Goal: Task Accomplishment & Management: Complete application form

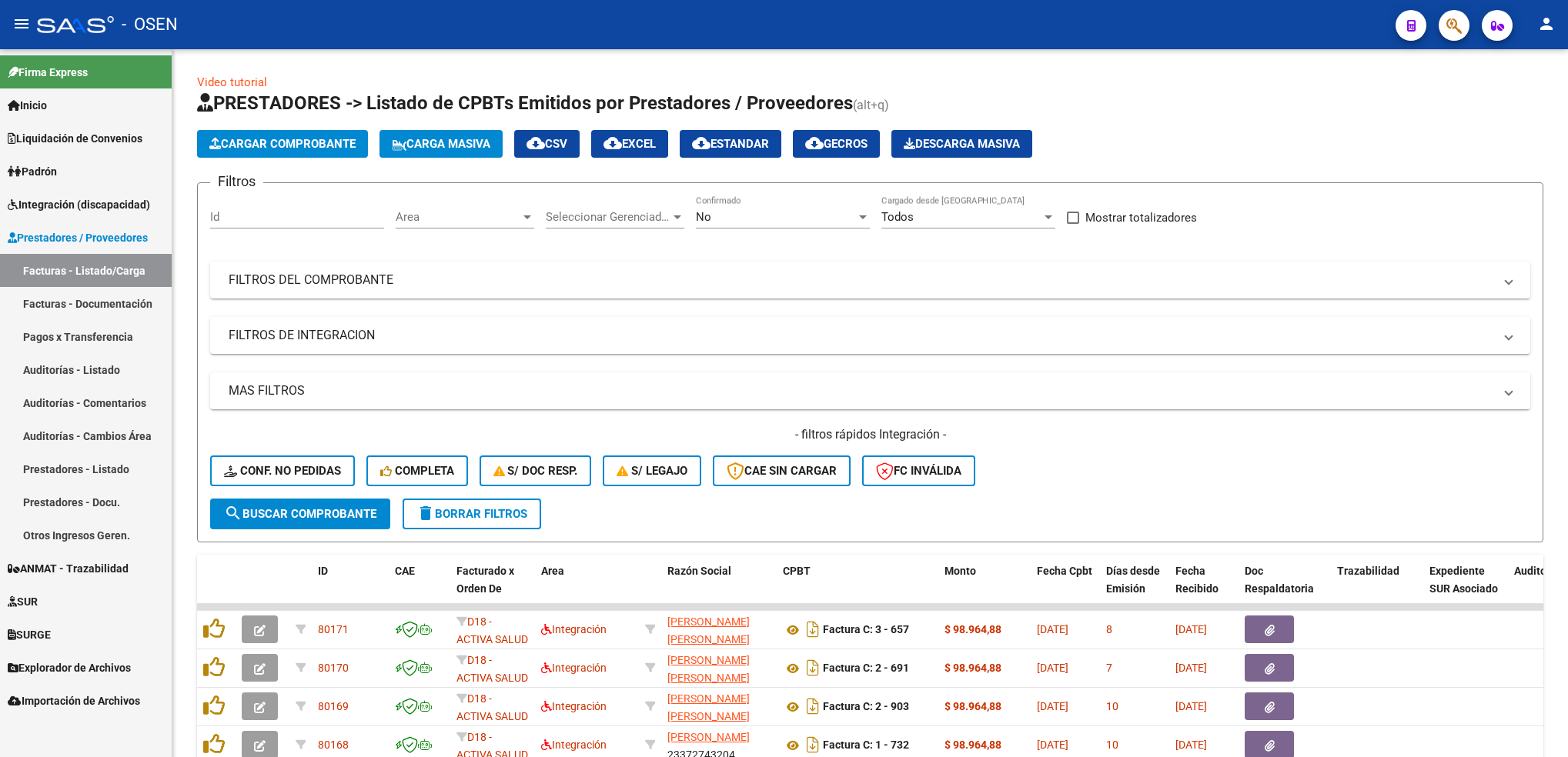
drag, startPoint x: 0, startPoint y: 0, endPoint x: 52, endPoint y: 111, distance: 122.6
click at [47, 111] on span "Inicio" at bounding box center [27, 106] width 39 height 17
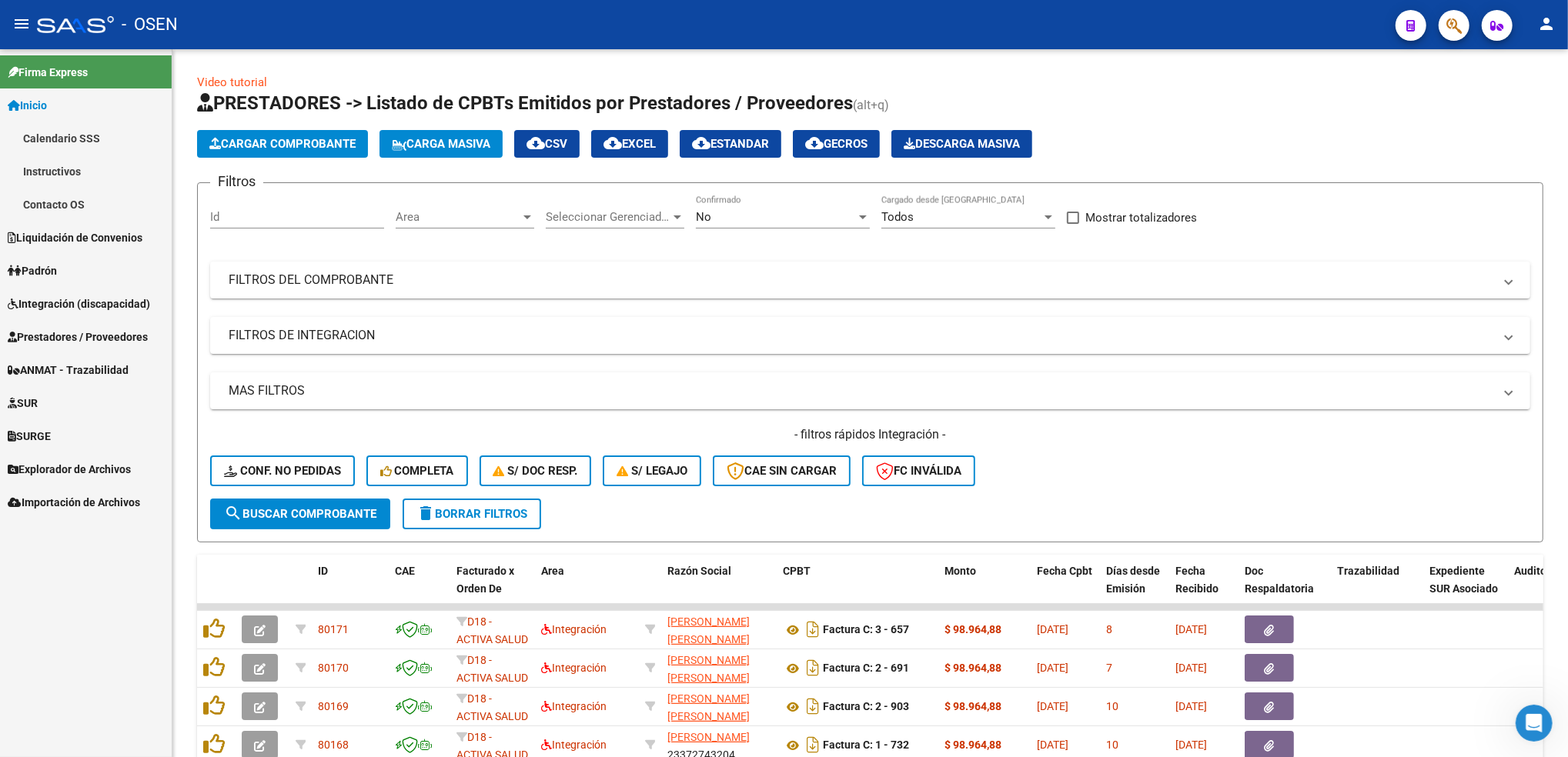
click at [90, 138] on link "Calendario SSS" at bounding box center [86, 137] width 172 height 33
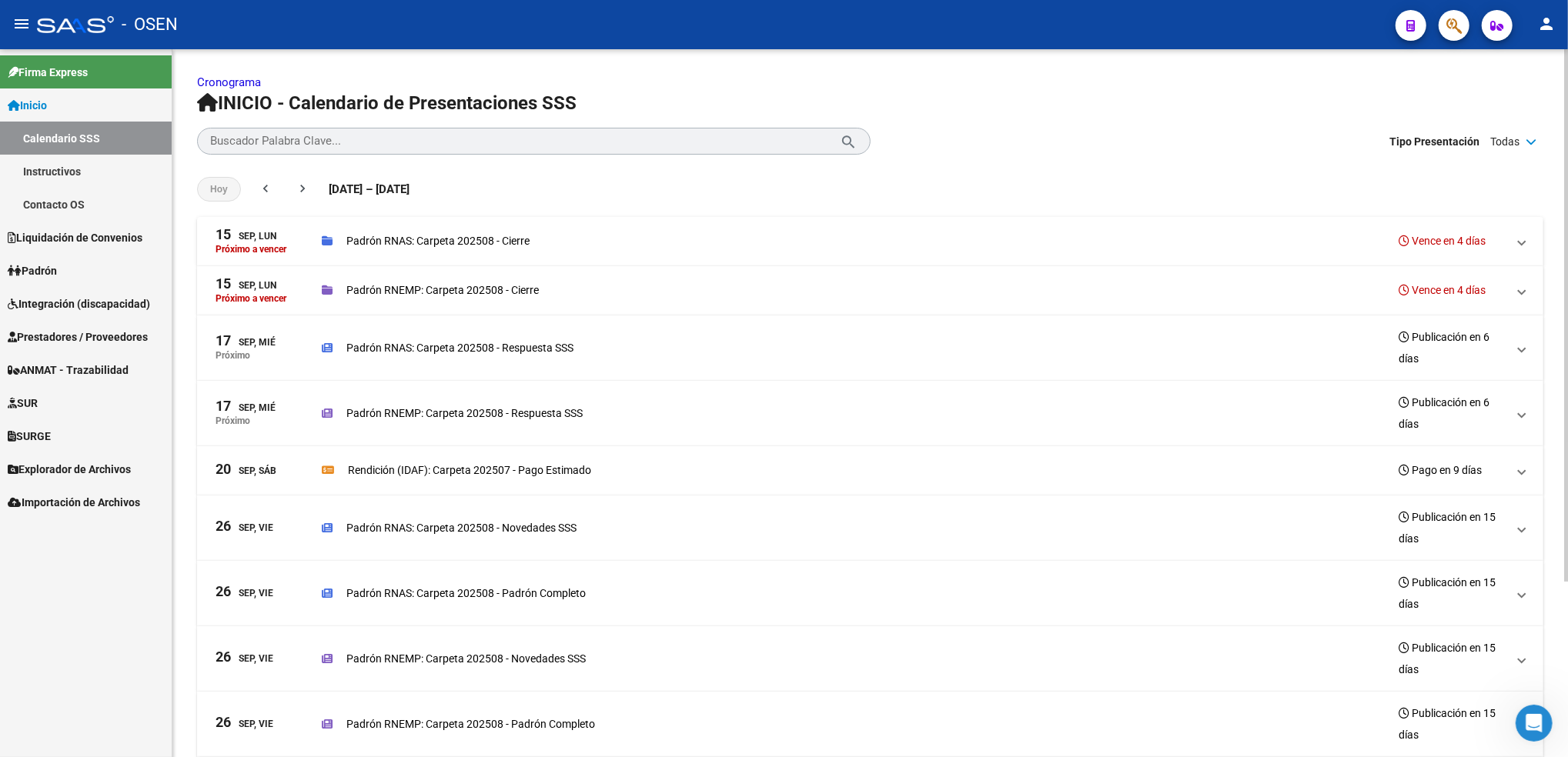
click at [1544, 134] on div "Cronograma INICIO - Calendario de Presentaciones SSS Buscador Palabra Clave... …" at bounding box center [872, 520] width 1399 height 942
click at [1532, 145] on icon at bounding box center [1530, 141] width 10 height 11
click at [1483, 160] on div "check Apertura" at bounding box center [1468, 169] width 141 height 32
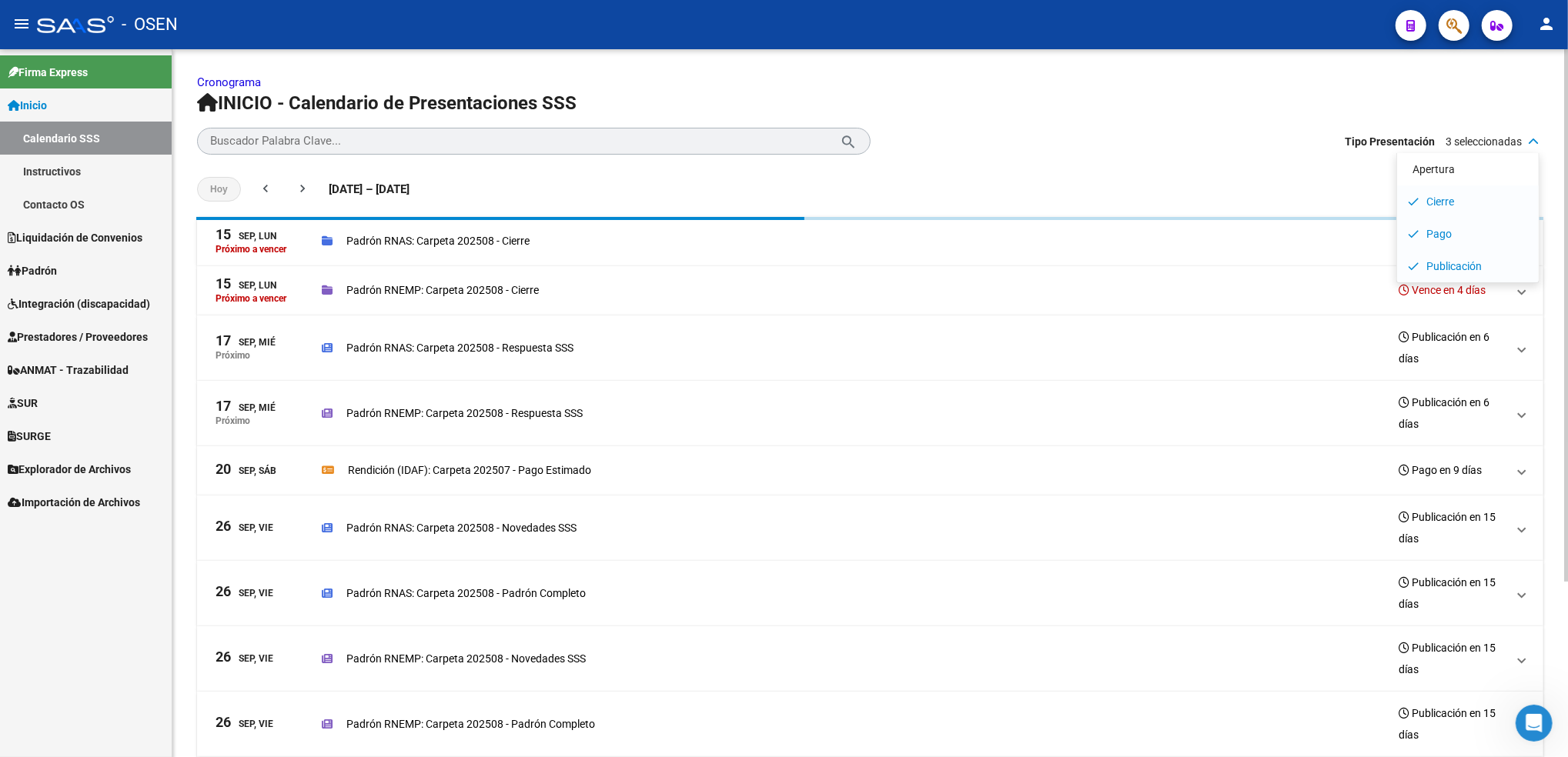
click at [1456, 191] on div "check Cierre" at bounding box center [1468, 201] width 141 height 32
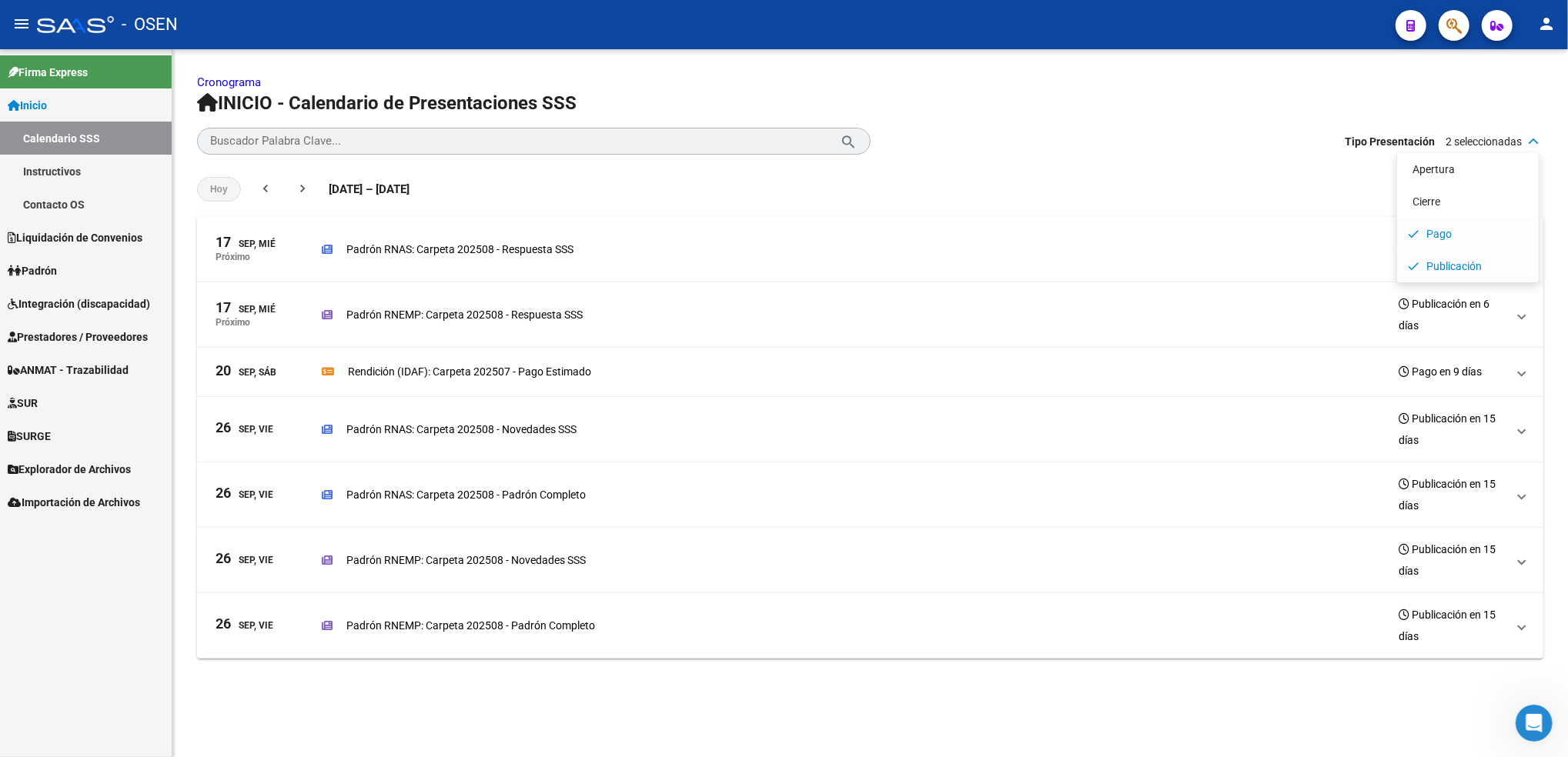
click at [1453, 261] on span "Publicación" at bounding box center [1453, 266] width 55 height 17
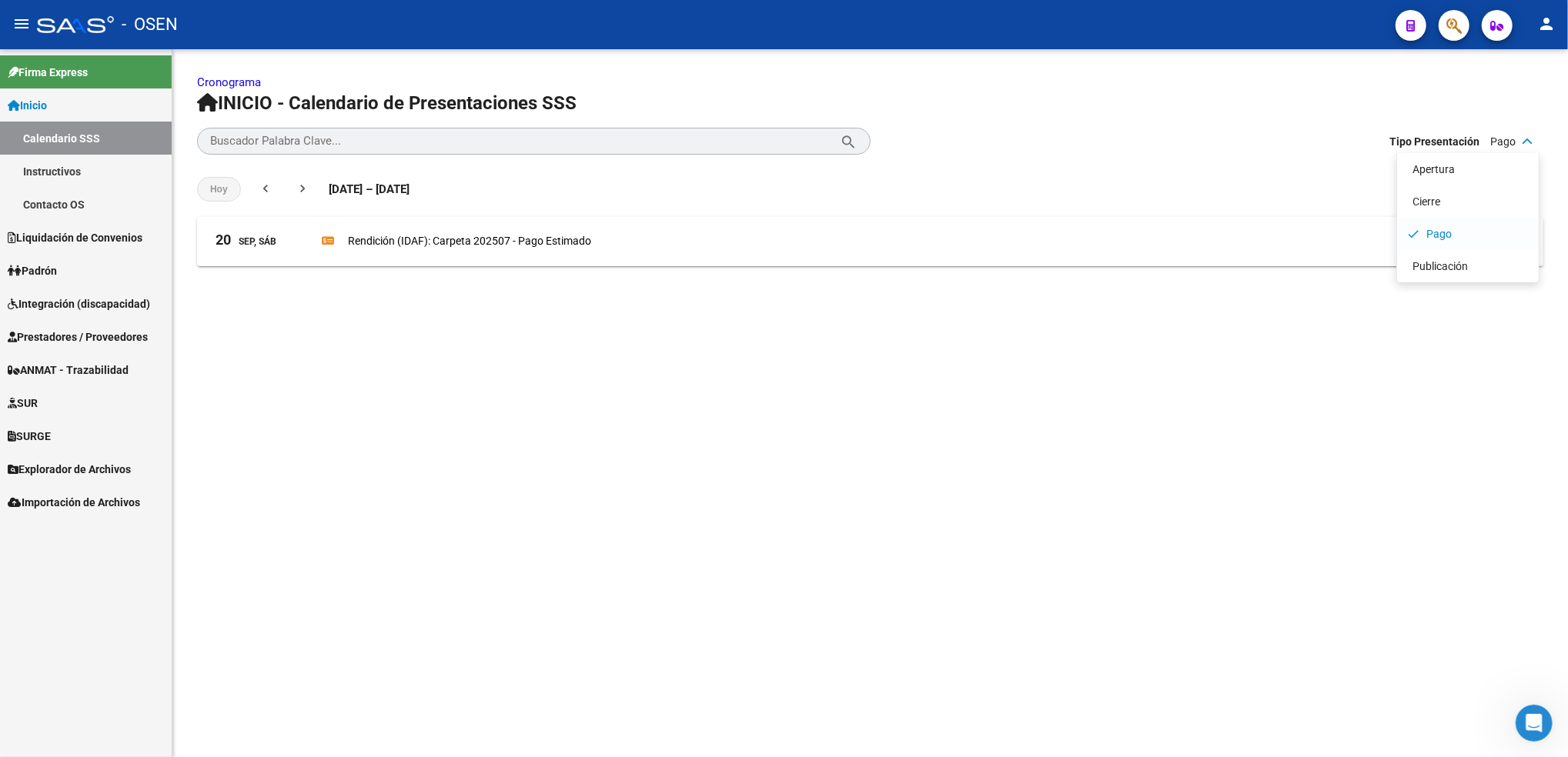
click at [841, 503] on mat-sidenav-content "Cronograma INICIO - Calendario de Presentaciones SSS Buscador Palabra Clave... …" at bounding box center [870, 404] width 1395 height 708
click at [1524, 140] on icon at bounding box center [1526, 141] width 10 height 11
click at [1478, 157] on div "check Apertura" at bounding box center [1468, 169] width 141 height 32
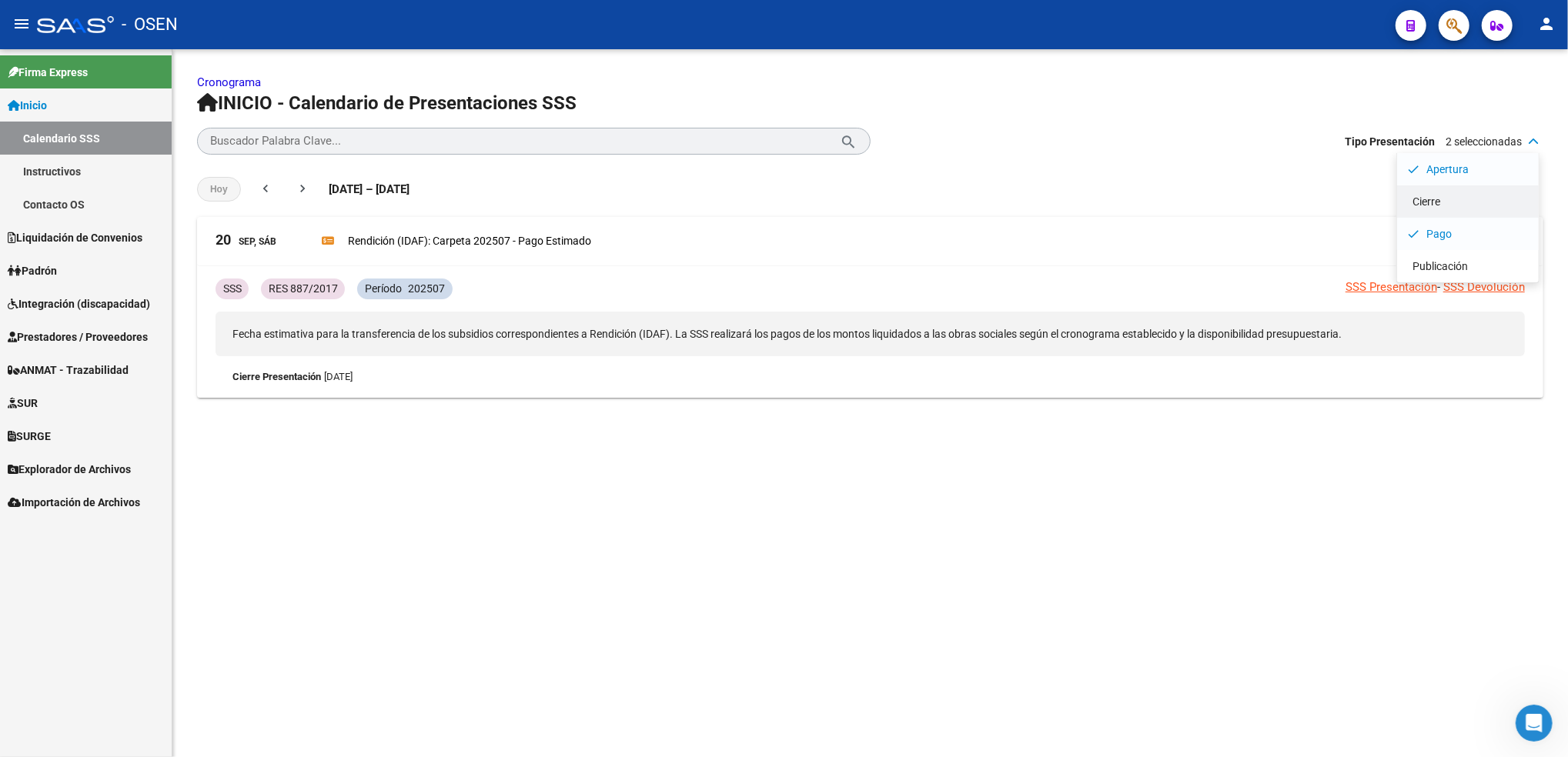
click at [1450, 195] on div "check Cierre" at bounding box center [1468, 201] width 141 height 32
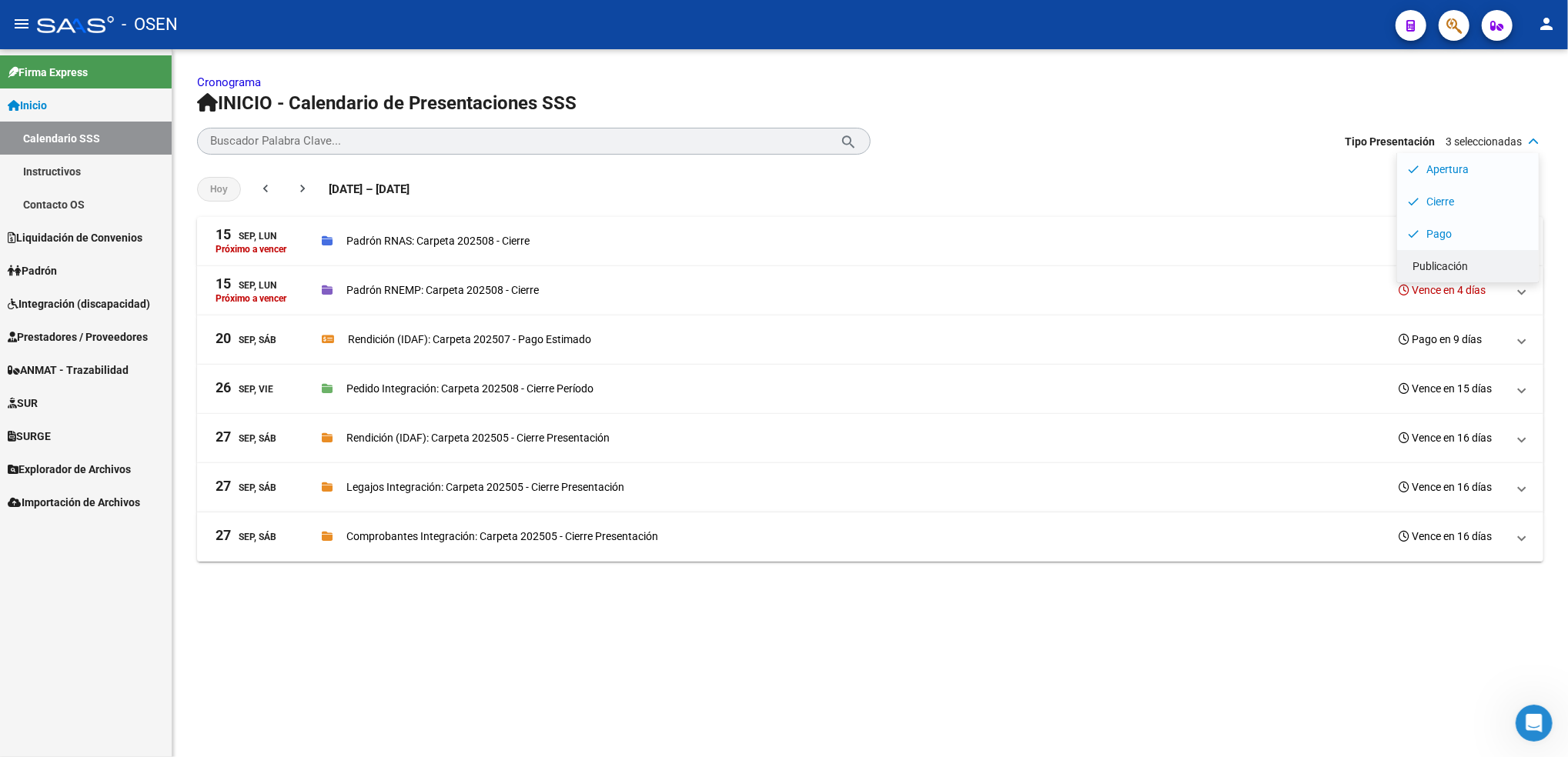
click at [1437, 255] on div "check Publicación" at bounding box center [1468, 266] width 141 height 32
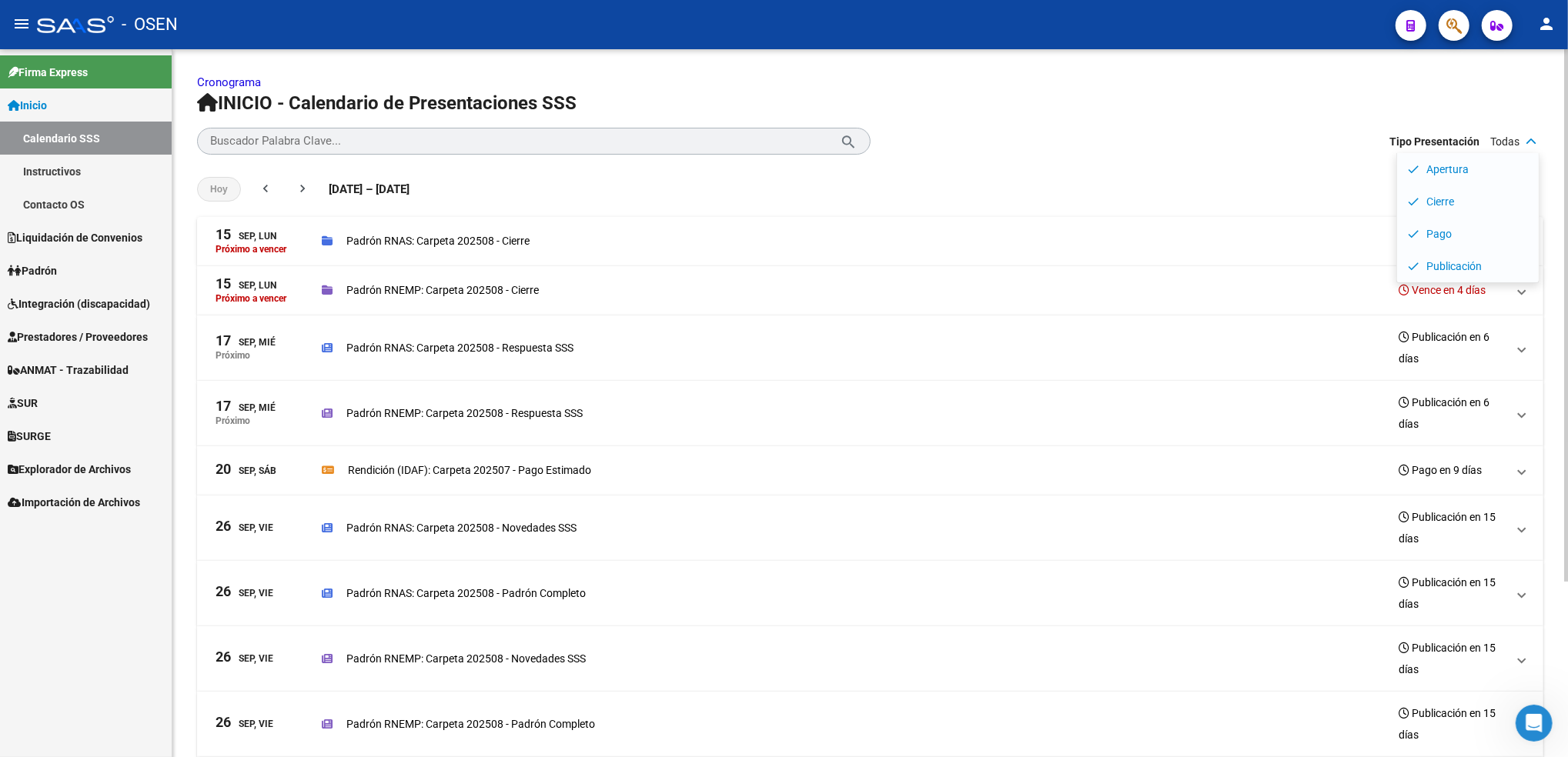
click at [1525, 88] on p "Cronograma" at bounding box center [869, 82] width 1346 height 17
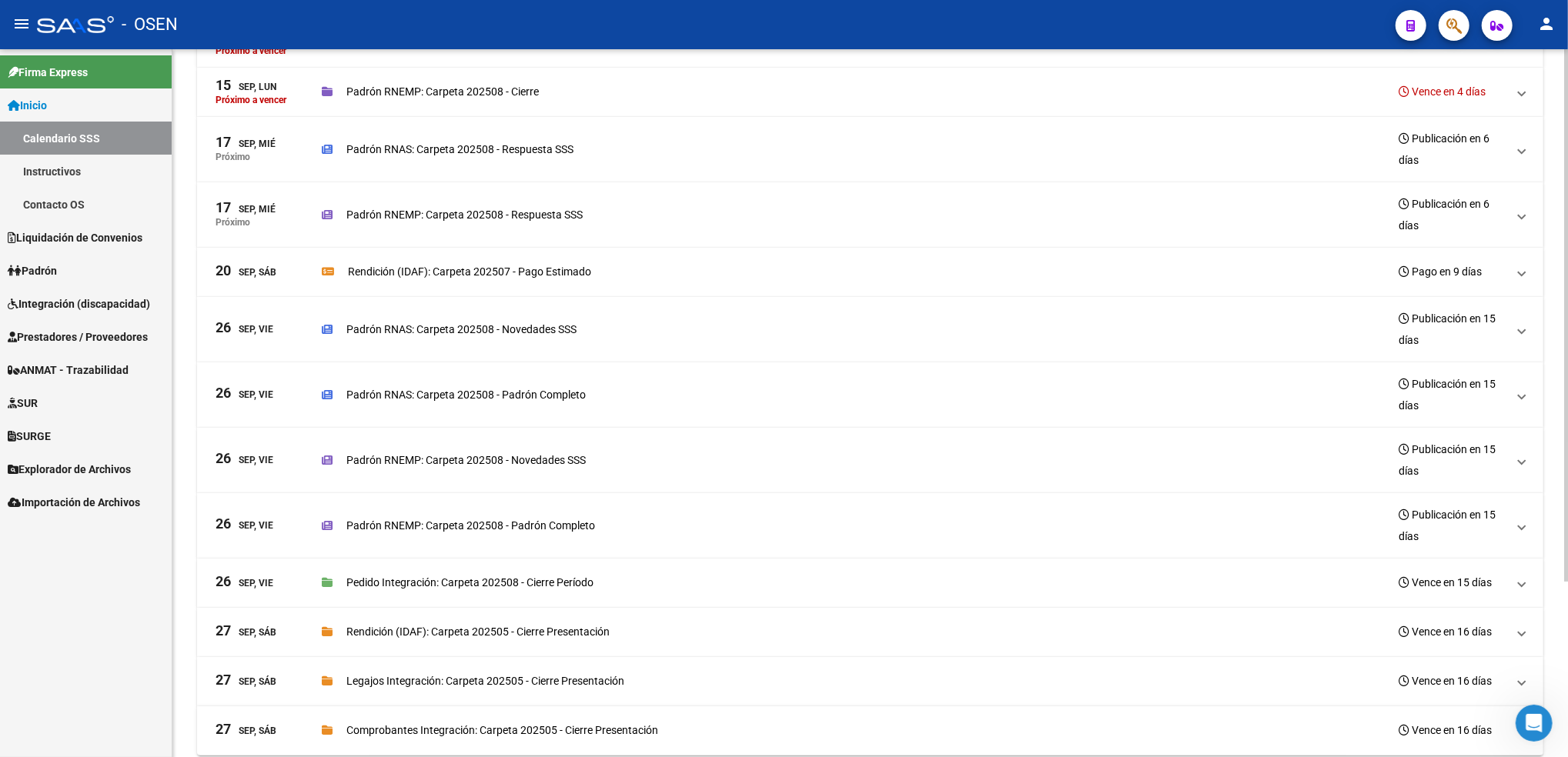
scroll to position [234, 0]
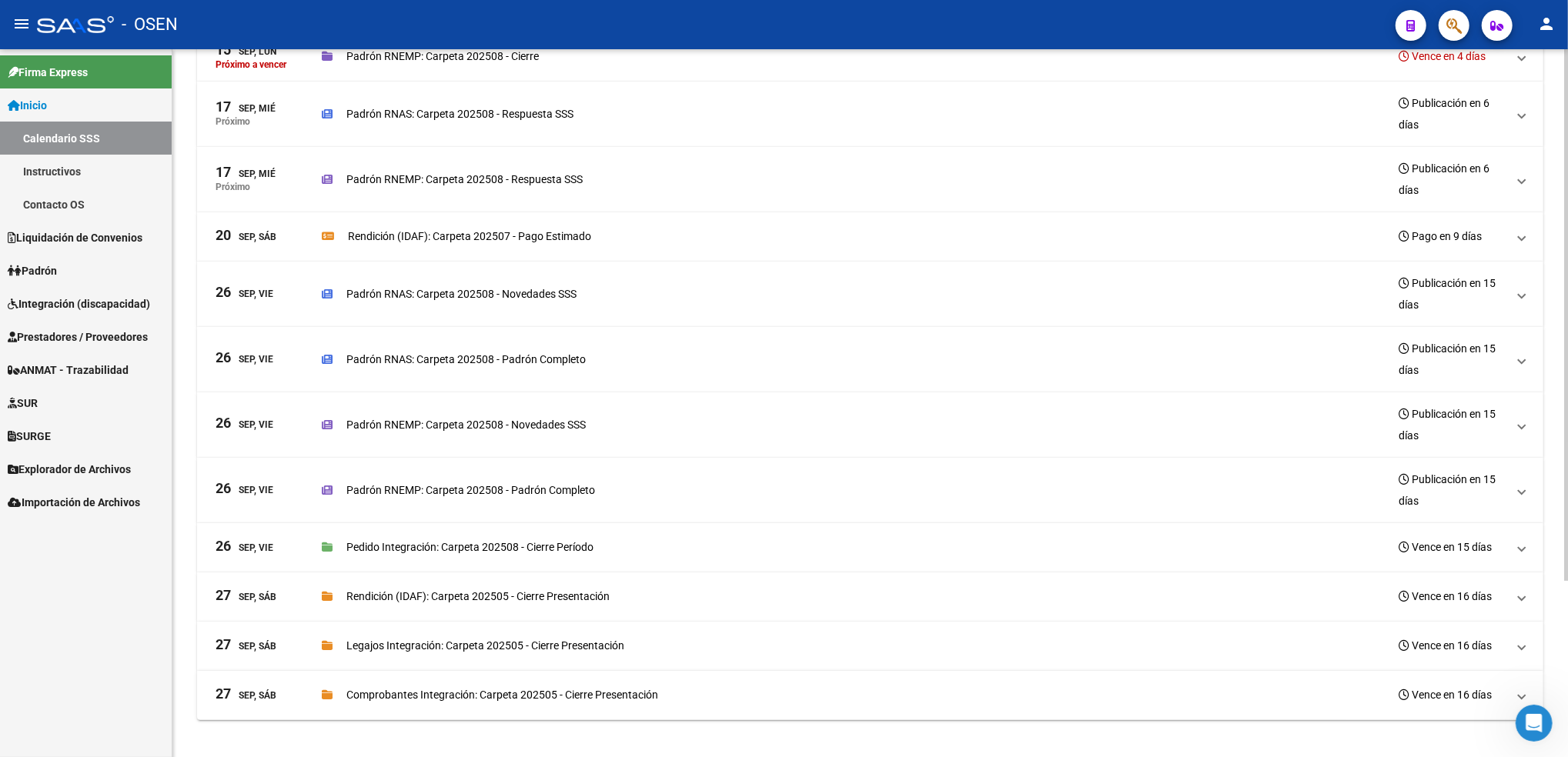
click at [1567, 421] on html "menu - OSEN person Firma Express Inicio Calendario SSS Instructivos Contacto OS…" at bounding box center [784, 378] width 1568 height 757
click at [98, 200] on link "Contacto OS" at bounding box center [86, 204] width 172 height 33
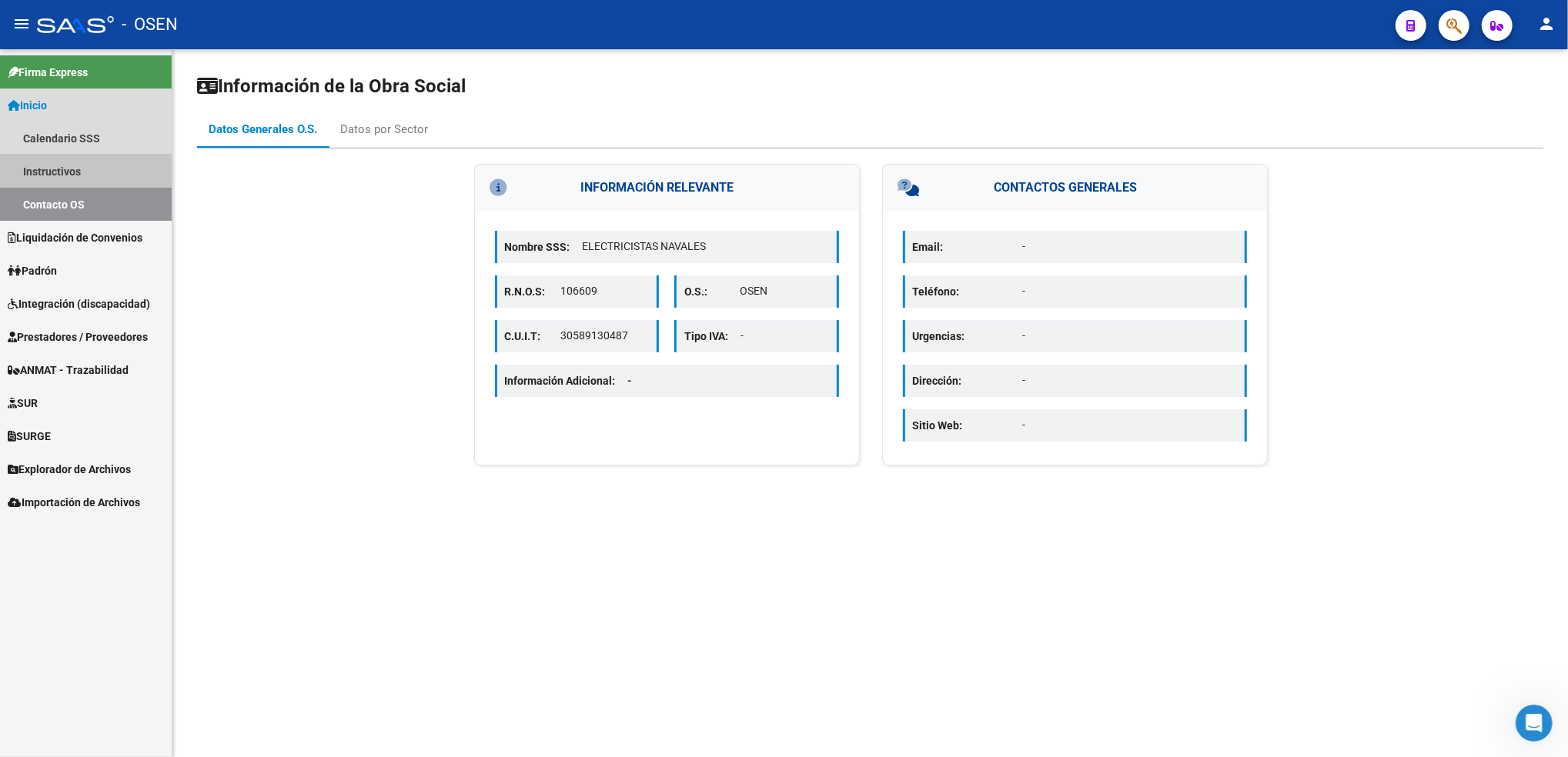
click at [94, 169] on link "Instructivos" at bounding box center [86, 171] width 172 height 33
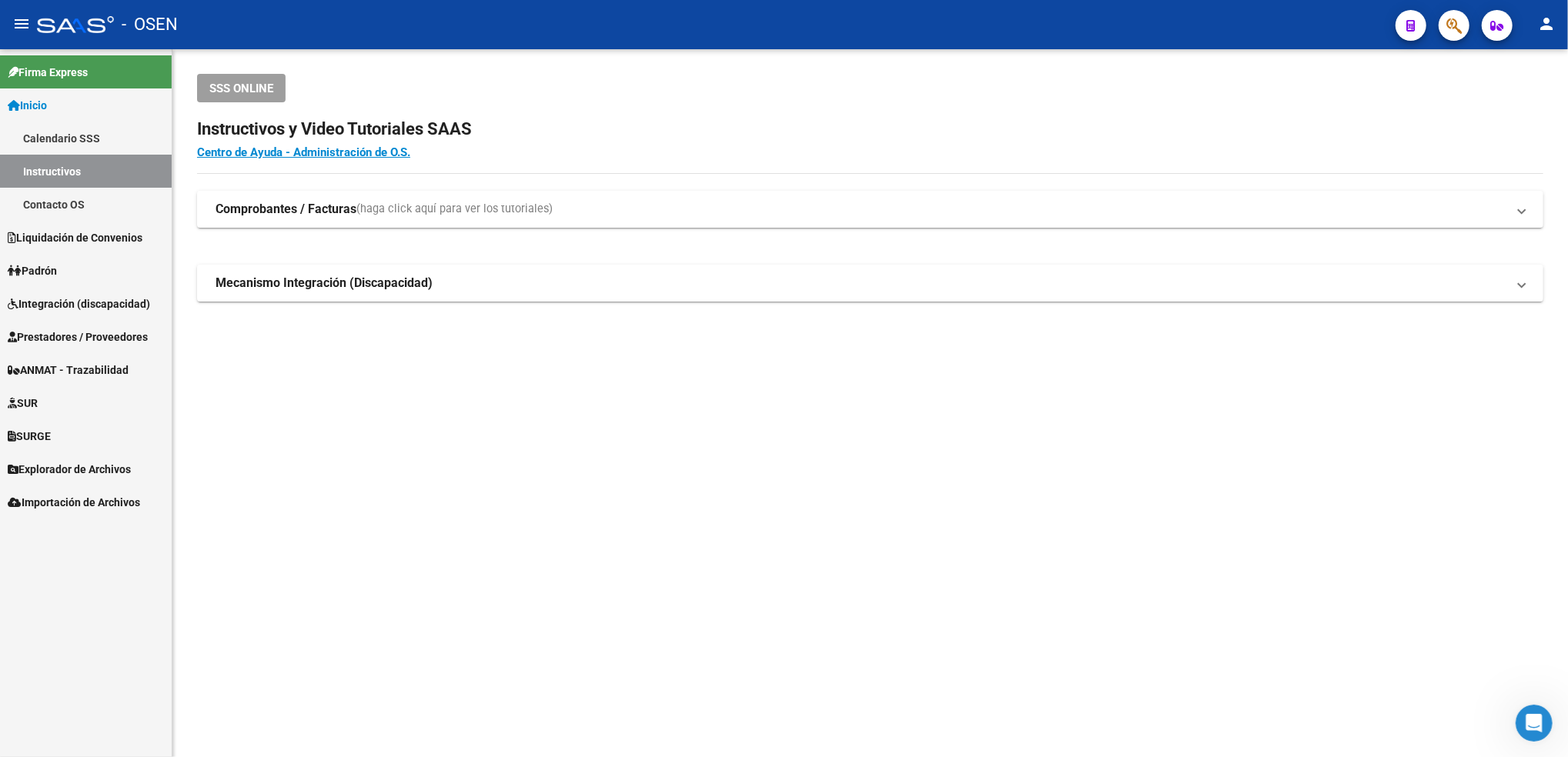
click at [91, 146] on link "Calendario SSS" at bounding box center [86, 137] width 172 height 33
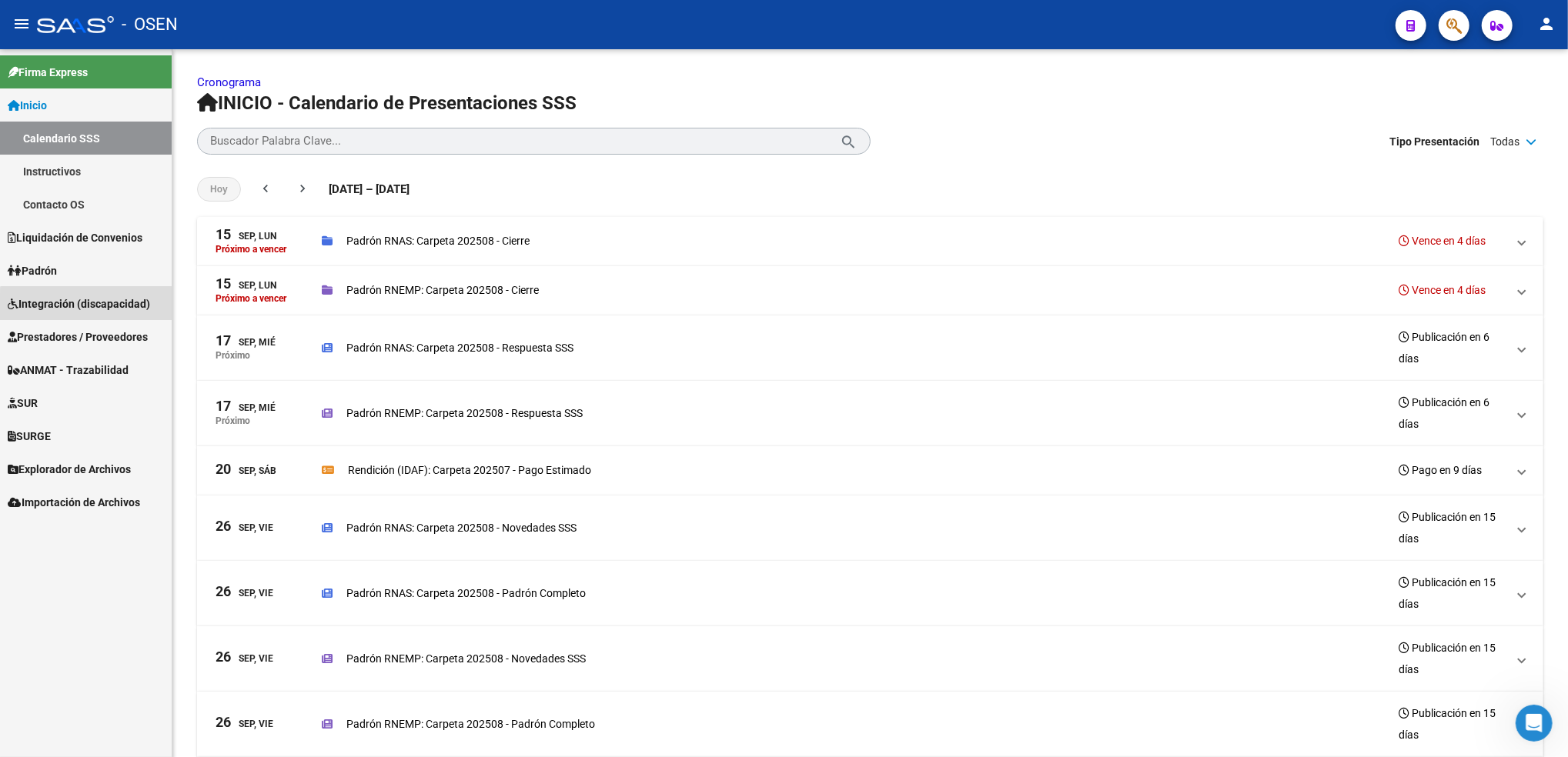
click at [115, 311] on span "Integración (discapacidad)" at bounding box center [78, 305] width 142 height 17
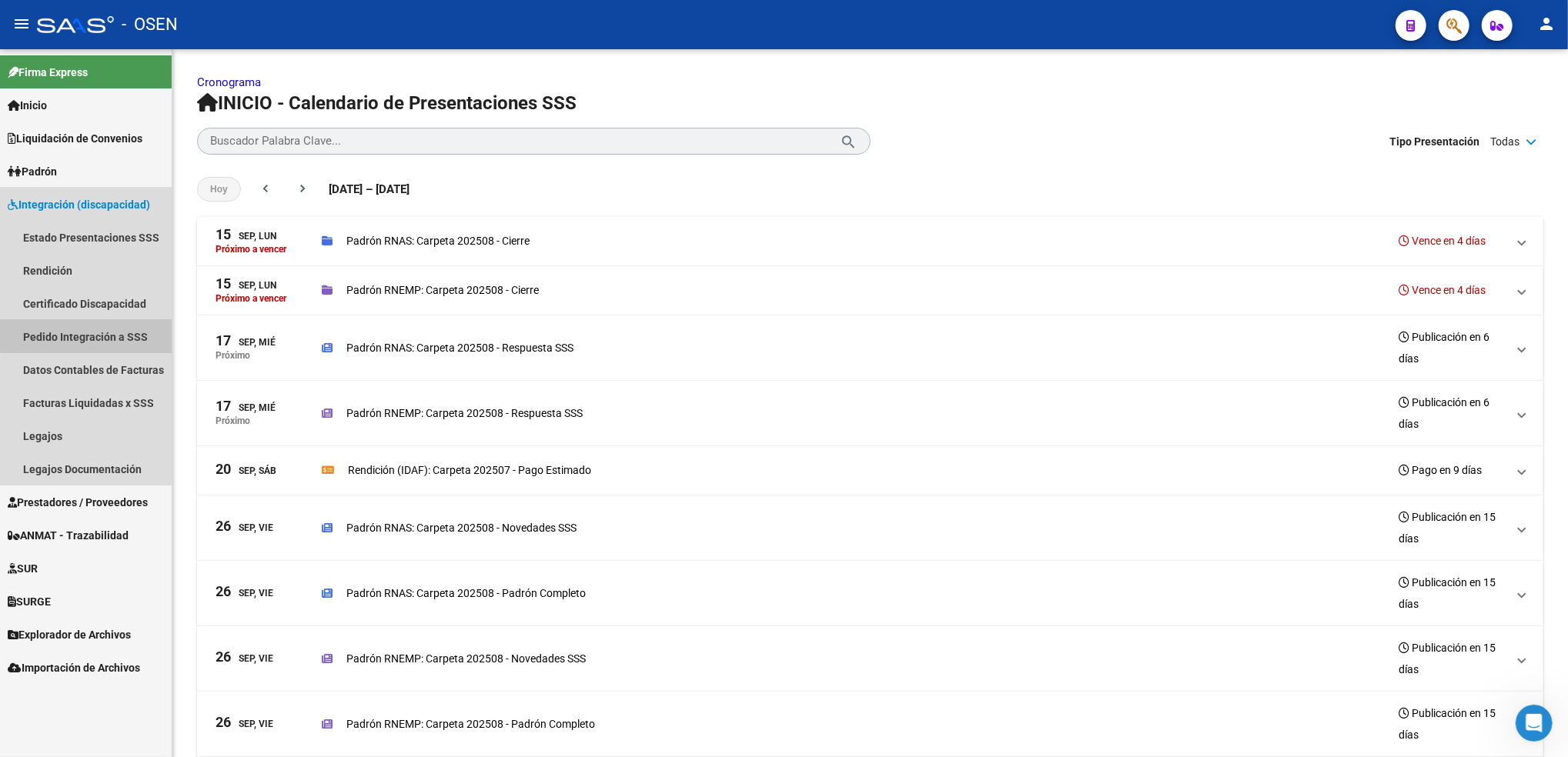
click at [102, 335] on link "Pedido Integración a SSS" at bounding box center [86, 336] width 172 height 33
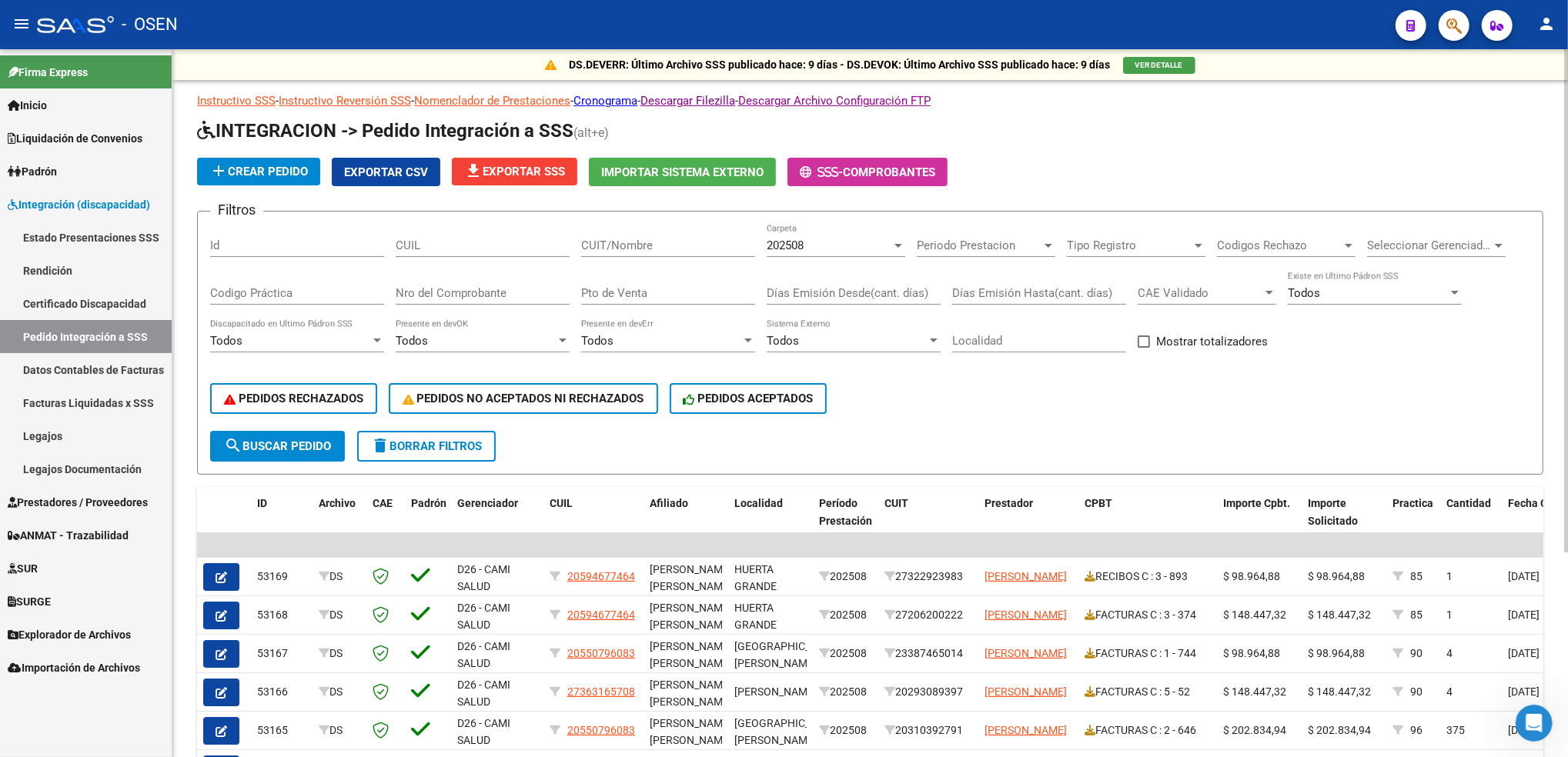
click at [1561, 11] on div "menu - OSEN person Firma Express Inicio Calendario SSS Instructivos Contacto OS…" at bounding box center [784, 378] width 1568 height 757
click at [638, 101] on link "Cronograma" at bounding box center [605, 100] width 64 height 14
click at [70, 506] on span "Prestadores / Proveedores" at bounding box center [77, 503] width 140 height 17
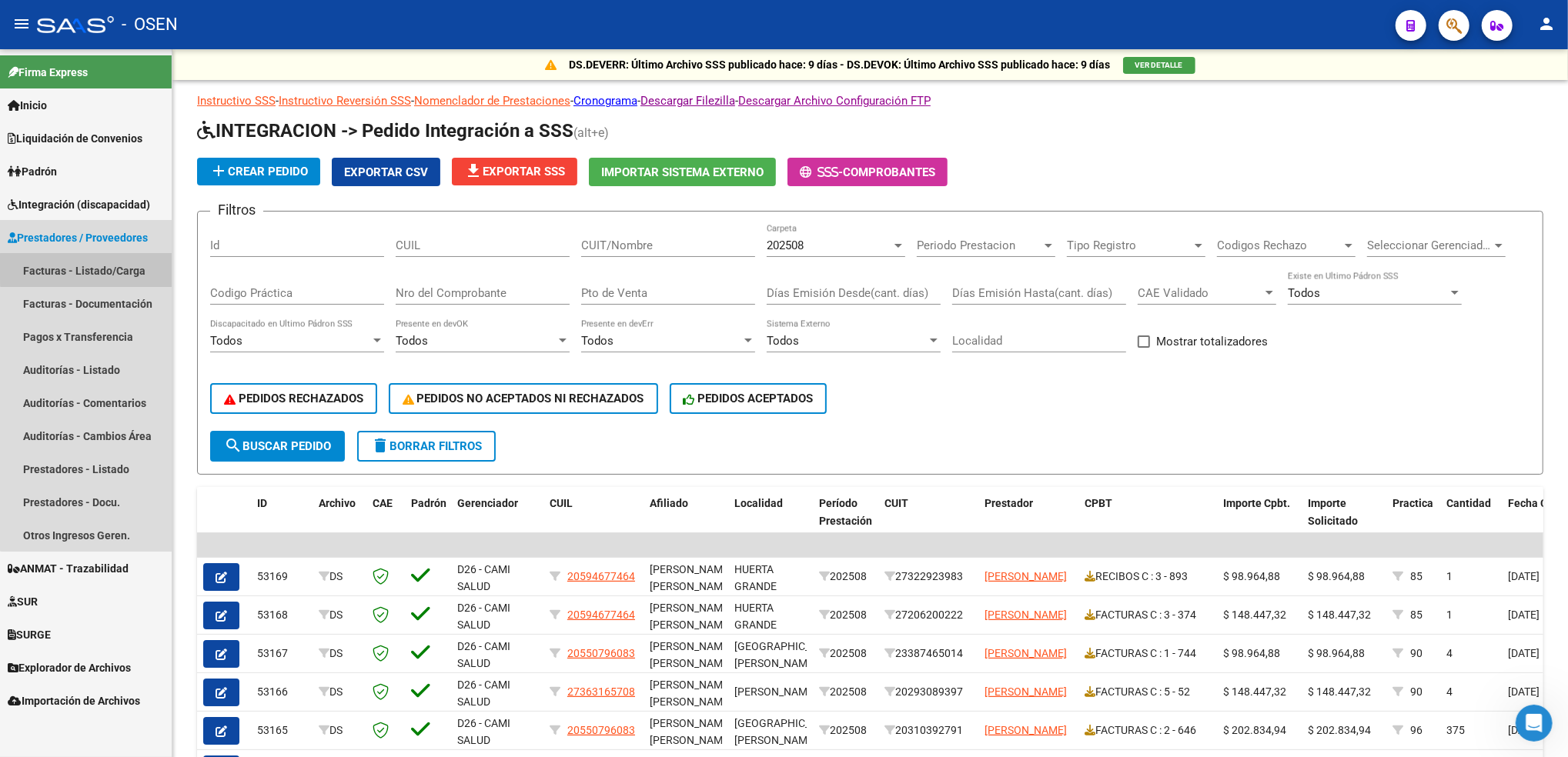
click at [125, 267] on link "Facturas - Listado/Carga" at bounding box center [86, 270] width 172 height 33
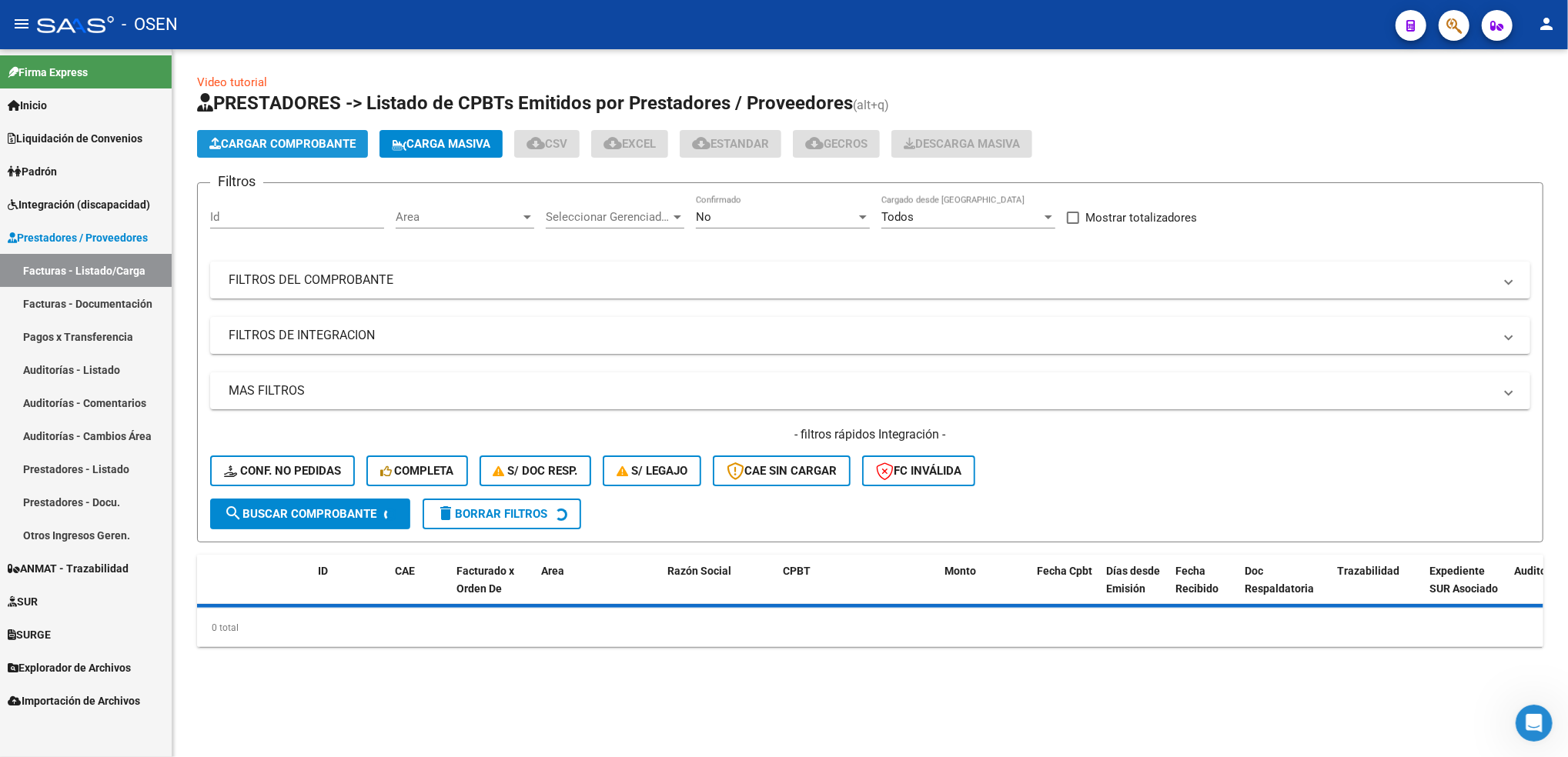
click at [323, 140] on span "Cargar Comprobante" at bounding box center [282, 144] width 146 height 14
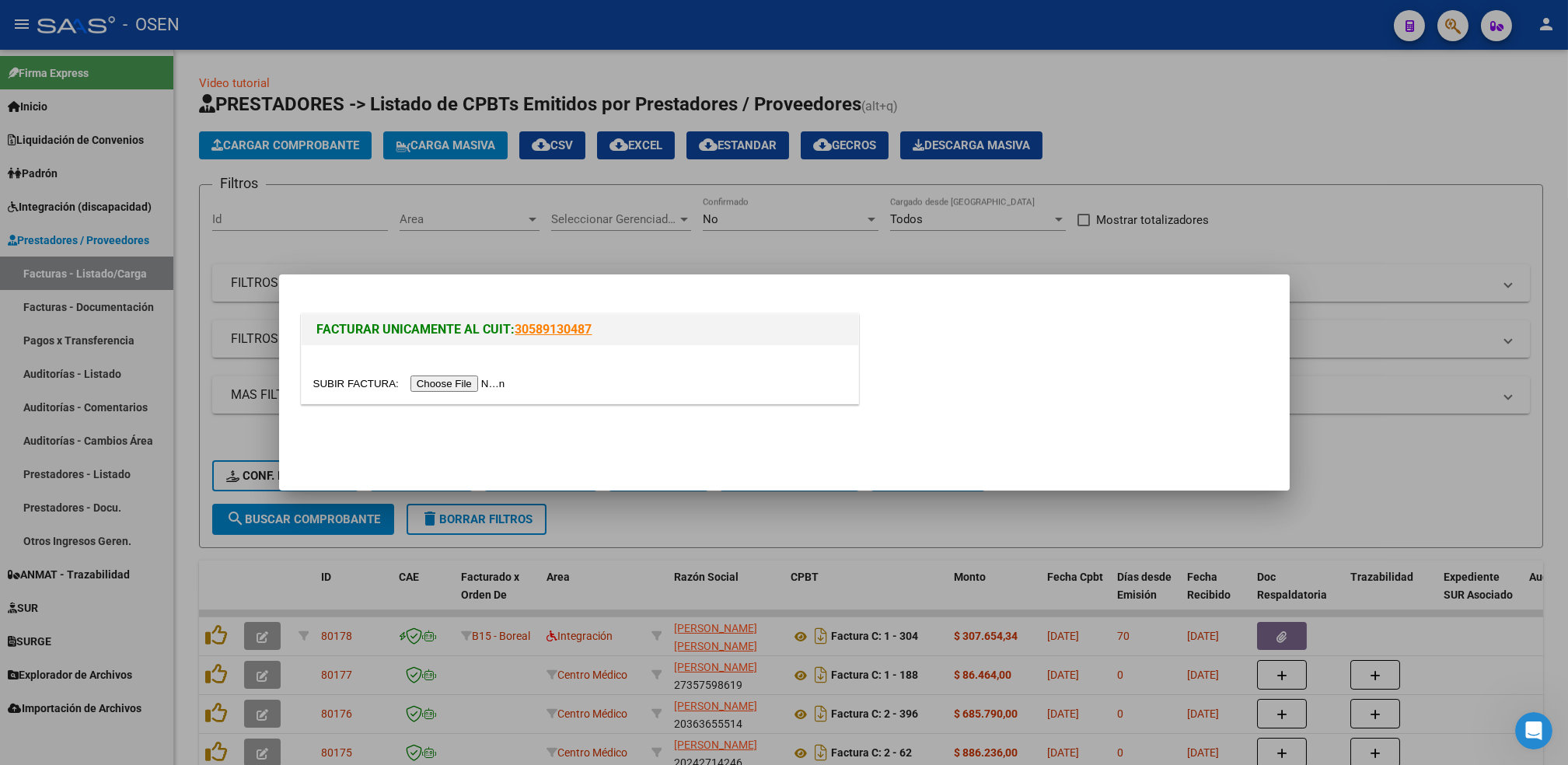
click at [456, 384] on input "file" at bounding box center [412, 383] width 197 height 16
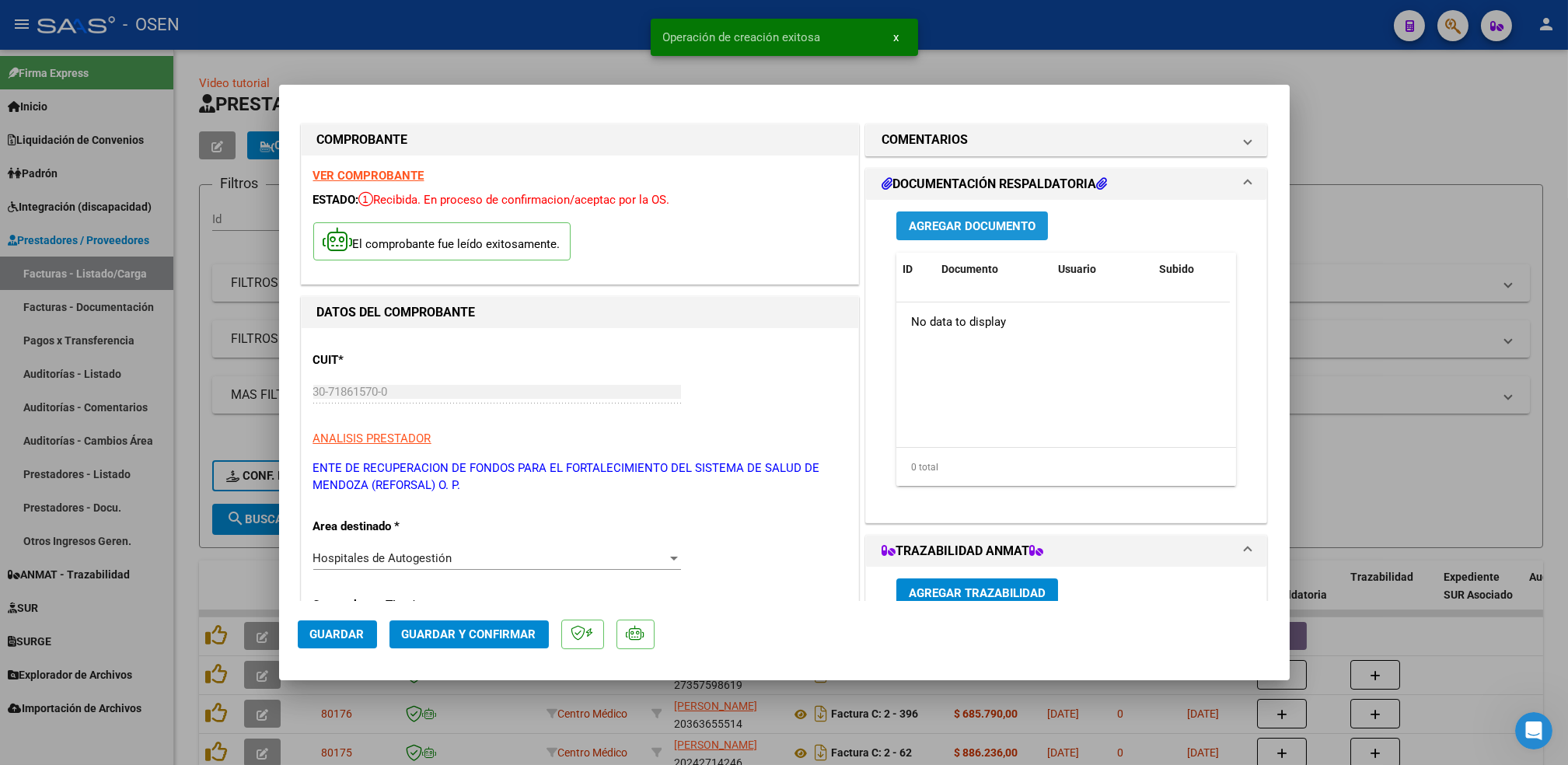
click at [1013, 227] on span "Agregar Documento" at bounding box center [972, 226] width 126 height 14
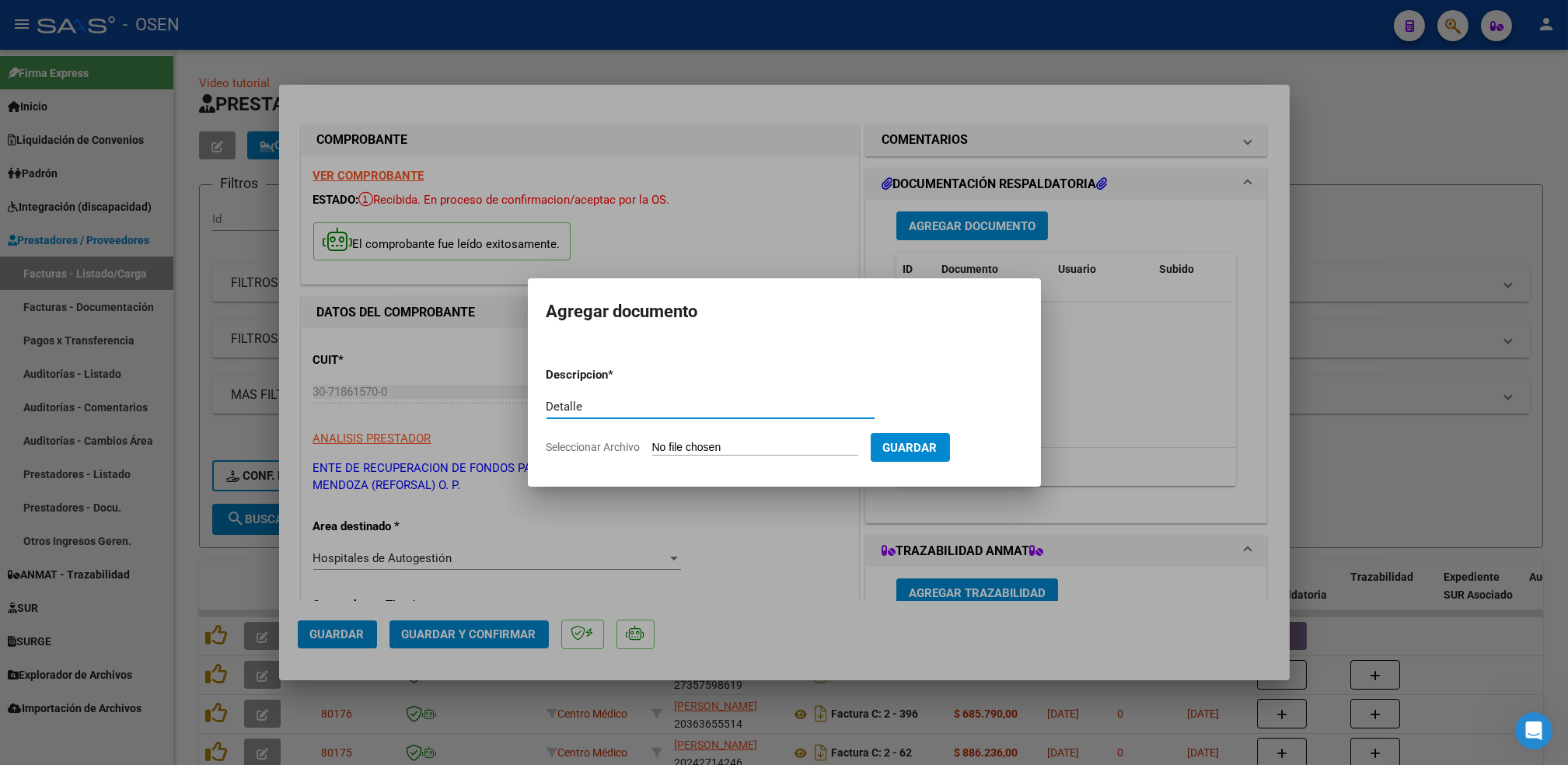
type input "Detalle"
click at [653, 441] on input "Seleccionar Archivo" at bounding box center [756, 448] width 206 height 14
type input "C:\fakepath\DetalleDeRemito_Nro.32899_11-09-2025.pdf"
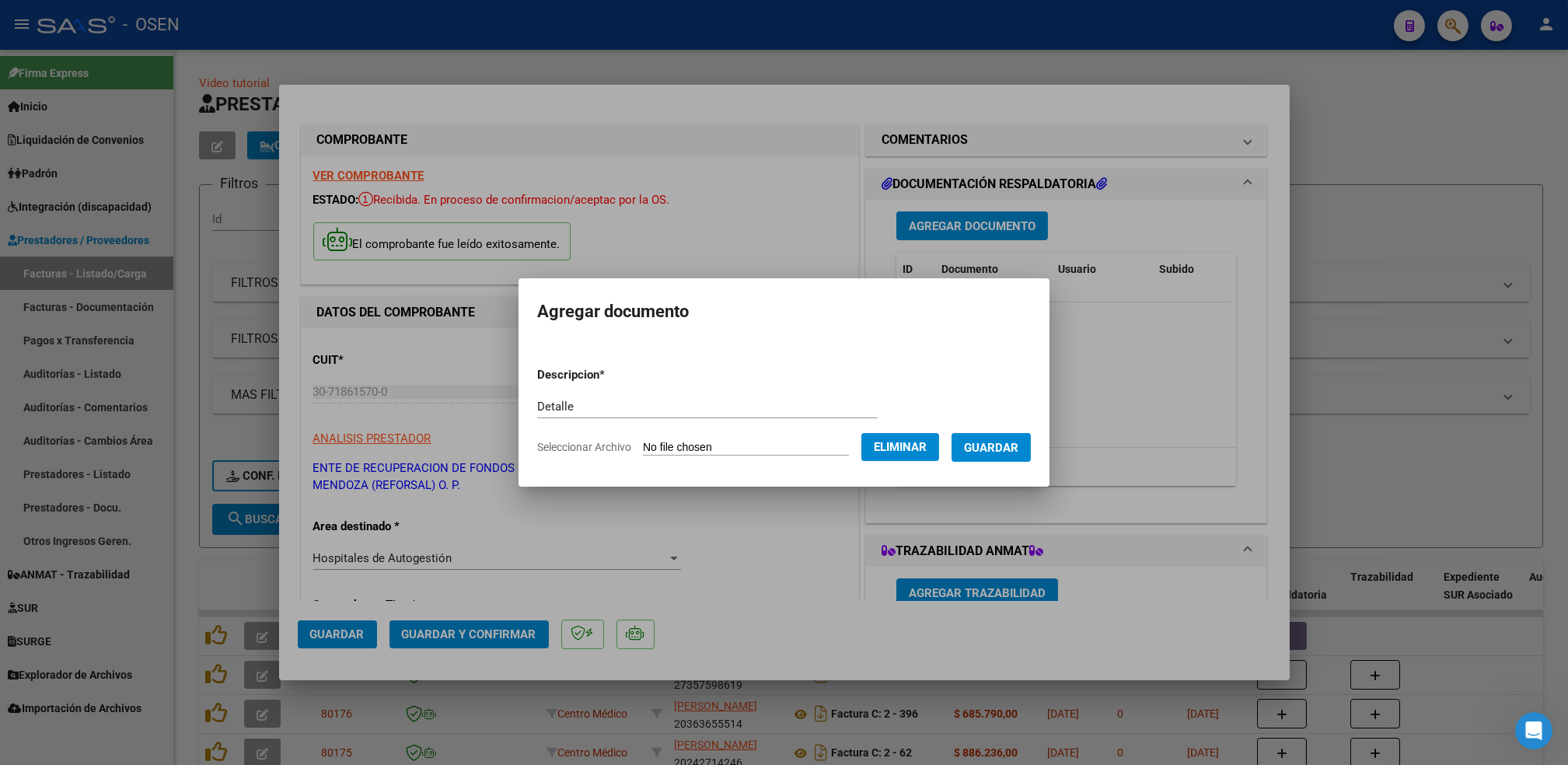
click at [1029, 445] on button "Guardar" at bounding box center [991, 448] width 79 height 29
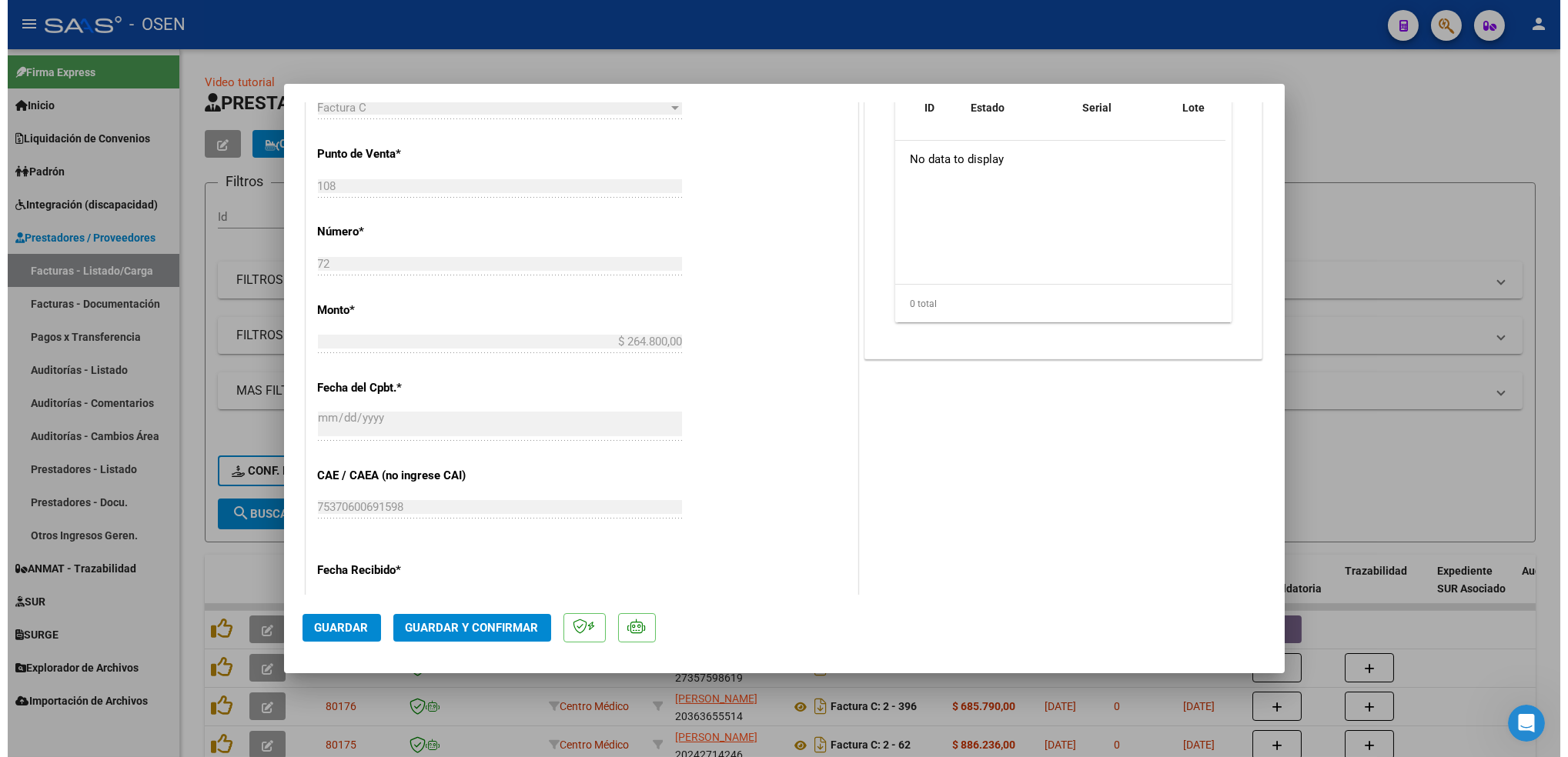
scroll to position [547, 0]
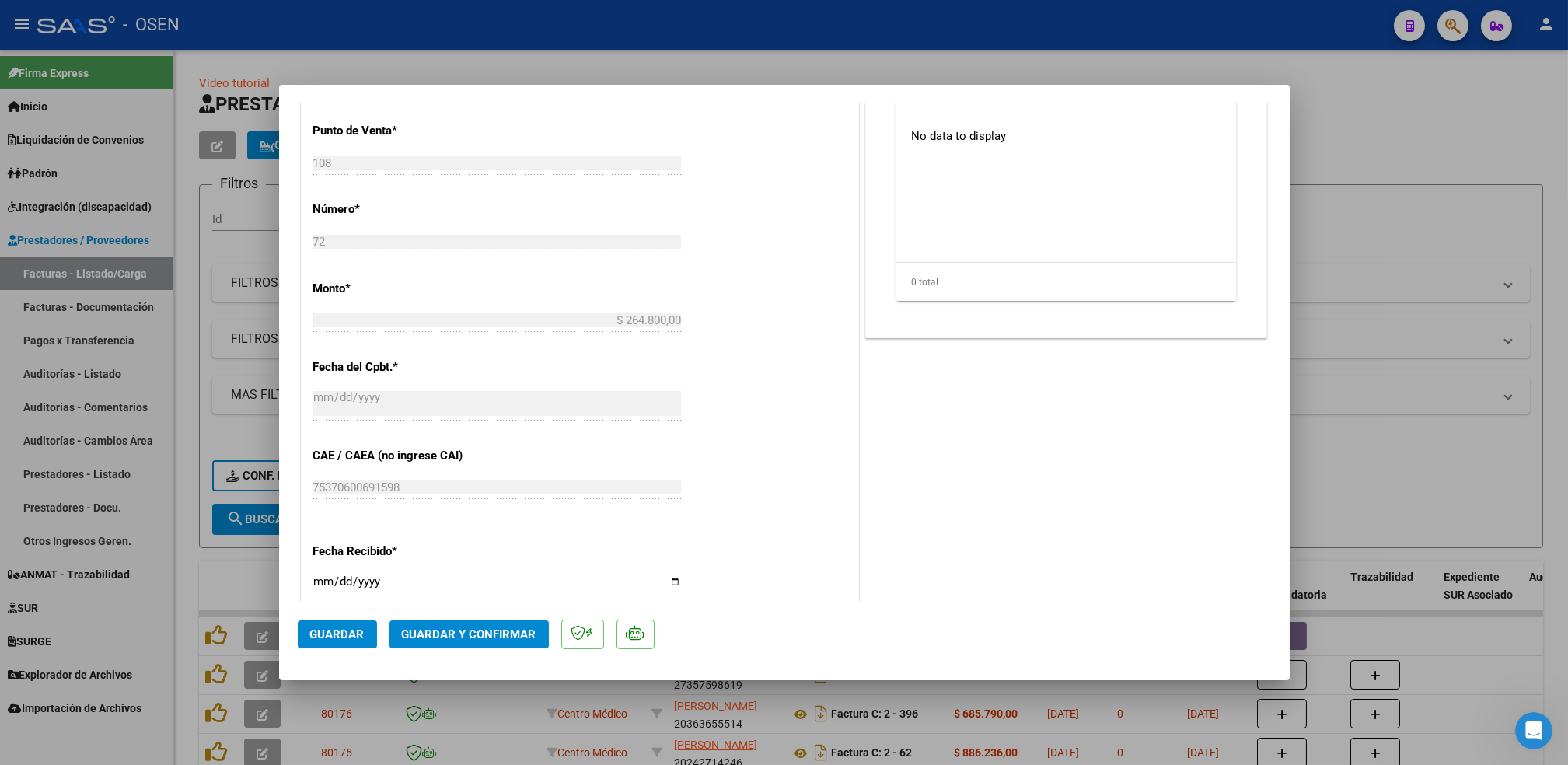
click at [360, 630] on span "Guardar" at bounding box center [338, 635] width 54 height 14
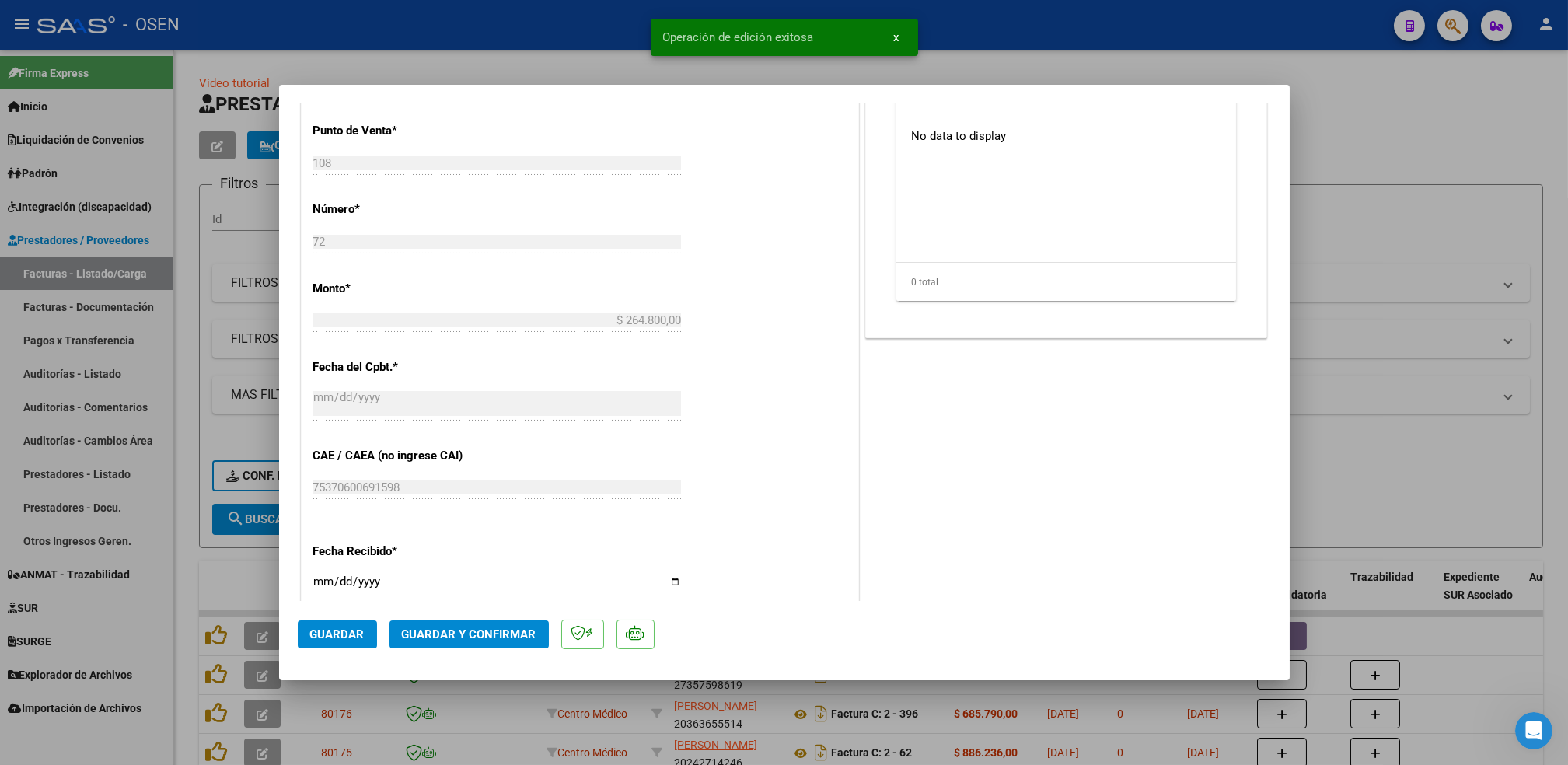
click at [184, 554] on div at bounding box center [784, 382] width 1568 height 765
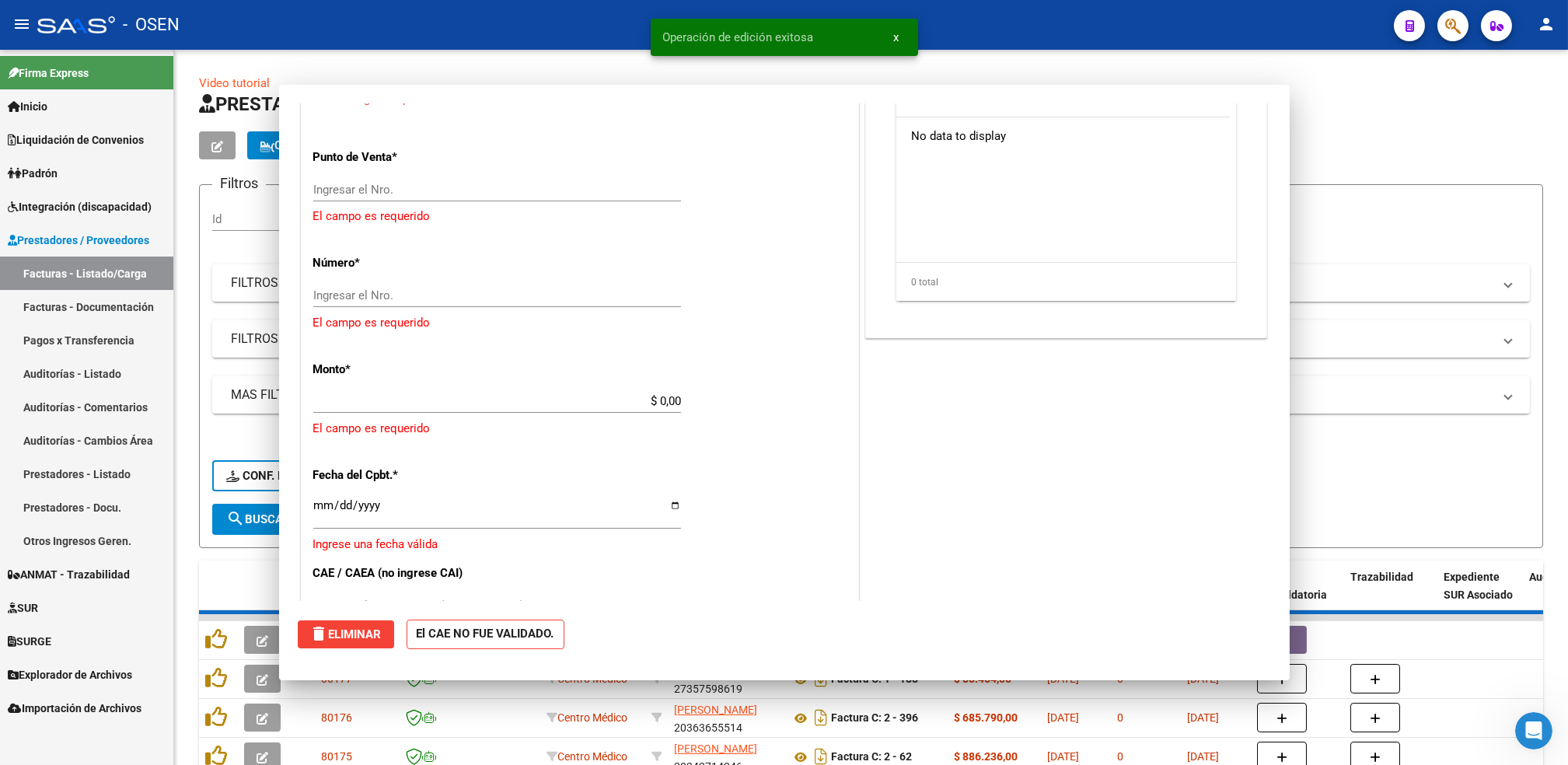
scroll to position [0, 0]
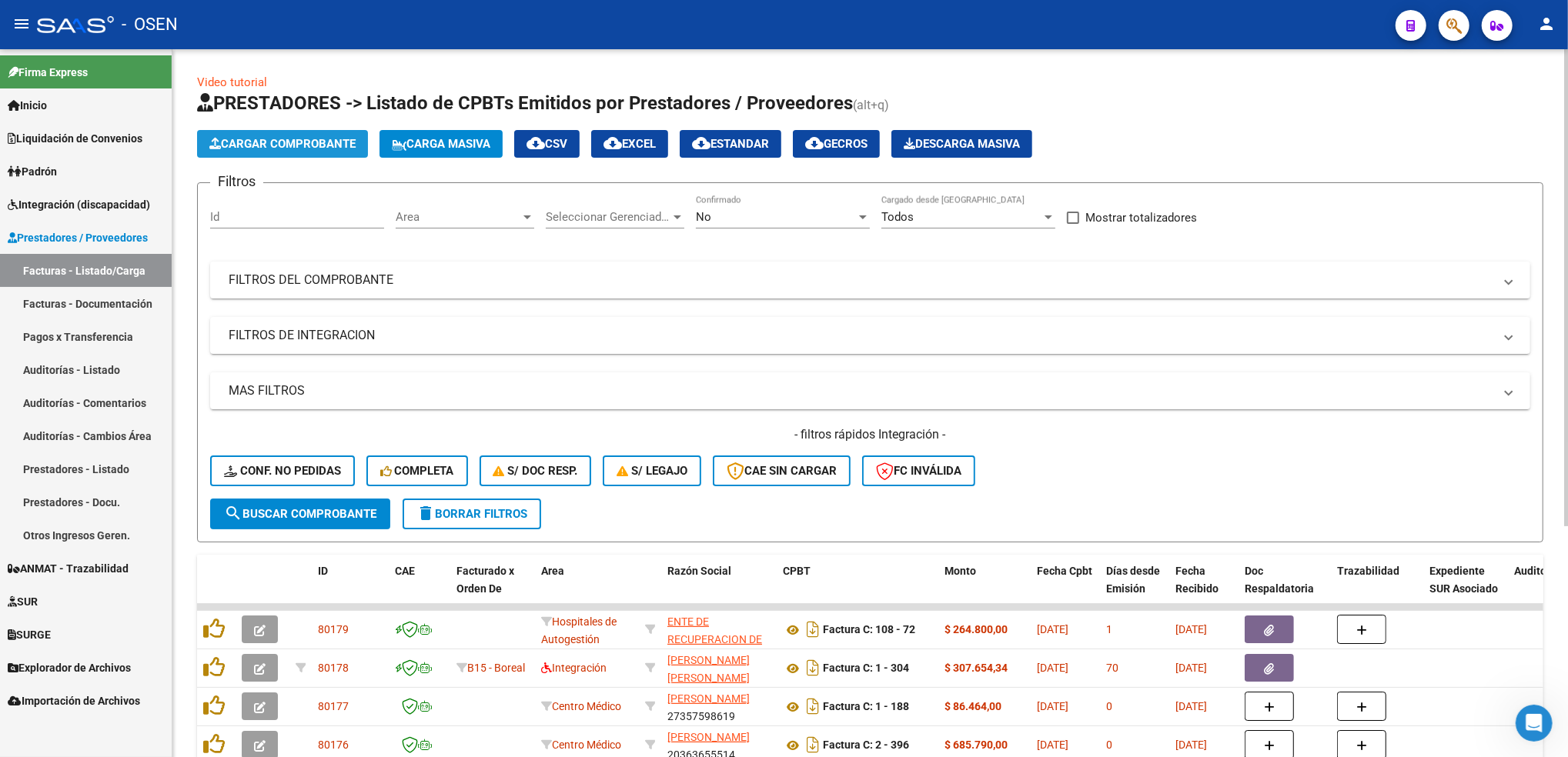
click at [322, 148] on span "Cargar Comprobante" at bounding box center [282, 144] width 146 height 14
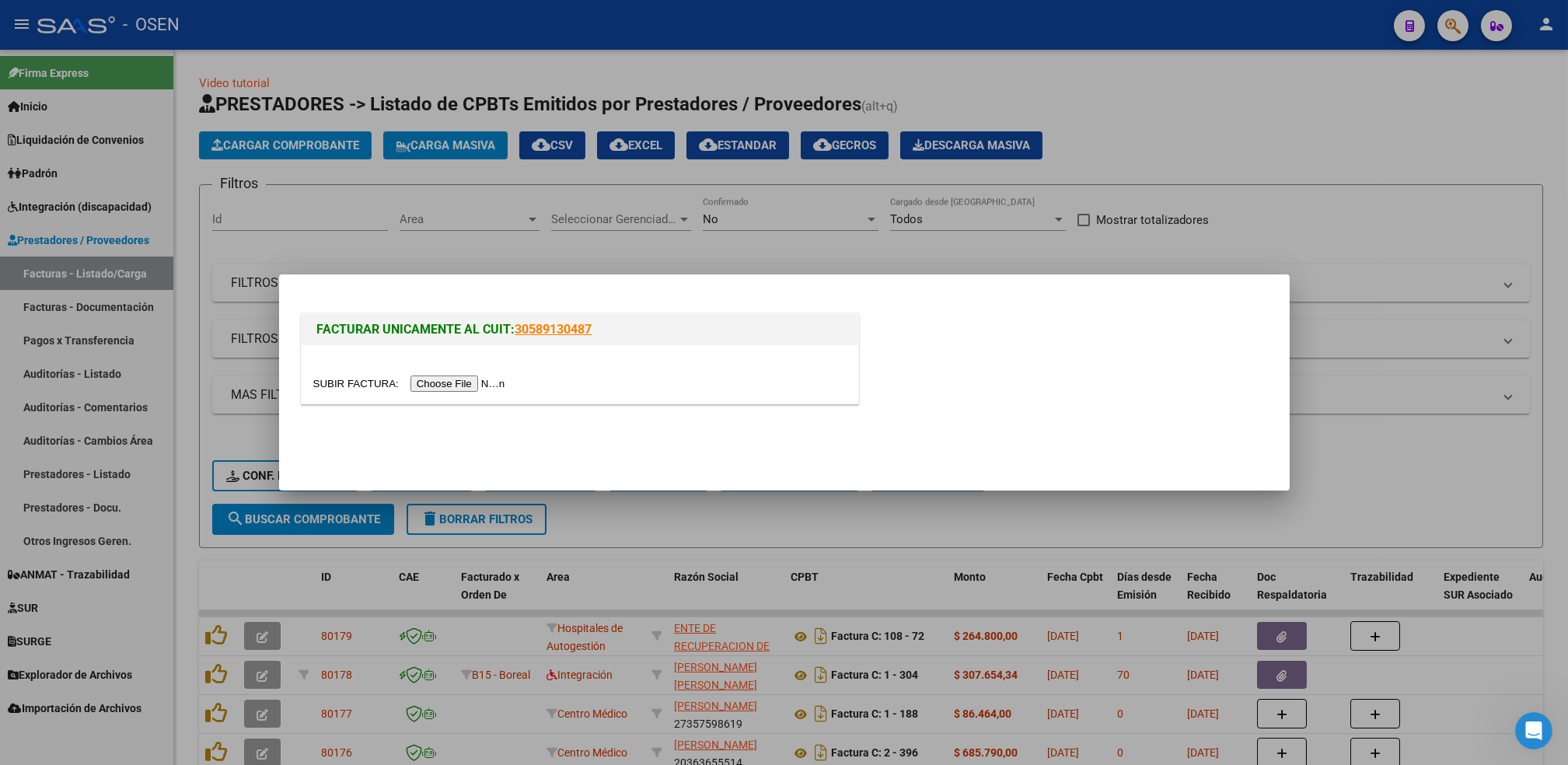
click at [431, 379] on input "file" at bounding box center [412, 383] width 197 height 16
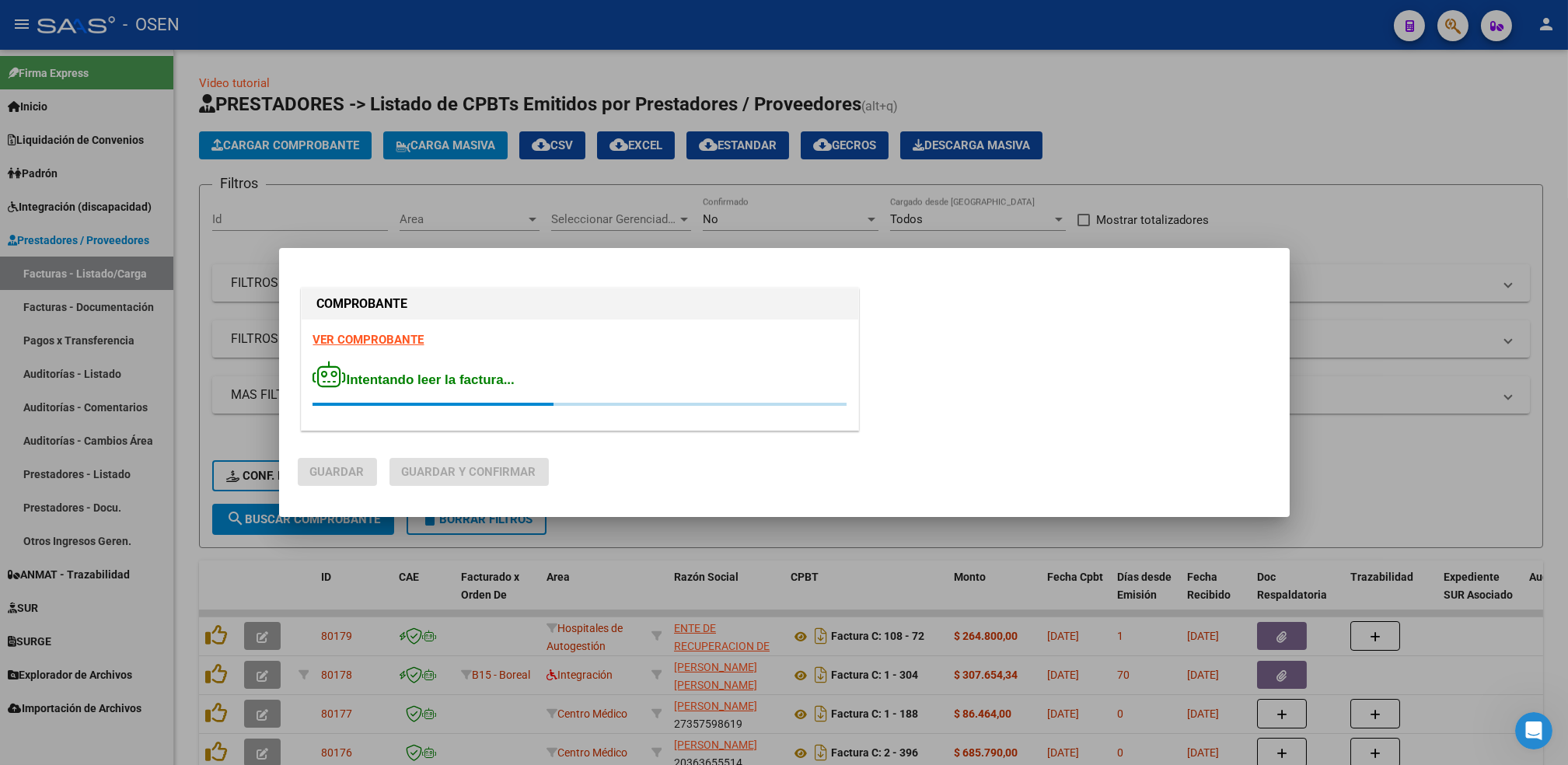
click at [359, 336] on strong "VER COMPROBANTE" at bounding box center [368, 340] width 111 height 14
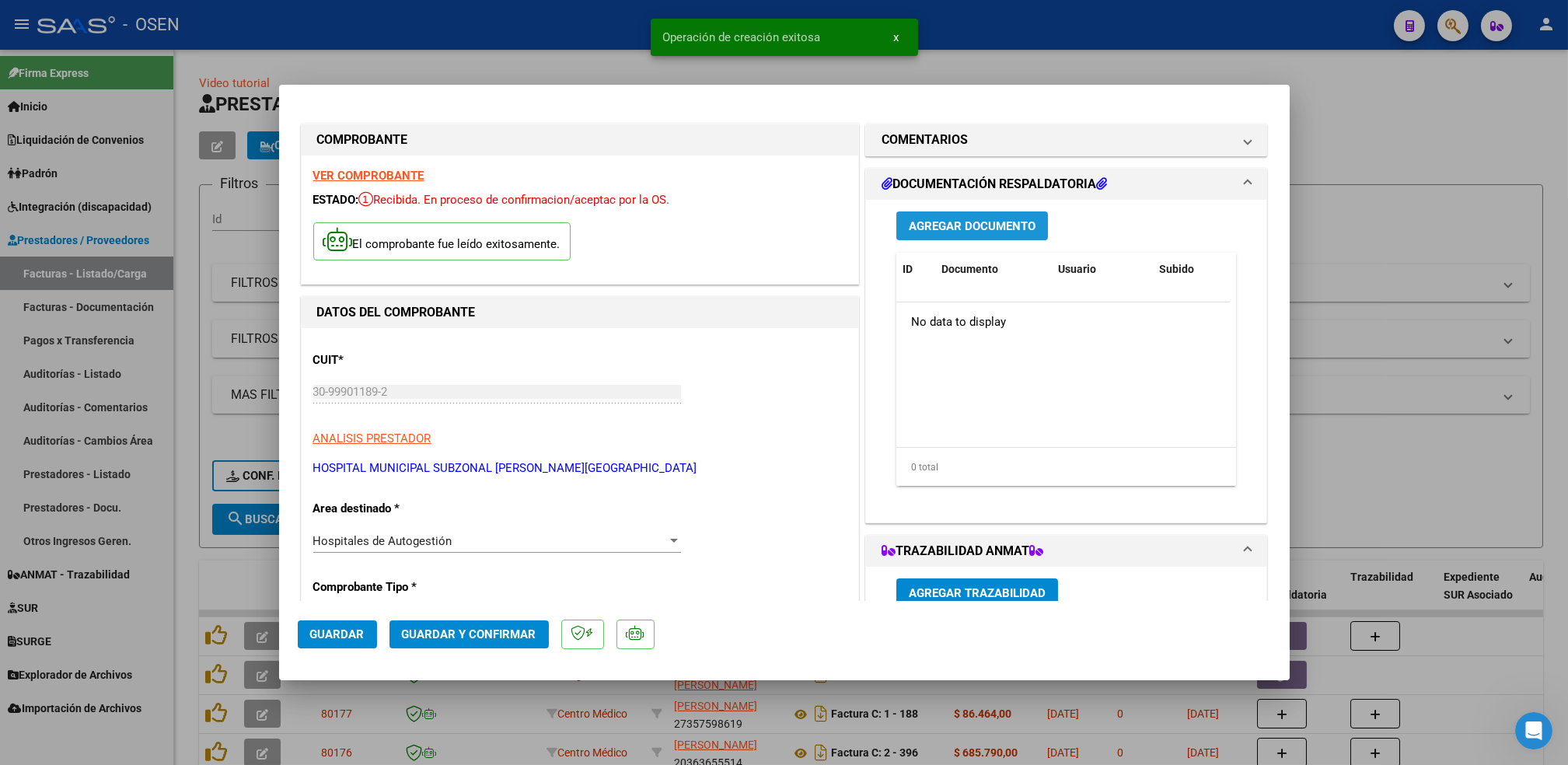
click at [998, 218] on button "Agregar Documento" at bounding box center [972, 226] width 151 height 29
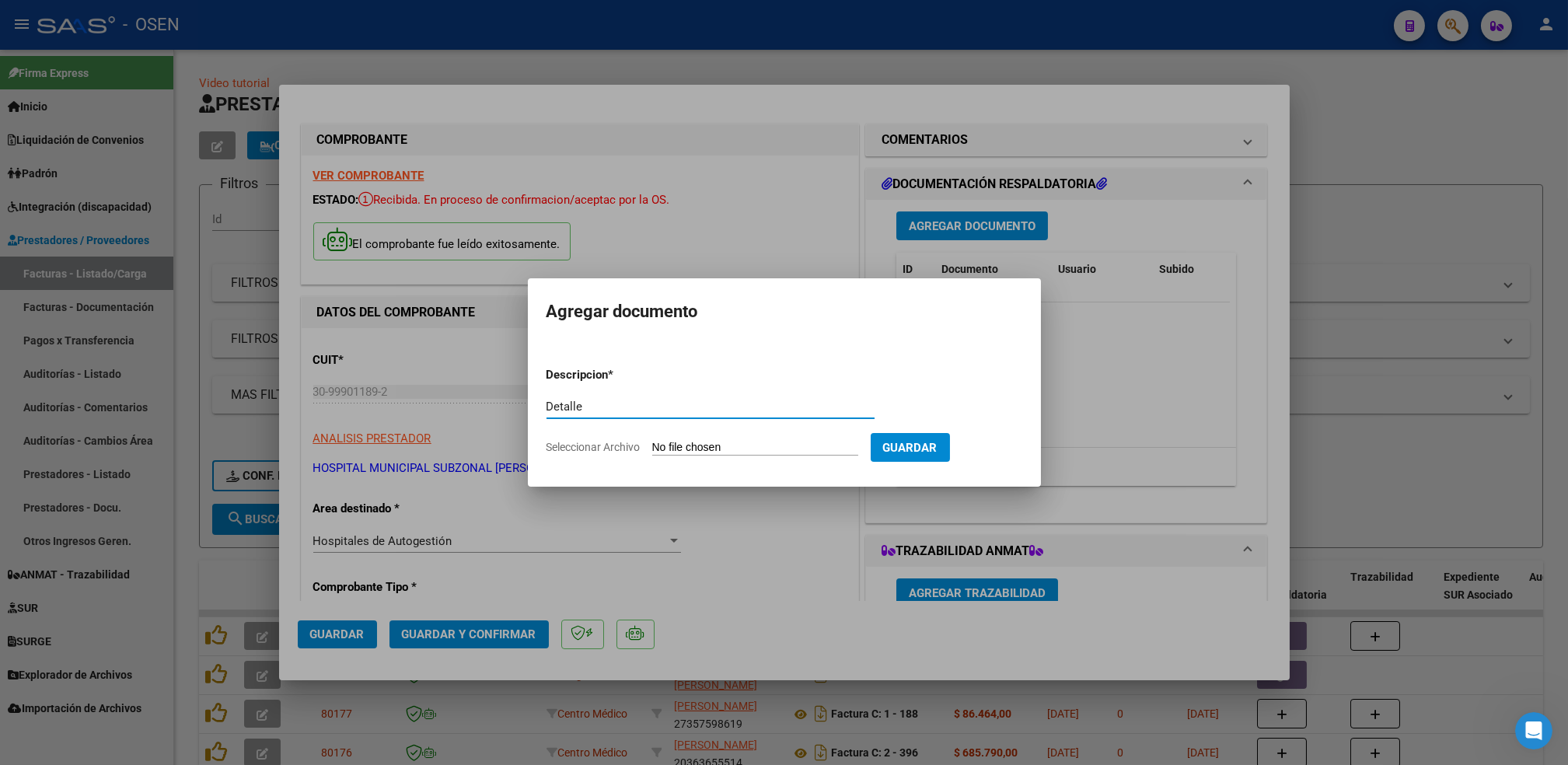
type input "Detalle"
click at [653, 441] on input "Seleccionar Archivo" at bounding box center [756, 448] width 206 height 14
type input "C:\fakepath\OSENN AMB 08-2025.pdf"
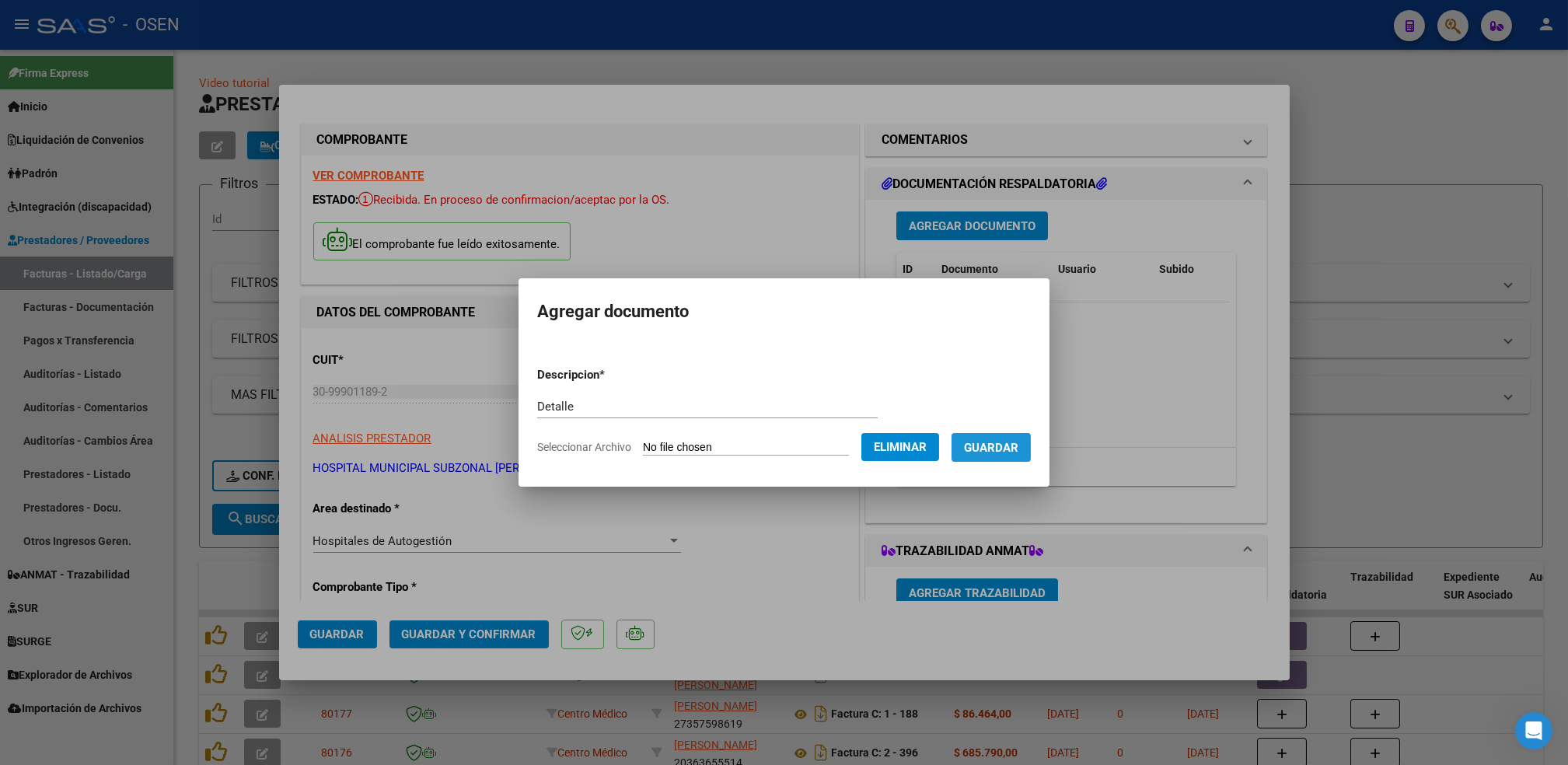
click at [1010, 454] on span "Guardar" at bounding box center [991, 448] width 54 height 14
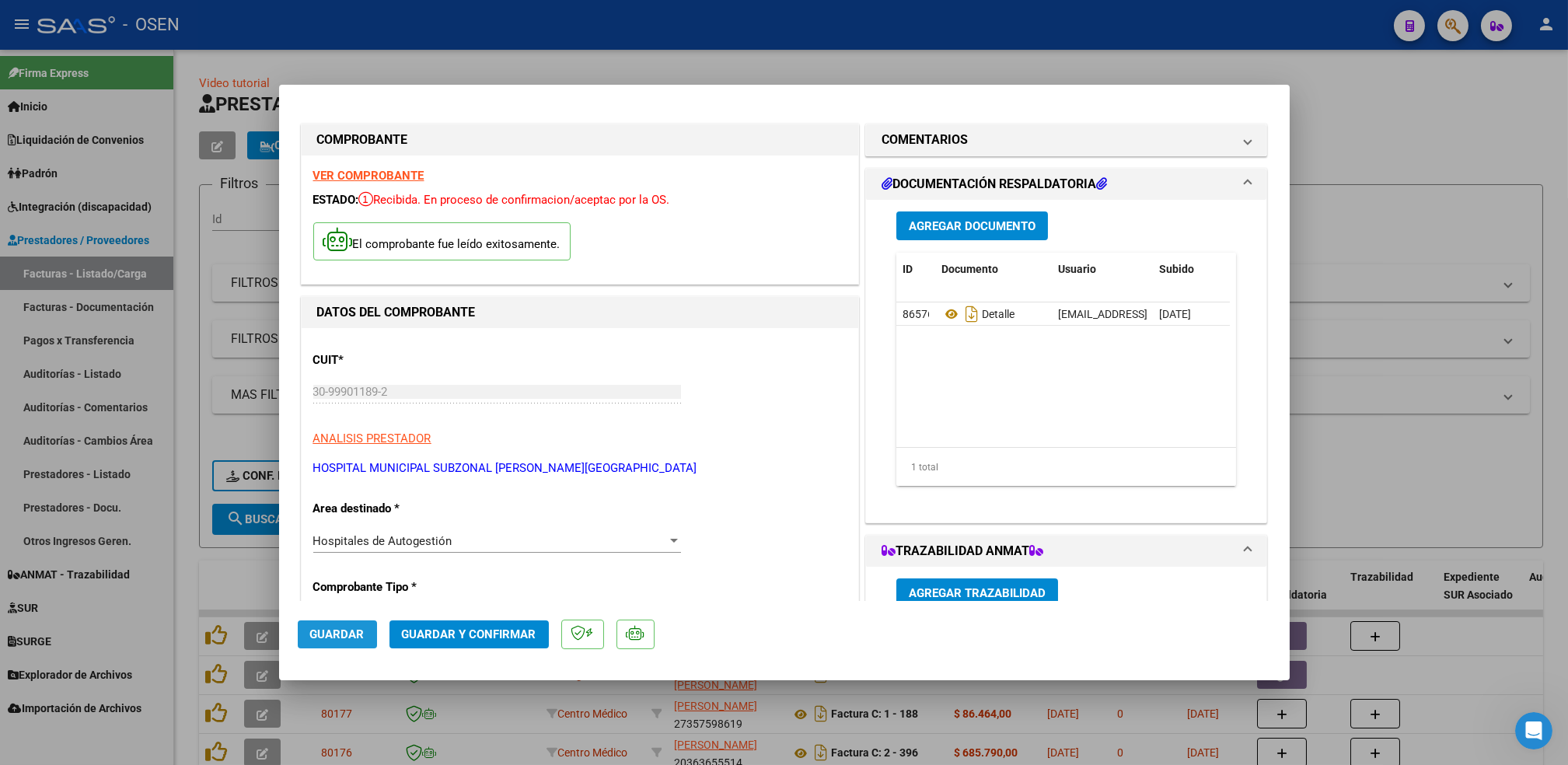
click at [352, 634] on span "Guardar" at bounding box center [338, 635] width 54 height 14
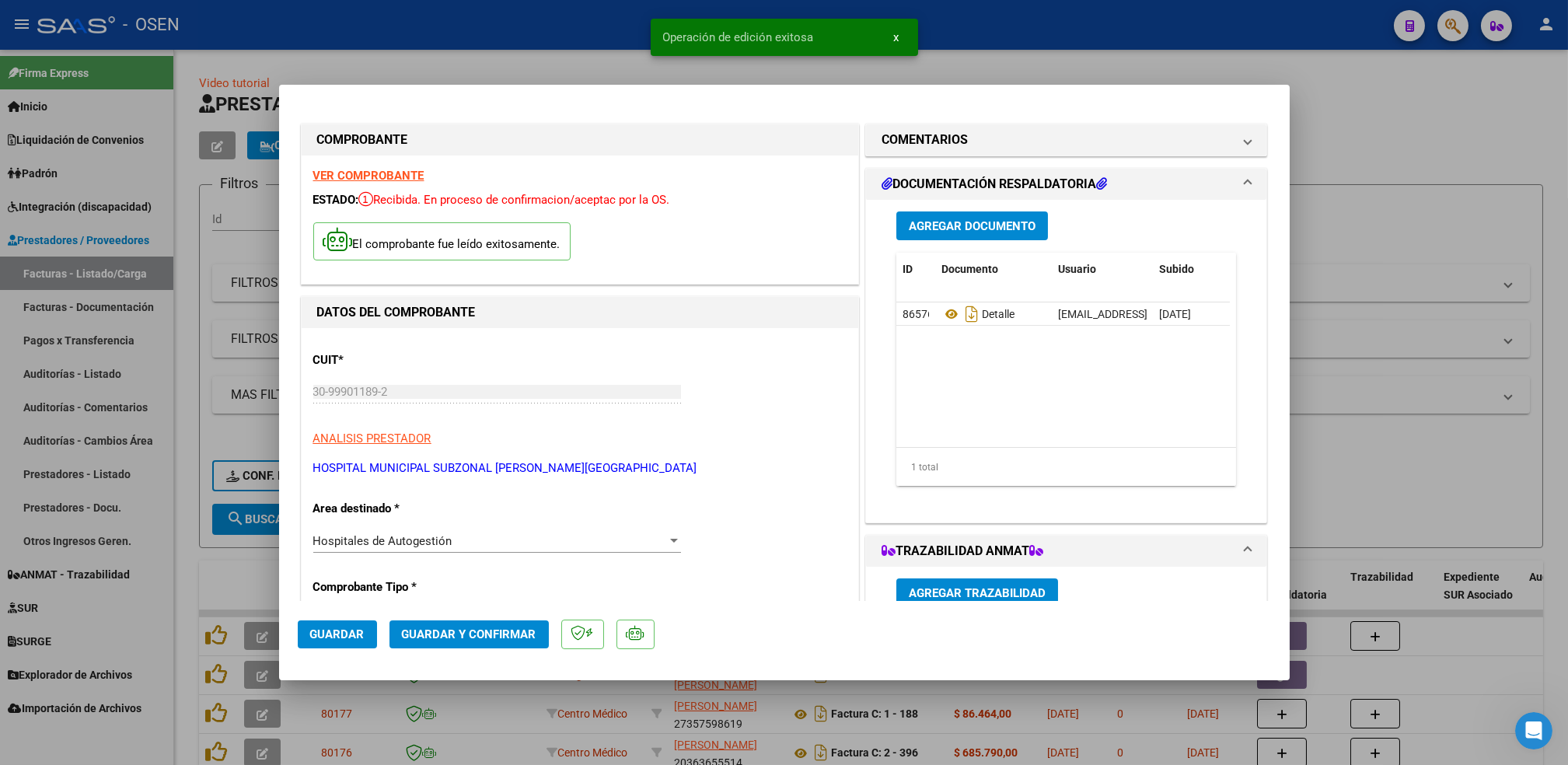
click at [185, 392] on div at bounding box center [784, 382] width 1568 height 765
type input "$ 0,00"
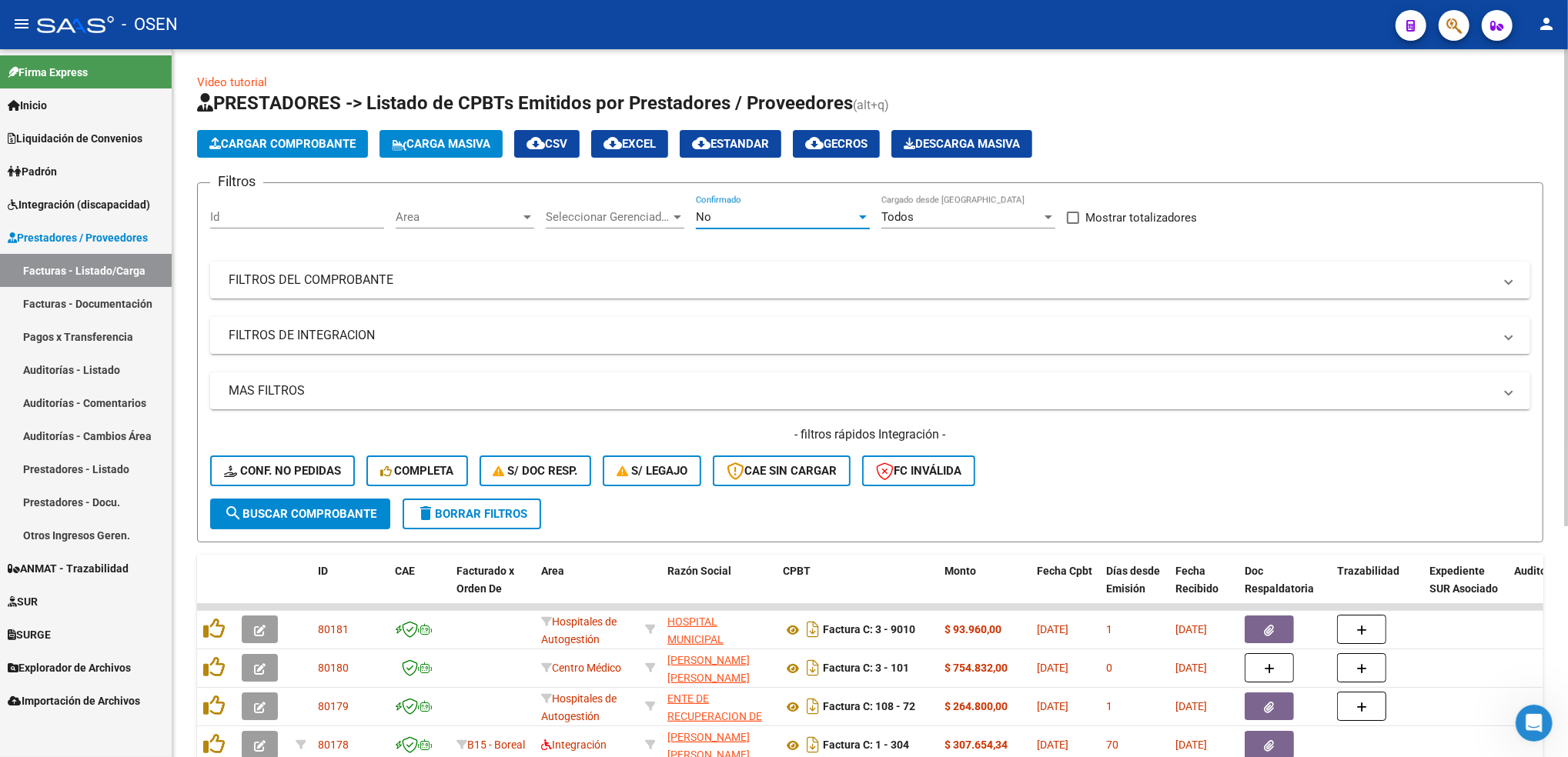
click at [729, 221] on div "No" at bounding box center [776, 217] width 160 height 14
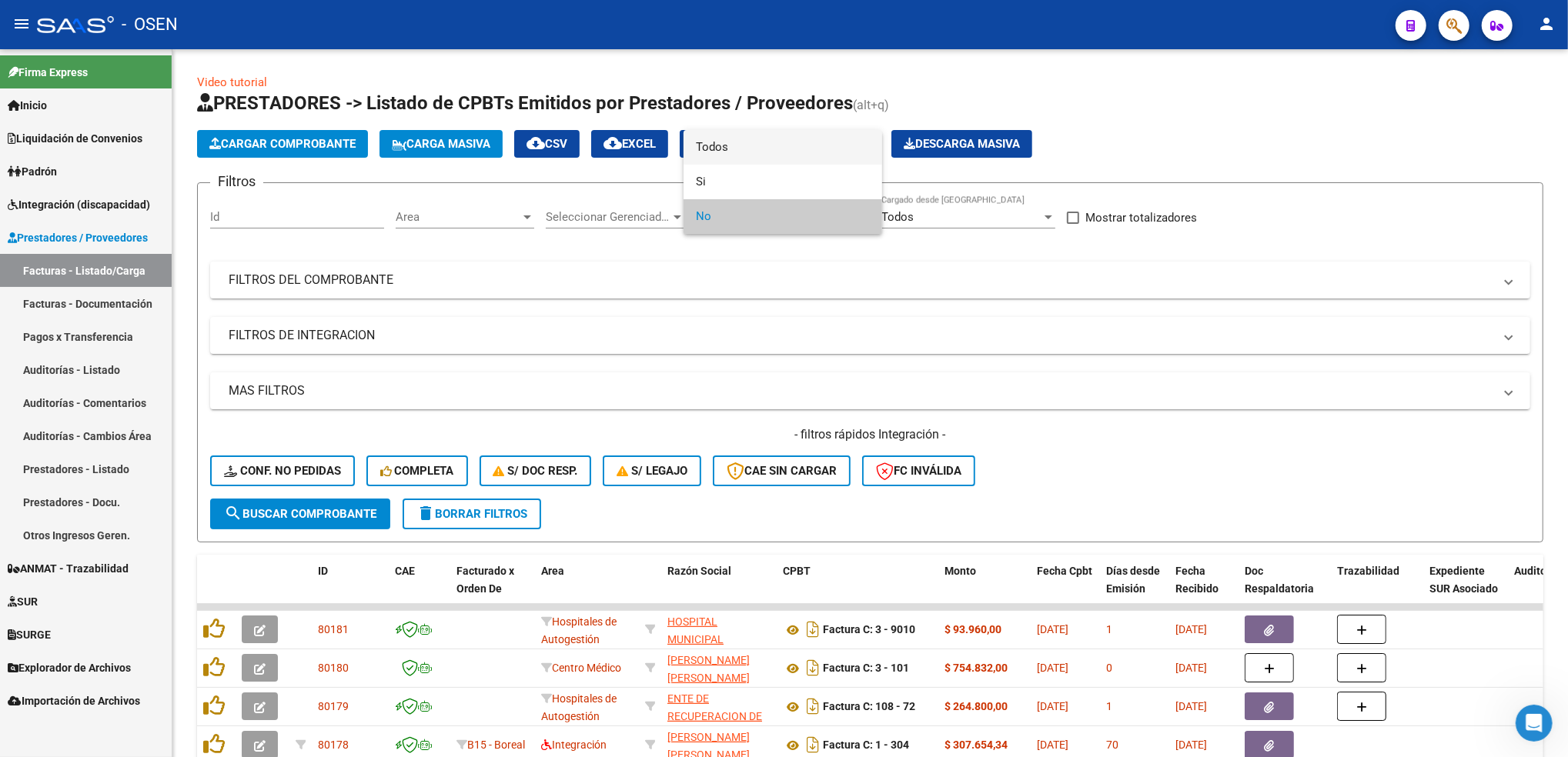
click at [739, 161] on span "Todos" at bounding box center [783, 147] width 174 height 34
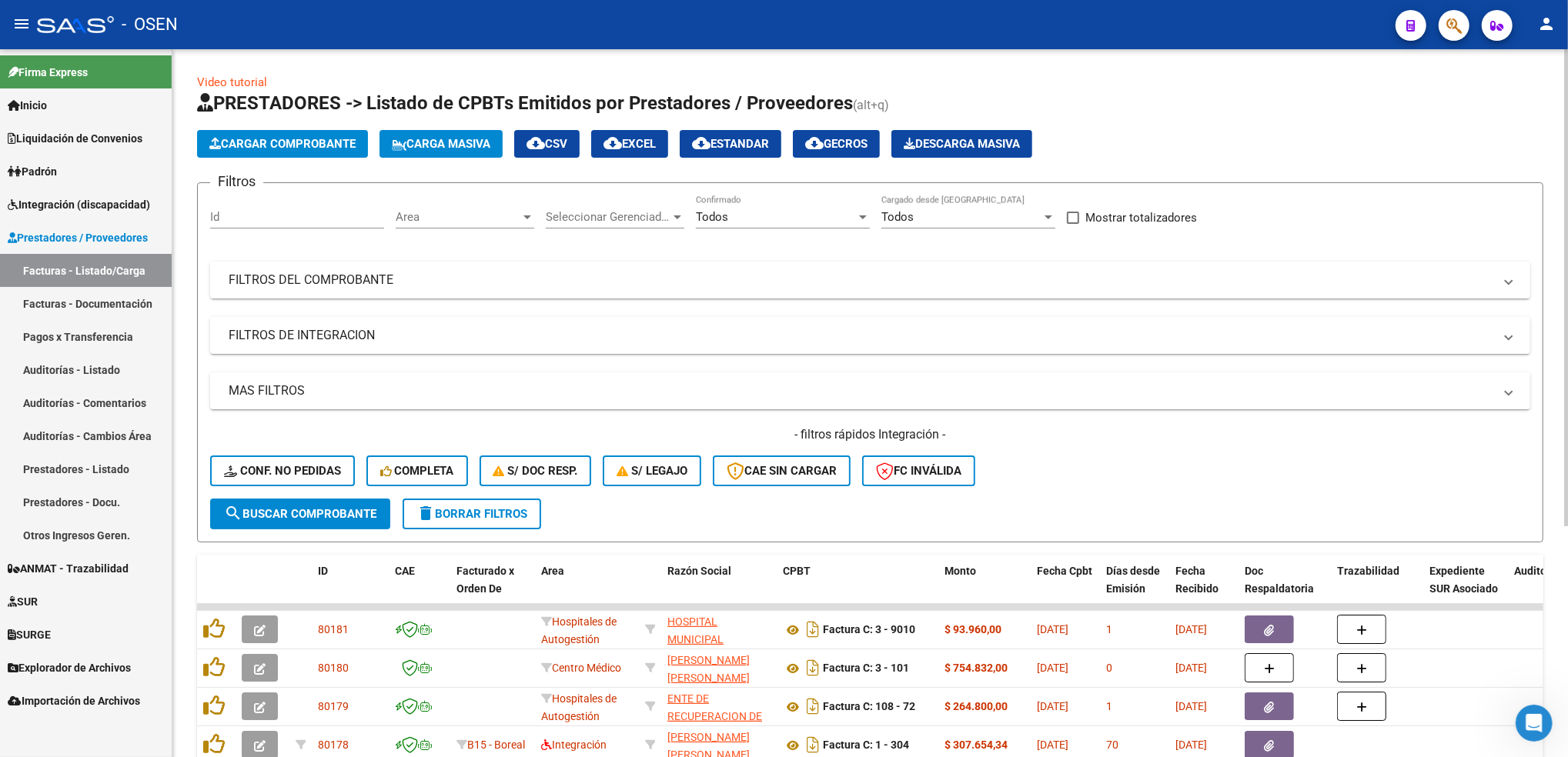
click at [716, 290] on mat-expansion-panel-header "FILTROS DEL COMPROBANTE" at bounding box center [869, 280] width 1320 height 37
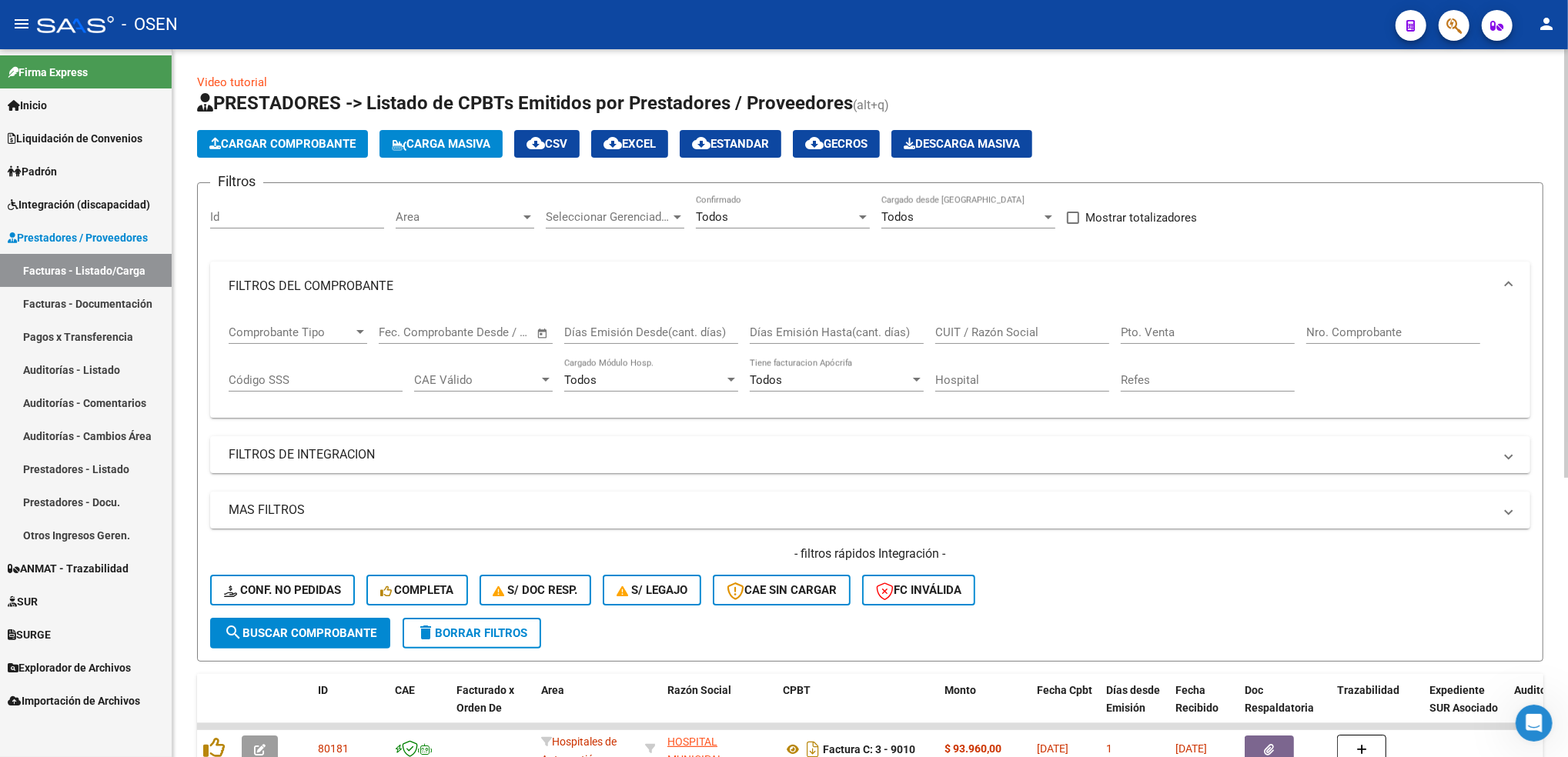
click at [1322, 334] on input "Nro. Comprobante" at bounding box center [1392, 332] width 174 height 14
click at [1554, 213] on div "Video tutorial PRESTADORES -> Listado de CPBTs Emitidos por Prestadores / Prove…" at bounding box center [872, 629] width 1399 height 1159
type input "199"
click at [467, 633] on span "delete Borrar Filtros" at bounding box center [471, 633] width 111 height 14
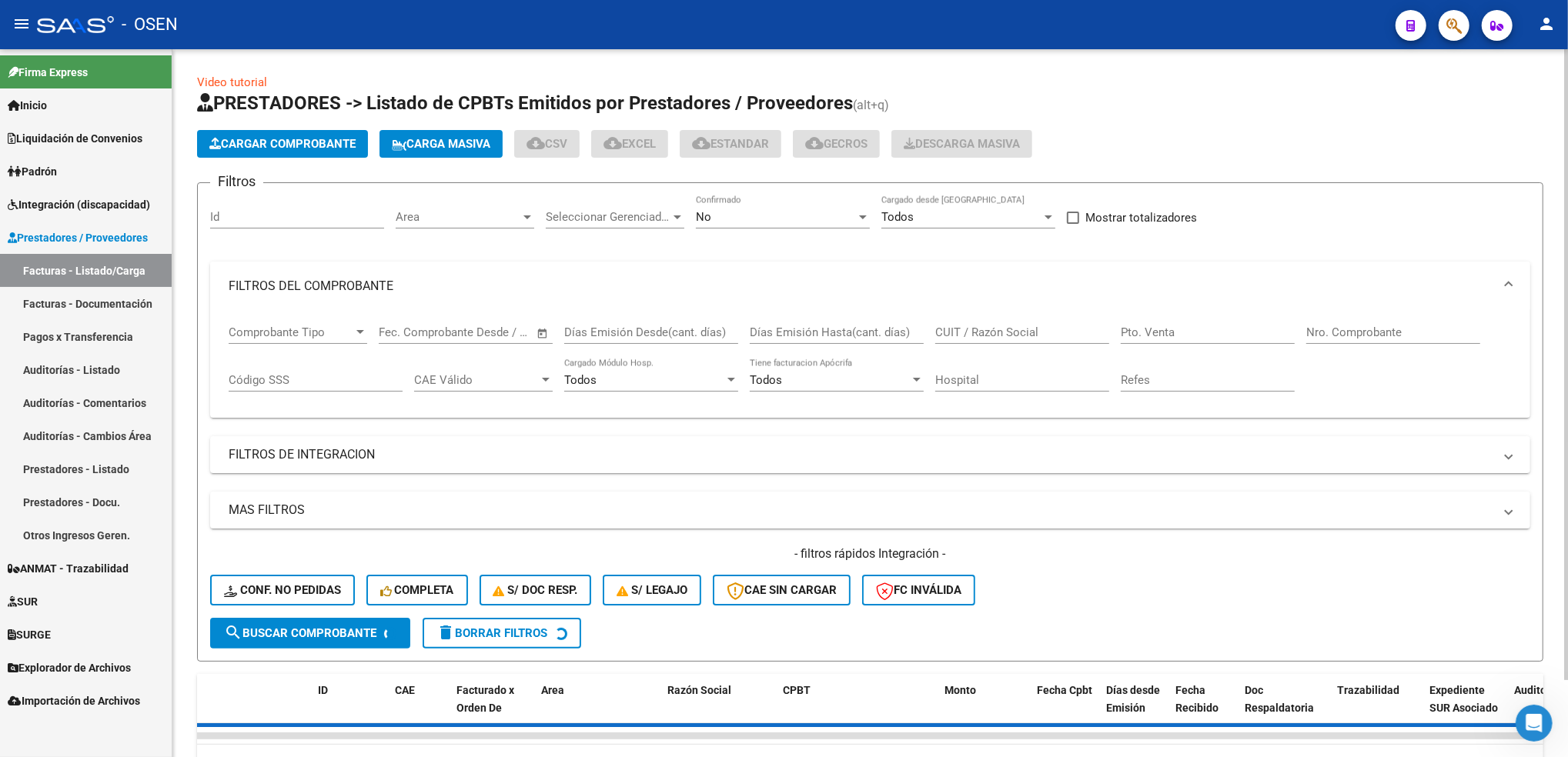
click at [575, 270] on mat-expansion-panel-header "FILTROS DEL COMPROBANTE" at bounding box center [869, 286] width 1320 height 50
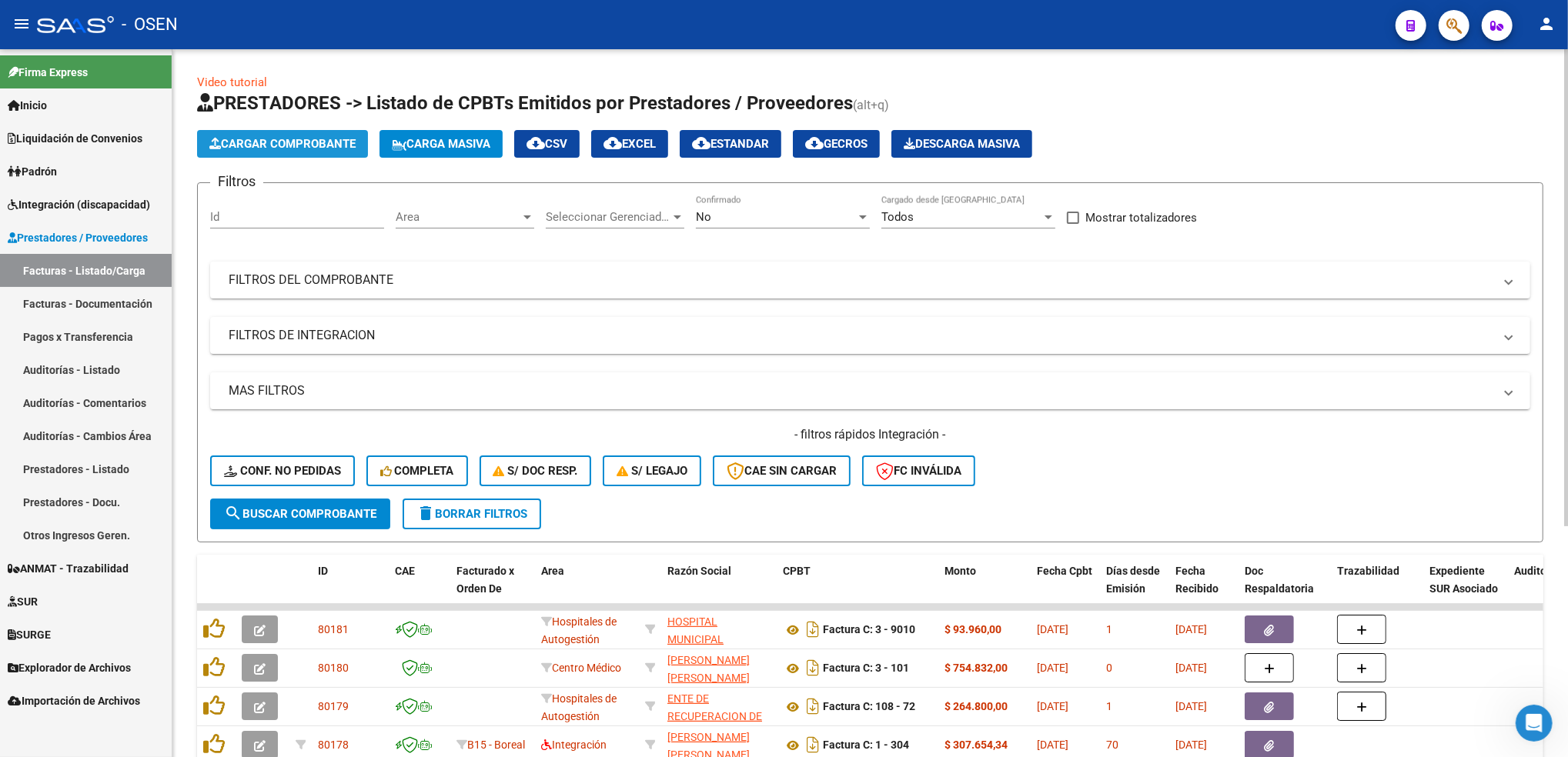
click at [336, 149] on span "Cargar Comprobante" at bounding box center [282, 144] width 146 height 14
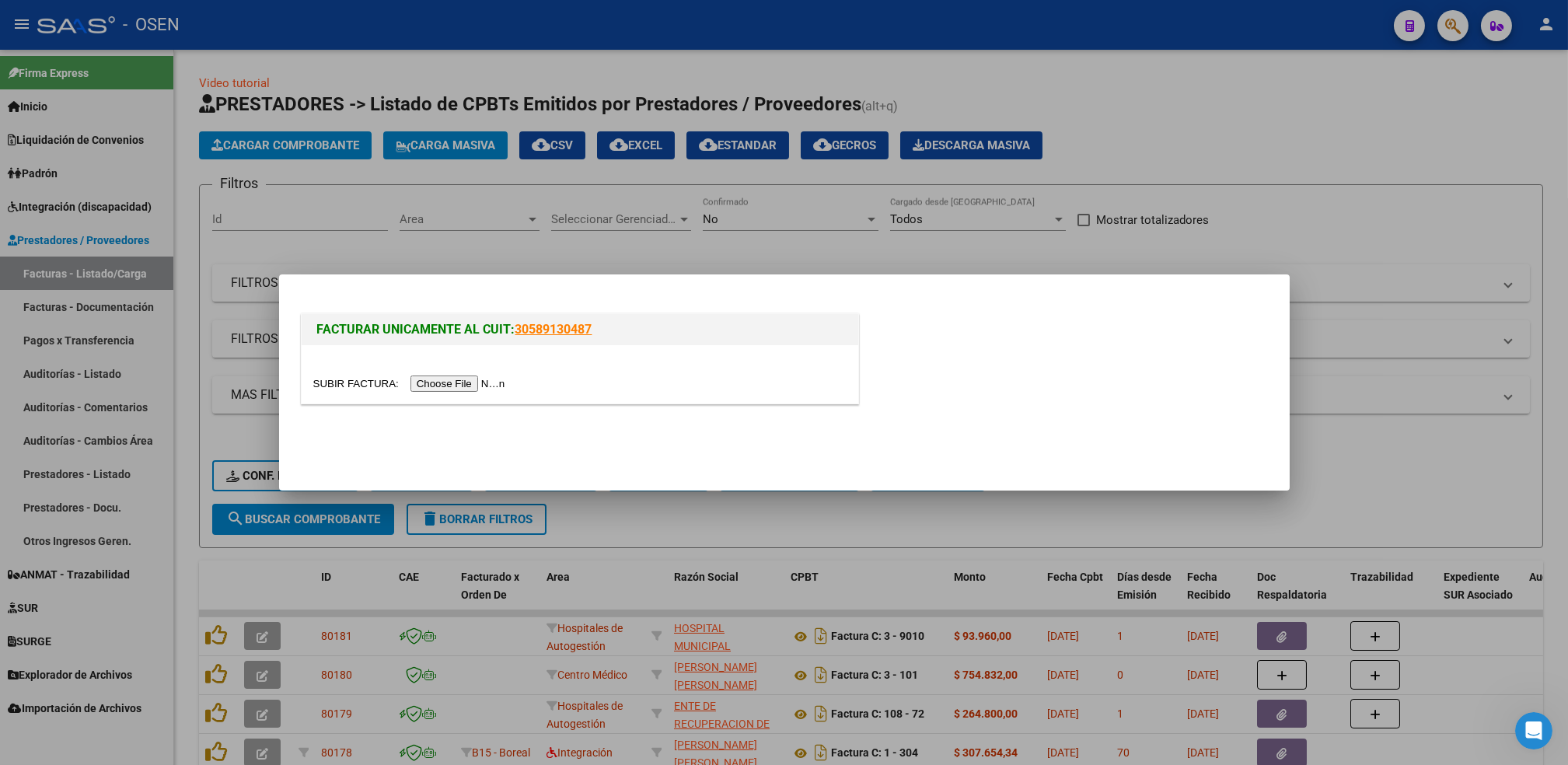
click at [466, 383] on input "file" at bounding box center [412, 383] width 197 height 16
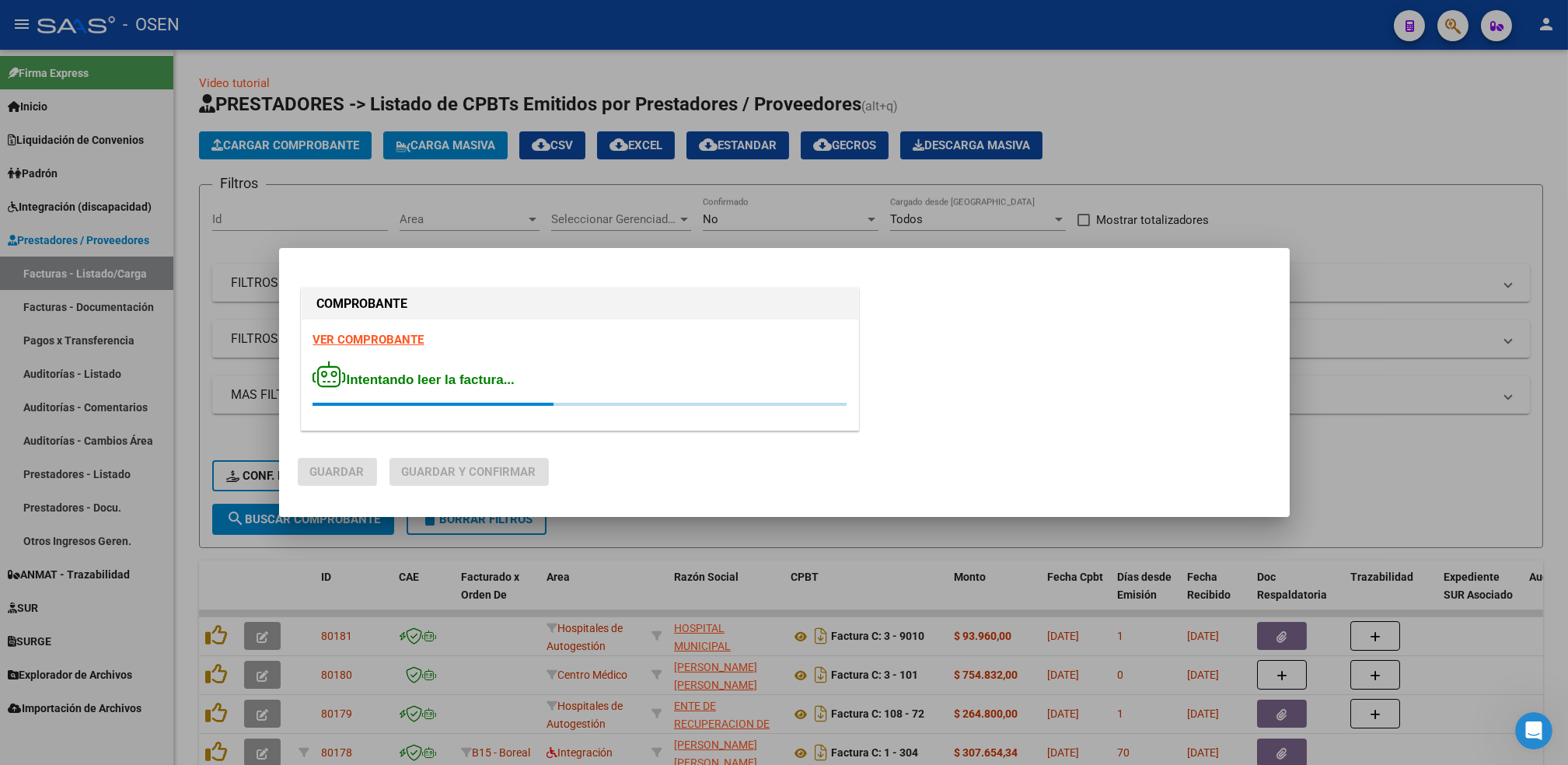
click at [369, 339] on strong "VER COMPROBANTE" at bounding box center [368, 340] width 111 height 14
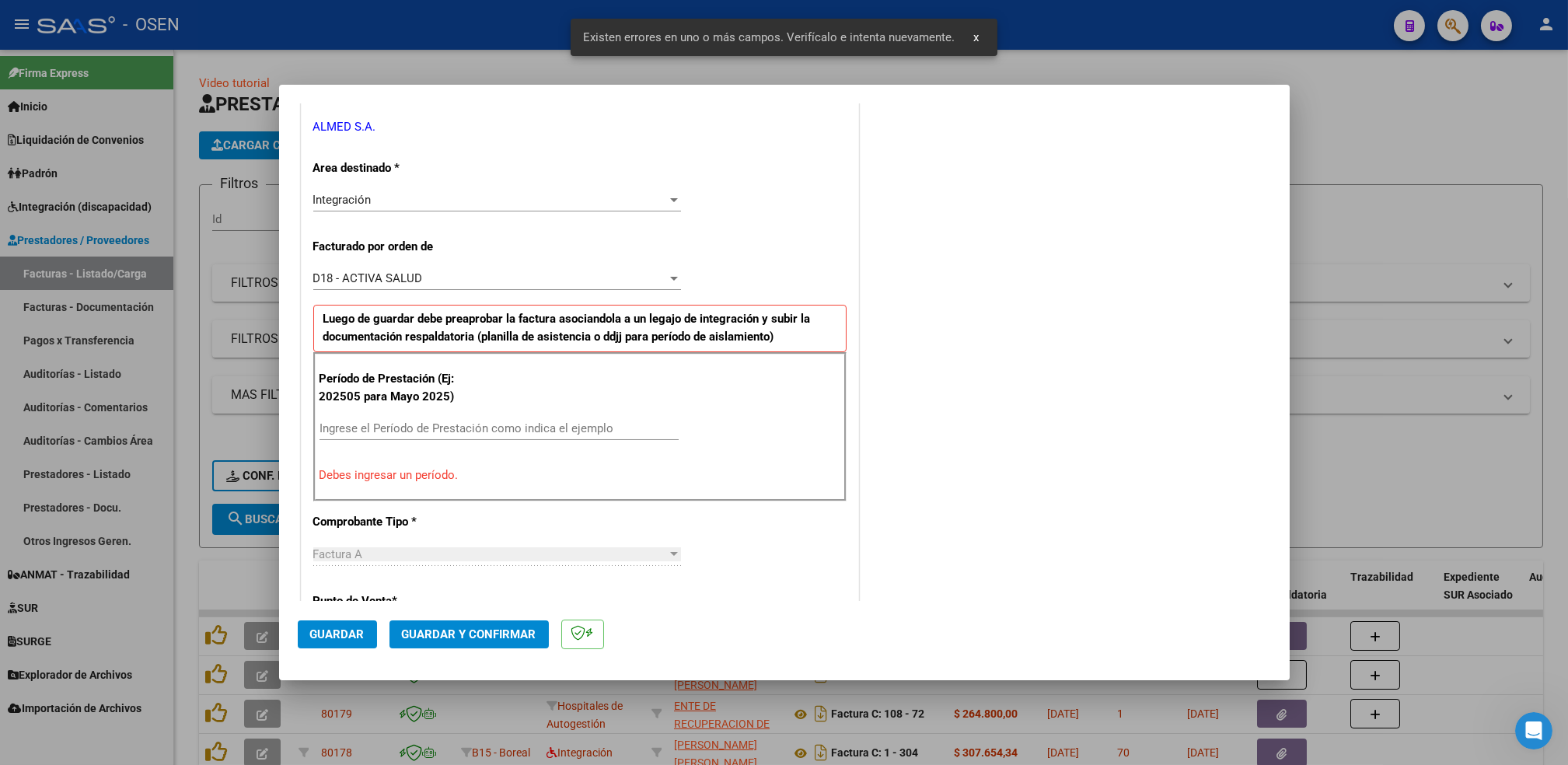
scroll to position [342, 0]
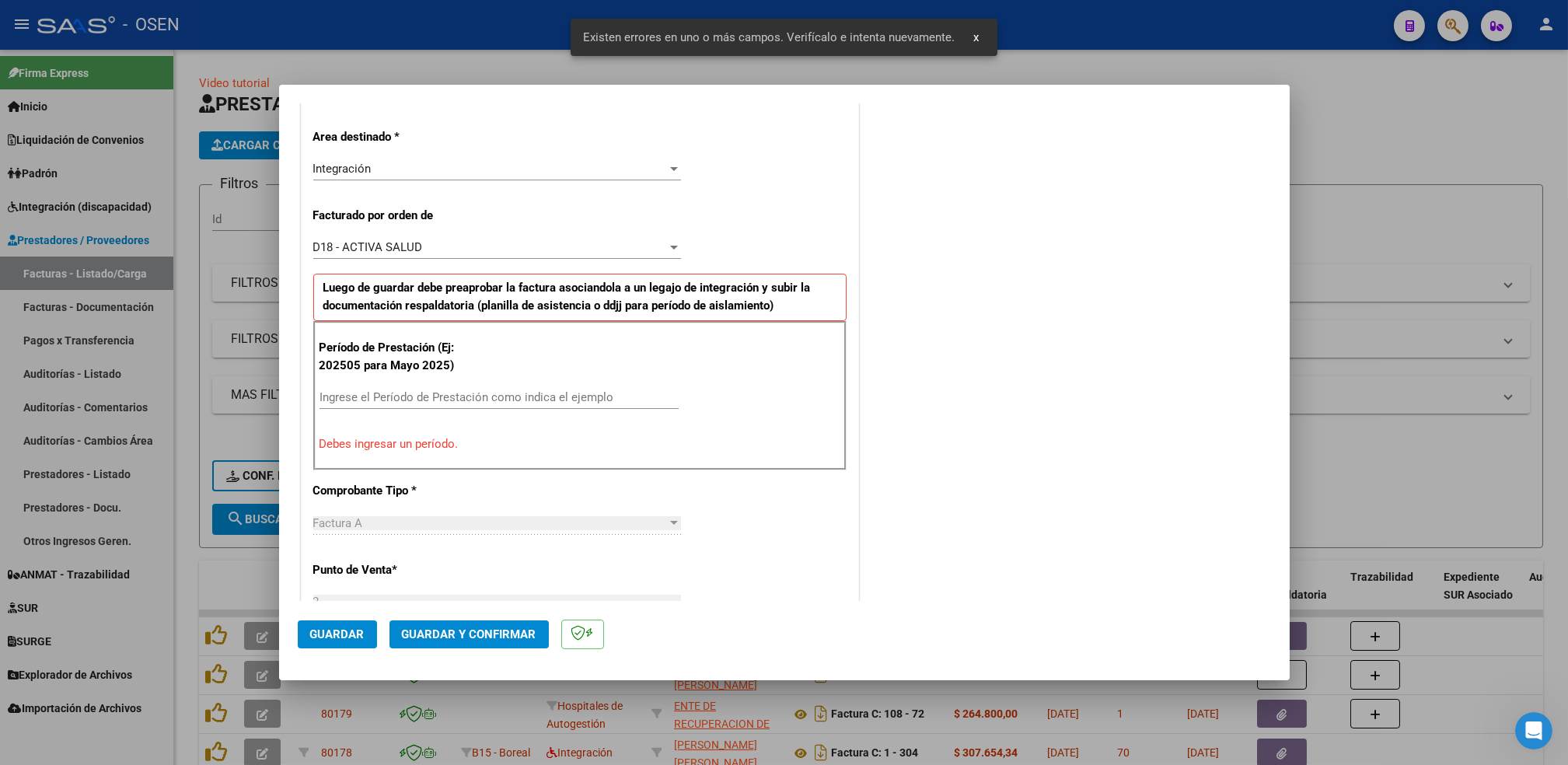
click at [461, 389] on div "Ingrese el Período de Prestación como indica el ejemplo" at bounding box center [499, 397] width 360 height 23
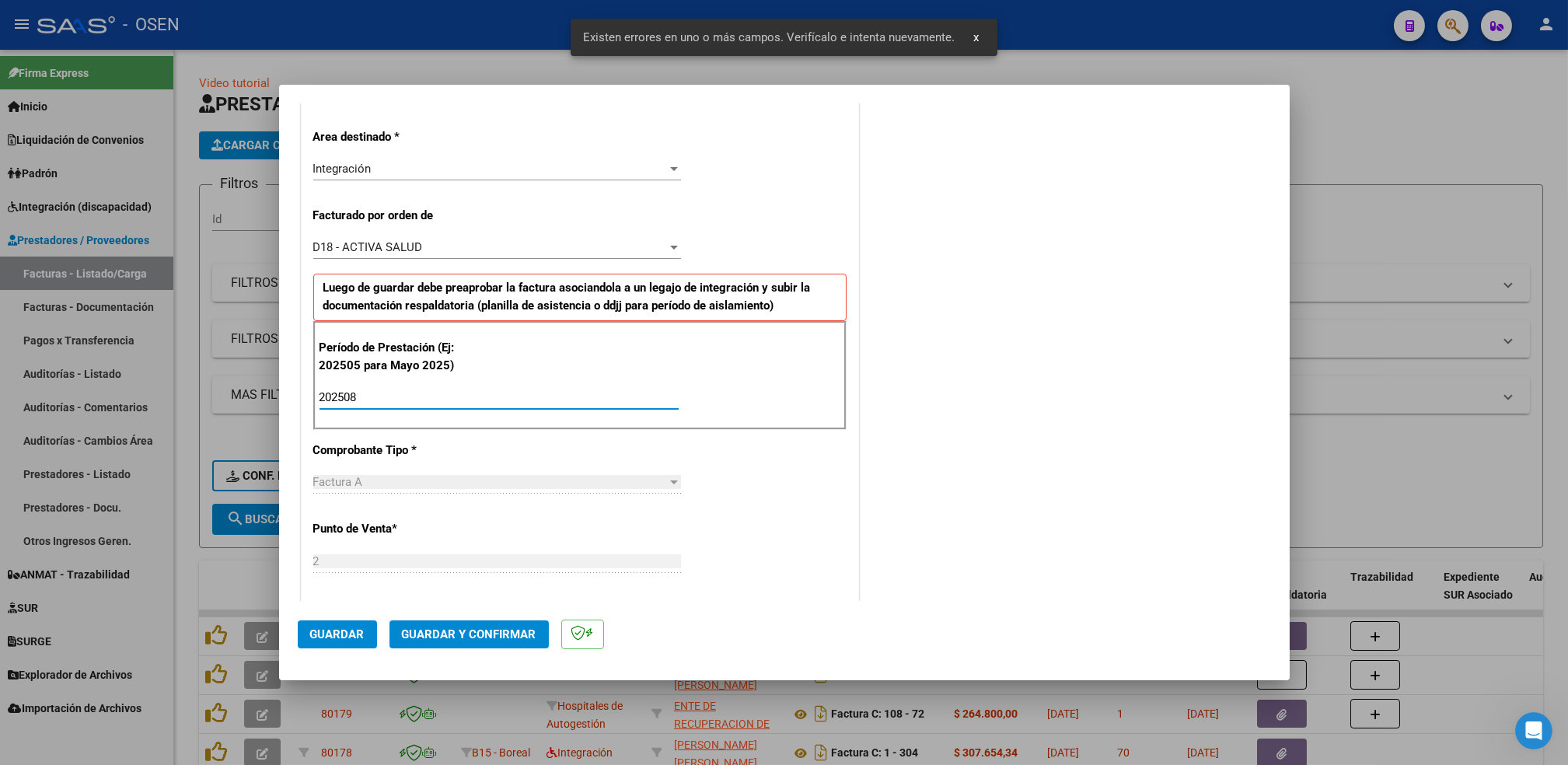
type input "202508"
click at [353, 637] on span "Guardar" at bounding box center [338, 635] width 54 height 14
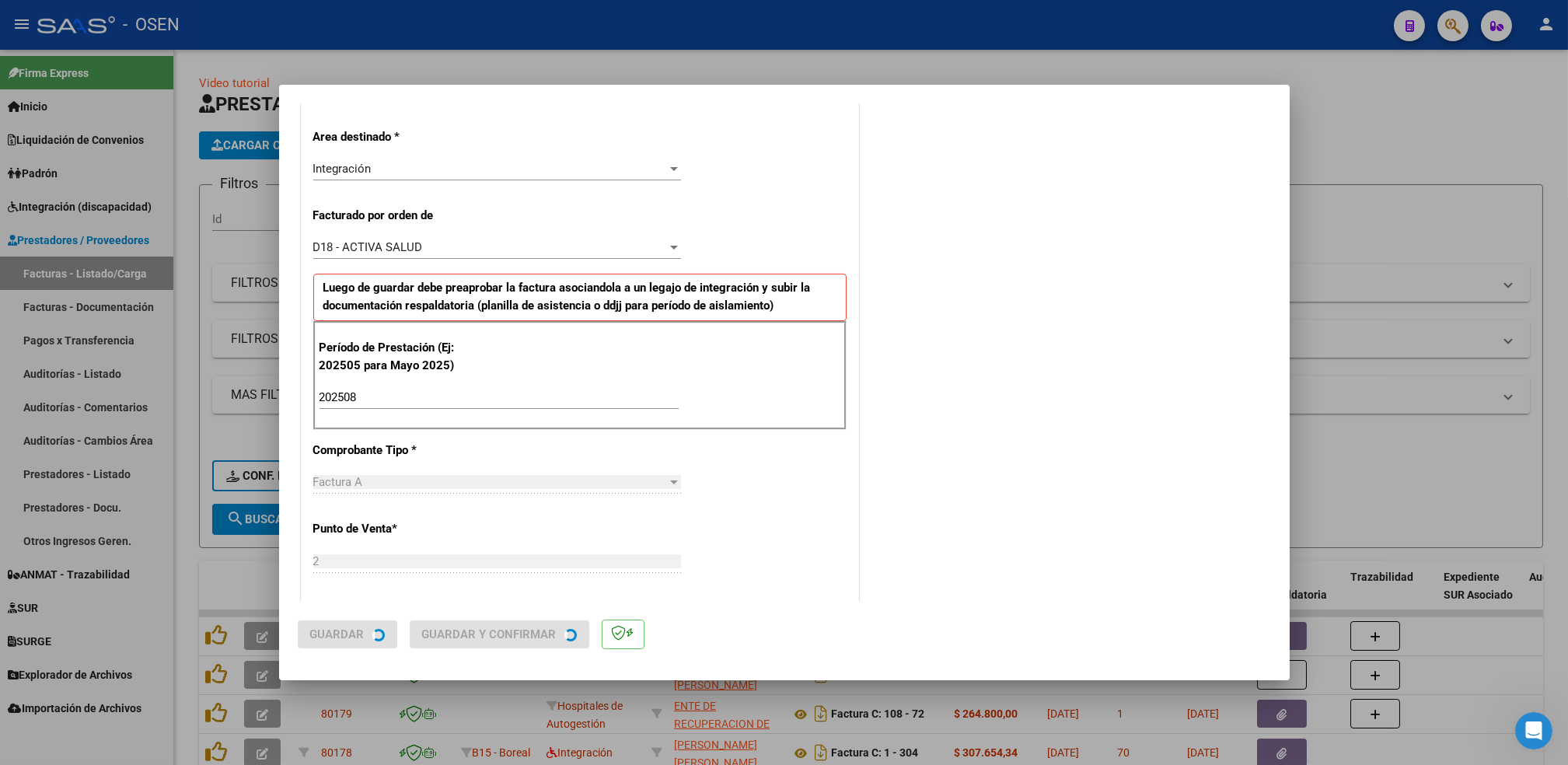
scroll to position [0, 0]
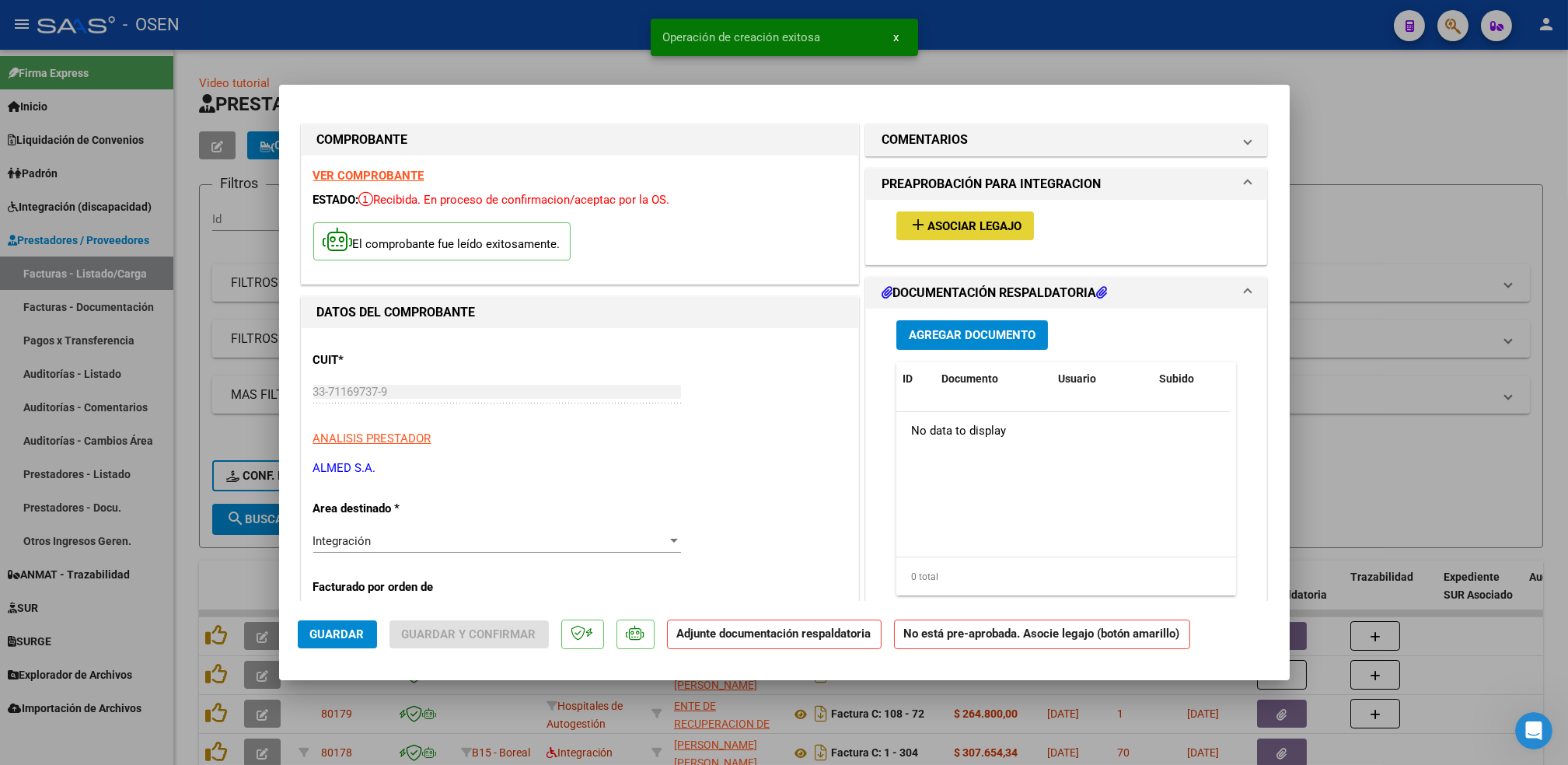
click at [968, 219] on span "Asociar Legajo" at bounding box center [975, 226] width 95 height 14
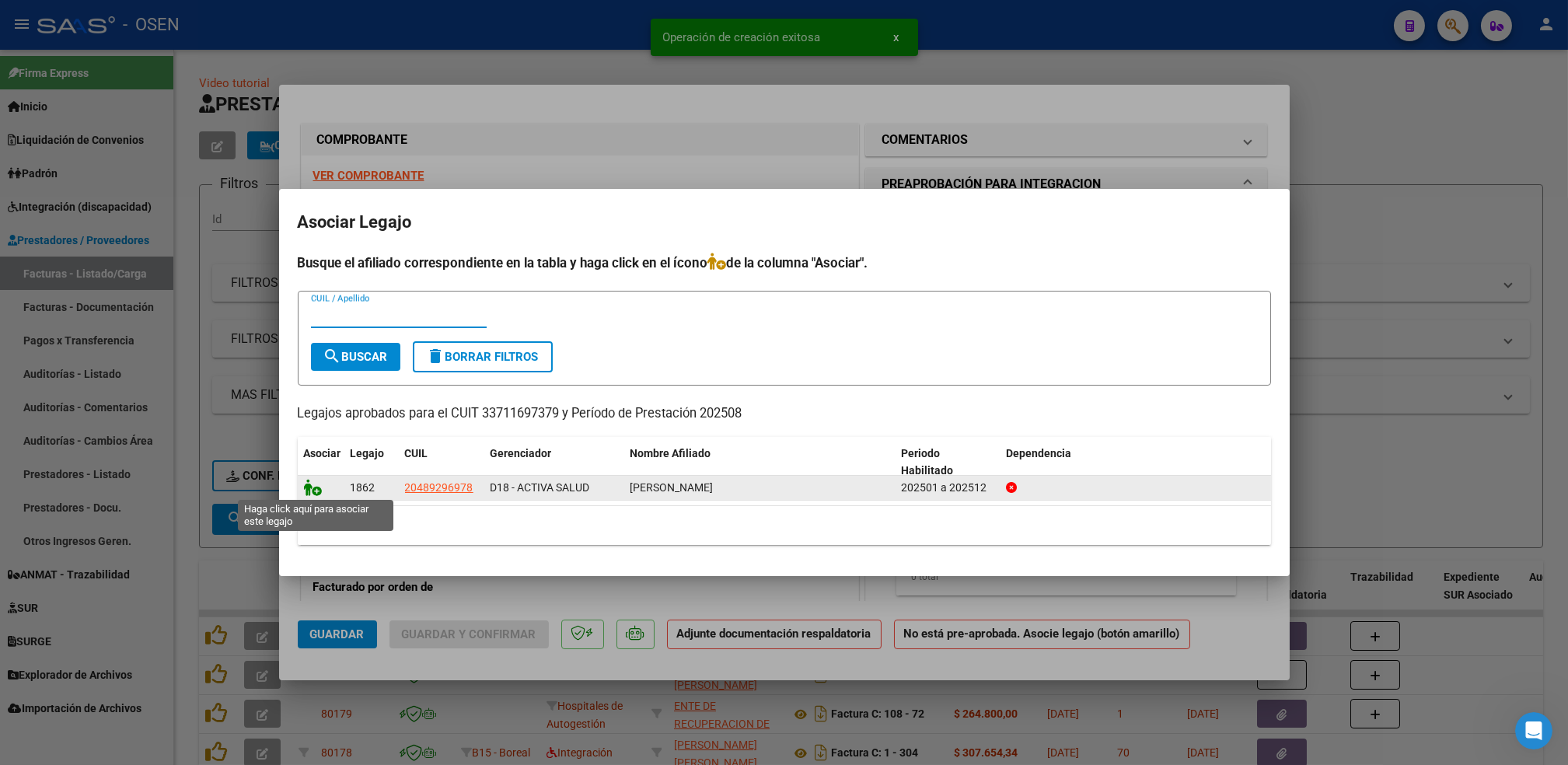
click at [317, 484] on icon at bounding box center [312, 488] width 18 height 17
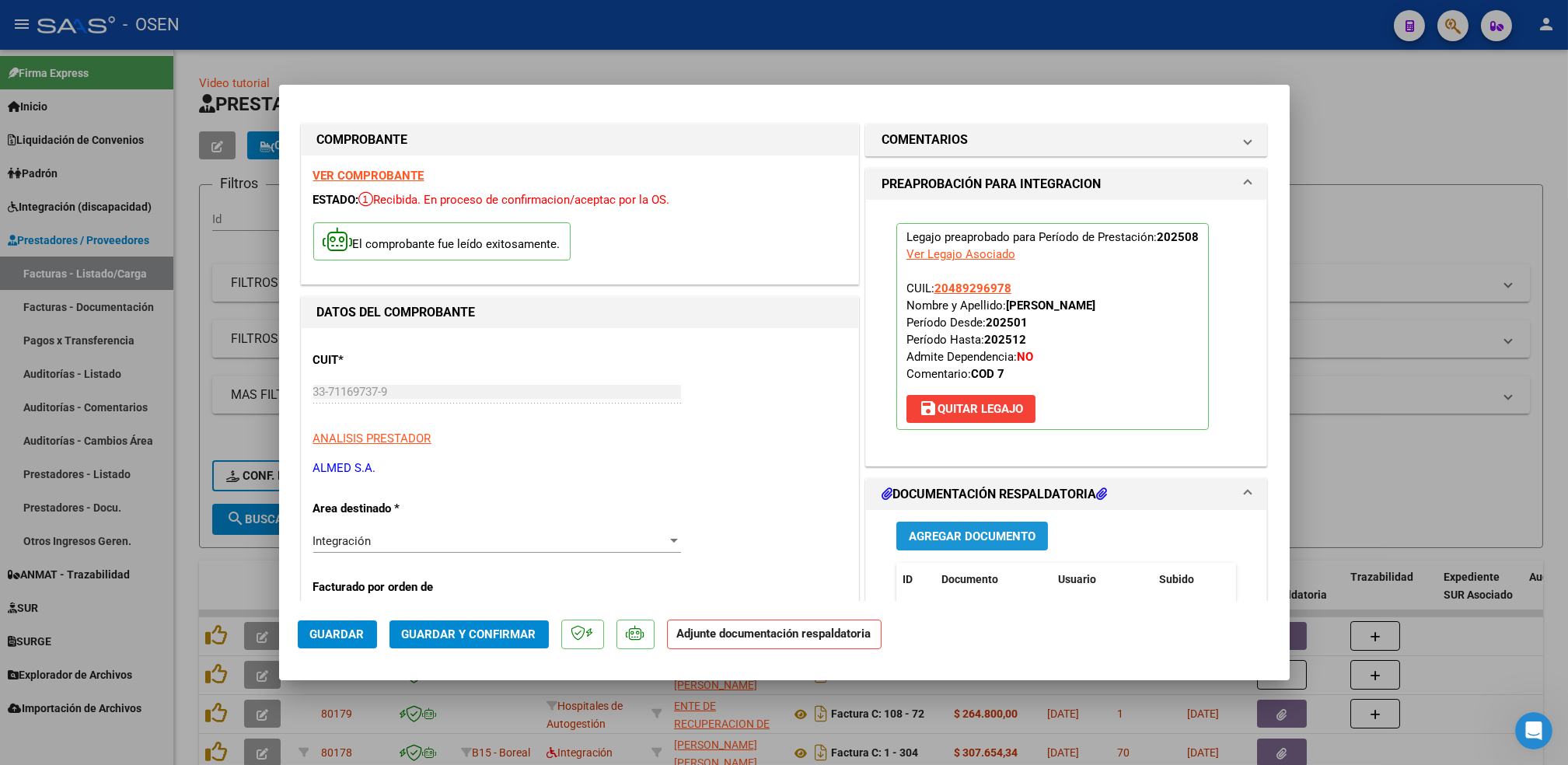
click at [964, 524] on button "Agregar Documento" at bounding box center [972, 536] width 151 height 29
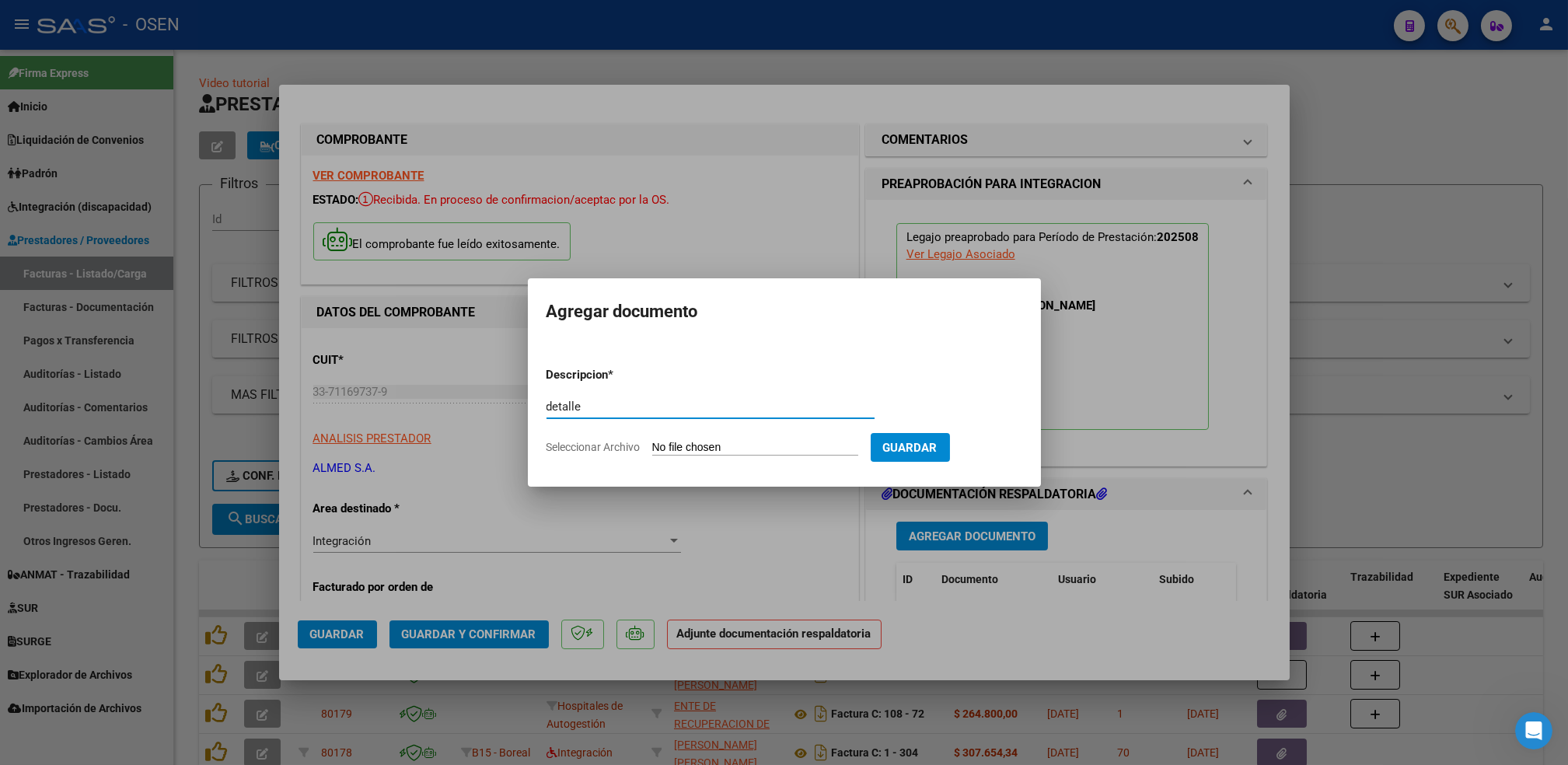
type input "detalle"
click at [653, 441] on input "Seleccionar Archivo" at bounding box center [756, 448] width 206 height 14
type input "C:\fakepath\[PERSON_NAME].pdf"
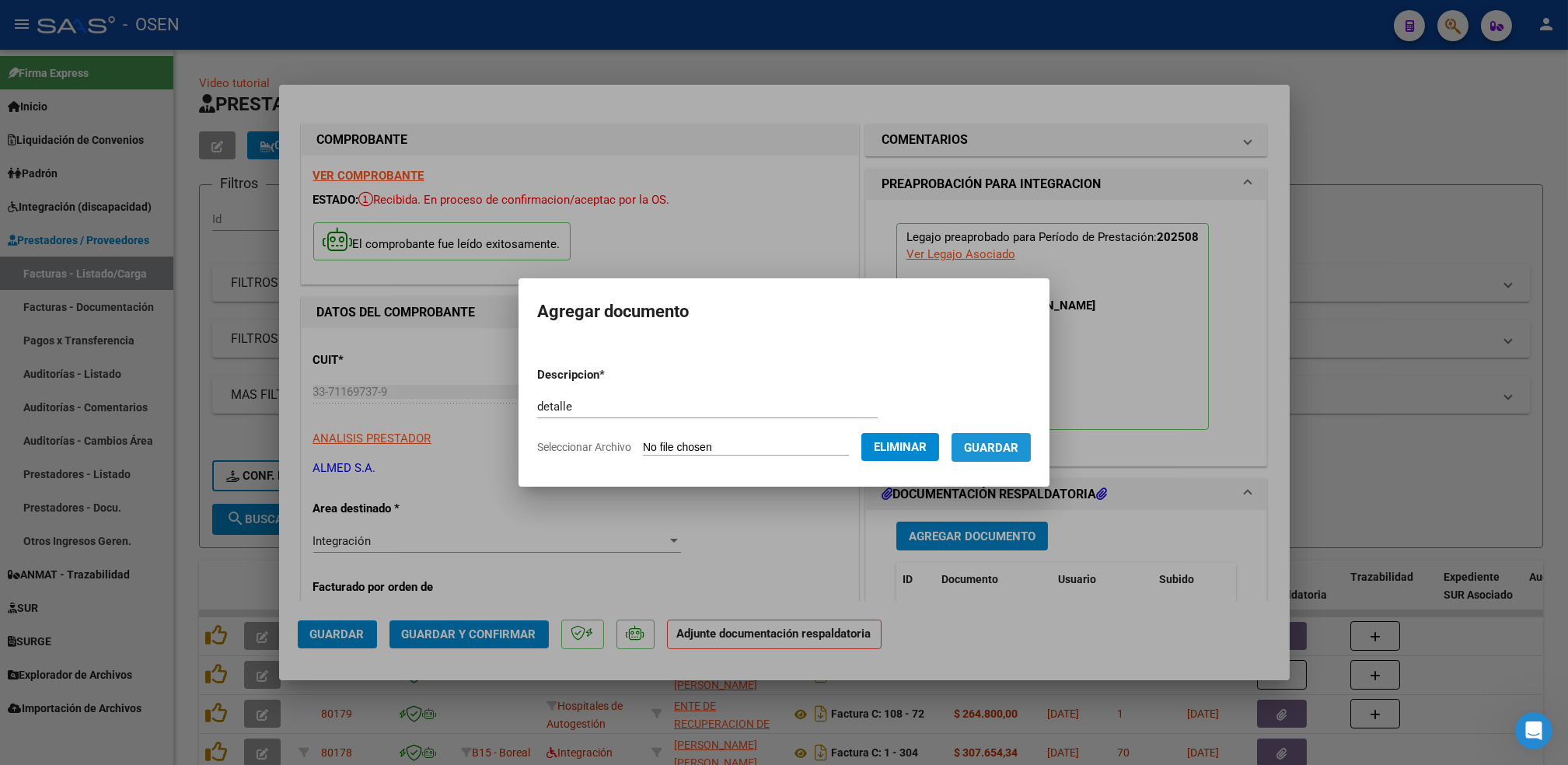
click at [997, 451] on span "Guardar" at bounding box center [991, 448] width 54 height 14
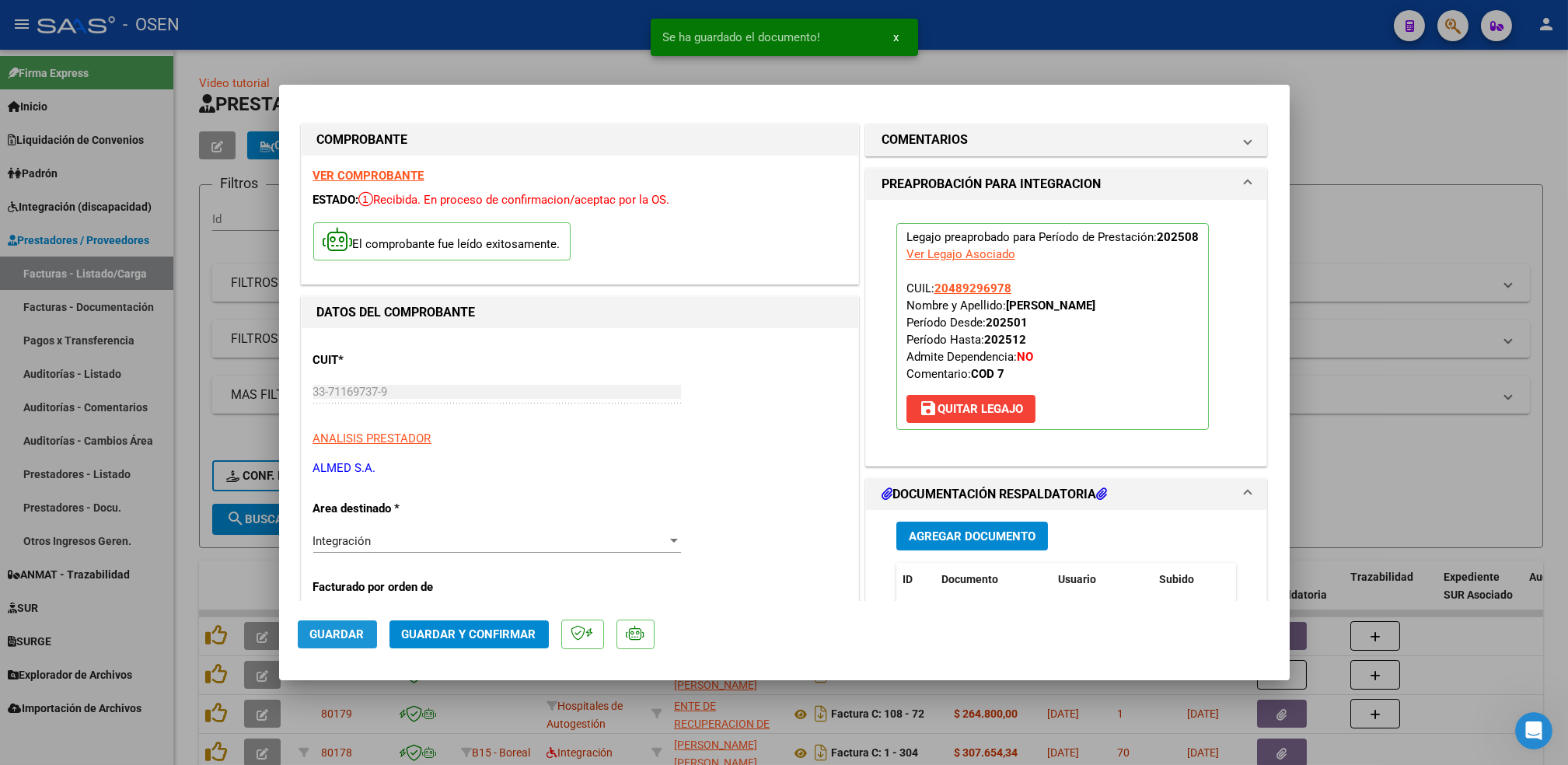
click at [358, 638] on span "Guardar" at bounding box center [338, 635] width 54 height 14
click at [188, 575] on div at bounding box center [784, 382] width 1568 height 765
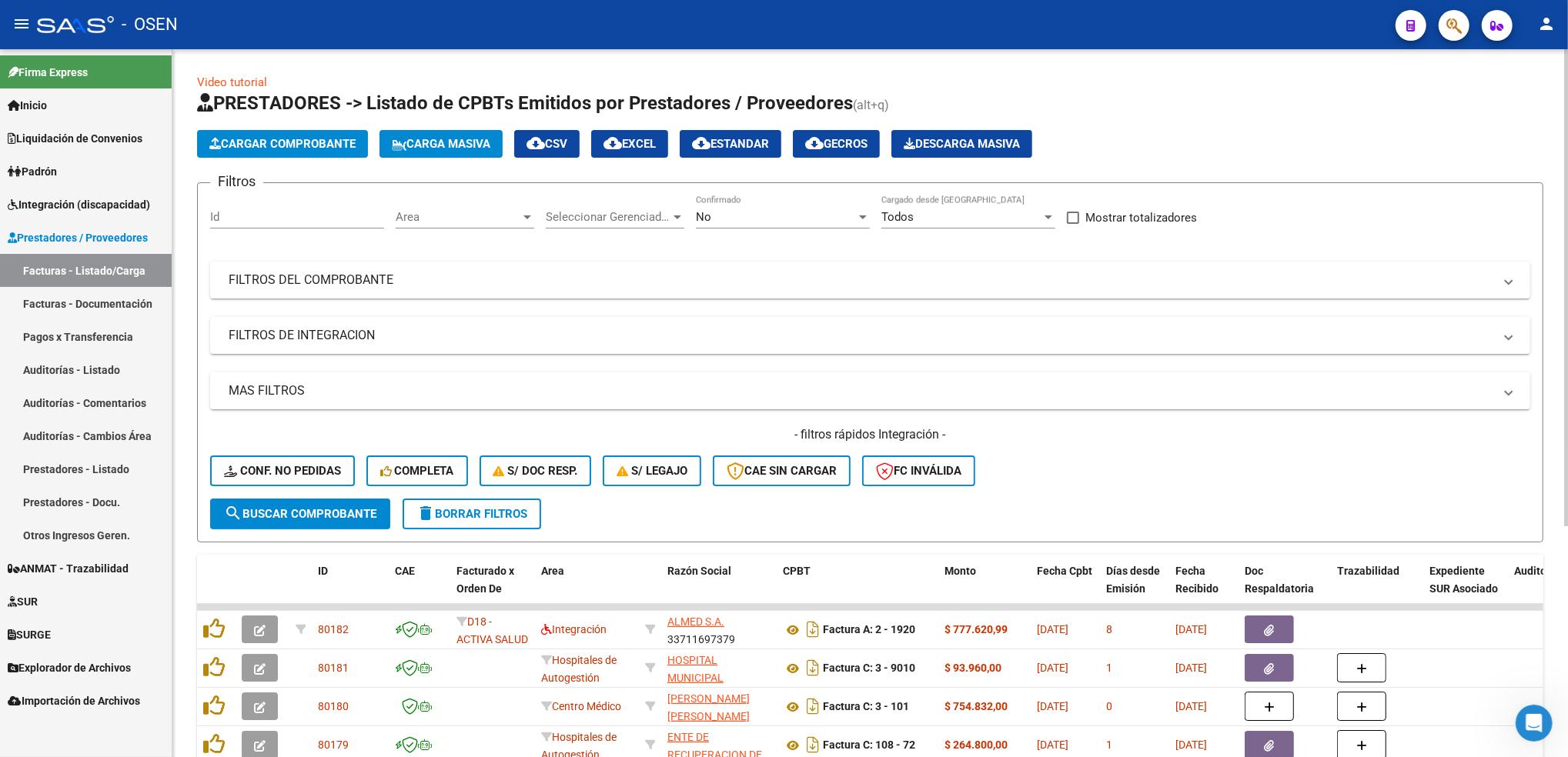
click at [272, 149] on span "Cargar Comprobante" at bounding box center [282, 144] width 146 height 14
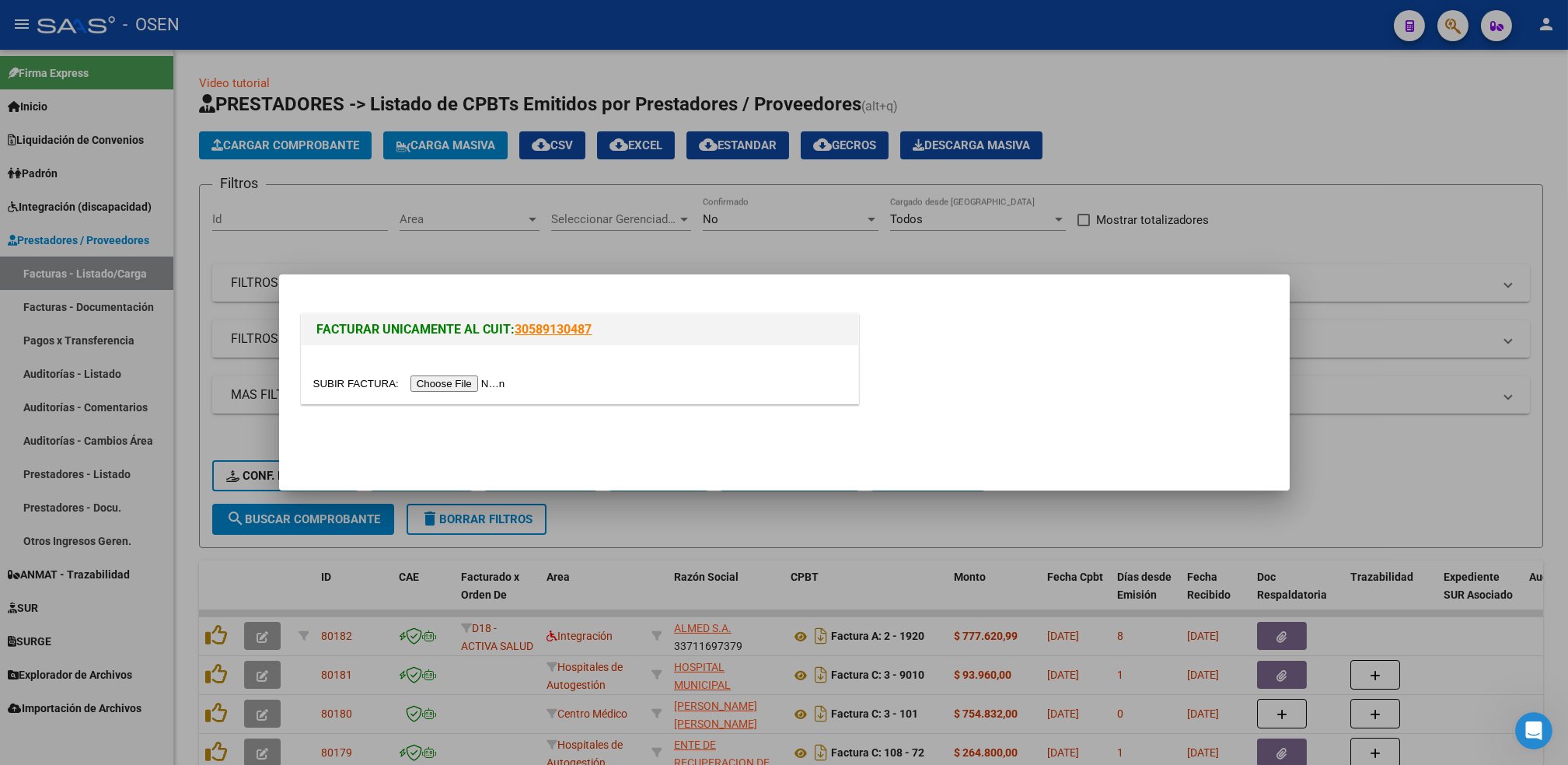
click at [445, 390] on input "file" at bounding box center [412, 383] width 197 height 16
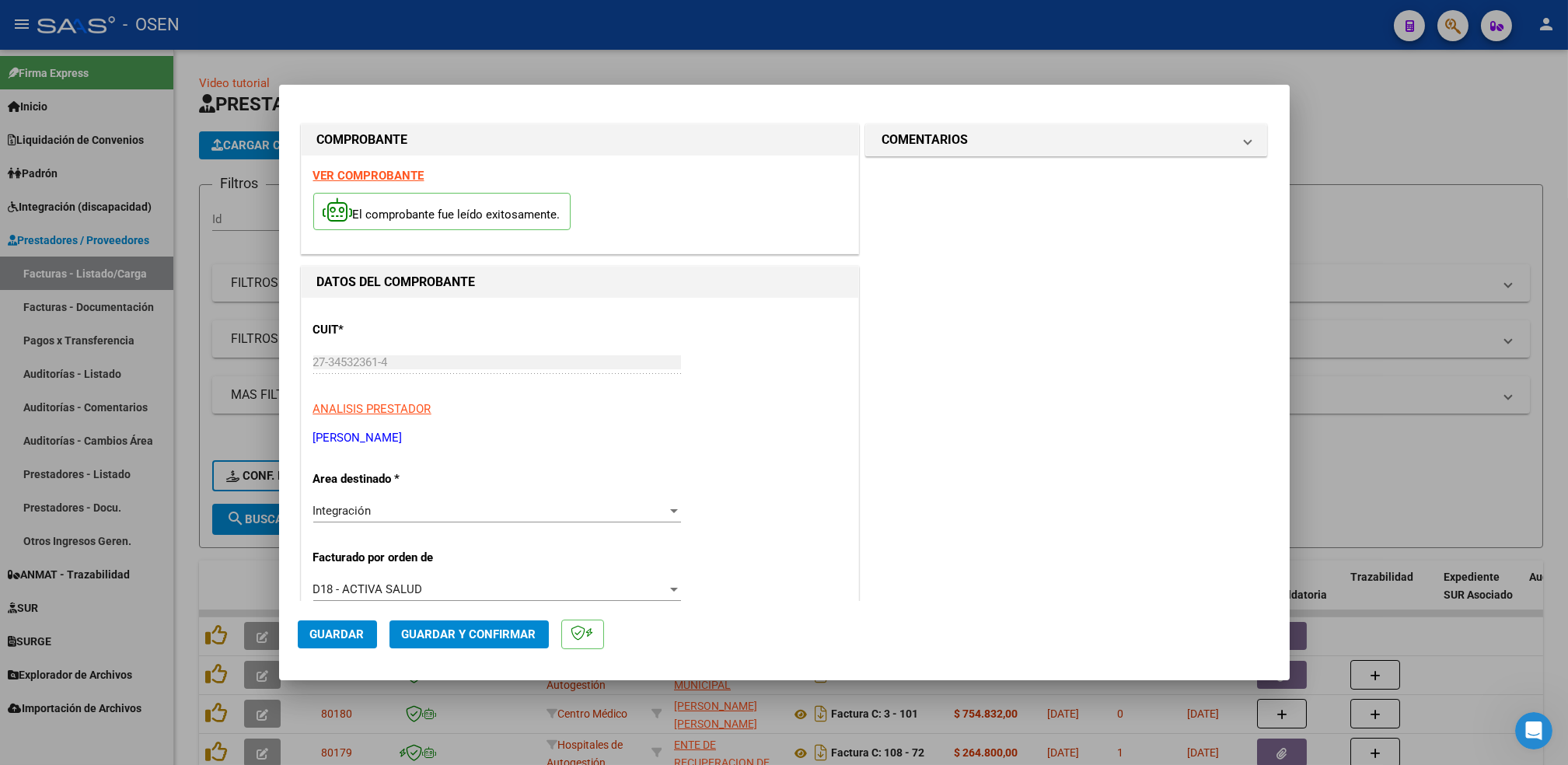
click at [394, 172] on strong "VER COMPROBANTE" at bounding box center [368, 176] width 111 height 14
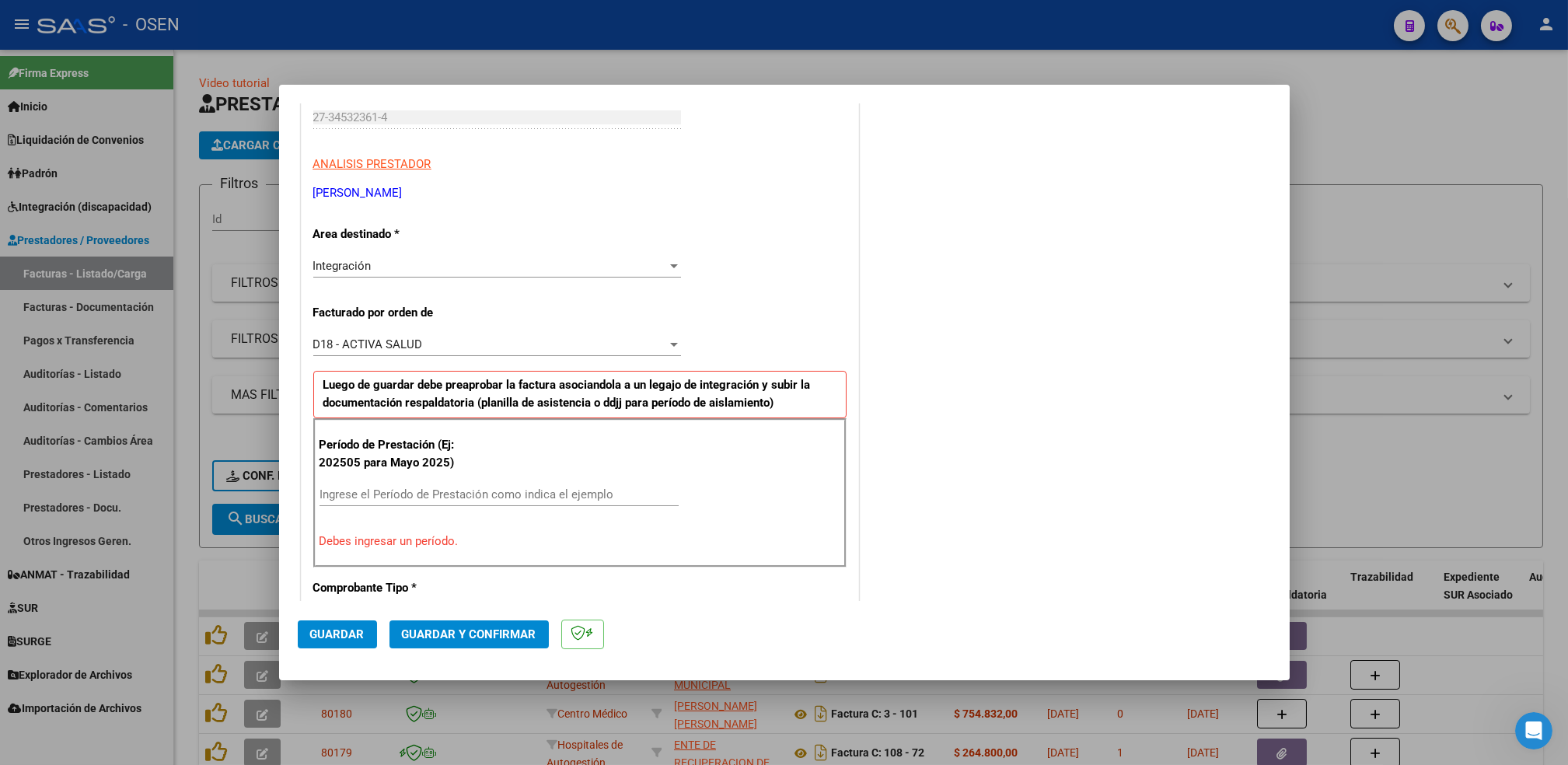
scroll to position [249, 0]
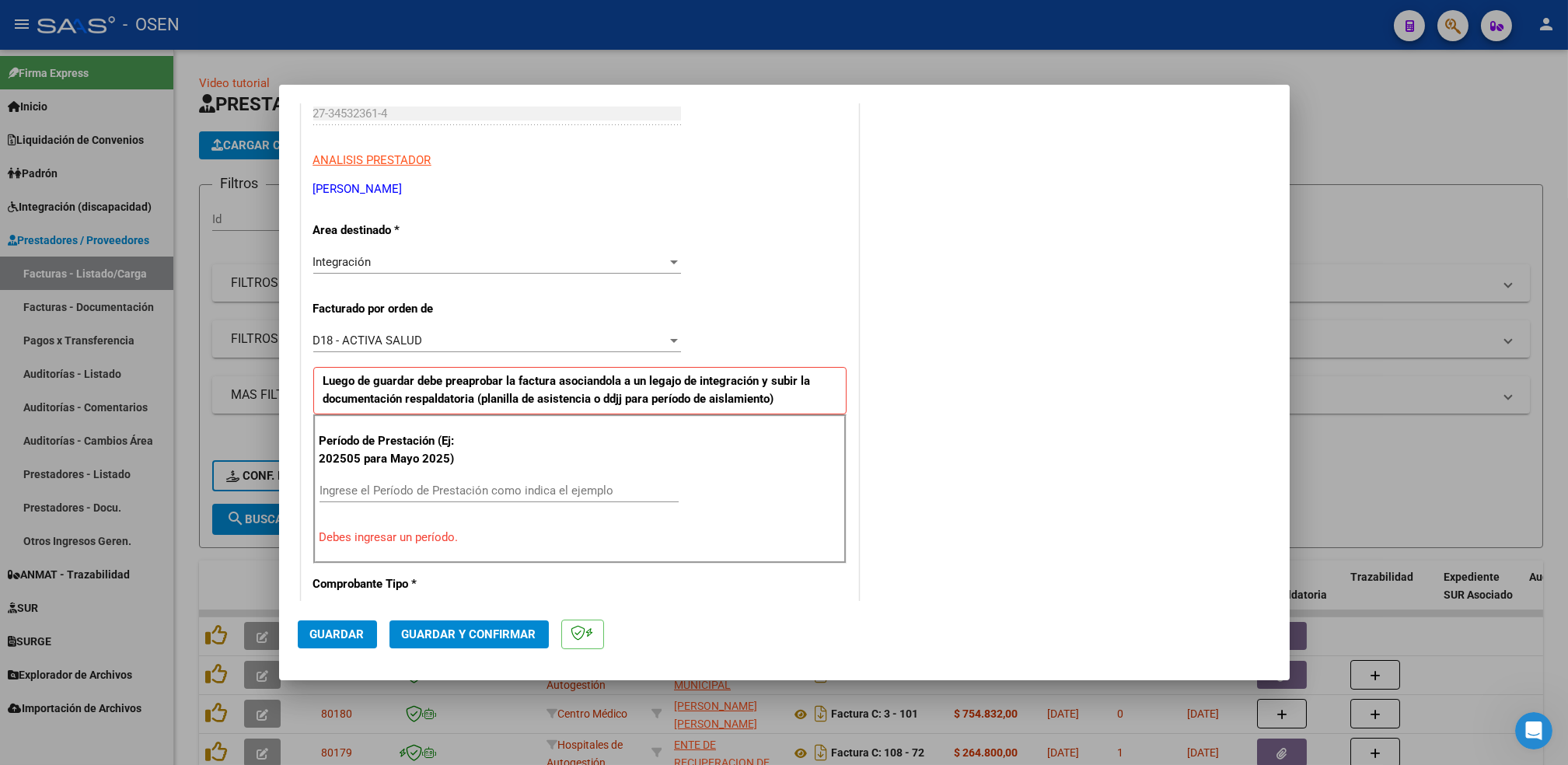
click at [427, 492] on input "Ingrese el Período de Prestación como indica el ejemplo" at bounding box center [499, 491] width 360 height 14
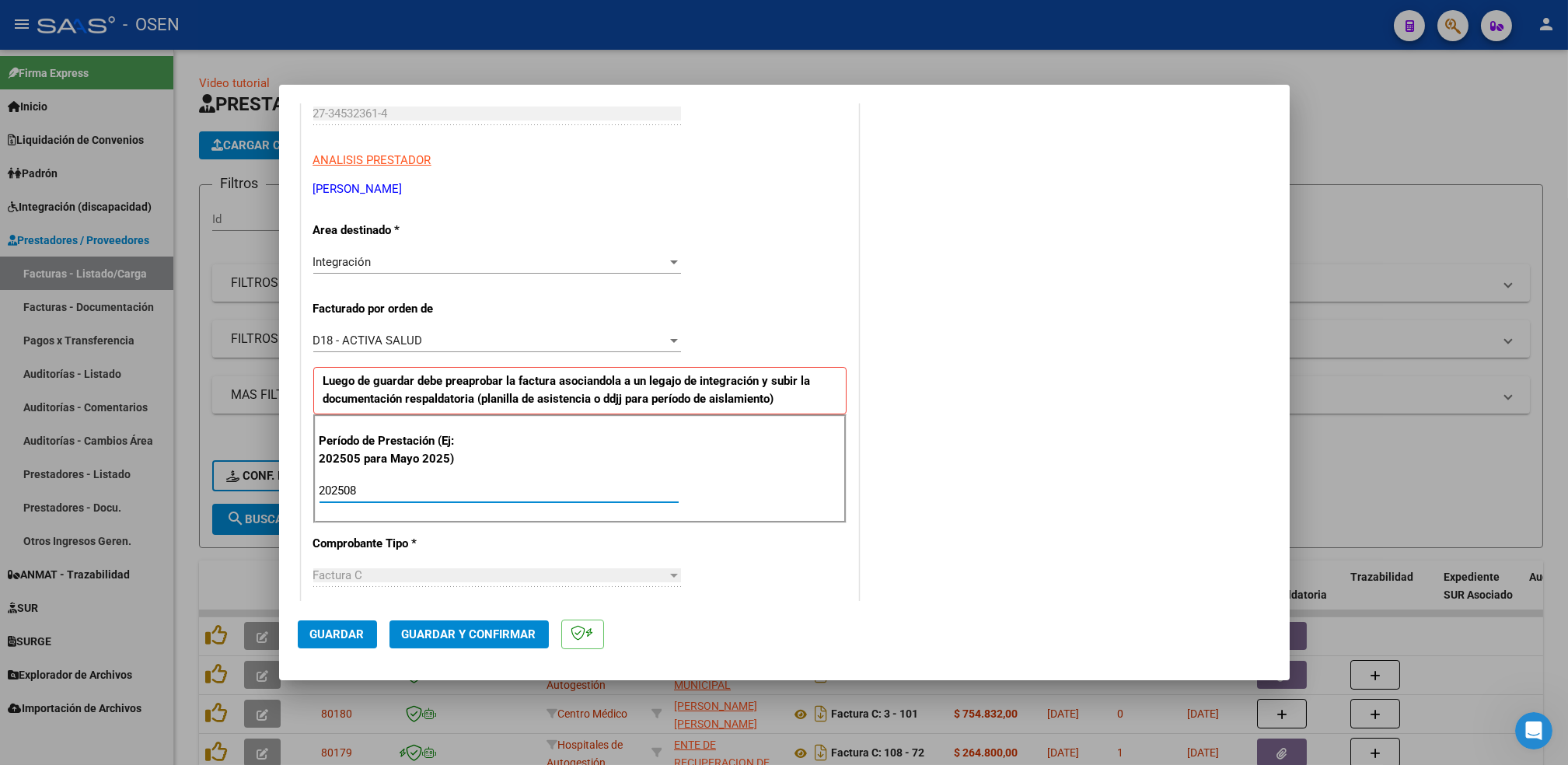
type input "202508"
click at [343, 644] on button "Guardar" at bounding box center [338, 634] width 79 height 28
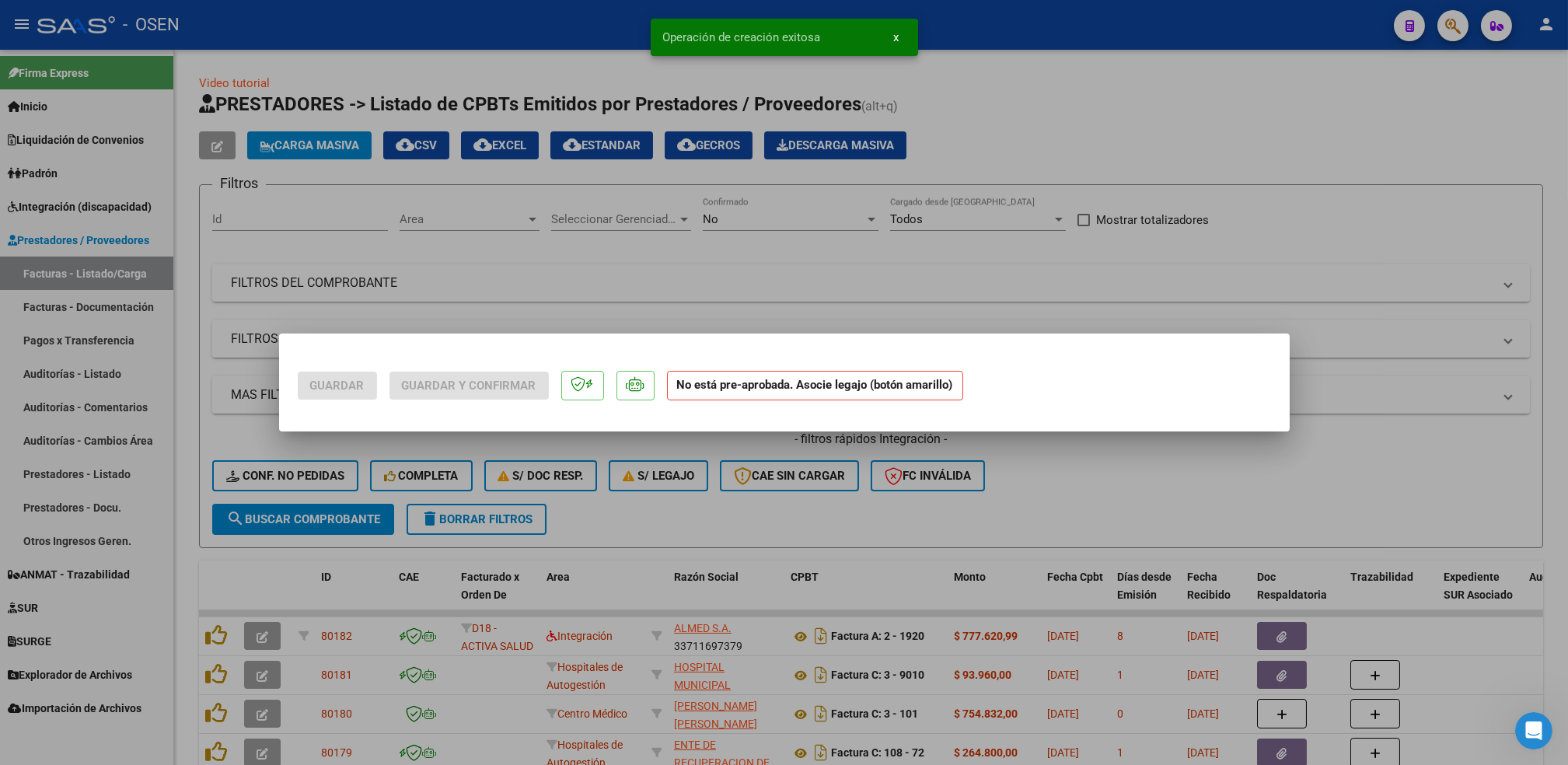
scroll to position [0, 0]
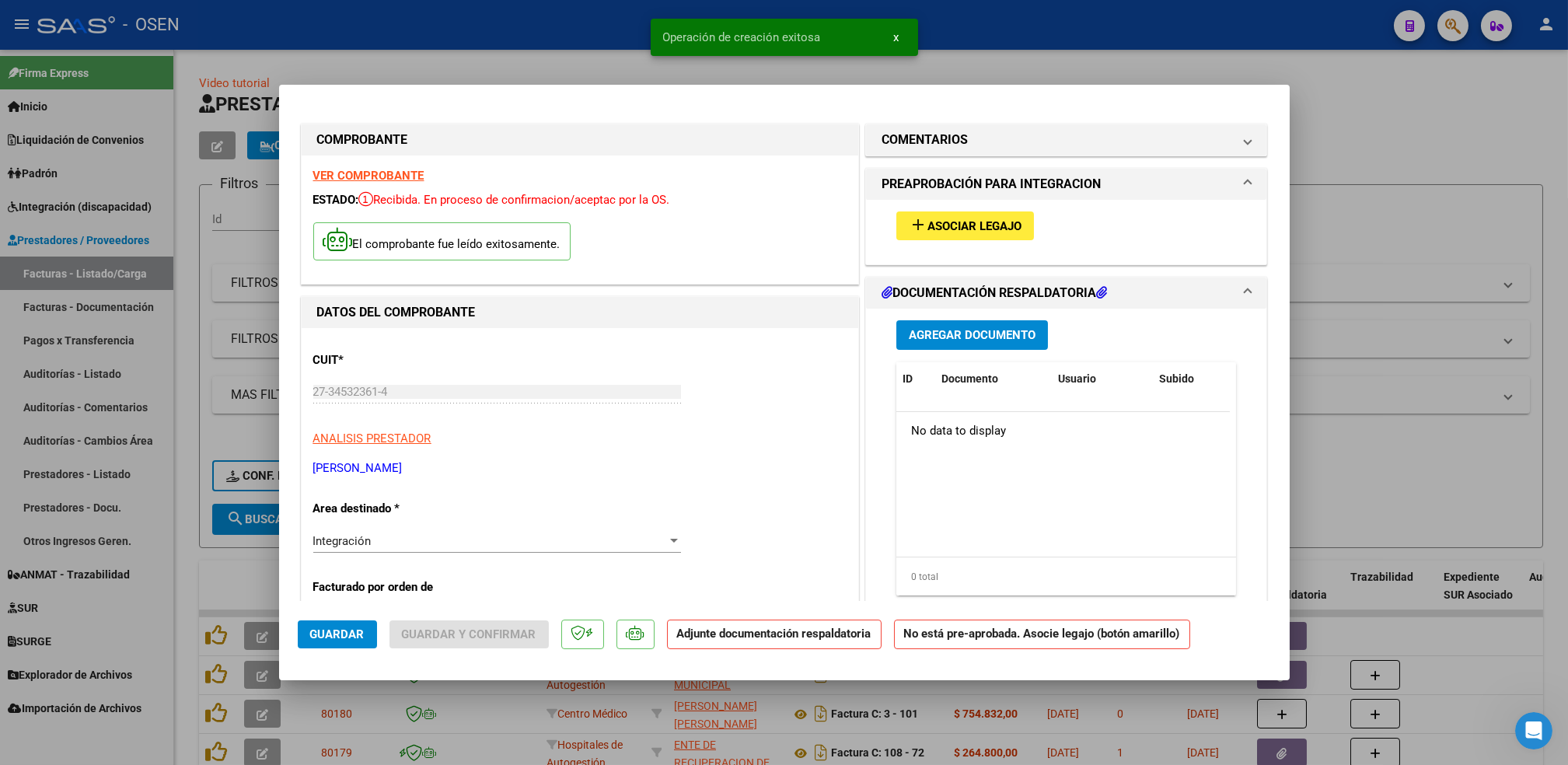
click at [995, 235] on button "add Asociar Legajo" at bounding box center [965, 226] width 138 height 29
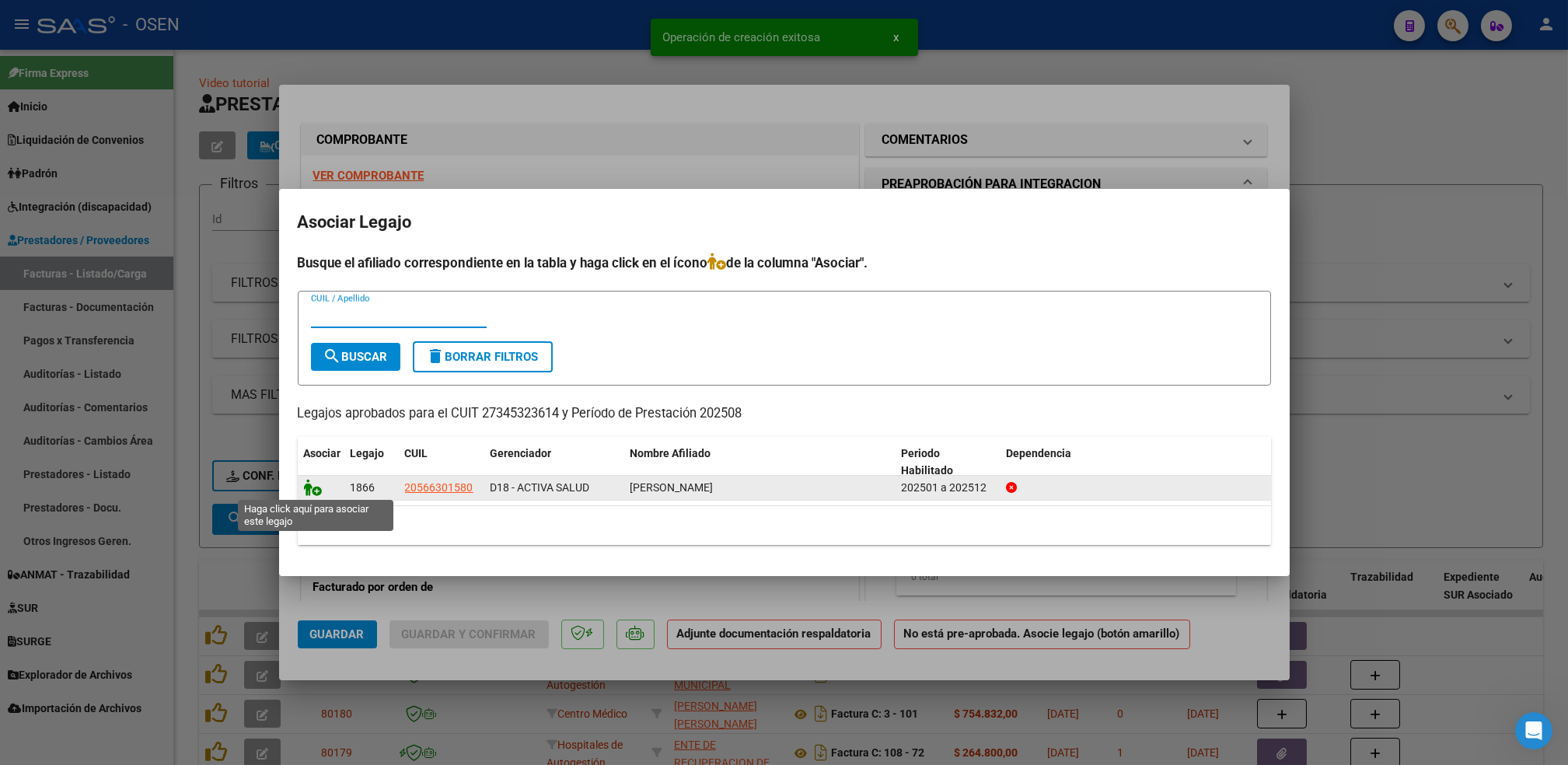
click at [315, 484] on icon at bounding box center [312, 488] width 18 height 17
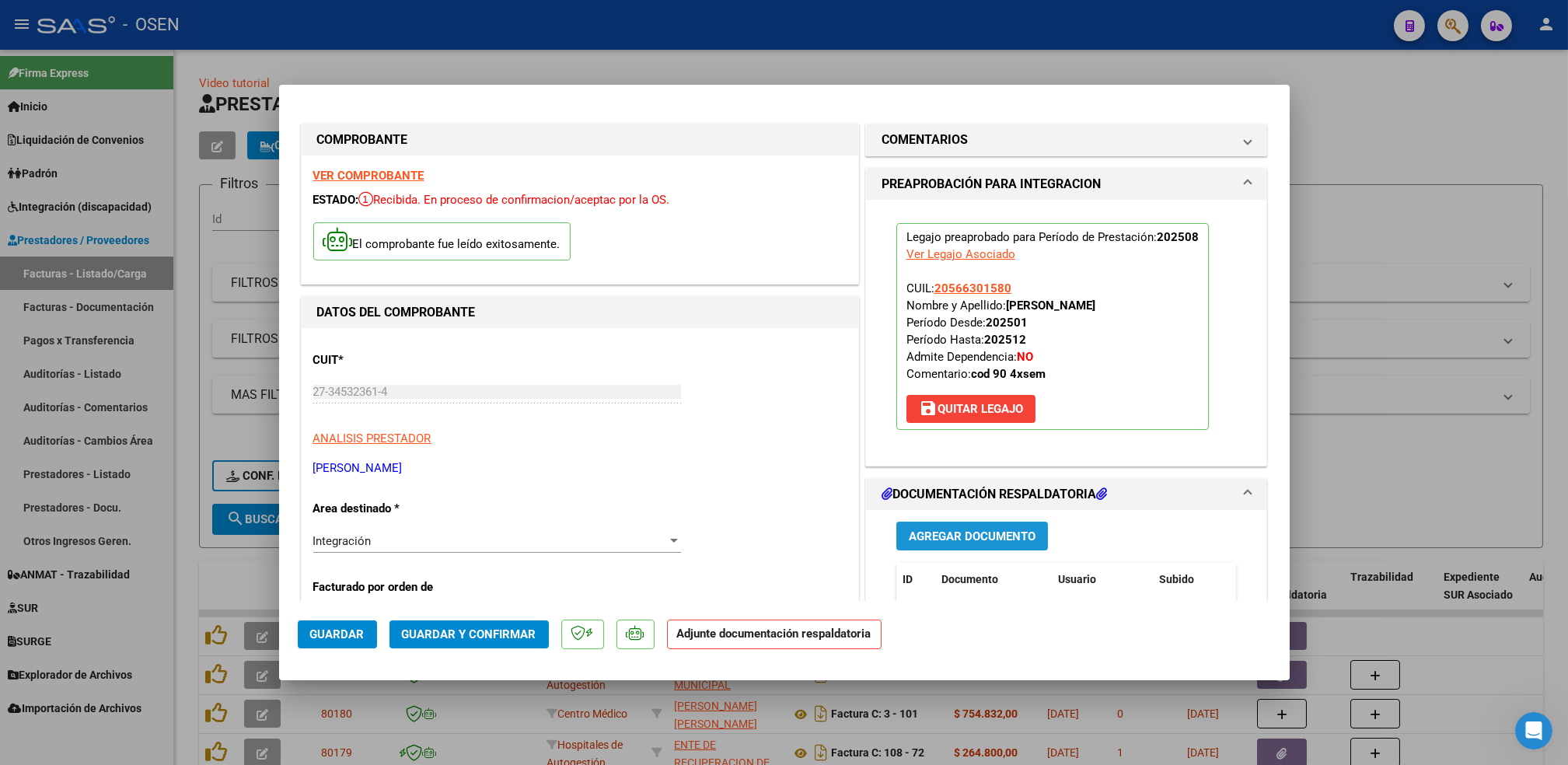
click at [999, 530] on span "Agregar Documento" at bounding box center [972, 536] width 126 height 14
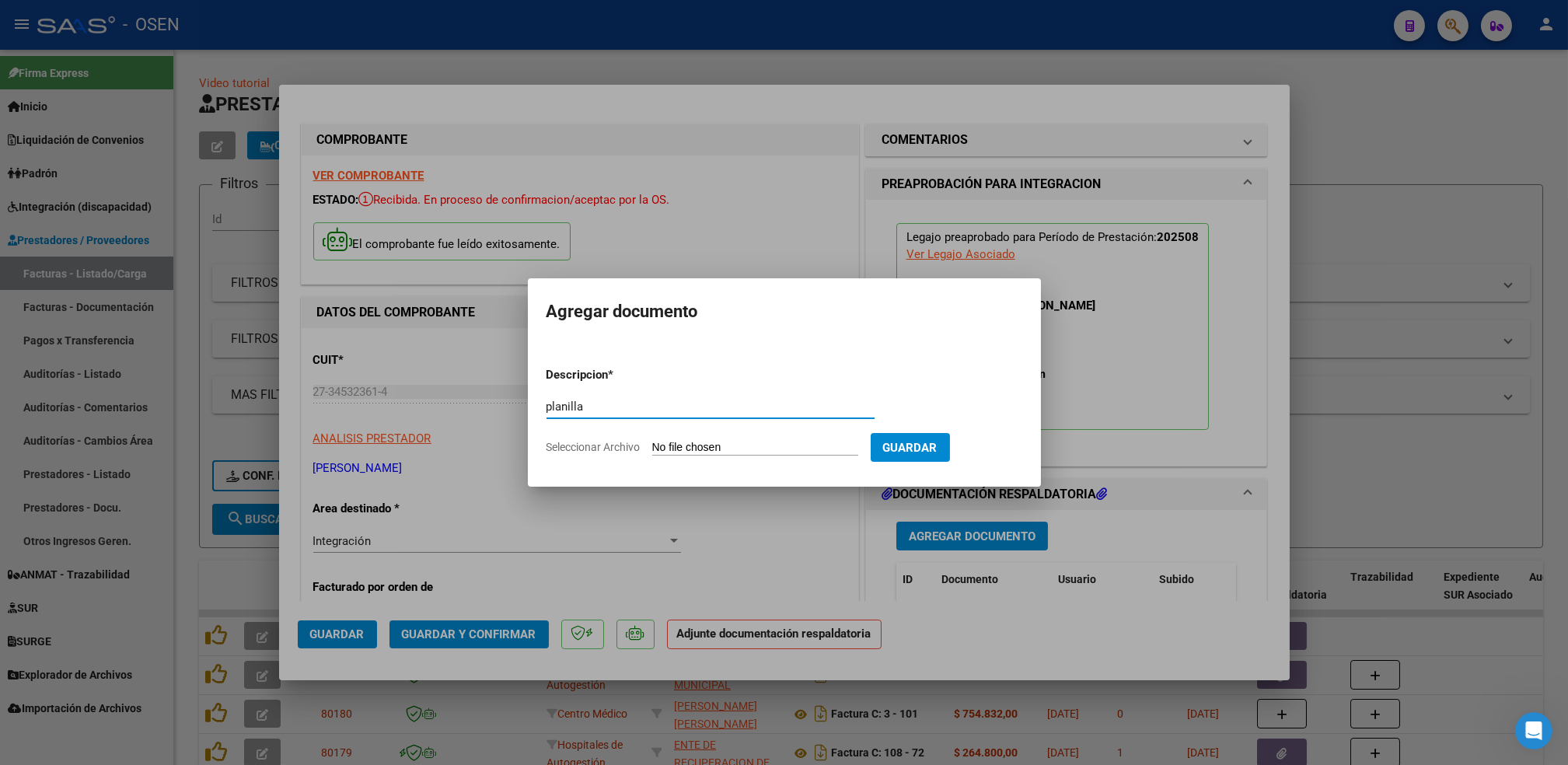
type input "planilla"
click at [653, 441] on input "Seleccionar Archivo" at bounding box center [756, 448] width 206 height 14
type input "C:\fakepath\Asistencia TimoteoAGOSTO 25.pdf"
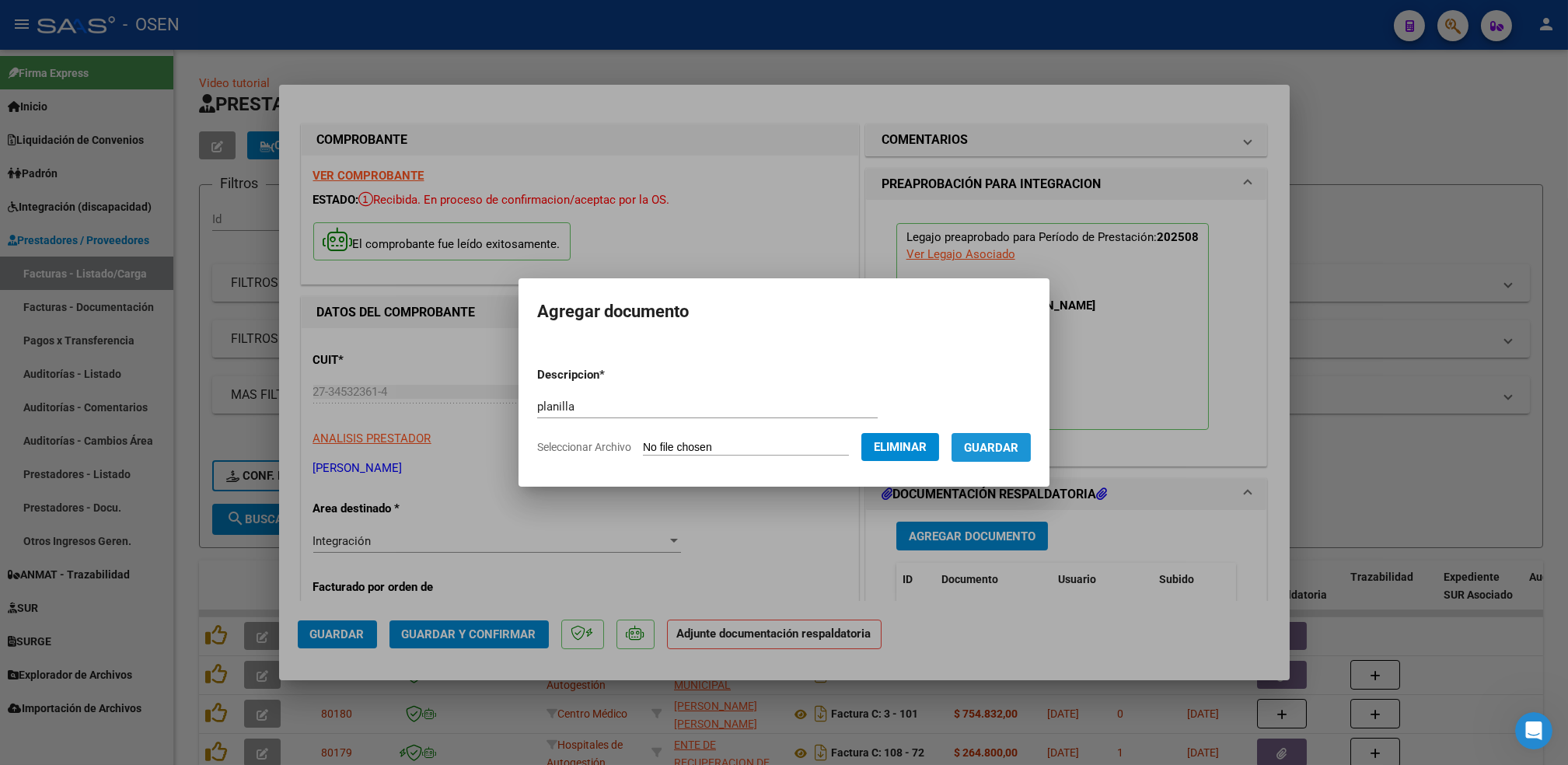
click at [1018, 456] on button "Guardar" at bounding box center [991, 448] width 79 height 29
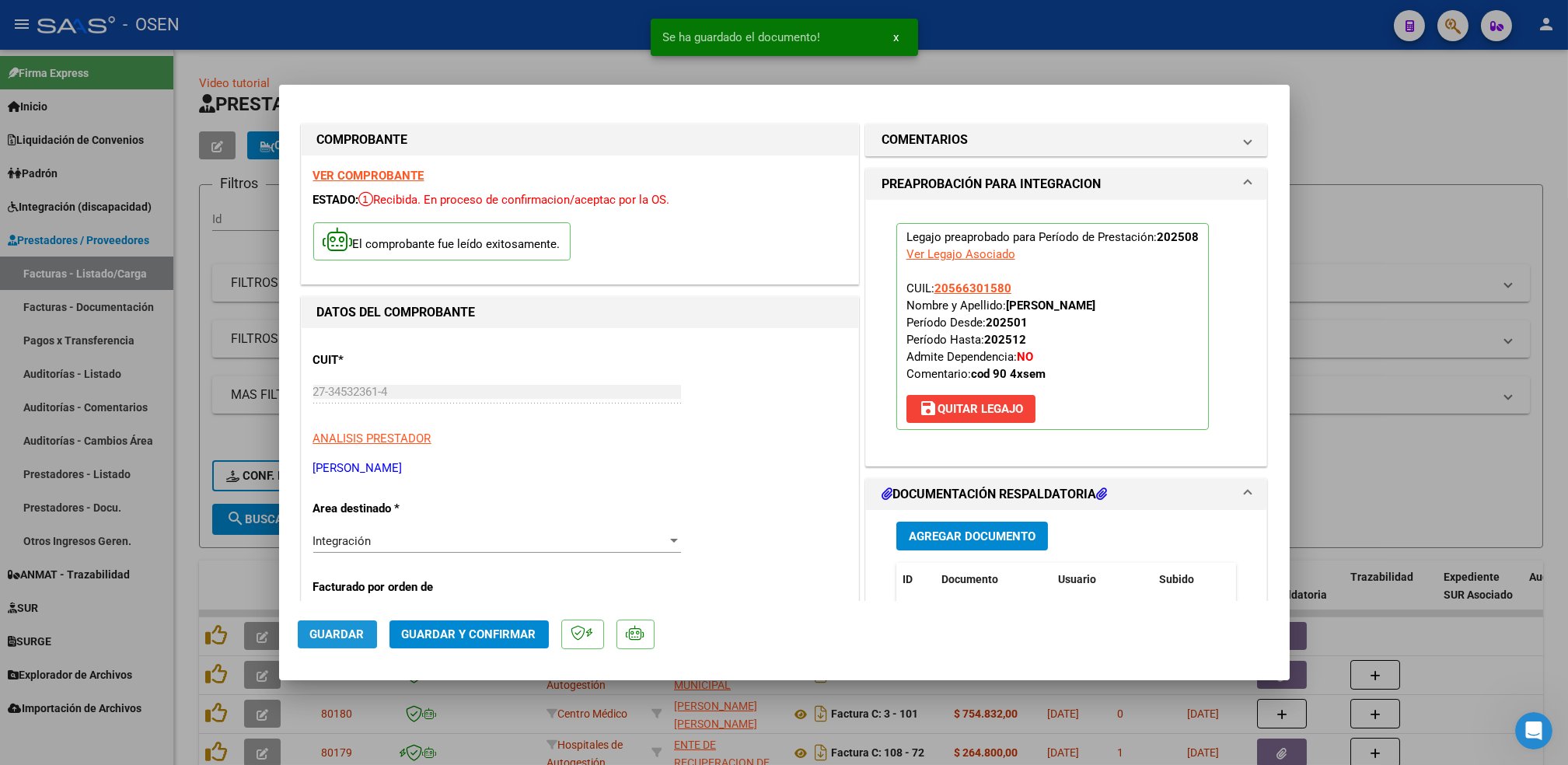
click at [322, 630] on span "Guardar" at bounding box center [338, 635] width 54 height 14
click at [196, 564] on div at bounding box center [784, 382] width 1568 height 765
type input "$ 0,00"
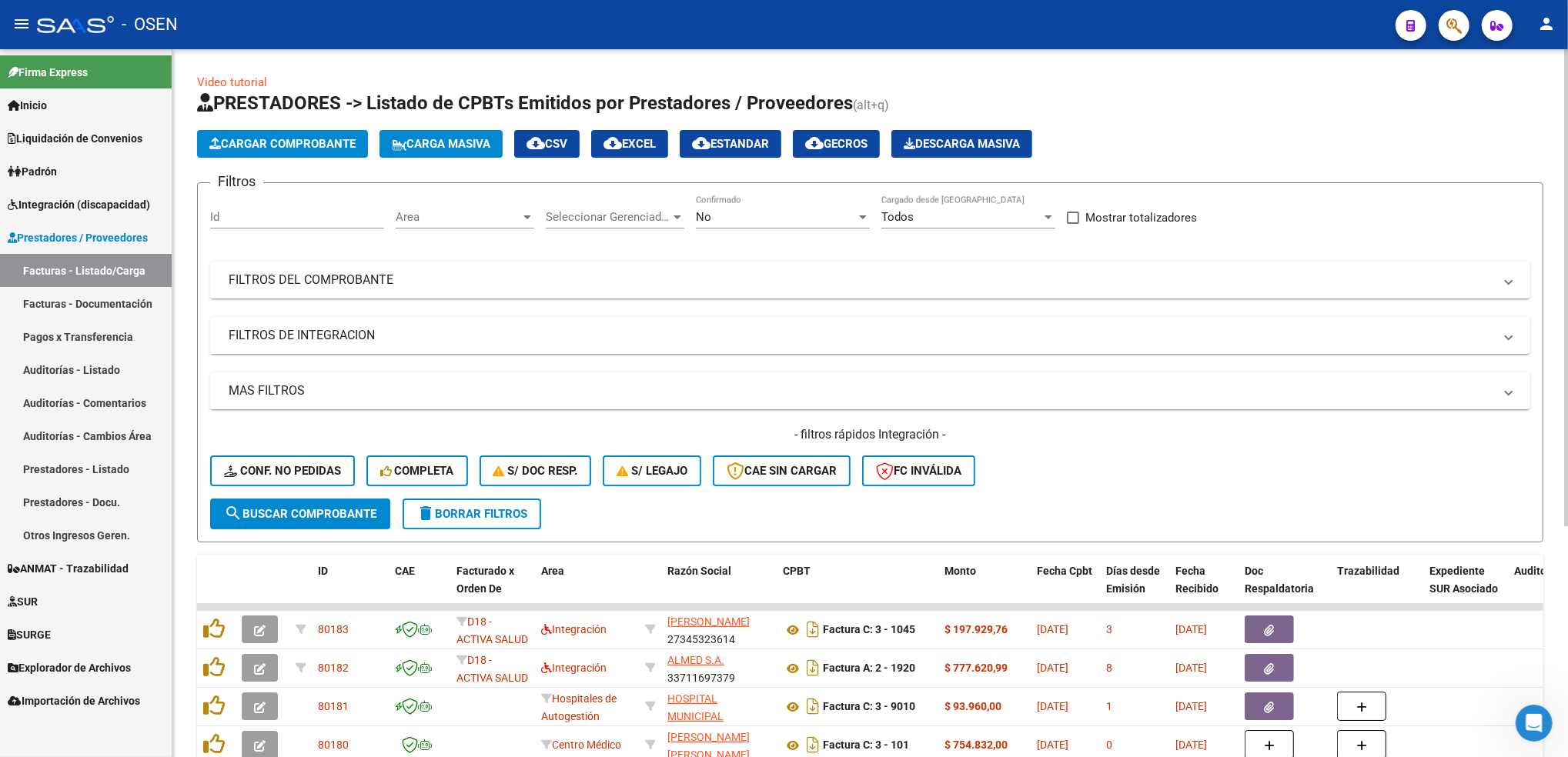
click at [344, 142] on span "Cargar Comprobante" at bounding box center [282, 144] width 146 height 14
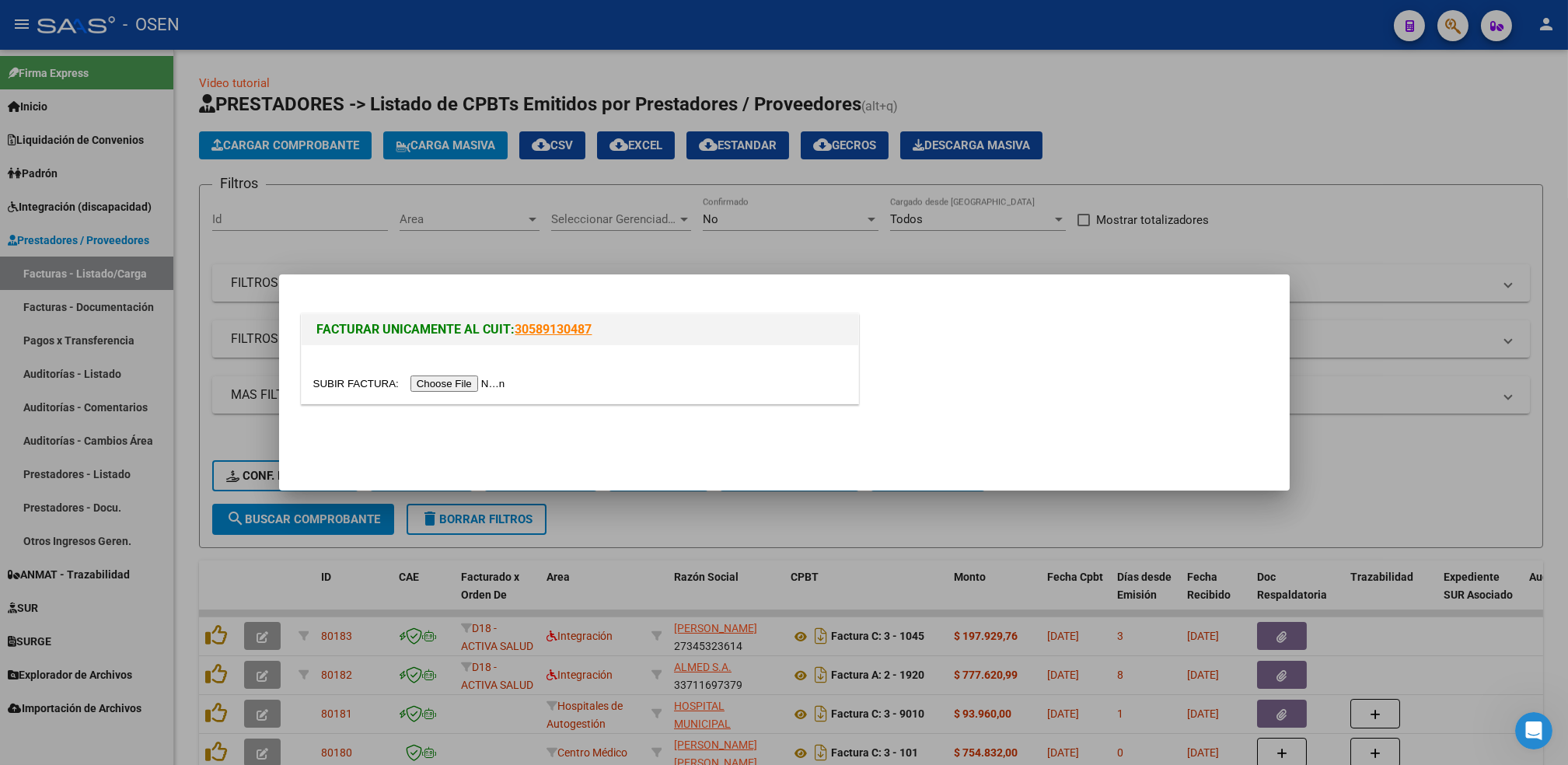
click at [470, 384] on input "file" at bounding box center [412, 383] width 197 height 16
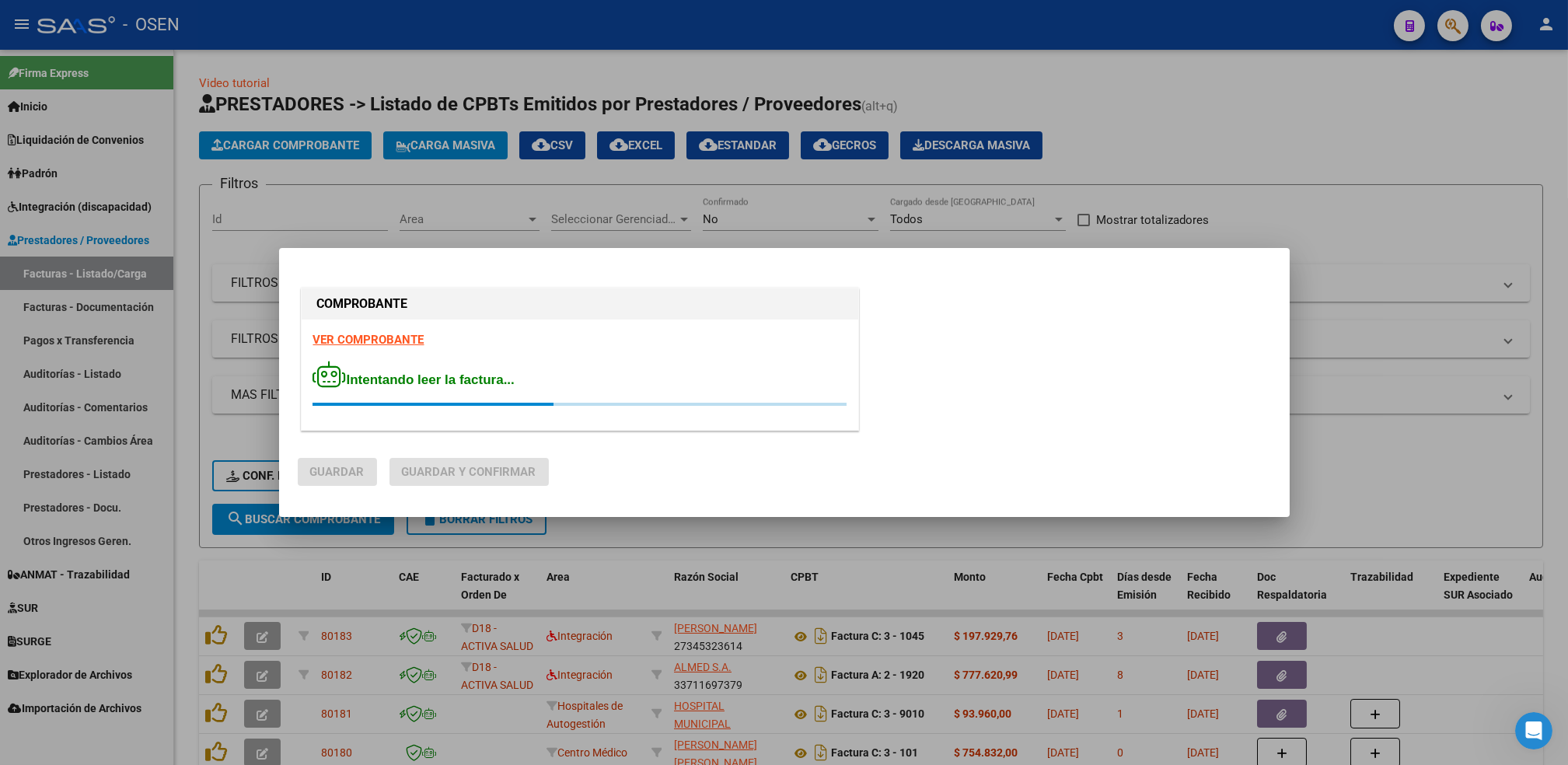
click at [412, 340] on strong "VER COMPROBANTE" at bounding box center [368, 340] width 111 height 14
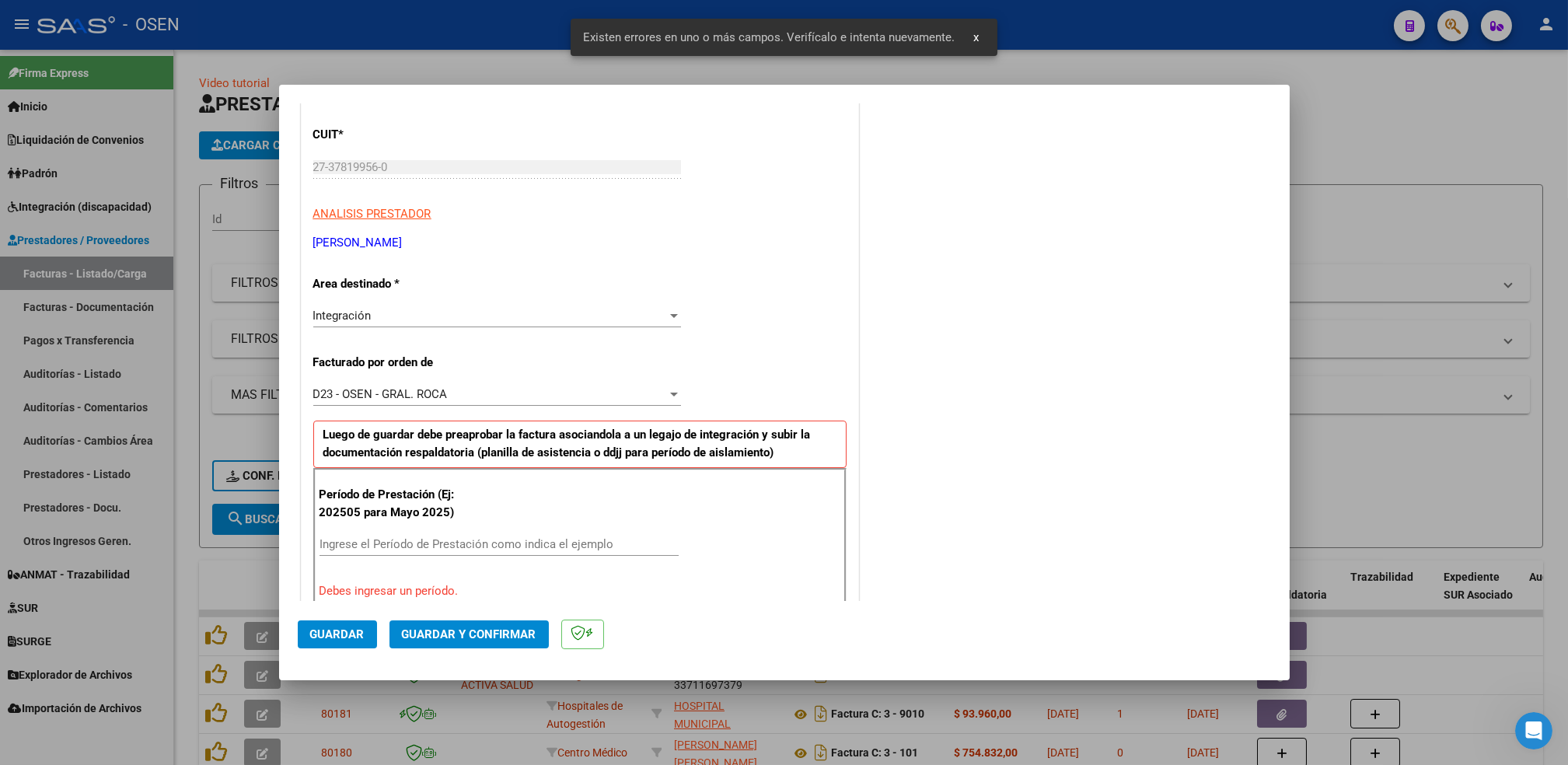
scroll to position [342, 0]
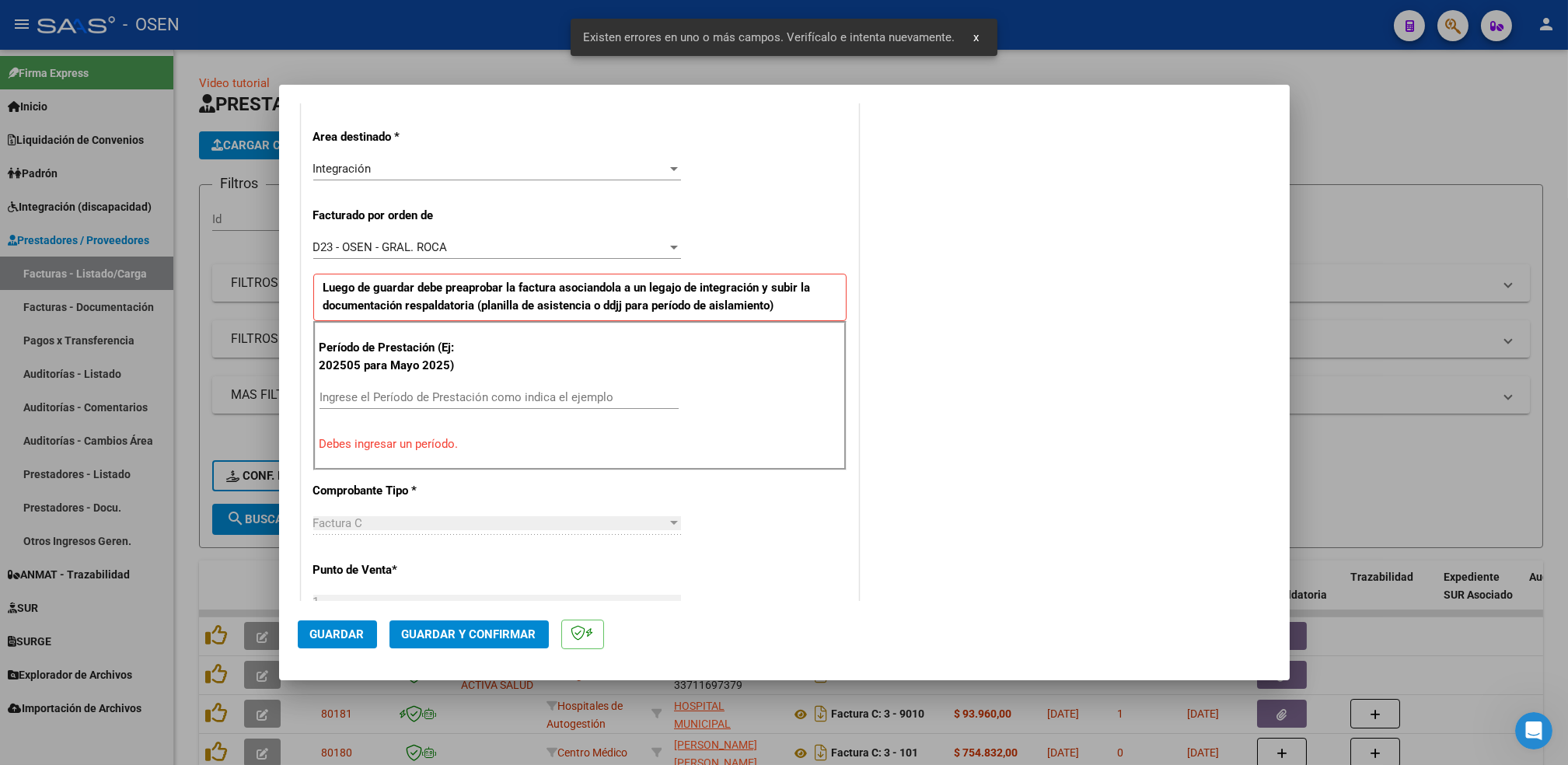
click at [468, 397] on input "Ingrese el Período de Prestación como indica el ejemplo" at bounding box center [499, 397] width 360 height 14
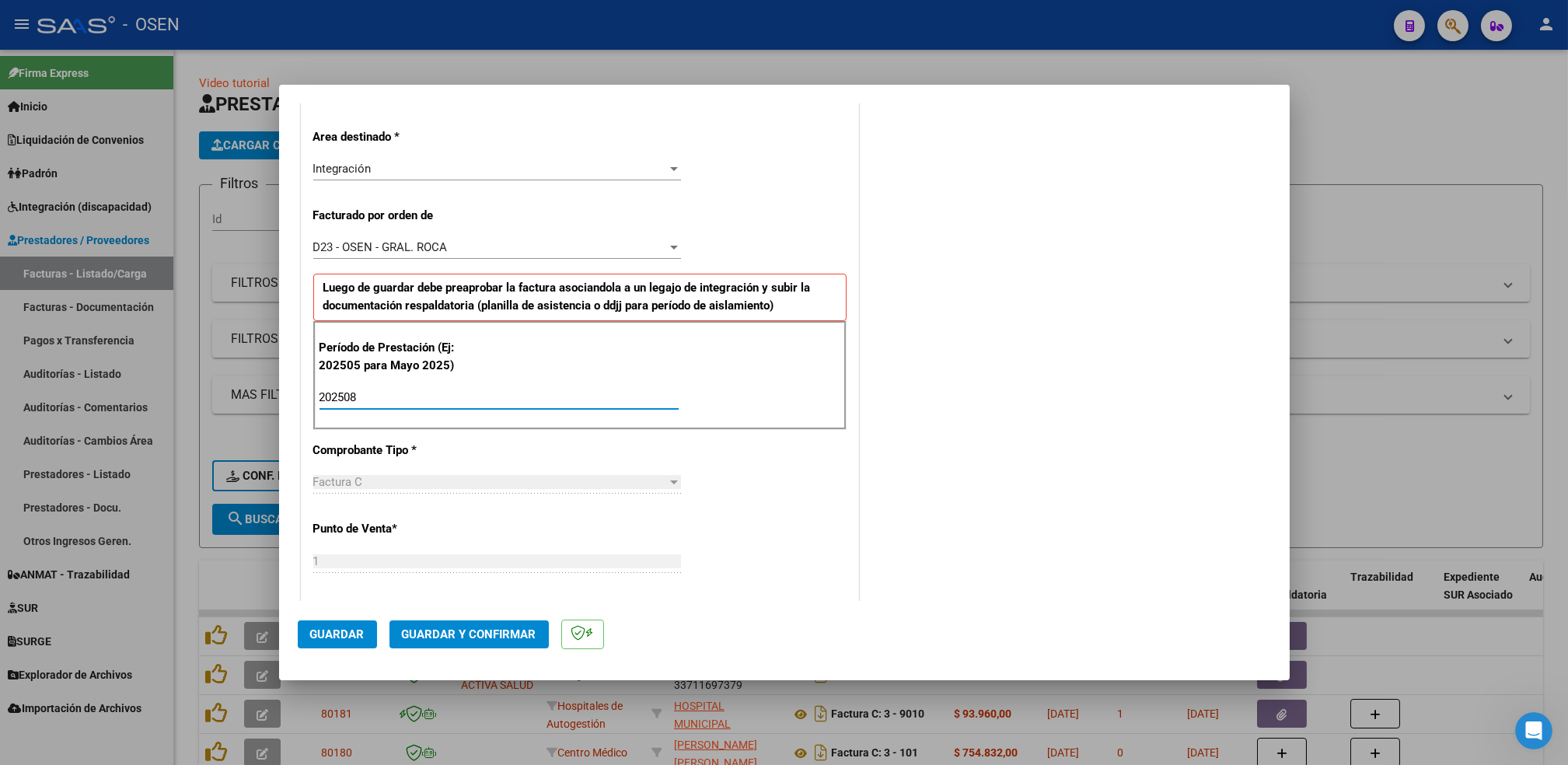
type input "202508"
click at [339, 634] on span "Guardar" at bounding box center [338, 635] width 54 height 14
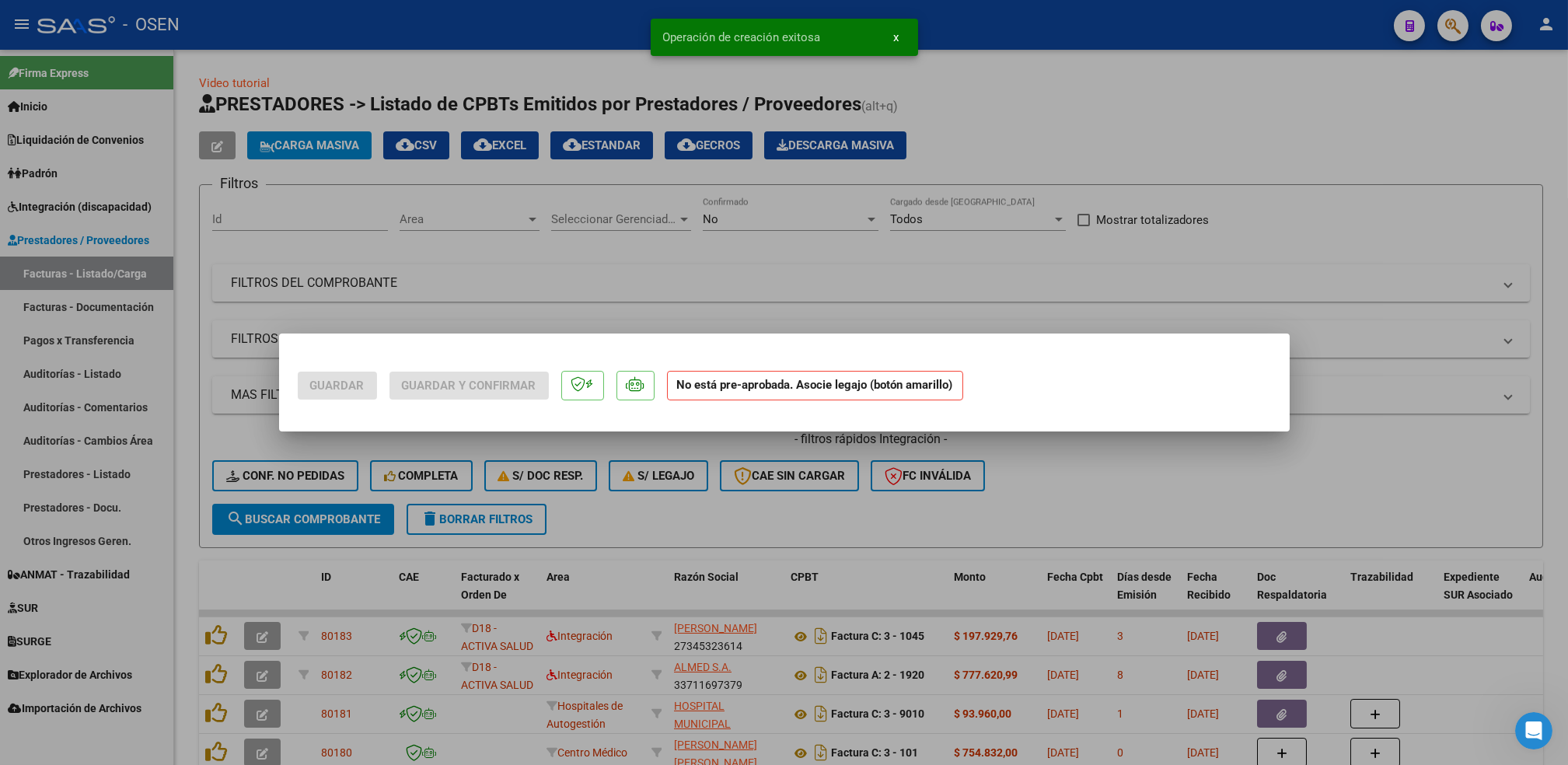
scroll to position [0, 0]
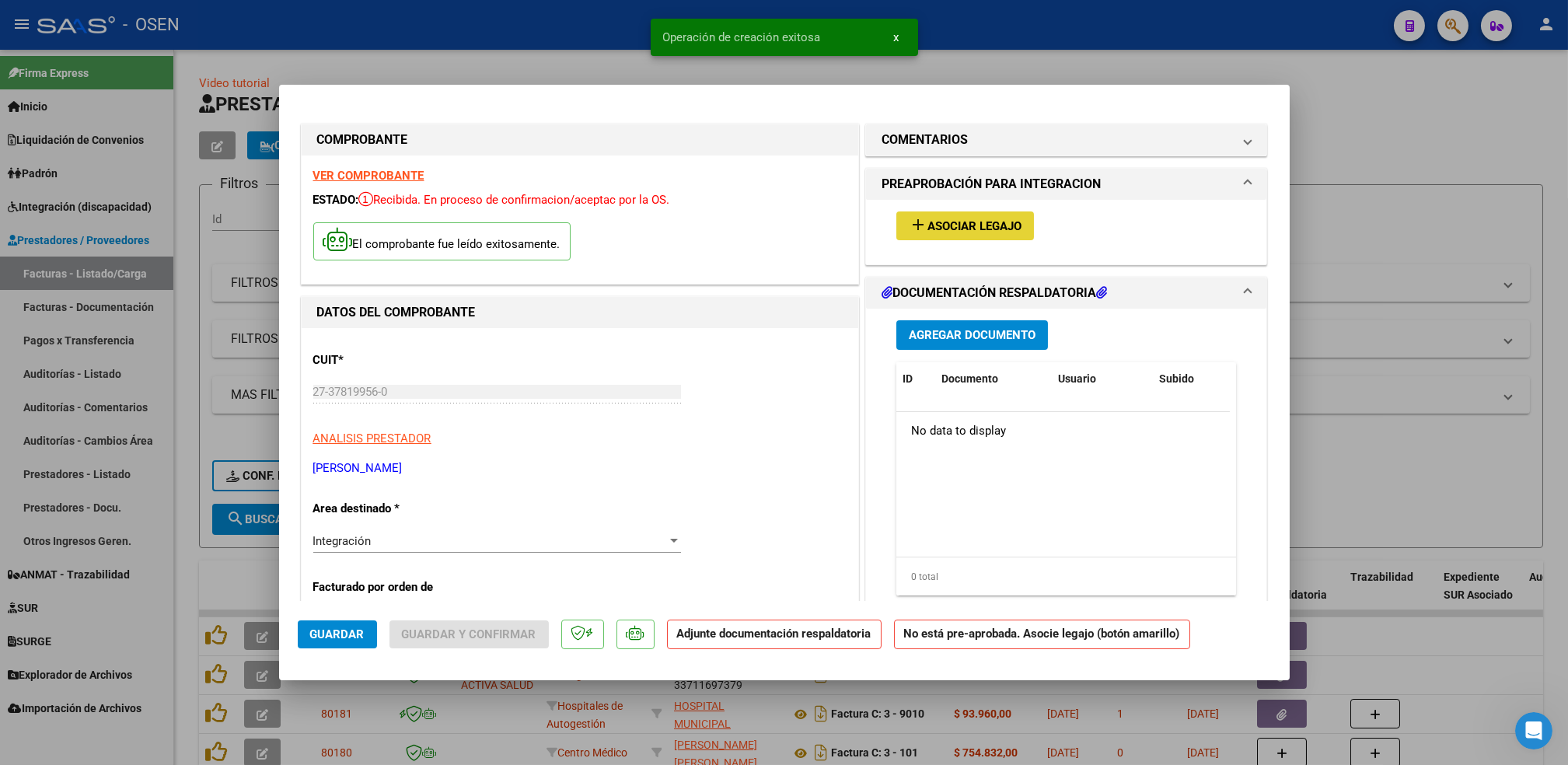
click at [976, 226] on span "Asociar Legajo" at bounding box center [975, 226] width 95 height 14
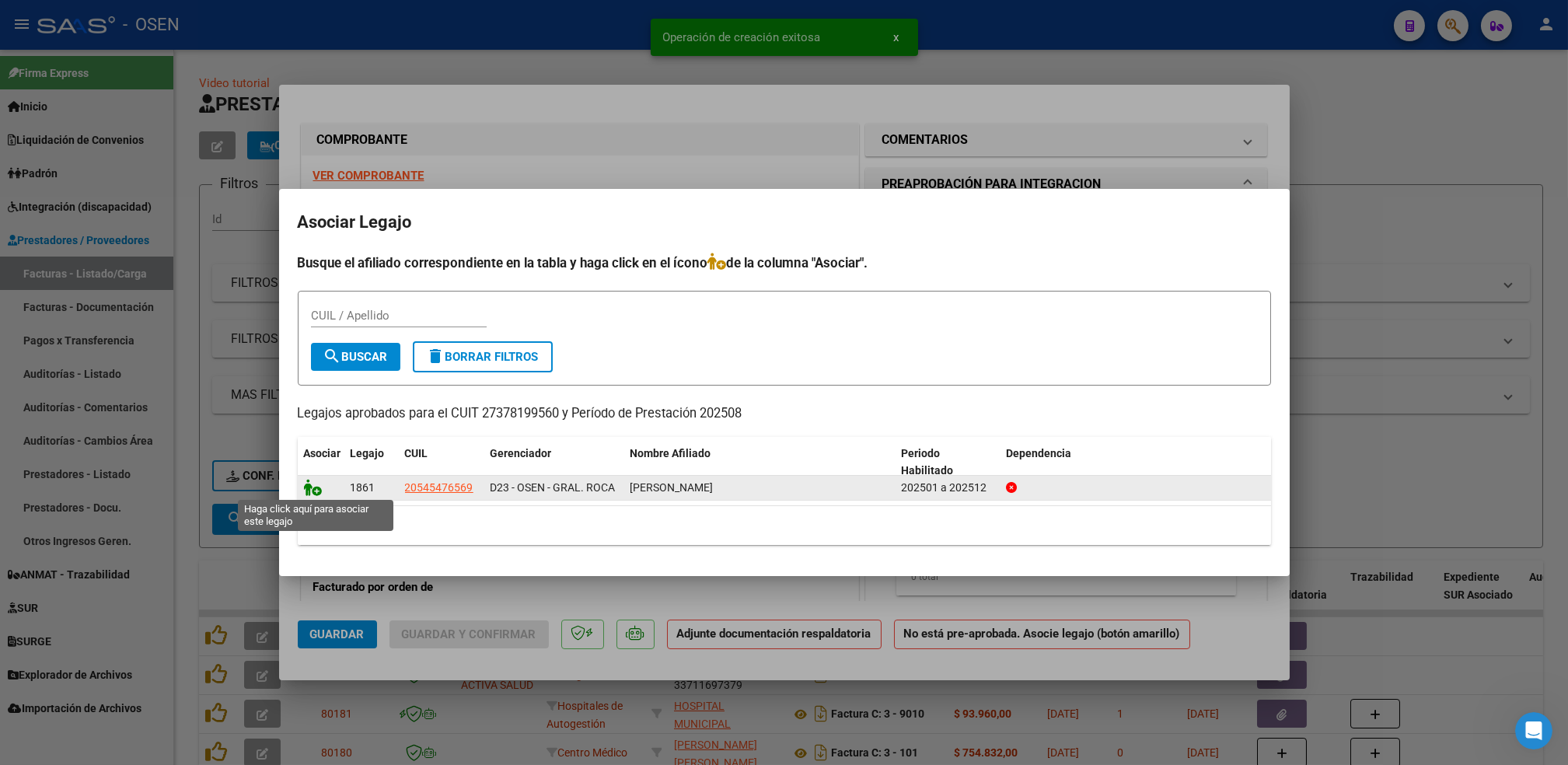
click at [311, 484] on icon at bounding box center [312, 488] width 18 height 17
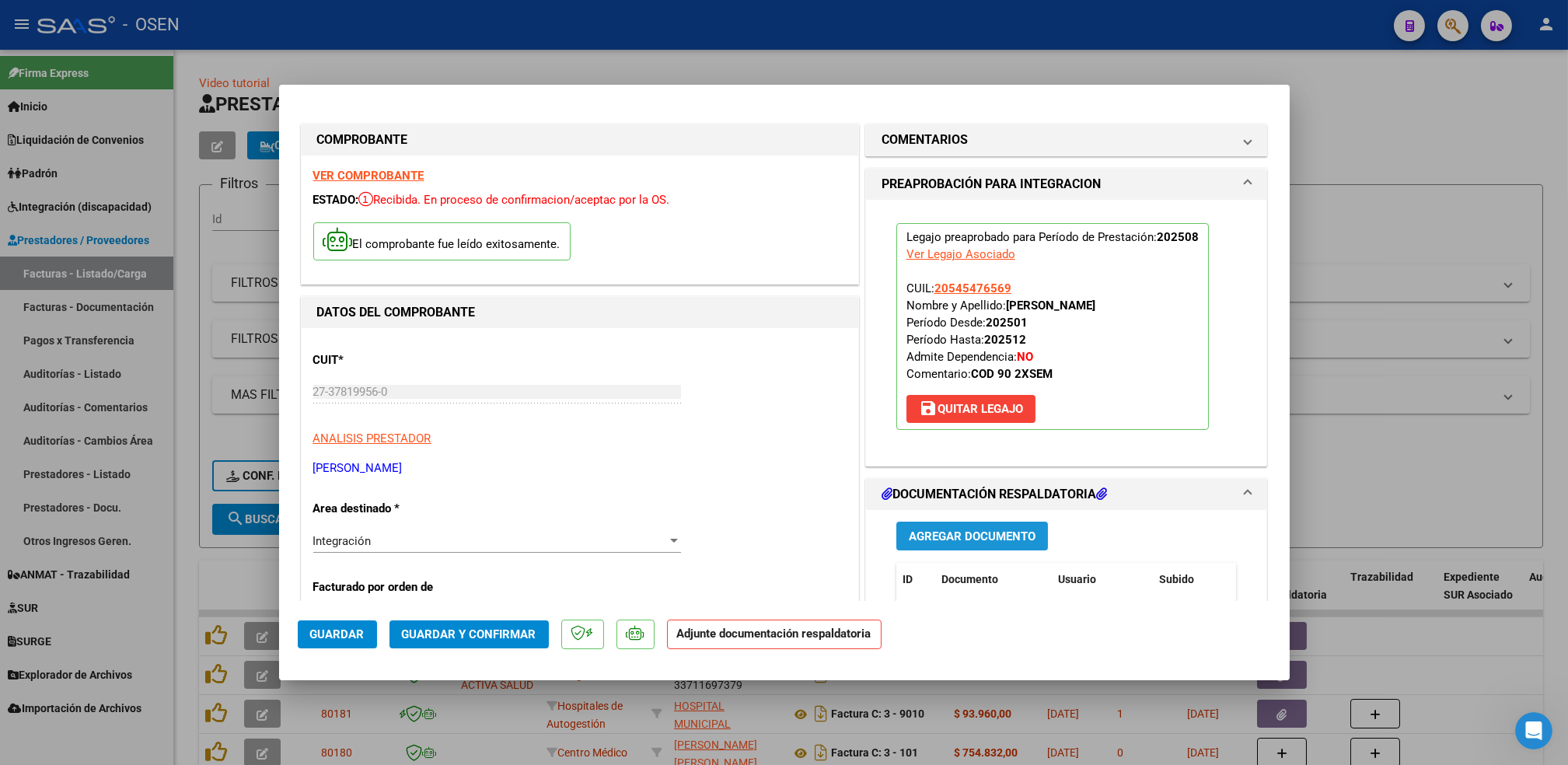
click at [978, 539] on span "Agregar Documento" at bounding box center [972, 536] width 126 height 14
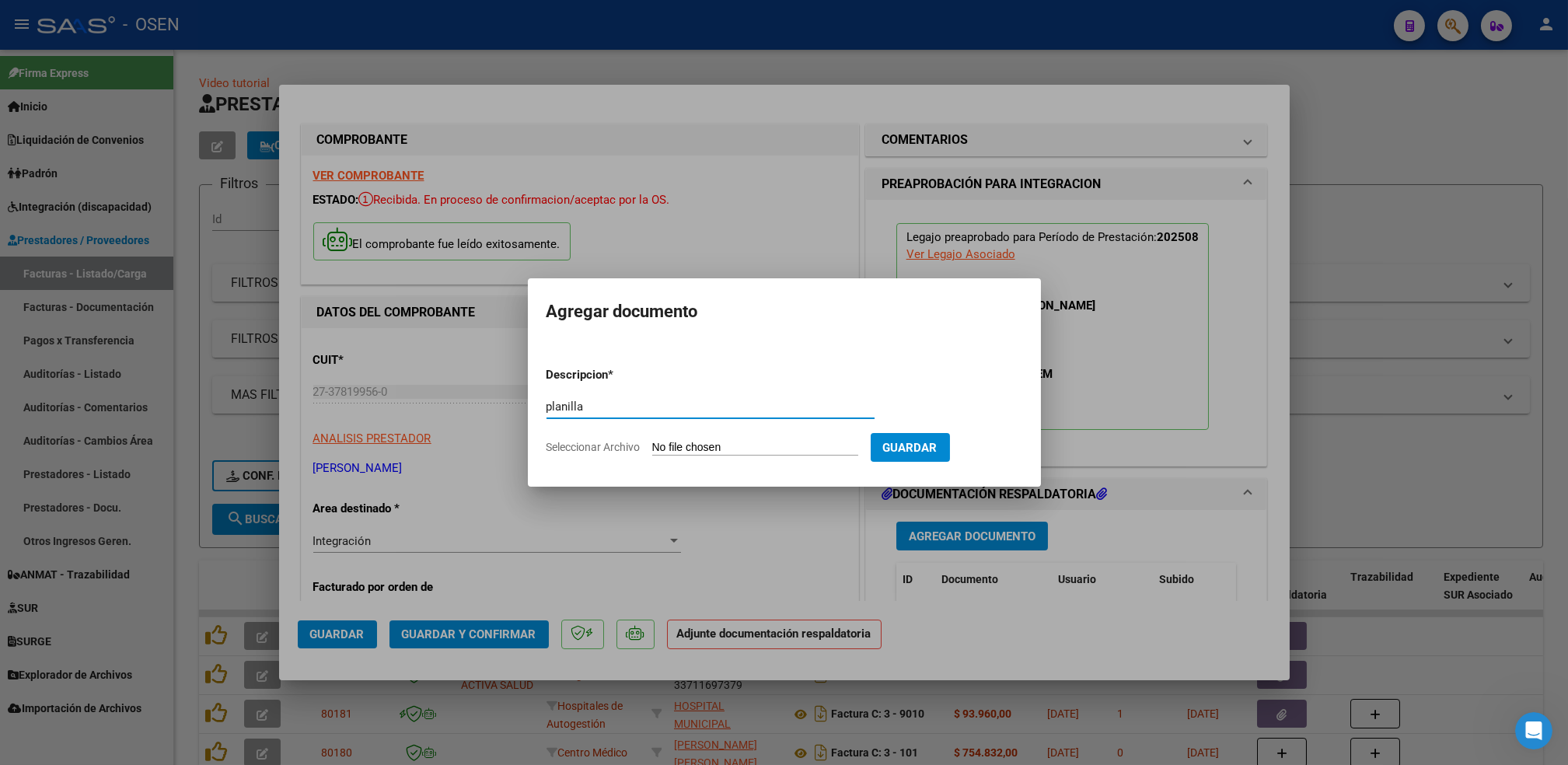
type input "planilla"
click at [653, 441] on input "Seleccionar Archivo" at bounding box center [756, 448] width 206 height 14
type input "C:\fakepath\[PERSON_NAME].pdf"
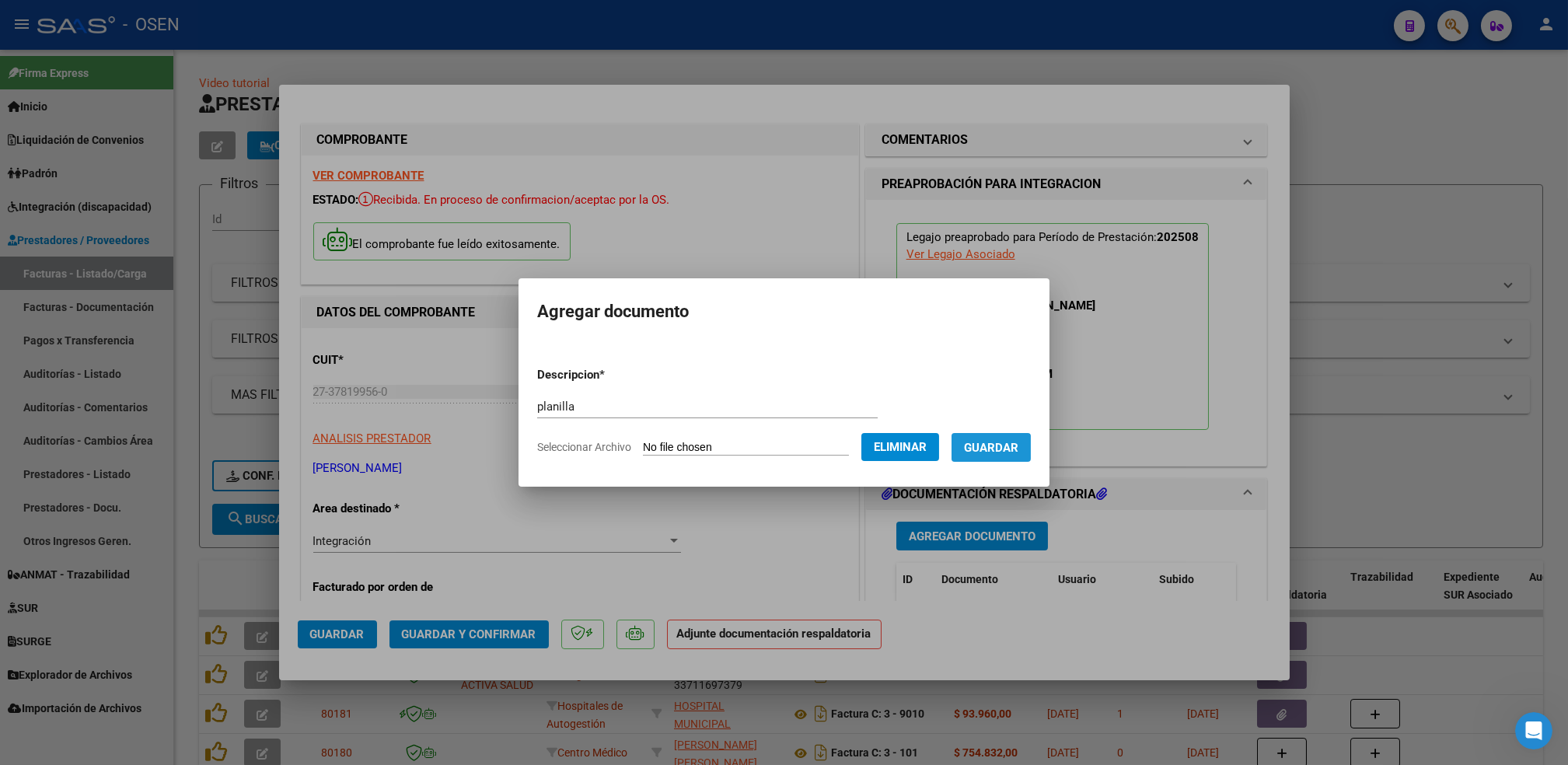
click at [990, 449] on span "Guardar" at bounding box center [991, 448] width 54 height 14
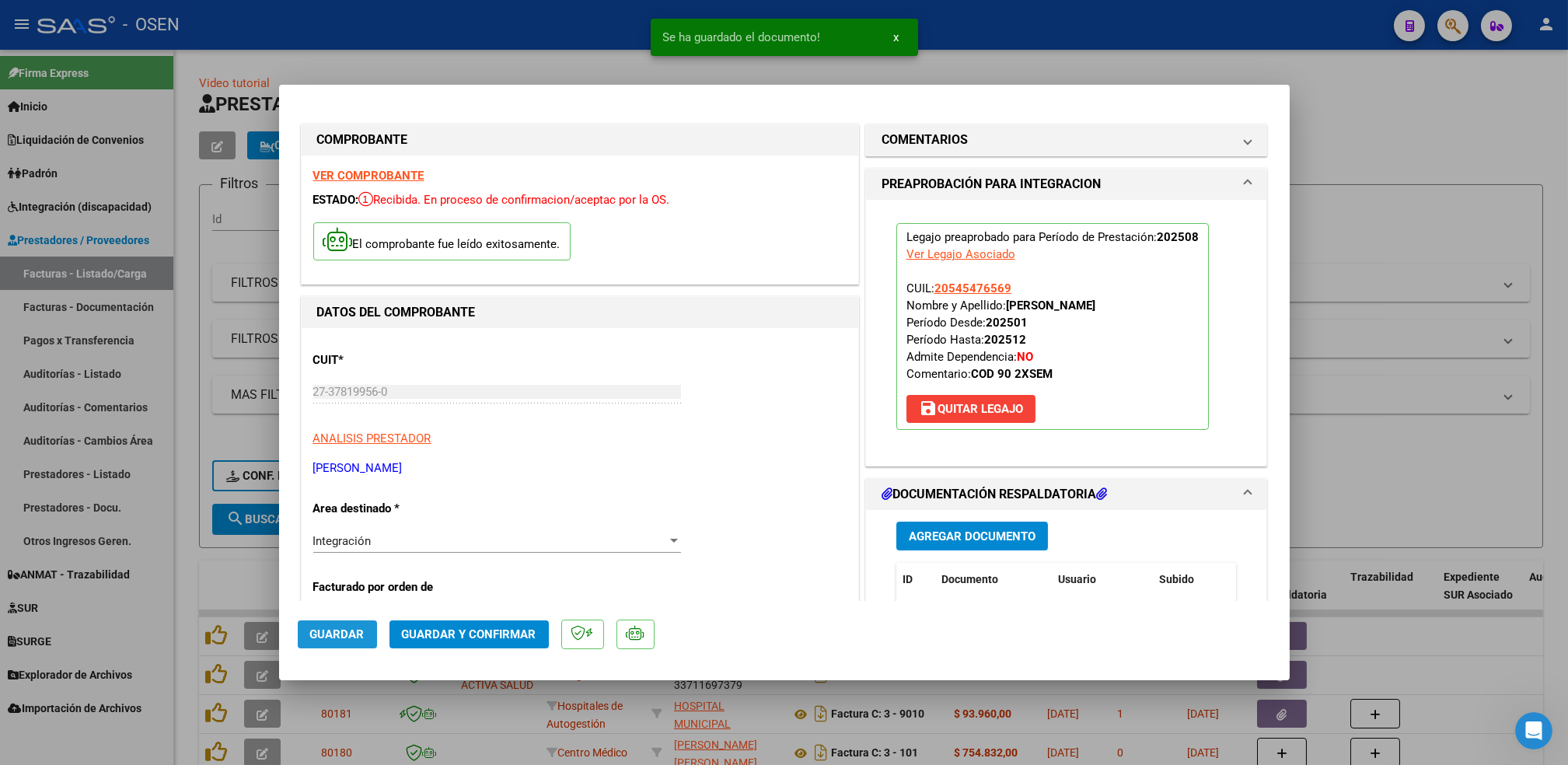
click at [336, 634] on span "Guardar" at bounding box center [338, 635] width 54 height 14
click at [187, 564] on div at bounding box center [784, 382] width 1568 height 765
type input "$ 0,00"
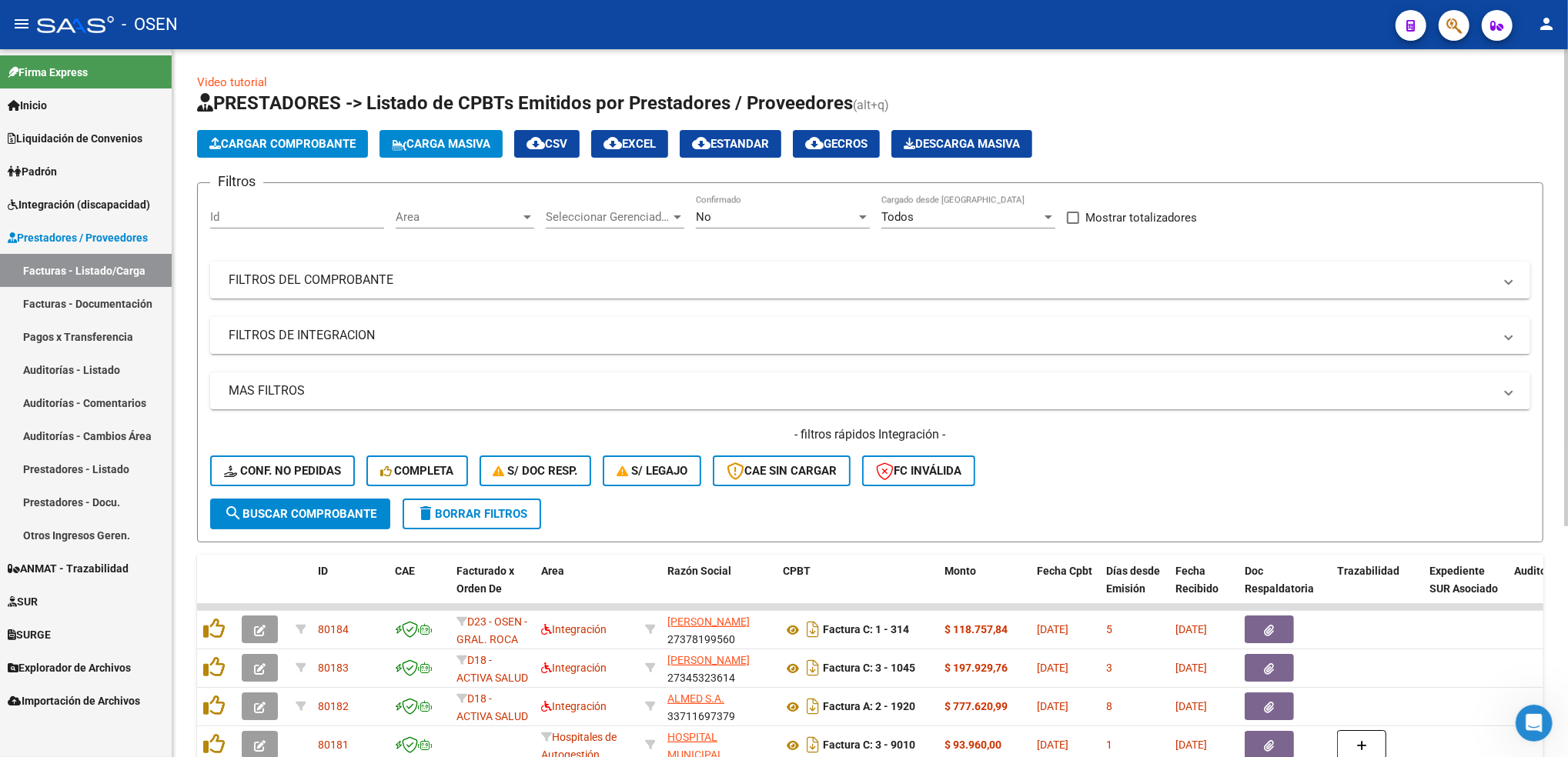
click at [355, 141] on span "Cargar Comprobante" at bounding box center [282, 144] width 146 height 14
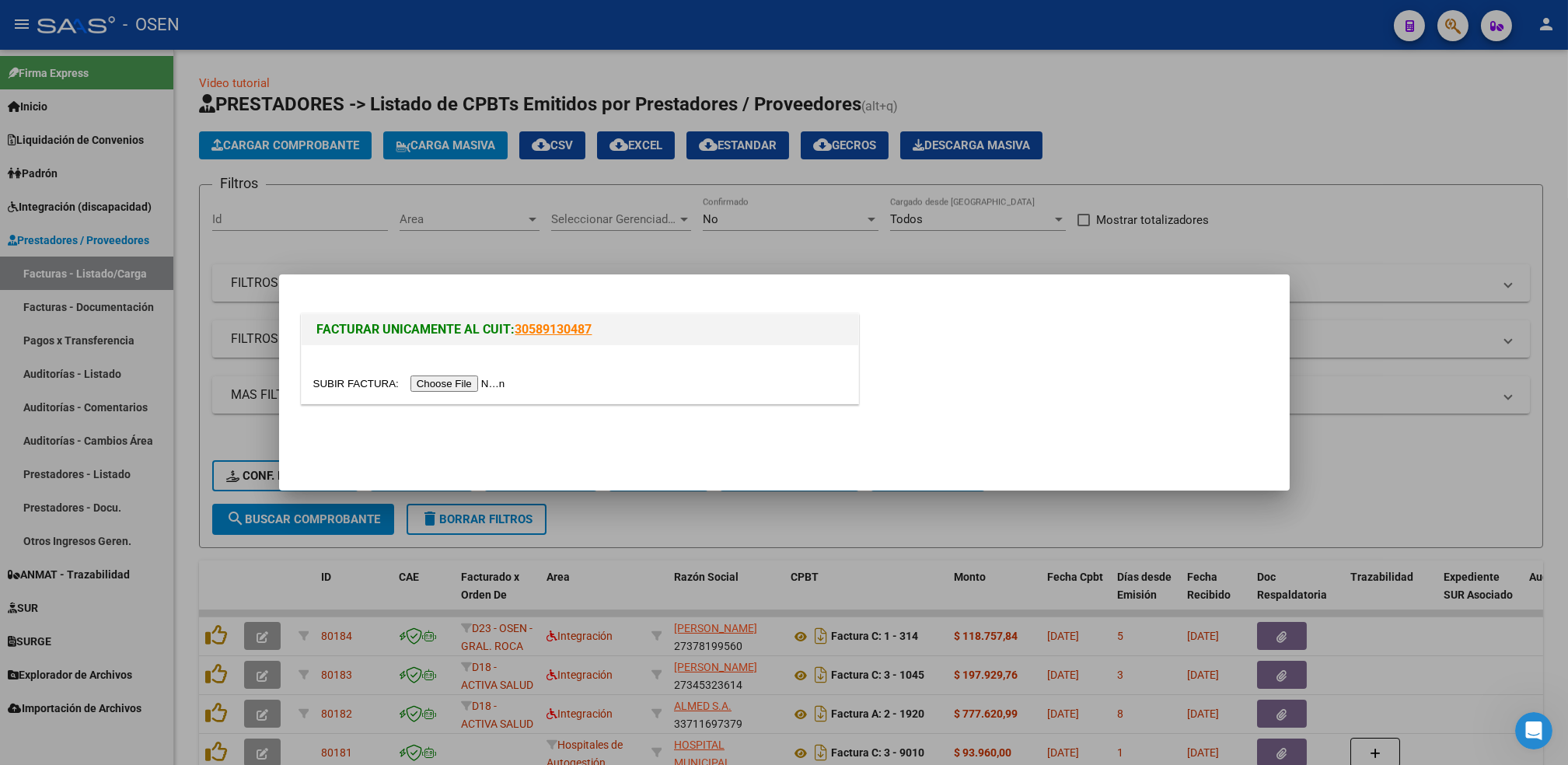
click at [443, 383] on input "file" at bounding box center [412, 383] width 197 height 16
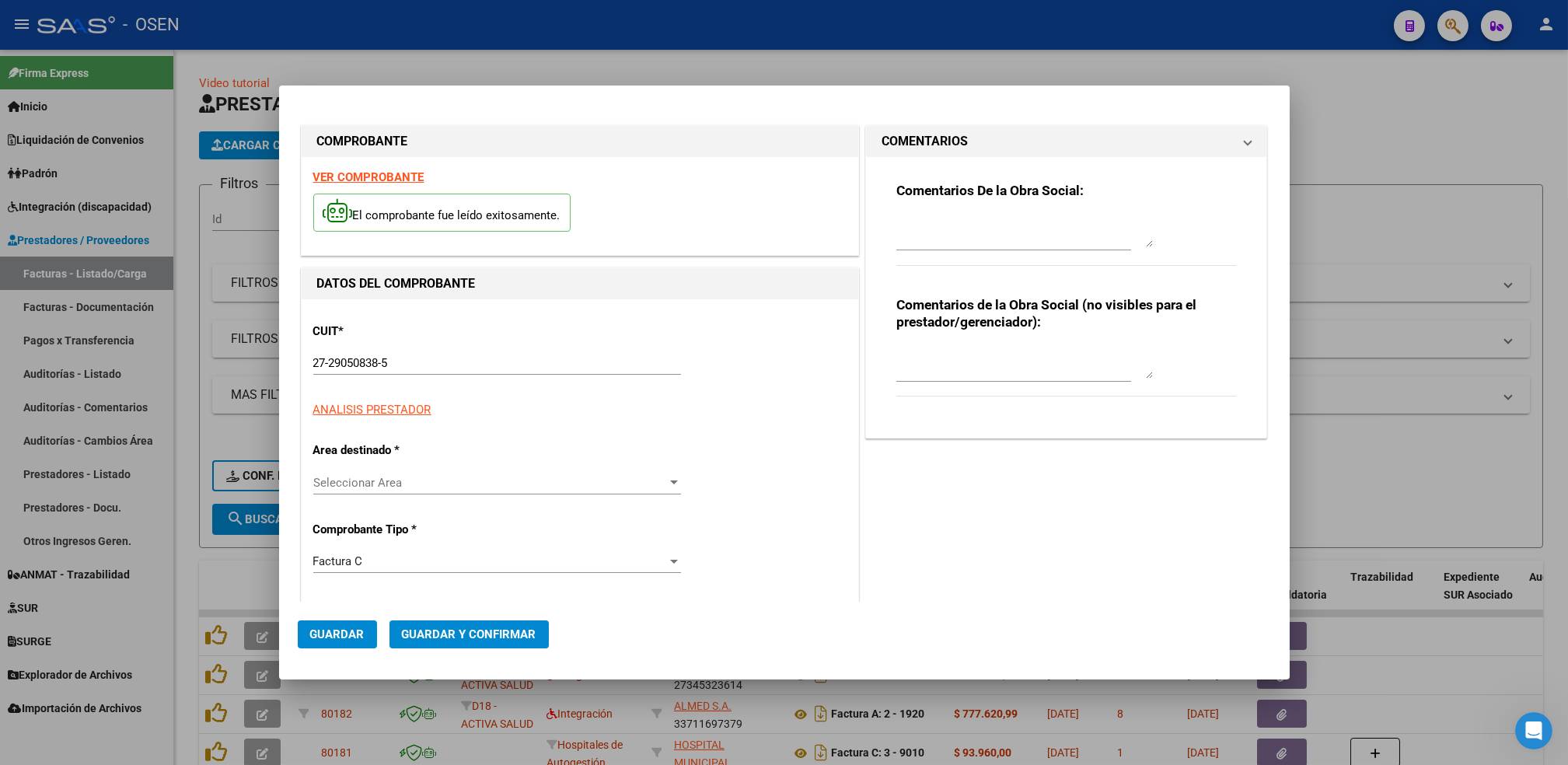
click at [379, 341] on div "CUIT * 27-29050838-5 Ingresar CUIT ANALISIS PRESTADOR [PERSON_NAME]" at bounding box center [580, 366] width 533 height 108
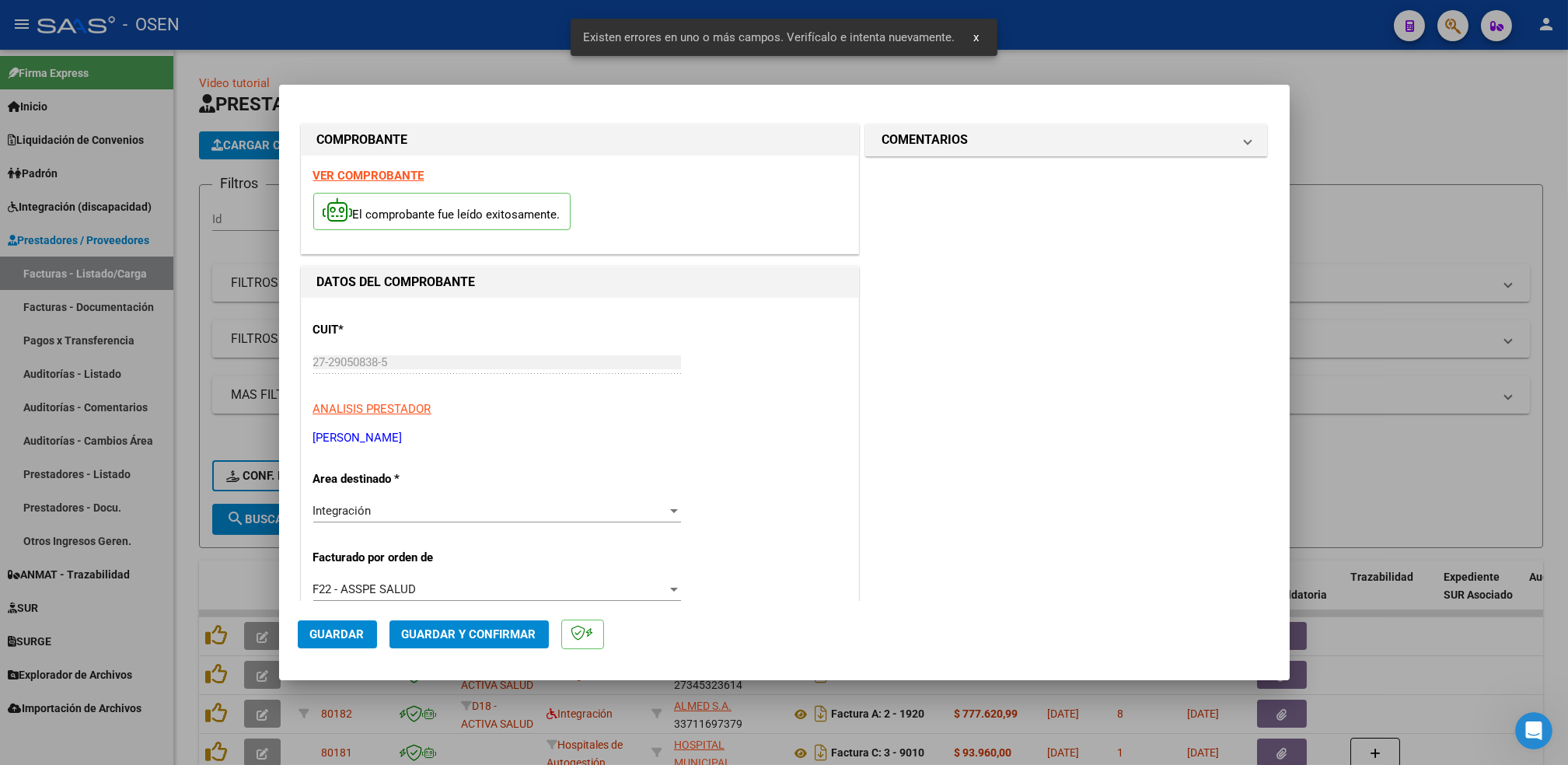
click at [388, 177] on strong "VER COMPROBANTE" at bounding box center [368, 176] width 111 height 14
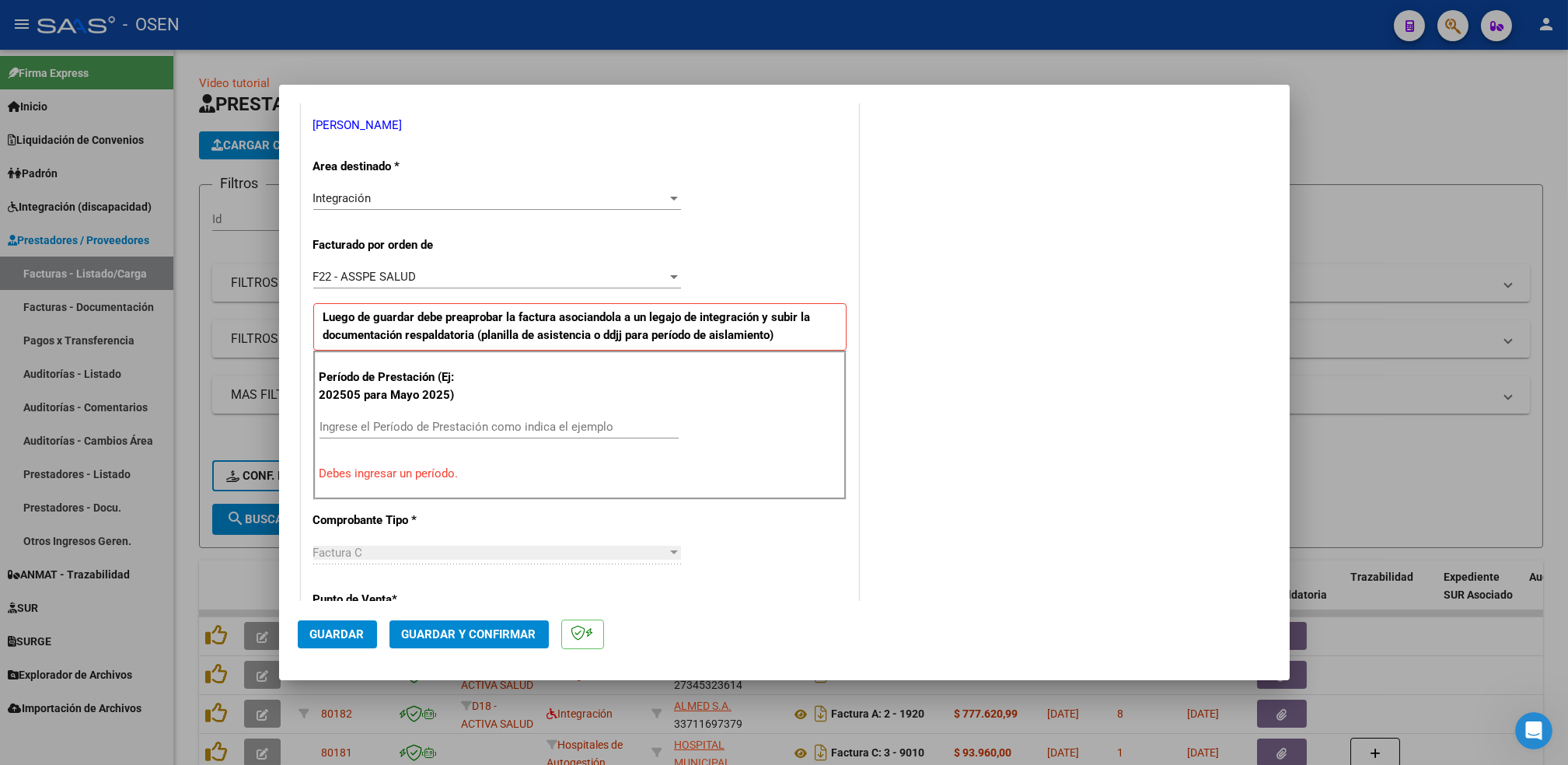
scroll to position [309, 0]
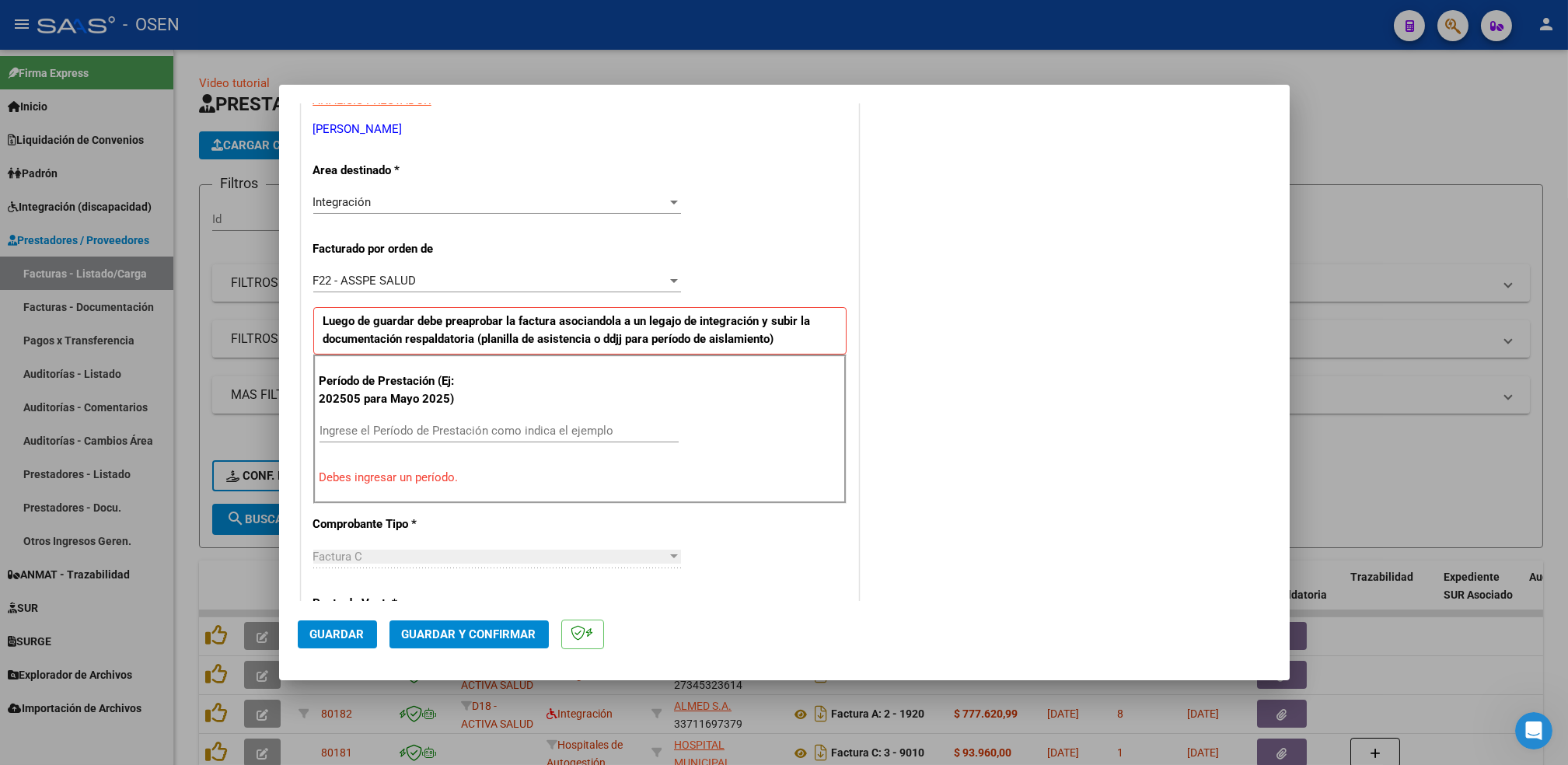
click at [453, 425] on input "Ingrese el Período de Prestación como indica el ejemplo" at bounding box center [499, 430] width 360 height 14
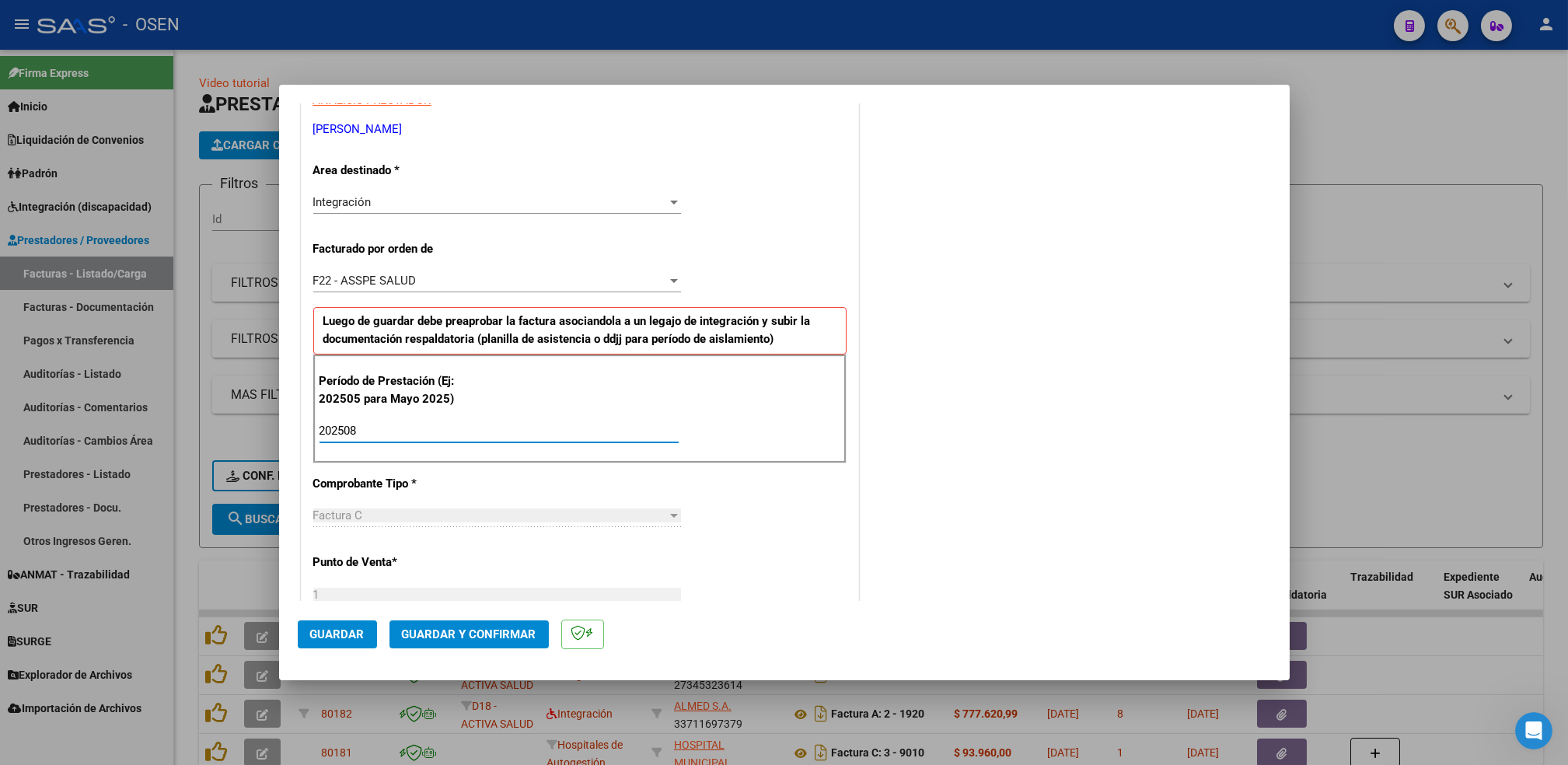
type input "202508"
click at [343, 642] on button "Guardar" at bounding box center [338, 634] width 79 height 28
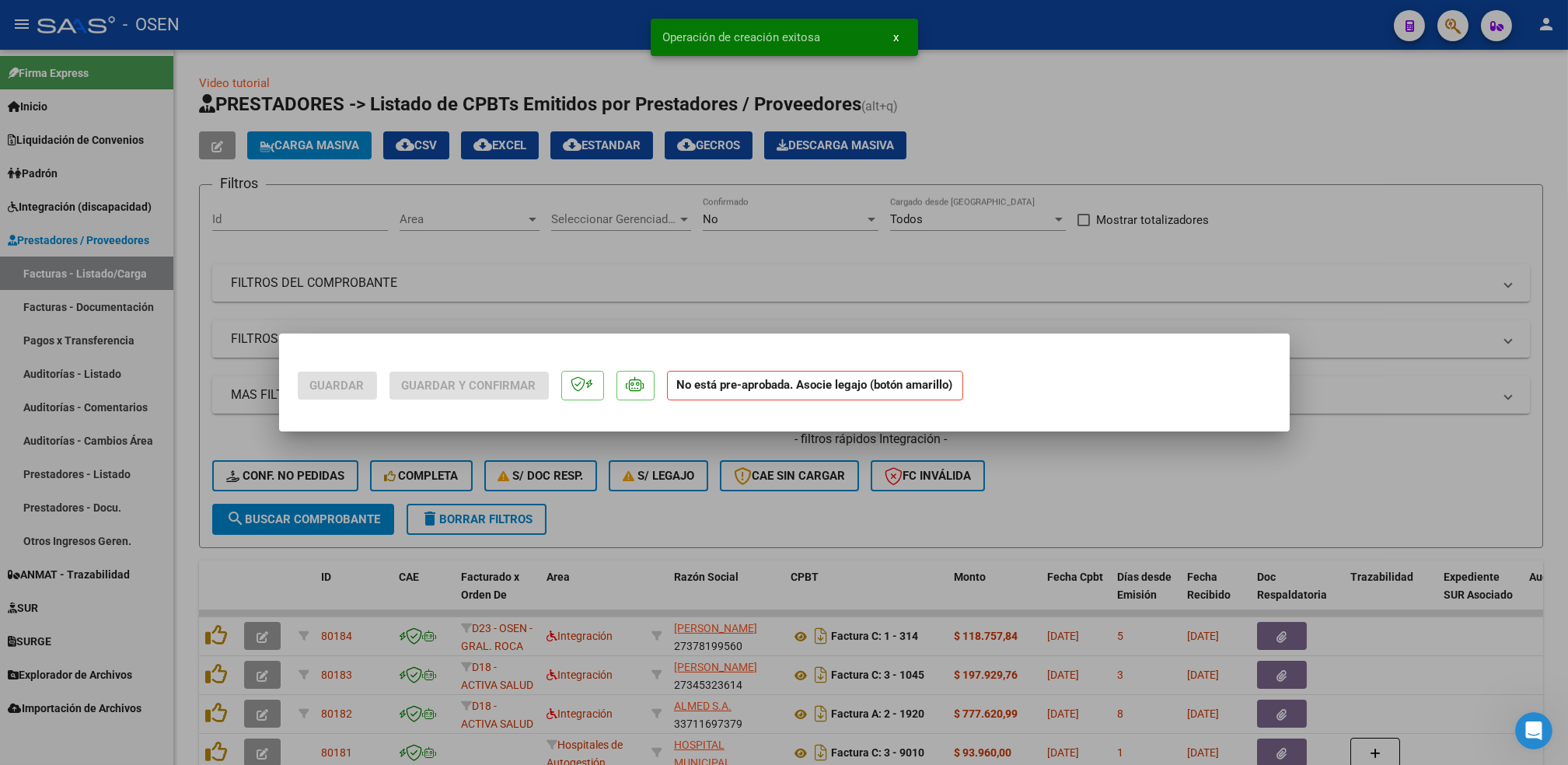
scroll to position [0, 0]
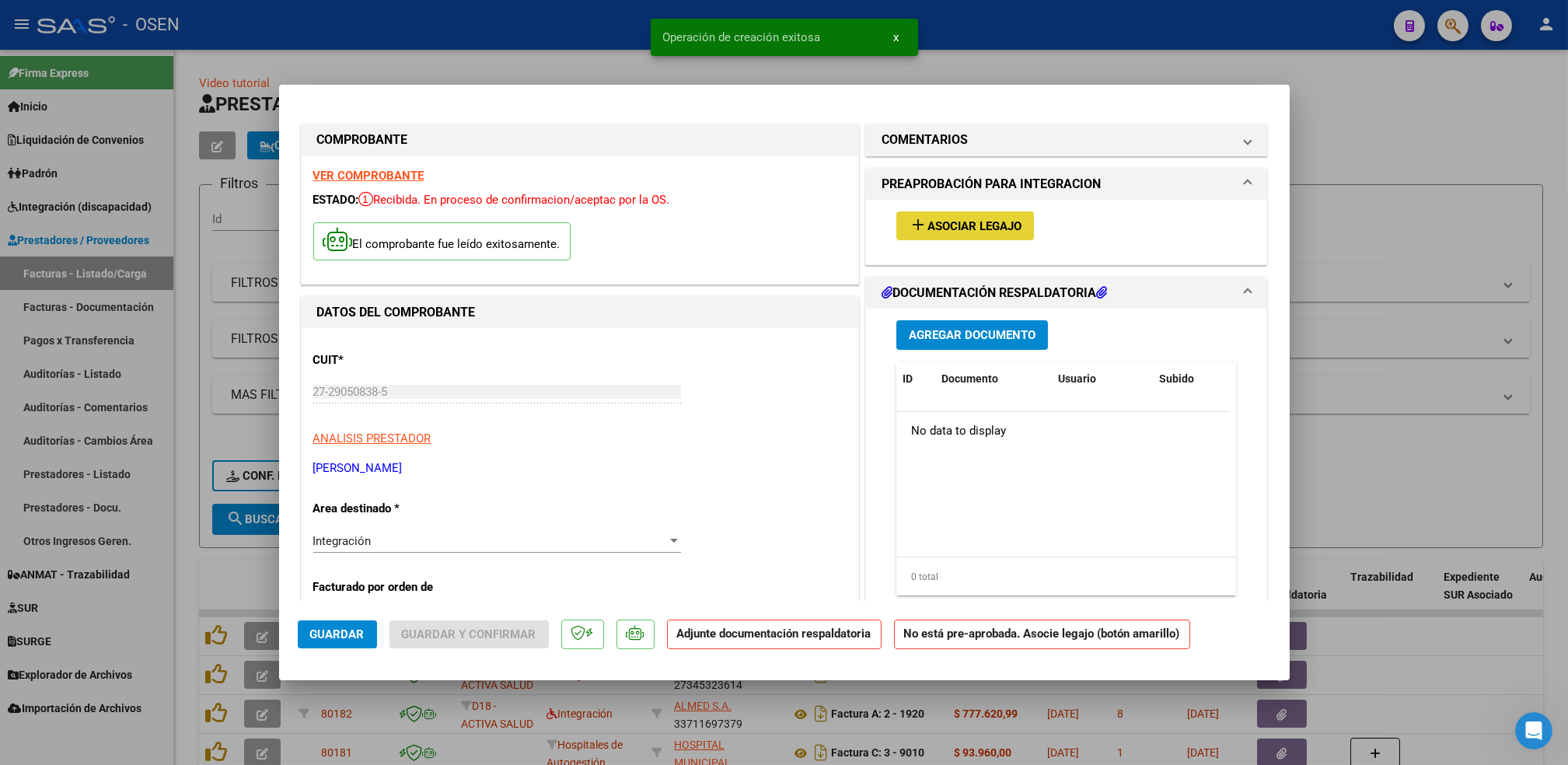
click at [958, 221] on span "Asociar Legajo" at bounding box center [975, 226] width 95 height 14
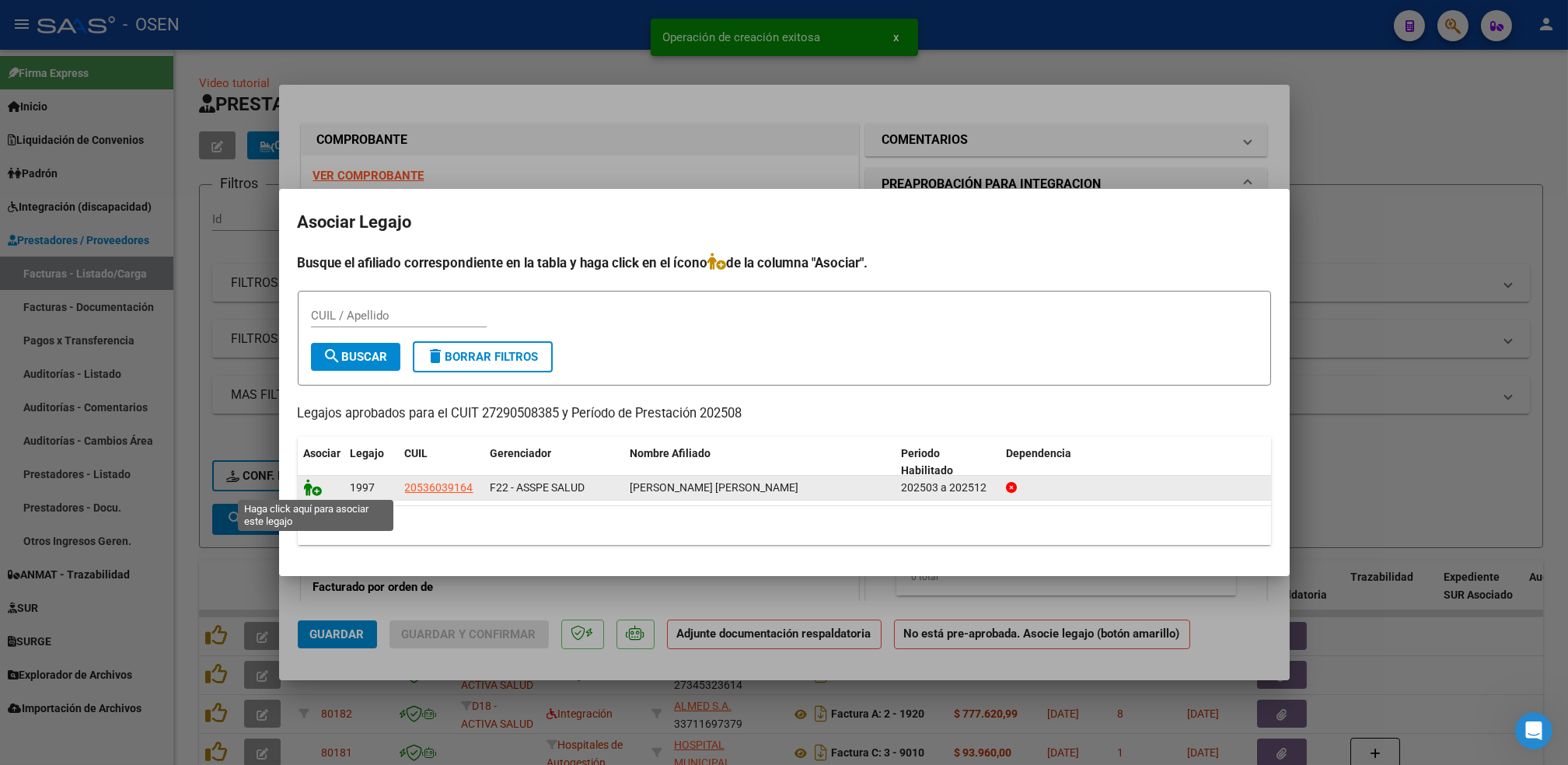
click at [315, 490] on icon at bounding box center [312, 488] width 18 height 17
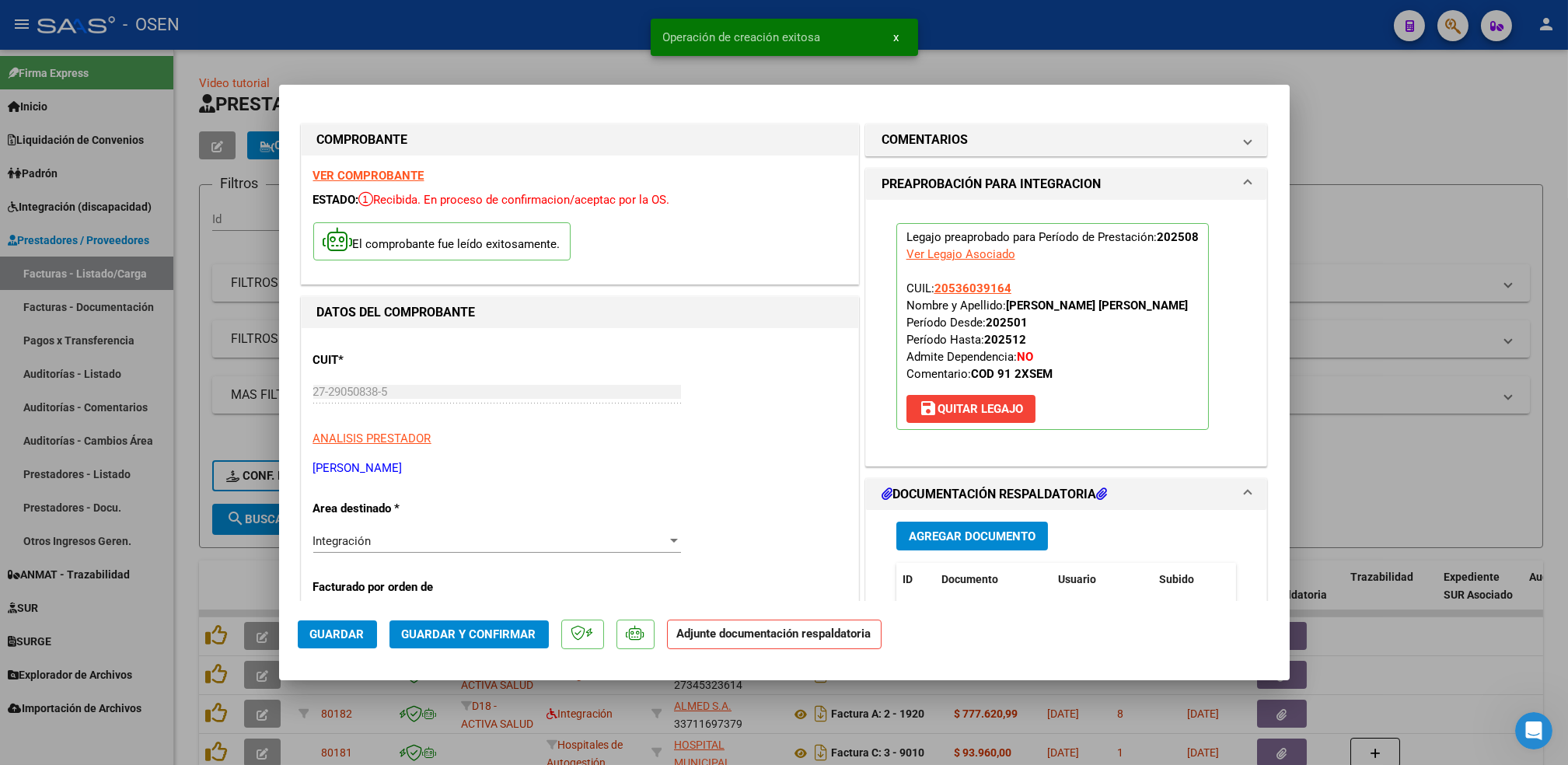
click at [944, 554] on div "Agregar Documento ID Documento Usuario Subido Acción No data to display 0 total…" at bounding box center [1067, 666] width 364 height 311
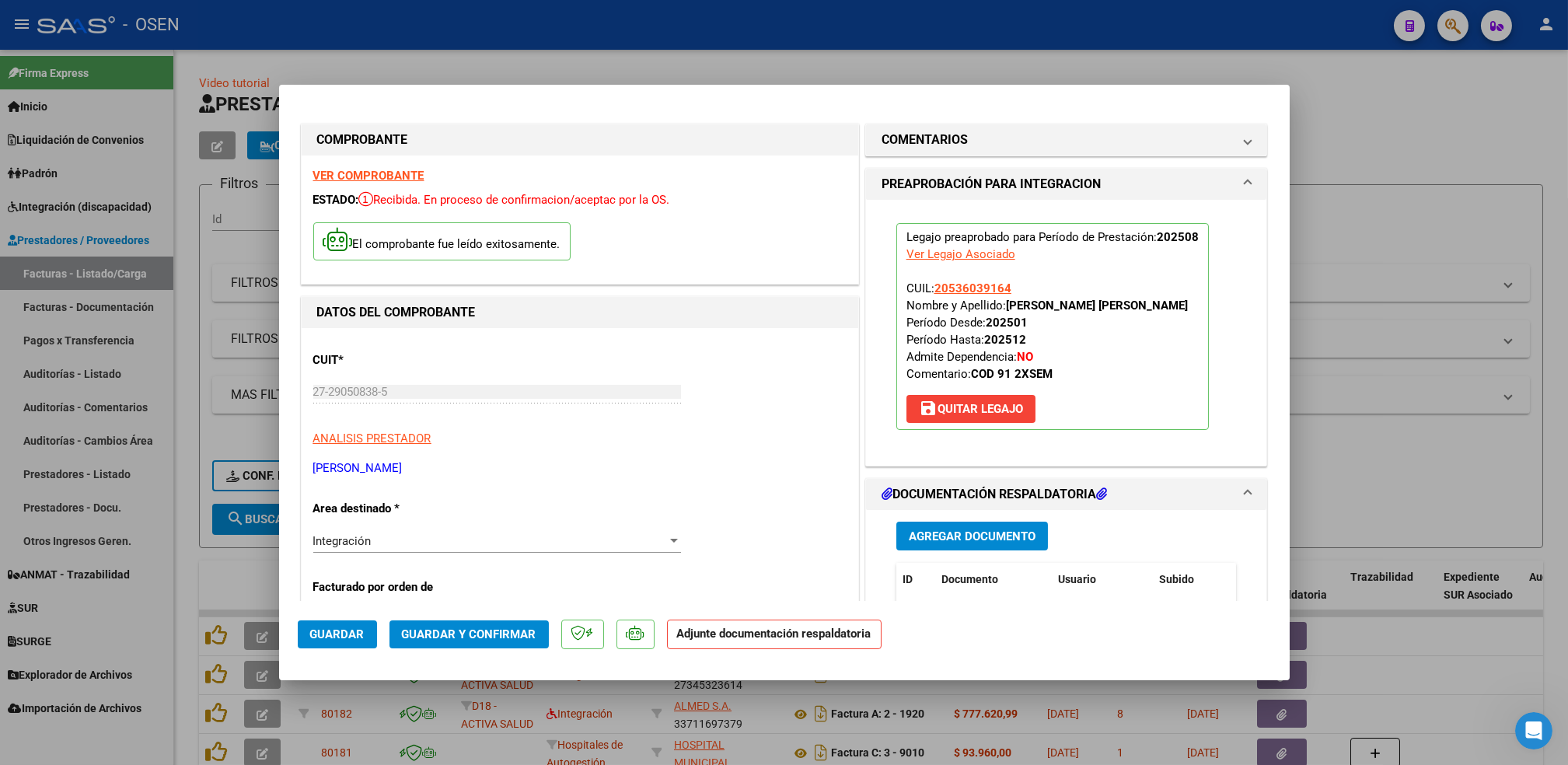
click at [944, 554] on div "Agregar Documento ID Documento Usuario Subido Acción No data to display 0 total…" at bounding box center [1067, 666] width 364 height 311
click at [937, 534] on span "Agregar Documento" at bounding box center [972, 536] width 126 height 14
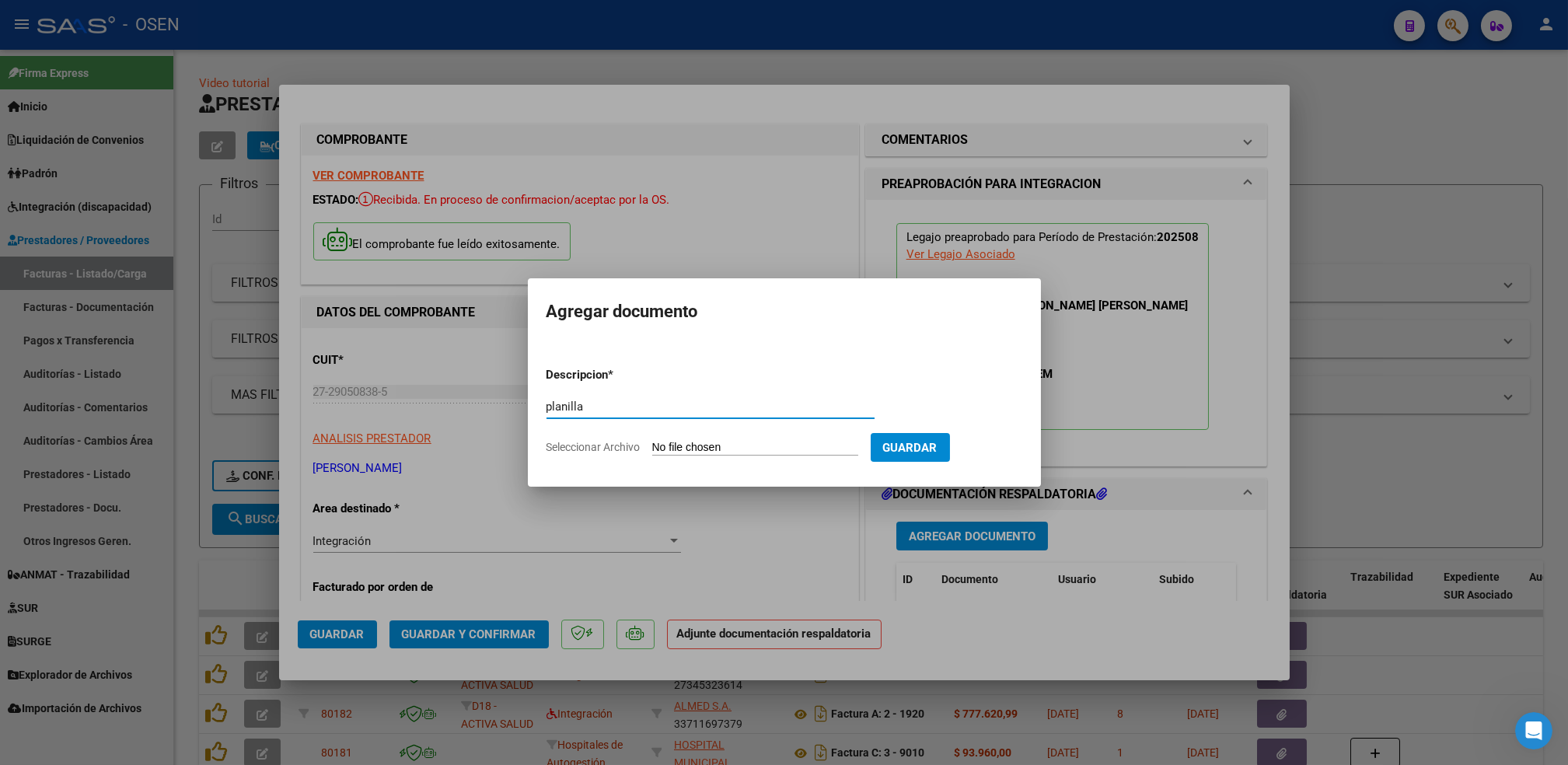
type input "planilla"
click at [653, 441] on input "Seleccionar Archivo" at bounding box center [756, 448] width 206 height 14
type input "C:\fakepath\asistencia osen [DATE].pdf"
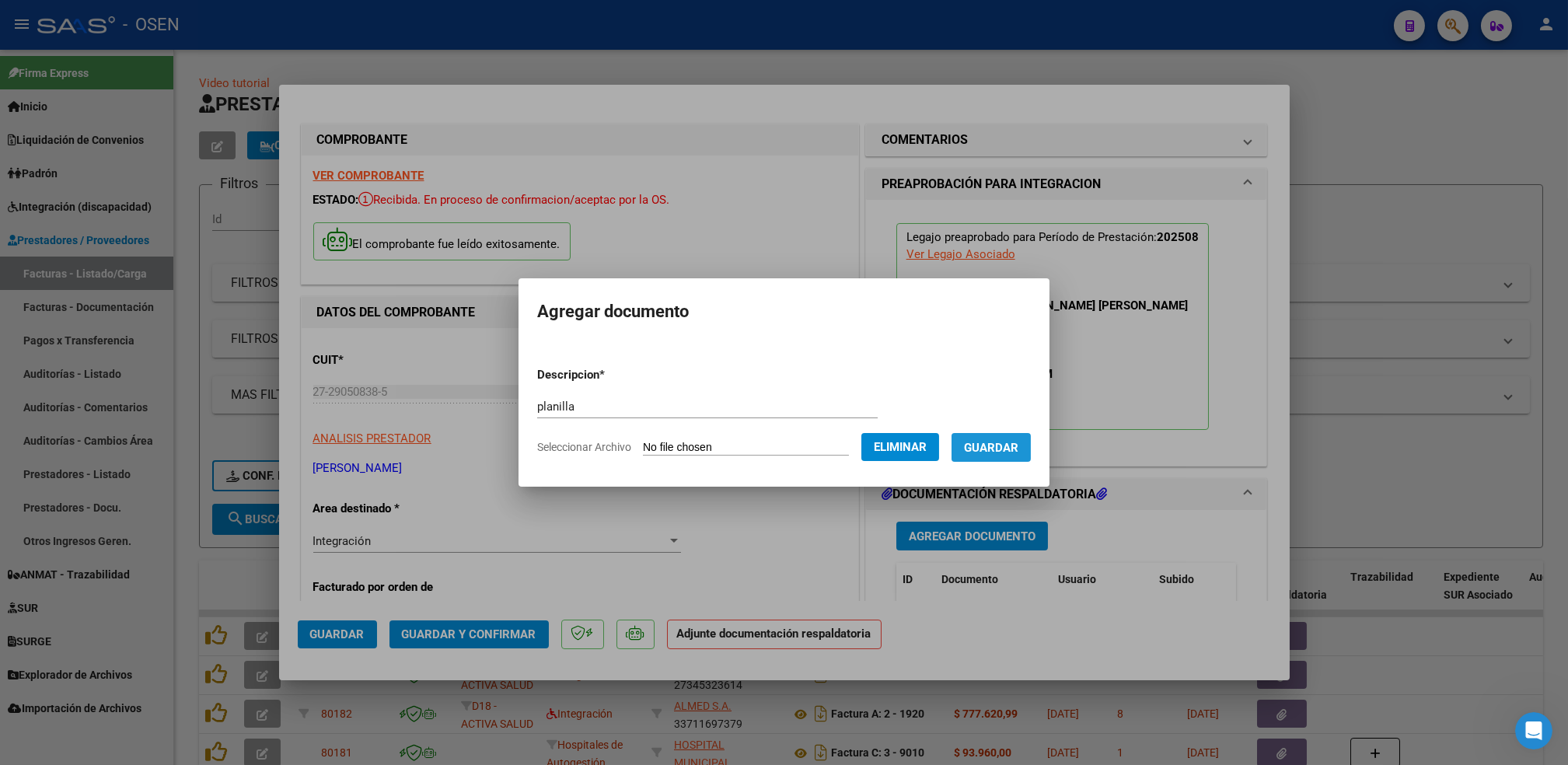
click at [1021, 452] on button "Guardar" at bounding box center [991, 448] width 79 height 29
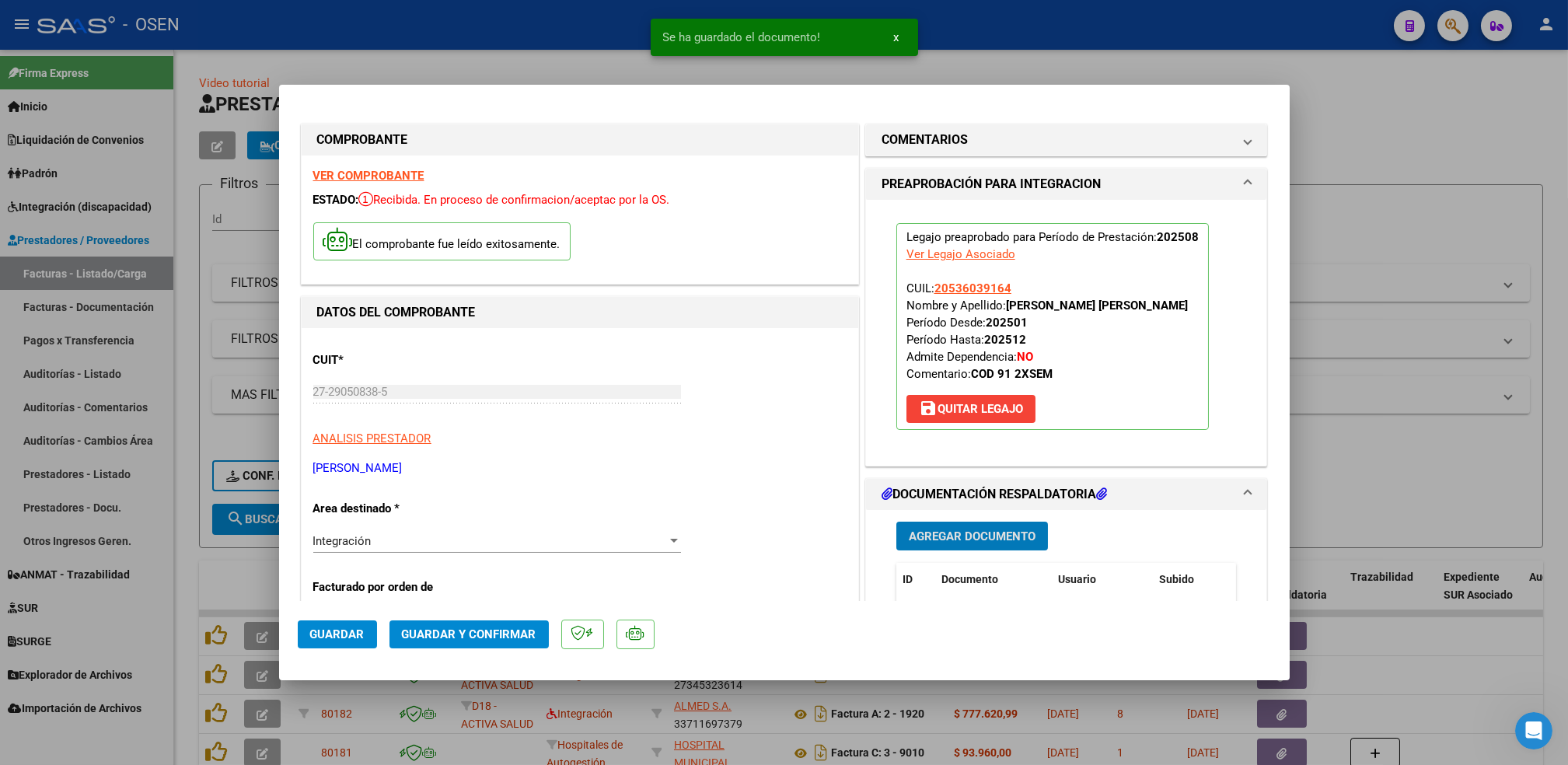
click at [342, 619] on mat-dialog-actions "Guardar Guardar y Confirmar" at bounding box center [785, 632] width 974 height 62
click at [342, 629] on span "Guardar" at bounding box center [338, 635] width 54 height 14
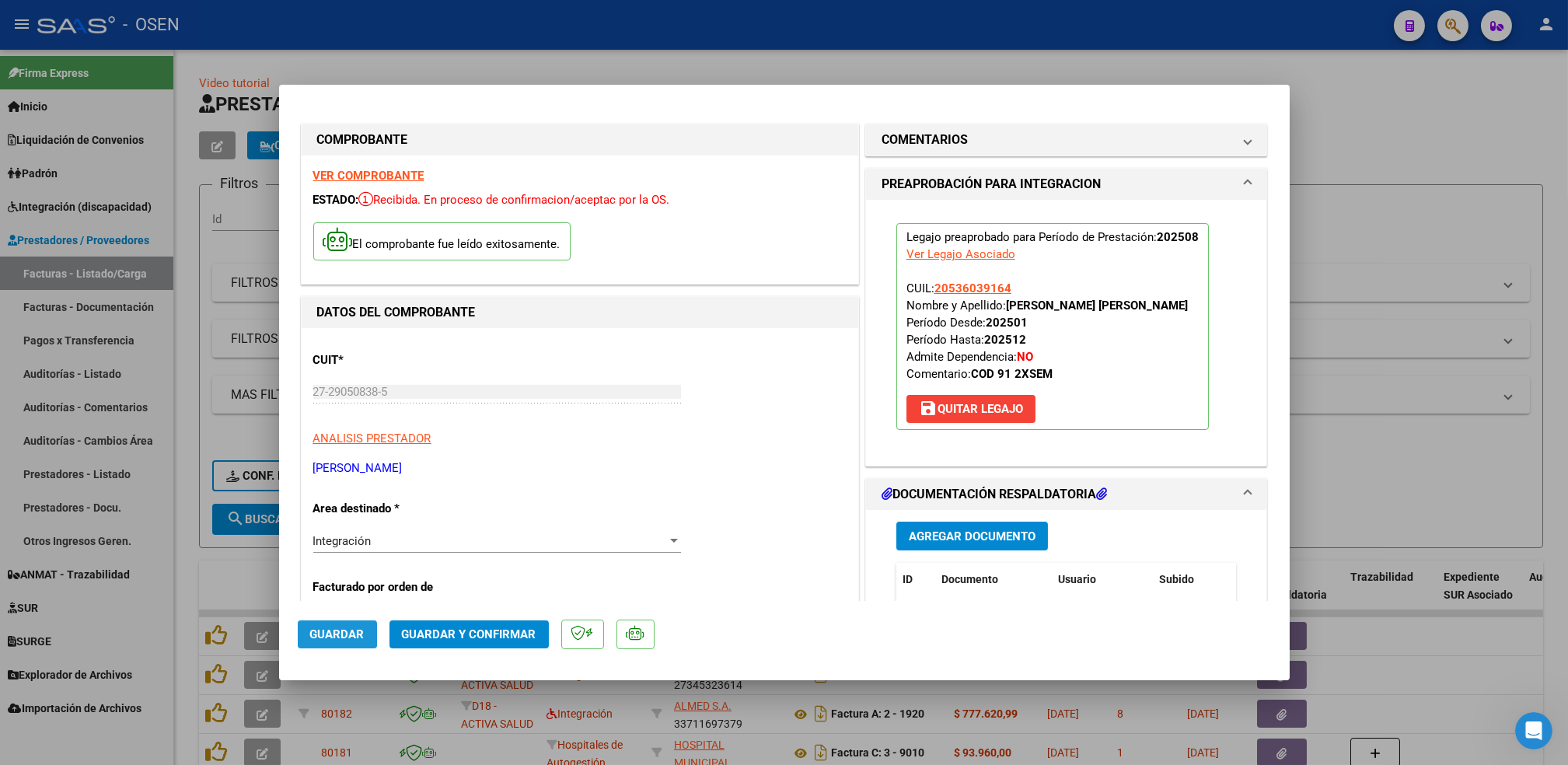
click at [337, 629] on span "Guardar" at bounding box center [338, 635] width 54 height 14
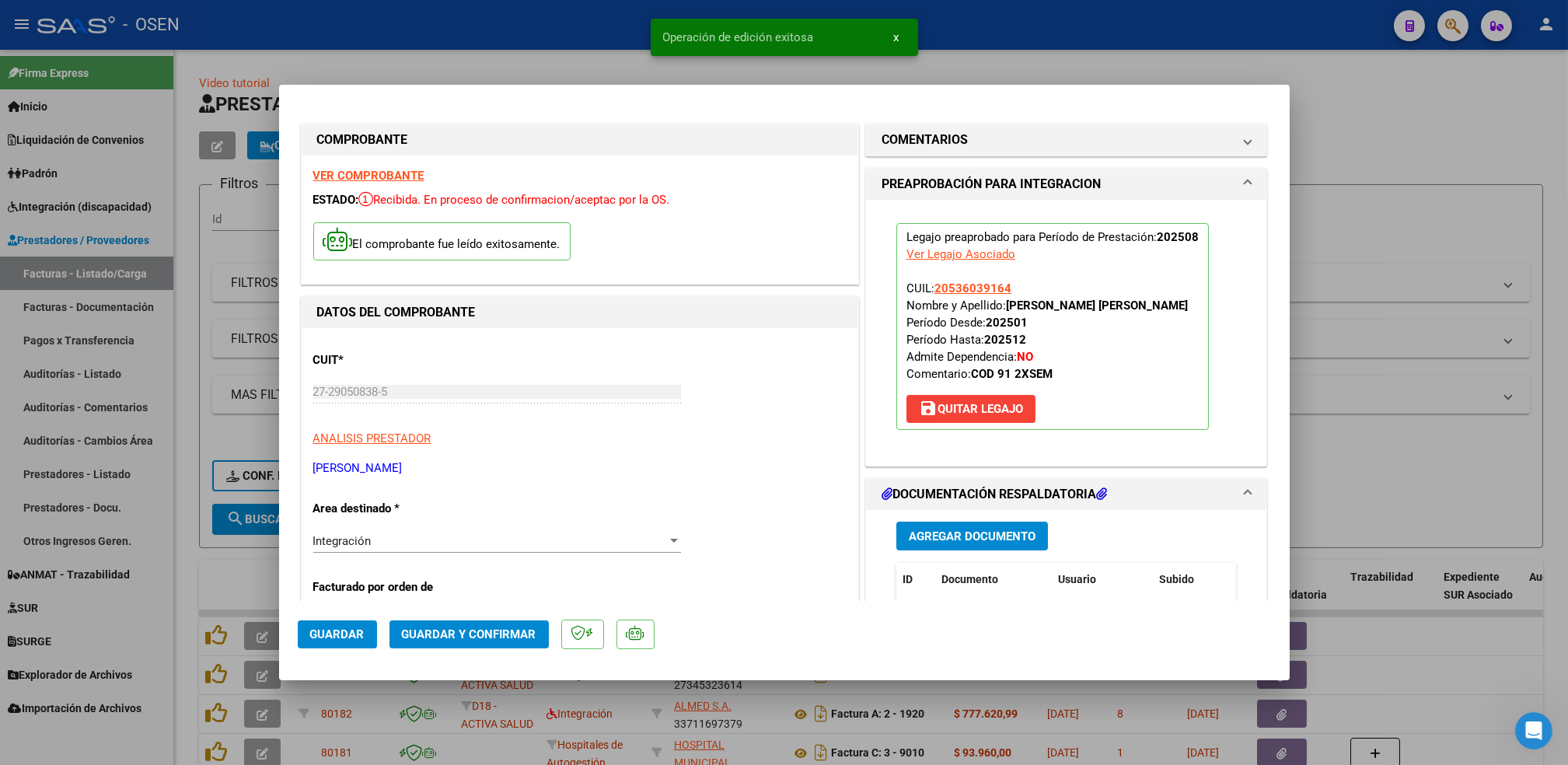
click at [206, 581] on div at bounding box center [784, 382] width 1568 height 765
type input "$ 0,00"
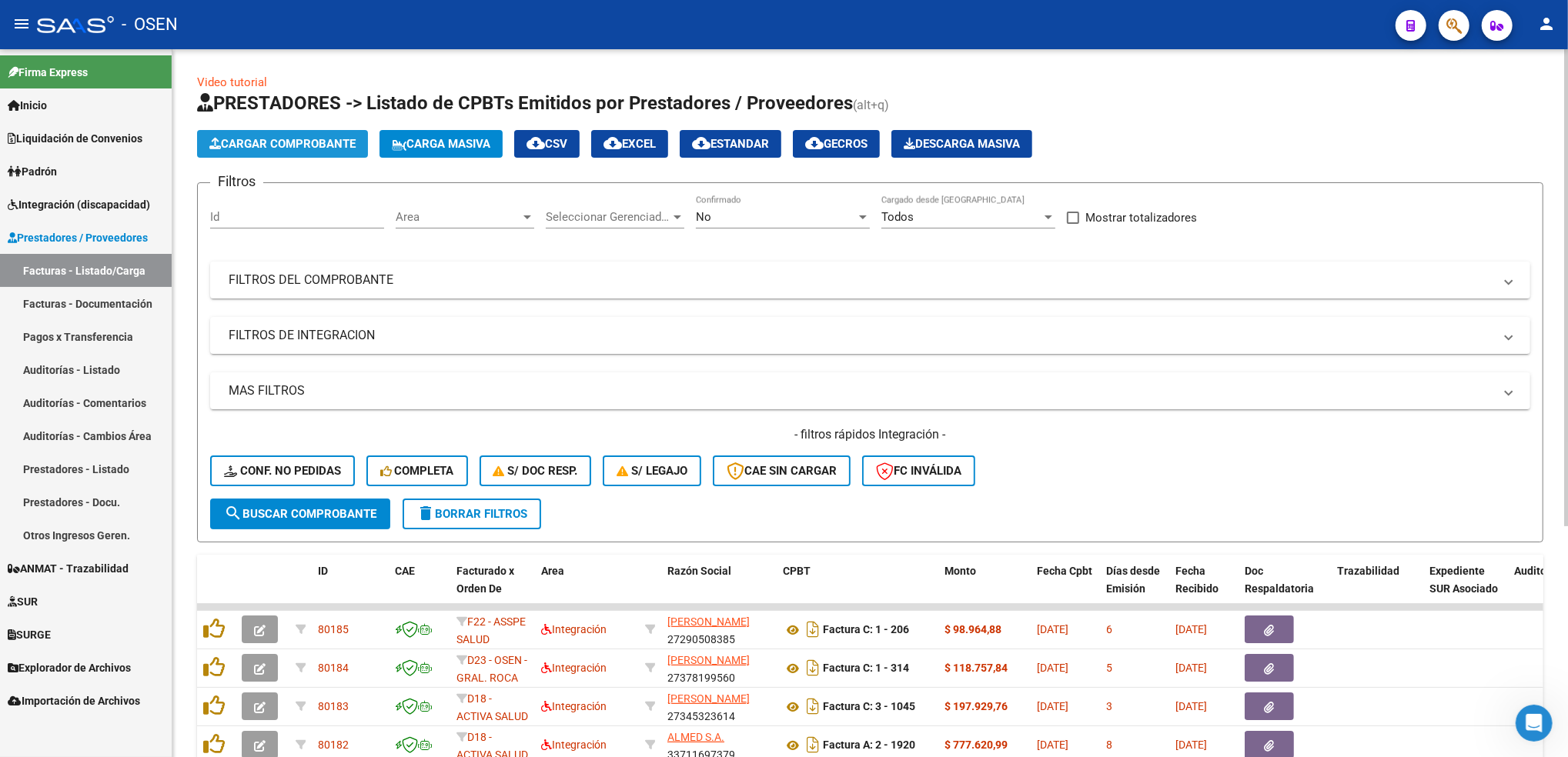
click at [304, 144] on span "Cargar Comprobante" at bounding box center [282, 144] width 146 height 14
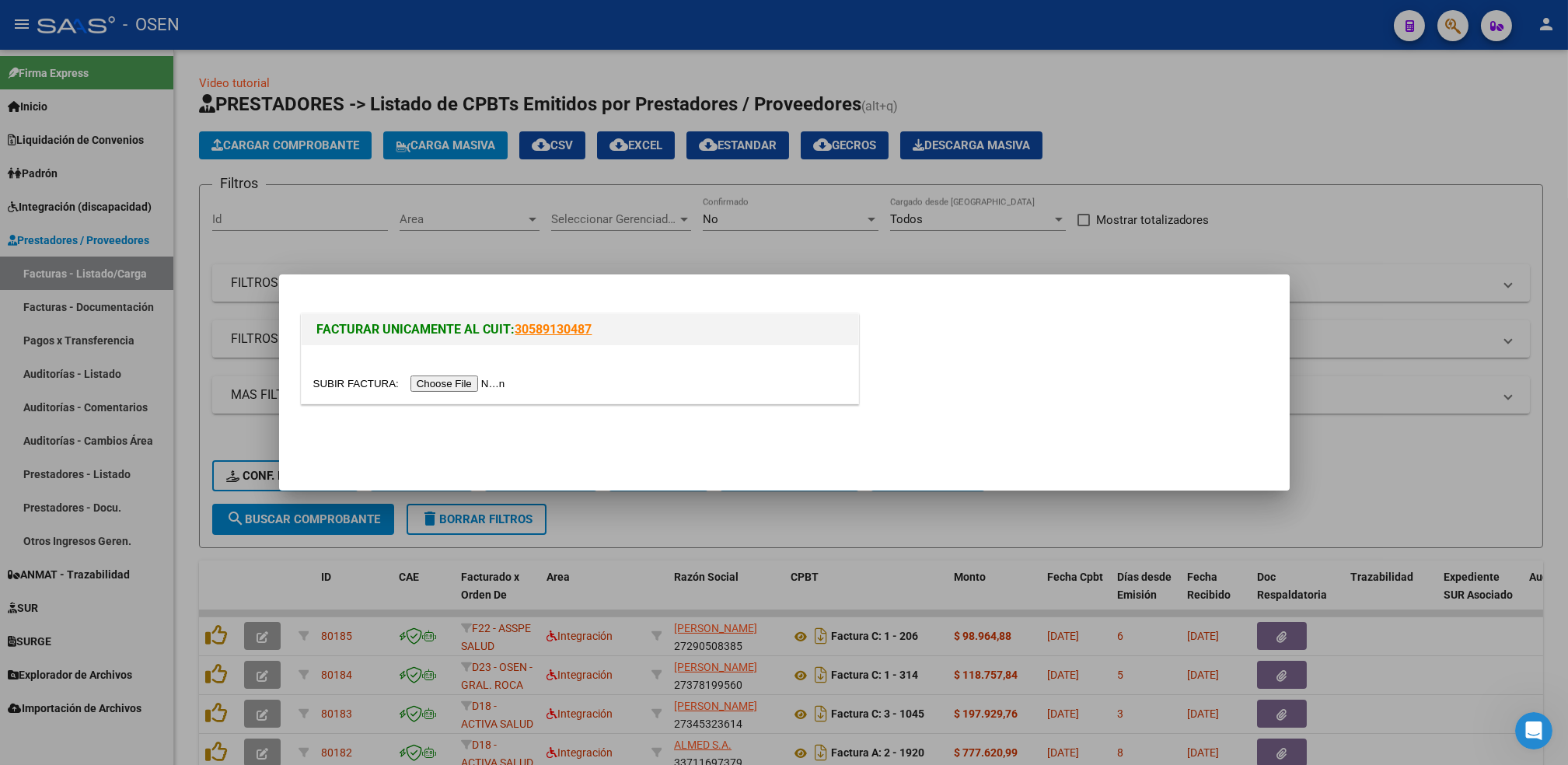
click at [440, 384] on input "file" at bounding box center [412, 383] width 197 height 16
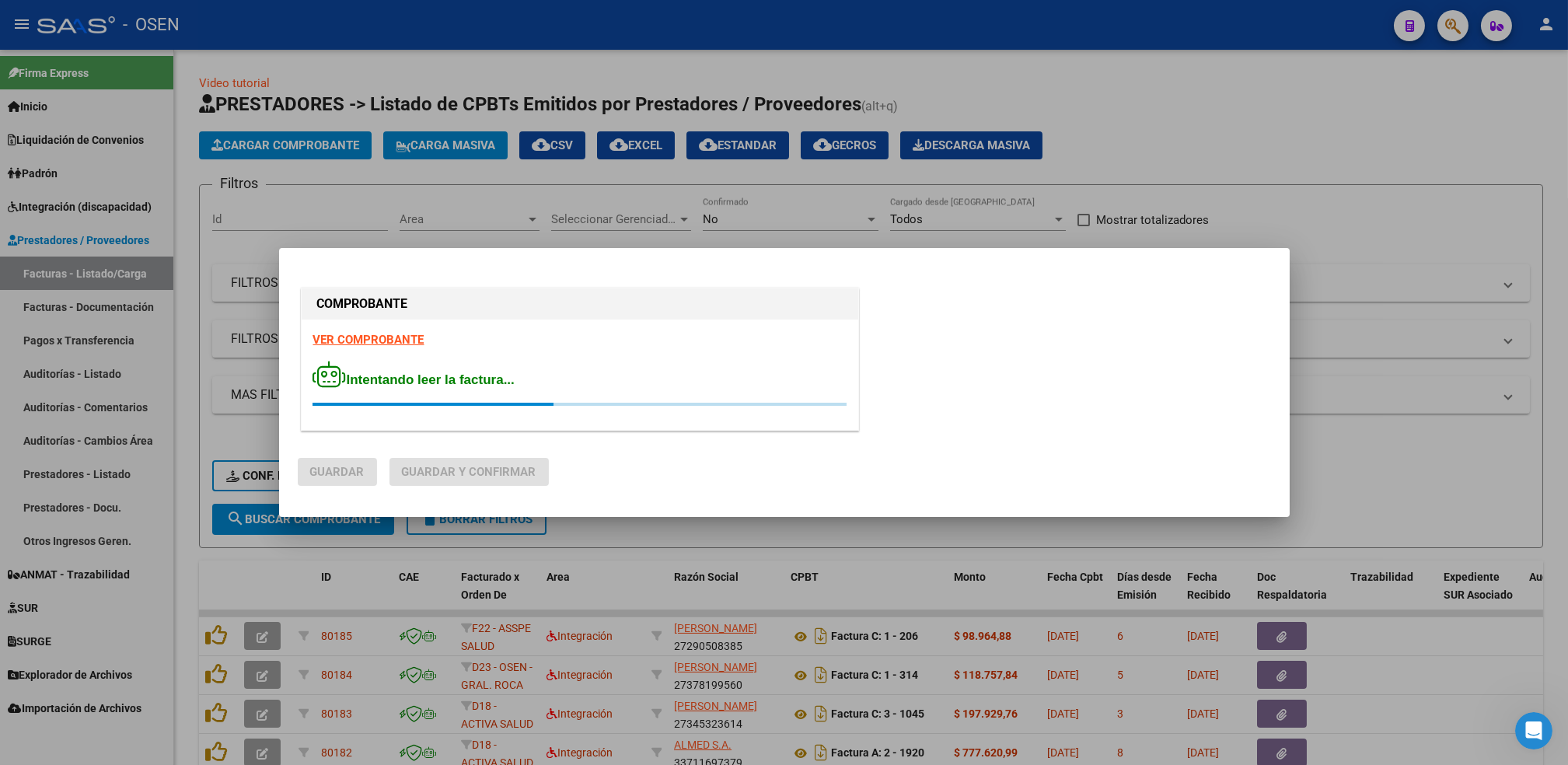
click at [367, 335] on strong "VER COMPROBANTE" at bounding box center [368, 340] width 111 height 14
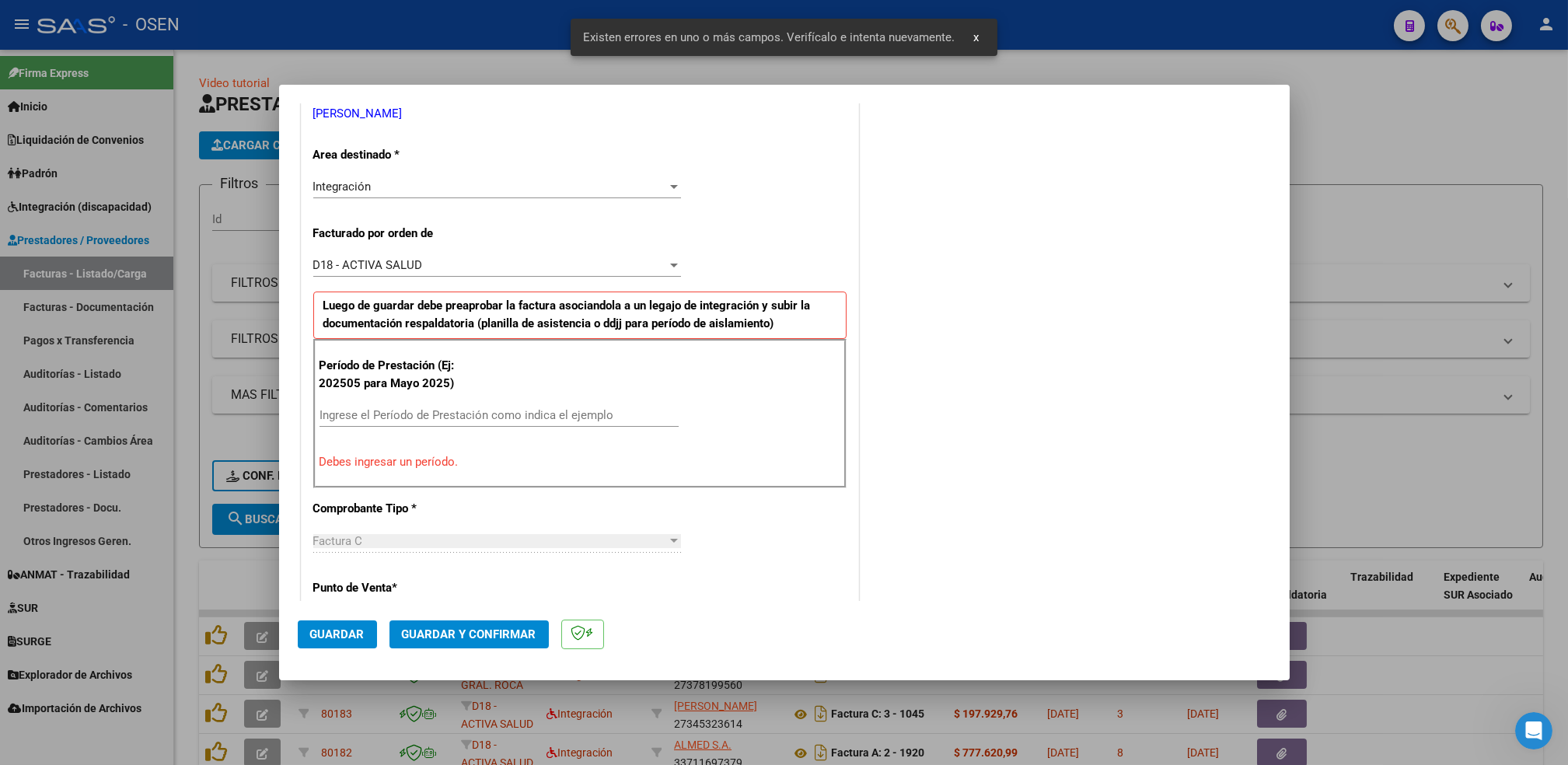
scroll to position [342, 0]
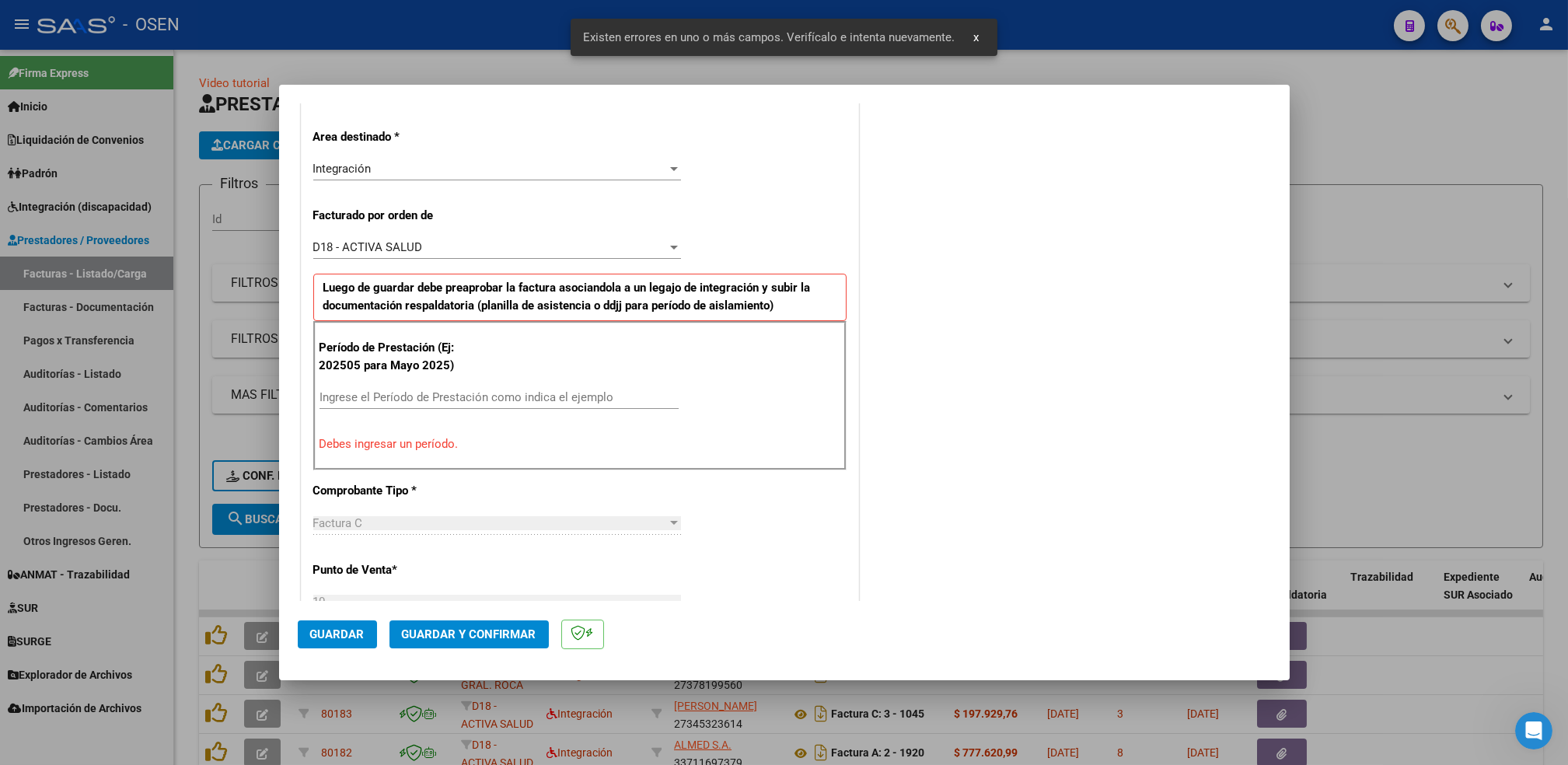
click at [480, 392] on input "Ingrese el Período de Prestación como indica el ejemplo" at bounding box center [499, 397] width 360 height 14
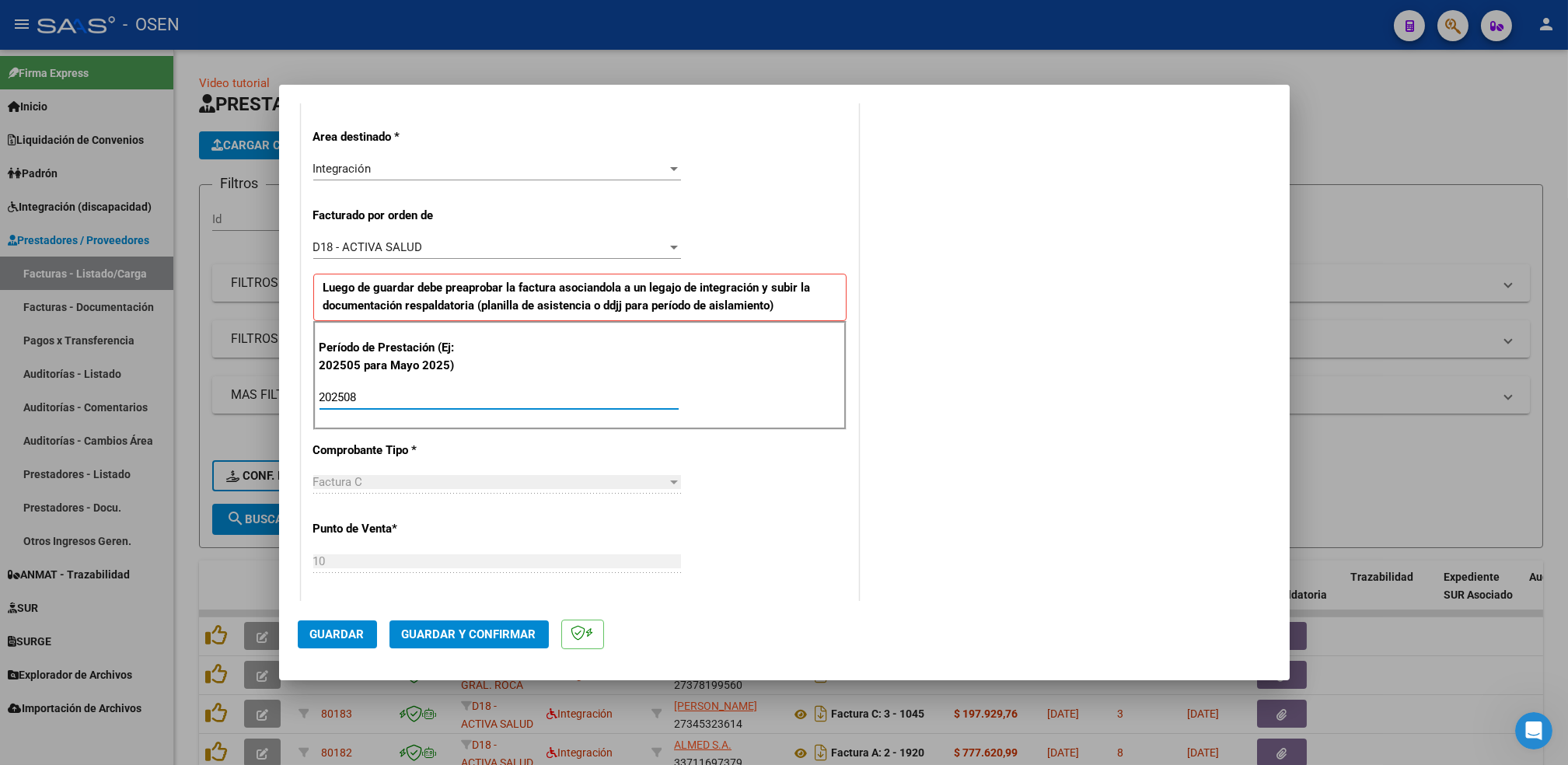
type input "202508"
click at [352, 630] on span "Guardar" at bounding box center [338, 635] width 54 height 14
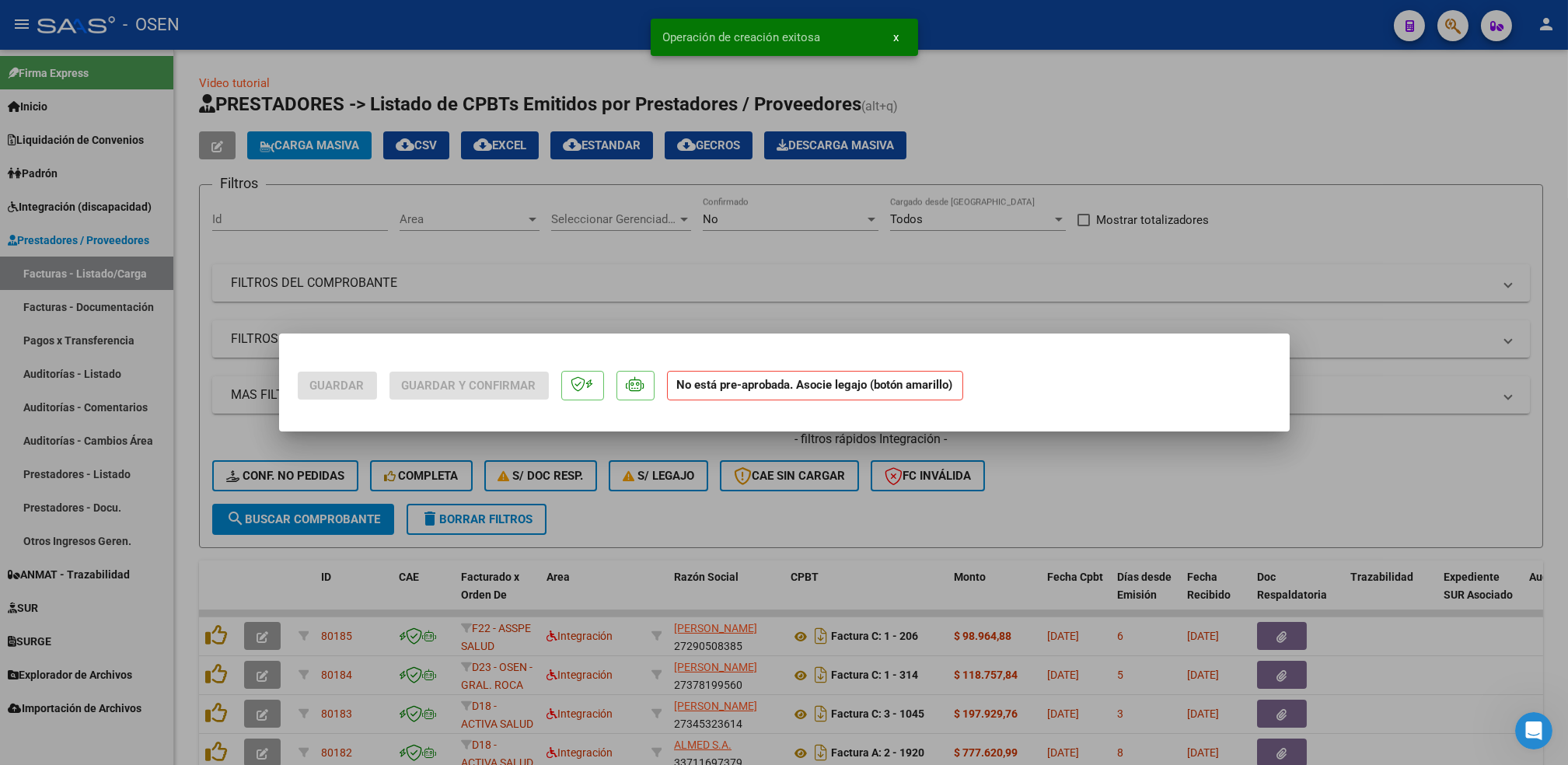
scroll to position [0, 0]
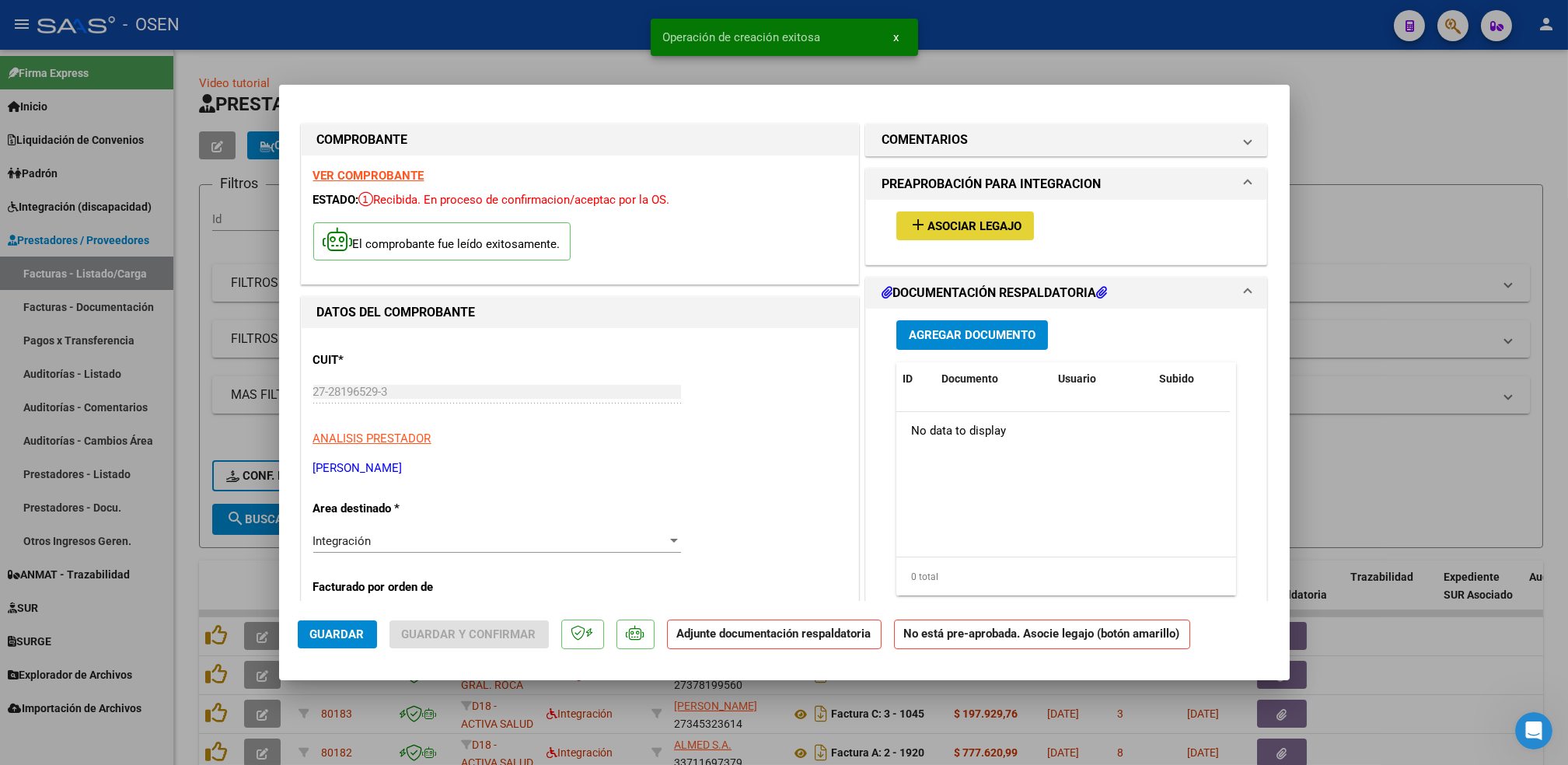
click at [982, 227] on span "Asociar Legajo" at bounding box center [975, 226] width 95 height 14
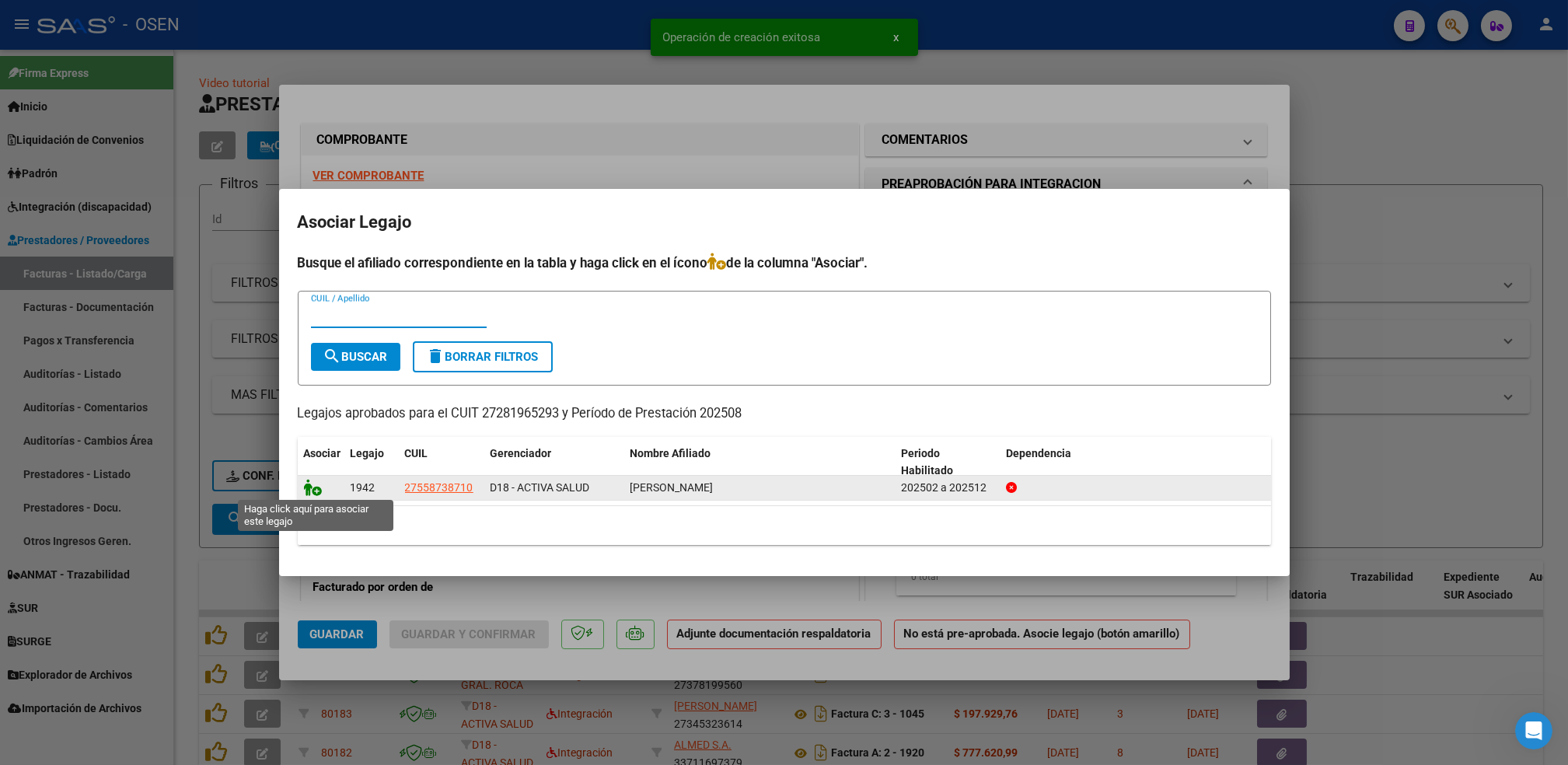
click at [314, 487] on icon at bounding box center [312, 488] width 18 height 17
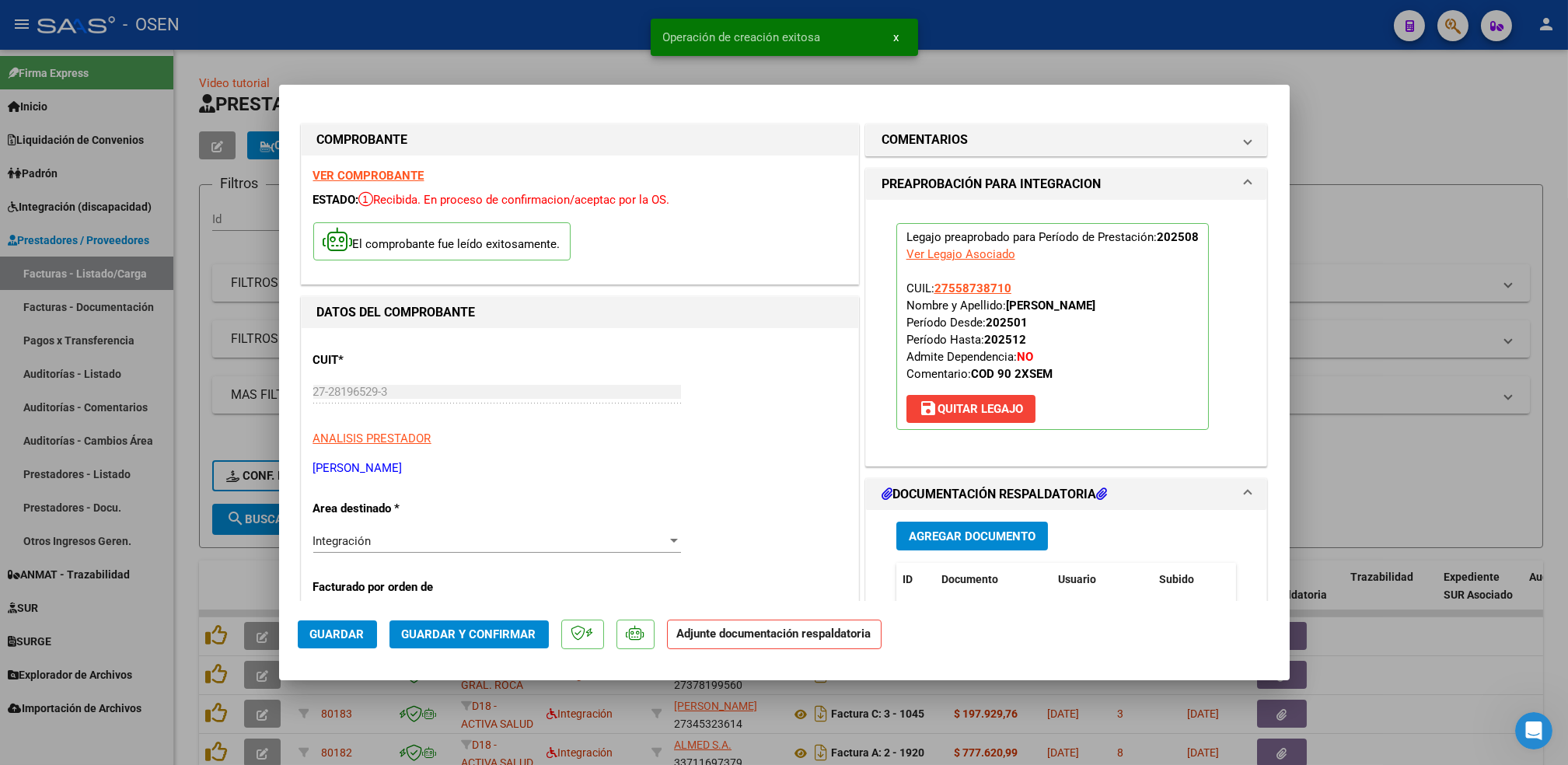
click at [972, 532] on span "Agregar Documento" at bounding box center [972, 536] width 126 height 14
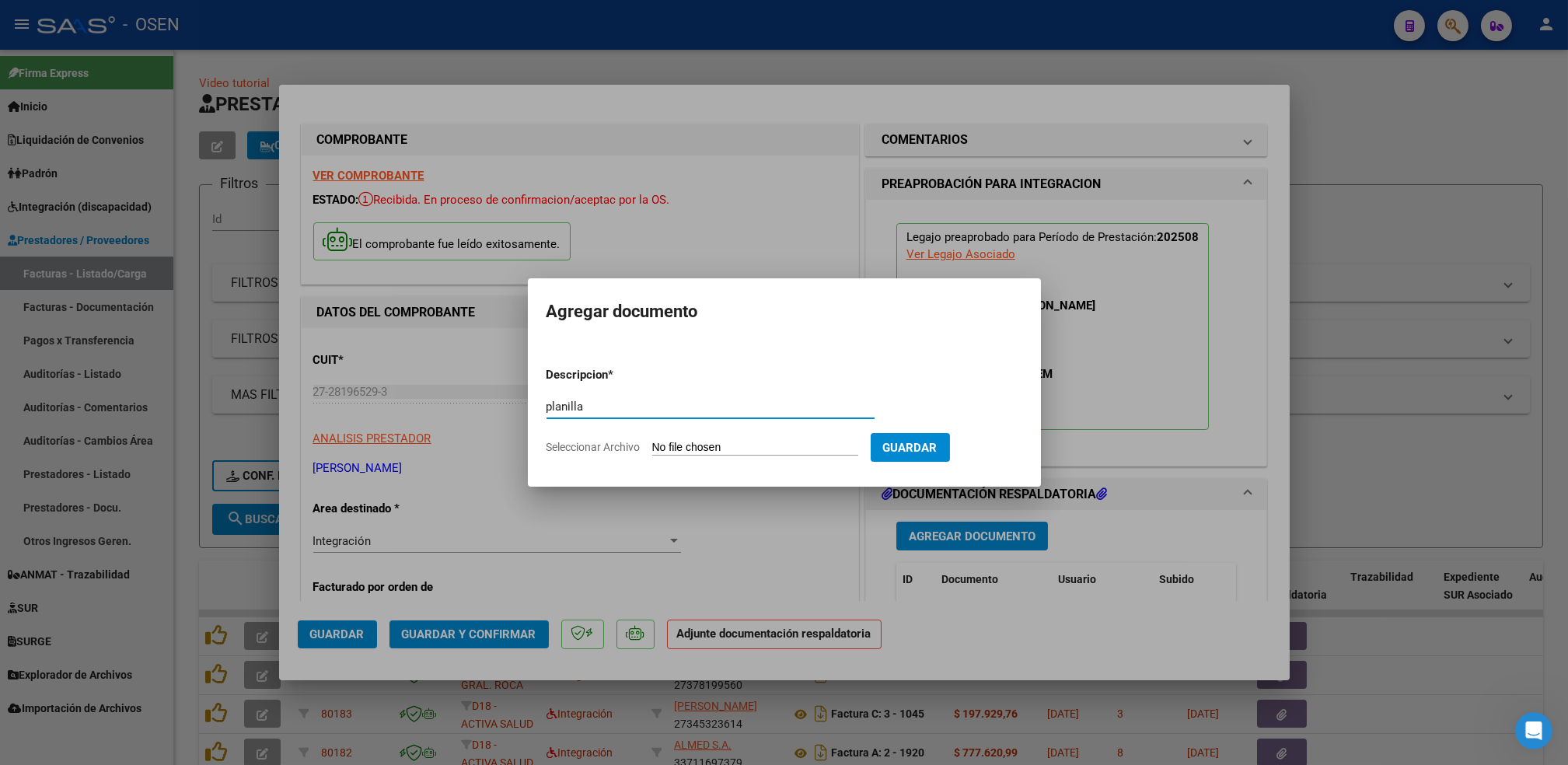
type input "planilla"
click at [653, 441] on input "Seleccionar Archivo" at bounding box center [756, 448] width 206 height 14
type input "C:\fakepath\PL AGO PSP [PERSON_NAME].pdf"
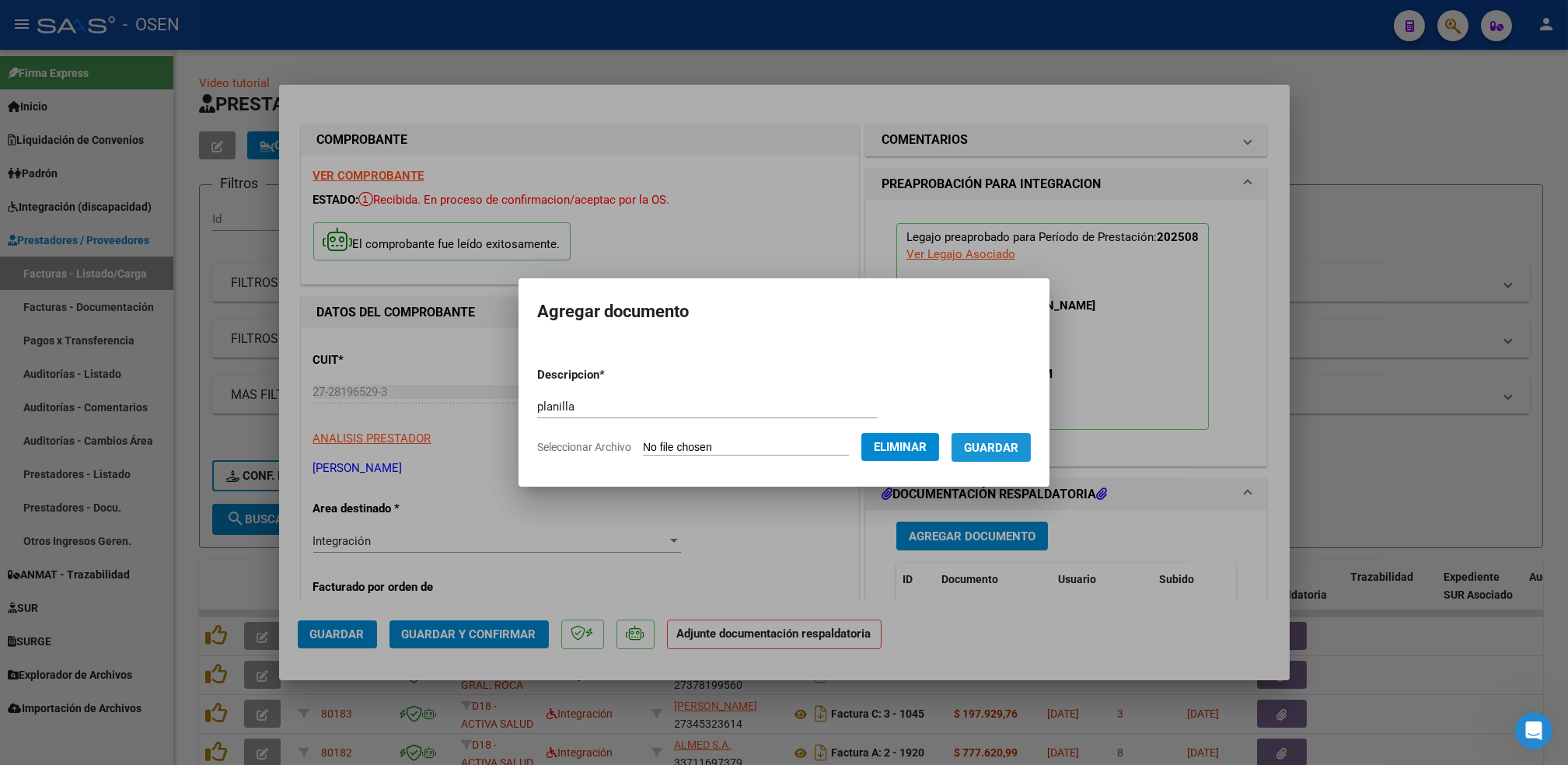
click at [1014, 454] on span "Guardar" at bounding box center [991, 448] width 54 height 14
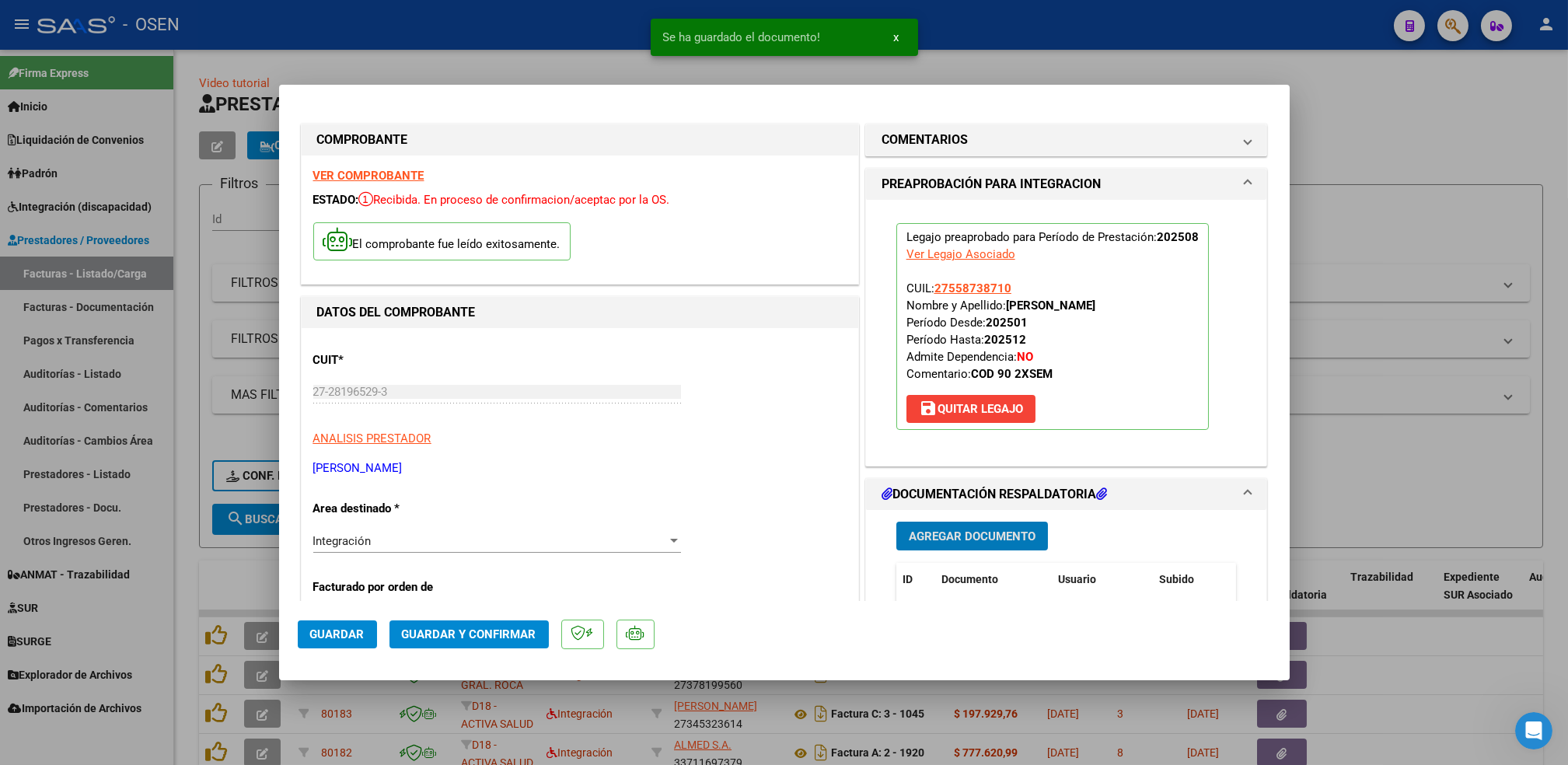
click at [348, 630] on span "Guardar" at bounding box center [338, 635] width 54 height 14
click at [185, 577] on div at bounding box center [784, 382] width 1568 height 765
type input "$ 0,00"
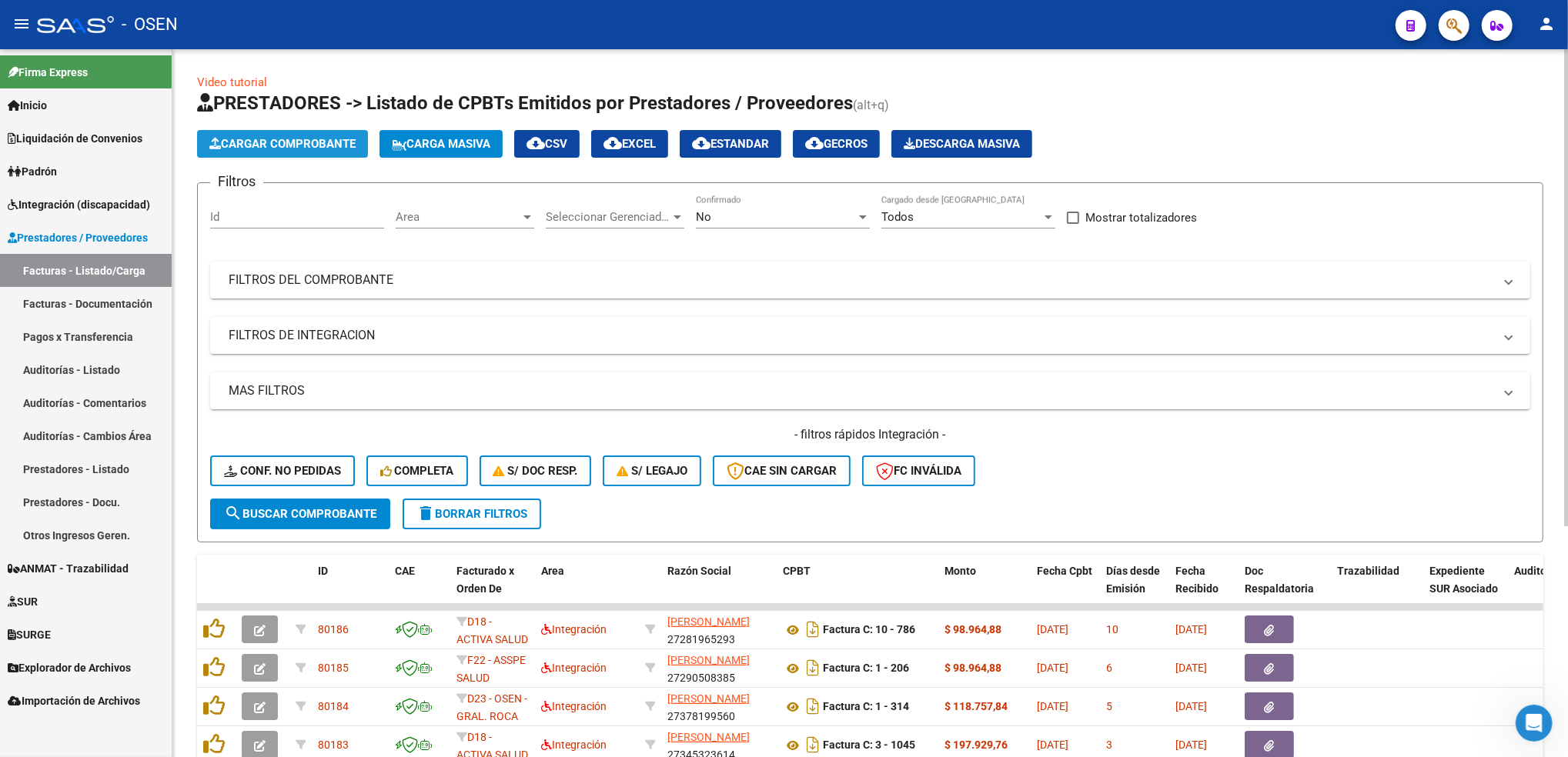
click at [308, 147] on span "Cargar Comprobante" at bounding box center [282, 144] width 146 height 14
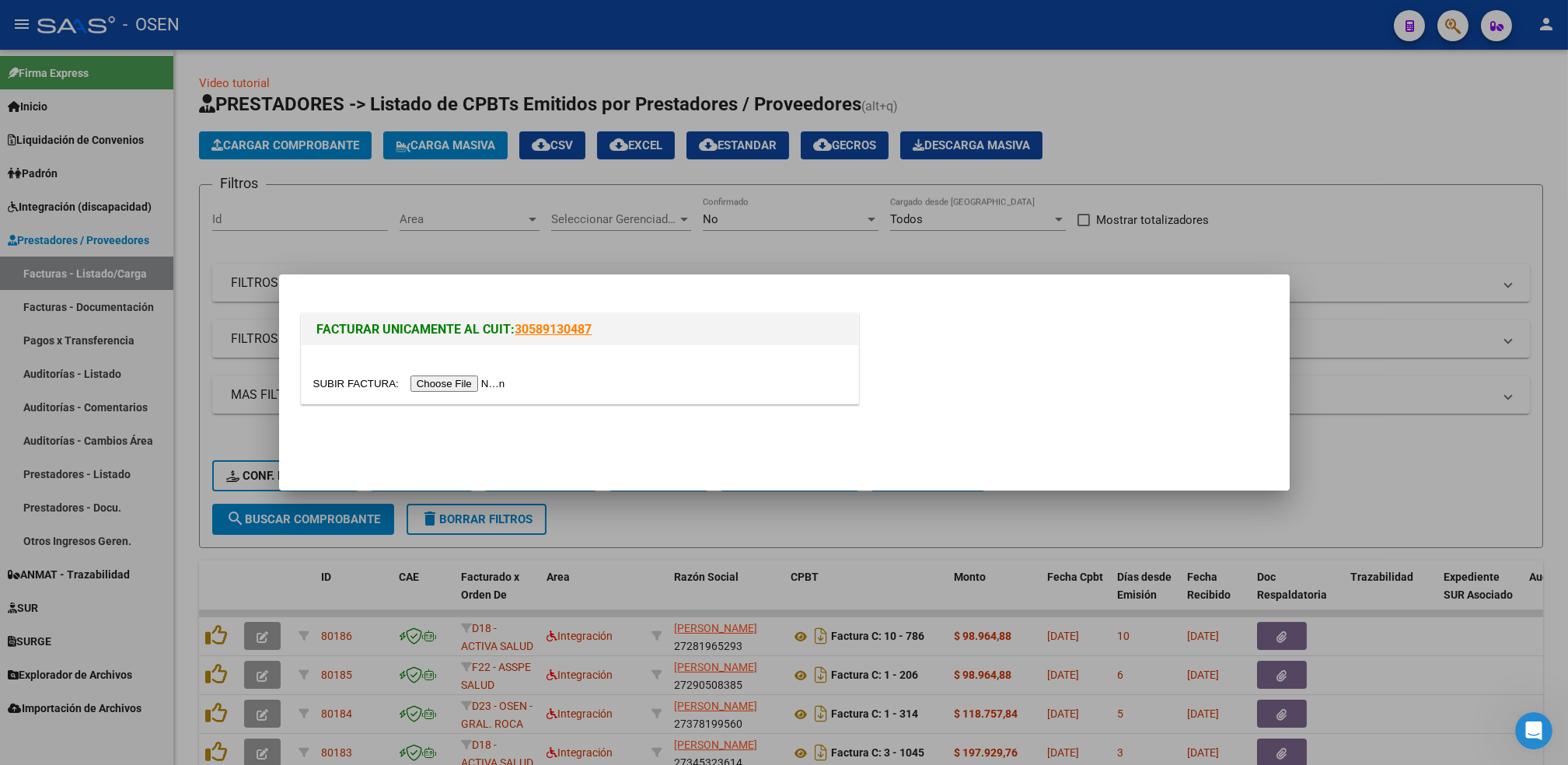
click at [455, 384] on input "file" at bounding box center [412, 383] width 197 height 16
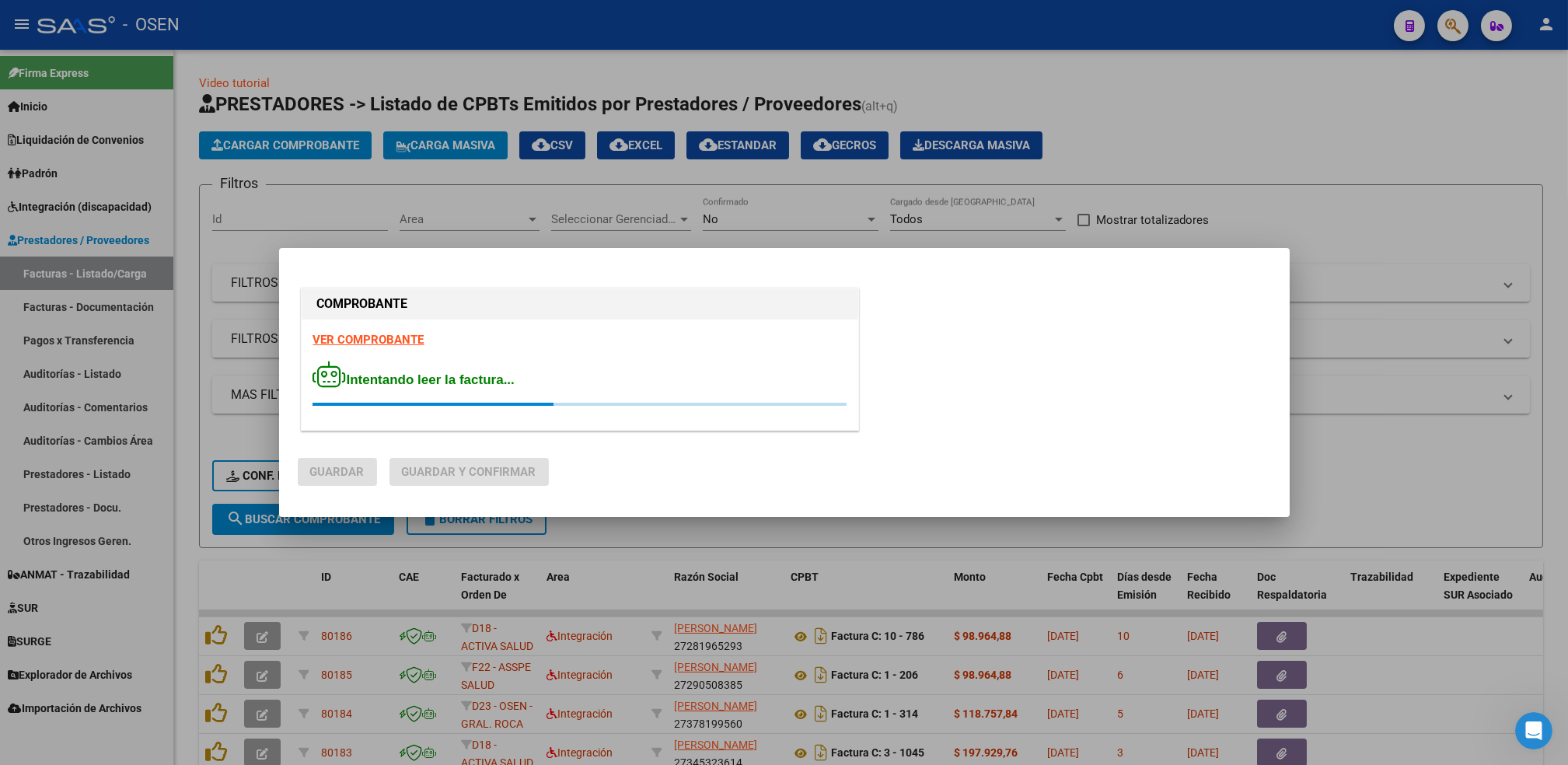
click at [363, 332] on div "VER COMPROBANTE Intentando leer la factura..." at bounding box center [580, 374] width 556 height 111
click at [364, 336] on div "COMPROBANTE VER COMPROBANTE Intentando leer la factura..." at bounding box center [580, 362] width 564 height 154
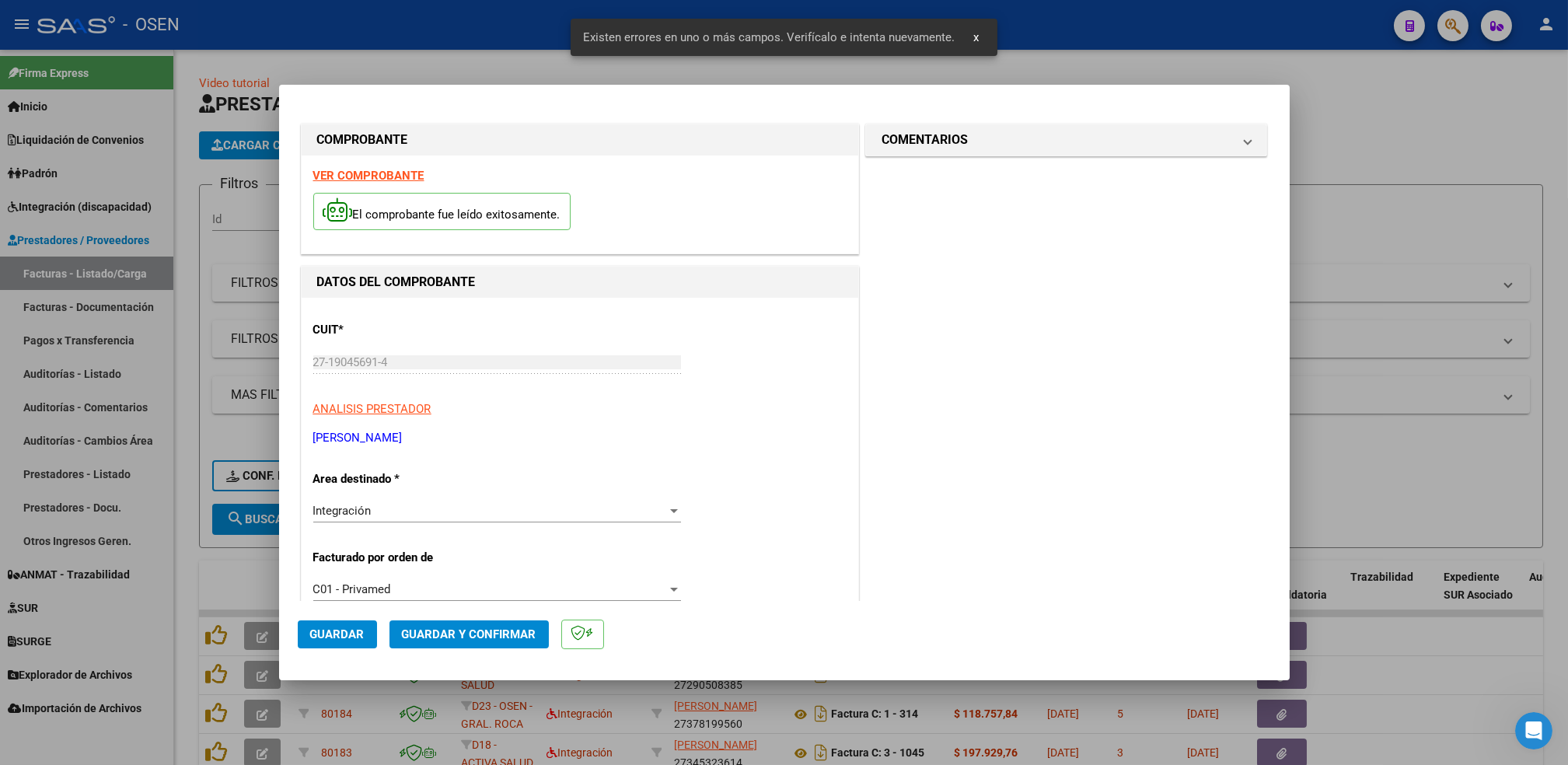
click at [369, 182] on strong "VER COMPROBANTE" at bounding box center [368, 176] width 111 height 14
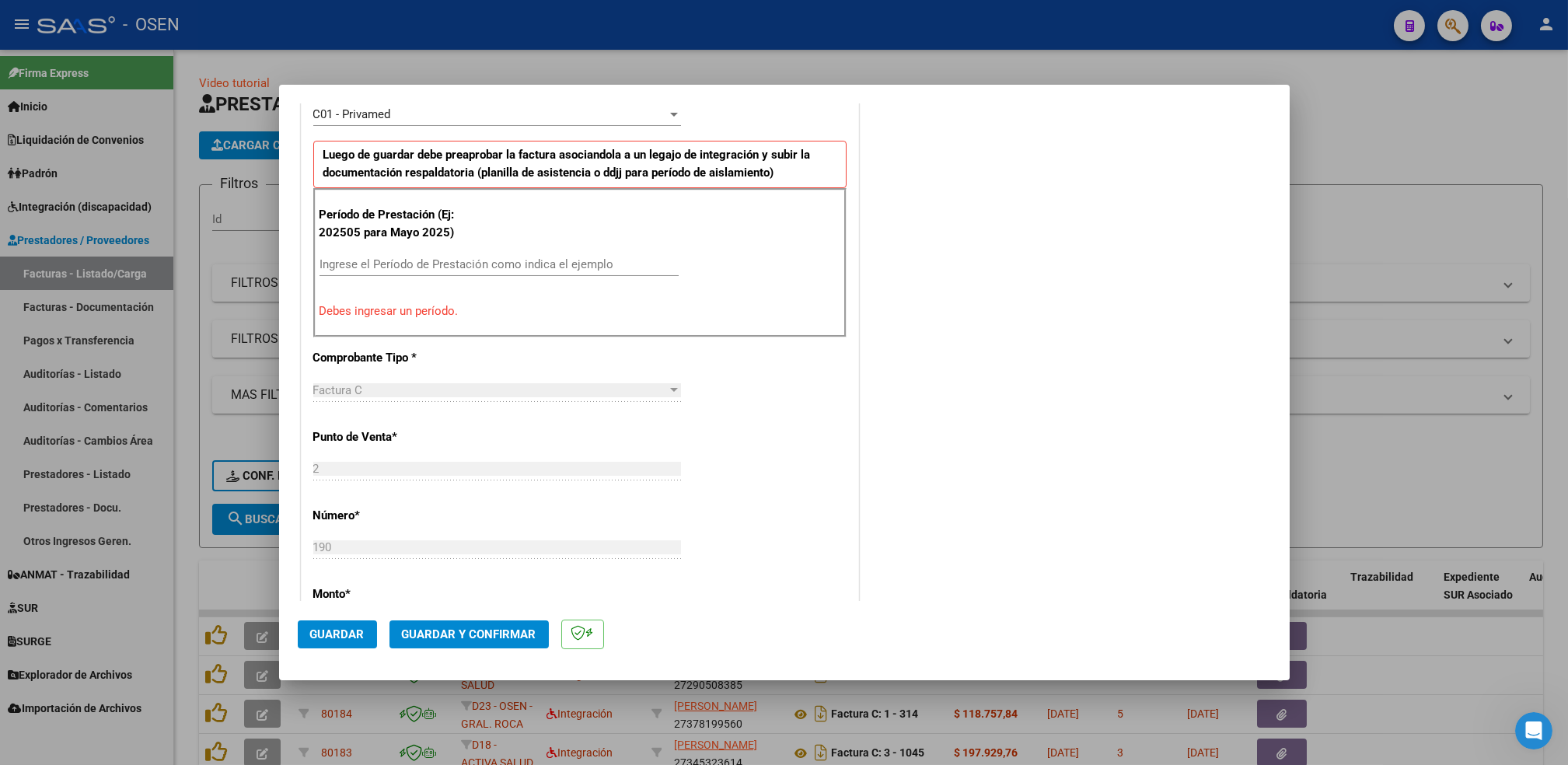
scroll to position [545, 0]
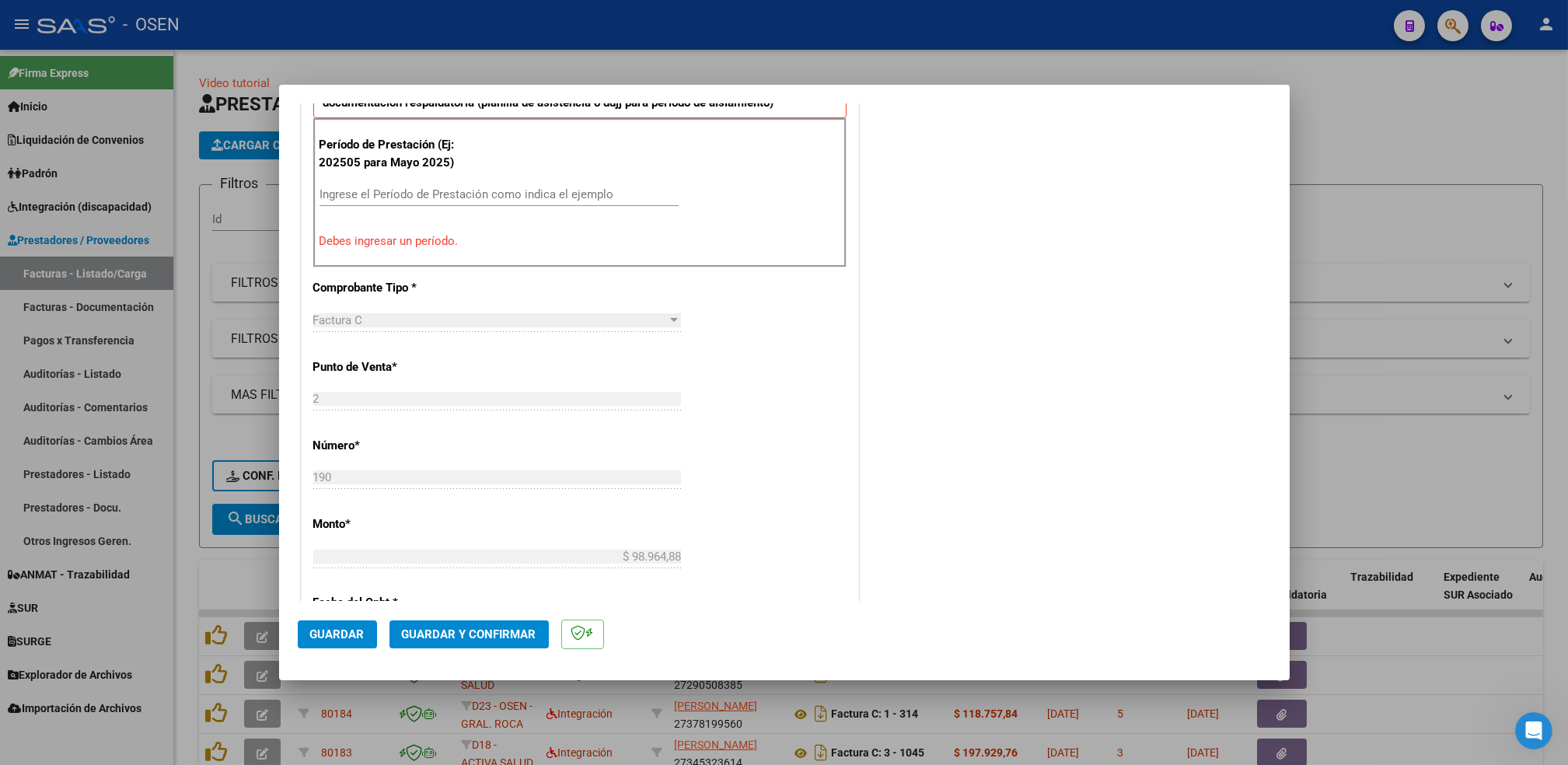
click at [551, 191] on input "Ingrese el Período de Prestación como indica el ejemplo" at bounding box center [499, 194] width 360 height 14
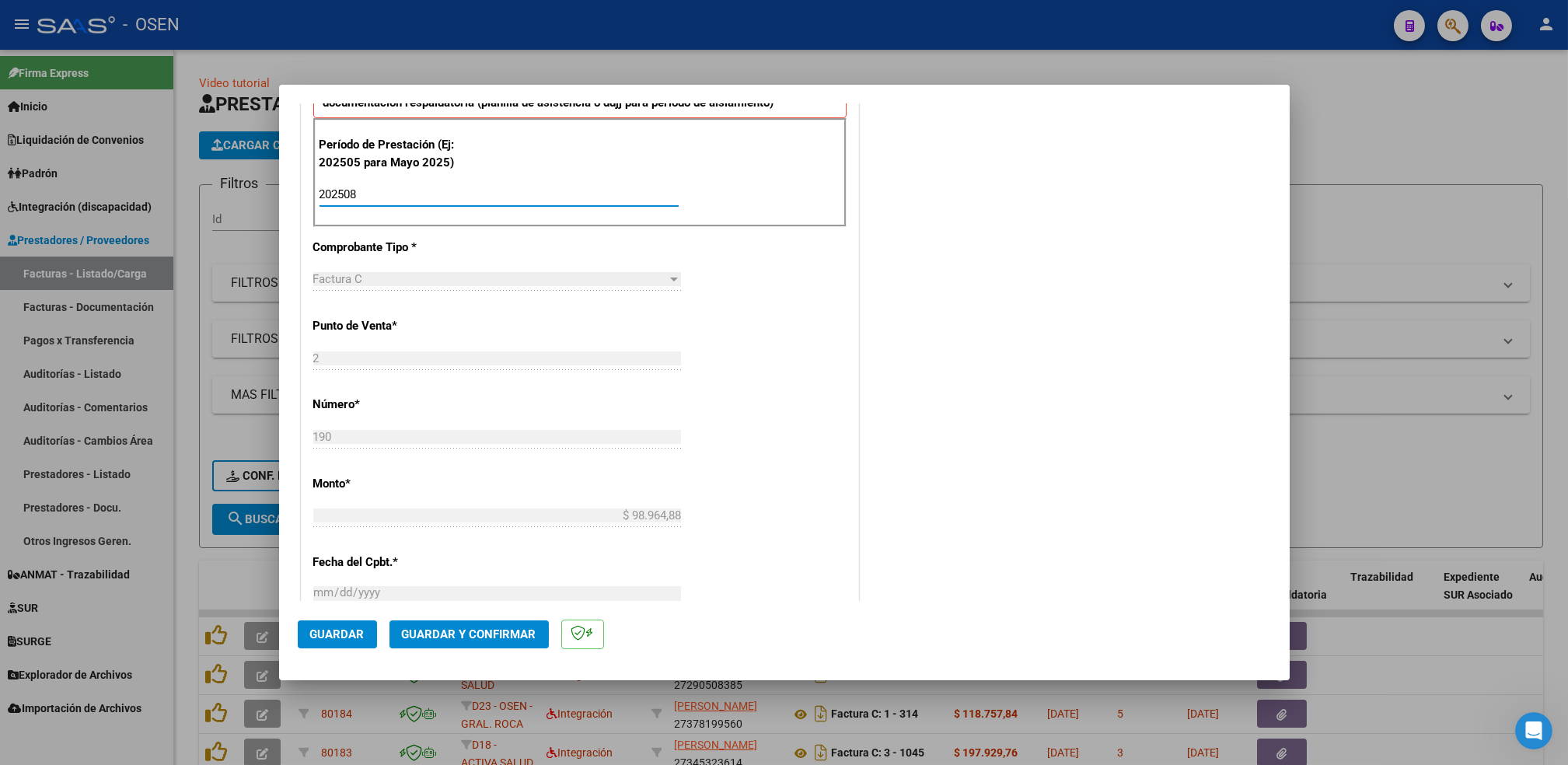
type input "202508"
click at [337, 623] on button "Guardar" at bounding box center [338, 634] width 79 height 28
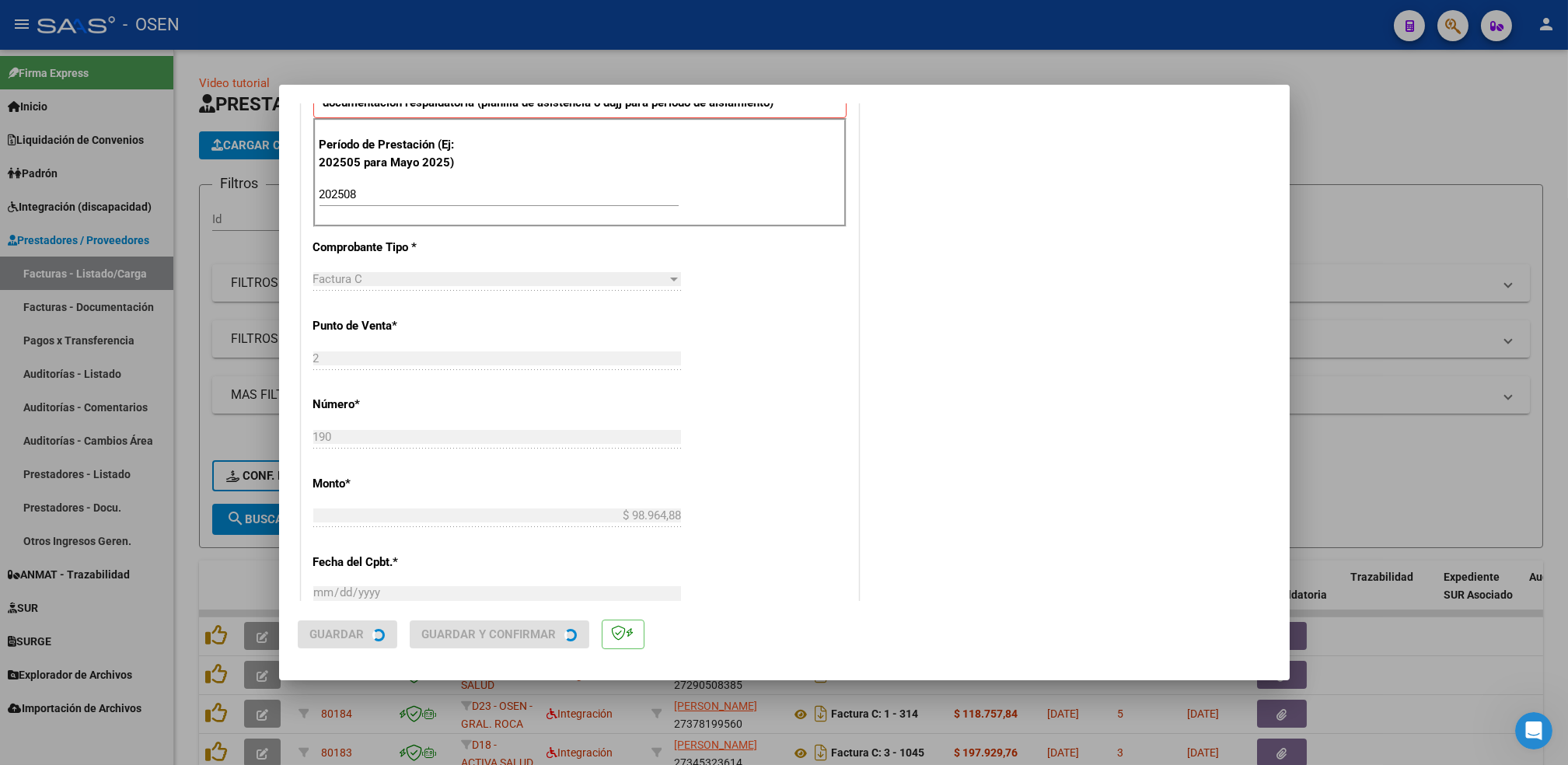
scroll to position [0, 0]
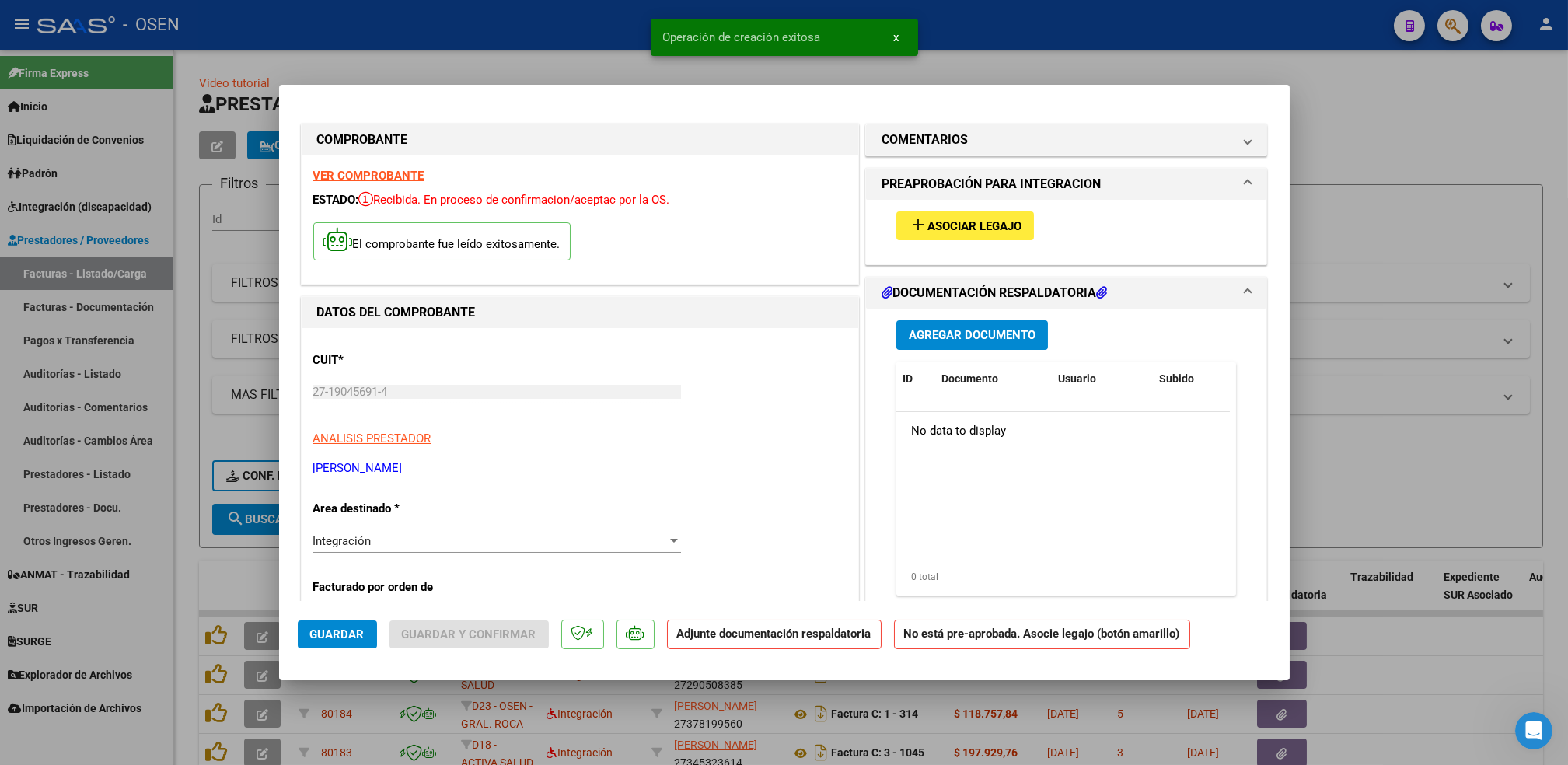
click at [975, 218] on button "add Asociar Legajo" at bounding box center [965, 226] width 138 height 29
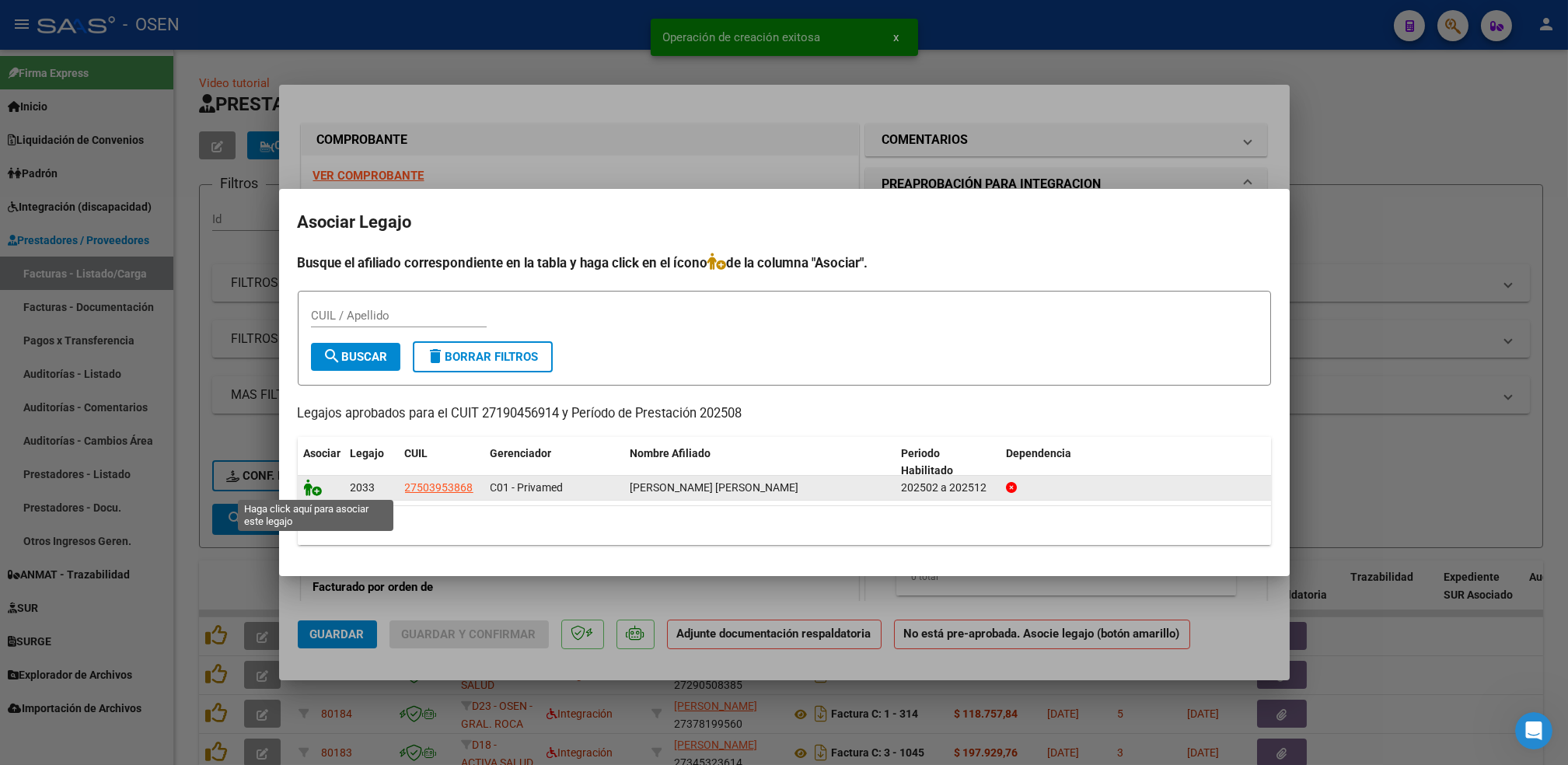
click at [312, 492] on icon at bounding box center [312, 488] width 18 height 17
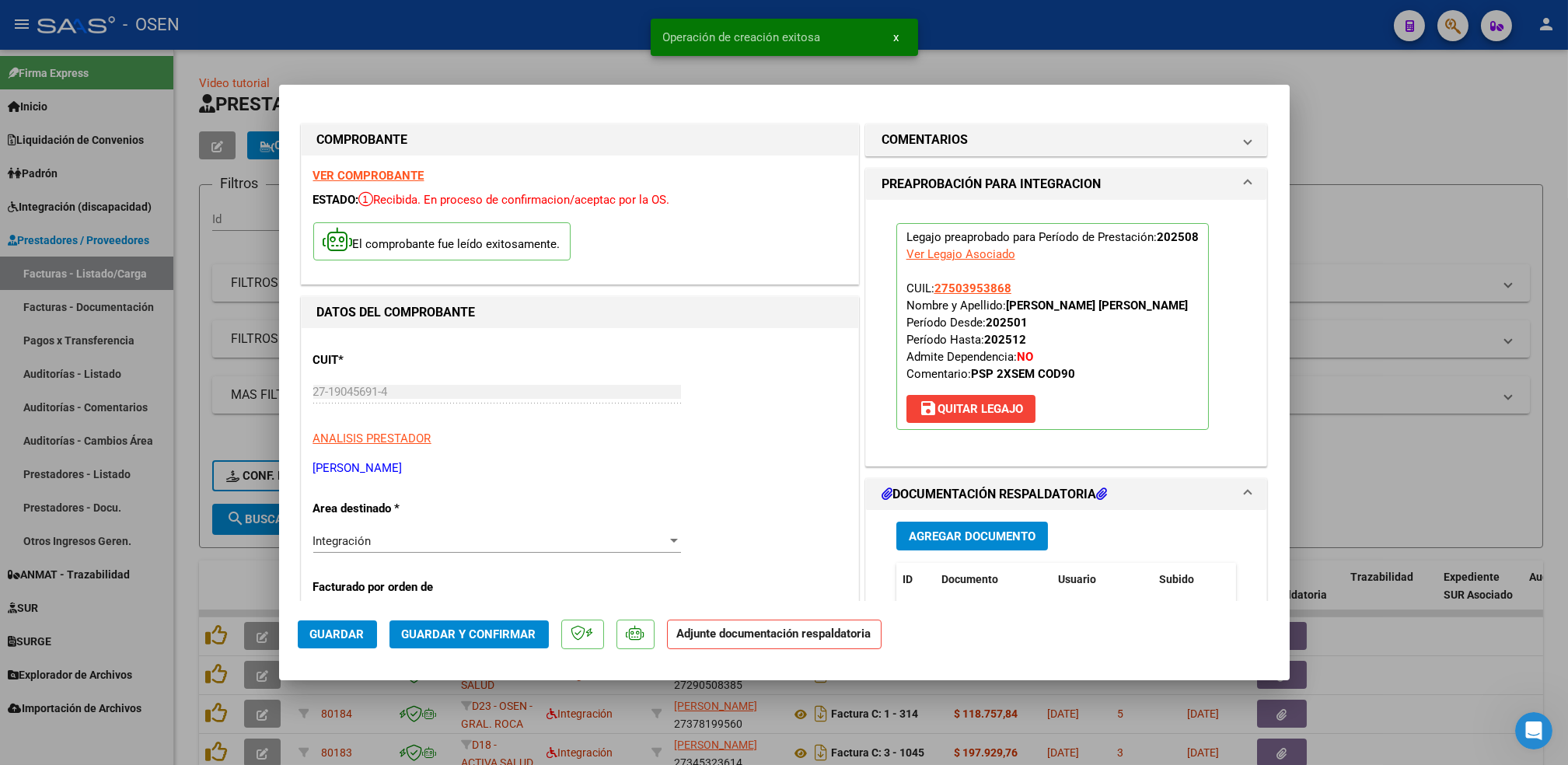
click at [1013, 526] on button "Agregar Documento" at bounding box center [972, 536] width 151 height 29
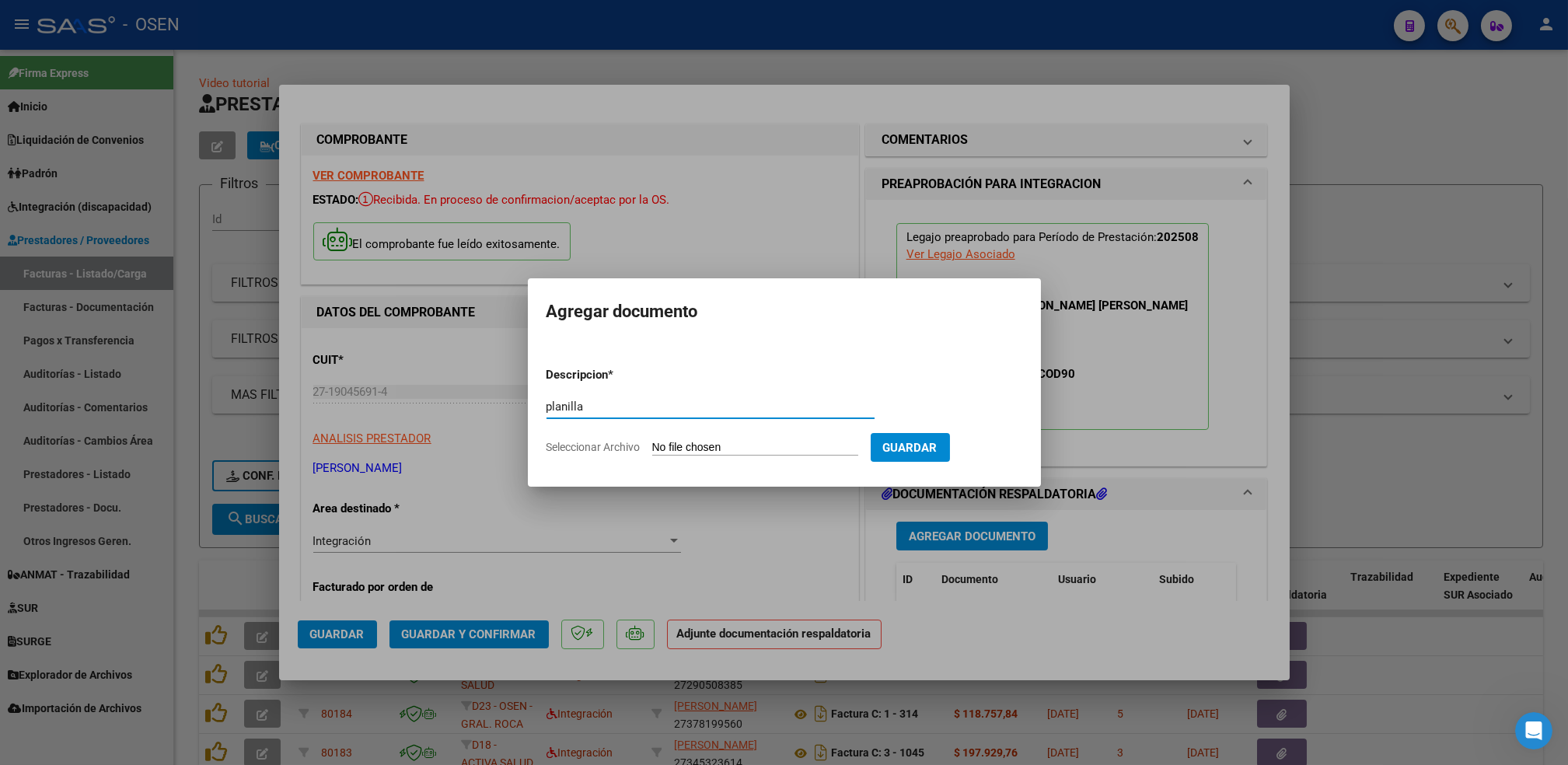
type input "planilla"
click at [653, 441] on input "Seleccionar Archivo" at bounding box center [756, 448] width 206 height 14
type input "C:\fakepath\[PERSON_NAME] planilla agosto.pdf"
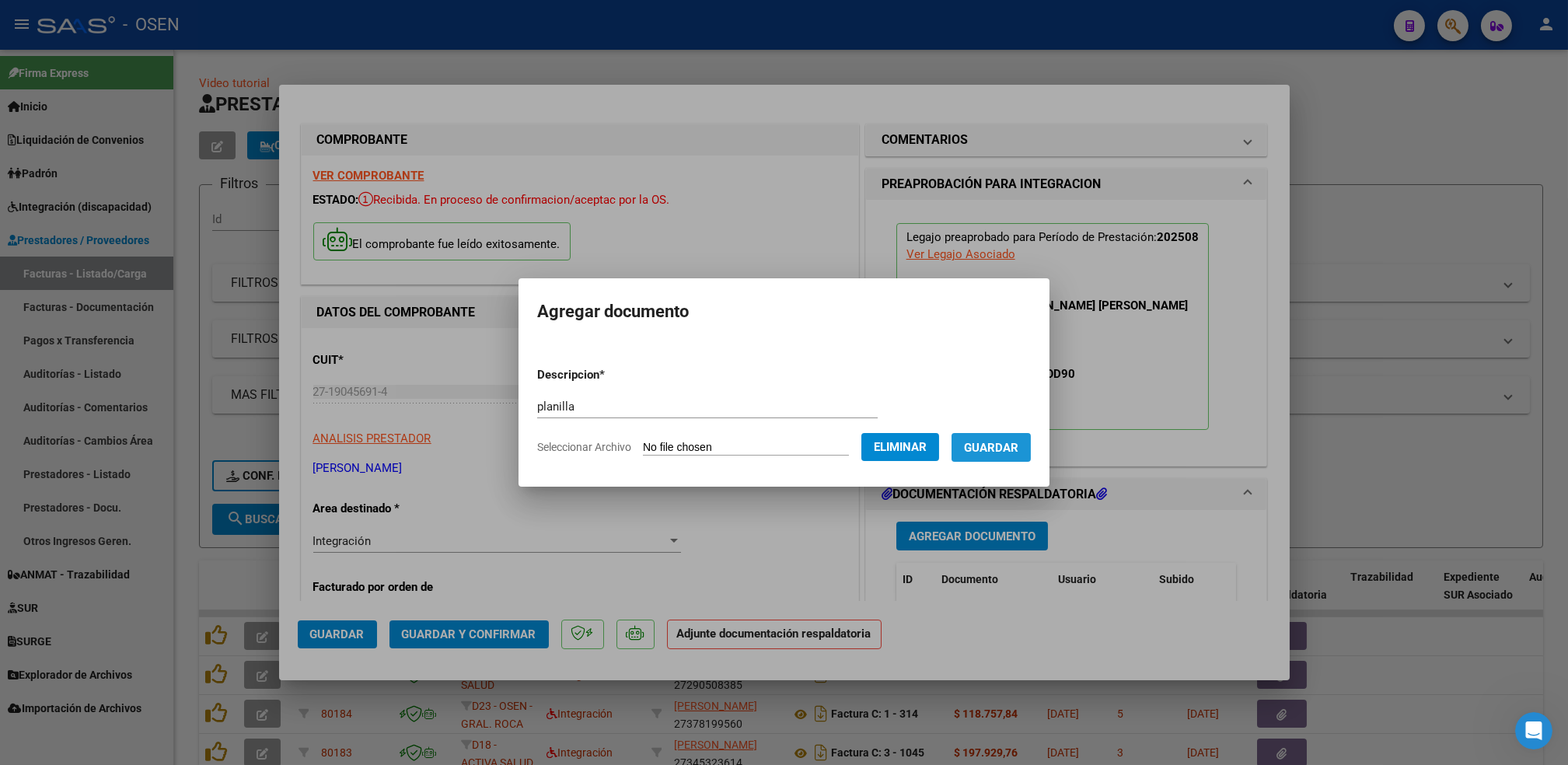
click at [998, 448] on span "Guardar" at bounding box center [991, 448] width 54 height 14
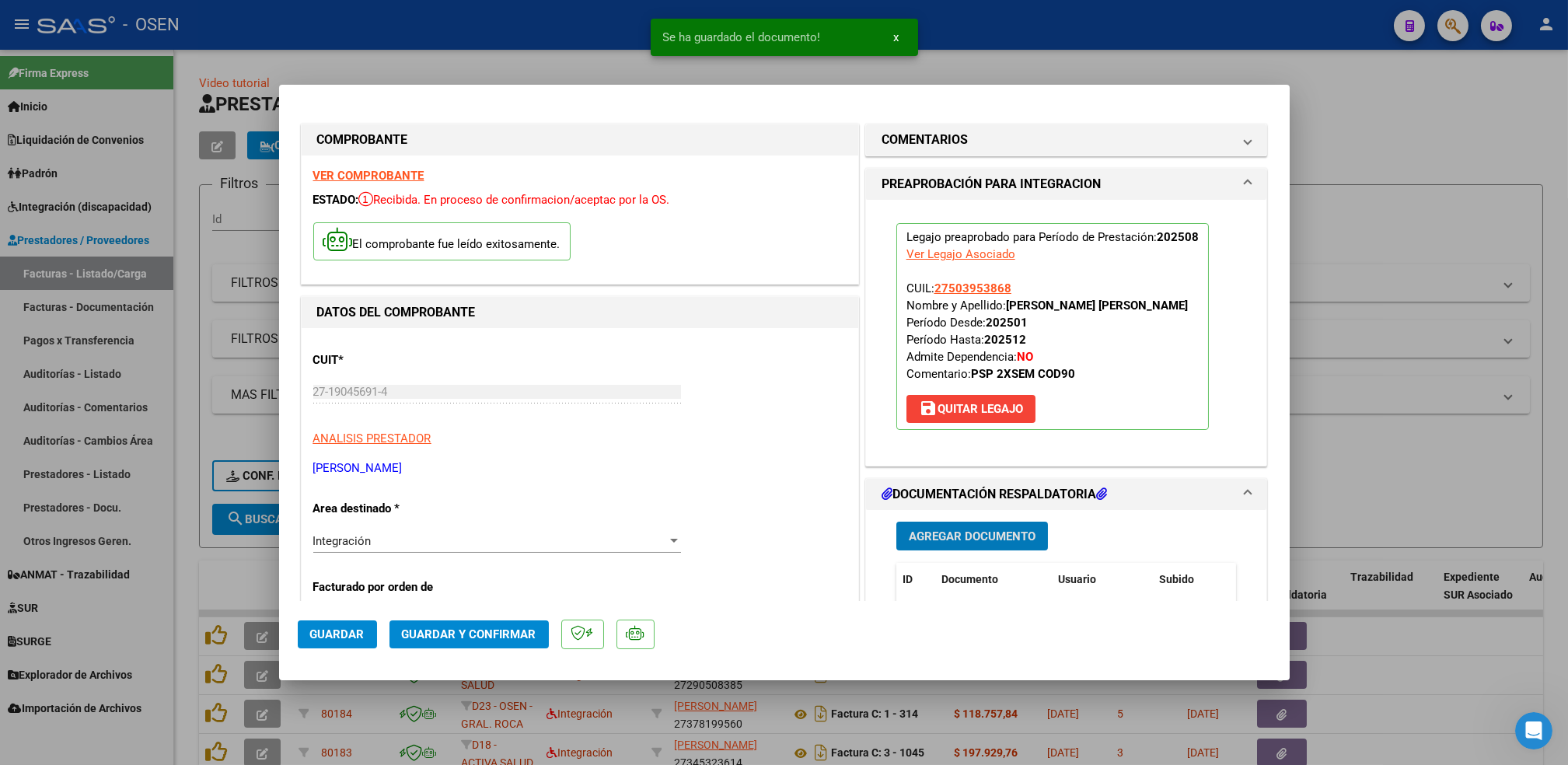
click at [339, 635] on span "Guardar" at bounding box center [338, 635] width 54 height 14
click at [184, 574] on div at bounding box center [784, 382] width 1568 height 765
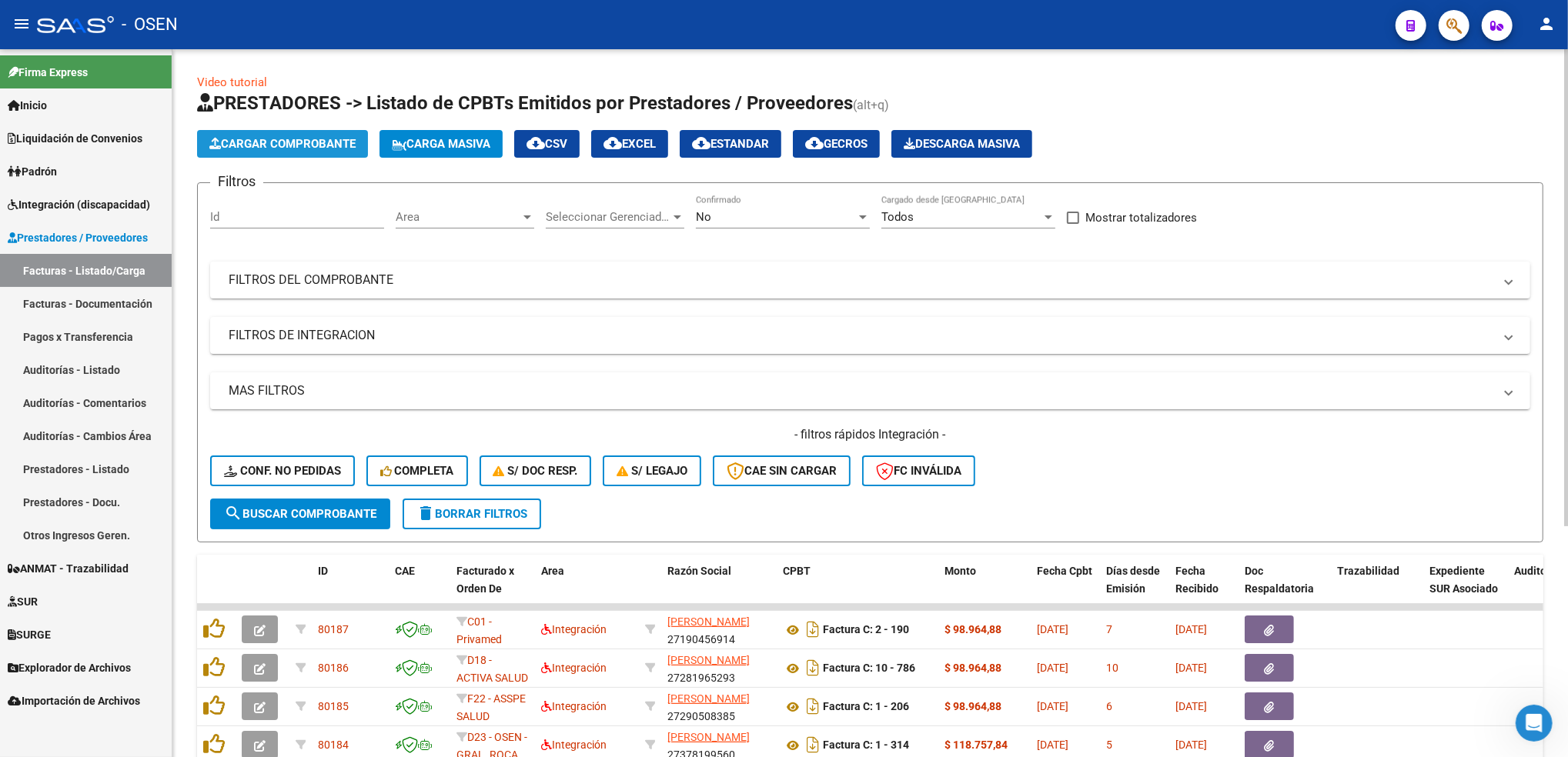
click at [347, 135] on button "Cargar Comprobante" at bounding box center [282, 143] width 171 height 28
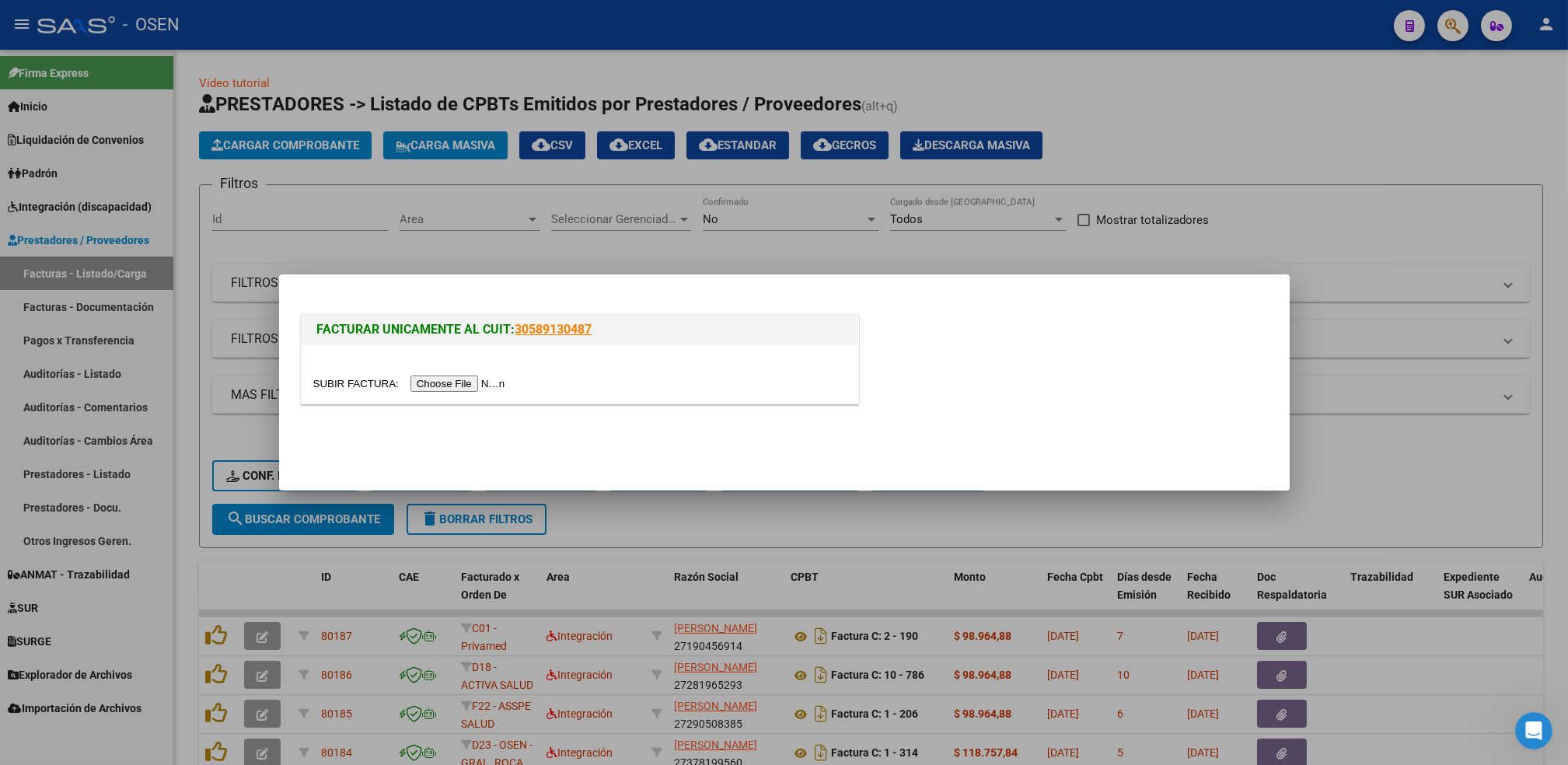
click at [456, 387] on input "file" at bounding box center [412, 383] width 197 height 16
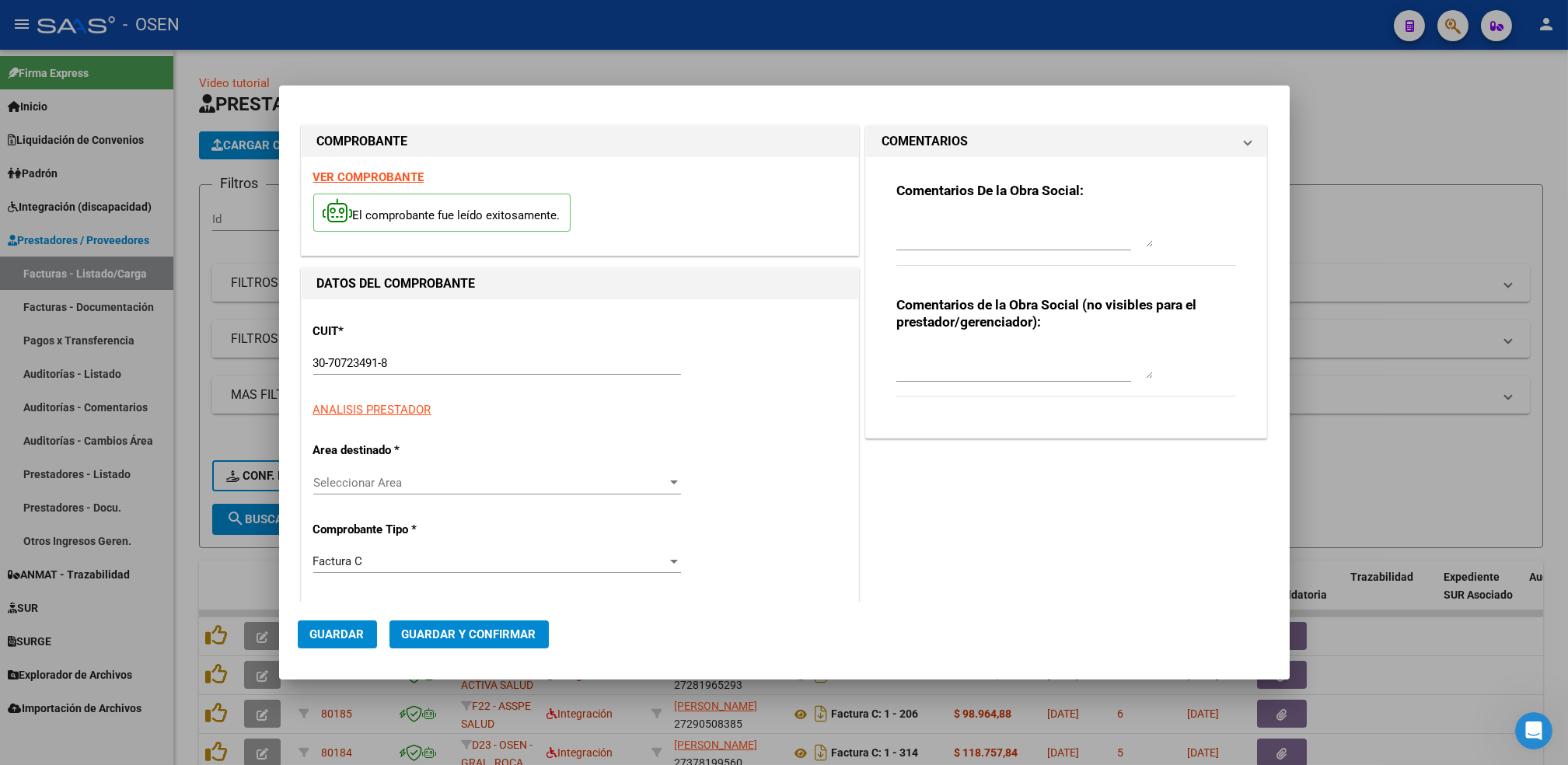
click at [381, 340] on div "CUIT * 30-70723491-8 Ingresar CUIT ANALISIS PRESTADOR ARCA Padrón" at bounding box center [580, 366] width 533 height 108
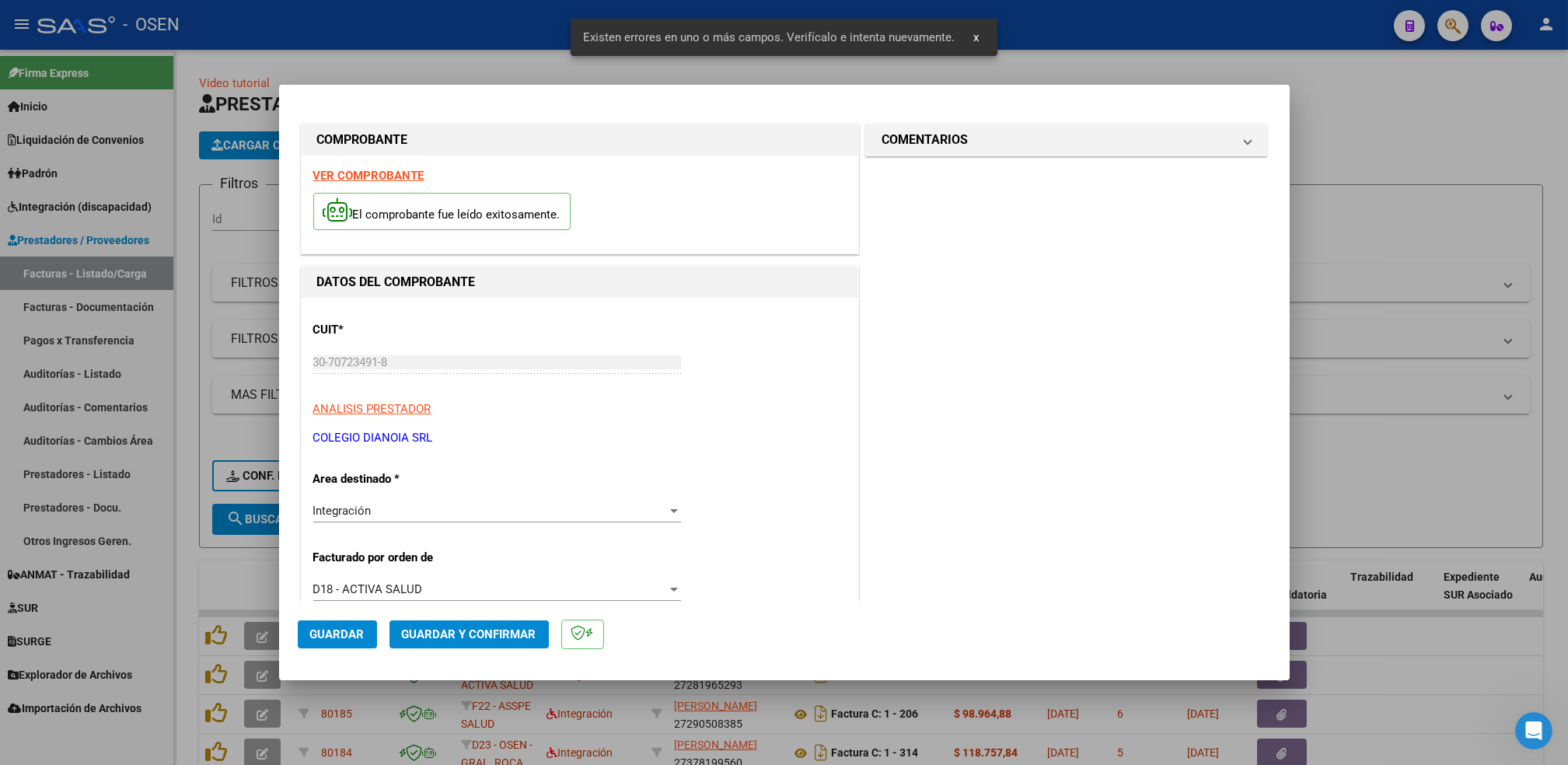
click at [402, 173] on strong "VER COMPROBANTE" at bounding box center [368, 176] width 111 height 14
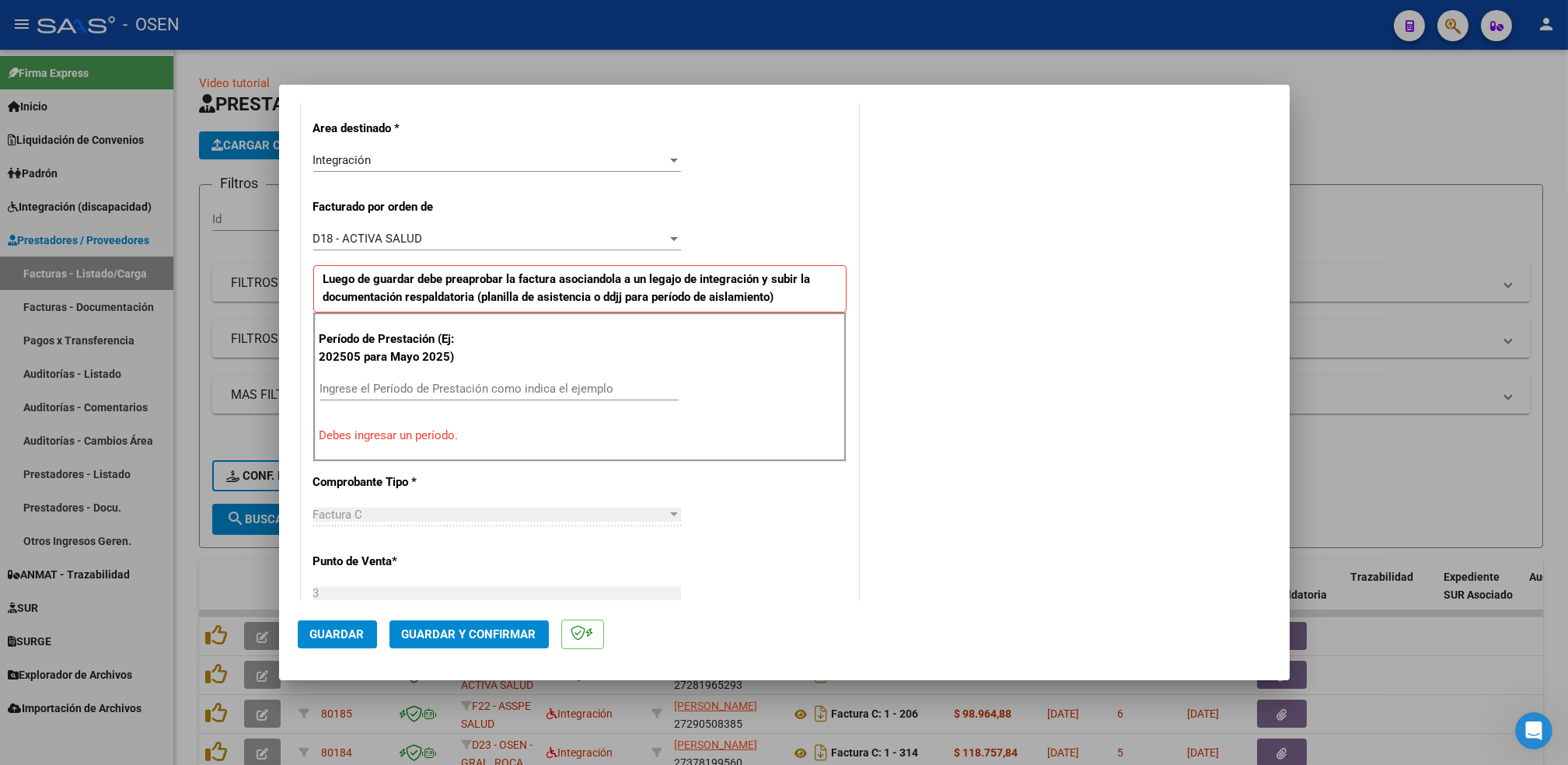
scroll to position [405, 0]
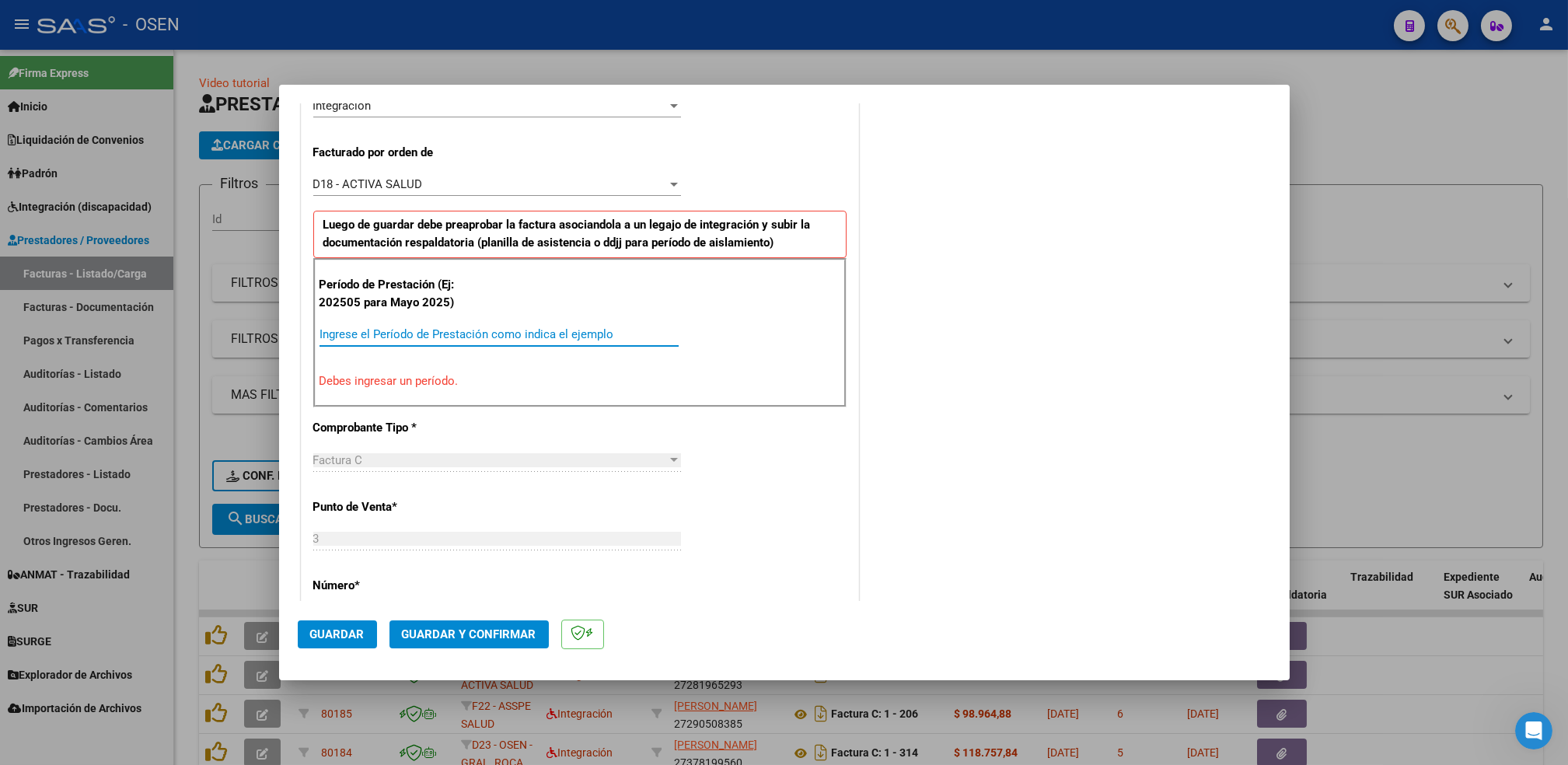
click at [567, 330] on input "Ingrese el Período de Prestación como indica el ejemplo" at bounding box center [499, 334] width 360 height 14
click at [567, 330] on input "202" at bounding box center [499, 334] width 360 height 14
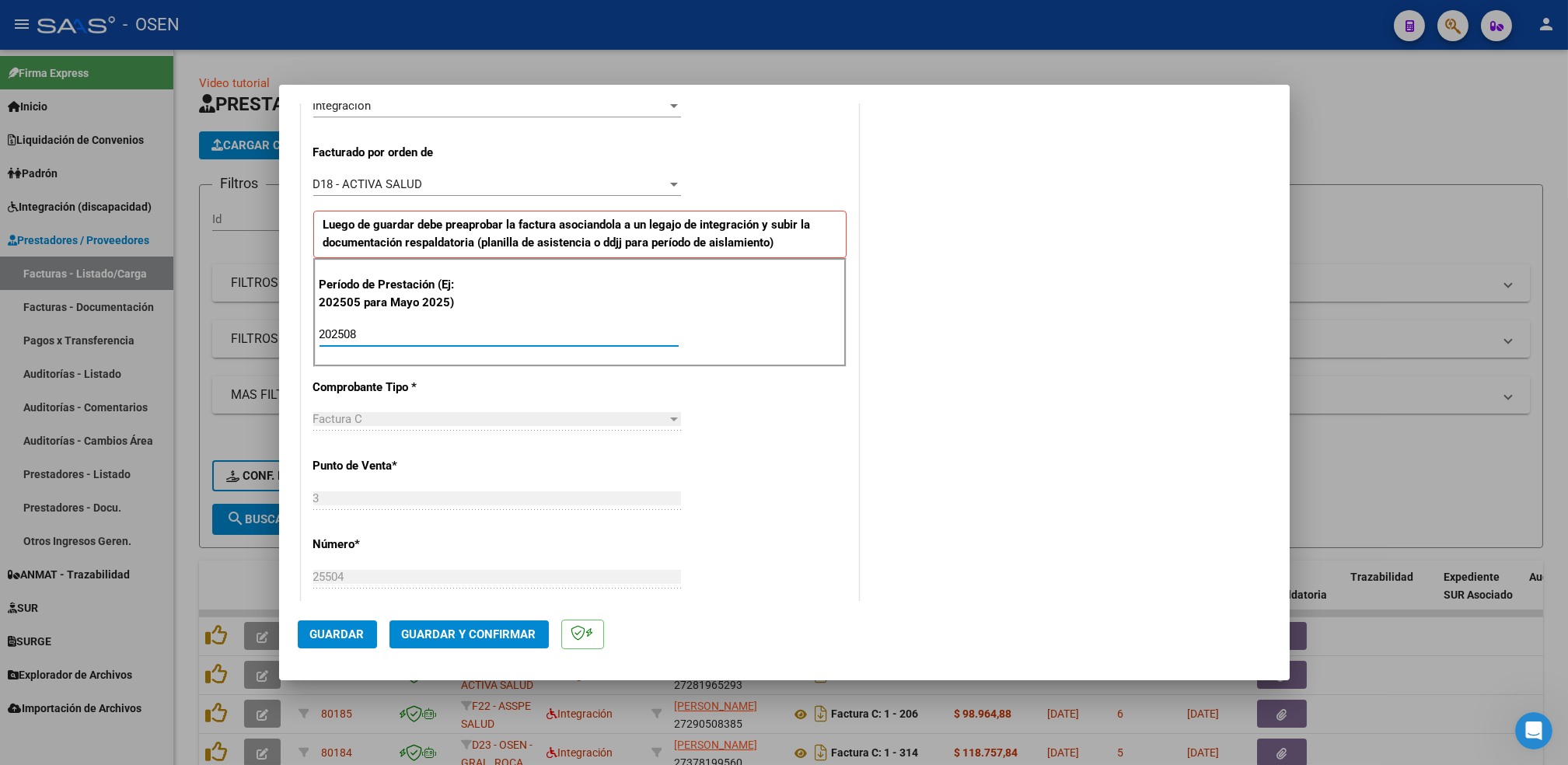
type input "202508"
click at [338, 628] on span "Guardar" at bounding box center [338, 635] width 54 height 14
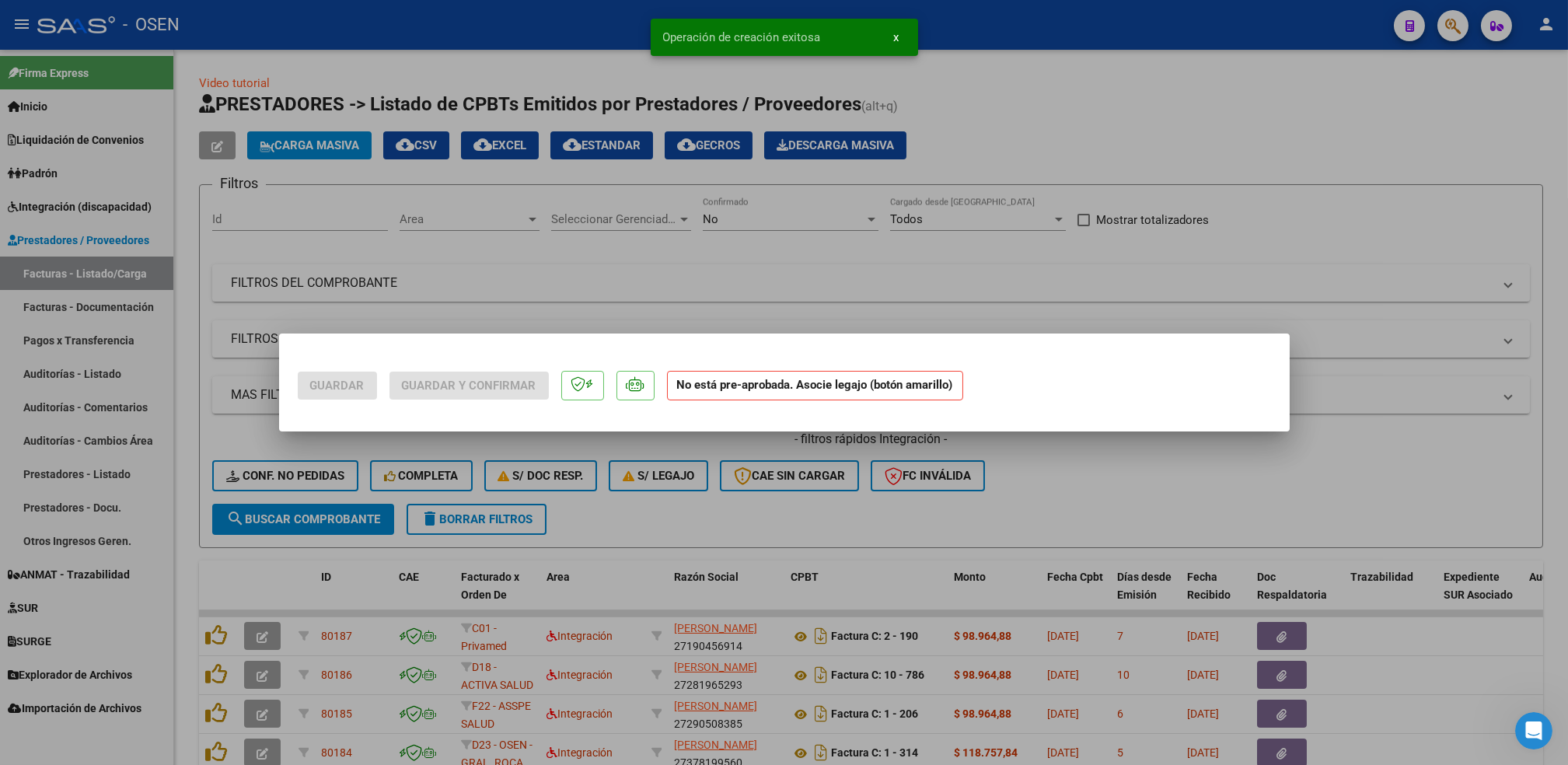
scroll to position [0, 0]
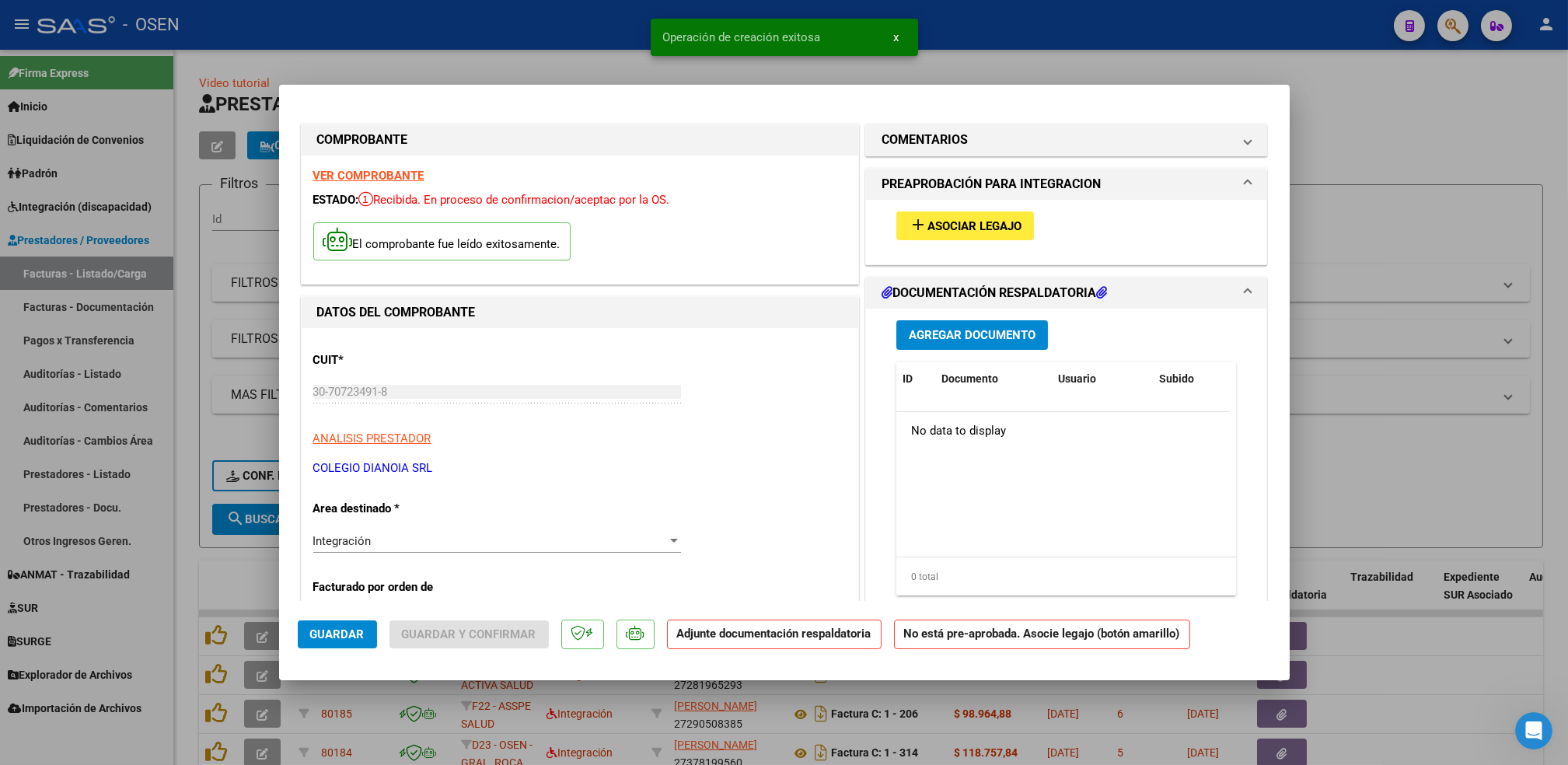
click at [957, 219] on span "Asociar Legajo" at bounding box center [975, 226] width 95 height 14
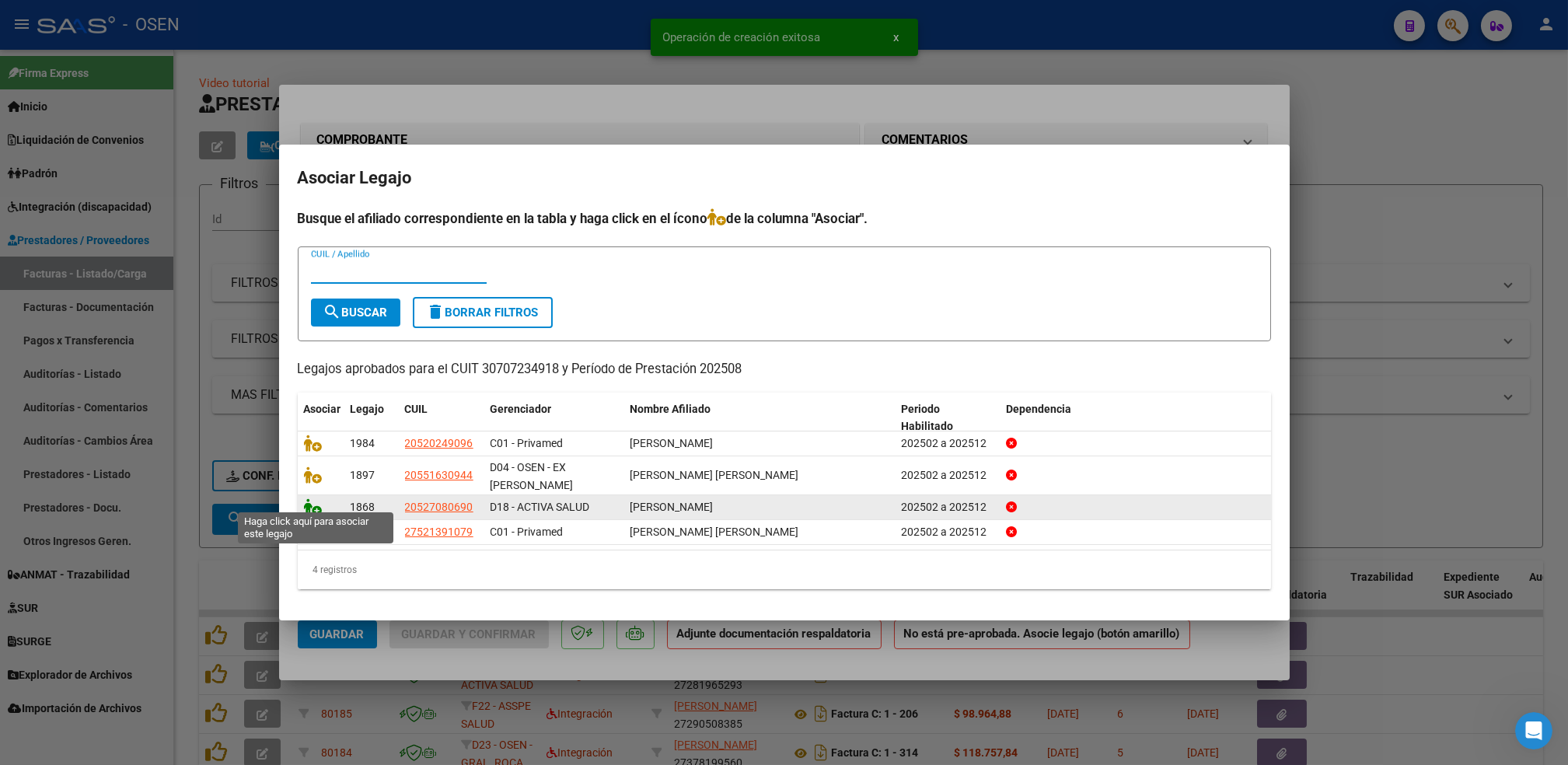
click at [311, 503] on icon at bounding box center [312, 507] width 18 height 17
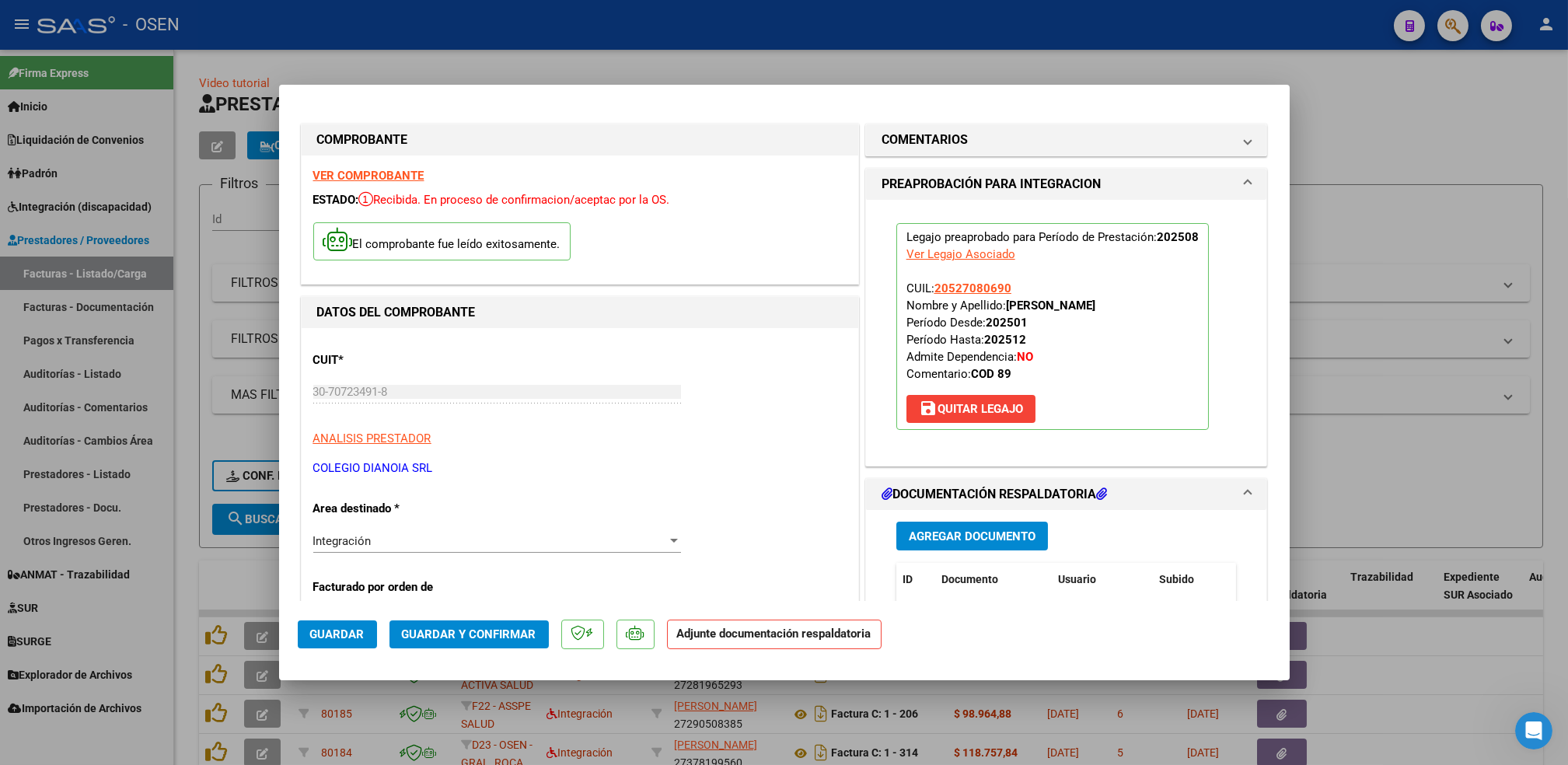
click at [936, 539] on span "Agregar Documento" at bounding box center [972, 536] width 126 height 14
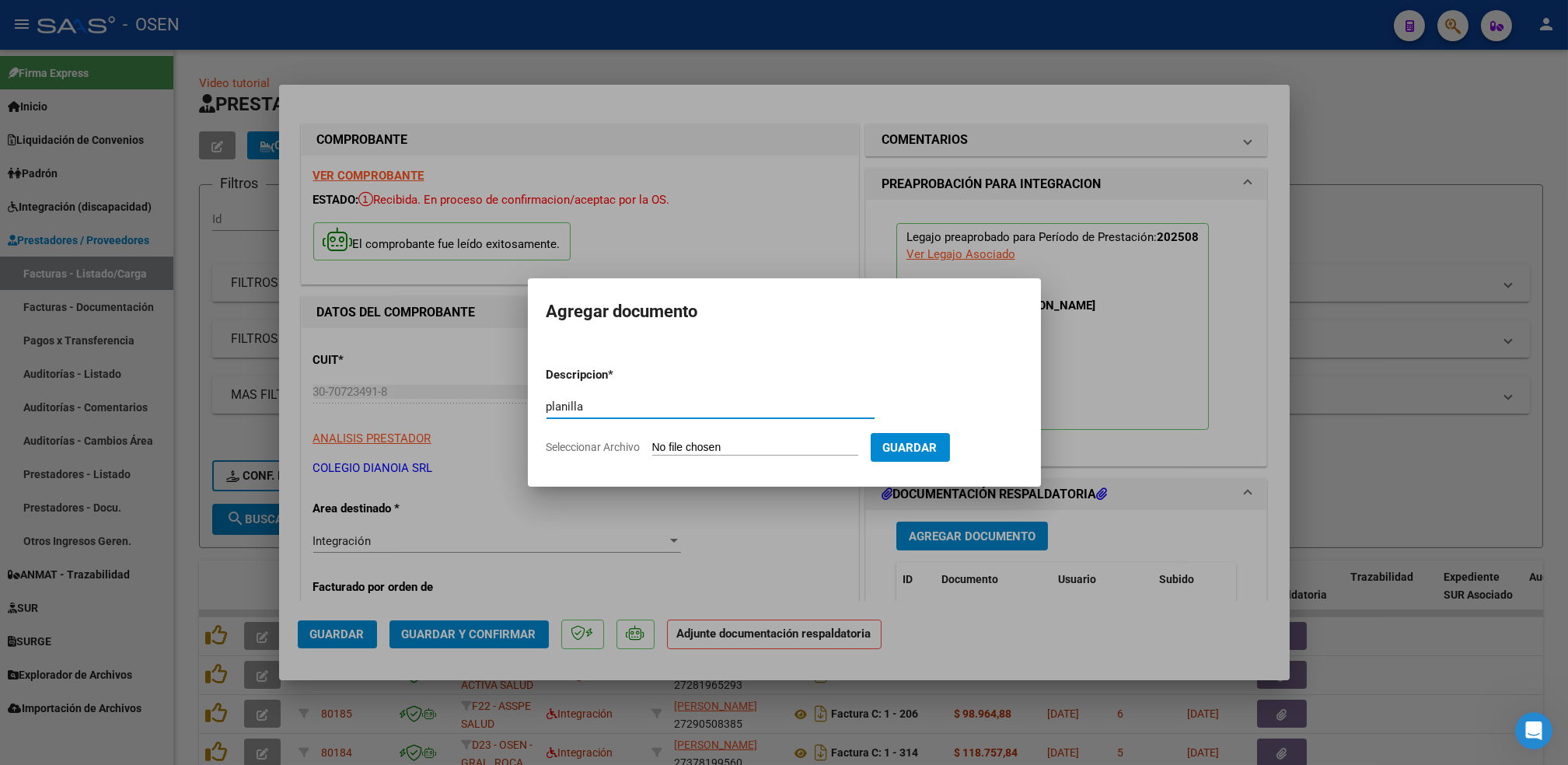
type input "planilla"
click at [653, 441] on input "Seleccionar Archivo" at bounding box center [756, 448] width 206 height 14
type input "C:\fakepath\[PERSON_NAME].pdf"
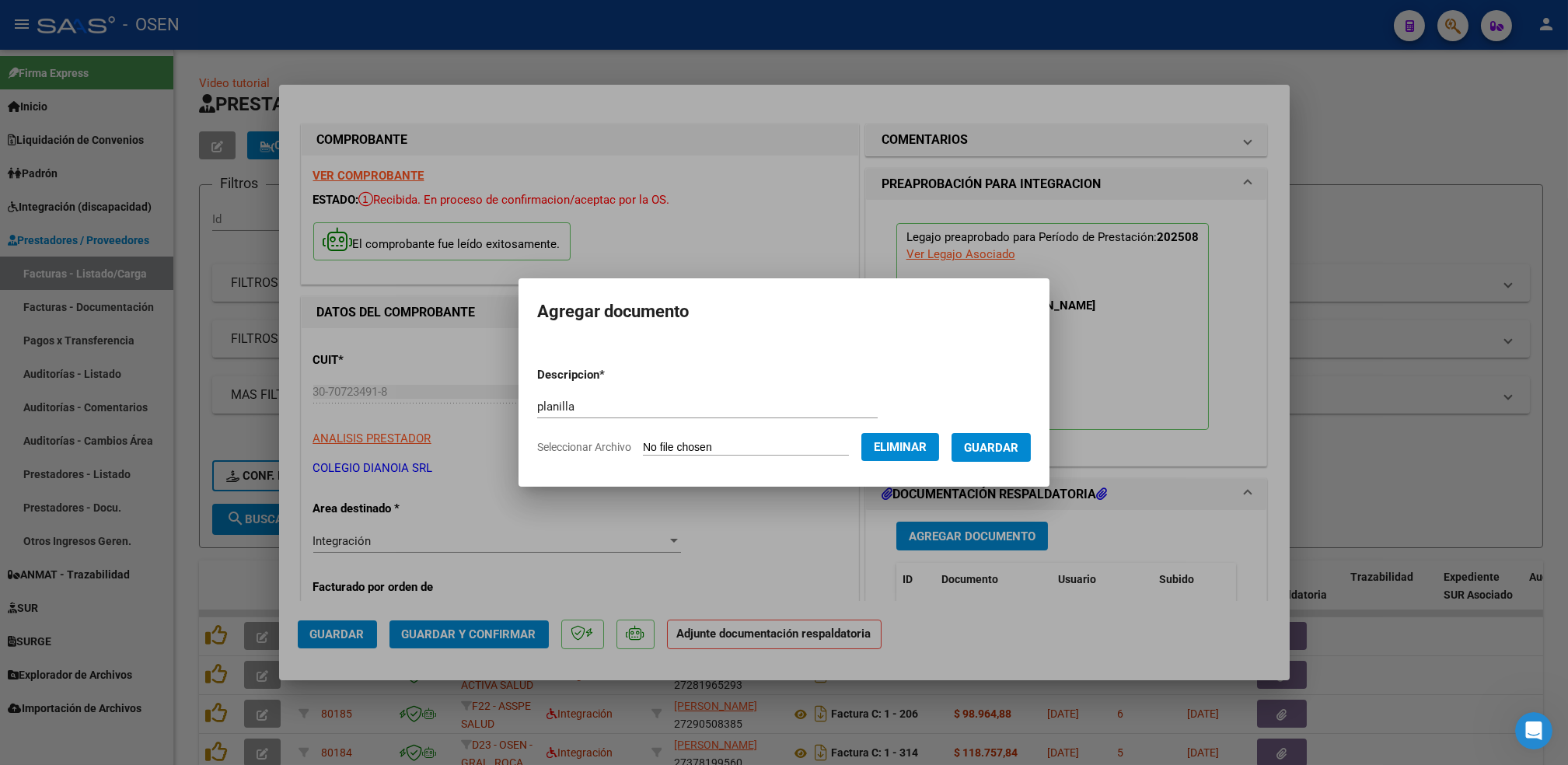
click at [987, 460] on button "Guardar" at bounding box center [991, 448] width 79 height 29
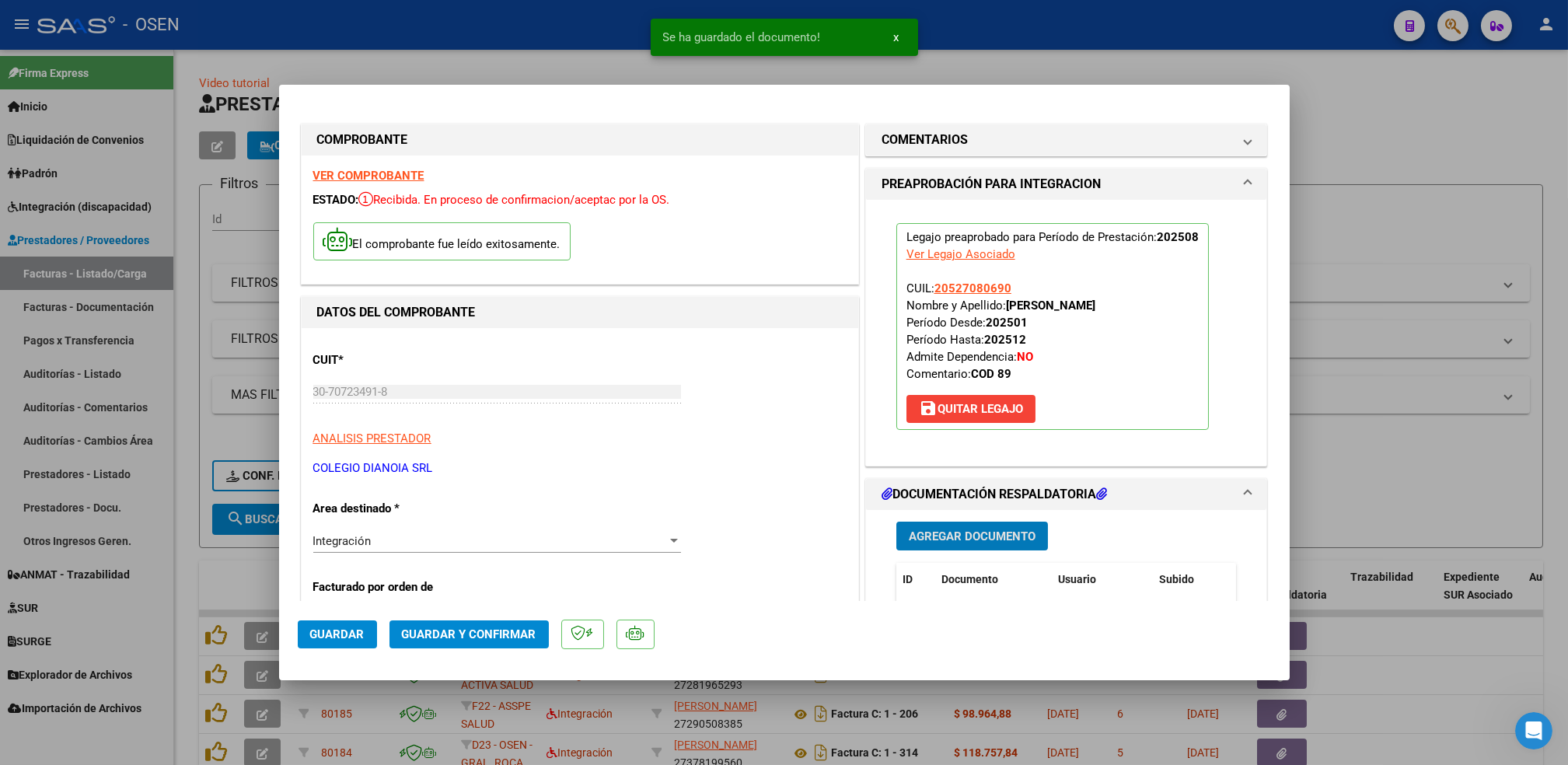
click at [339, 636] on span "Guardar" at bounding box center [338, 635] width 54 height 14
click at [190, 577] on div at bounding box center [784, 382] width 1568 height 765
type input "$ 0,00"
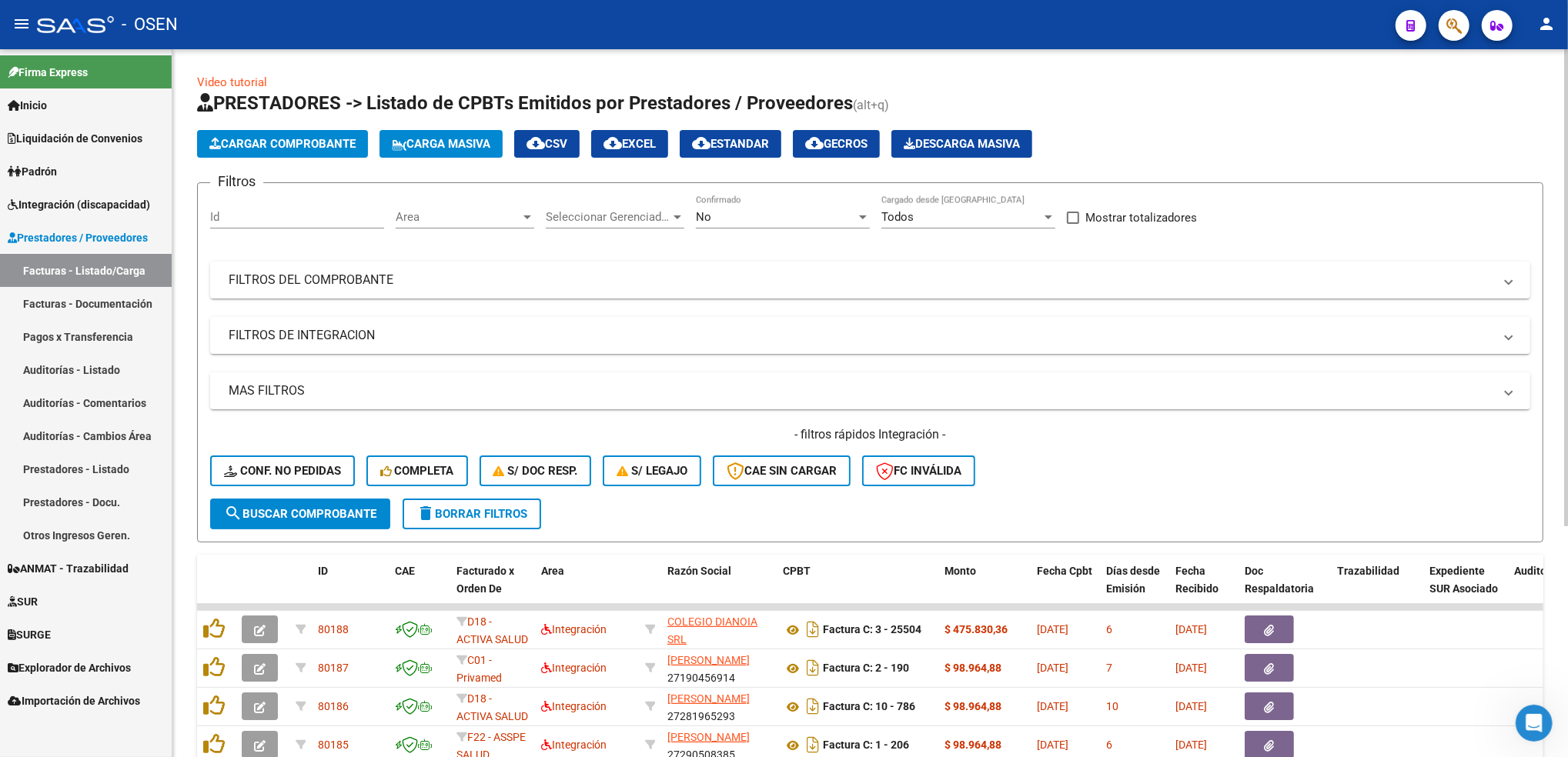
click at [248, 145] on span "Cargar Comprobante" at bounding box center [282, 144] width 146 height 14
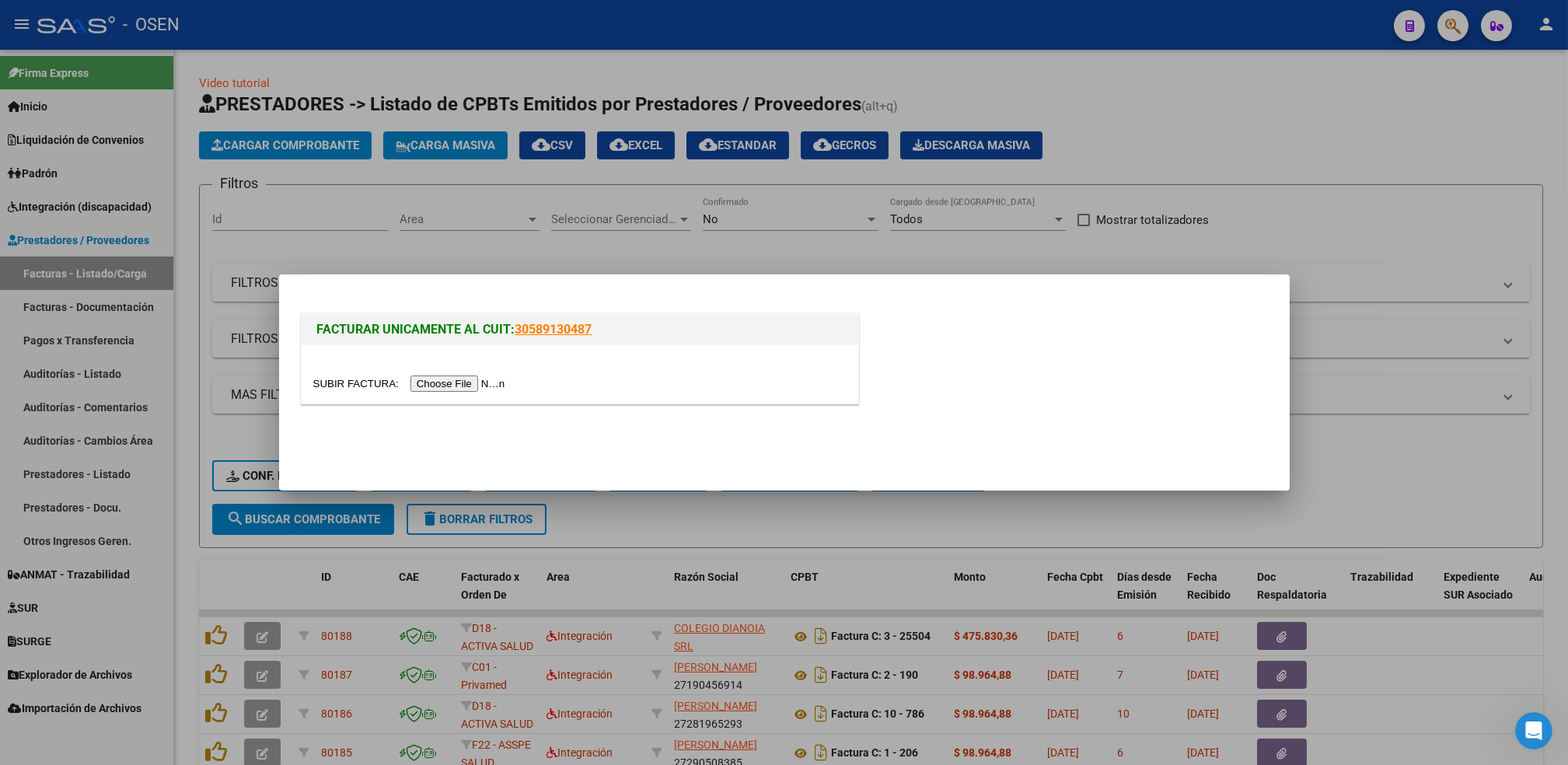
click at [446, 386] on input "file" at bounding box center [412, 383] width 197 height 16
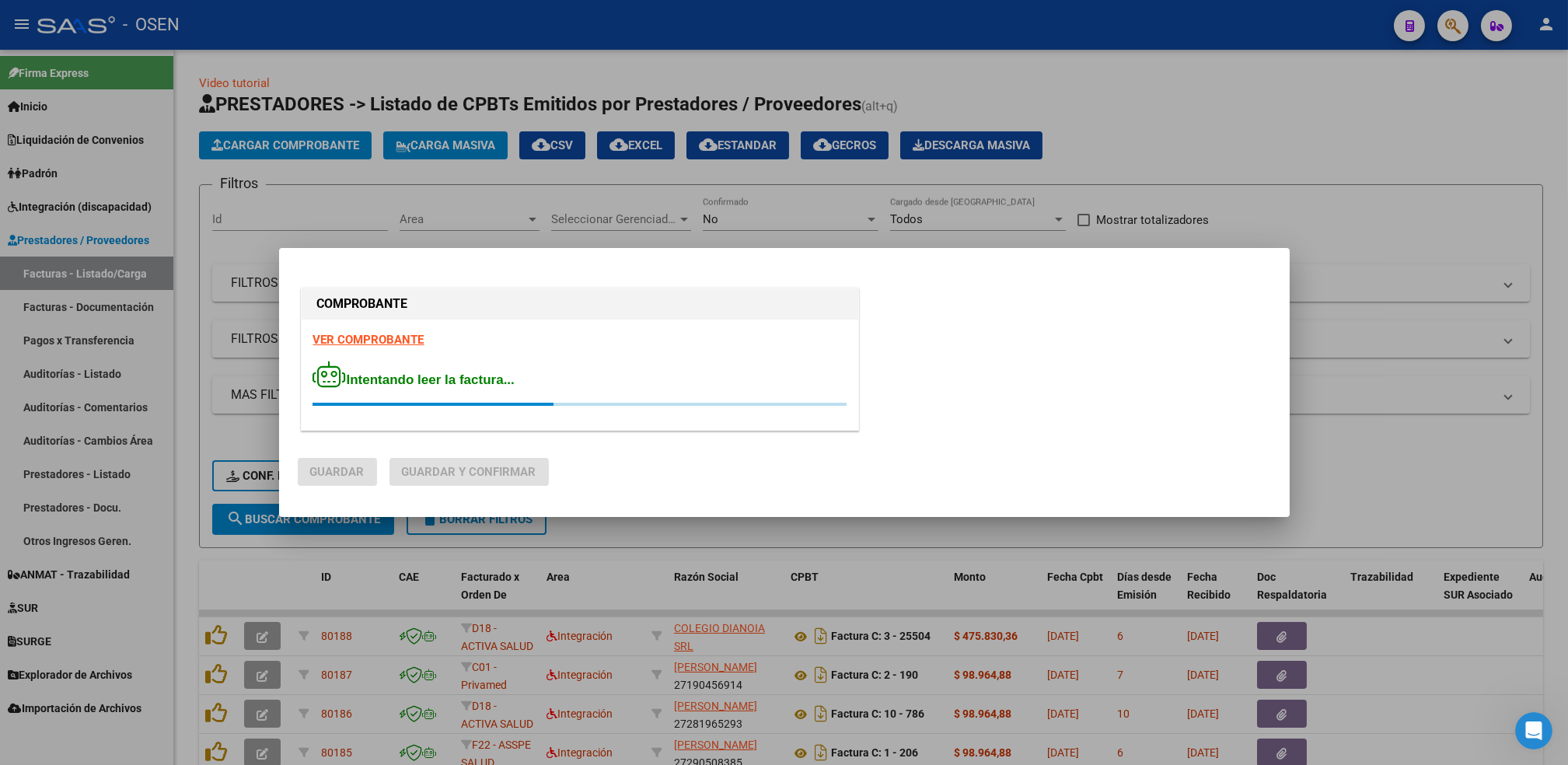
click at [360, 335] on strong "VER COMPROBANTE" at bounding box center [368, 340] width 111 height 14
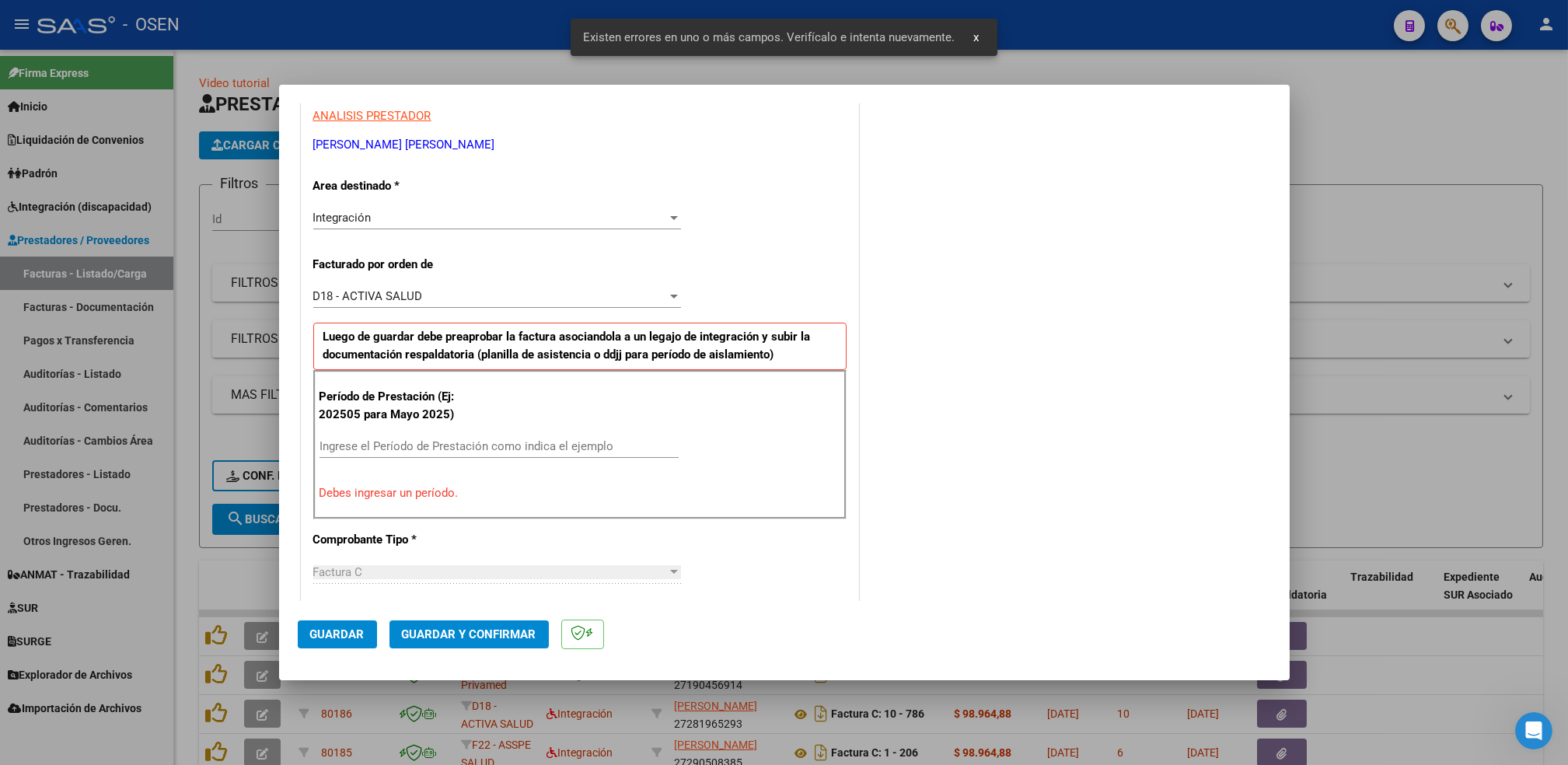
scroll to position [342, 0]
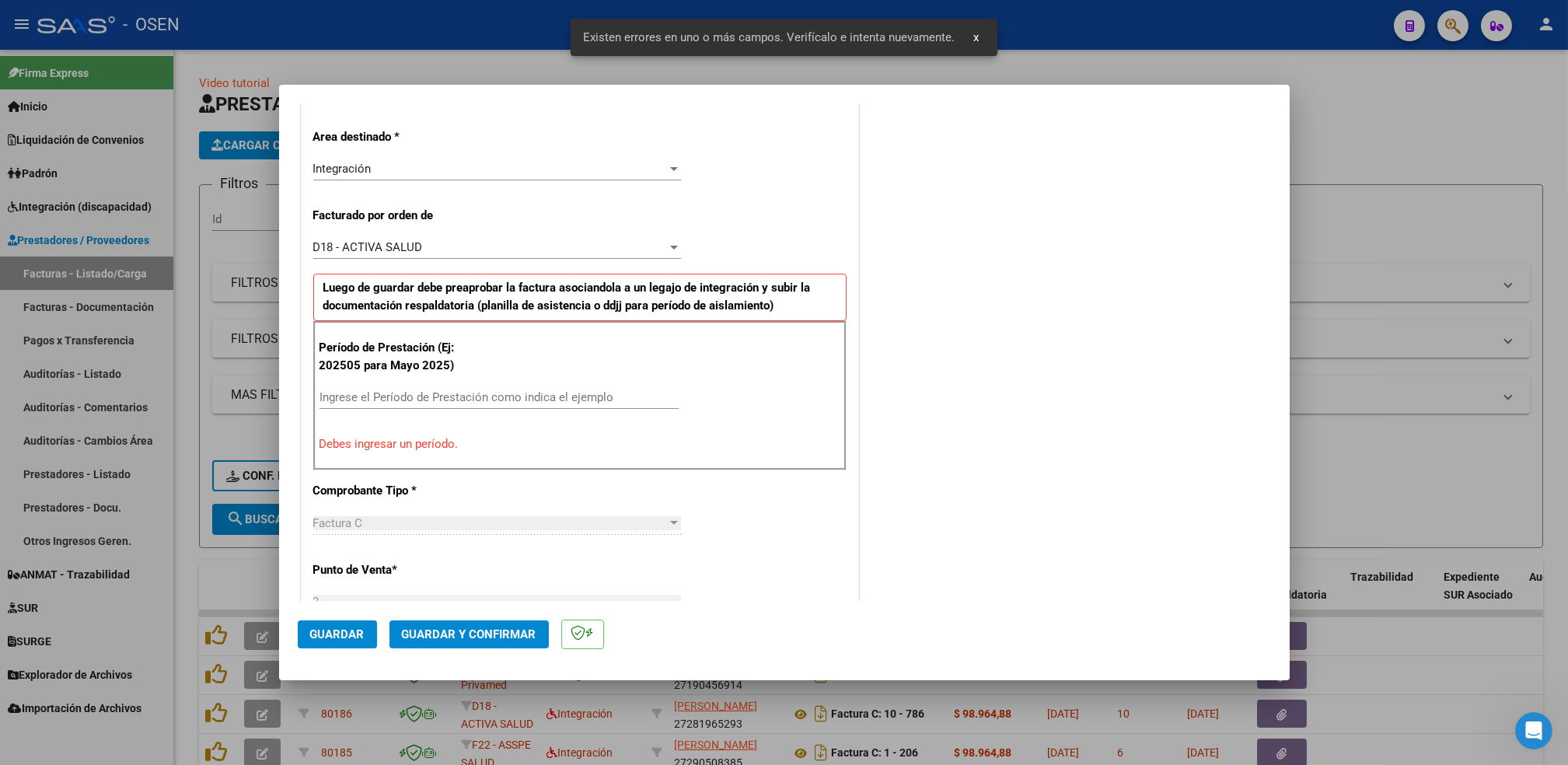
click at [471, 396] on input "Ingrese el Período de Prestación como indica el ejemplo" at bounding box center [499, 397] width 360 height 14
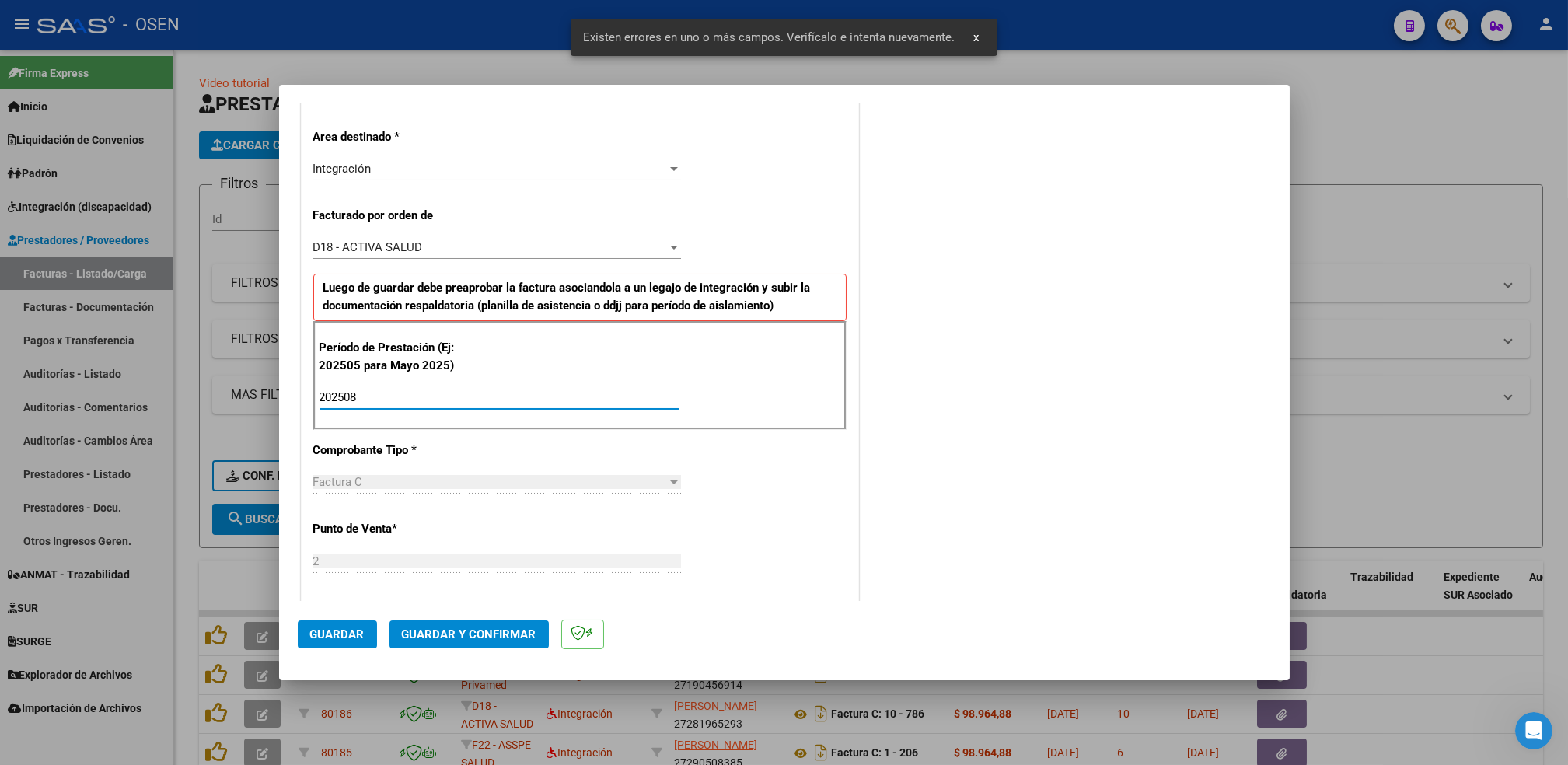
type input "202508"
click at [351, 646] on button "Guardar" at bounding box center [338, 634] width 79 height 28
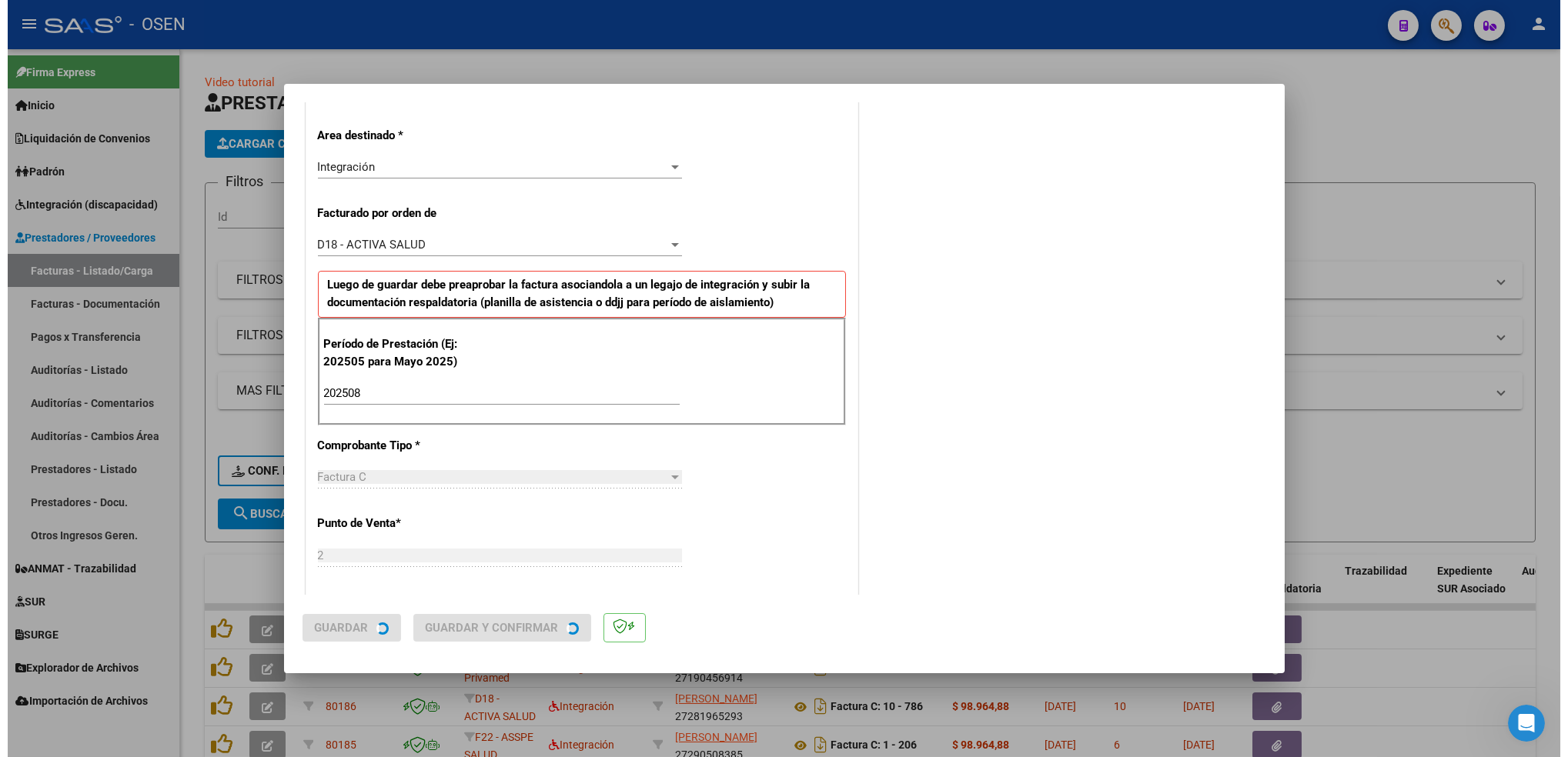
scroll to position [0, 0]
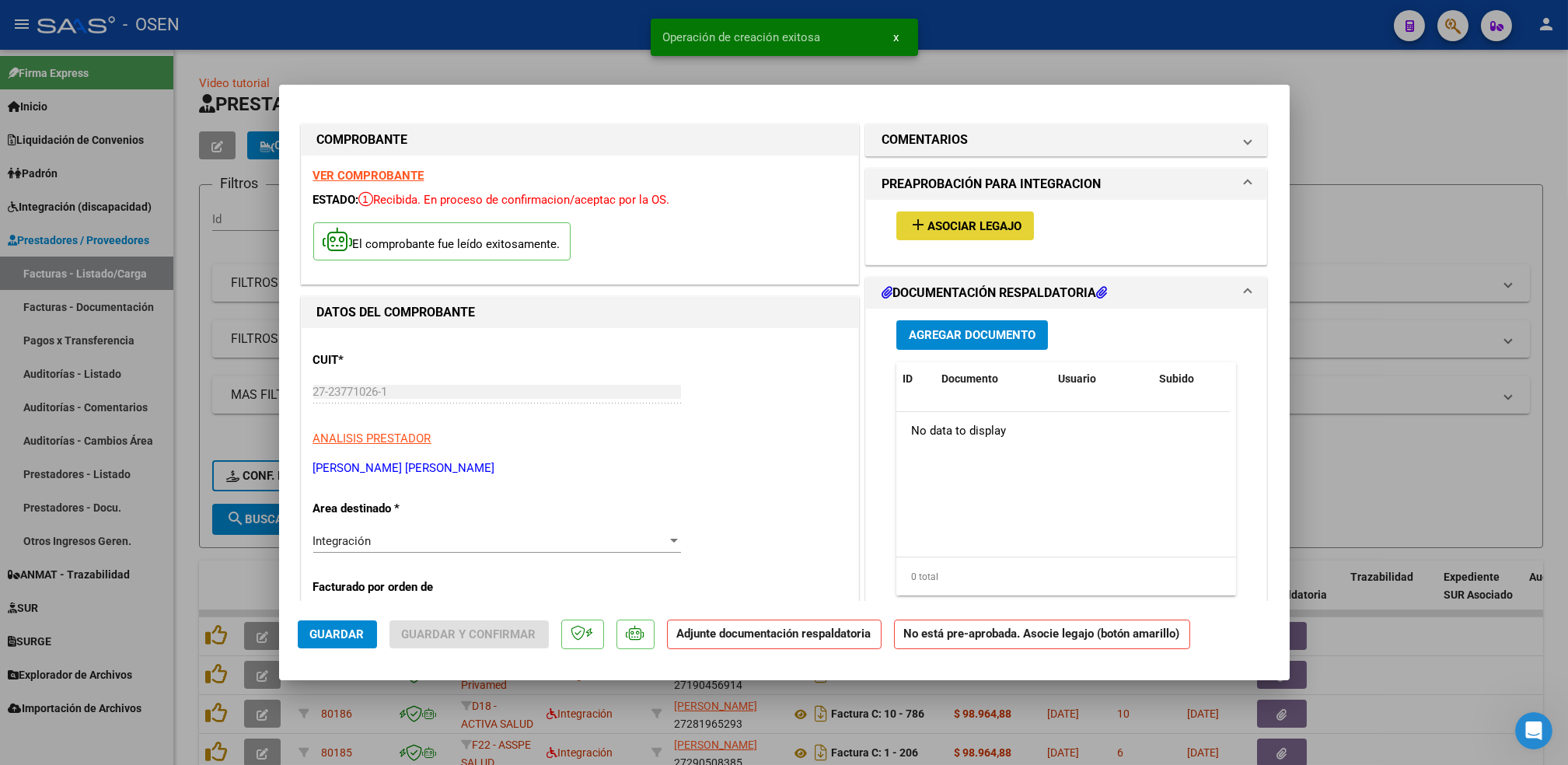
click at [989, 235] on button "add Asociar Legajo" at bounding box center [965, 226] width 138 height 29
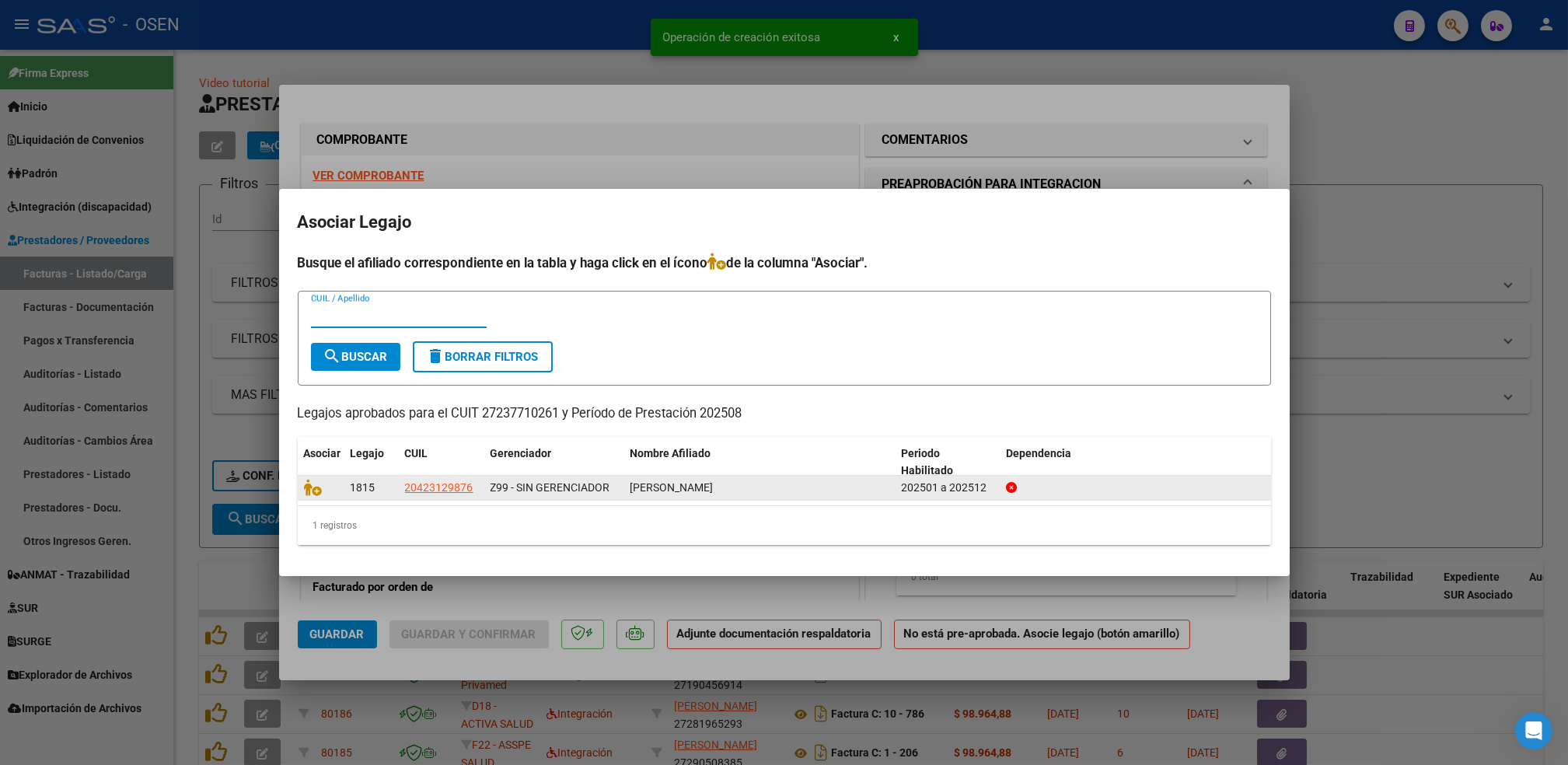
click at [303, 489] on datatable-body-cell at bounding box center [321, 487] width 46 height 24
click at [311, 488] on icon at bounding box center [312, 488] width 18 height 17
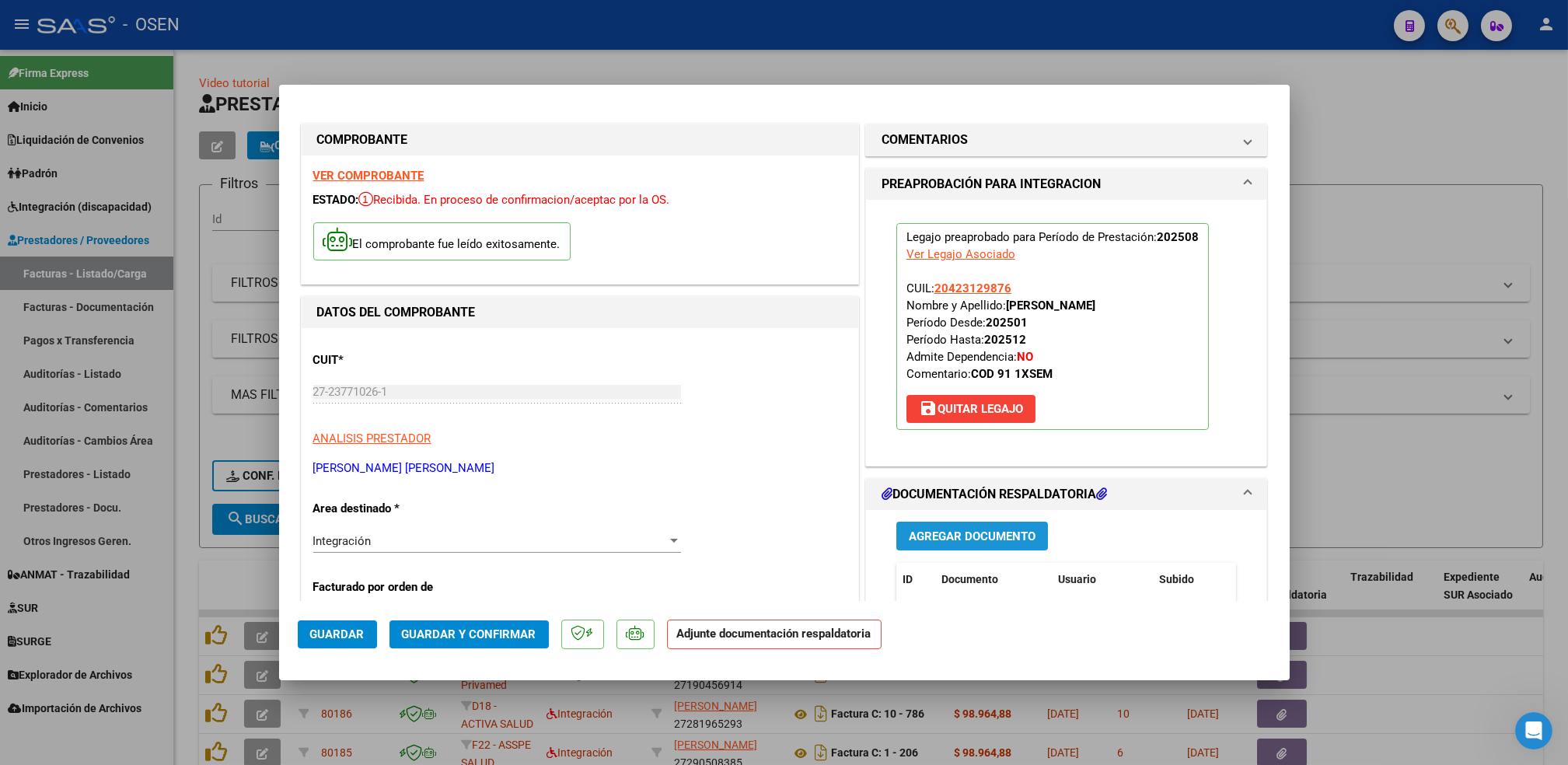
click at [961, 531] on span "Agregar Documento" at bounding box center [972, 536] width 126 height 14
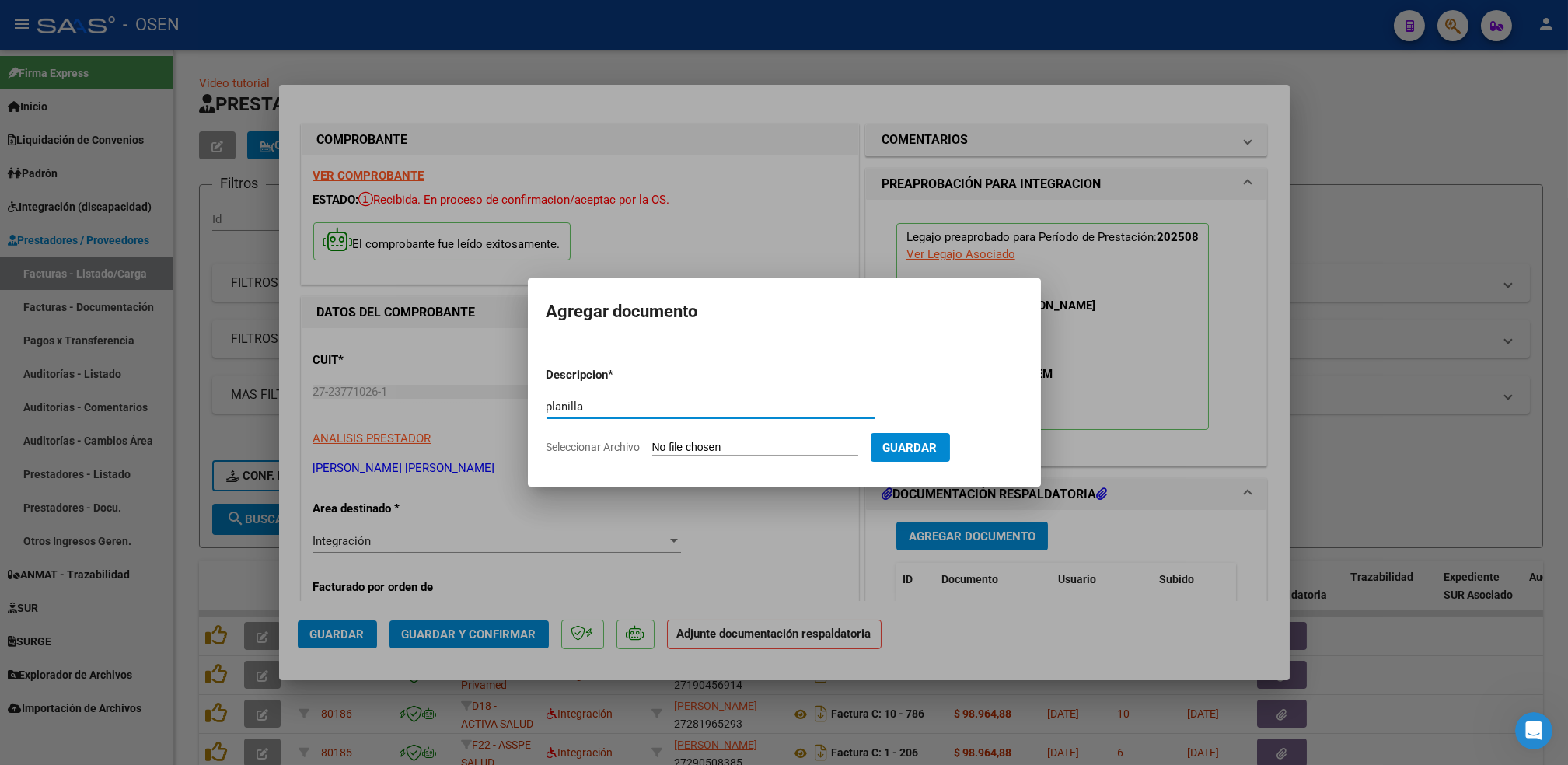
type input "planilla"
click at [653, 441] on input "Seleccionar Archivo" at bounding box center [756, 448] width 206 height 14
type input "C:\fakepath\ASISTENCIA [DATE] [PERSON_NAME].pdf"
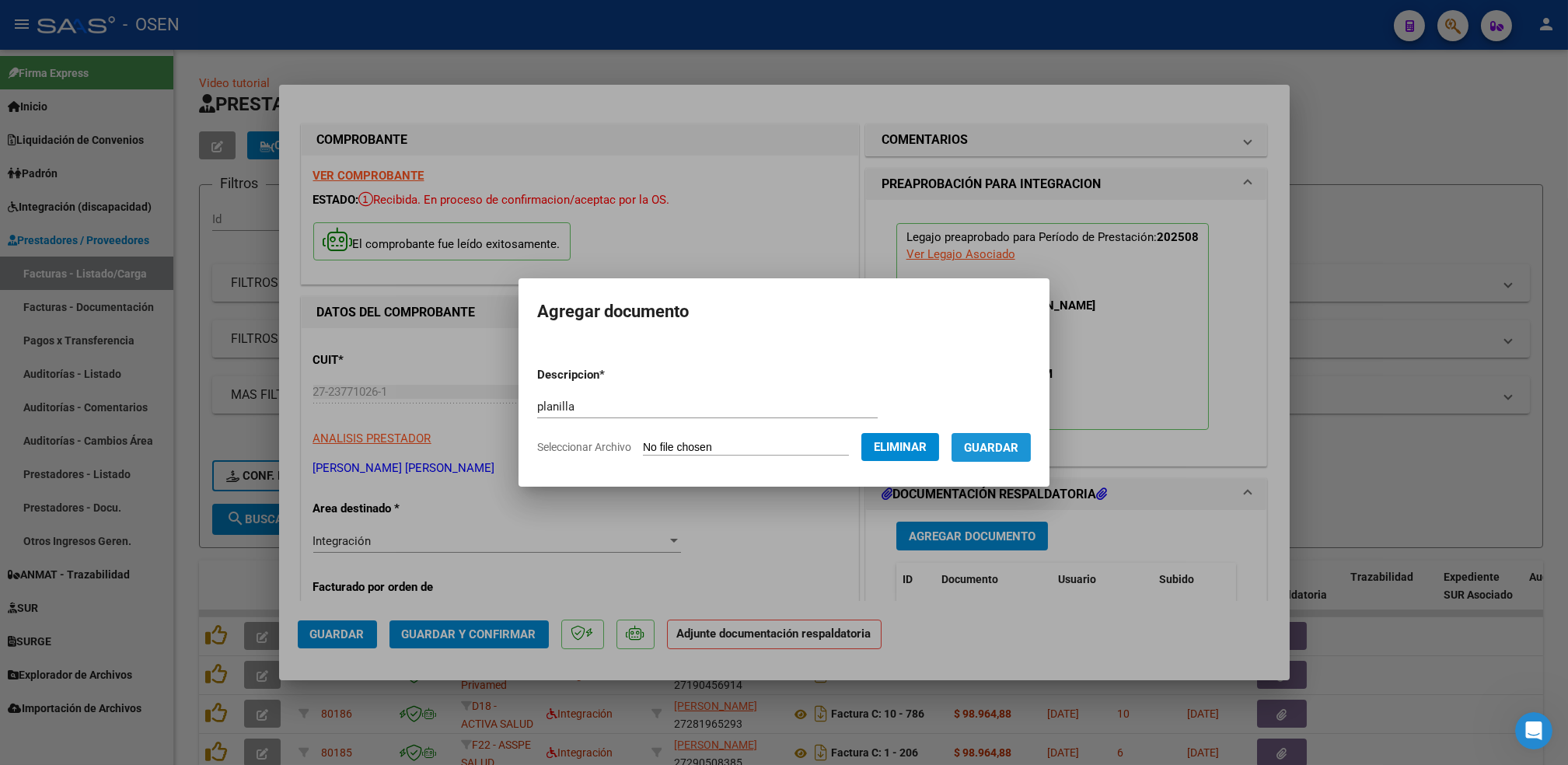
click at [1010, 451] on span "Guardar" at bounding box center [991, 448] width 54 height 14
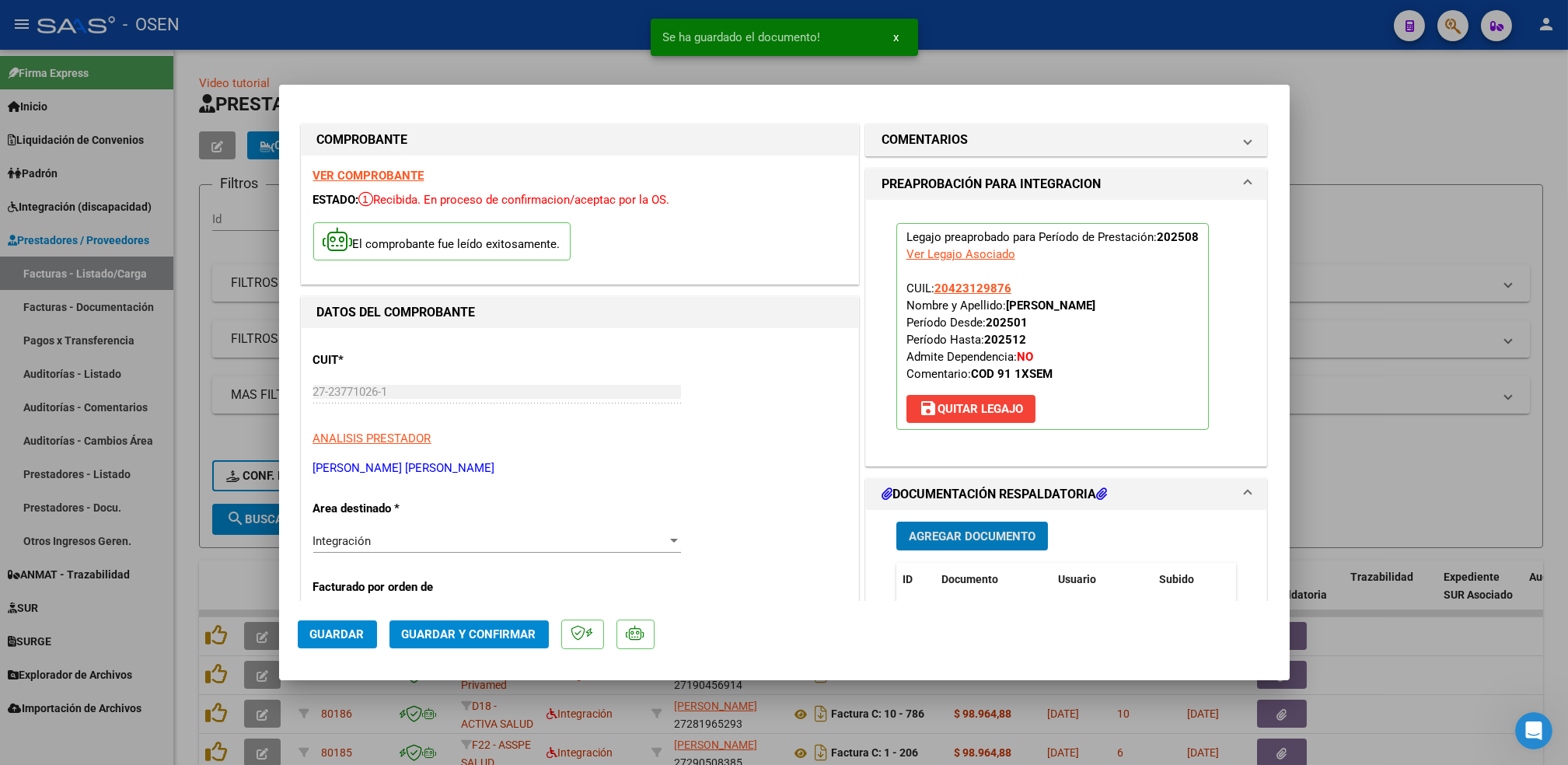
click at [348, 636] on span "Guardar" at bounding box center [338, 635] width 54 height 14
click at [185, 576] on div at bounding box center [784, 382] width 1568 height 765
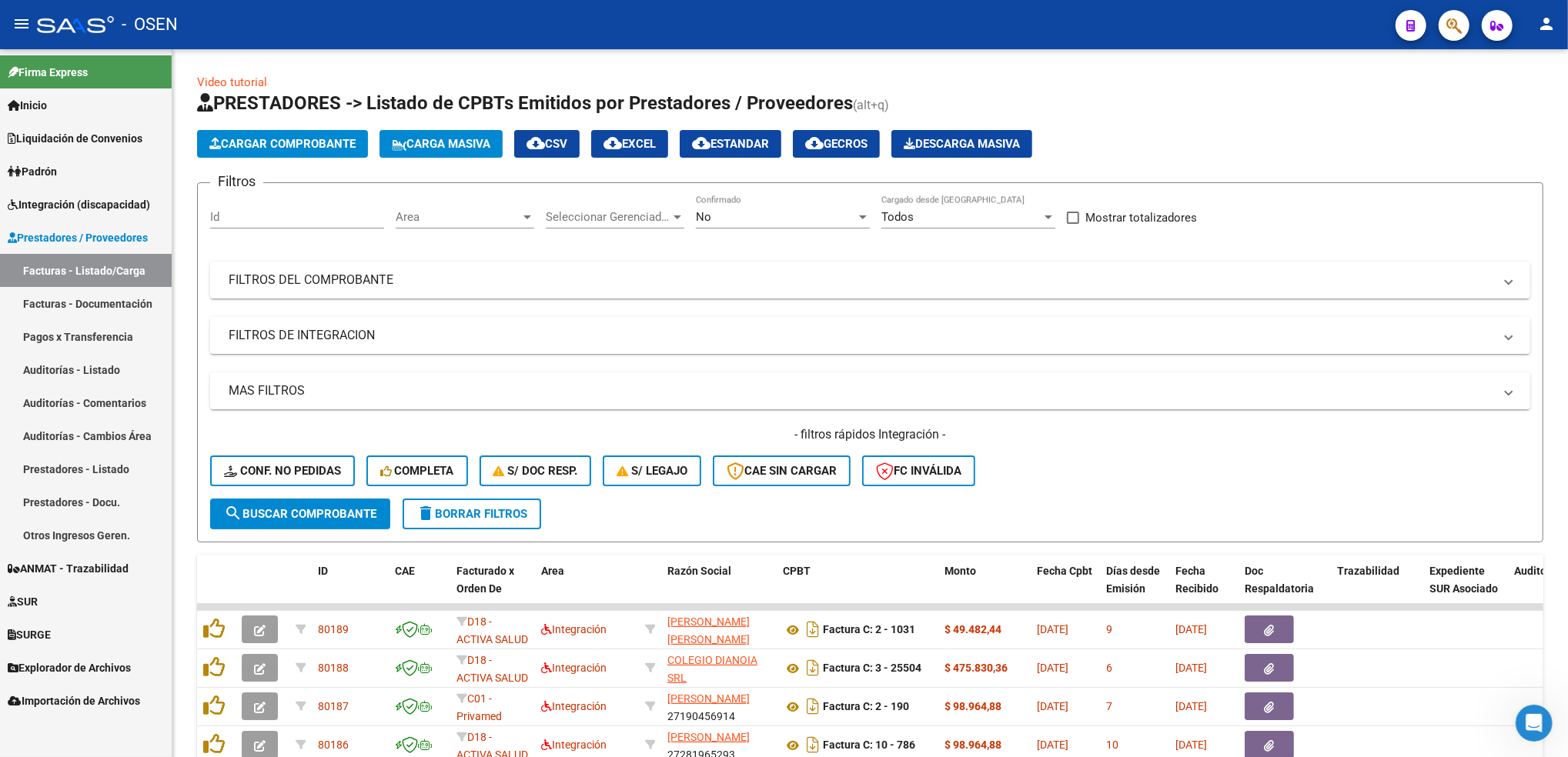
click at [92, 200] on span "Integración (discapacidad)" at bounding box center [78, 205] width 142 height 17
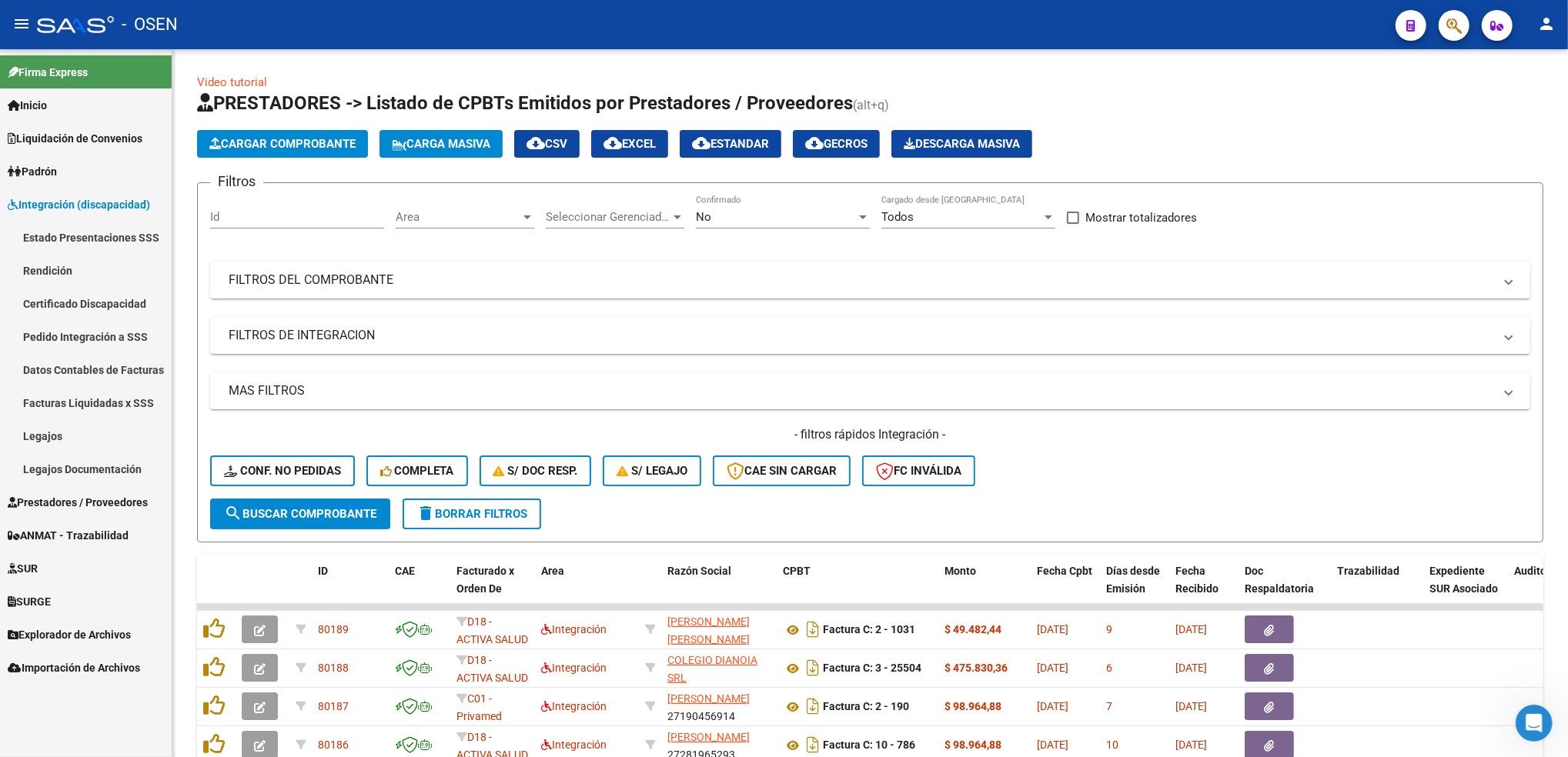
click at [59, 426] on link "Legajos" at bounding box center [86, 435] width 172 height 33
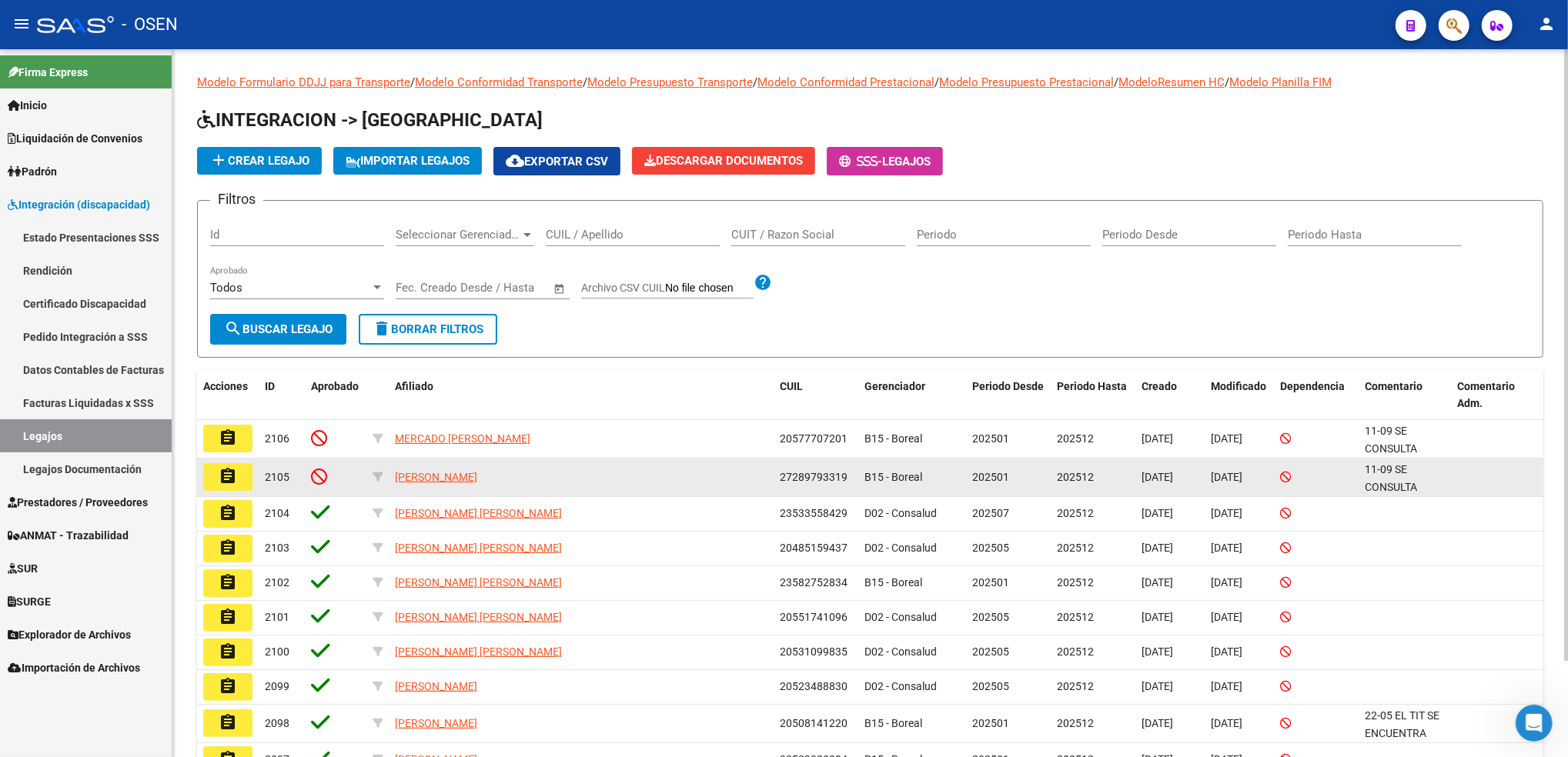
click at [252, 479] on button "assignment" at bounding box center [228, 476] width 50 height 28
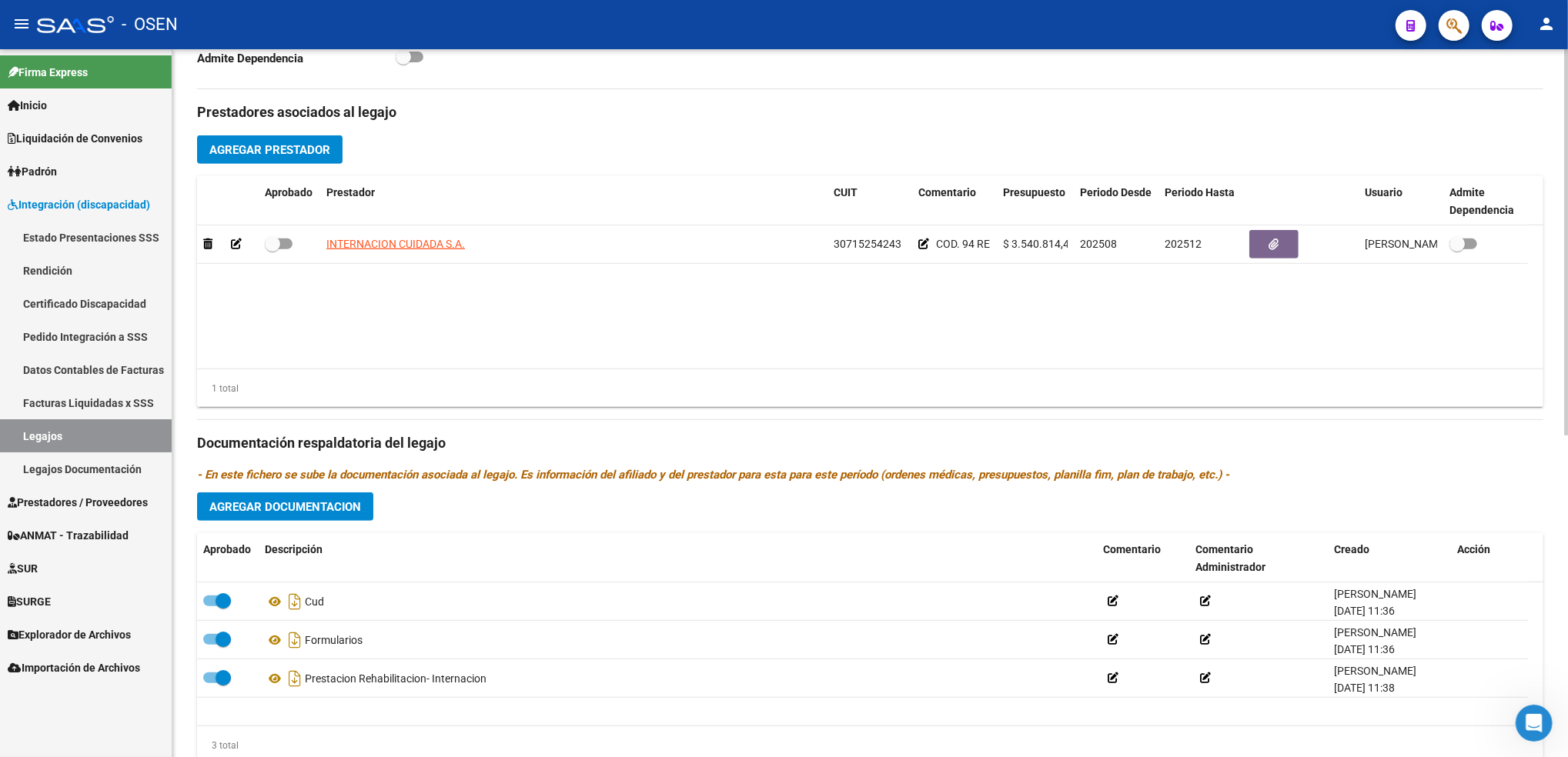
scroll to position [593, 0]
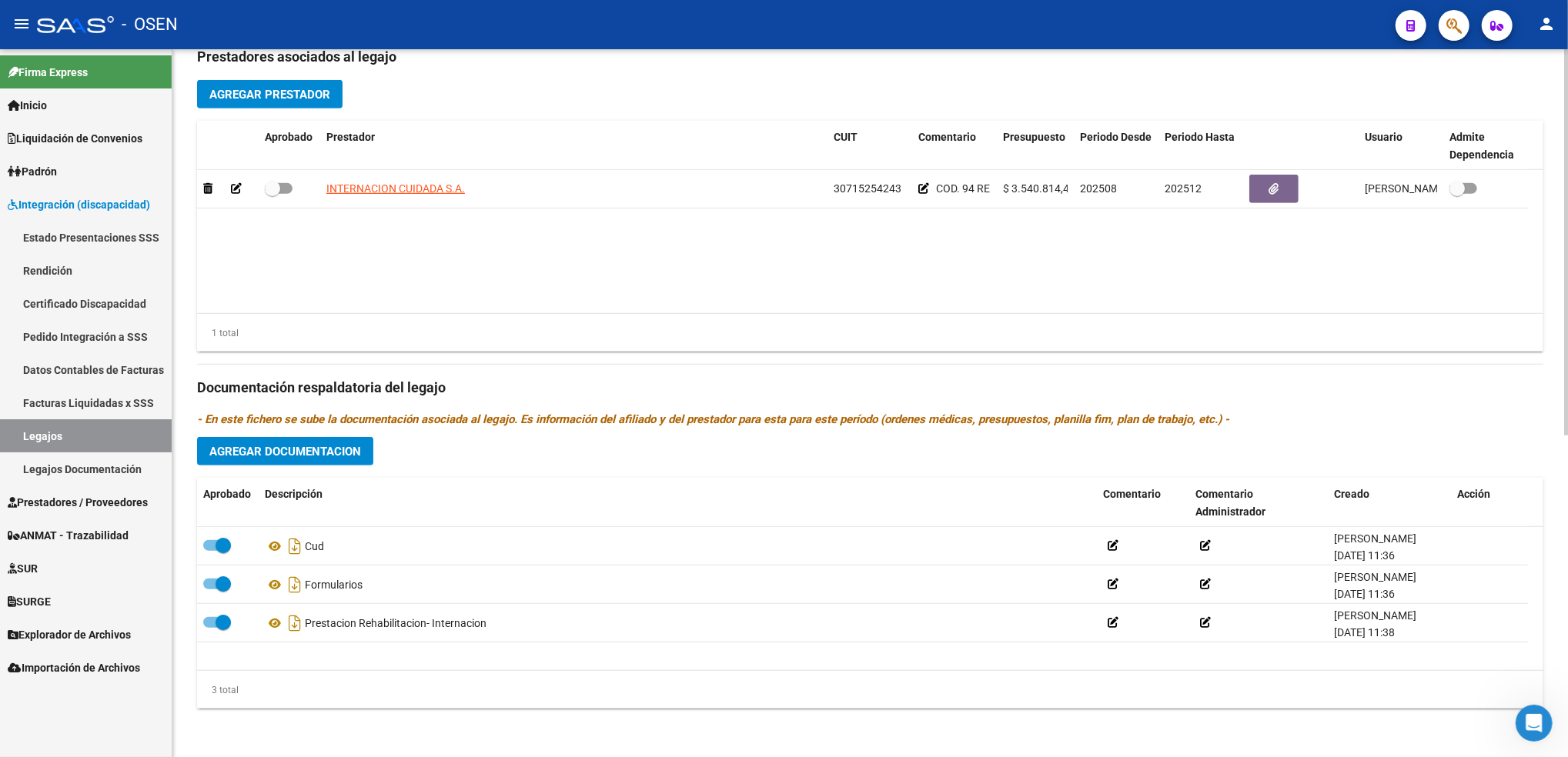
click at [1559, 725] on div "arrow_back Editar 2105 save Guardar cambios delete Eliminar Legajo de Integraci…" at bounding box center [872, 108] width 1399 height 1302
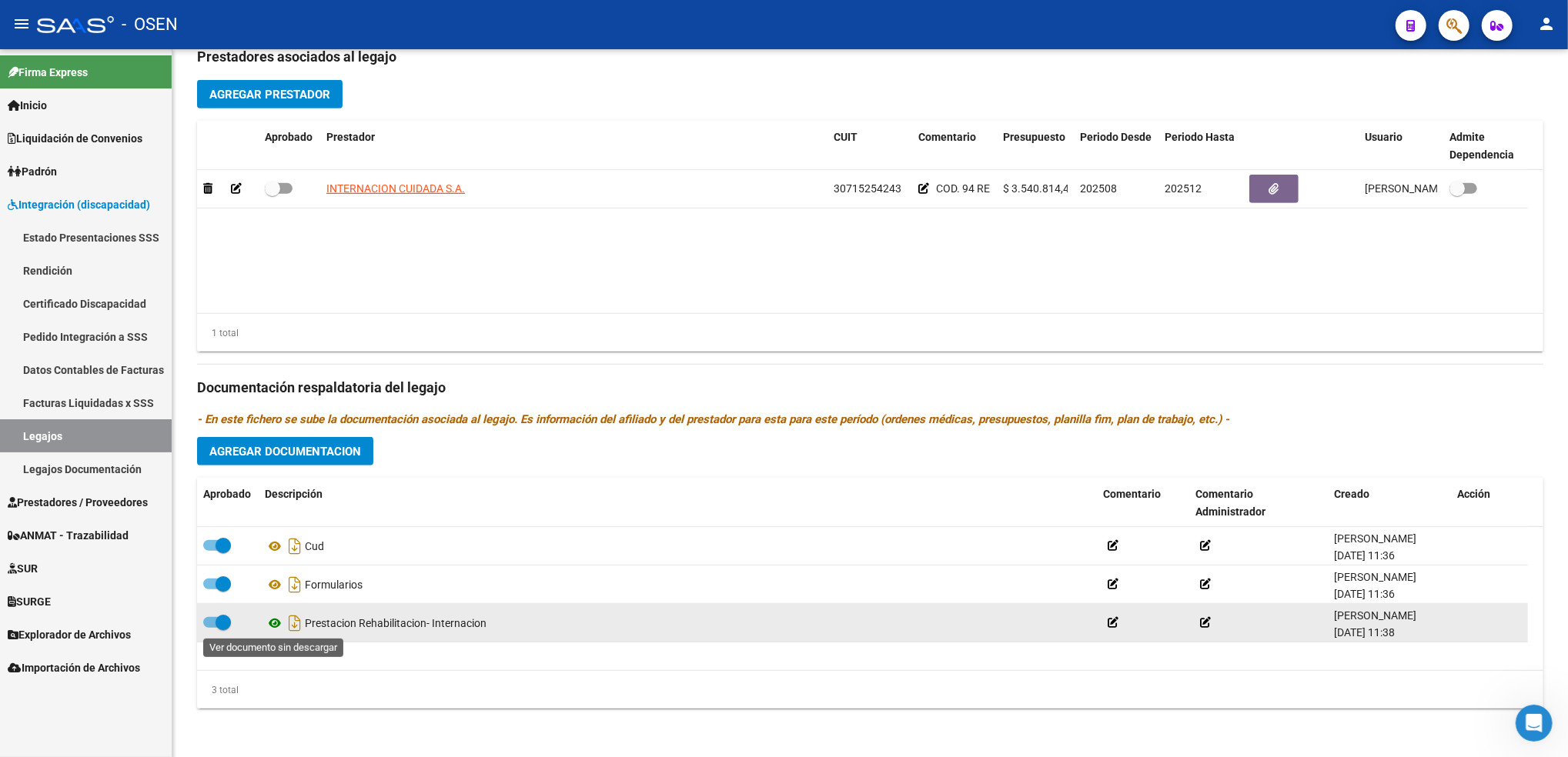
click at [277, 625] on icon at bounding box center [274, 622] width 20 height 18
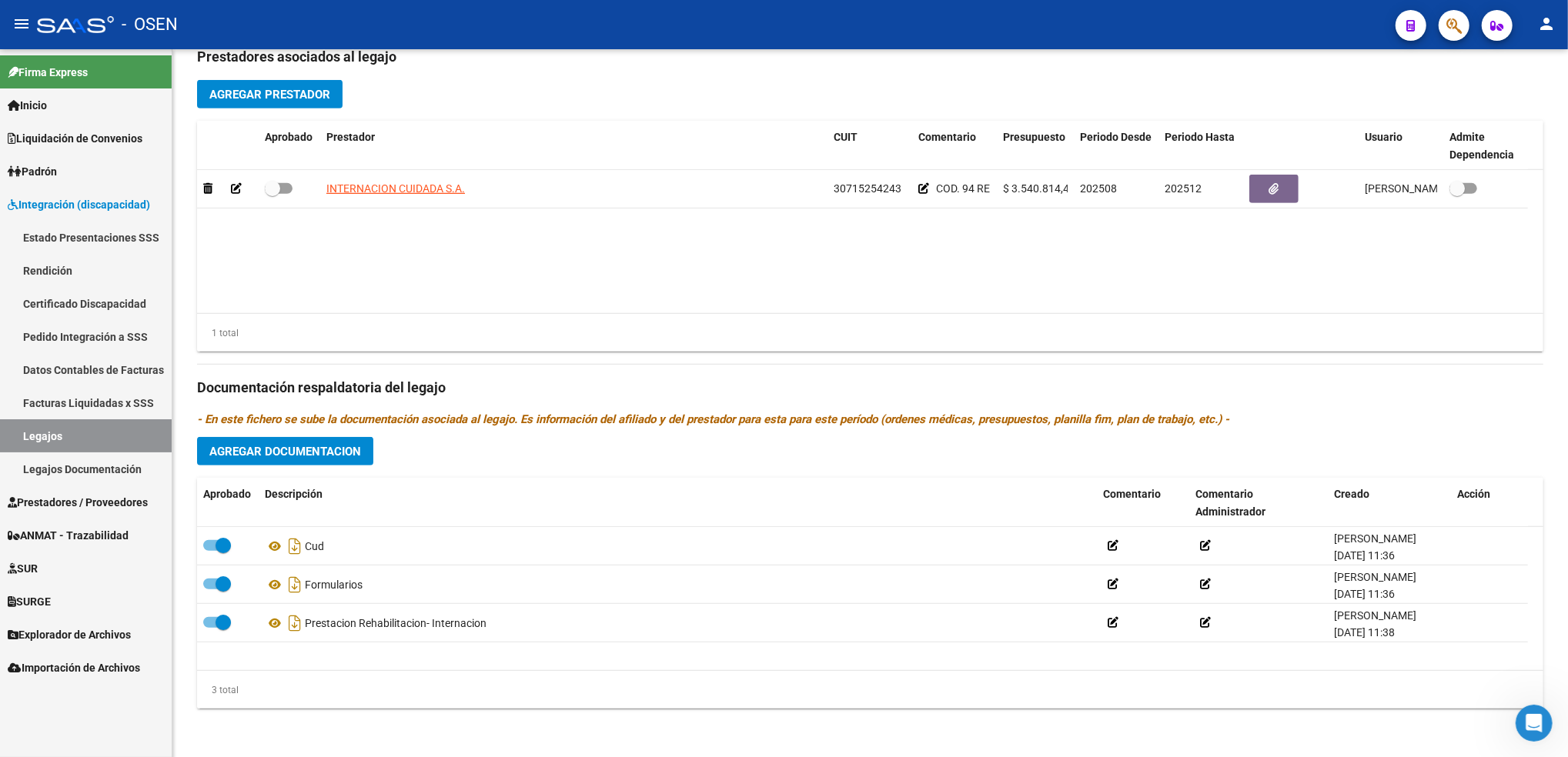
click at [105, 503] on span "Prestadores / Proveedores" at bounding box center [77, 503] width 140 height 17
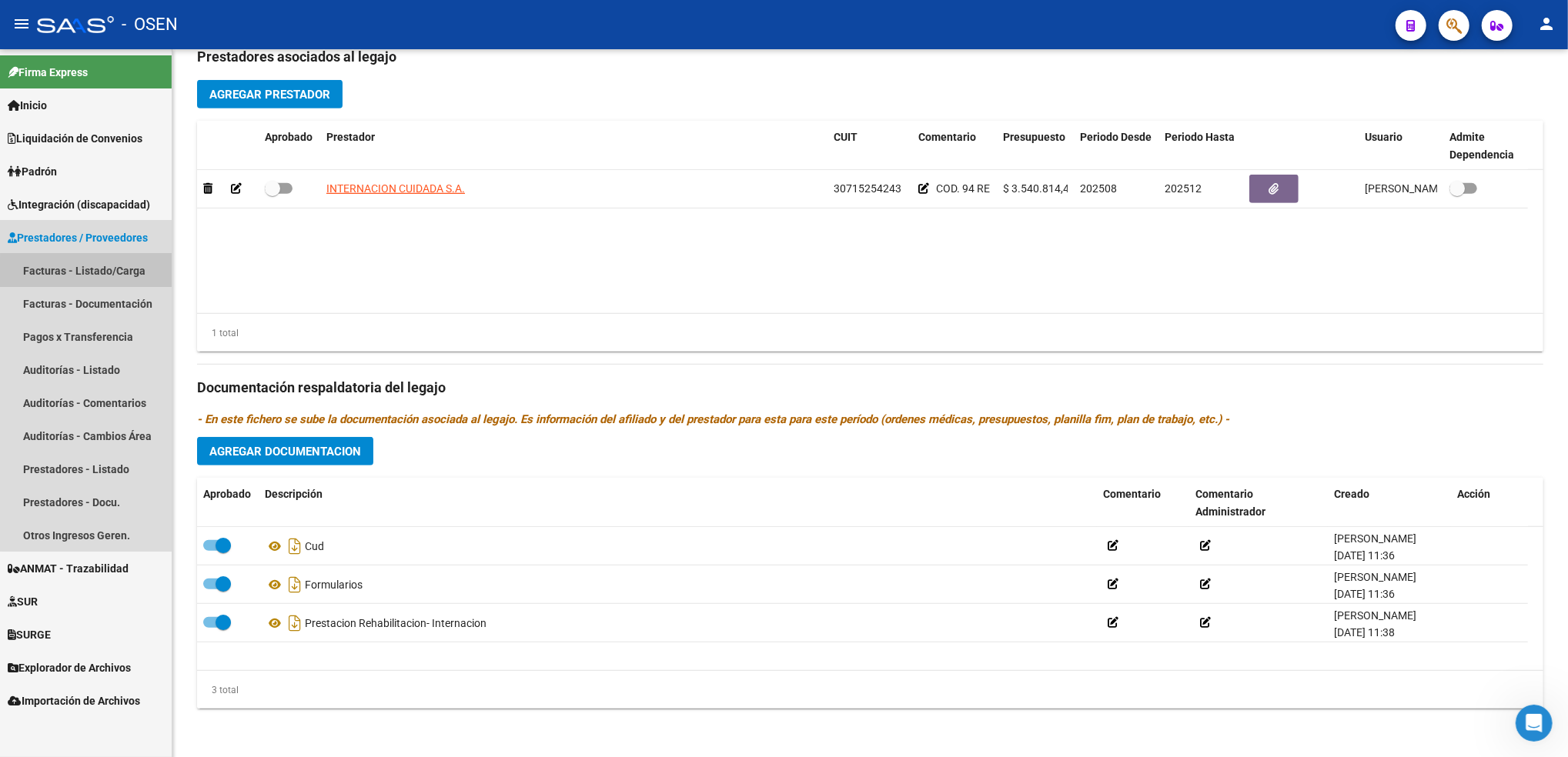
click at [101, 274] on link "Facturas - Listado/Carga" at bounding box center [86, 270] width 172 height 33
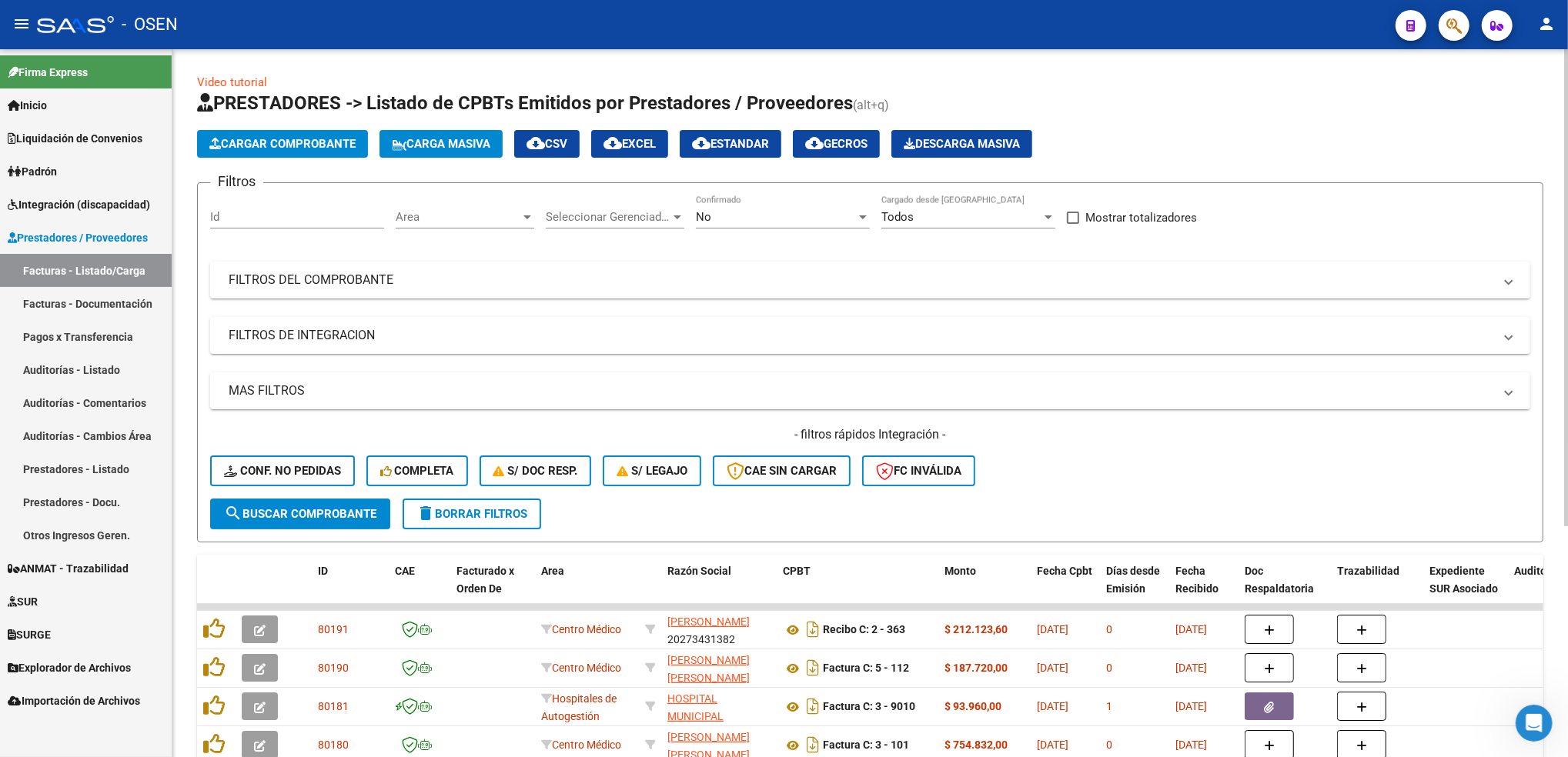
click at [308, 147] on span "Cargar Comprobante" at bounding box center [282, 144] width 146 height 14
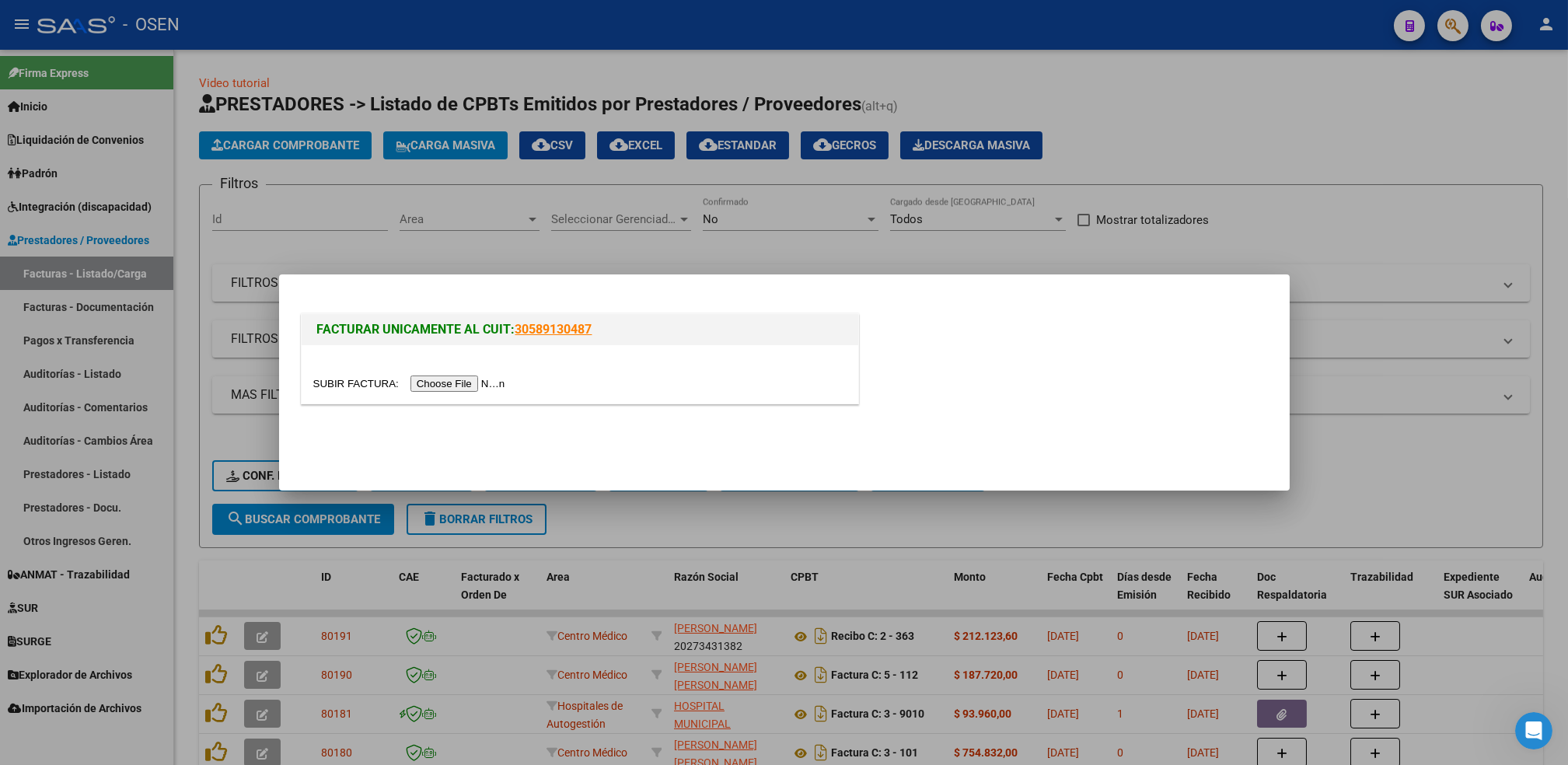
click at [1235, 140] on div at bounding box center [784, 382] width 1568 height 765
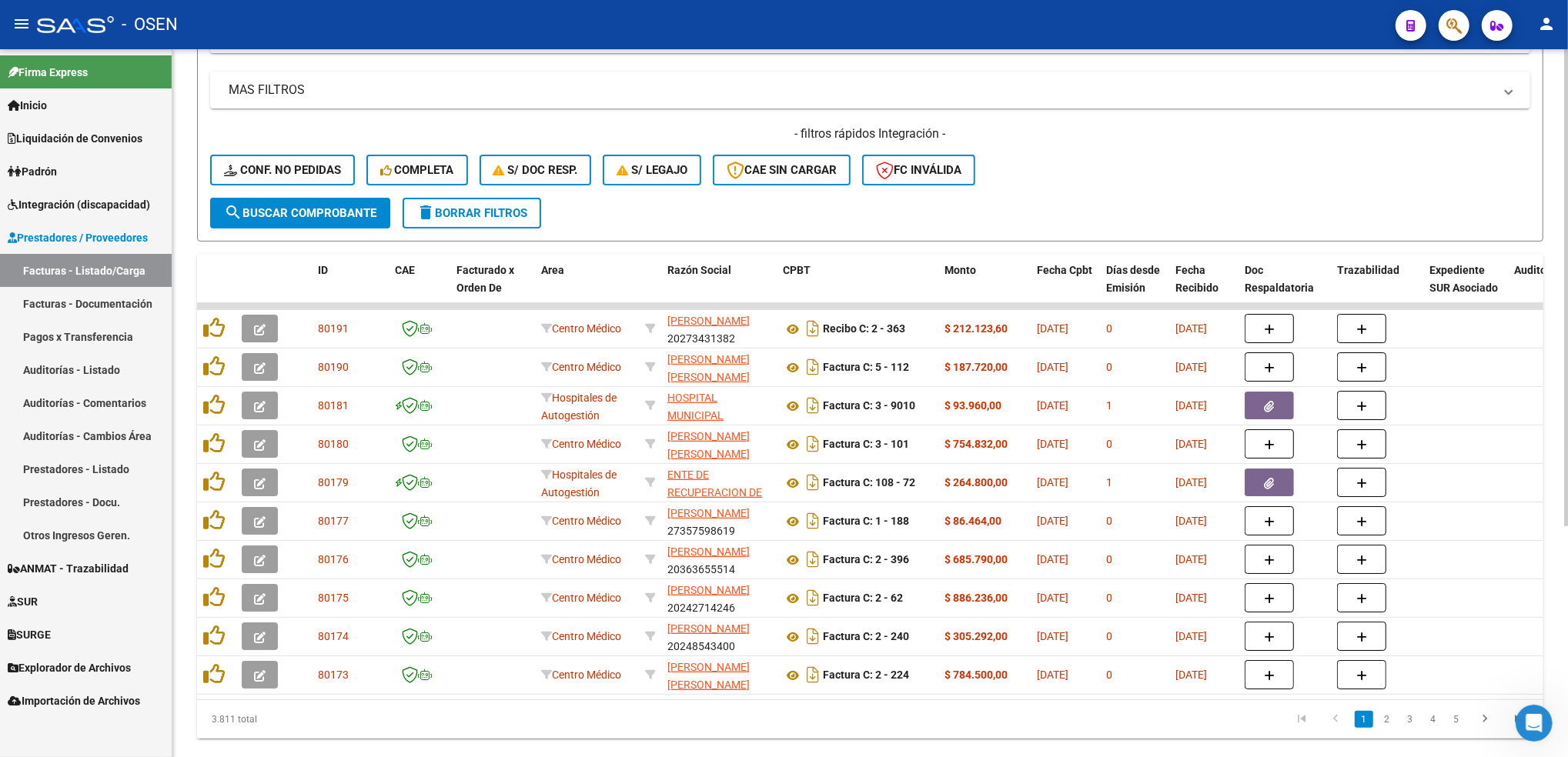
scroll to position [300, 0]
click at [1567, 501] on html "menu - OSEN person Firma Express Inicio Calendario SSS Instructivos Contacto OS…" at bounding box center [784, 378] width 1568 height 757
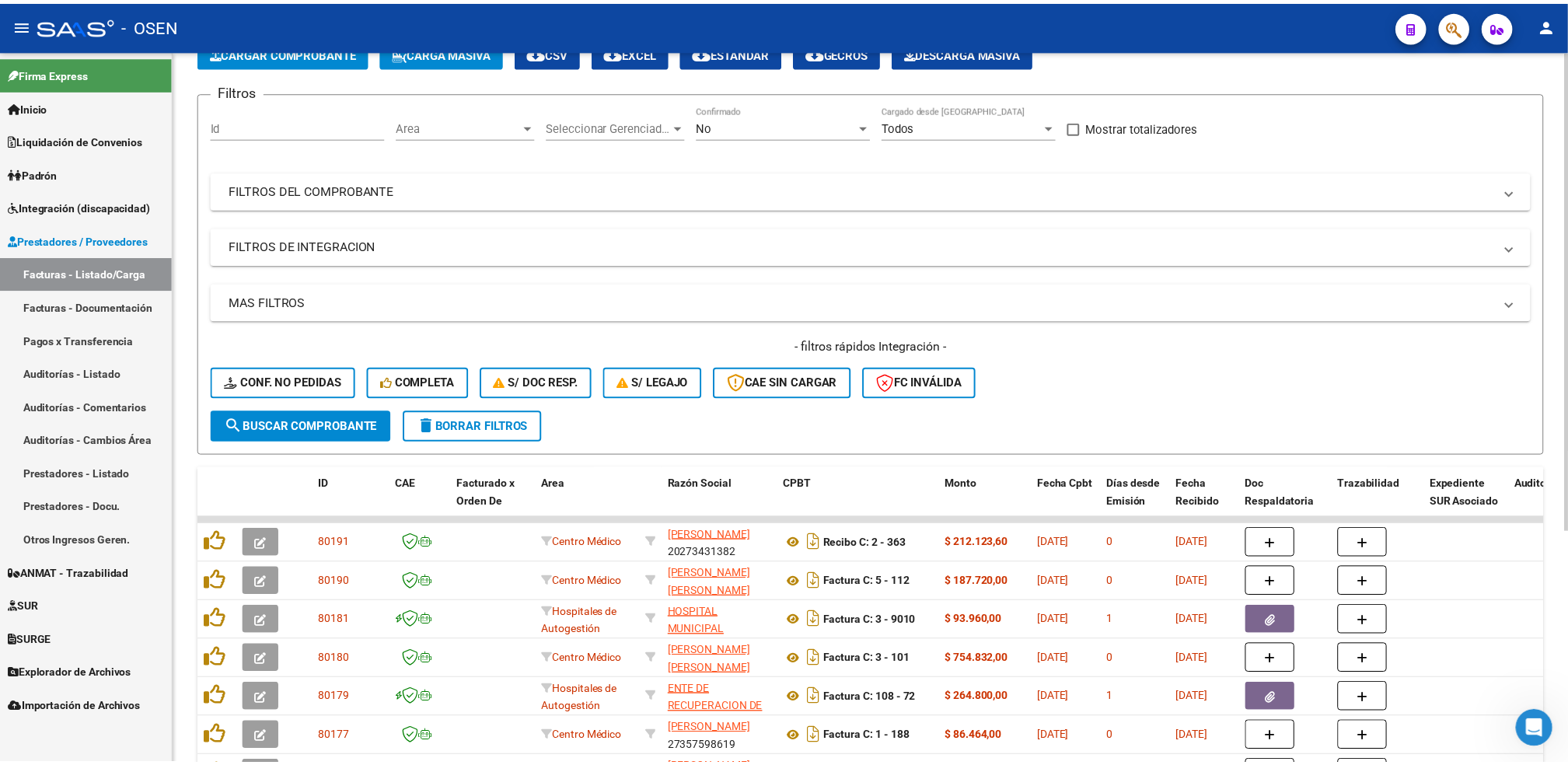
scroll to position [0, 0]
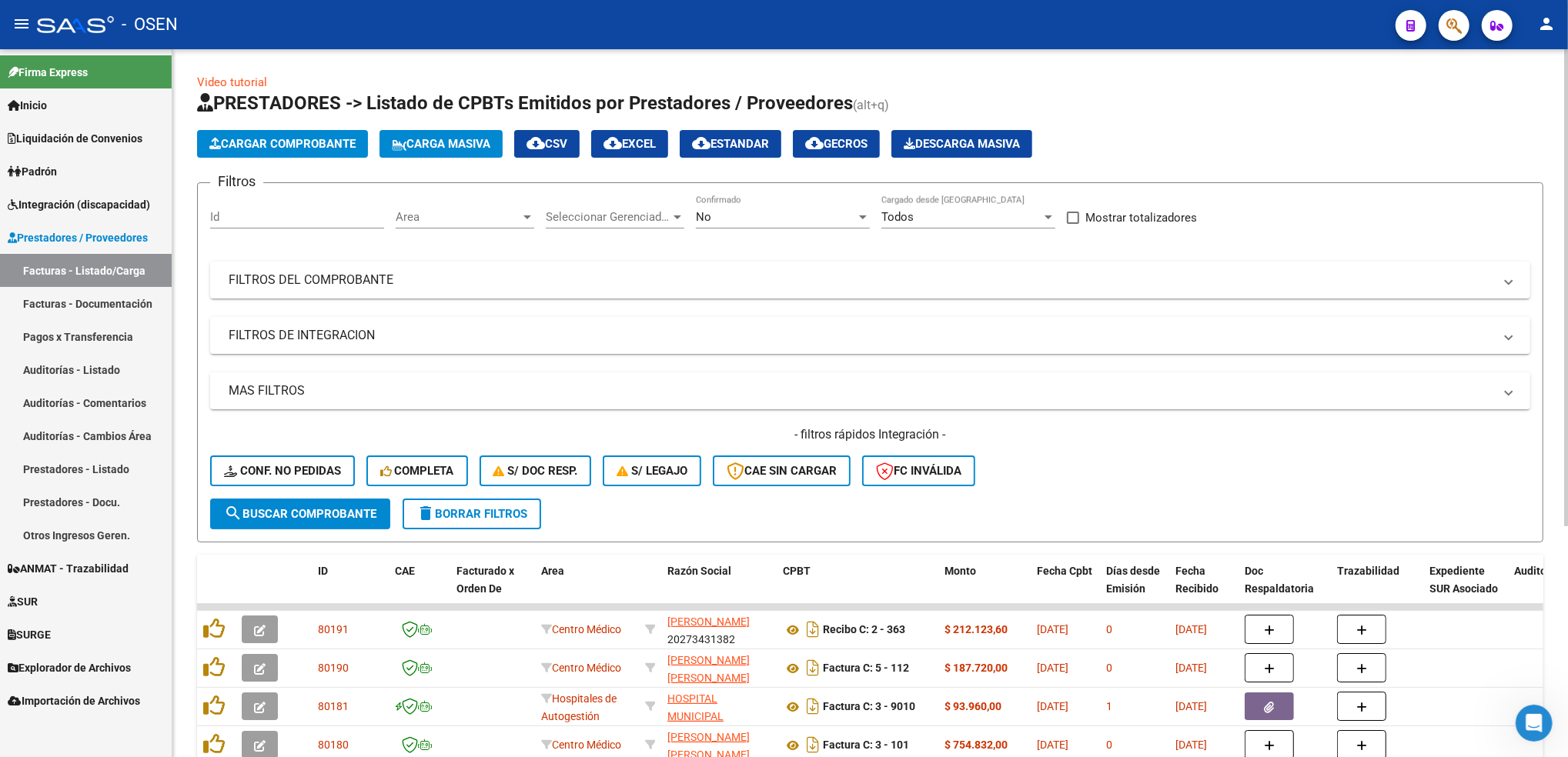
click at [1488, 101] on div "Video tutorial PRESTADORES -> Listado de CPBTs Emitidos por Prestadores / Prove…" at bounding box center [872, 569] width 1399 height 1040
click at [324, 140] on span "Cargar Comprobante" at bounding box center [282, 144] width 146 height 14
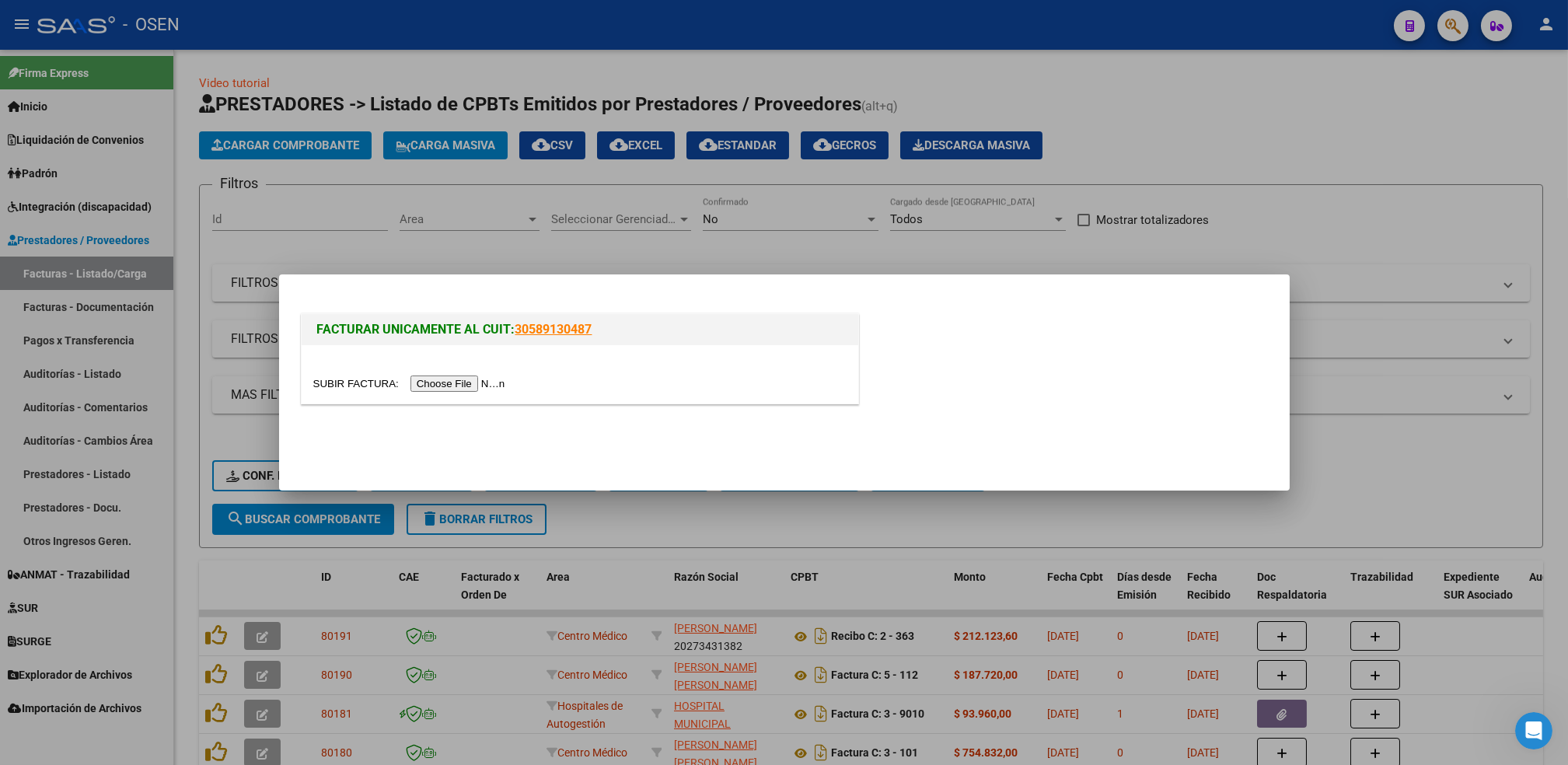
click at [460, 380] on input "file" at bounding box center [412, 383] width 197 height 16
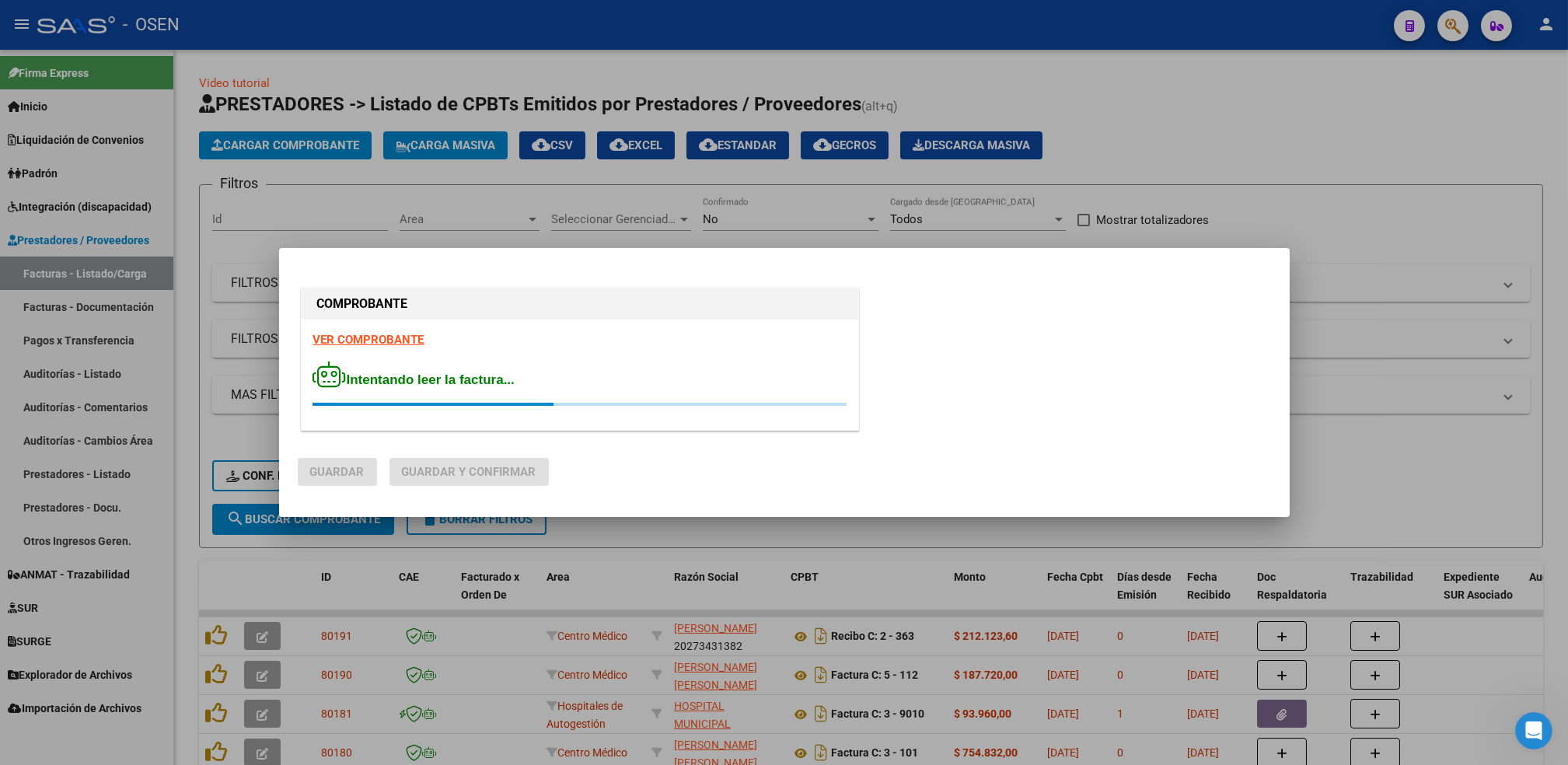
click at [377, 340] on strong "VER COMPROBANTE" at bounding box center [368, 340] width 111 height 14
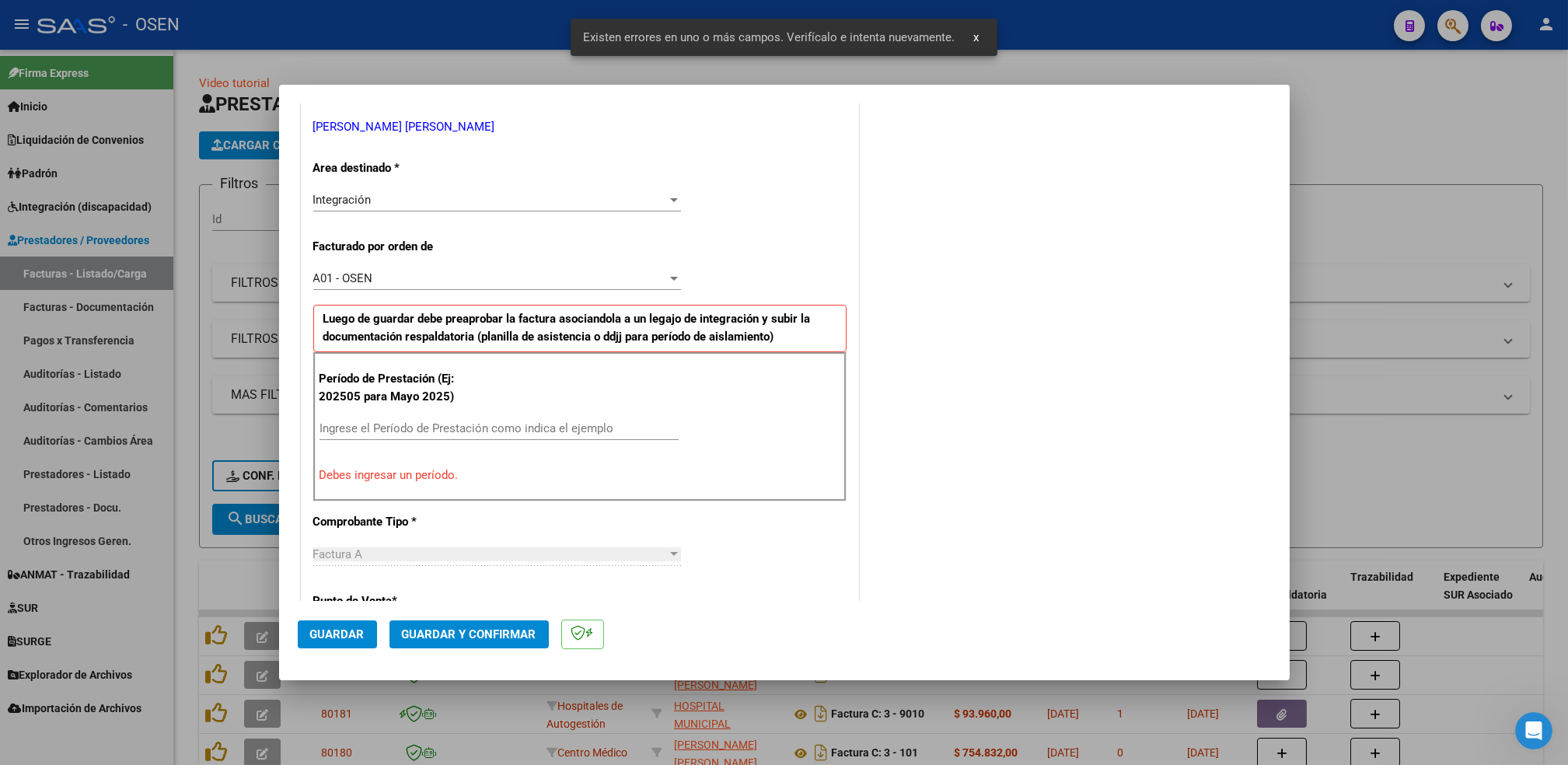
scroll to position [342, 0]
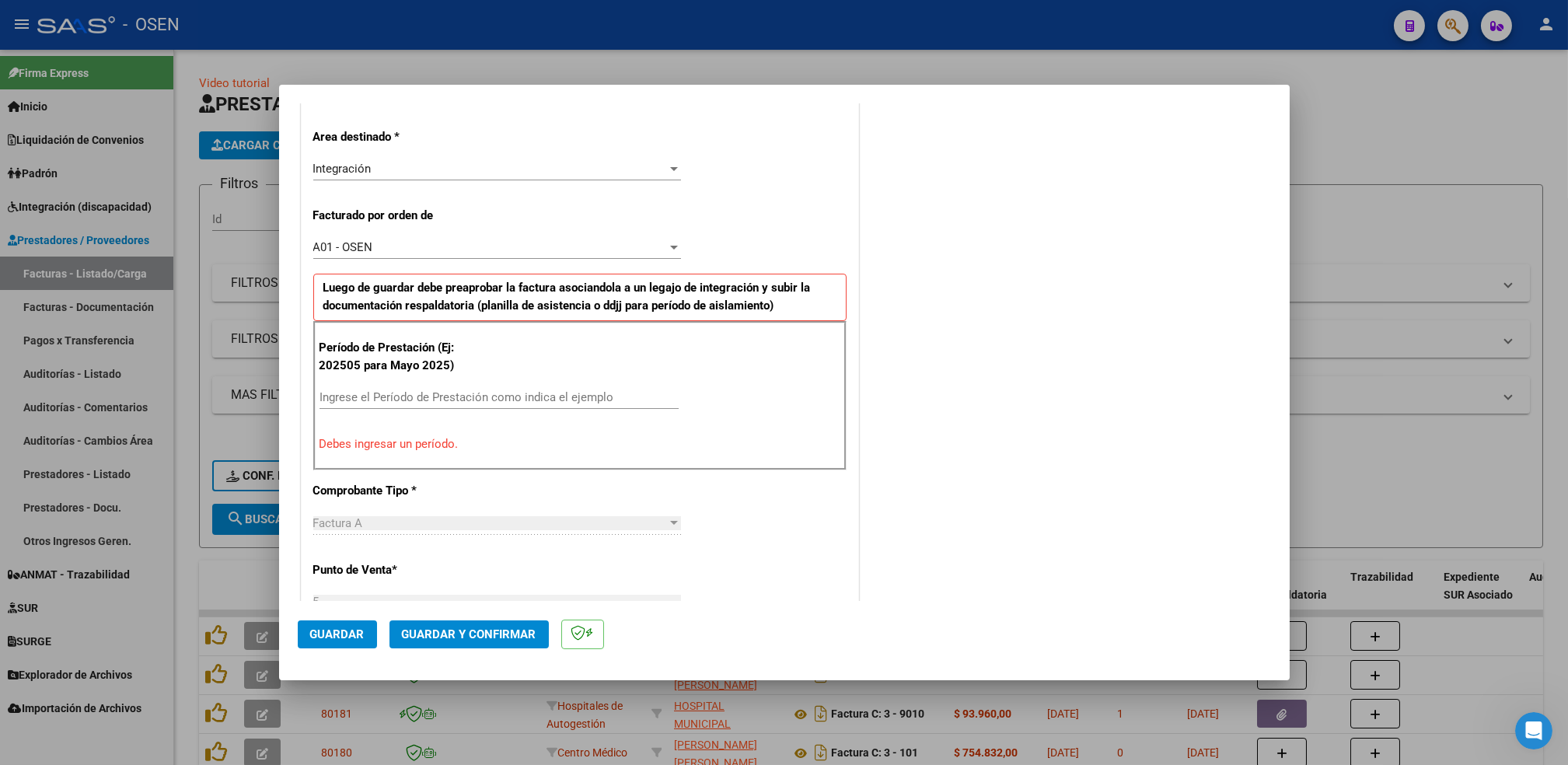
click at [427, 396] on input "Ingrese el Período de Prestación como indica el ejemplo" at bounding box center [499, 397] width 360 height 14
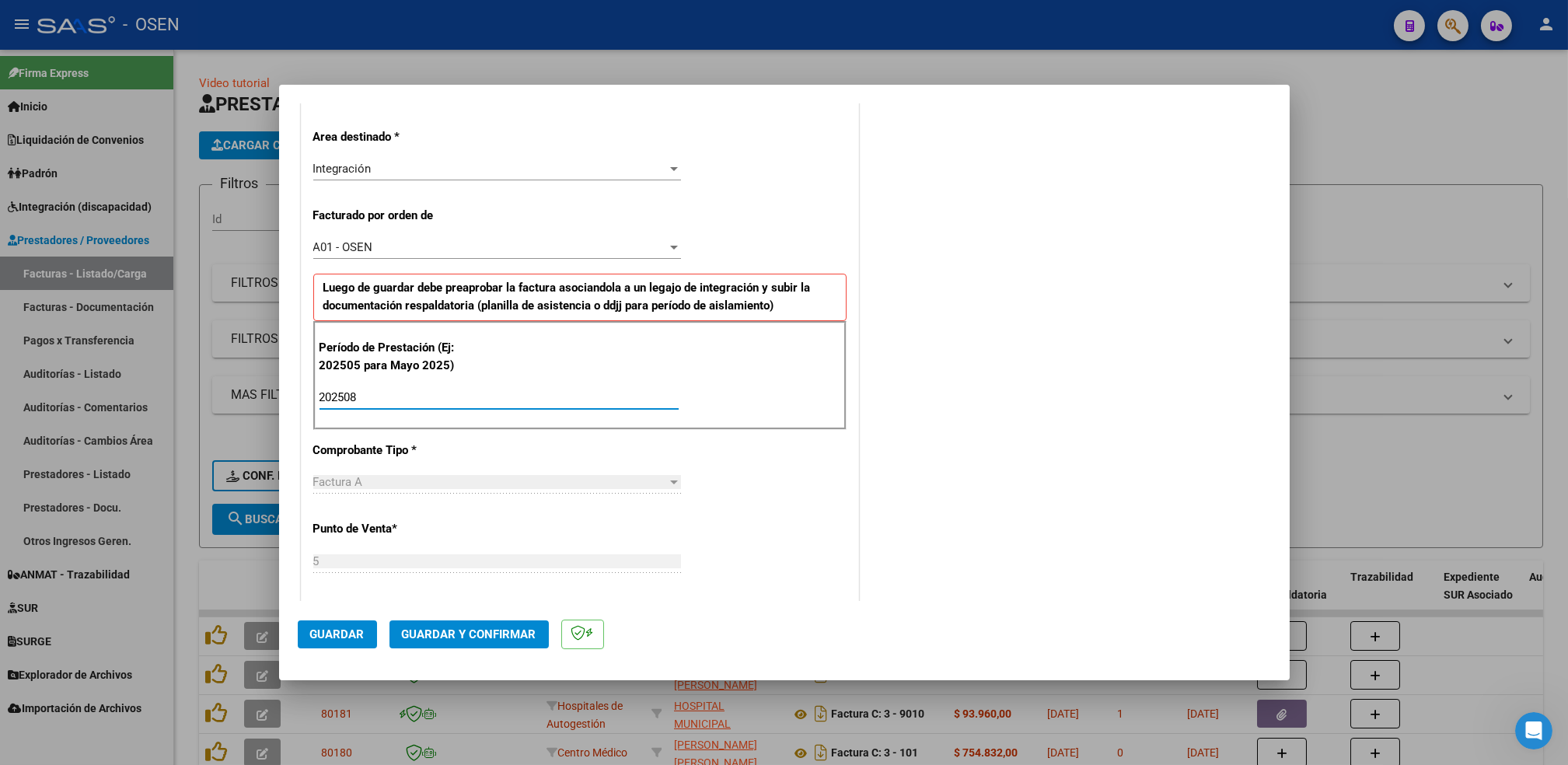
type input "202508"
click at [350, 636] on span "Guardar" at bounding box center [338, 635] width 54 height 14
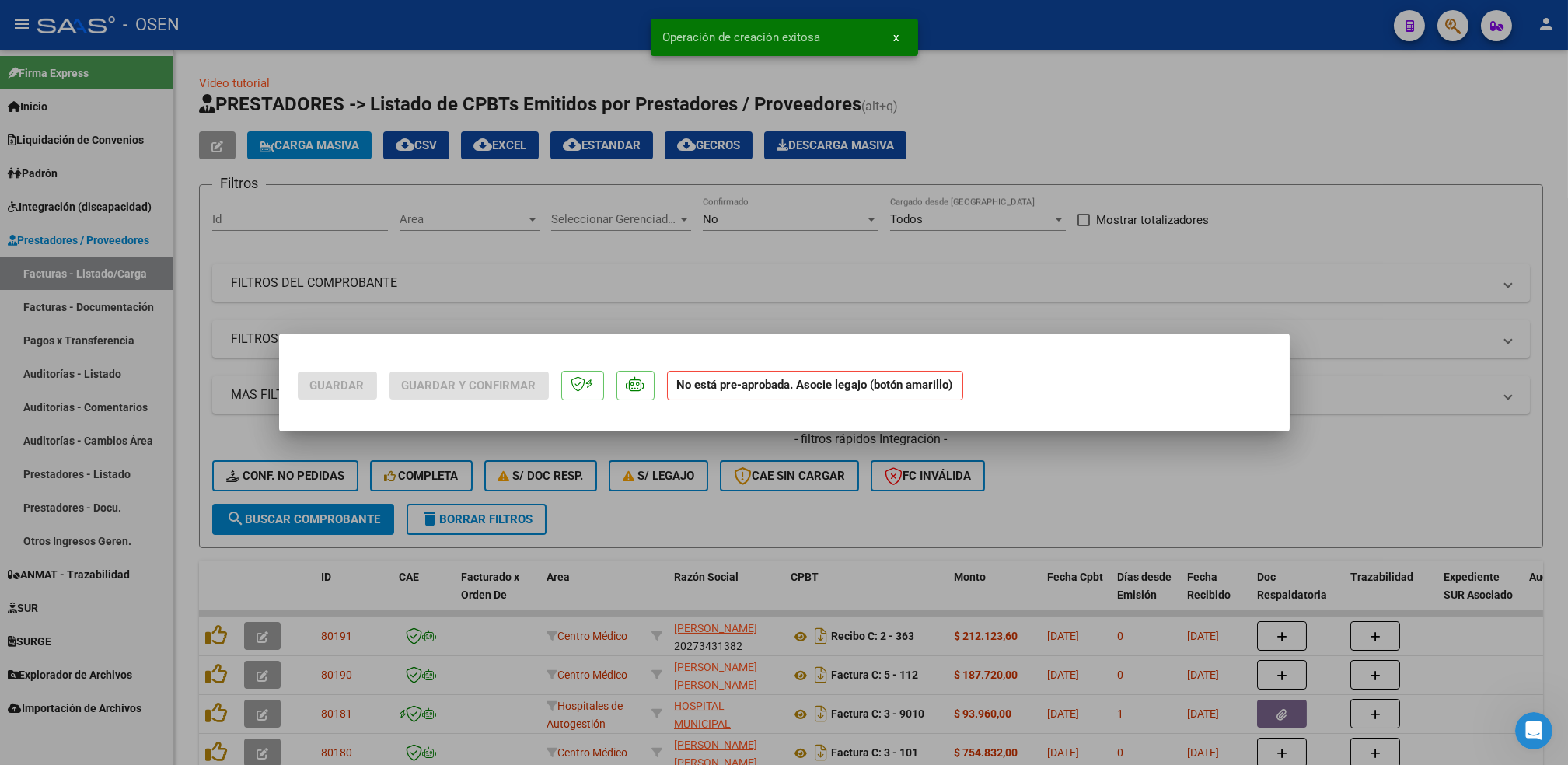
scroll to position [0, 0]
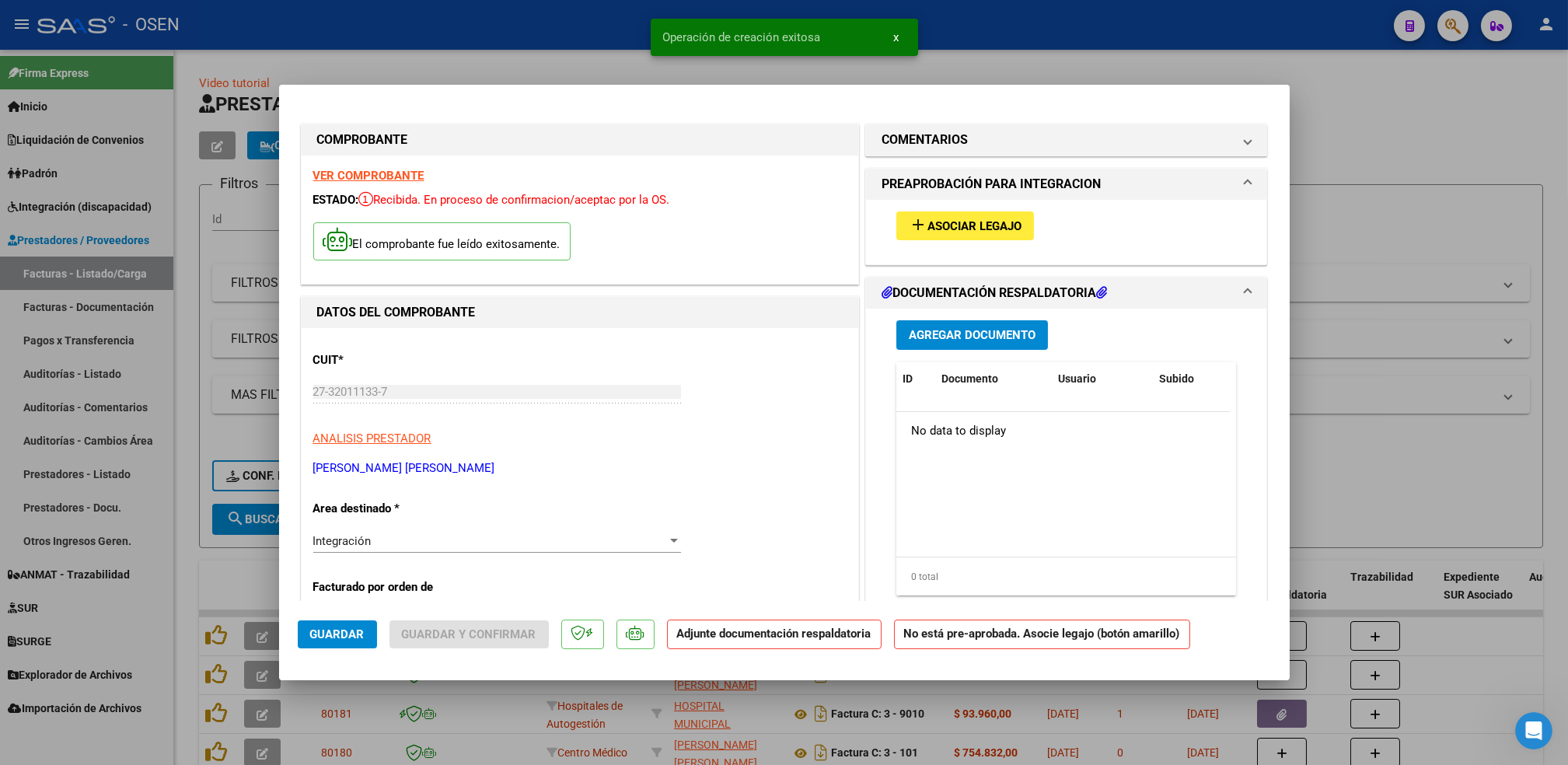
click at [1001, 223] on span "Asociar Legajo" at bounding box center [975, 226] width 95 height 14
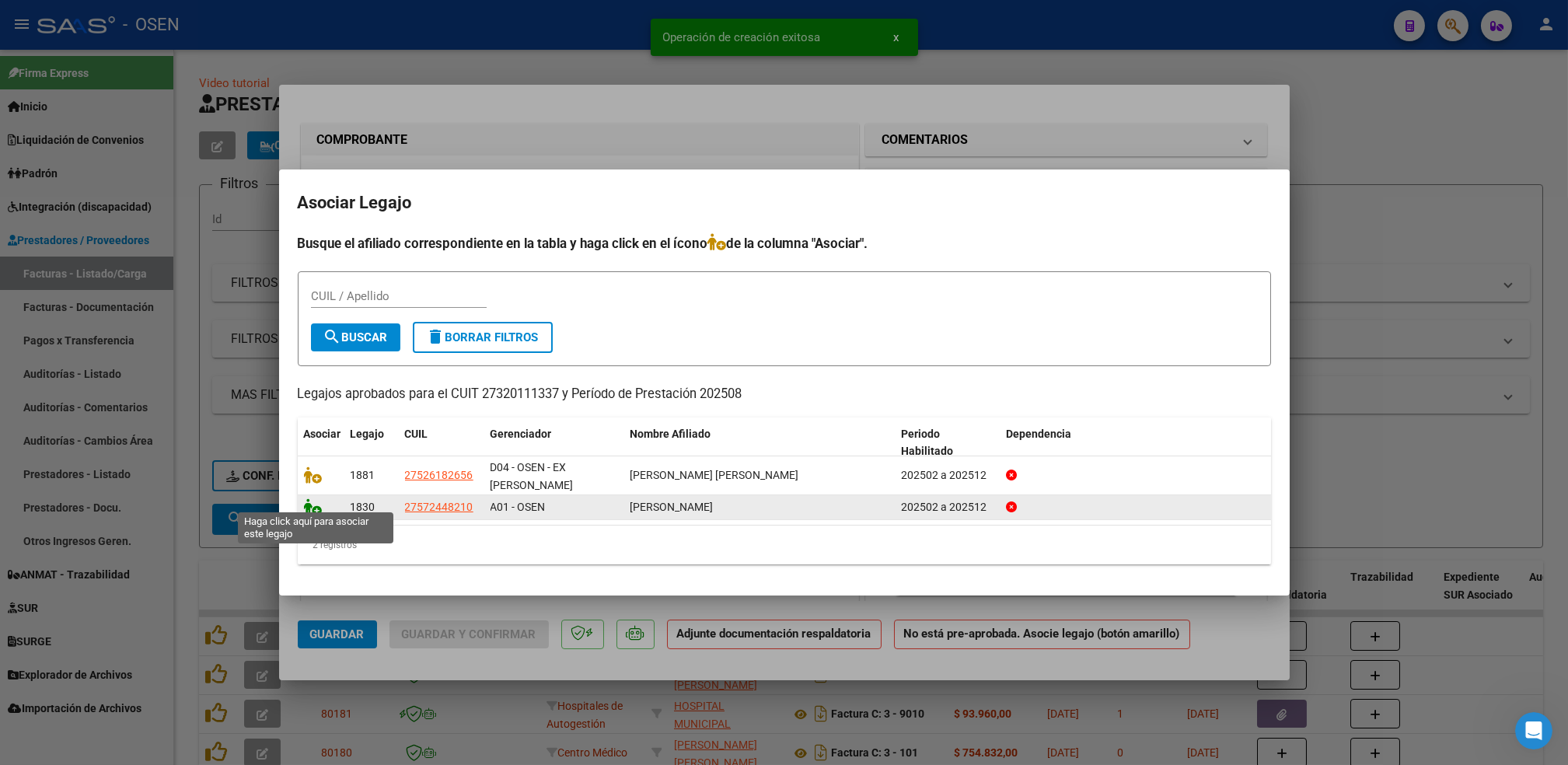
click at [305, 503] on icon at bounding box center [312, 507] width 18 height 17
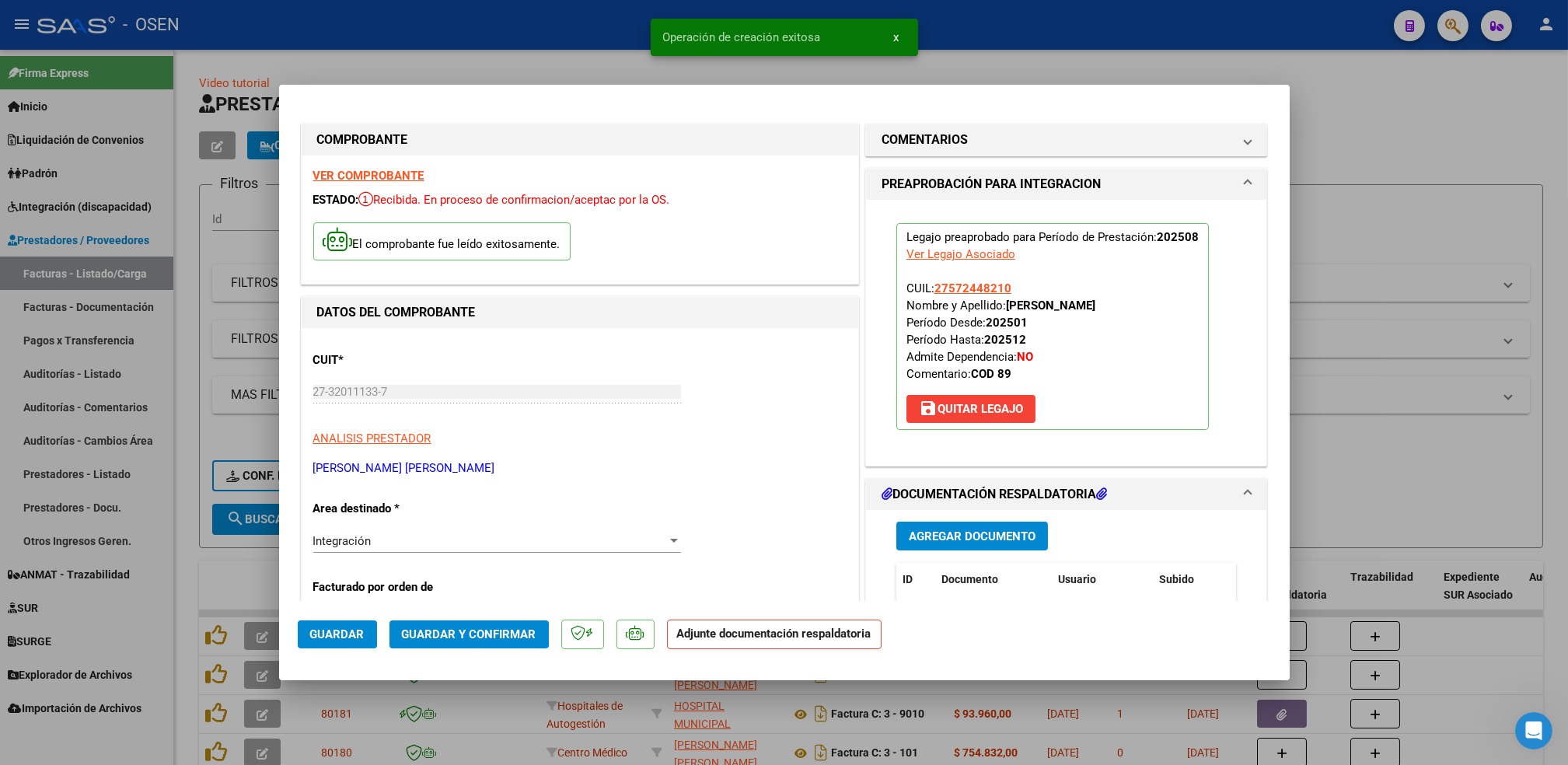
click at [946, 533] on span "Agregar Documento" at bounding box center [972, 536] width 126 height 14
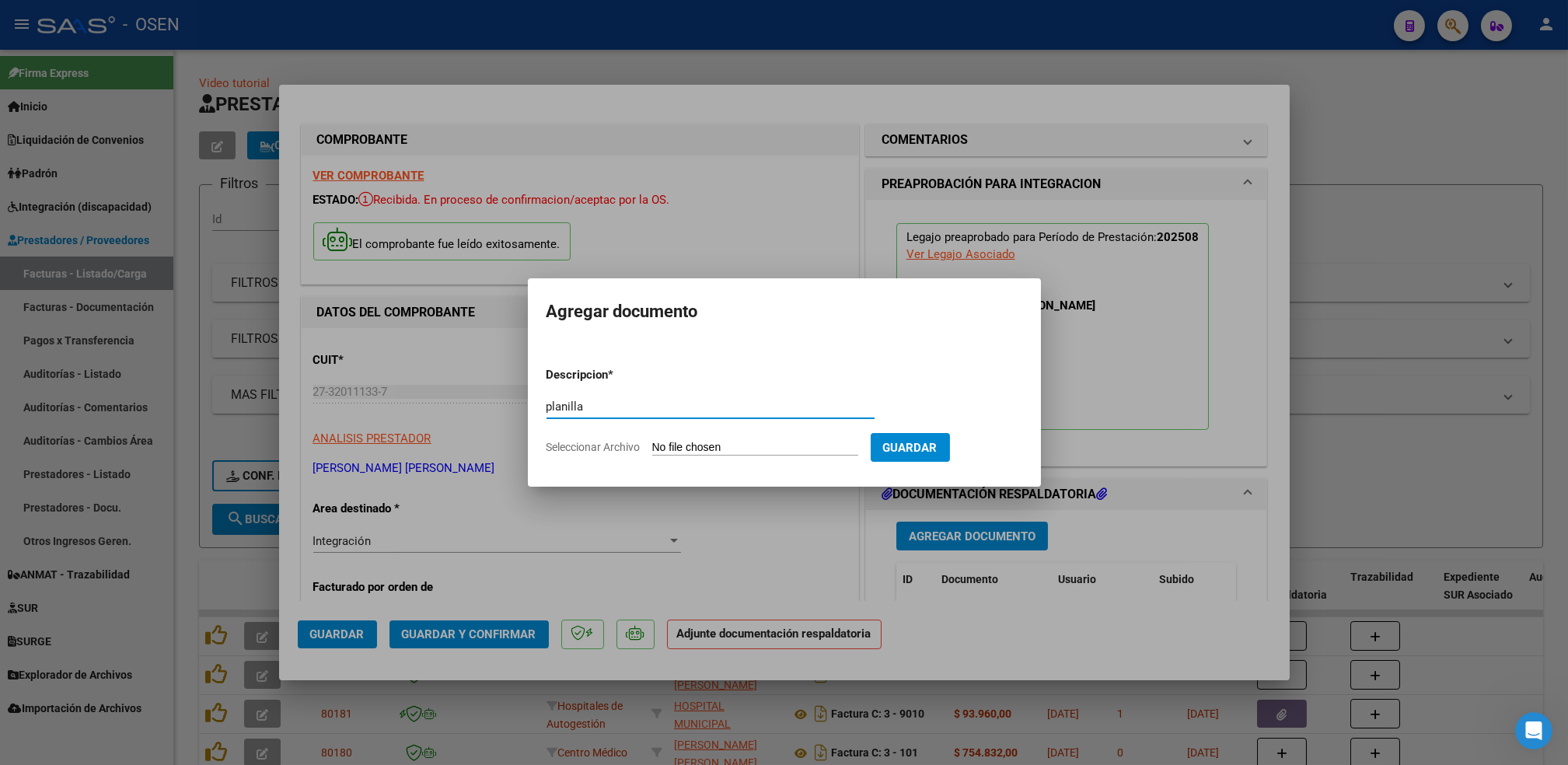
type input "planilla"
click at [653, 441] on input "Seleccionar Archivo" at bounding box center [756, 448] width 206 height 14
type input "C:\fakepath\[PERSON_NAME].pdf"
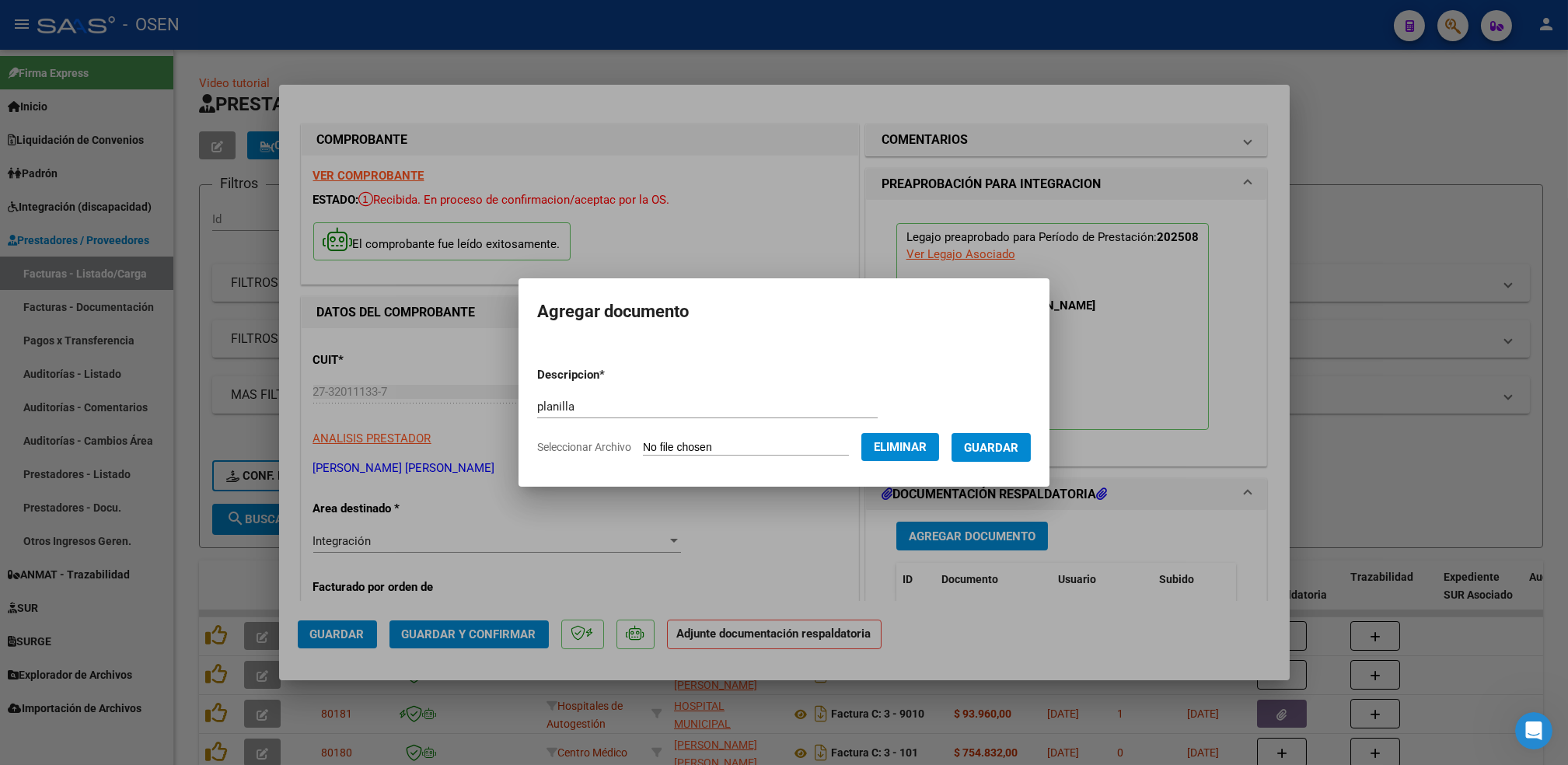
click at [1017, 448] on span "Guardar" at bounding box center [991, 448] width 54 height 14
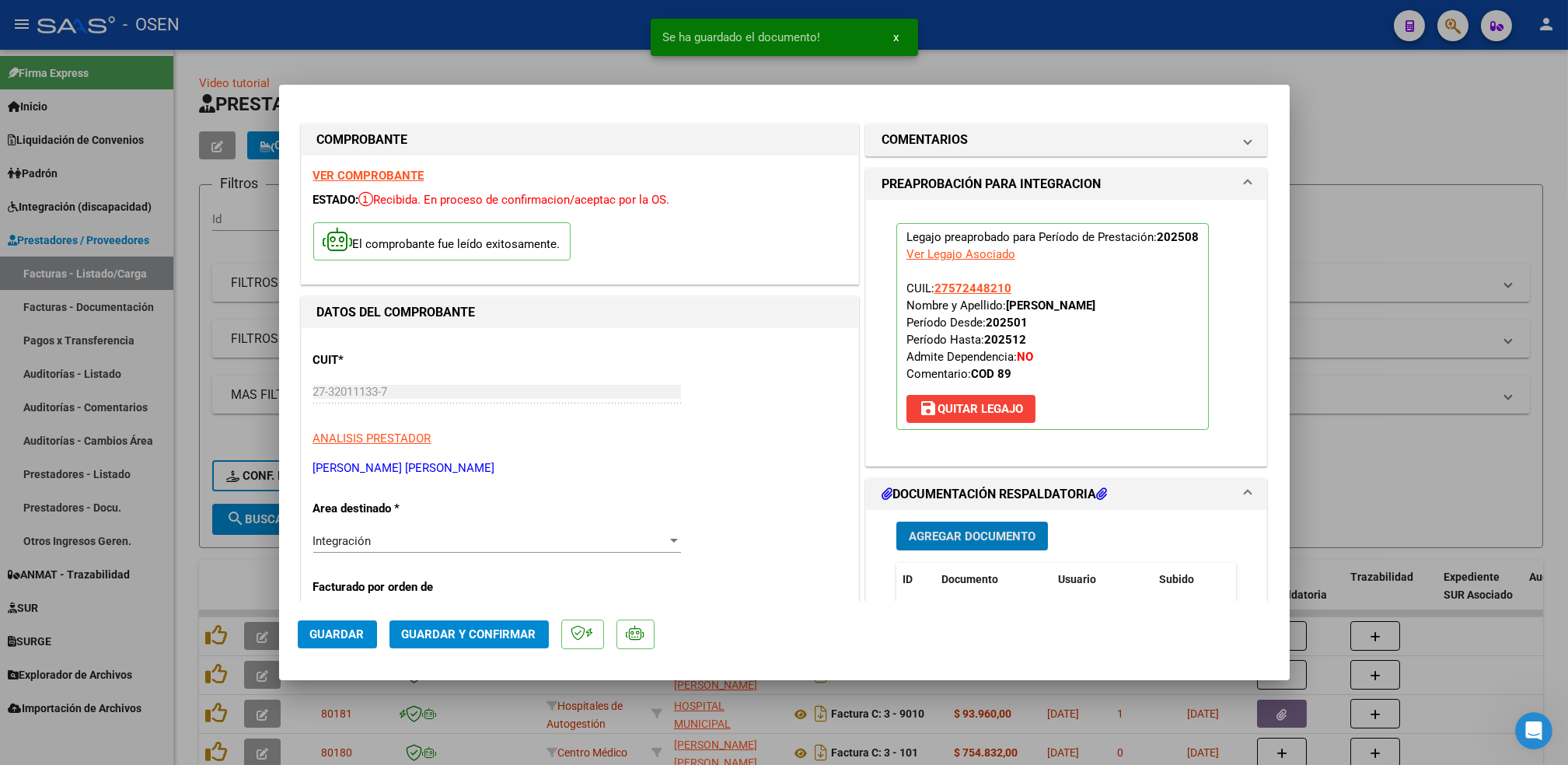
click at [348, 629] on span "Guardar" at bounding box center [338, 635] width 54 height 14
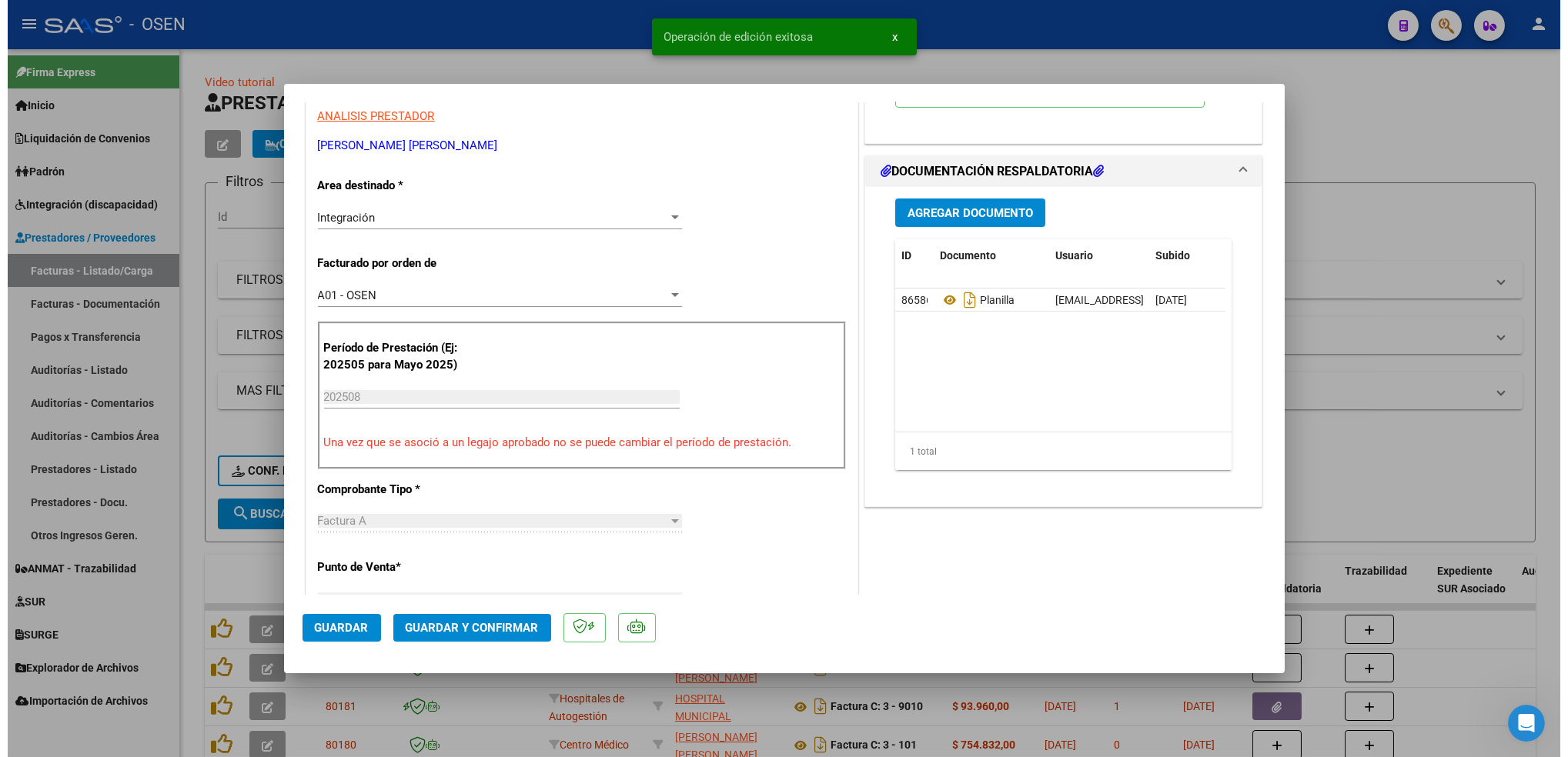
scroll to position [319, 0]
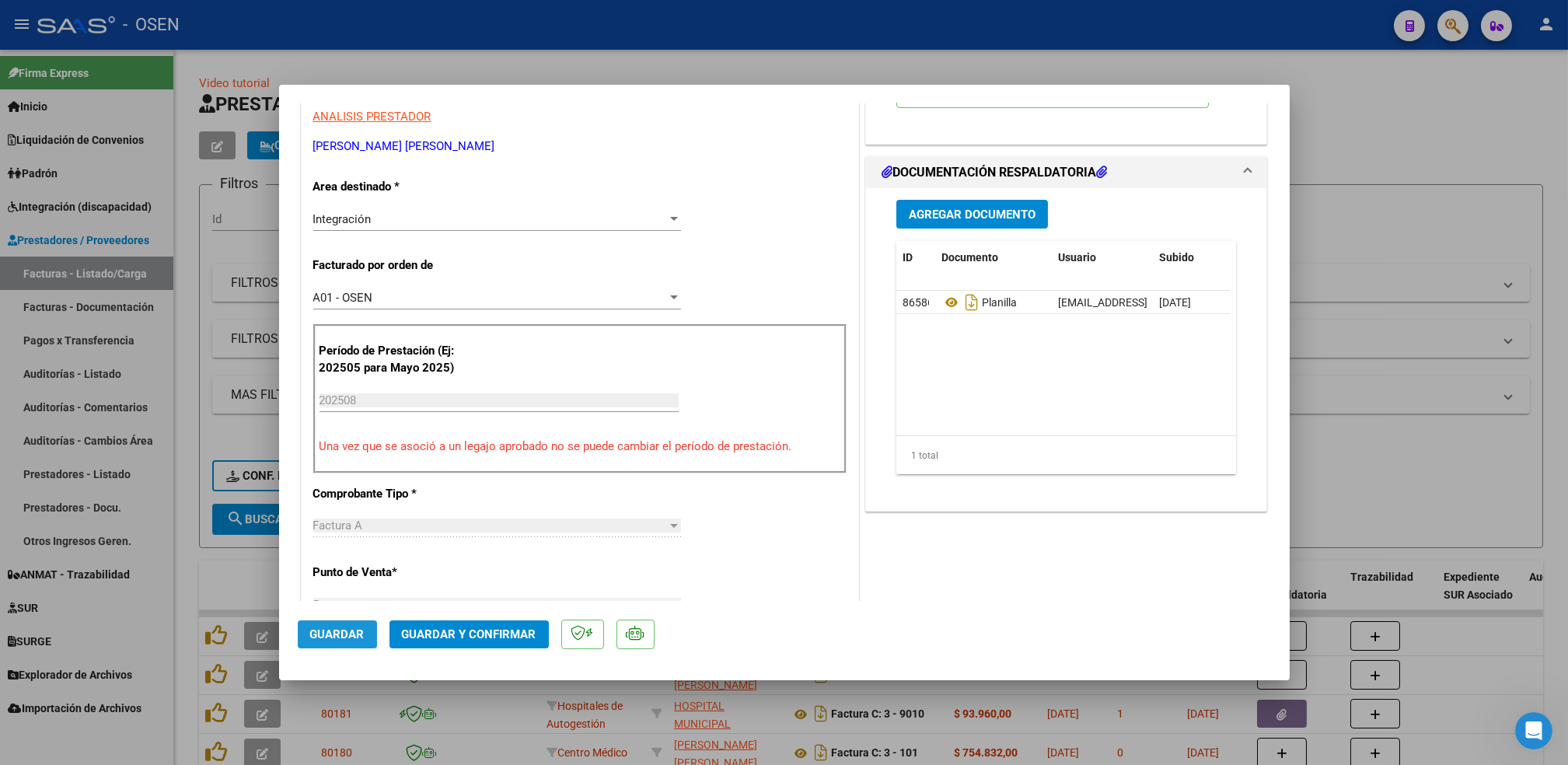
click at [338, 634] on span "Guardar" at bounding box center [338, 635] width 54 height 14
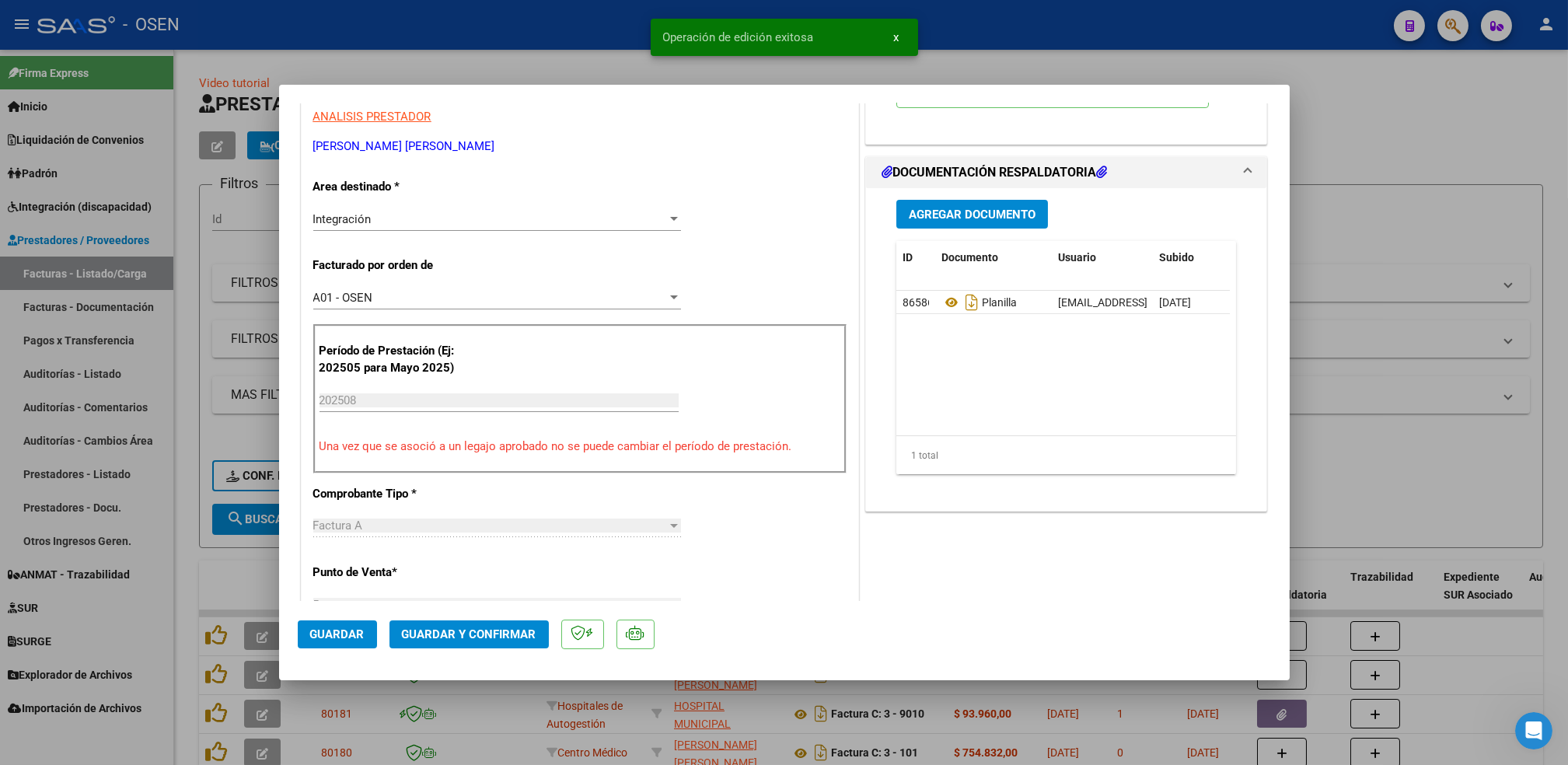
click at [183, 560] on div at bounding box center [784, 382] width 1568 height 765
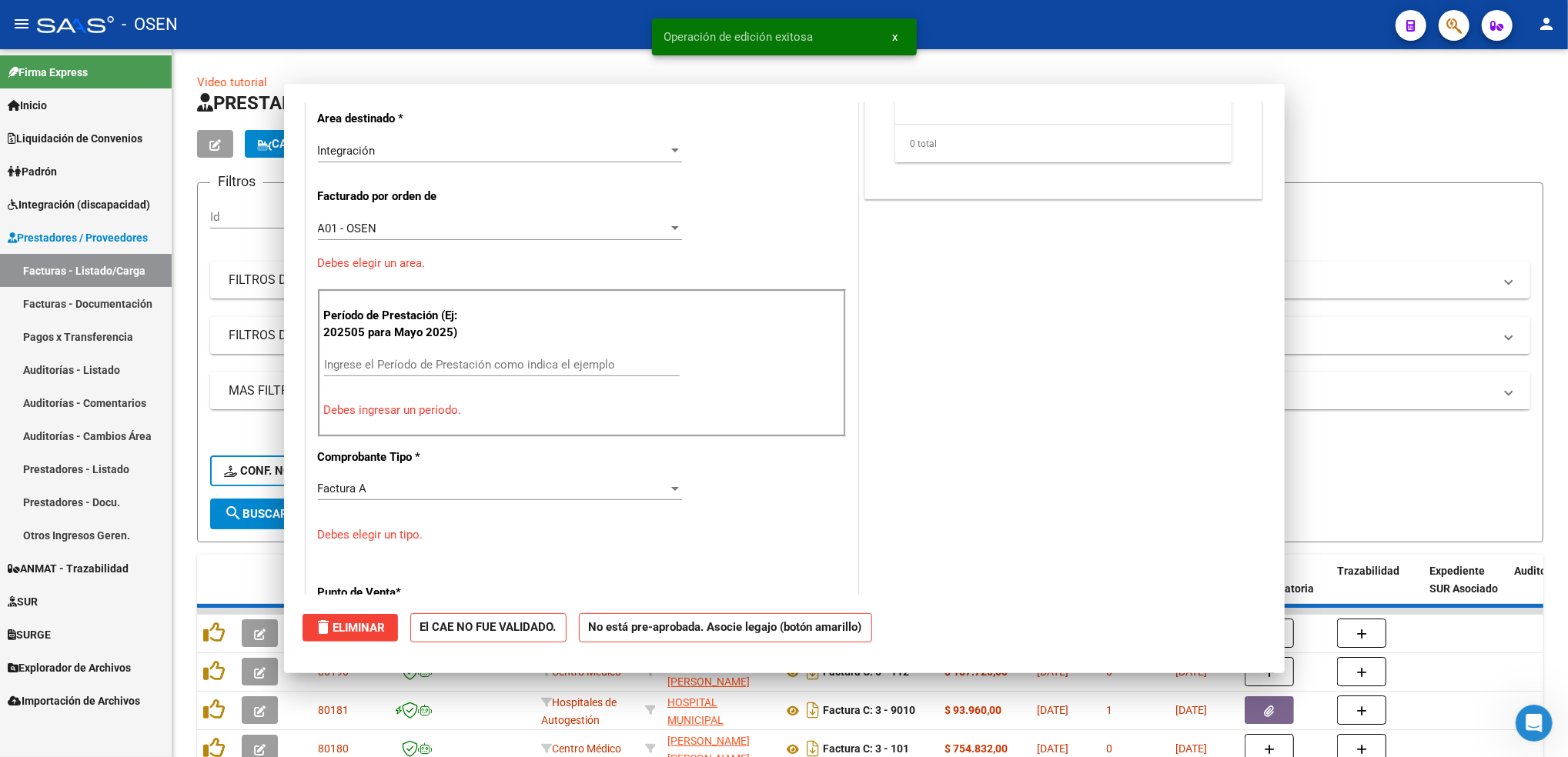
scroll to position [0, 0]
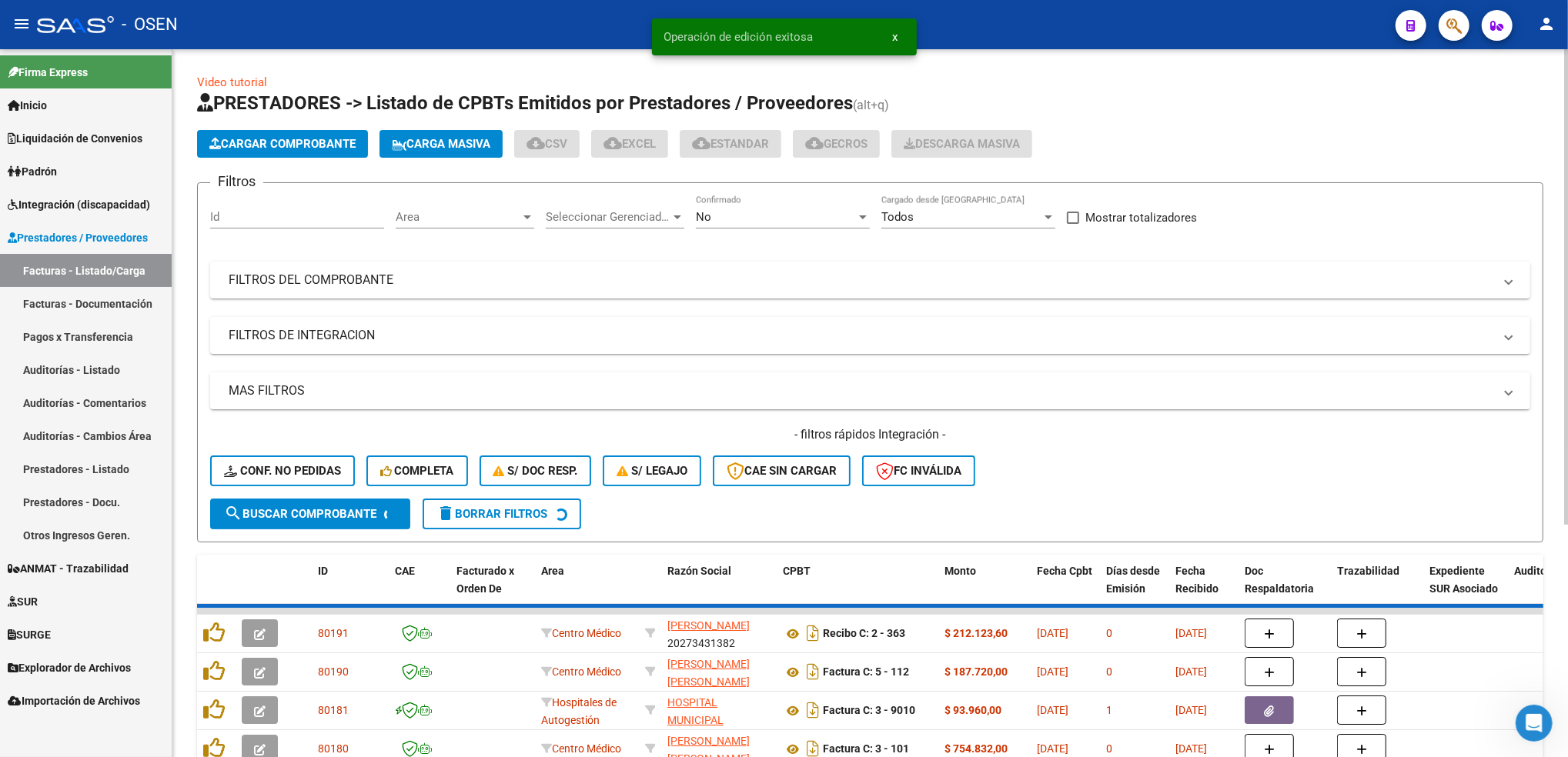
click at [745, 211] on div "No" at bounding box center [776, 217] width 160 height 14
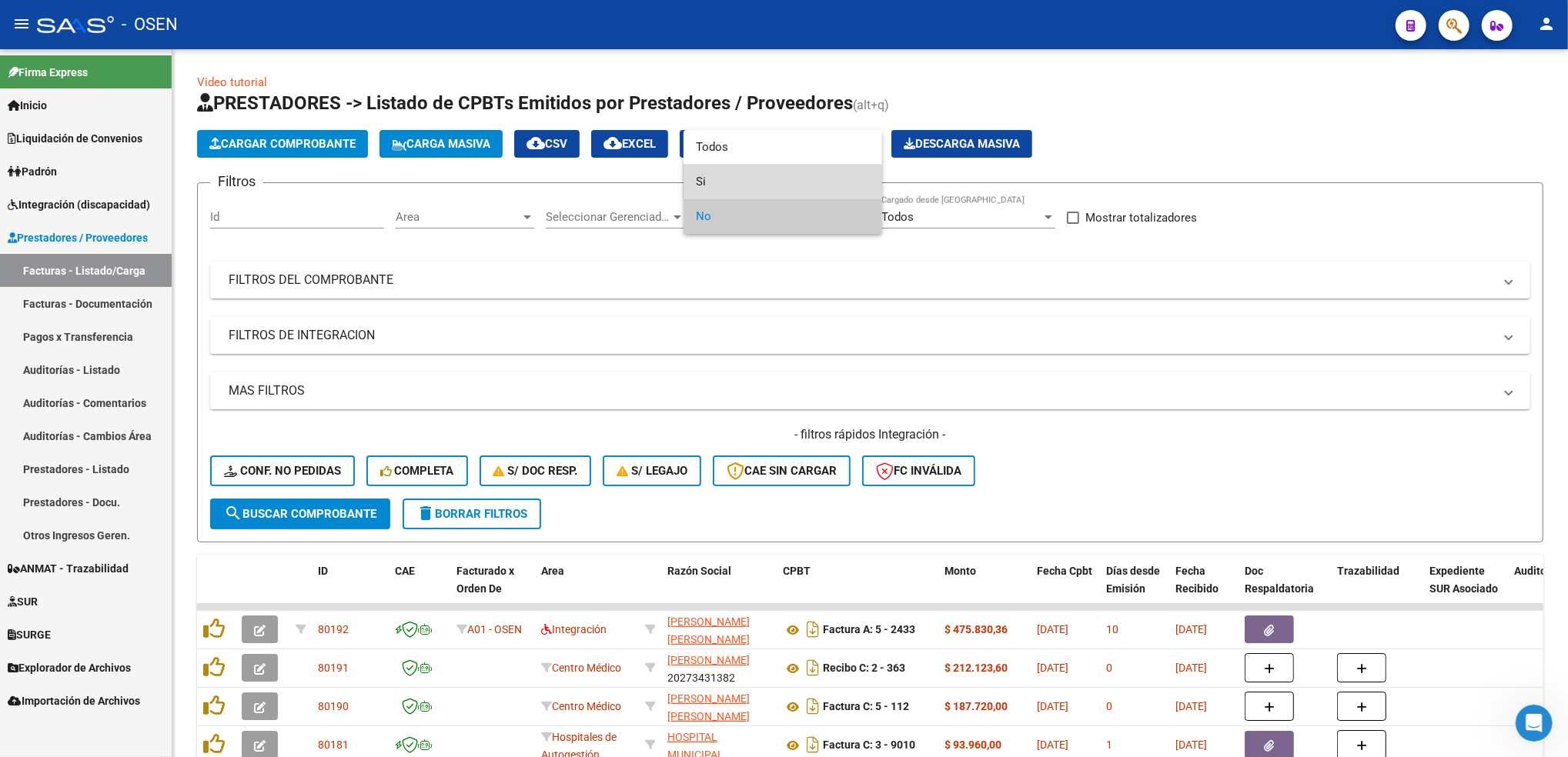
click at [740, 184] on span "Si" at bounding box center [783, 182] width 174 height 34
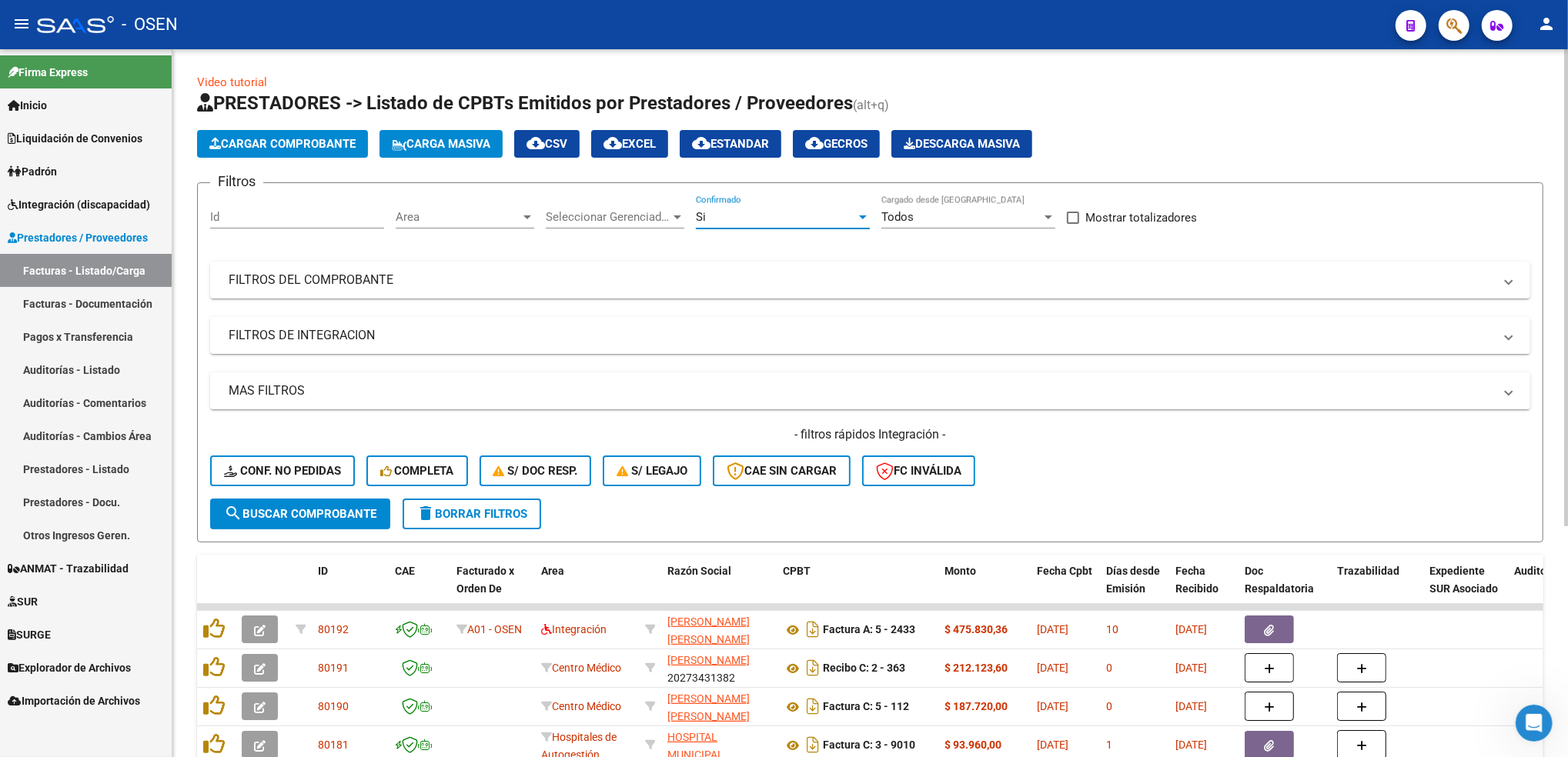
click at [457, 219] on span "Area" at bounding box center [457, 217] width 125 height 14
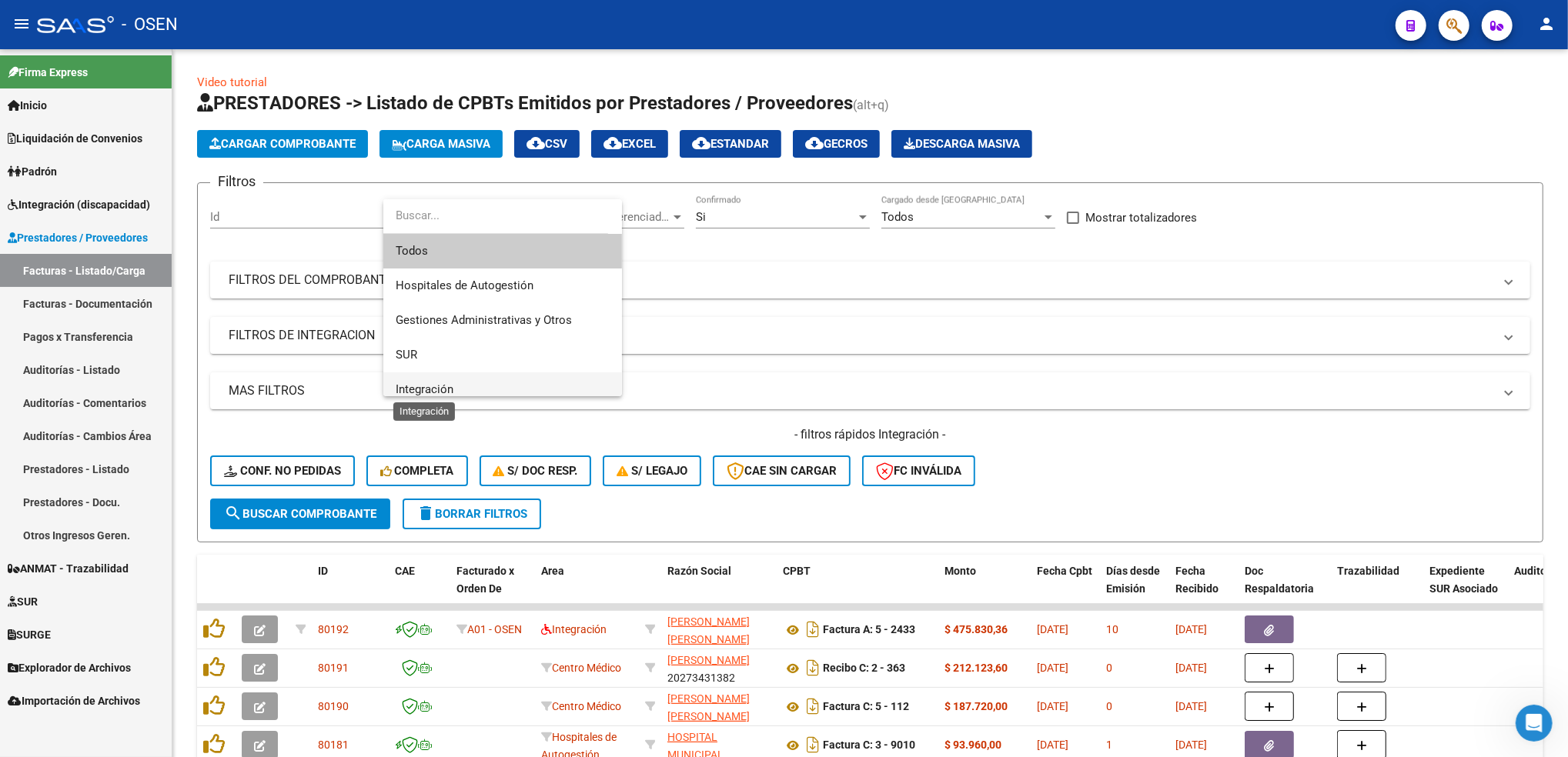
click at [440, 388] on span "Integración" at bounding box center [424, 389] width 57 height 14
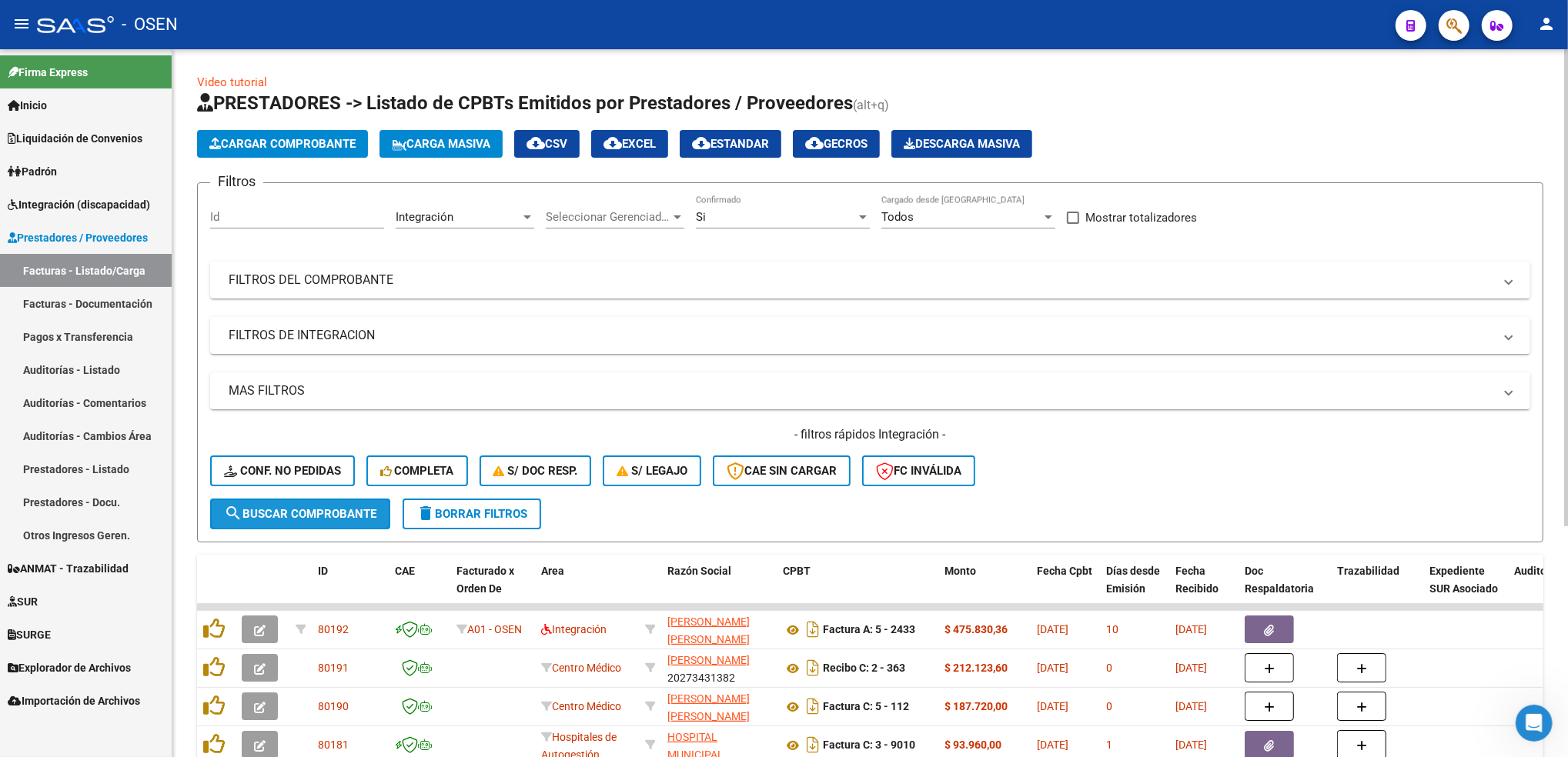
click at [374, 502] on button "search Buscar Comprobante" at bounding box center [300, 515] width 180 height 31
click at [769, 221] on div "No" at bounding box center [776, 217] width 160 height 14
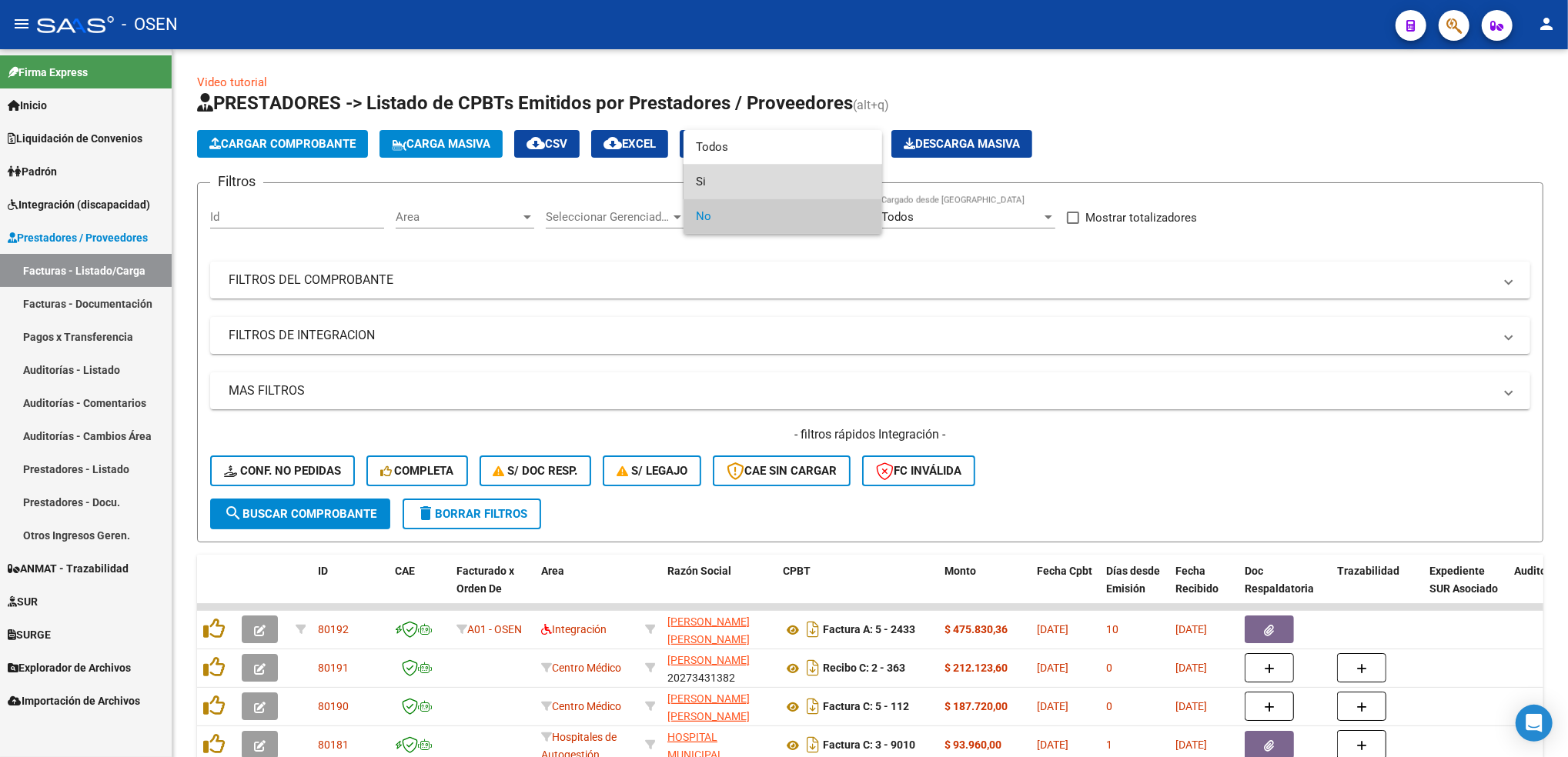
click at [736, 183] on span "Si" at bounding box center [783, 182] width 174 height 34
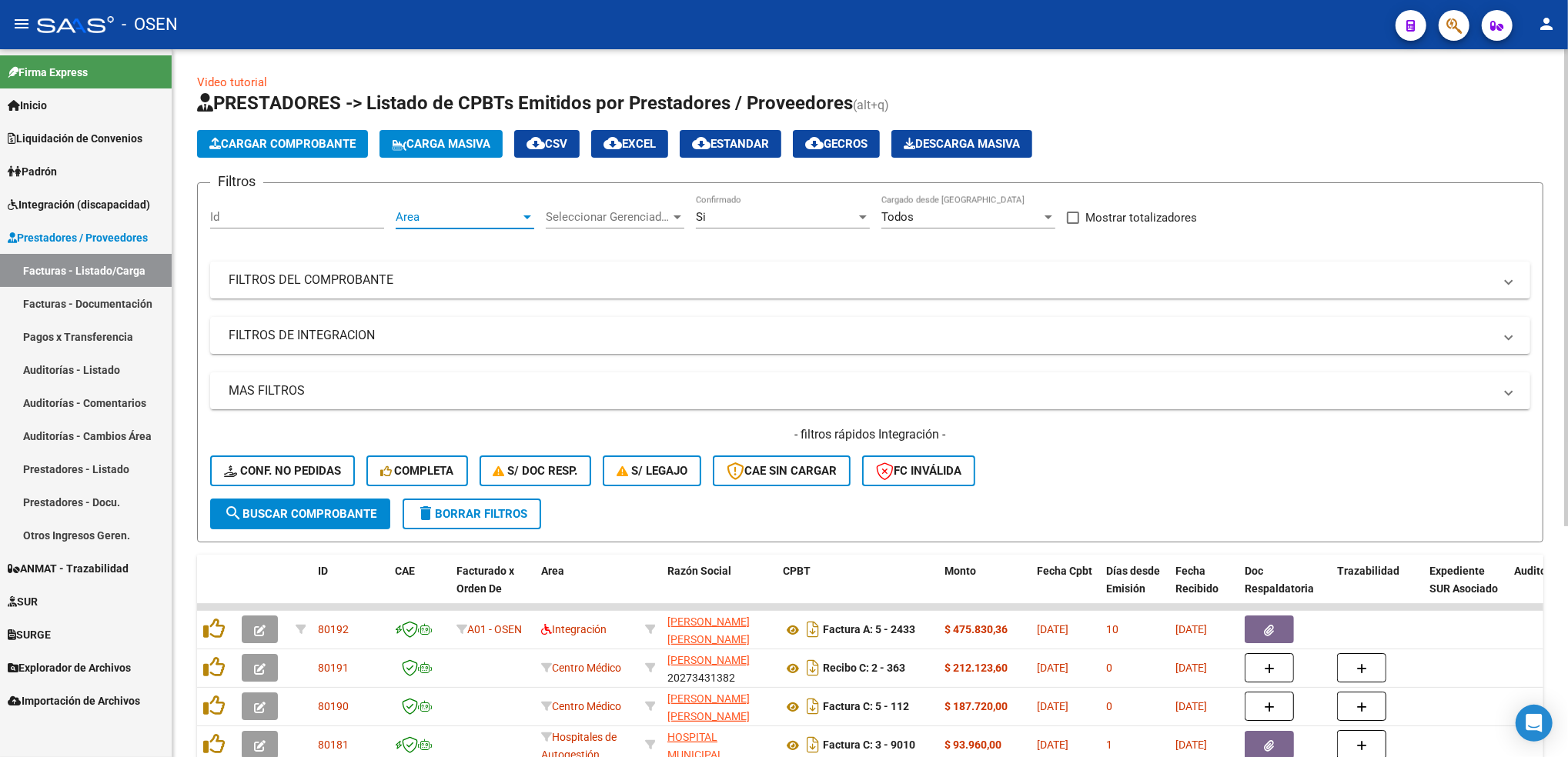
click at [470, 216] on span "Area" at bounding box center [457, 217] width 125 height 14
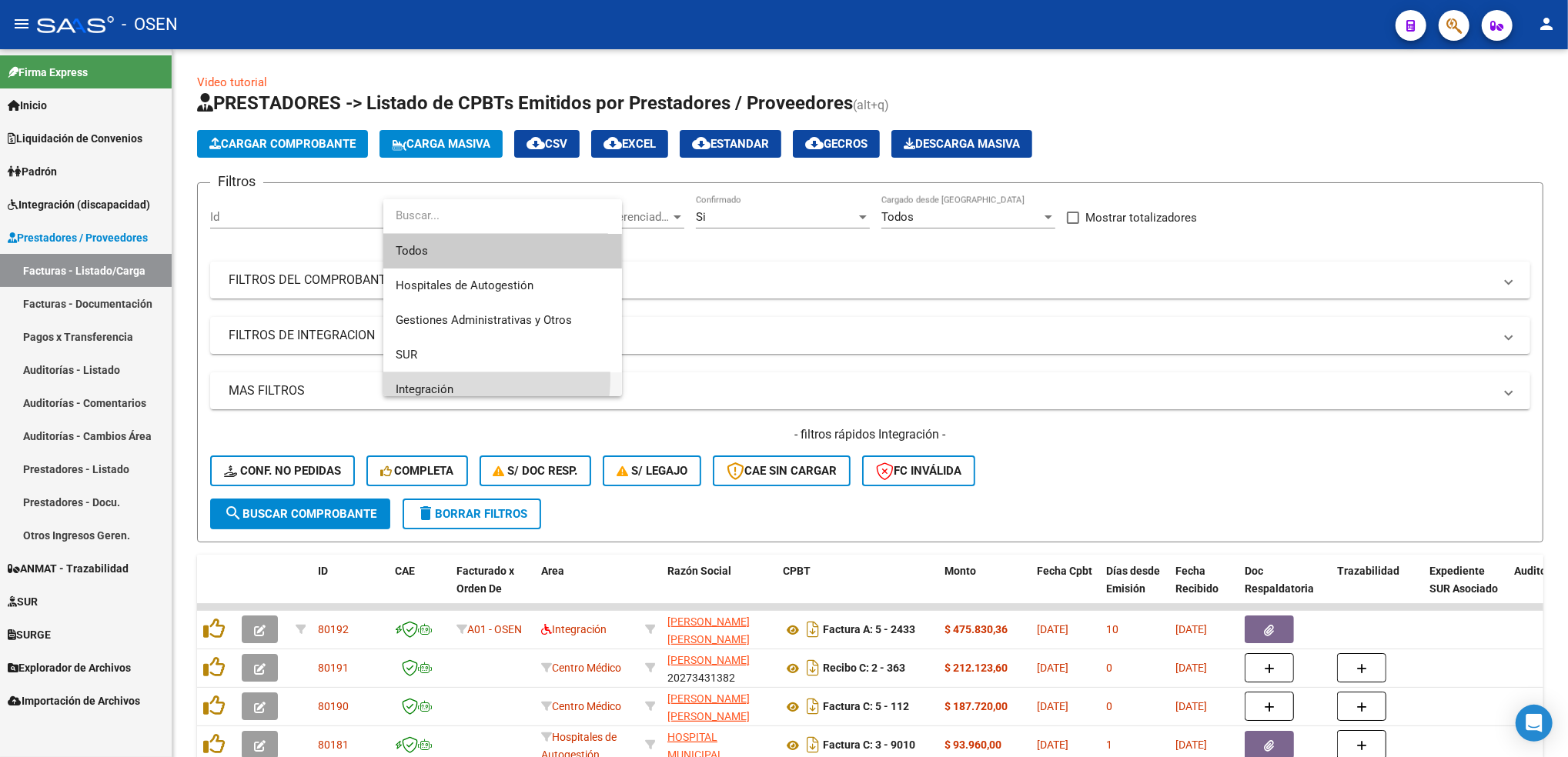
click at [451, 378] on span "Integración" at bounding box center [502, 389] width 214 height 34
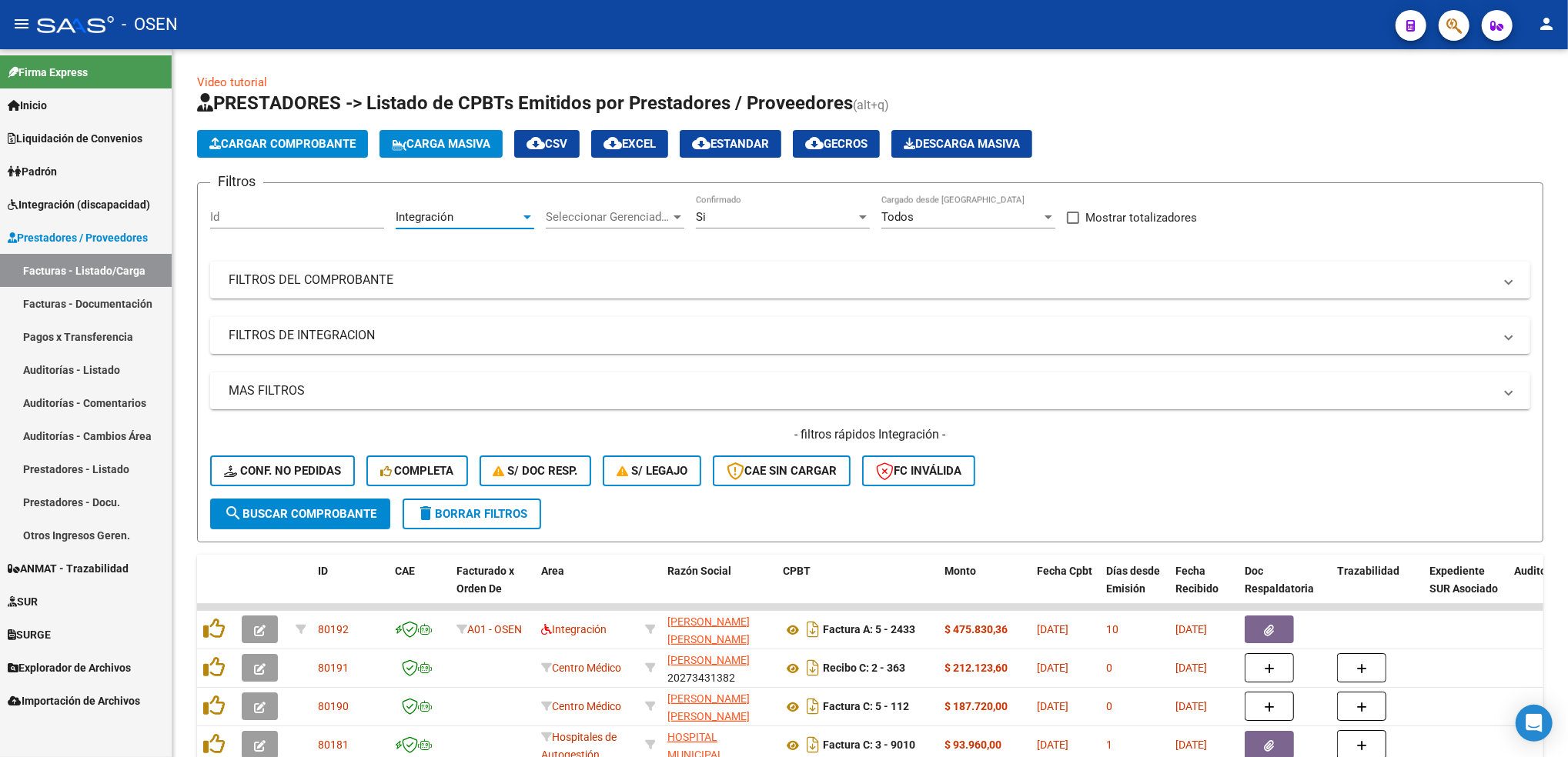
scroll to position [10, 0]
click at [382, 324] on mat-expansion-panel-header "FILTROS DE INTEGRACION" at bounding box center [869, 335] width 1320 height 37
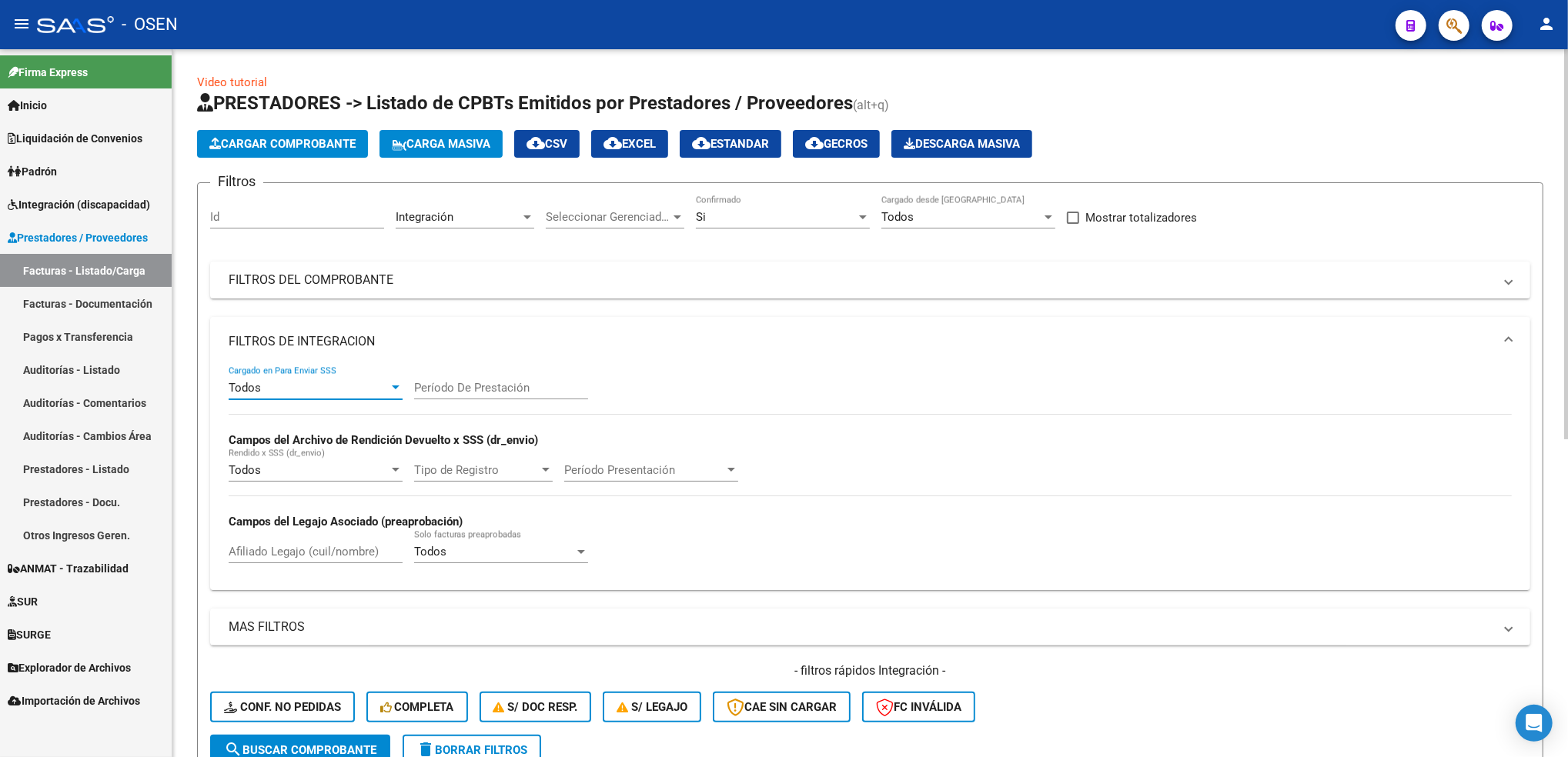
click at [301, 384] on div "Todos" at bounding box center [308, 388] width 160 height 14
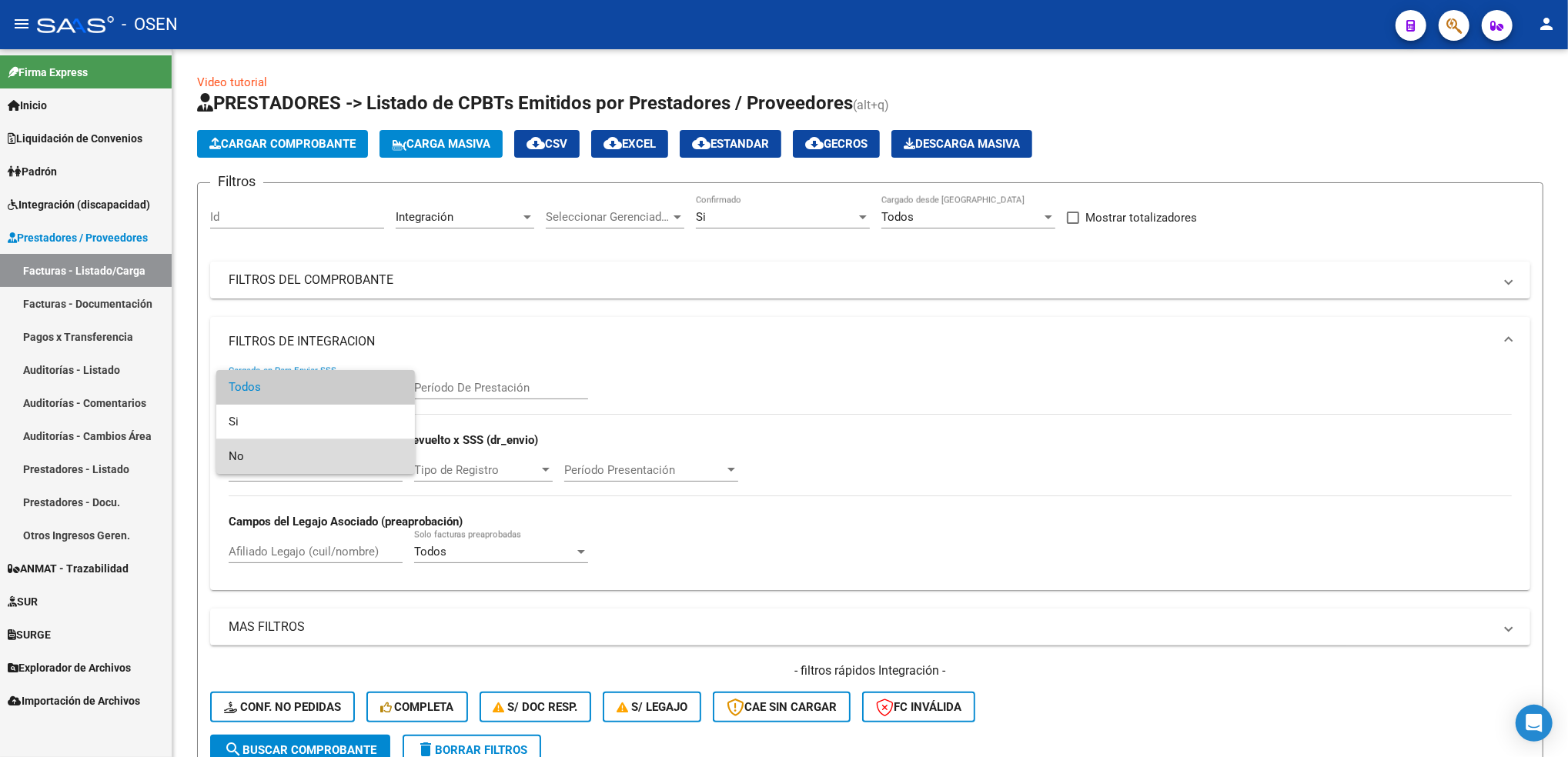
click at [283, 455] on span "No" at bounding box center [315, 456] width 174 height 34
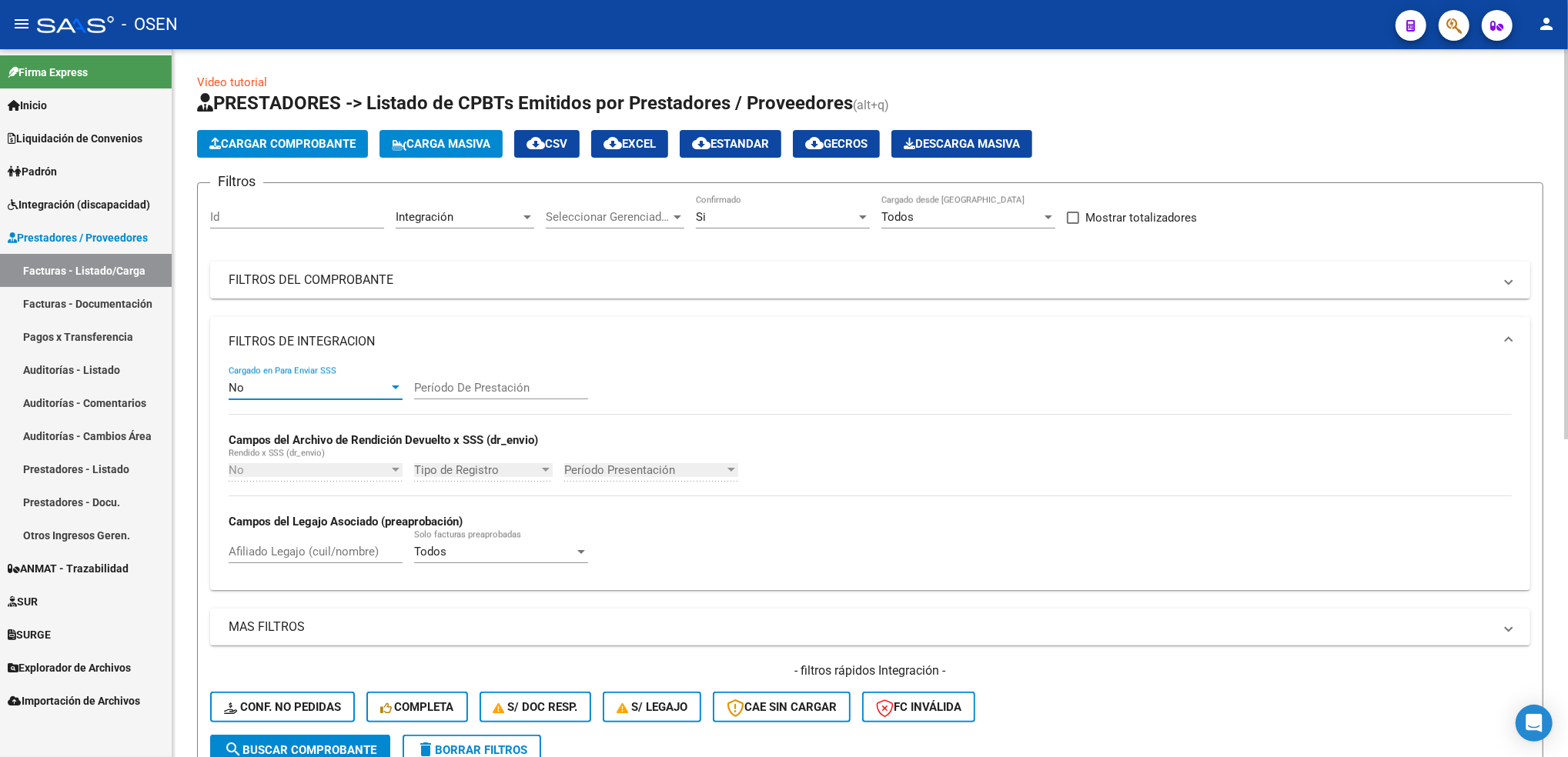
click at [333, 749] on span "search Buscar Comprobante" at bounding box center [301, 750] width 153 height 14
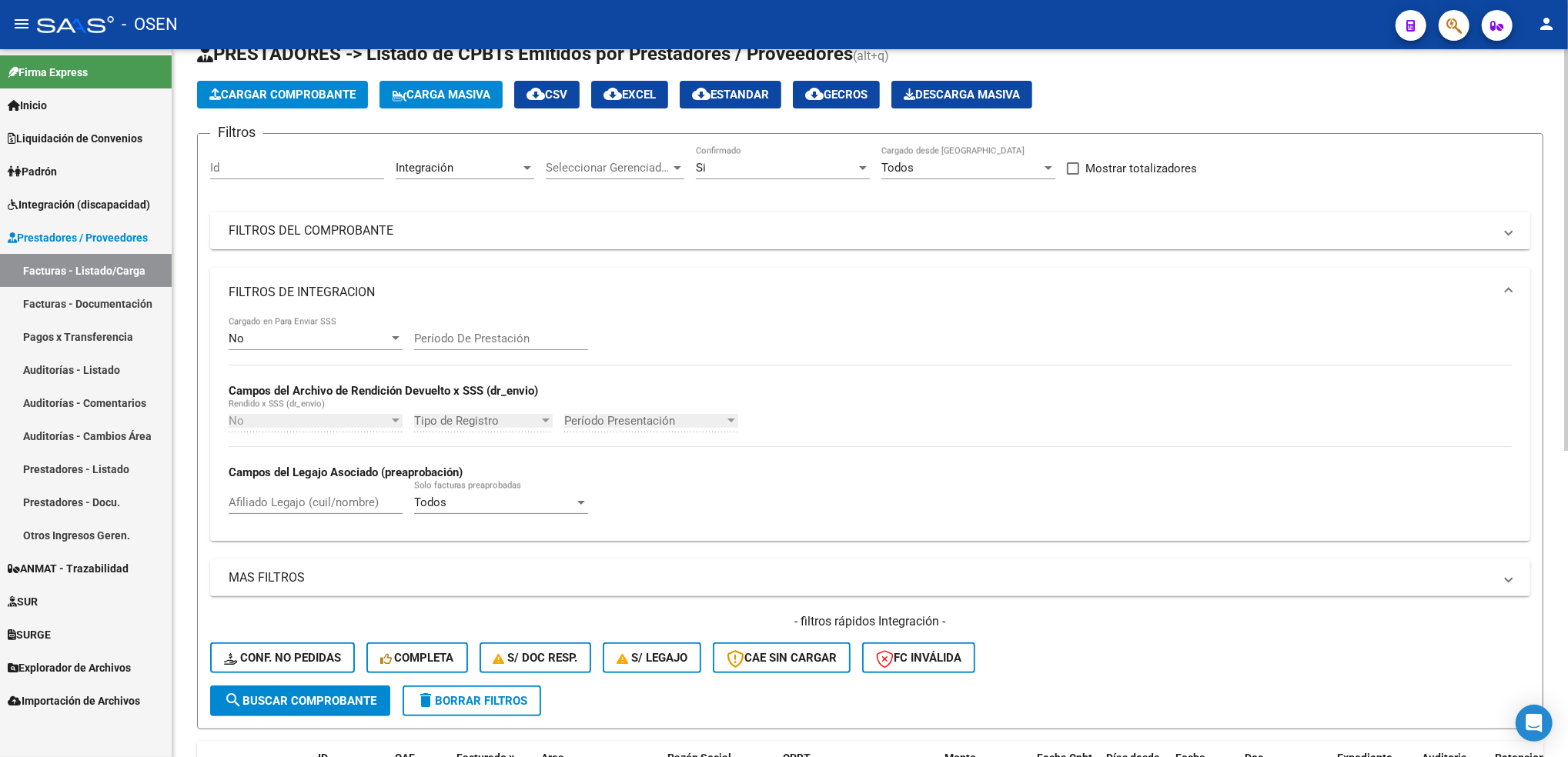
scroll to position [47, 0]
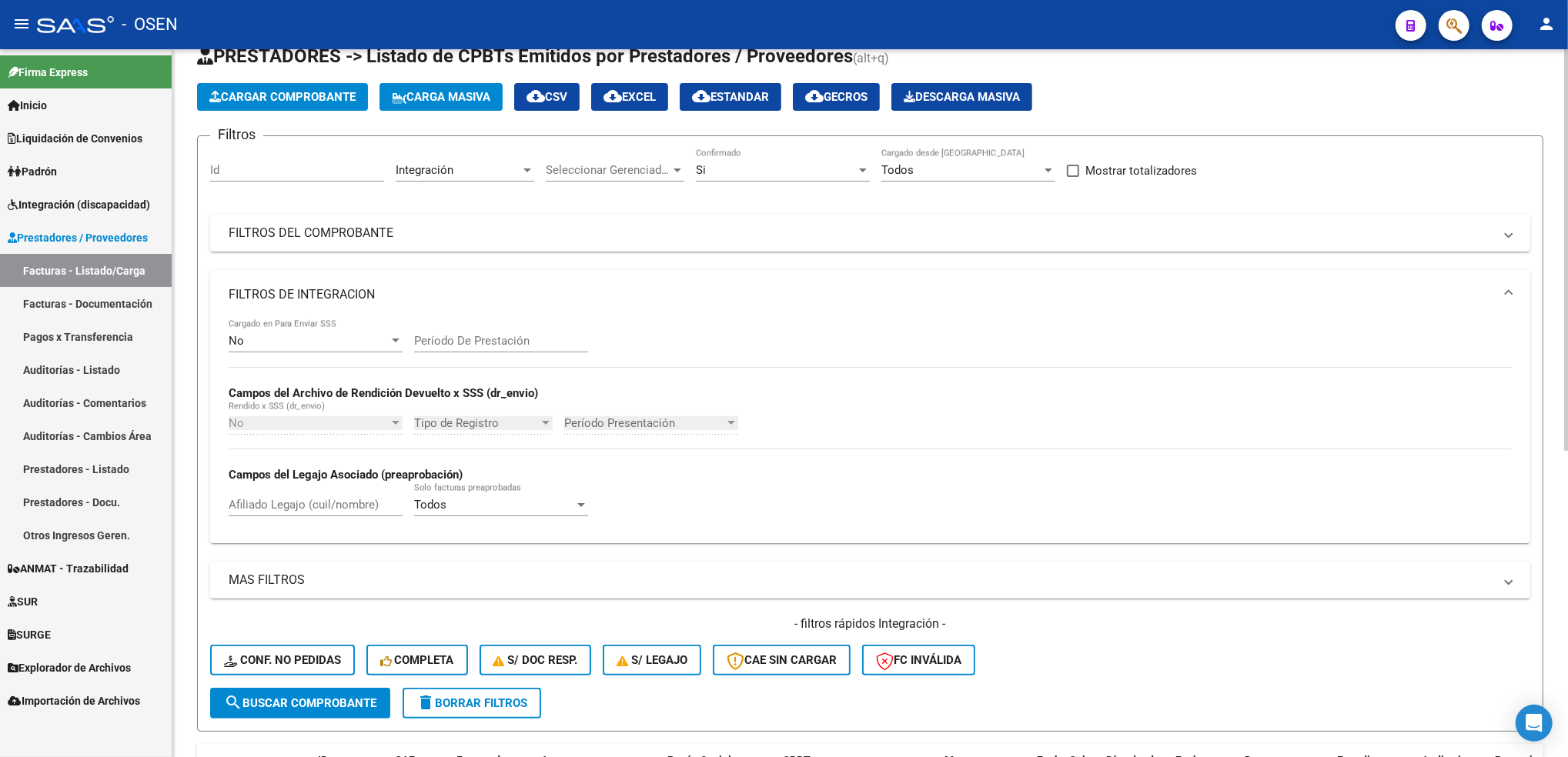
click at [1548, 256] on div "Video tutorial PRESTADORES -> Listado de CPBTs Emitidos por Prestadores / Prove…" at bounding box center [872, 620] width 1399 height 1238
click at [774, 167] on div "Si" at bounding box center [776, 170] width 160 height 14
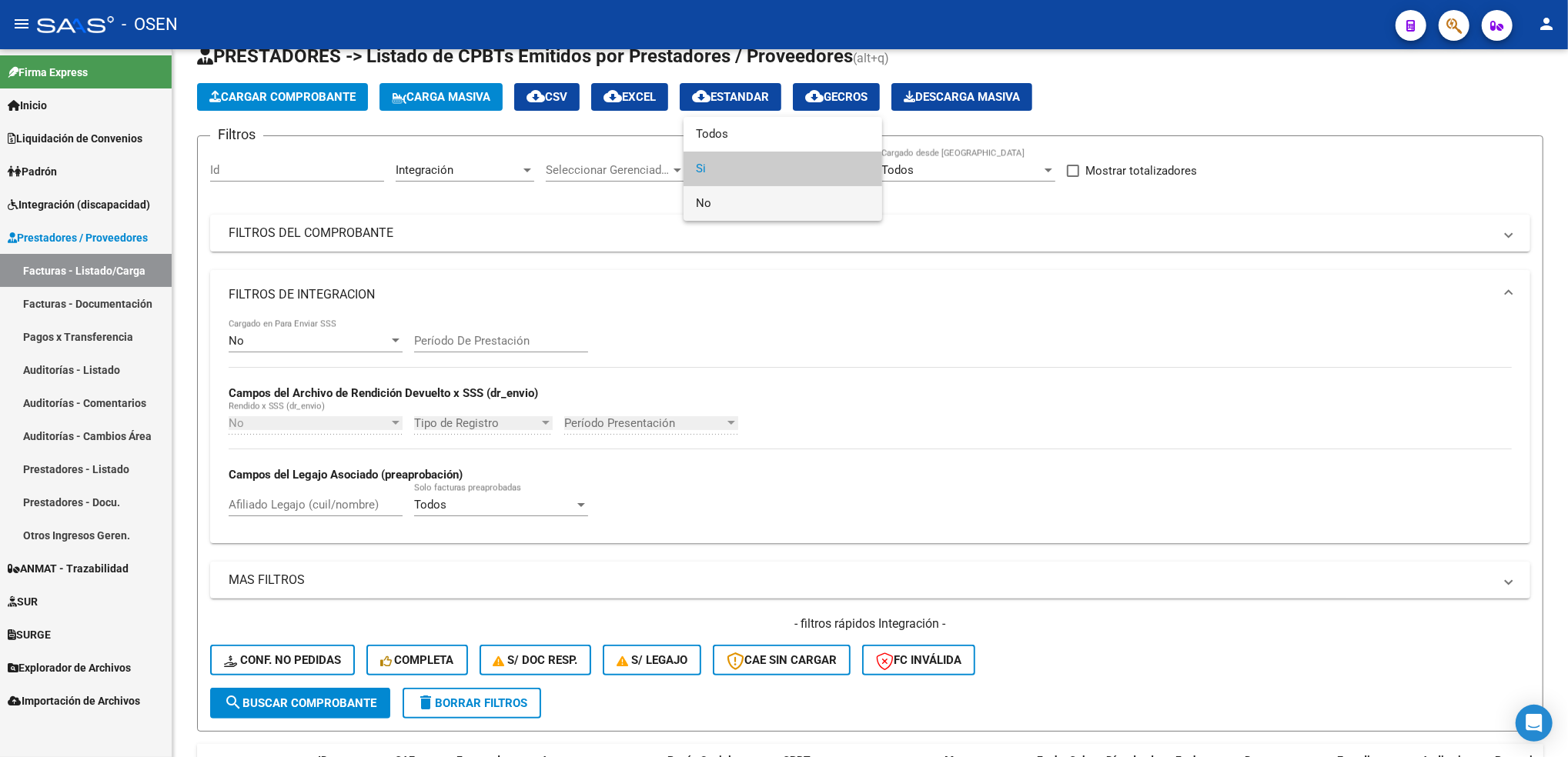
click at [721, 204] on span "No" at bounding box center [783, 203] width 174 height 34
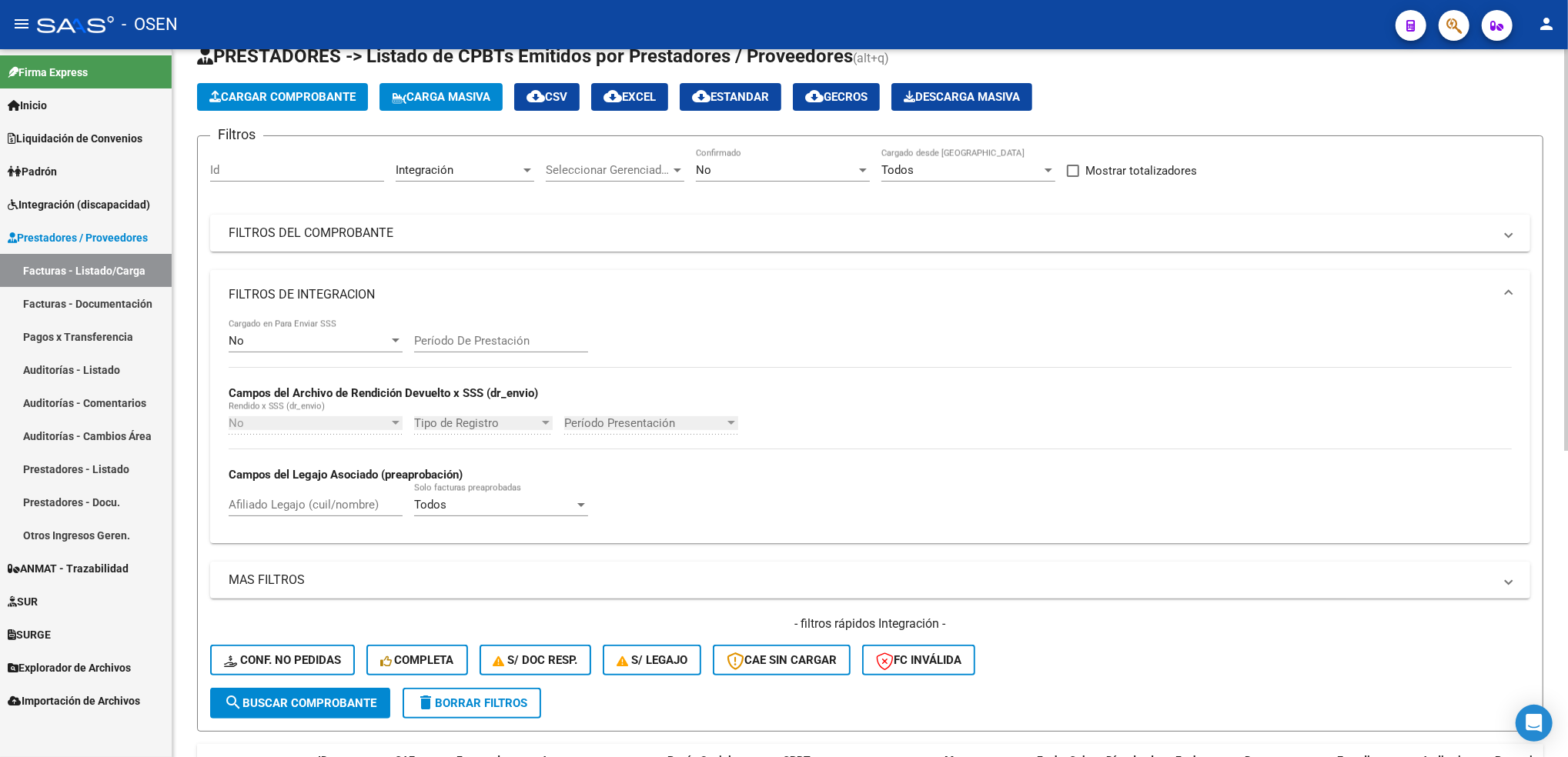
click at [351, 683] on div "- filtros rápidos Integración - Conf. no pedidas Completa S/ Doc Resp. S/ legaj…" at bounding box center [869, 652] width 1320 height 73
click at [351, 689] on button "search Buscar Comprobante" at bounding box center [300, 704] width 180 height 31
drag, startPoint x: 1562, startPoint y: 114, endPoint x: 1559, endPoint y: 221, distance: 107.0
click at [1559, 221] on div "Video tutorial PRESTADORES -> Listado de CPBTs Emitidos por Prestadores / Prove…" at bounding box center [870, 640] width 1395 height 1276
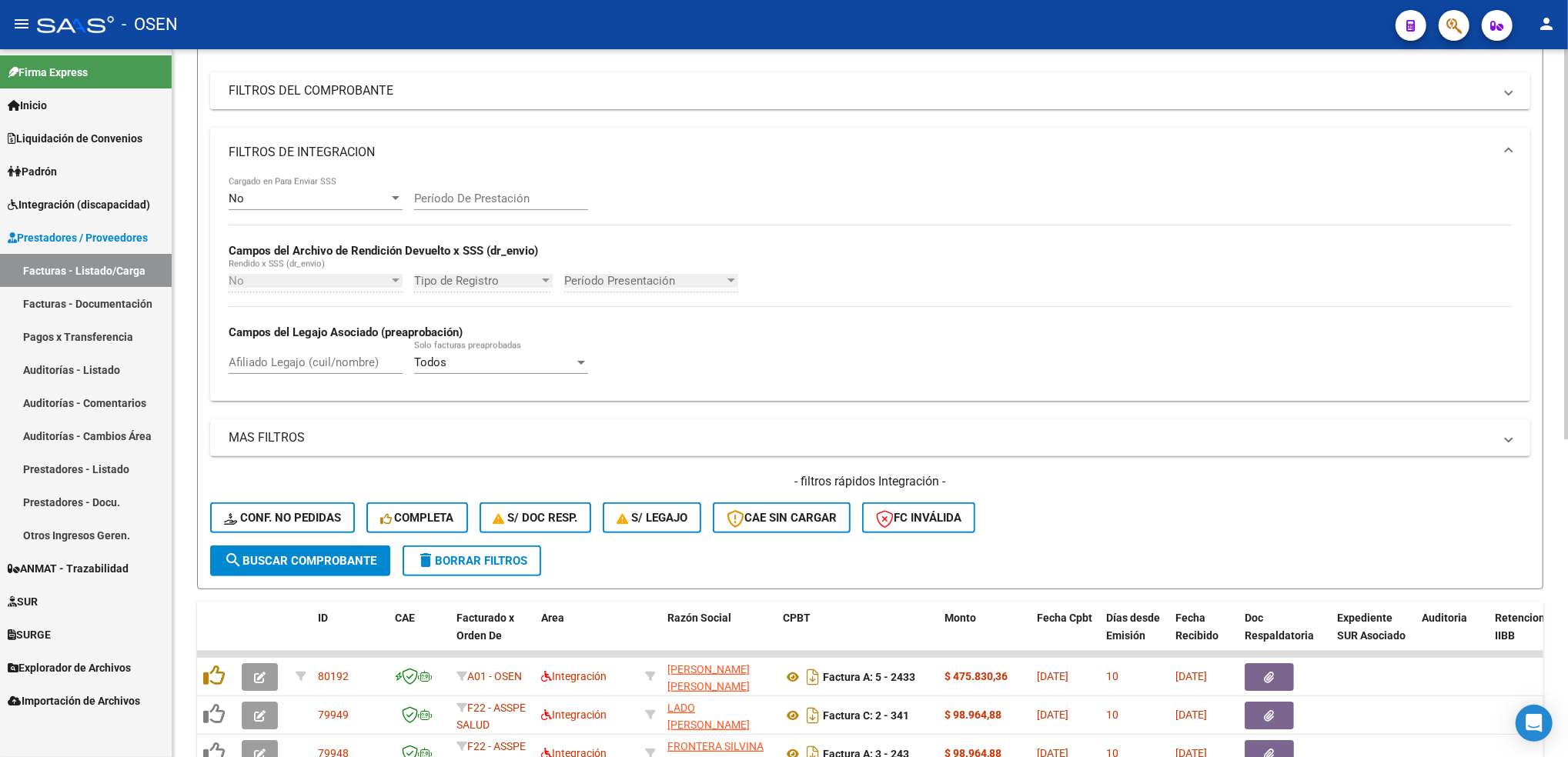
scroll to position [174, 0]
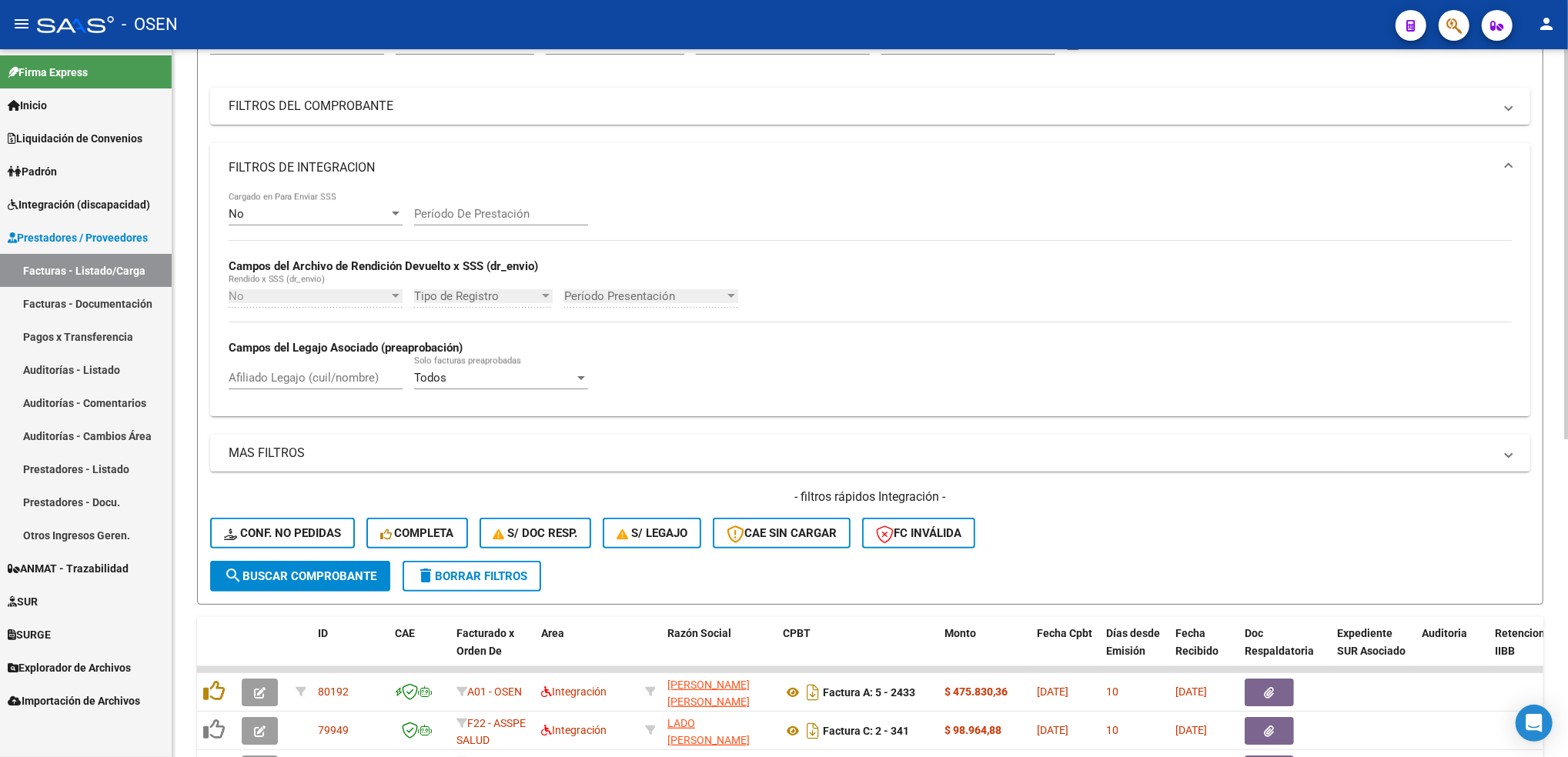
click at [1491, 309] on div "Video tutorial PRESTADORES -> Listado de CPBTs Emitidos por Prestadores / Prove…" at bounding box center [872, 513] width 1399 height 1276
click at [489, 570] on span "delete Borrar Filtros" at bounding box center [471, 577] width 111 height 14
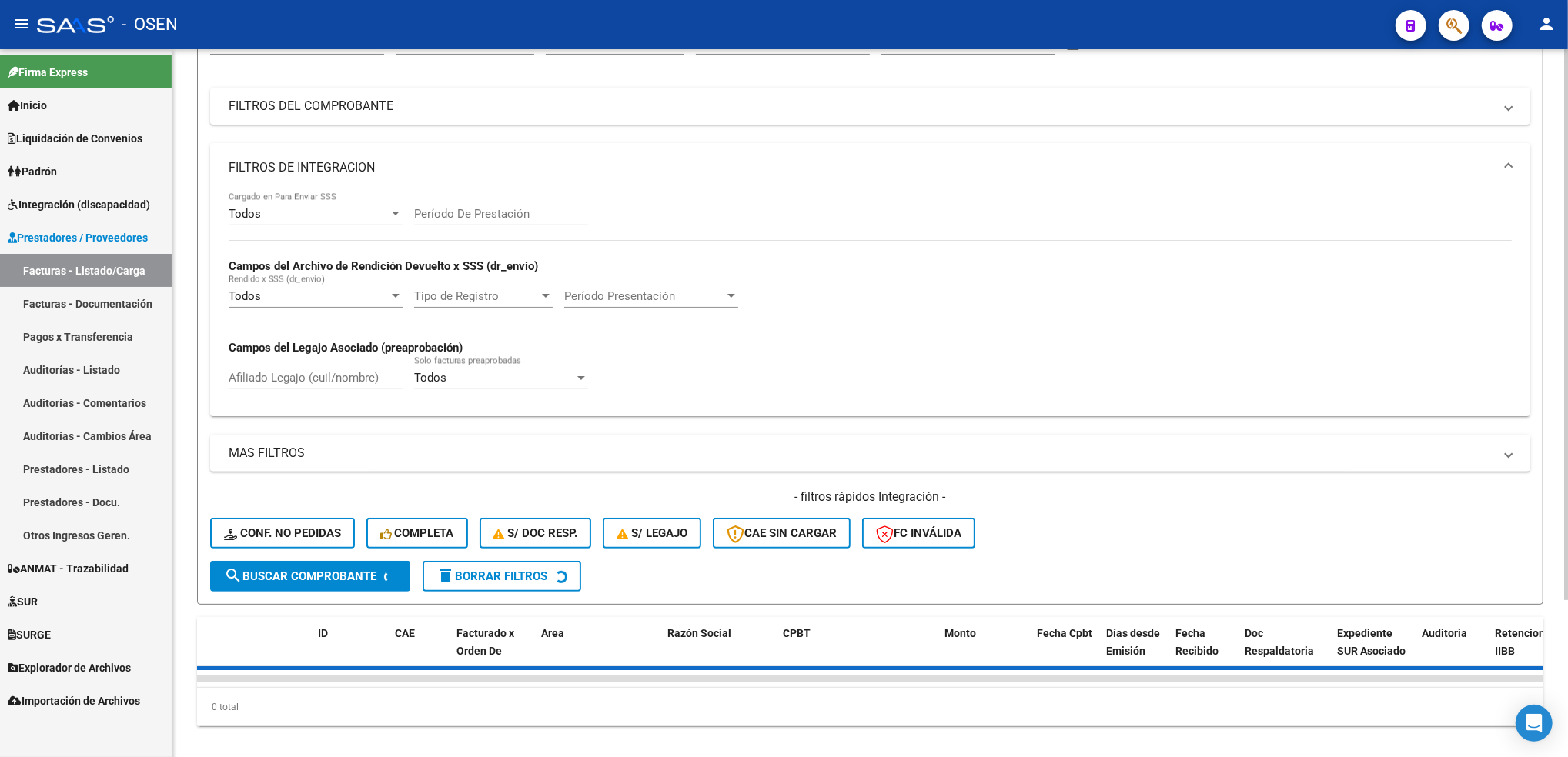
click at [431, 173] on mat-panel-title "FILTROS DE INTEGRACION" at bounding box center [860, 168] width 1265 height 17
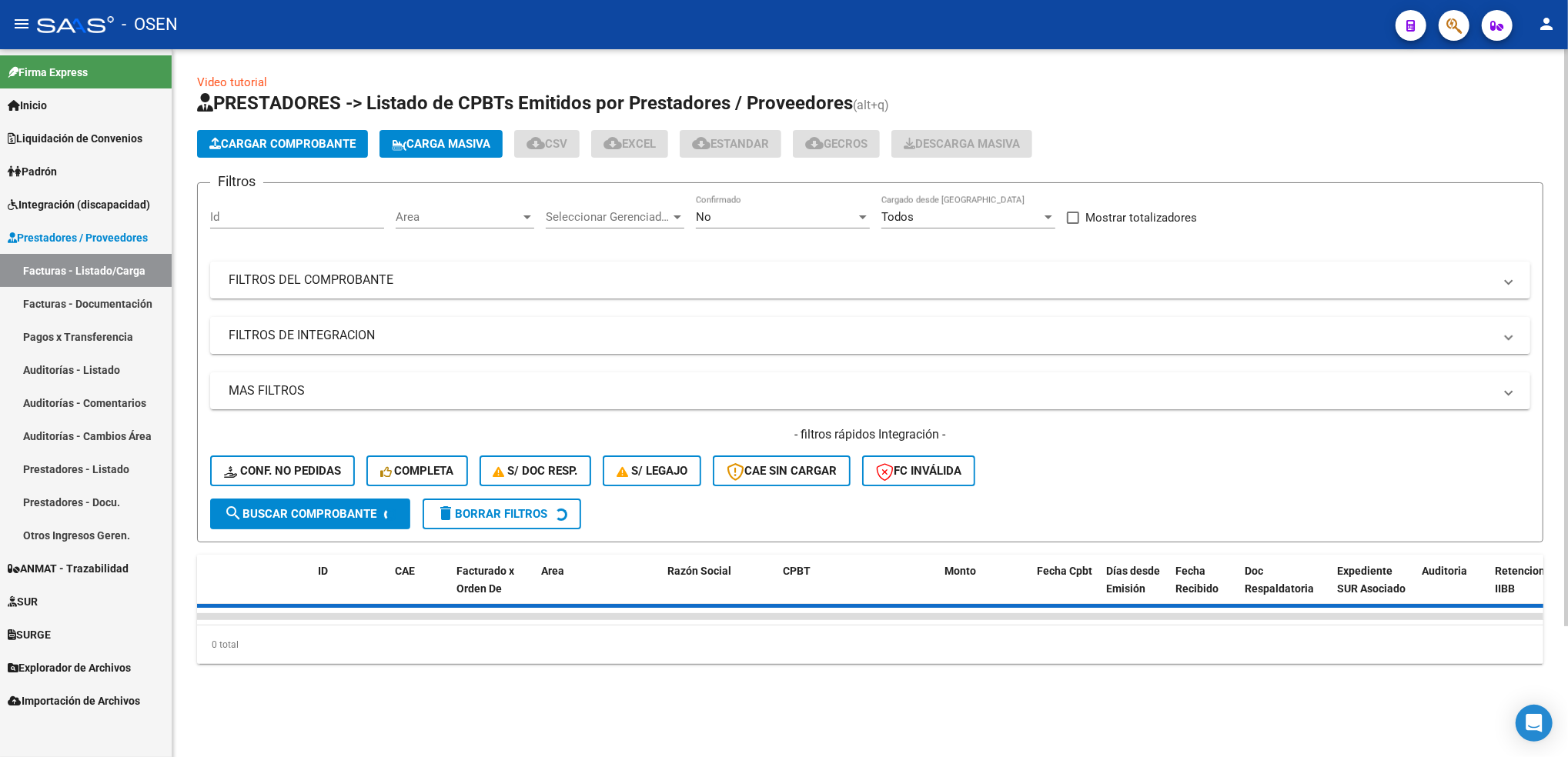
scroll to position [0, 0]
click at [547, 292] on mat-expansion-panel-header "FILTROS DEL COMPROBANTE" at bounding box center [869, 280] width 1320 height 37
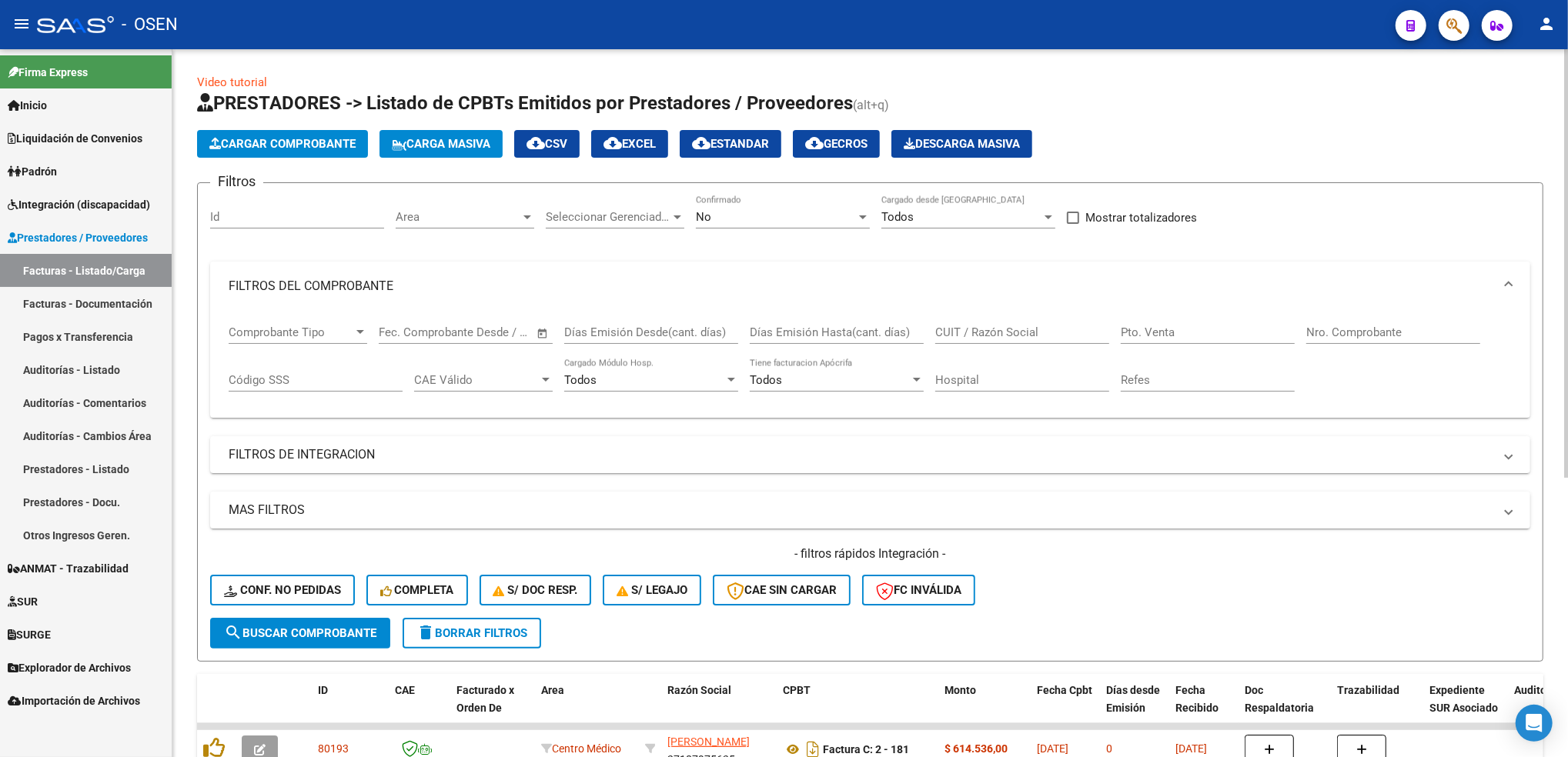
click at [1326, 317] on div "Nro. Comprobante" at bounding box center [1392, 327] width 174 height 33
type input "1031"
click at [778, 204] on div "No Confirmado" at bounding box center [783, 212] width 174 height 33
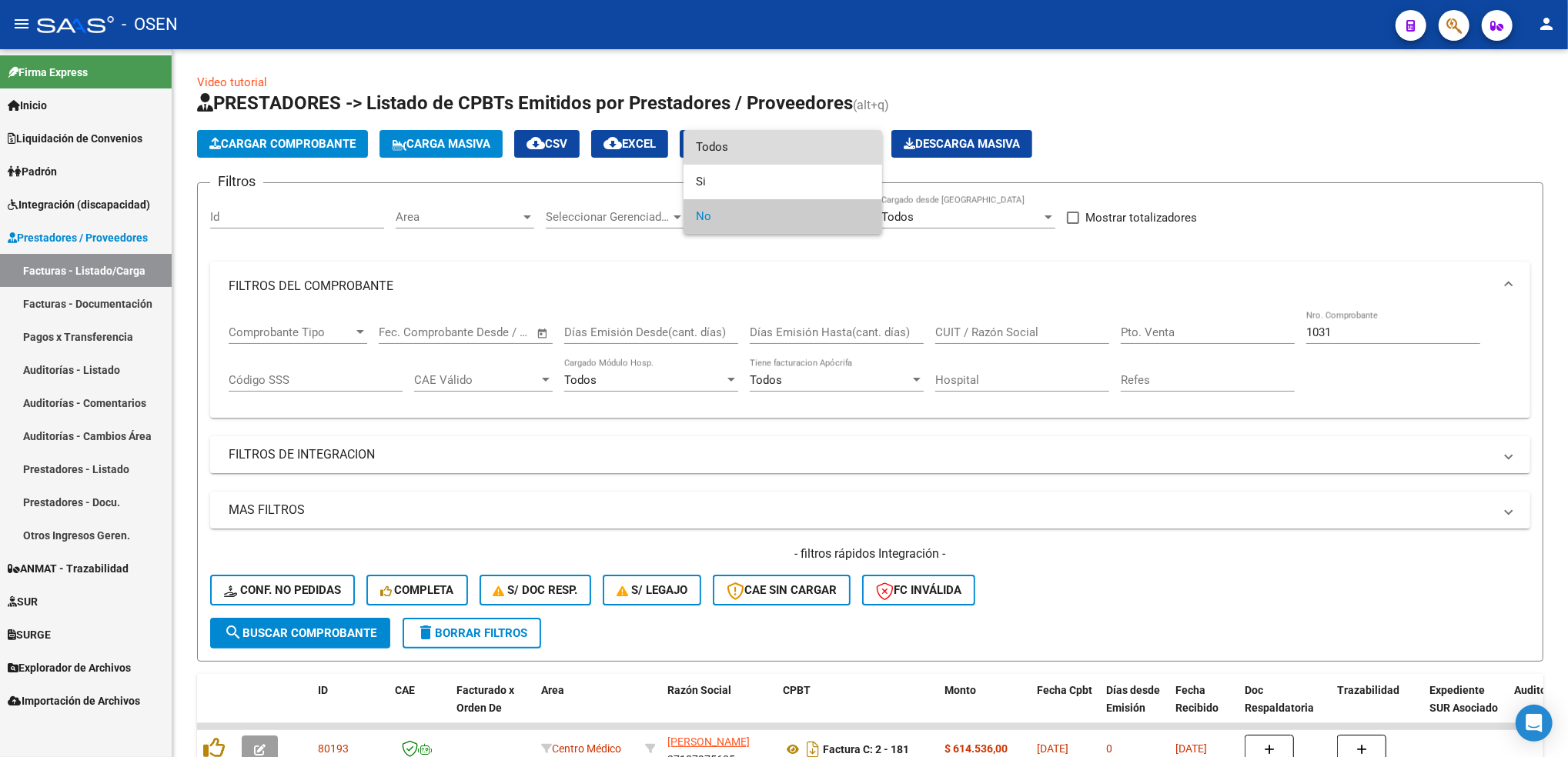
click at [715, 161] on span "Todos" at bounding box center [783, 147] width 174 height 34
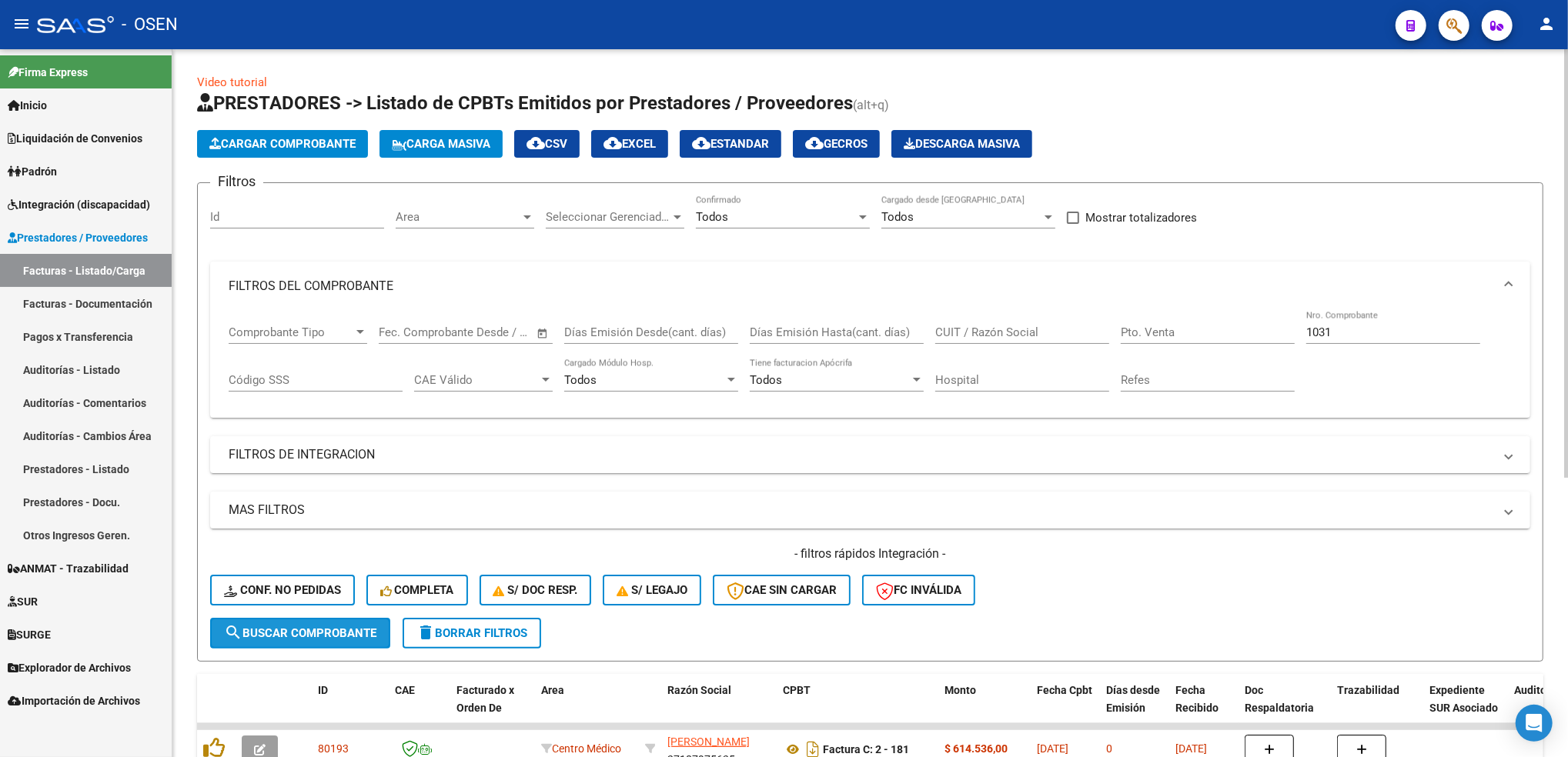
click at [350, 641] on button "search Buscar Comprobante" at bounding box center [300, 633] width 180 height 31
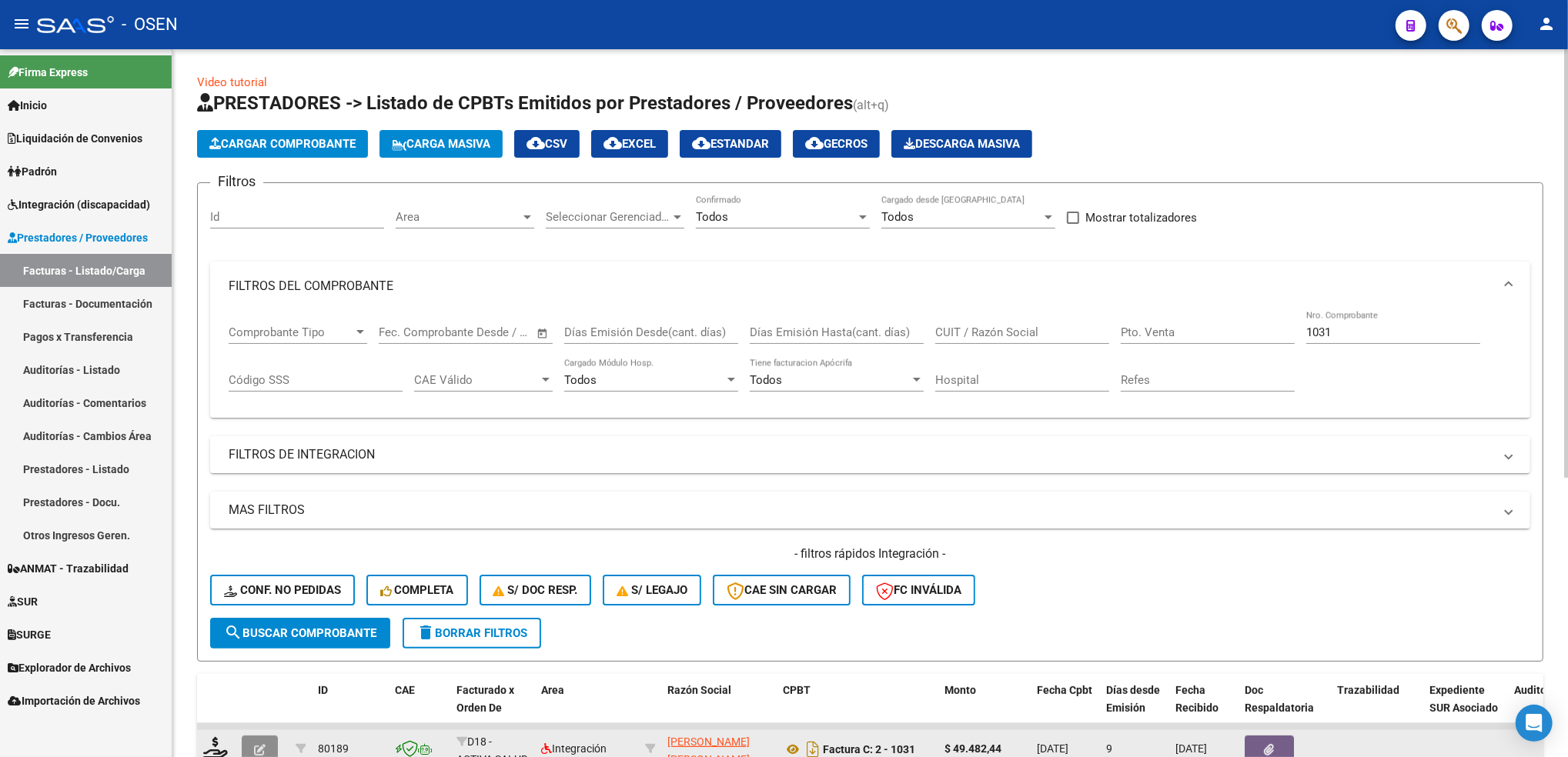
click at [261, 745] on icon "button" at bounding box center [260, 750] width 11 height 11
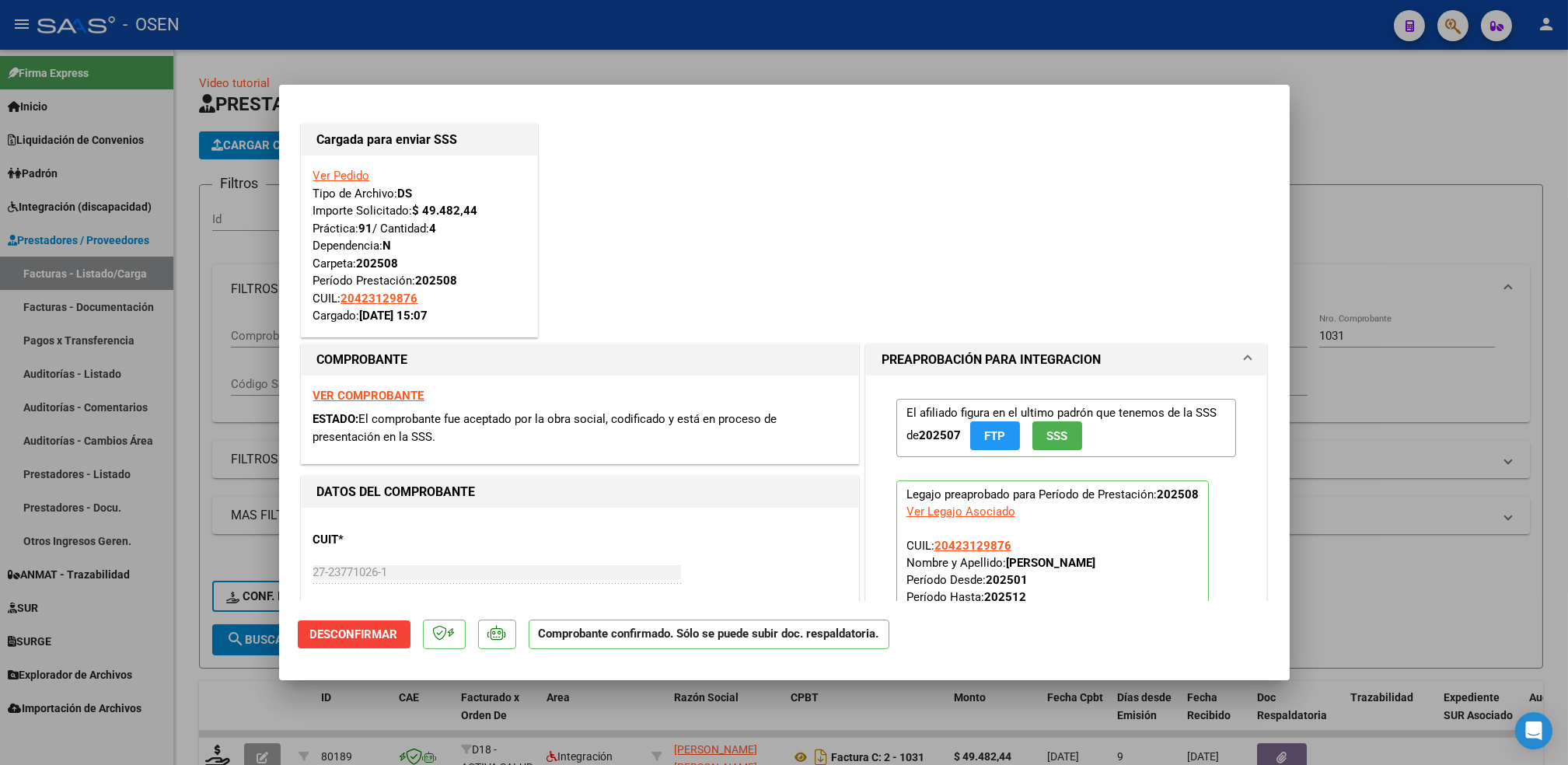
click at [195, 497] on div at bounding box center [784, 382] width 1568 height 765
type input "$ 0,00"
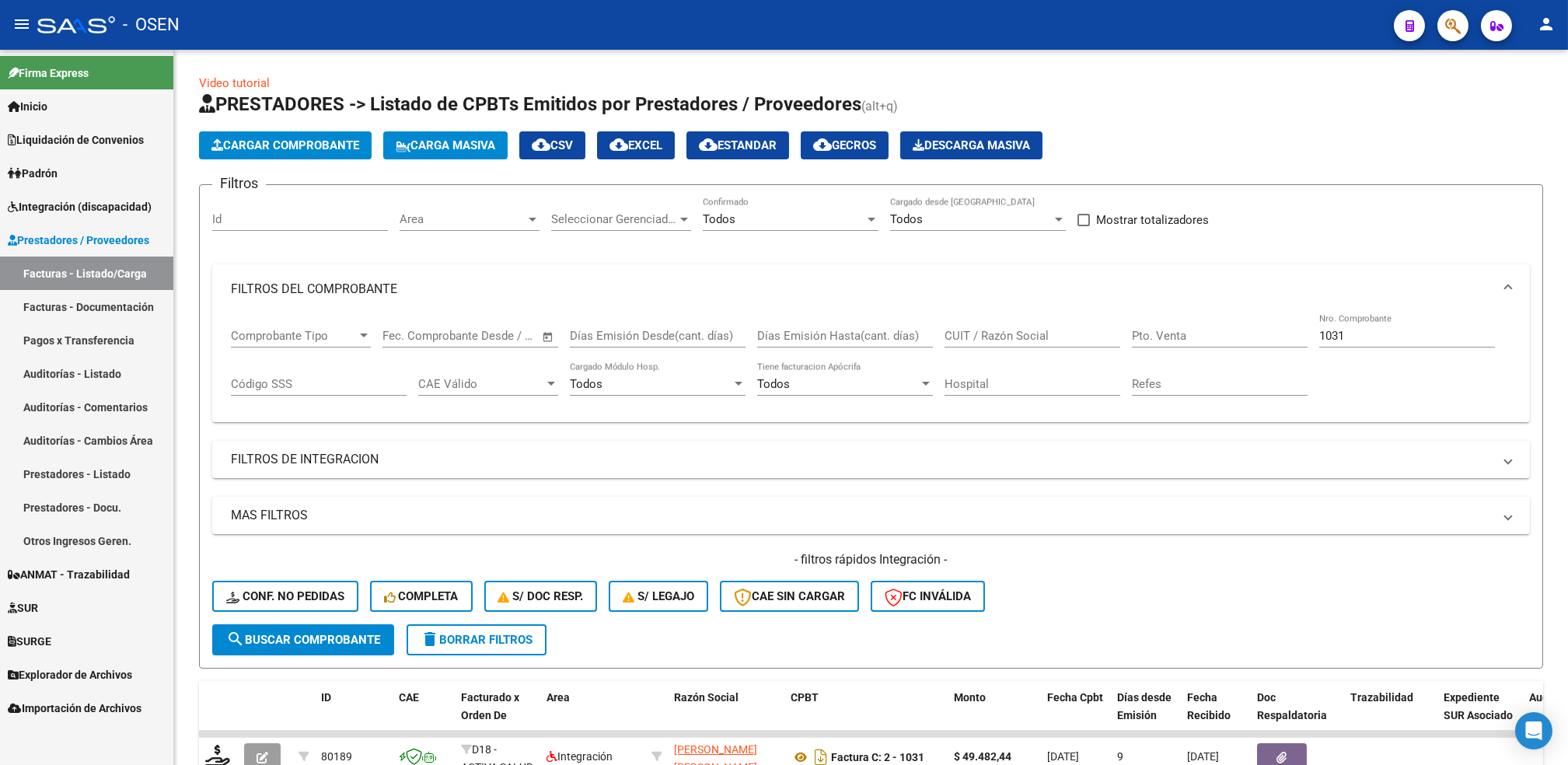
scroll to position [2, 0]
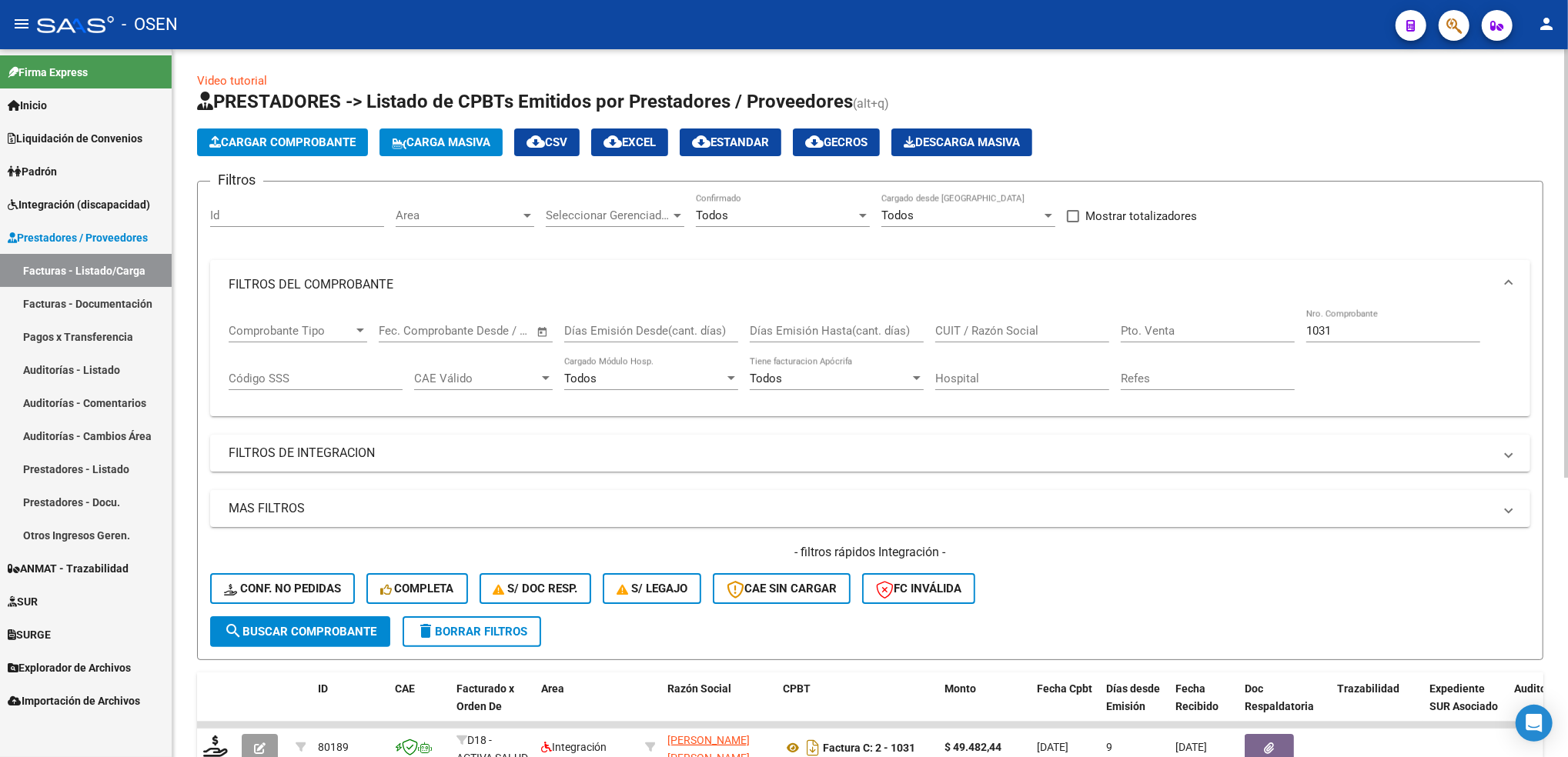
click at [311, 136] on span "Cargar Comprobante" at bounding box center [282, 142] width 146 height 14
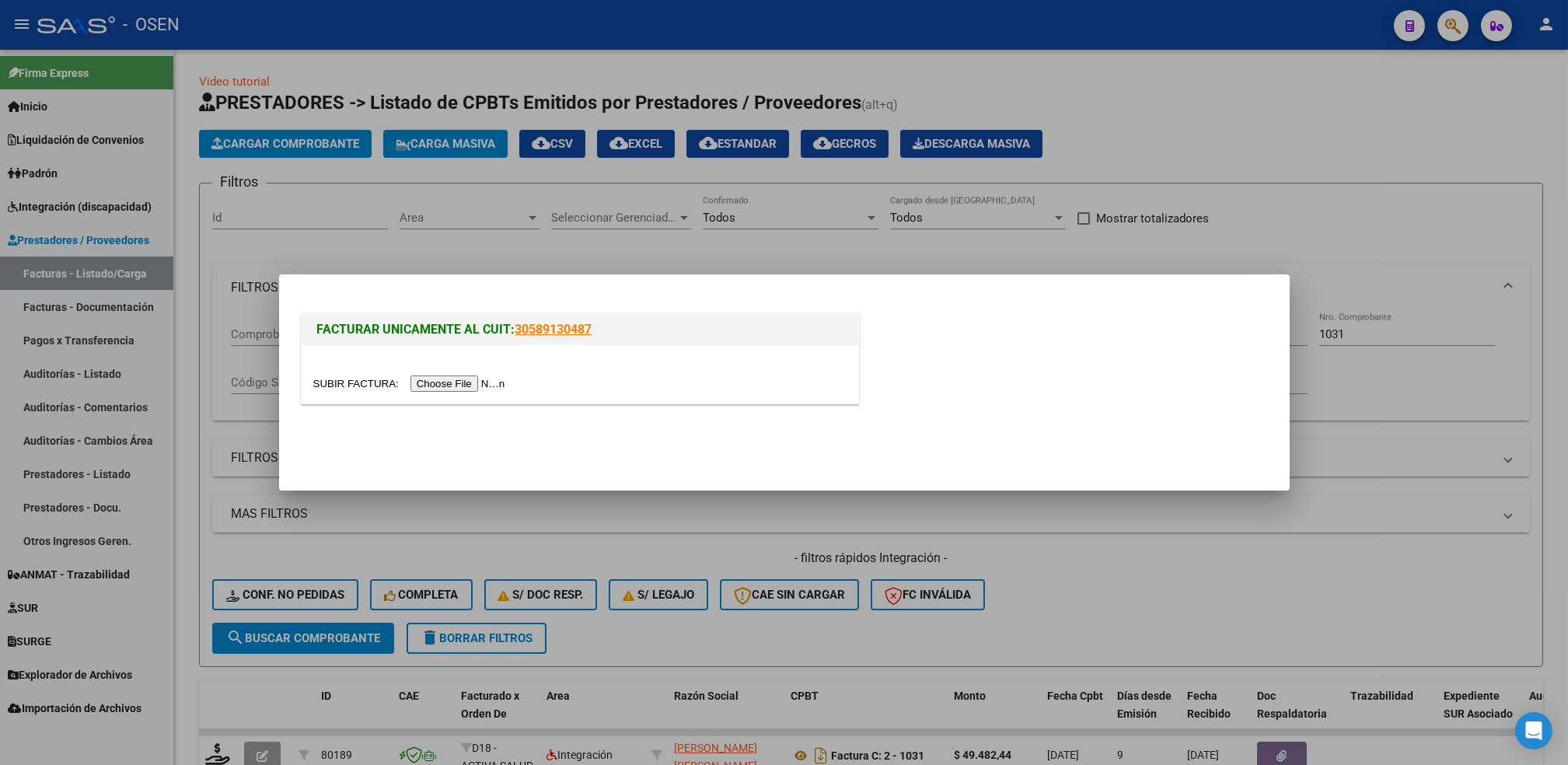
click at [463, 383] on input "file" at bounding box center [412, 383] width 197 height 16
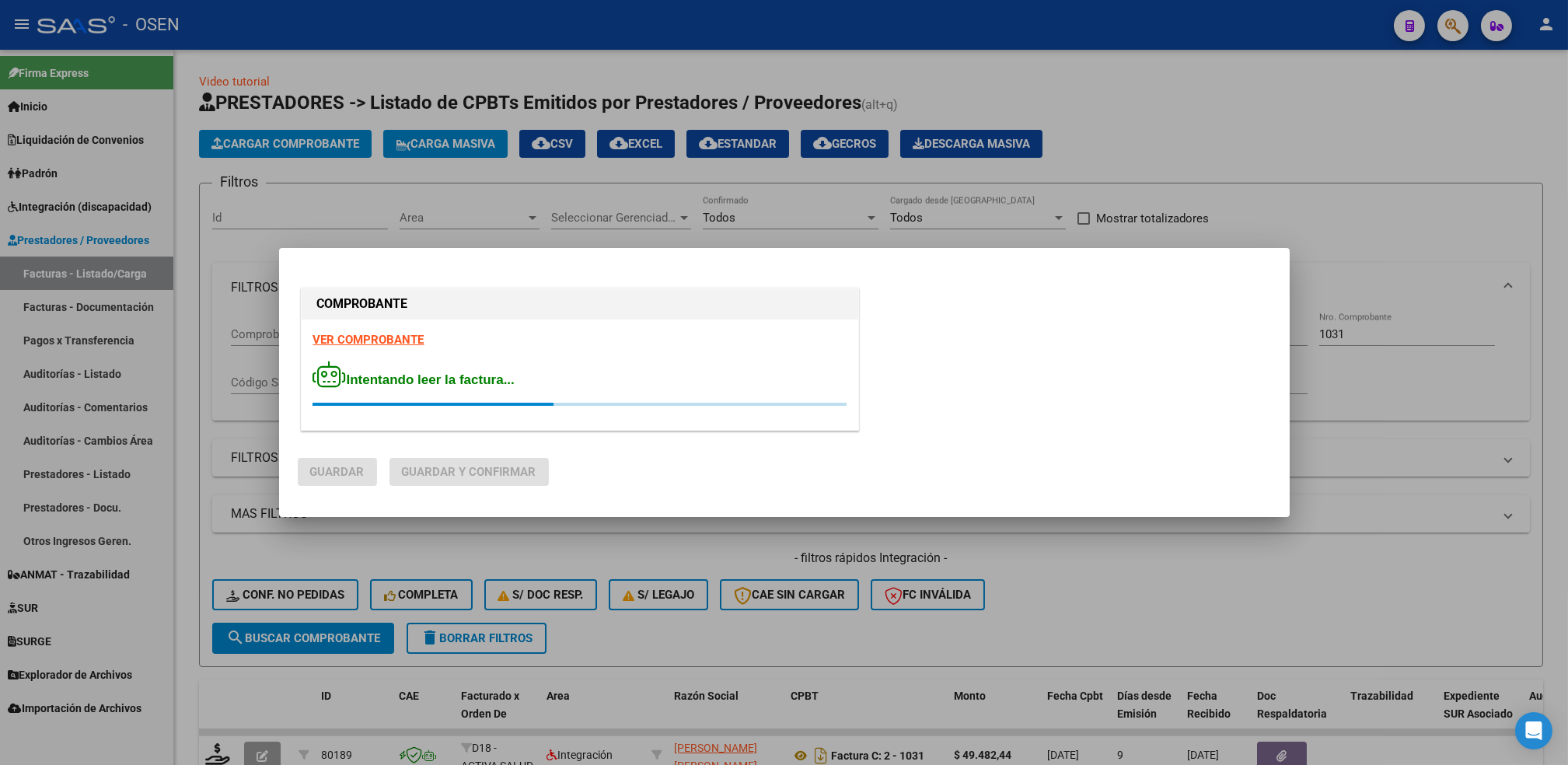
click at [354, 343] on strong "VER COMPROBANTE" at bounding box center [368, 340] width 111 height 14
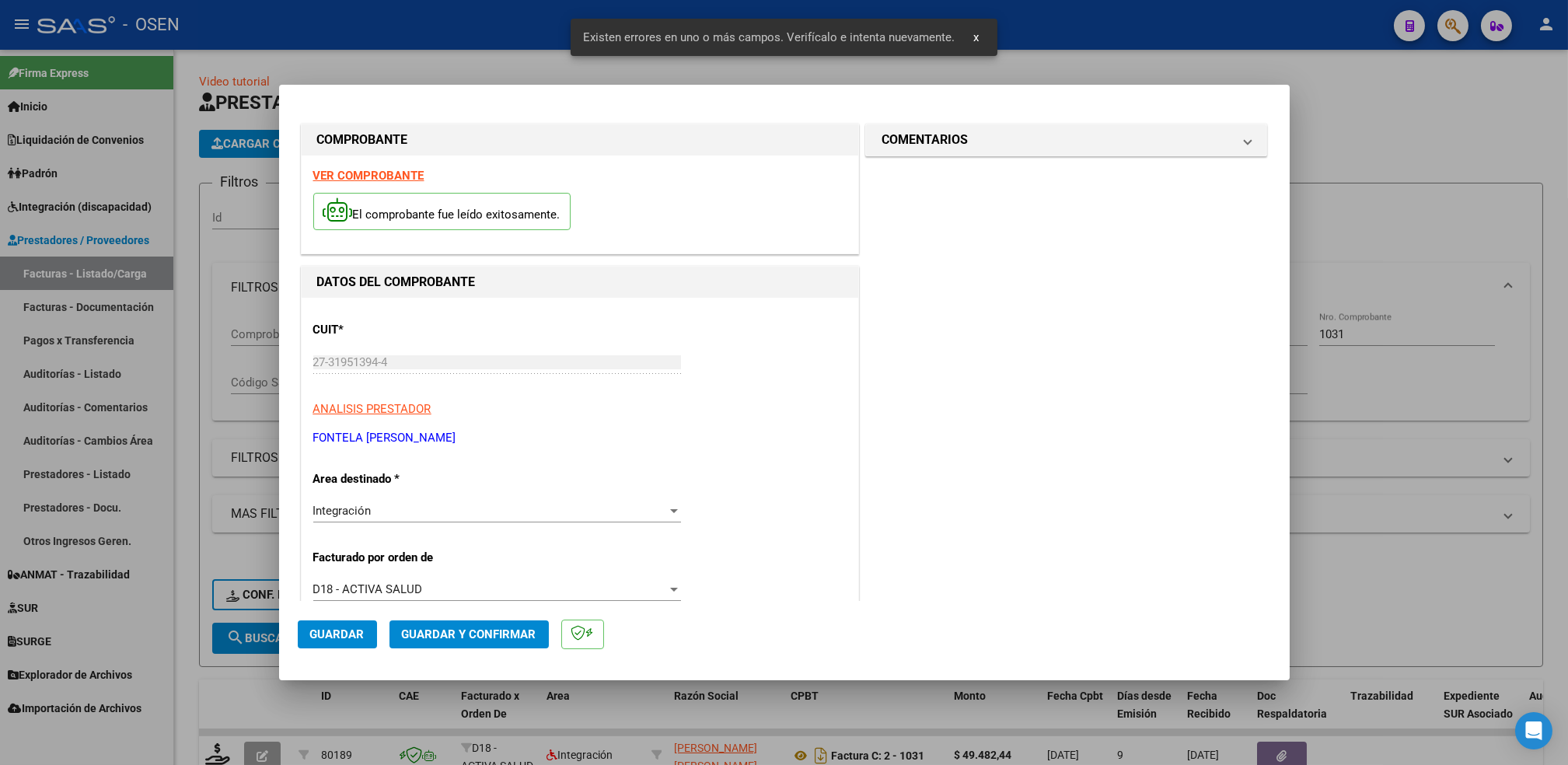
scroll to position [342, 0]
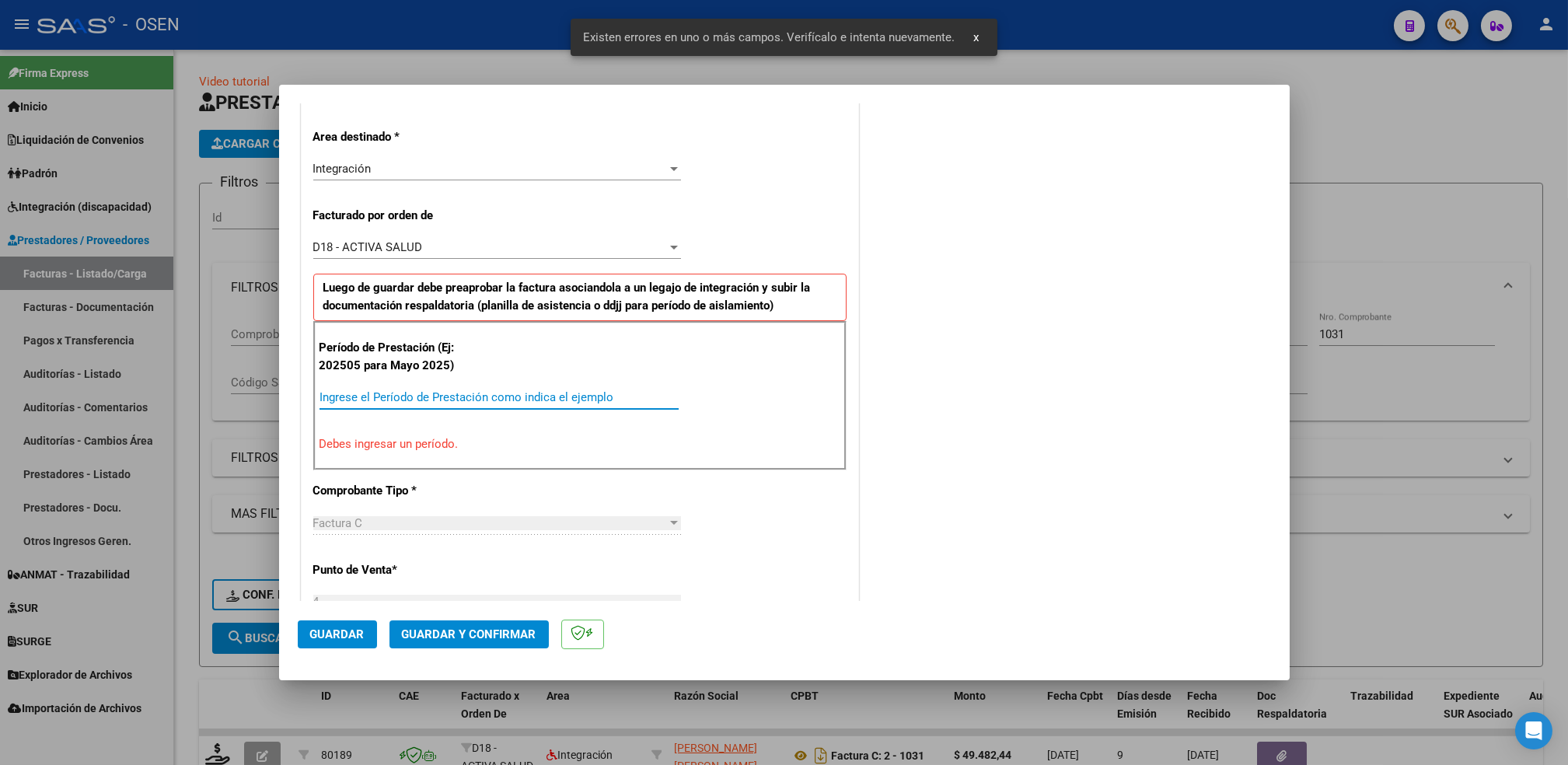
click at [462, 403] on input "Ingrese el Período de Prestación como indica el ejemplo" at bounding box center [499, 397] width 360 height 14
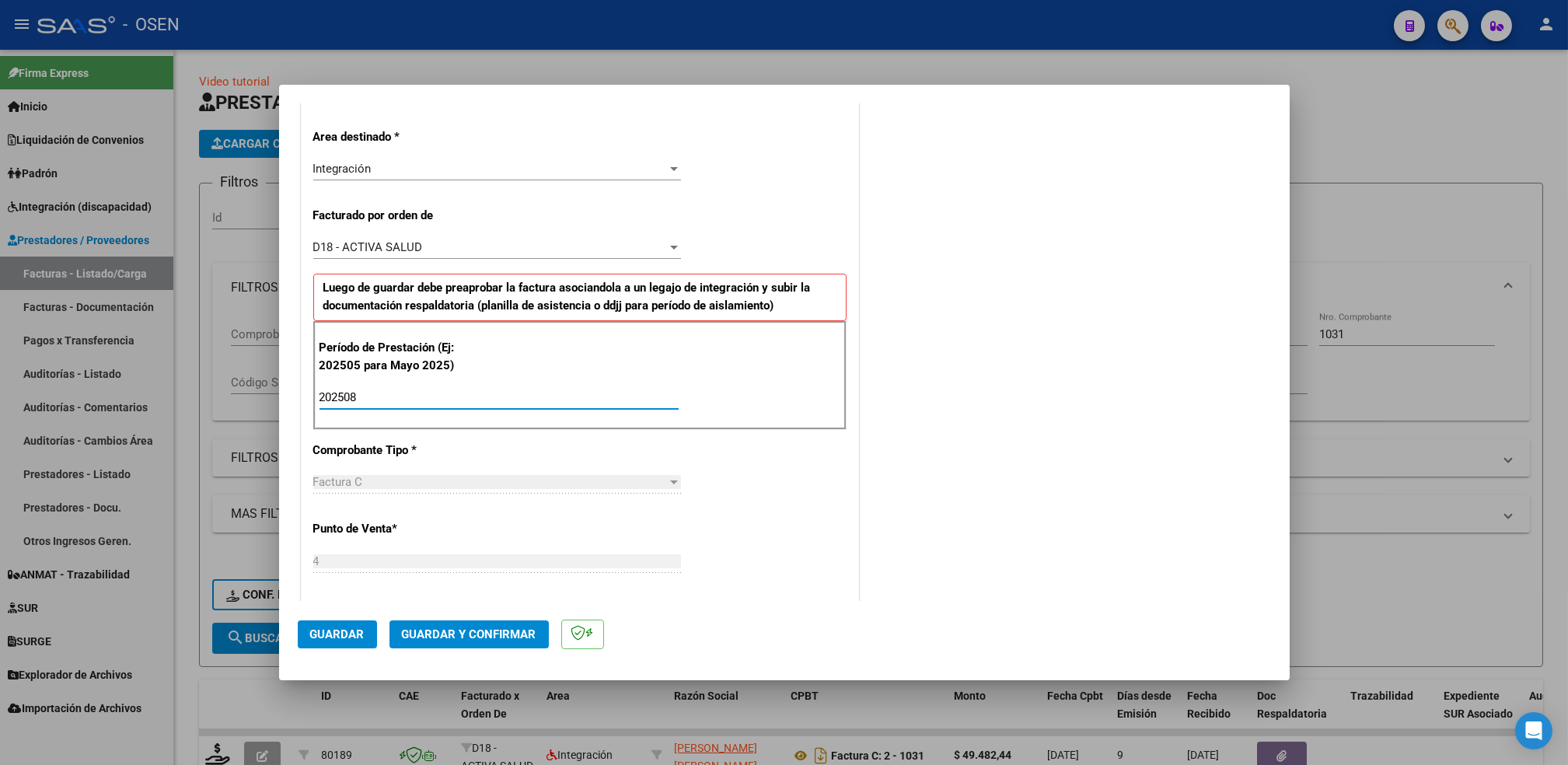
type input "202508"
click at [369, 636] on button "Guardar" at bounding box center [338, 634] width 79 height 28
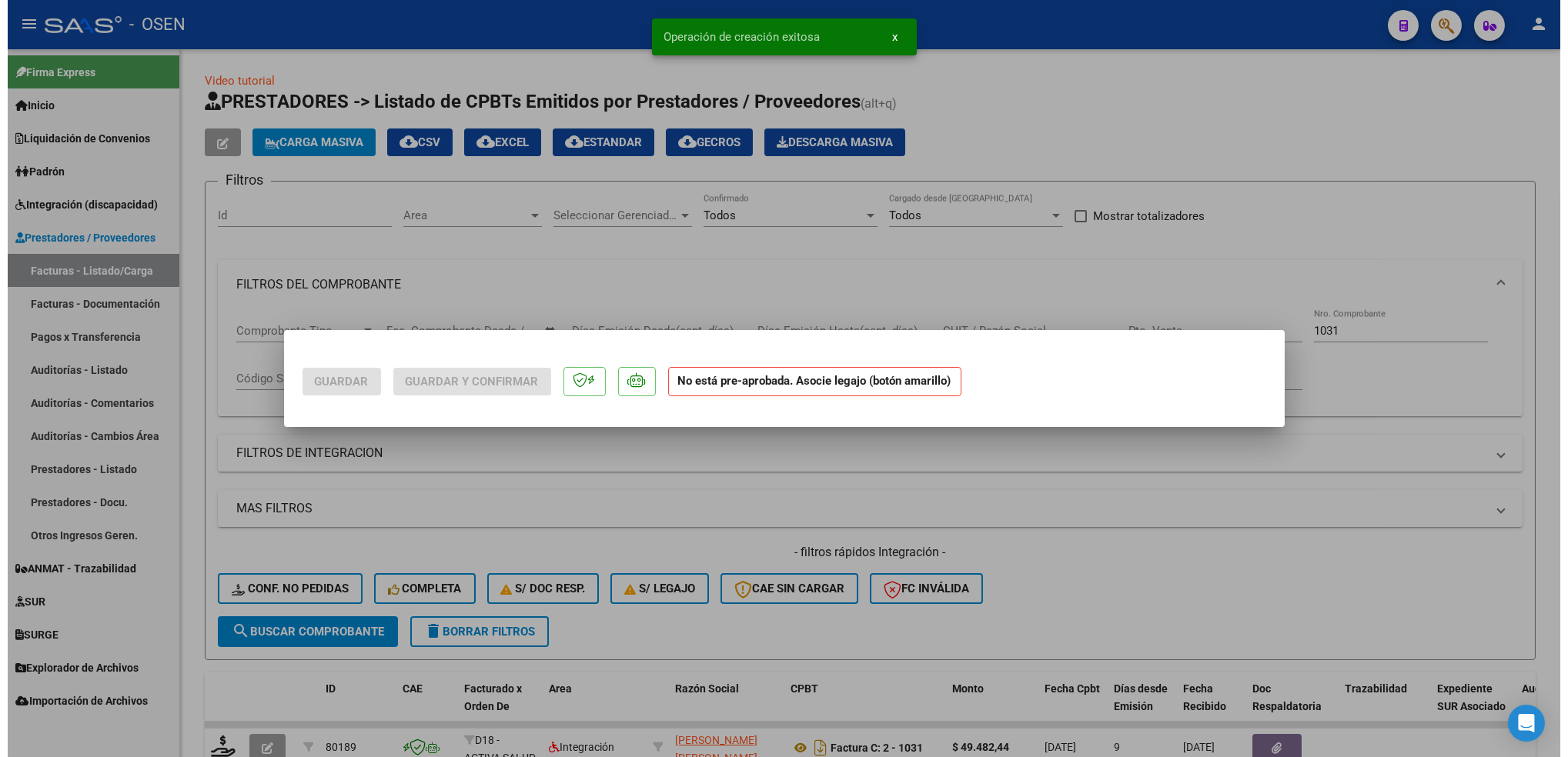
scroll to position [0, 0]
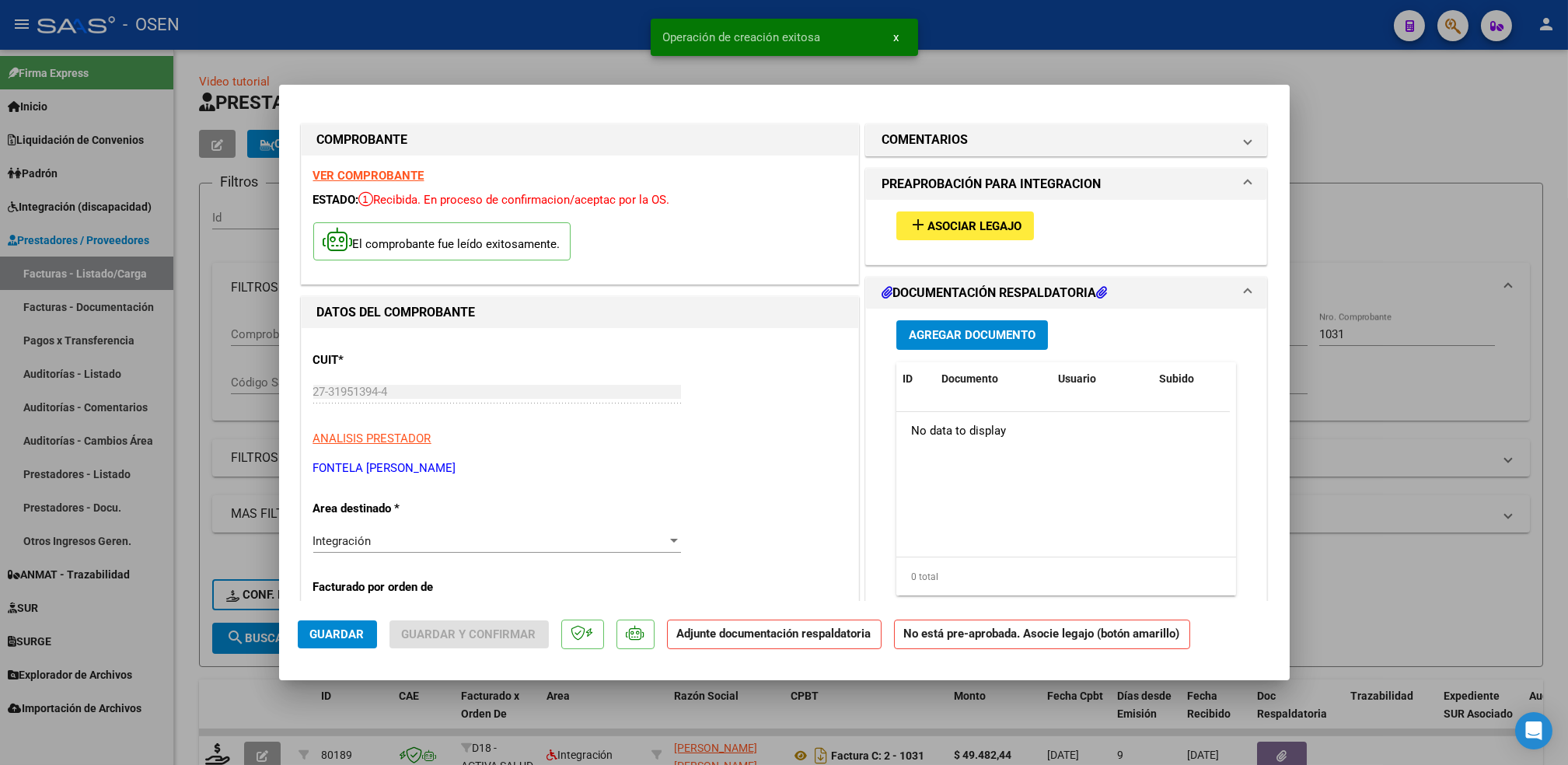
click at [966, 216] on button "add Asociar Legajo" at bounding box center [965, 226] width 138 height 29
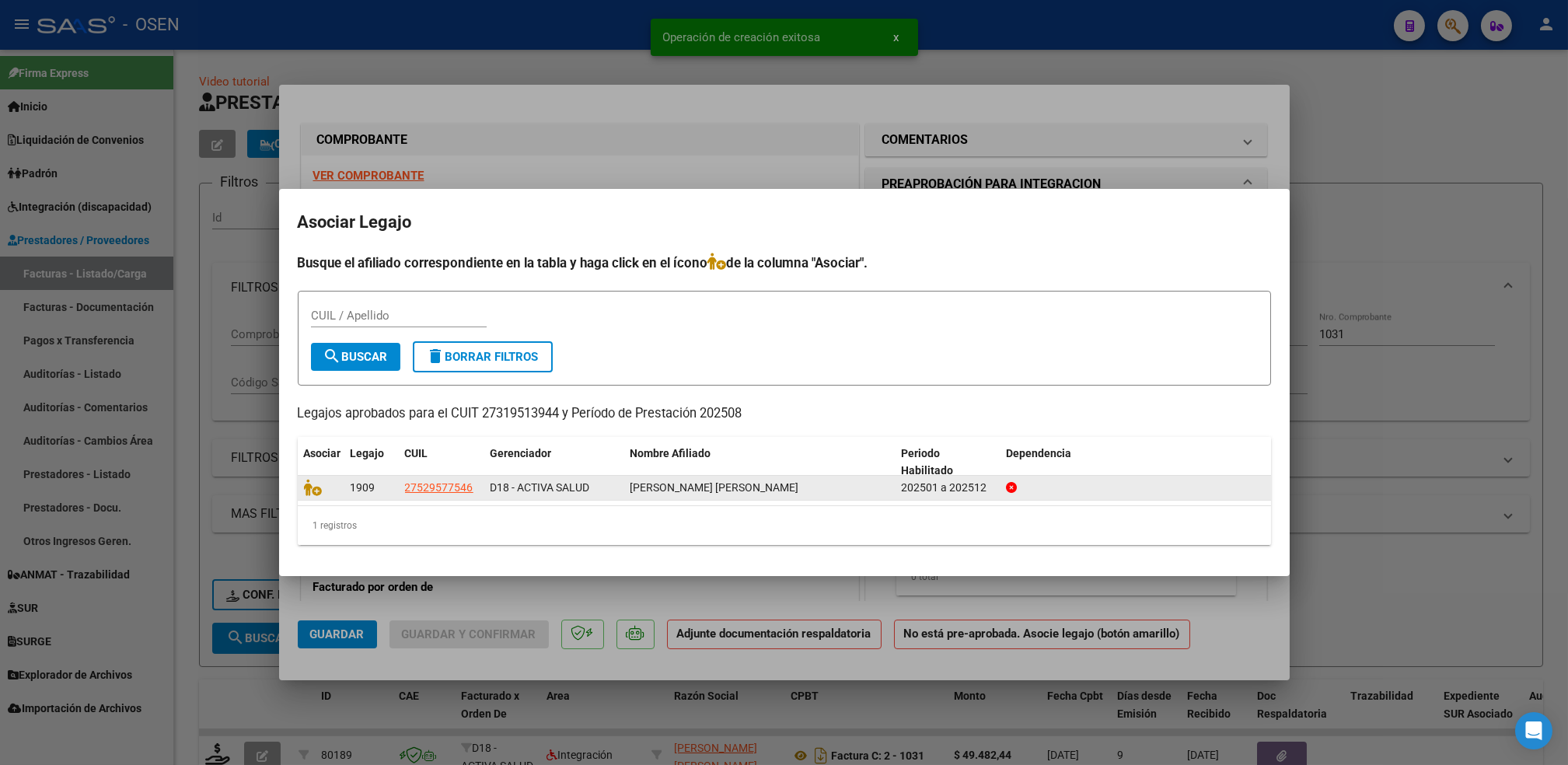
click at [300, 489] on datatable-body-cell at bounding box center [321, 487] width 46 height 24
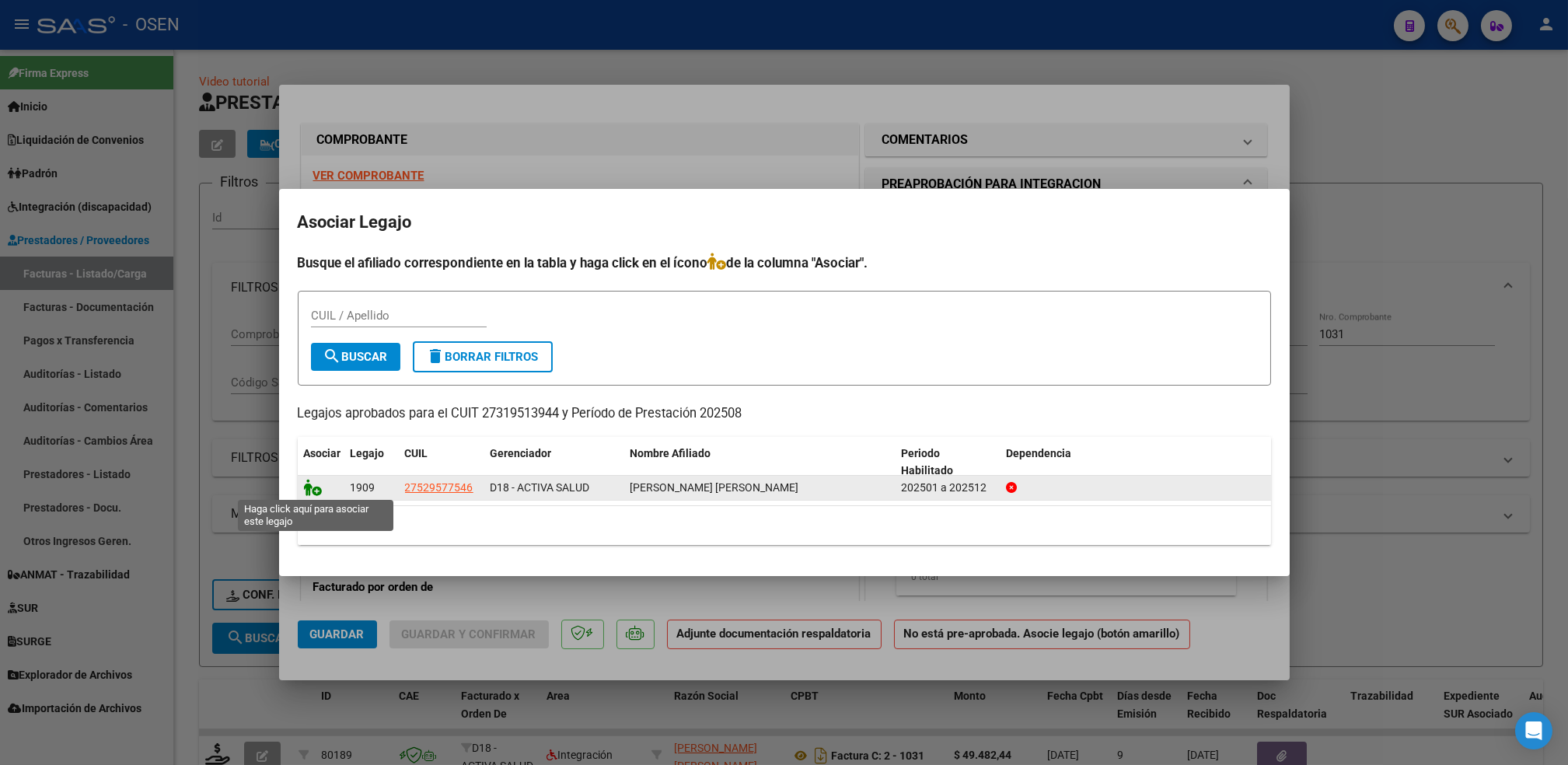
click at [308, 488] on icon at bounding box center [312, 488] width 18 height 17
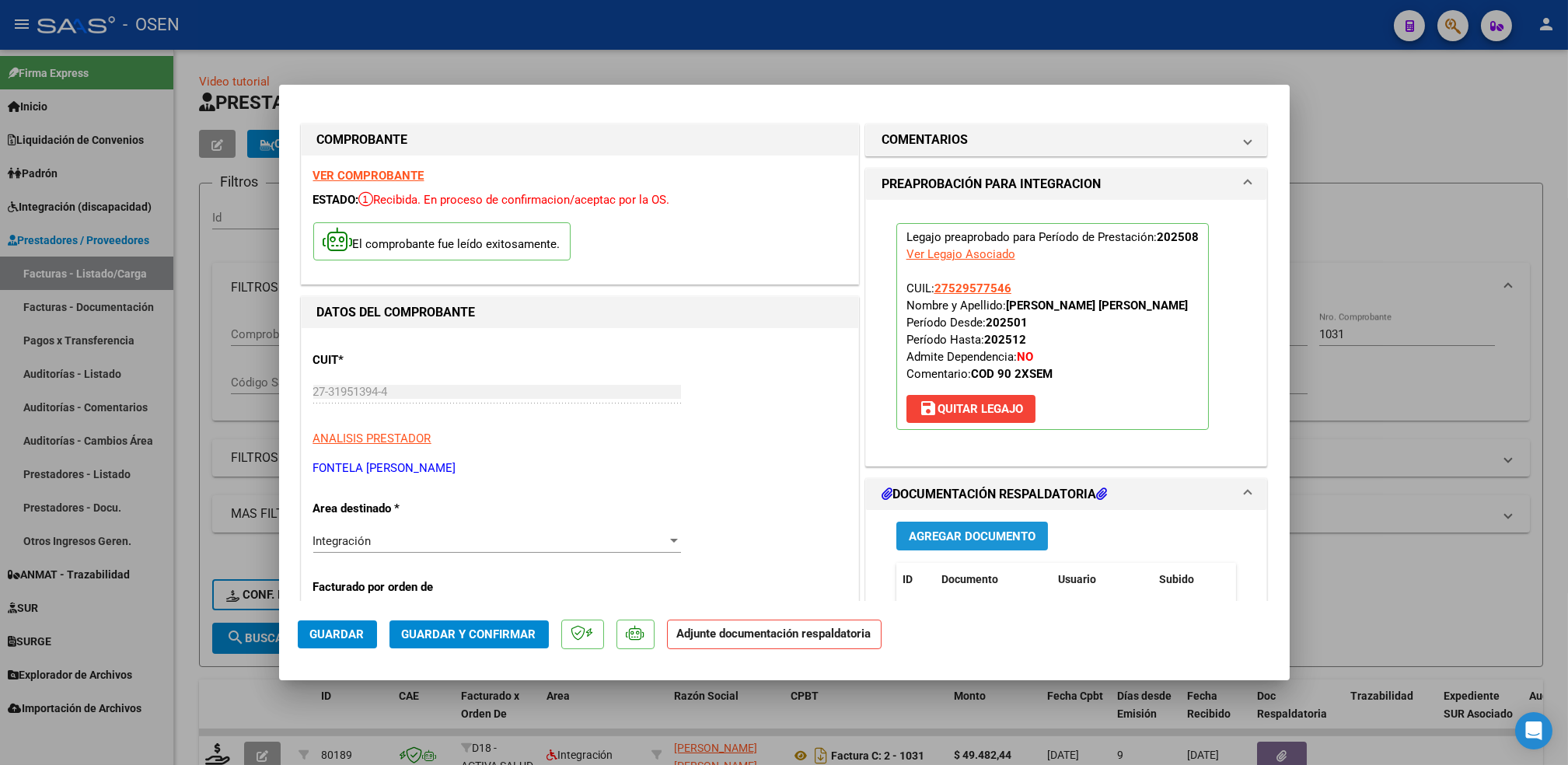
click at [1015, 525] on button "Agregar Documento" at bounding box center [972, 536] width 151 height 29
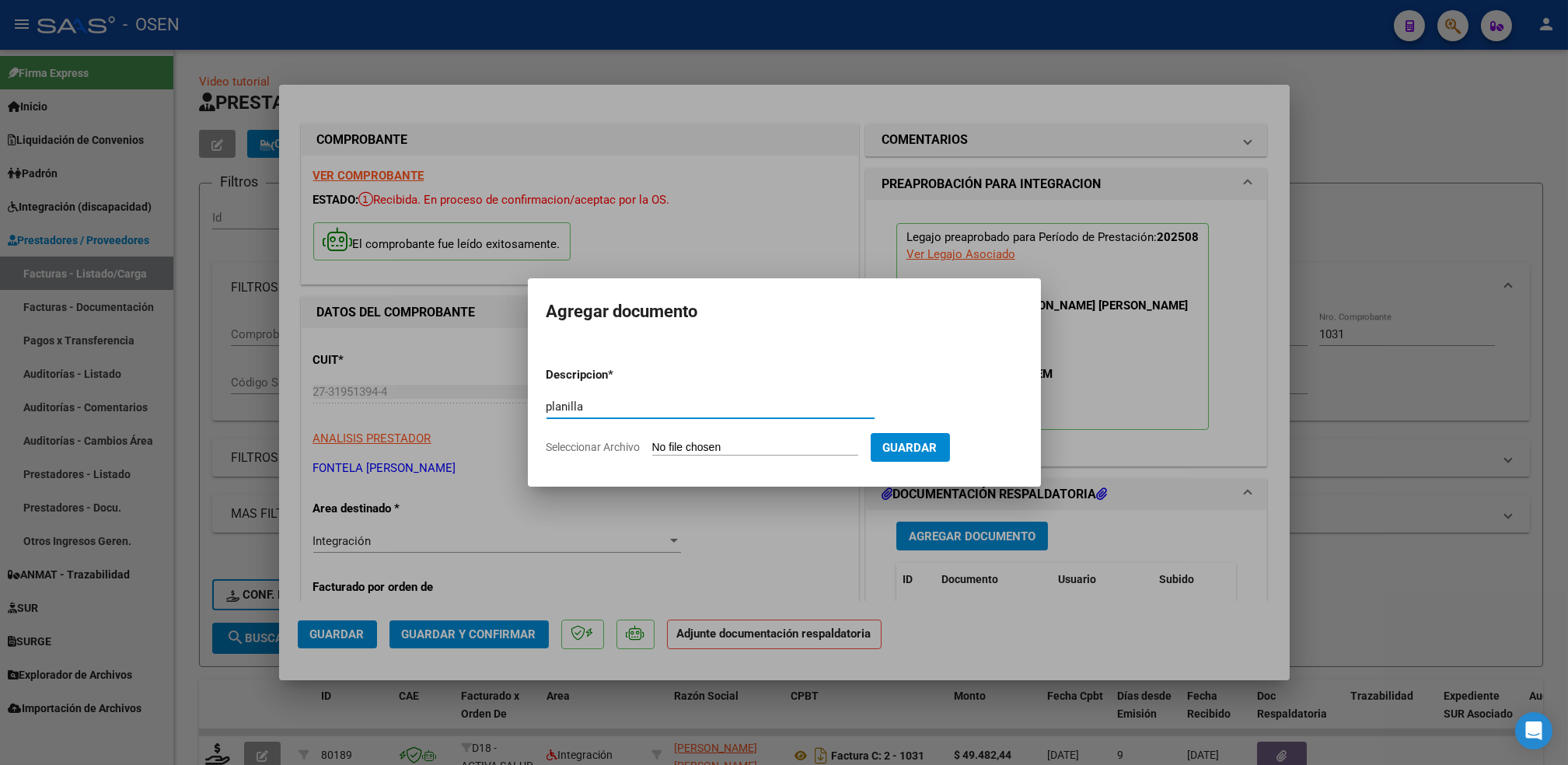
type input "planilla"
click at [653, 441] on input "Seleccionar Archivo" at bounding box center [756, 448] width 206 height 14
type input "C:\fakepath\Renata 9.pdf"
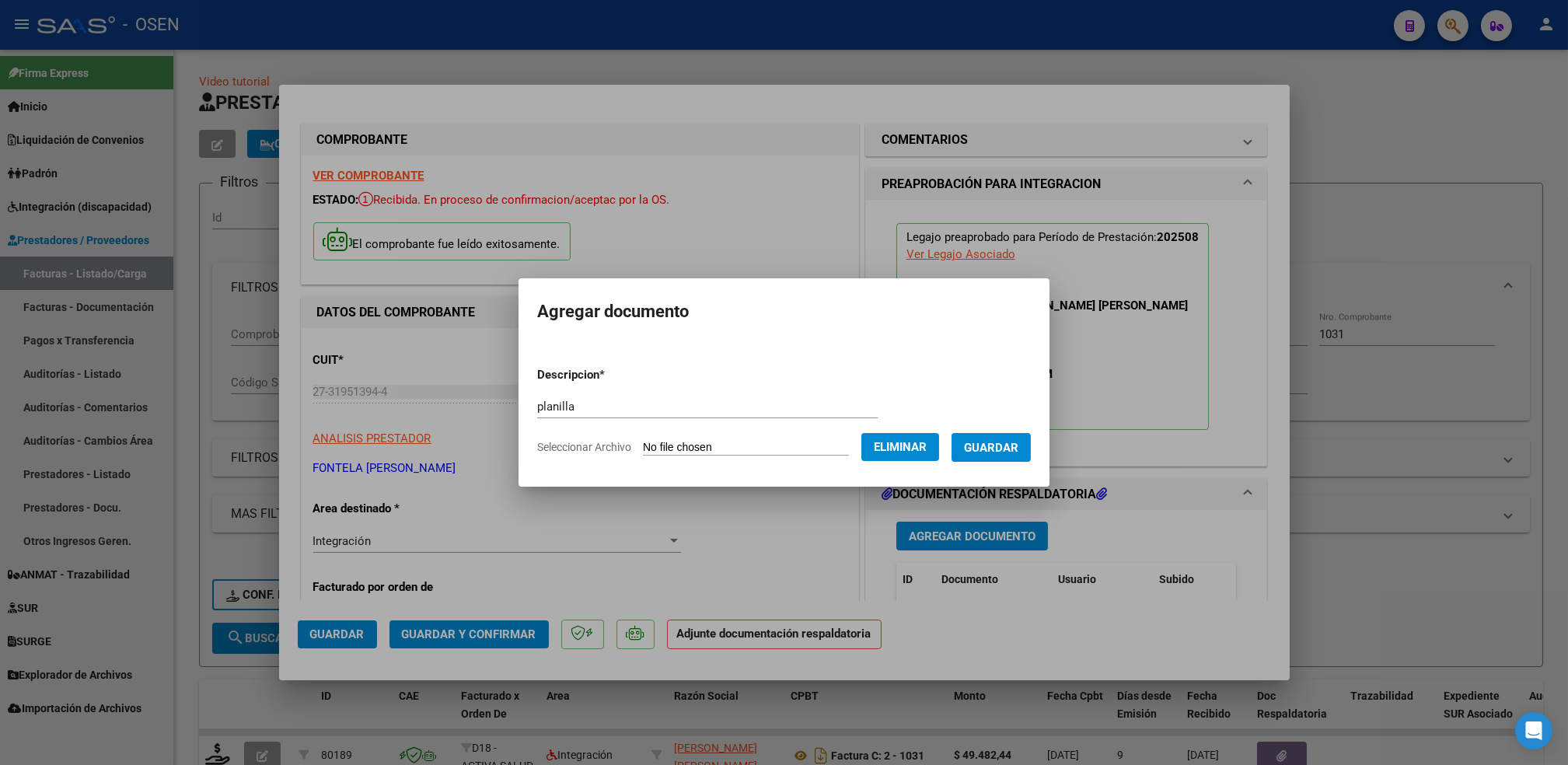
click at [1008, 458] on button "Guardar" at bounding box center [991, 448] width 79 height 29
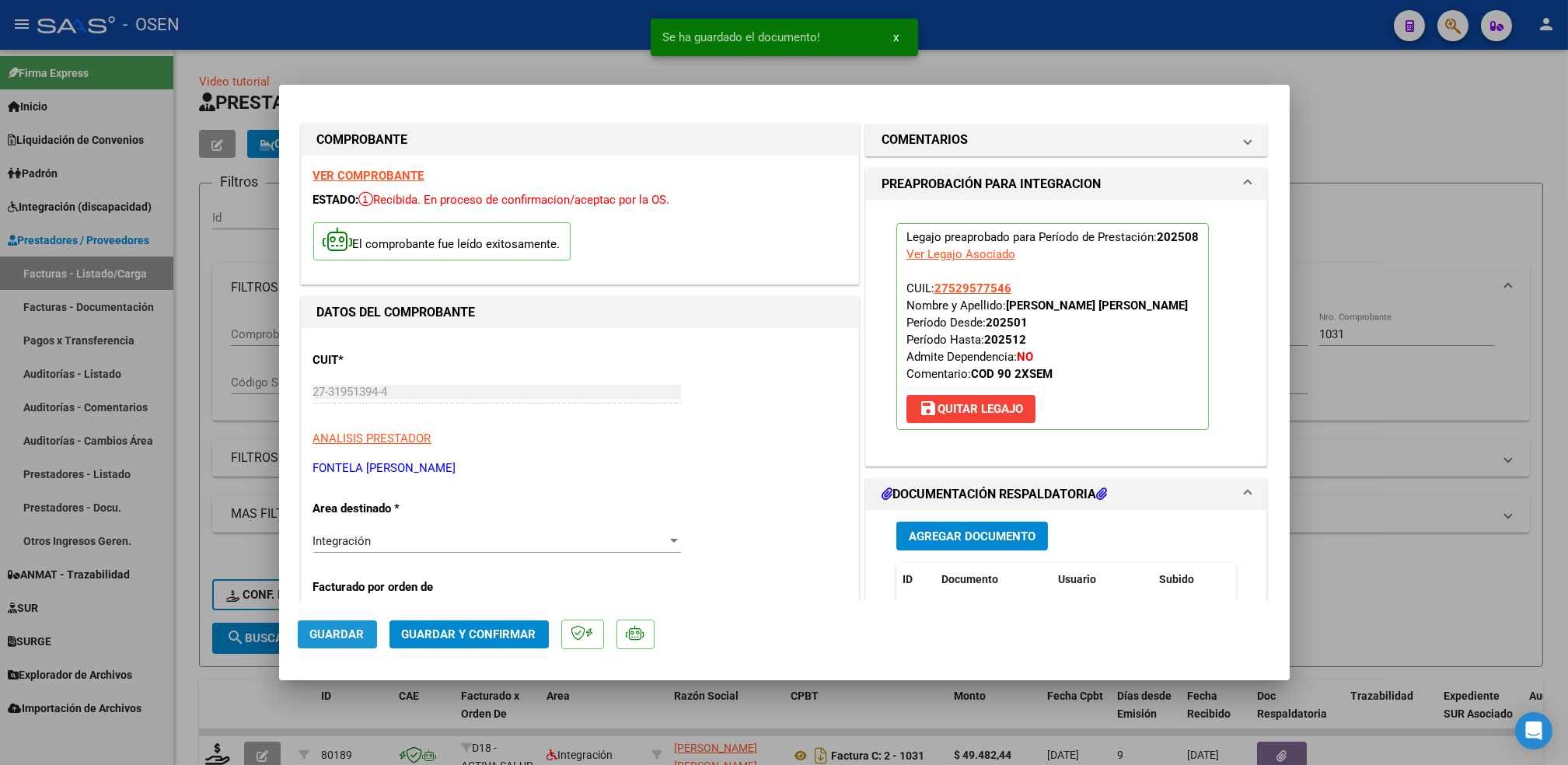
click at [320, 631] on span "Guardar" at bounding box center [338, 635] width 54 height 14
click at [184, 600] on div at bounding box center [784, 382] width 1568 height 765
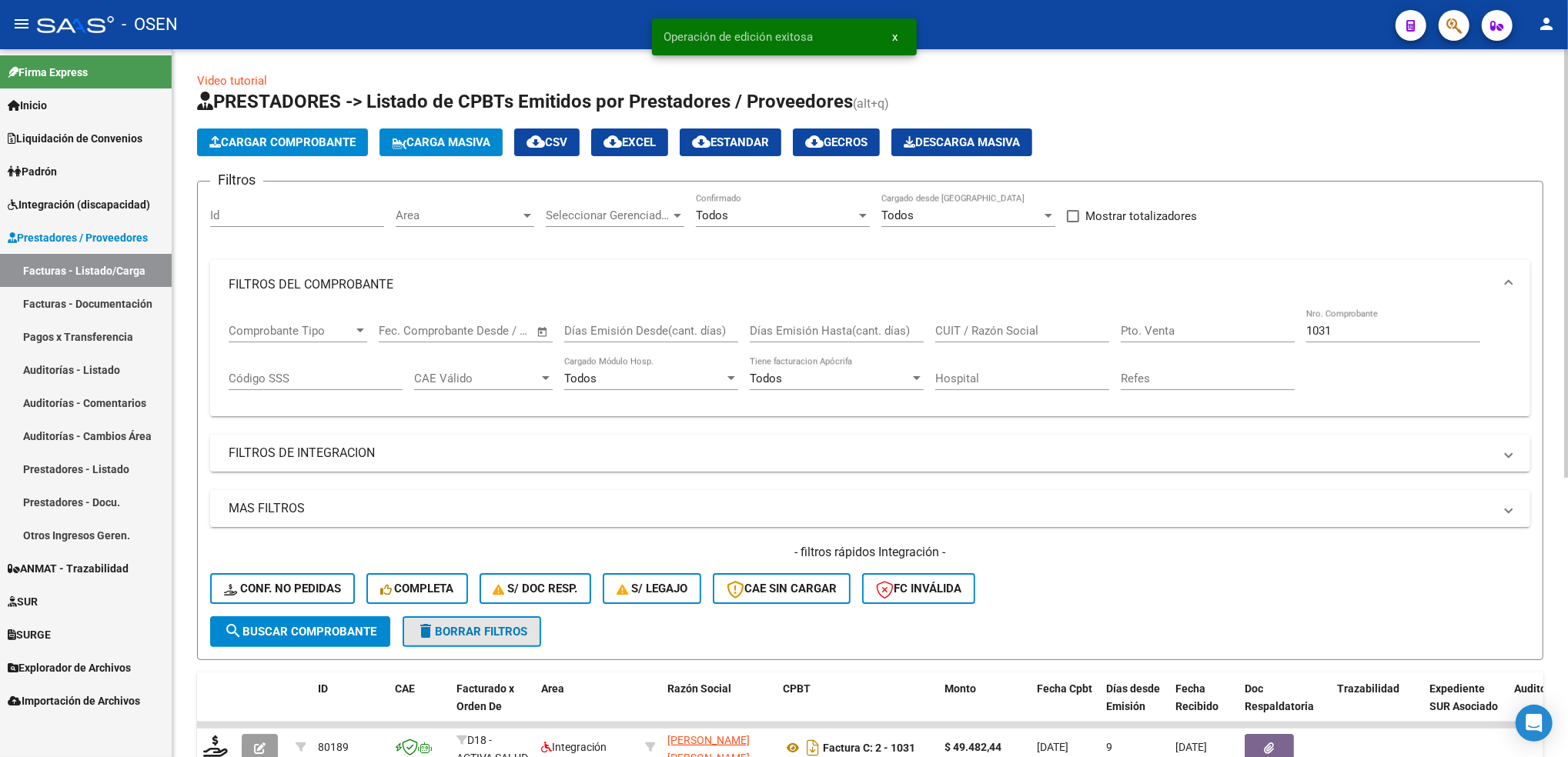
click at [517, 640] on button "delete Borrar Filtros" at bounding box center [471, 632] width 138 height 31
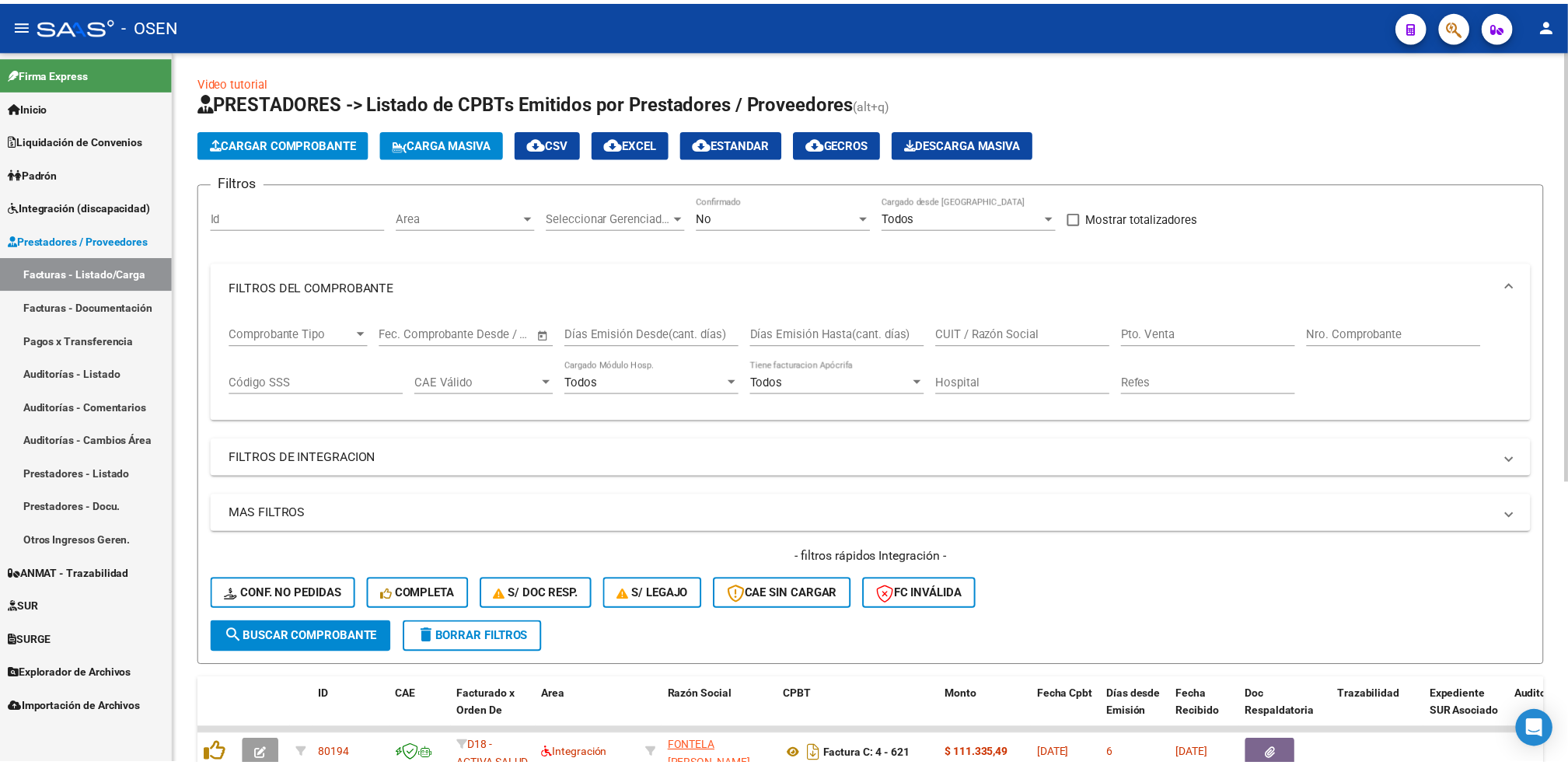
scroll to position [69, 0]
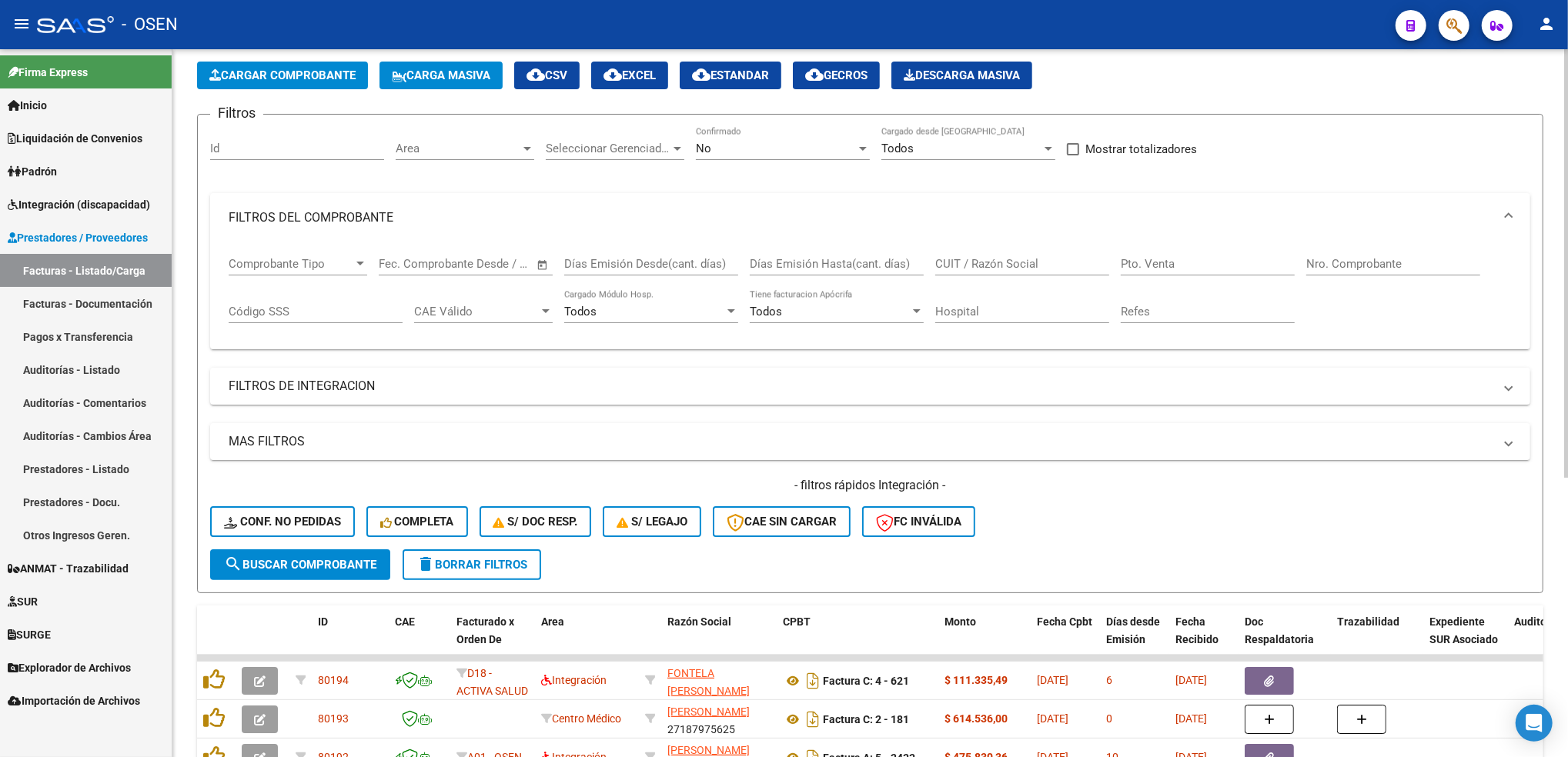
click at [1565, 247] on div at bounding box center [1565, 305] width 4 height 429
click at [347, 78] on span "Cargar Comprobante" at bounding box center [282, 75] width 146 height 14
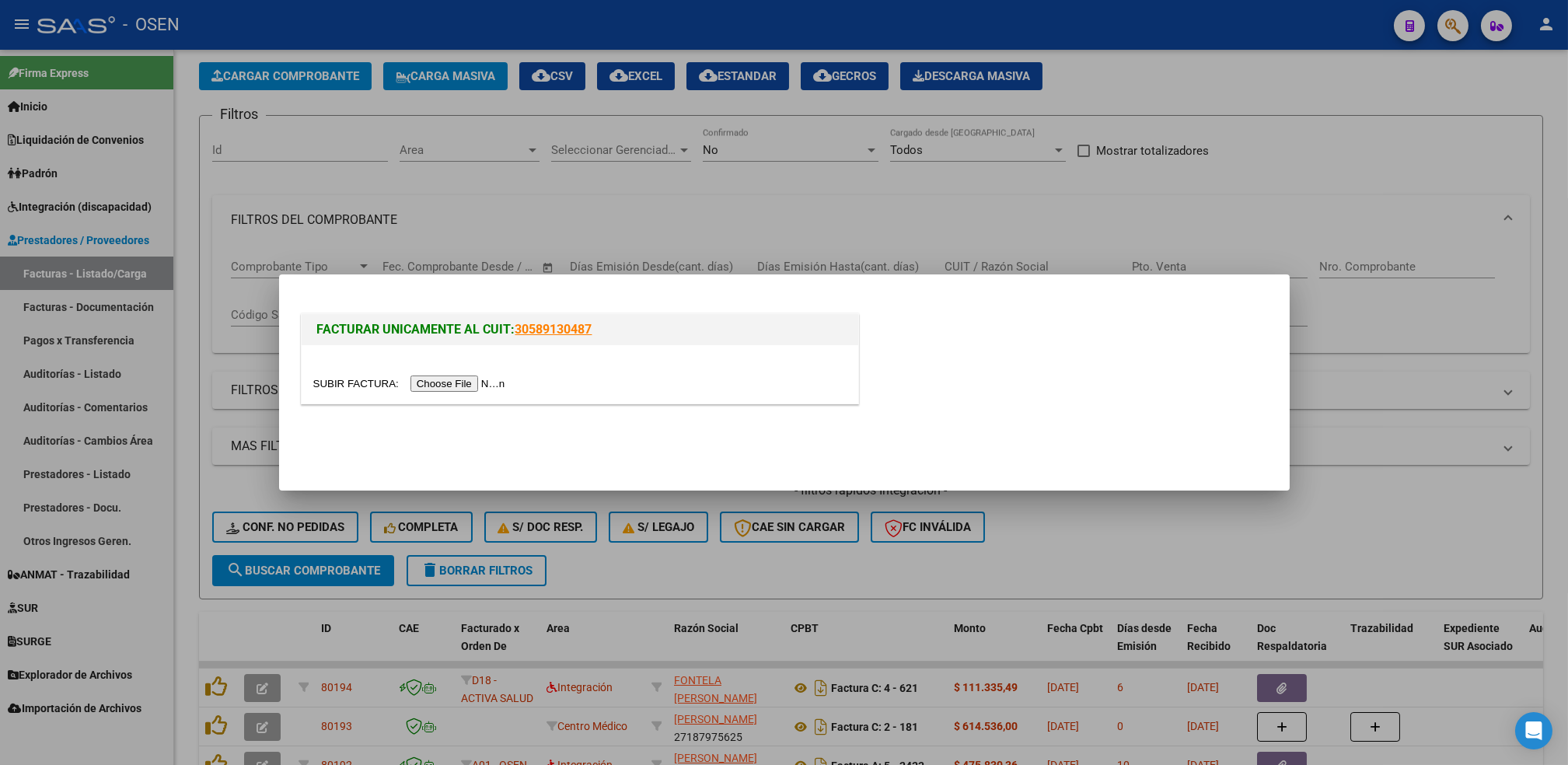
click at [471, 384] on input "file" at bounding box center [412, 383] width 197 height 16
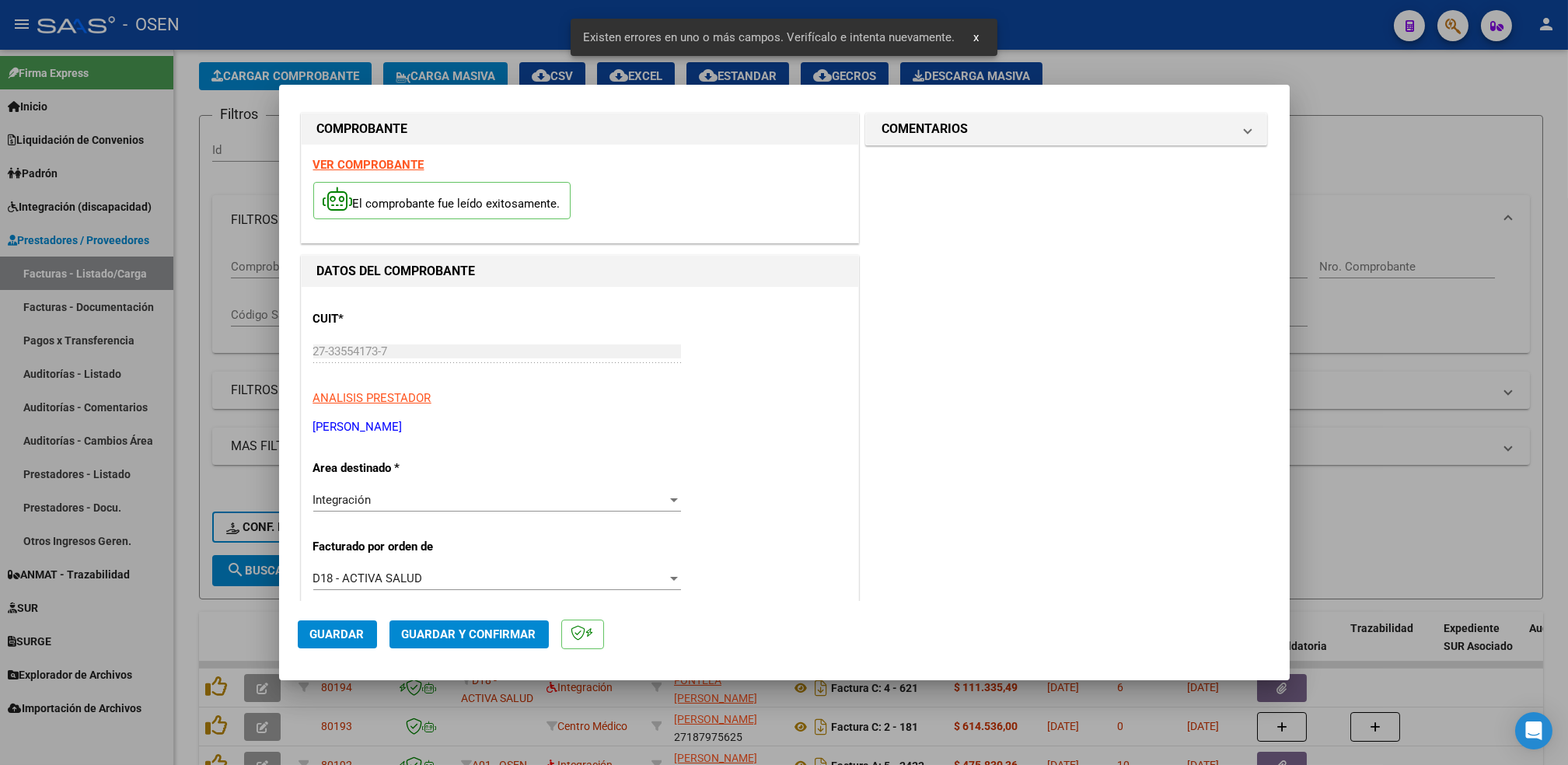
scroll to position [0, 0]
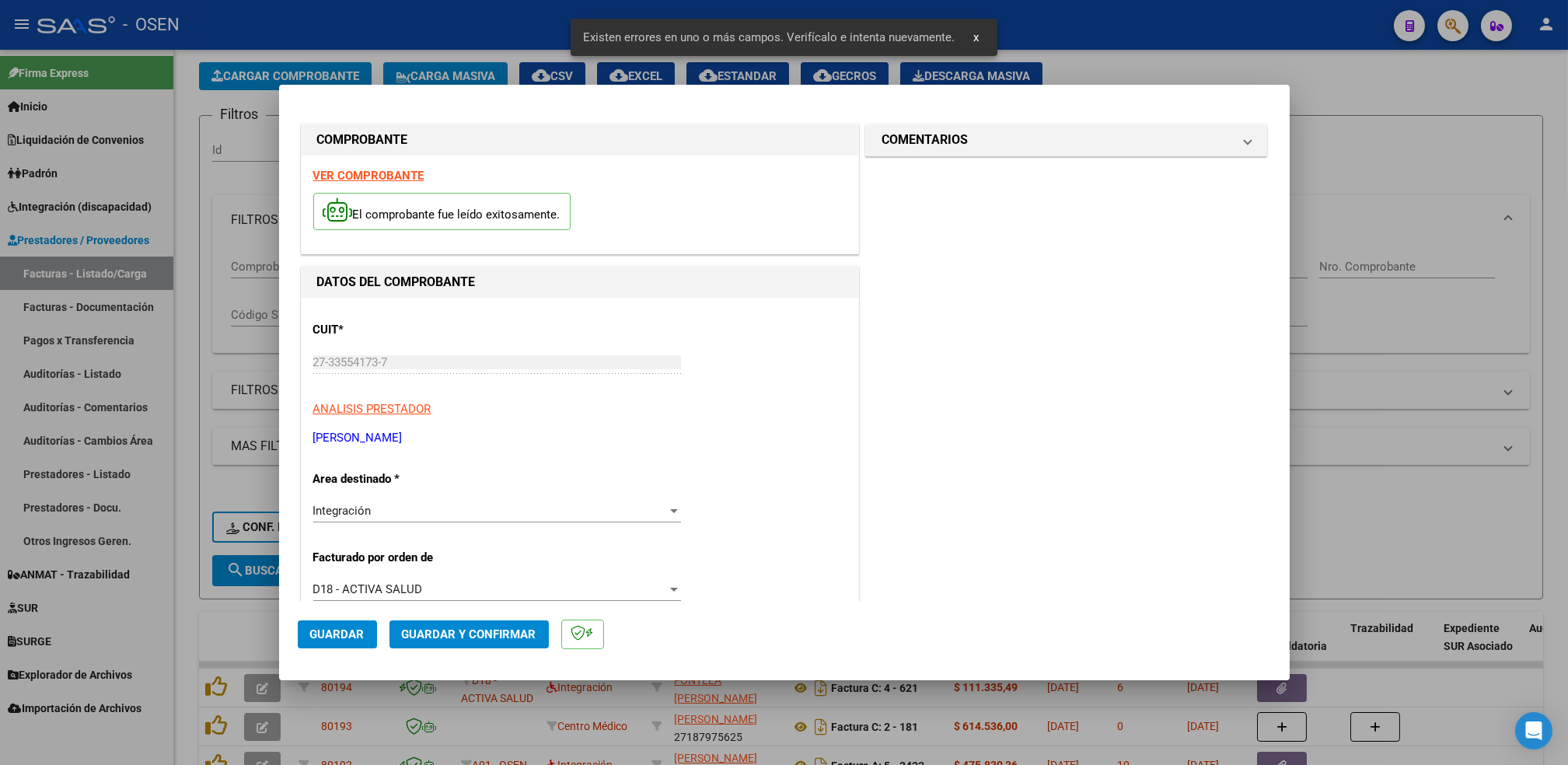
click at [399, 175] on strong "VER COMPROBANTE" at bounding box center [368, 176] width 111 height 14
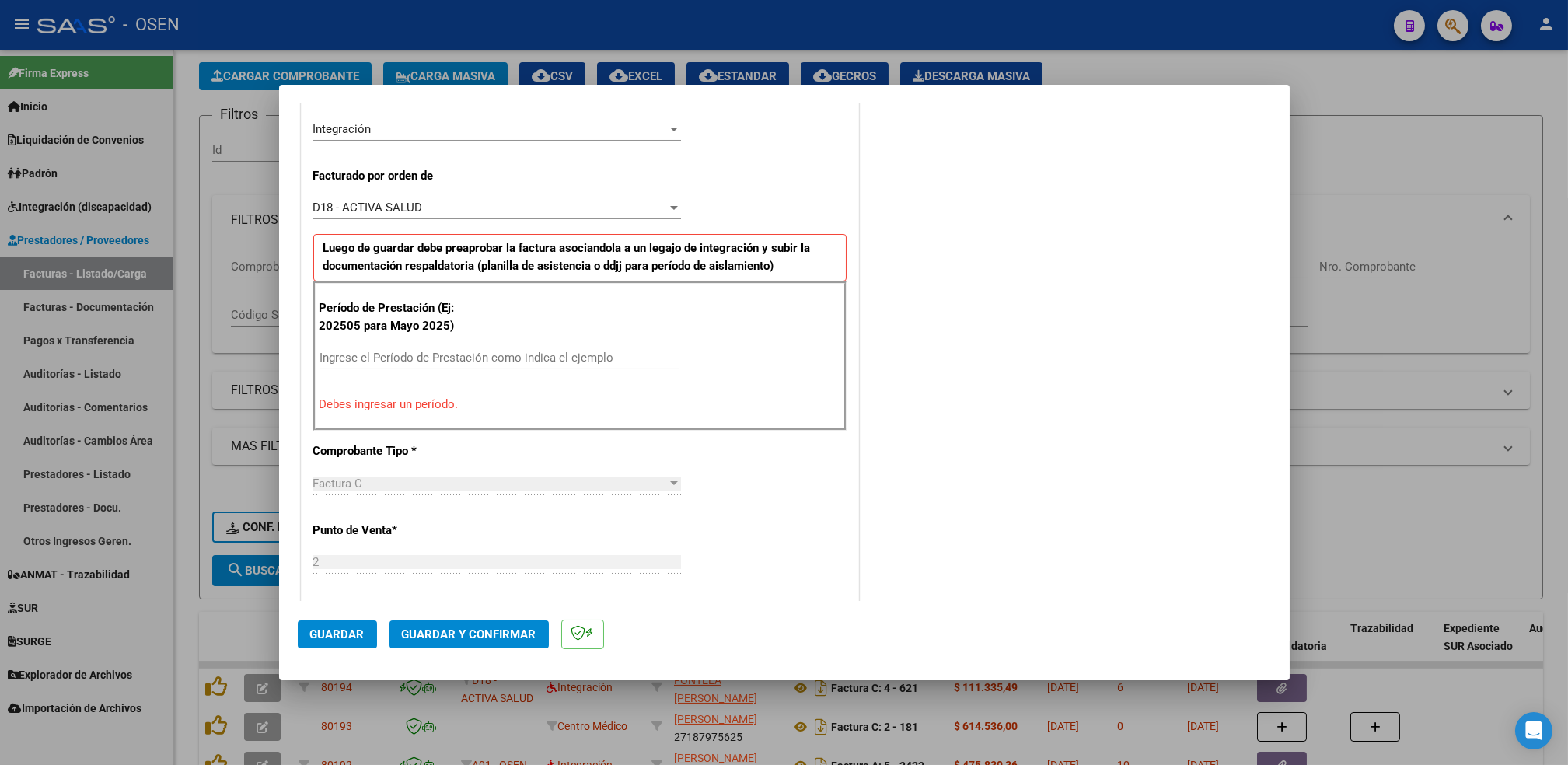
scroll to position [399, 0]
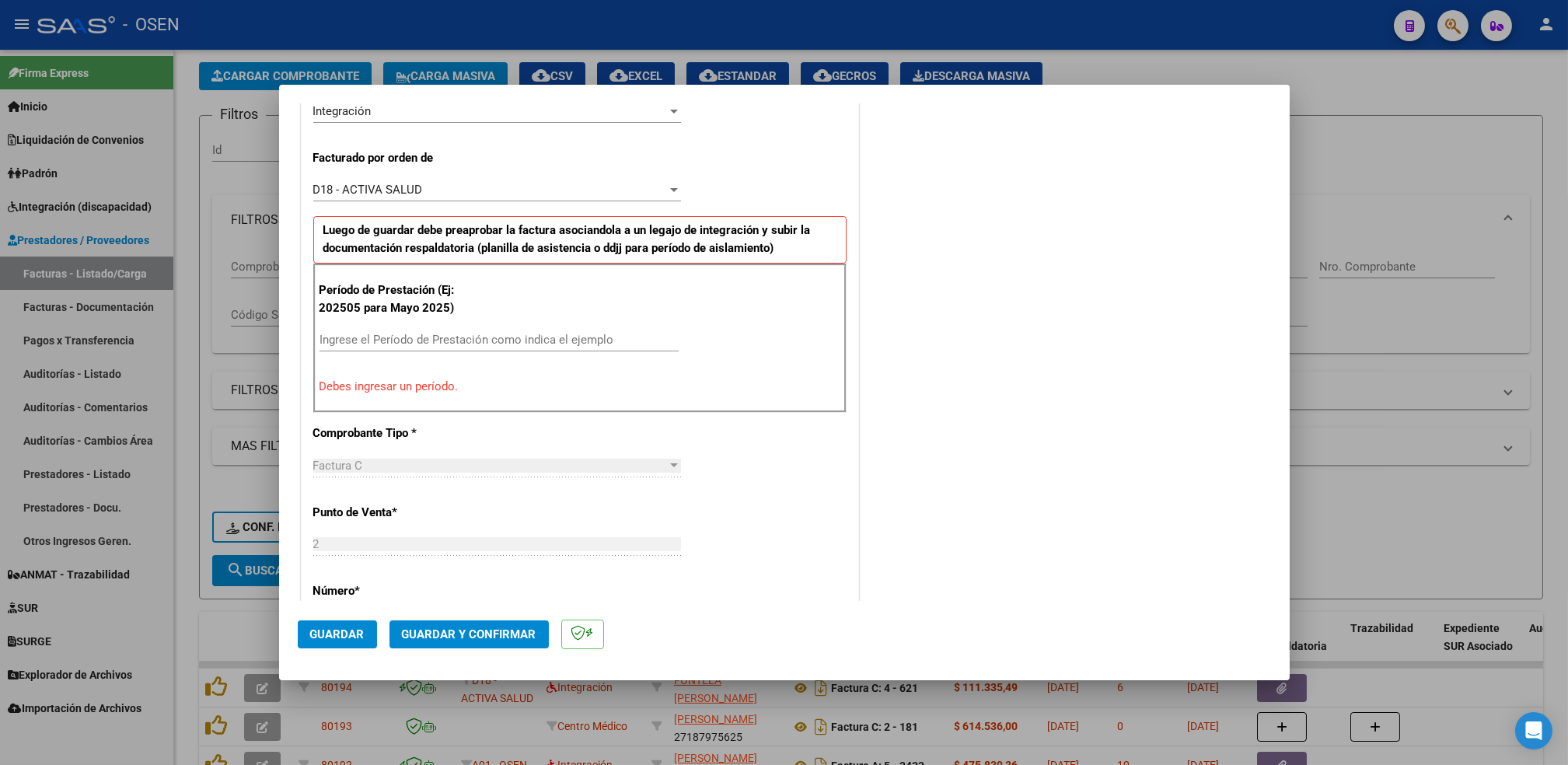
click at [412, 343] on input "Ingrese el Período de Prestación como indica el ejemplo" at bounding box center [499, 340] width 360 height 14
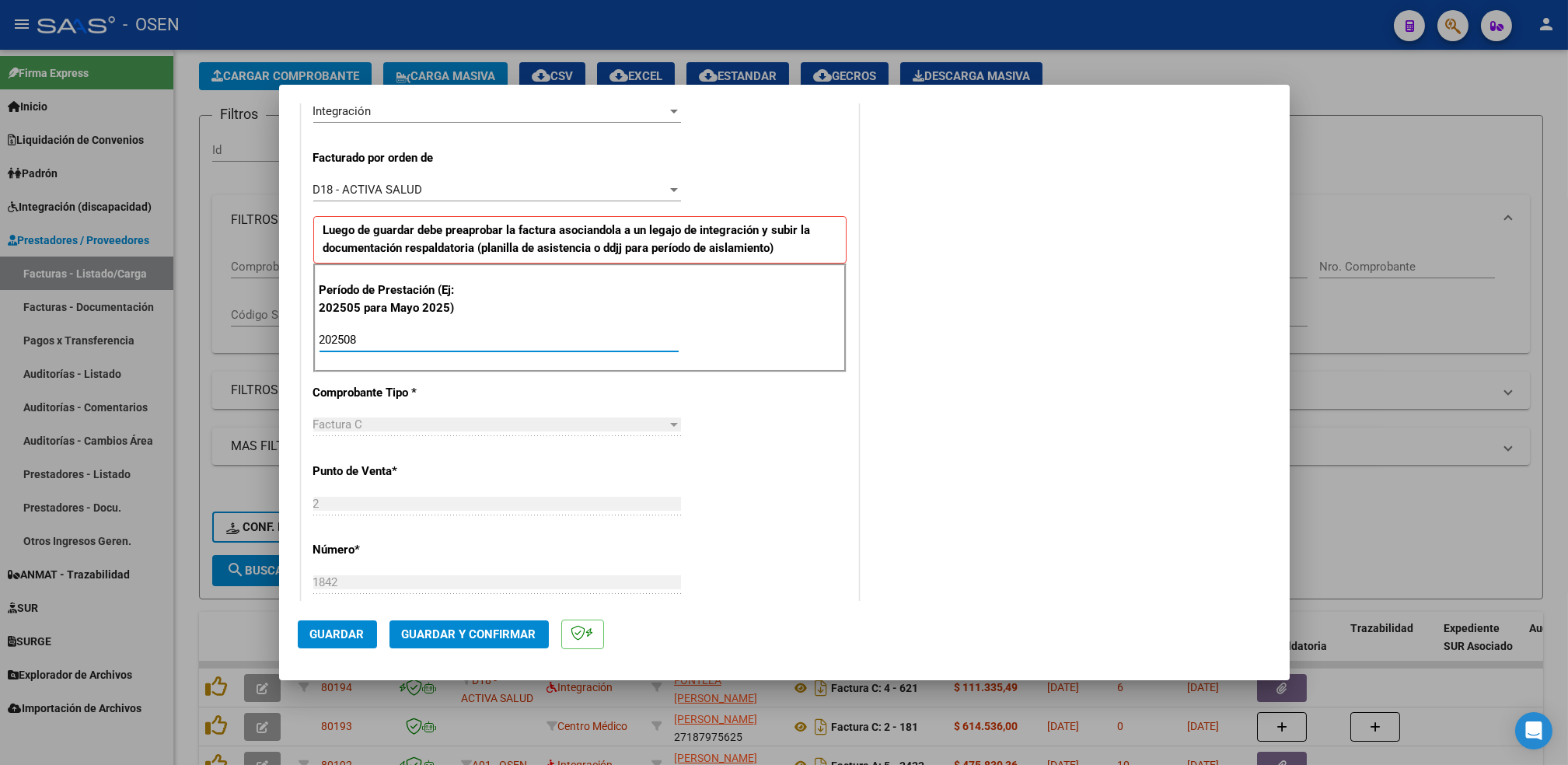
type input "202508"
click at [355, 628] on span "Guardar" at bounding box center [338, 635] width 54 height 14
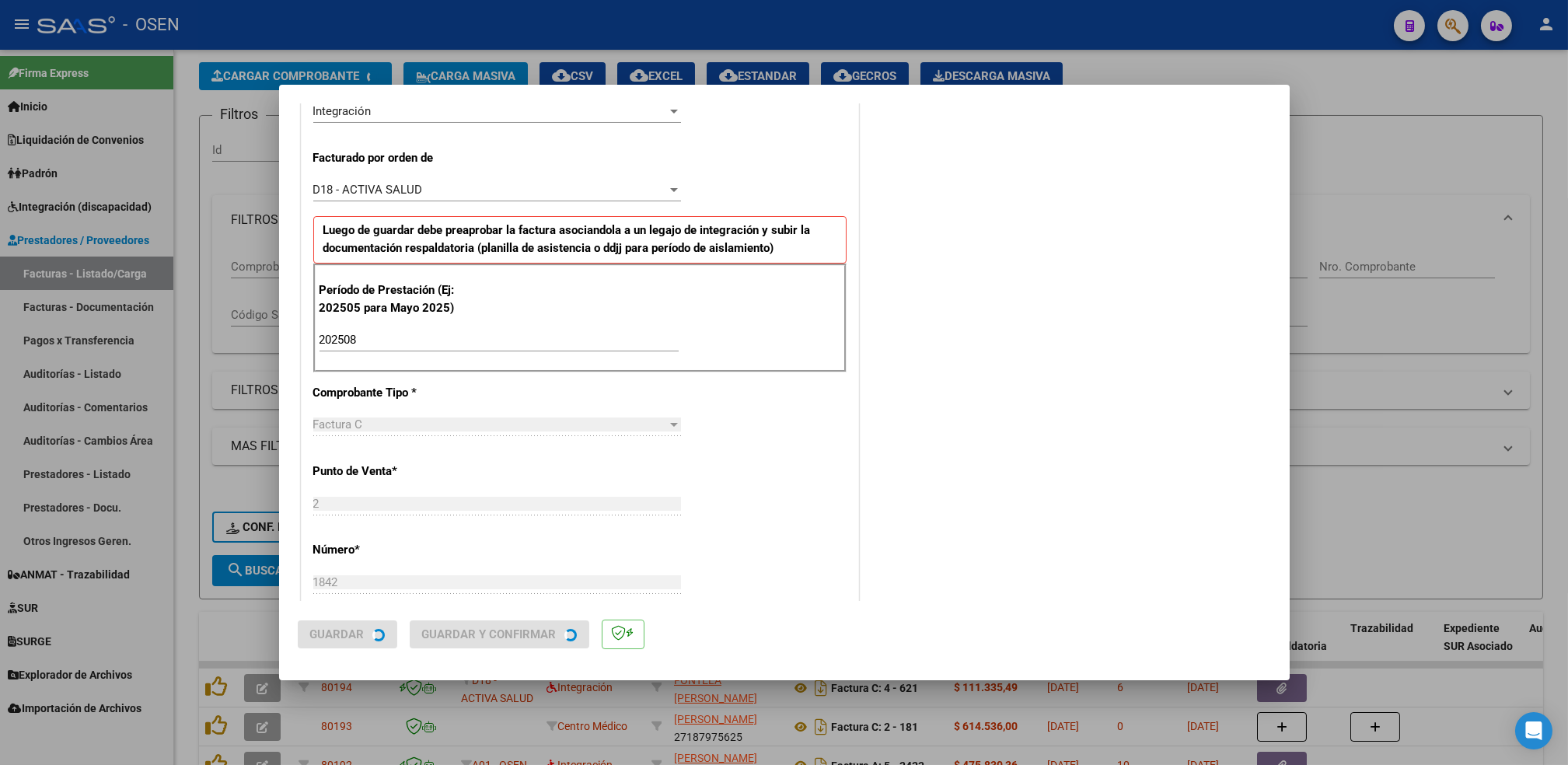
scroll to position [0, 0]
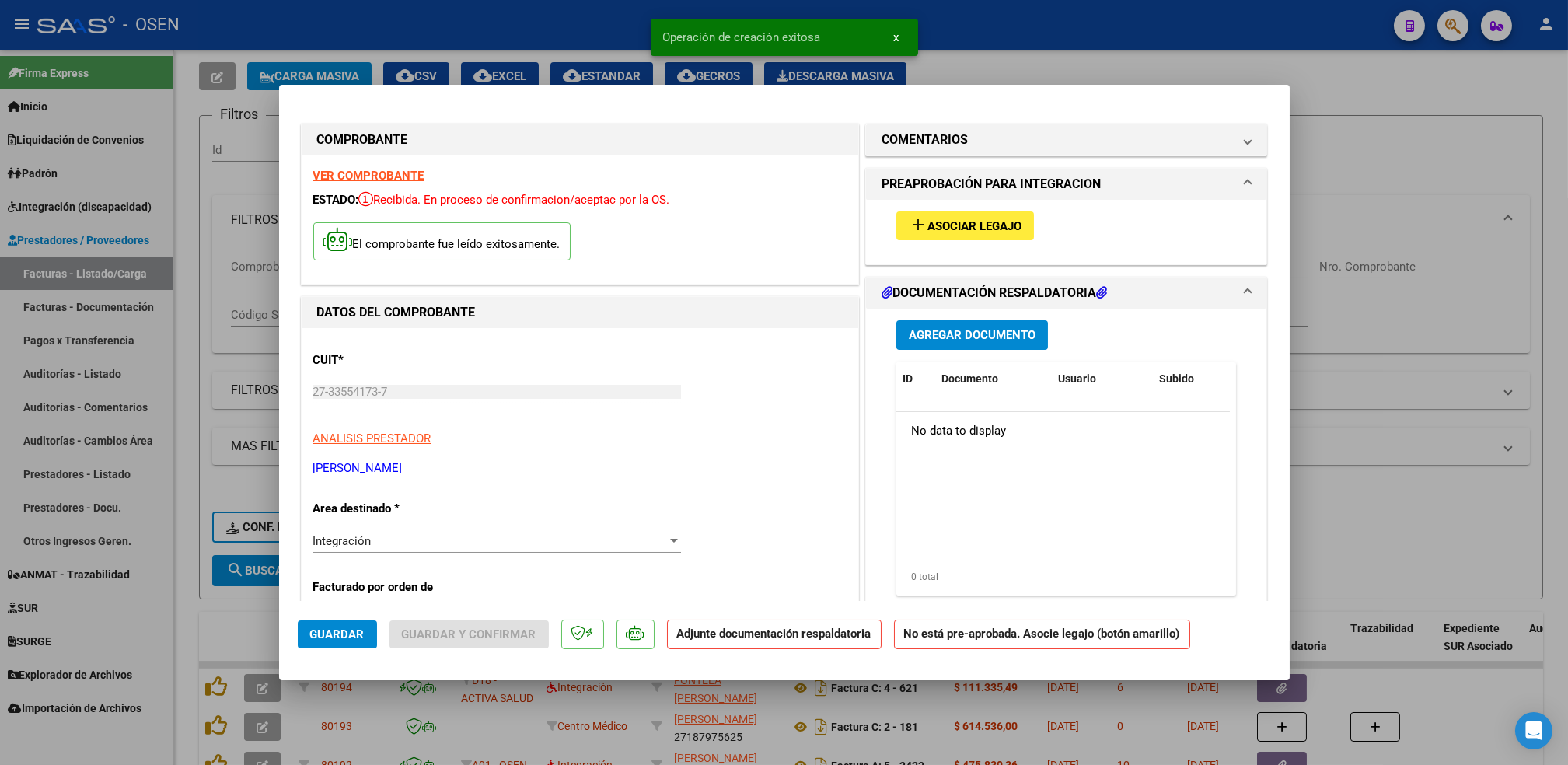
click at [986, 239] on button "add Asociar Legajo" at bounding box center [965, 226] width 138 height 29
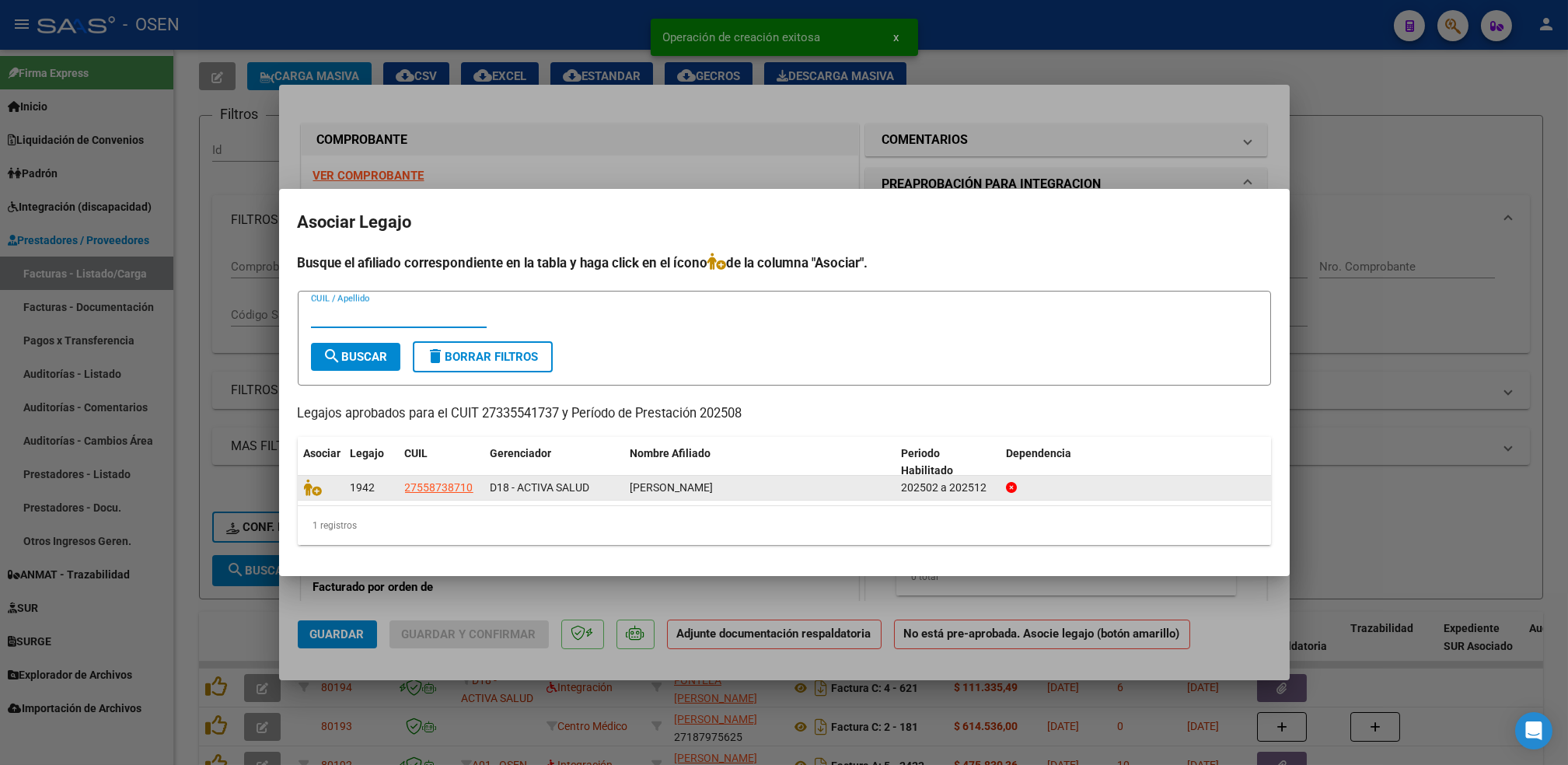
click at [315, 496] on icon at bounding box center [312, 488] width 18 height 17
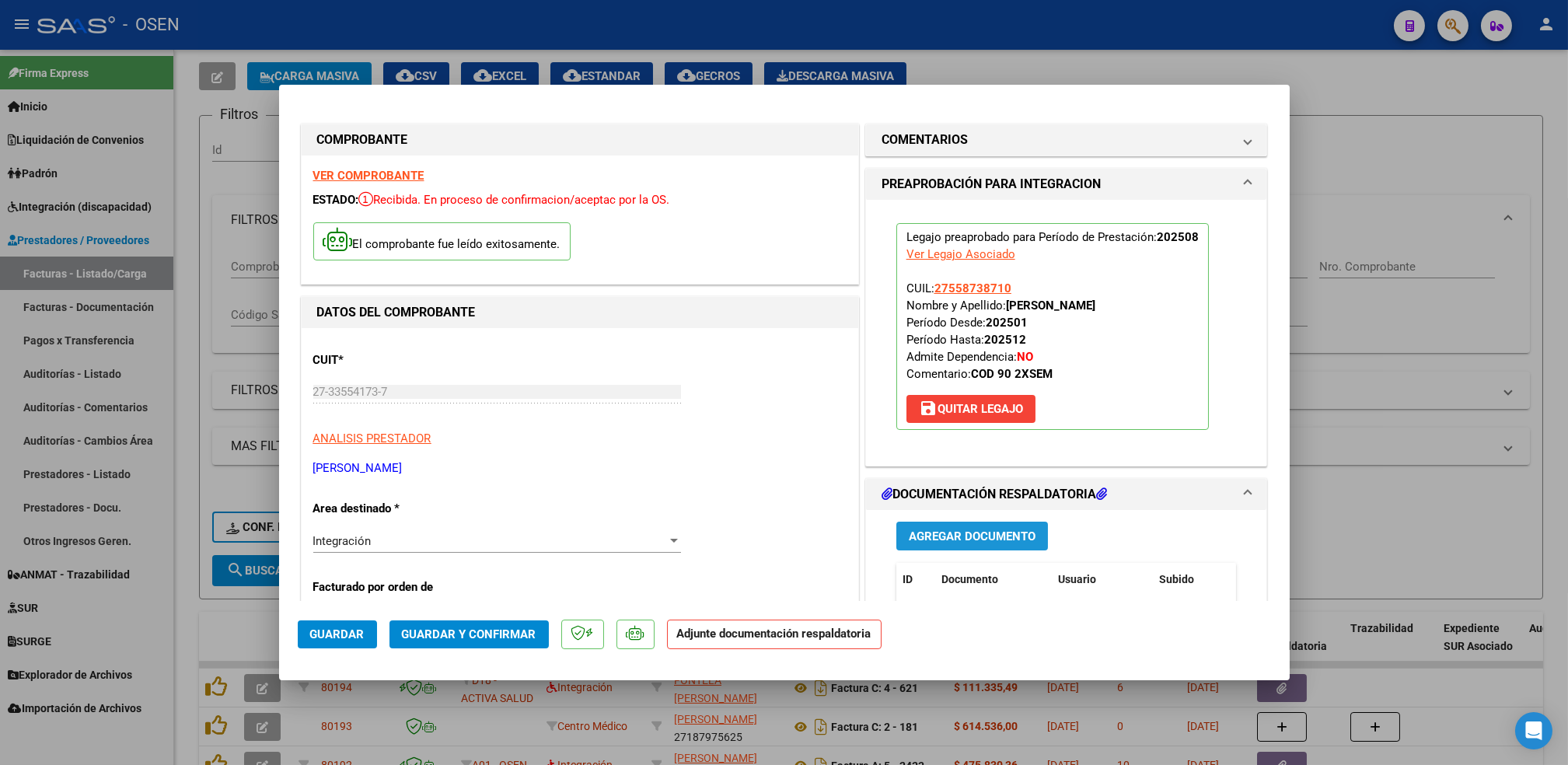
click at [939, 536] on span "Agregar Documento" at bounding box center [972, 536] width 126 height 14
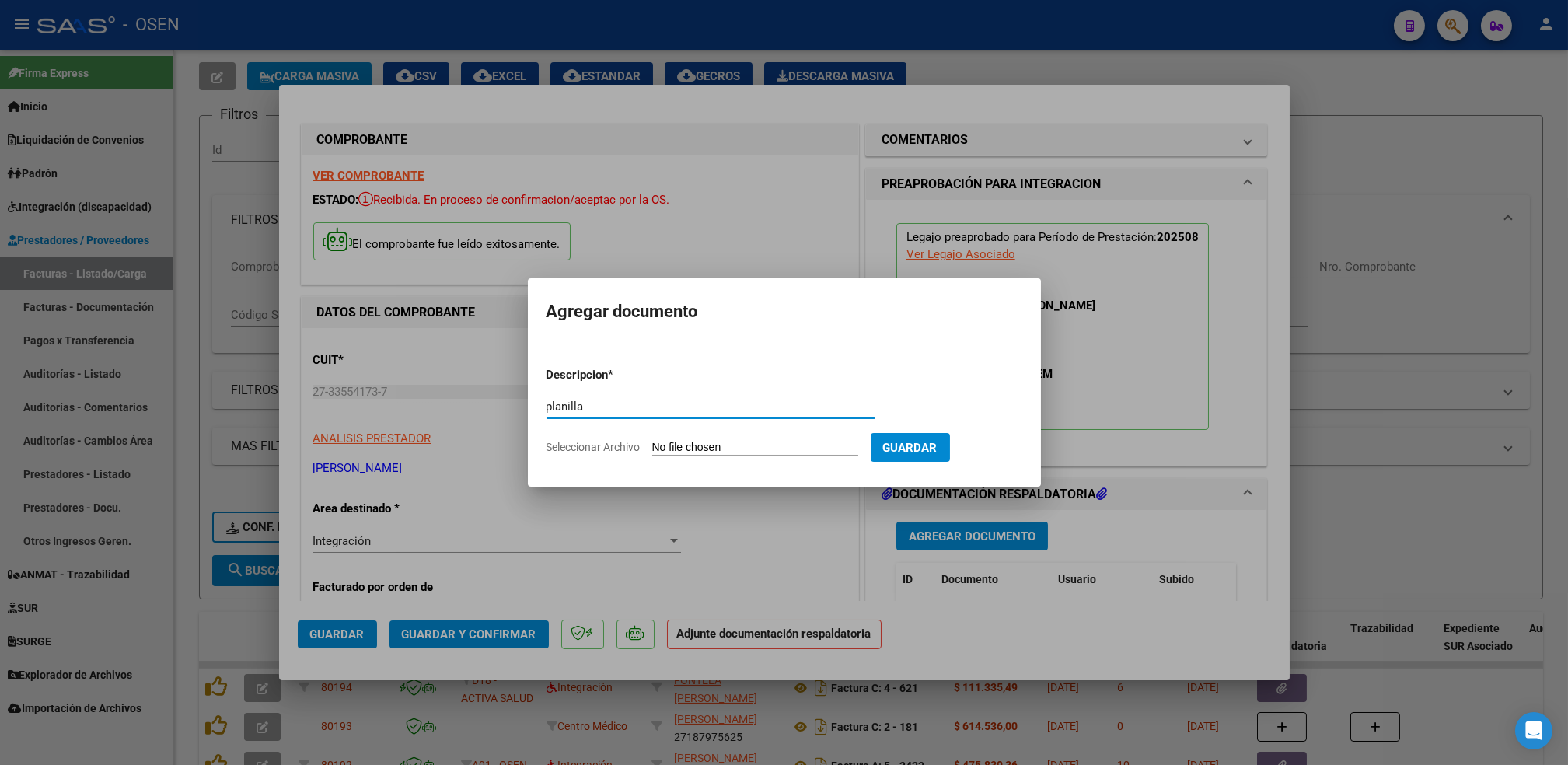
type input "planilla"
click at [653, 441] on input "Seleccionar Archivo" at bounding box center [756, 448] width 206 height 14
type input "C:\fakepath\PL AGO PSL MOLINAS.pdf"
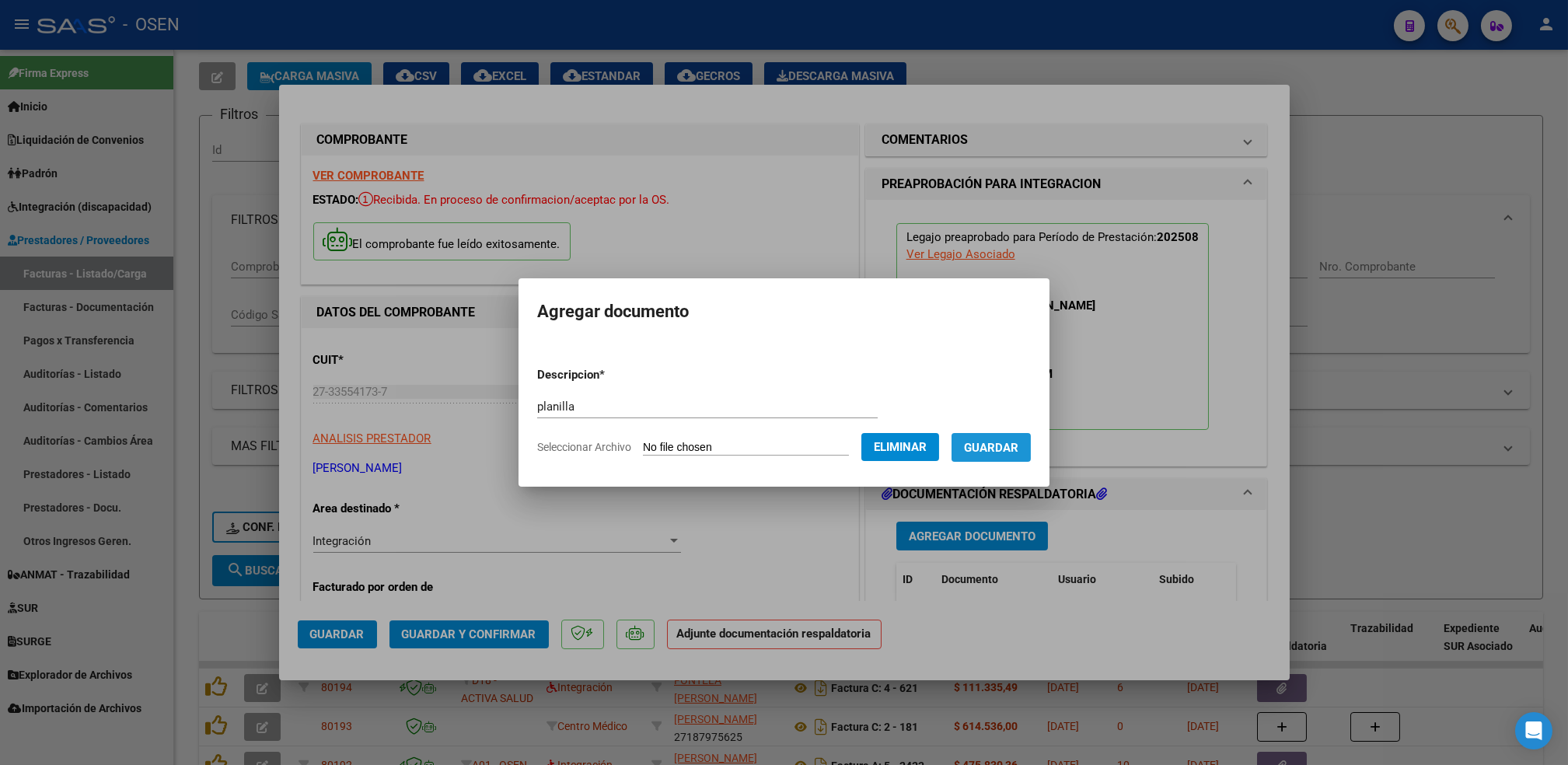
click at [1005, 451] on span "Guardar" at bounding box center [991, 448] width 54 height 14
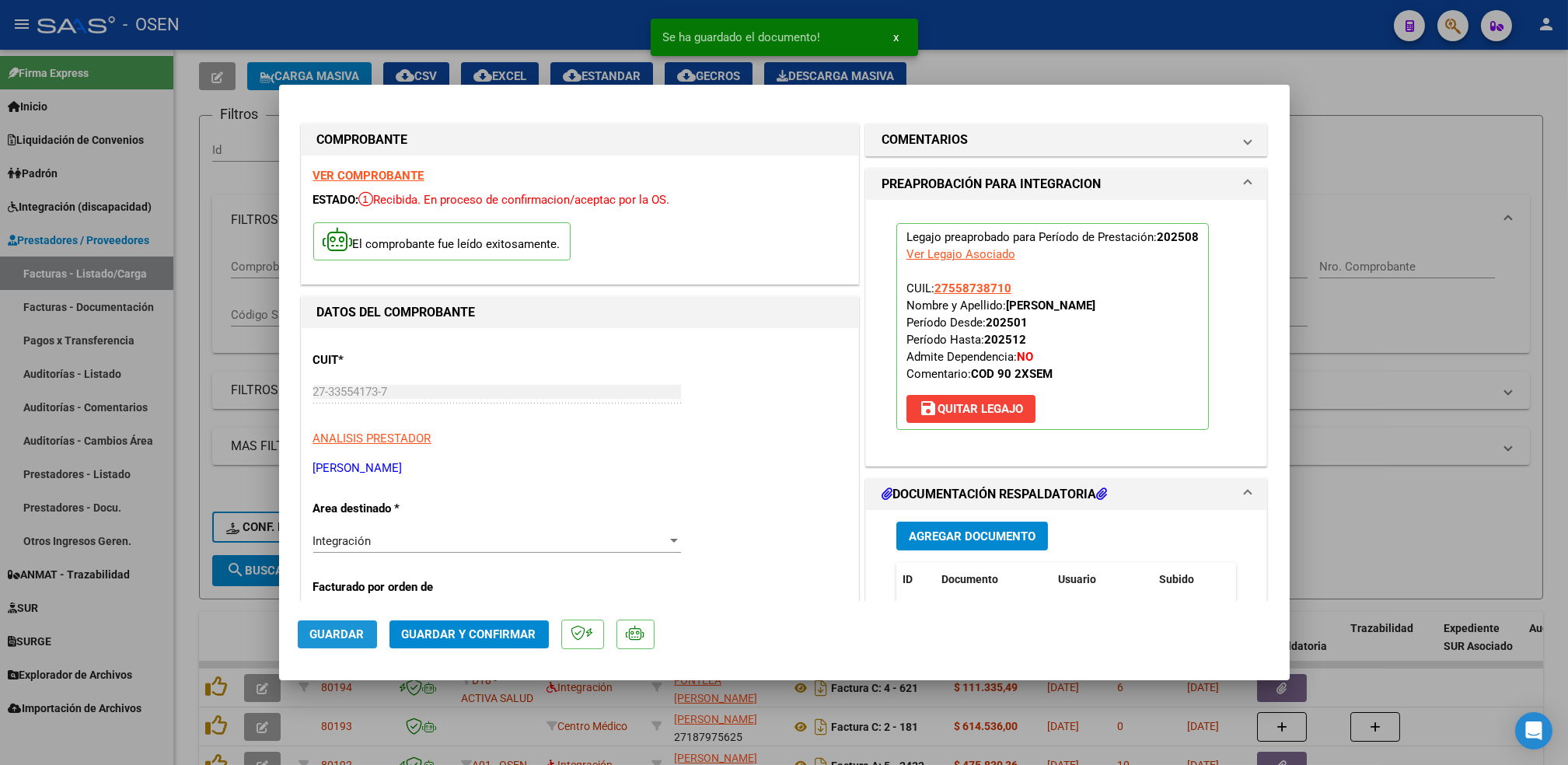
click at [354, 629] on span "Guardar" at bounding box center [338, 635] width 54 height 14
click at [182, 597] on div at bounding box center [784, 382] width 1568 height 765
type input "$ 0,00"
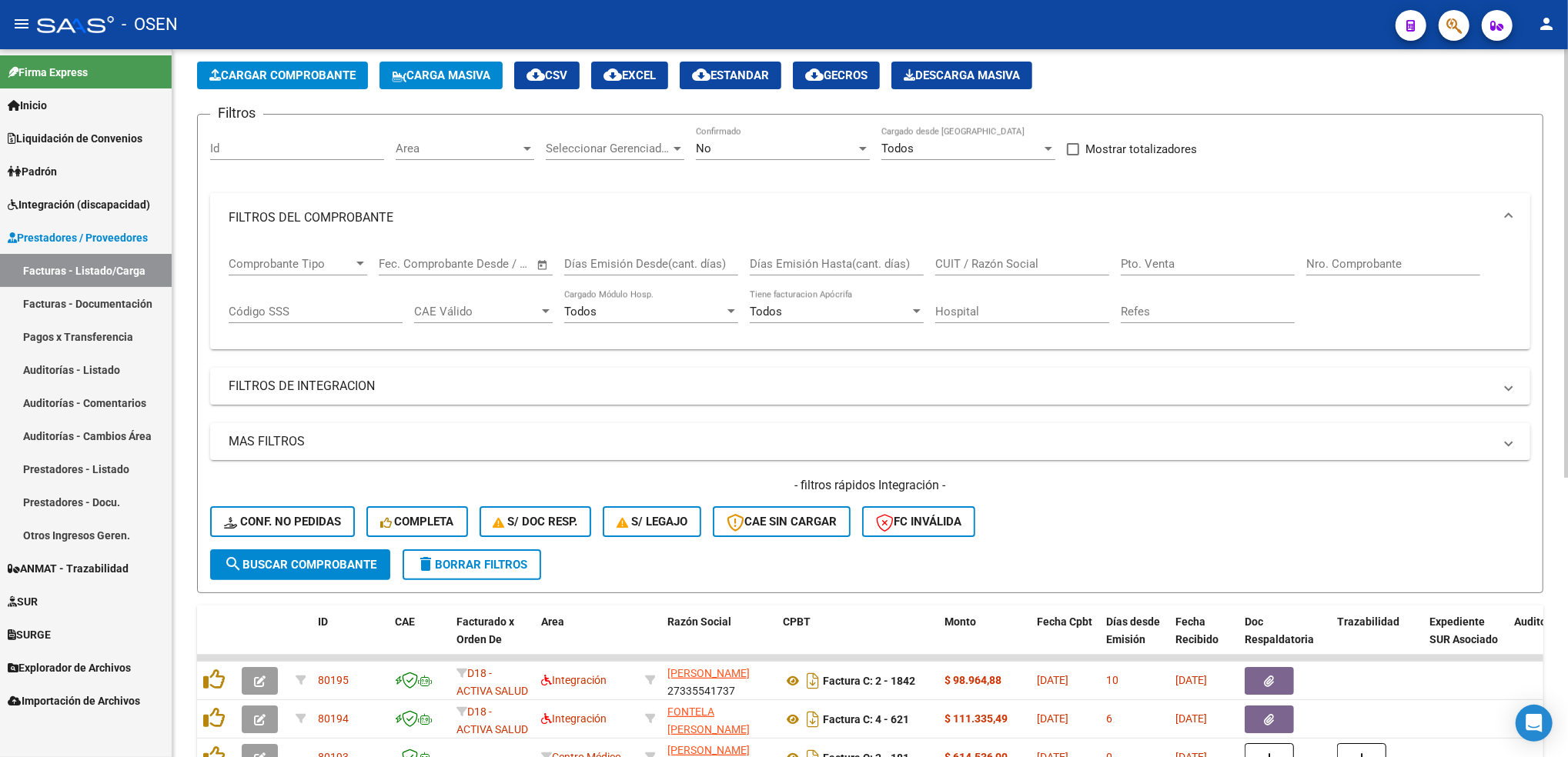
click at [596, 217] on mat-panel-title "FILTROS DEL COMPROBANTE" at bounding box center [860, 218] width 1265 height 17
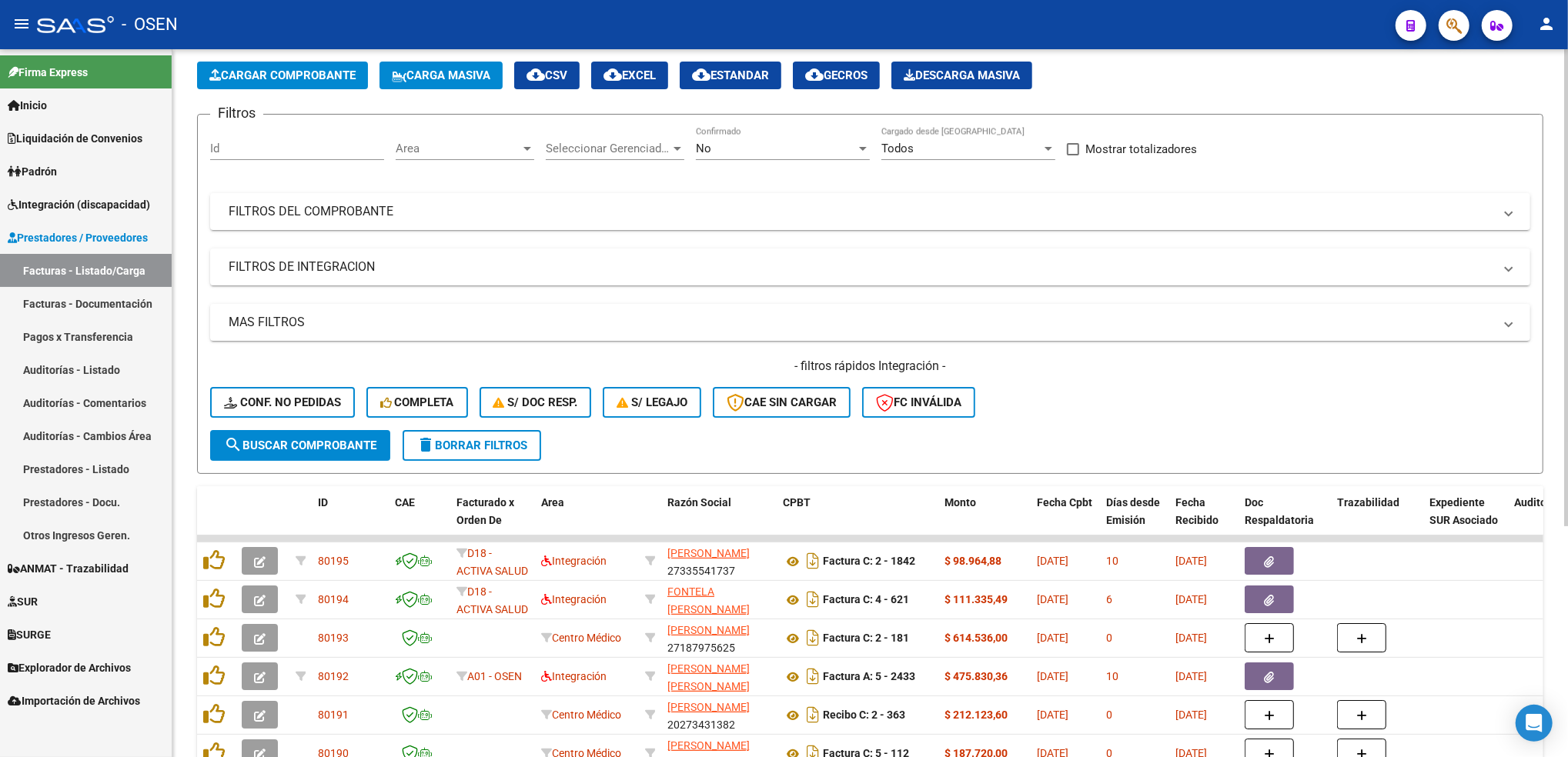
click at [263, 69] on span "Cargar Comprobante" at bounding box center [282, 75] width 146 height 14
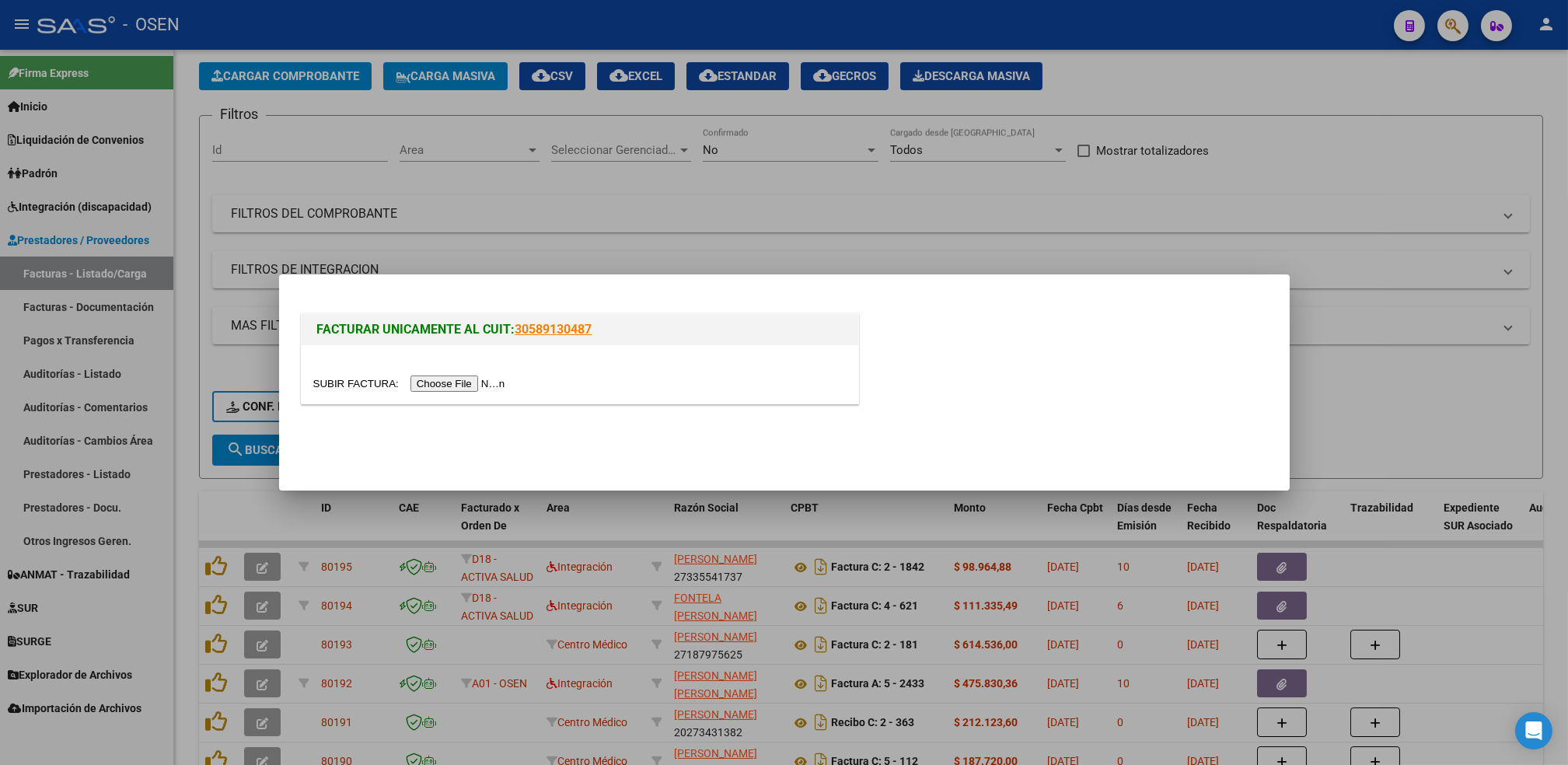
click at [451, 390] on input "file" at bounding box center [412, 383] width 197 height 16
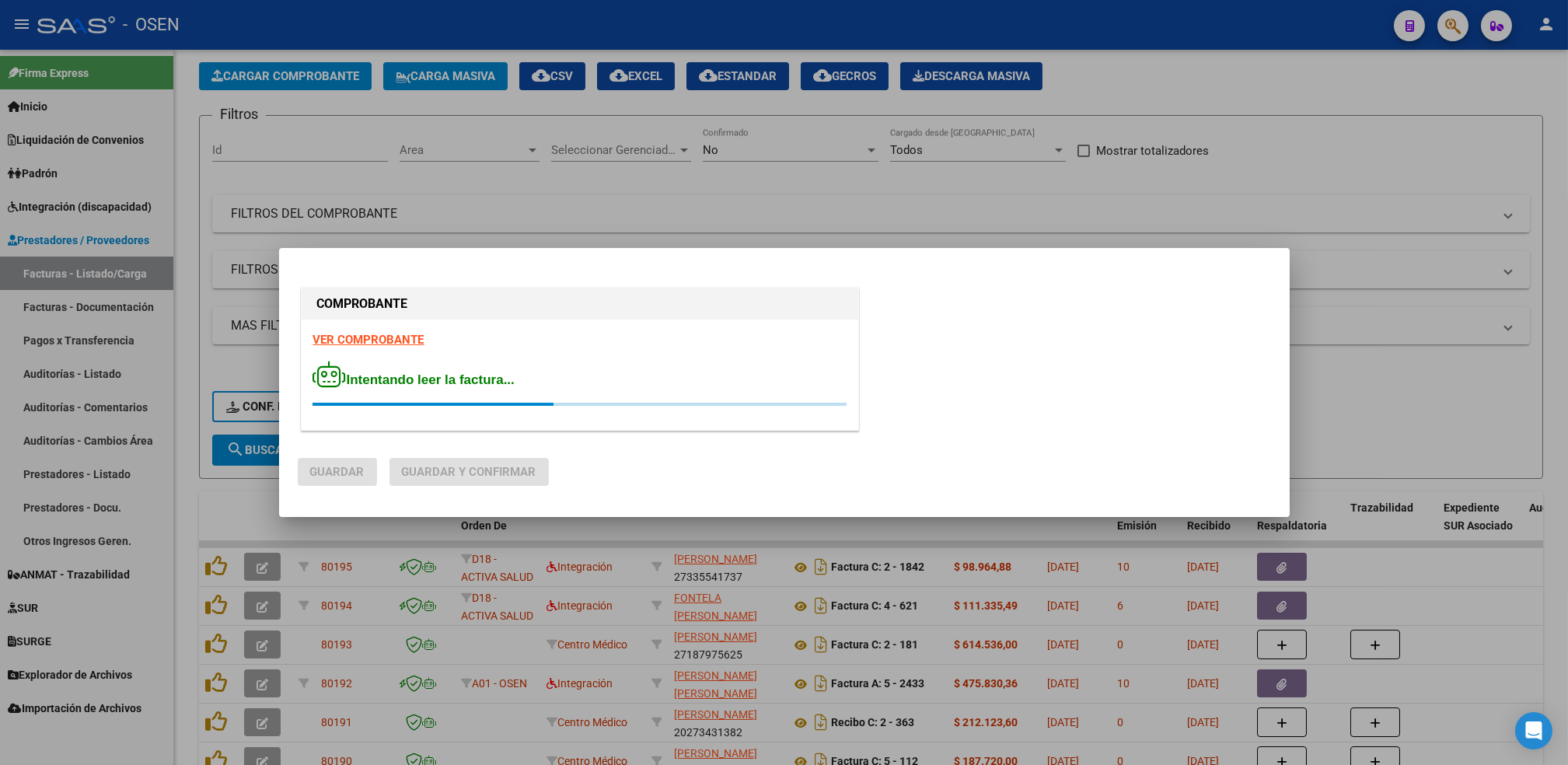
click at [407, 342] on strong "VER COMPROBANTE" at bounding box center [368, 340] width 111 height 14
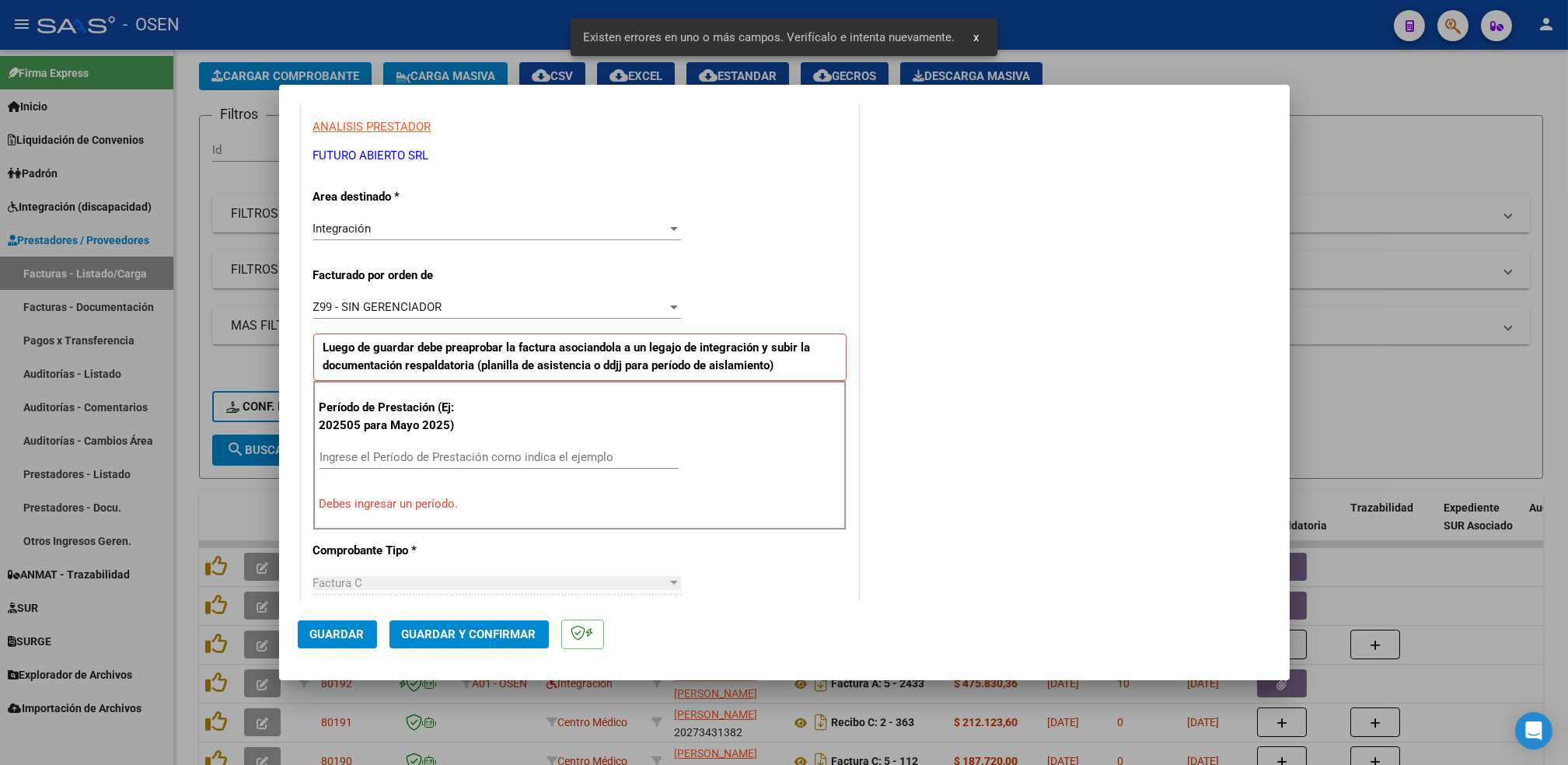
scroll to position [371, 0]
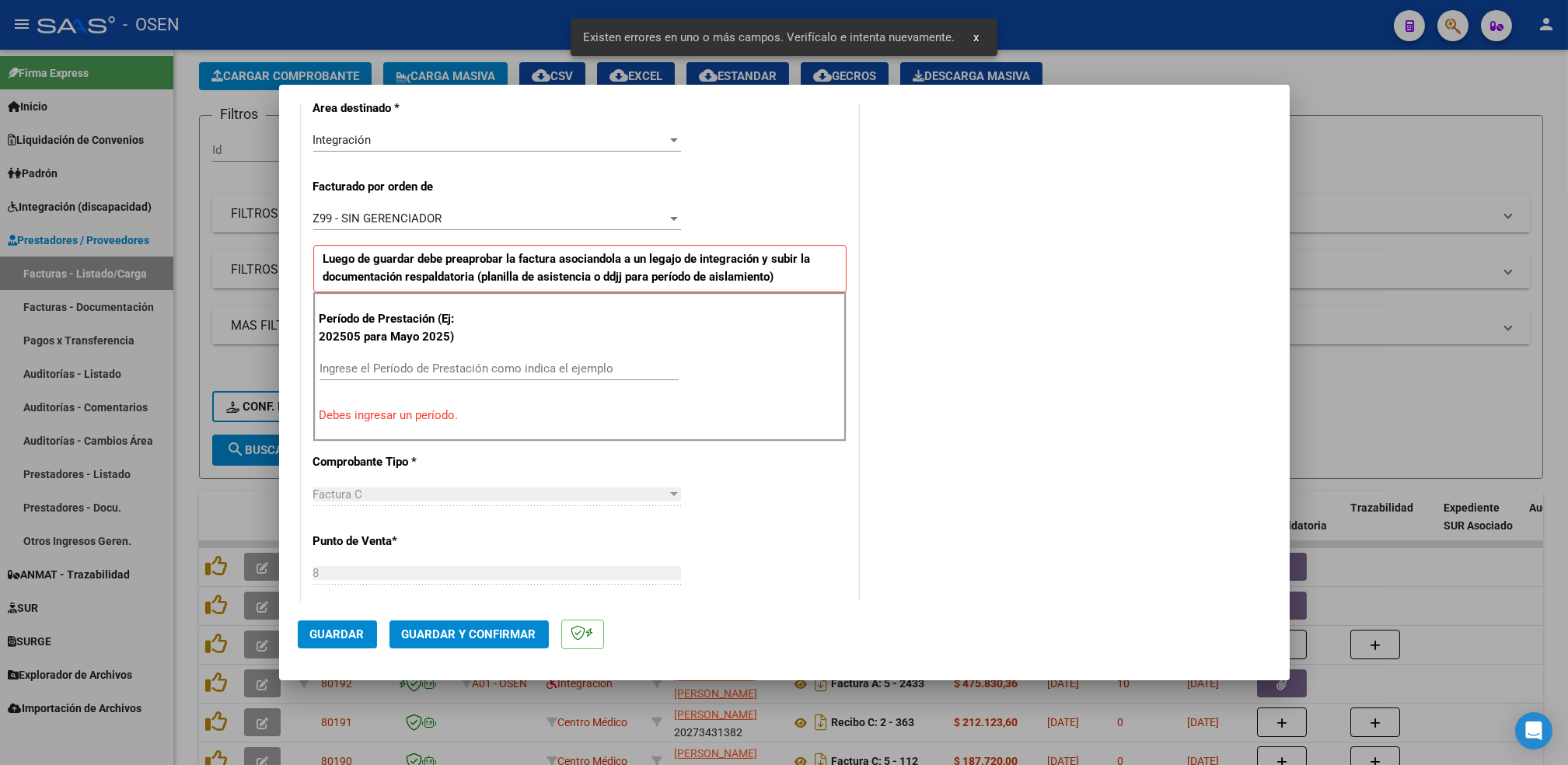
click at [405, 369] on input "Ingrese el Período de Prestación como indica el ejemplo" at bounding box center [499, 369] width 360 height 14
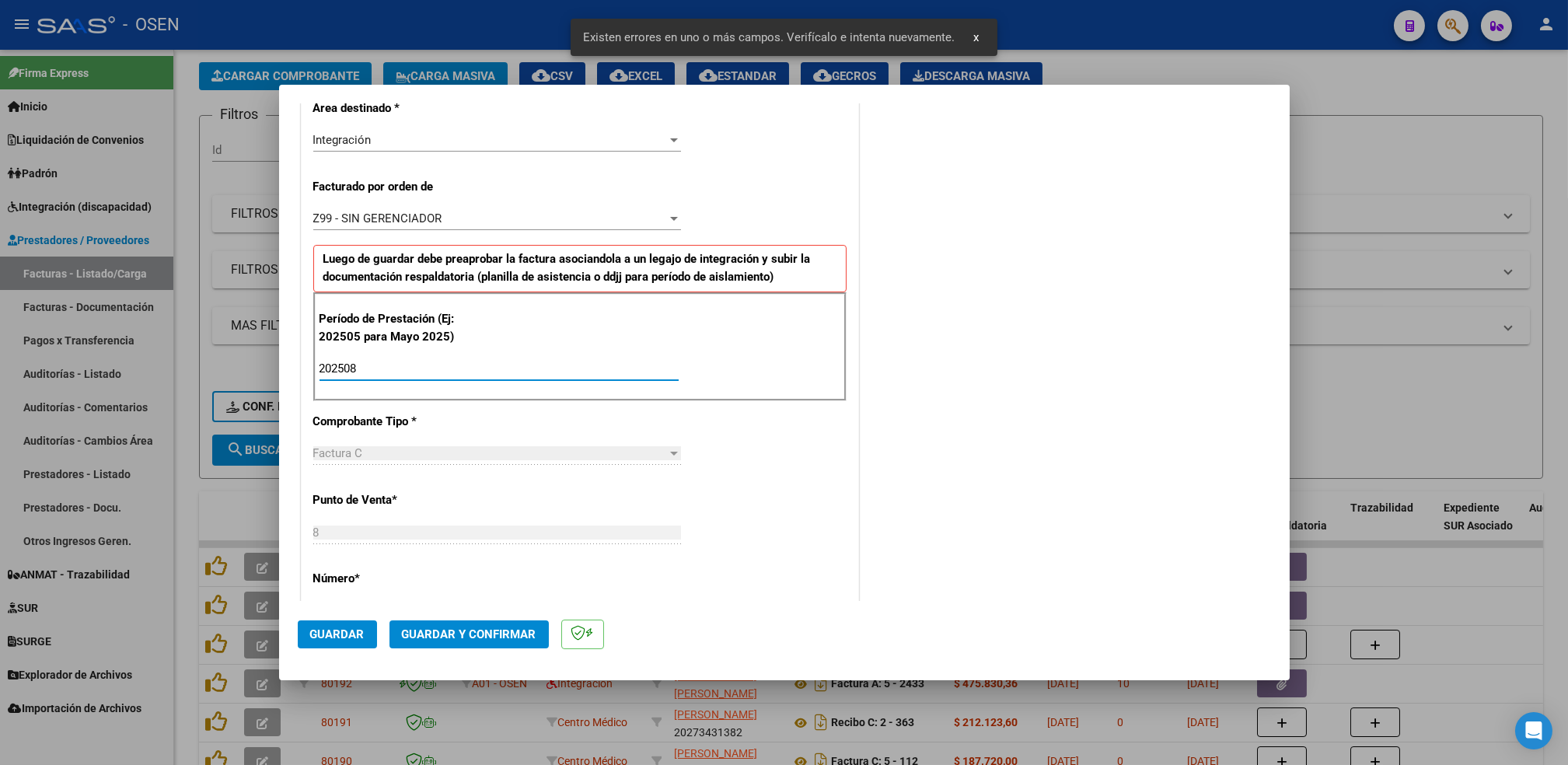
type input "202508"
click at [343, 637] on span "Guardar" at bounding box center [338, 635] width 54 height 14
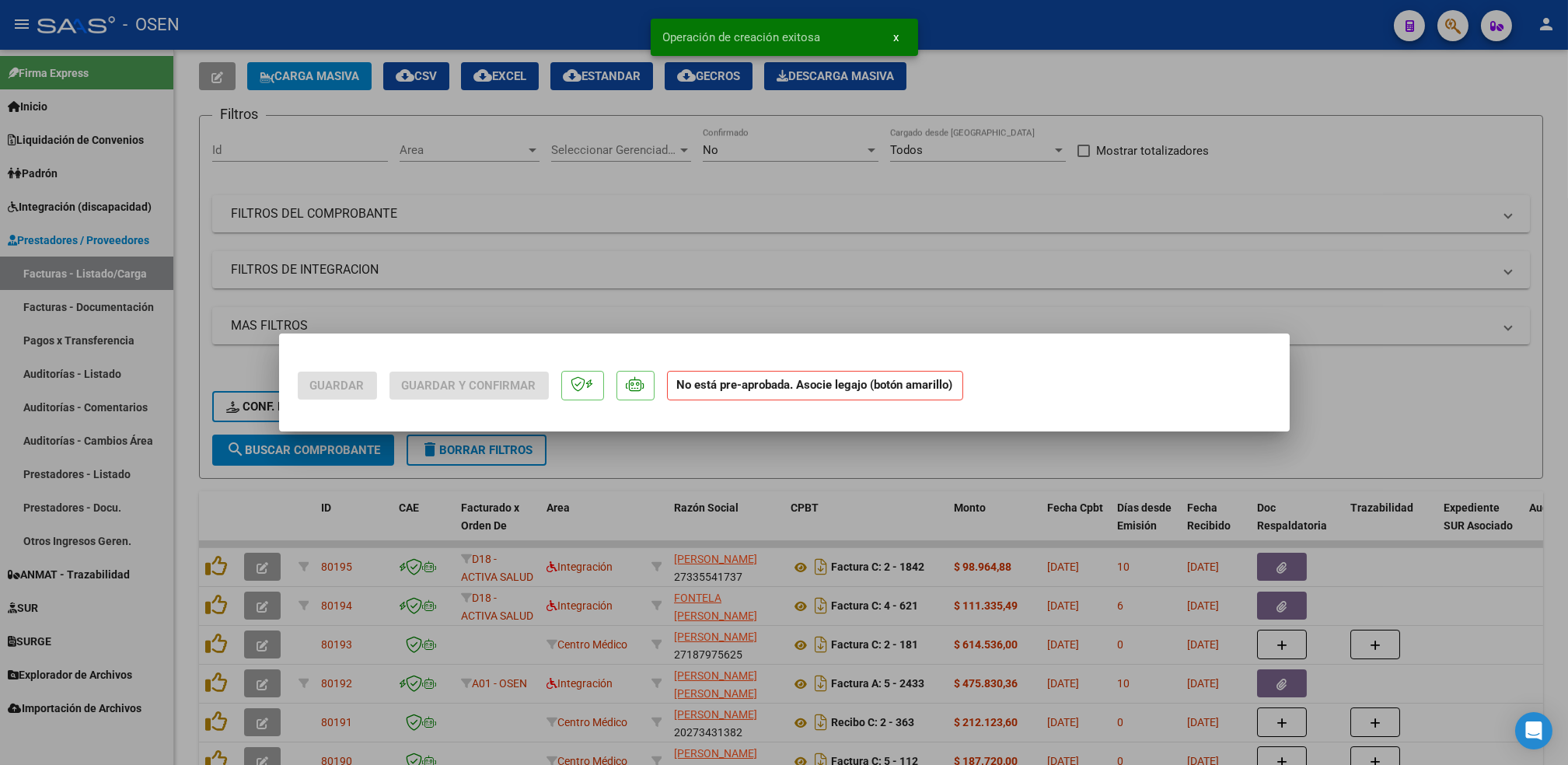
scroll to position [0, 0]
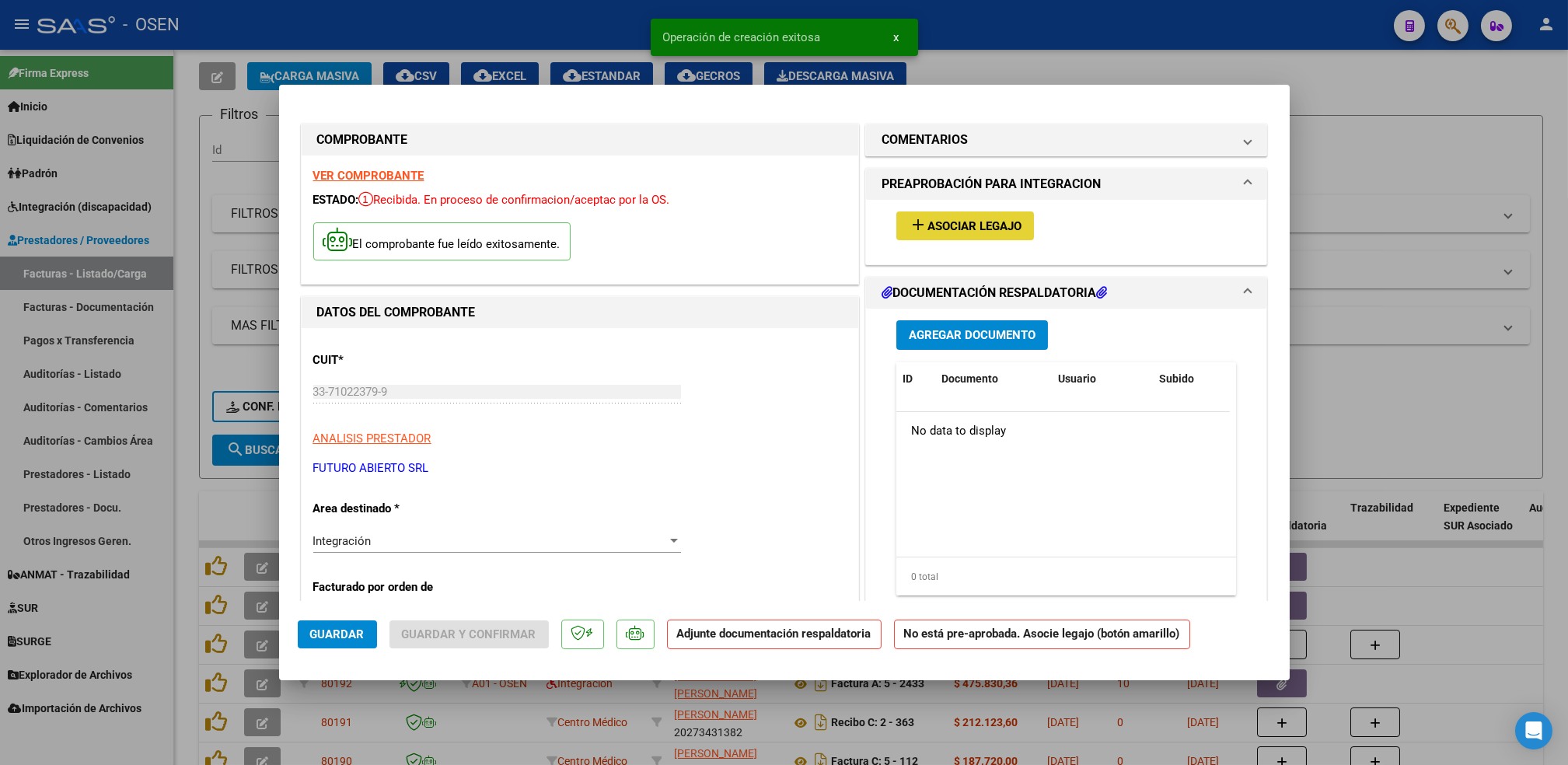
click at [970, 223] on span "Asociar Legajo" at bounding box center [975, 226] width 95 height 14
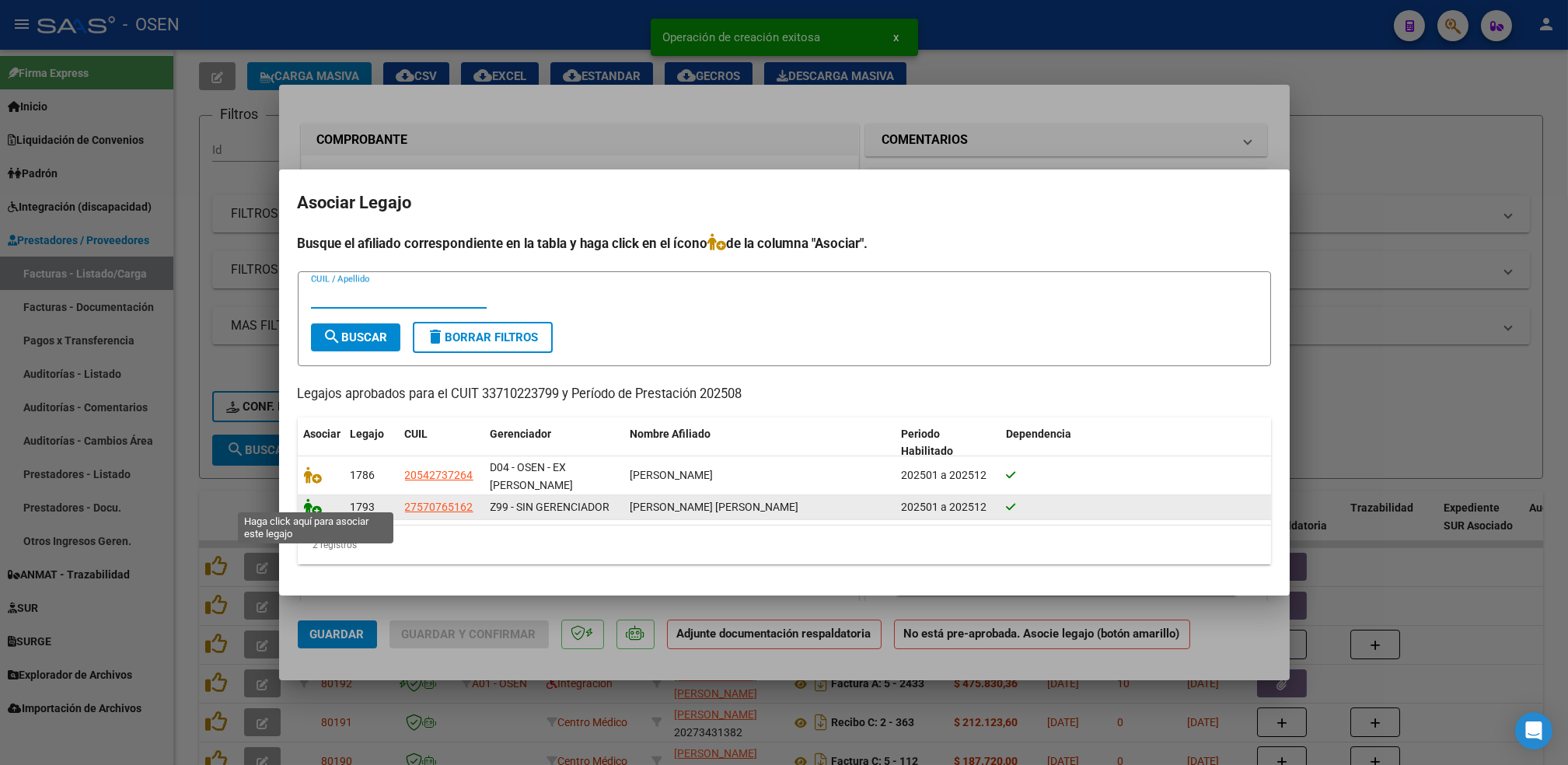
click at [312, 506] on icon at bounding box center [312, 507] width 18 height 17
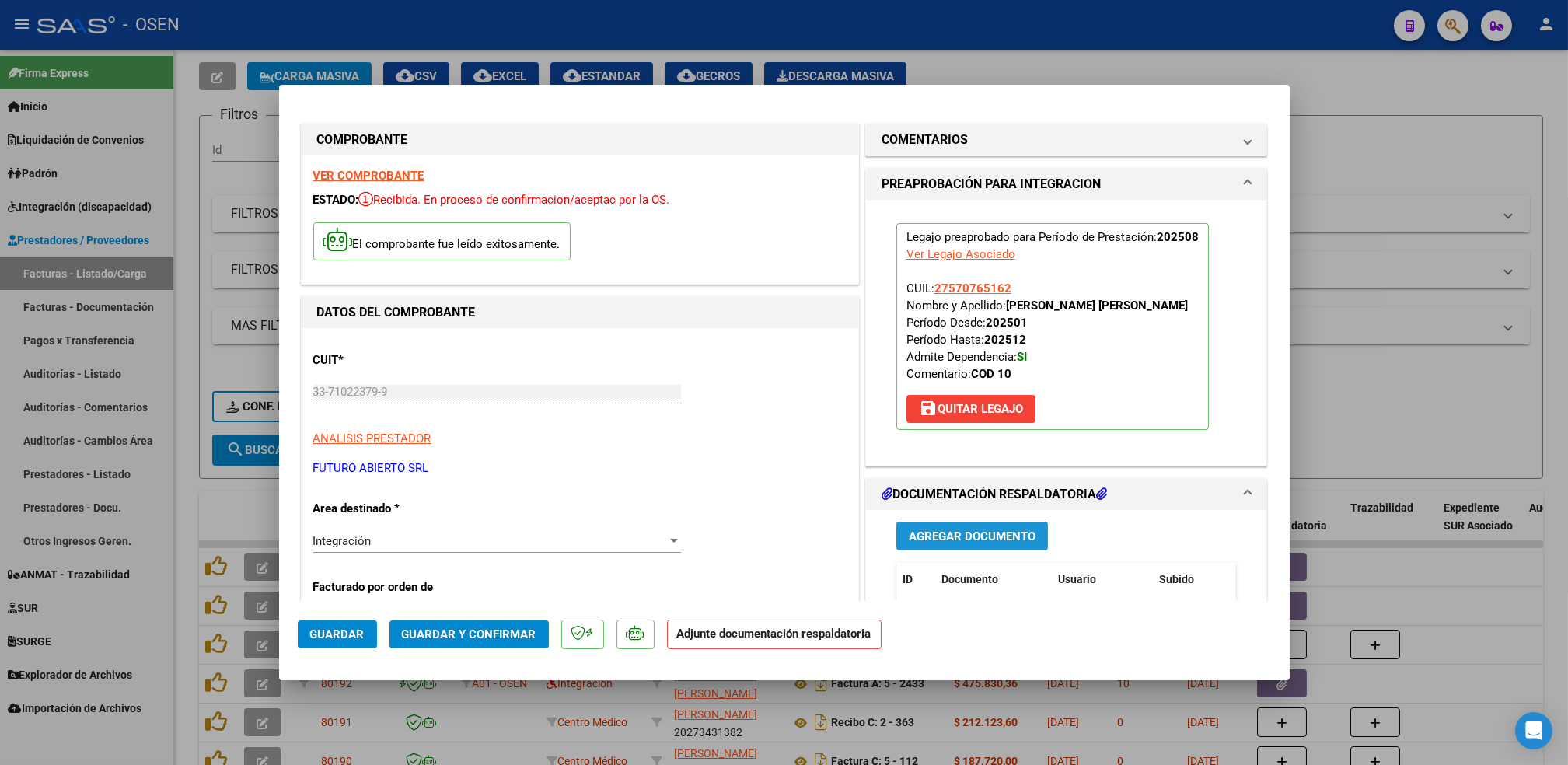
click at [988, 527] on button "Agregar Documento" at bounding box center [972, 536] width 151 height 29
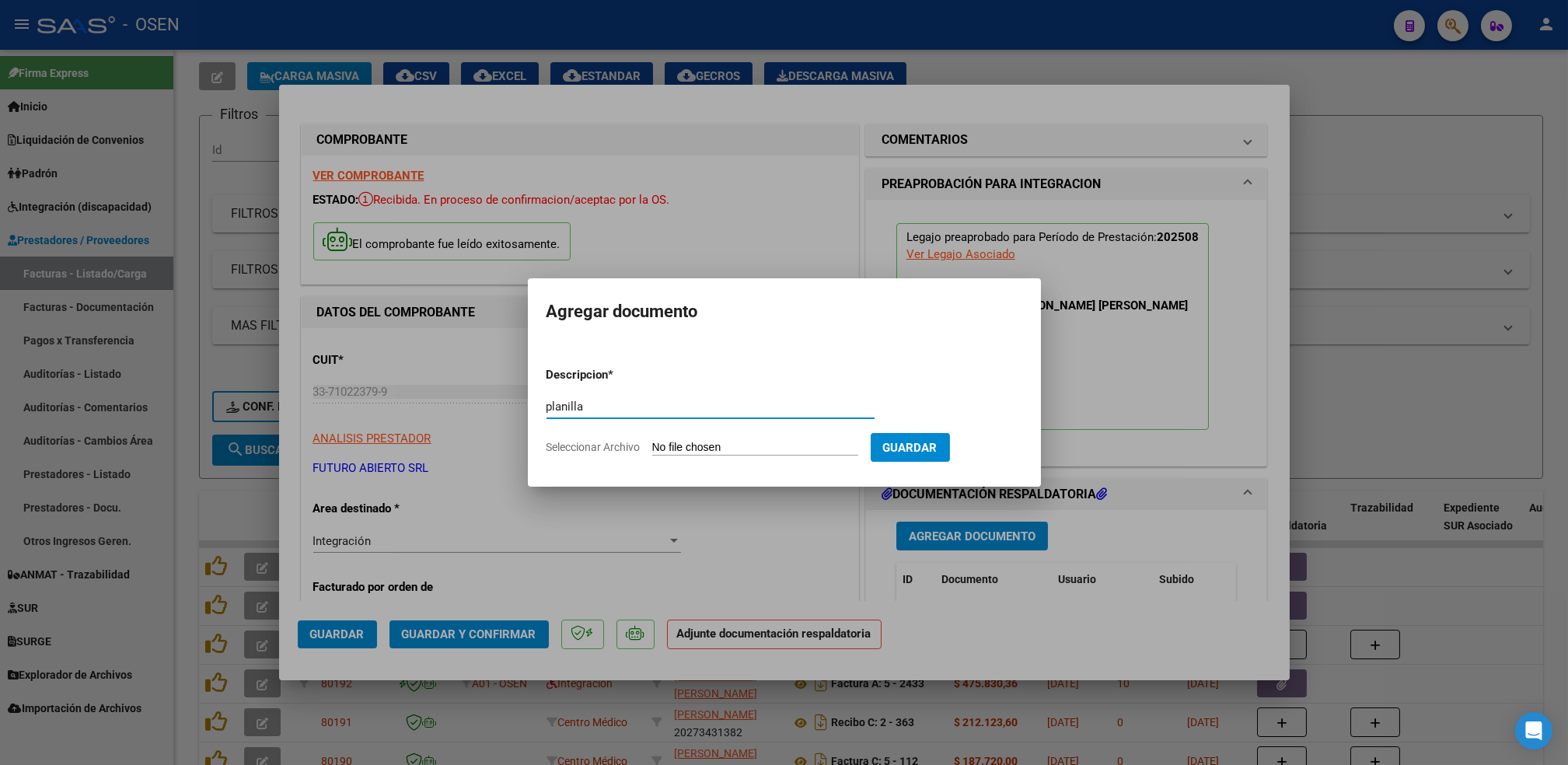
type input "planilla"
click at [653, 441] on input "Seleccionar Archivo" at bounding box center [756, 448] width 206 height 14
type input "C:\fakepath\QUINTANA AMELIE PLANILLA DE ASISTENCIA AGOSTO 2025.pdf"
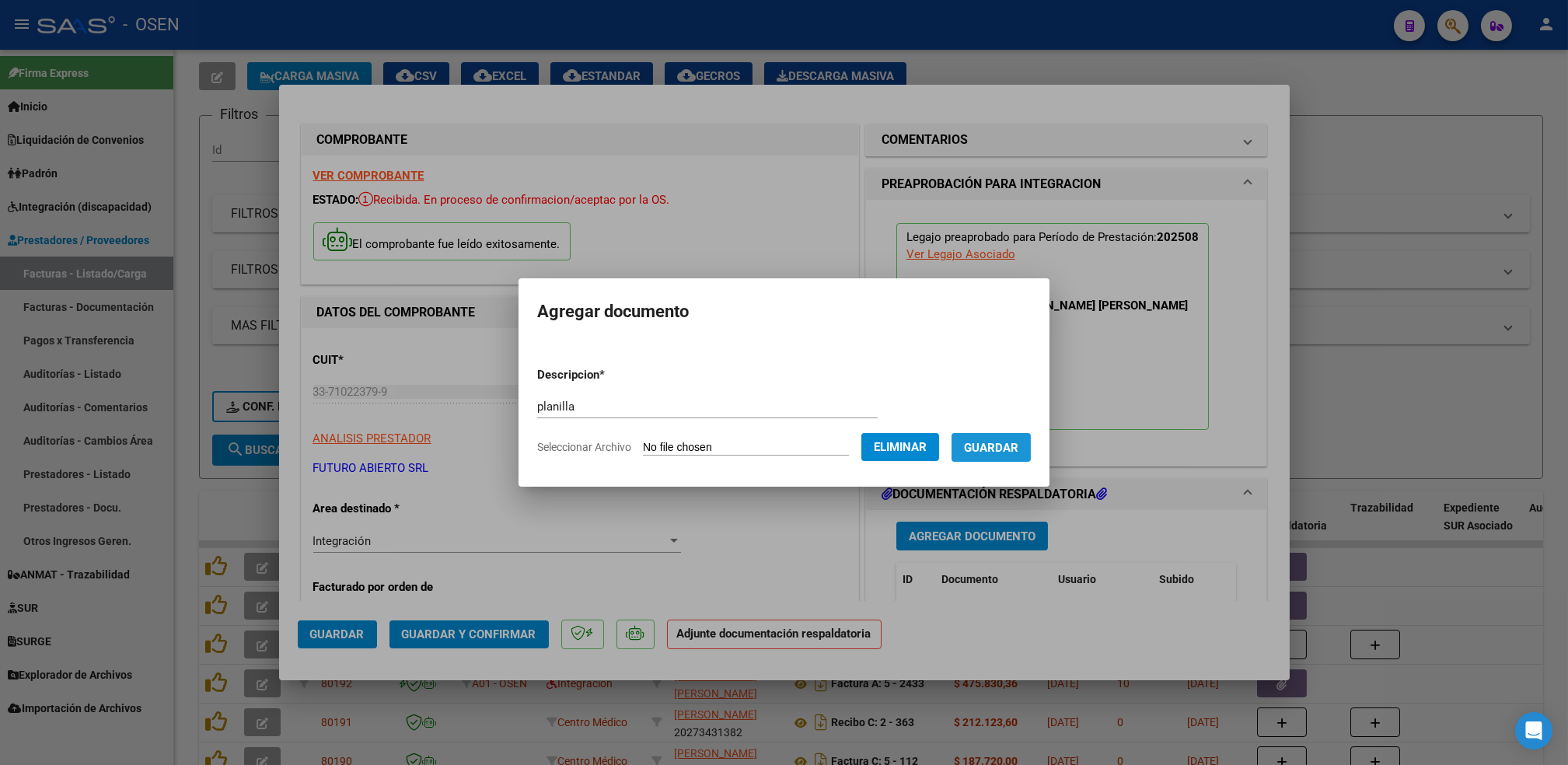
click at [1014, 451] on span "Guardar" at bounding box center [991, 448] width 54 height 14
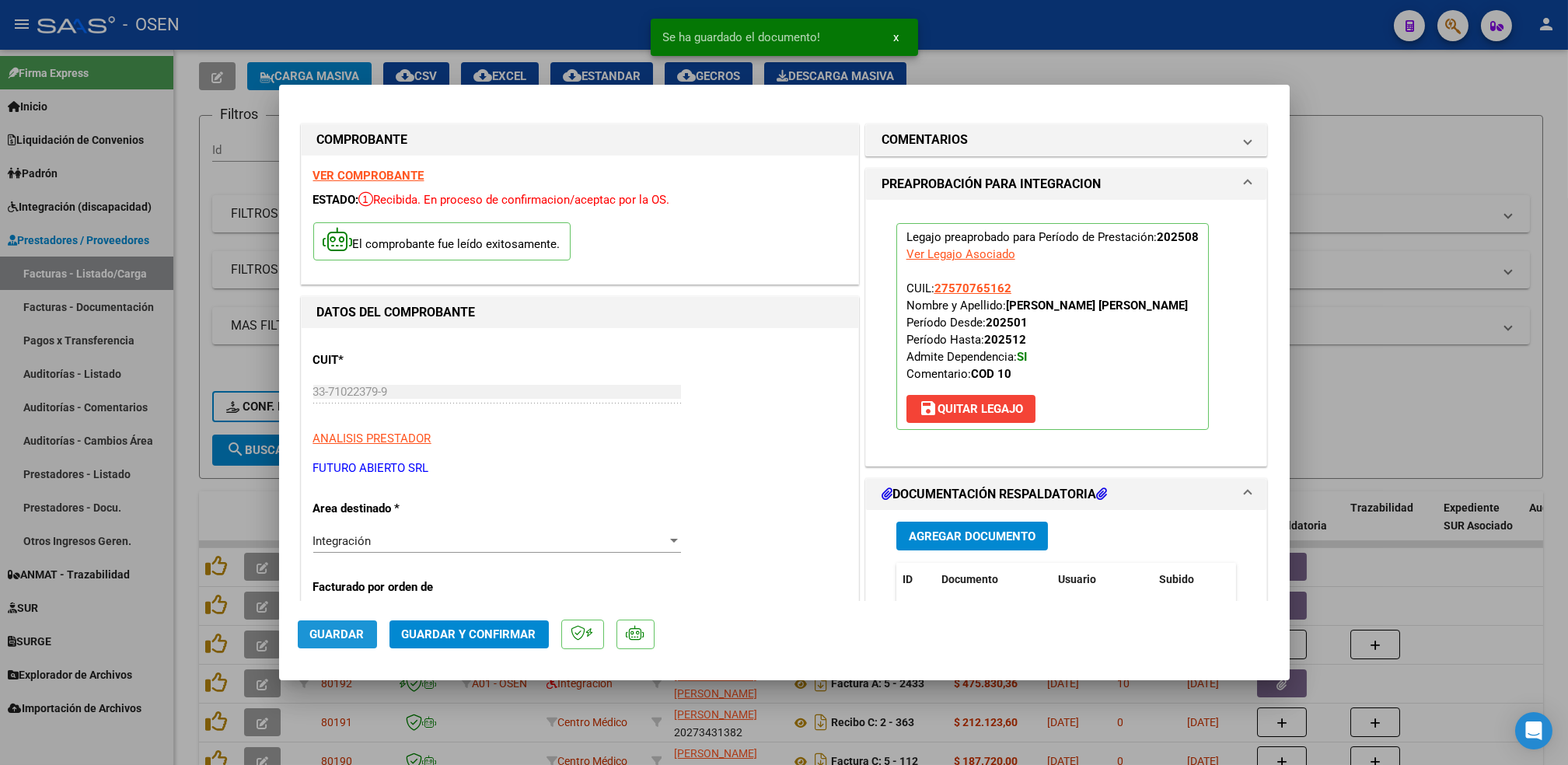
click at [337, 637] on span "Guardar" at bounding box center [338, 635] width 54 height 14
click at [190, 520] on div at bounding box center [784, 382] width 1568 height 765
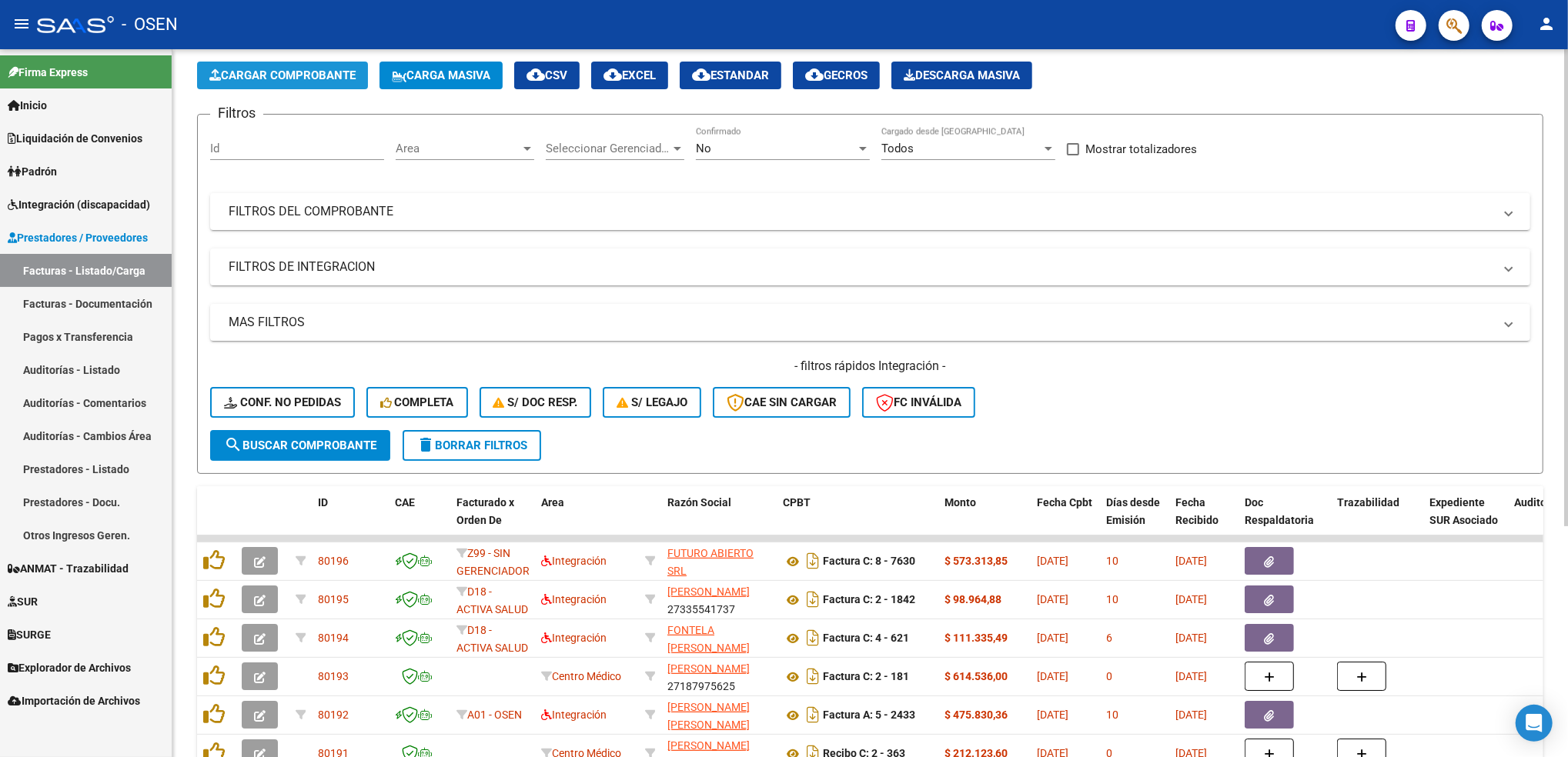
click at [337, 77] on span "Cargar Comprobante" at bounding box center [282, 75] width 146 height 14
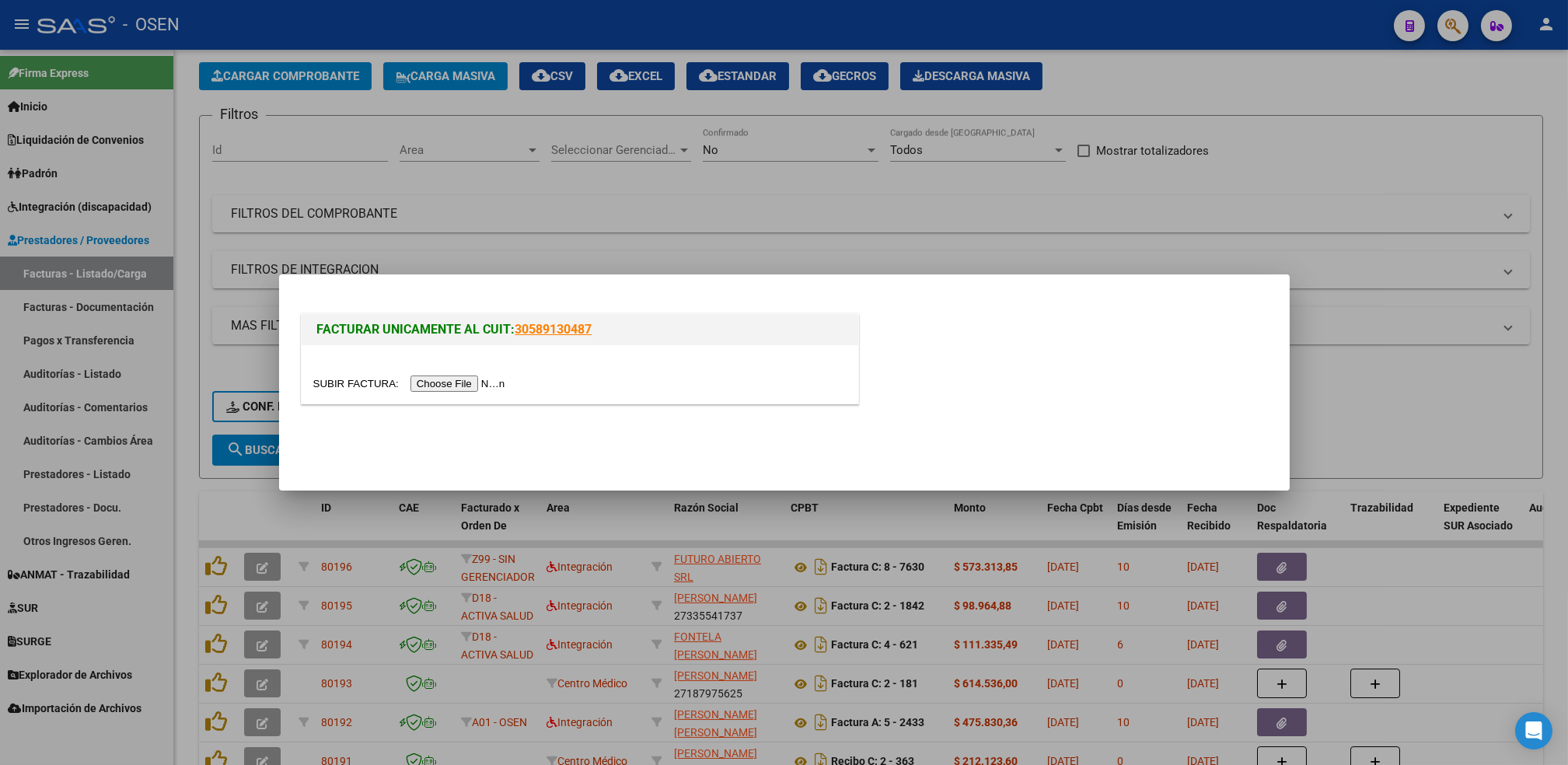
click at [440, 381] on input "file" at bounding box center [412, 383] width 197 height 16
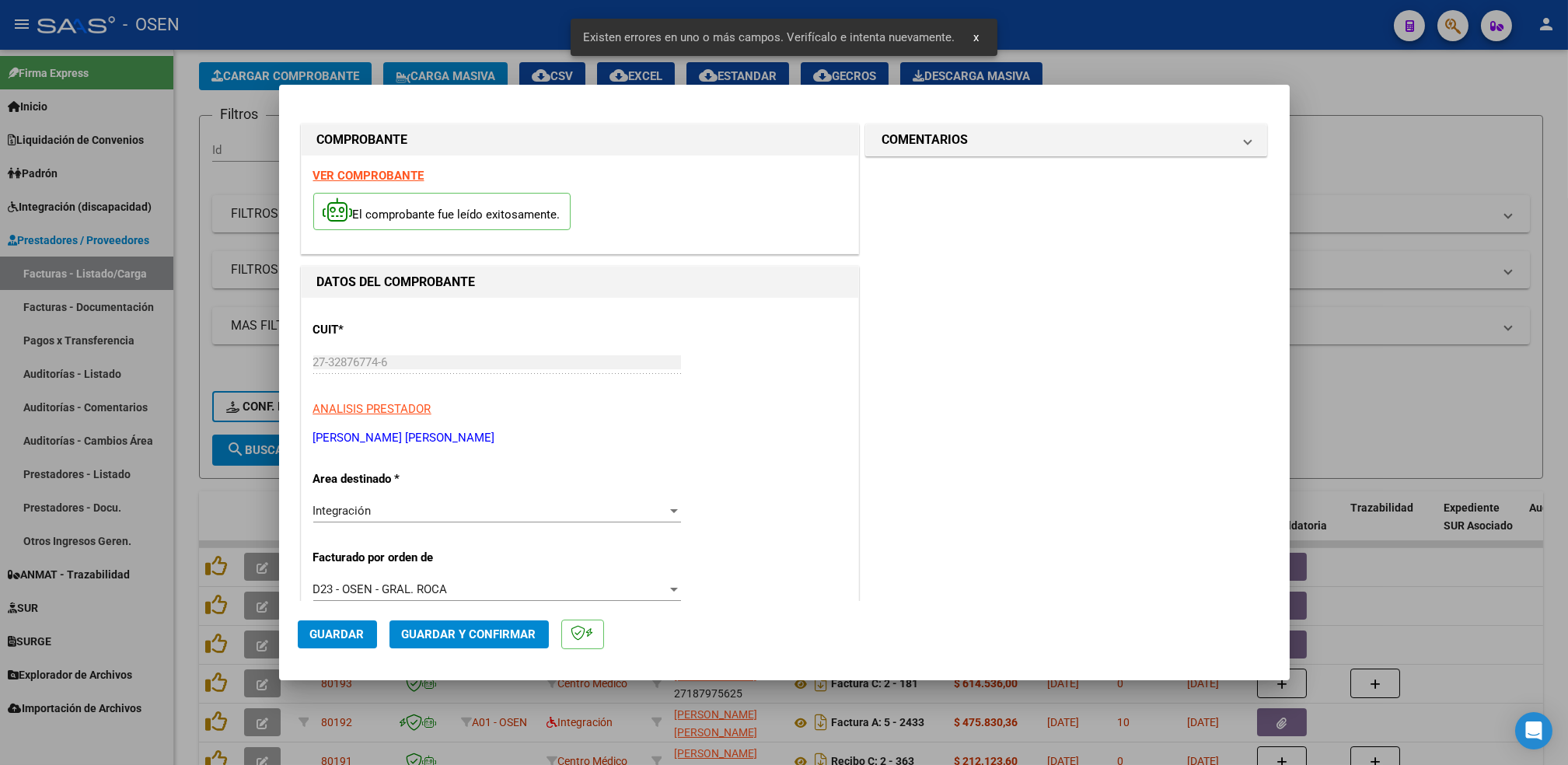
click at [394, 176] on strong "VER COMPROBANTE" at bounding box center [368, 176] width 111 height 14
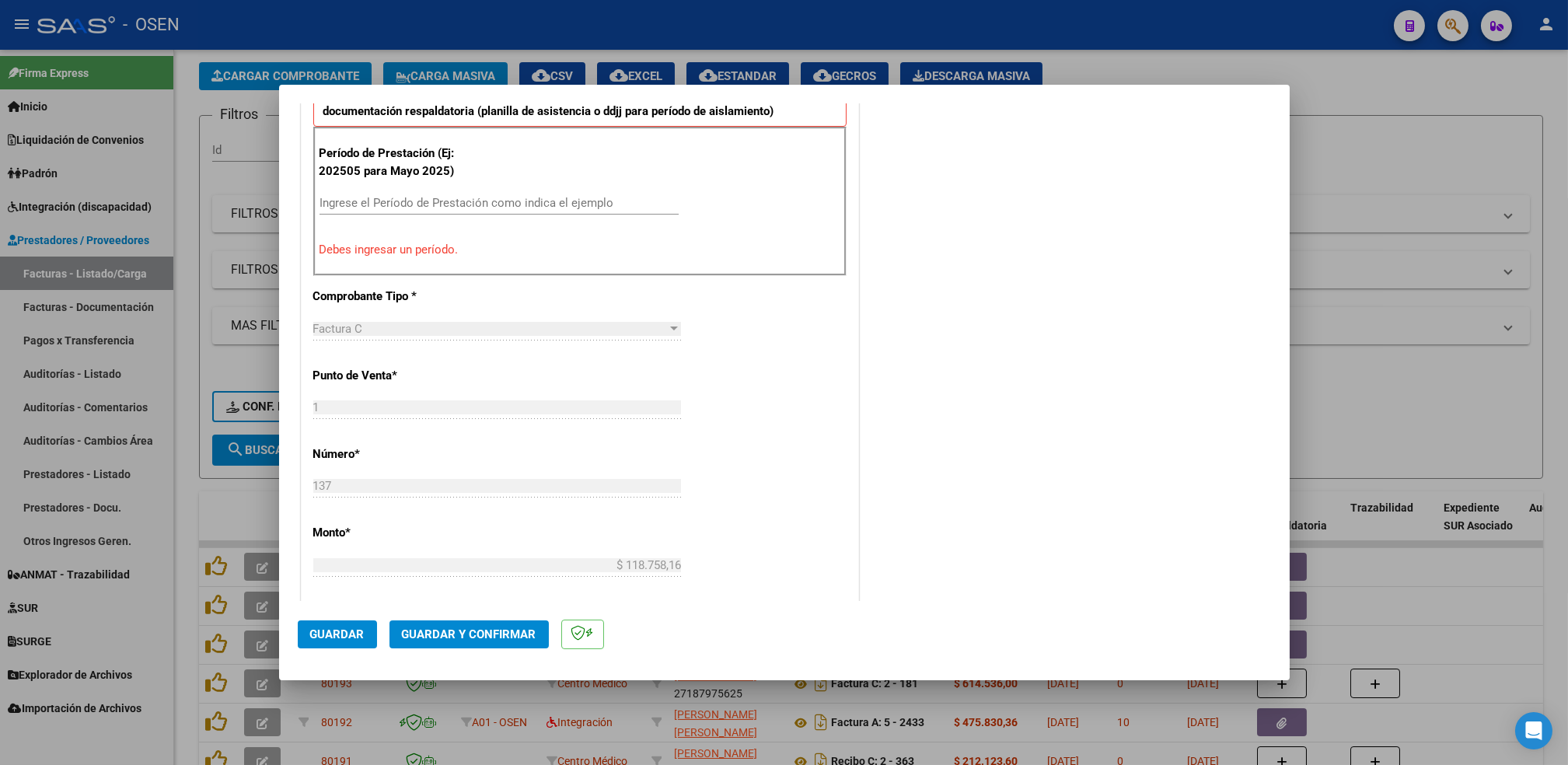
scroll to position [531, 0]
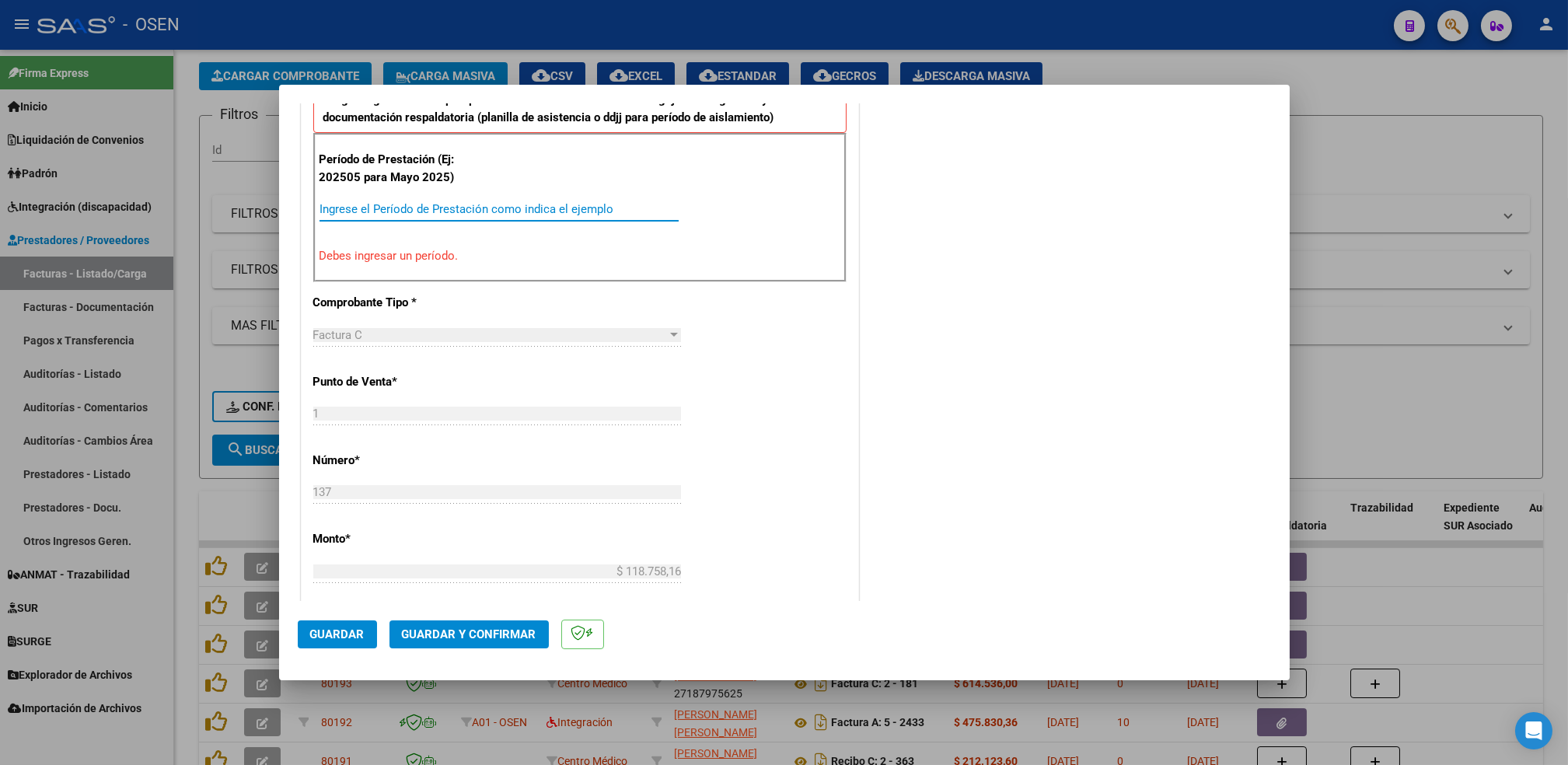
click at [629, 203] on input "Ingrese el Período de Prestación como indica el ejemplo" at bounding box center [499, 209] width 360 height 14
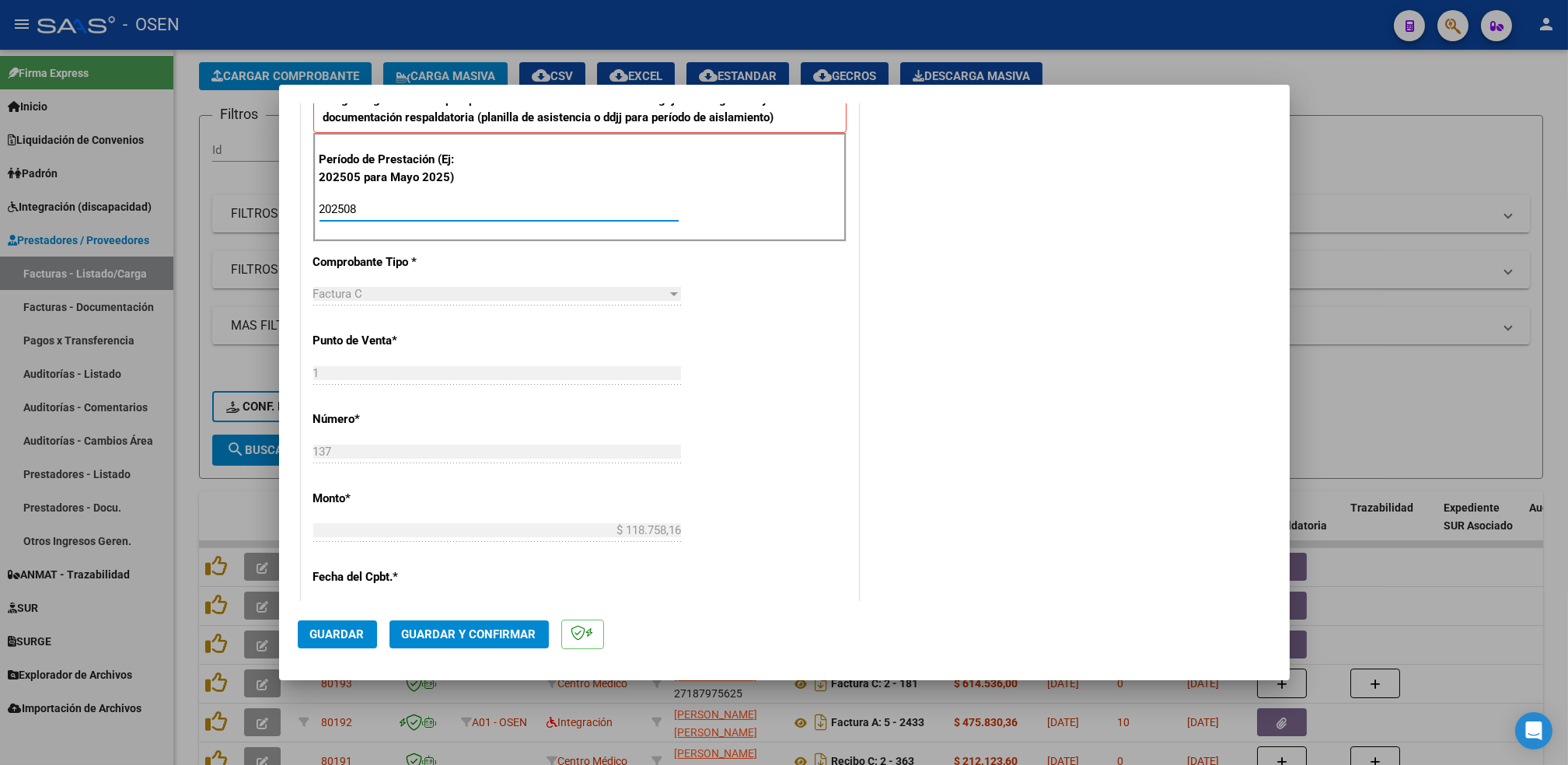
type input "202508"
click at [359, 625] on button "Guardar" at bounding box center [338, 634] width 79 height 28
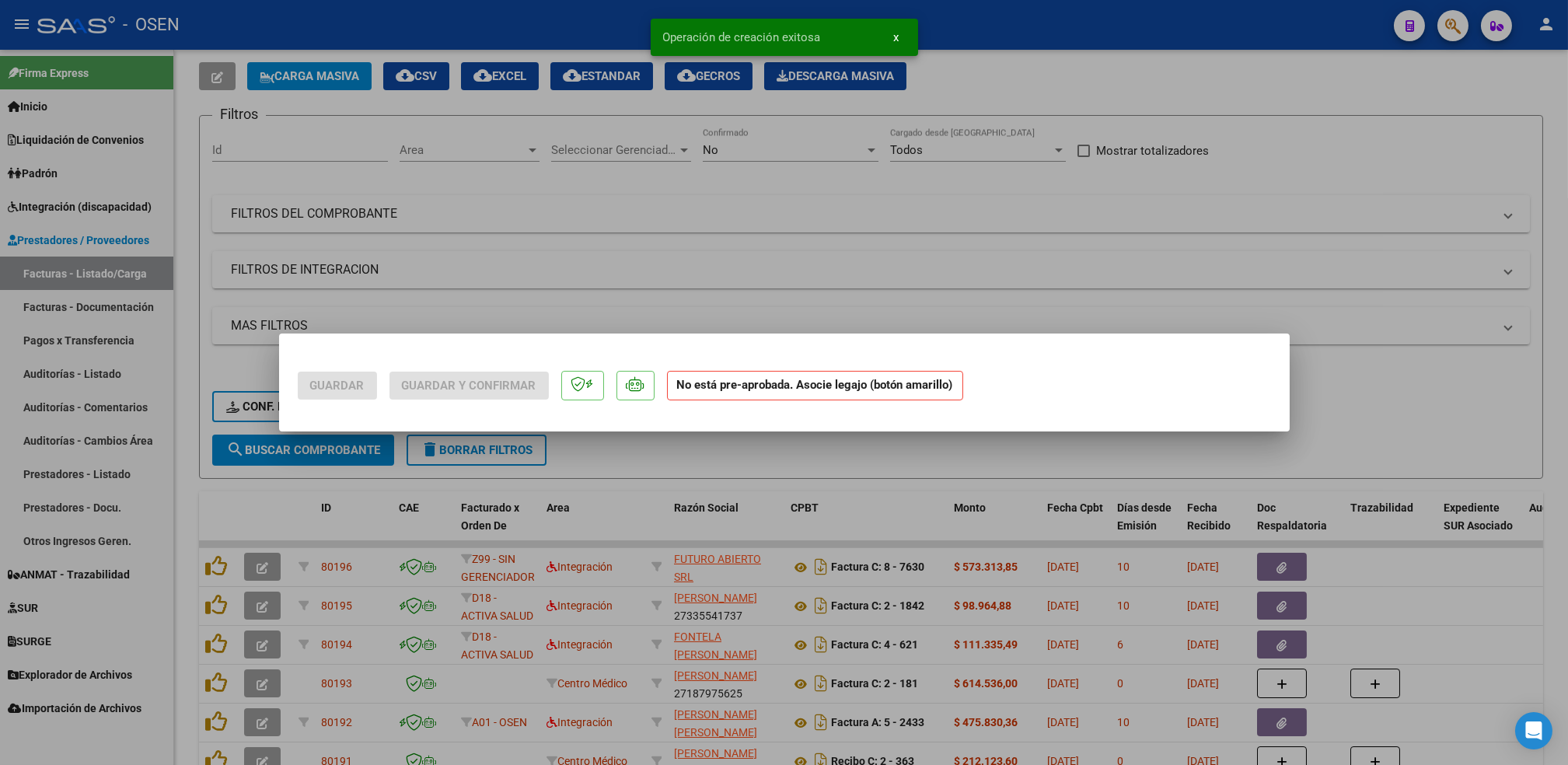
scroll to position [0, 0]
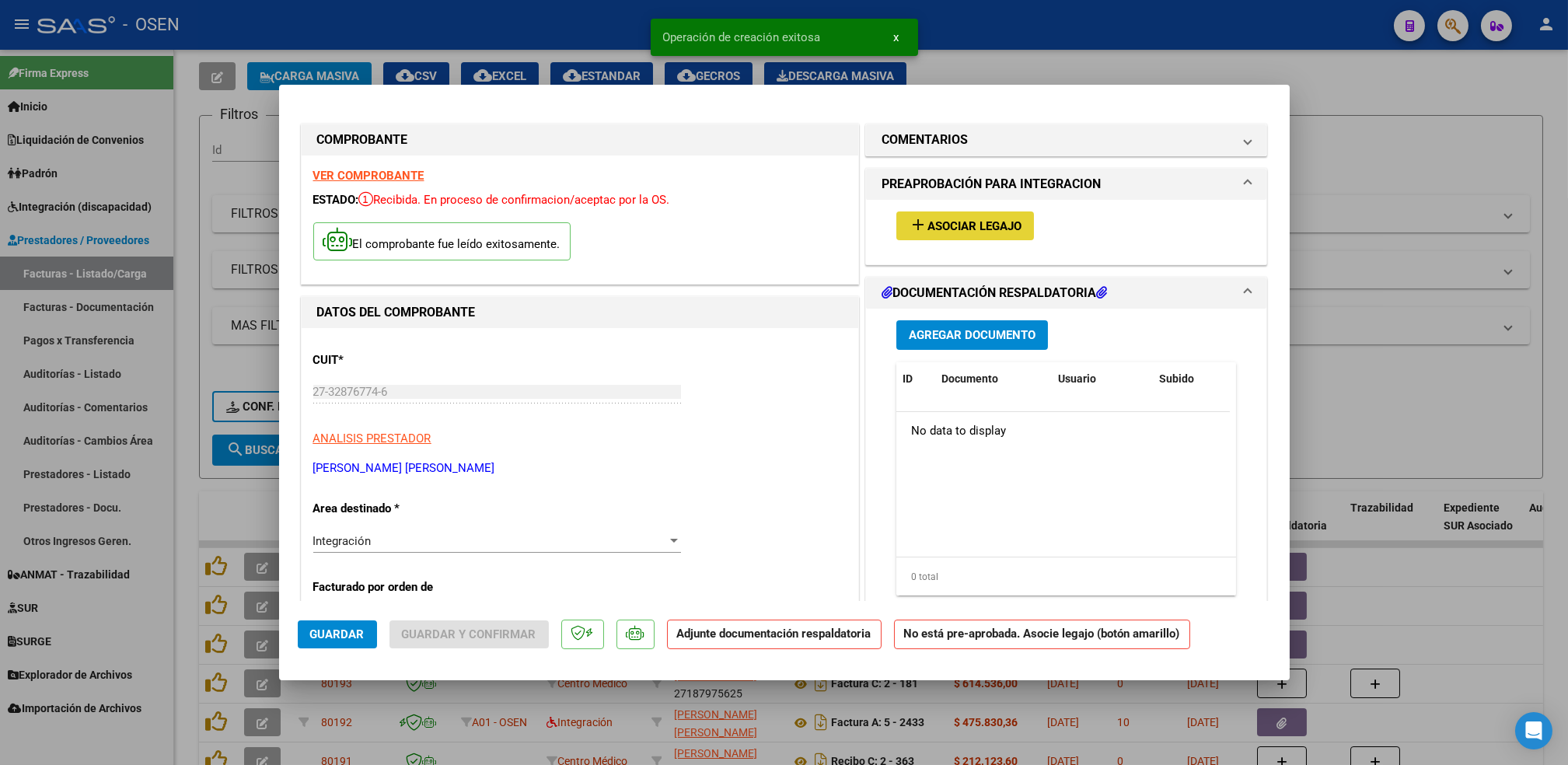
click at [1018, 222] on button "add Asociar Legajo" at bounding box center [965, 226] width 138 height 29
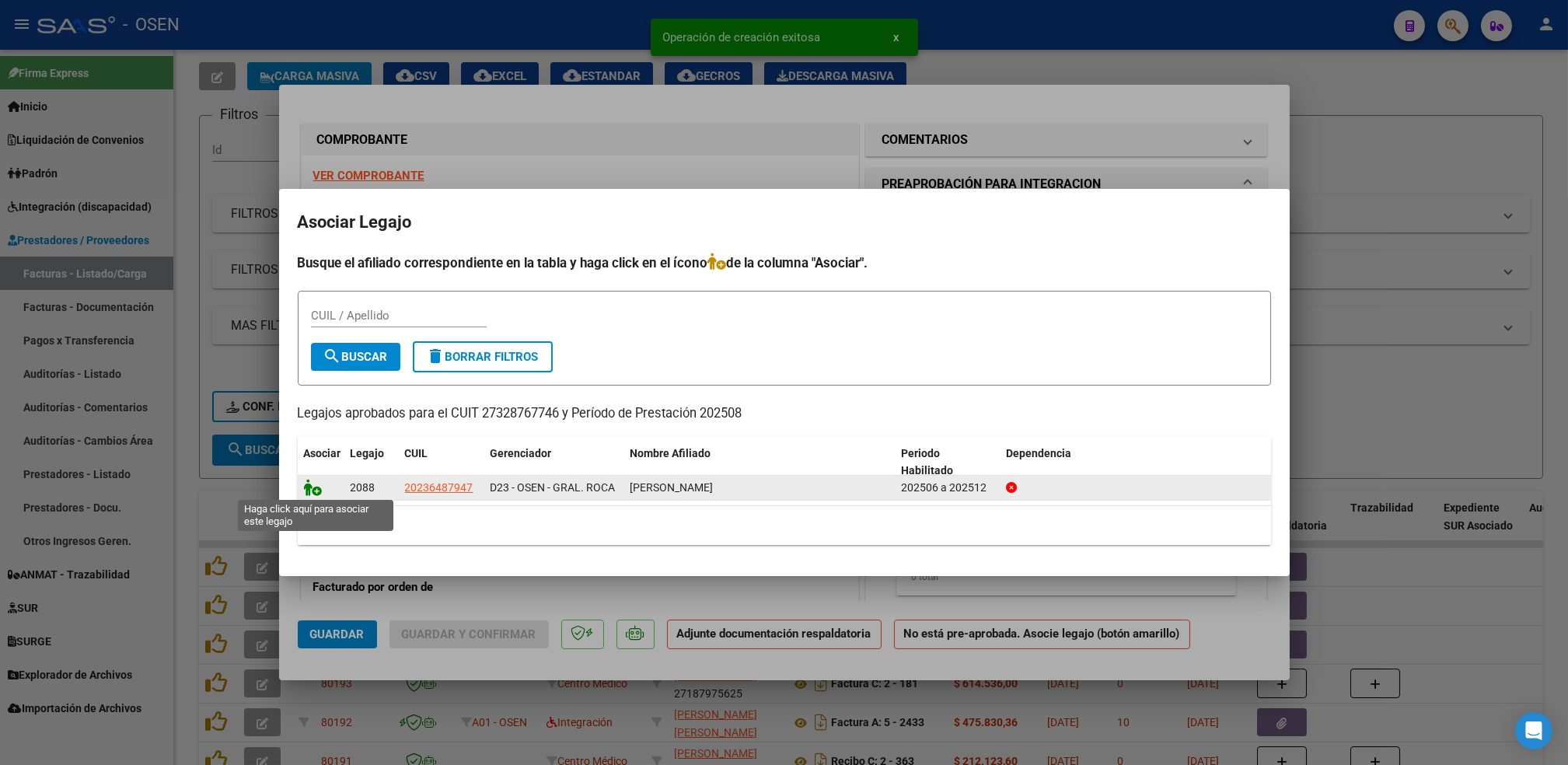
click at [314, 493] on icon at bounding box center [312, 488] width 18 height 17
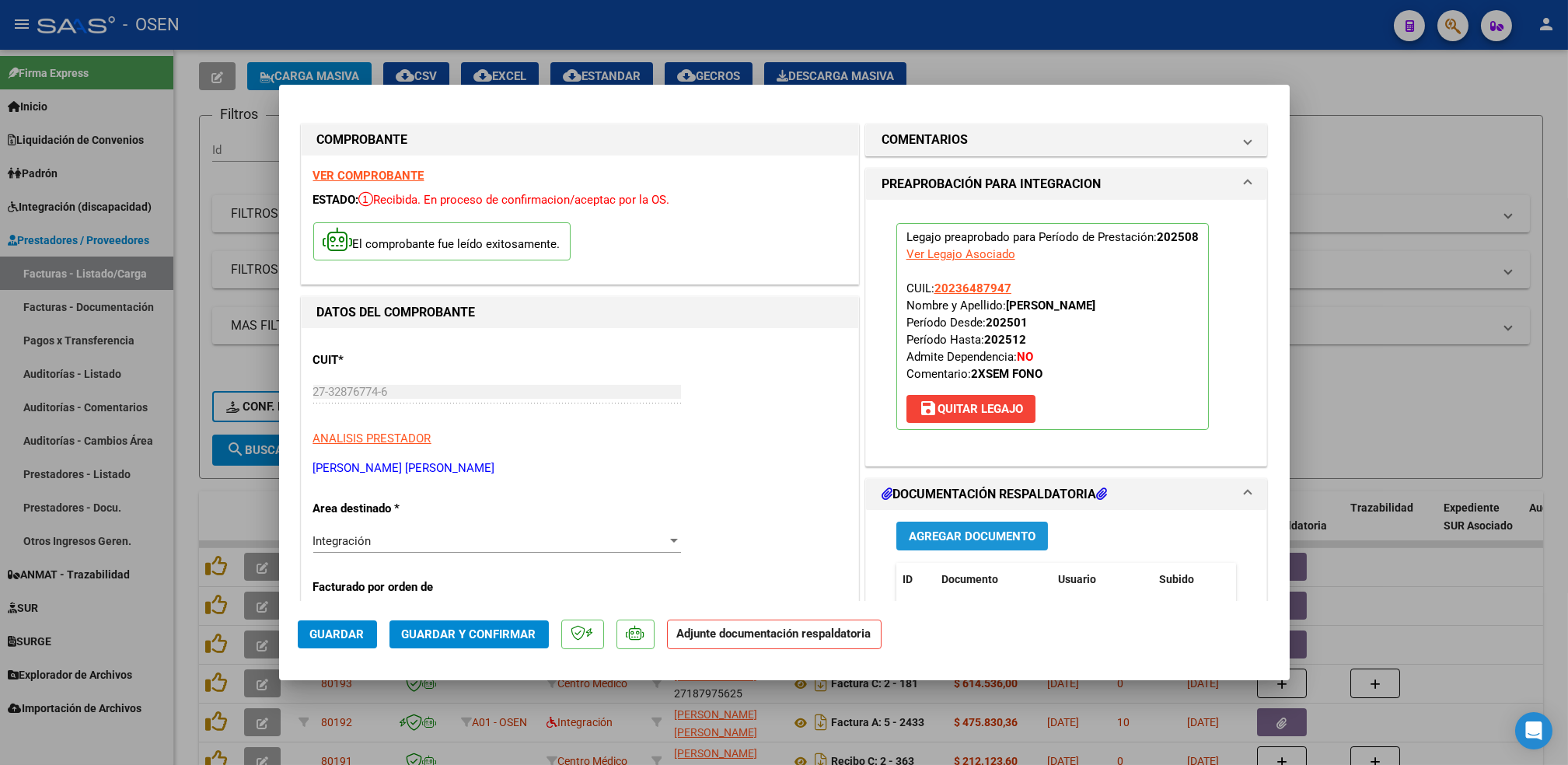
click at [976, 534] on span "Agregar Documento" at bounding box center [972, 536] width 126 height 14
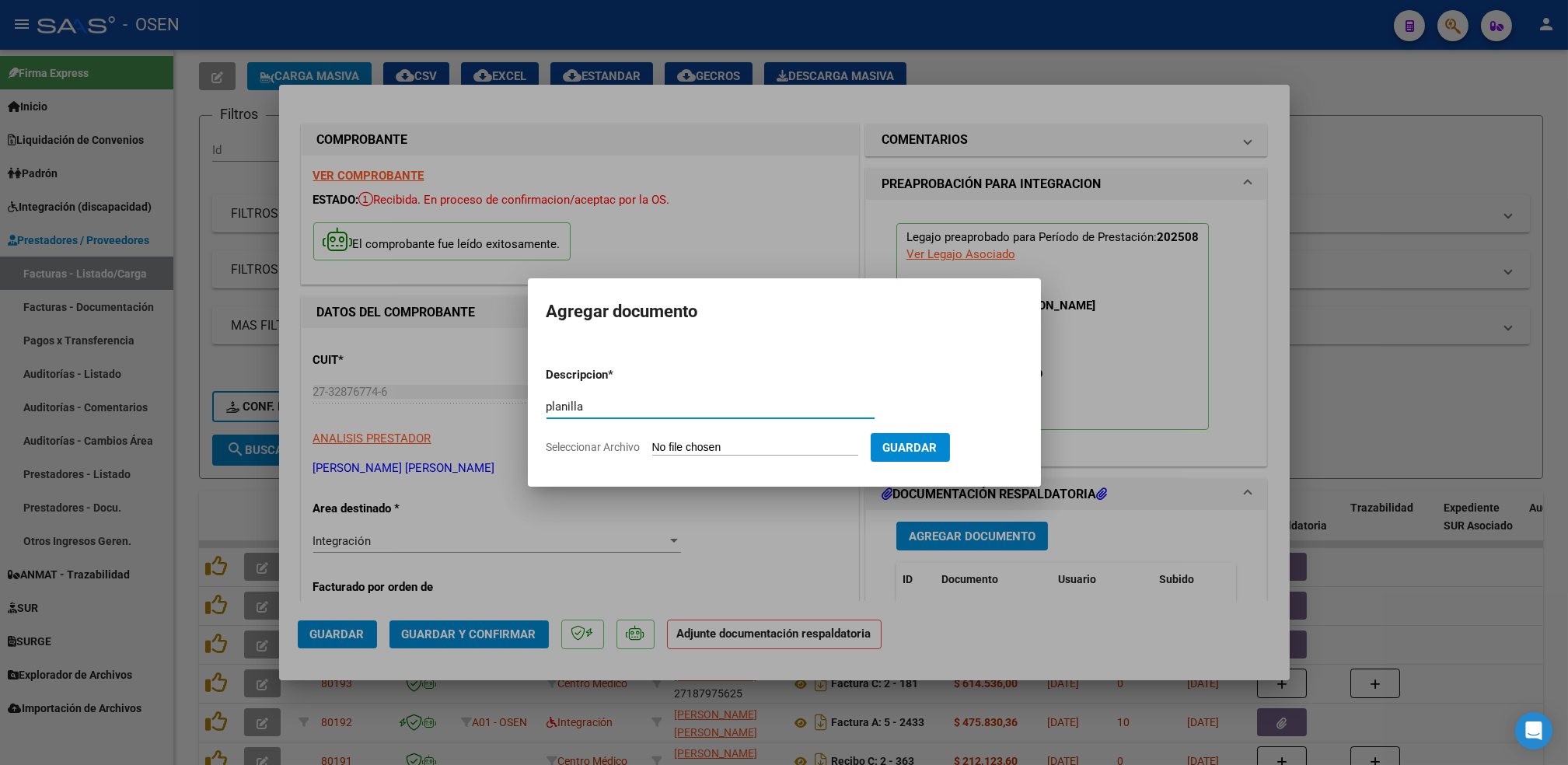
type input "planilla"
click at [653, 441] on input "Seleccionar Archivo" at bounding box center [756, 448] width 206 height 14
type input "C:\fakepath\asis agos jara.pdf"
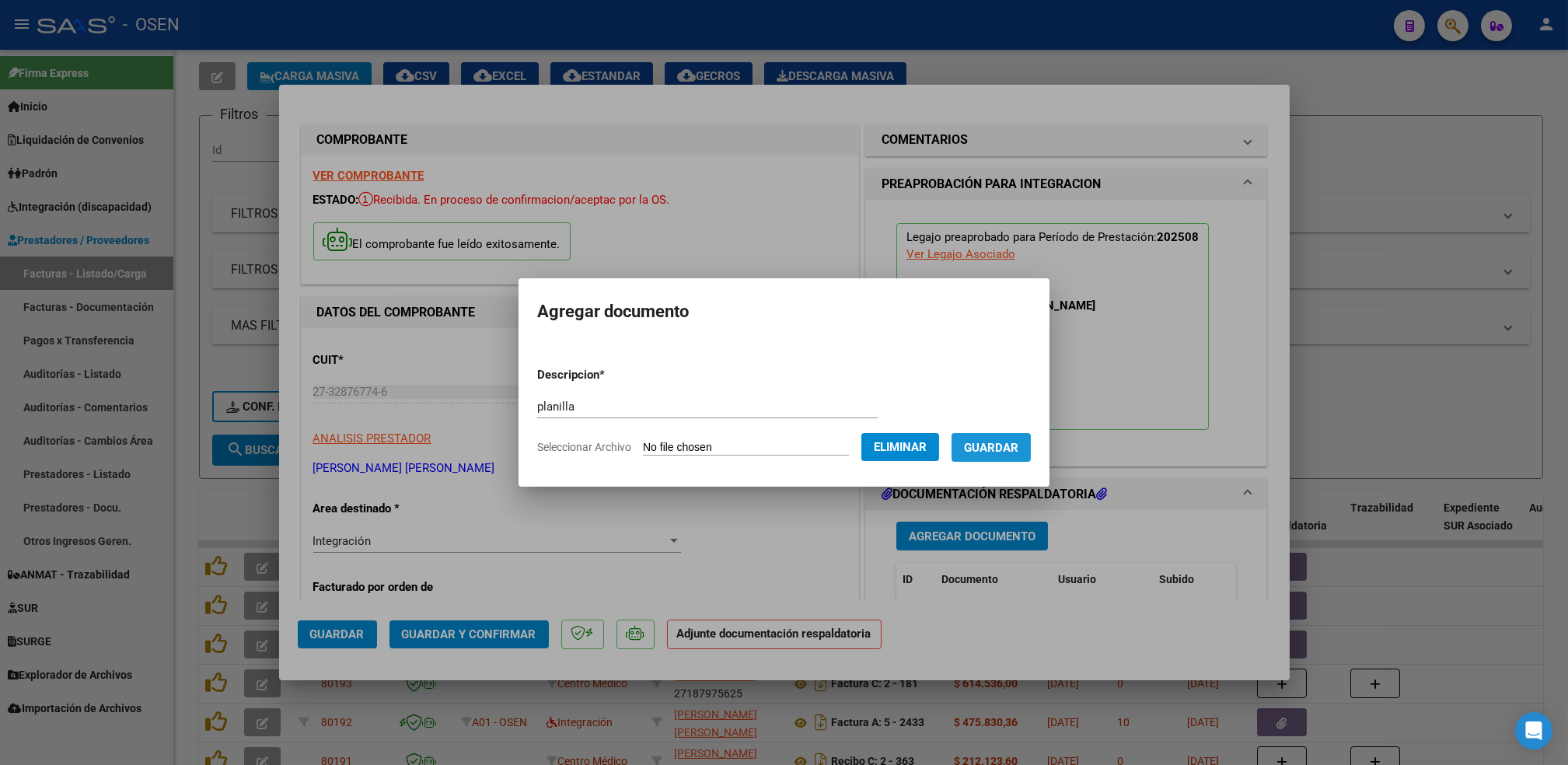
click at [1004, 456] on button "Guardar" at bounding box center [991, 448] width 79 height 29
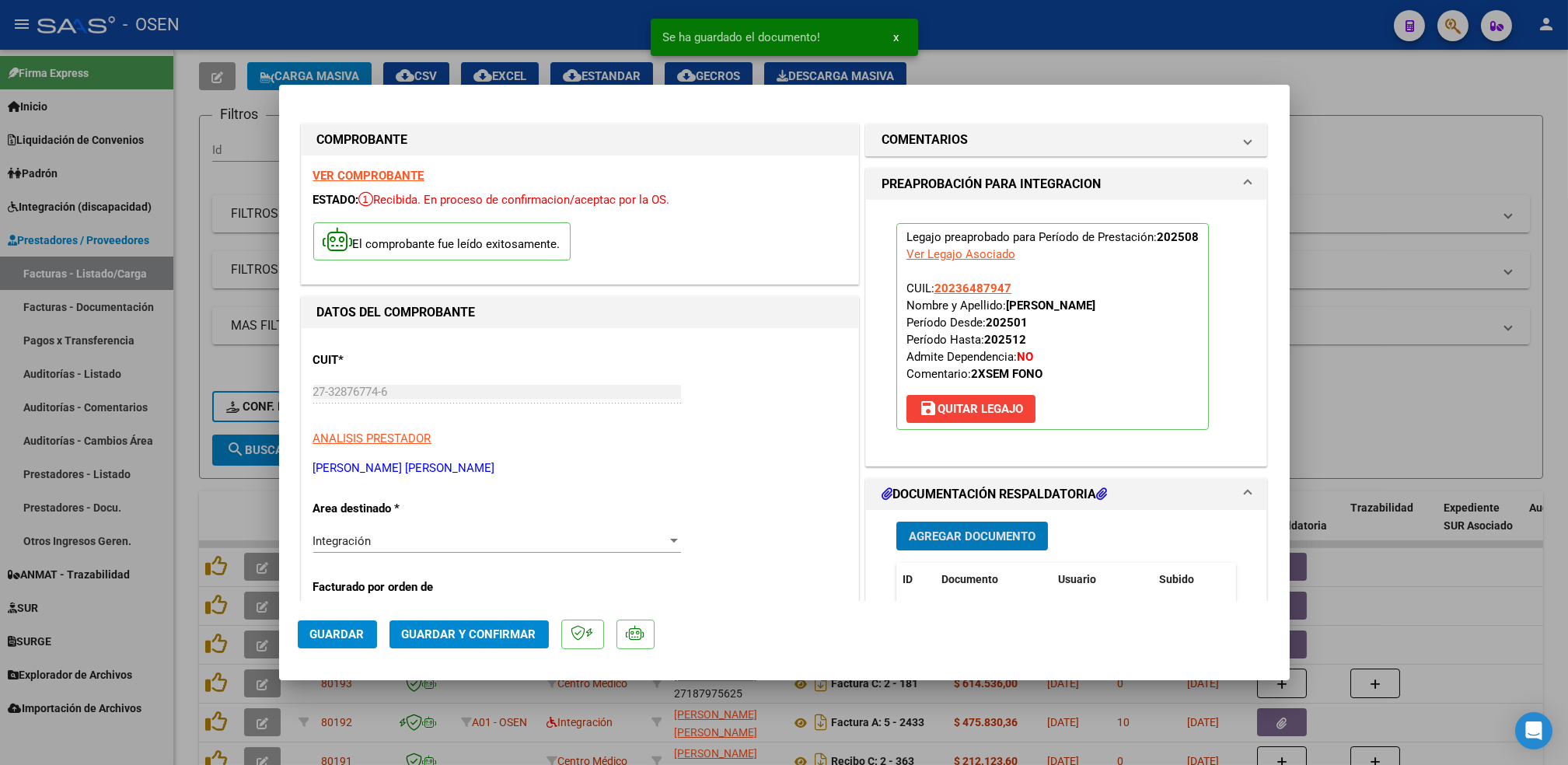
click at [350, 637] on span "Guardar" at bounding box center [338, 635] width 54 height 14
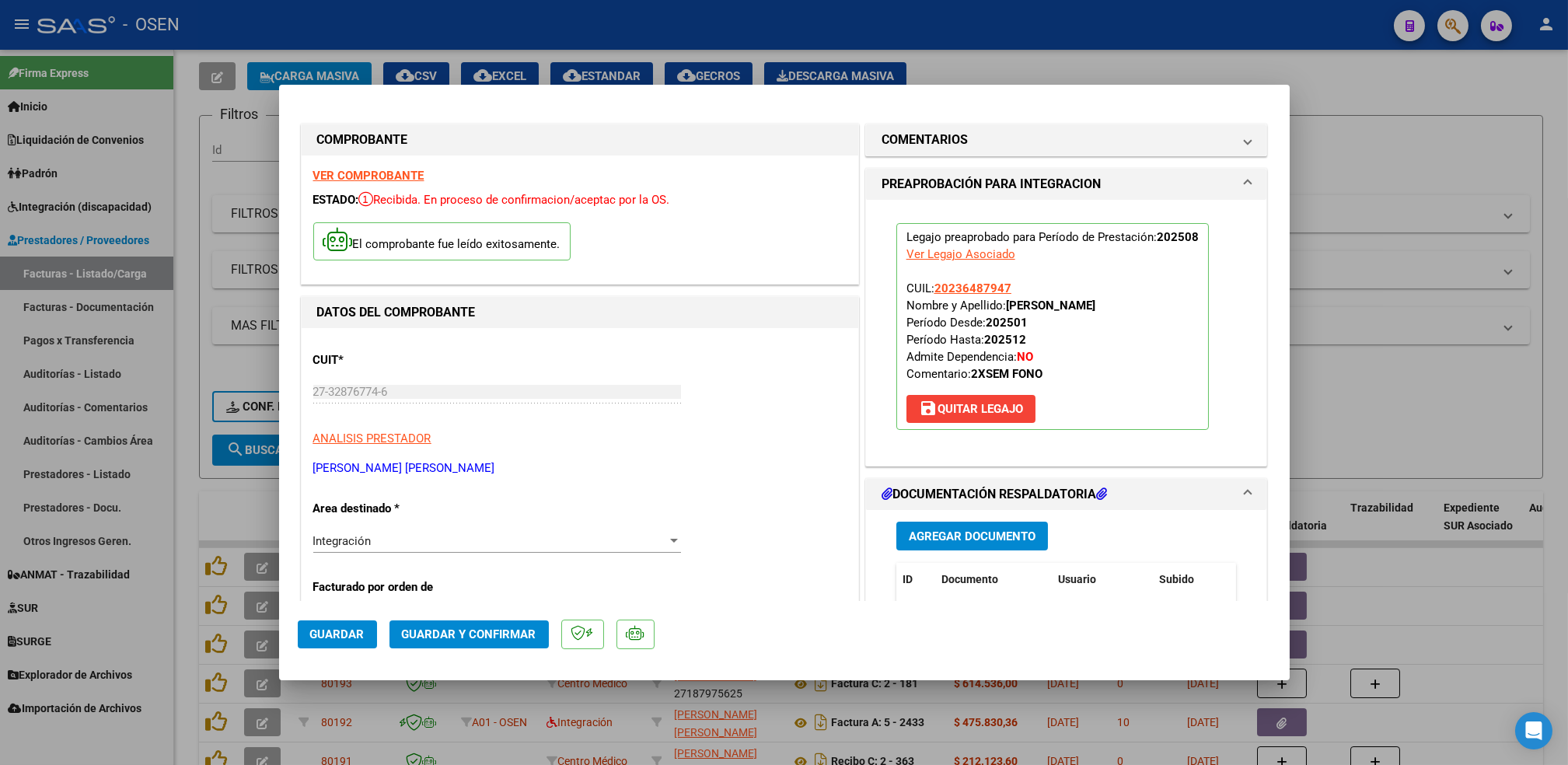
click at [192, 419] on div at bounding box center [784, 382] width 1568 height 765
type input "$ 0,00"
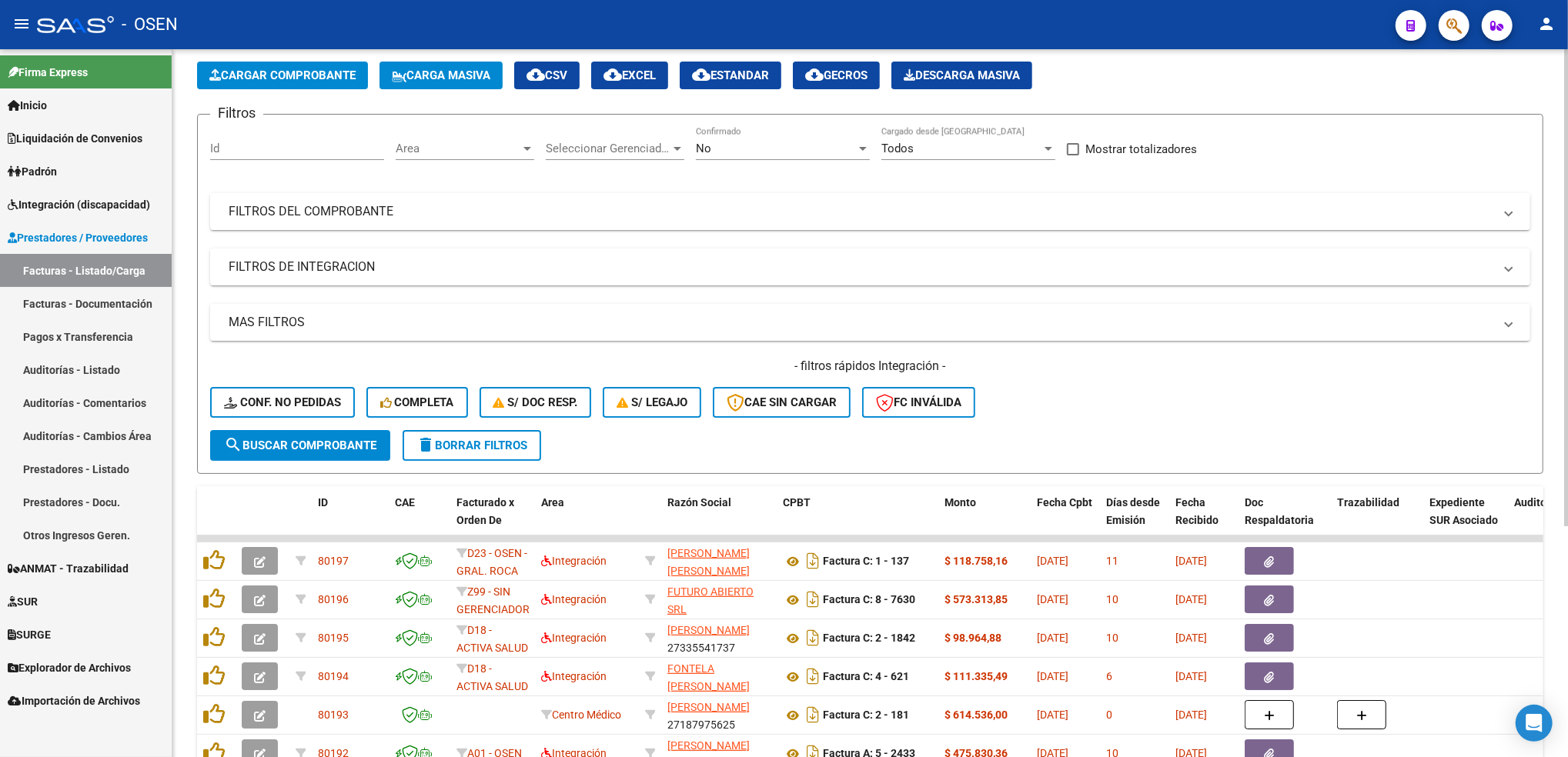
click at [296, 81] on button "Cargar Comprobante" at bounding box center [282, 75] width 171 height 28
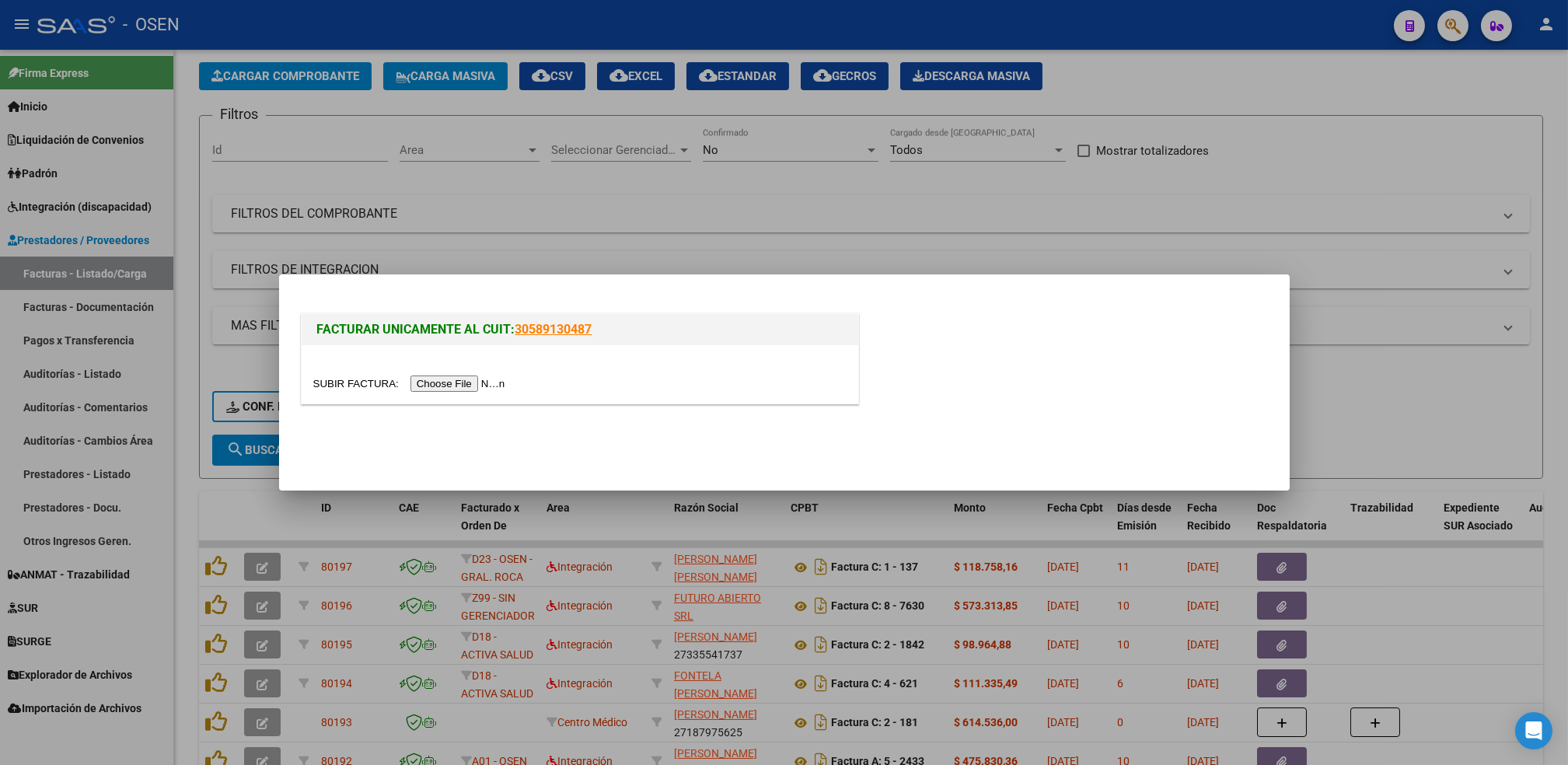
click at [471, 384] on input "file" at bounding box center [412, 383] width 197 height 16
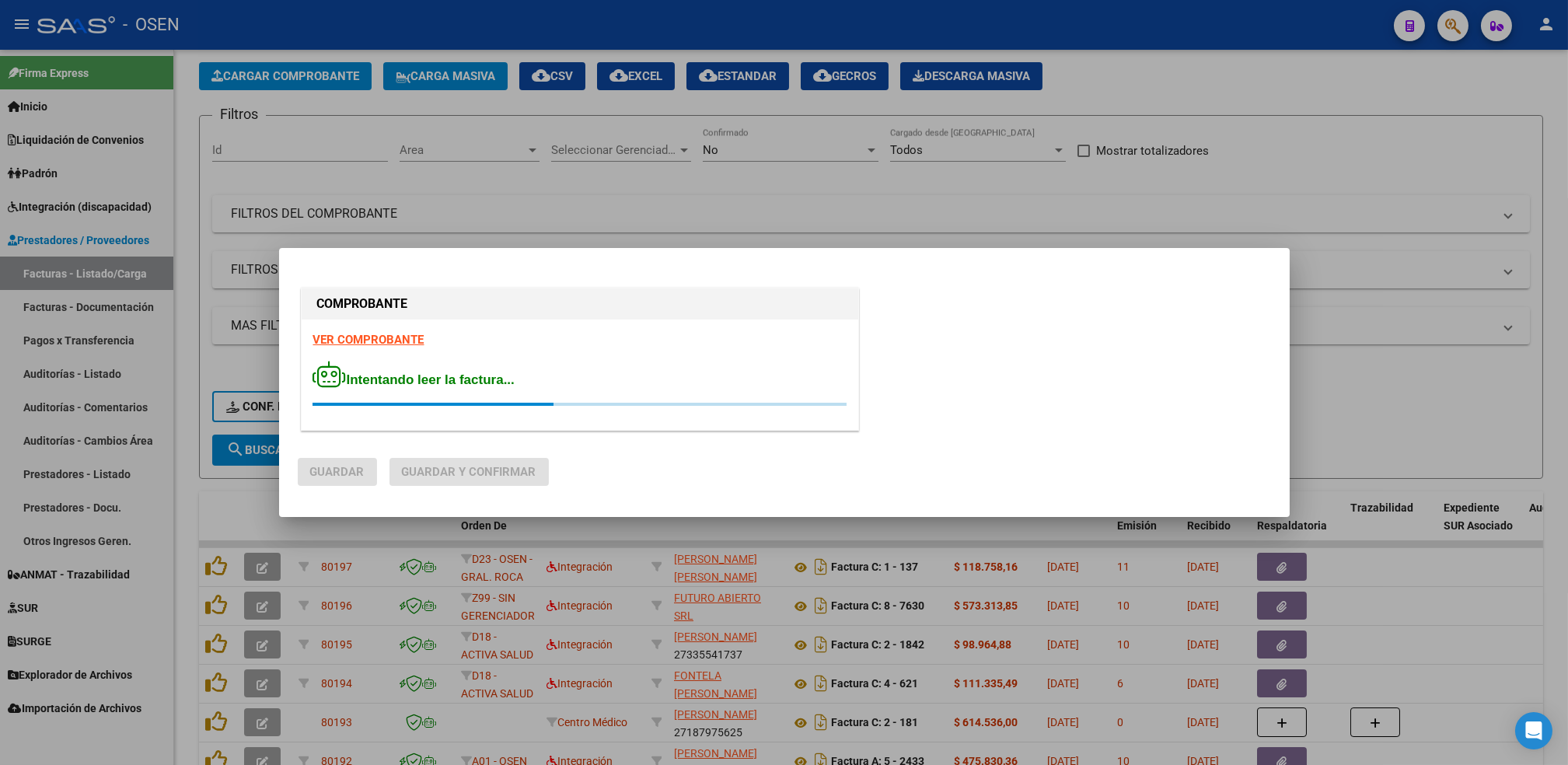
click at [391, 338] on strong "VER COMPROBANTE" at bounding box center [368, 340] width 111 height 14
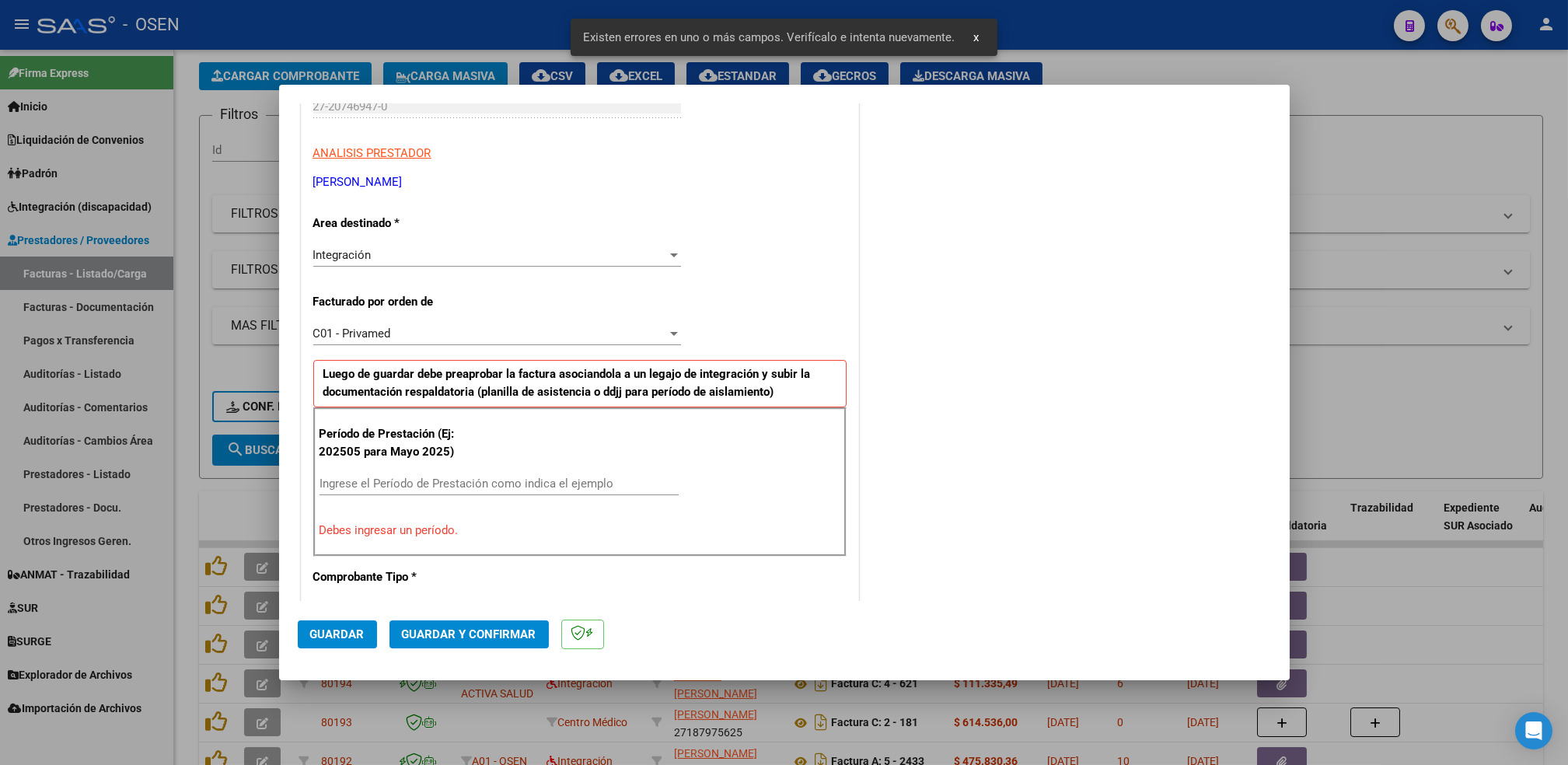
scroll to position [371, 0]
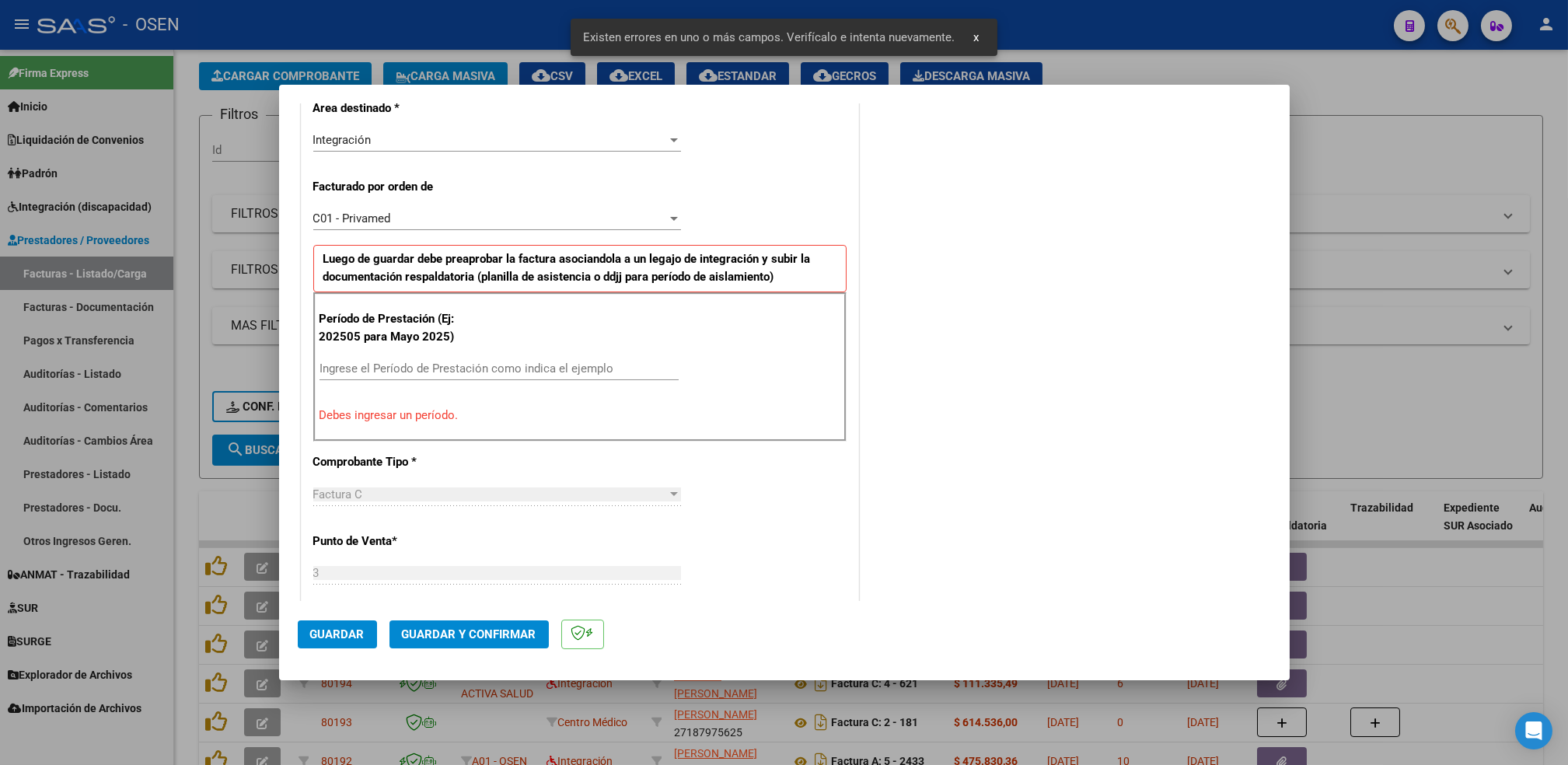
click at [499, 362] on input "Ingrese el Período de Prestación como indica el ejemplo" at bounding box center [499, 369] width 360 height 14
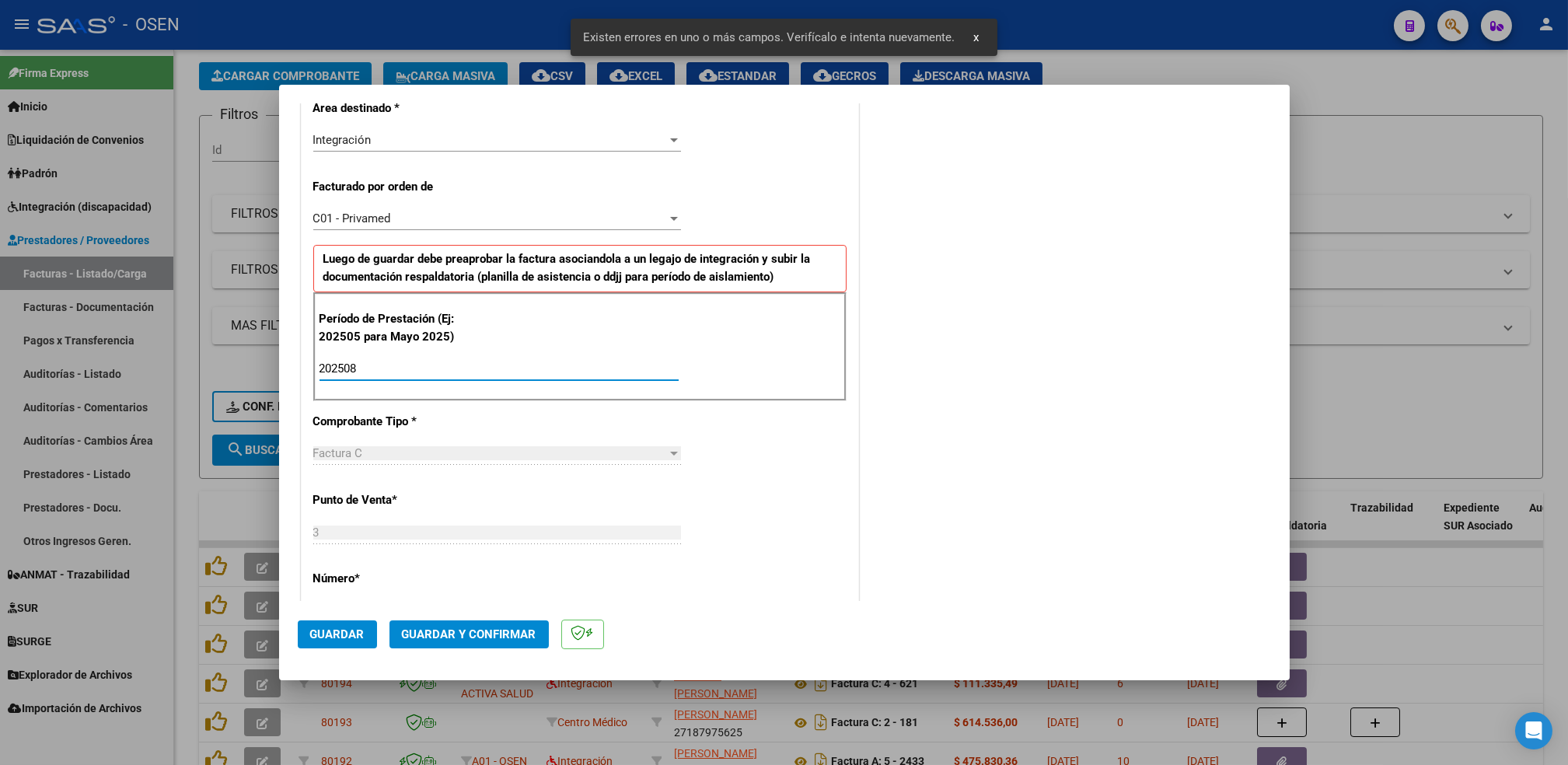
type input "202508"
click at [356, 637] on span "Guardar" at bounding box center [338, 635] width 54 height 14
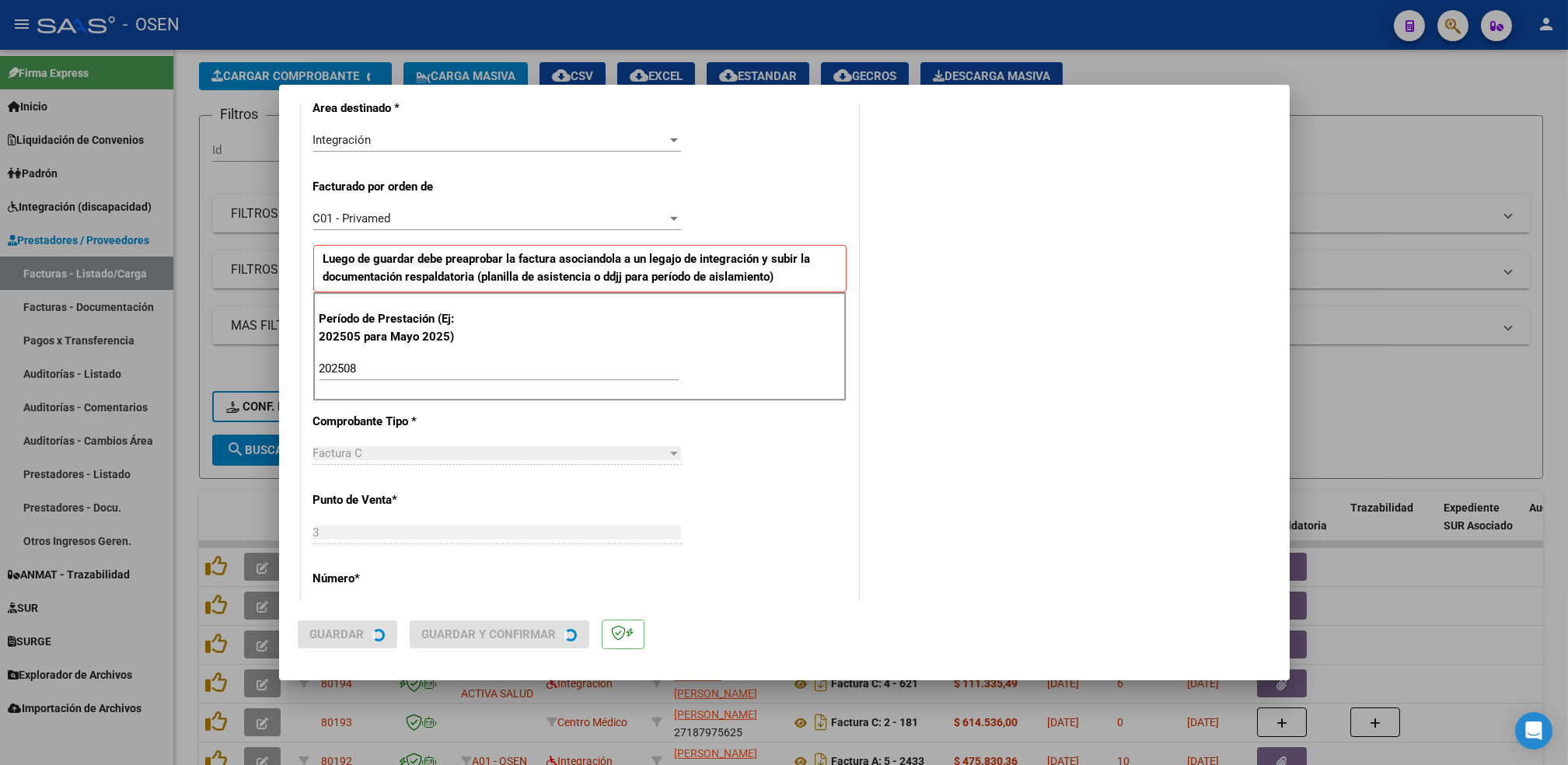
scroll to position [0, 0]
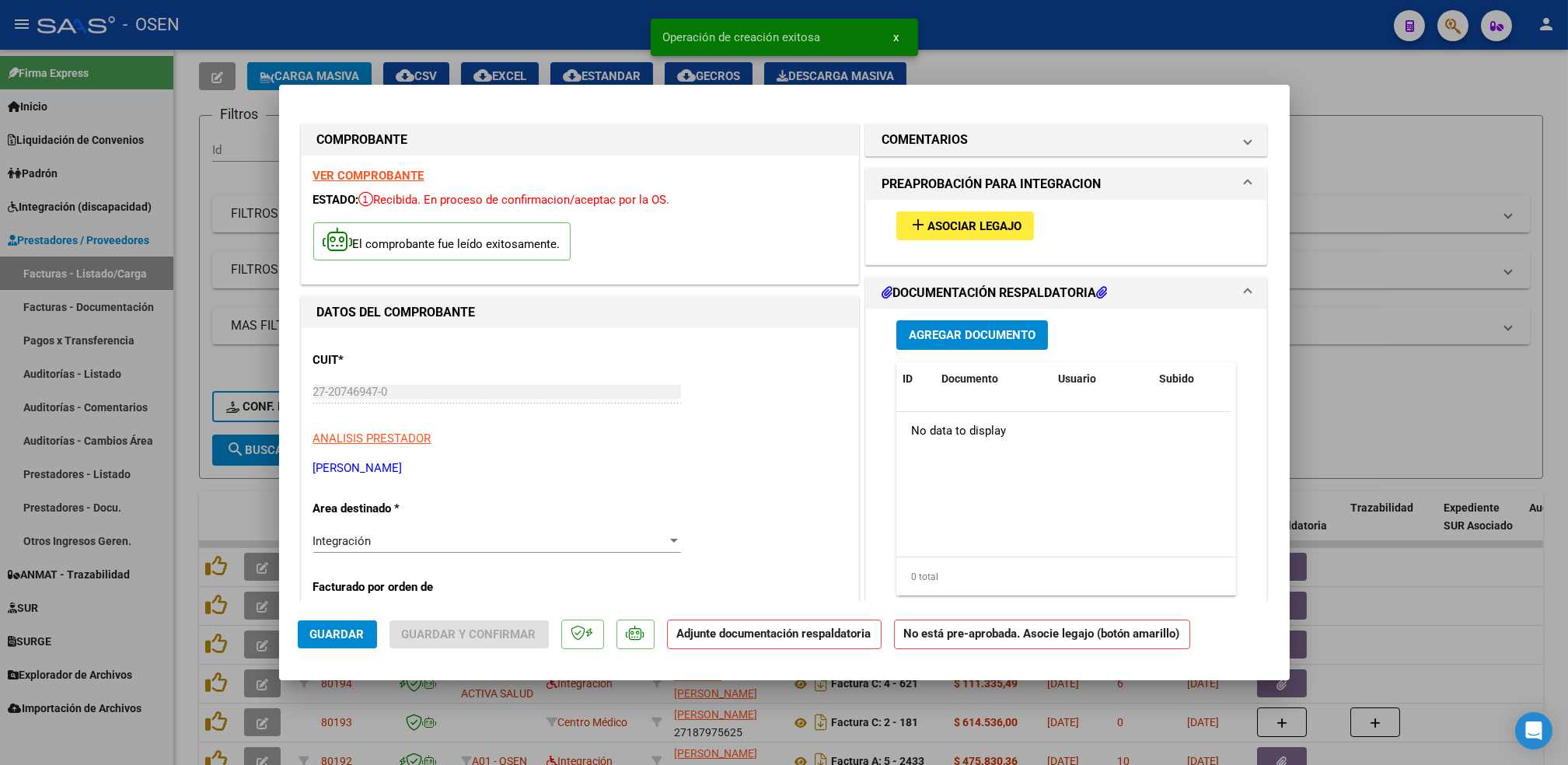
click at [946, 220] on span "Asociar Legajo" at bounding box center [975, 226] width 95 height 14
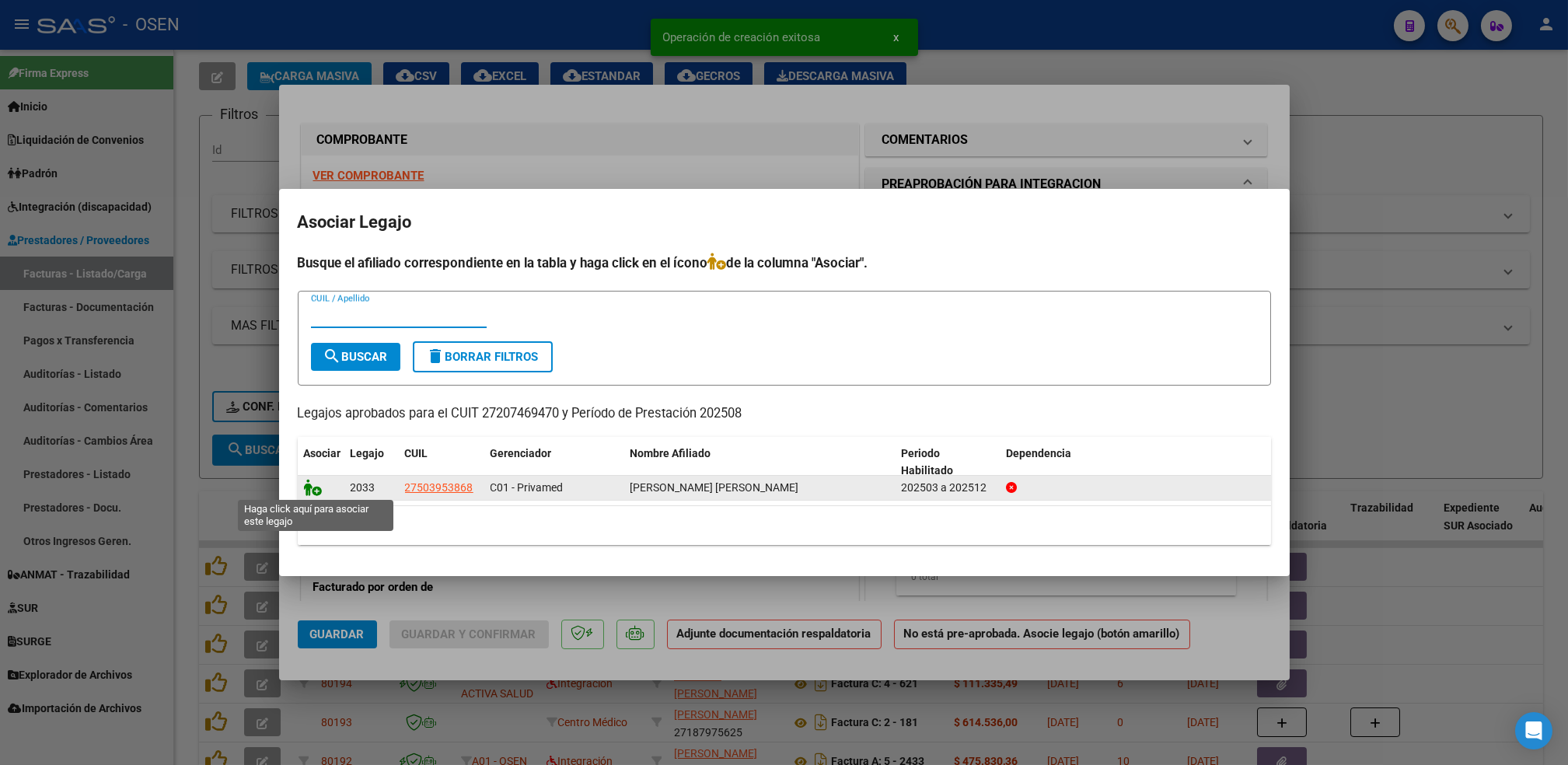
click at [314, 490] on icon at bounding box center [312, 488] width 18 height 17
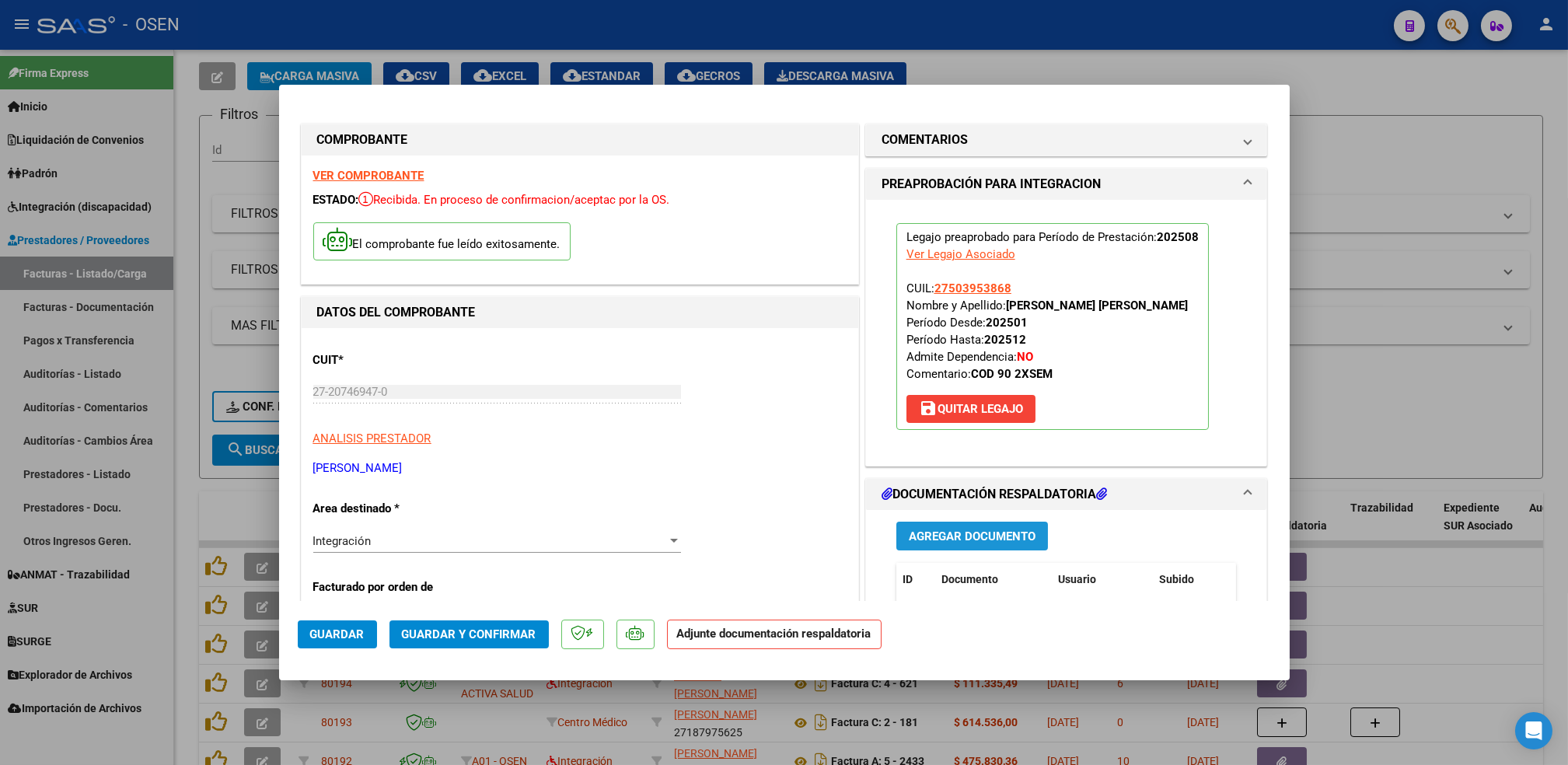
click at [1014, 525] on button "Agregar Documento" at bounding box center [972, 536] width 151 height 29
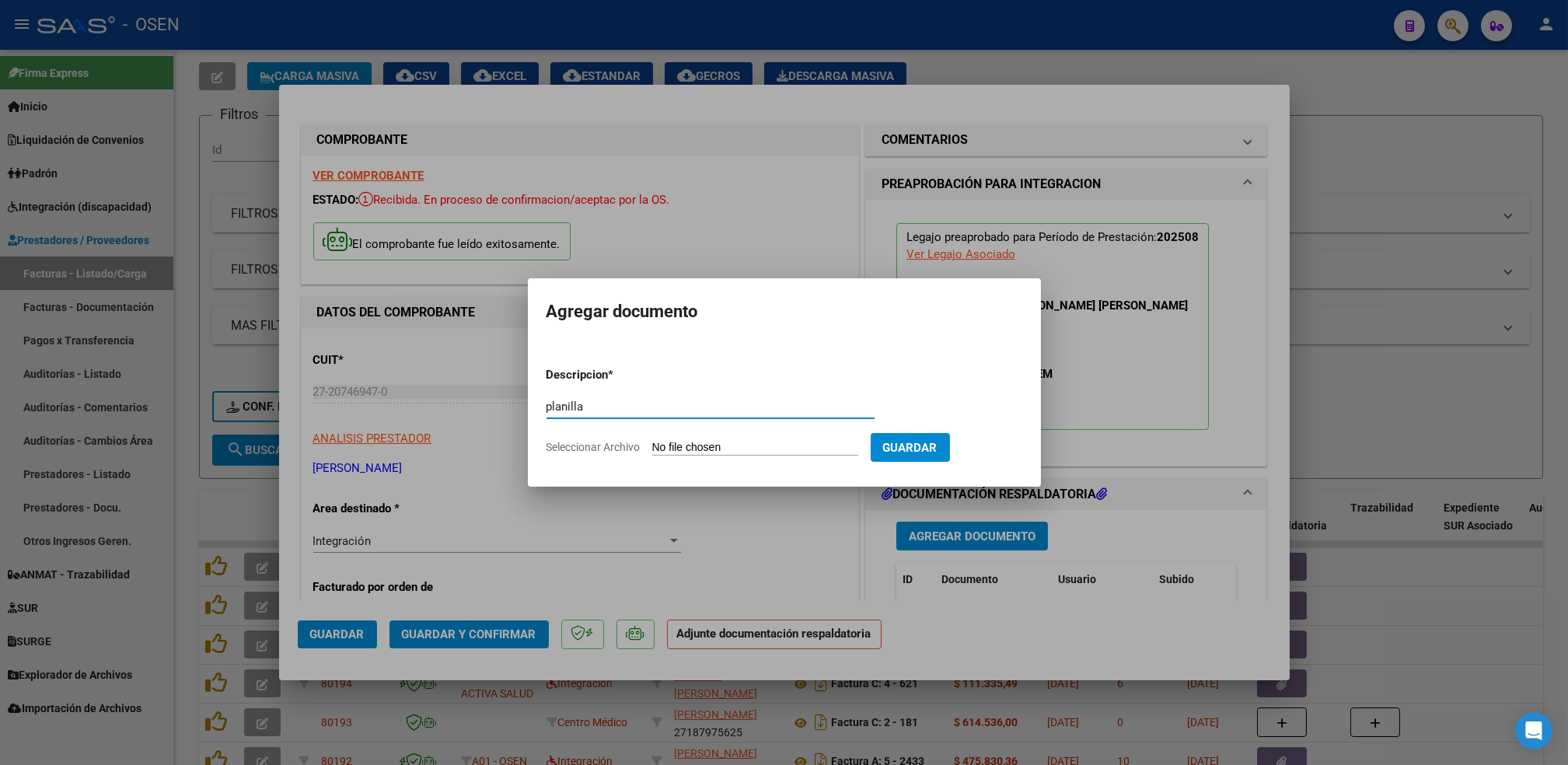
type input "planilla"
click at [653, 441] on input "Seleccionar Archivo" at bounding box center [756, 448] width 206 height 14
type input "C:\fakepath\RONCAL.ASISTAG.pdf"
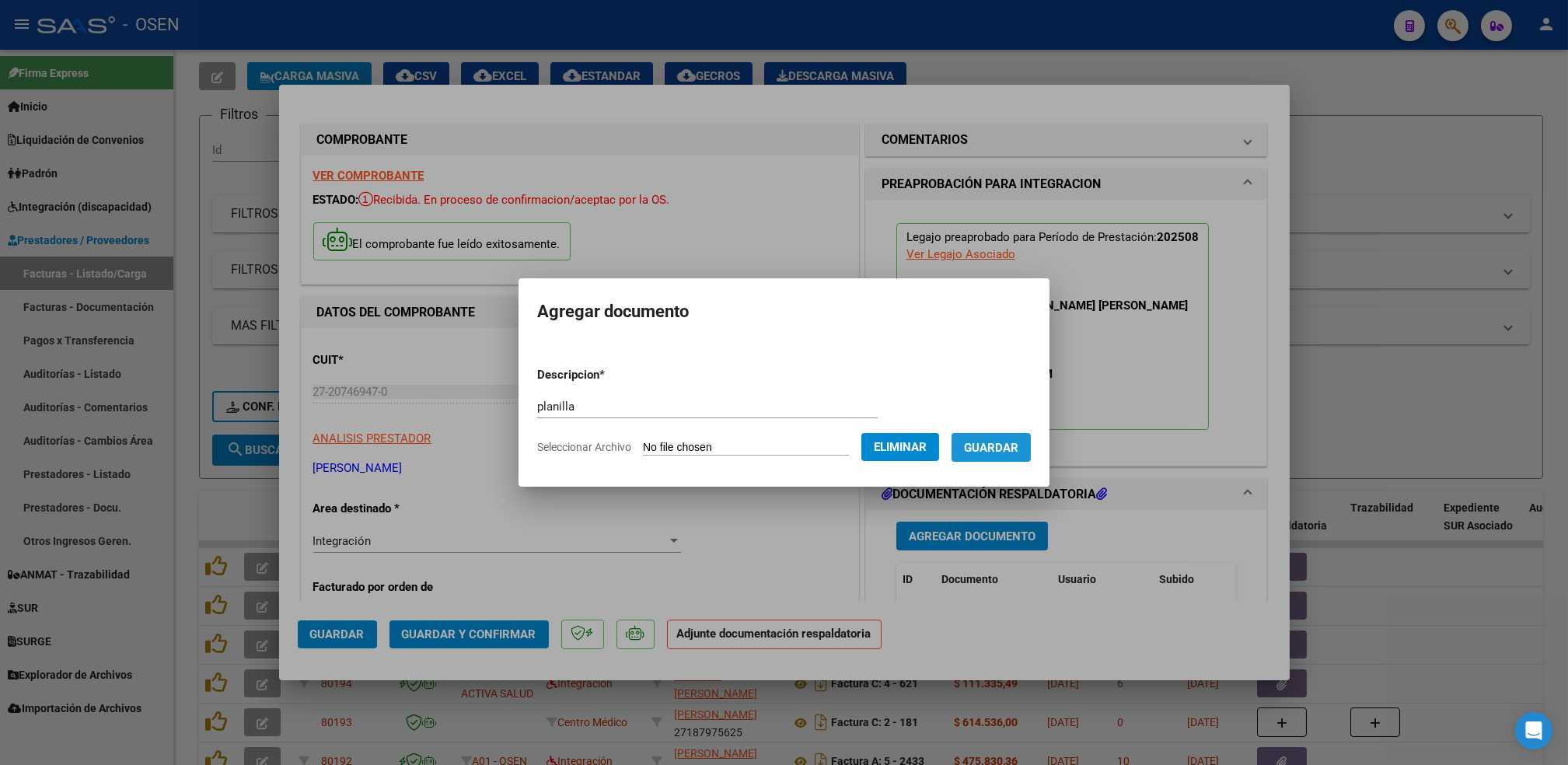
click at [1010, 451] on span "Guardar" at bounding box center [991, 448] width 54 height 14
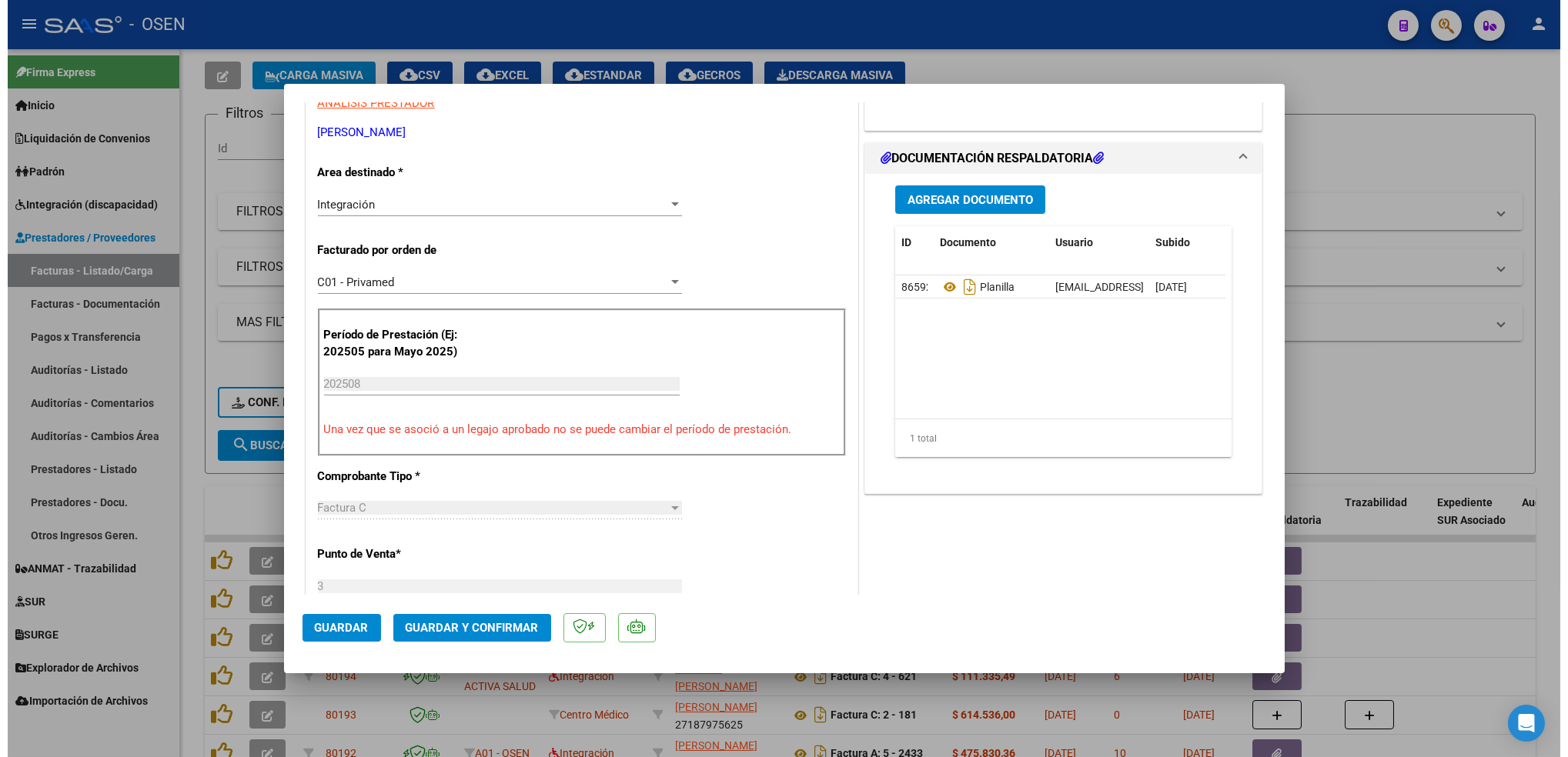
scroll to position [328, 0]
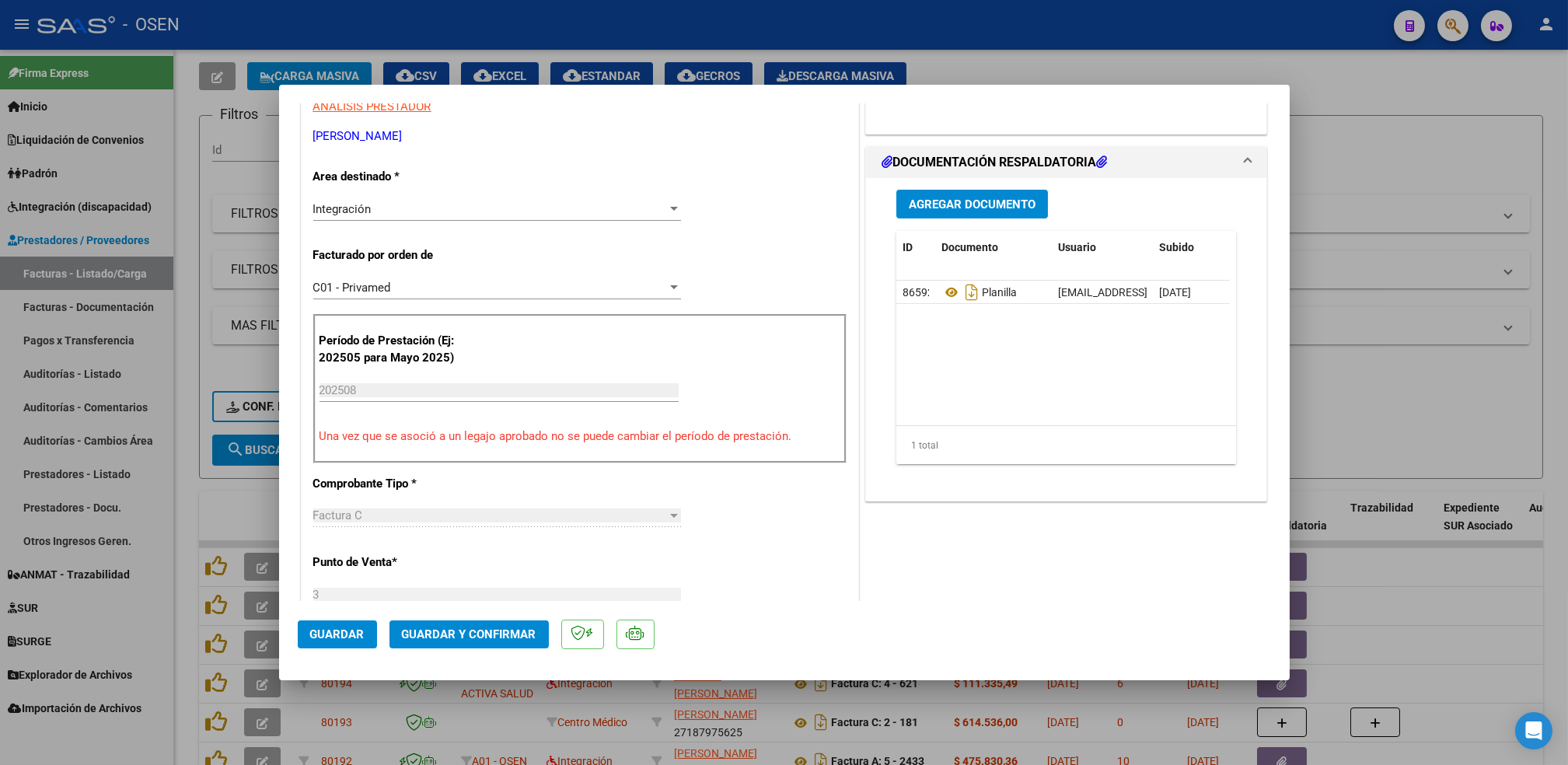
click at [342, 629] on span "Guardar" at bounding box center [338, 635] width 54 height 14
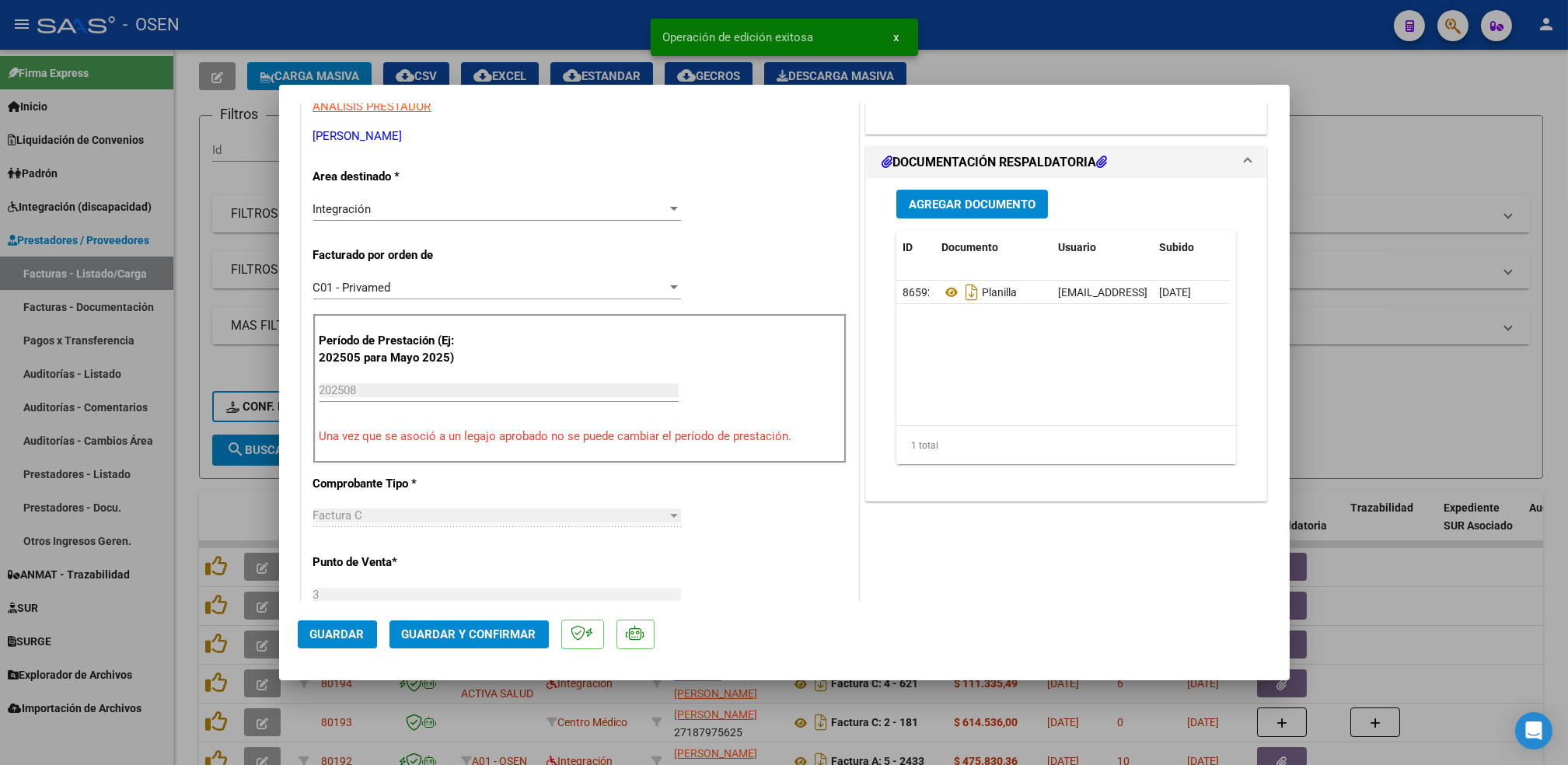
click at [191, 484] on div at bounding box center [784, 382] width 1568 height 765
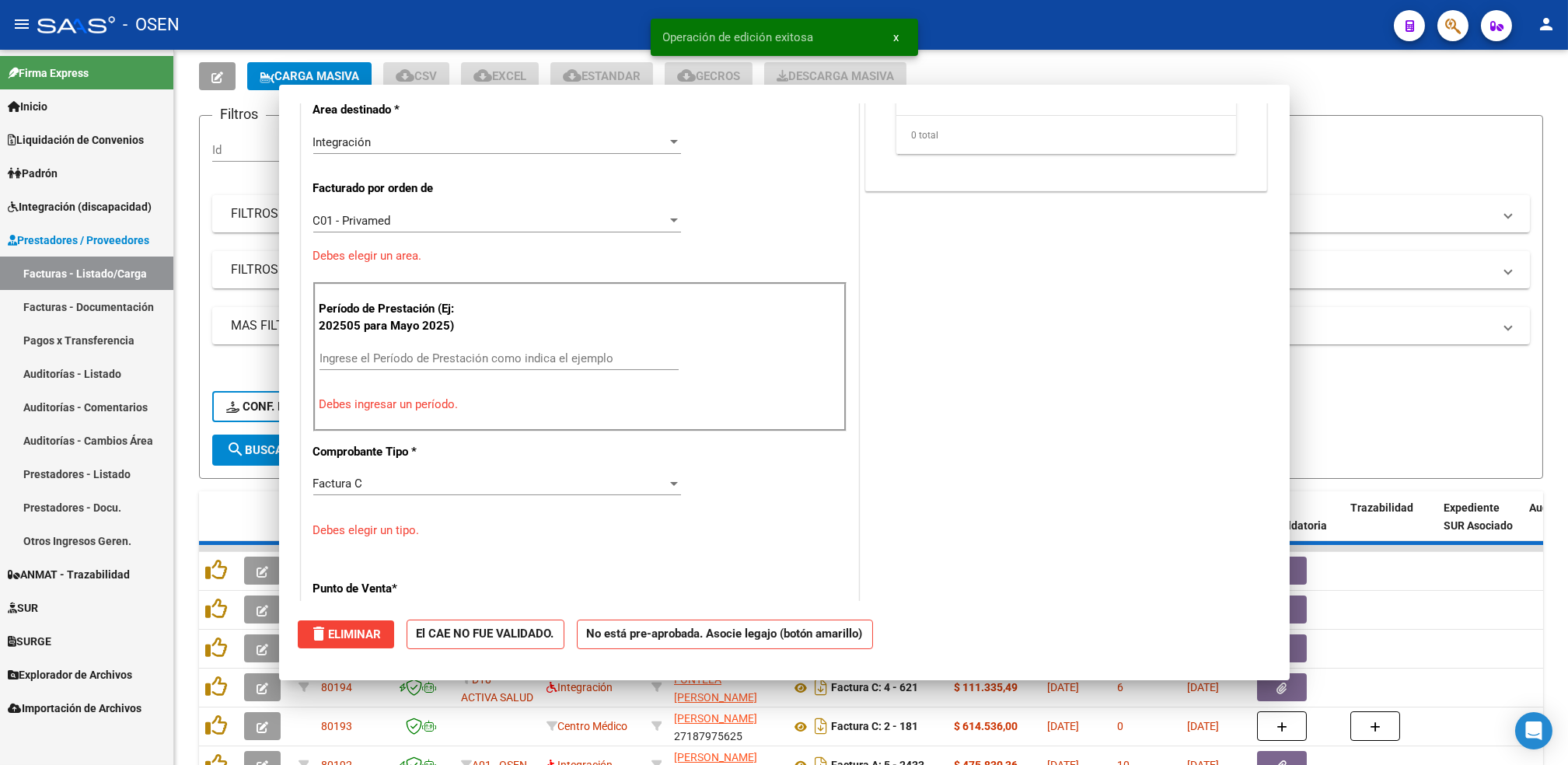
scroll to position [0, 0]
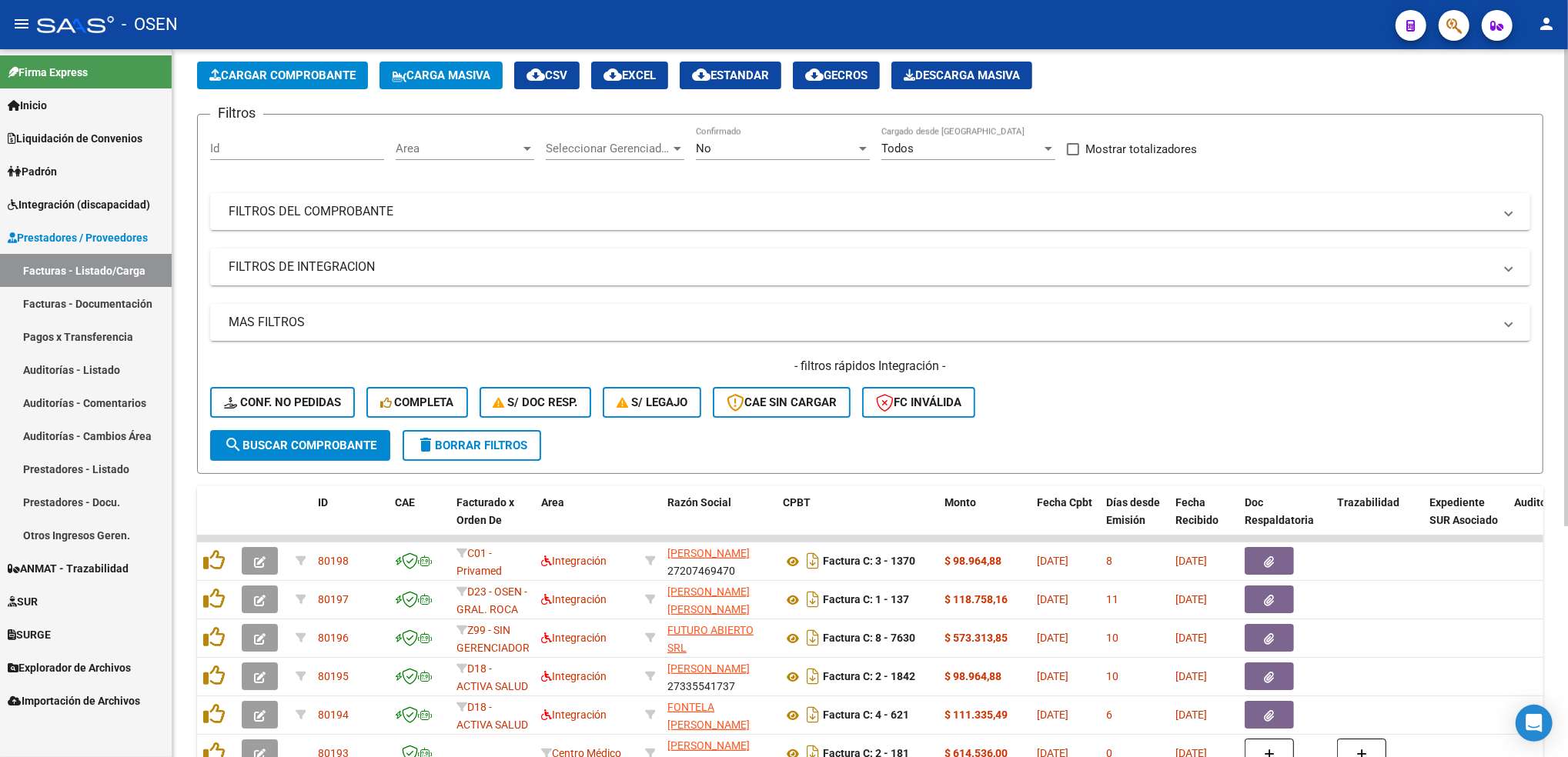
click at [336, 69] on span "Cargar Comprobante" at bounding box center [282, 75] width 146 height 14
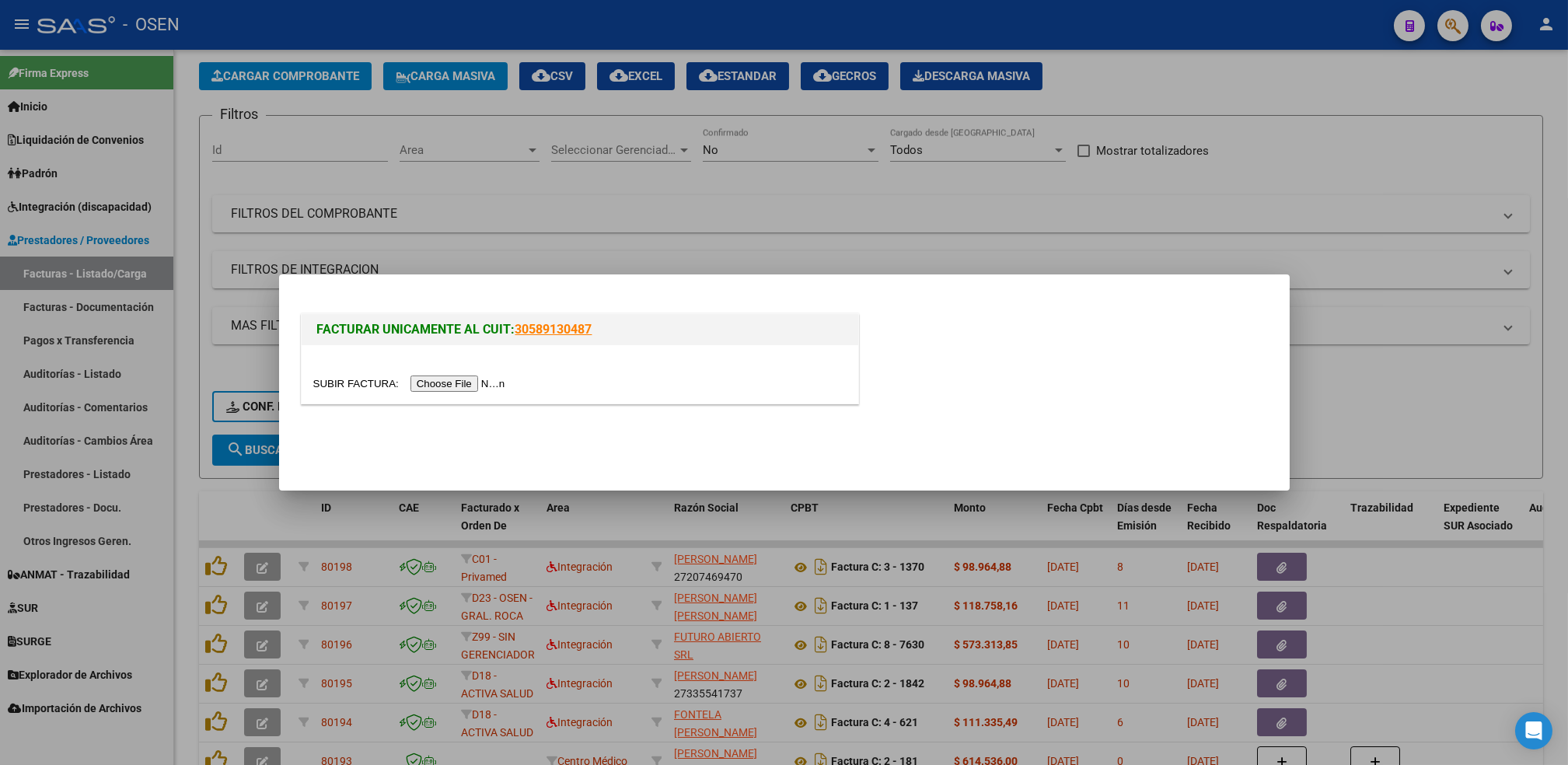
click at [469, 384] on input "file" at bounding box center [412, 383] width 197 height 16
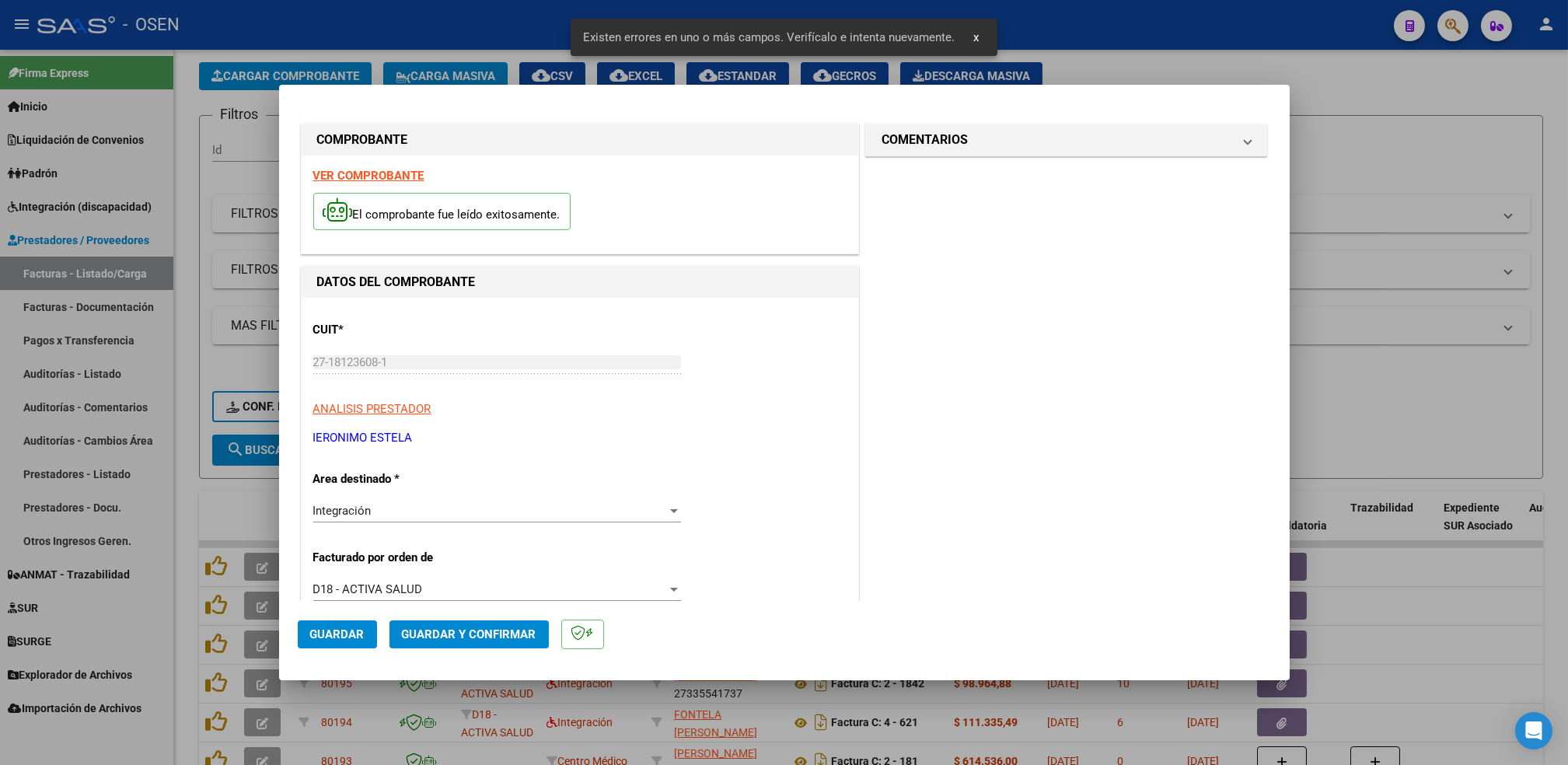
click at [403, 167] on div "VER COMPROBANTE El comprobante fue leído exitosamente." at bounding box center [580, 205] width 556 height 98
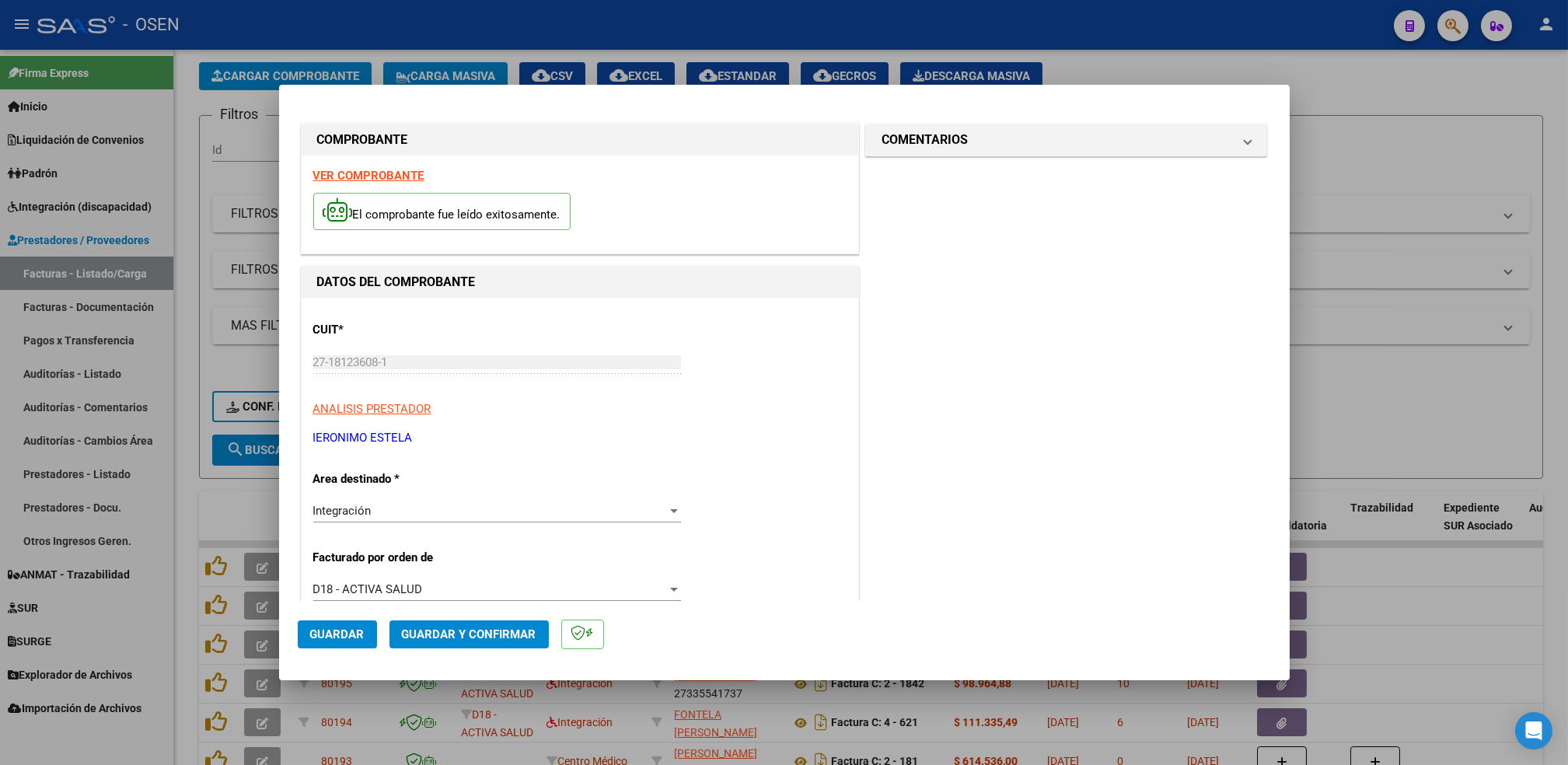
click at [408, 172] on strong "VER COMPROBANTE" at bounding box center [368, 176] width 111 height 14
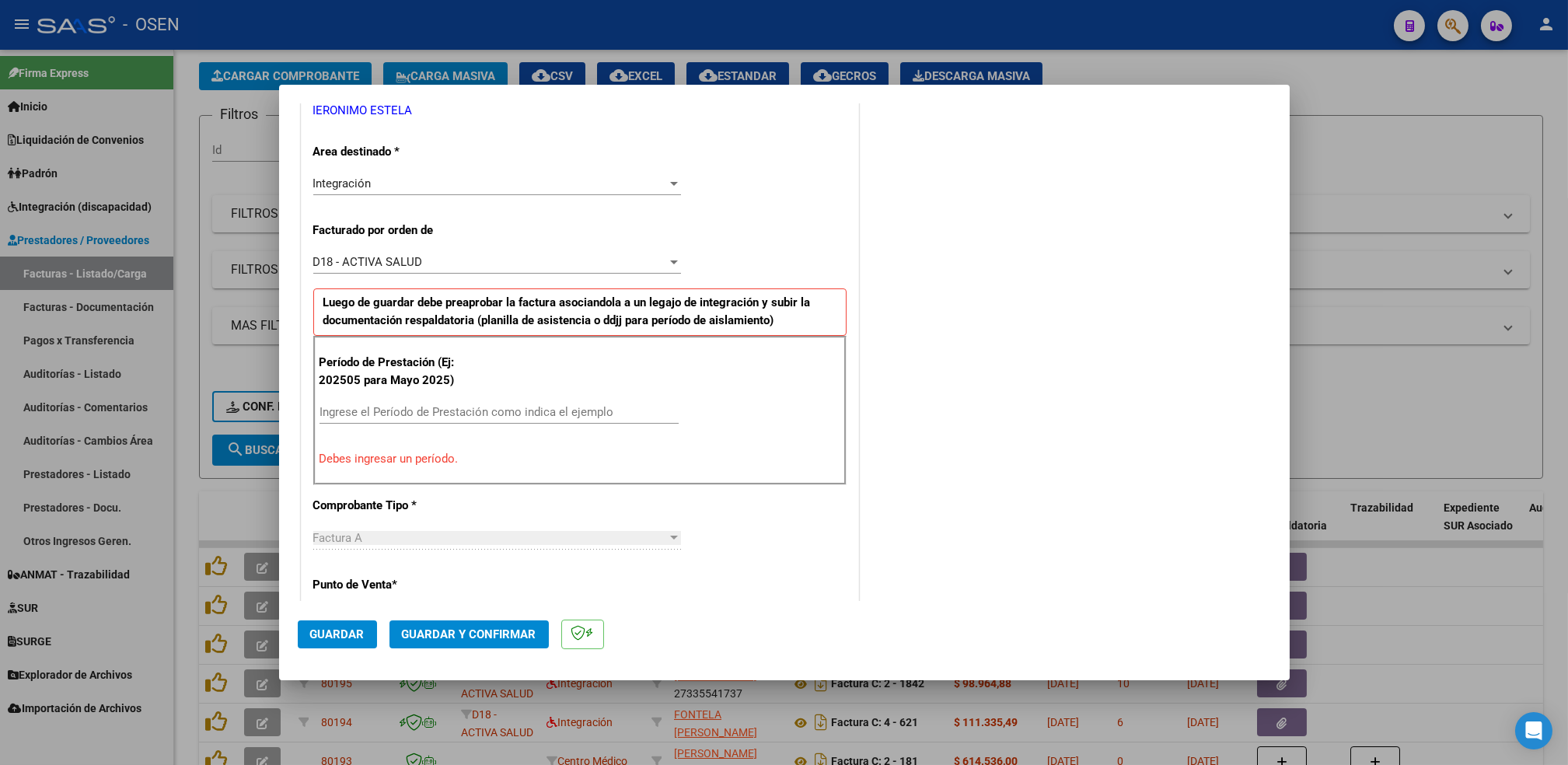
scroll to position [396, 0]
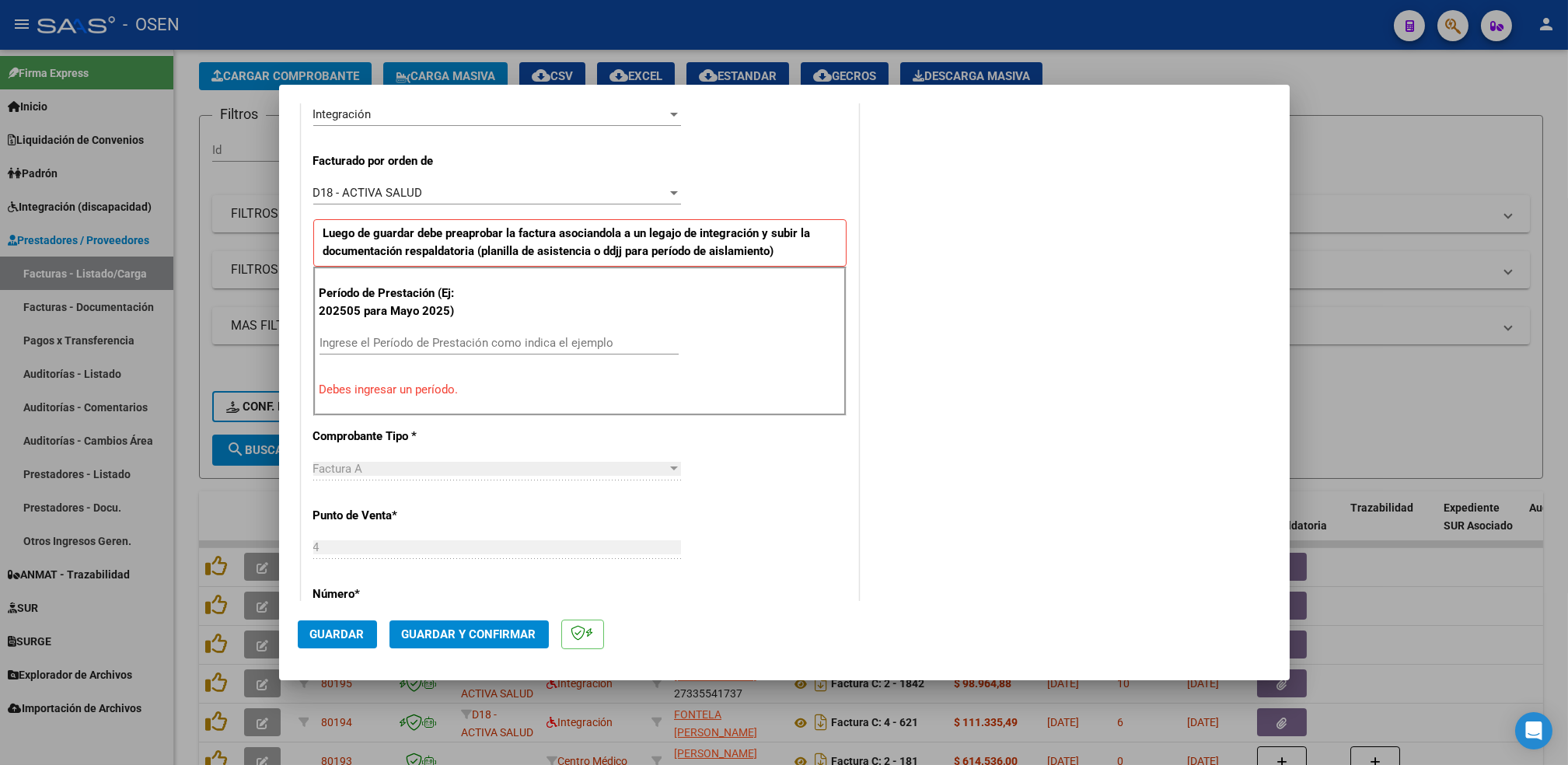
click at [399, 337] on input "Ingrese el Período de Prestación como indica el ejemplo" at bounding box center [499, 342] width 360 height 14
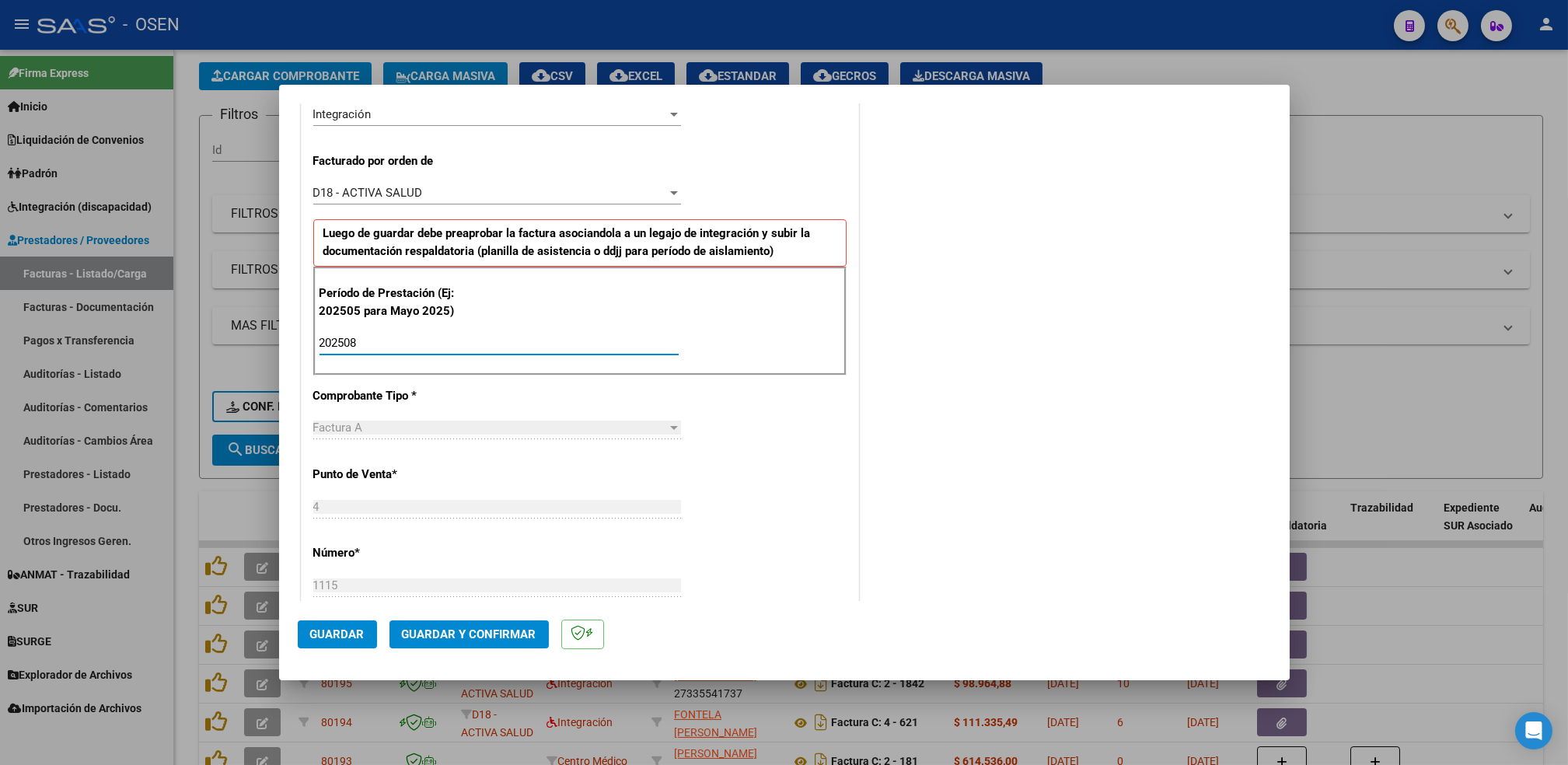
type input "202508"
click at [330, 629] on span "Guardar" at bounding box center [338, 635] width 54 height 14
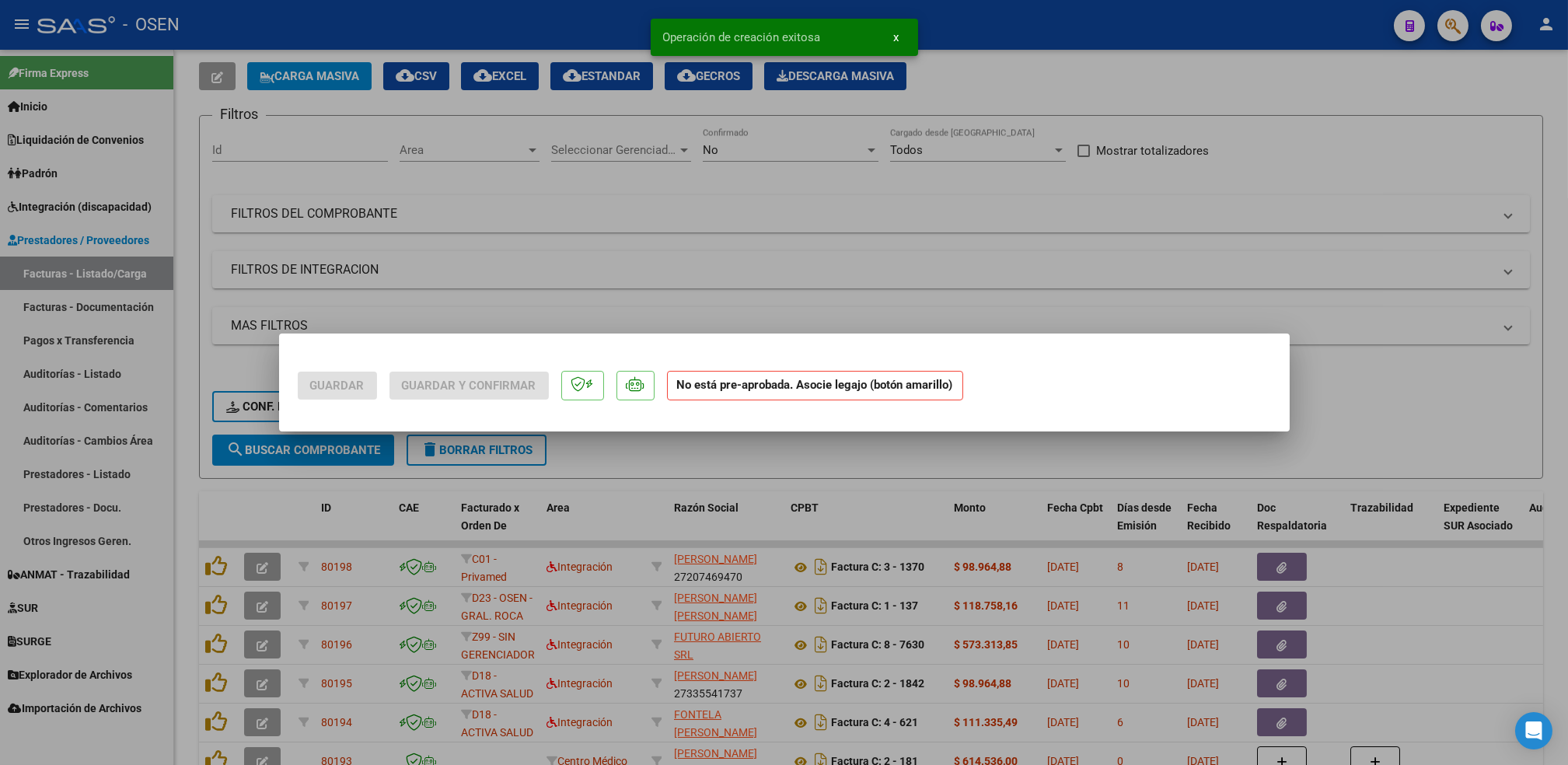
scroll to position [0, 0]
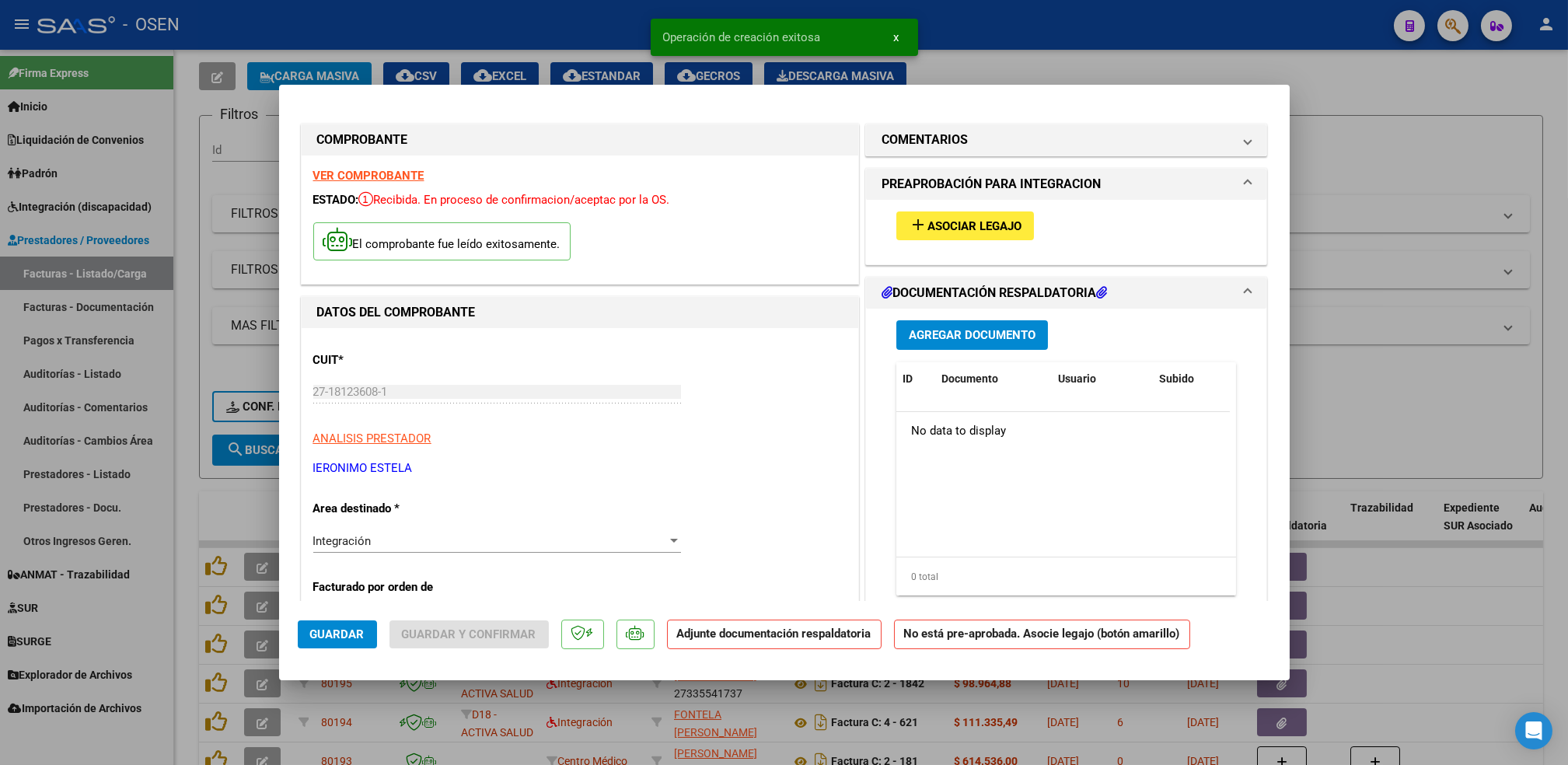
click at [982, 227] on span "Asociar Legajo" at bounding box center [975, 226] width 95 height 14
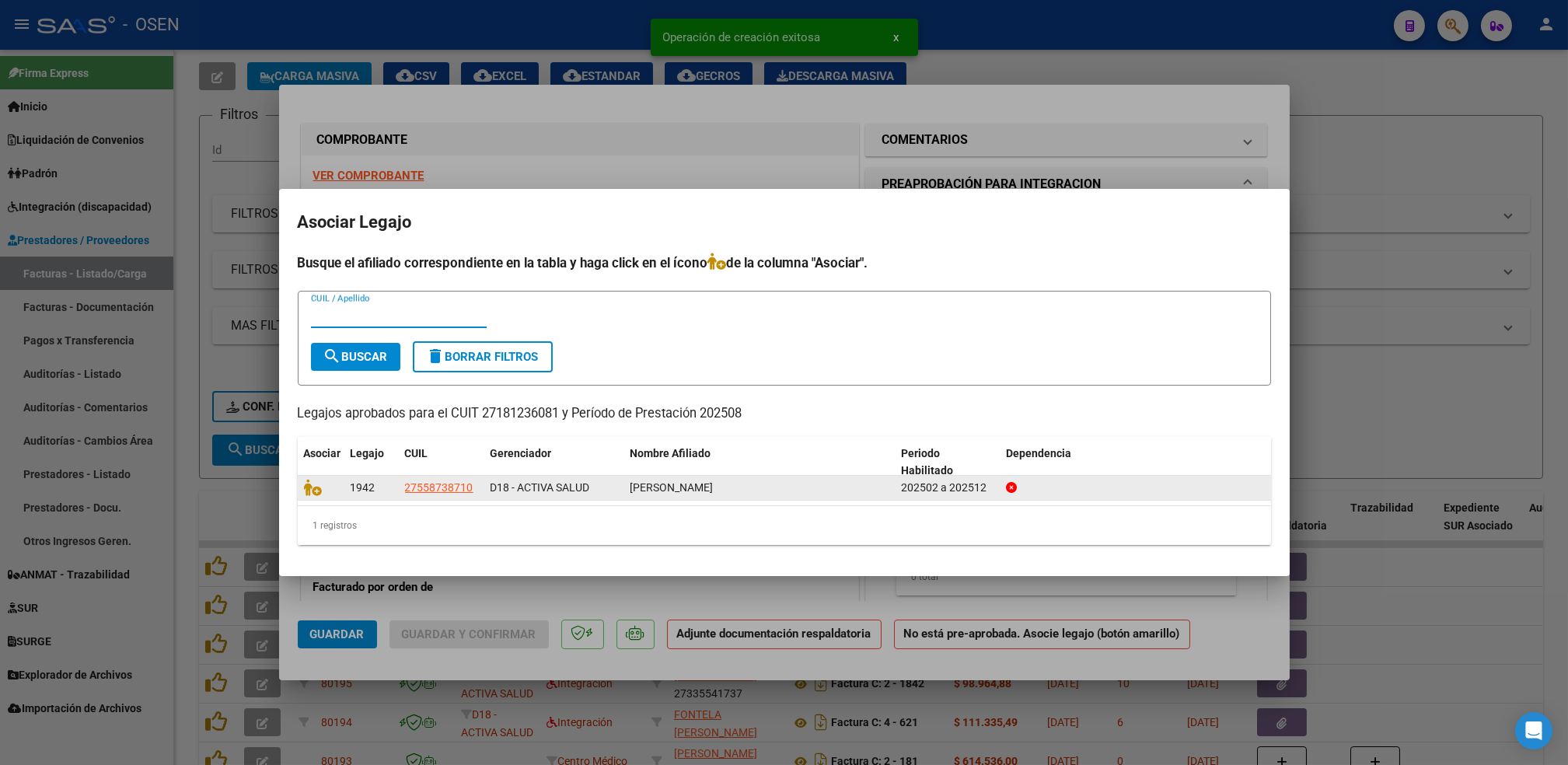
click at [305, 497] on datatable-body-cell at bounding box center [321, 487] width 46 height 24
click at [310, 496] on icon at bounding box center [312, 488] width 18 height 17
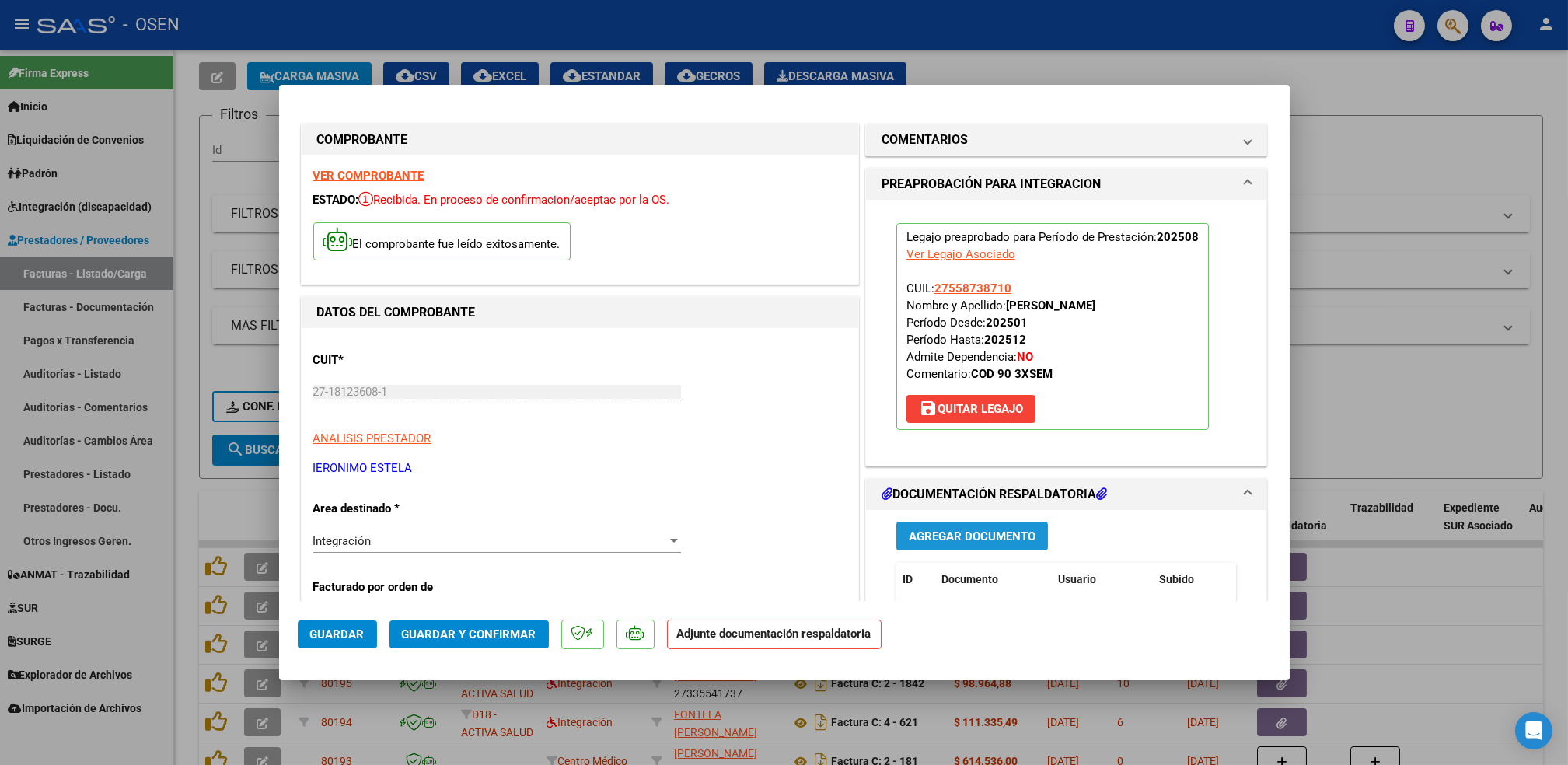
click at [997, 536] on span "Agregar Documento" at bounding box center [972, 536] width 126 height 14
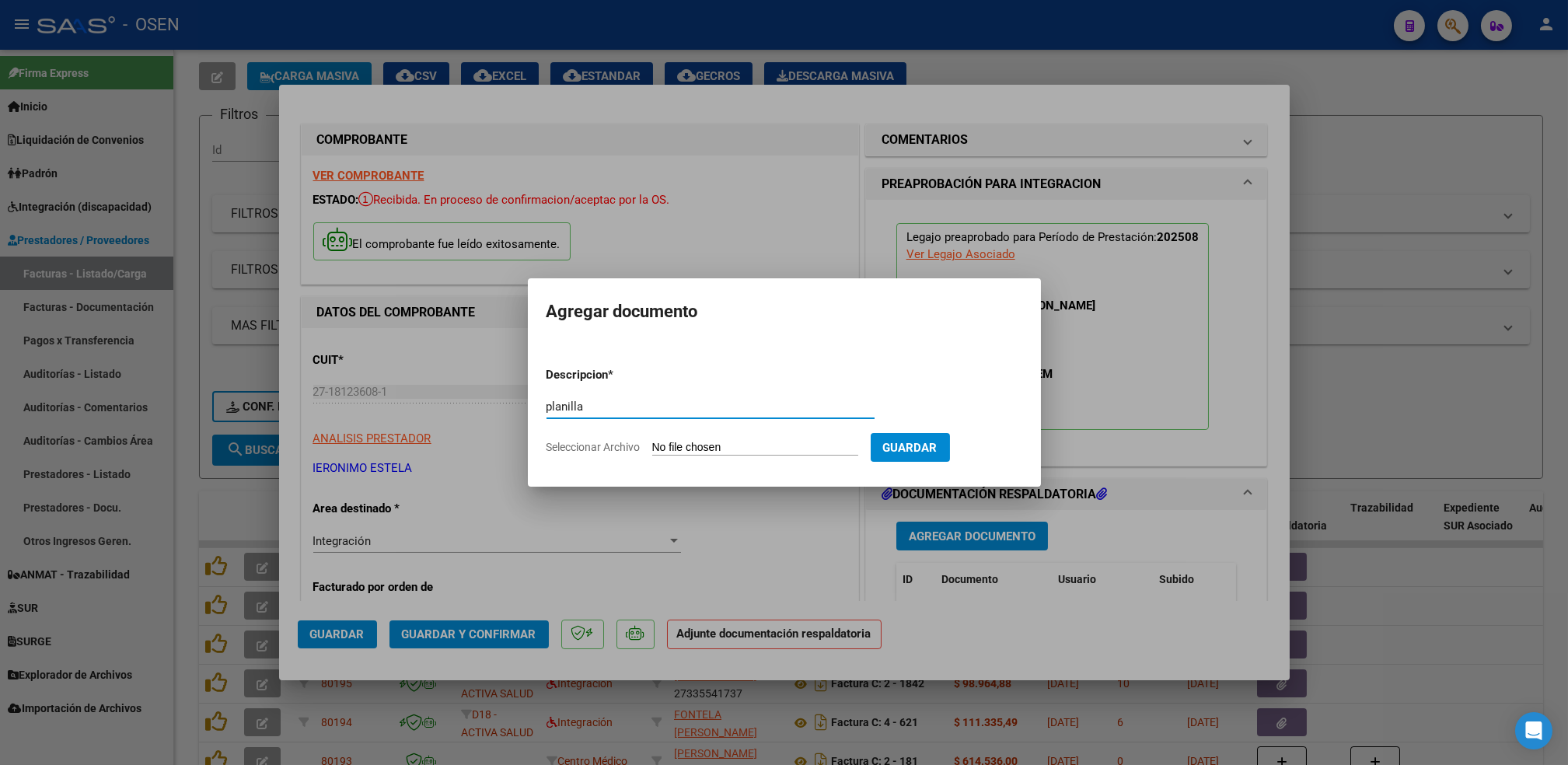
type input "planilla"
click at [653, 441] on input "Seleccionar Archivo" at bounding box center [756, 448] width 206 height 14
type input "C:\fakepath\PL AGO FONO MOLINAS.pdf"
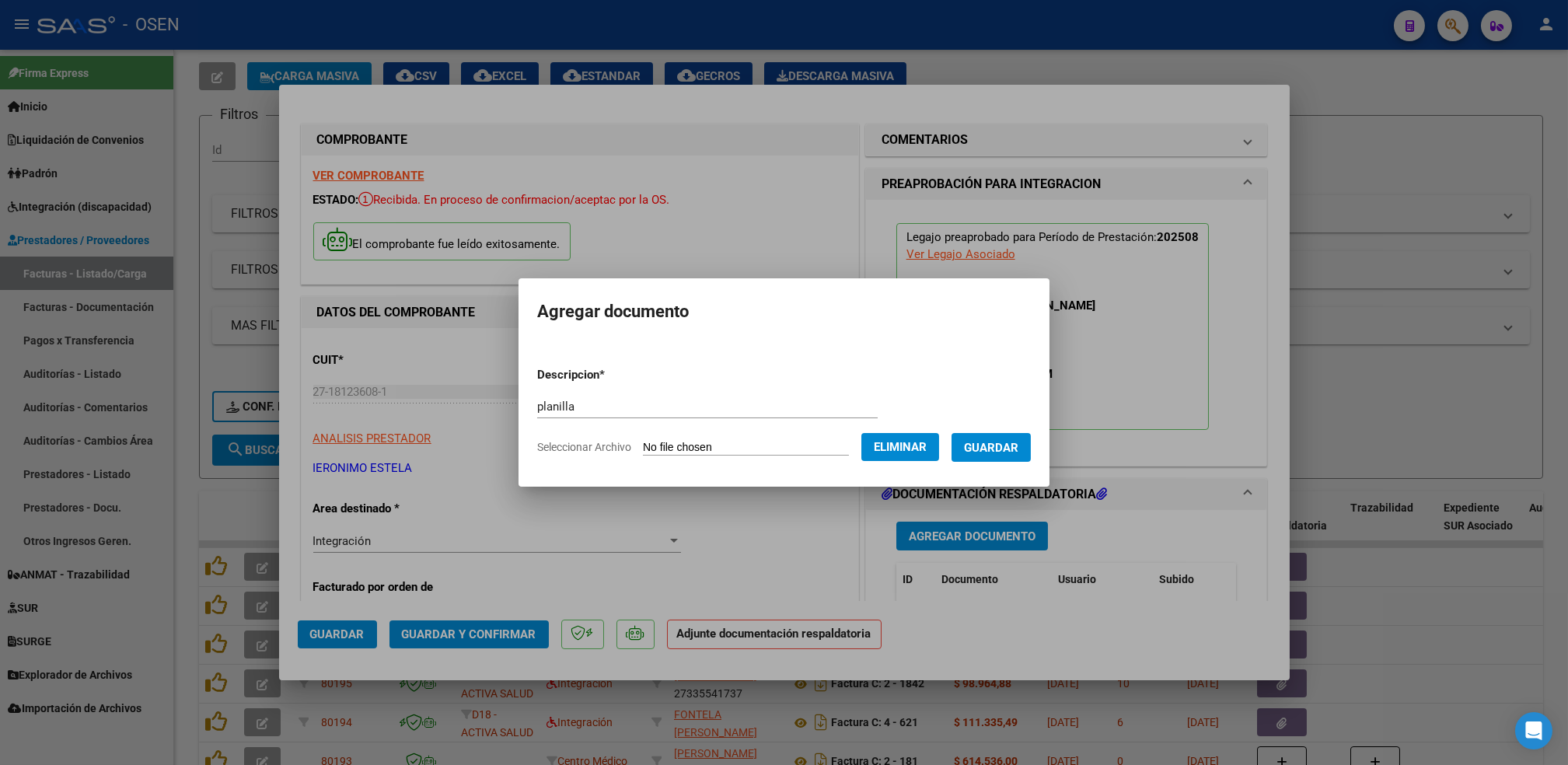
click at [990, 457] on button "Guardar" at bounding box center [991, 448] width 79 height 29
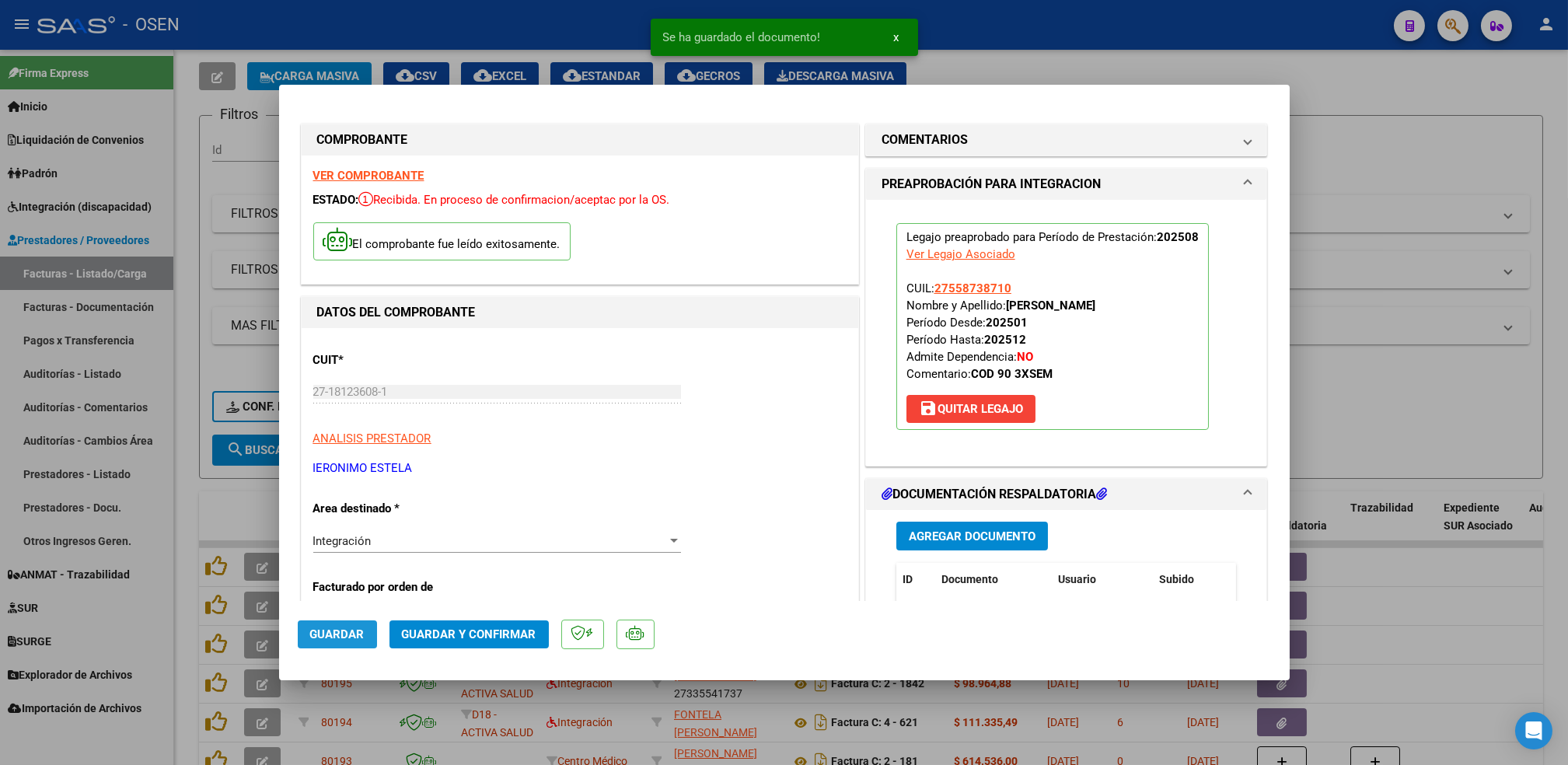
click at [361, 633] on span "Guardar" at bounding box center [338, 635] width 54 height 14
click at [195, 478] on div at bounding box center [784, 382] width 1568 height 765
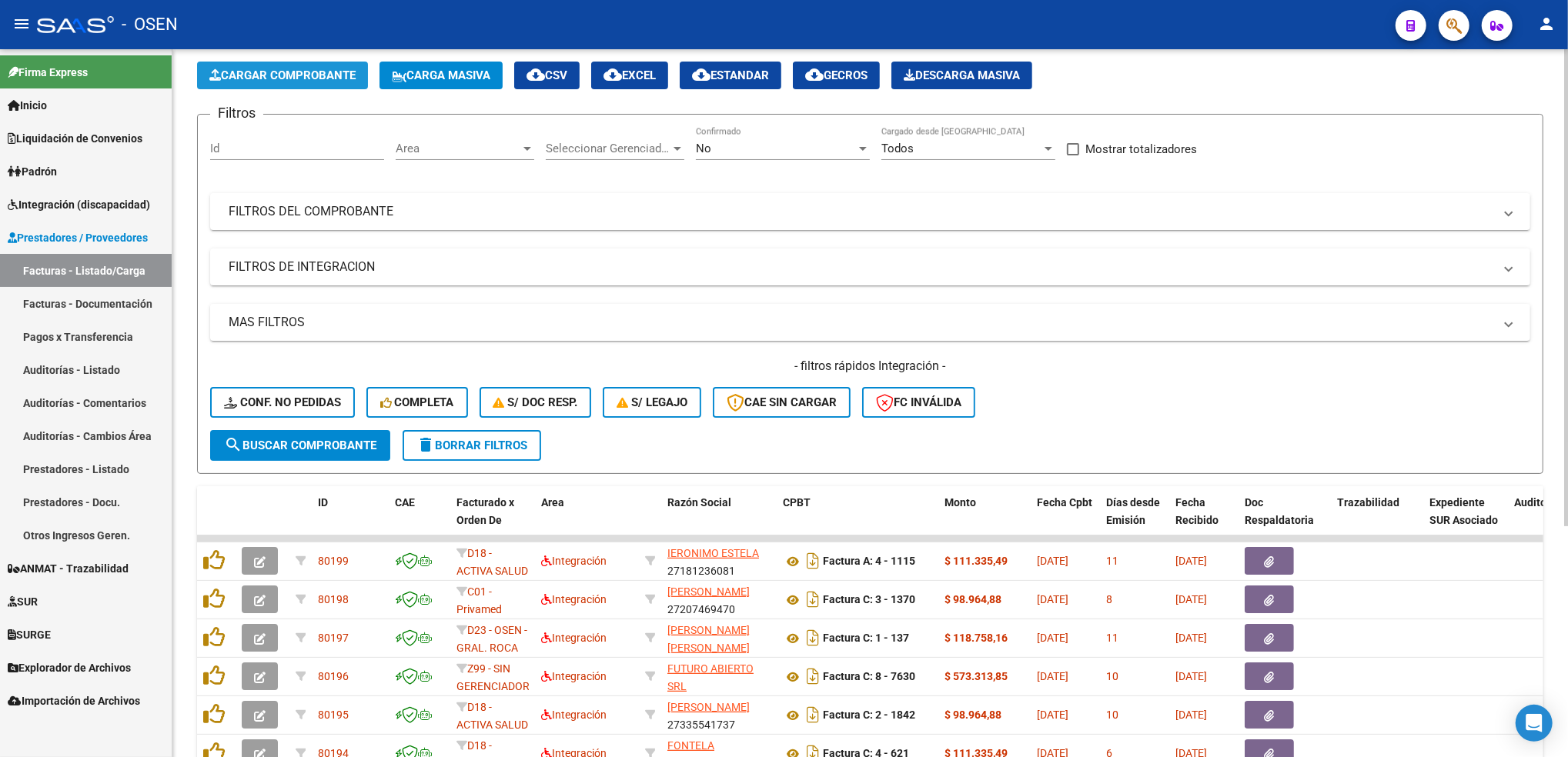
click at [323, 74] on span "Cargar Comprobante" at bounding box center [282, 75] width 146 height 14
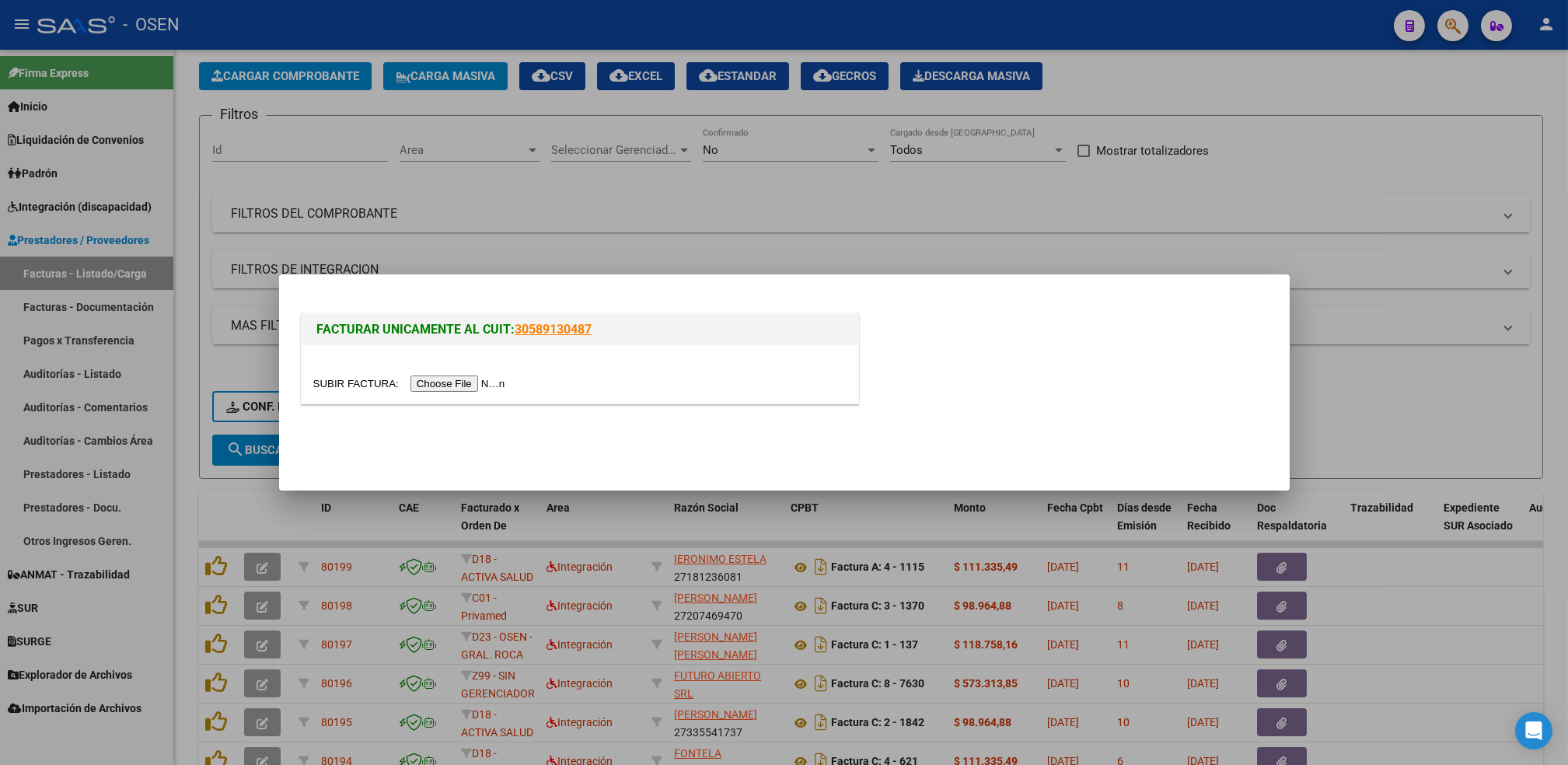
click at [439, 383] on input "file" at bounding box center [412, 383] width 197 height 16
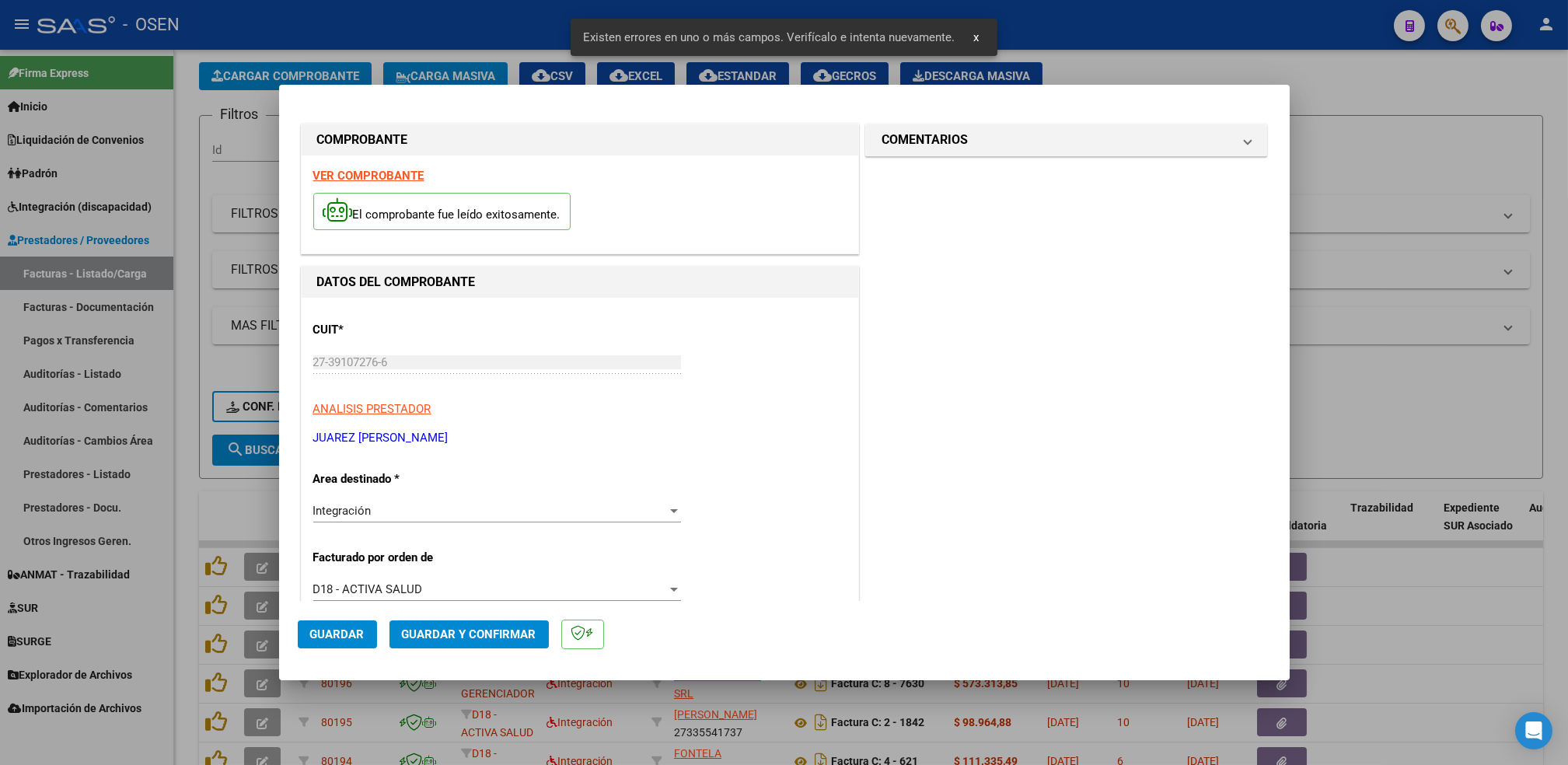
click at [384, 180] on strong "VER COMPROBANTE" at bounding box center [368, 176] width 111 height 14
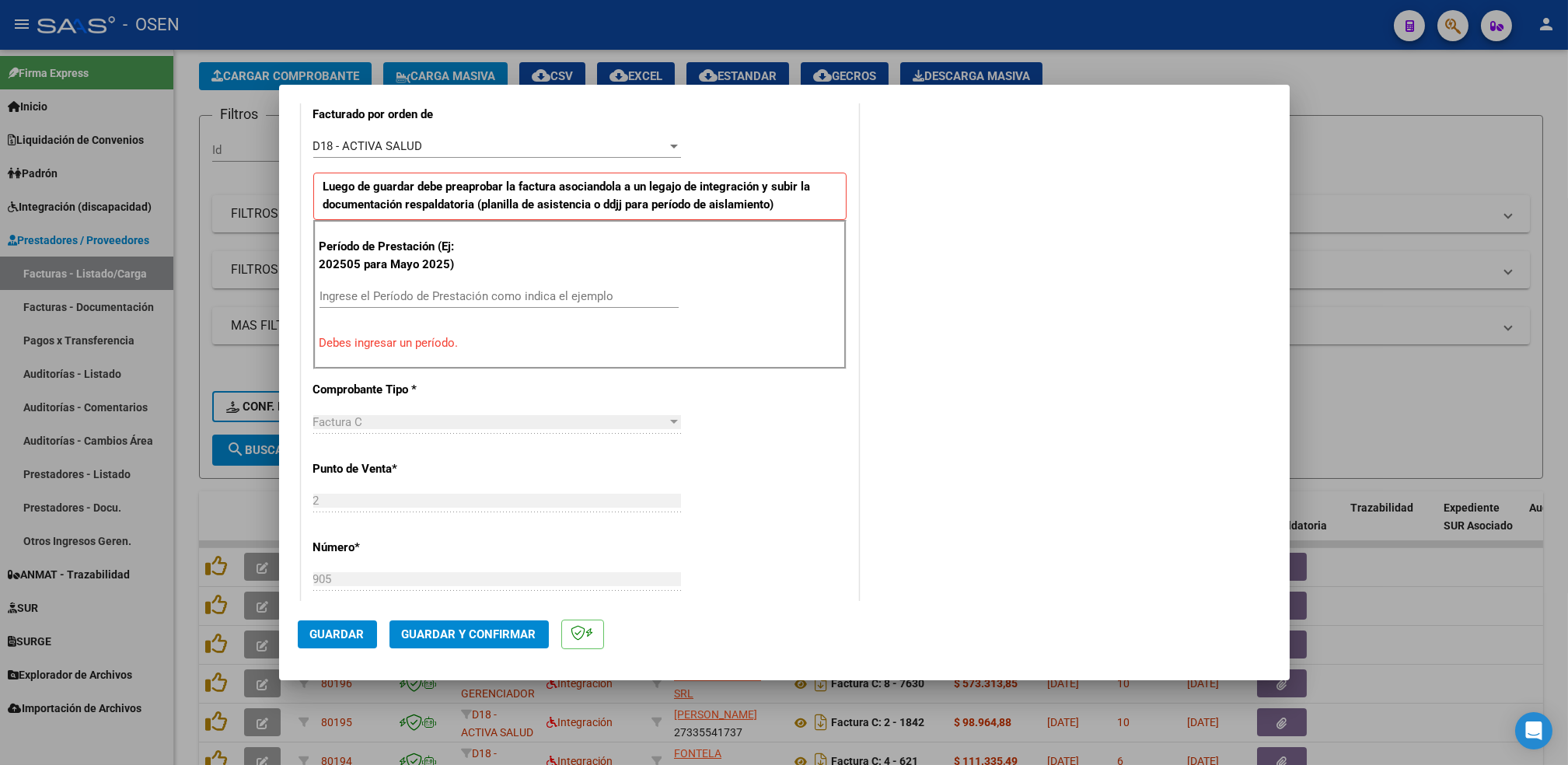
scroll to position [438, 0]
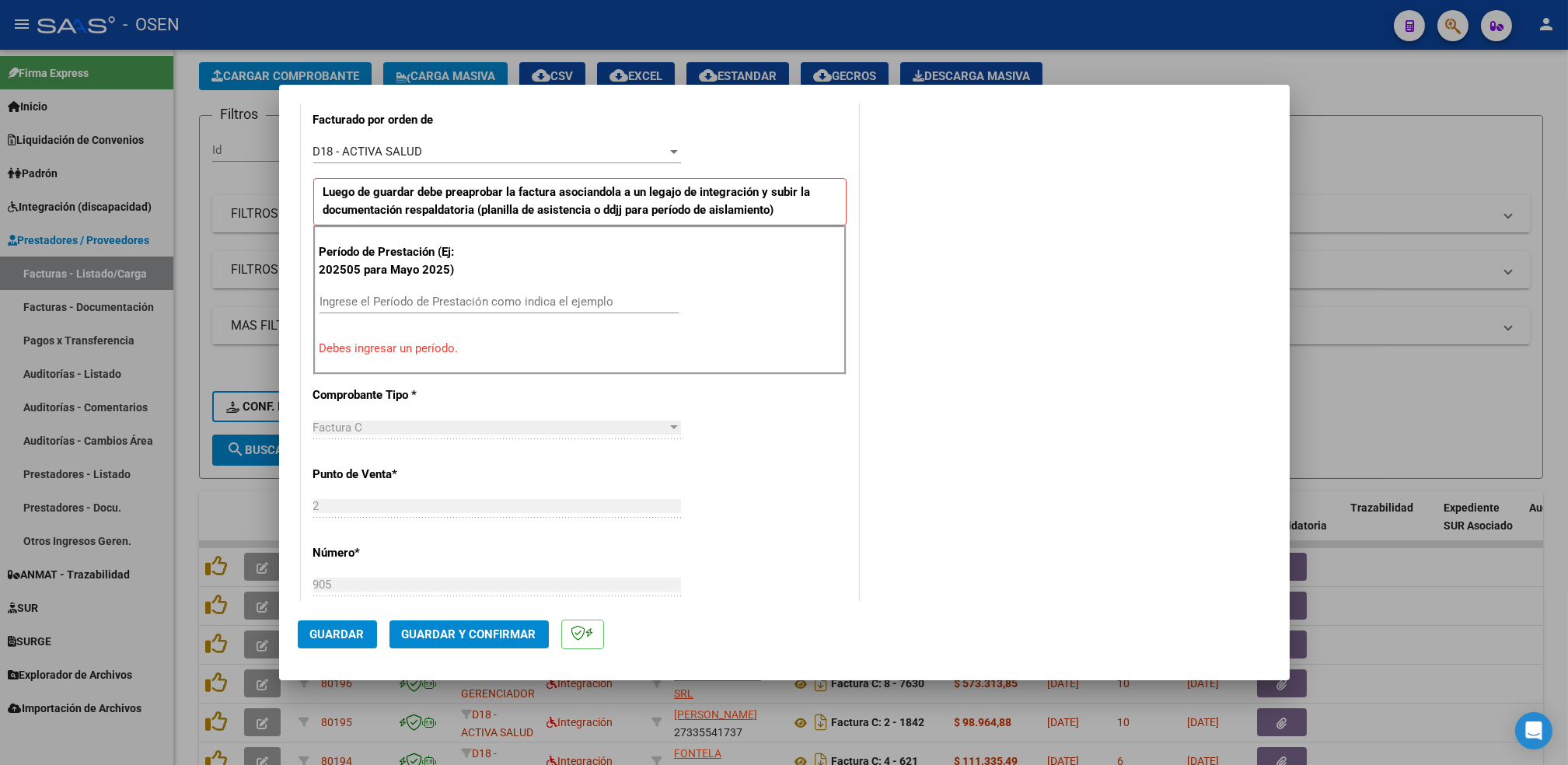
click at [500, 301] on input "Ingrese el Período de Prestación como indica el ejemplo" at bounding box center [499, 302] width 360 height 14
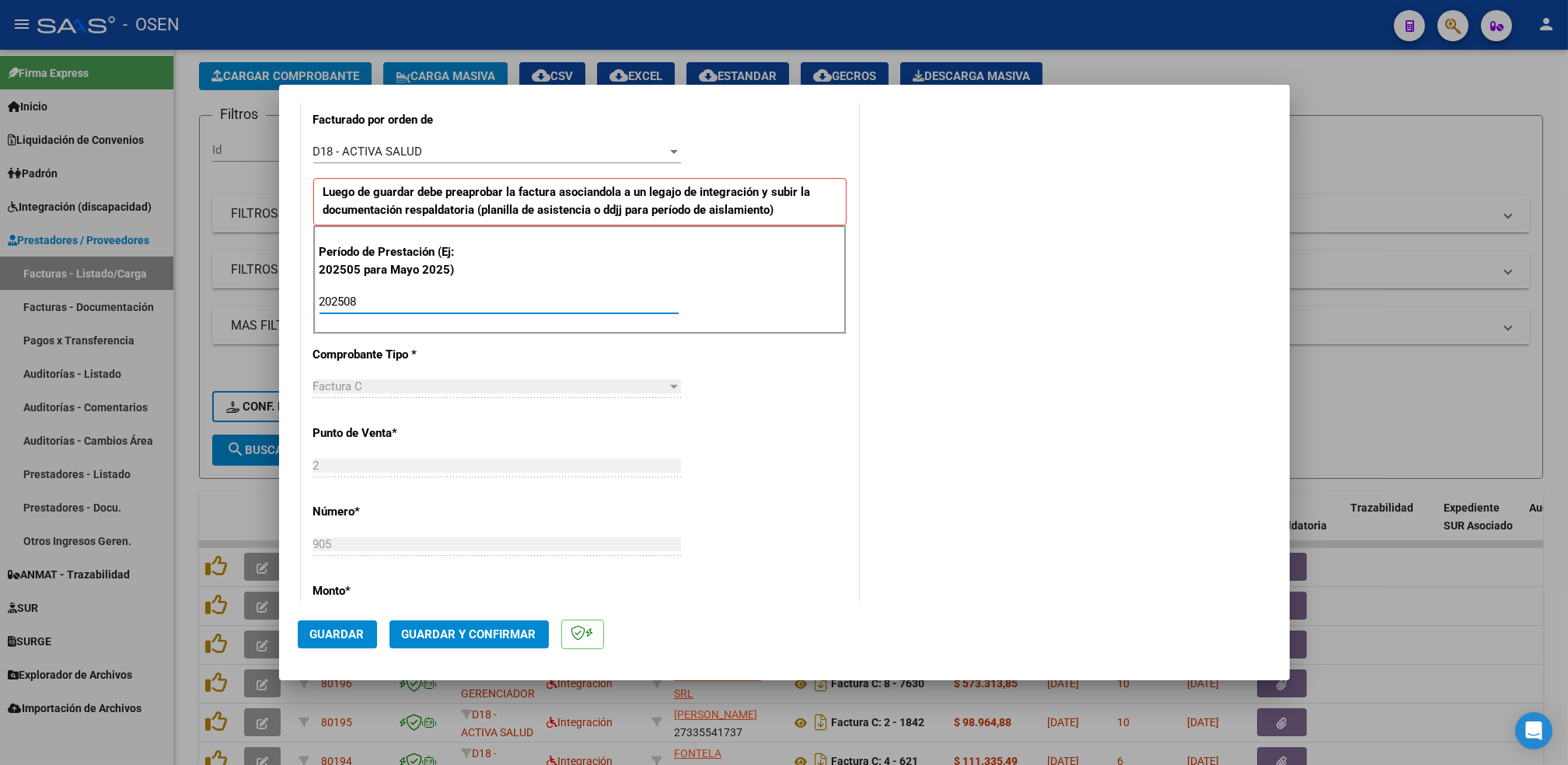
type input "202508"
click at [357, 641] on span "Guardar" at bounding box center [338, 635] width 54 height 14
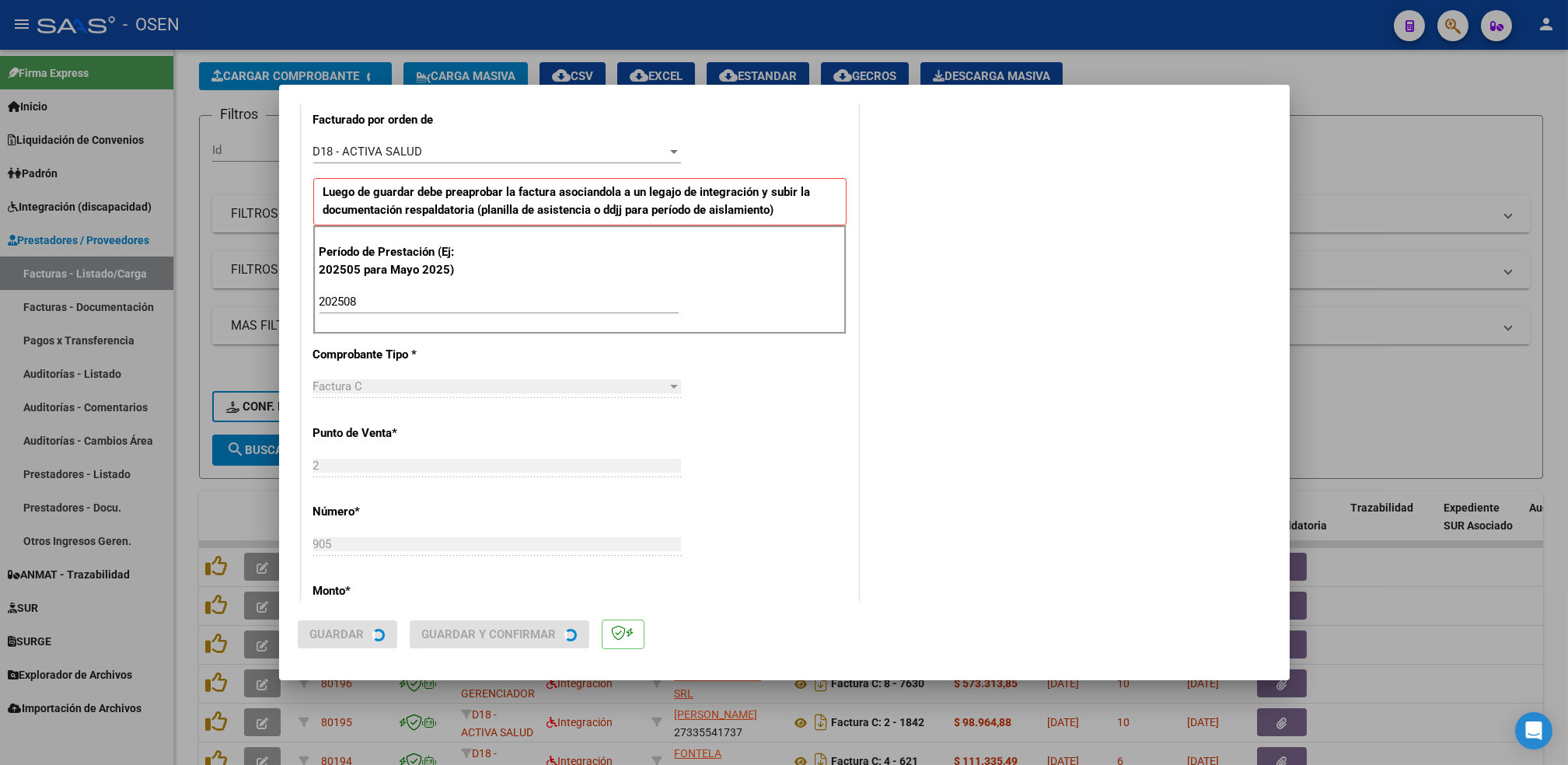
scroll to position [0, 0]
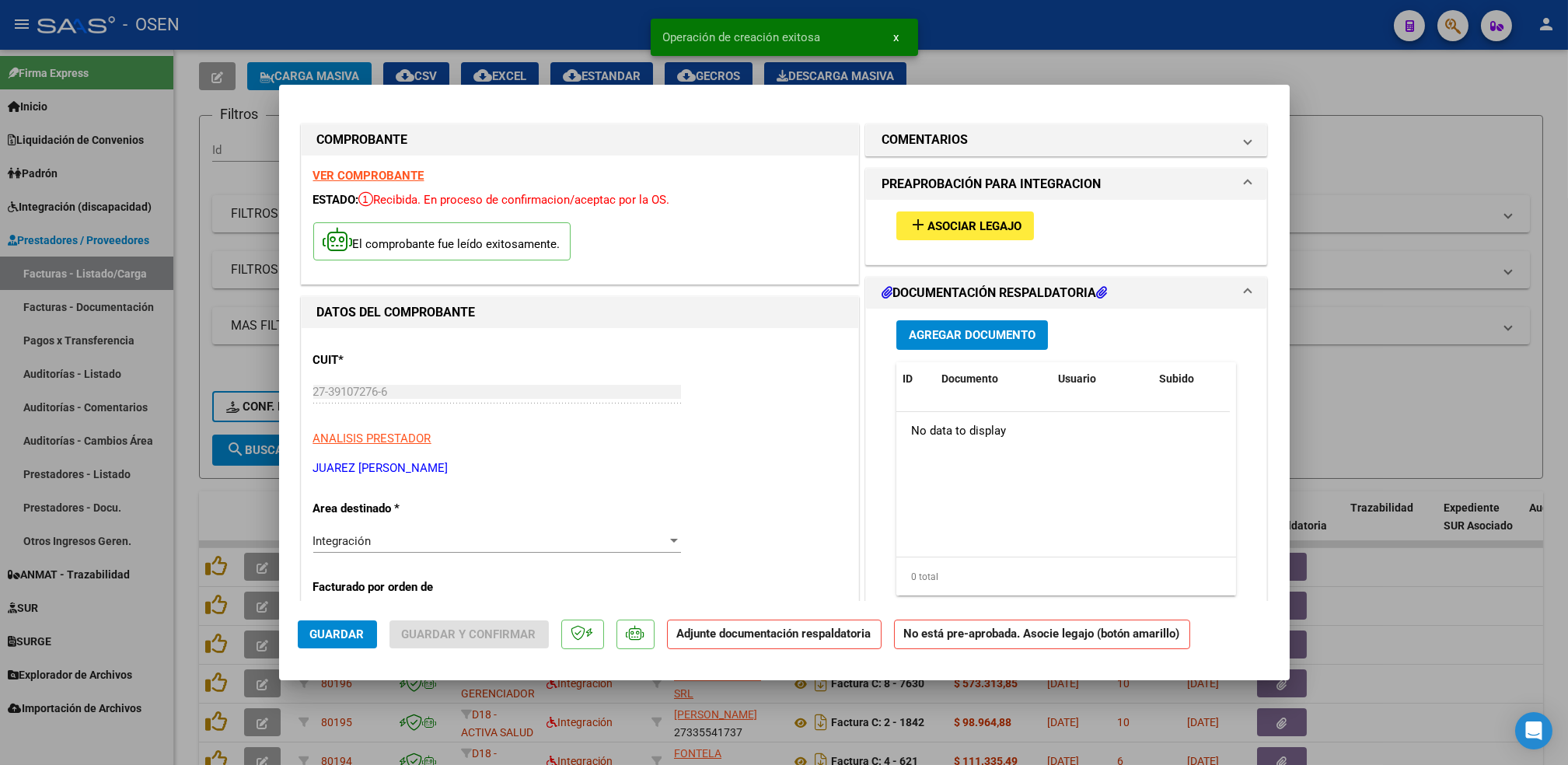
click at [977, 197] on mat-expansion-panel-header "PREAPROBACIÓN PARA INTEGRACION" at bounding box center [1067, 184] width 401 height 31
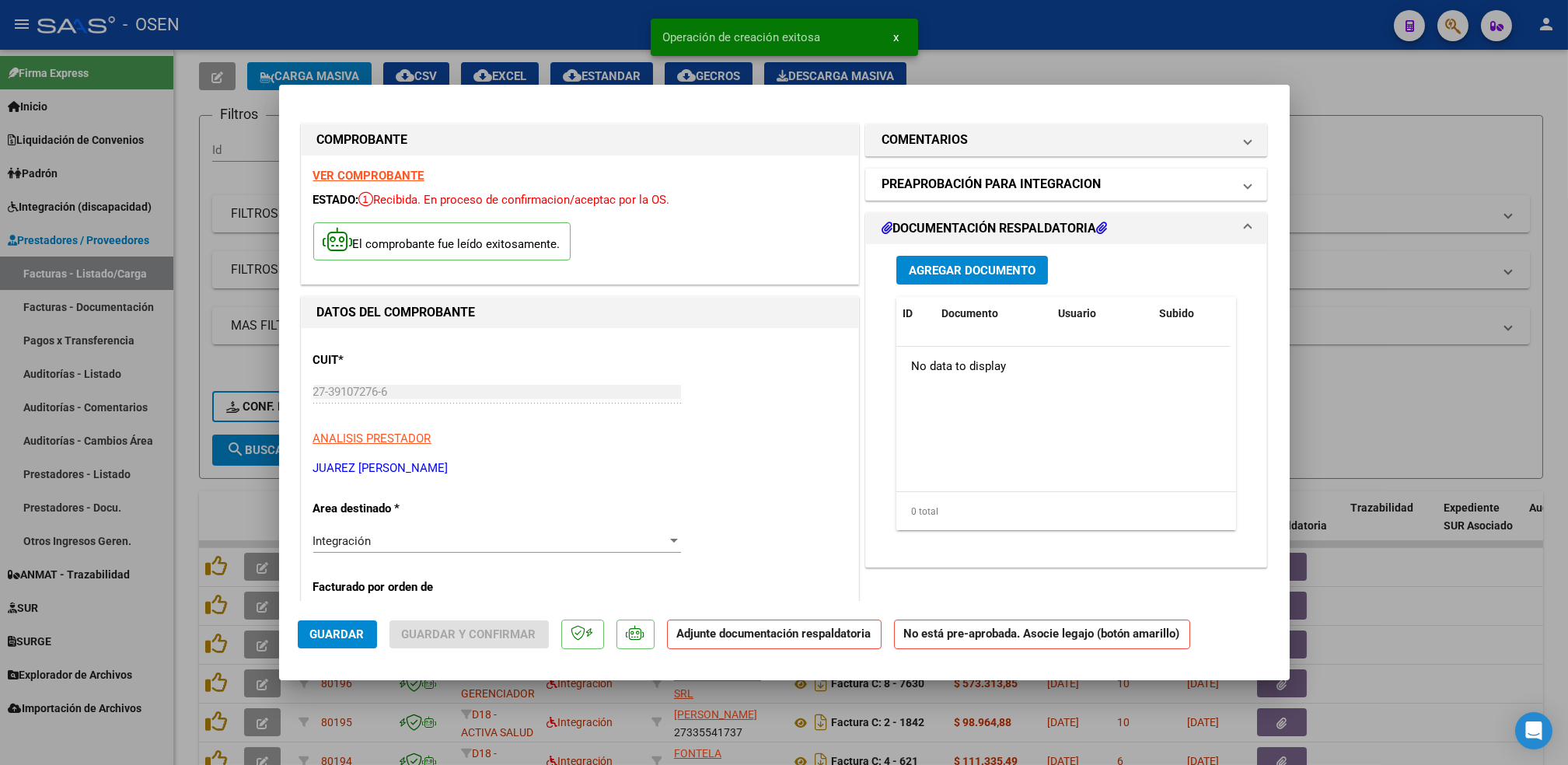
click at [982, 186] on h1 "PREAPROBACIÓN PARA INTEGRACION" at bounding box center [990, 183] width 219 height 18
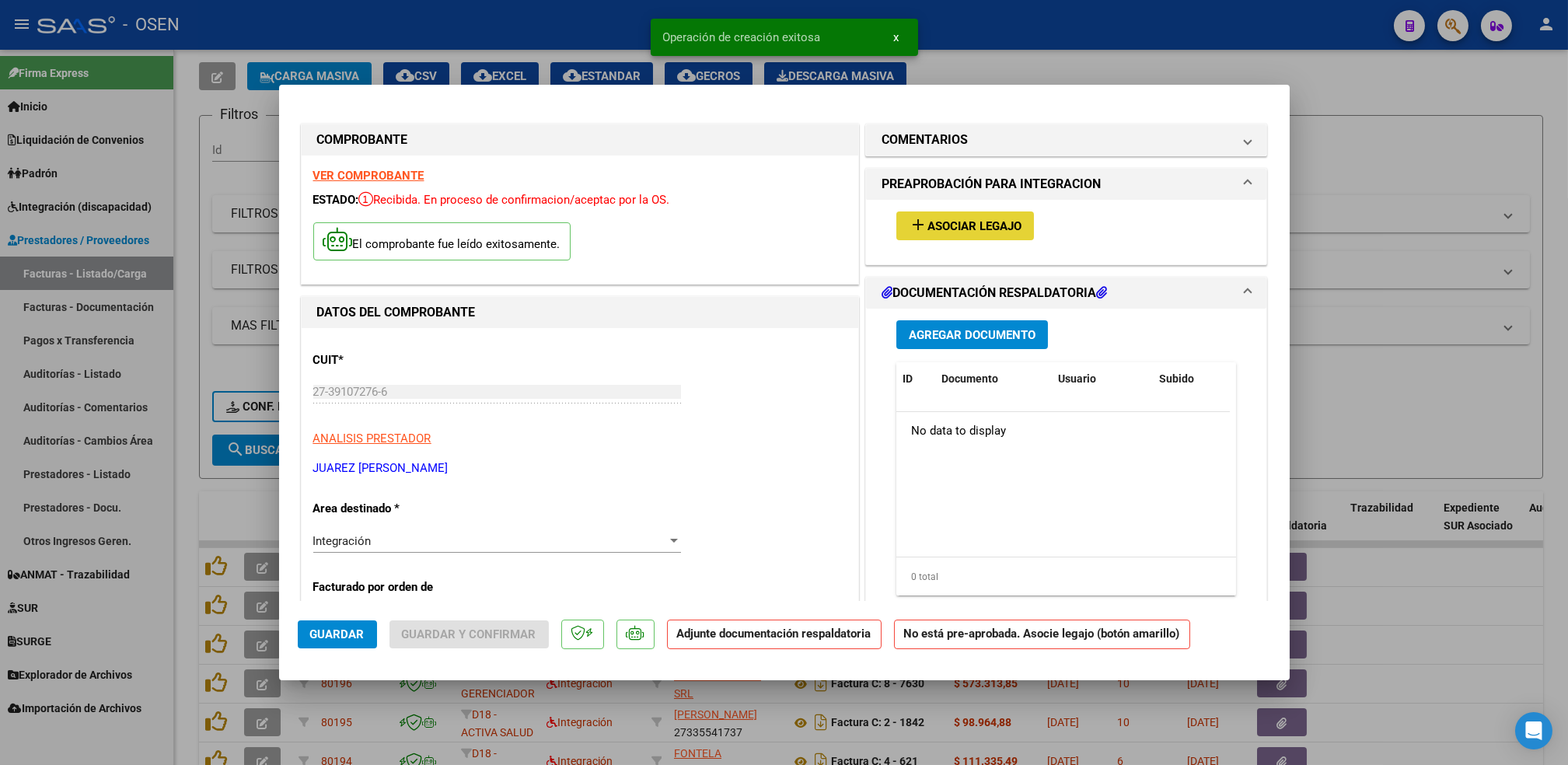
click at [974, 228] on span "Asociar Legajo" at bounding box center [975, 226] width 95 height 14
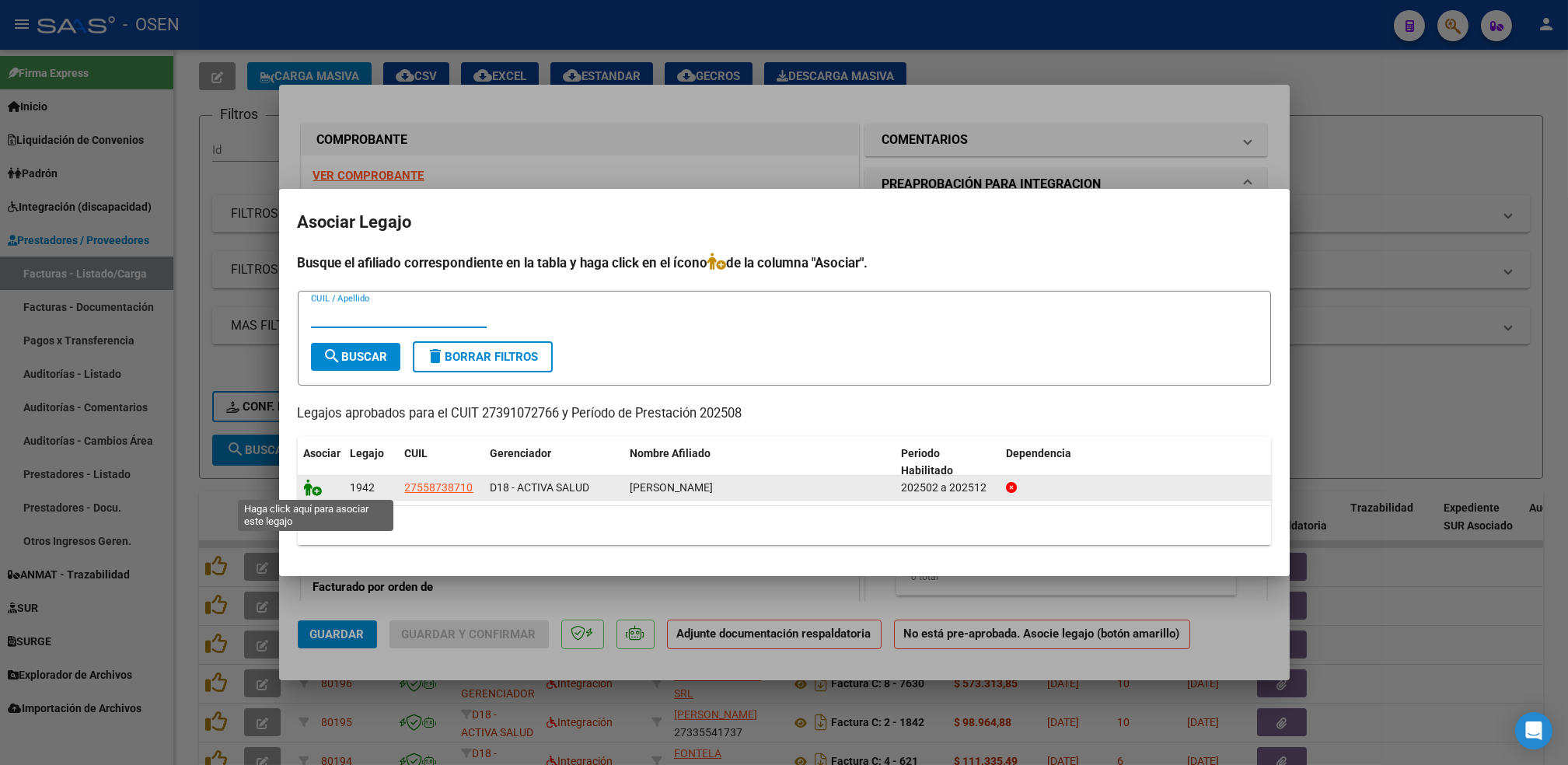
click at [315, 493] on icon at bounding box center [312, 488] width 18 height 17
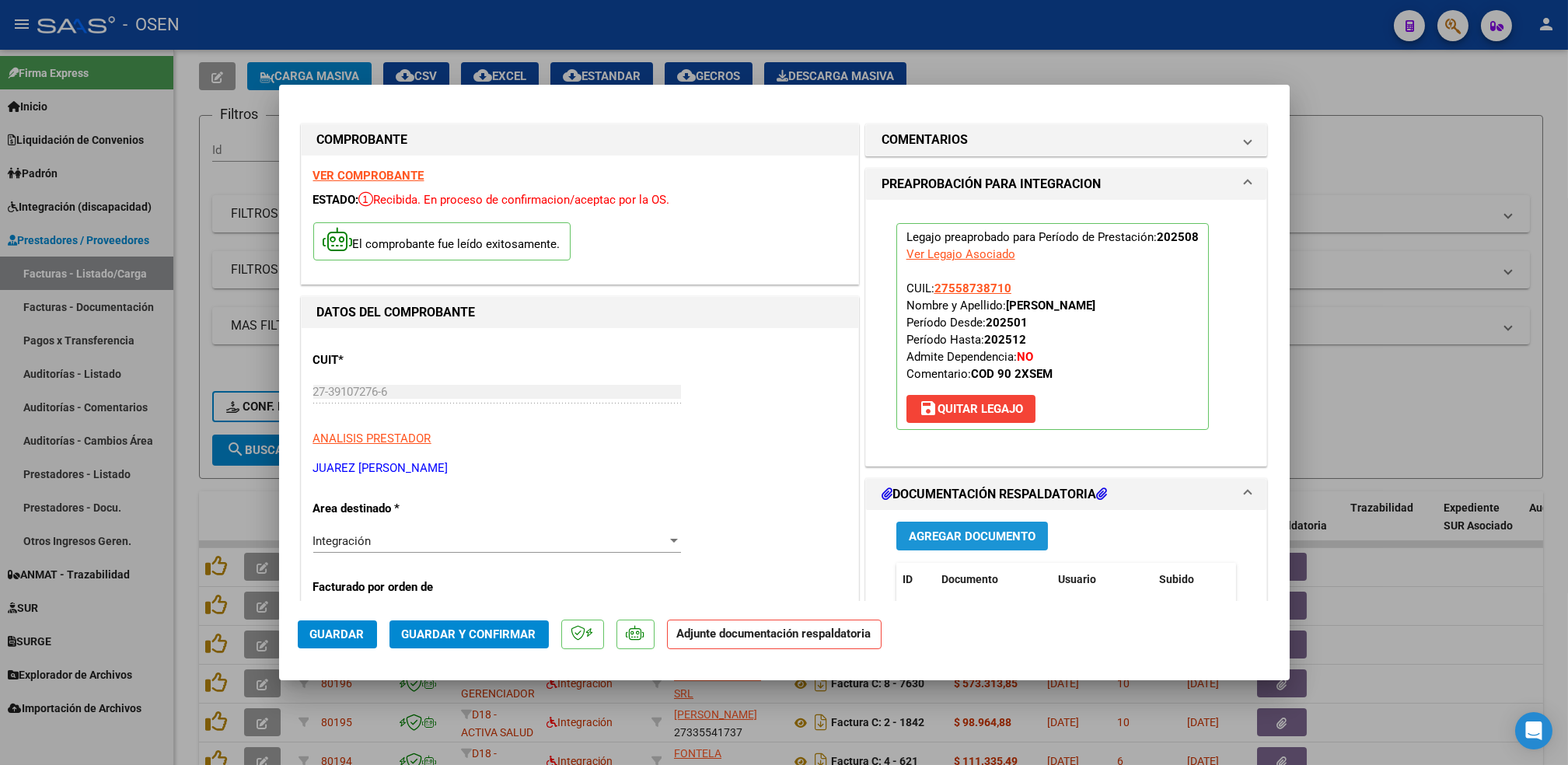
click at [969, 528] on button "Agregar Documento" at bounding box center [972, 536] width 151 height 29
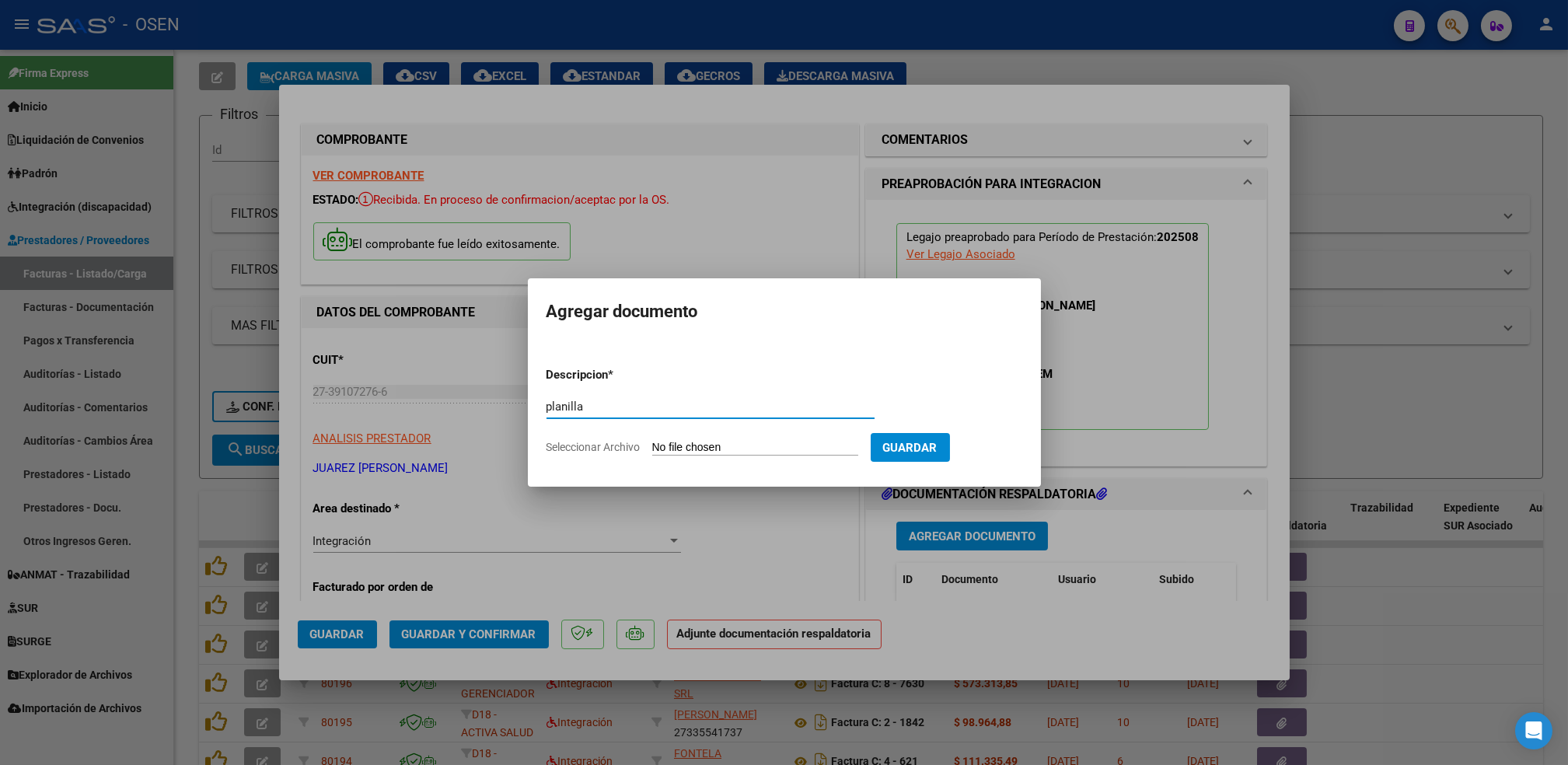
type input "planilla"
click at [653, 441] on input "Seleccionar Archivo" at bounding box center [756, 448] width 206 height 14
type input "C:\fakepath\PL AGO TO MOLINAS.pdf"
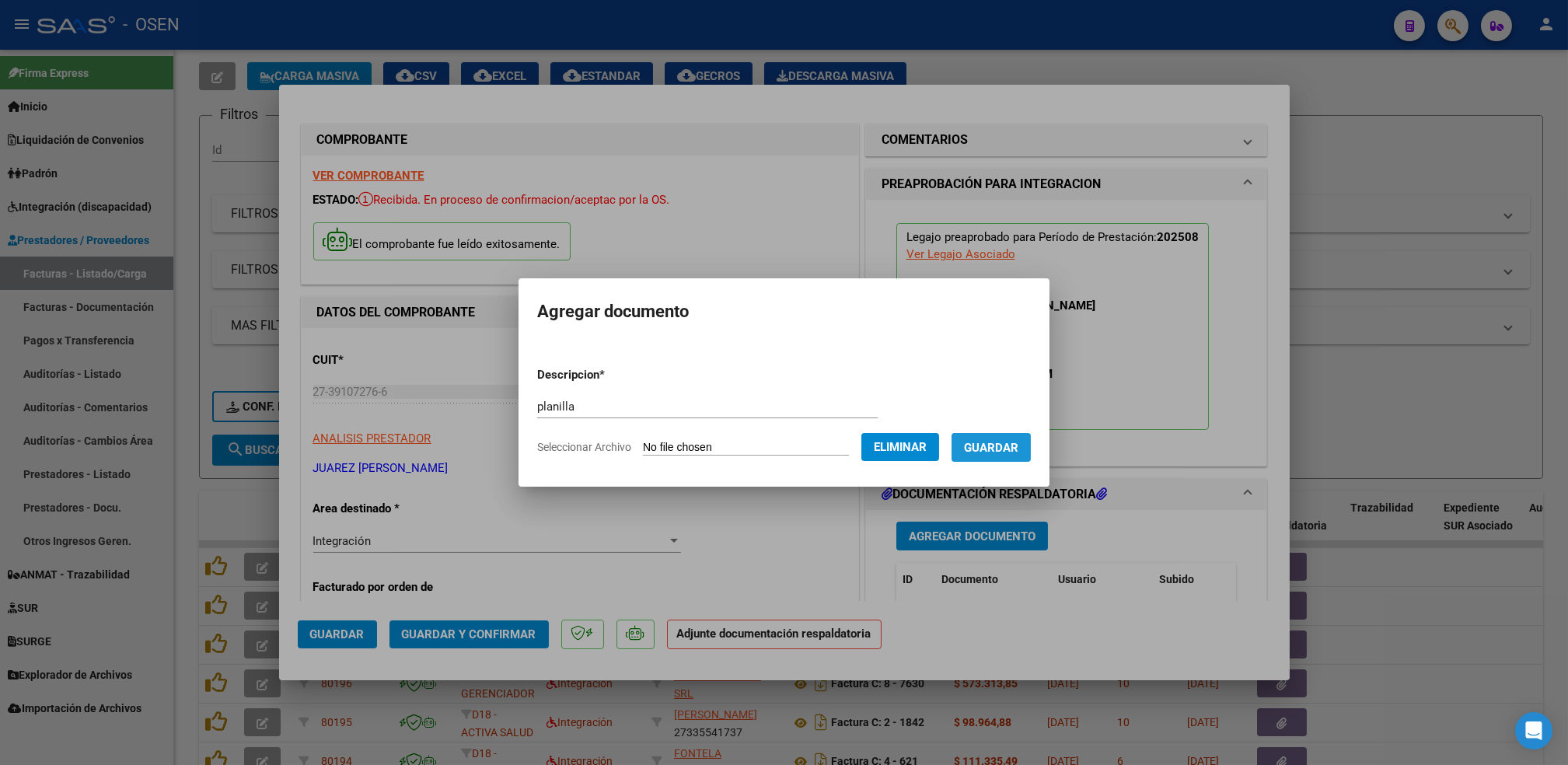
click at [986, 438] on button "Guardar" at bounding box center [991, 448] width 79 height 29
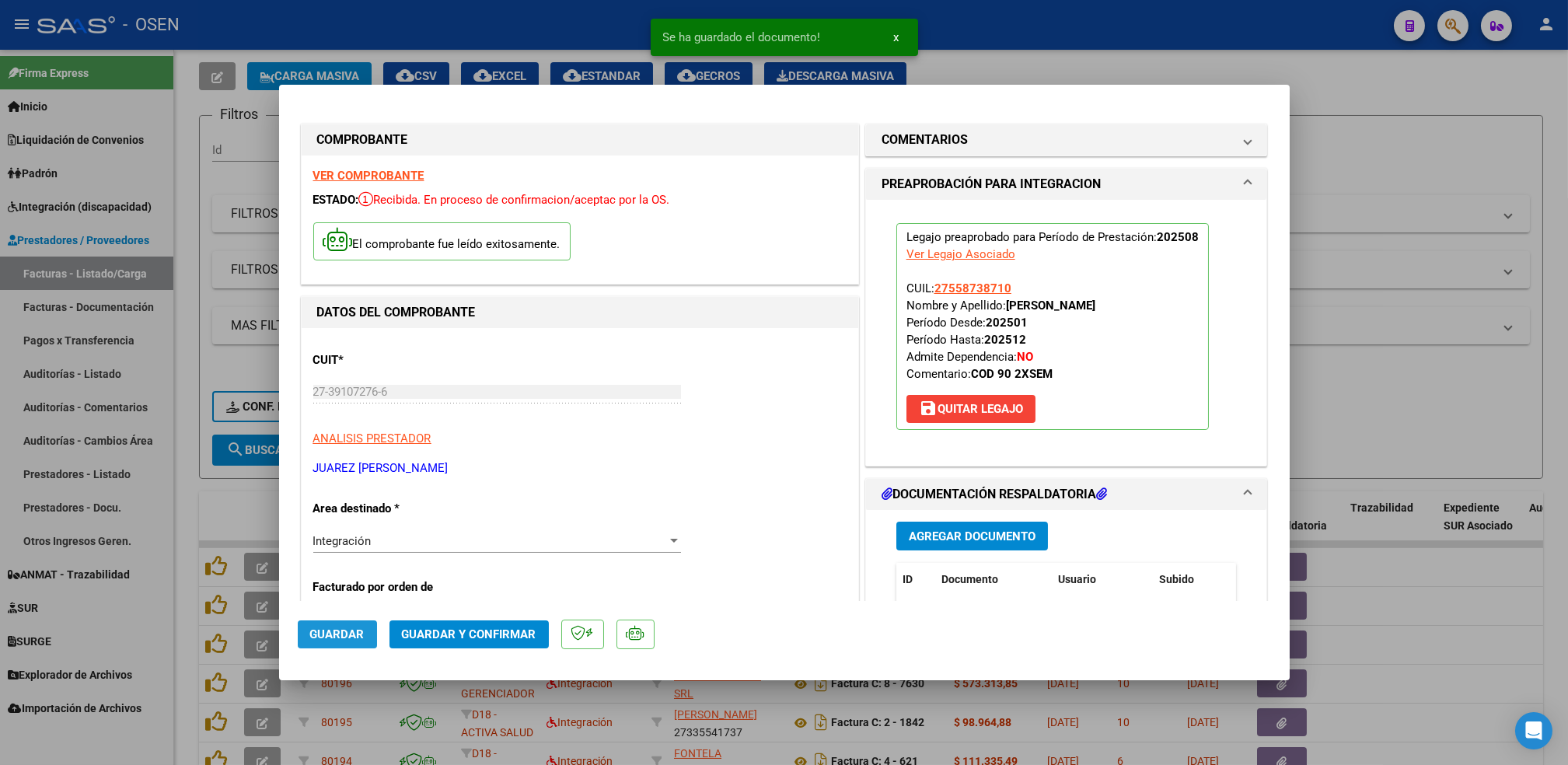
click at [364, 620] on button "Guardar" at bounding box center [338, 634] width 79 height 28
click at [191, 499] on div at bounding box center [784, 382] width 1568 height 765
type input "$ 0,00"
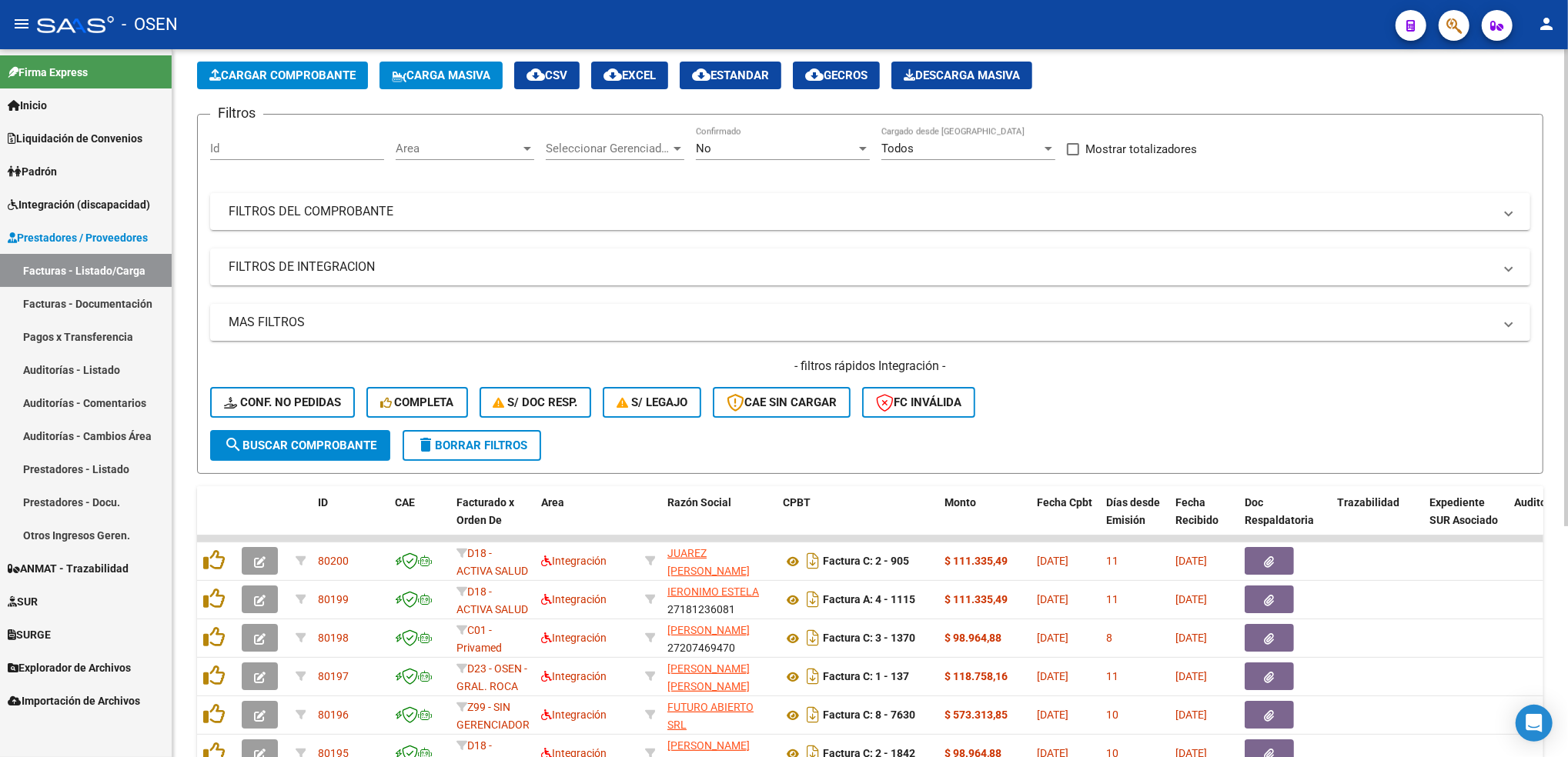
click at [344, 85] on button "Cargar Comprobante" at bounding box center [282, 75] width 171 height 28
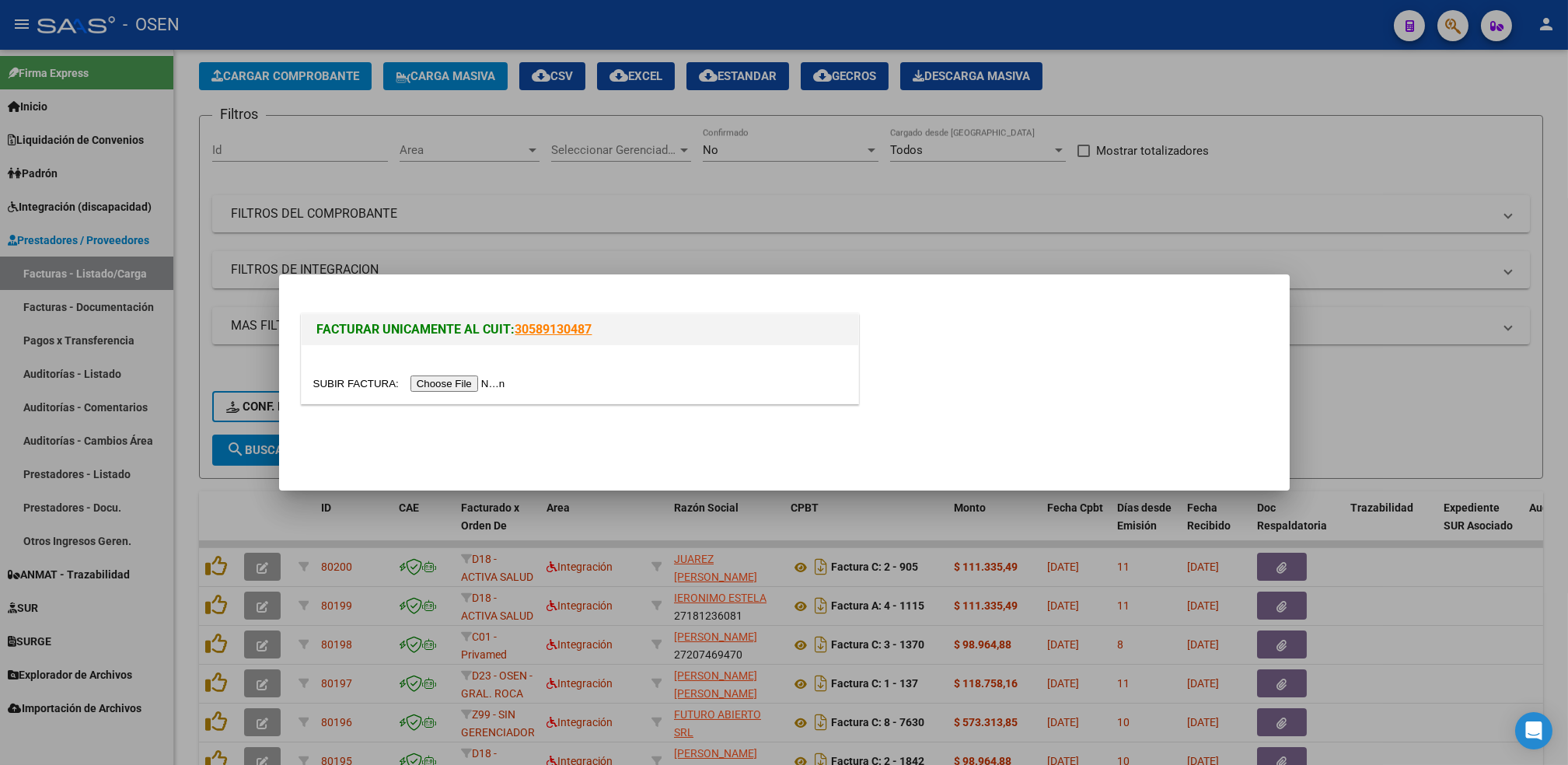
click at [456, 378] on input "file" at bounding box center [412, 383] width 197 height 16
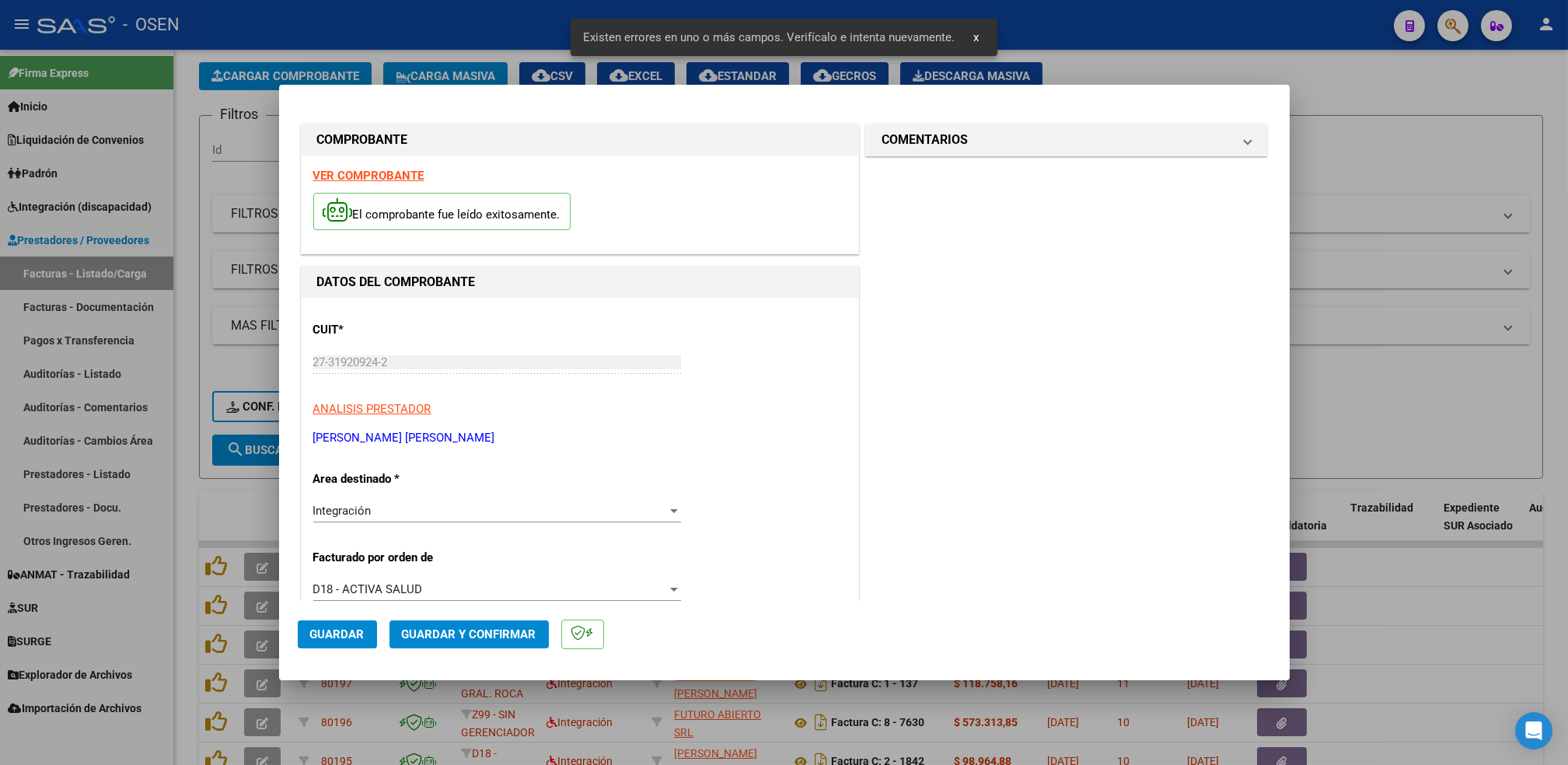
click at [375, 178] on strong "VER COMPROBANTE" at bounding box center [368, 176] width 111 height 14
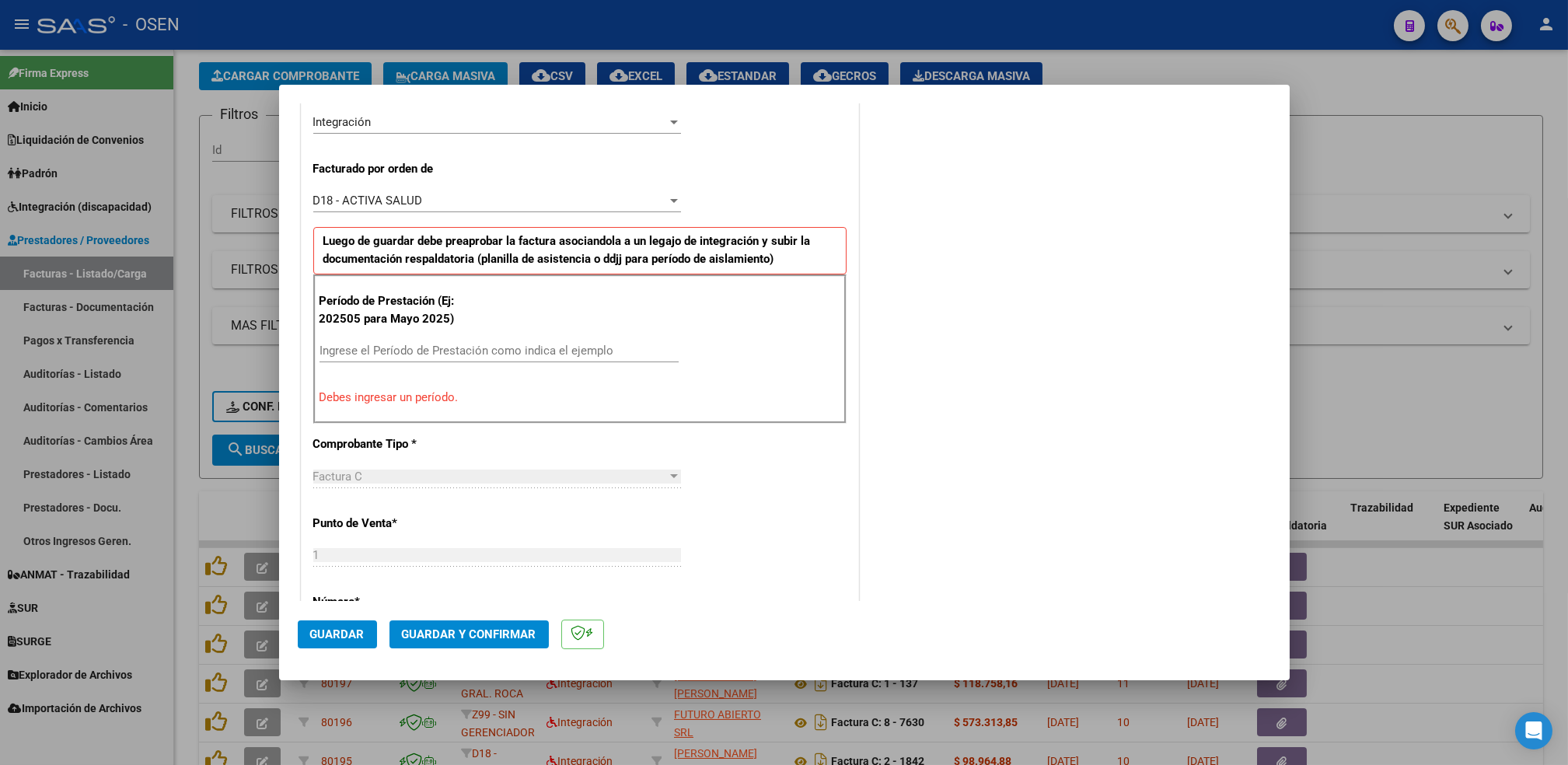
scroll to position [395, 0]
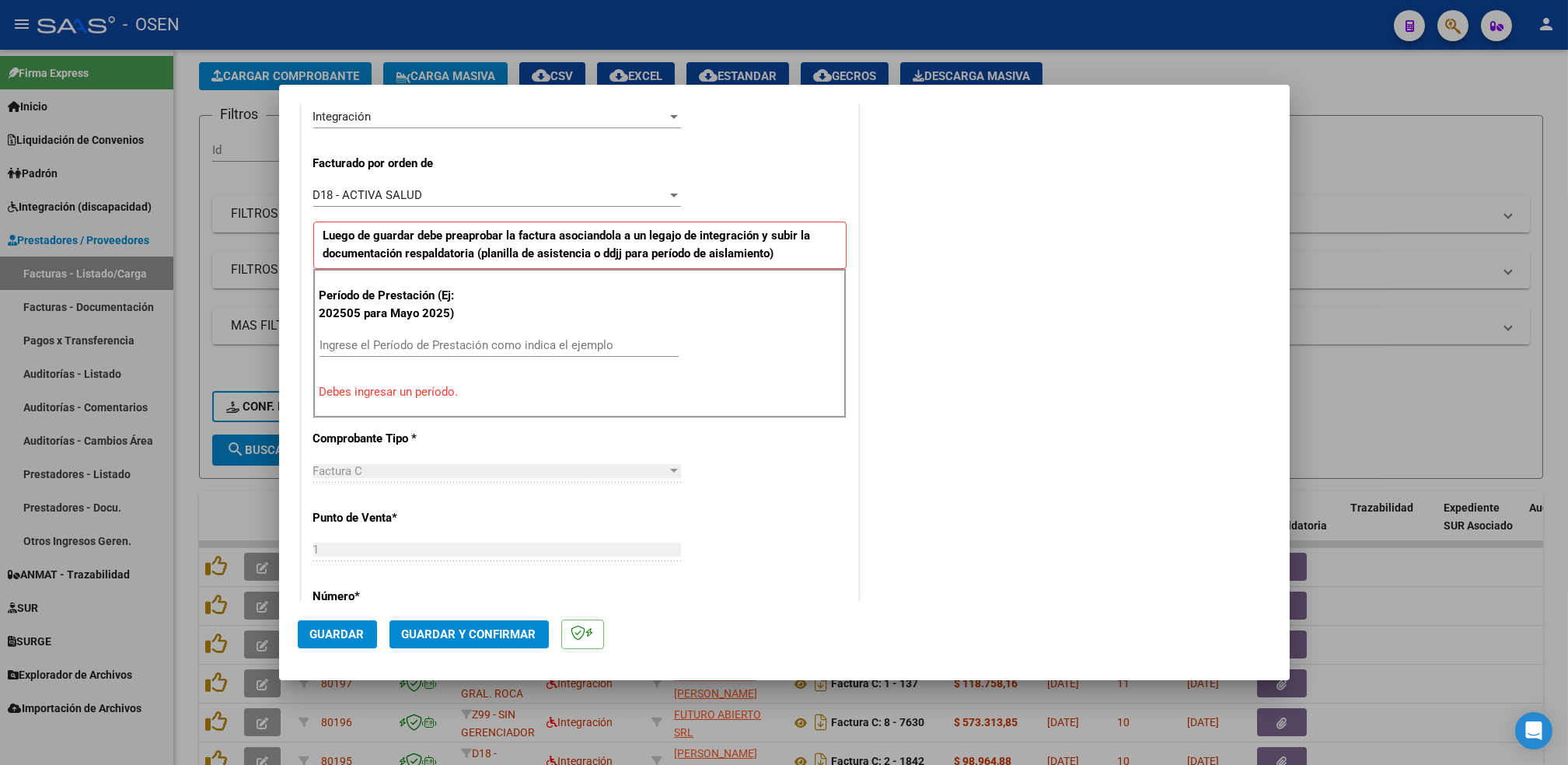
click at [606, 336] on div "Ingrese el Período de Prestación como indica el ejemplo" at bounding box center [499, 345] width 360 height 23
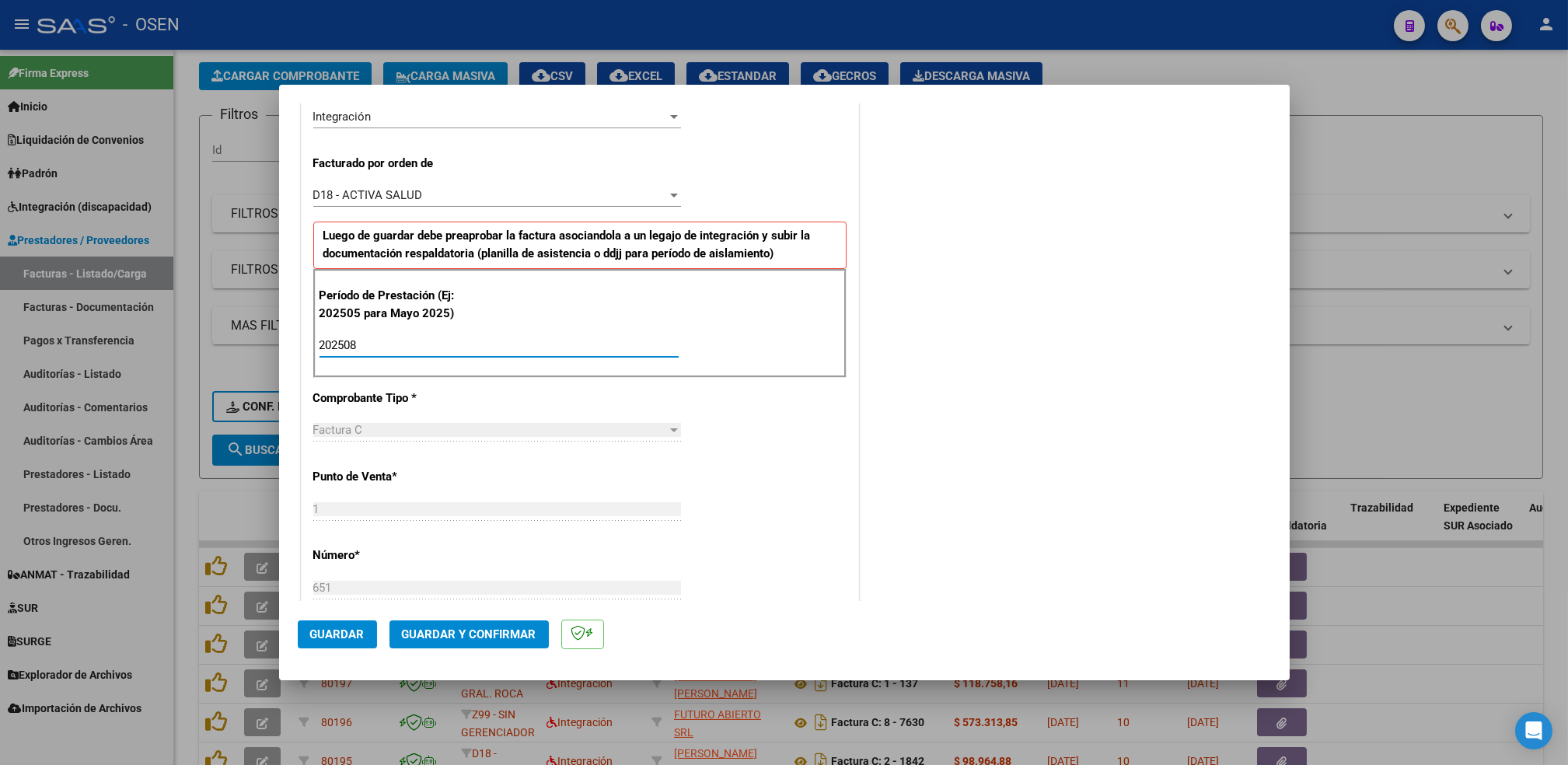
type input "202508"
click at [338, 620] on button "Guardar" at bounding box center [338, 634] width 79 height 28
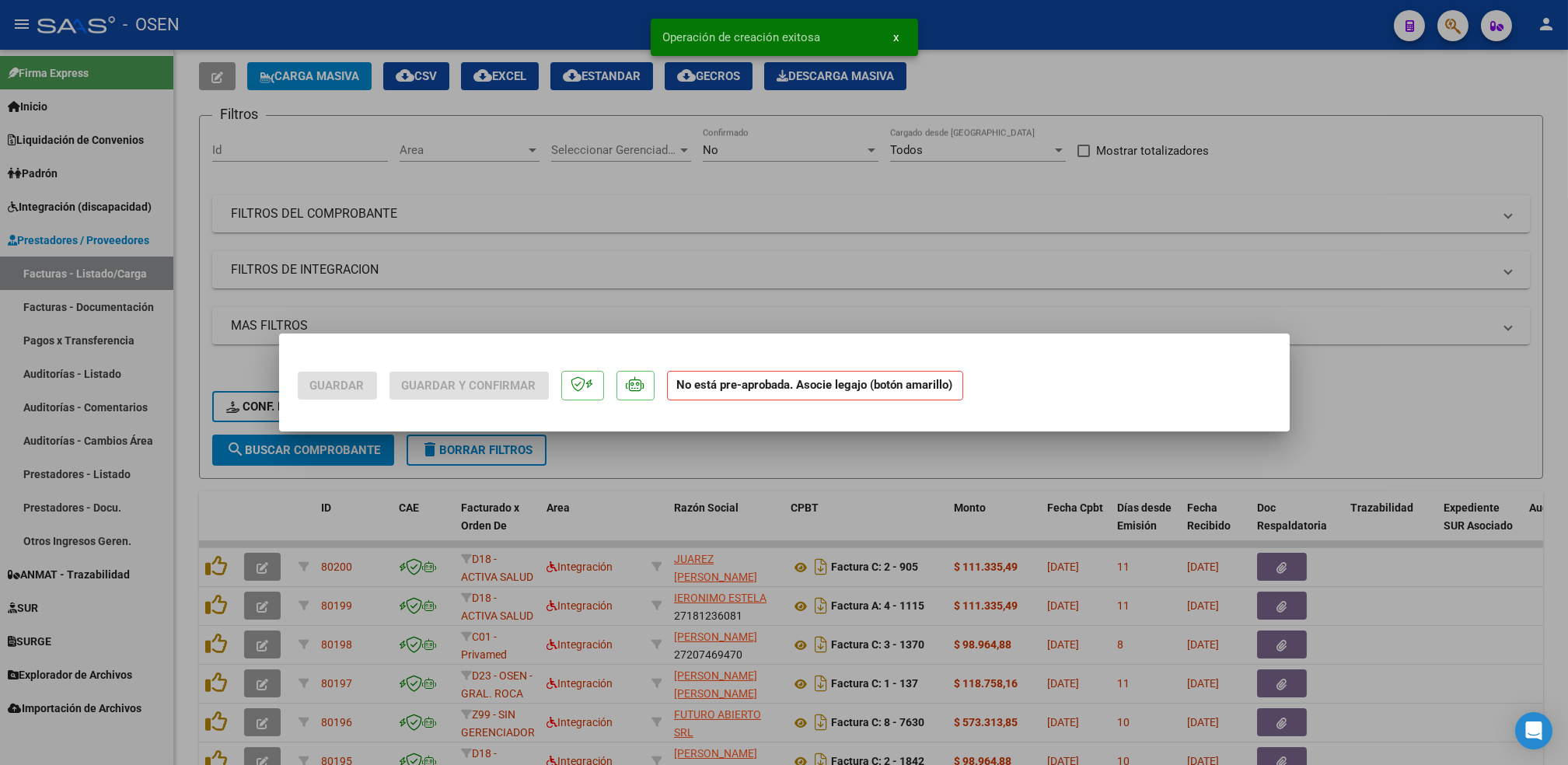
scroll to position [0, 0]
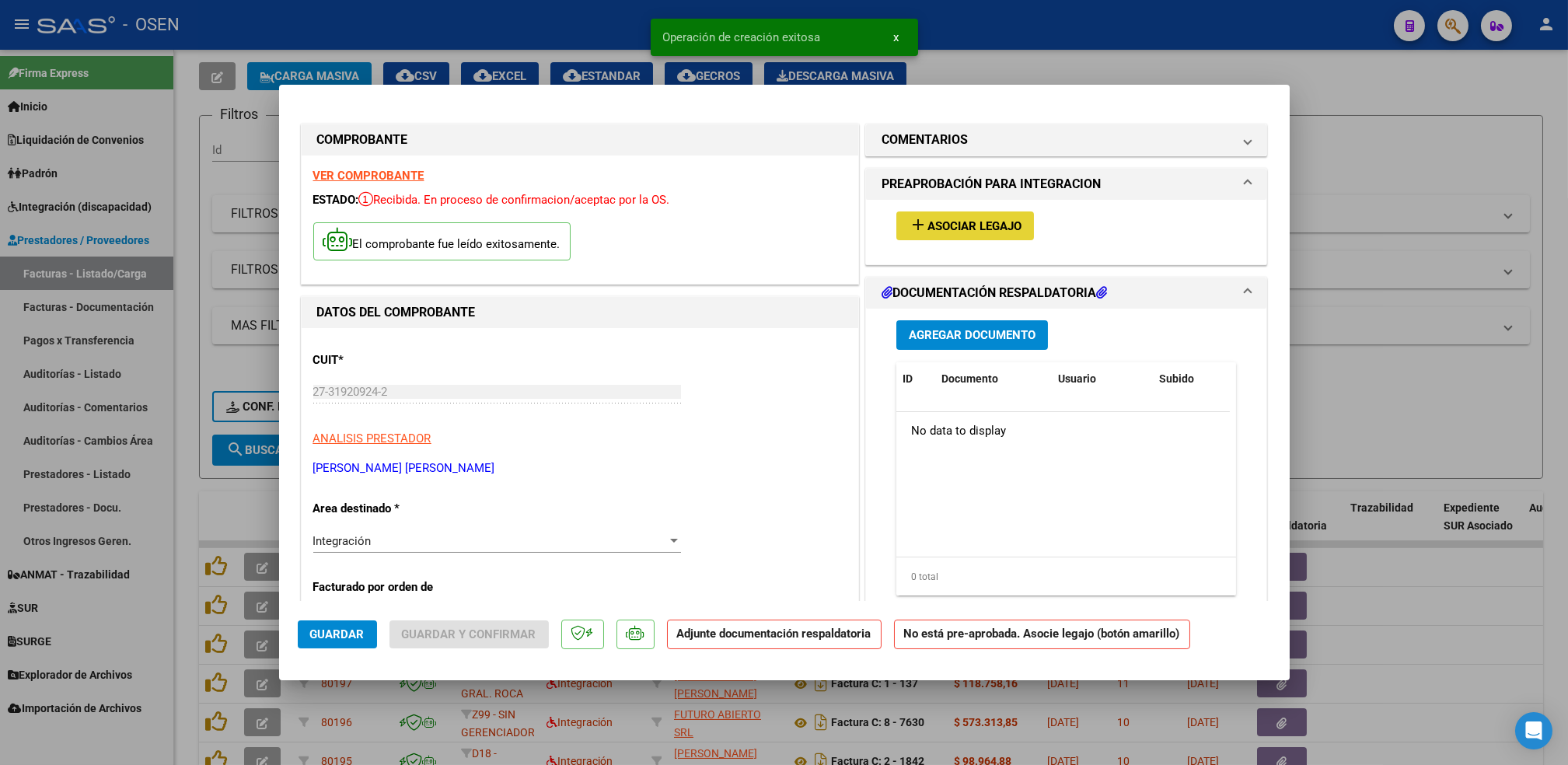
click at [969, 237] on button "add Asociar Legajo" at bounding box center [965, 226] width 138 height 29
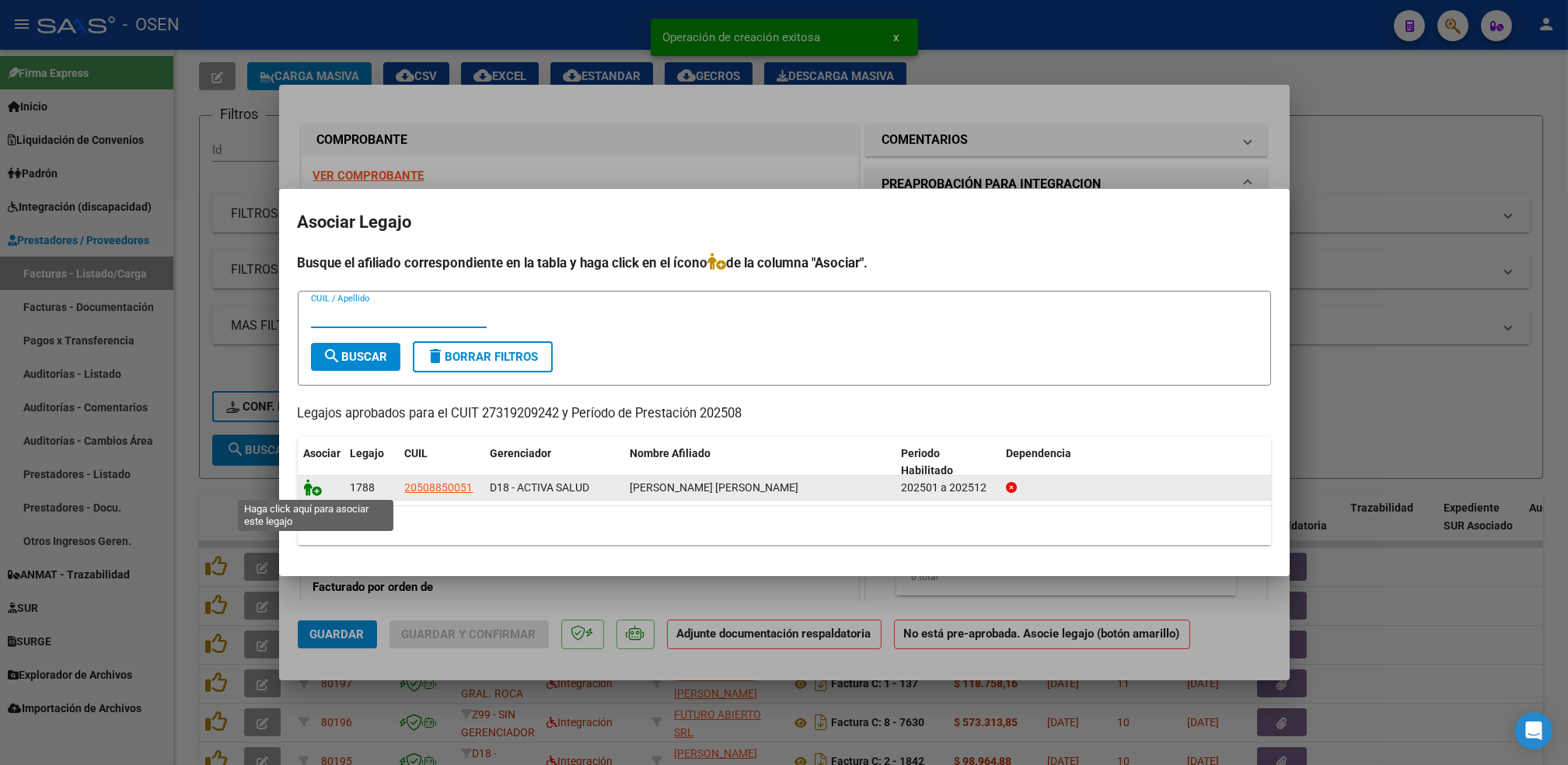
click at [320, 492] on icon at bounding box center [312, 488] width 18 height 17
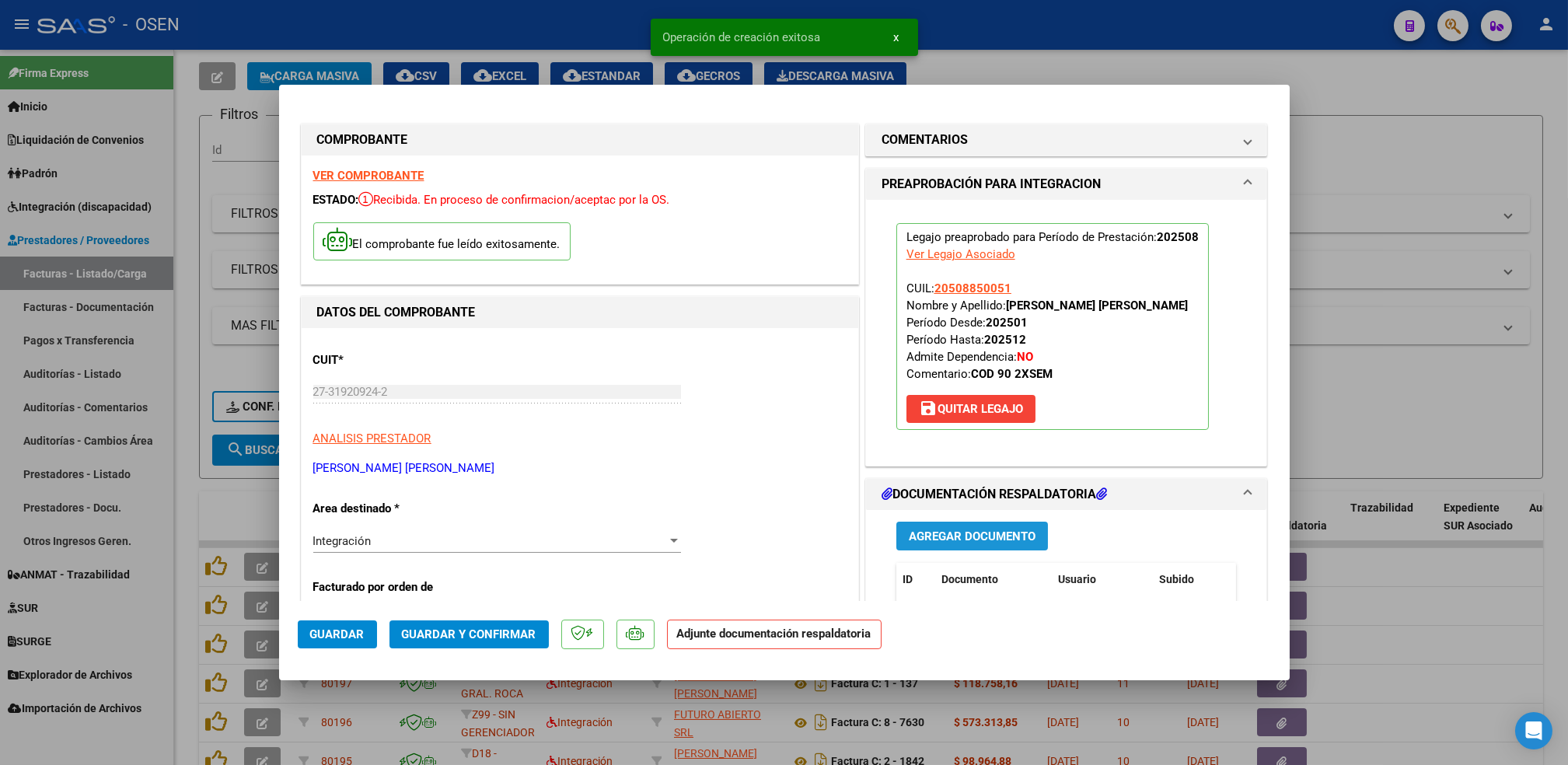
click at [992, 535] on span "Agregar Documento" at bounding box center [972, 536] width 126 height 14
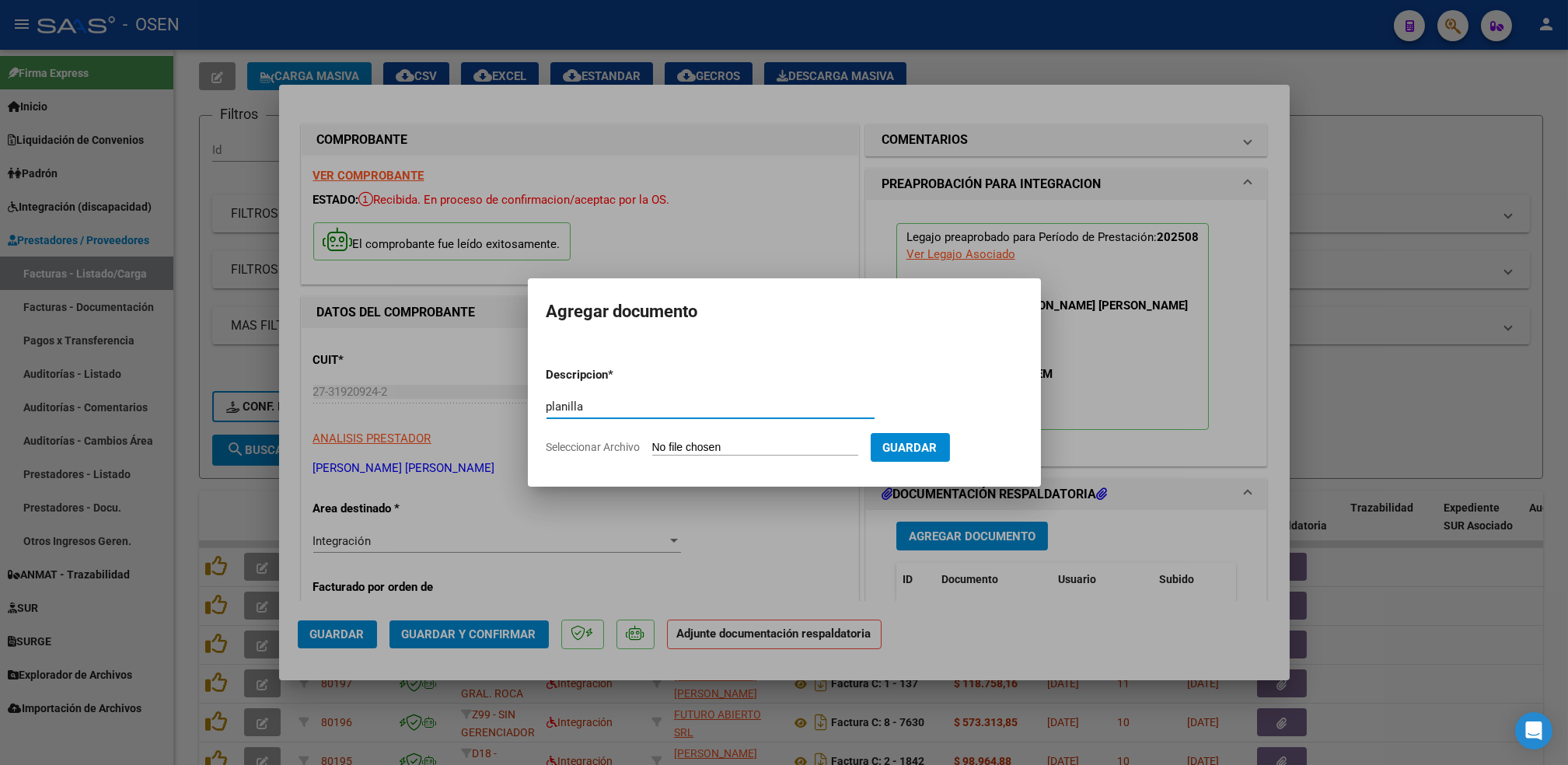
type input "planilla"
click at [653, 441] on input "Seleccionar Archivo" at bounding box center [756, 448] width 206 height 14
type input "C:\fakepath\Asist Máximo A agosto .pdf"
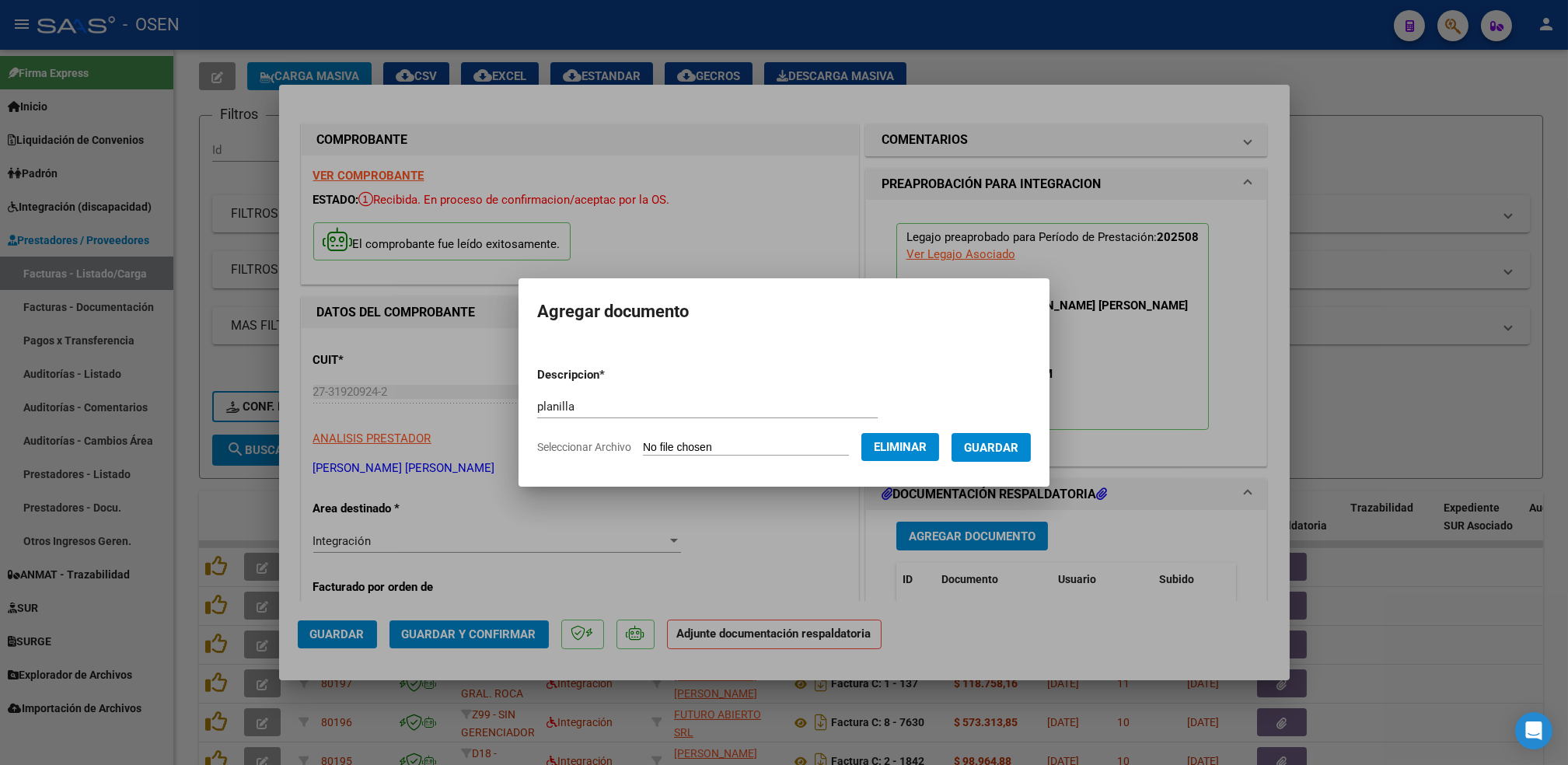
click at [1013, 451] on span "Guardar" at bounding box center [991, 448] width 54 height 14
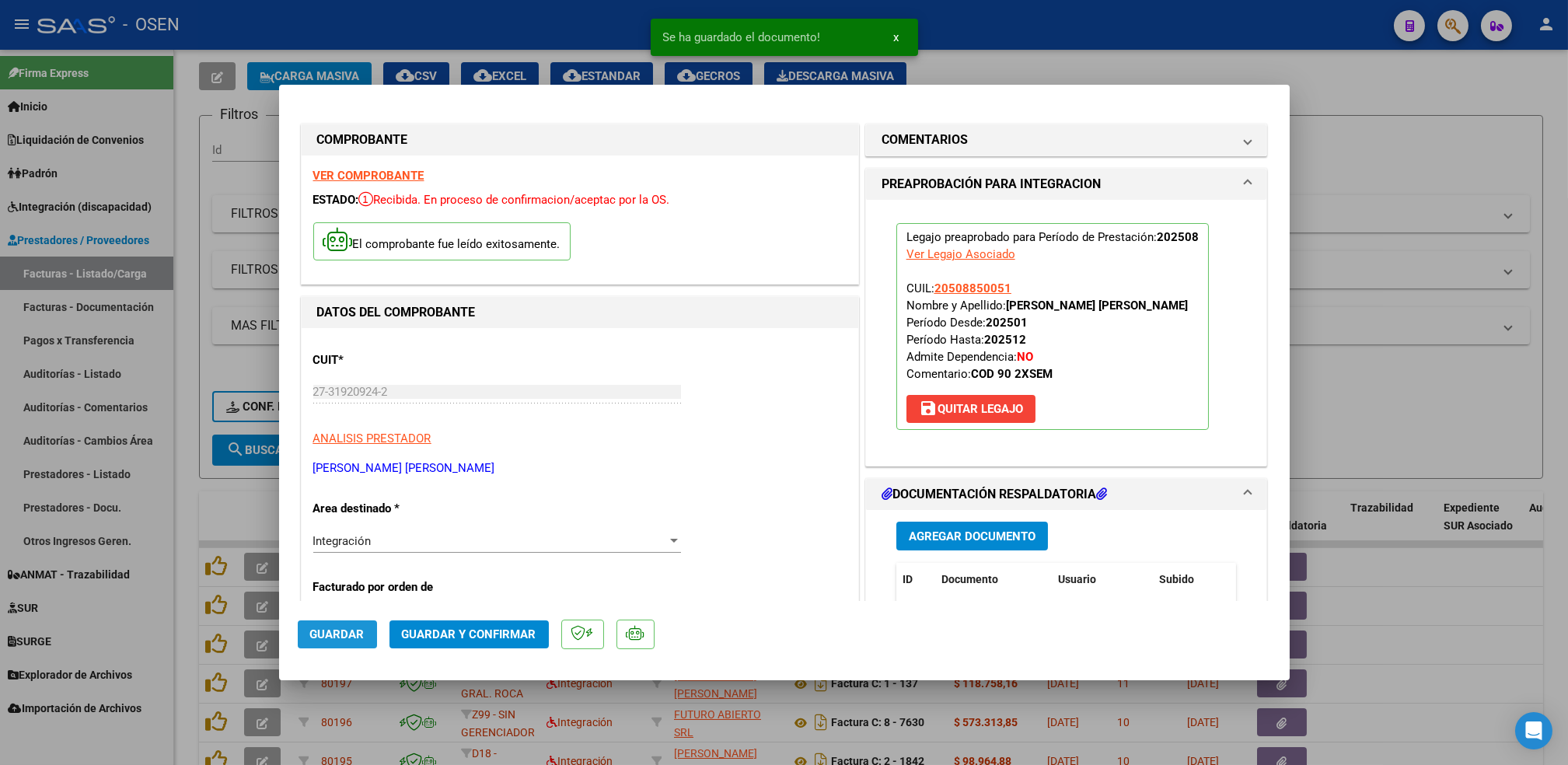
click at [342, 639] on span "Guardar" at bounding box center [338, 635] width 54 height 14
click at [193, 499] on div at bounding box center [784, 382] width 1568 height 765
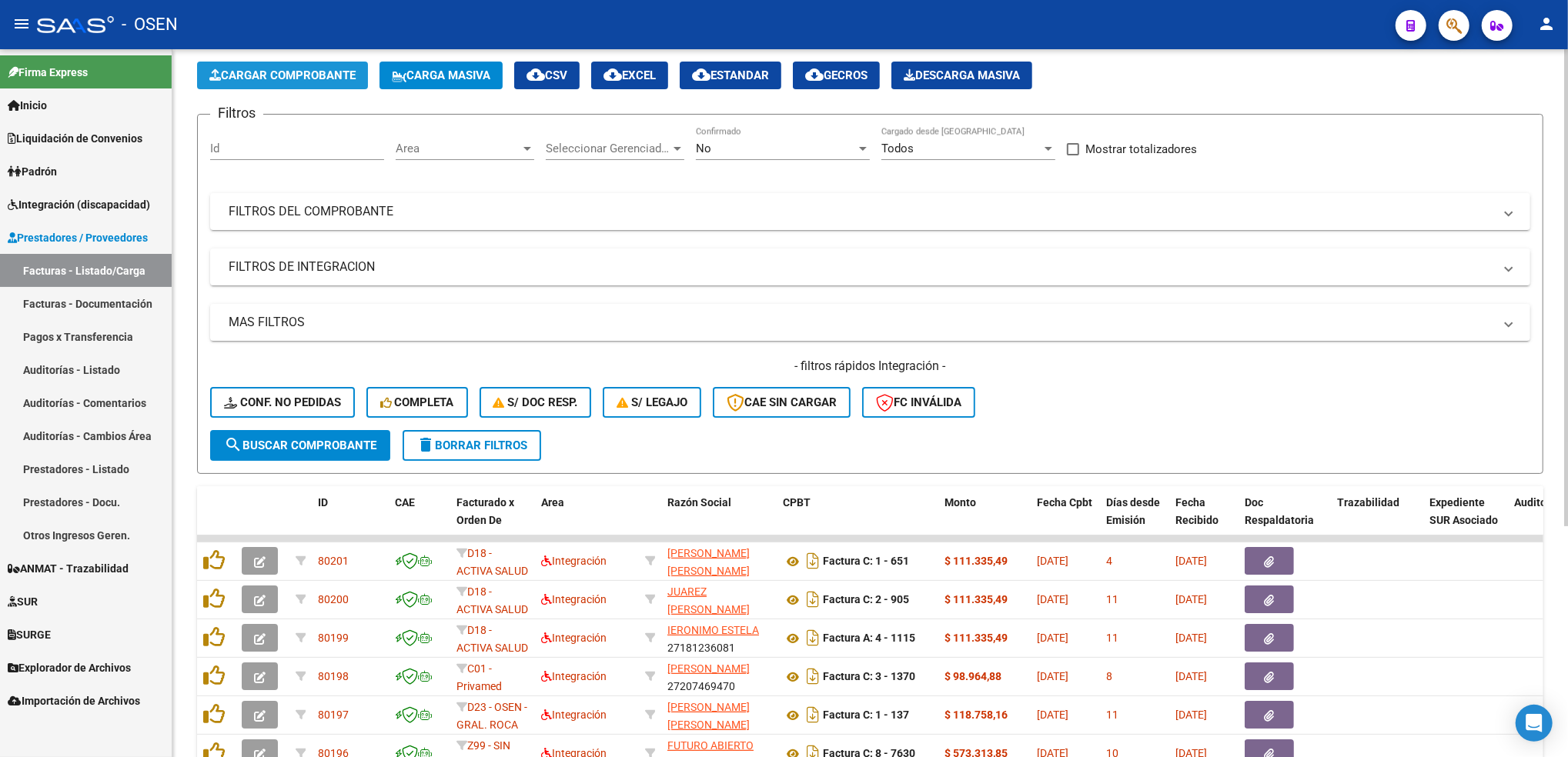
click at [338, 73] on span "Cargar Comprobante" at bounding box center [282, 75] width 146 height 14
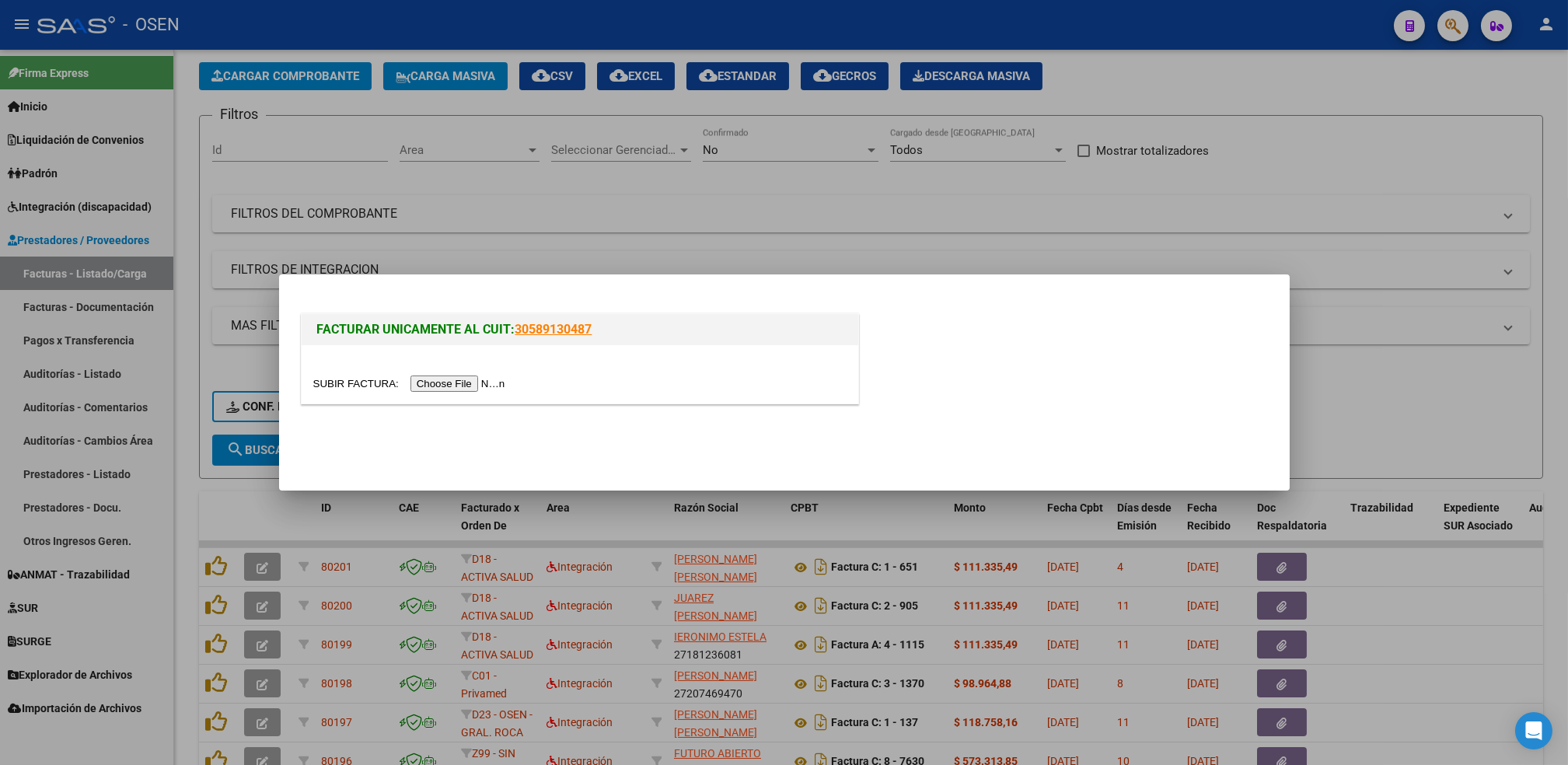
click at [445, 383] on input "file" at bounding box center [412, 383] width 197 height 16
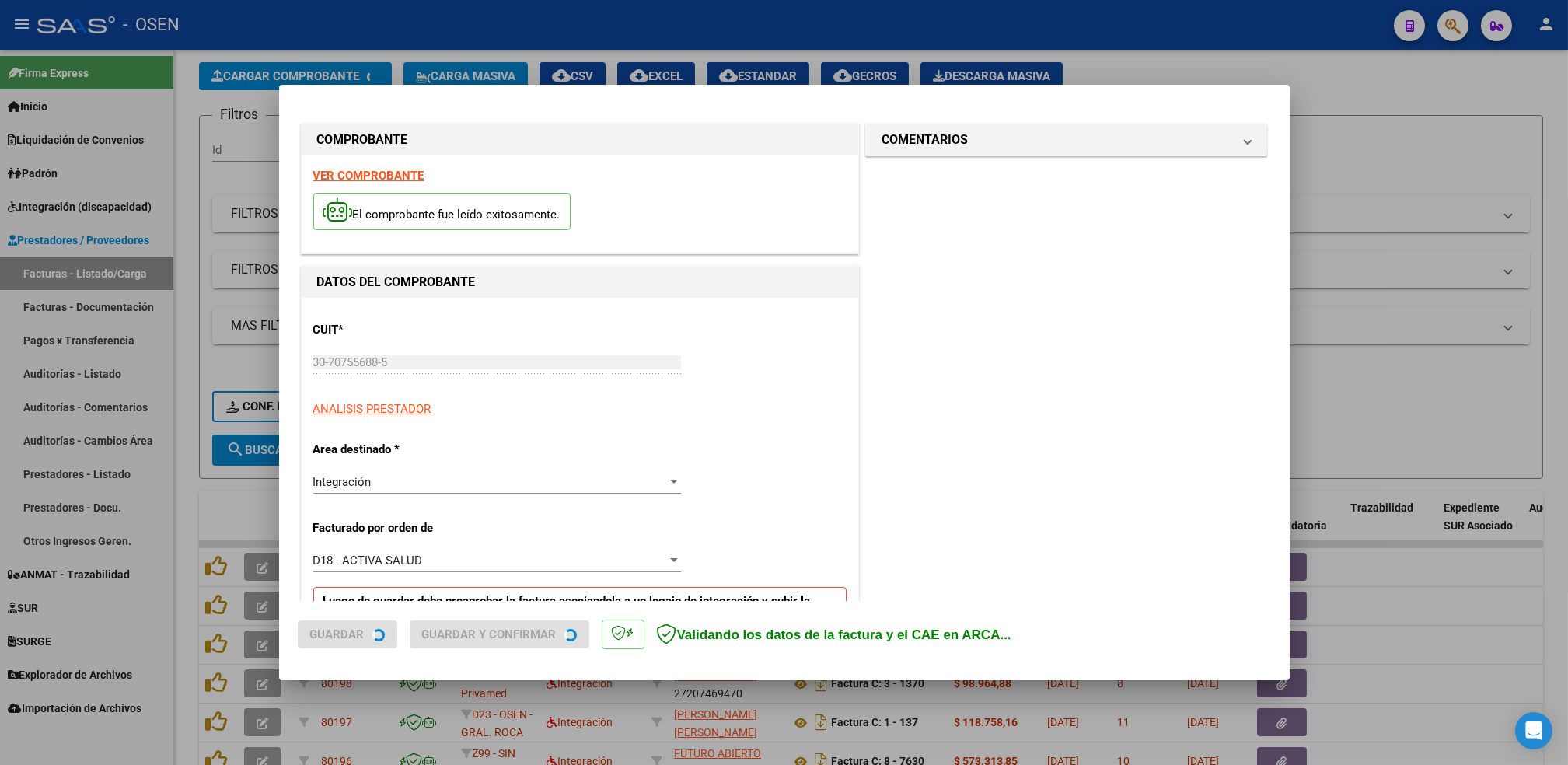
click at [349, 331] on p "CUIT *" at bounding box center [393, 330] width 160 height 18
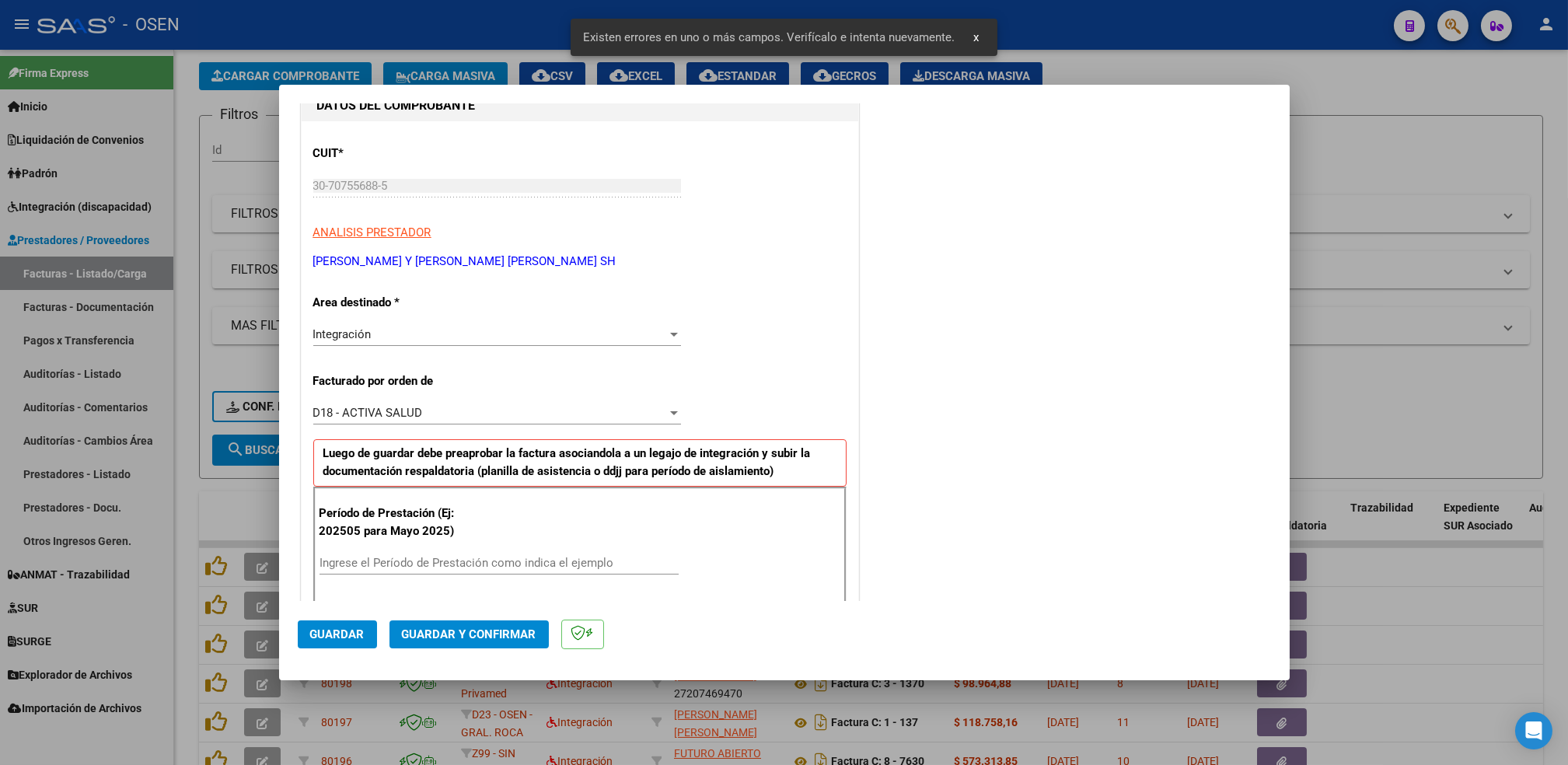
scroll to position [11, 0]
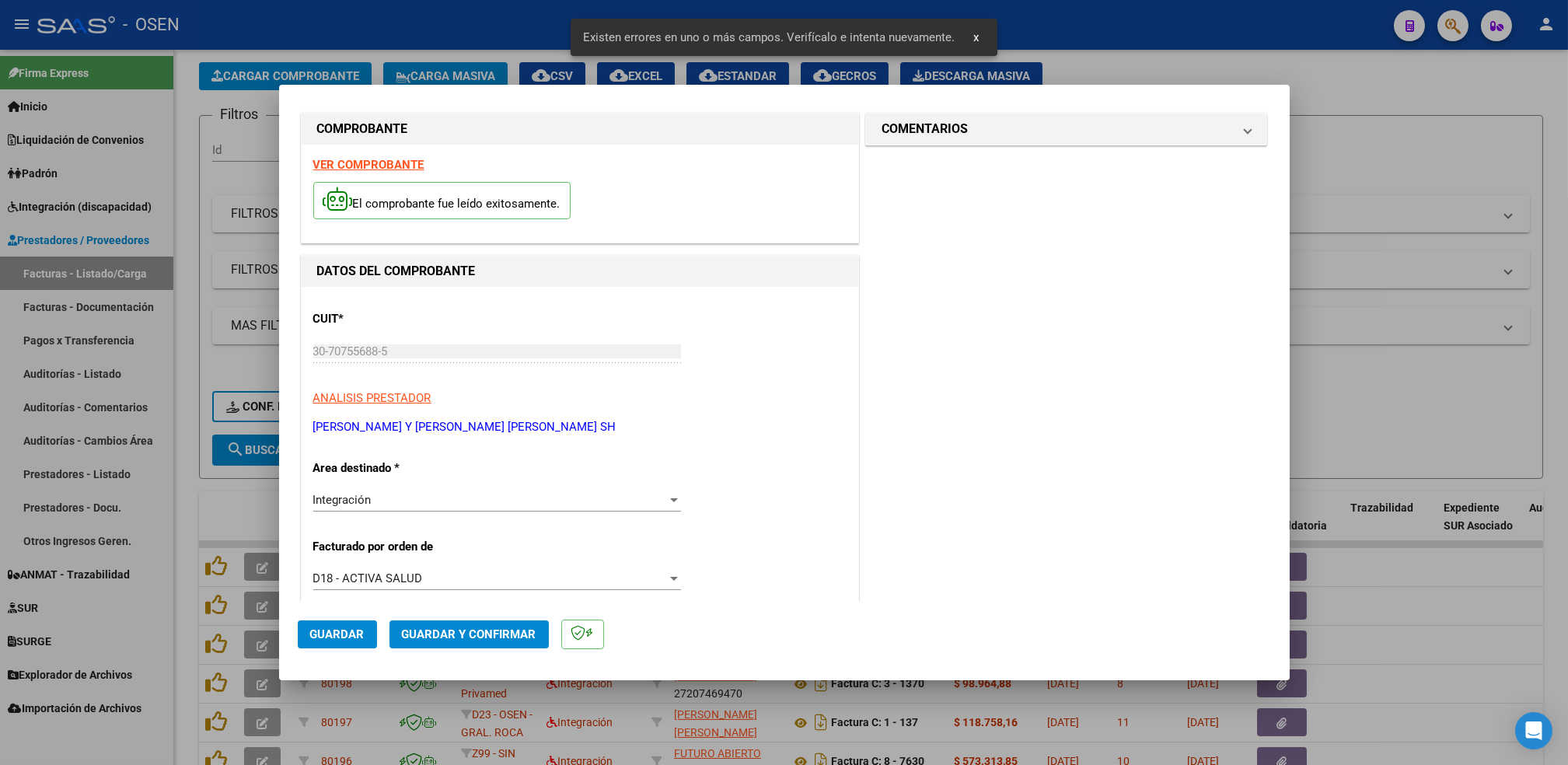
click at [361, 166] on strong "VER COMPROBANTE" at bounding box center [368, 165] width 111 height 14
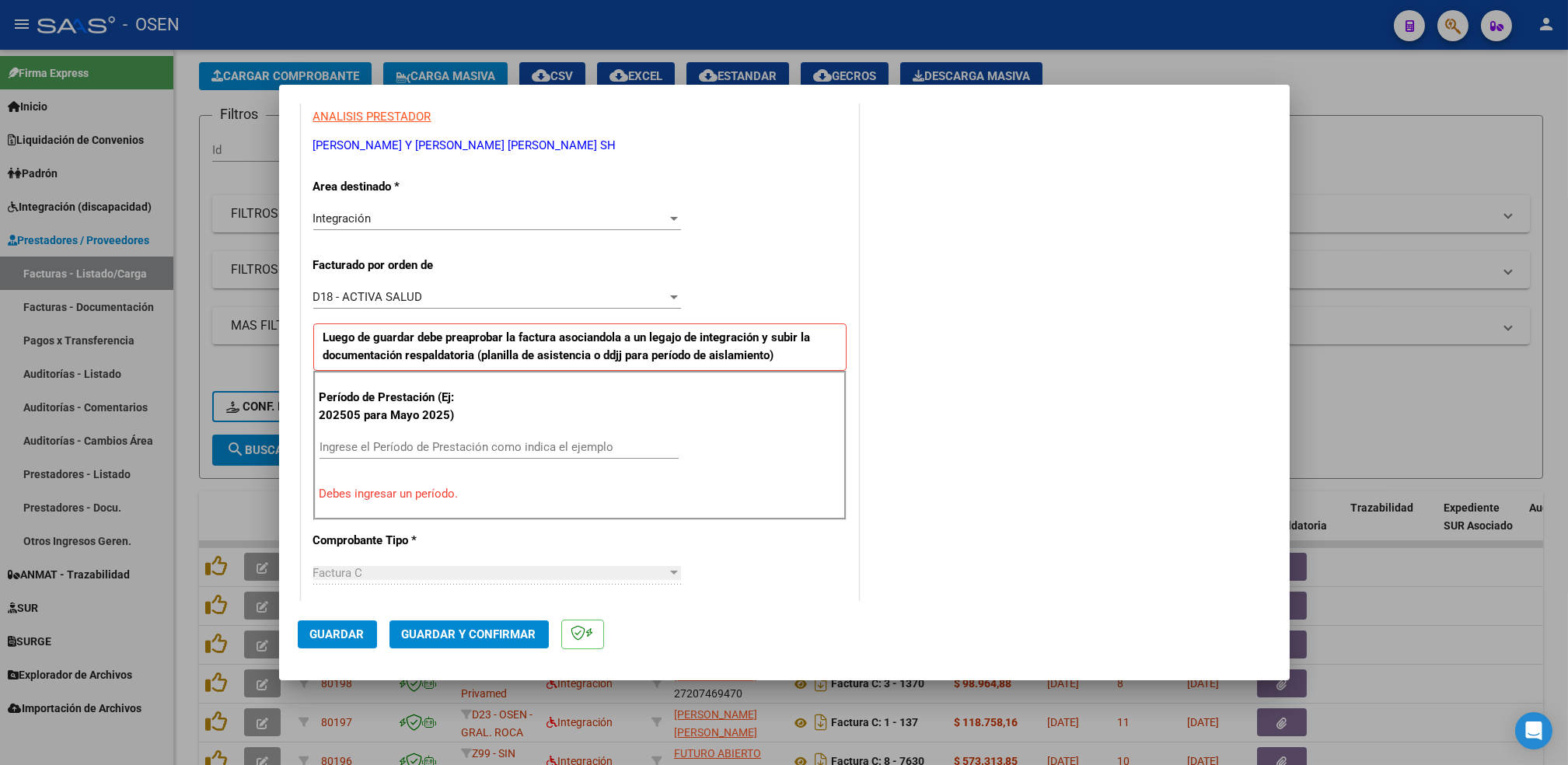
scroll to position [370, 0]
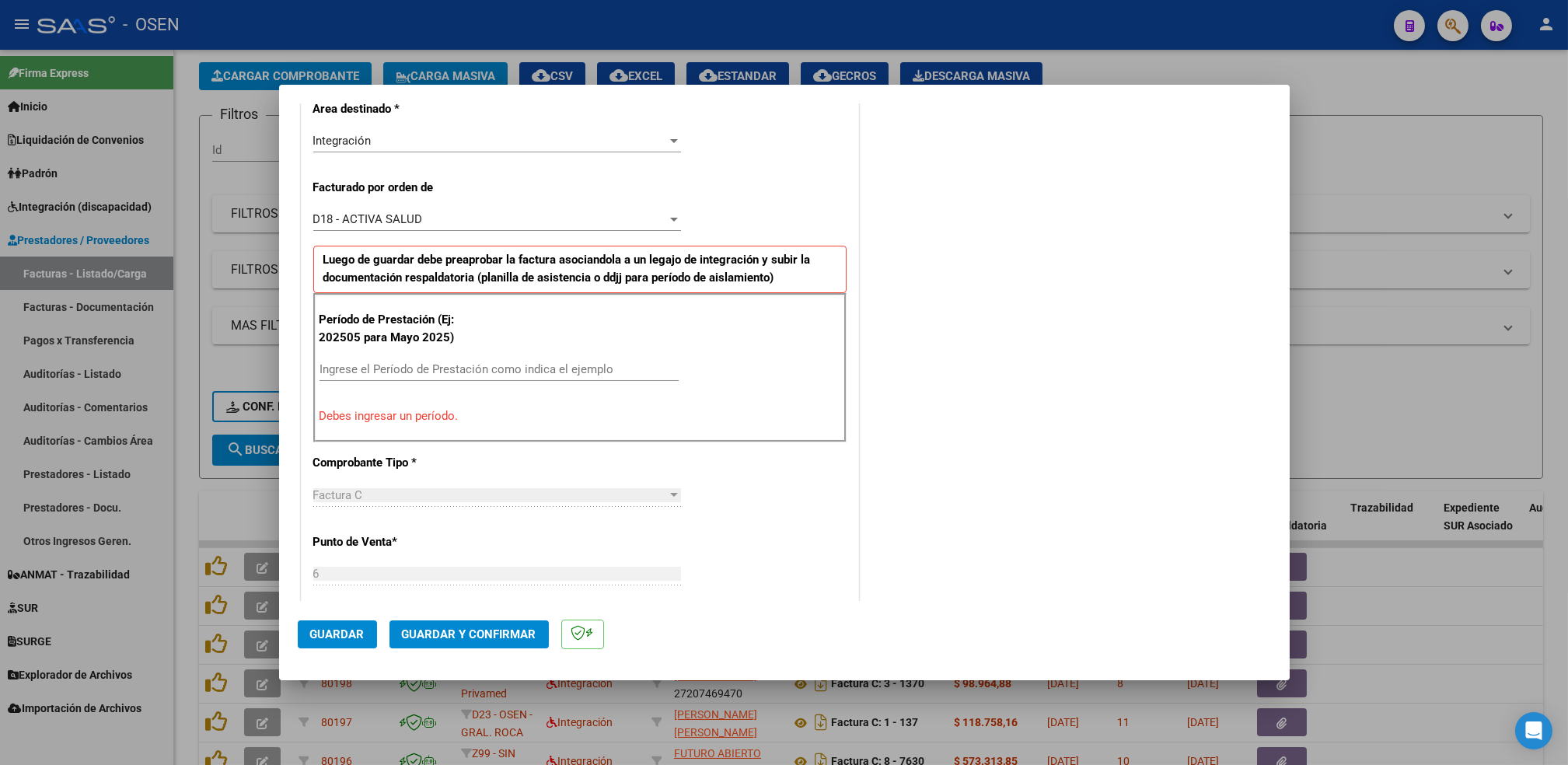
click at [583, 377] on div "Ingrese el Período de Prestación como indica el ejemplo" at bounding box center [499, 369] width 360 height 23
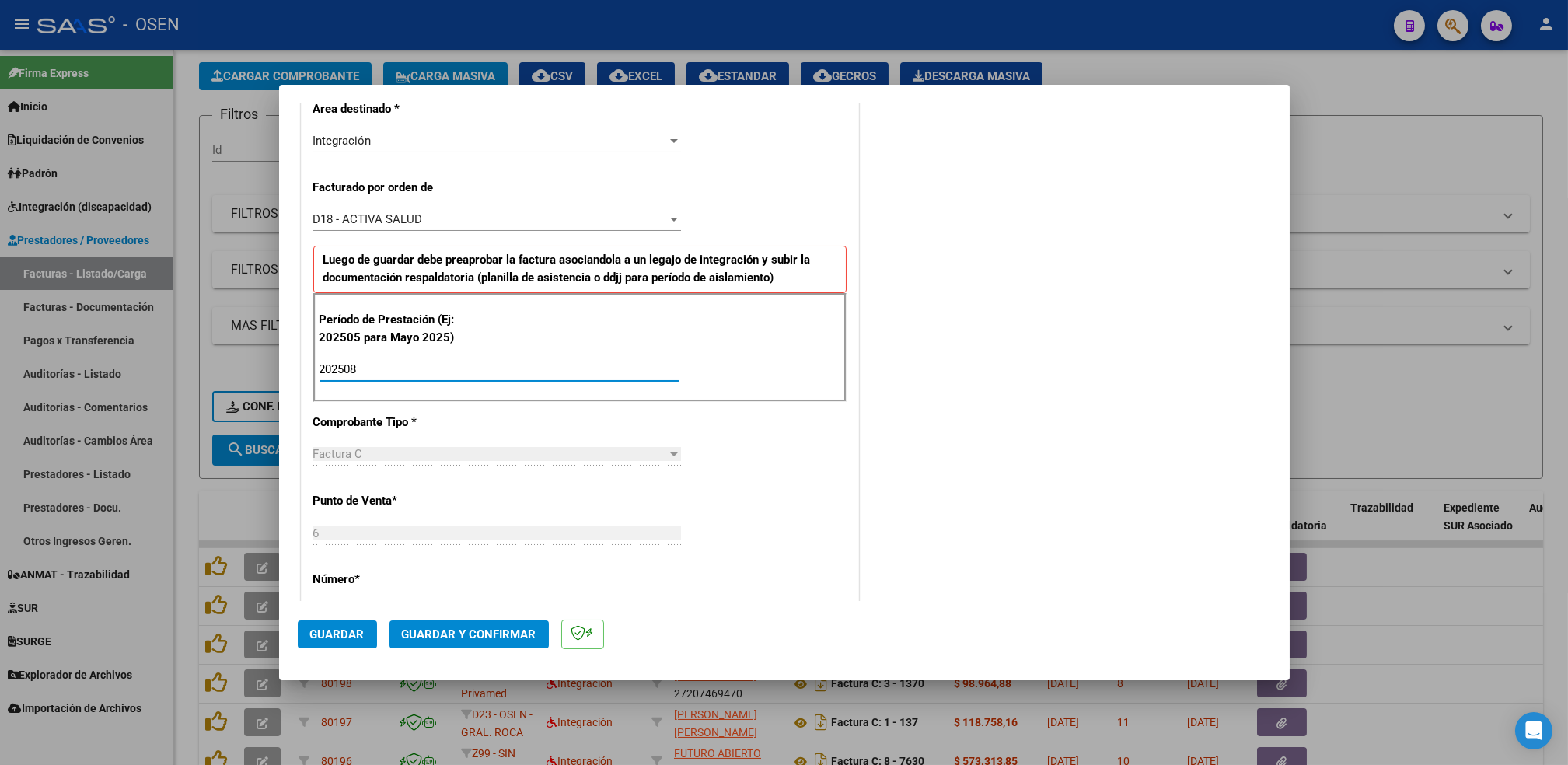
type input "202508"
click at [339, 634] on span "Guardar" at bounding box center [338, 635] width 54 height 14
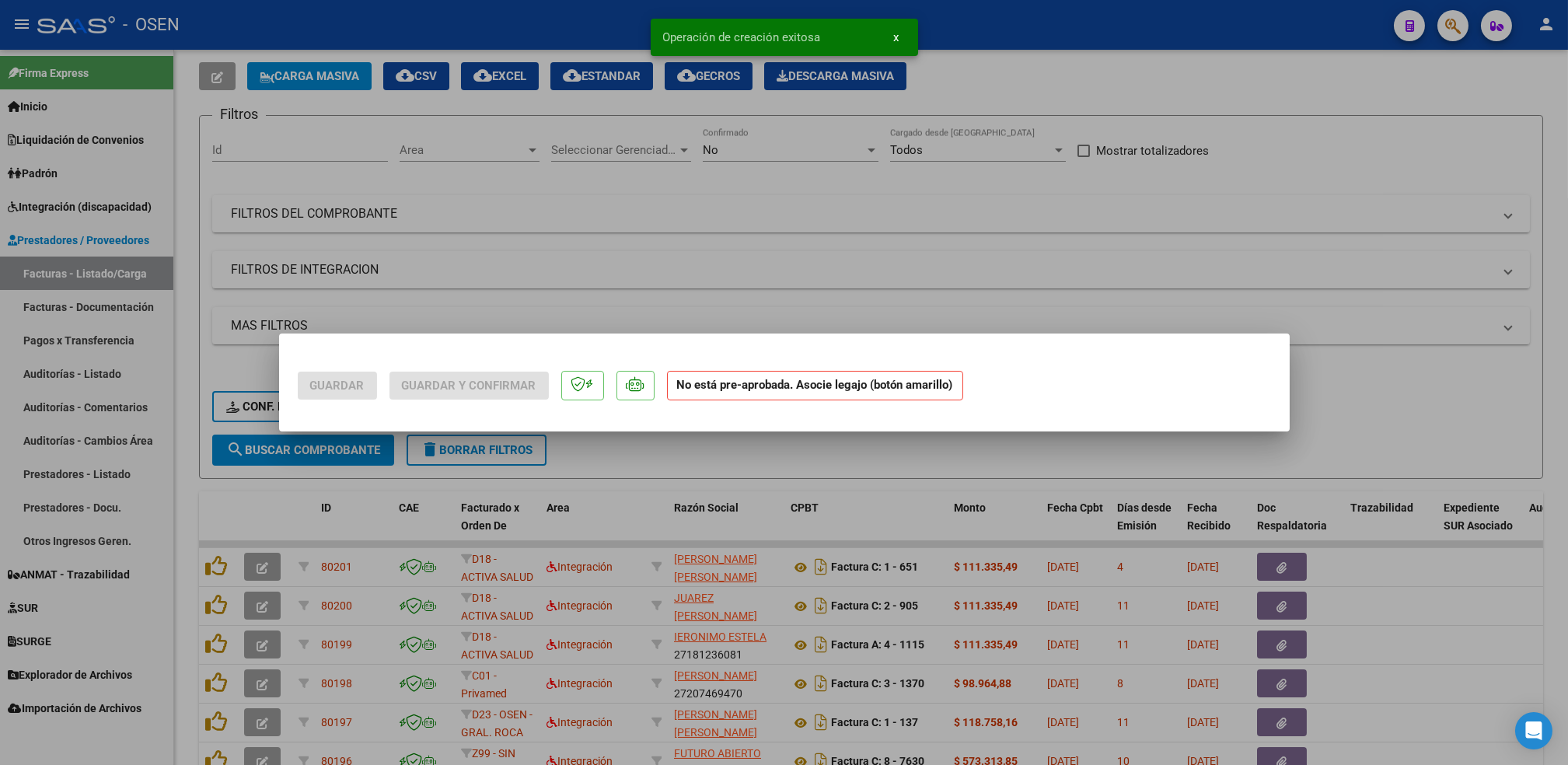
scroll to position [0, 0]
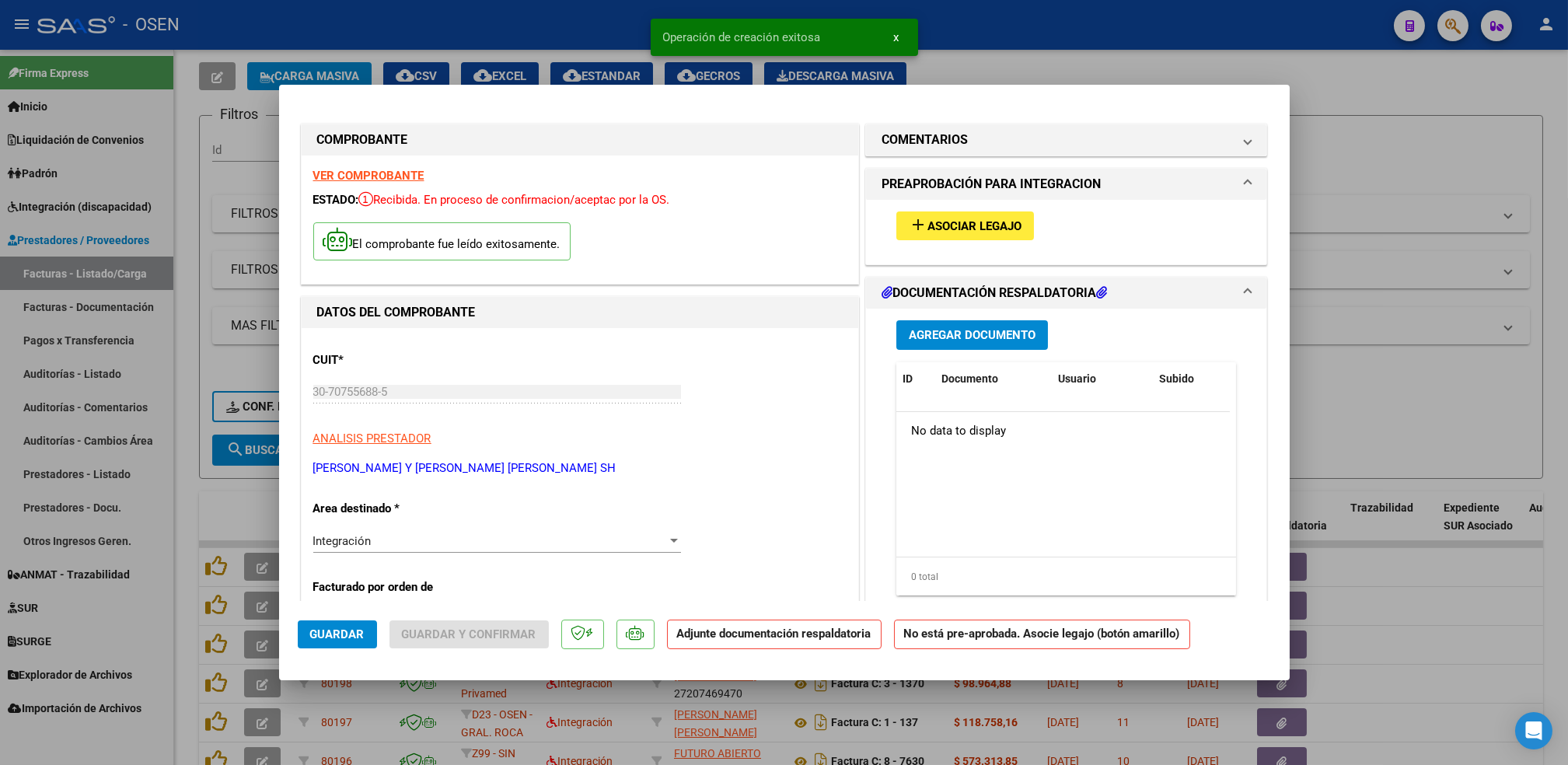
click at [983, 215] on button "add Asociar Legajo" at bounding box center [965, 226] width 138 height 29
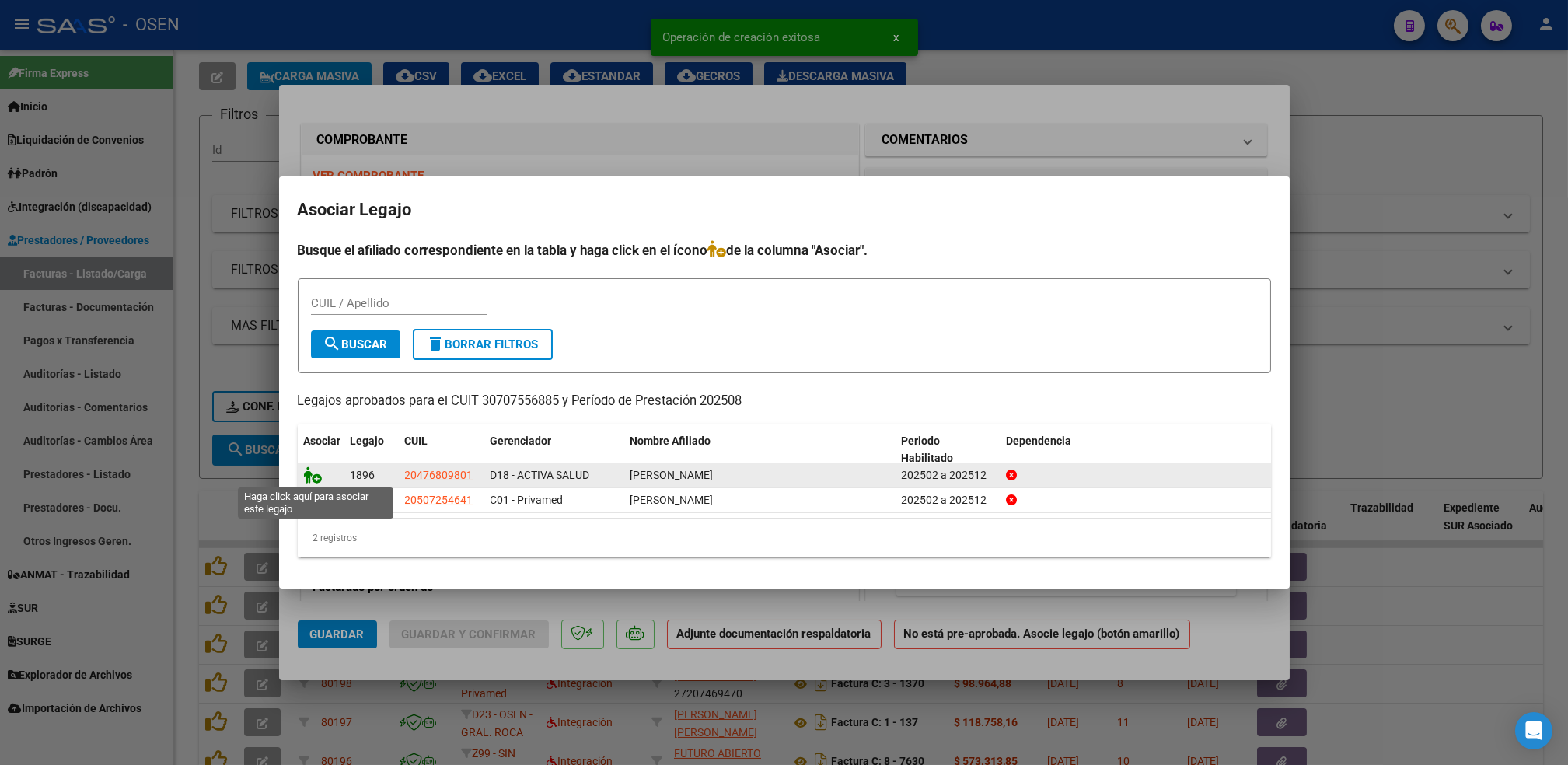
click at [309, 481] on icon at bounding box center [312, 476] width 18 height 17
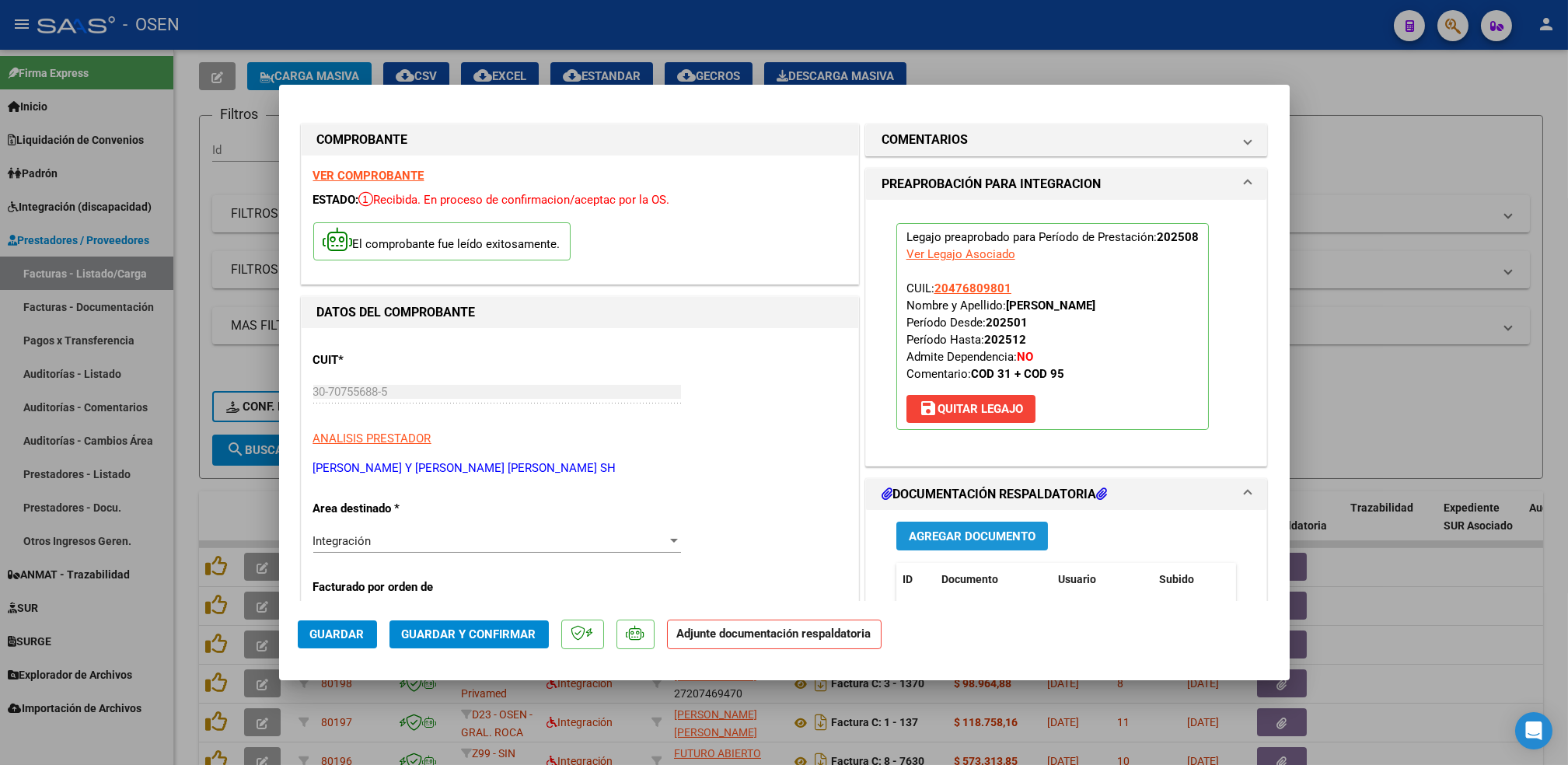
click at [954, 522] on button "Agregar Documento" at bounding box center [972, 536] width 151 height 29
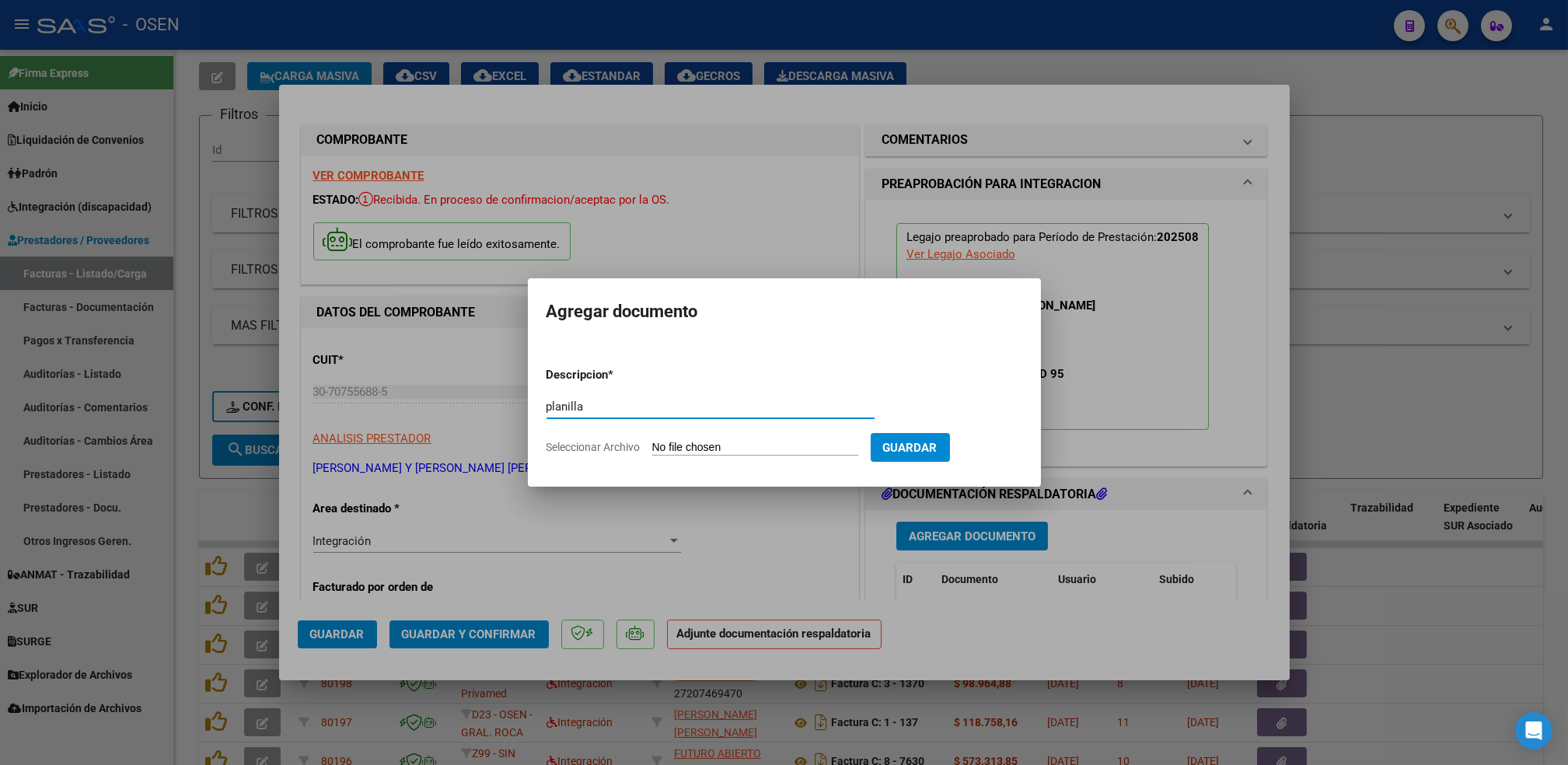
type input "planilla"
click at [653, 441] on input "Seleccionar Archivo" at bounding box center [756, 448] width 206 height 14
type input "C:\fakepath\GONZALEZ MATEO PAago.pdf"
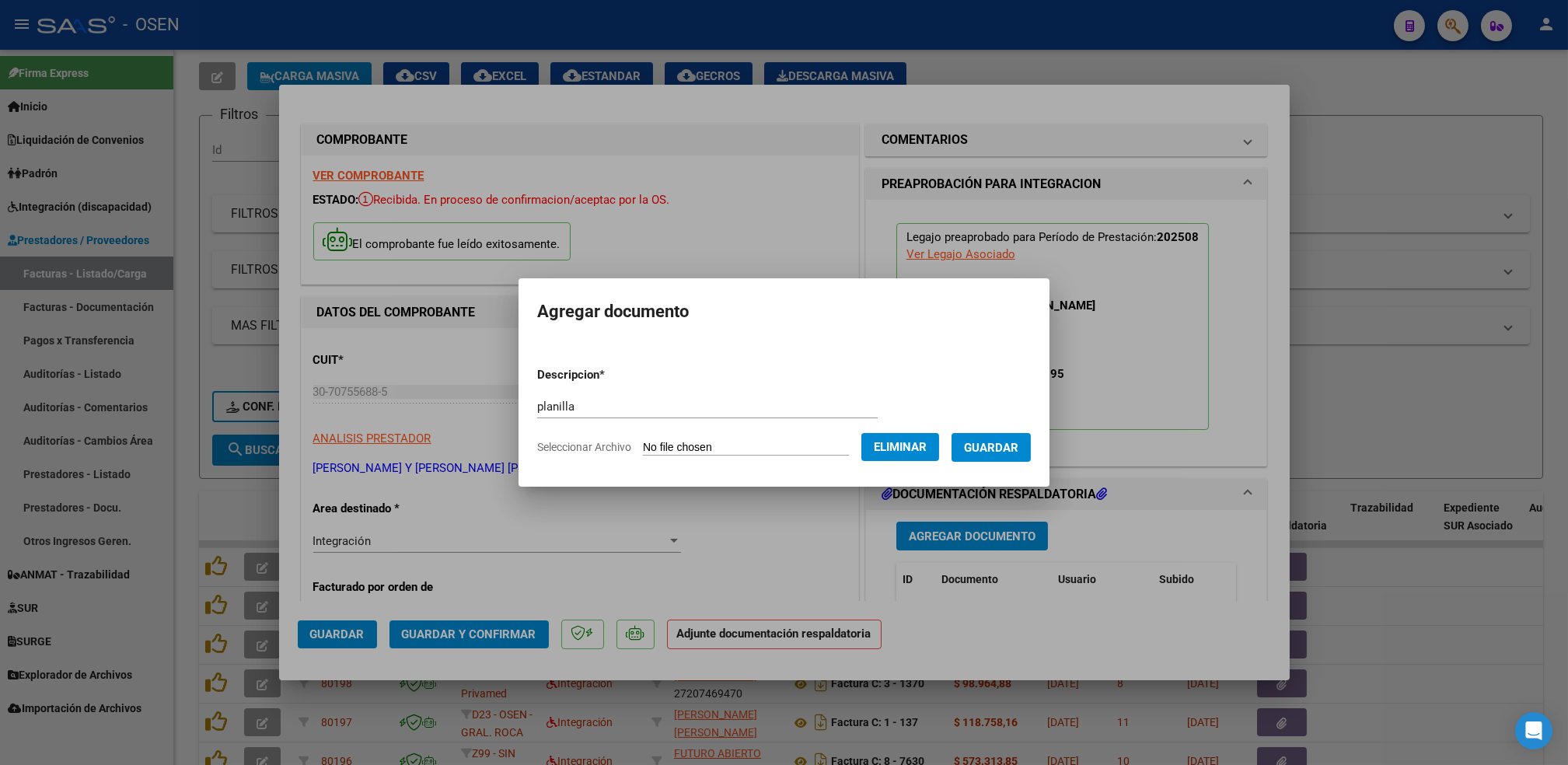
click at [1012, 460] on button "Guardar" at bounding box center [991, 448] width 79 height 29
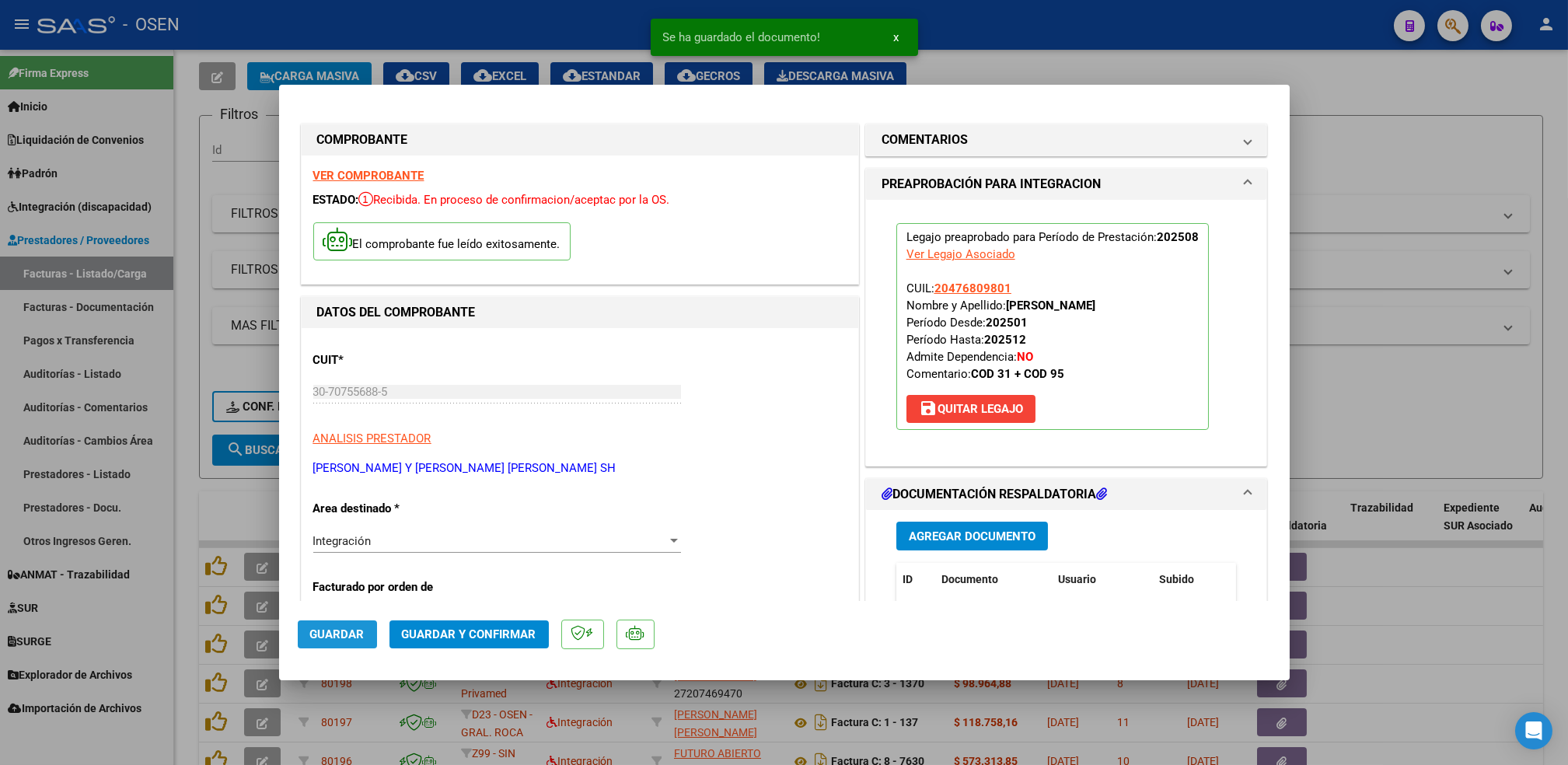
click at [338, 625] on button "Guardar" at bounding box center [338, 634] width 79 height 28
click at [180, 475] on div at bounding box center [784, 382] width 1568 height 765
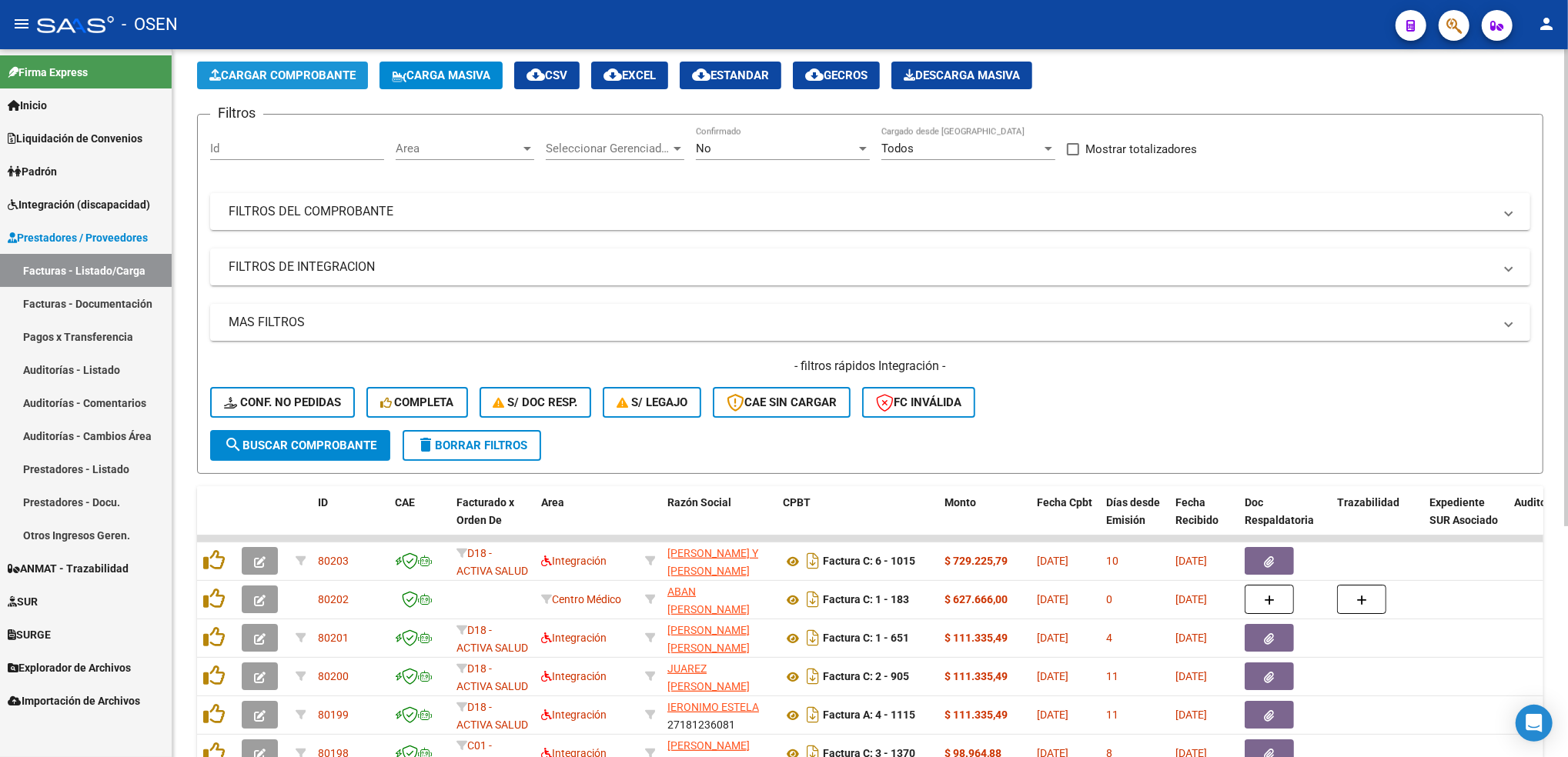
click at [334, 74] on span "Cargar Comprobante" at bounding box center [282, 75] width 146 height 14
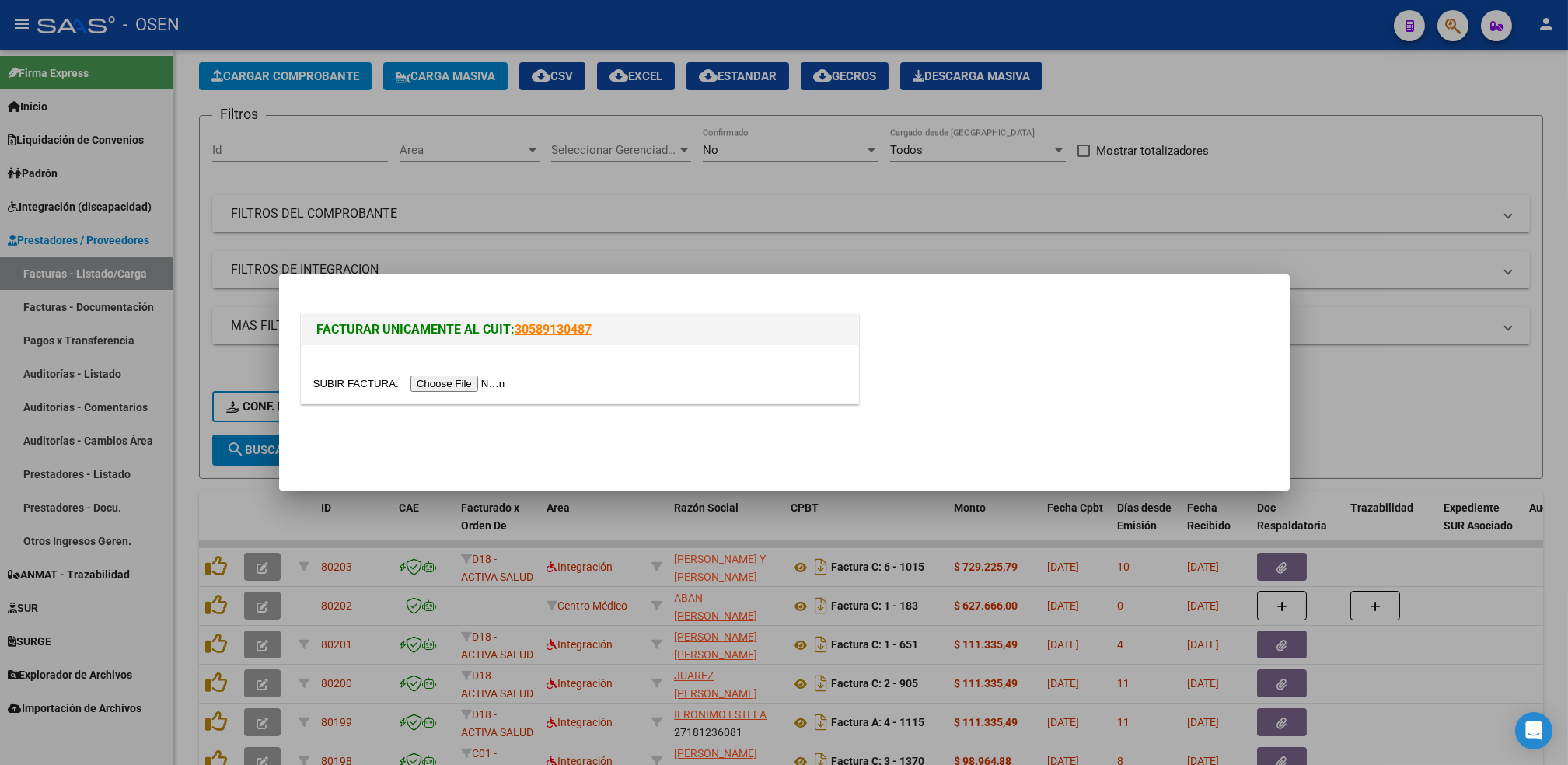
click at [440, 385] on input "file" at bounding box center [412, 383] width 197 height 16
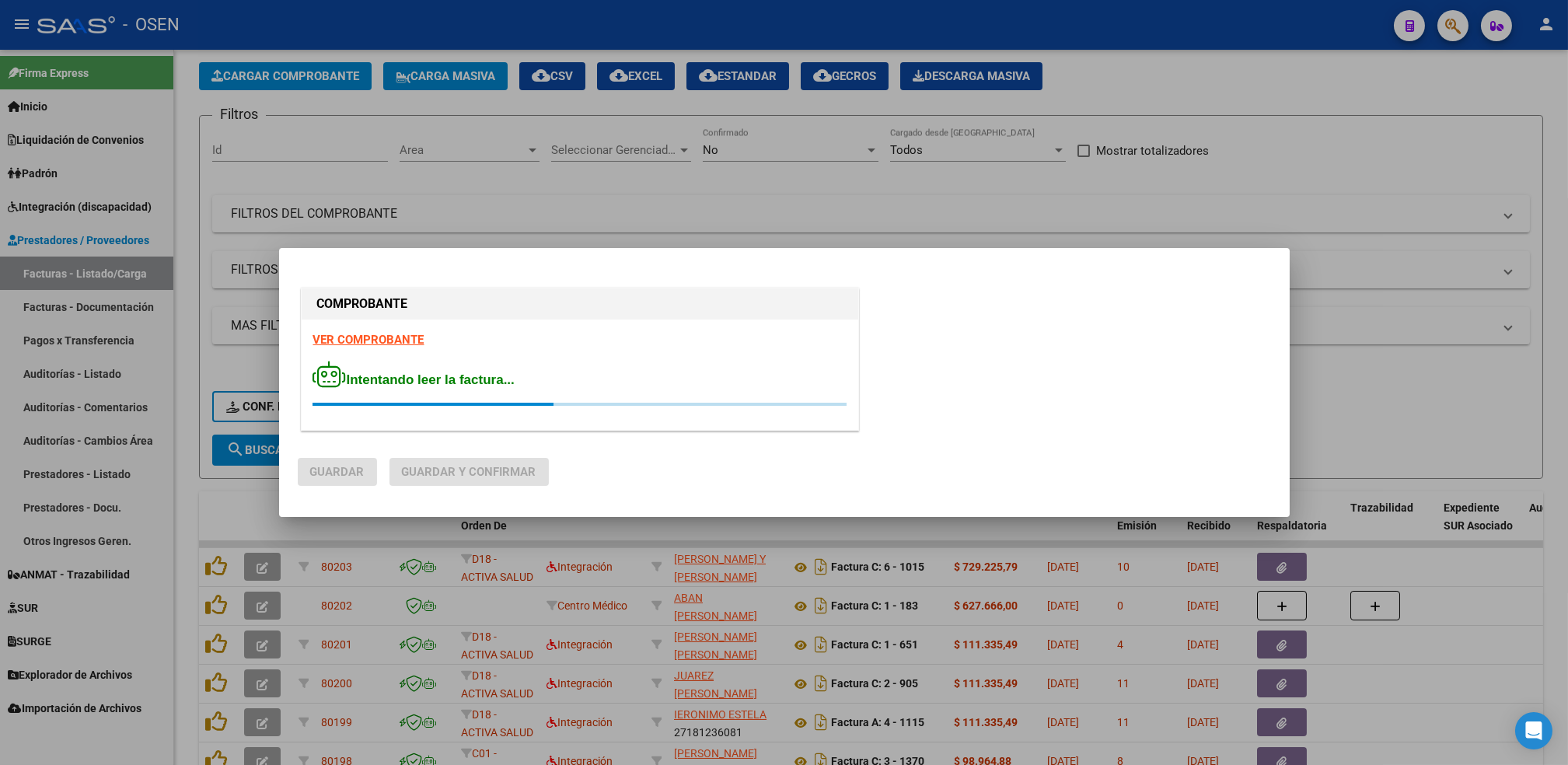
click at [379, 336] on div "COMPROBANTE VER COMPROBANTE Intentando leer la factura..." at bounding box center [580, 362] width 564 height 154
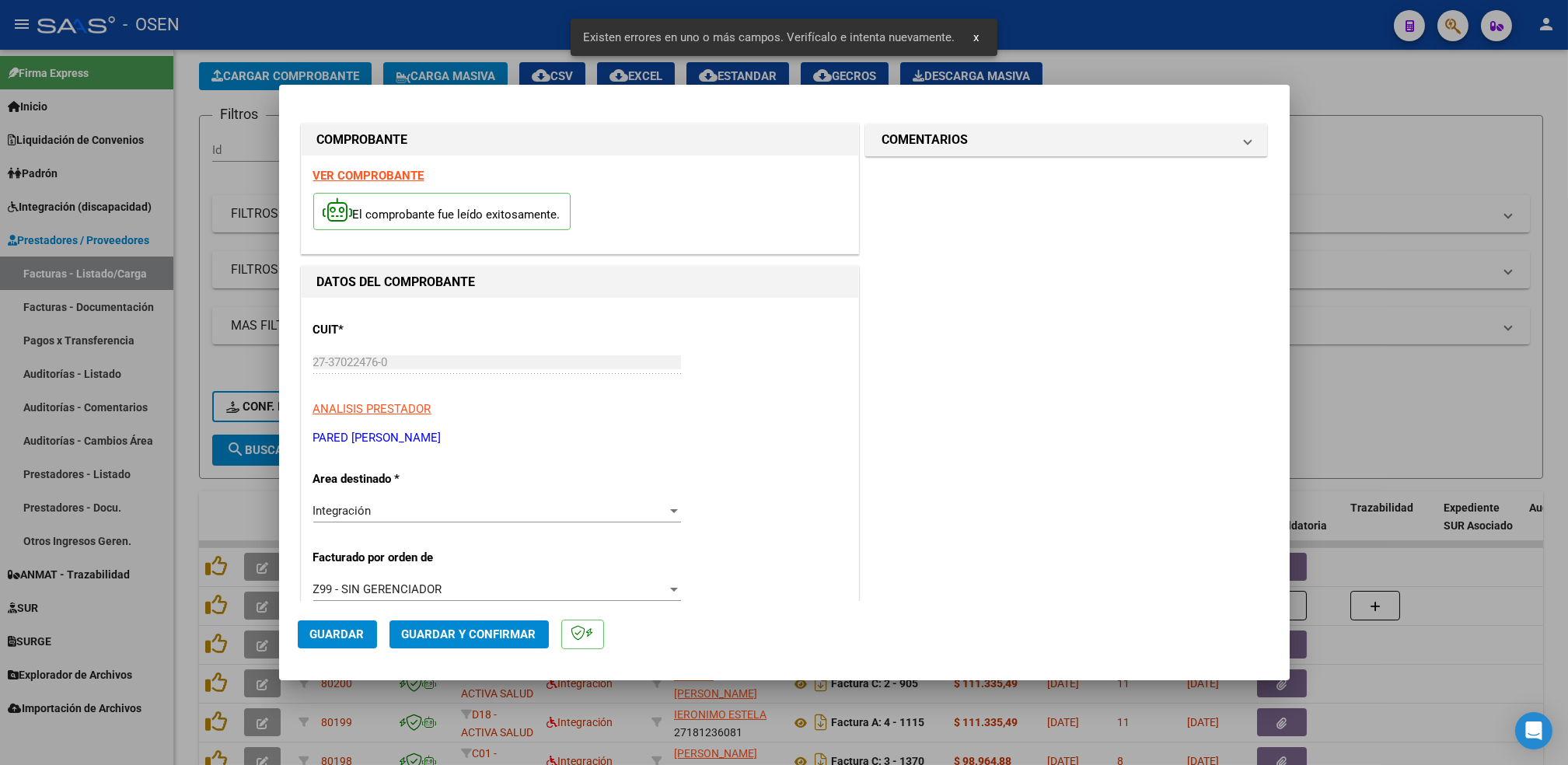
click at [371, 180] on strong "VER COMPROBANTE" at bounding box center [368, 176] width 111 height 14
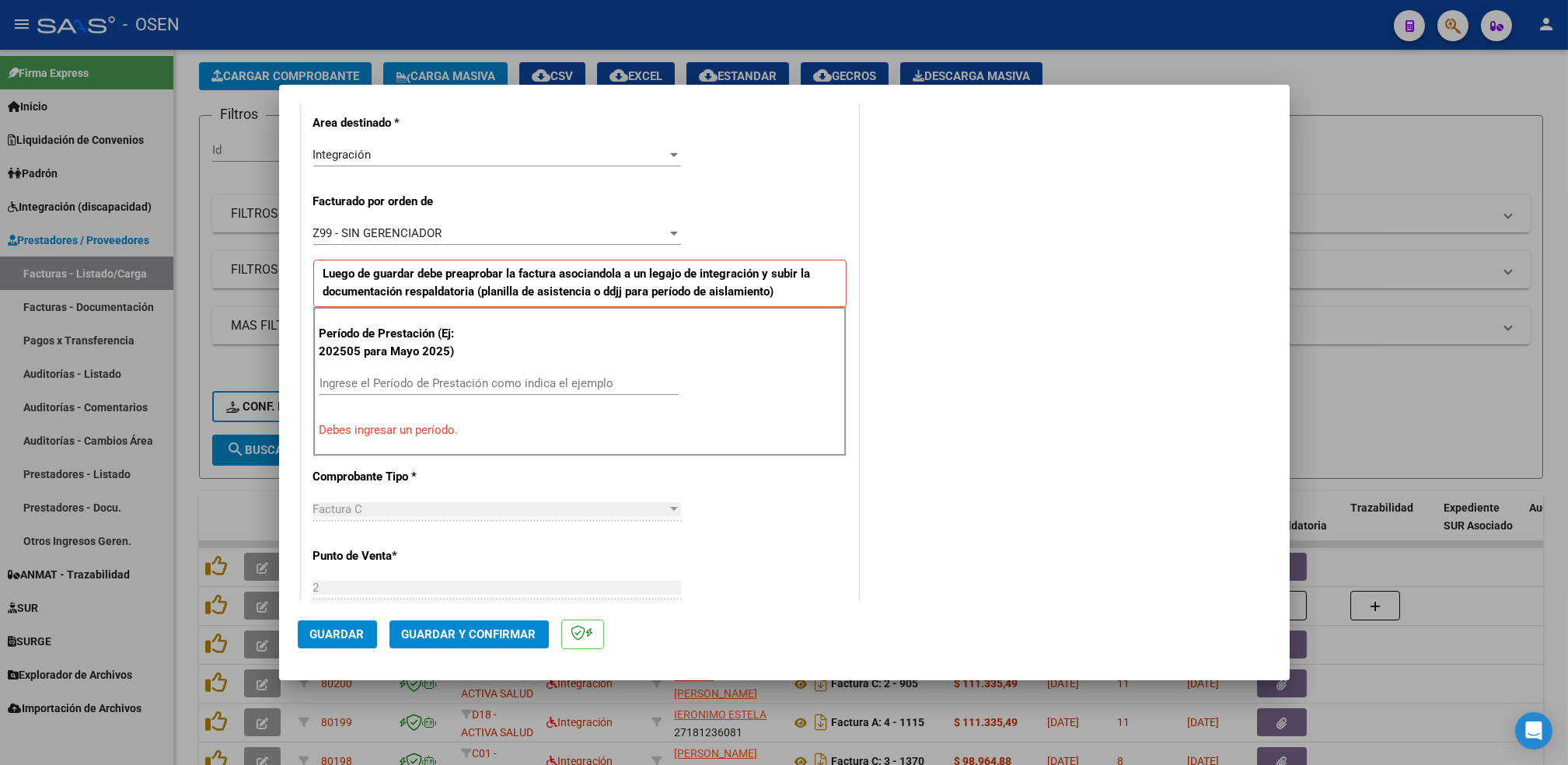
scroll to position [330, 0]
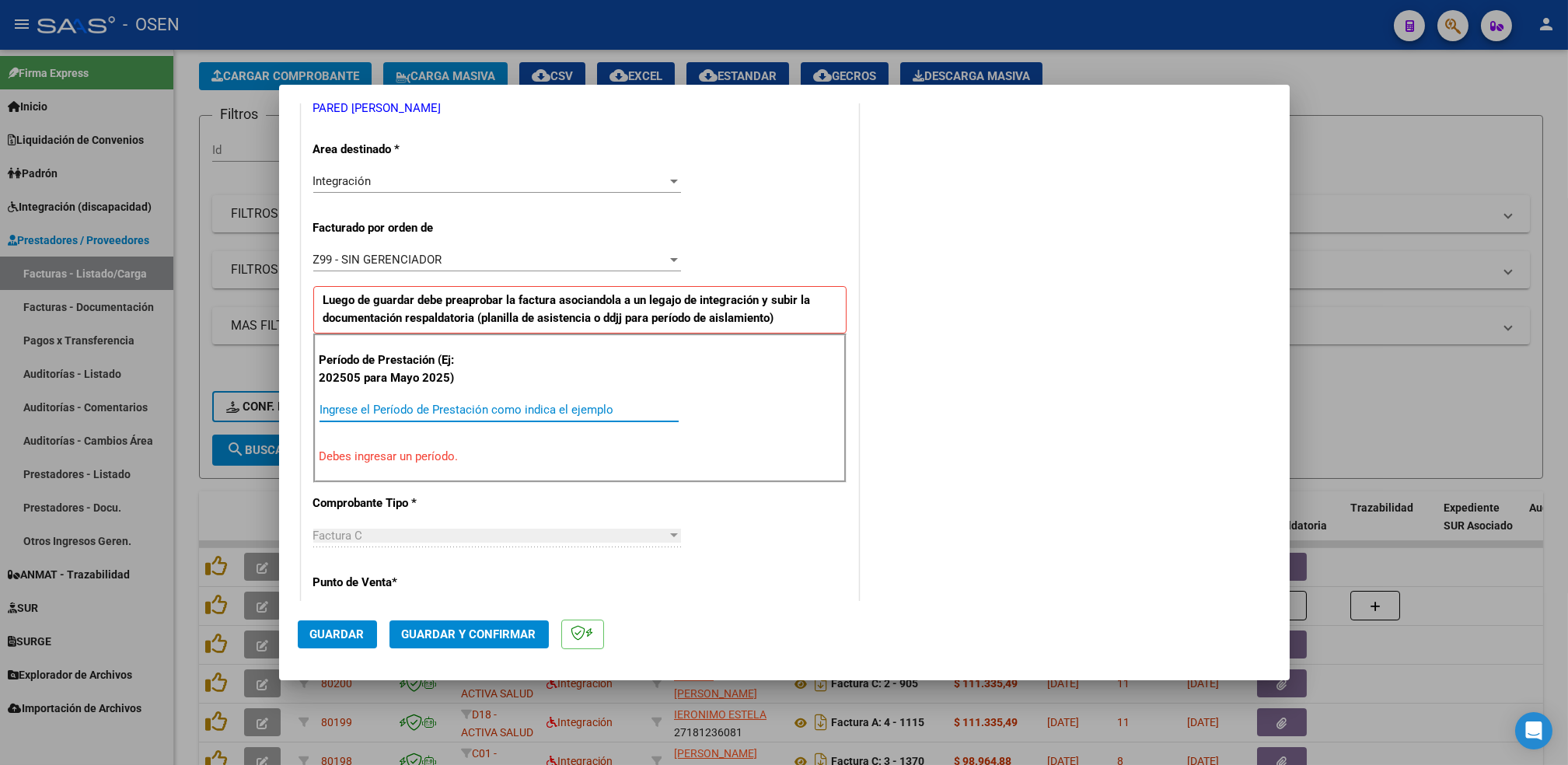
click at [553, 408] on input "Ingrese el Período de Prestación como indica el ejemplo" at bounding box center [499, 410] width 360 height 14
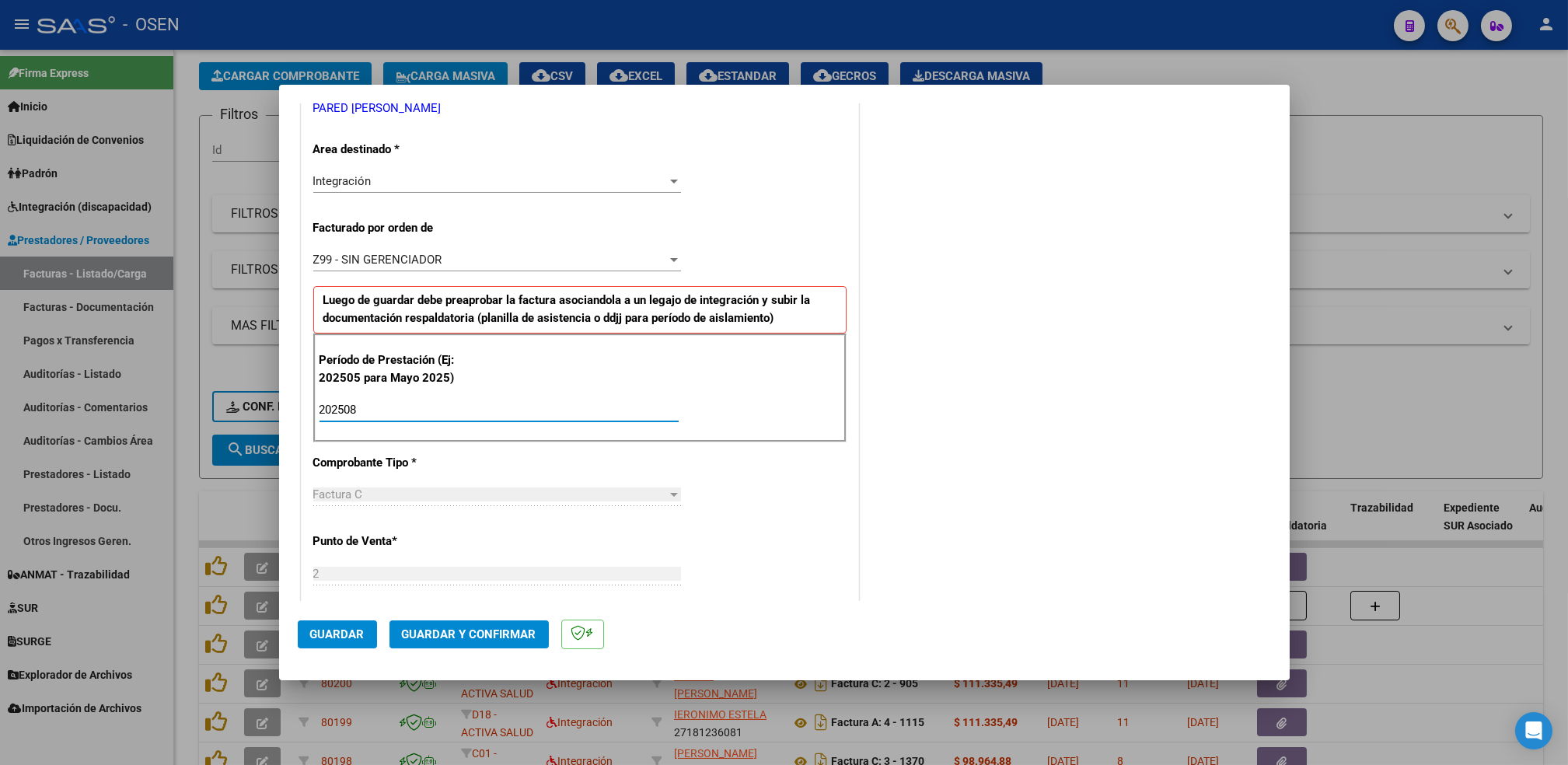
type input "202508"
click at [346, 628] on span "Guardar" at bounding box center [338, 635] width 54 height 14
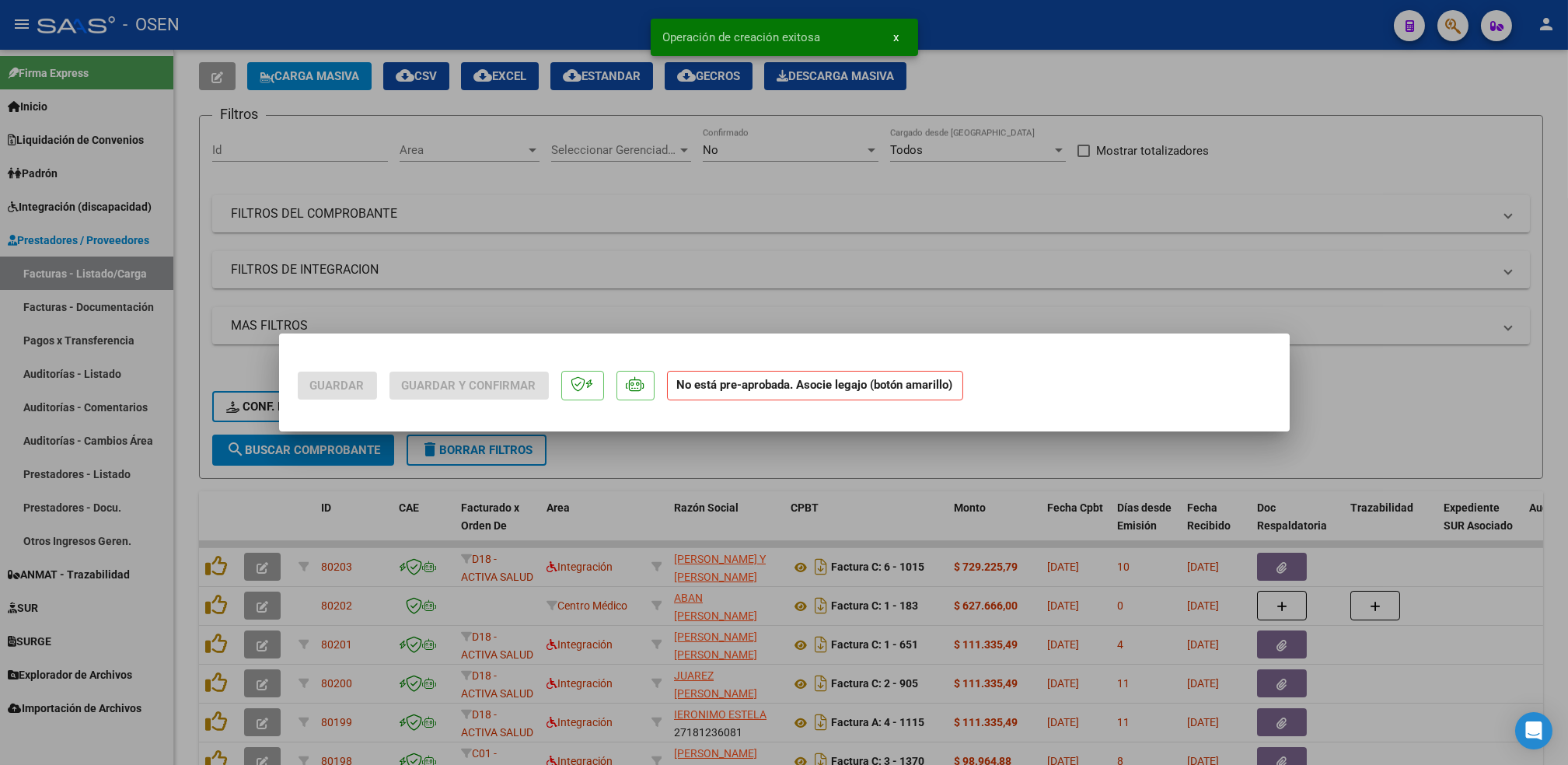
scroll to position [0, 0]
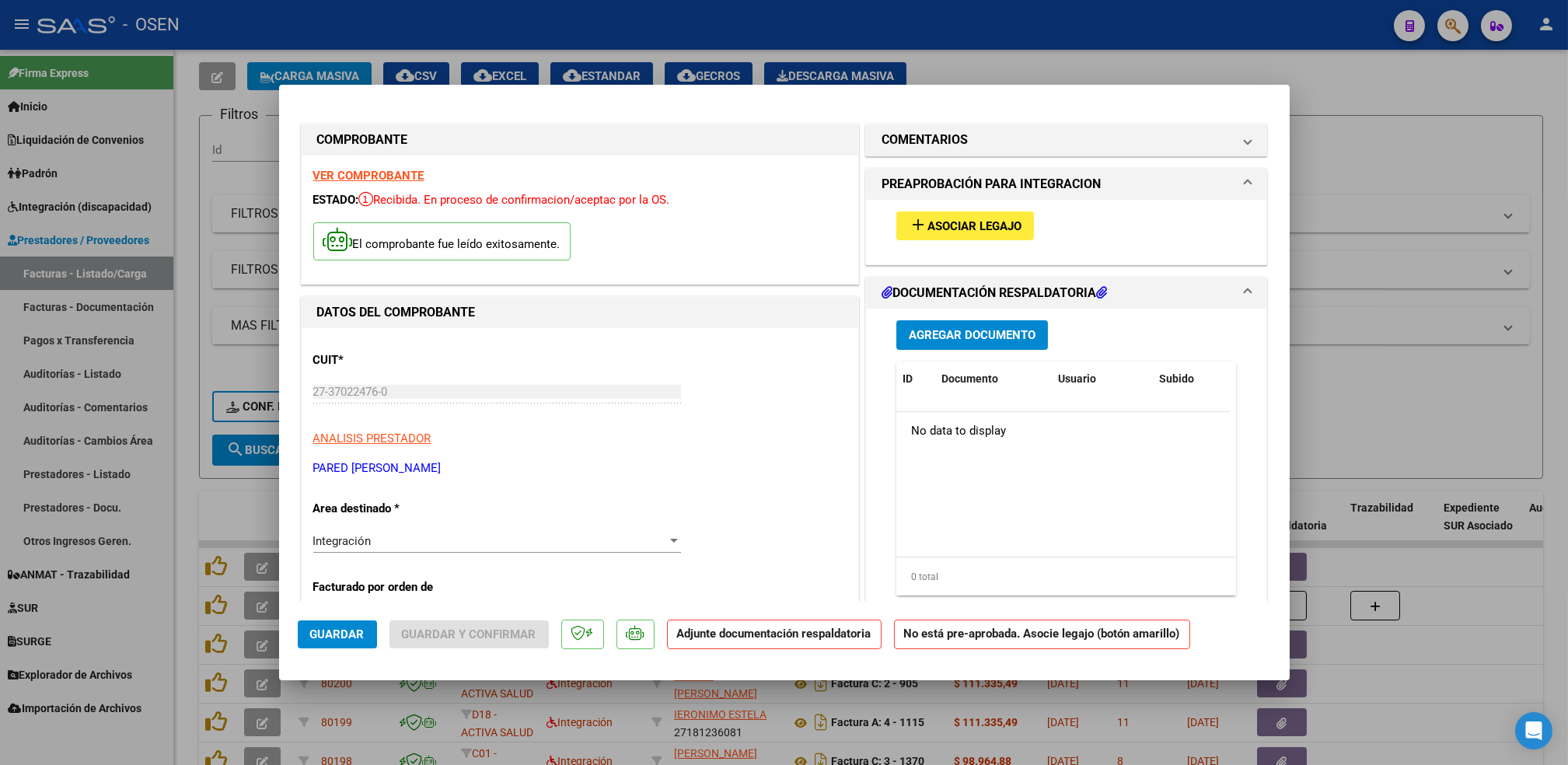
click at [1010, 210] on div "add Asociar Legajo" at bounding box center [1067, 226] width 364 height 52
click at [1002, 225] on span "Asociar Legajo" at bounding box center [975, 226] width 95 height 14
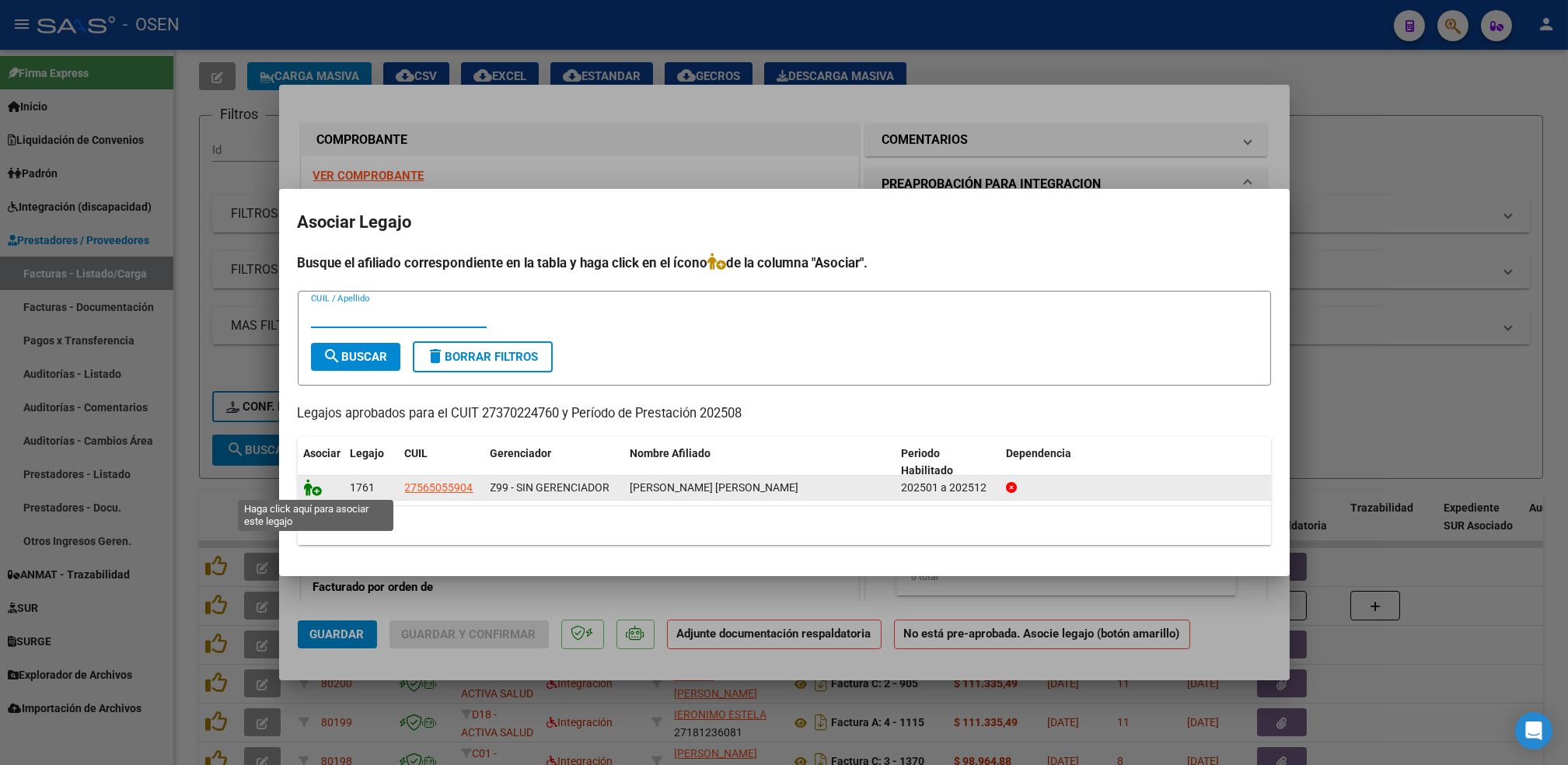
click at [315, 496] on icon at bounding box center [312, 488] width 18 height 17
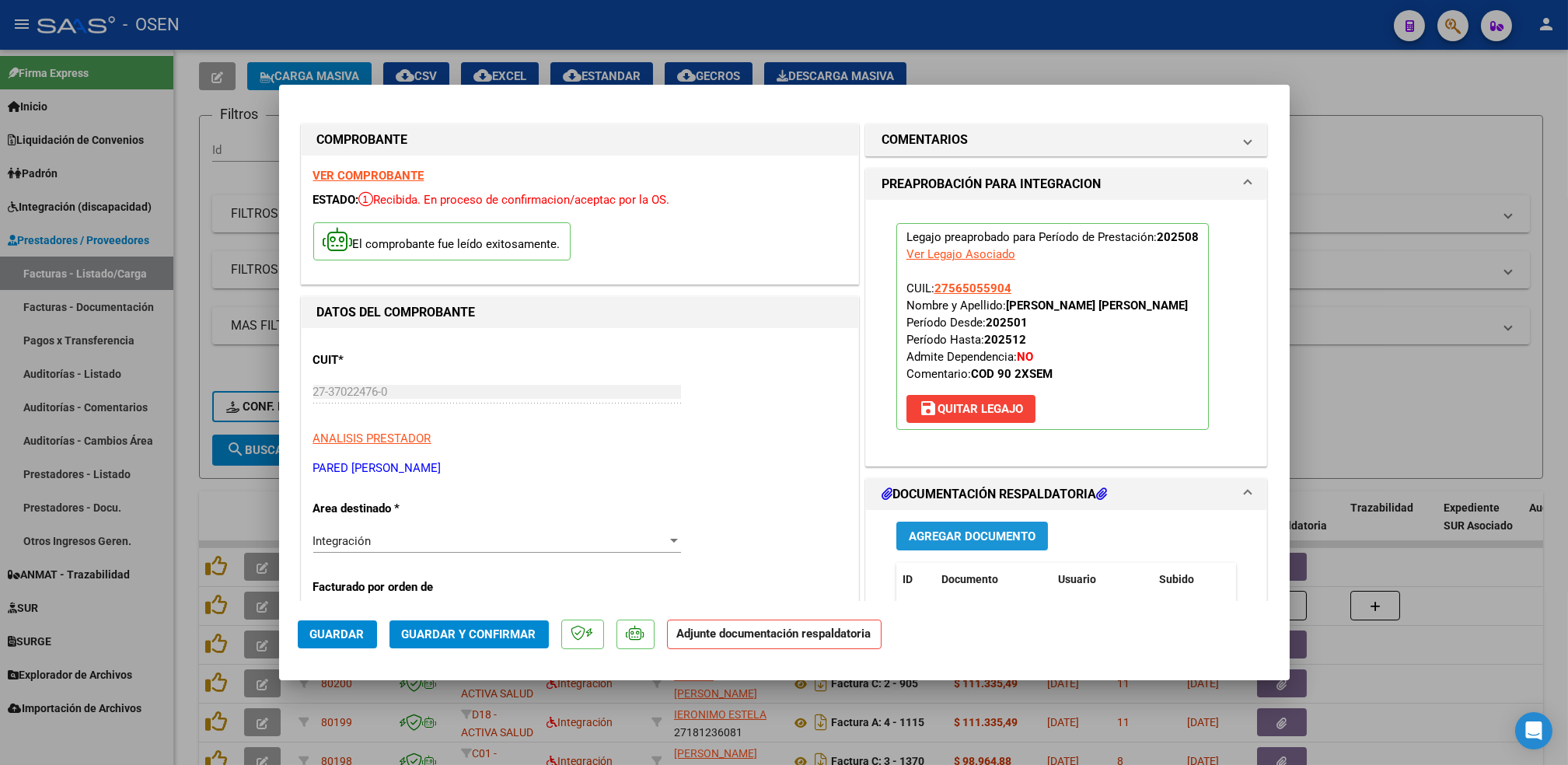
click at [986, 537] on span "Agregar Documento" at bounding box center [972, 536] width 126 height 14
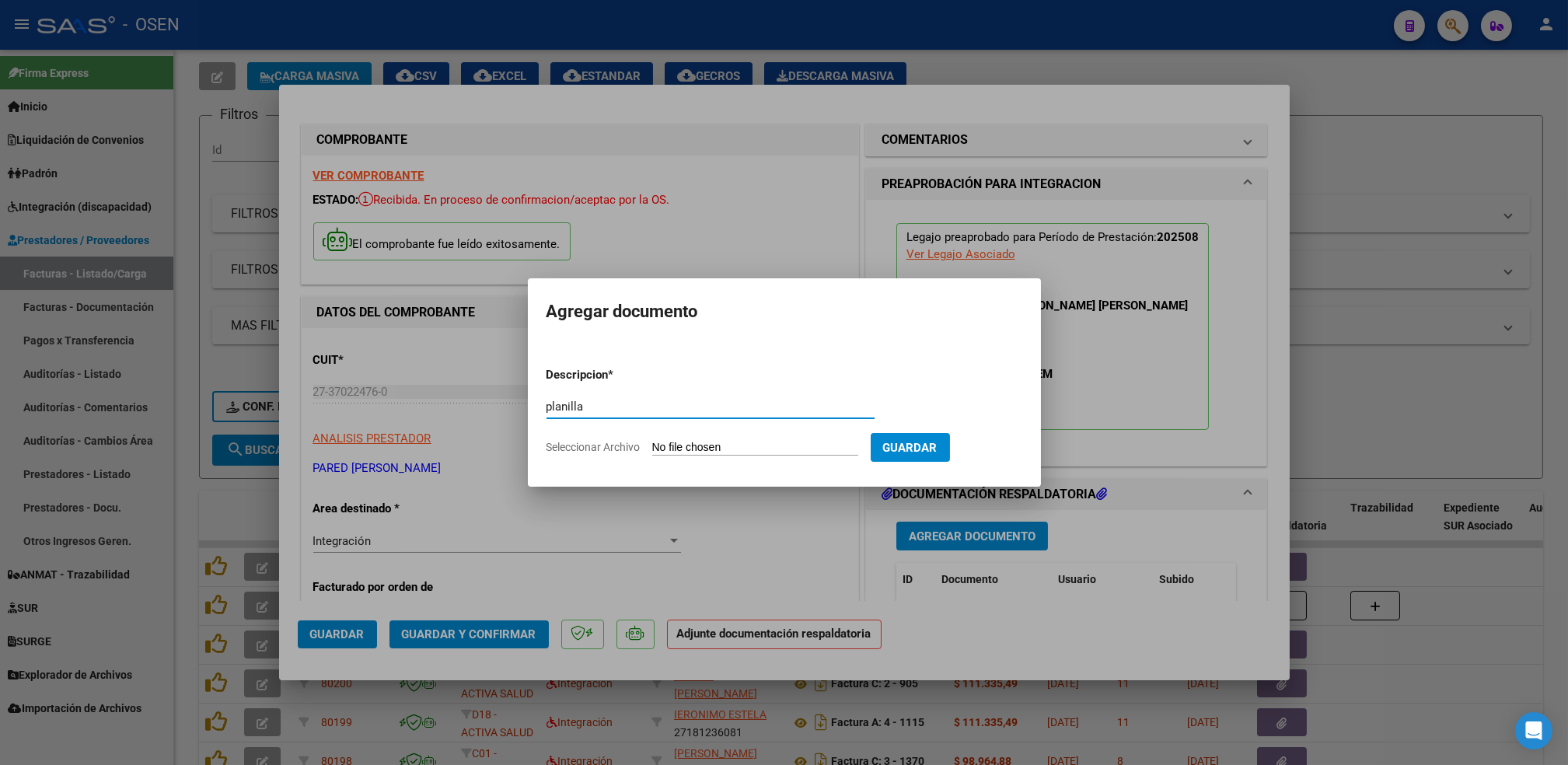
type input "planilla"
click at [653, 441] on input "Seleccionar Archivo" at bounding box center [756, 448] width 206 height 14
type input "C:\fakepath\asistencia astrid agosto 2025.pdf"
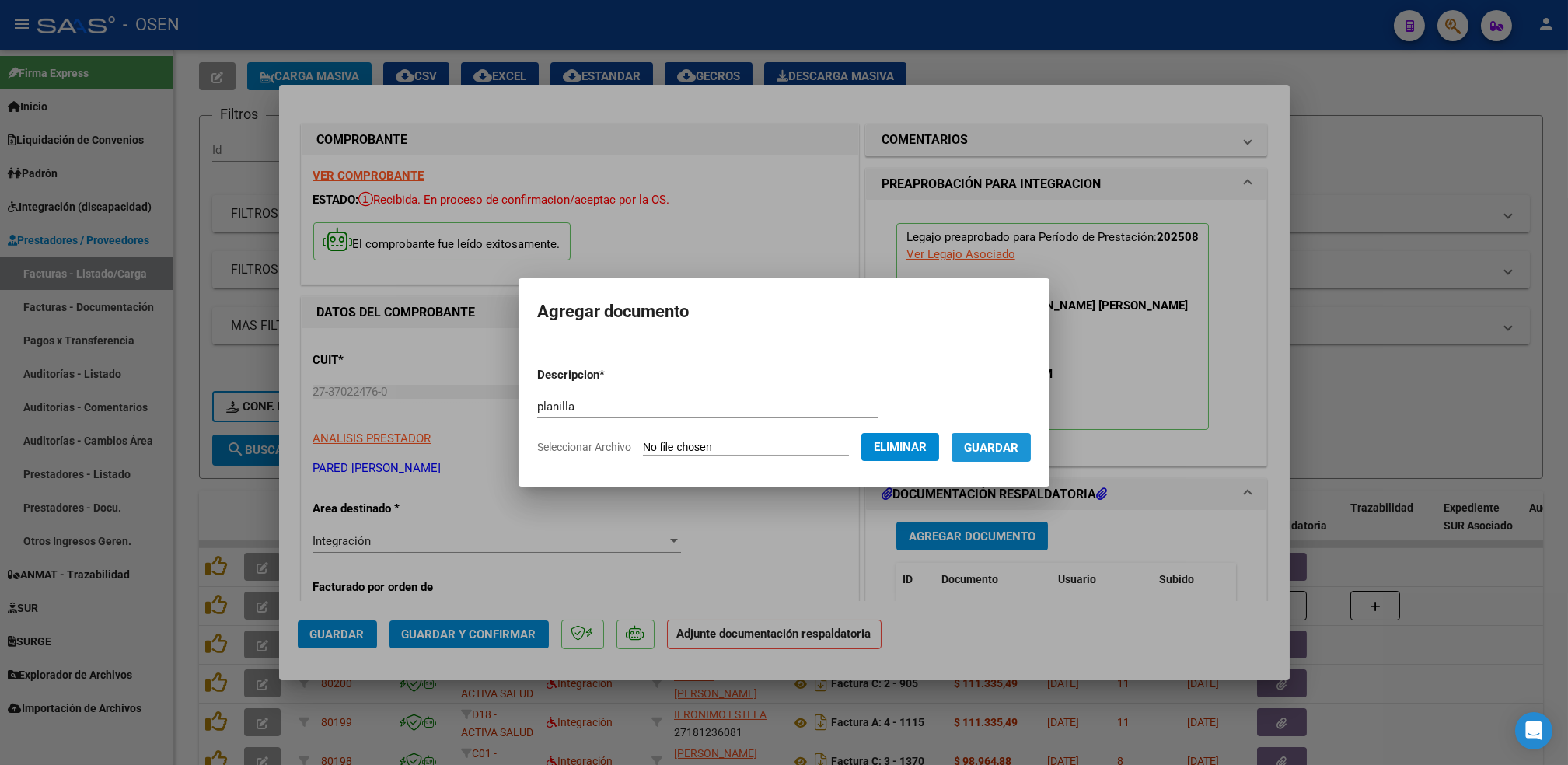
click at [994, 454] on span "Guardar" at bounding box center [991, 448] width 54 height 14
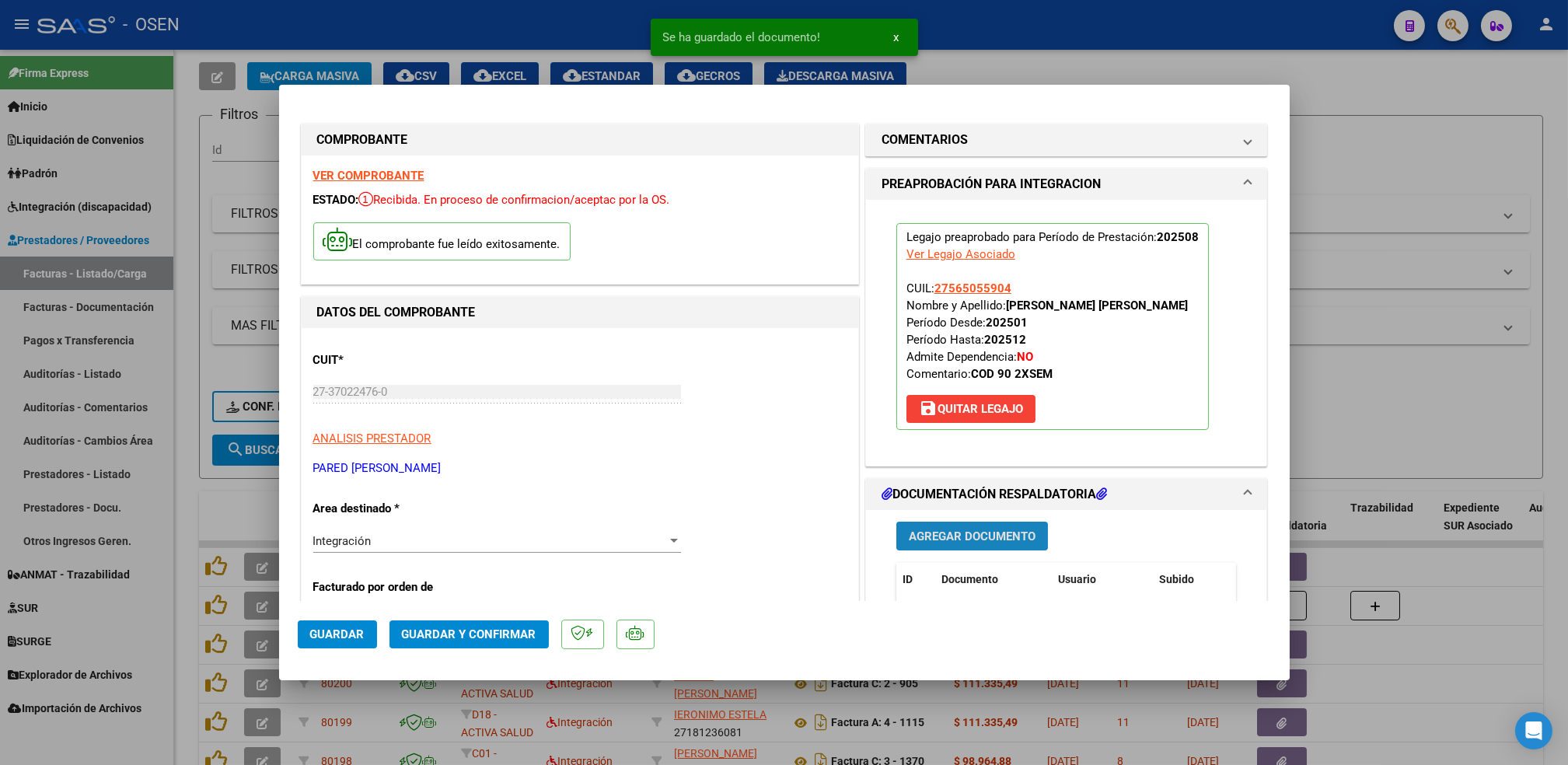
click at [987, 535] on span "Agregar Documento" at bounding box center [972, 536] width 126 height 14
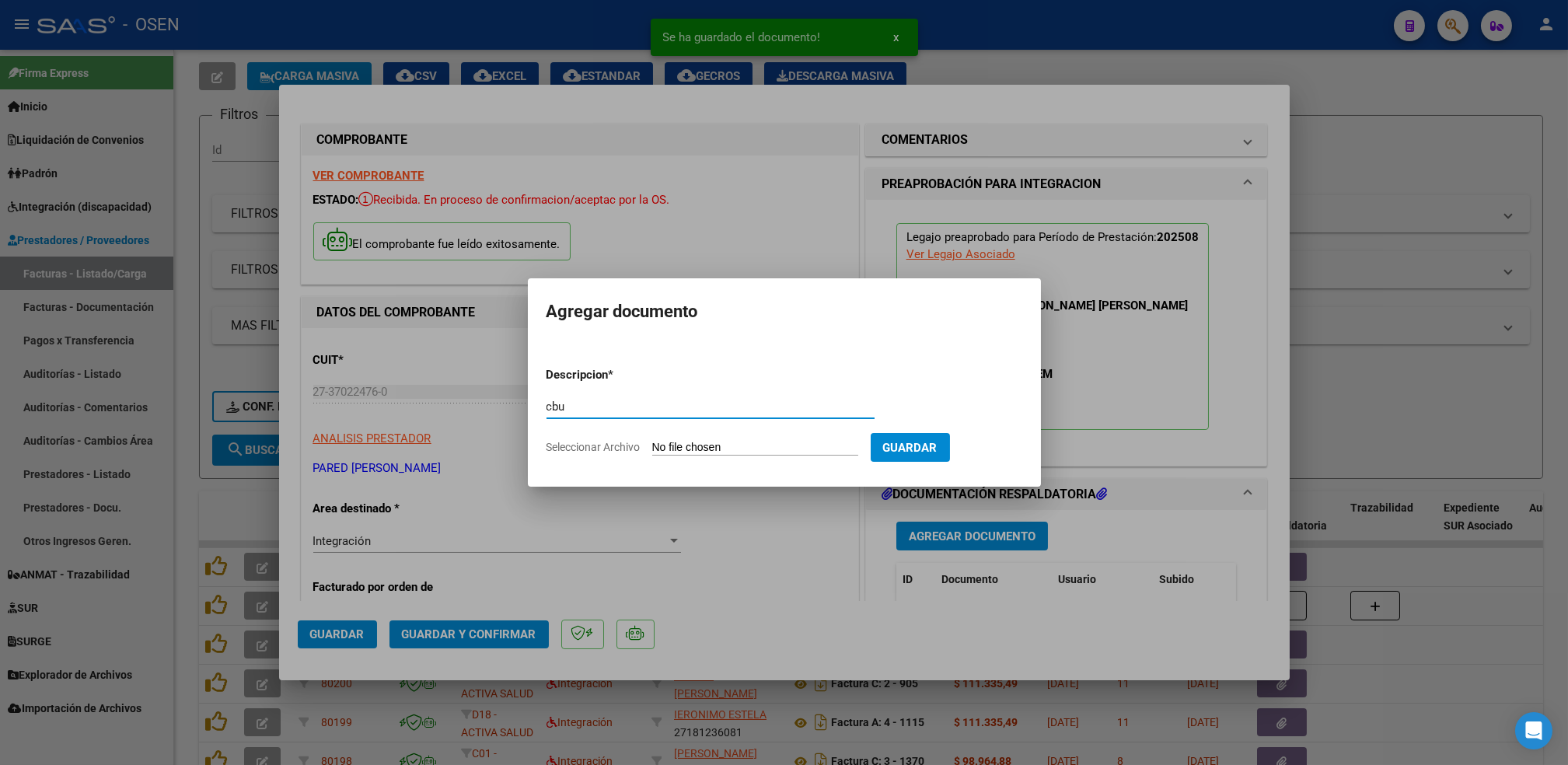
type input "cbu"
click at [653, 441] on input "Seleccionar Archivo" at bounding box center [756, 448] width 206 height 14
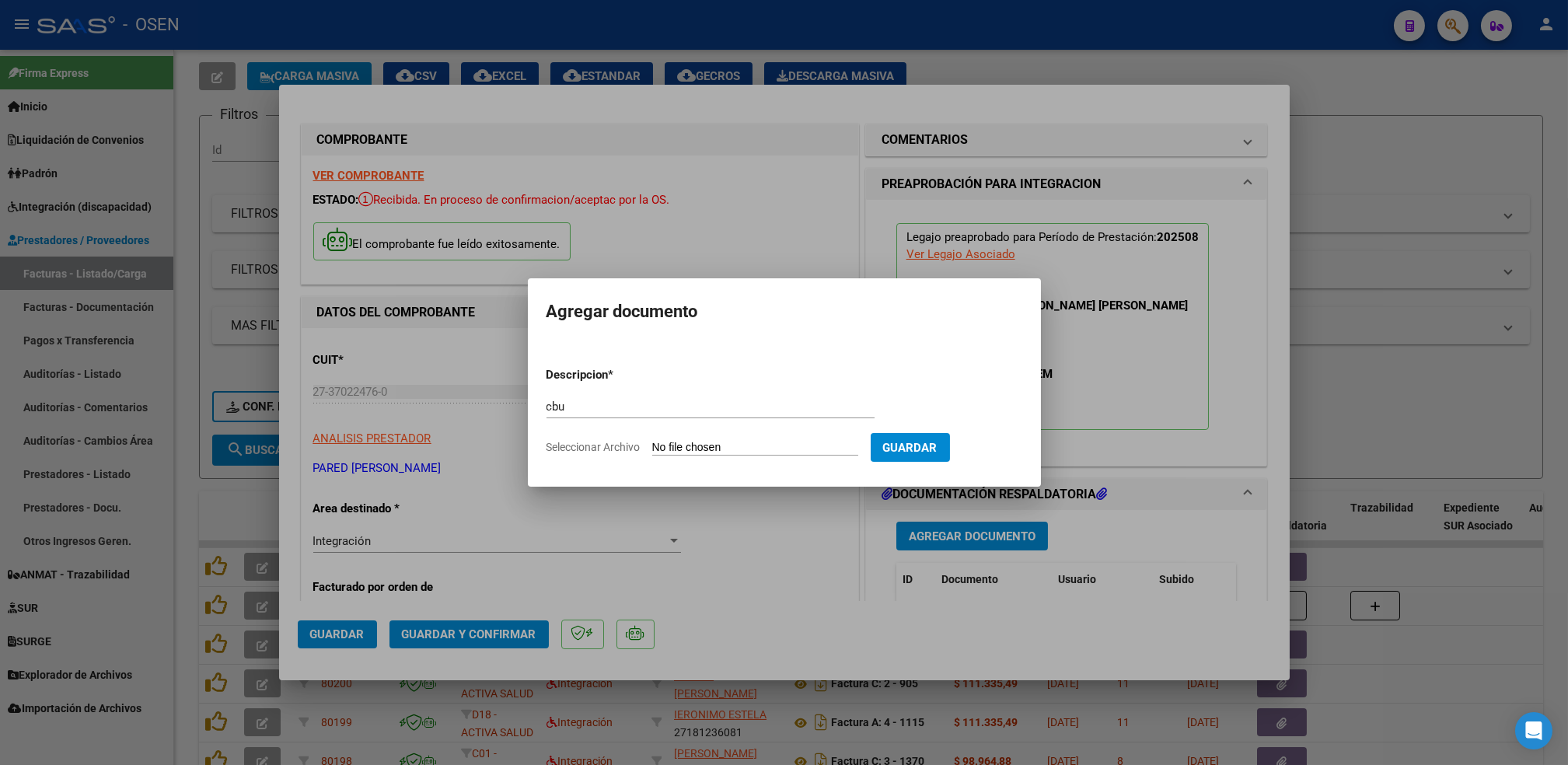
type input "C:\fakepath\ComprobanteCbuyAlias.pdf"
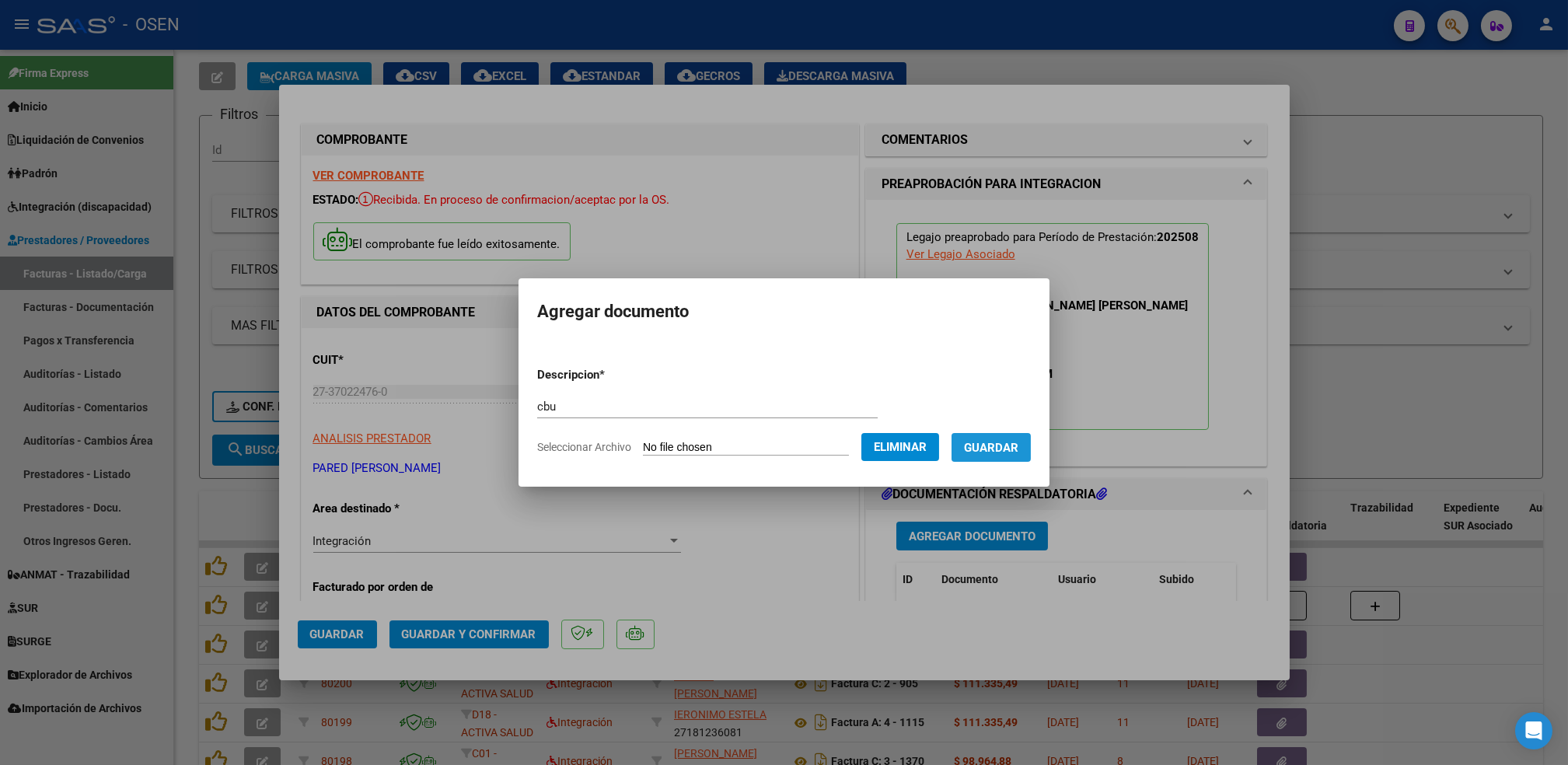
click at [1004, 445] on span "Guardar" at bounding box center [991, 448] width 54 height 14
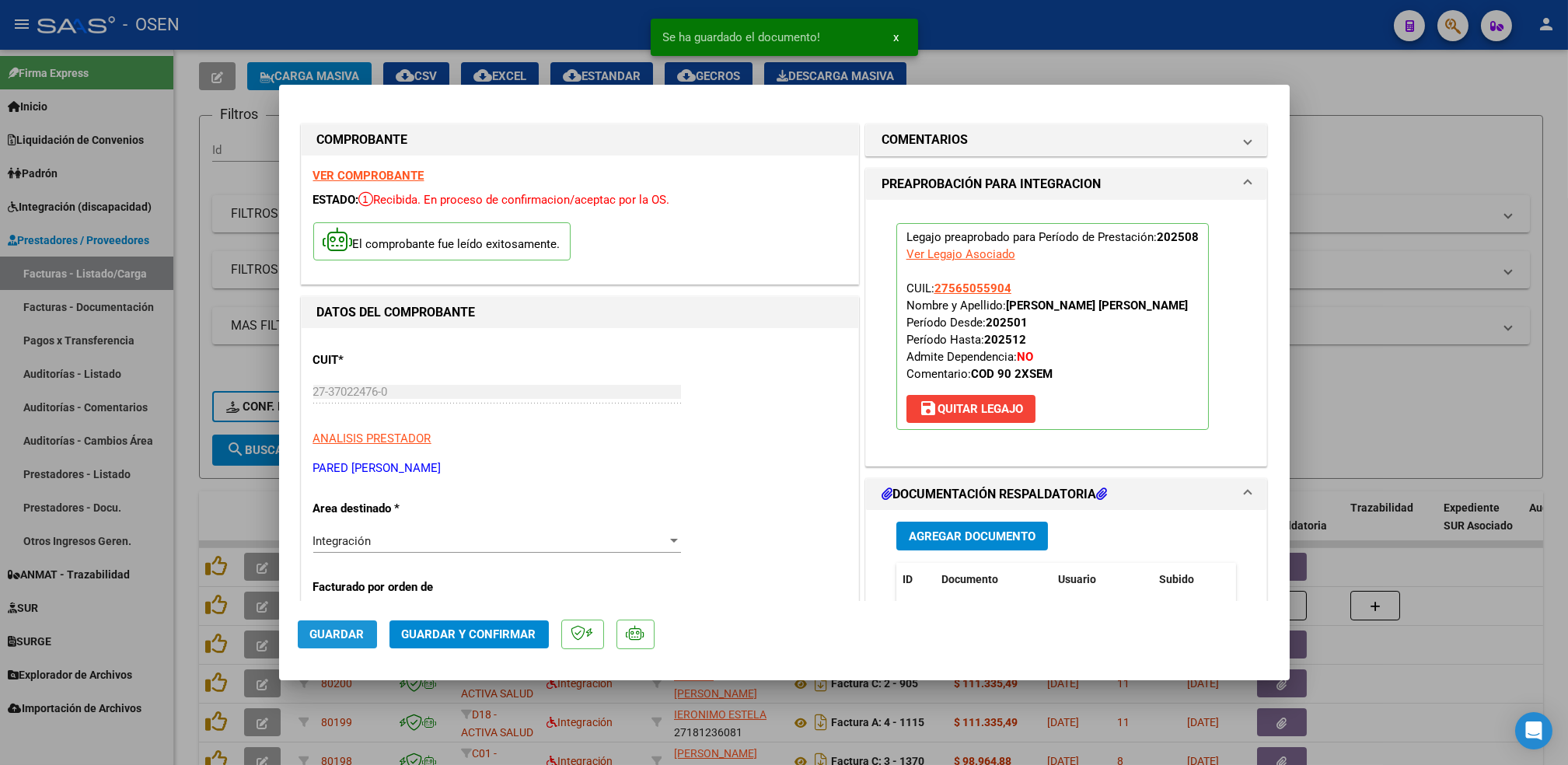
click at [345, 628] on span "Guardar" at bounding box center [338, 635] width 54 height 14
click at [357, 633] on span "Guardar" at bounding box center [338, 635] width 54 height 14
click at [191, 517] on div at bounding box center [784, 382] width 1568 height 765
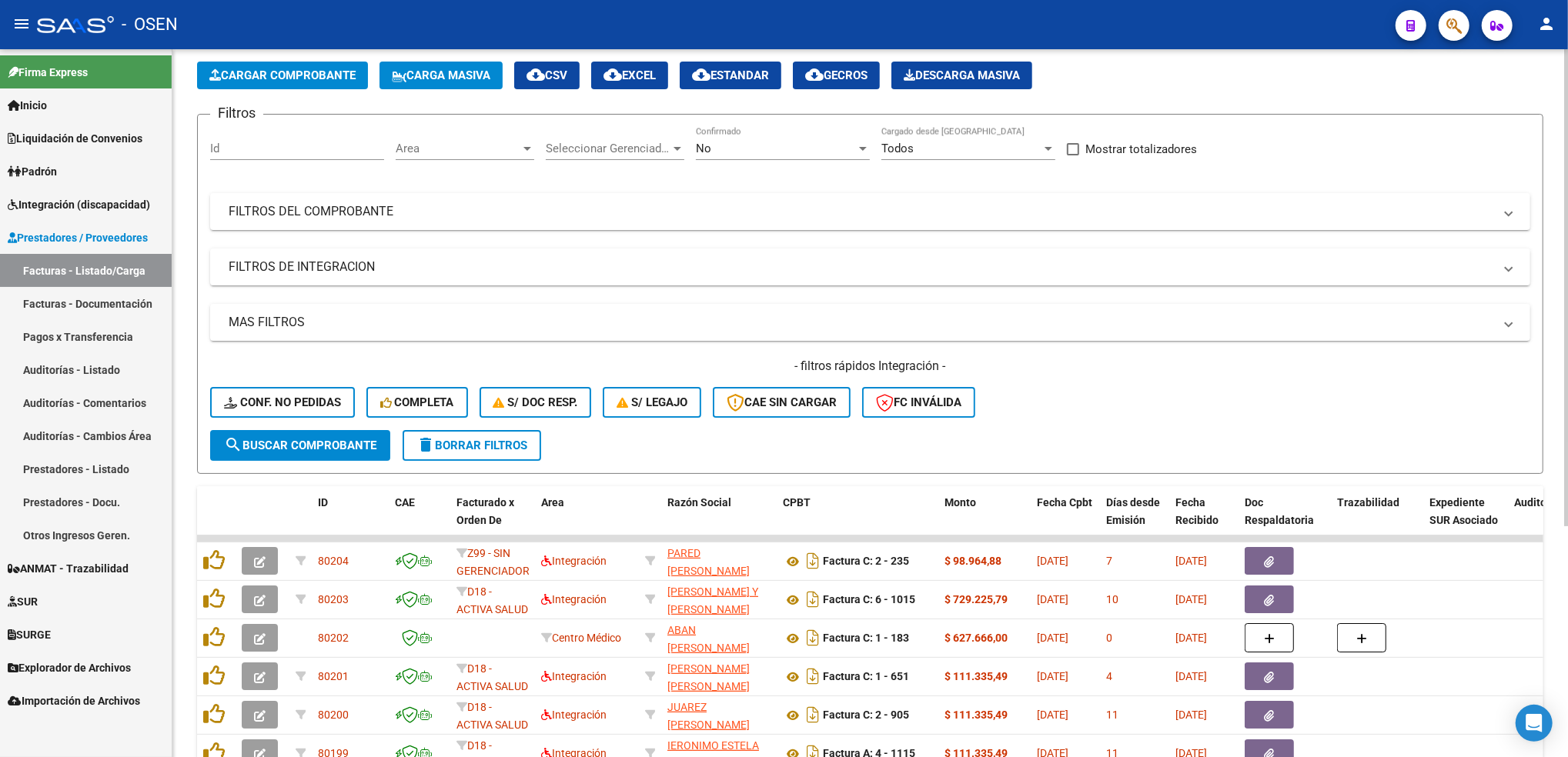
click at [320, 69] on span "Cargar Comprobante" at bounding box center [282, 75] width 146 height 14
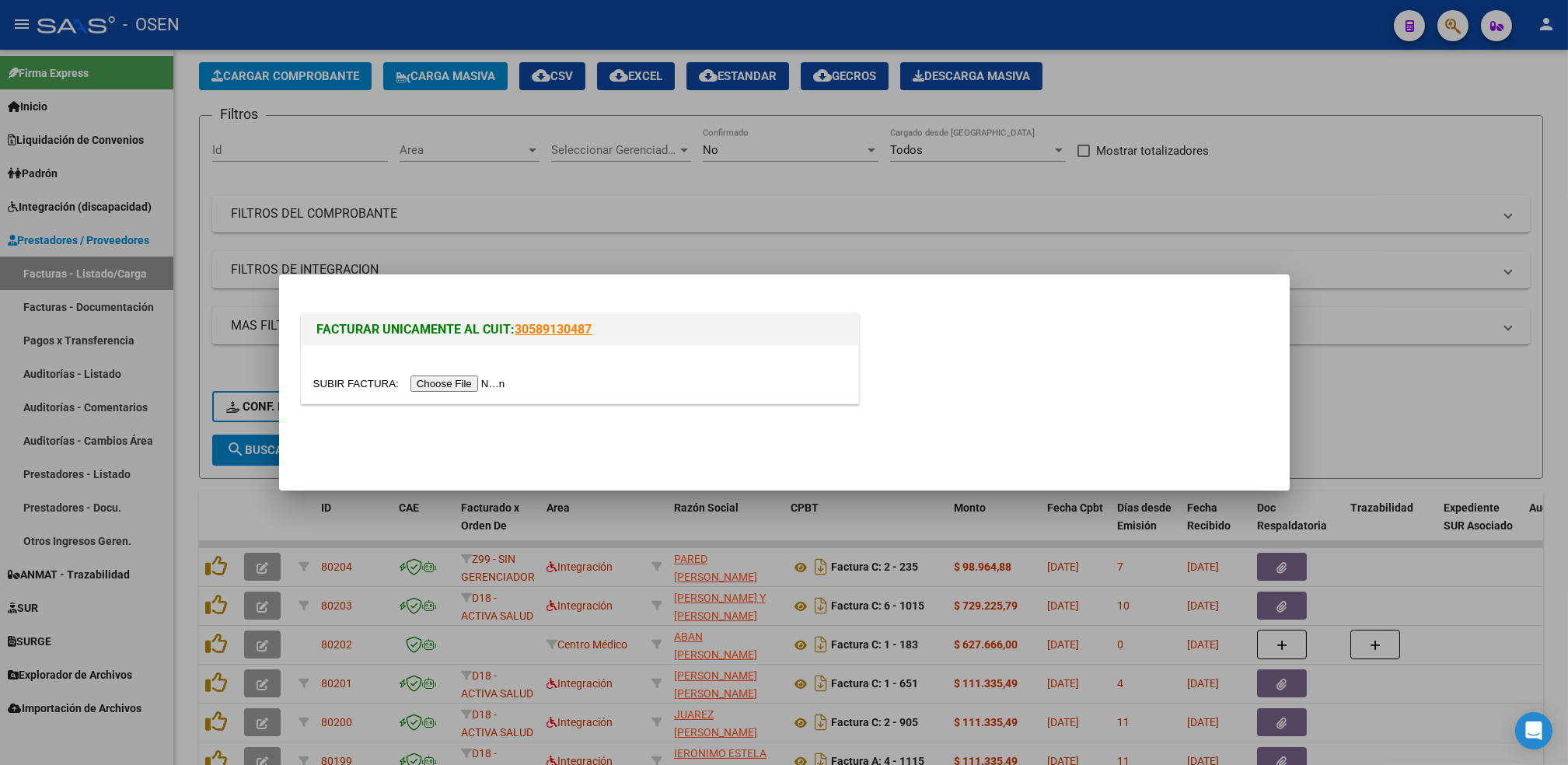
click at [448, 388] on input "file" at bounding box center [412, 383] width 197 height 16
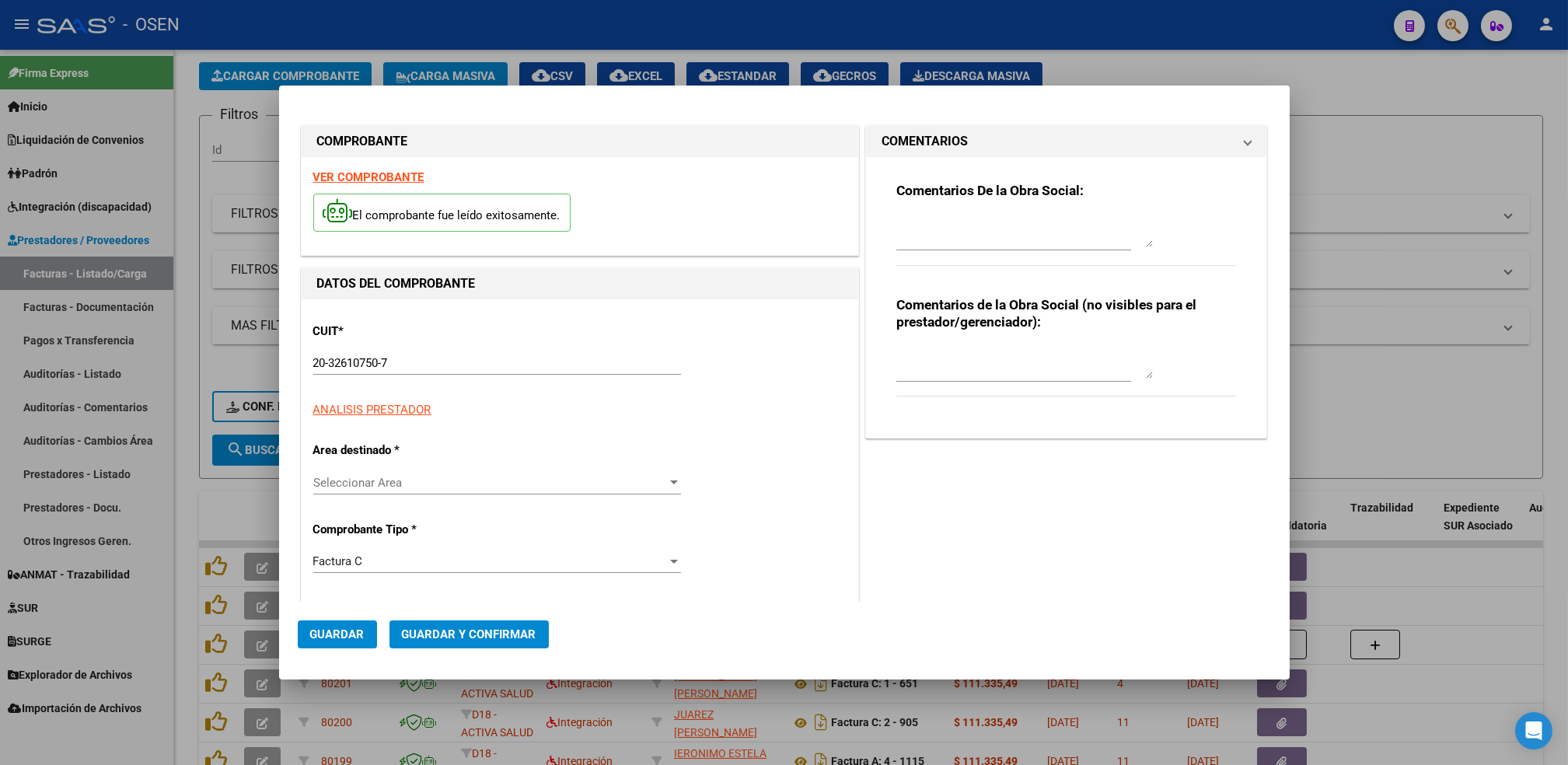
click at [371, 337] on p "CUIT *" at bounding box center [393, 332] width 160 height 18
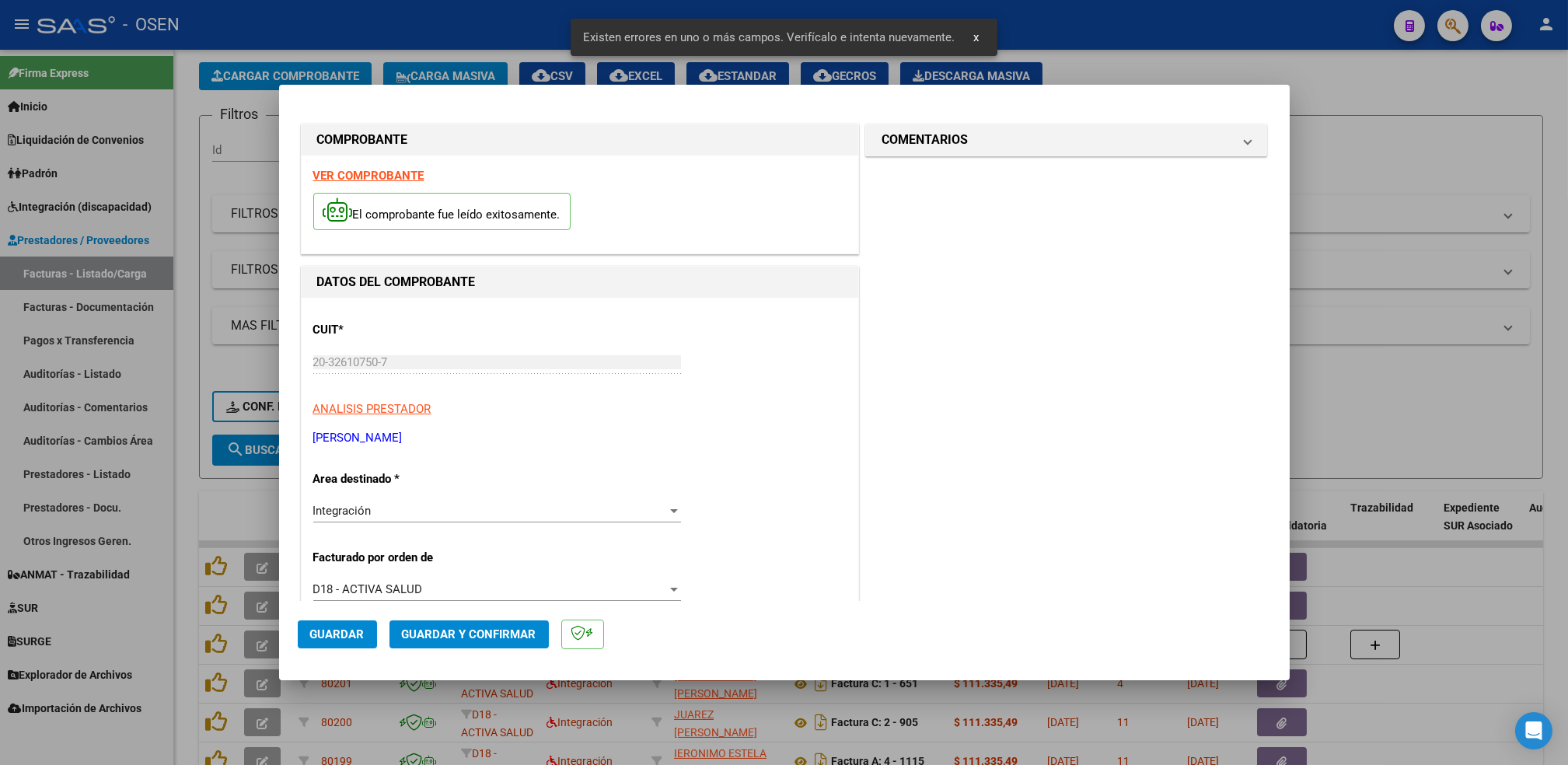
click at [370, 175] on strong "VER COMPROBANTE" at bounding box center [368, 176] width 111 height 14
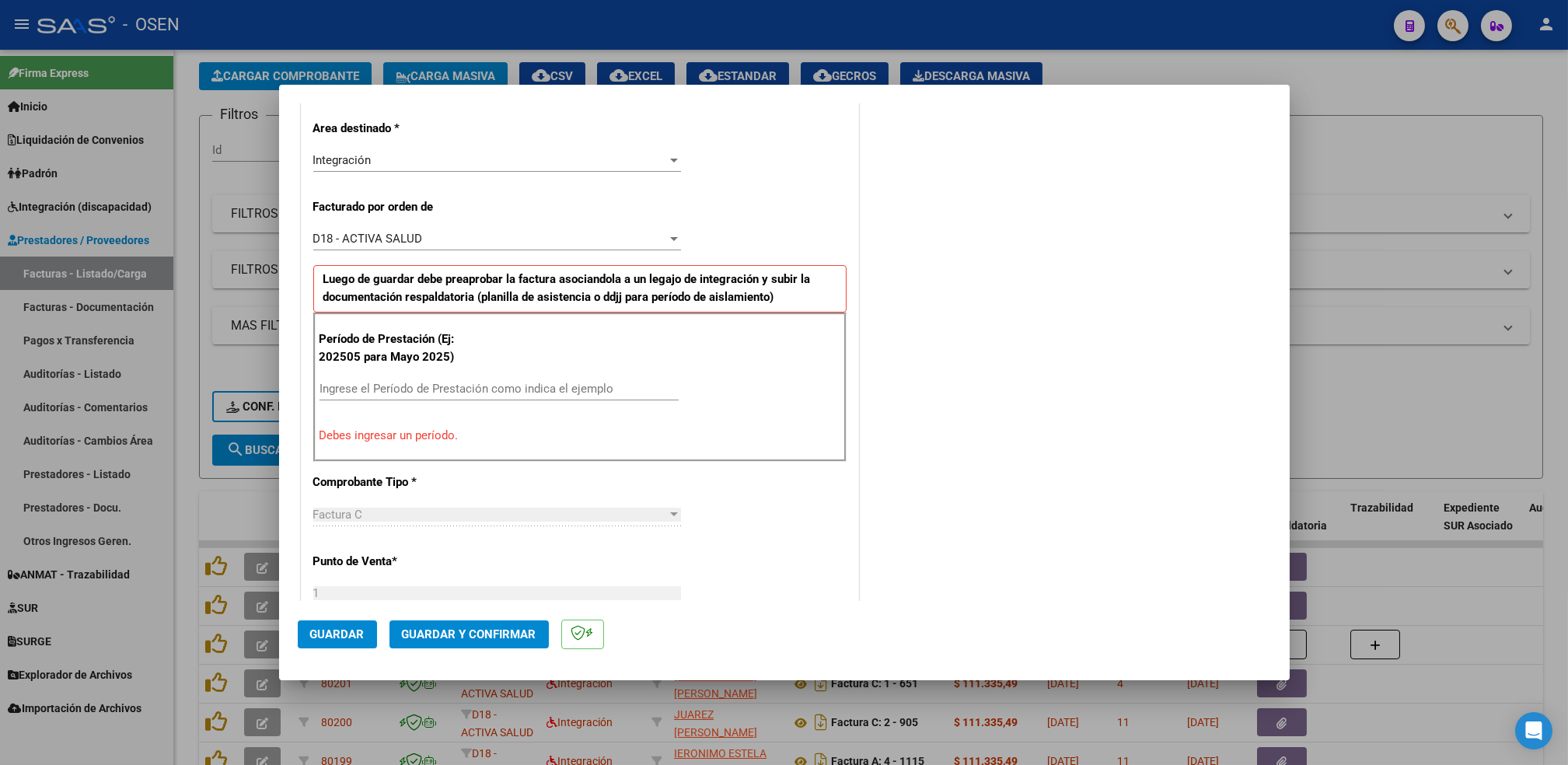
scroll to position [368, 0]
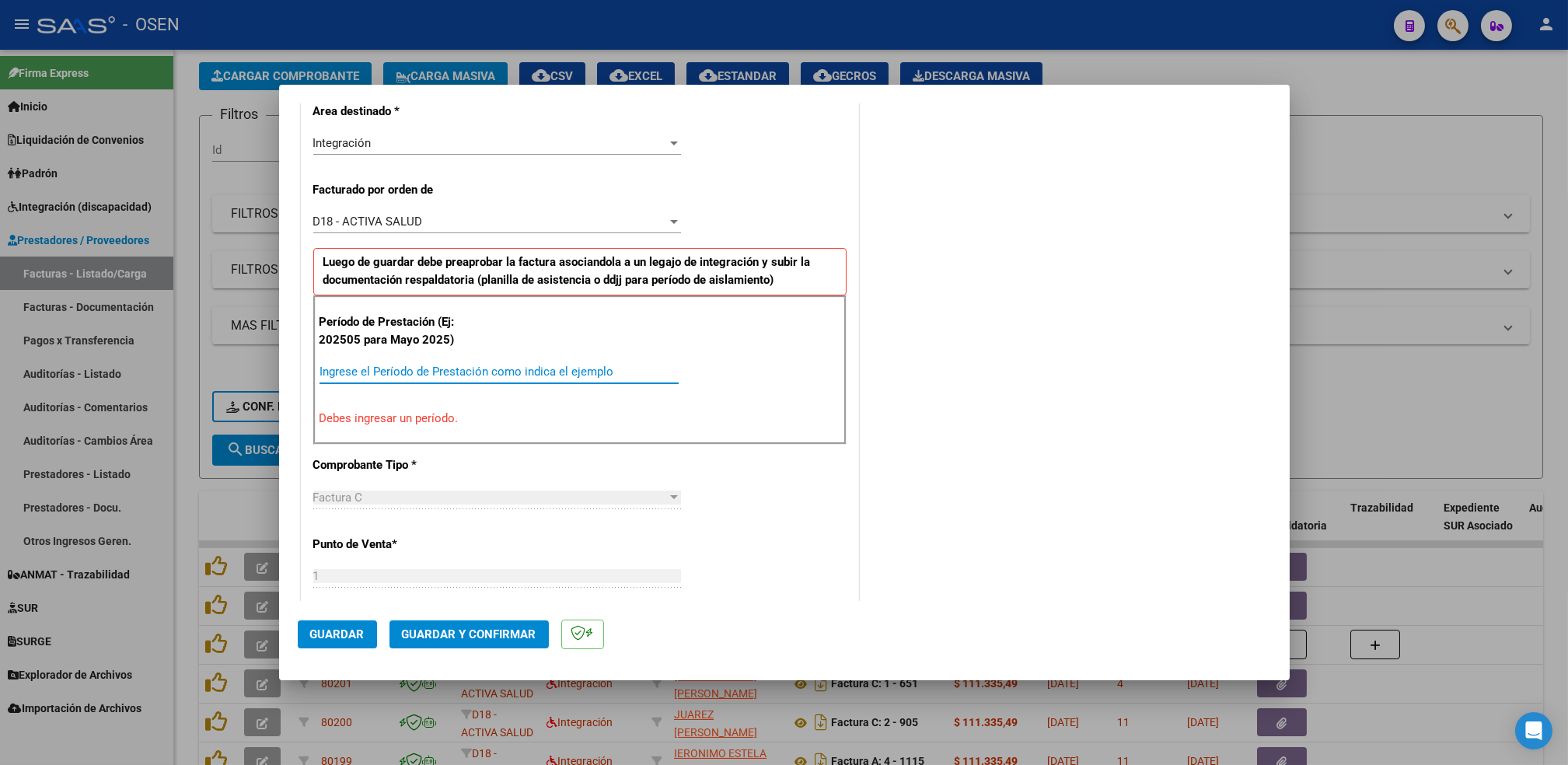
click at [632, 376] on input "Ingrese el Período de Prestación como indica el ejemplo" at bounding box center [499, 371] width 360 height 14
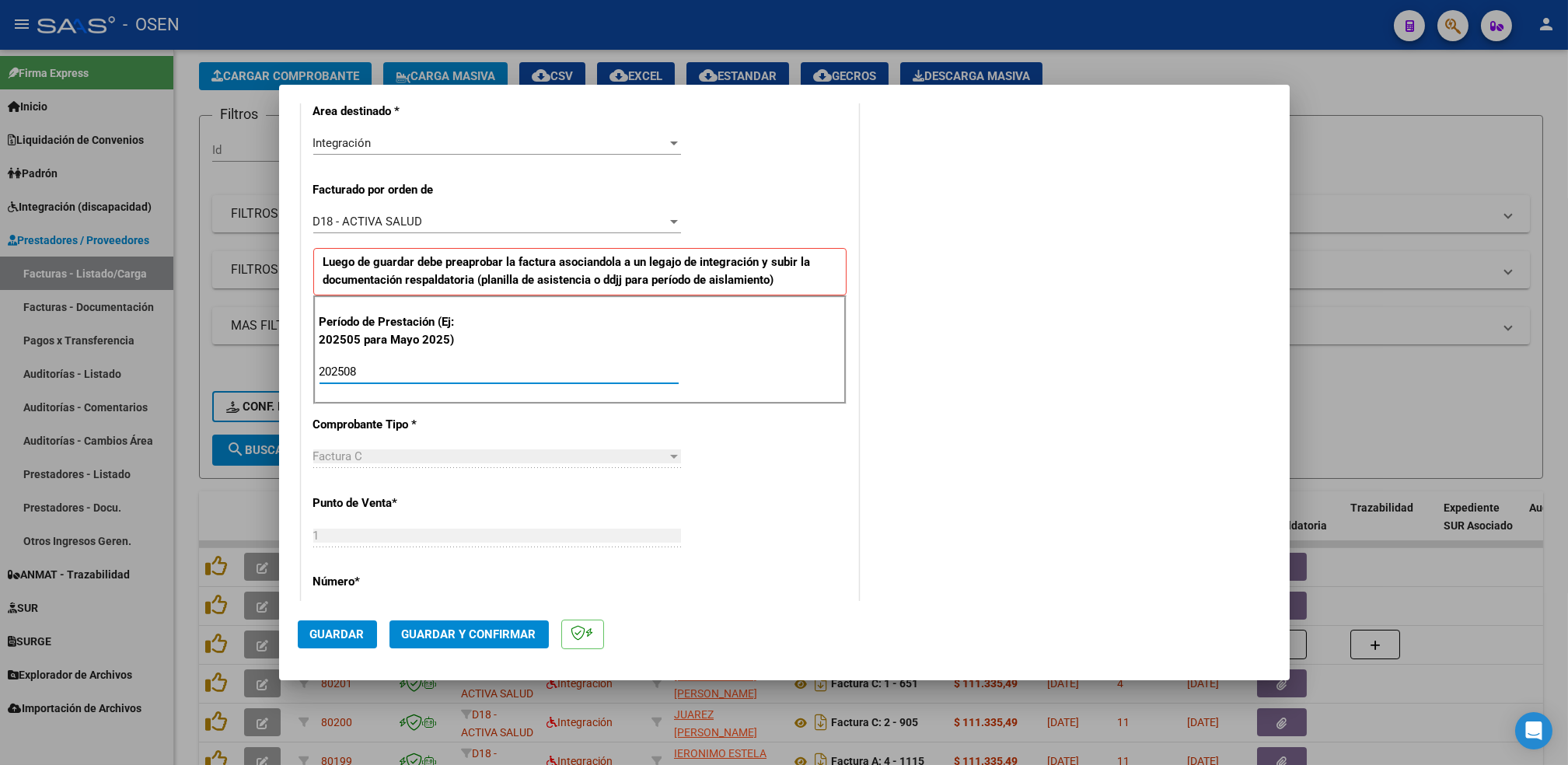
type input "202508"
click at [338, 642] on button "Guardar" at bounding box center [338, 634] width 79 height 28
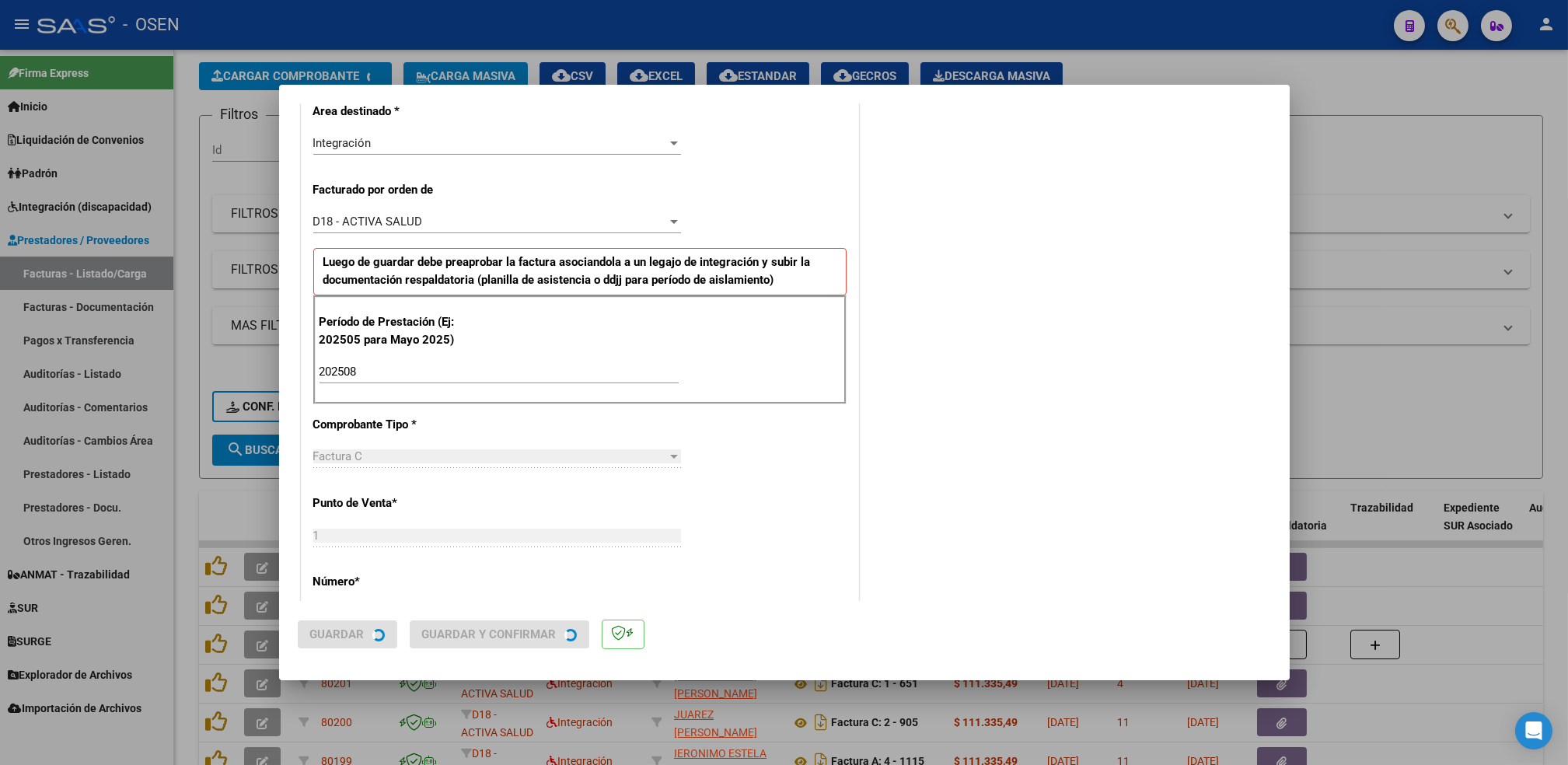
scroll to position [0, 0]
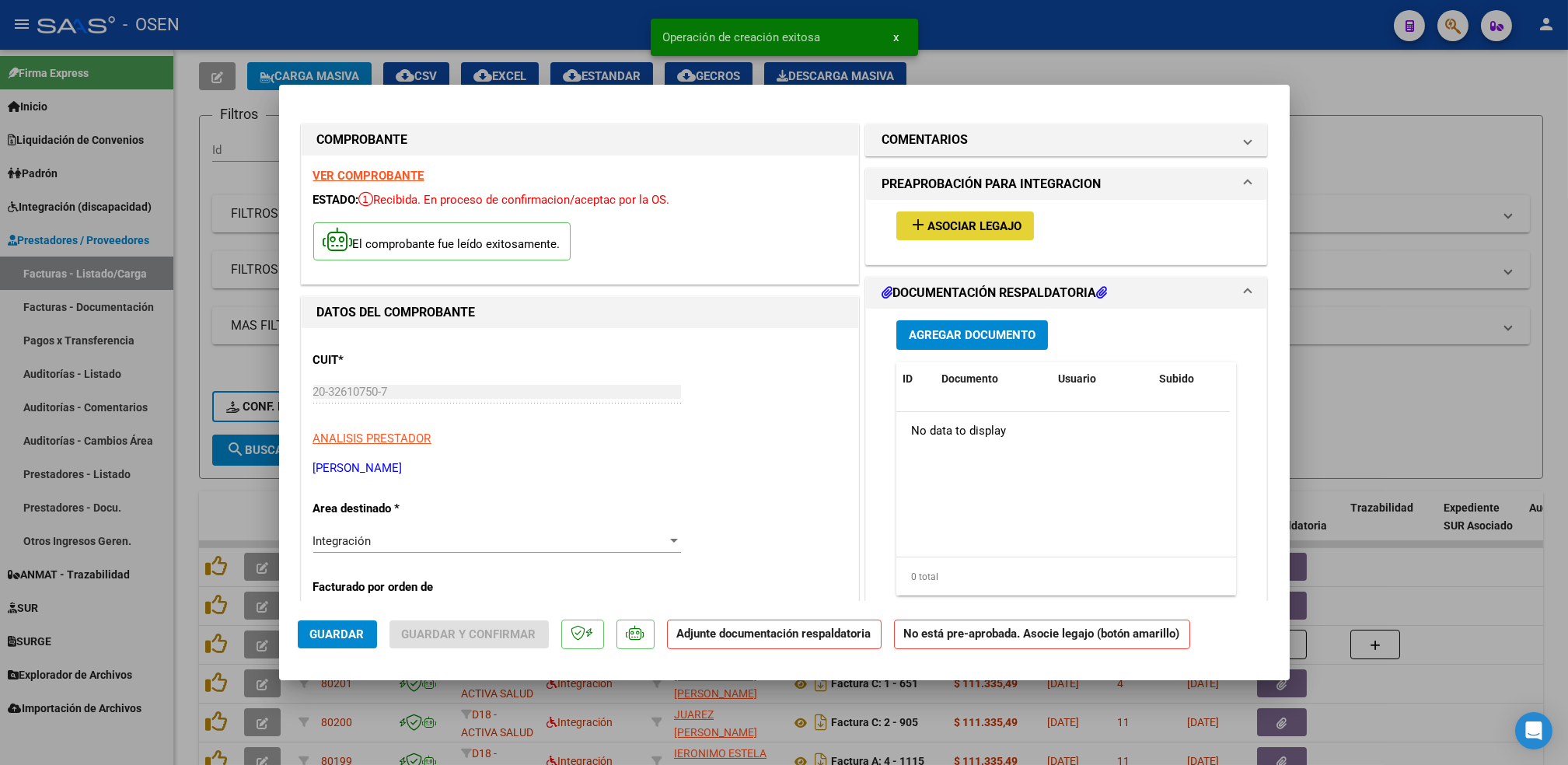
click at [995, 223] on span "Asociar Legajo" at bounding box center [975, 226] width 95 height 14
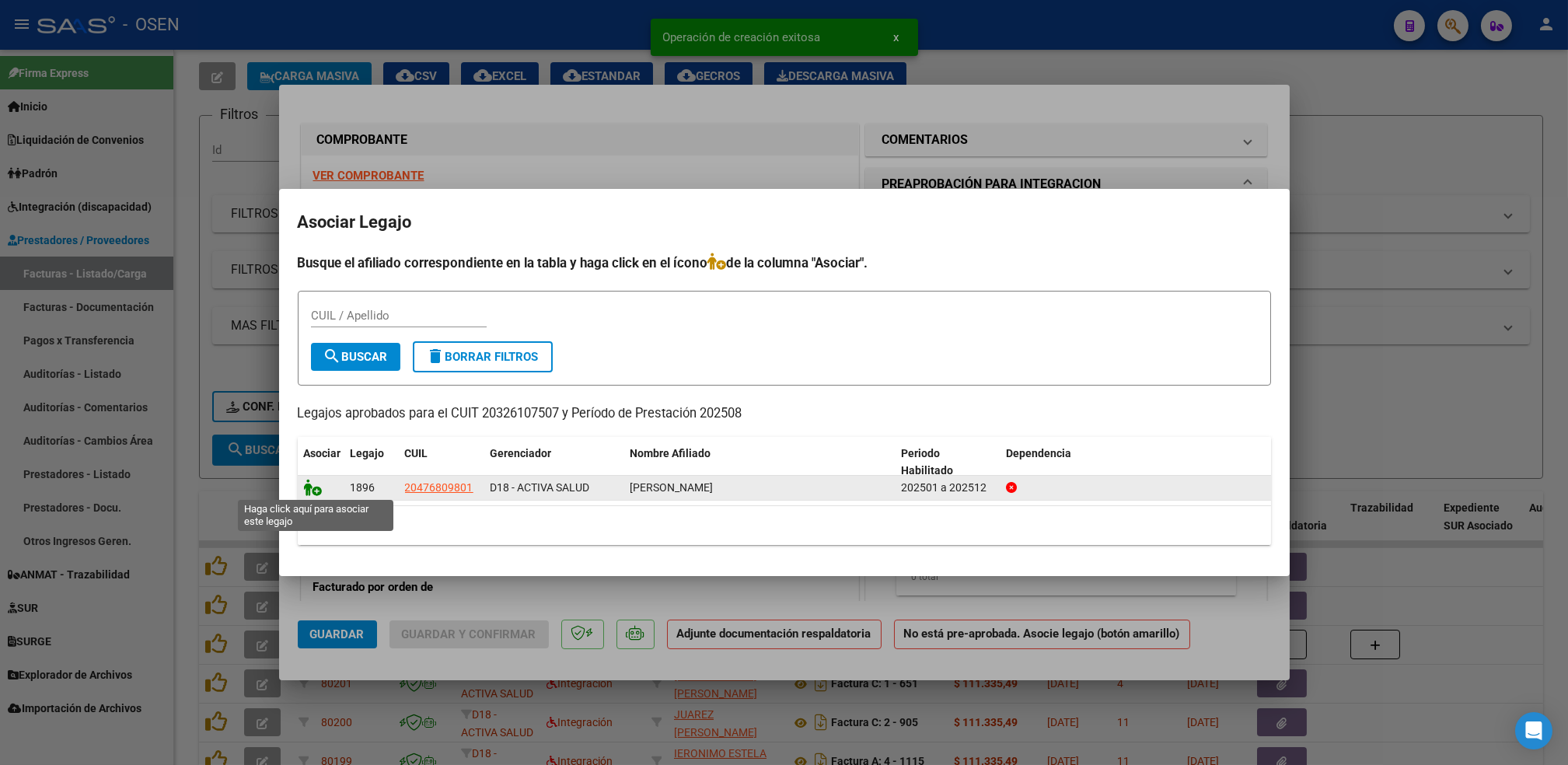
click at [316, 489] on icon at bounding box center [312, 488] width 18 height 17
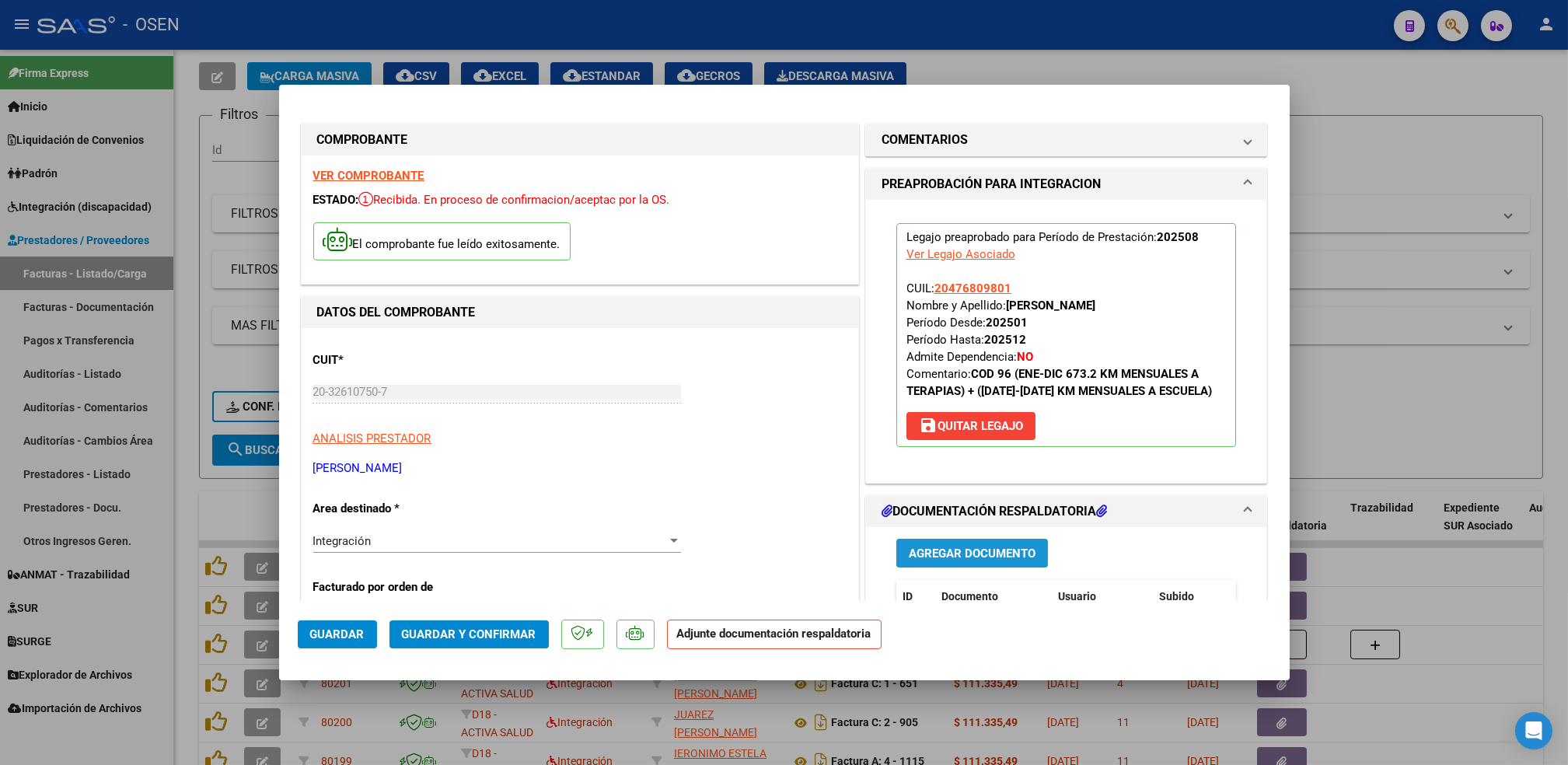
click at [1018, 552] on span "Agregar Documento" at bounding box center [972, 554] width 126 height 14
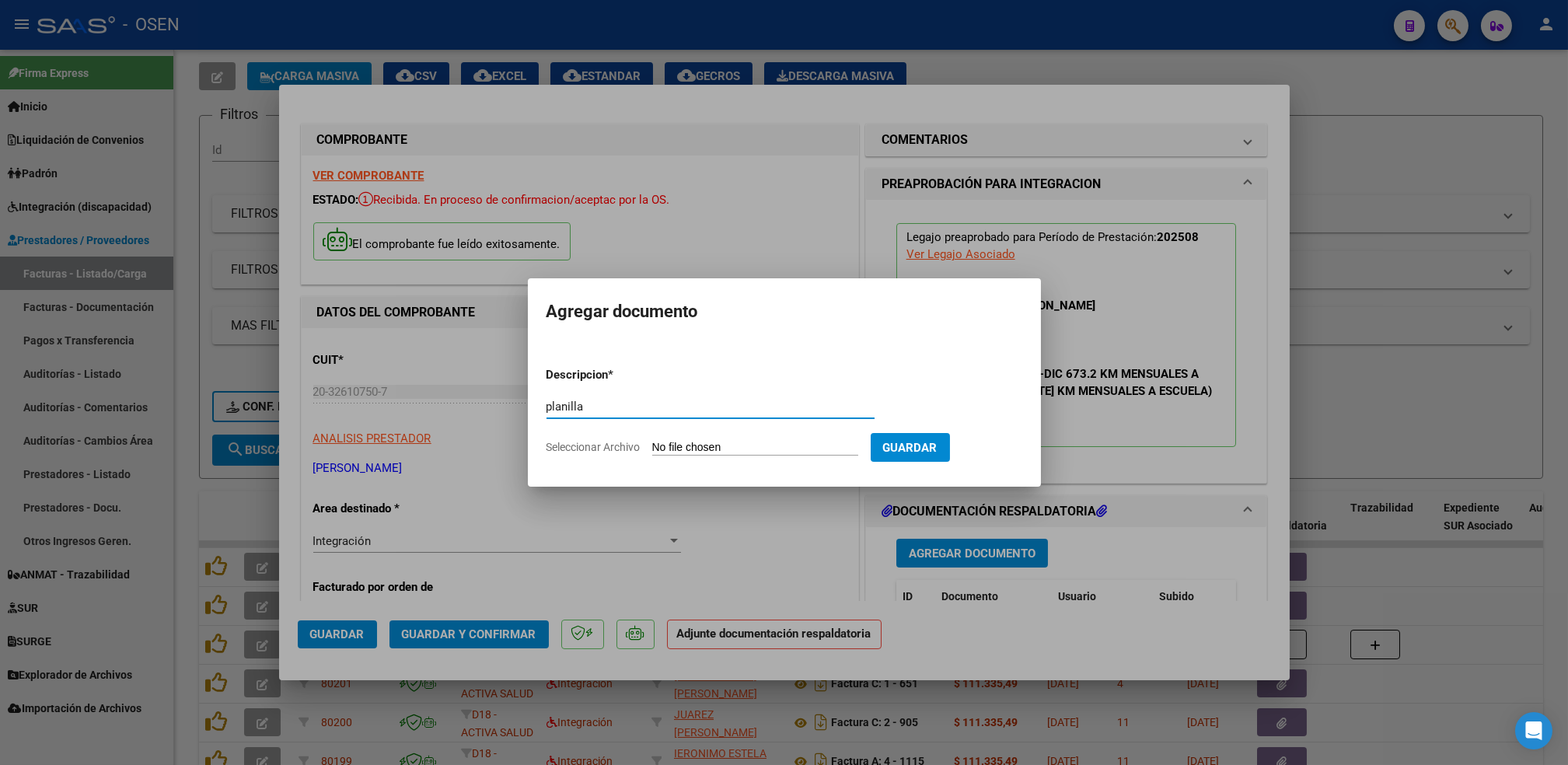
type input "planilla"
click at [653, 441] on input "Seleccionar Archivo" at bounding box center [756, 448] width 206 height 14
type input "C:\fakepath\mt.pdf"
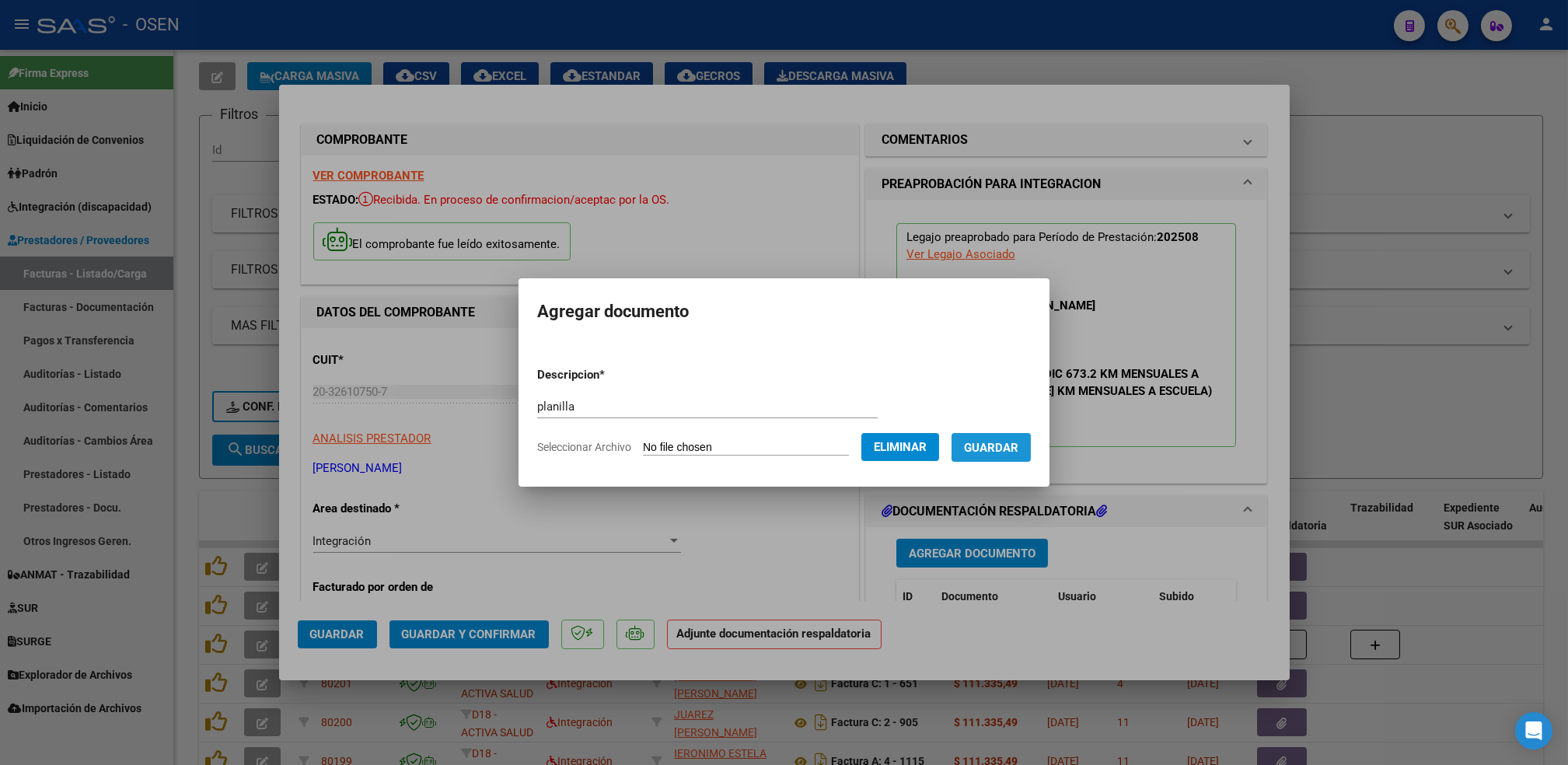
click at [1006, 451] on span "Guardar" at bounding box center [991, 448] width 54 height 14
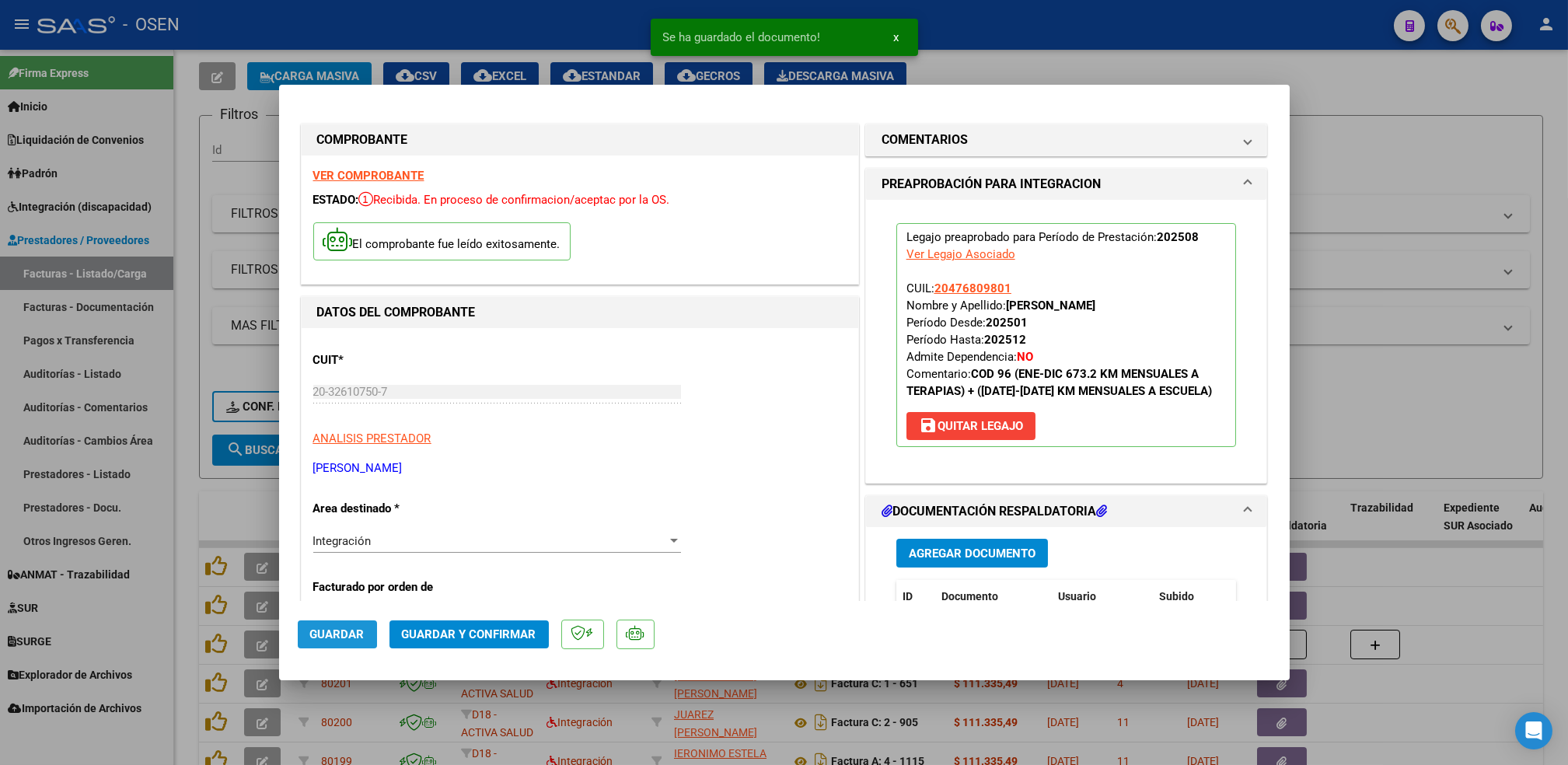
click at [334, 629] on span "Guardar" at bounding box center [338, 635] width 54 height 14
click at [185, 492] on div at bounding box center [784, 382] width 1568 height 765
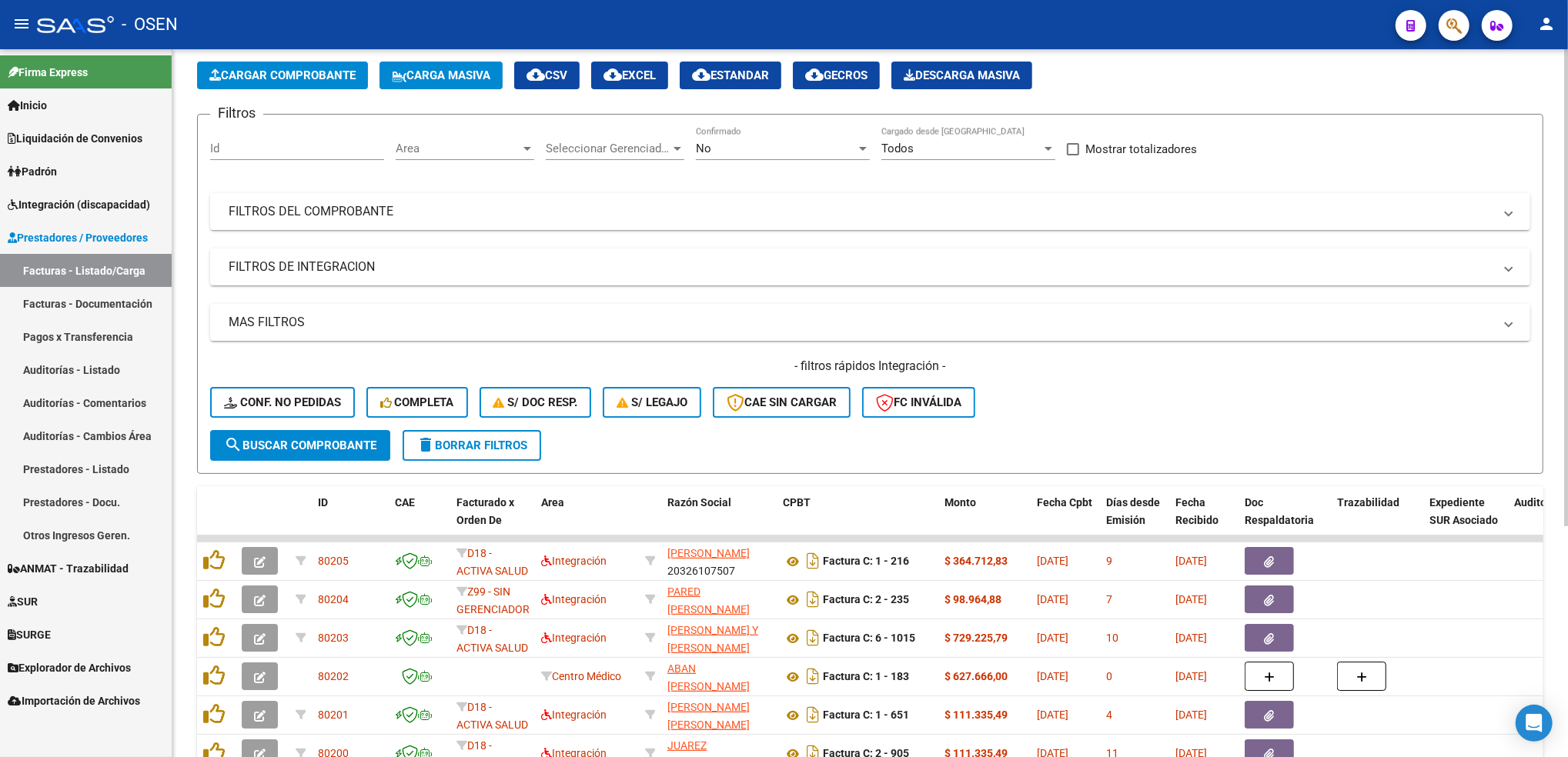
click at [343, 81] on span "Cargar Comprobante" at bounding box center [282, 75] width 146 height 14
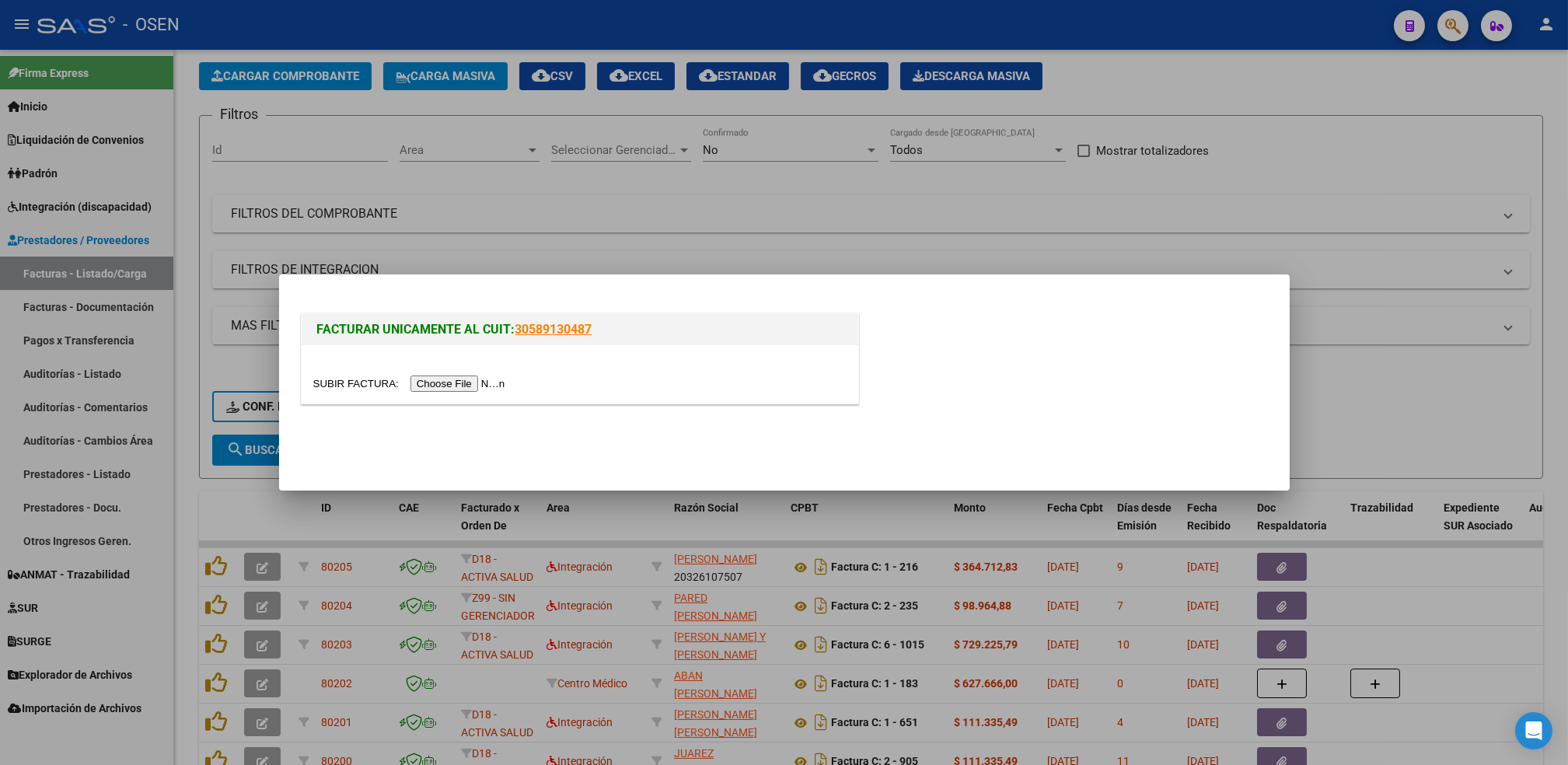
click at [469, 377] on input "file" at bounding box center [412, 383] width 197 height 16
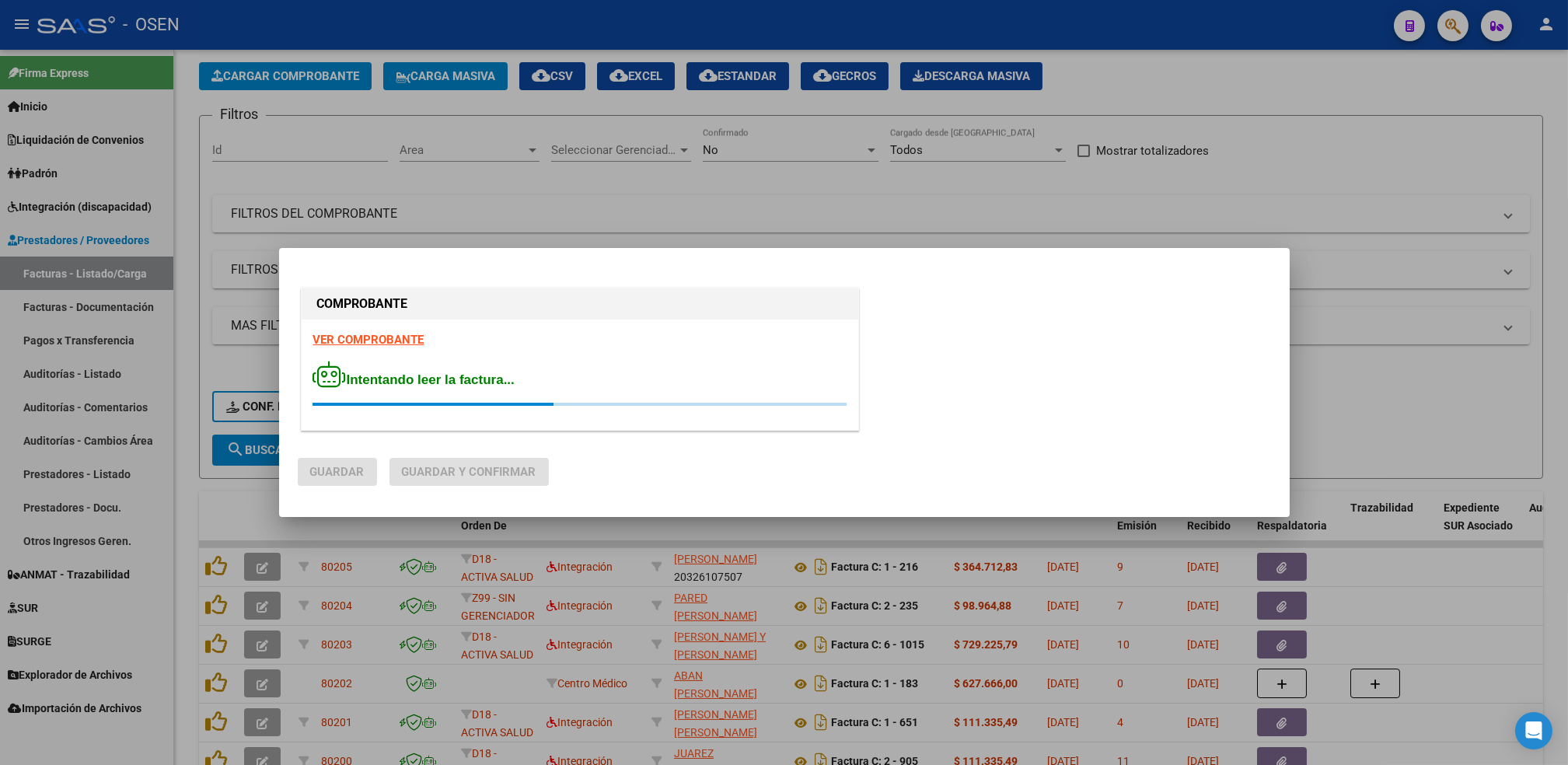
click at [381, 333] on div "COMPROBANTE VER COMPROBANTE Intentando leer la factura..." at bounding box center [580, 362] width 564 height 154
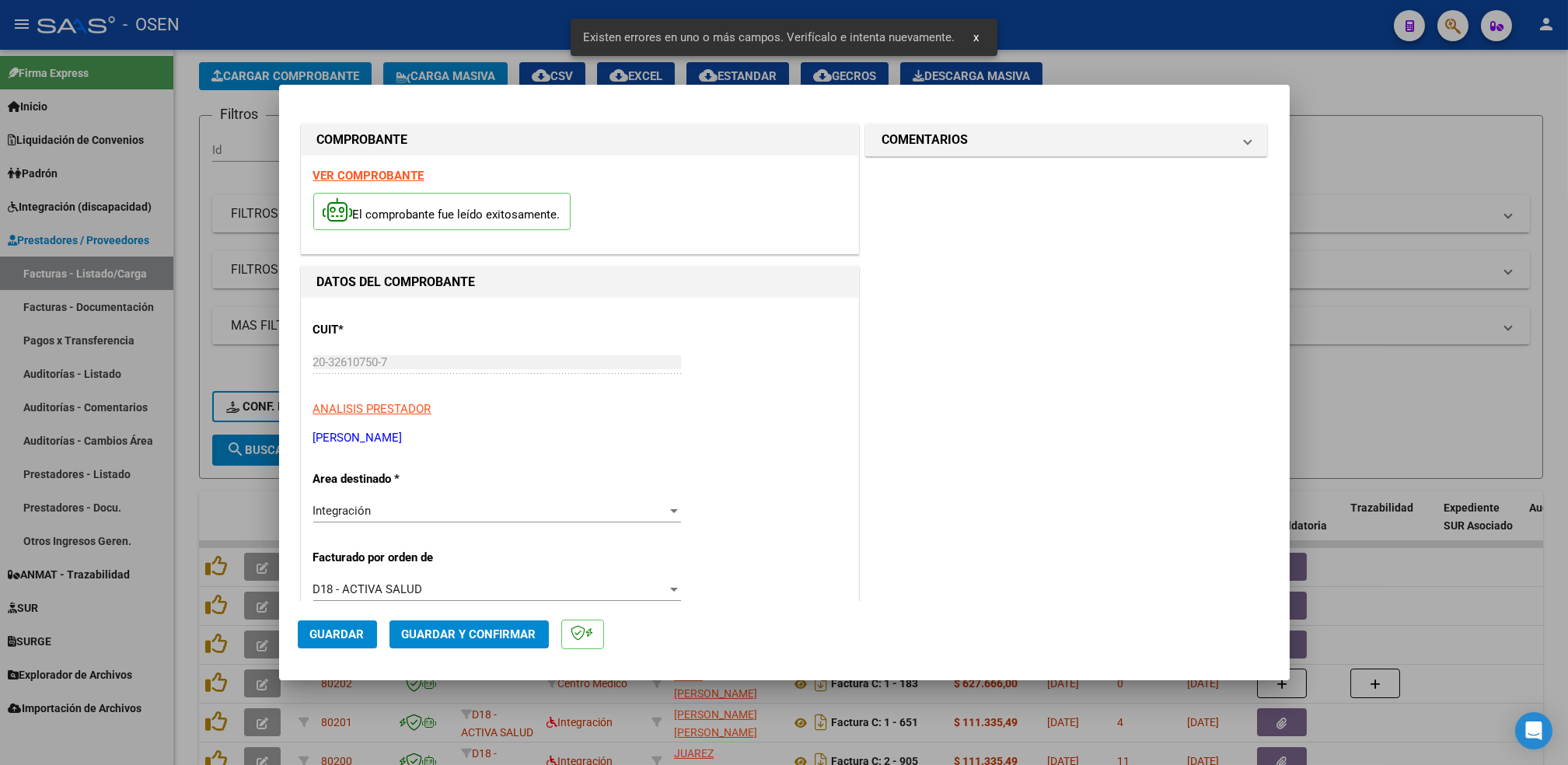
click at [416, 175] on strong "VER COMPROBANTE" at bounding box center [368, 176] width 111 height 14
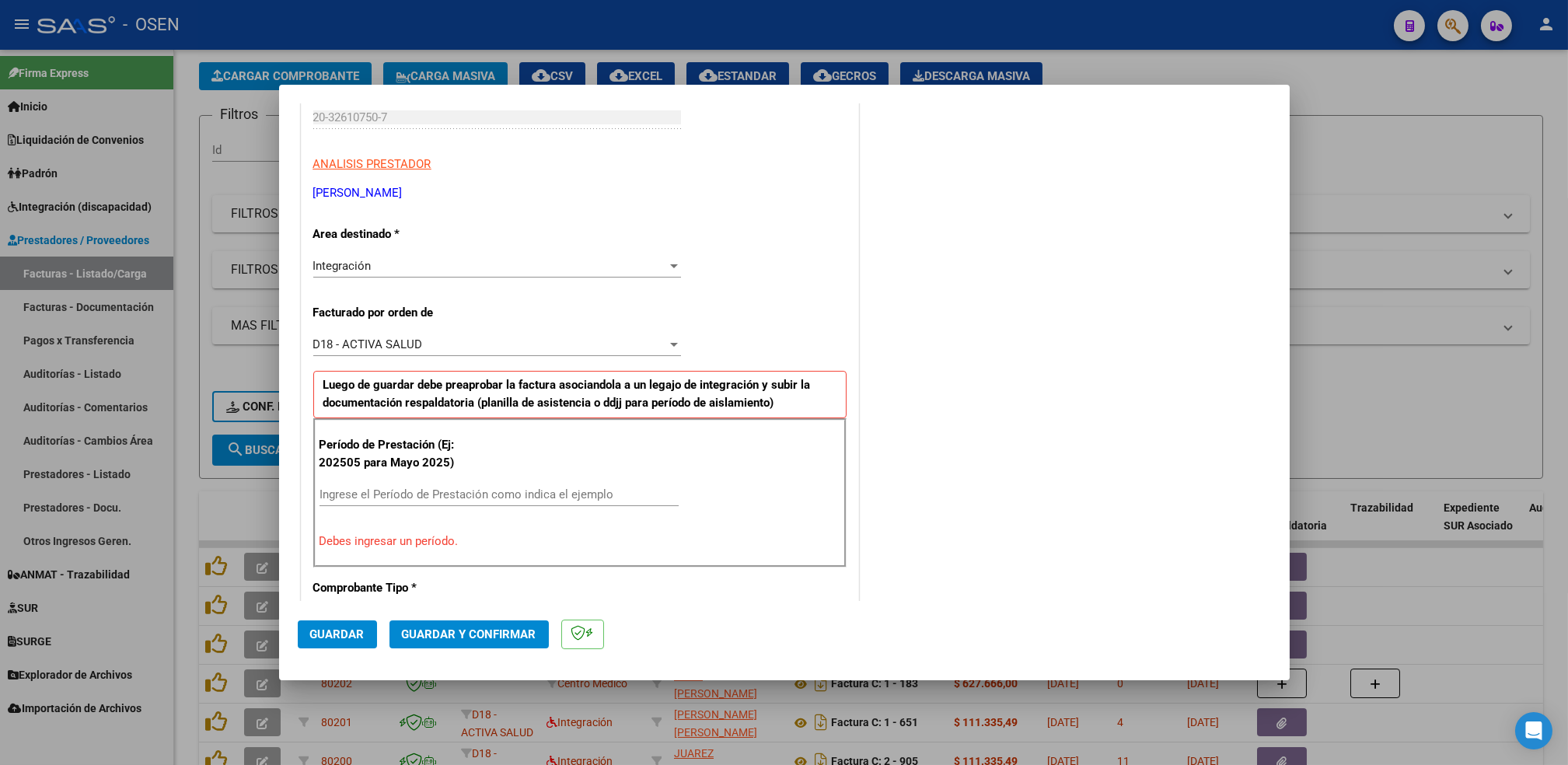
scroll to position [287, 0]
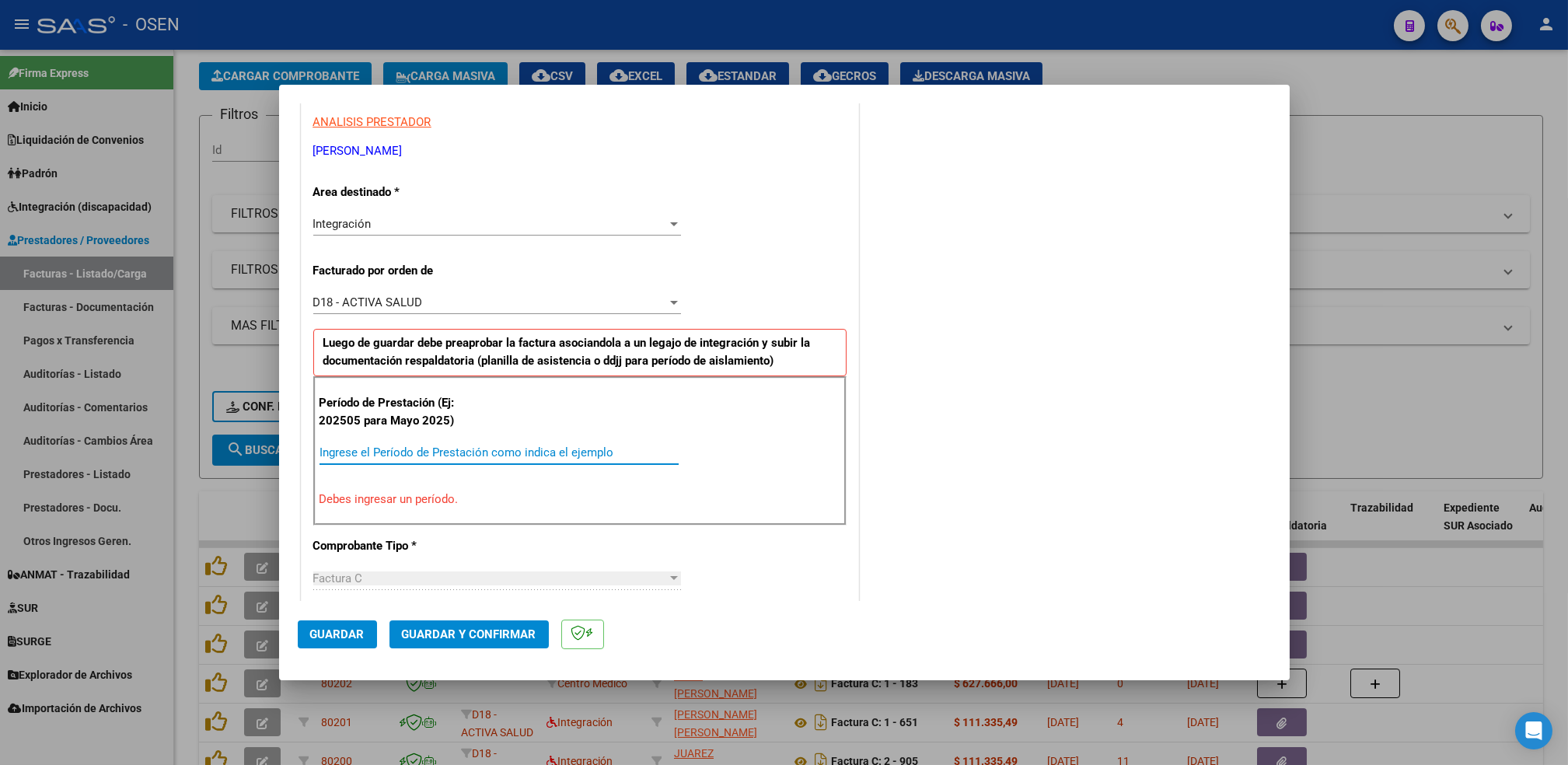
click at [640, 451] on input "Ingrese el Período de Prestación como indica el ejemplo" at bounding box center [499, 452] width 360 height 14
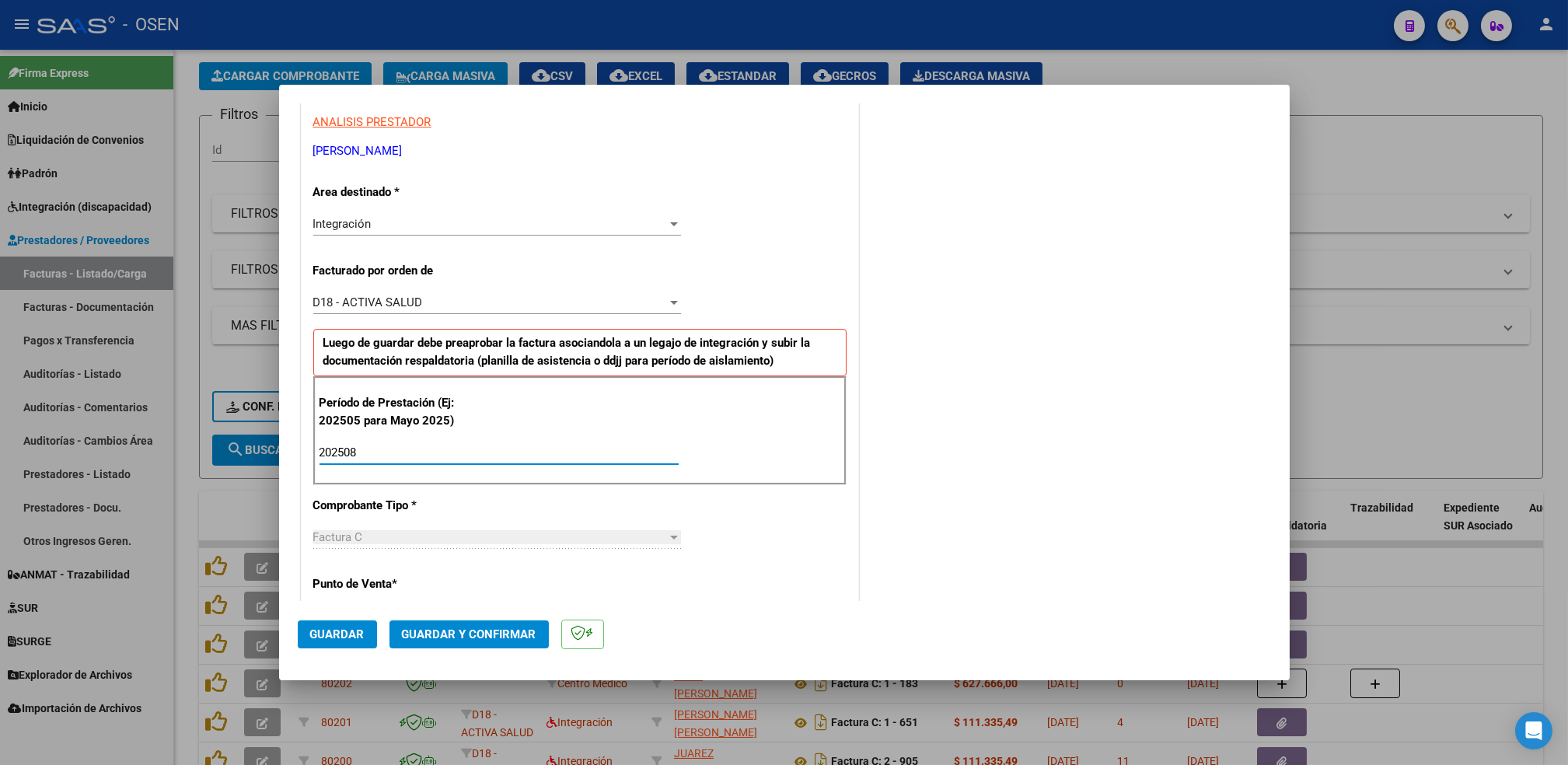
type input "202508"
click at [334, 637] on span "Guardar" at bounding box center [338, 635] width 54 height 14
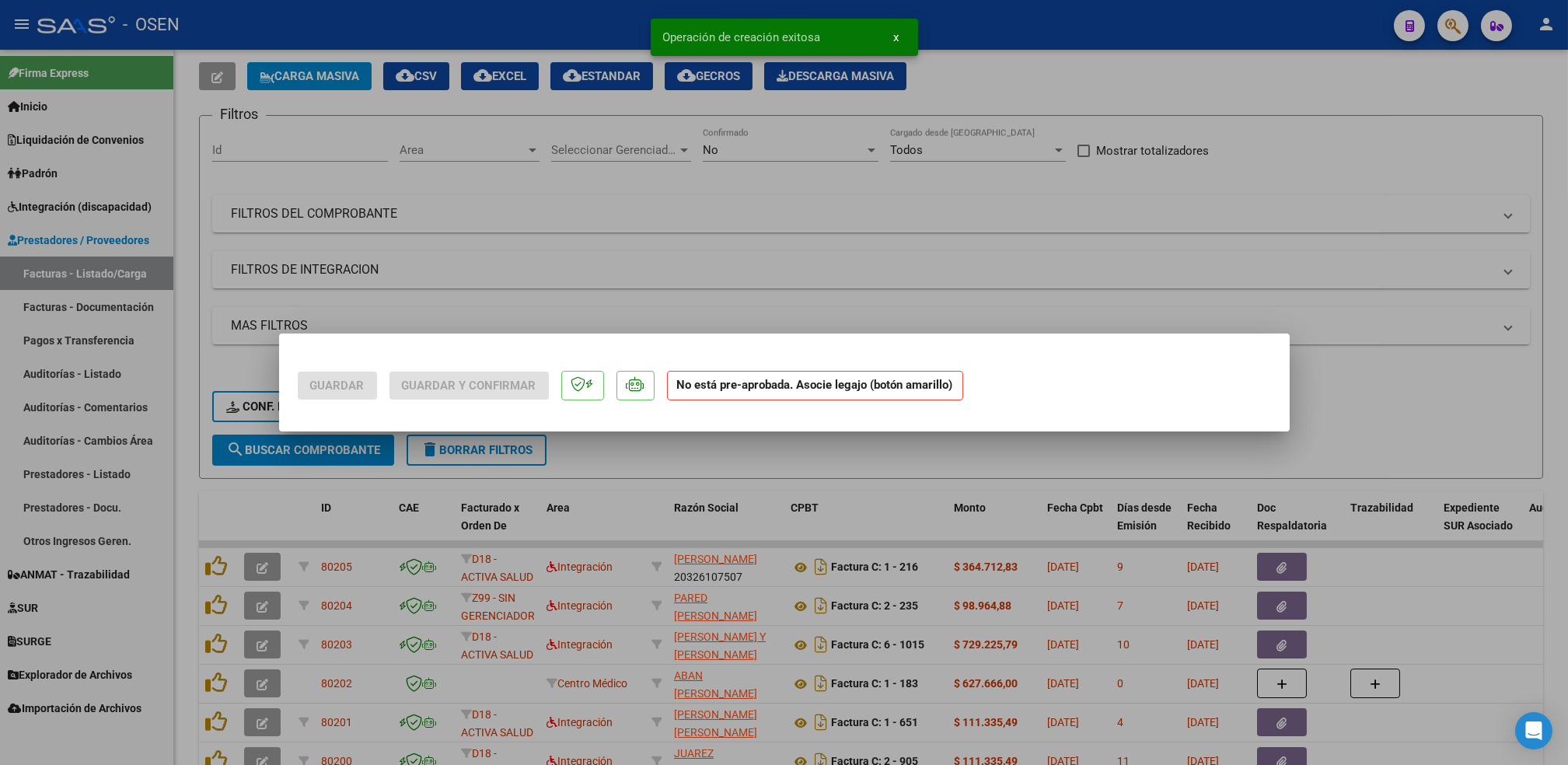
scroll to position [0, 0]
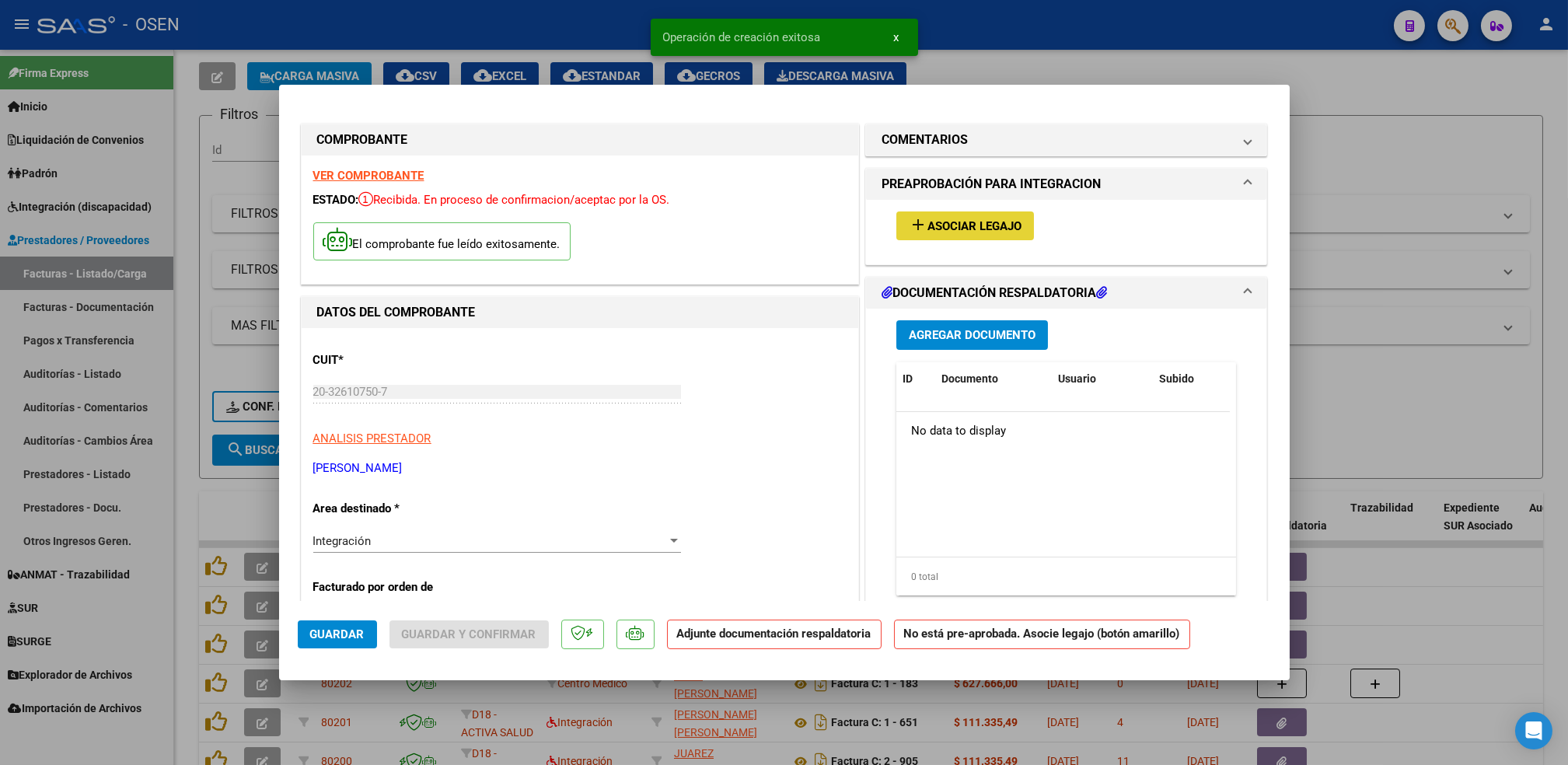
click at [978, 222] on span "Asociar Legajo" at bounding box center [975, 226] width 95 height 14
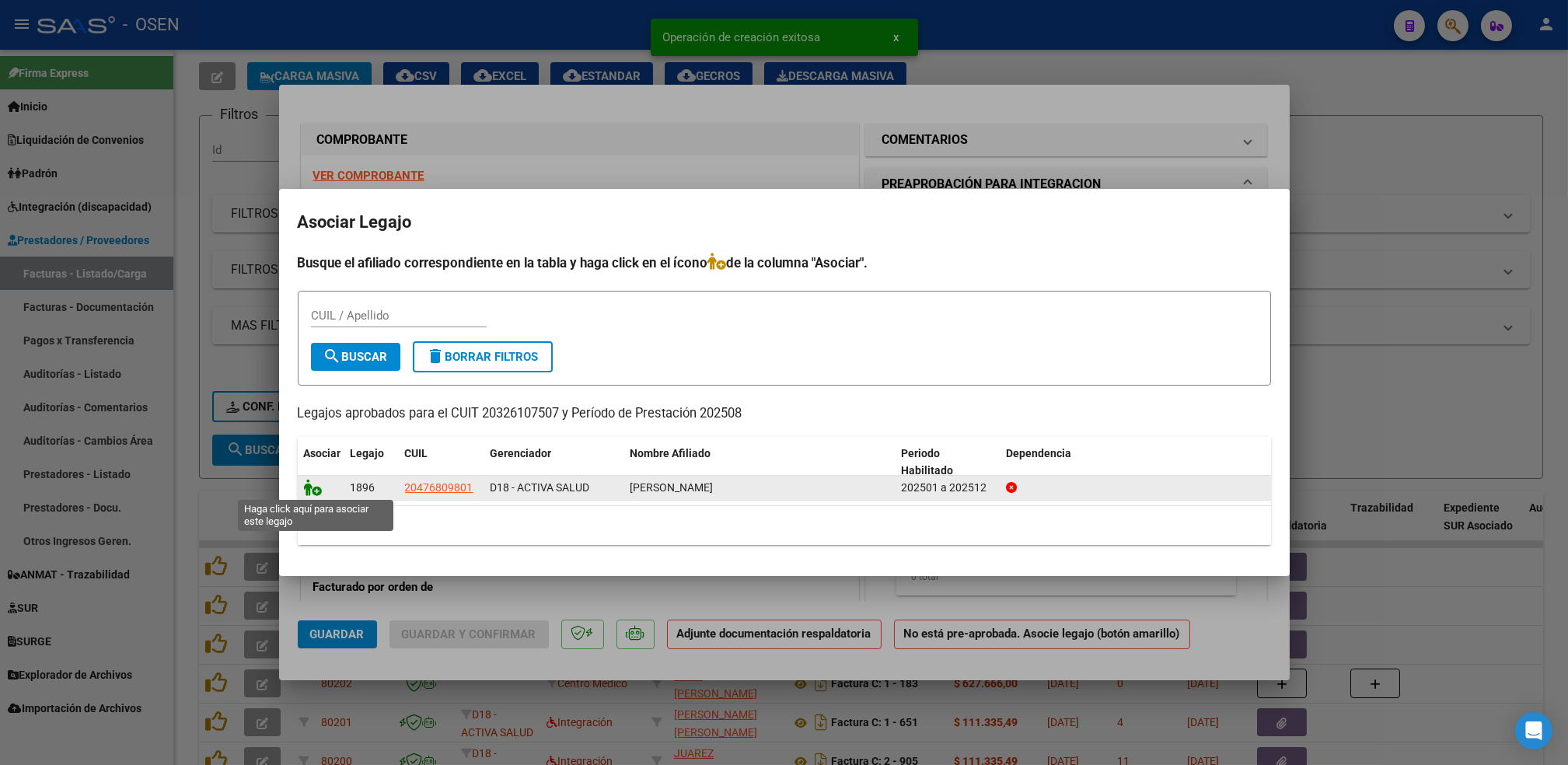
click at [311, 492] on icon at bounding box center [312, 488] width 18 height 17
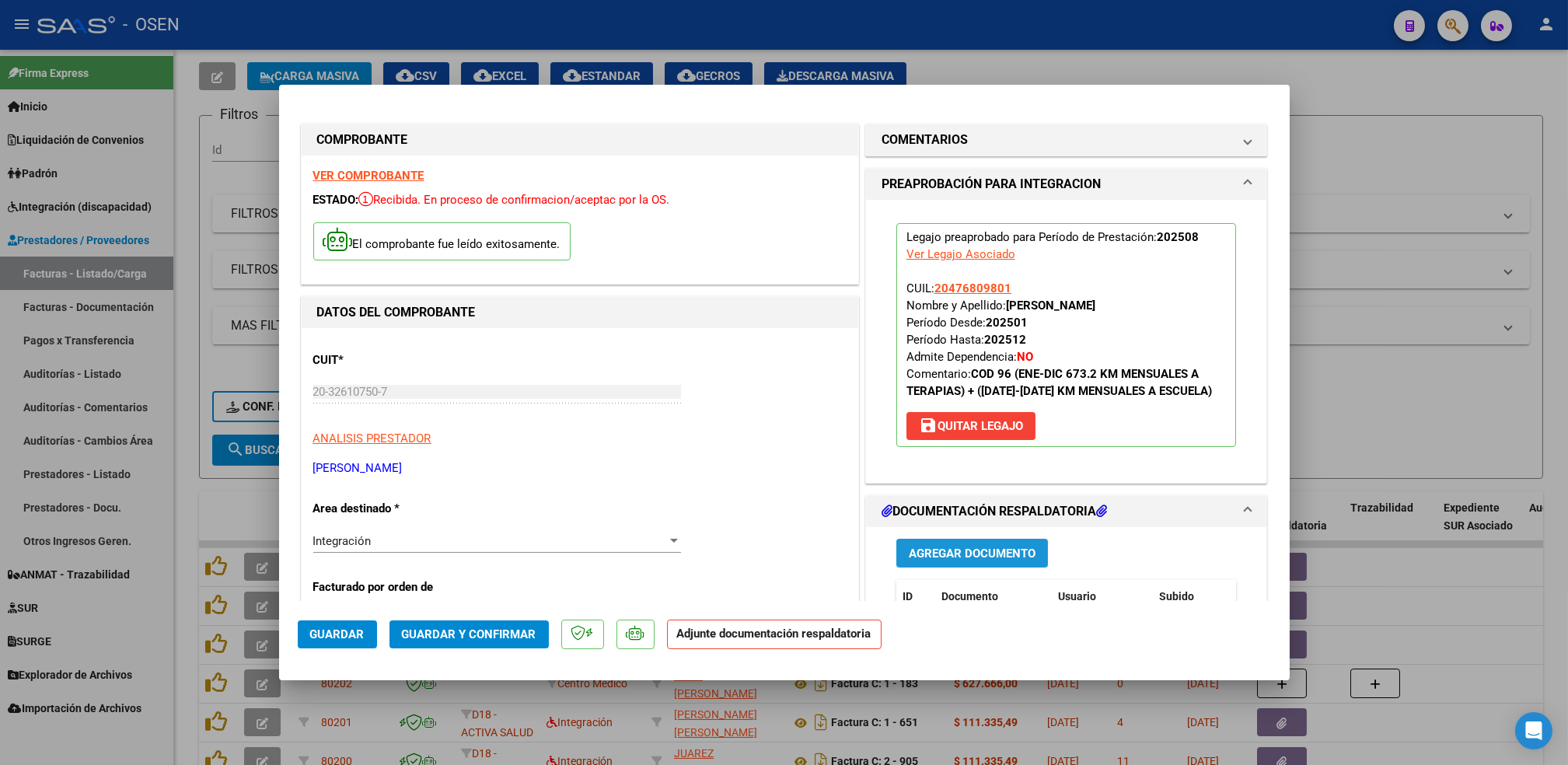
click at [998, 550] on span "Agregar Documento" at bounding box center [972, 554] width 126 height 14
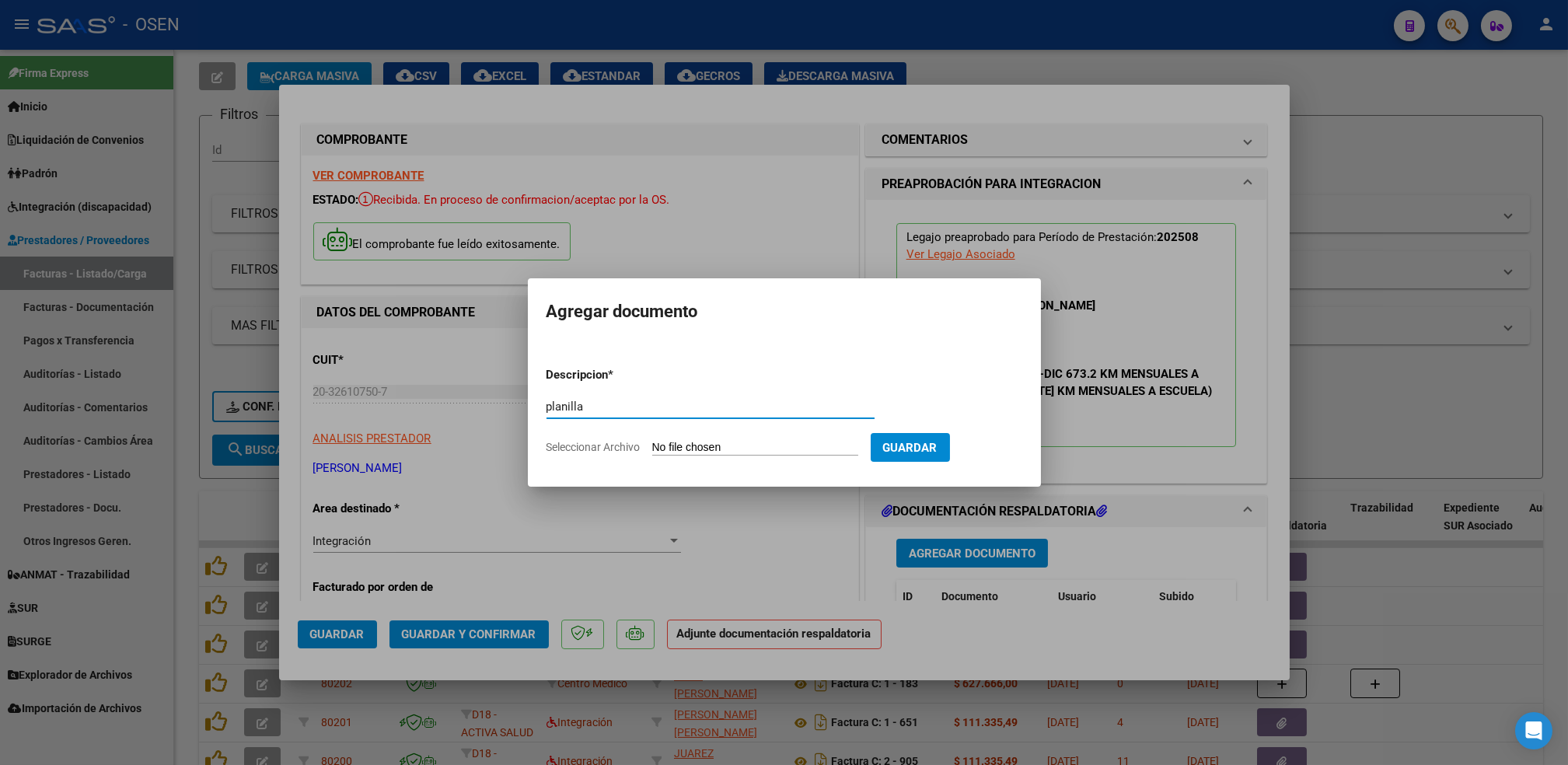
type input "planilla"
click at [653, 441] on input "Seleccionar Archivo" at bounding box center [756, 448] width 206 height 14
type input "C:\fakepath\mc.pdf"
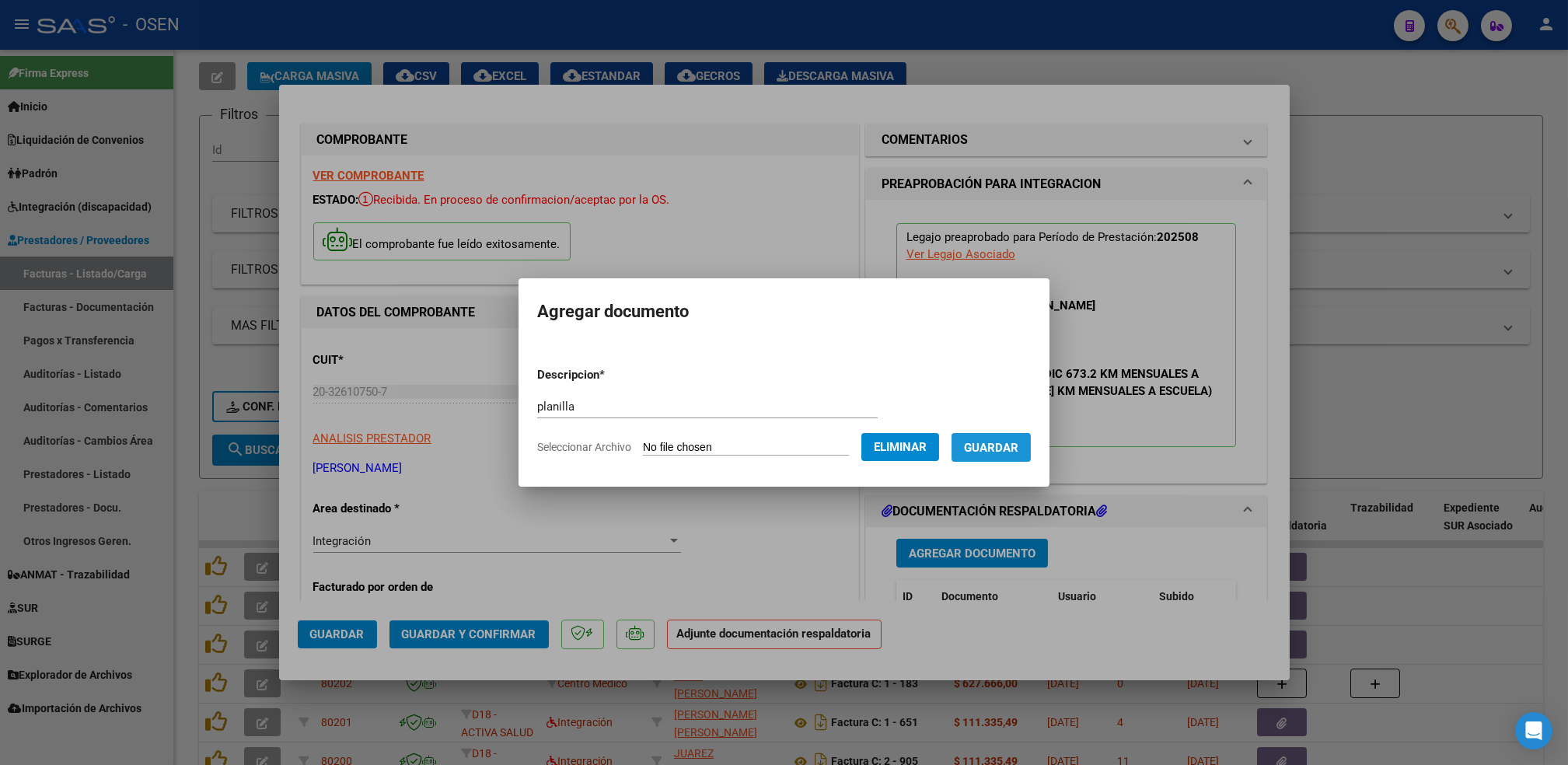
click at [1002, 451] on span "Guardar" at bounding box center [991, 448] width 54 height 14
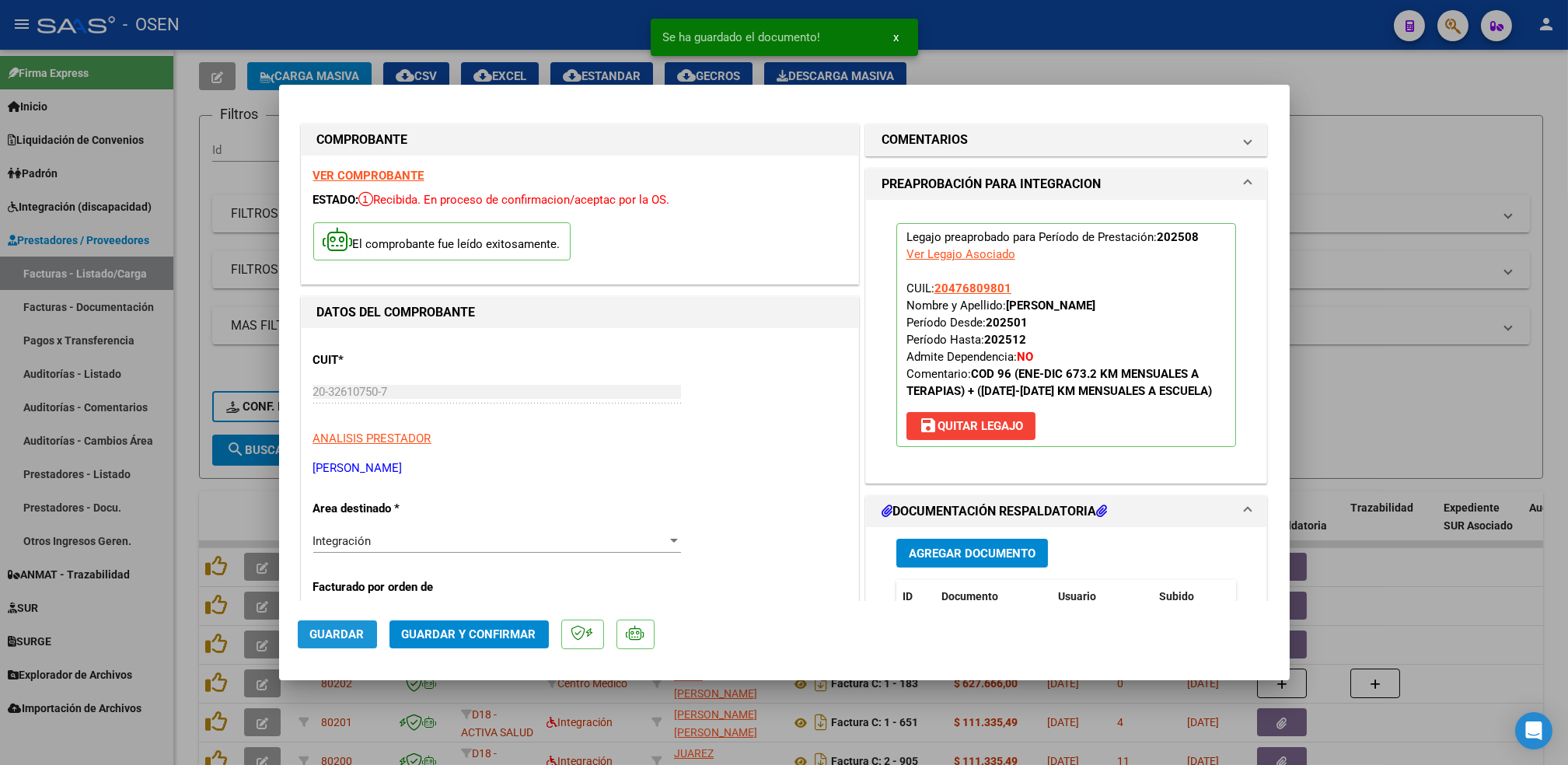
click at [338, 642] on button "Guardar" at bounding box center [338, 634] width 79 height 28
click at [201, 483] on div at bounding box center [784, 382] width 1568 height 765
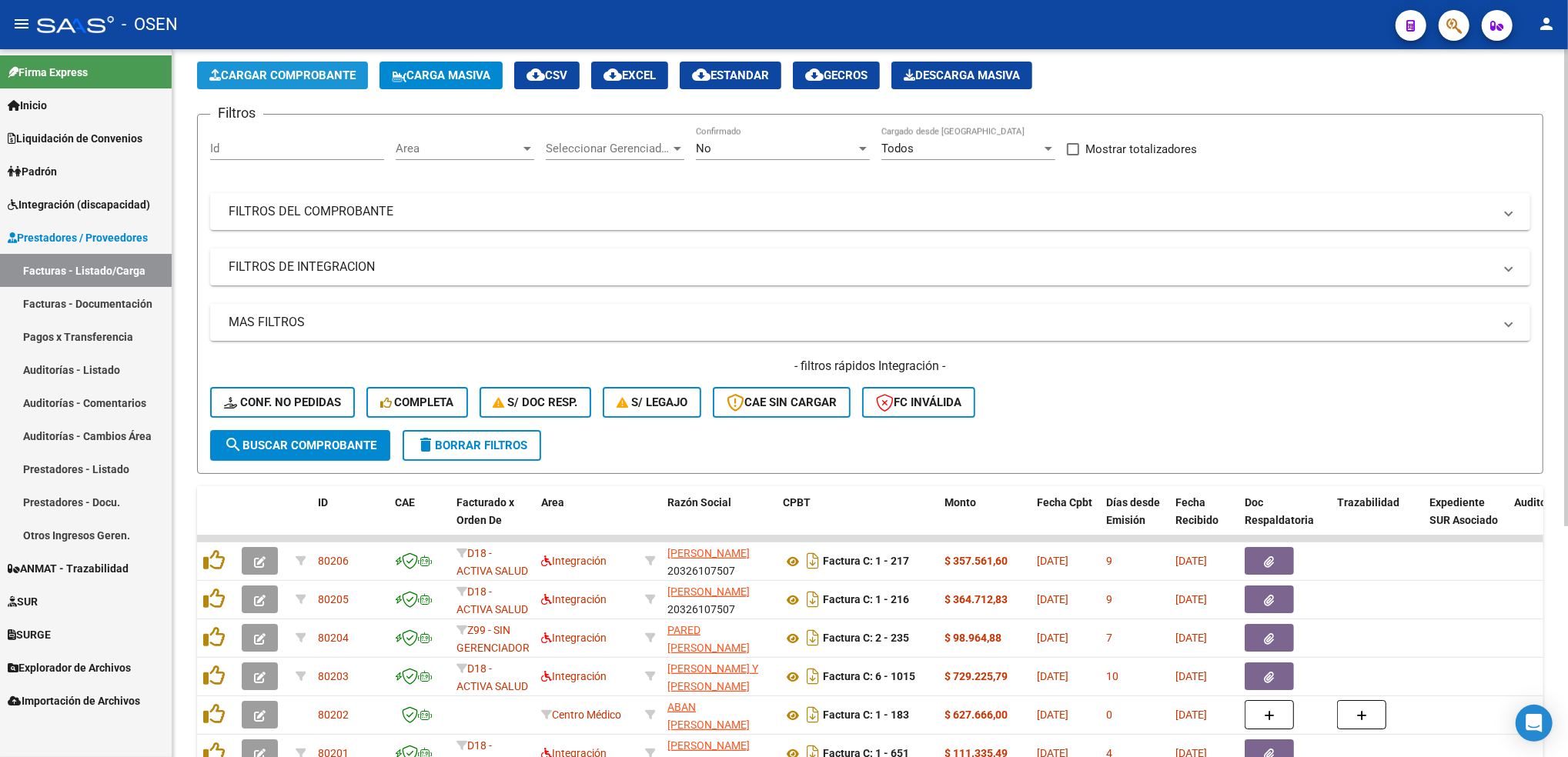
click at [292, 74] on span "Cargar Comprobante" at bounding box center [282, 75] width 146 height 14
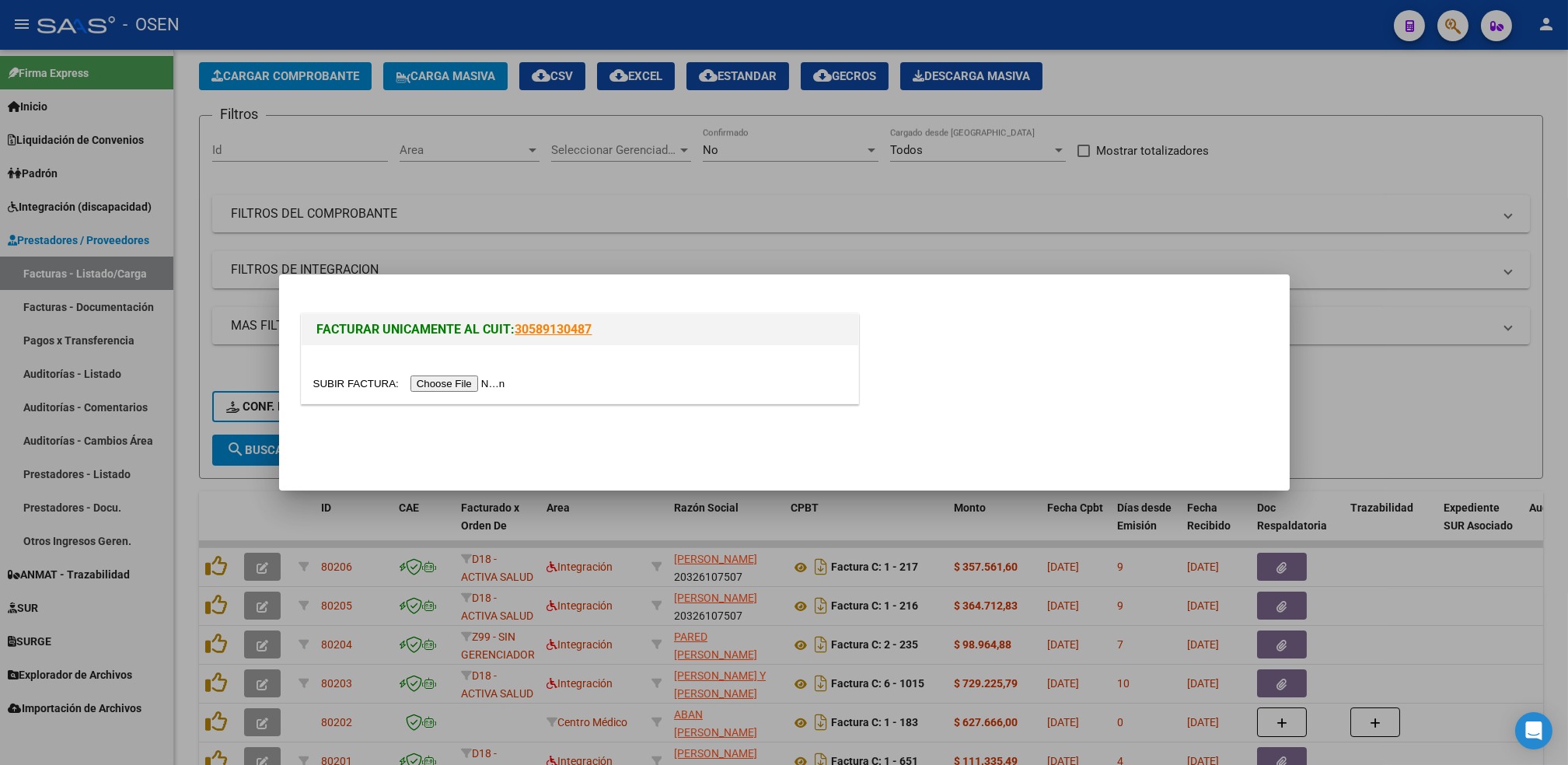
click at [419, 384] on input "file" at bounding box center [412, 383] width 197 height 16
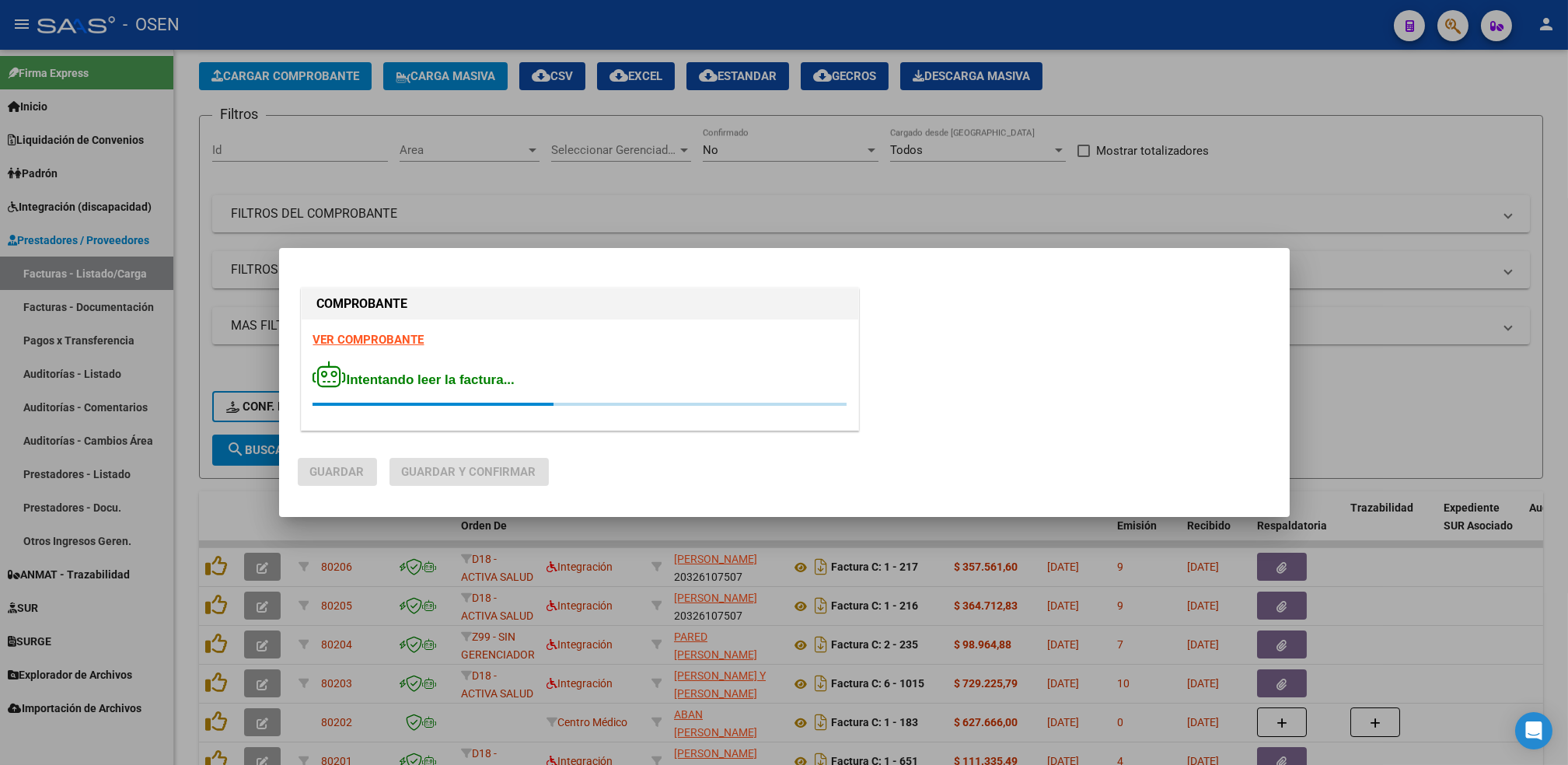
click at [380, 338] on strong "VER COMPROBANTE" at bounding box center [368, 340] width 111 height 14
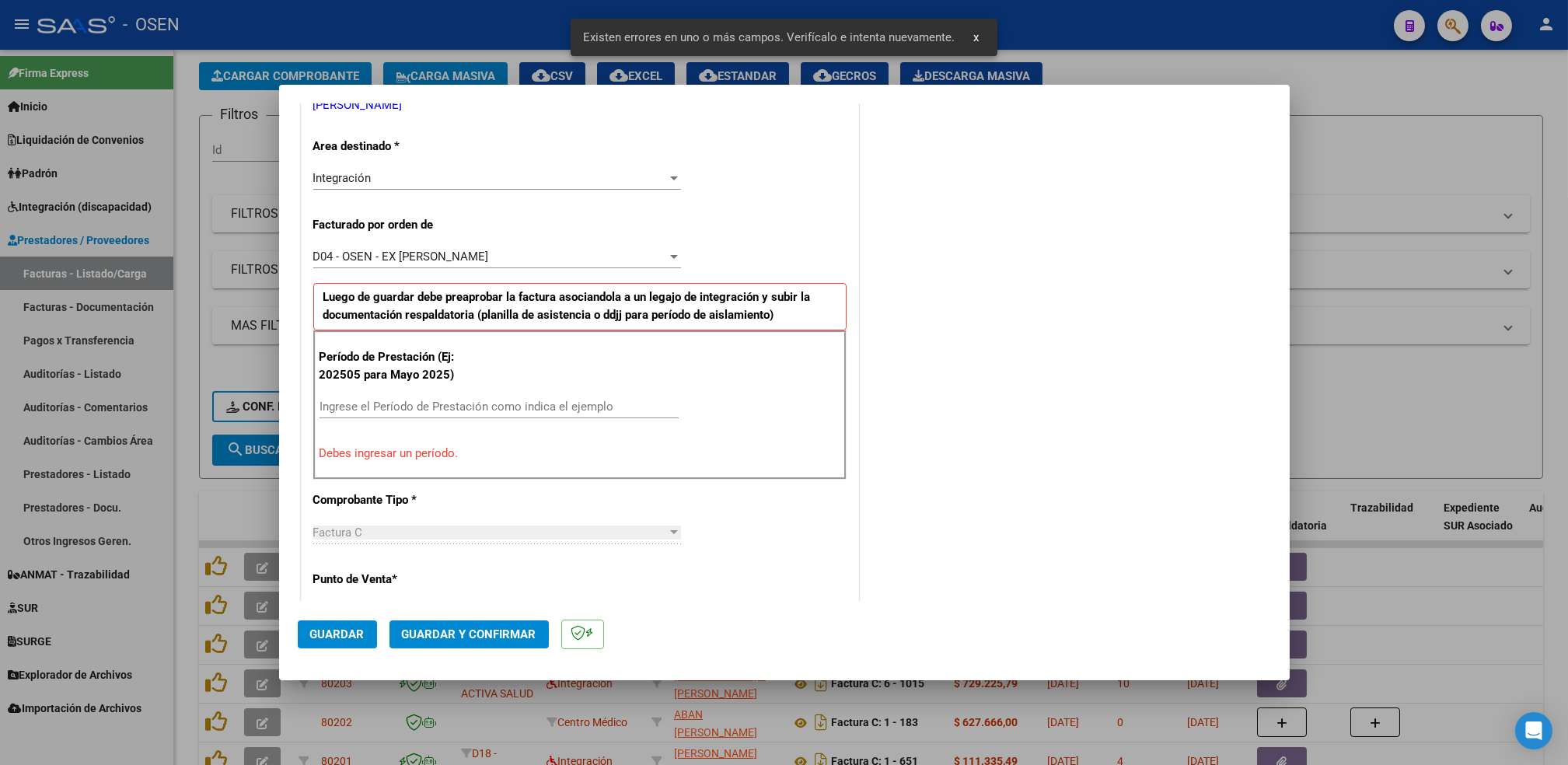
scroll to position [342, 0]
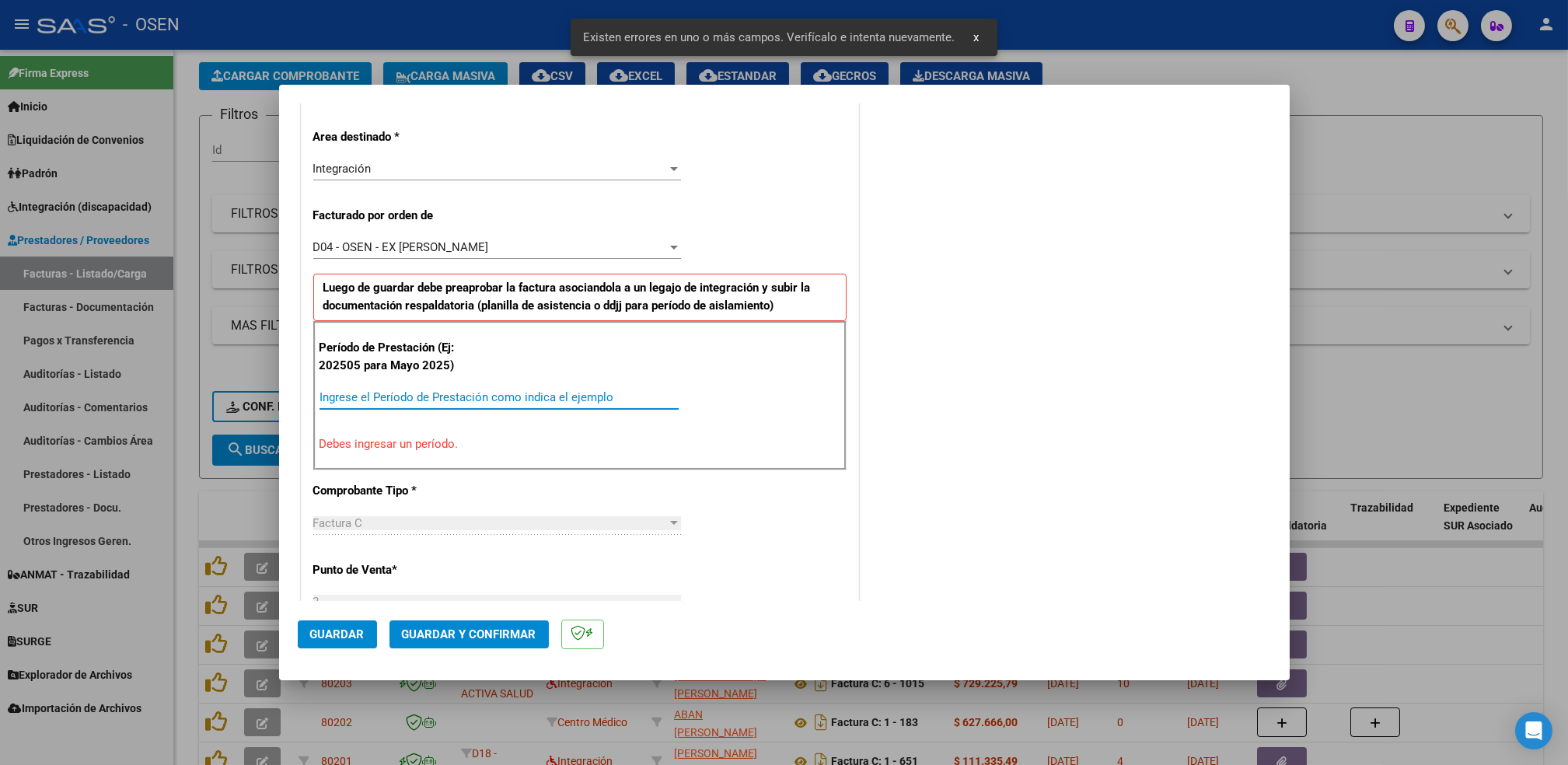
click at [531, 393] on input "Ingrese el Período de Prestación como indica el ejemplo" at bounding box center [499, 397] width 360 height 14
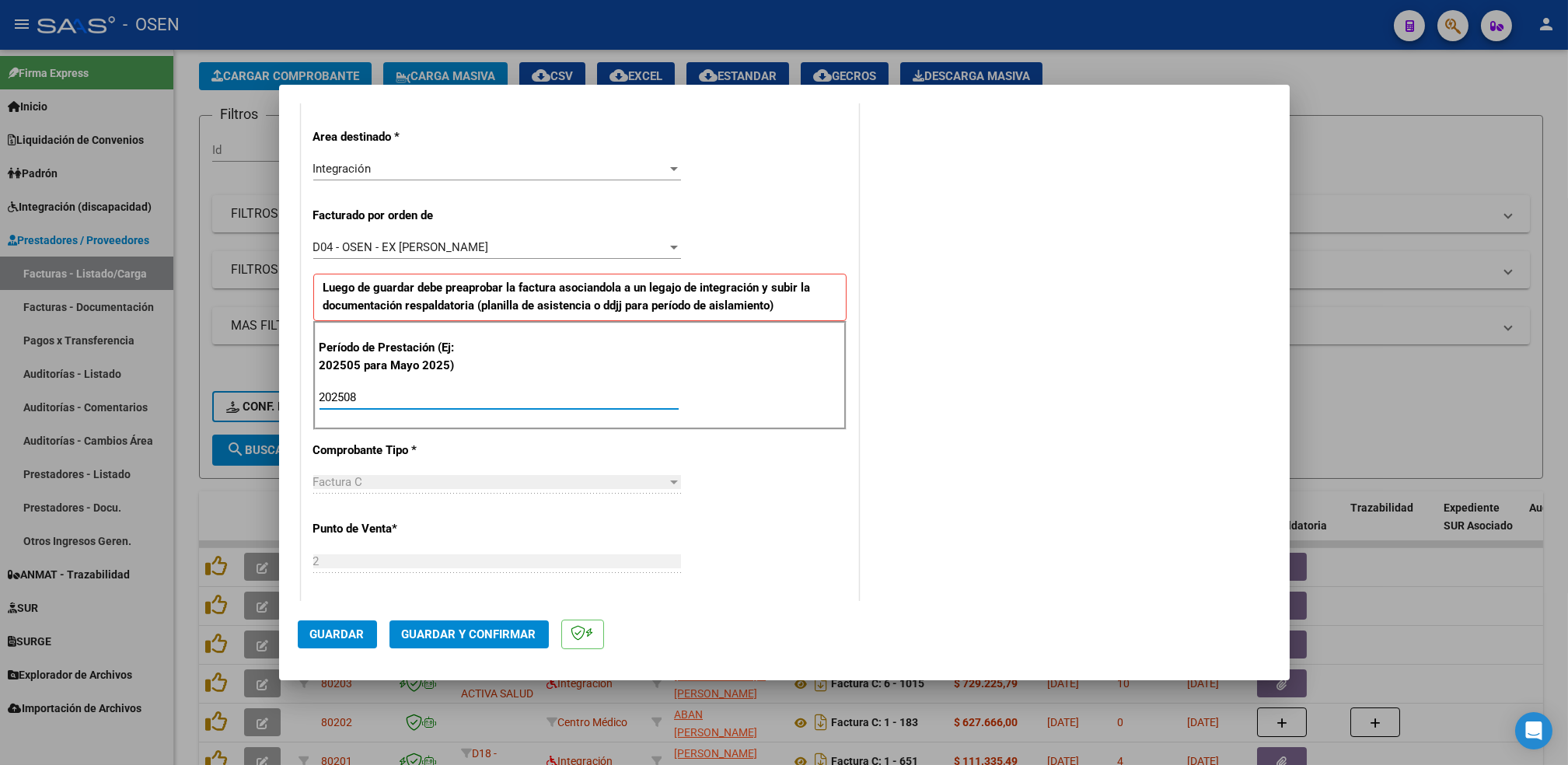
type input "202508"
click at [345, 630] on span "Guardar" at bounding box center [338, 635] width 54 height 14
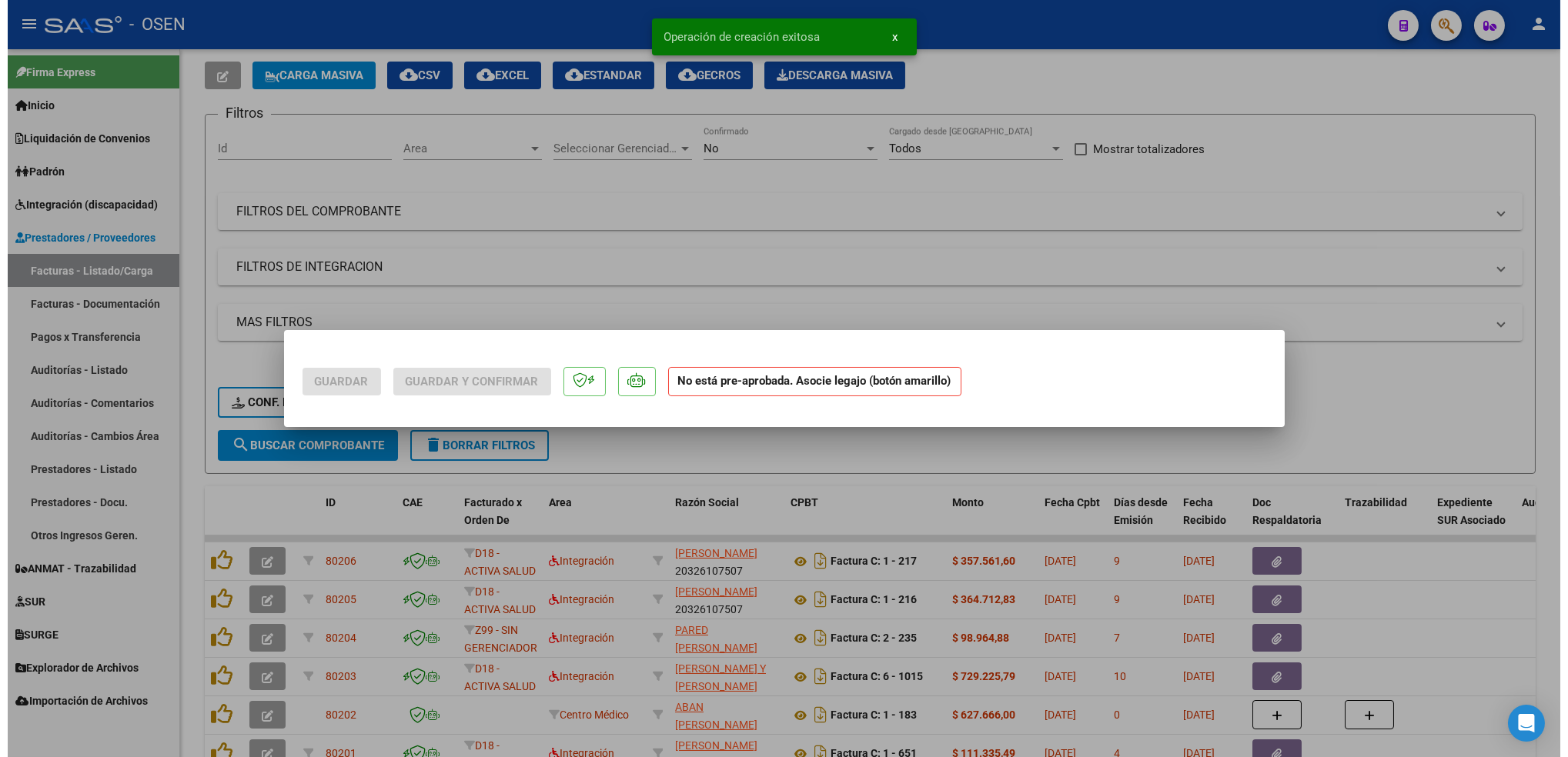
scroll to position [0, 0]
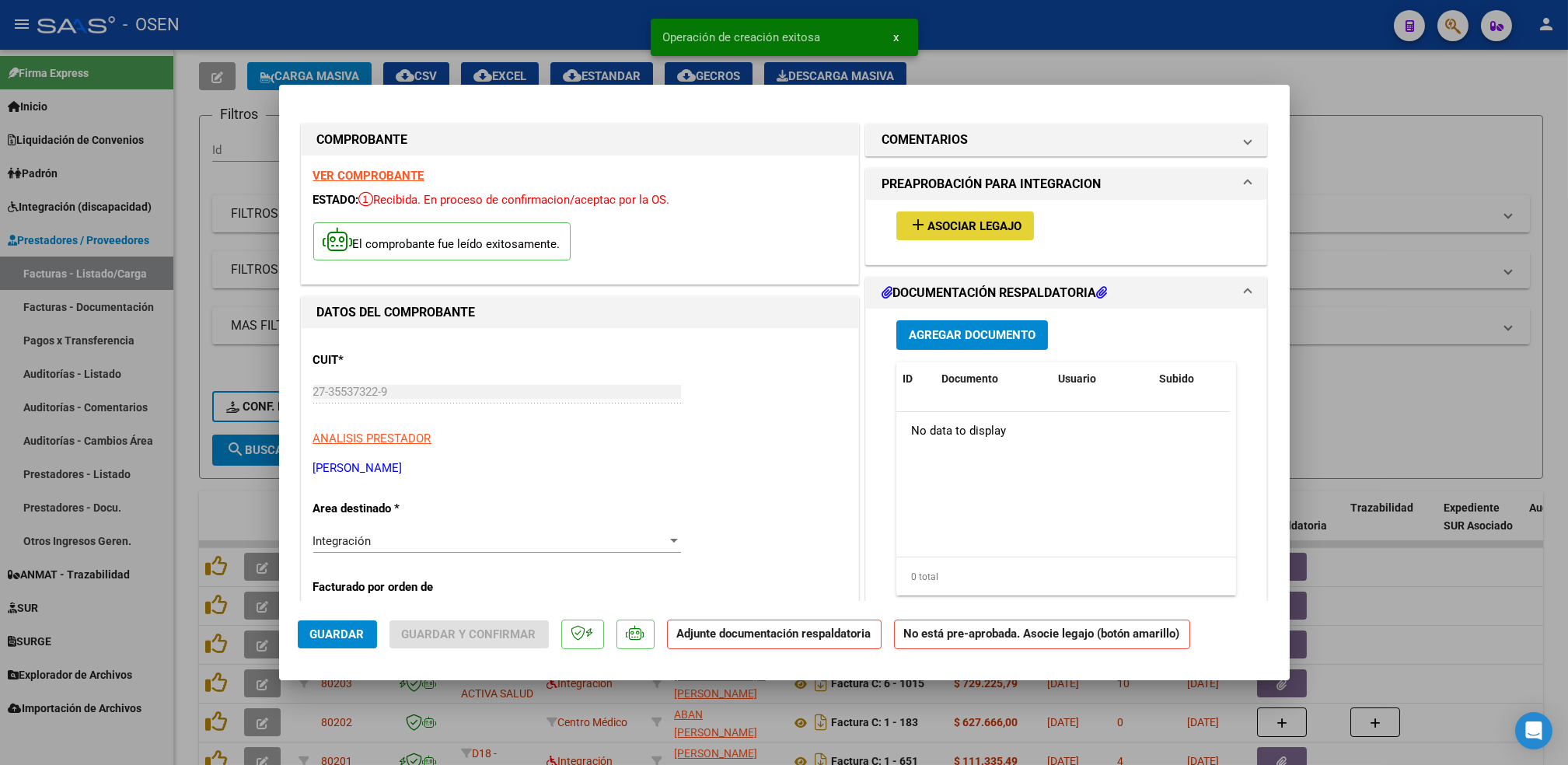
click at [952, 238] on button "add Asociar Legajo" at bounding box center [965, 226] width 138 height 29
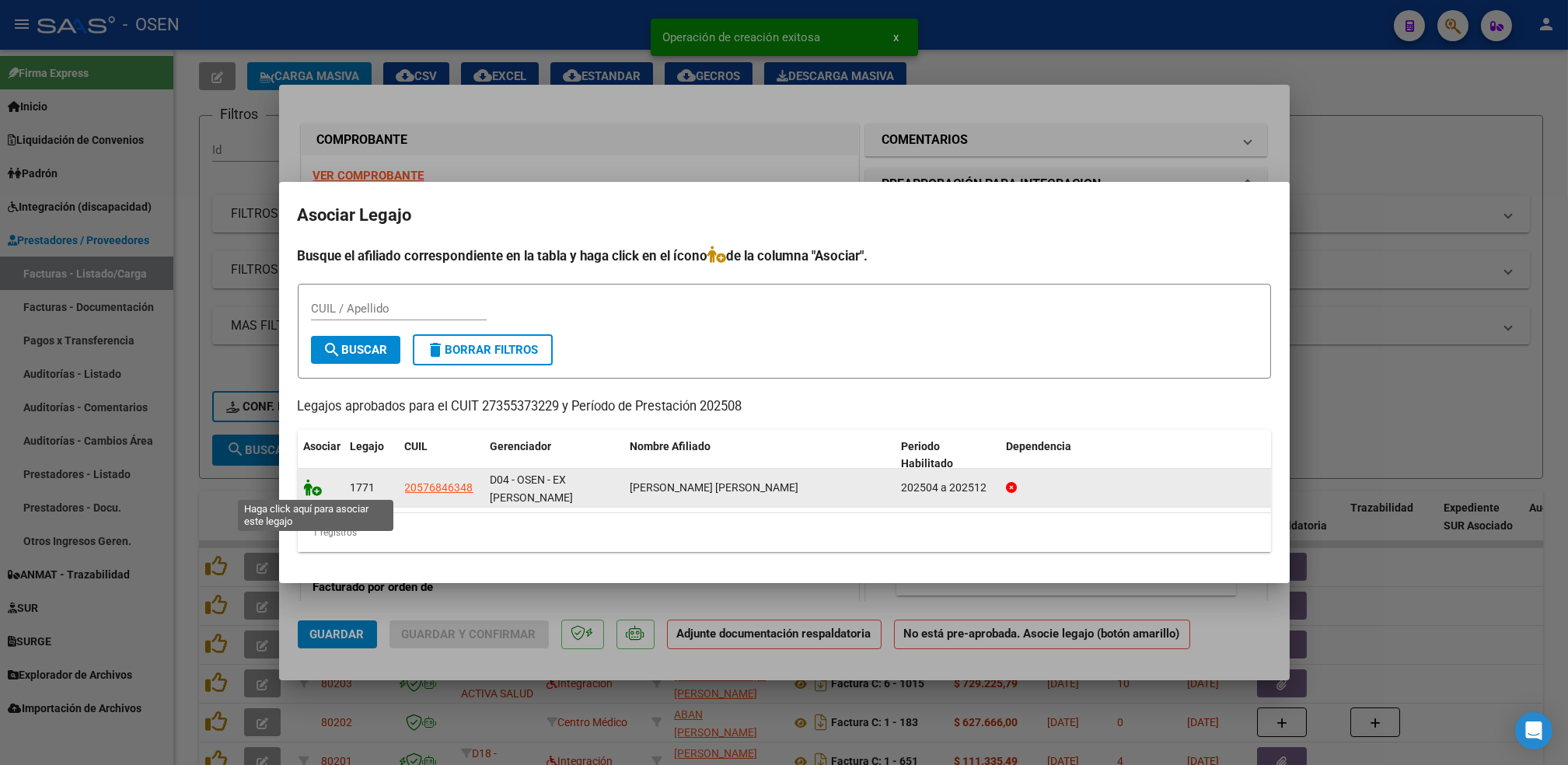
click at [309, 492] on icon at bounding box center [312, 488] width 18 height 17
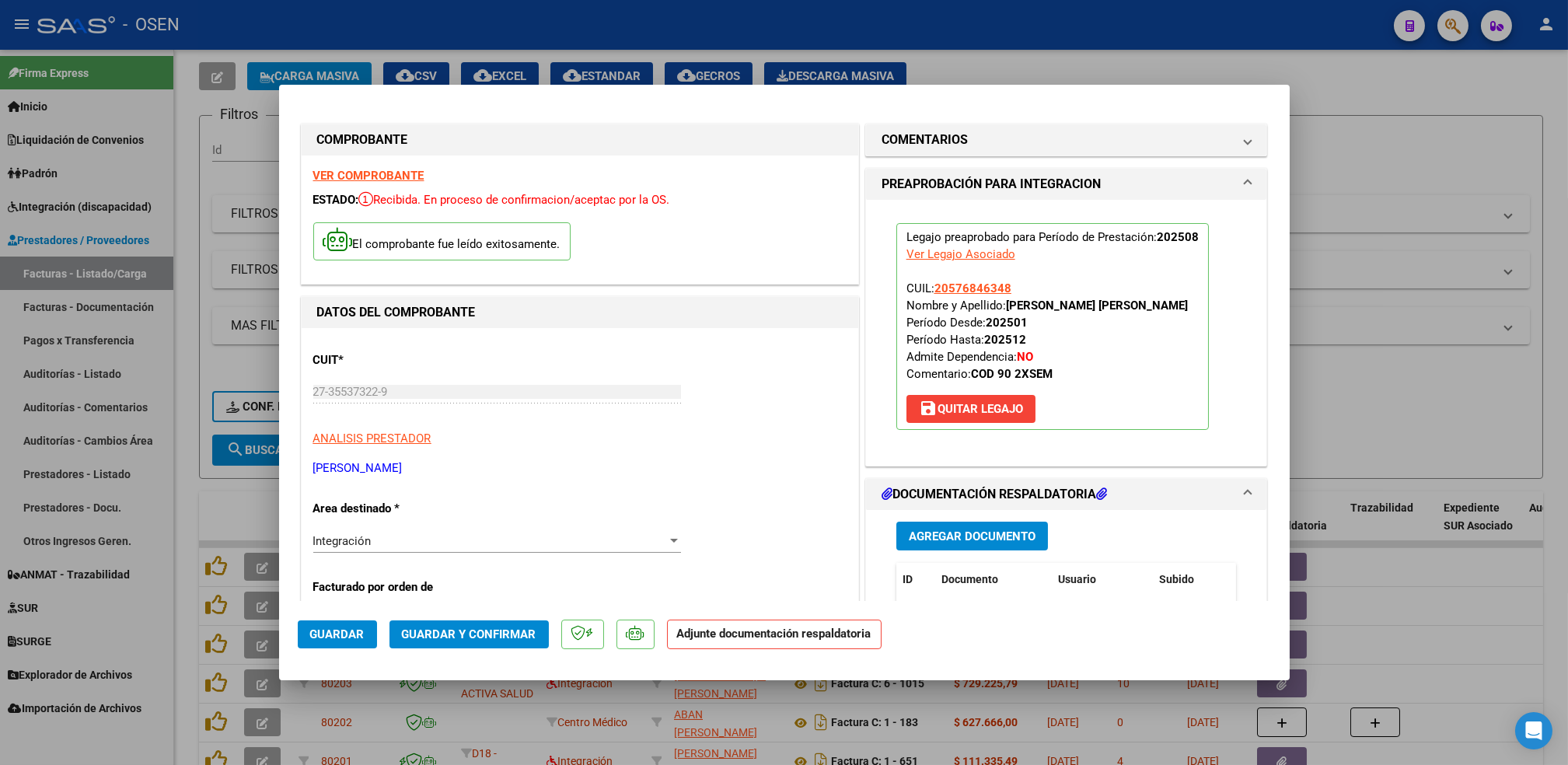
click at [935, 525] on button "Agregar Documento" at bounding box center [972, 536] width 151 height 29
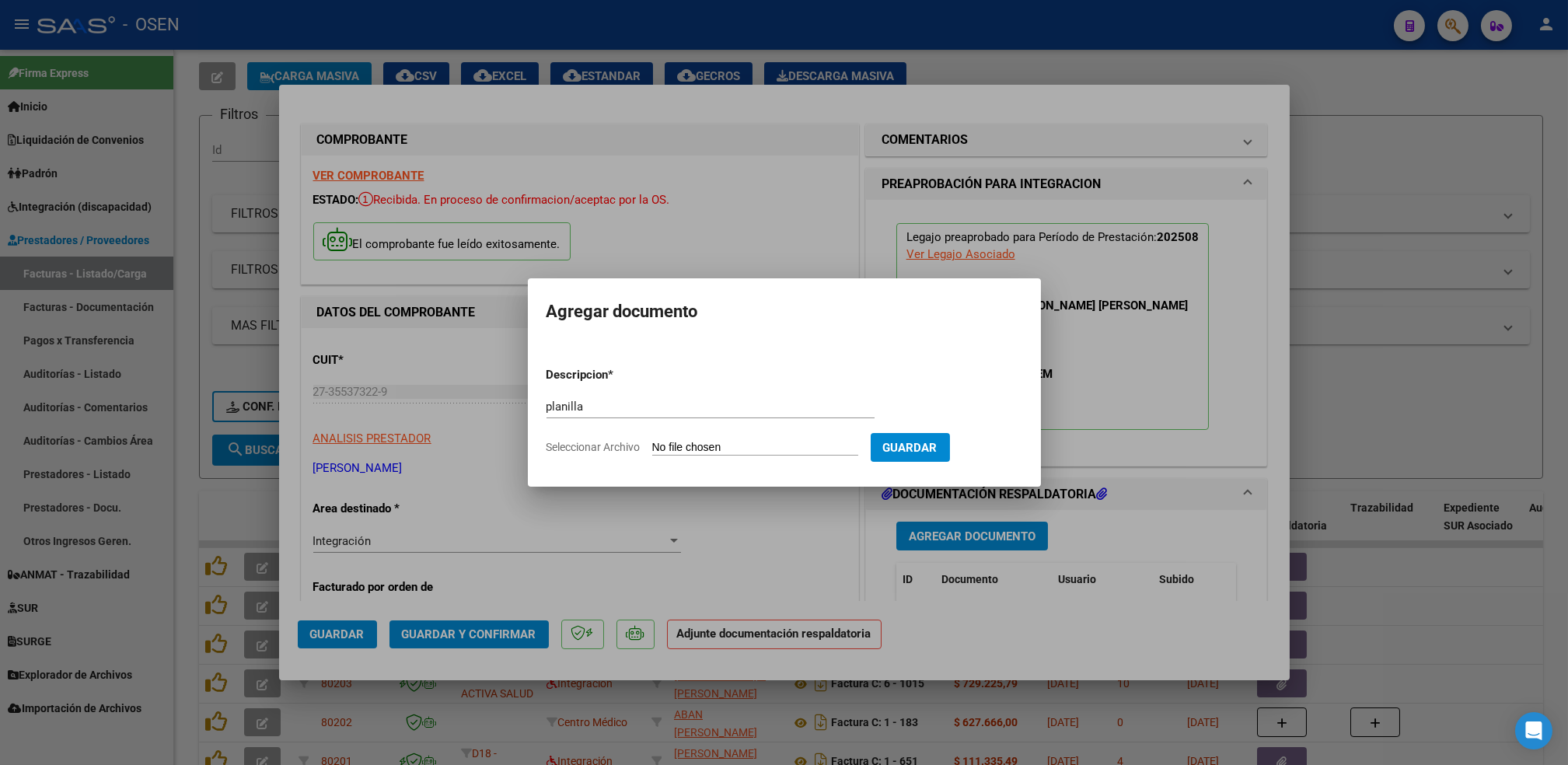
click at [653, 441] on input "Seleccionar Archivo" at bounding box center [756, 448] width 206 height 14
click at [640, 413] on input "planilla" at bounding box center [711, 406] width 328 height 14
type input "planilla sin firma"
click at [653, 441] on input "Seleccionar Archivo" at bounding box center [756, 448] width 206 height 14
type input "C:\fakepath\AGOS-ZABALA.docx.pdf"
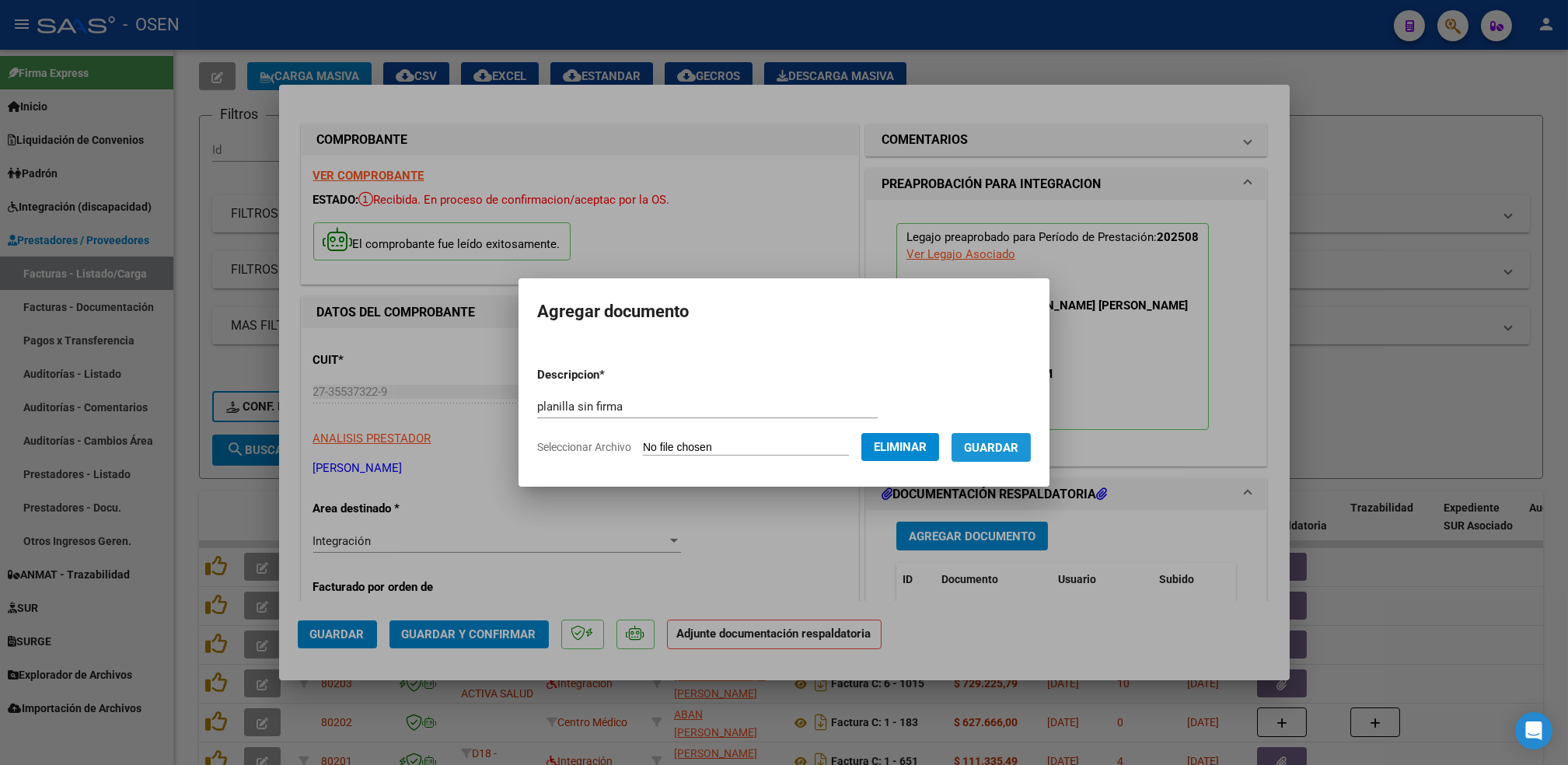
click at [989, 459] on button "Guardar" at bounding box center [991, 448] width 79 height 29
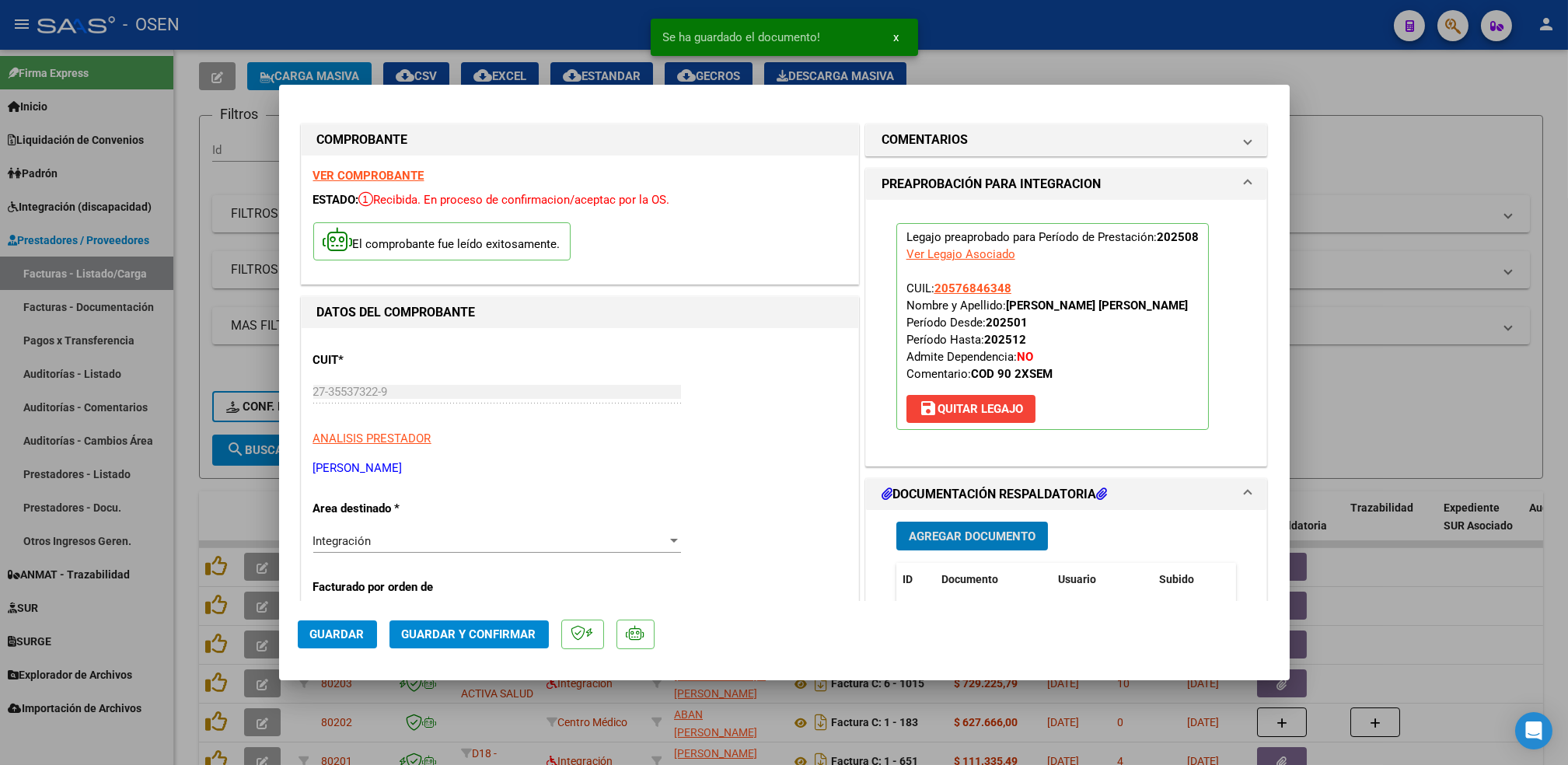
click at [959, 531] on span "Agregar Documento" at bounding box center [972, 536] width 126 height 14
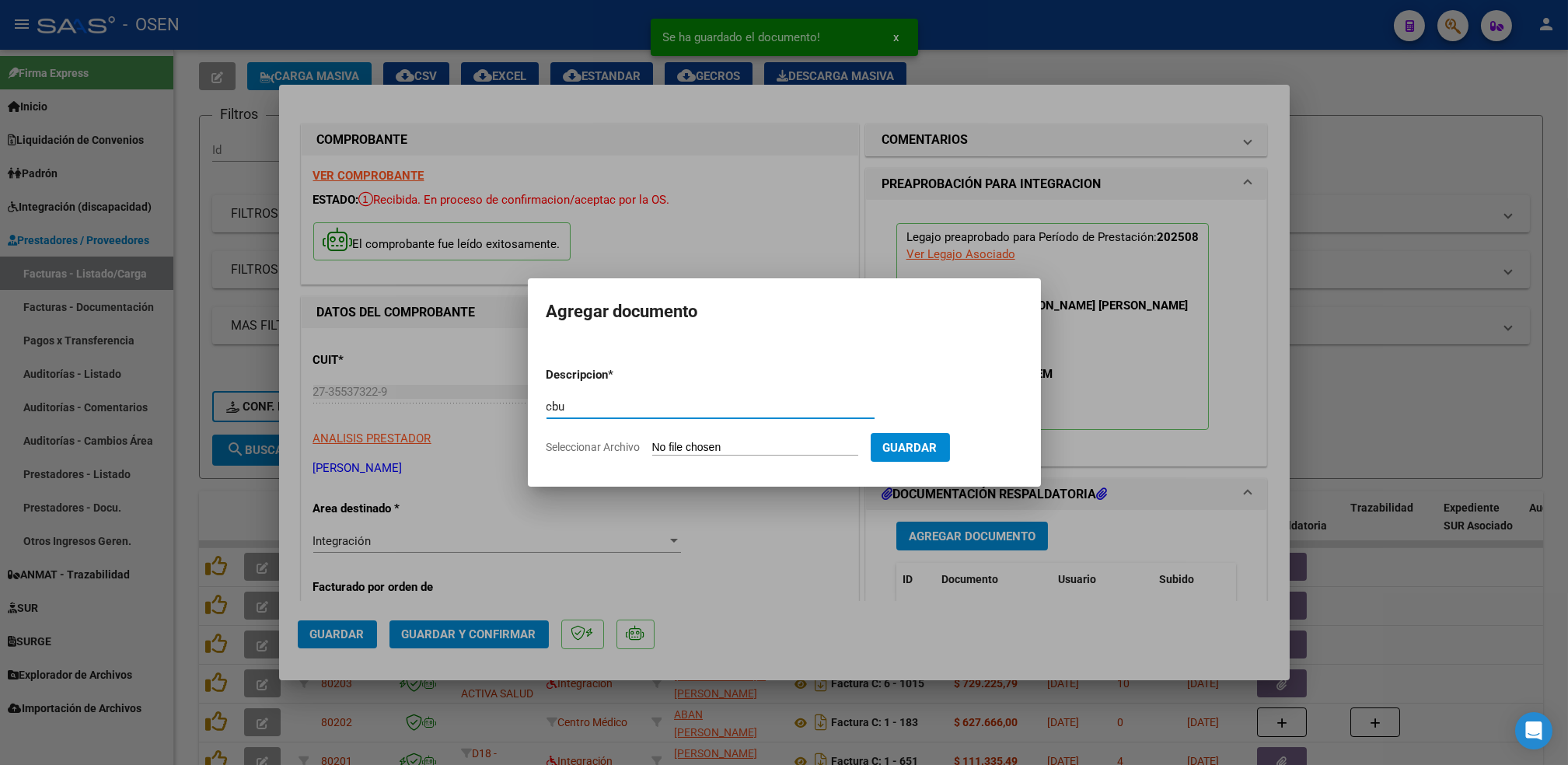
type input "cbu"
click at [653, 441] on input "Seleccionar Archivo" at bounding box center [756, 448] width 206 height 14
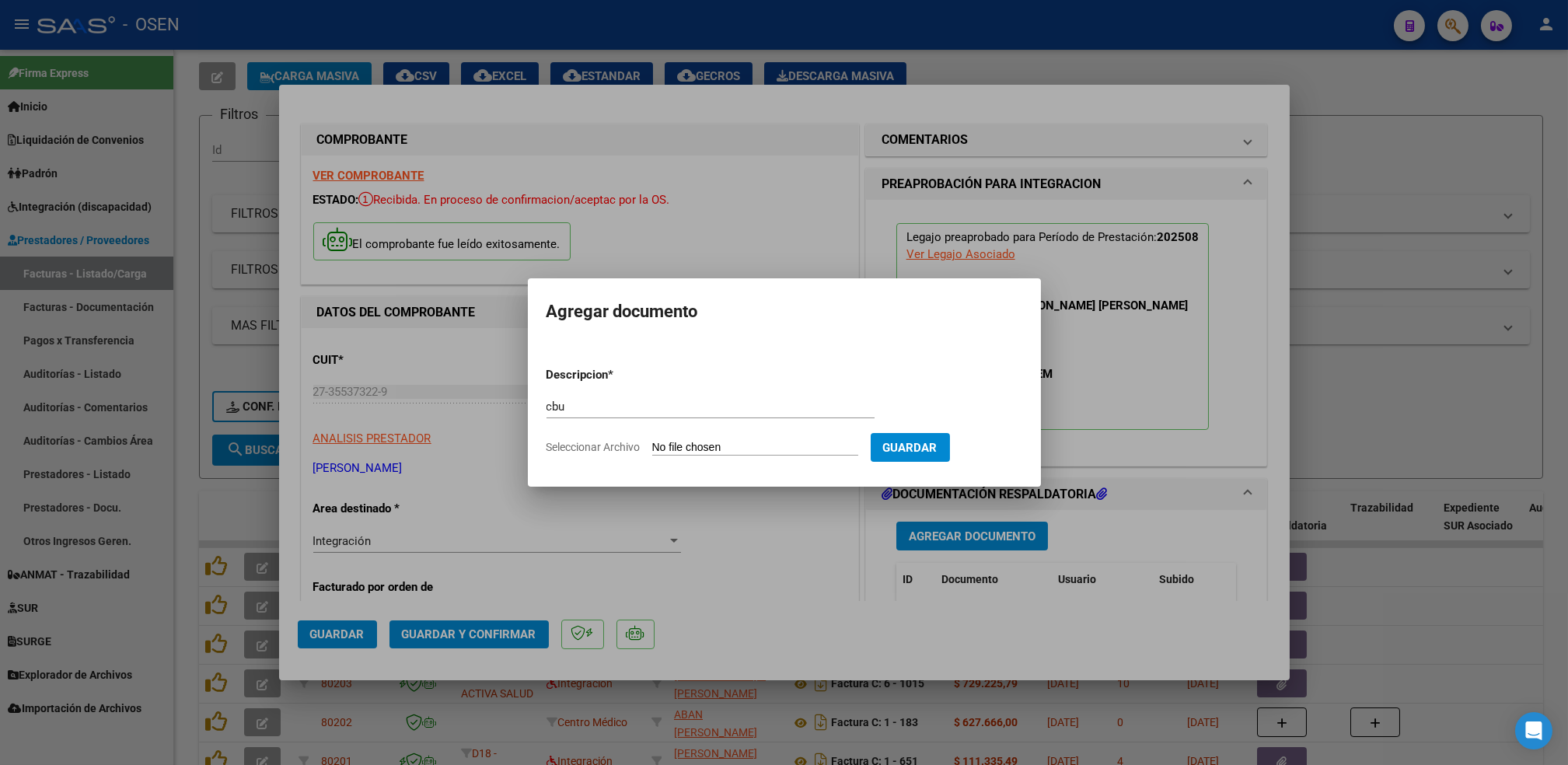
type input "C:\fakepath\CBU - RODRIGUEZ (1).pdf"
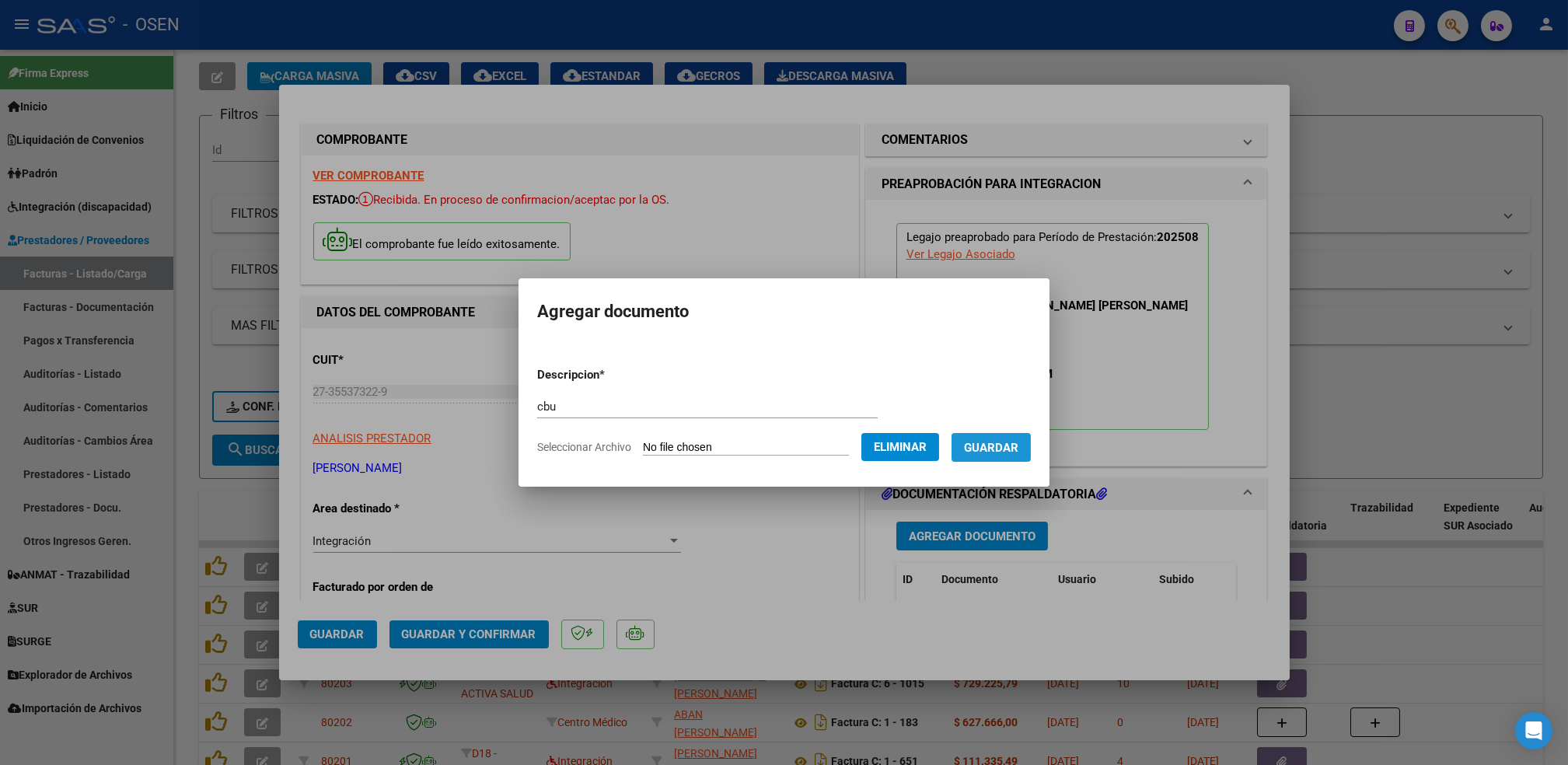
click at [1002, 456] on button "Guardar" at bounding box center [991, 448] width 79 height 29
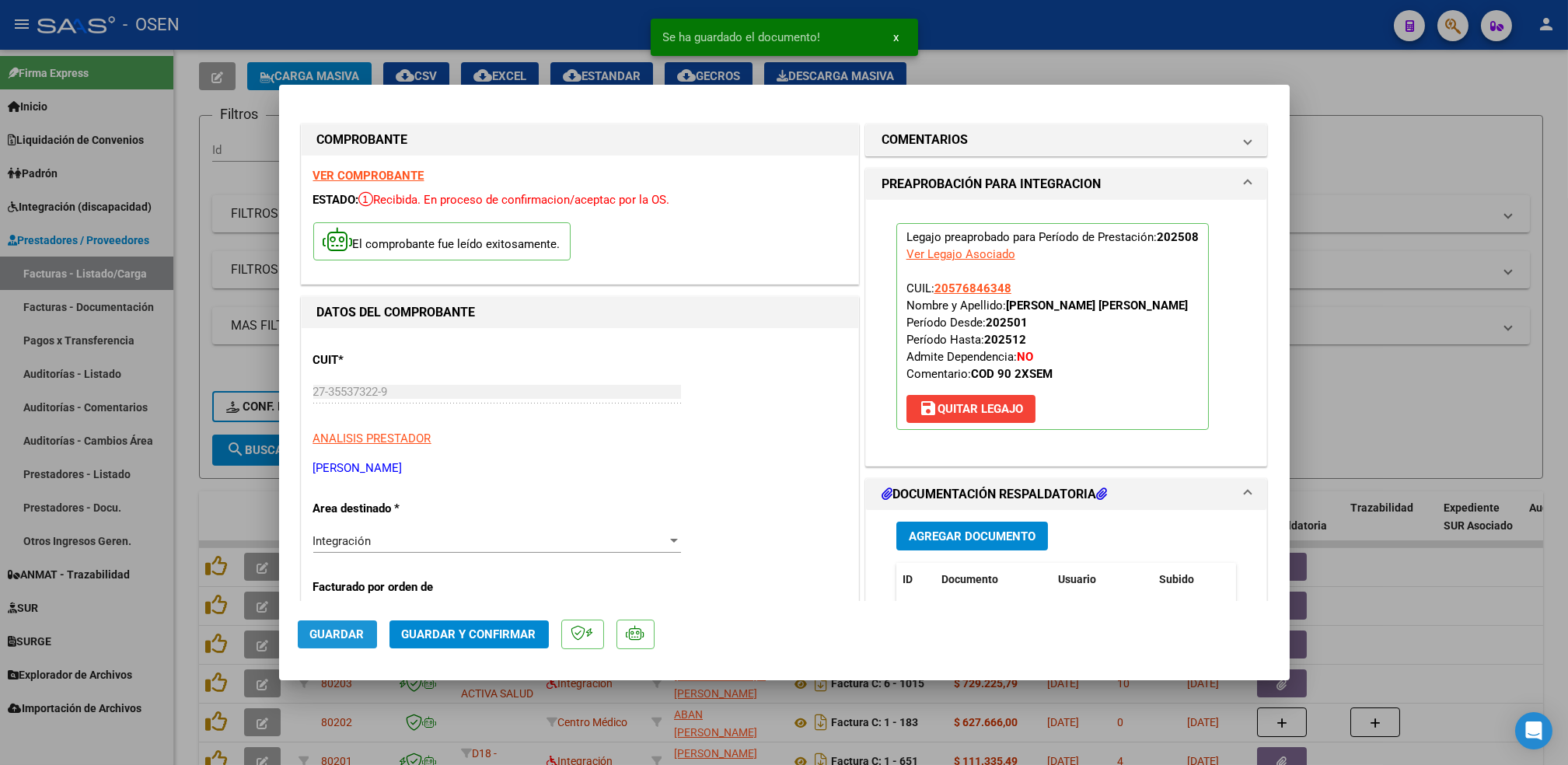
click at [344, 634] on span "Guardar" at bounding box center [338, 635] width 54 height 14
click at [1037, 146] on mat-panel-title "COMENTARIOS" at bounding box center [1057, 139] width 351 height 18
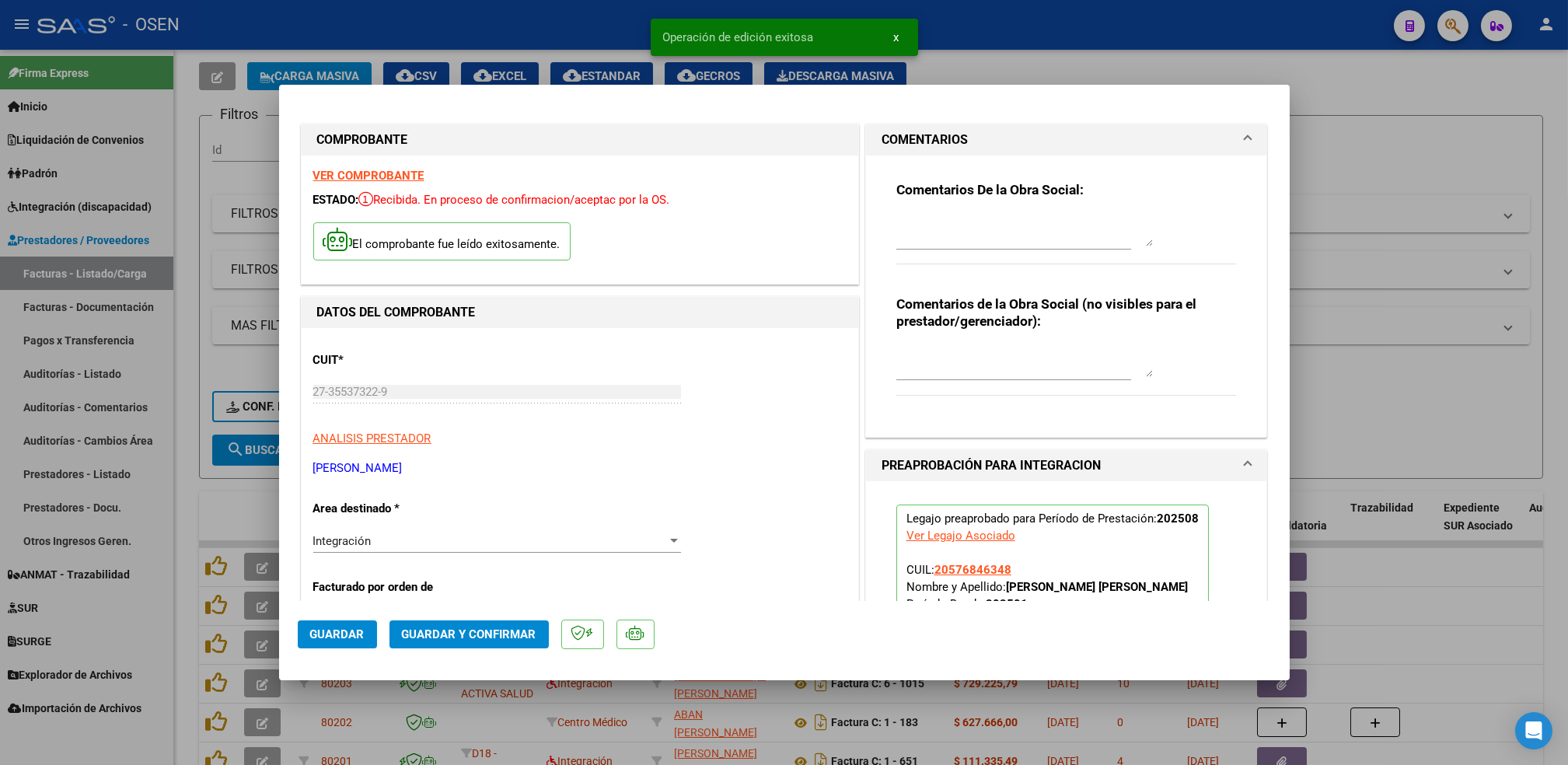
click at [966, 236] on textarea at bounding box center [1025, 231] width 257 height 31
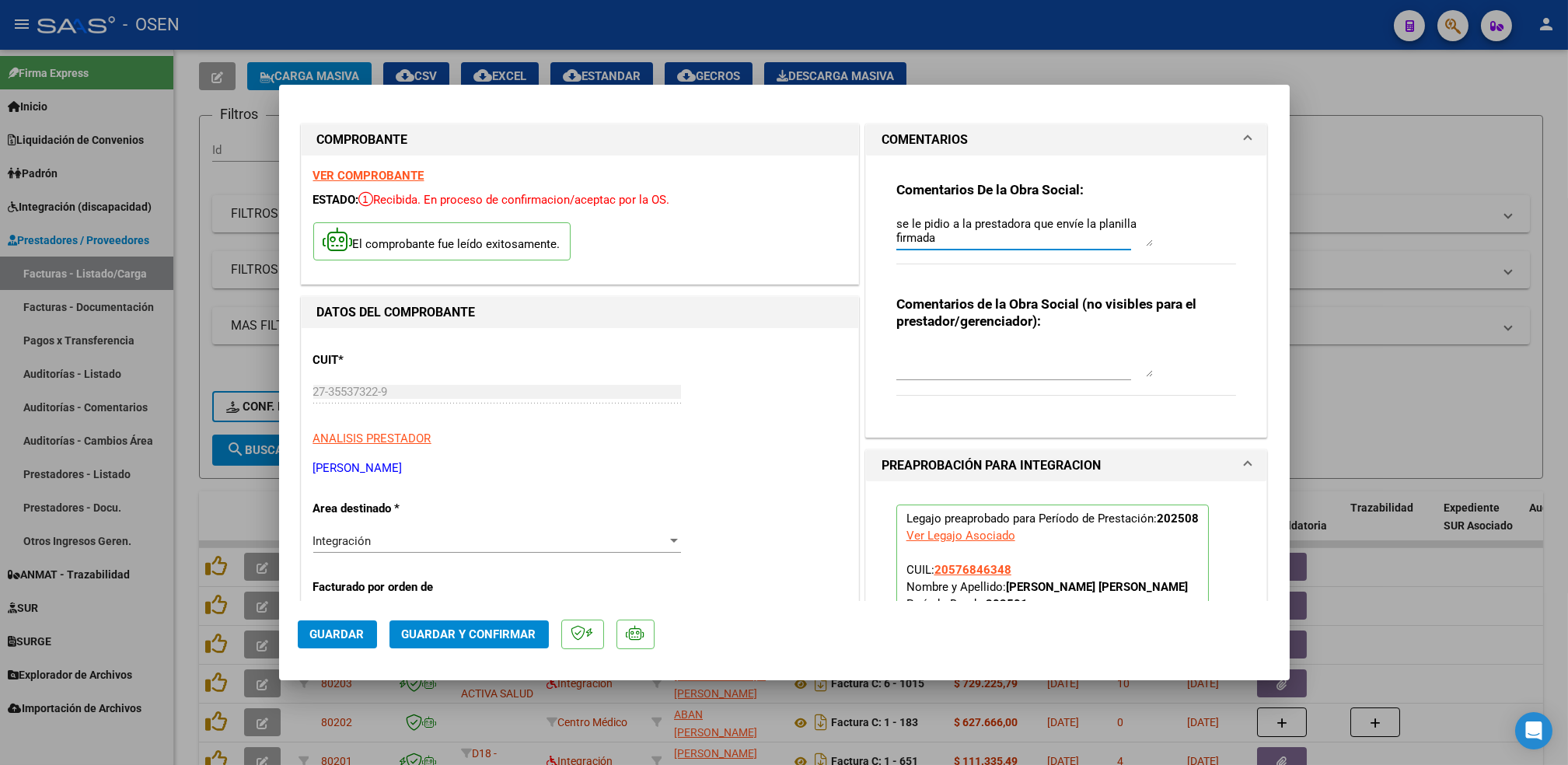
type textarea "se le pidio a la prestadora que envíe la planilla firmada"
click at [340, 633] on span "Guardar" at bounding box center [338, 635] width 54 height 14
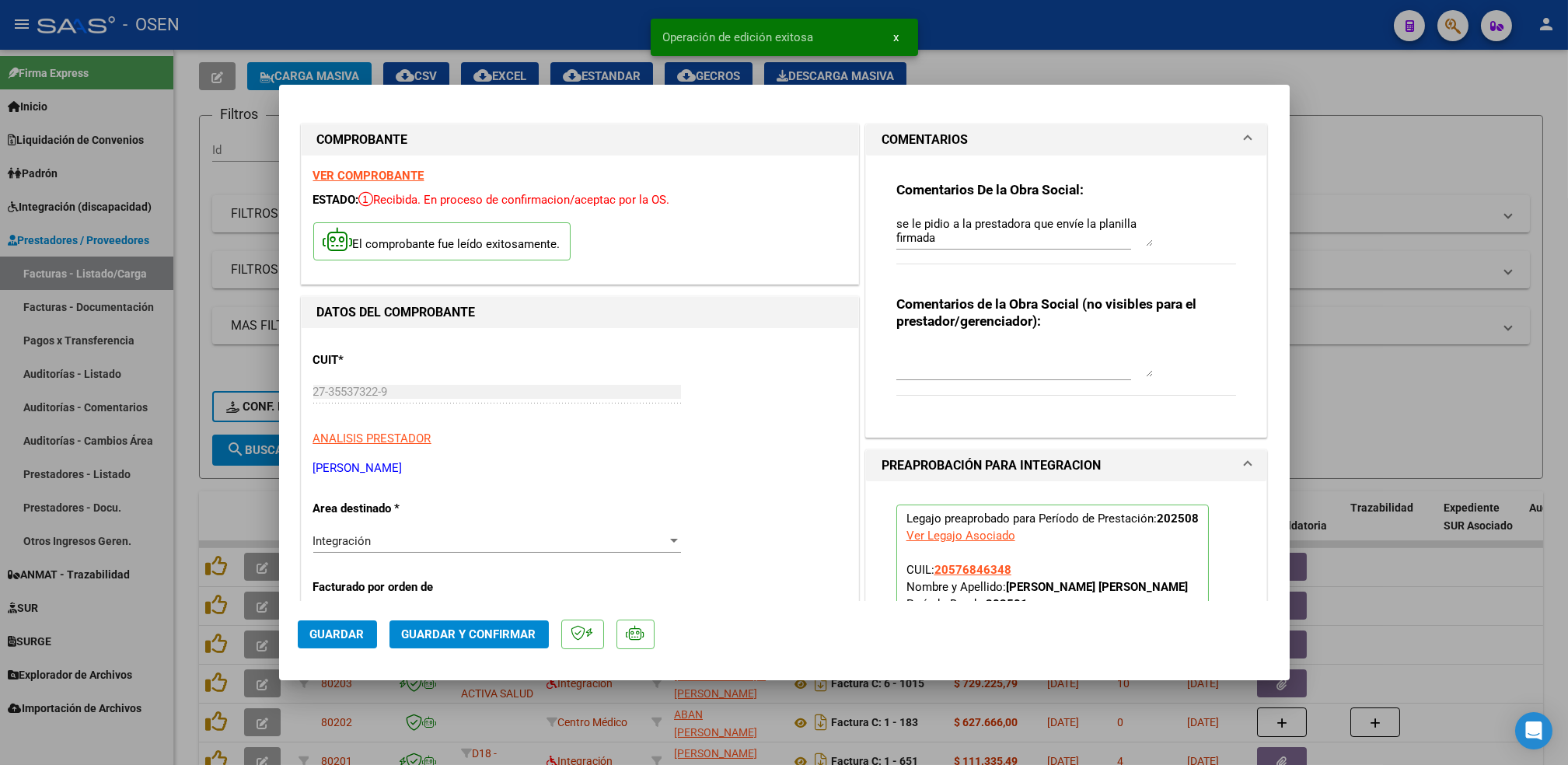
click at [182, 588] on div at bounding box center [784, 382] width 1568 height 765
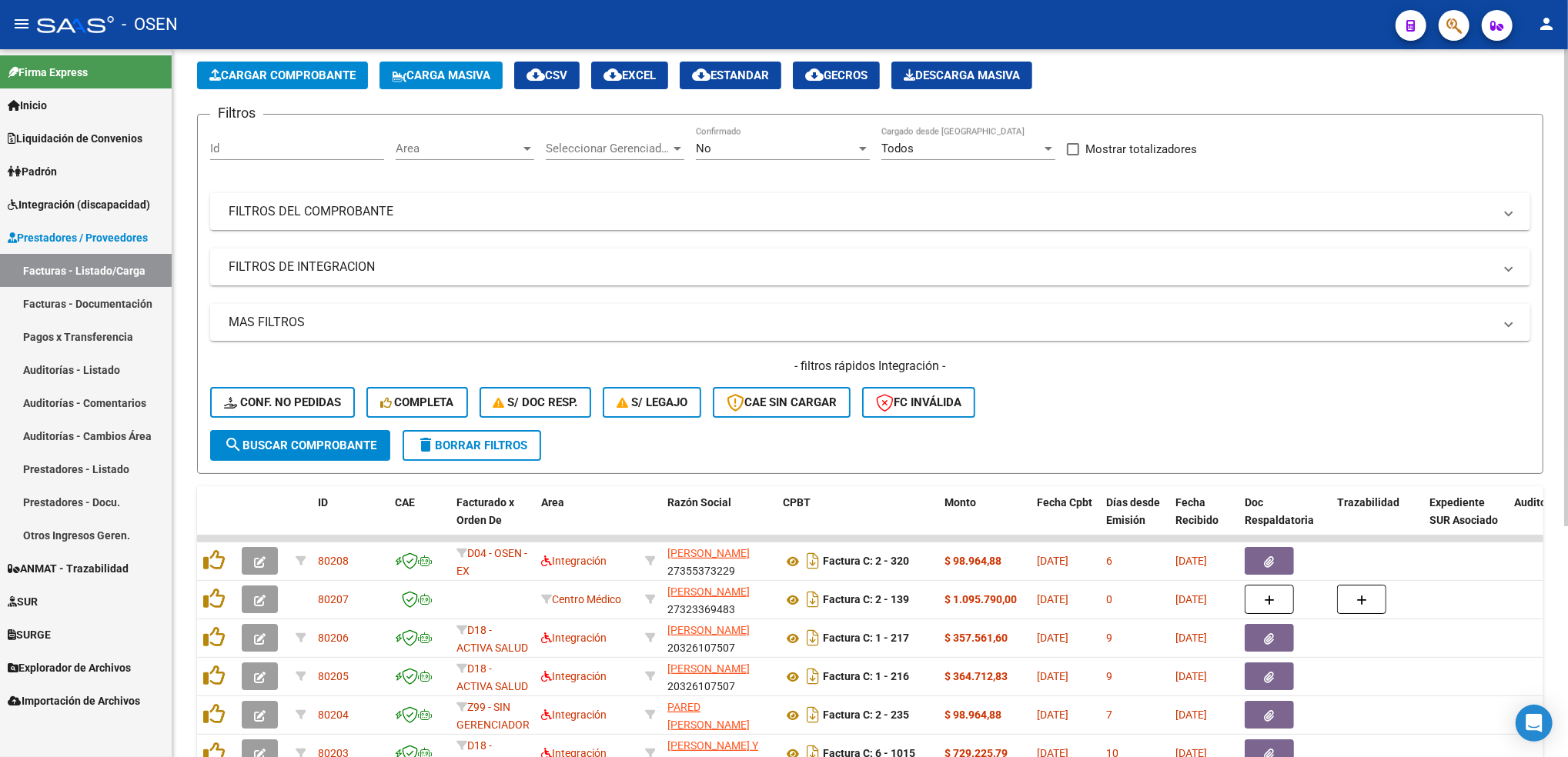
click at [340, 74] on span "Cargar Comprobante" at bounding box center [282, 75] width 146 height 14
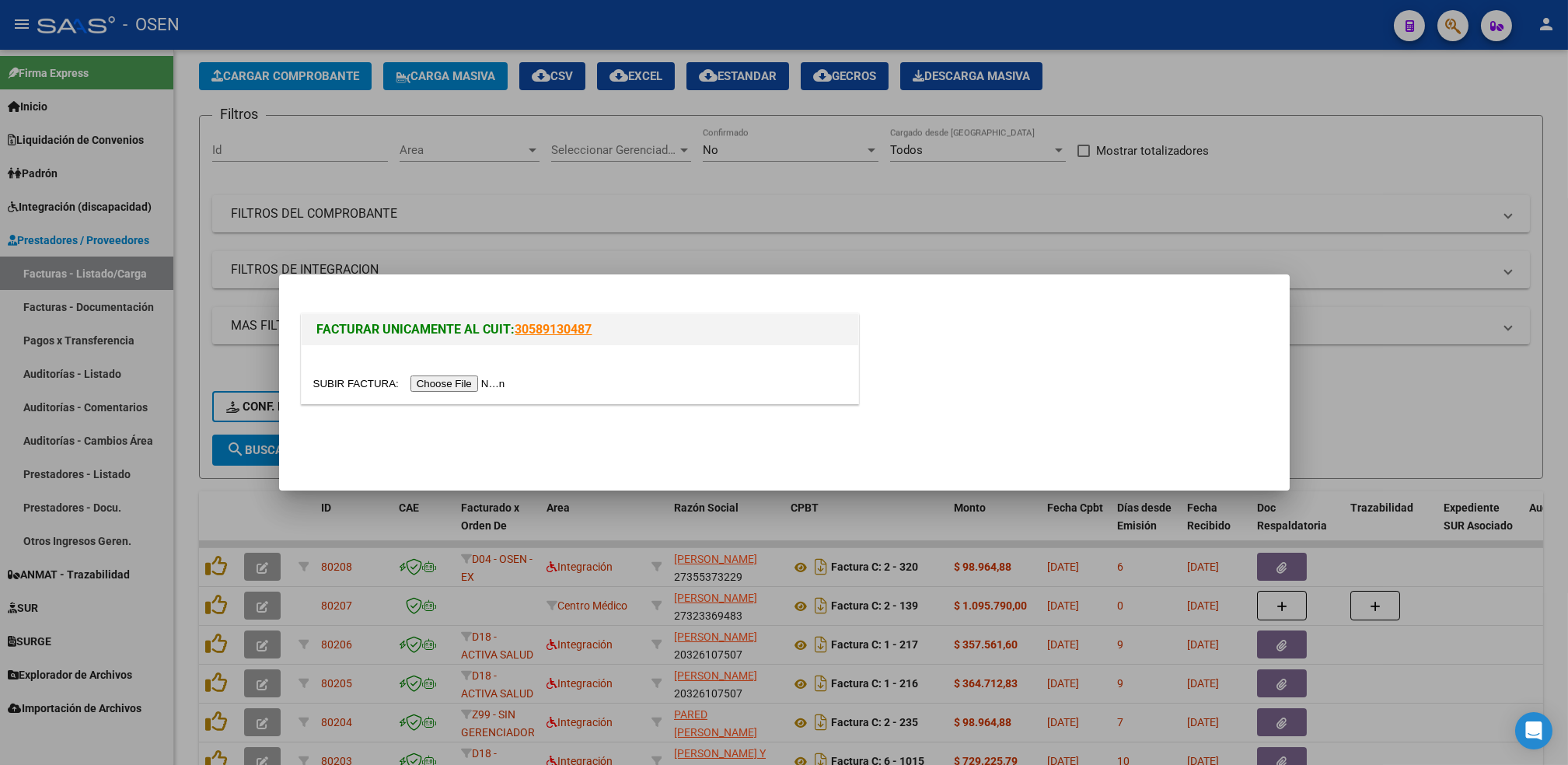
click at [460, 381] on input "file" at bounding box center [412, 383] width 197 height 16
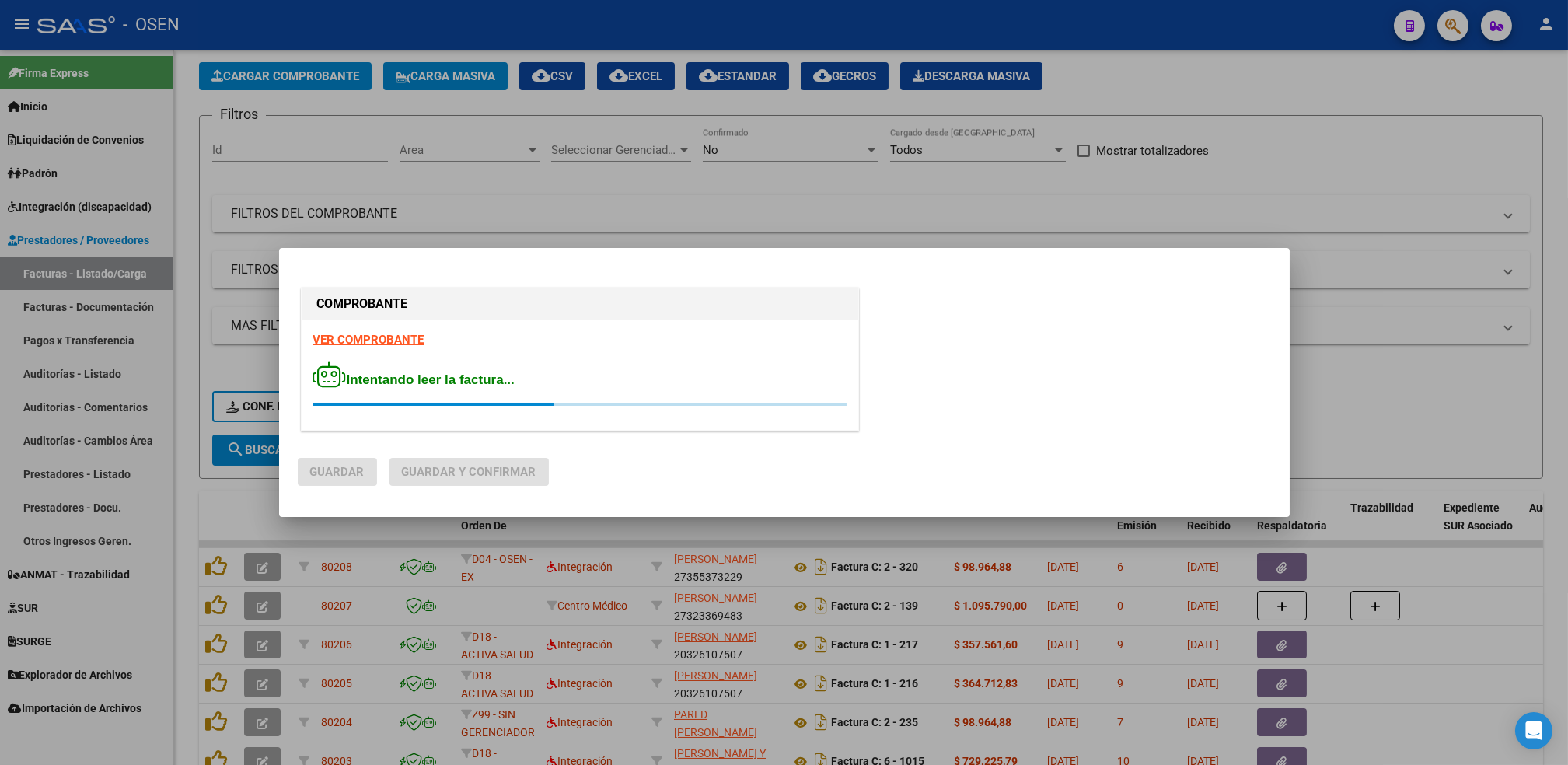
click at [383, 343] on strong "VER COMPROBANTE" at bounding box center [368, 340] width 111 height 14
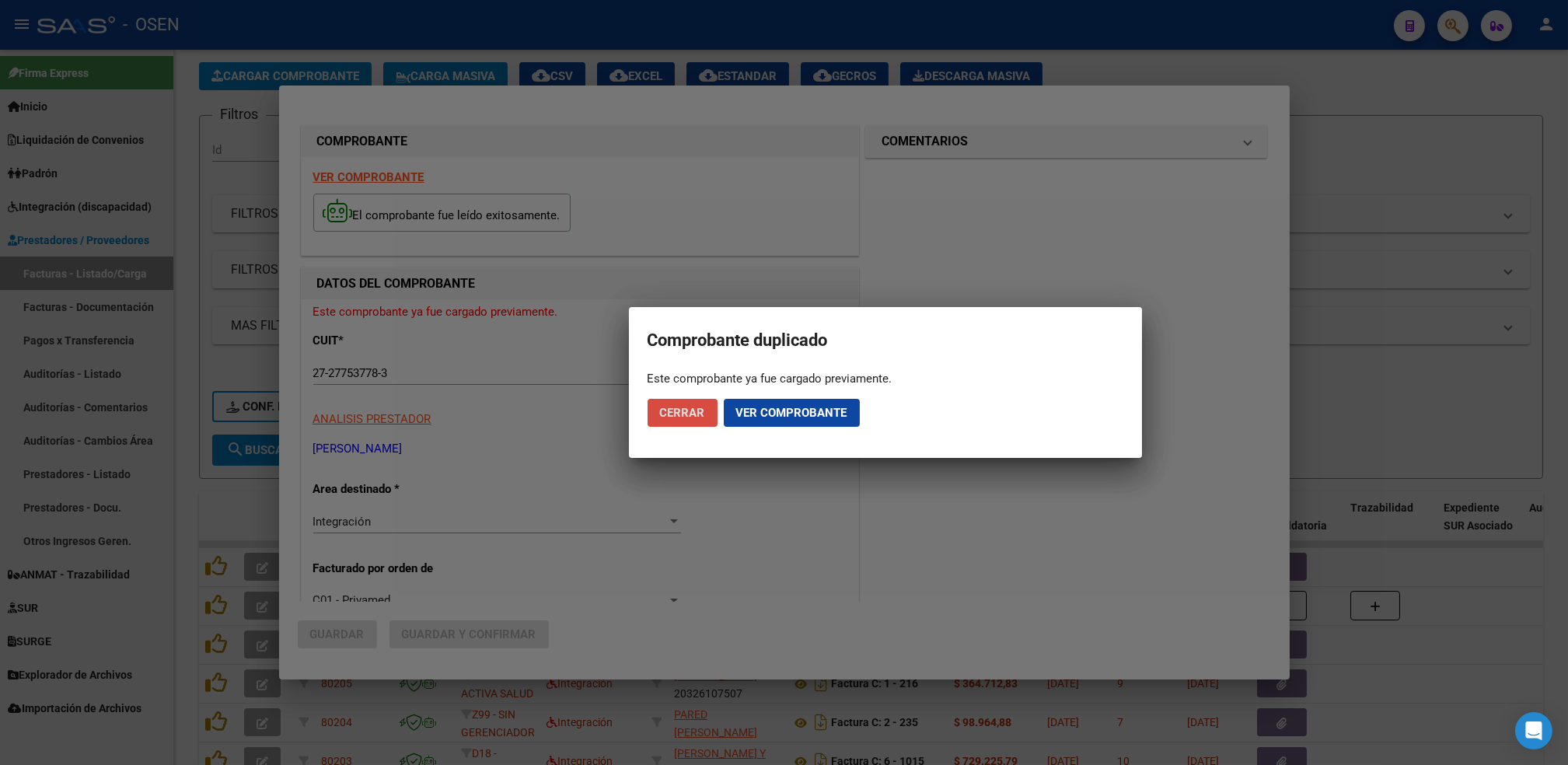
click at [686, 418] on span "Cerrar" at bounding box center [683, 413] width 45 height 14
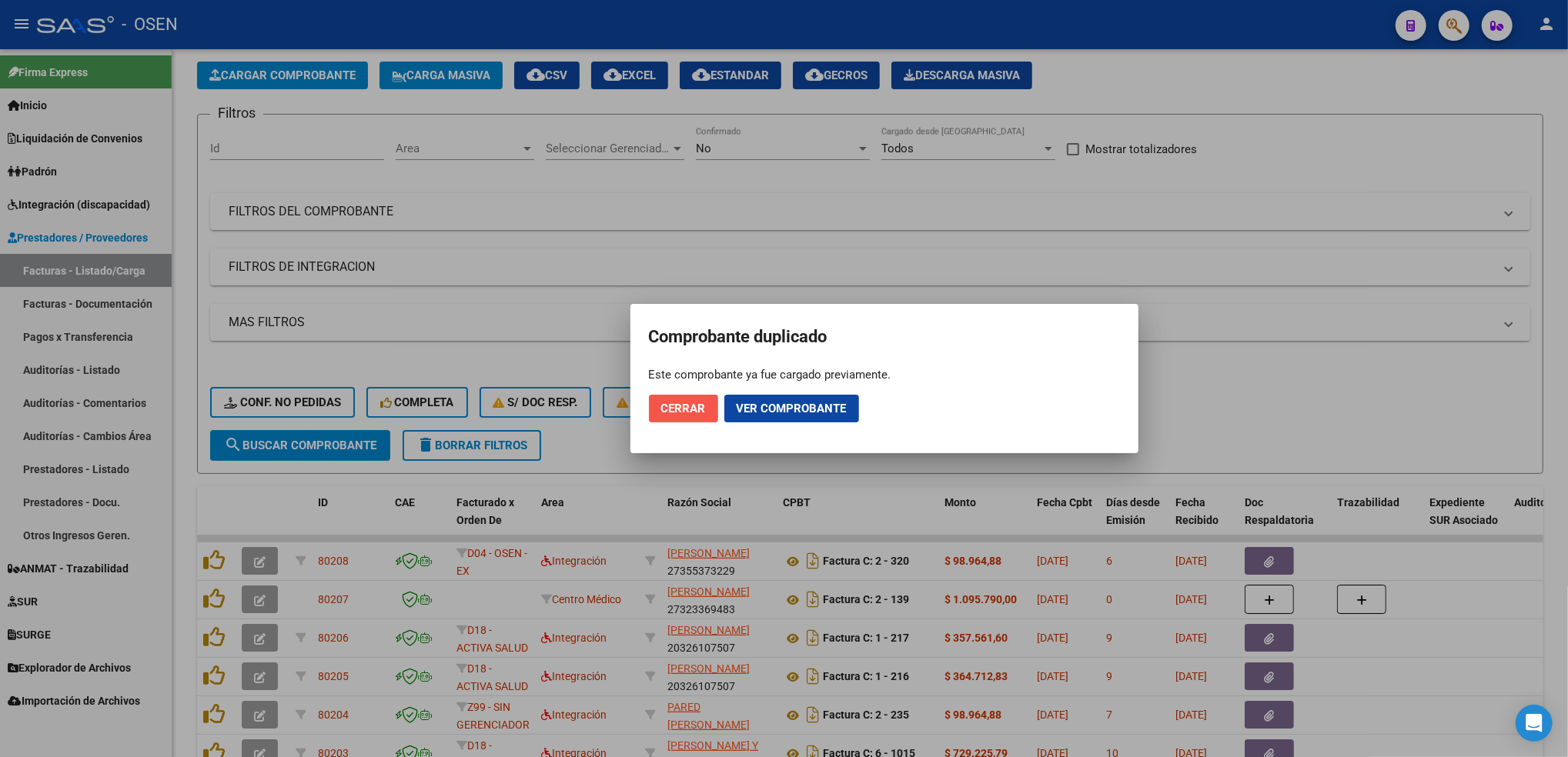
click at [679, 413] on span "Cerrar" at bounding box center [683, 409] width 45 height 14
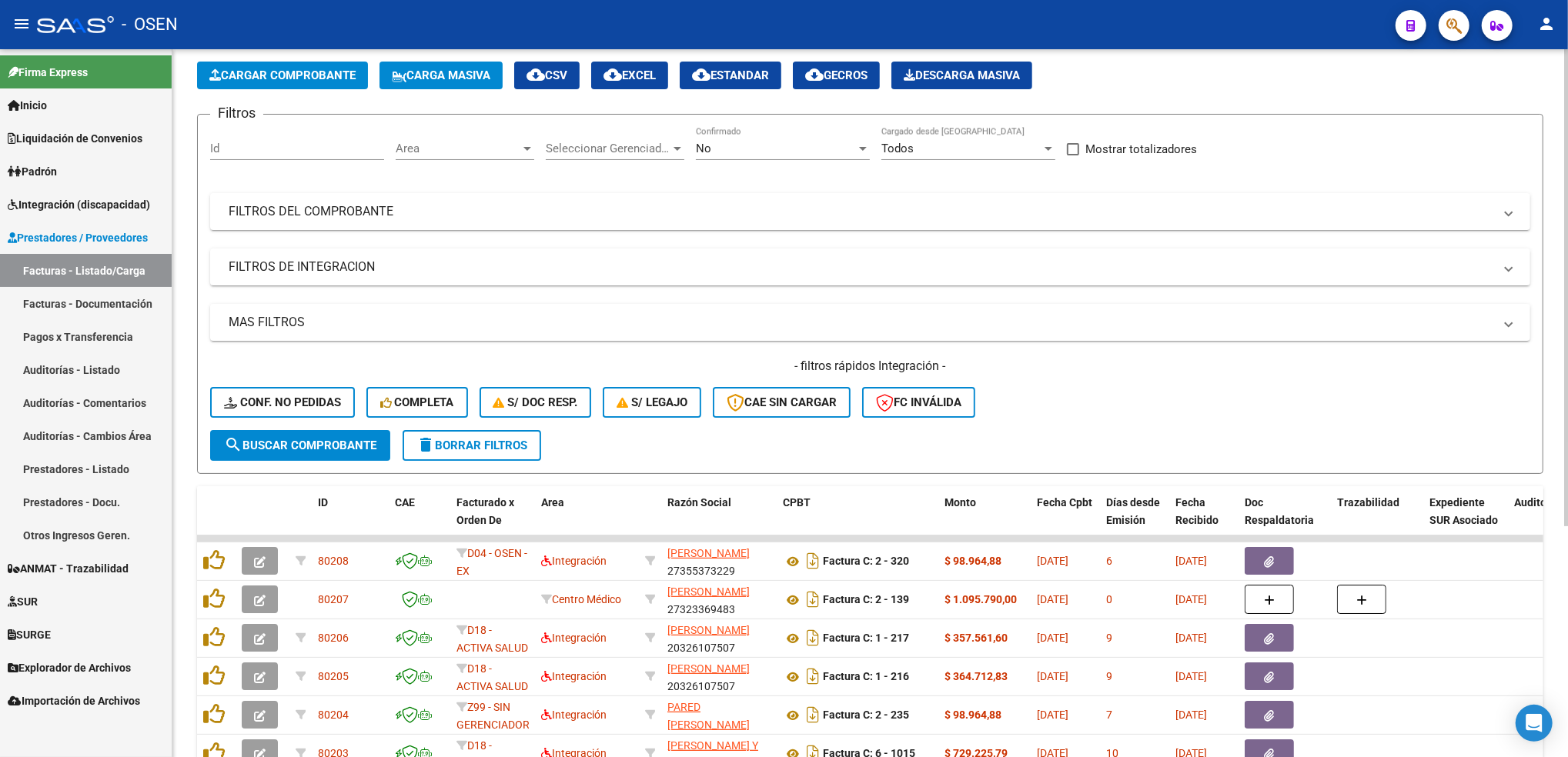
click at [755, 145] on div "No" at bounding box center [776, 148] width 160 height 14
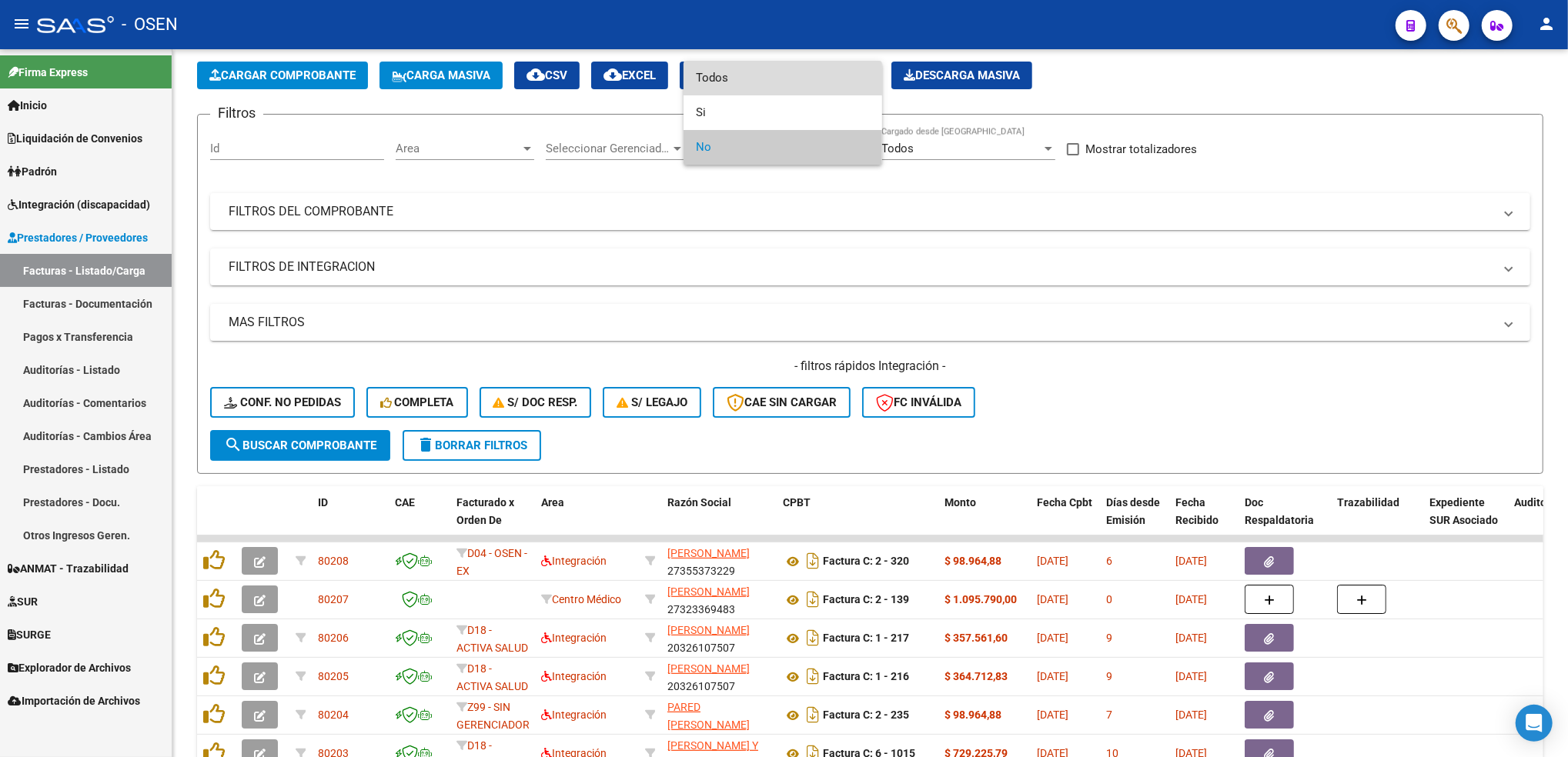
click at [735, 88] on span "Todos" at bounding box center [783, 78] width 174 height 34
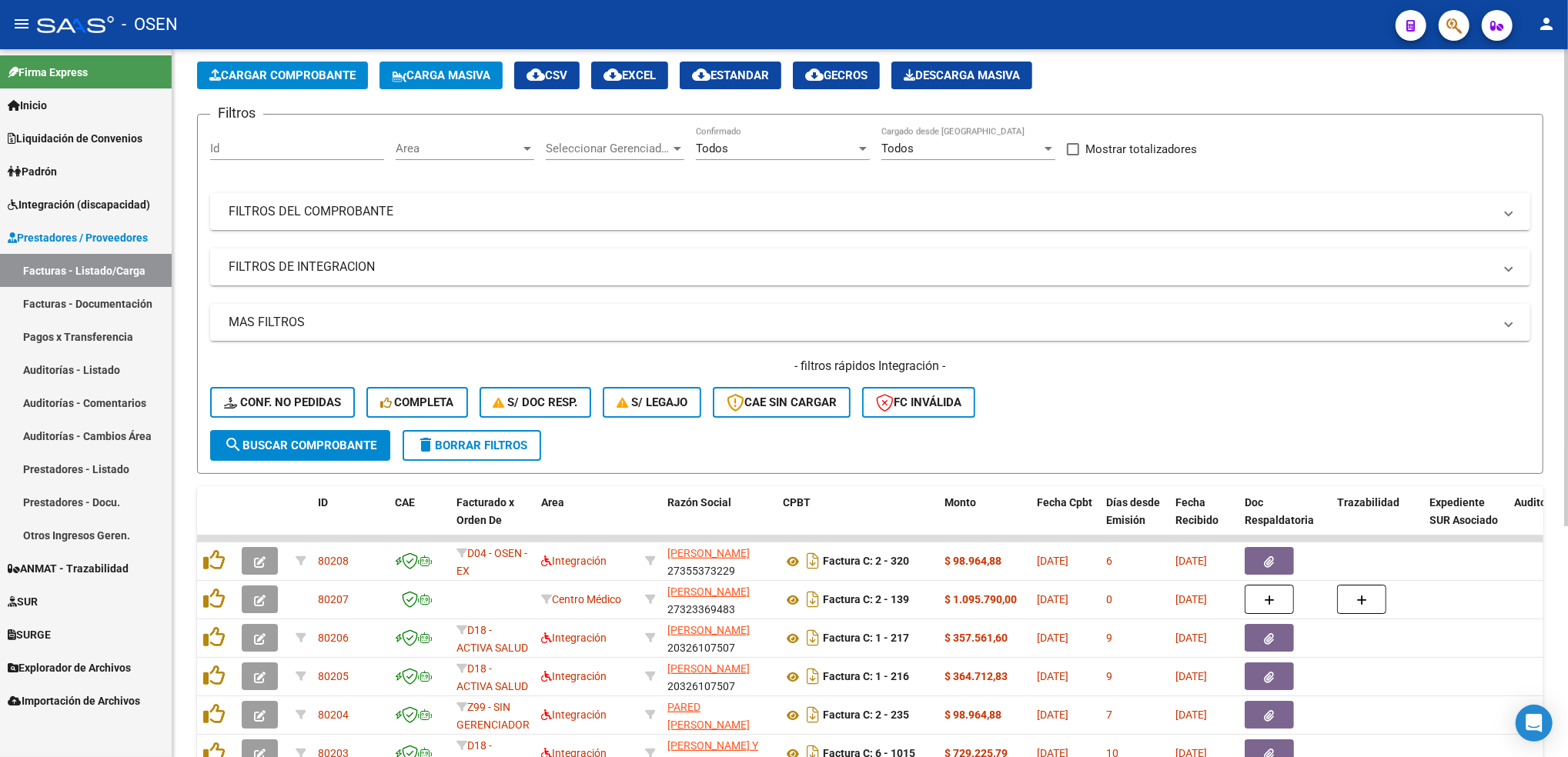
click at [660, 209] on mat-panel-title "FILTROS DEL COMPROBANTE" at bounding box center [860, 212] width 1265 height 17
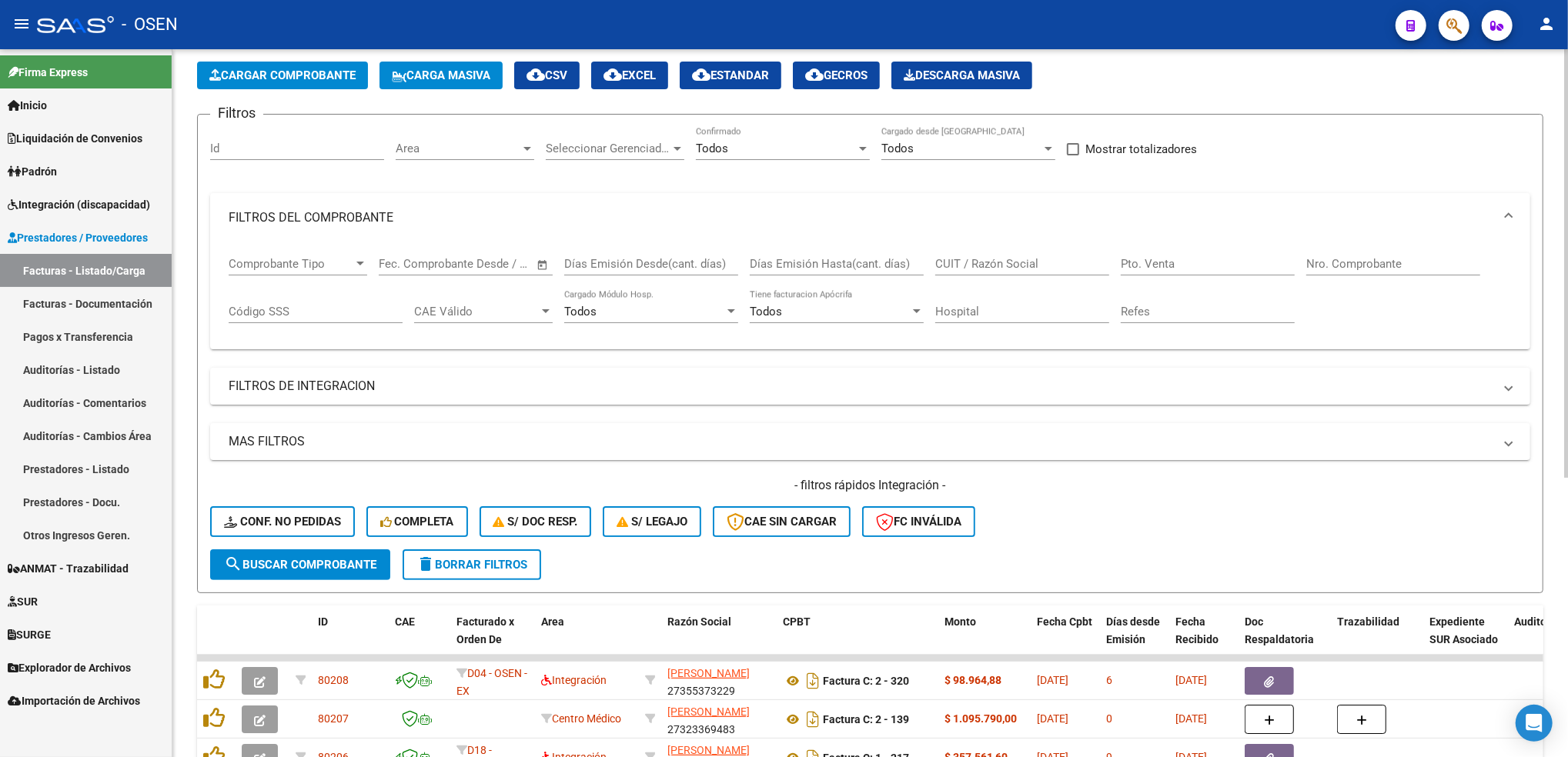
click at [1356, 267] on input "Nro. Comprobante" at bounding box center [1392, 263] width 174 height 14
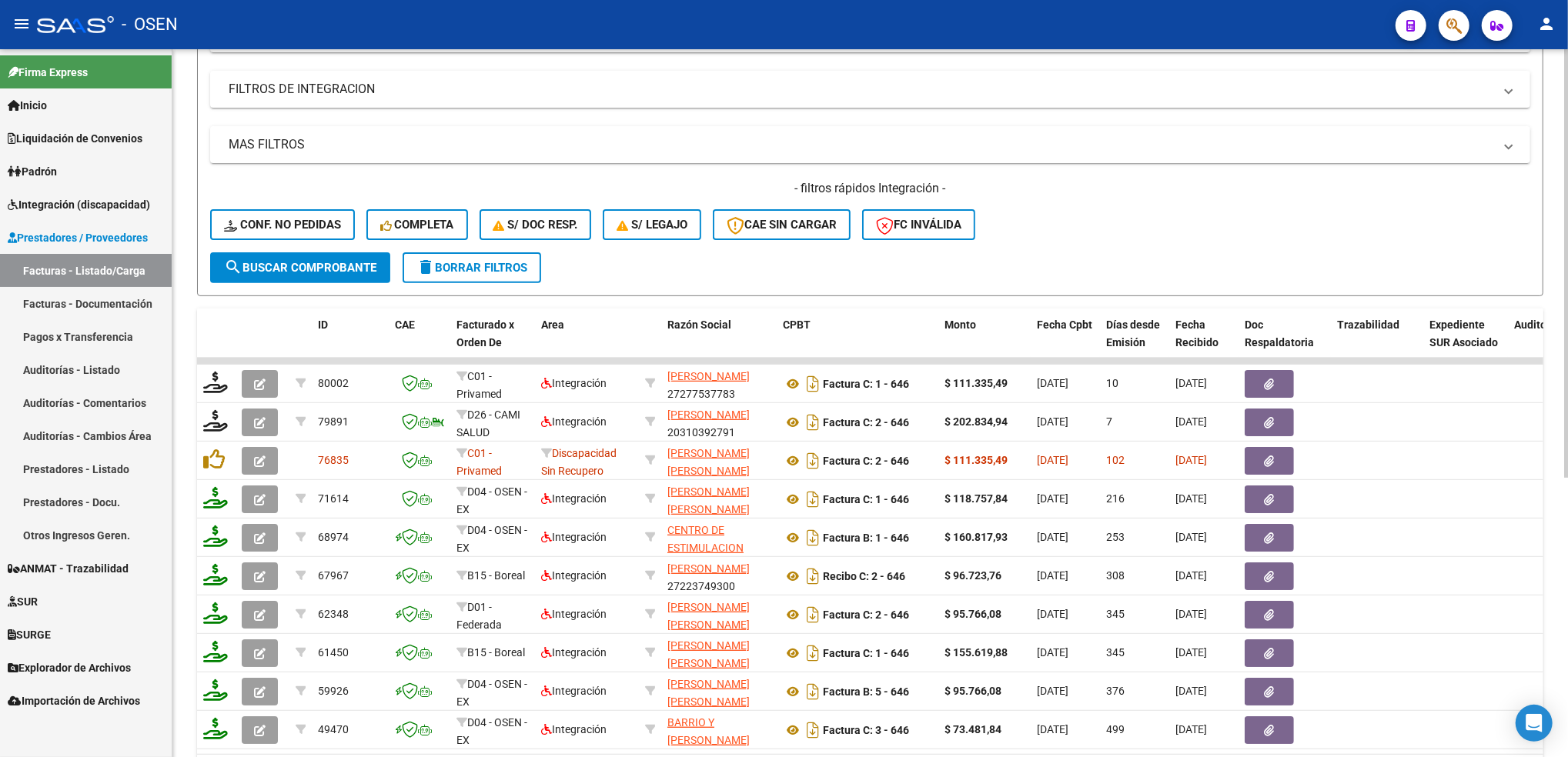
scroll to position [463, 0]
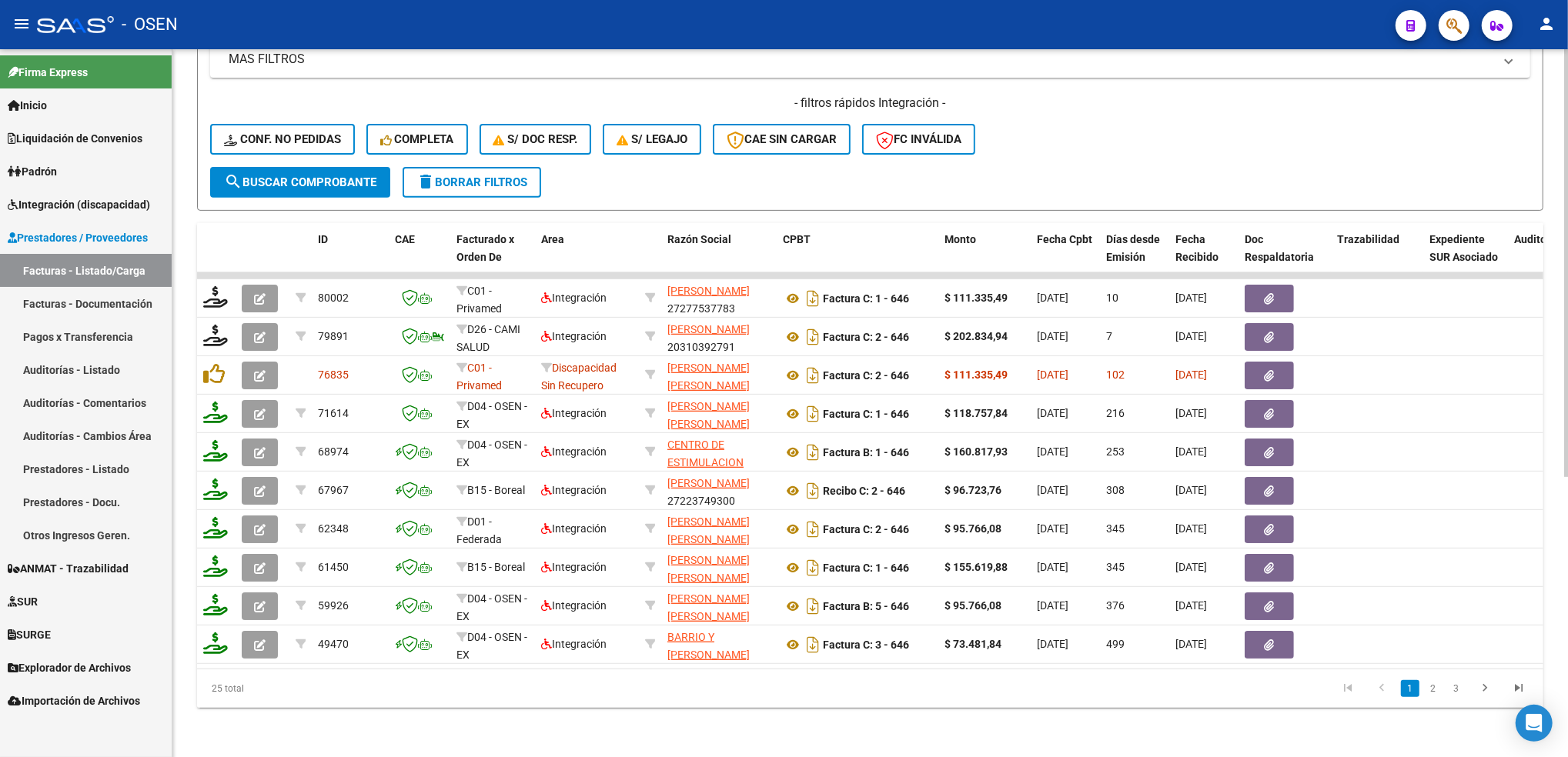
click at [1567, 543] on html "menu - OSEN person Firma Express Inicio Calendario SSS Instructivos Contacto OS…" at bounding box center [784, 378] width 1568 height 757
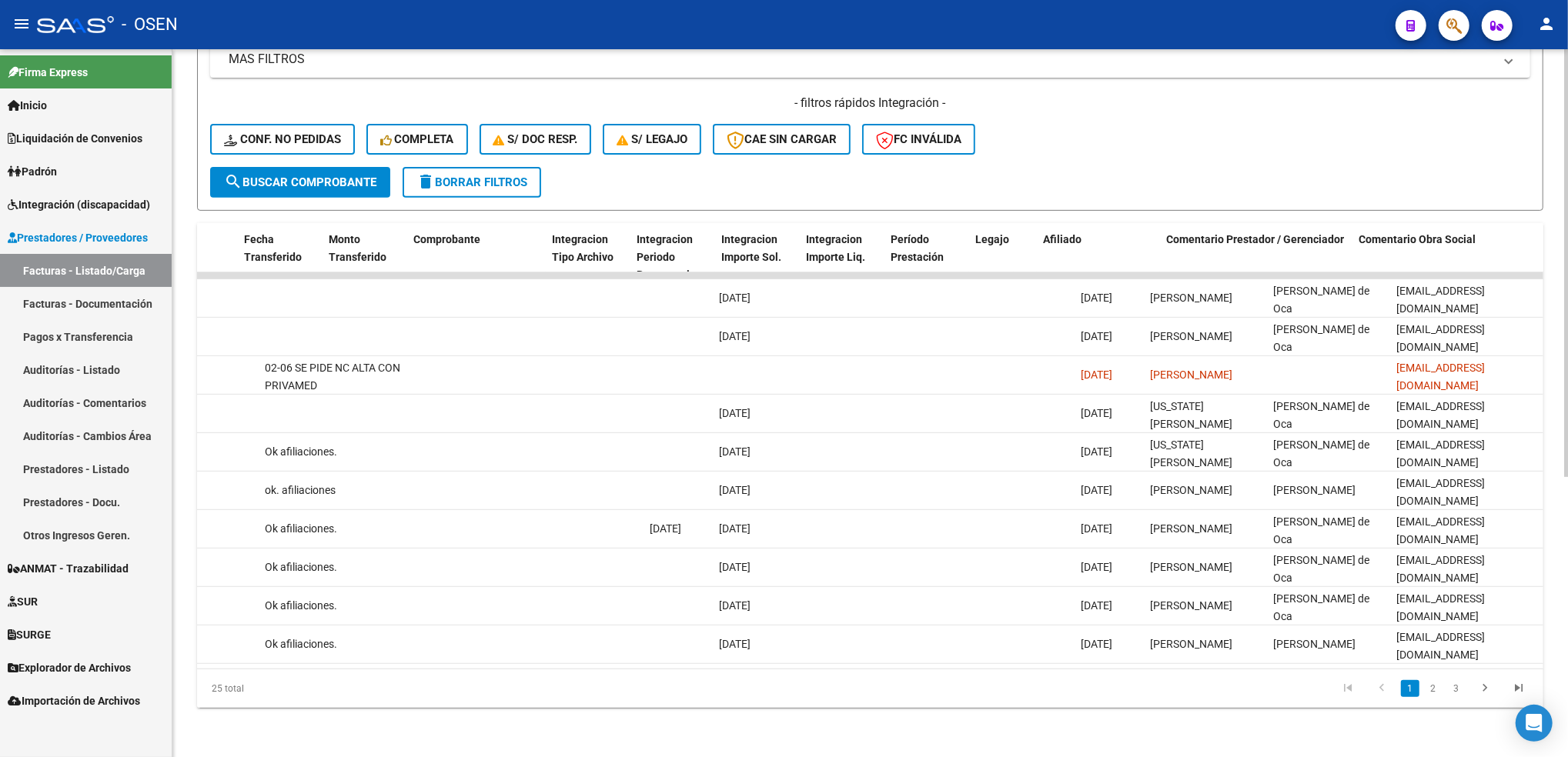
scroll to position [0, 0]
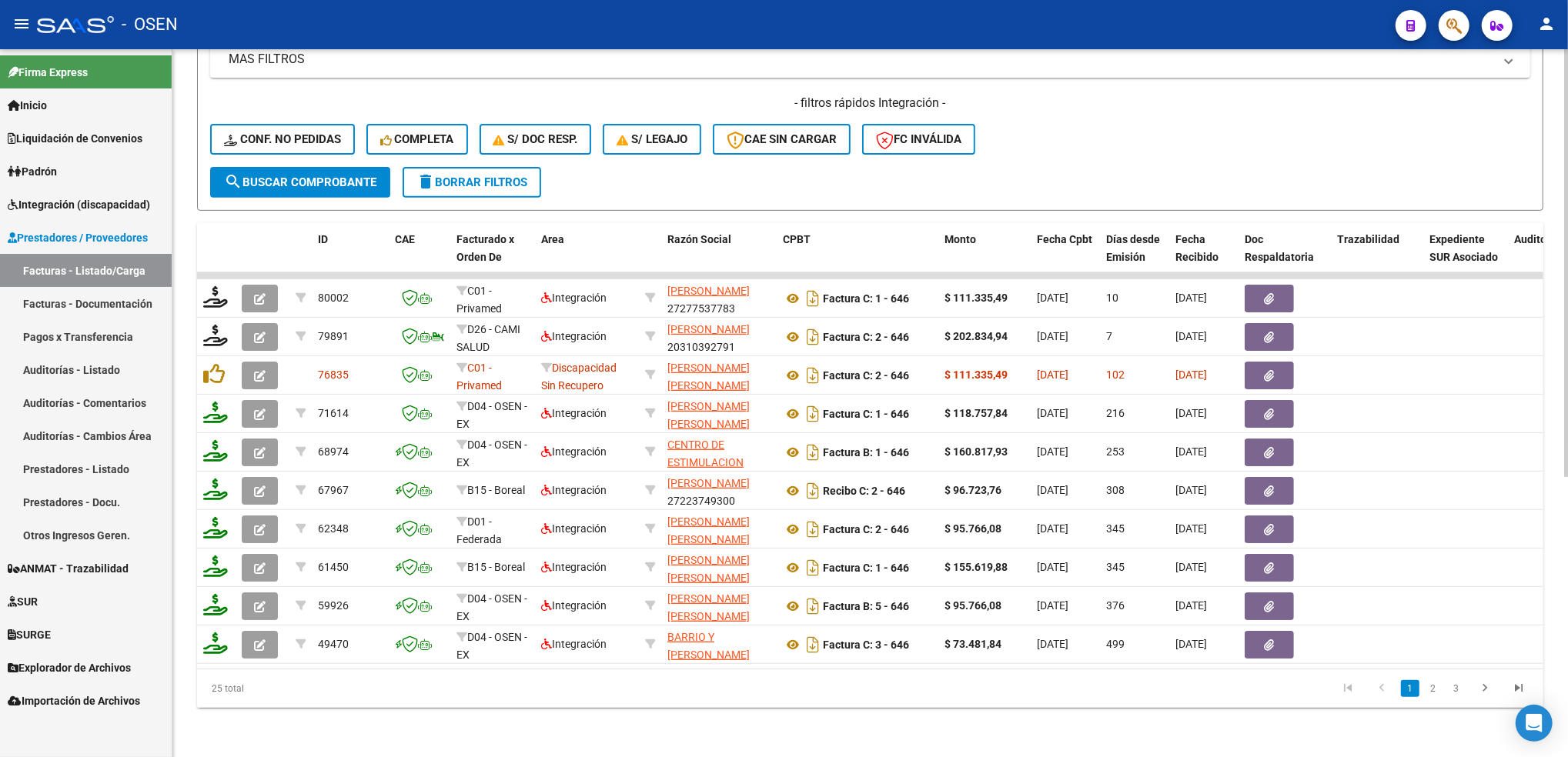
type input "646"
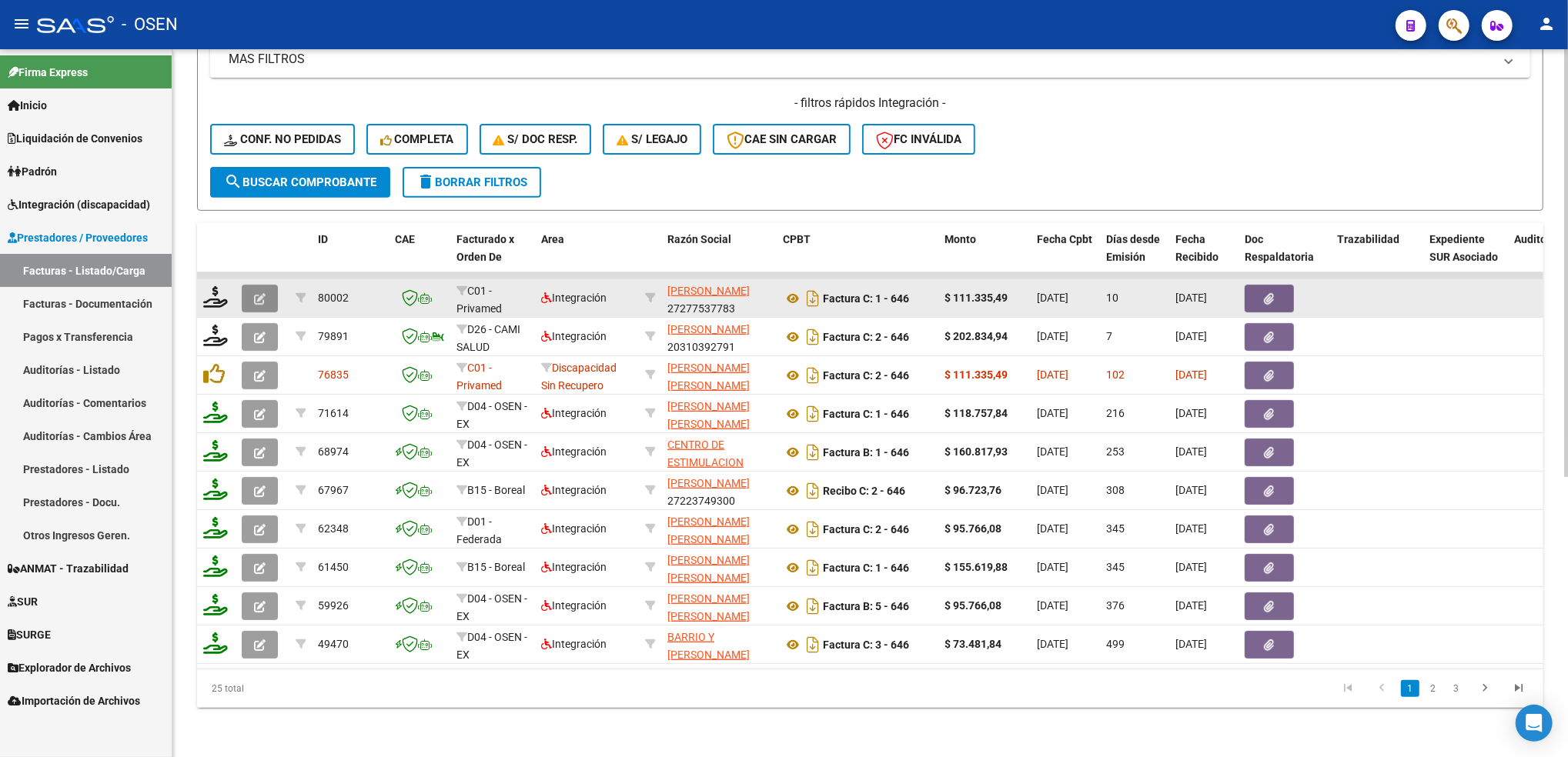
click at [261, 293] on icon "button" at bounding box center [260, 299] width 11 height 11
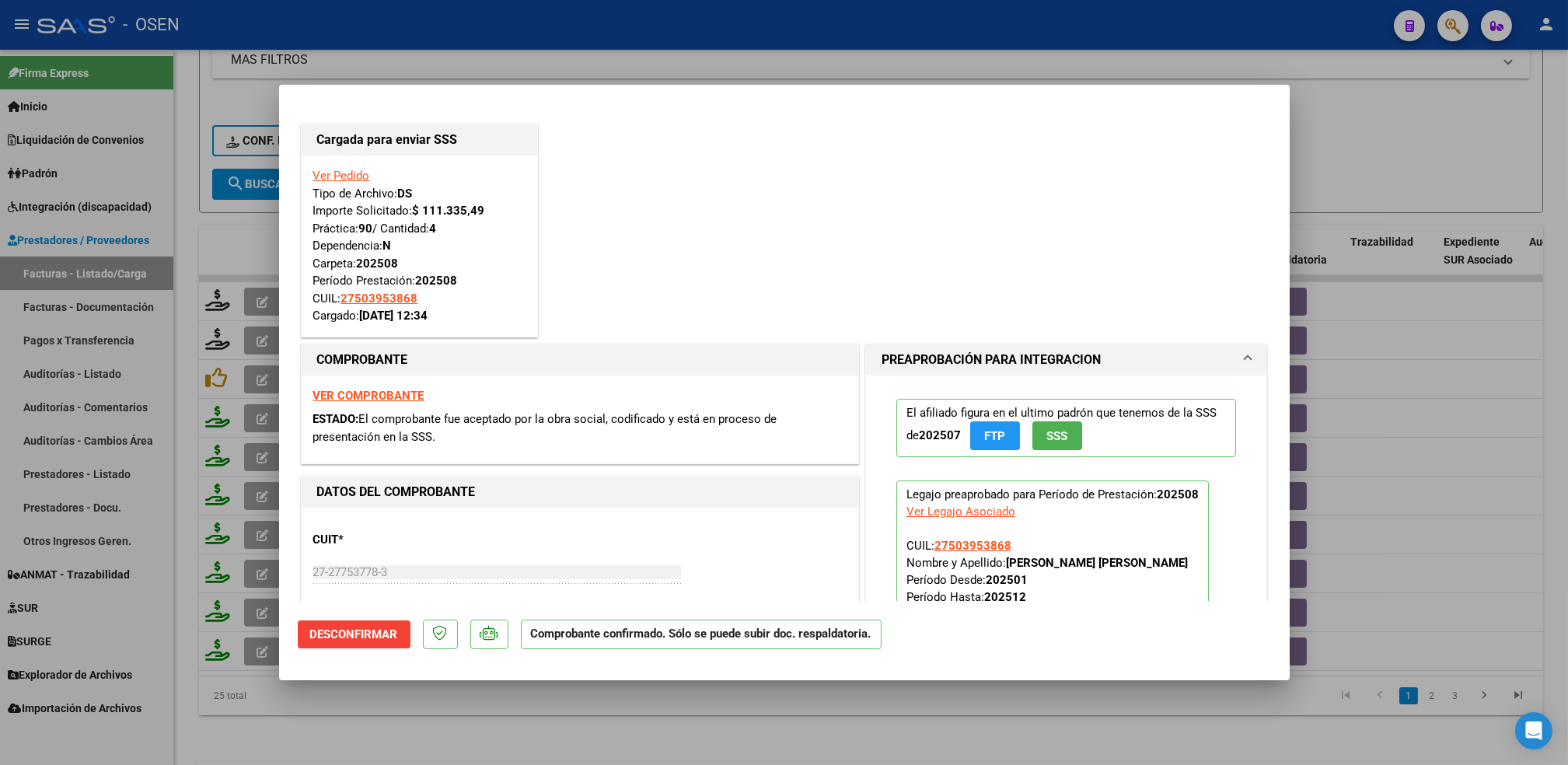
click at [693, 731] on div at bounding box center [784, 382] width 1568 height 765
type input "$ 0,00"
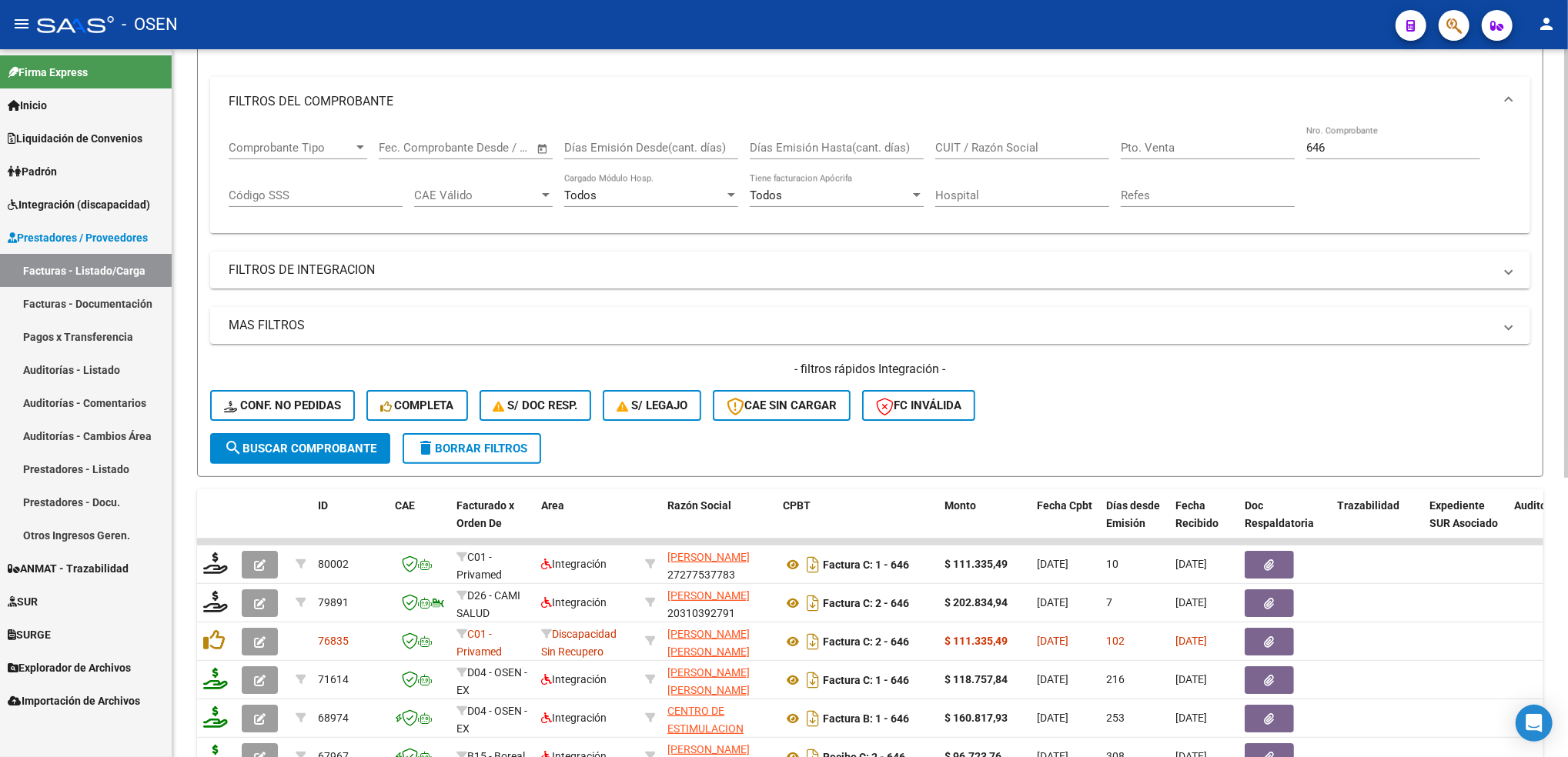
scroll to position [120, 0]
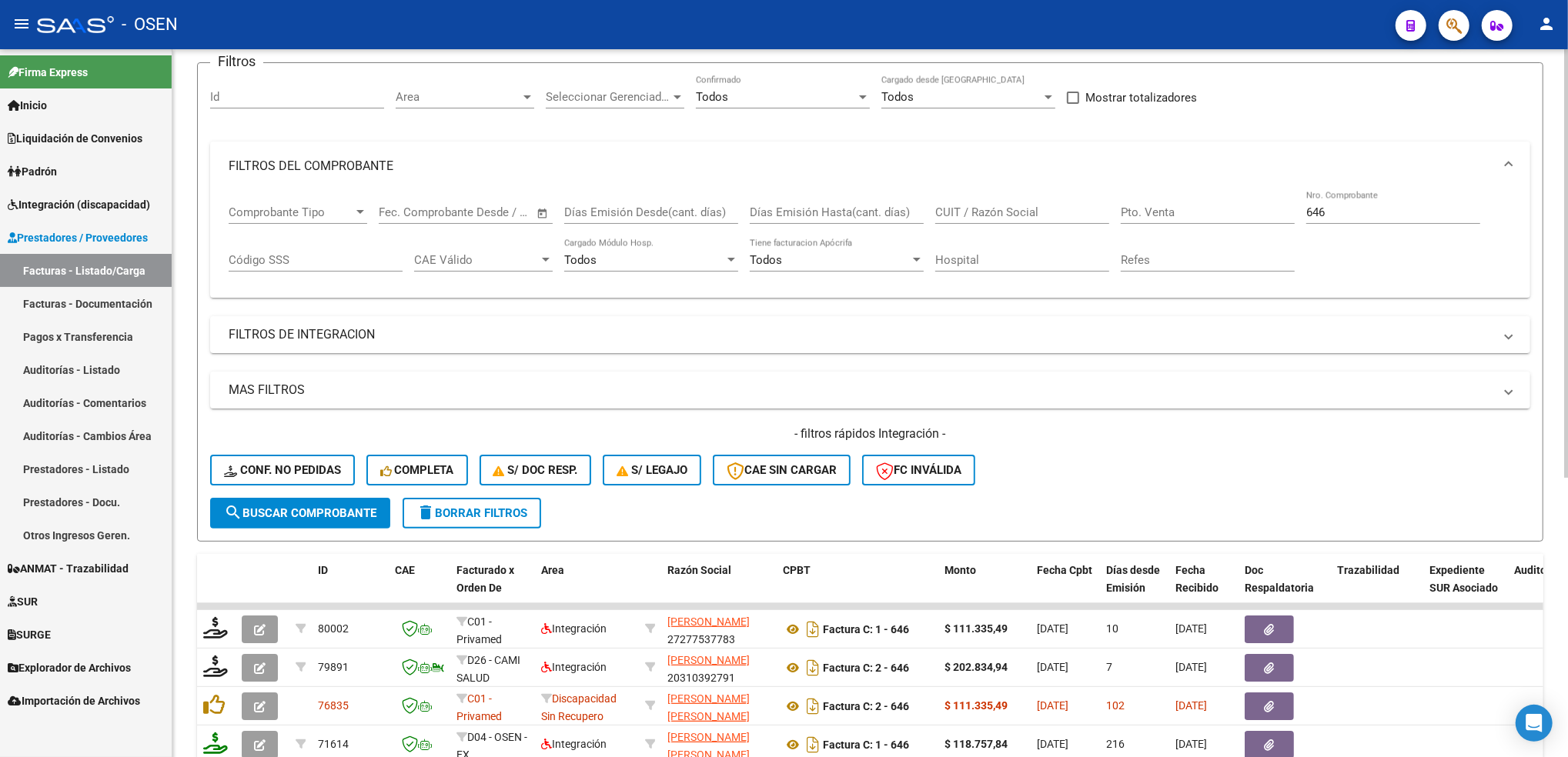
click at [1525, 157] on div "Video tutorial PRESTADORES -> Listado de CPBTs Emitidos por Prestadores / Prove…" at bounding box center [872, 509] width 1399 height 1159
click at [512, 507] on span "delete Borrar Filtros" at bounding box center [471, 514] width 111 height 14
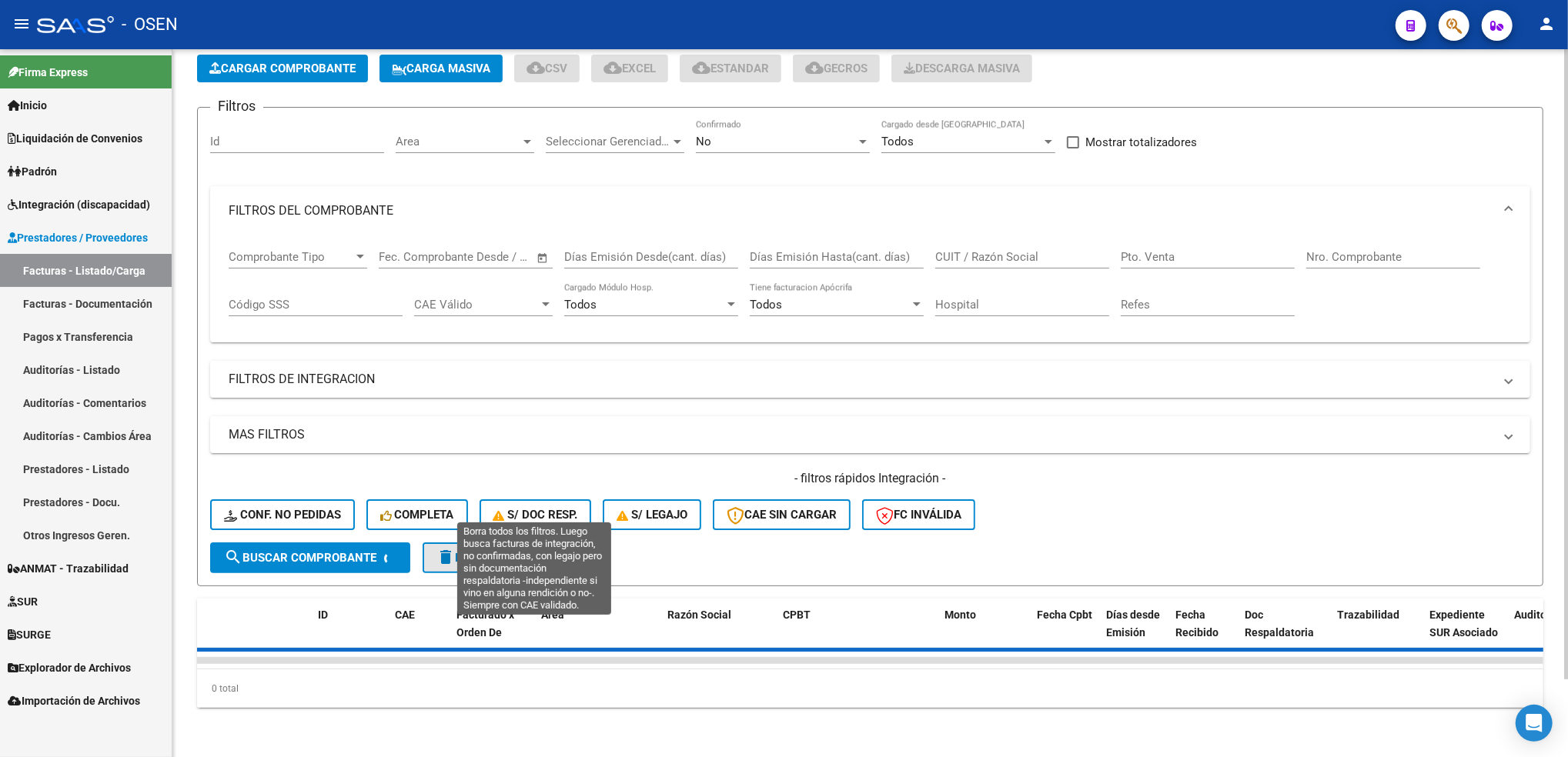
scroll to position [87, 0]
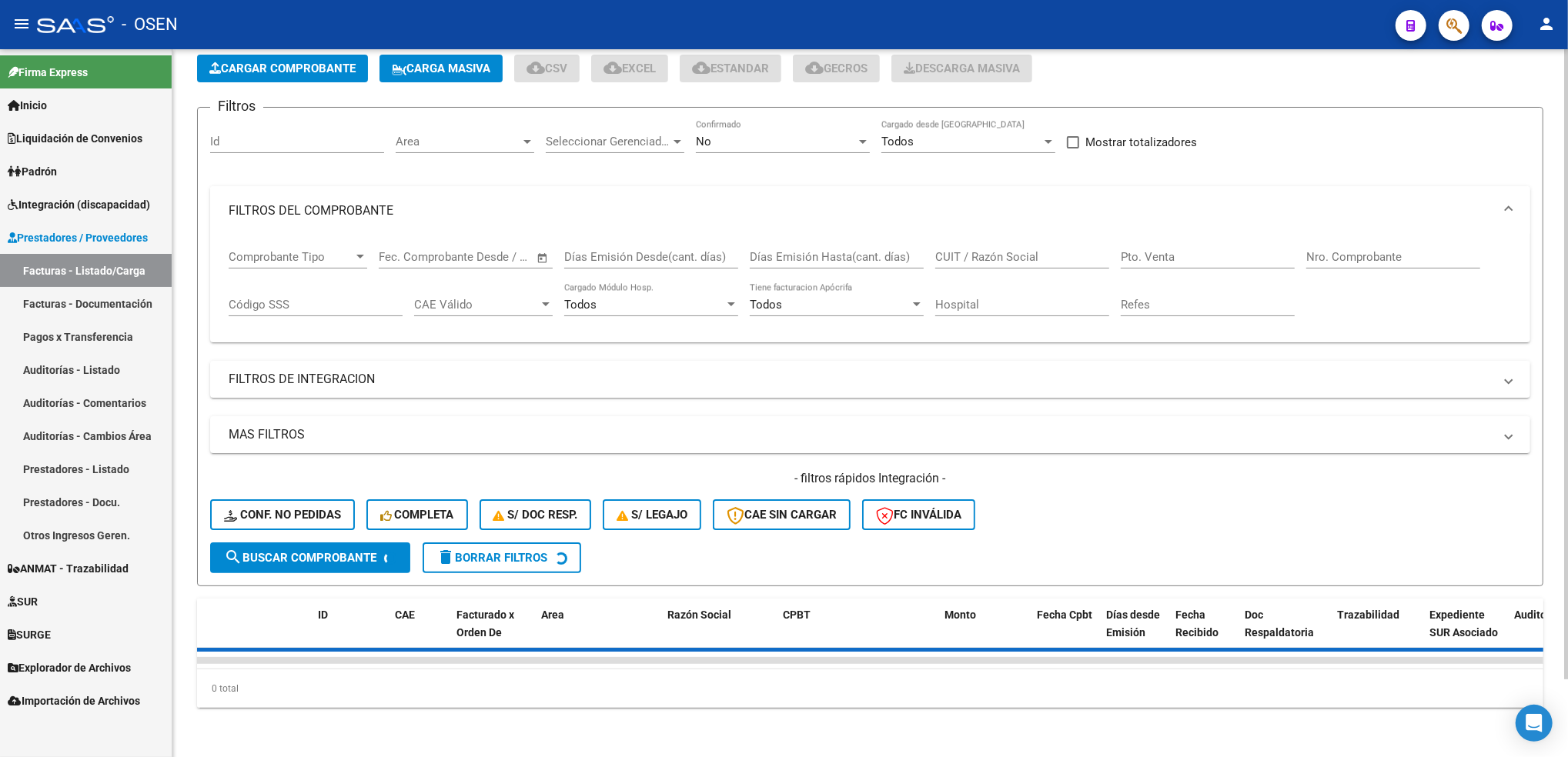
click at [511, 202] on mat-panel-title "FILTROS DEL COMPROBANTE" at bounding box center [860, 211] width 1265 height 17
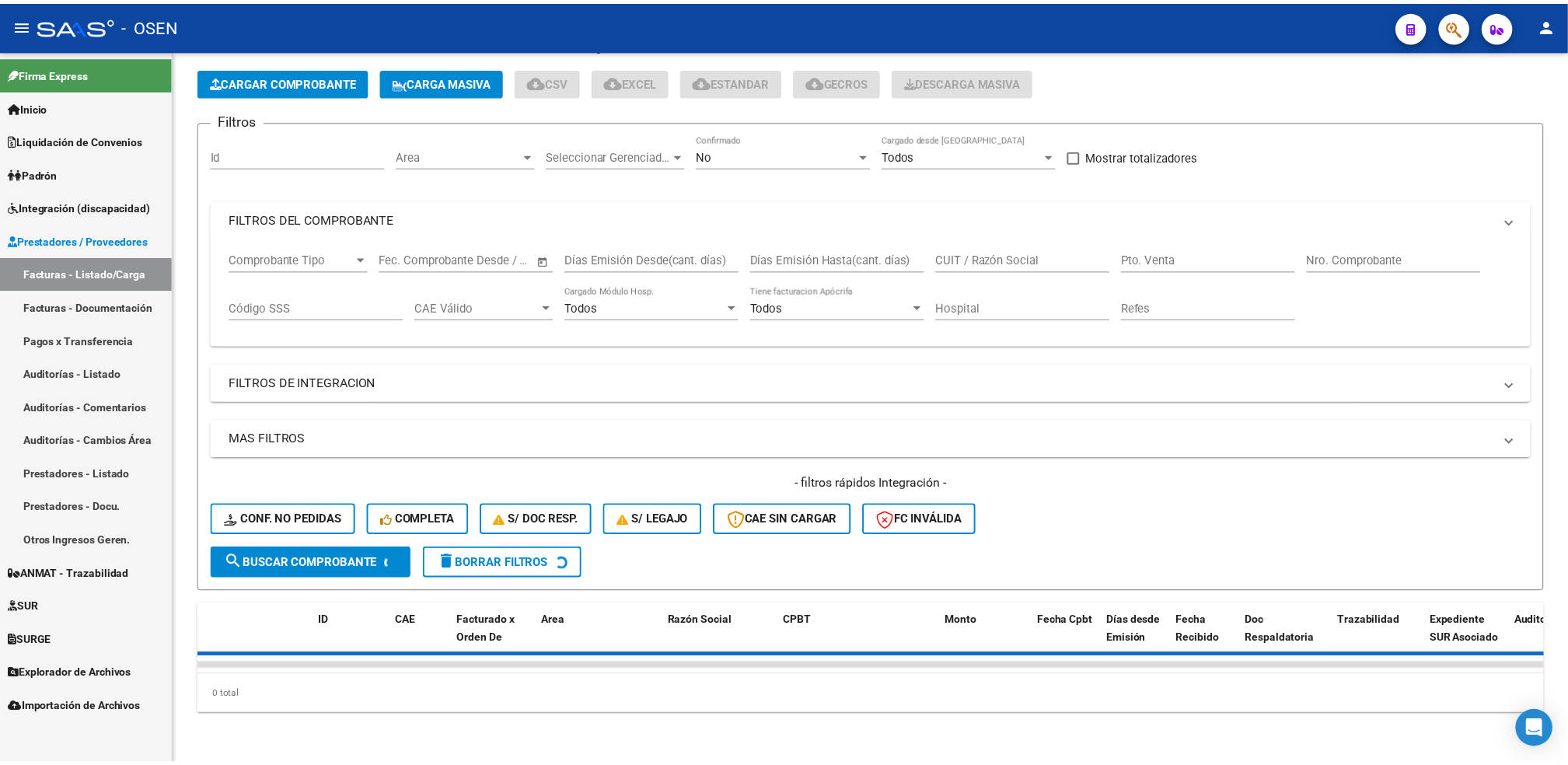
scroll to position [0, 0]
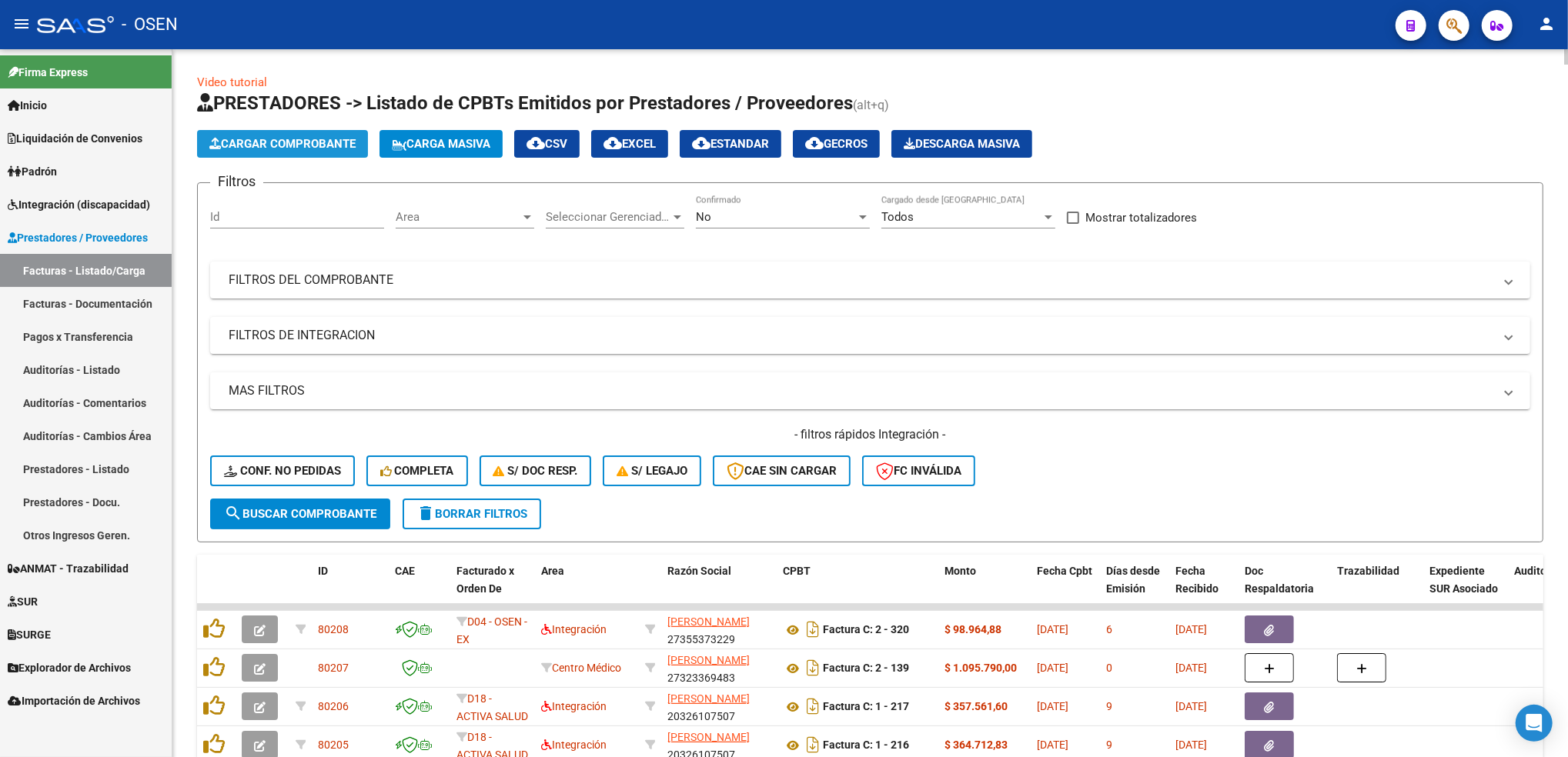
click at [349, 139] on span "Cargar Comprobante" at bounding box center [282, 144] width 146 height 14
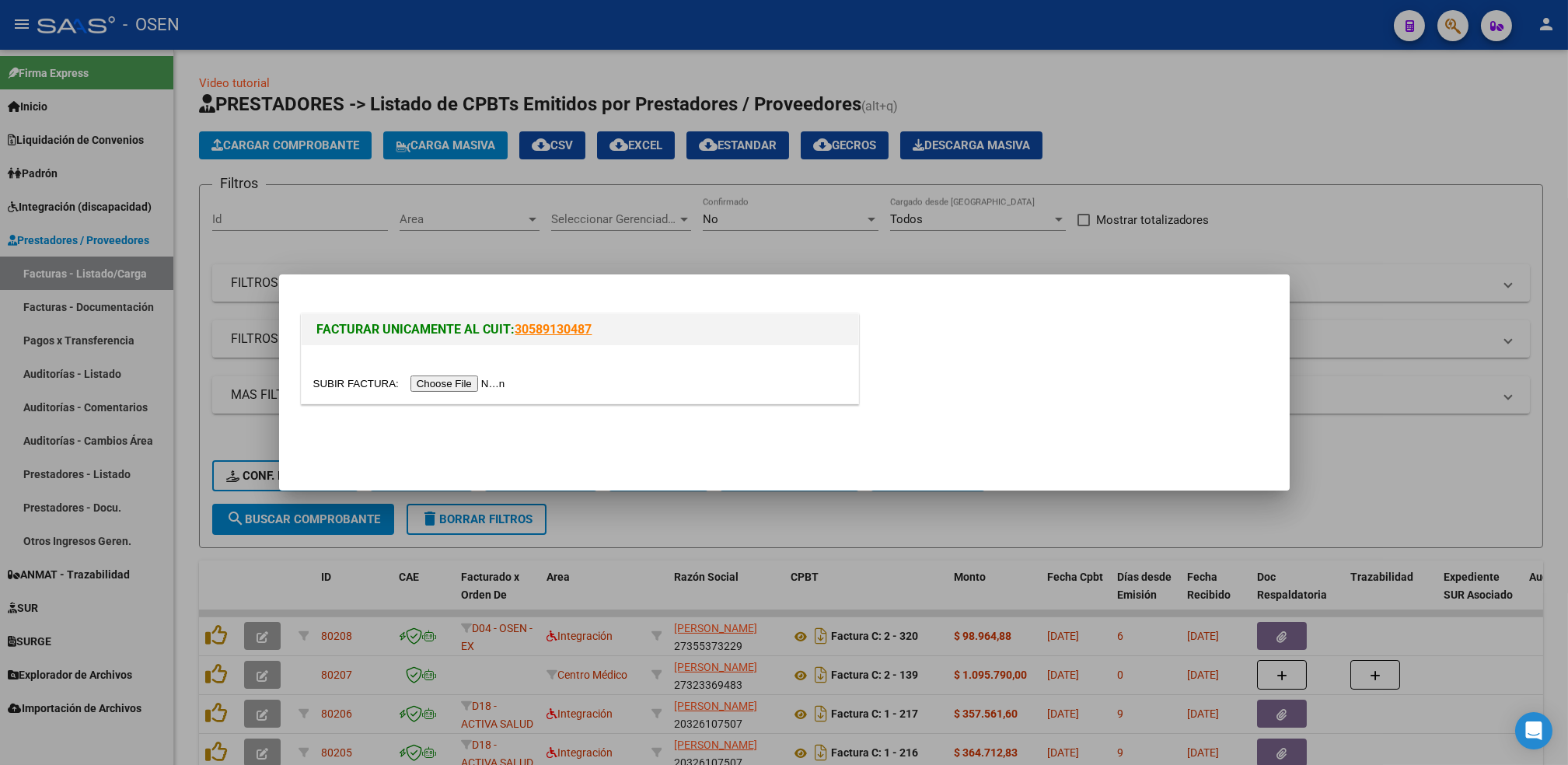
click at [471, 384] on input "file" at bounding box center [412, 383] width 197 height 16
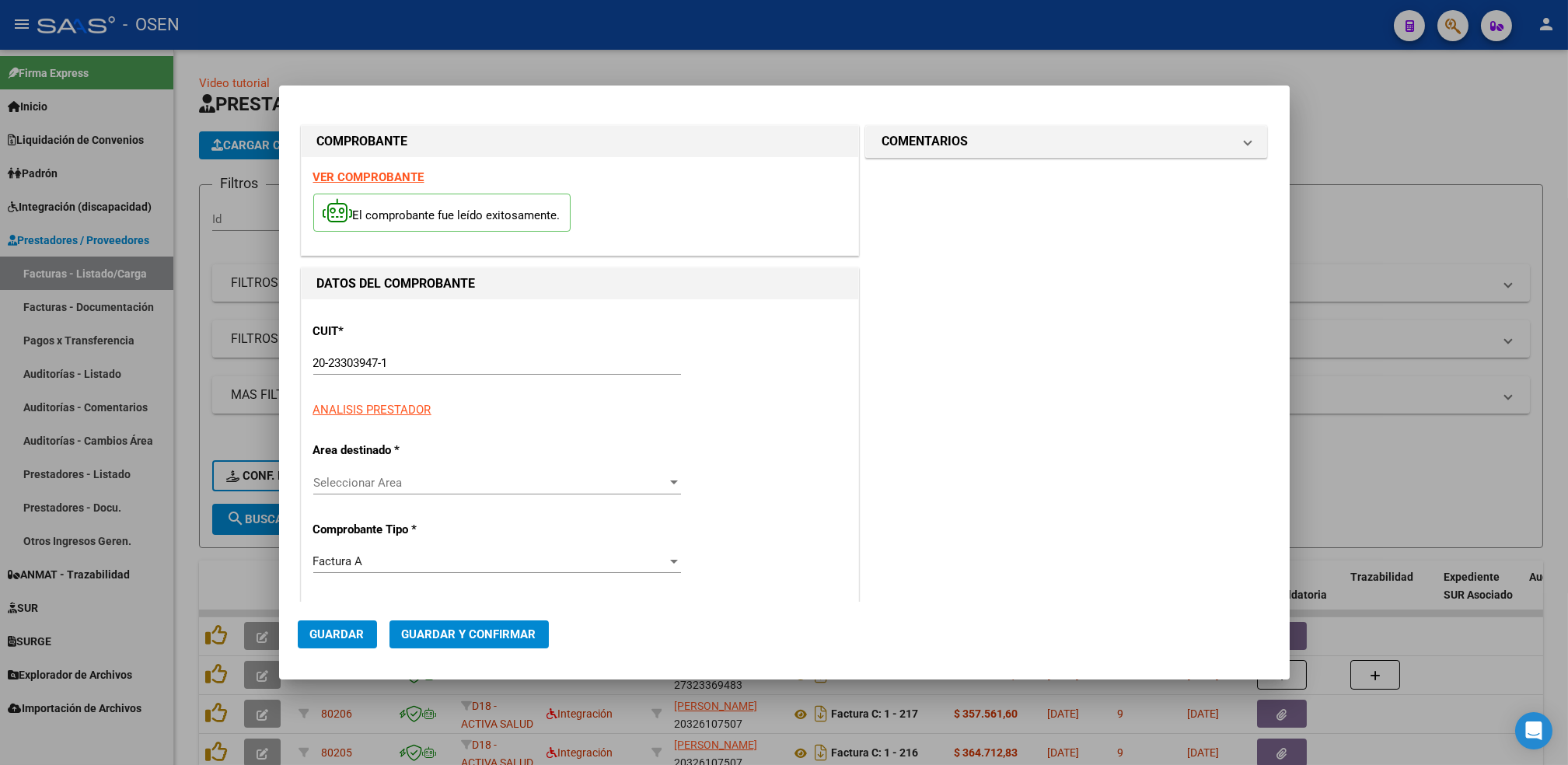
click at [404, 338] on p "CUIT *" at bounding box center [393, 332] width 160 height 18
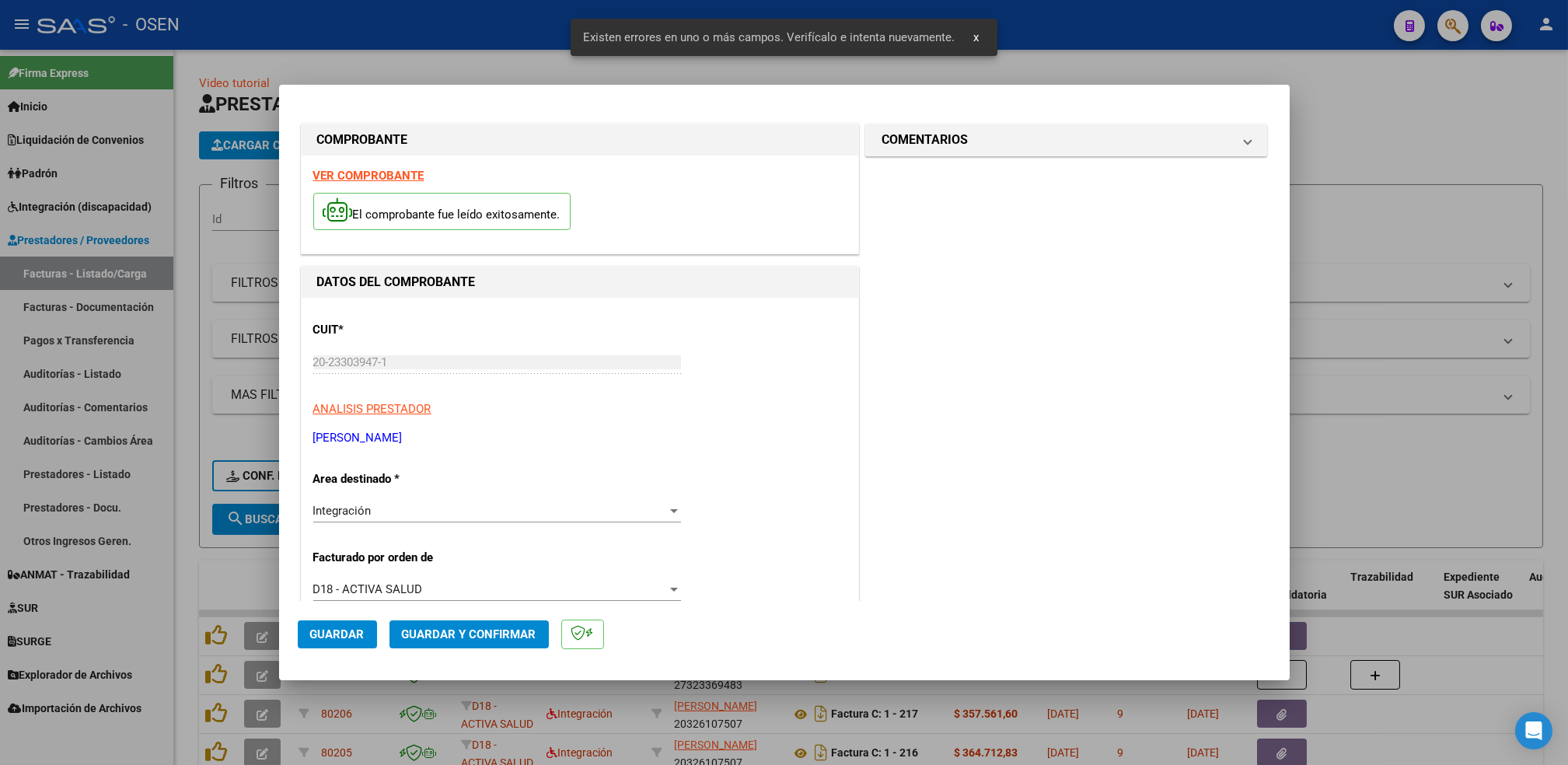
click at [392, 181] on strong "VER COMPROBANTE" at bounding box center [368, 176] width 111 height 14
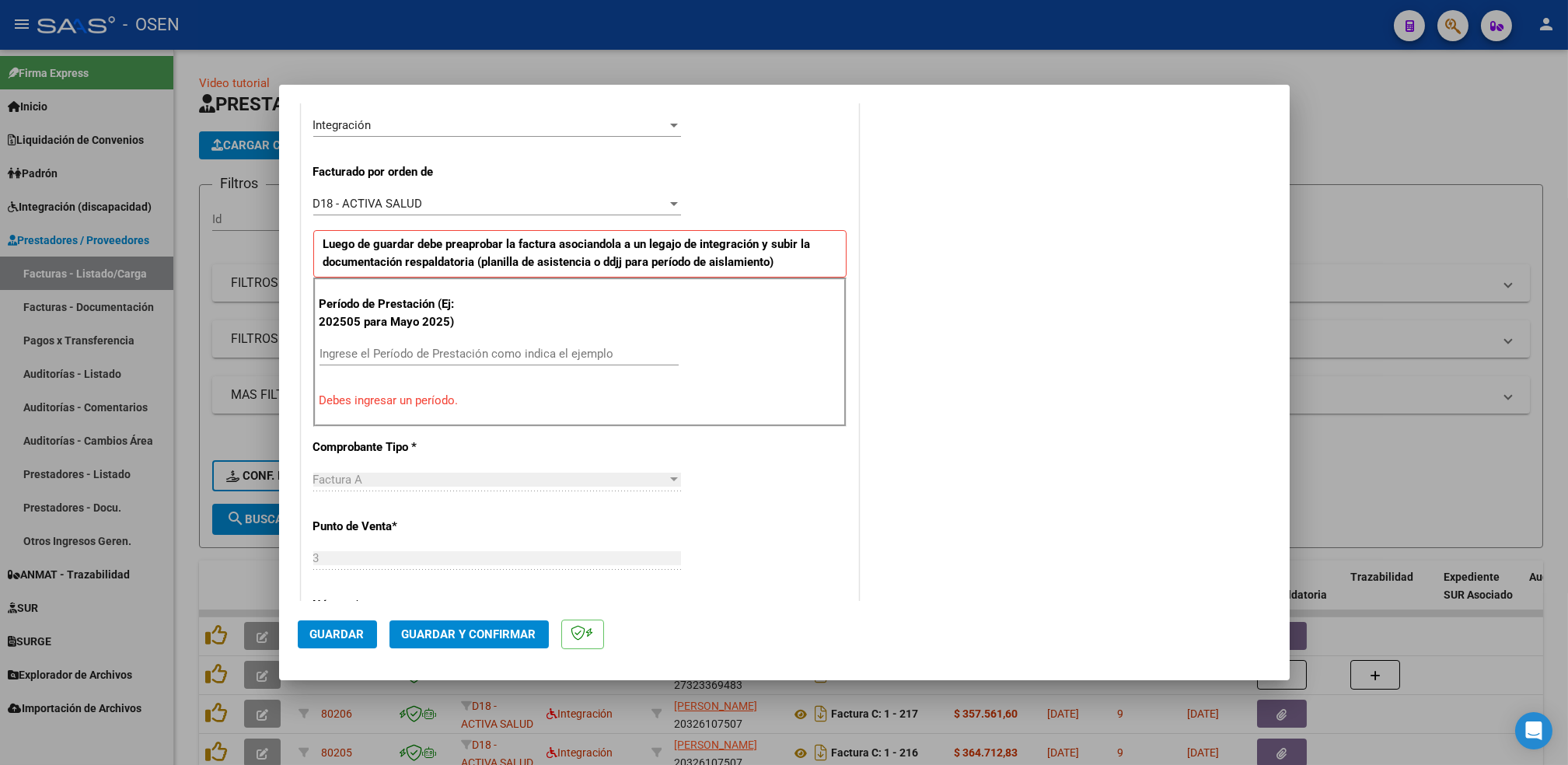
scroll to position [394, 0]
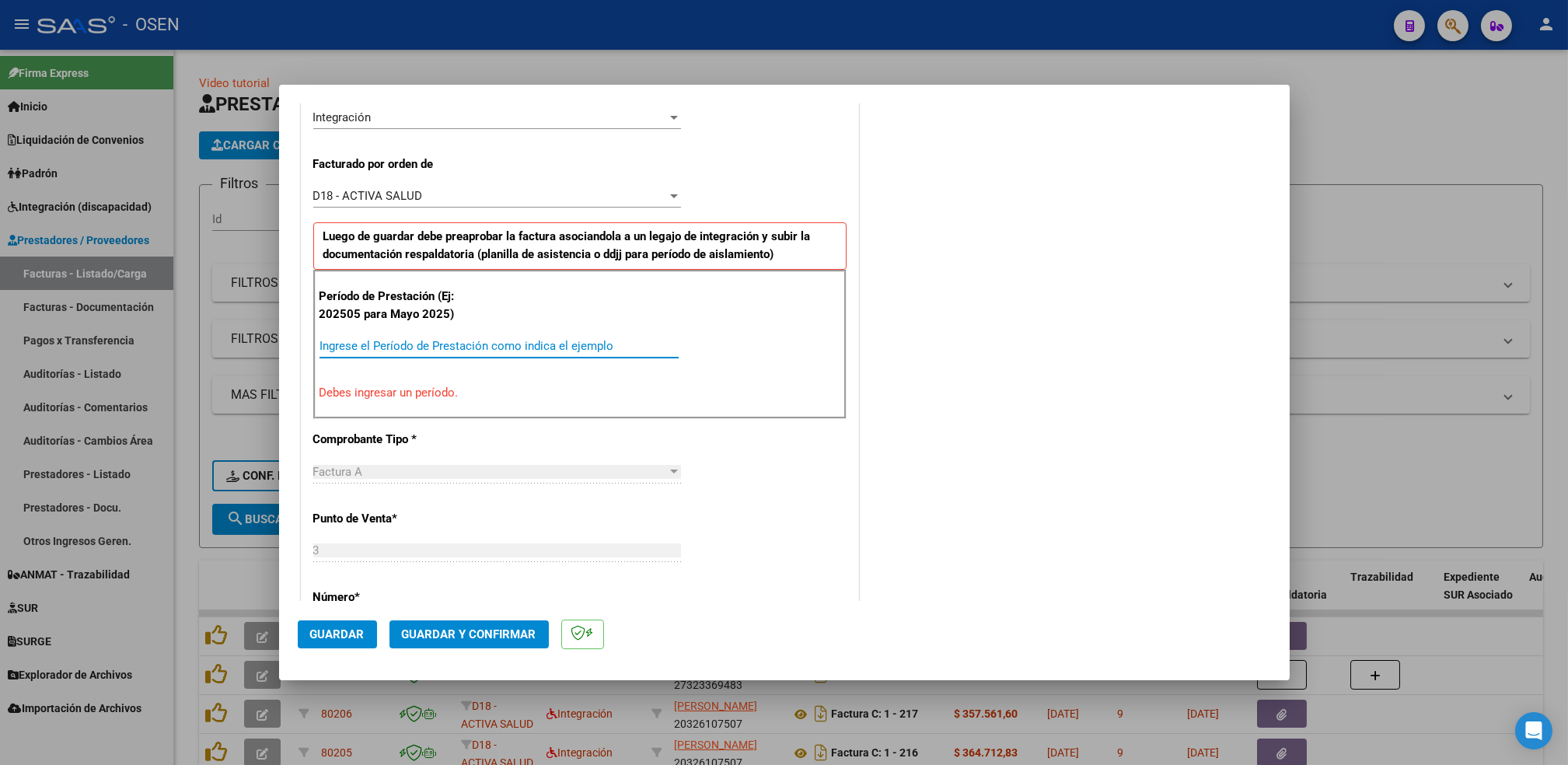
click at [619, 347] on input "Ingrese el Período de Prestación como indica el ejemplo" at bounding box center [499, 346] width 360 height 14
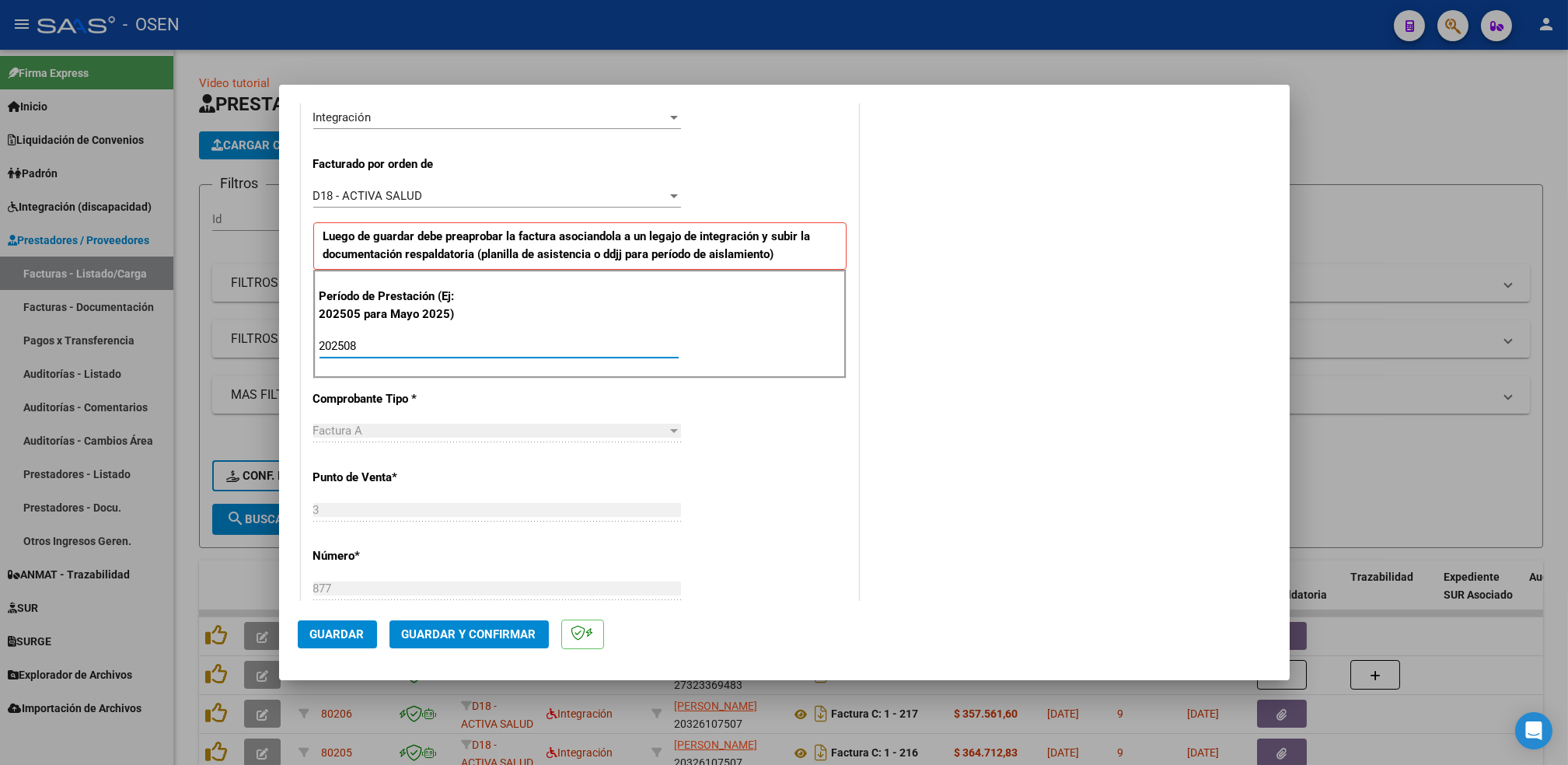
type input "202508"
click at [336, 634] on span "Guardar" at bounding box center [338, 635] width 54 height 14
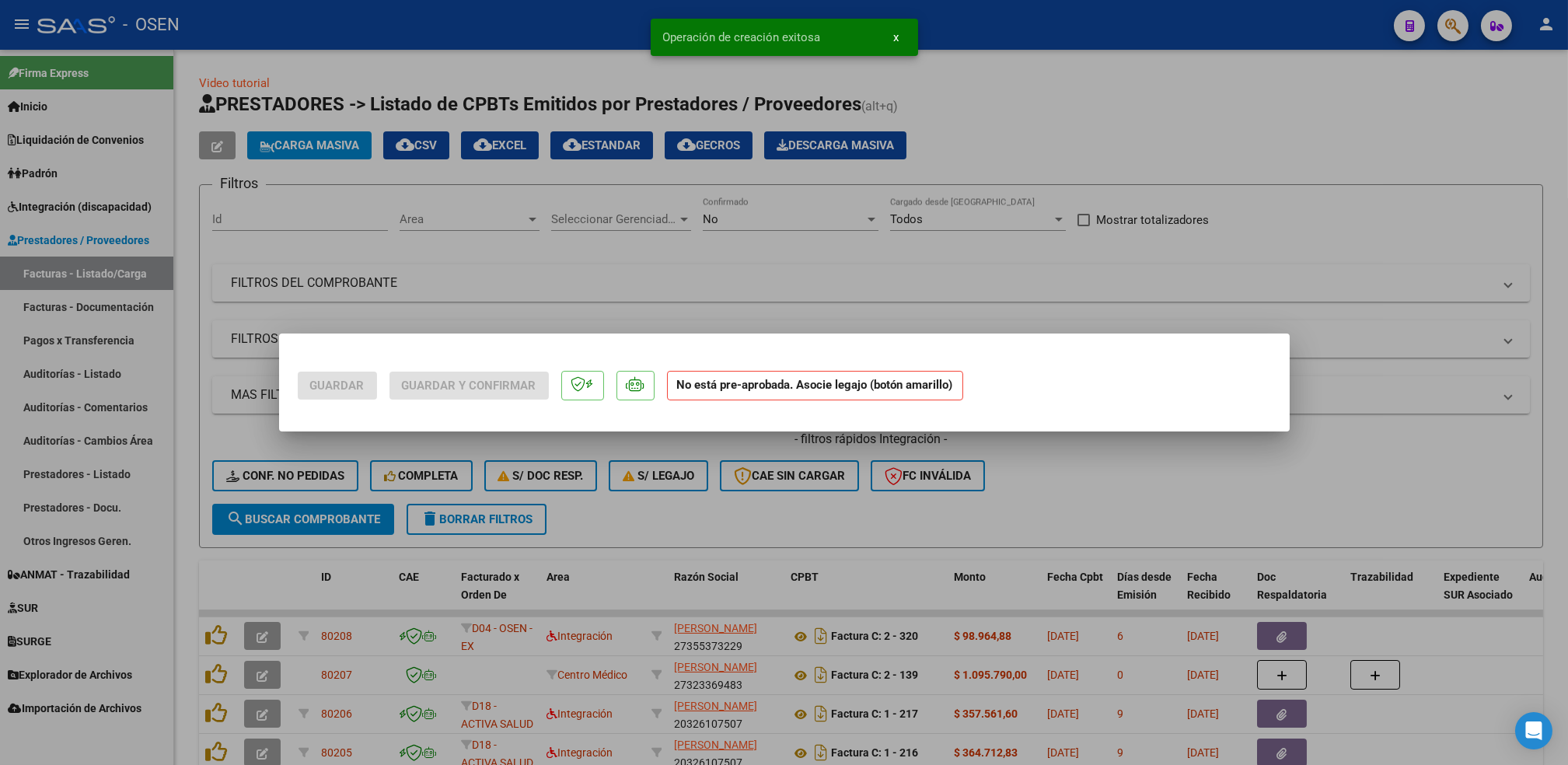
scroll to position [0, 0]
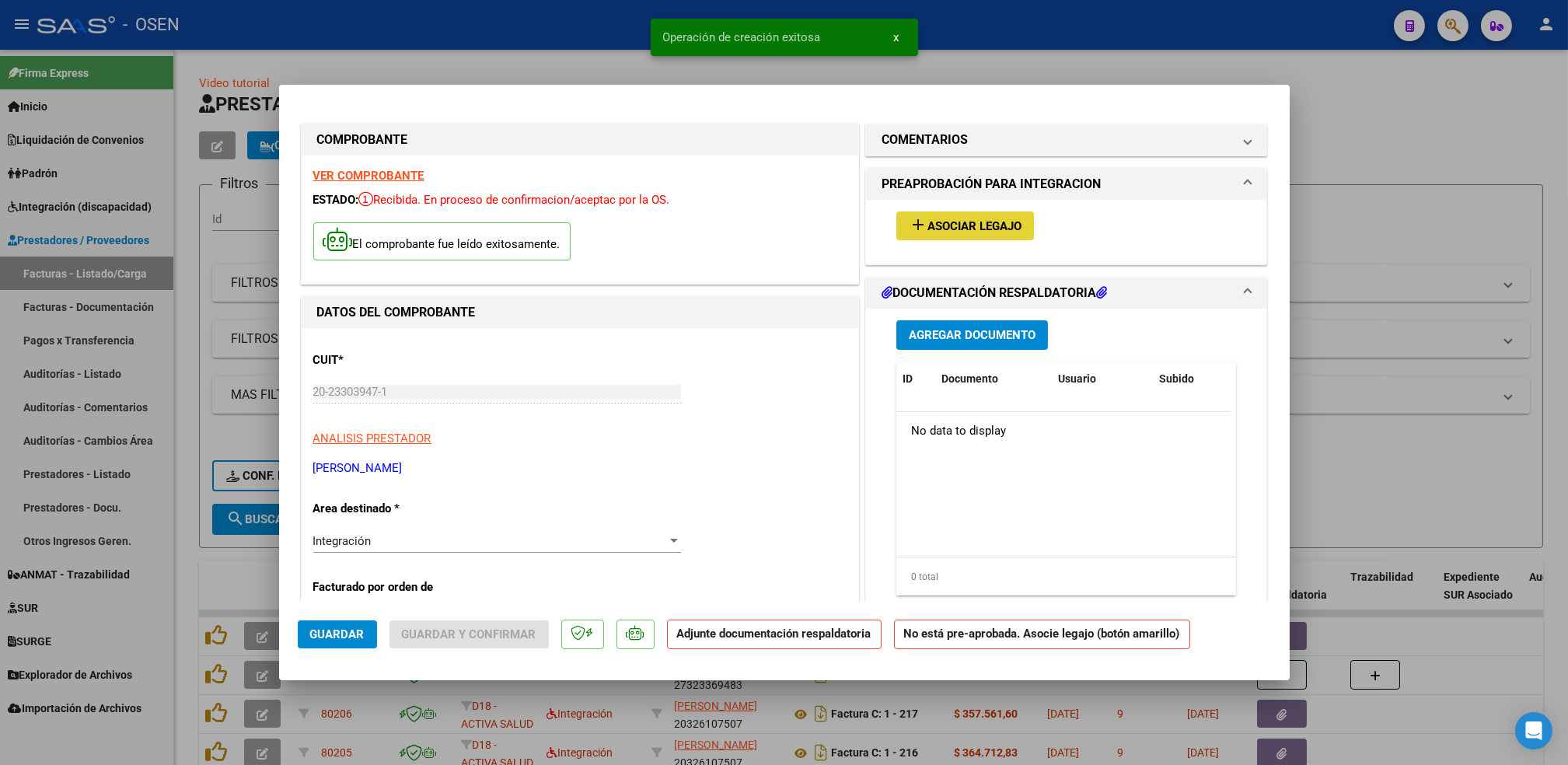
click at [961, 223] on span "Asociar Legajo" at bounding box center [975, 226] width 95 height 14
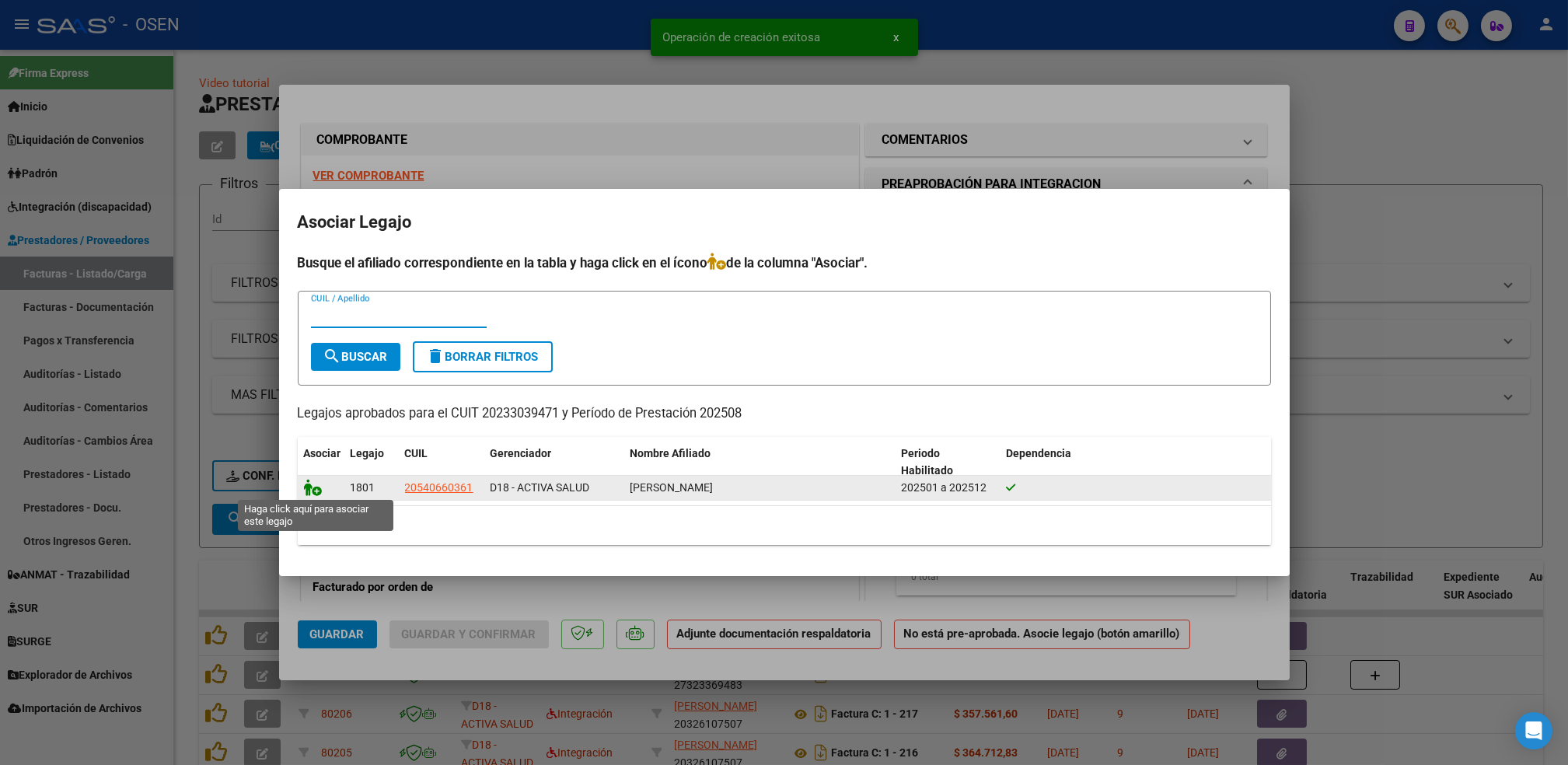
click at [305, 496] on icon at bounding box center [312, 488] width 18 height 17
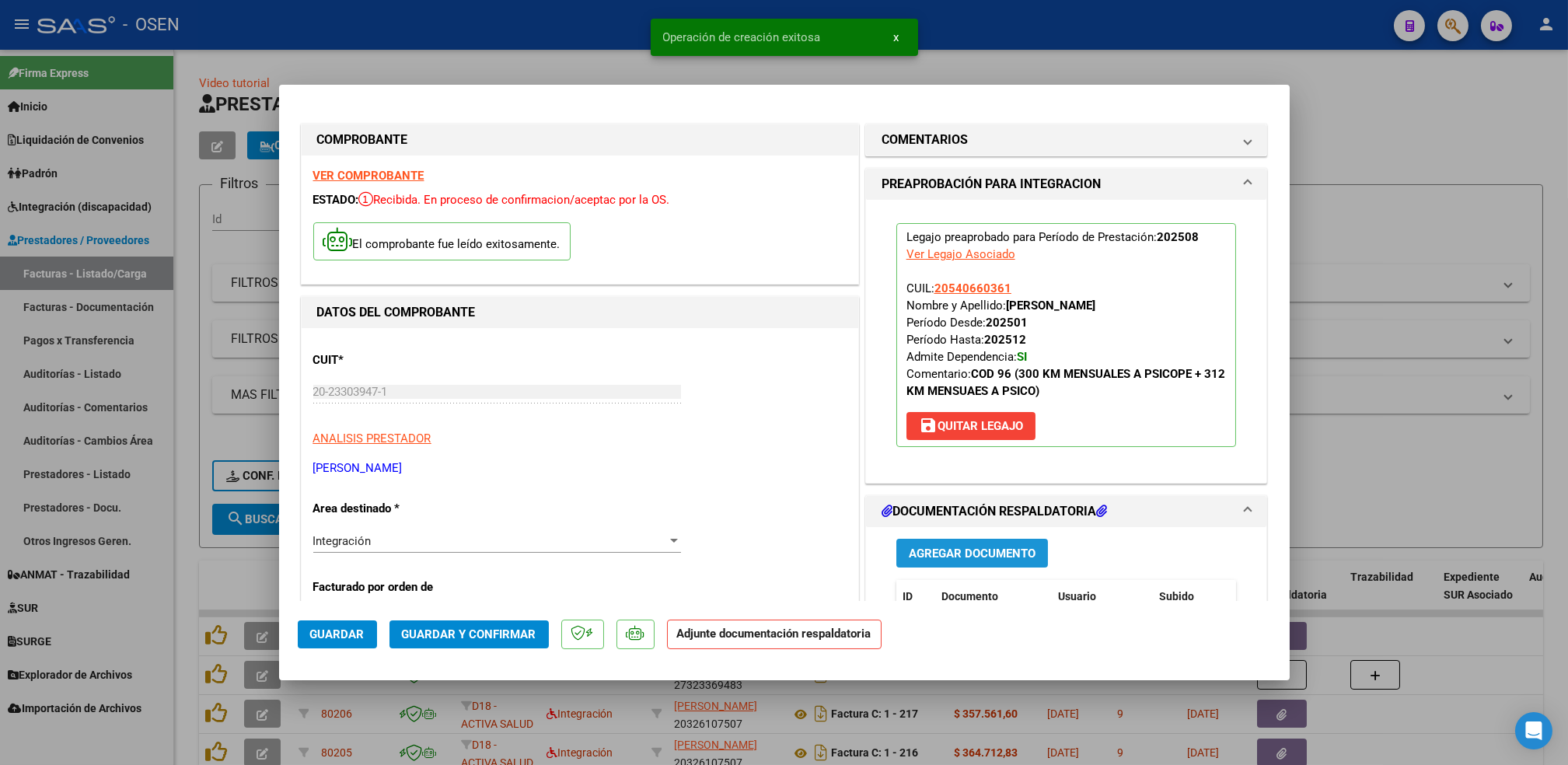
click at [985, 542] on button "Agregar Documento" at bounding box center [972, 554] width 151 height 29
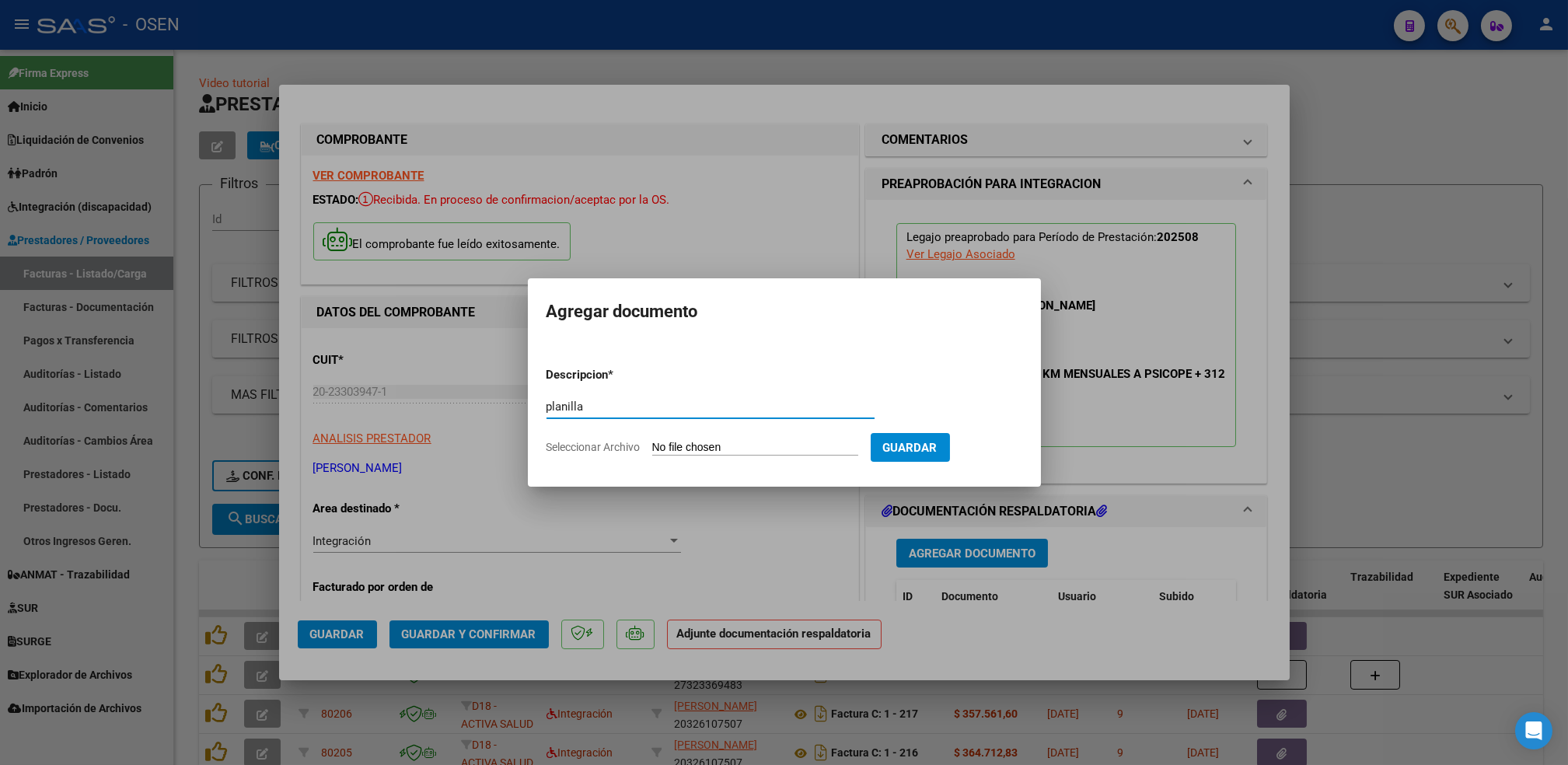
type input "planilla"
click at [653, 441] on input "Seleccionar Archivo" at bounding box center [756, 448] width 206 height 14
type input "C:\fakepath\asist CHAMORRO BVD 08 2025.pdf"
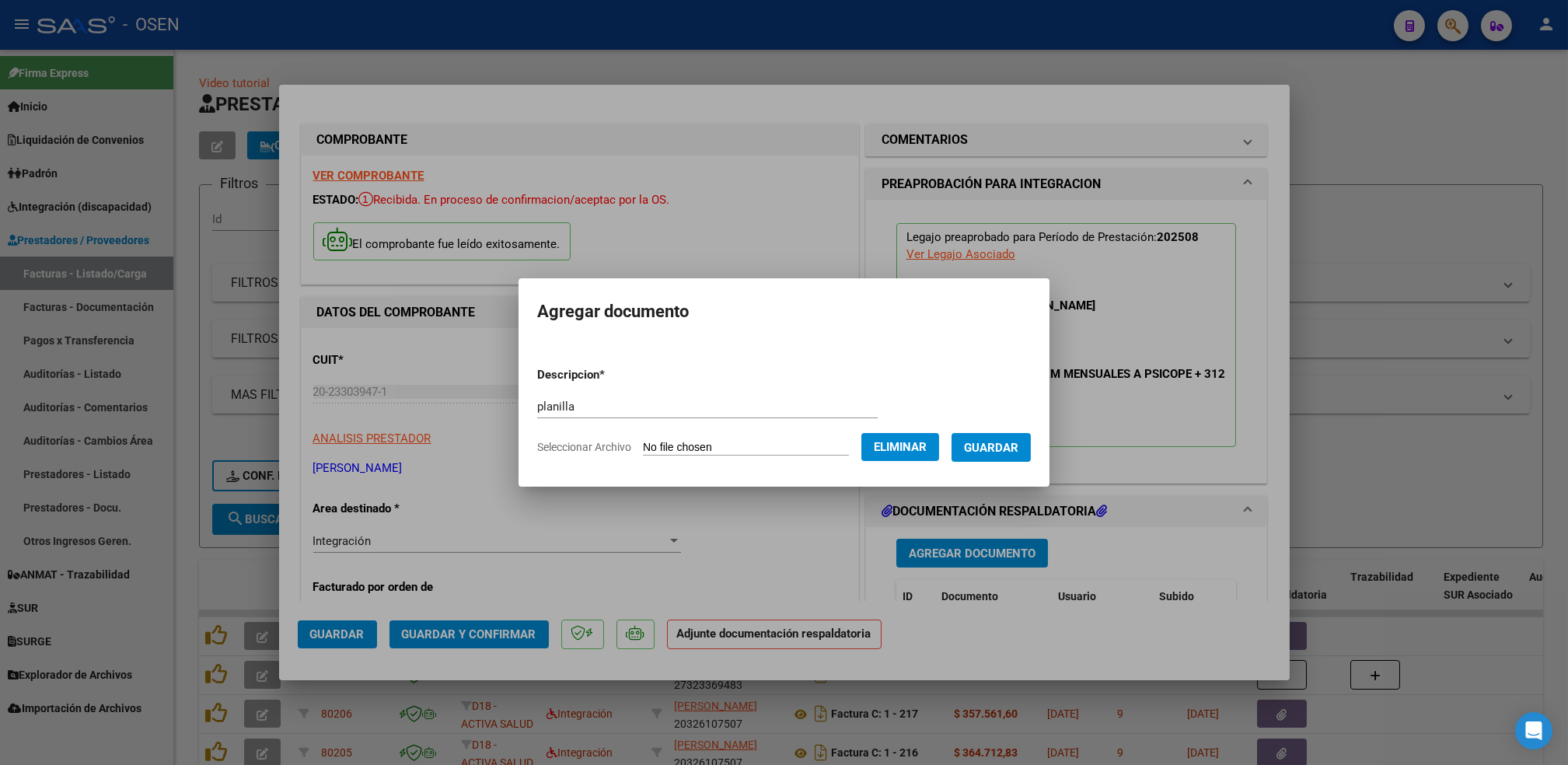
click at [1003, 451] on span "Guardar" at bounding box center [991, 448] width 54 height 14
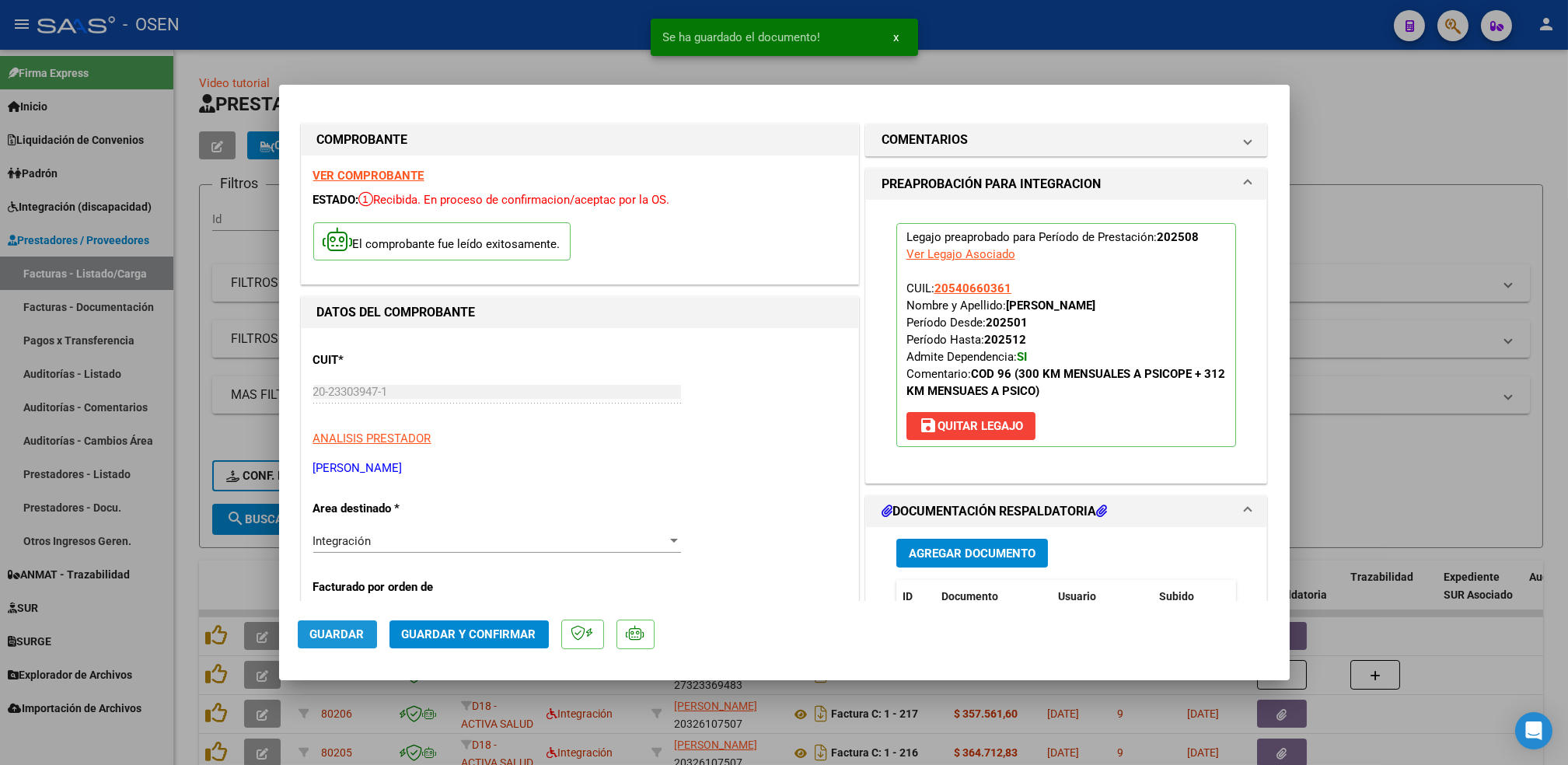
click at [346, 629] on span "Guardar" at bounding box center [338, 635] width 54 height 14
click at [181, 581] on div at bounding box center [784, 382] width 1568 height 765
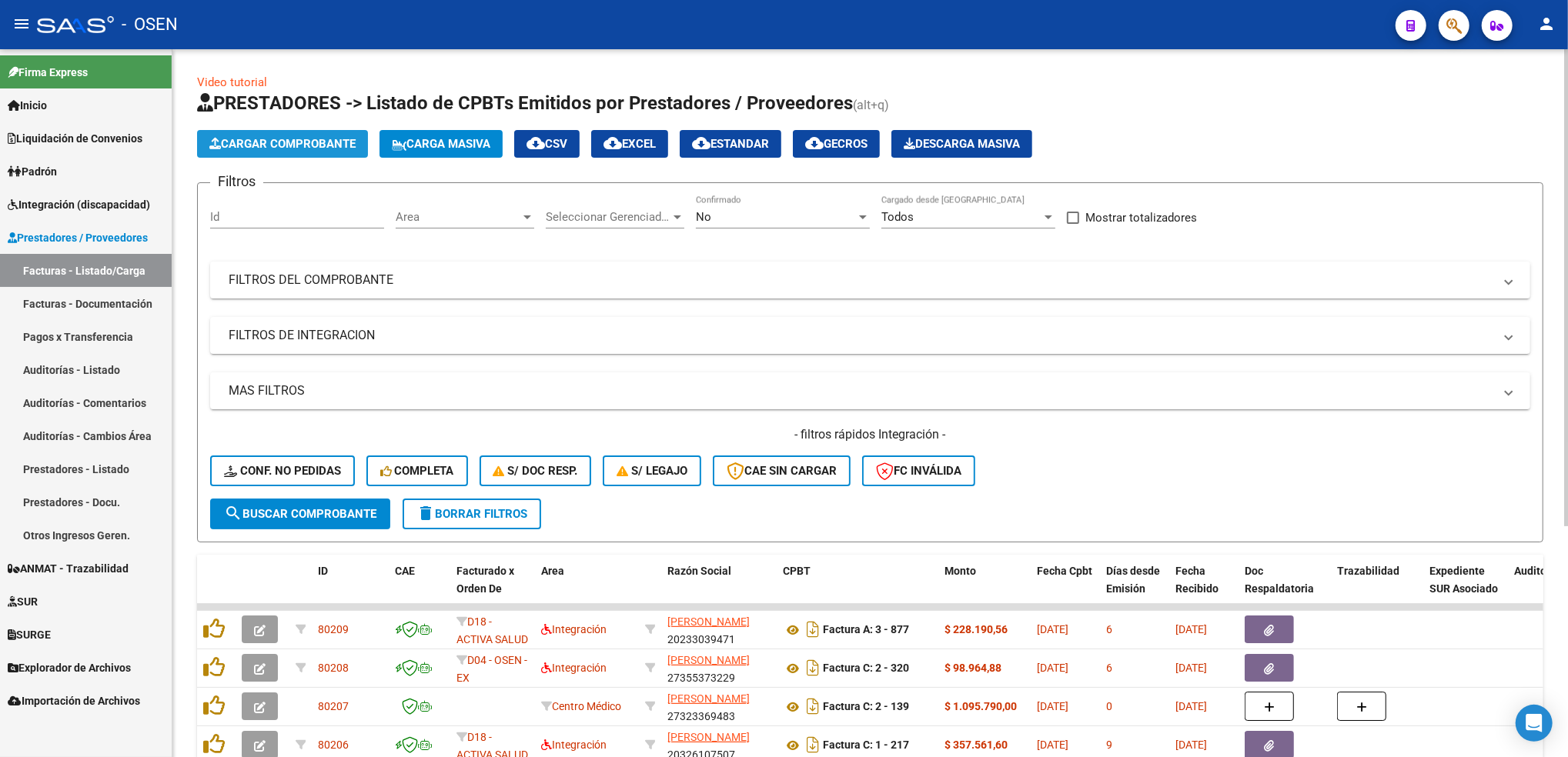
click at [329, 149] on span "Cargar Comprobante" at bounding box center [282, 144] width 146 height 14
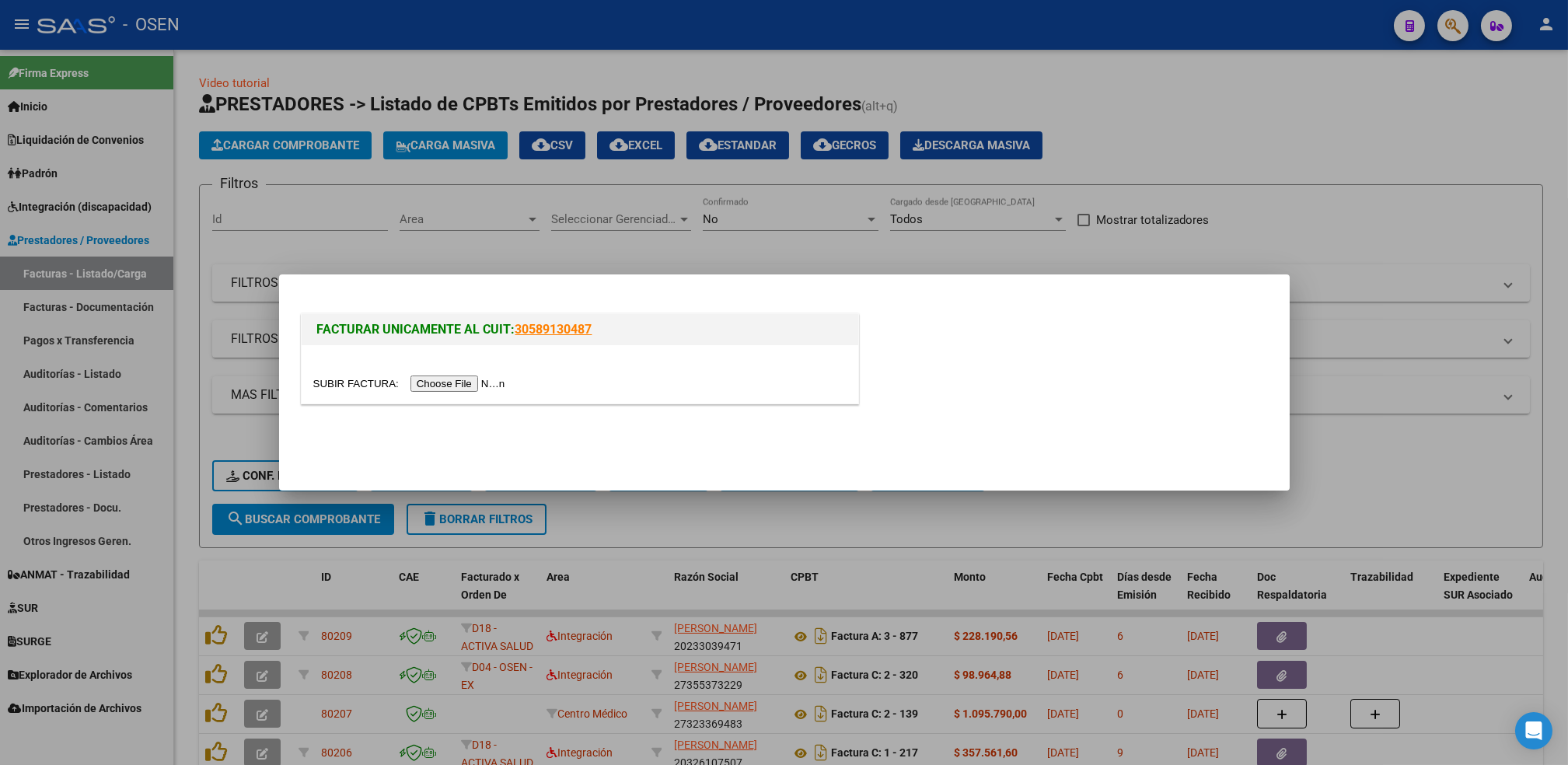
click at [473, 378] on input "file" at bounding box center [412, 383] width 197 height 16
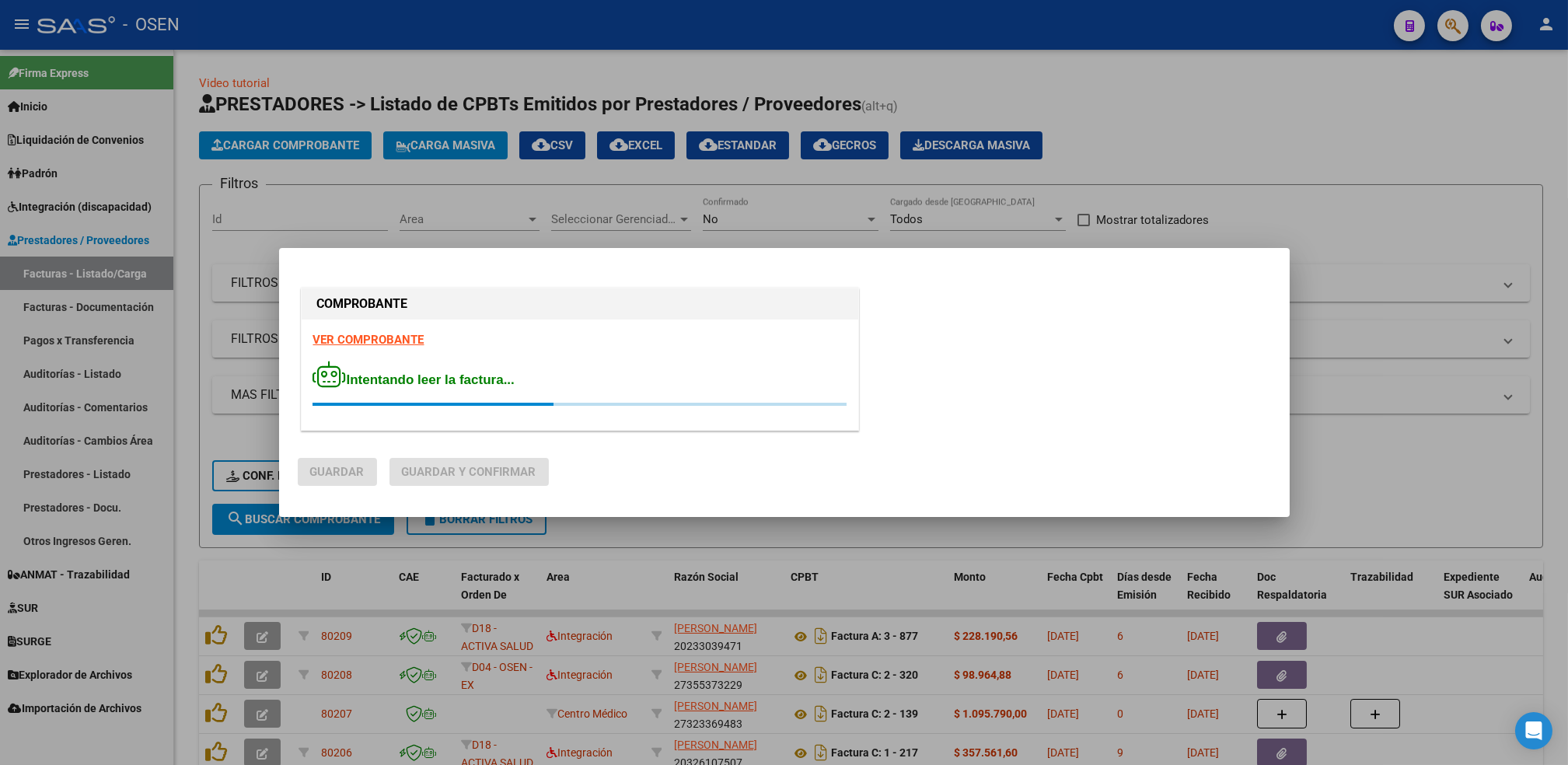
click at [395, 337] on strong "VER COMPROBANTE" at bounding box center [368, 340] width 111 height 14
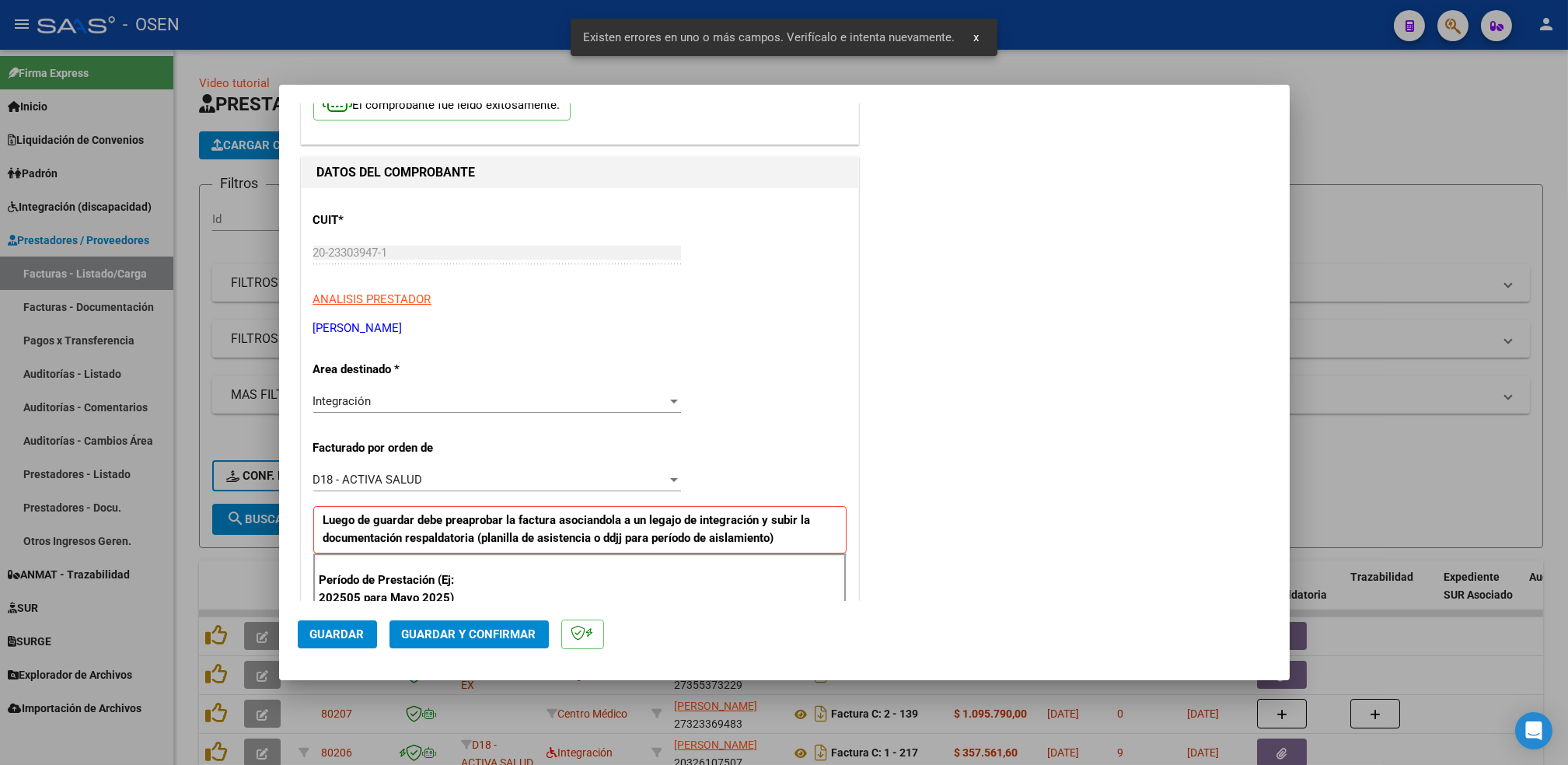
scroll to position [342, 0]
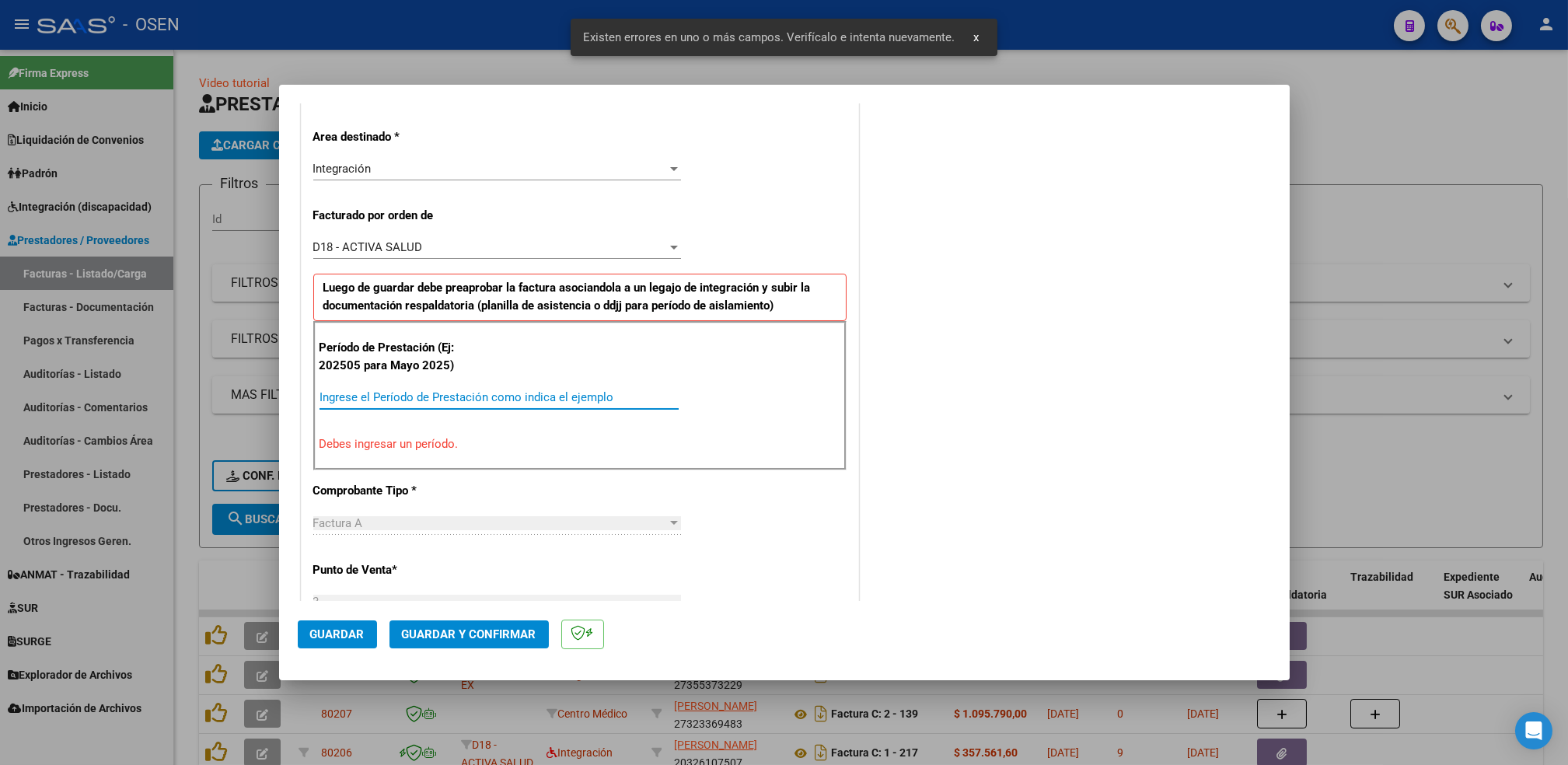
click at [525, 399] on input "Ingrese el Período de Prestación como indica el ejemplo" at bounding box center [499, 397] width 360 height 14
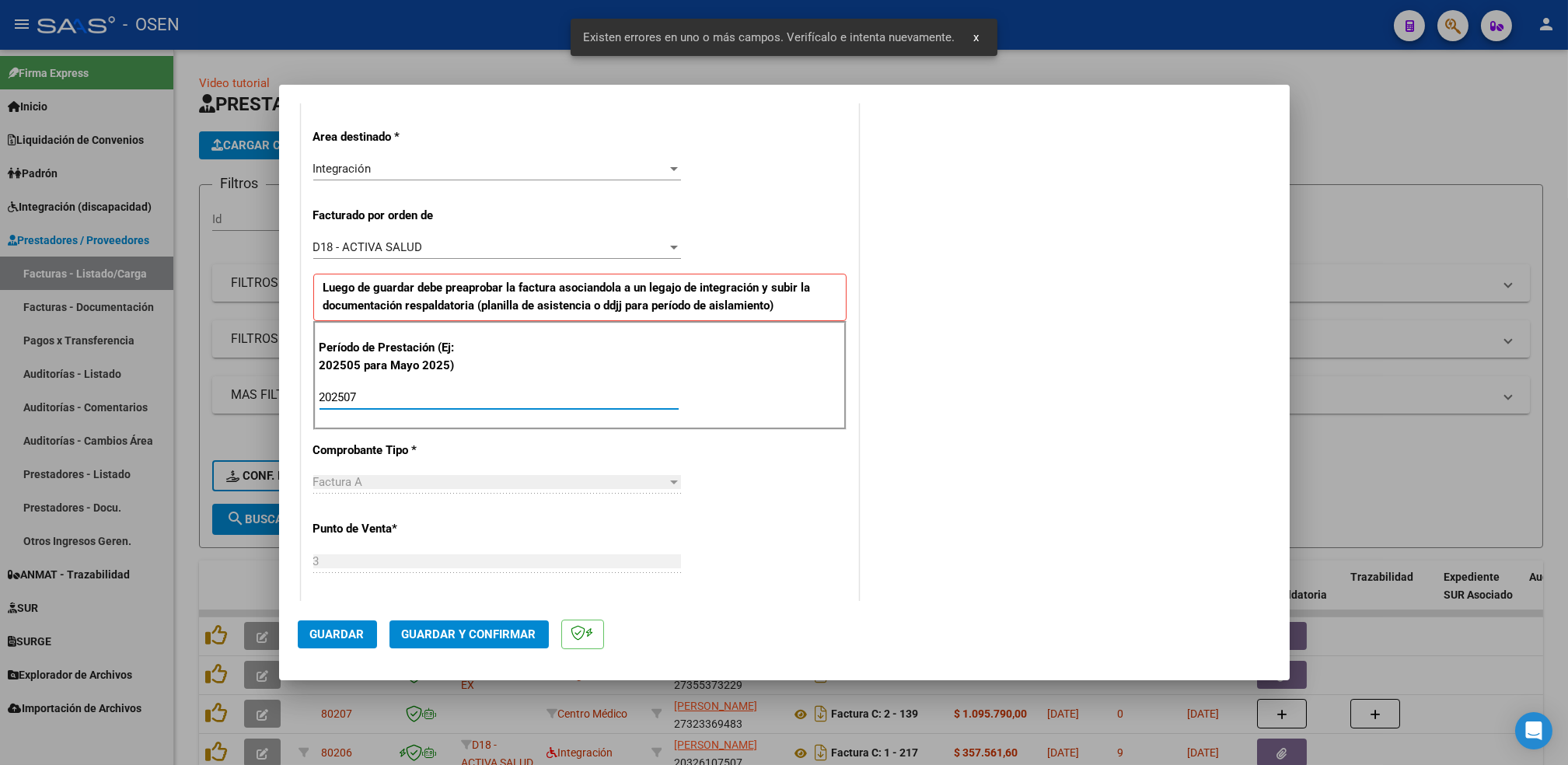
type input "202507"
click at [346, 634] on span "Guardar" at bounding box center [338, 635] width 54 height 14
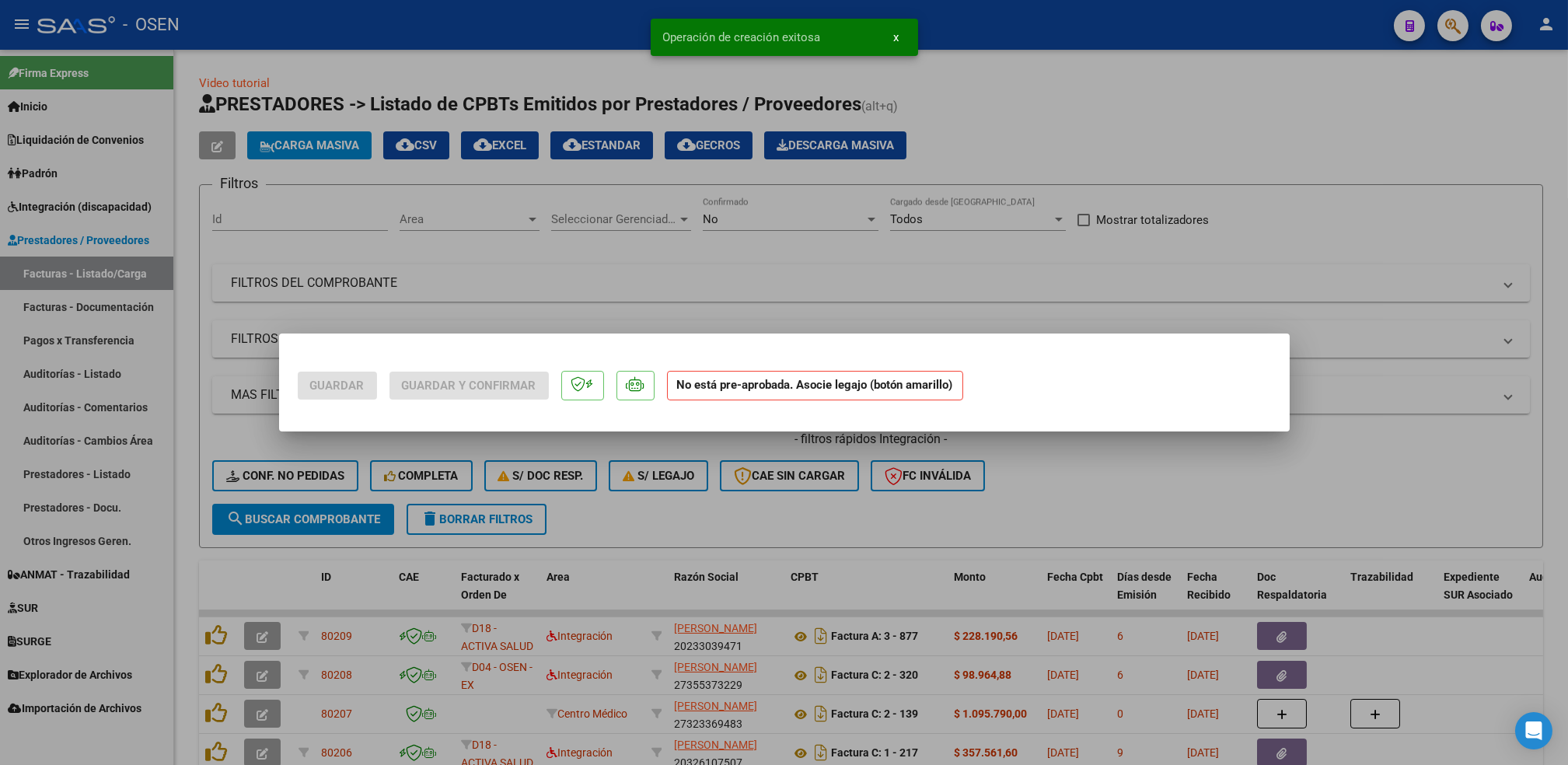
scroll to position [0, 0]
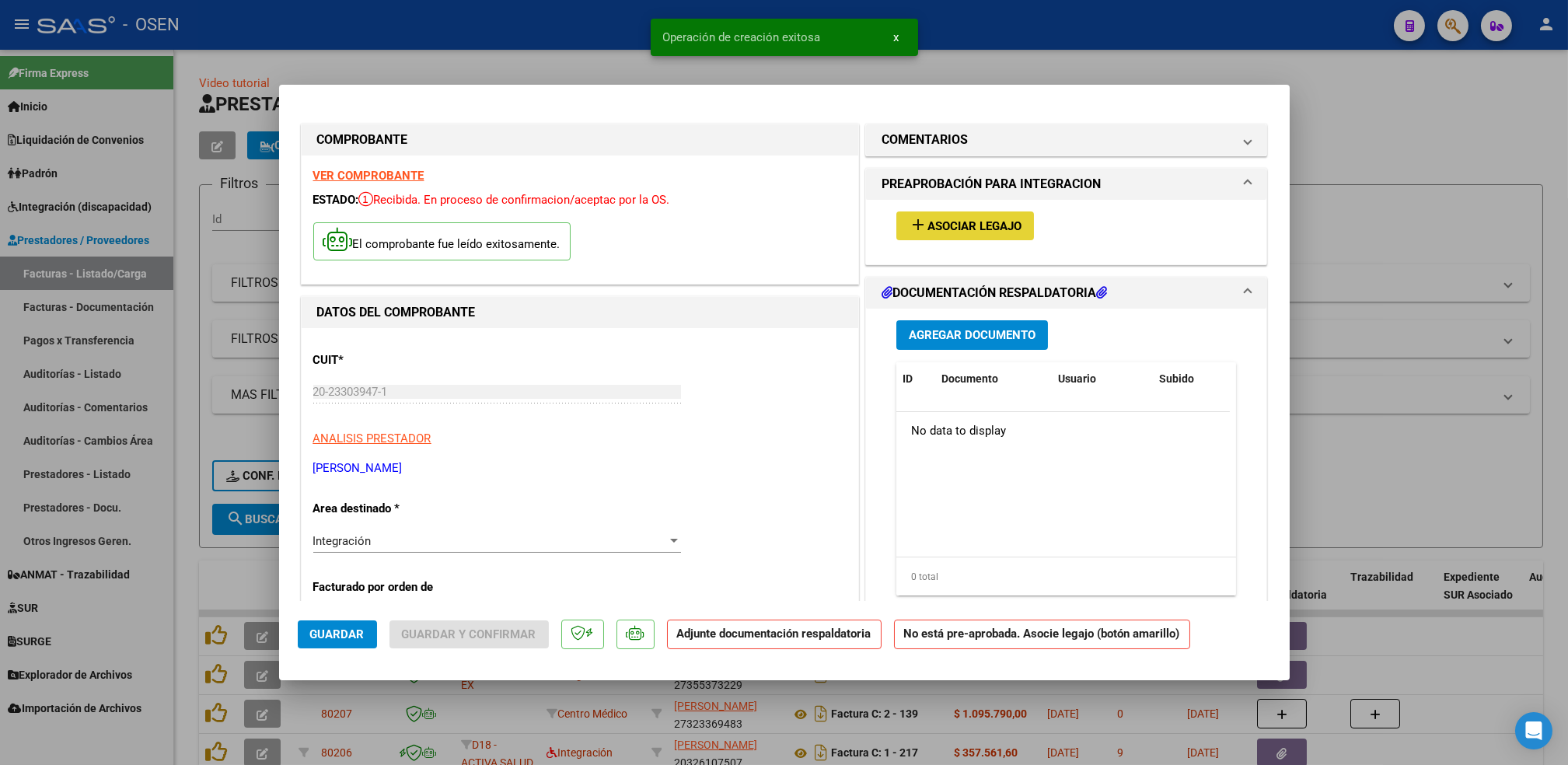
click at [970, 220] on span "Asociar Legajo" at bounding box center [975, 226] width 95 height 14
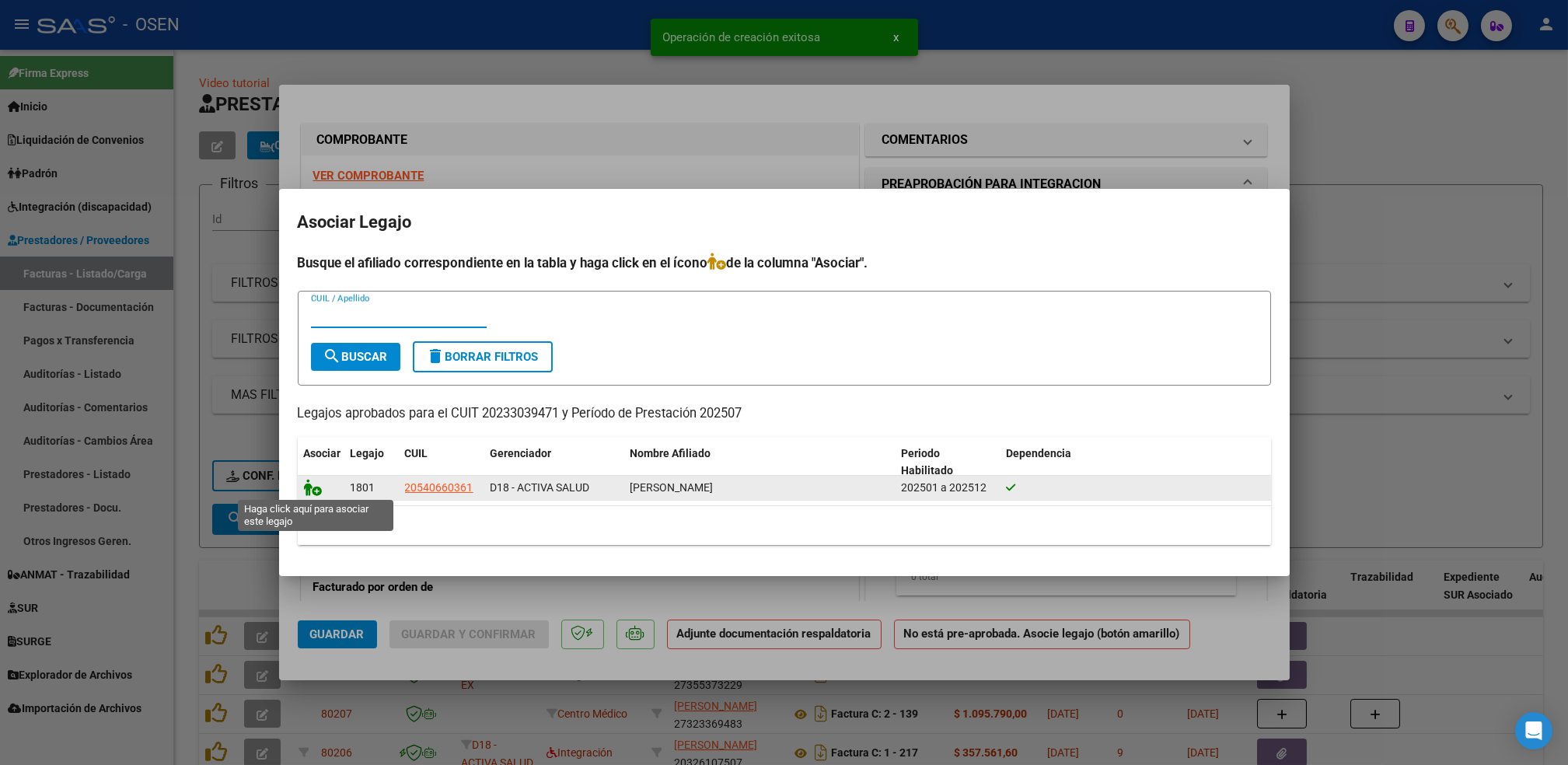
click at [318, 484] on icon at bounding box center [312, 488] width 18 height 17
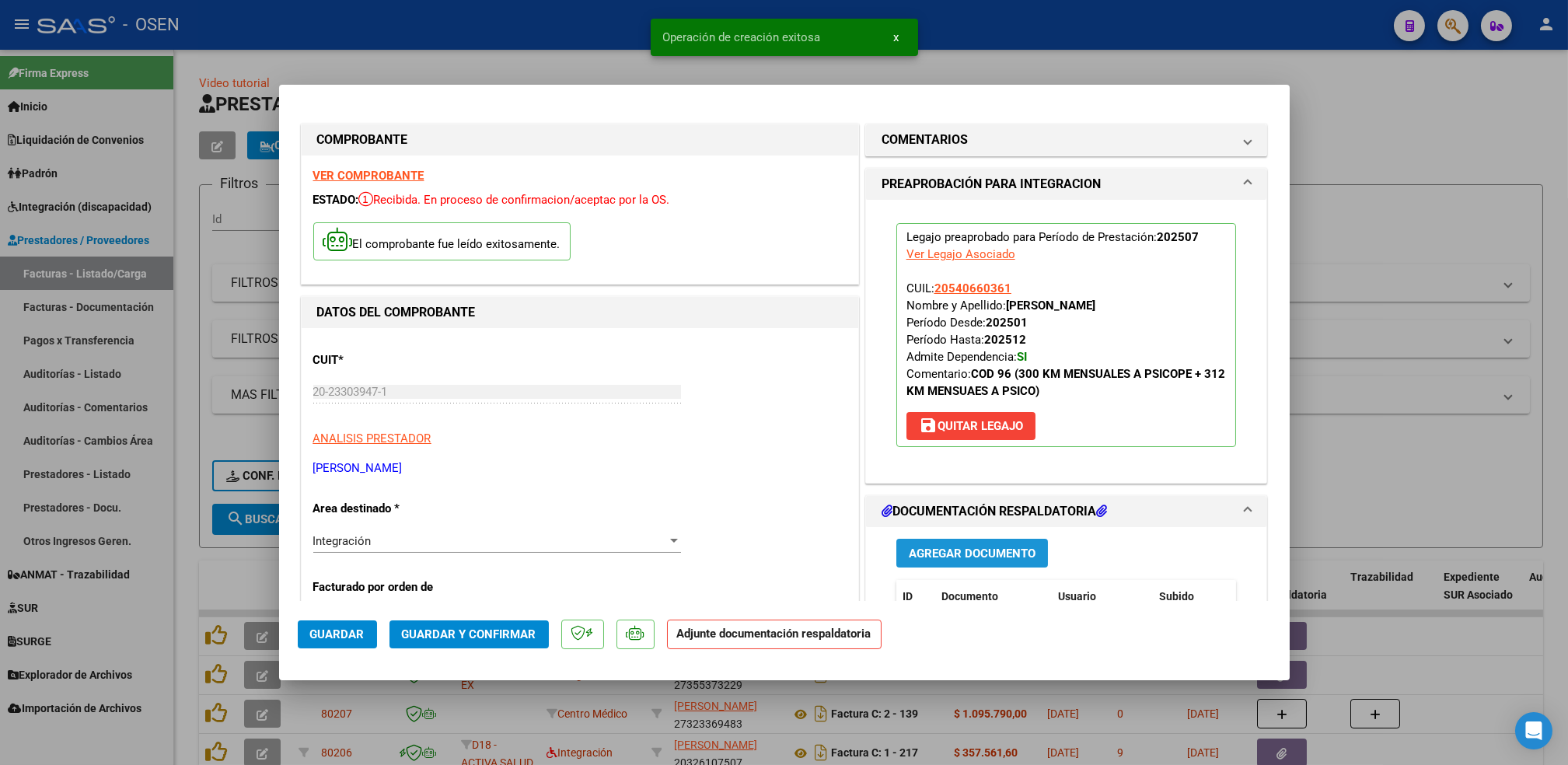
click at [971, 548] on span "Agregar Documento" at bounding box center [972, 554] width 126 height 14
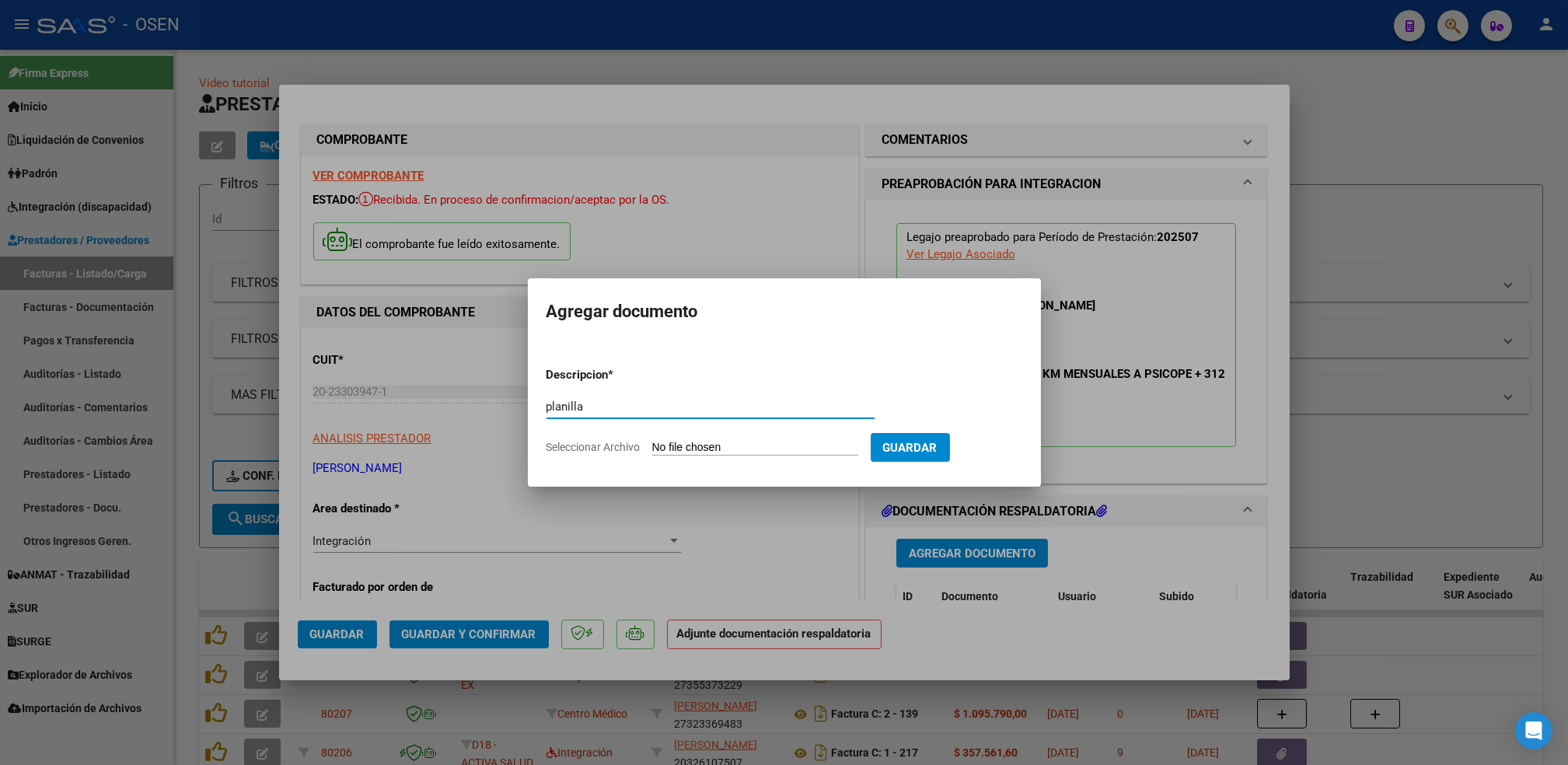
type input "planilla"
click at [653, 441] on input "Seleccionar Archivo" at bounding box center [756, 448] width 206 height 14
type input "C:\fakepath\asist CHAMORRO prob 08 2025.pdf"
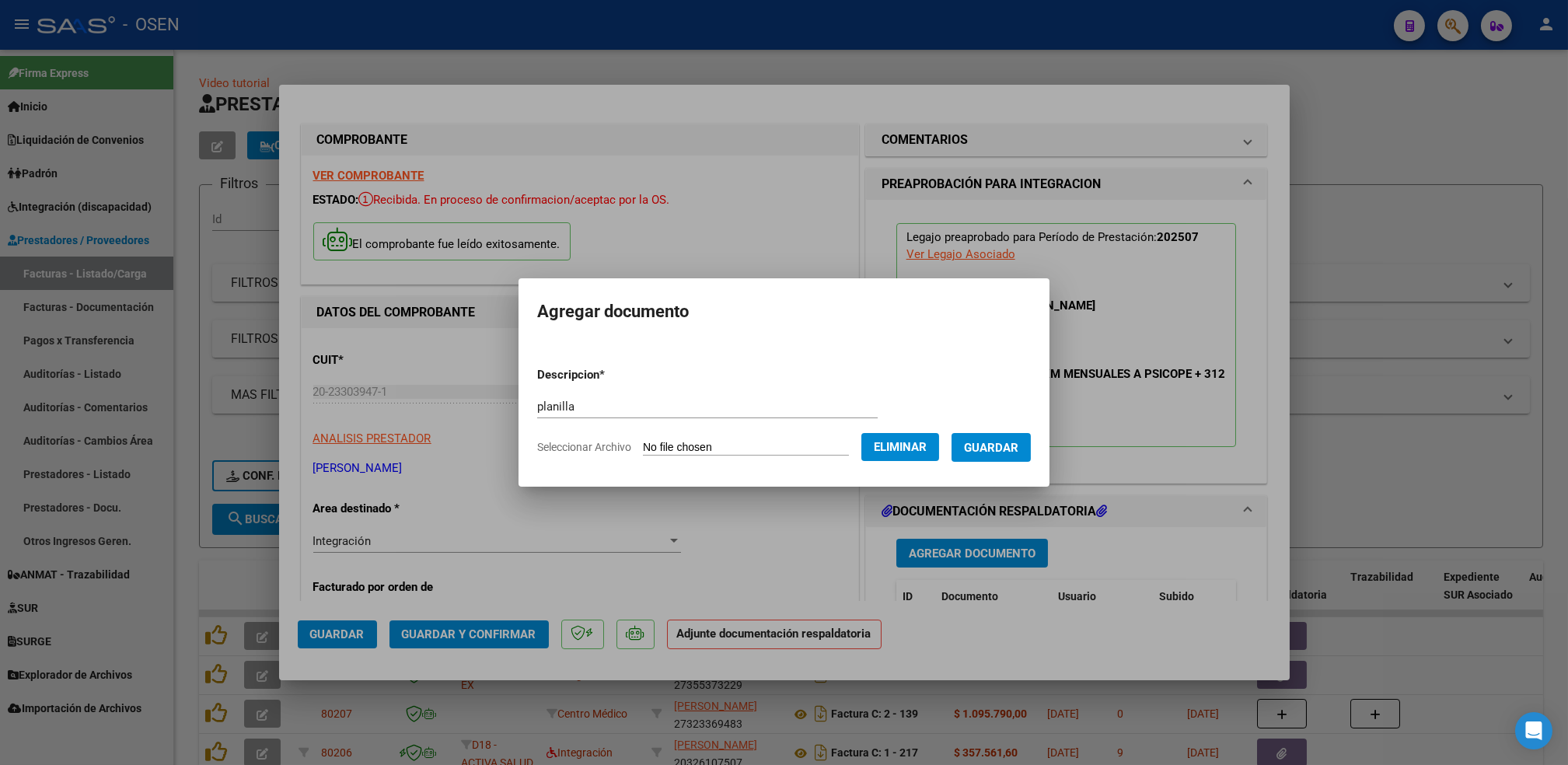
click at [1003, 457] on button "Guardar" at bounding box center [991, 448] width 79 height 29
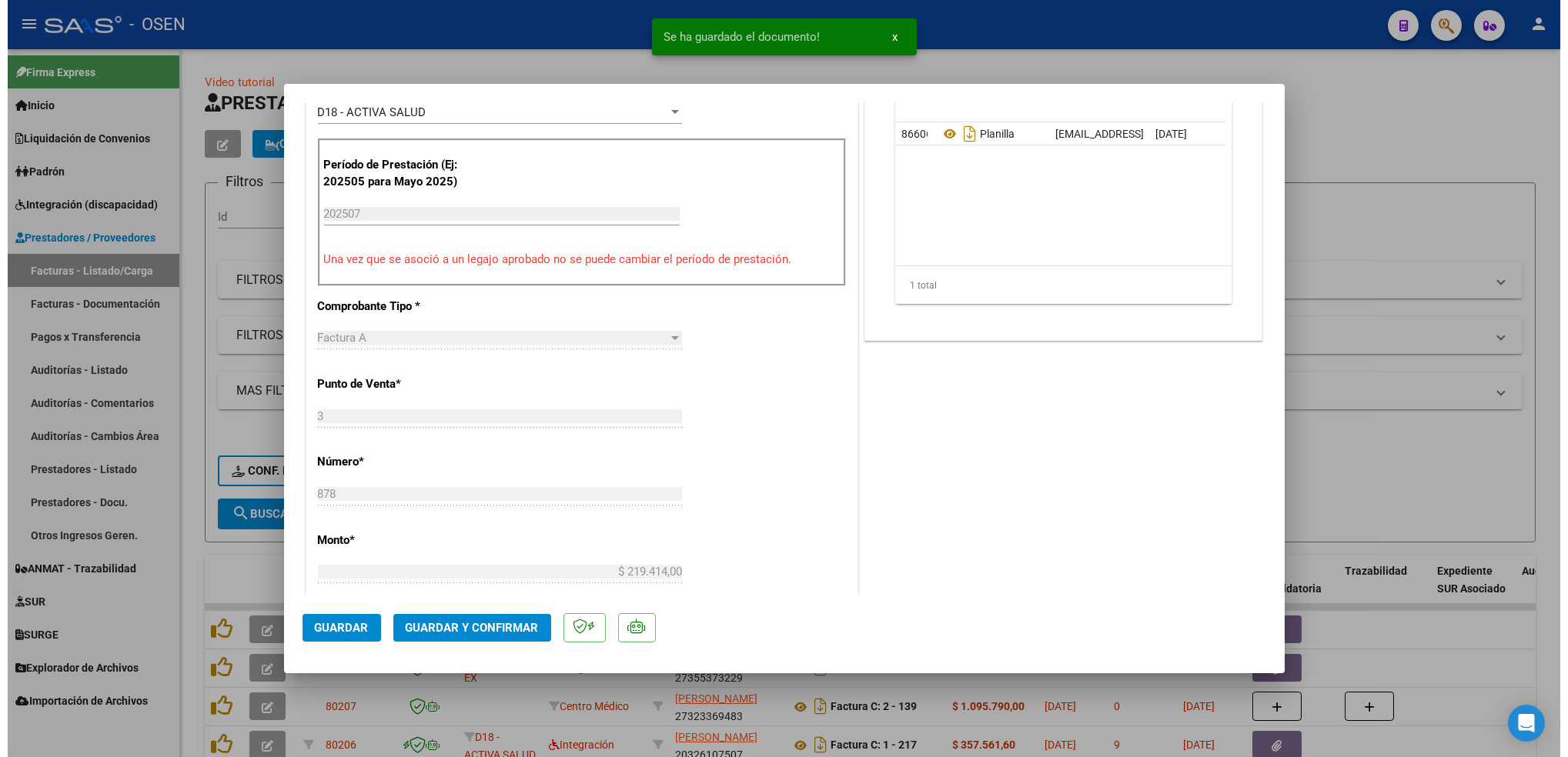
scroll to position [527, 0]
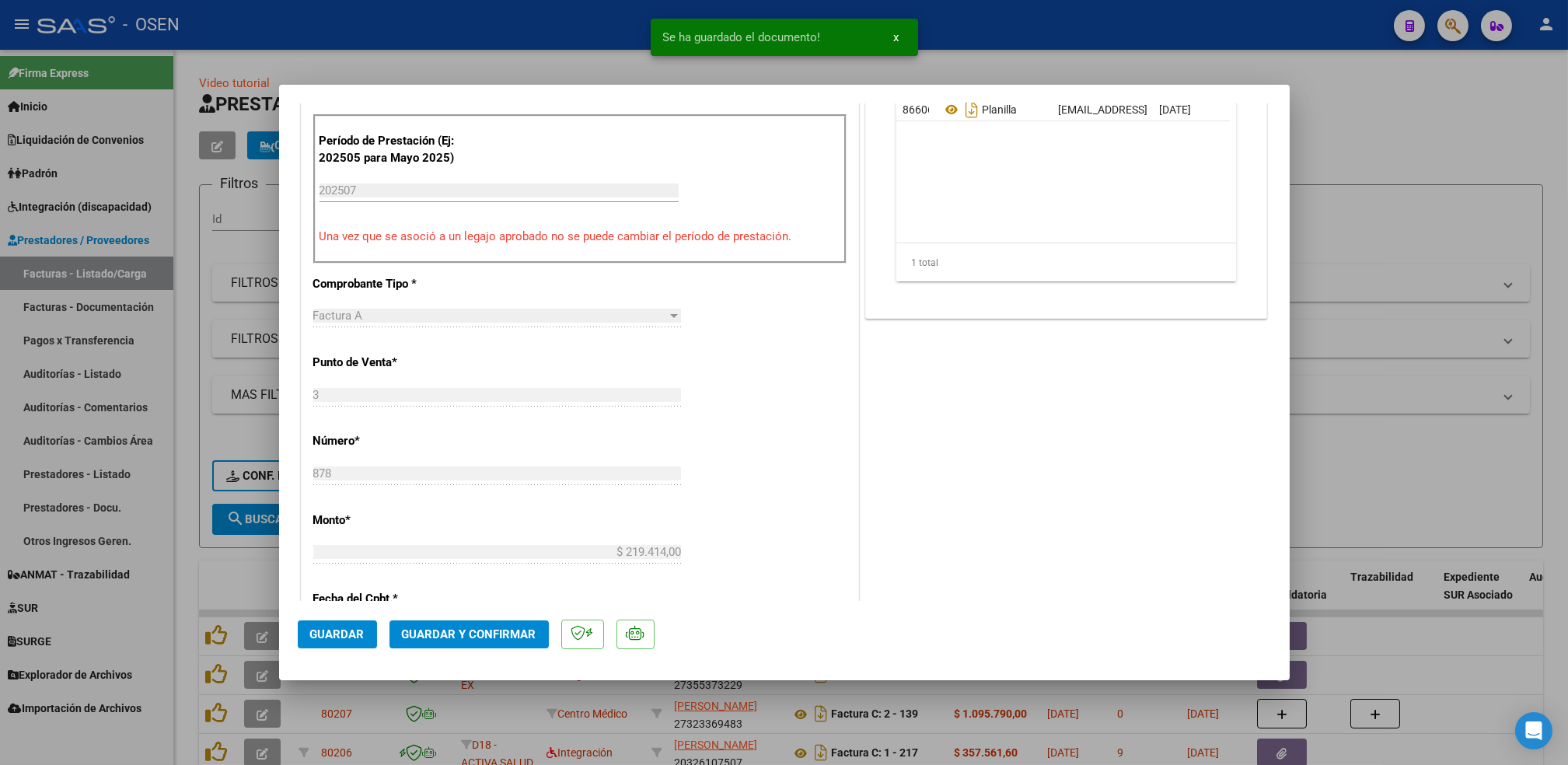
click at [313, 631] on span "Guardar" at bounding box center [338, 635] width 54 height 14
click at [183, 425] on div at bounding box center [784, 382] width 1568 height 765
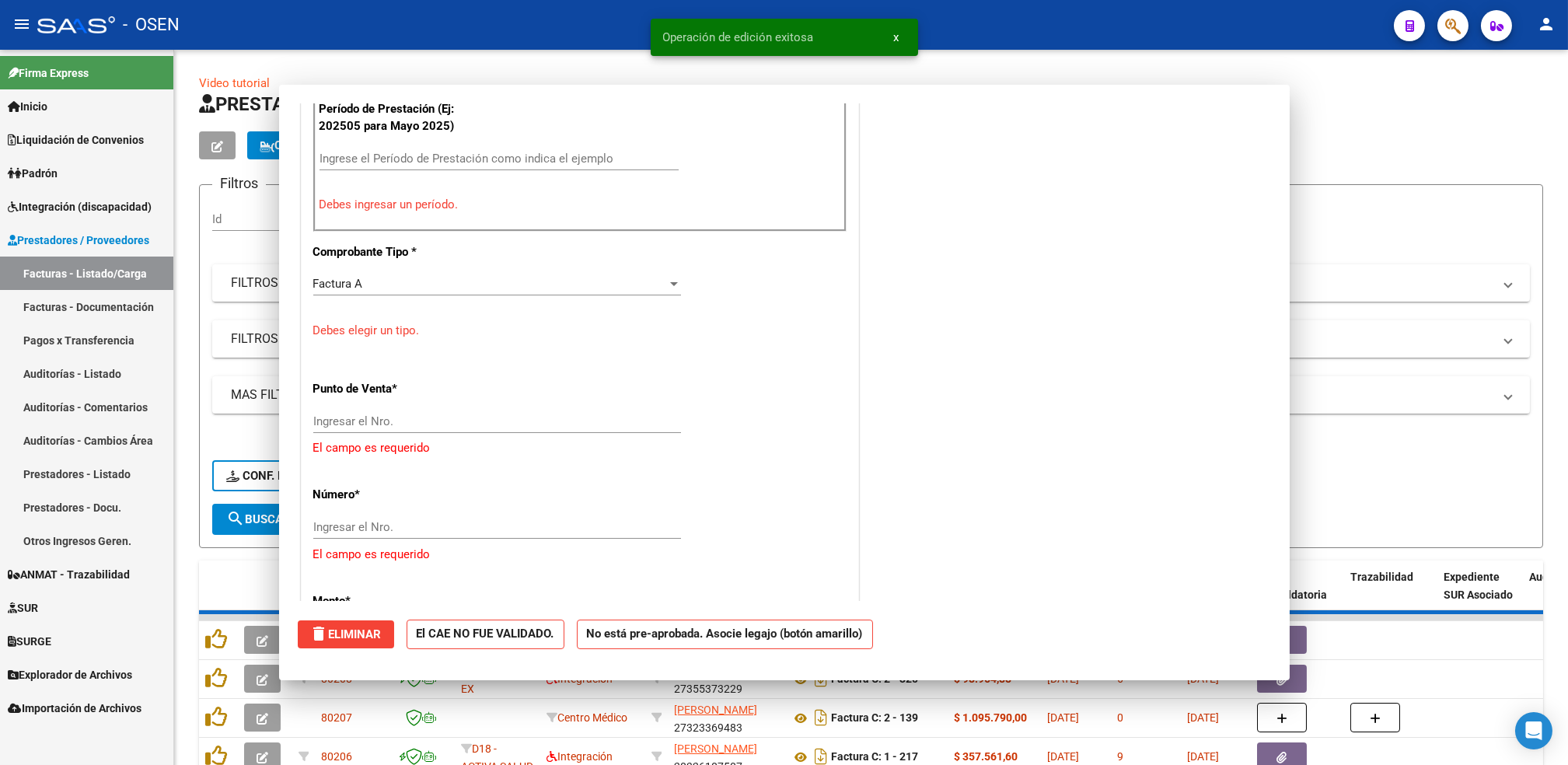
scroll to position [0, 0]
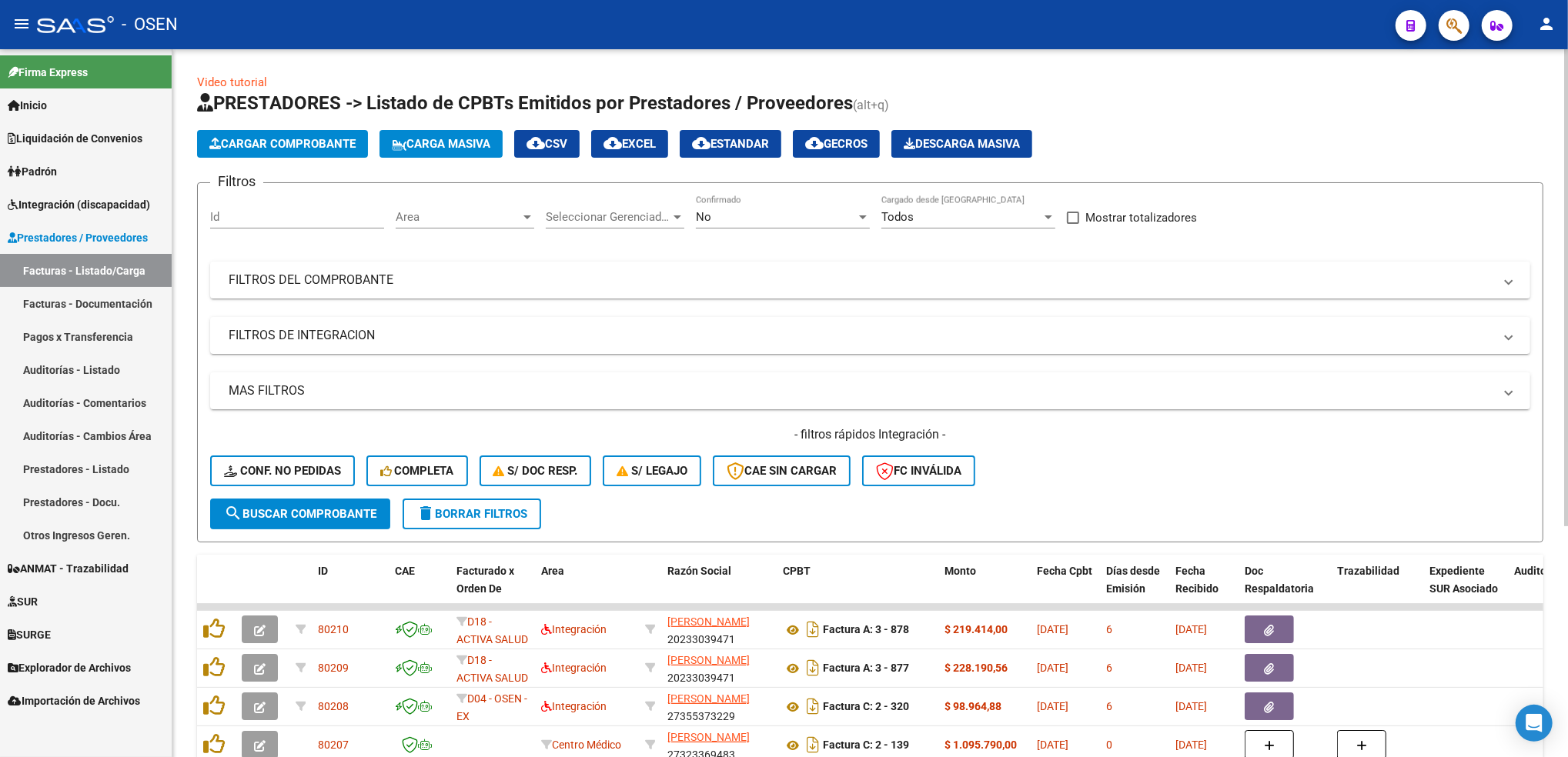
click at [339, 150] on button "Cargar Comprobante" at bounding box center [282, 143] width 171 height 28
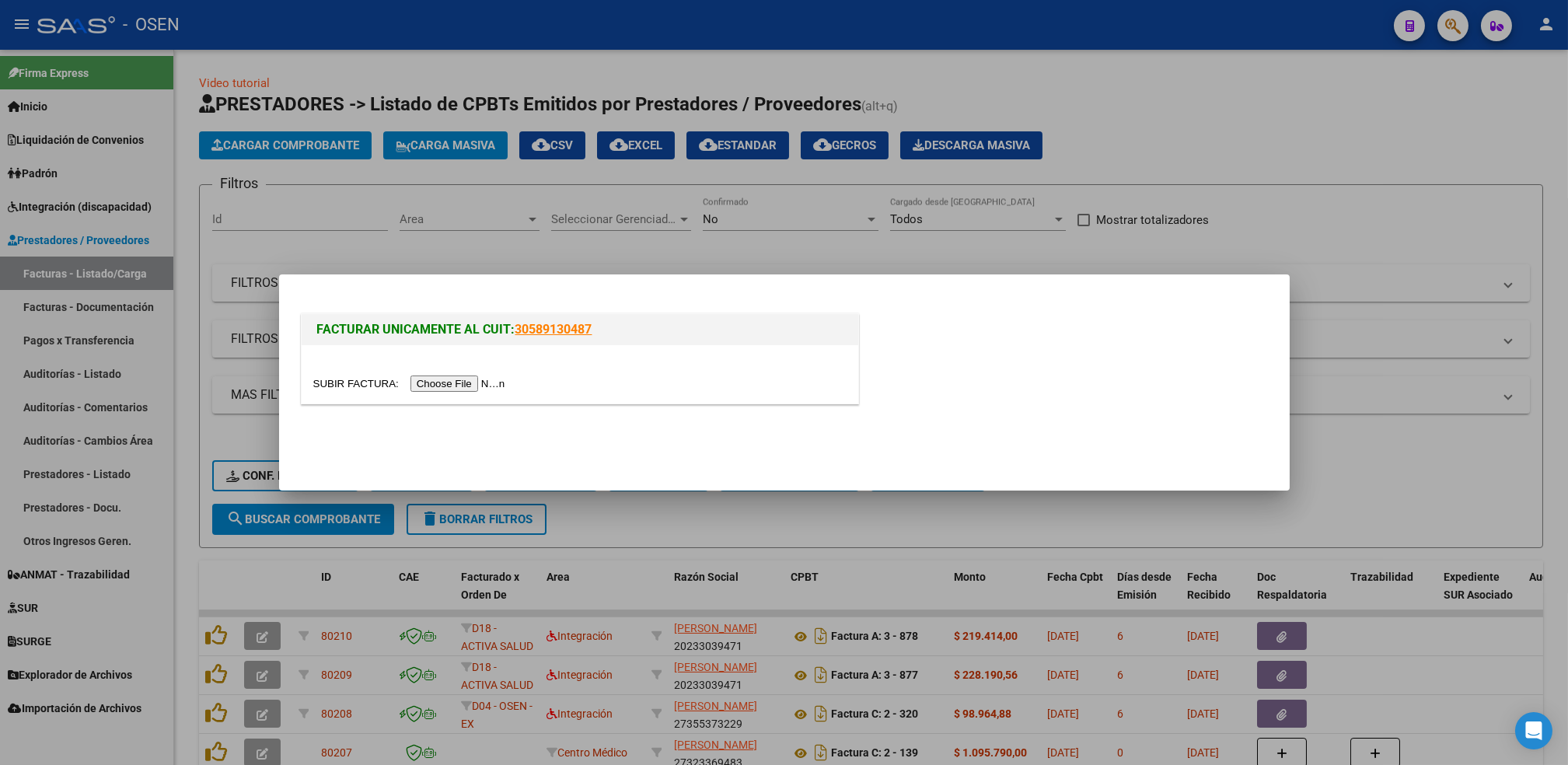
click at [453, 380] on input "file" at bounding box center [412, 383] width 197 height 16
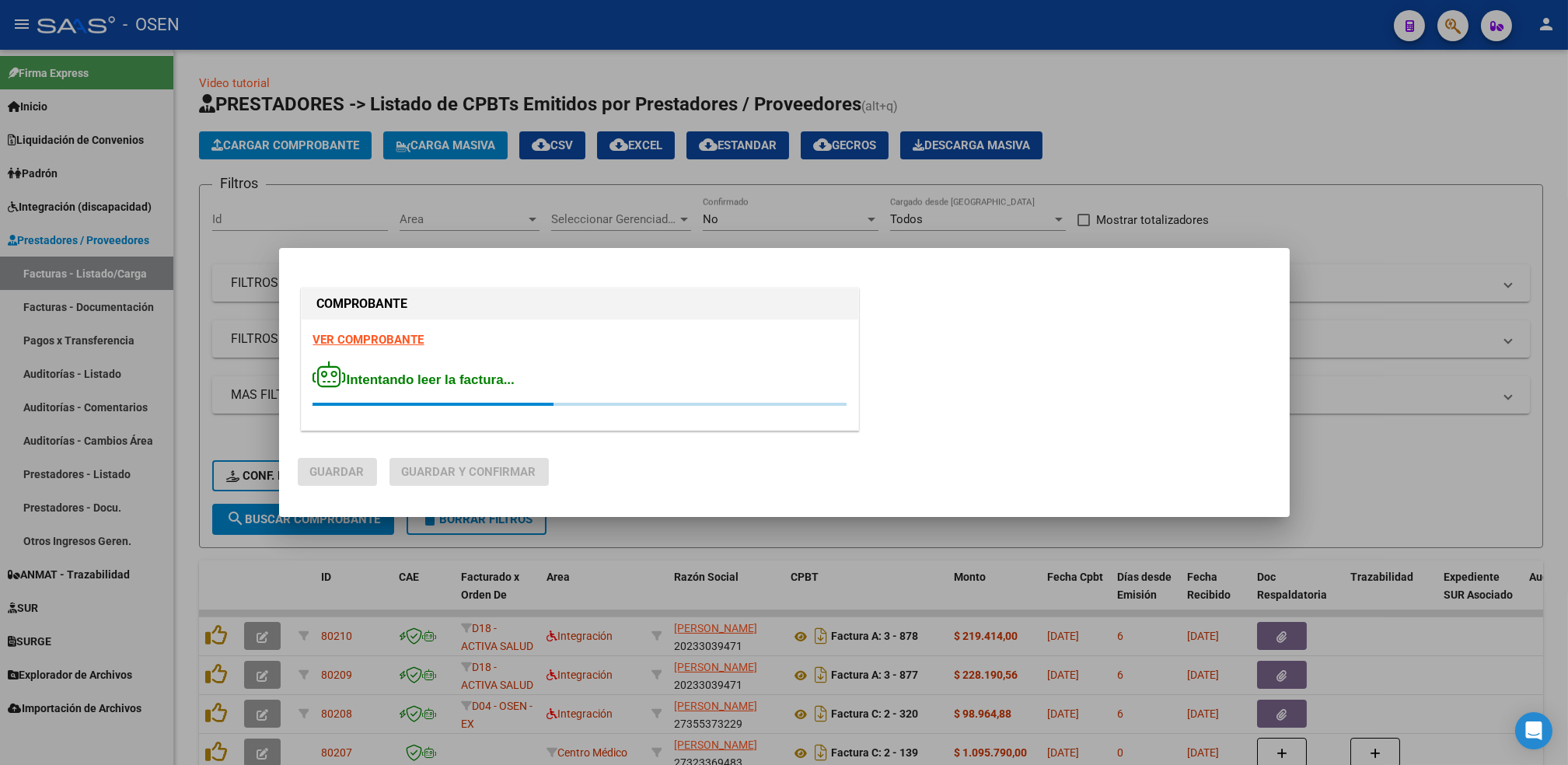
click at [415, 337] on strong "VER COMPROBANTE" at bounding box center [368, 340] width 111 height 14
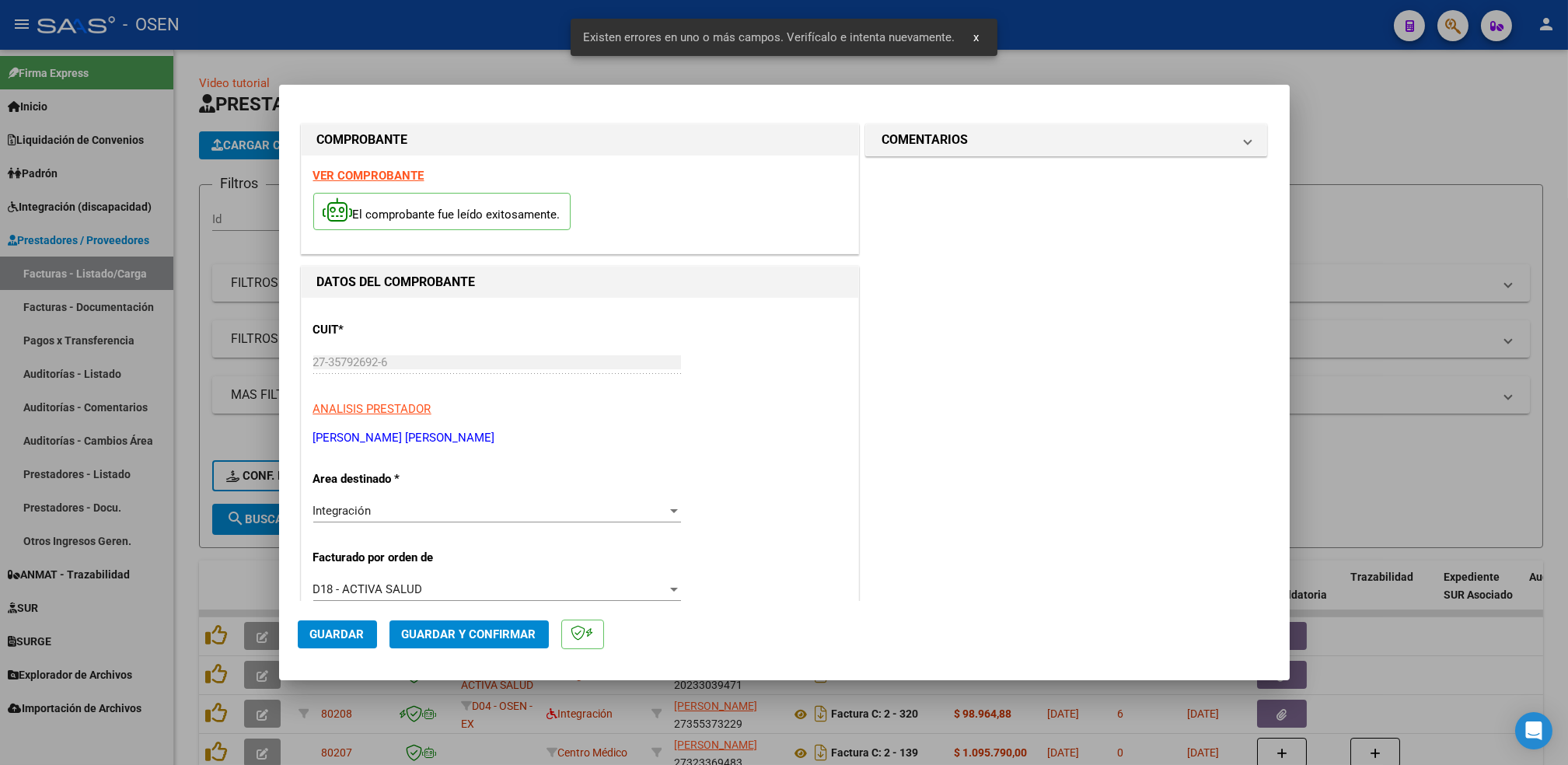
scroll to position [342, 0]
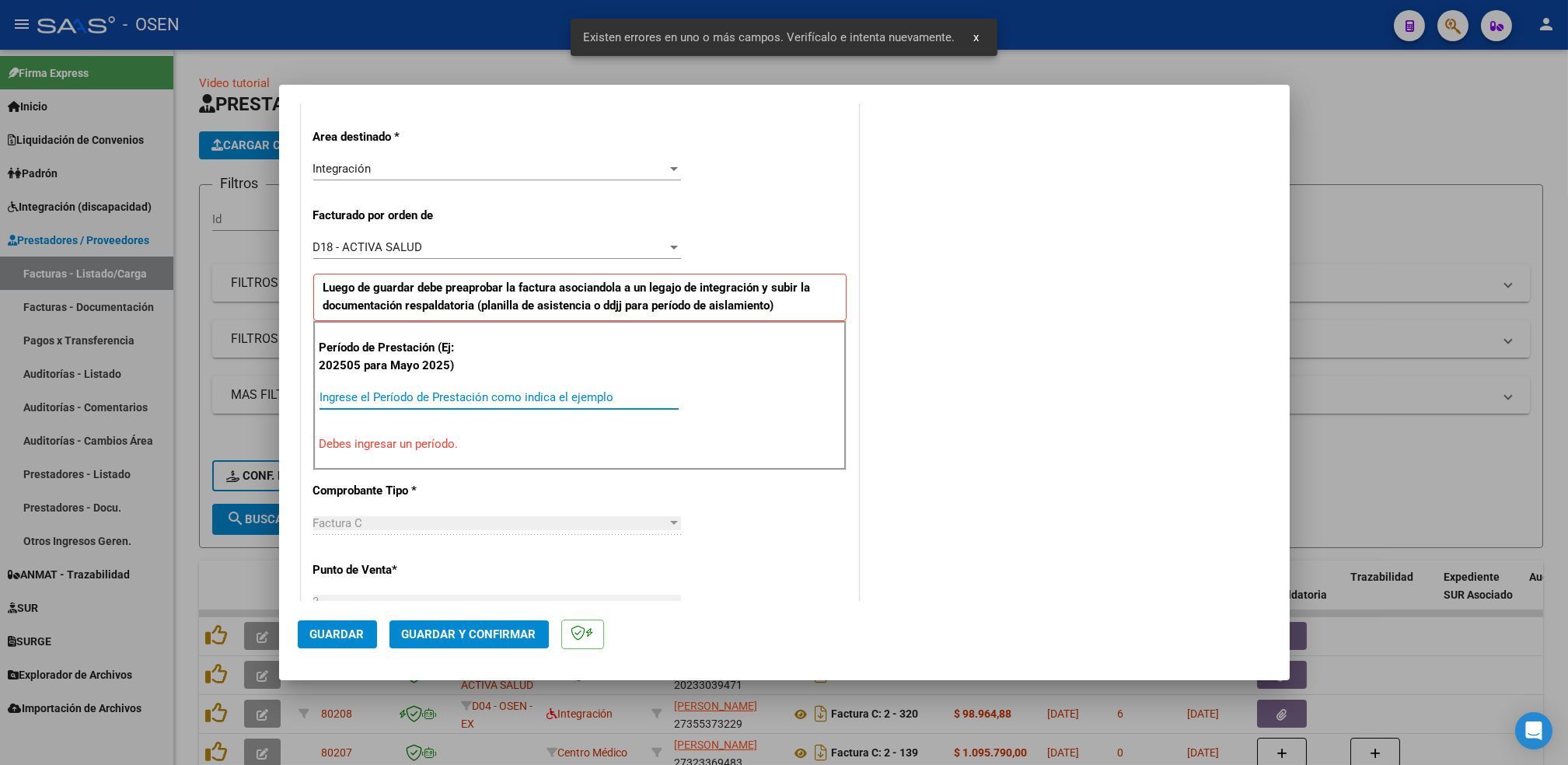
click at [600, 395] on input "Ingrese el Período de Prestación como indica el ejemplo" at bounding box center [499, 397] width 360 height 14
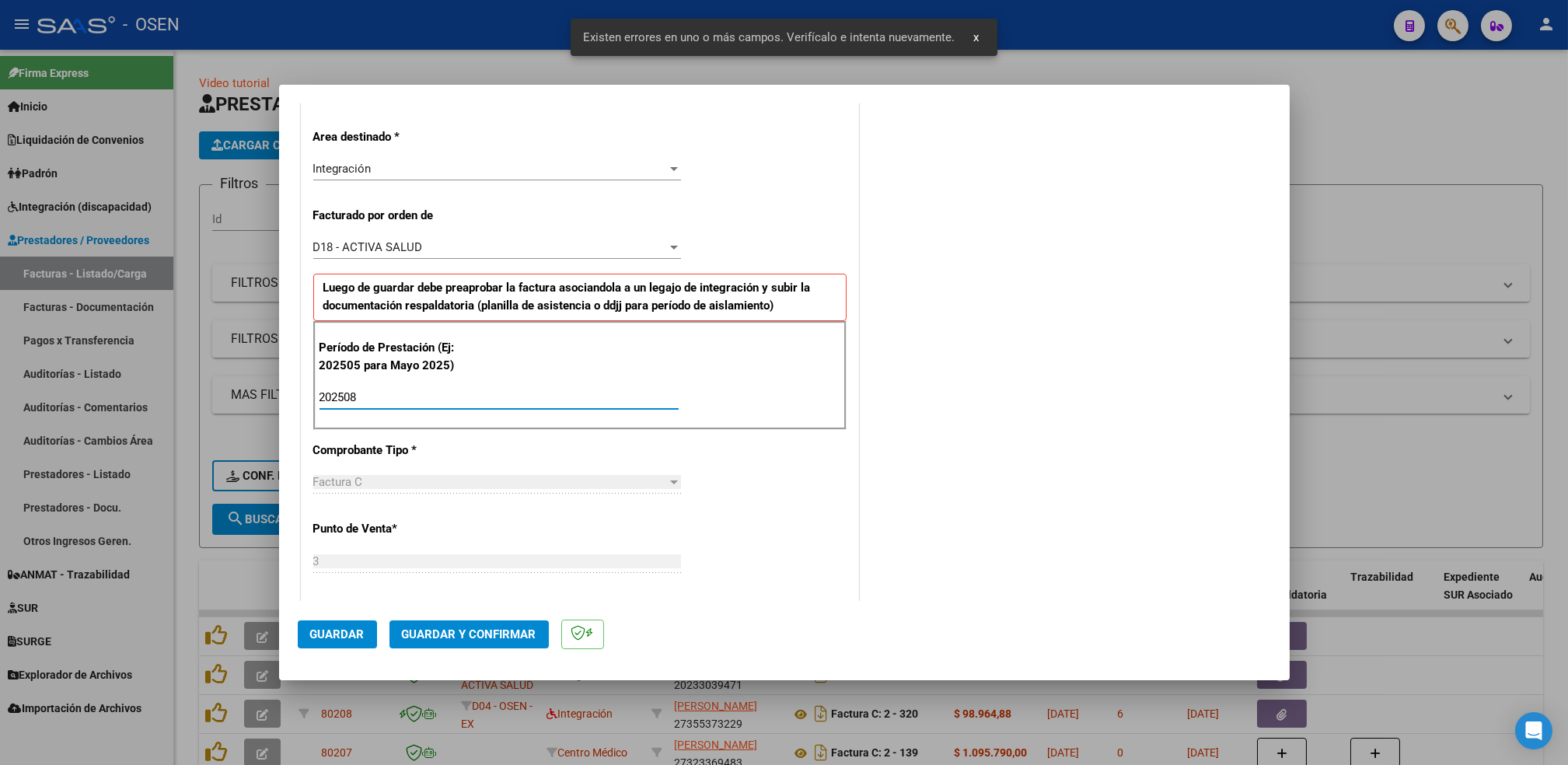
type input "202508"
click at [332, 644] on button "Guardar" at bounding box center [338, 634] width 79 height 28
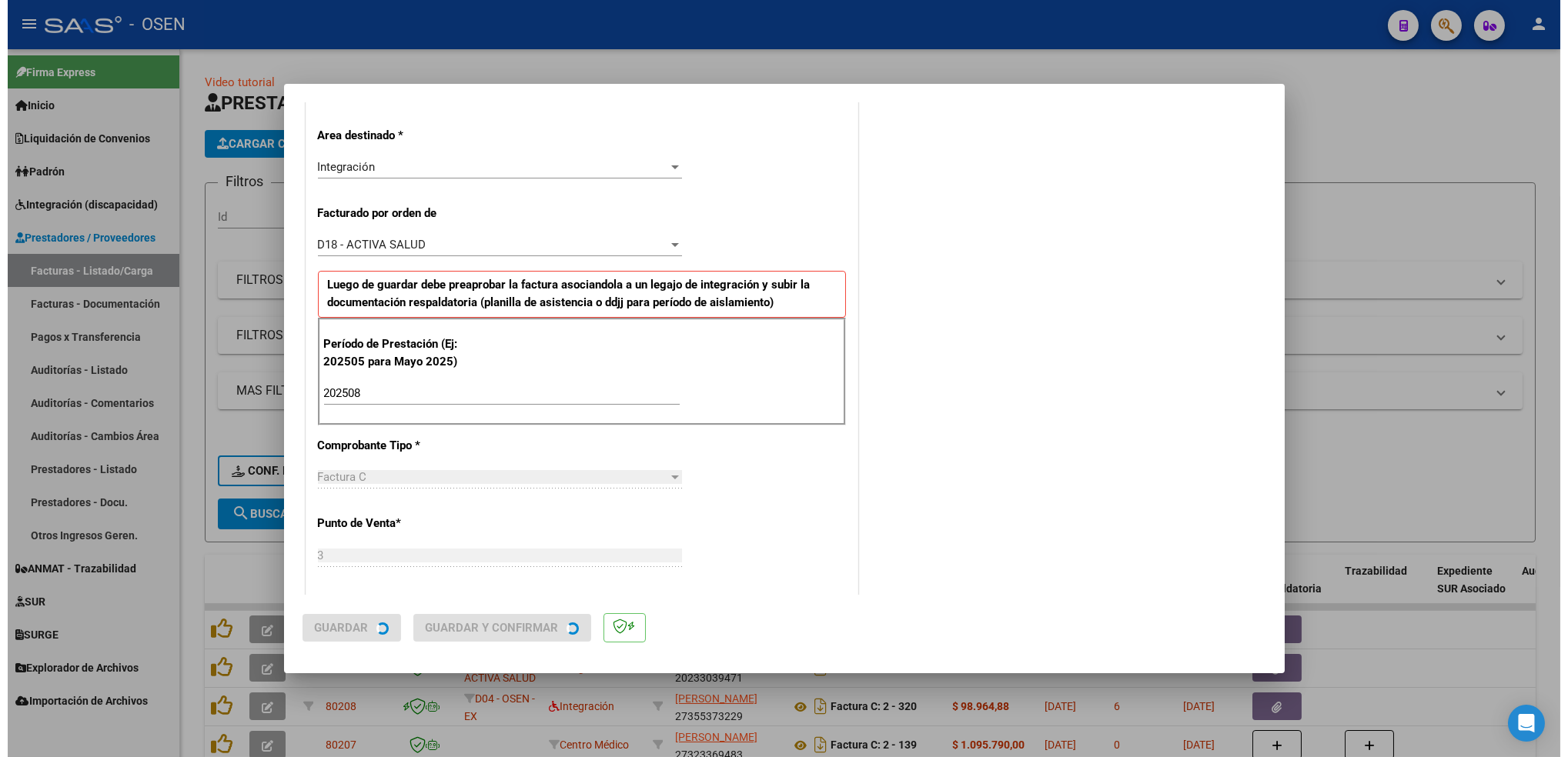
scroll to position [0, 0]
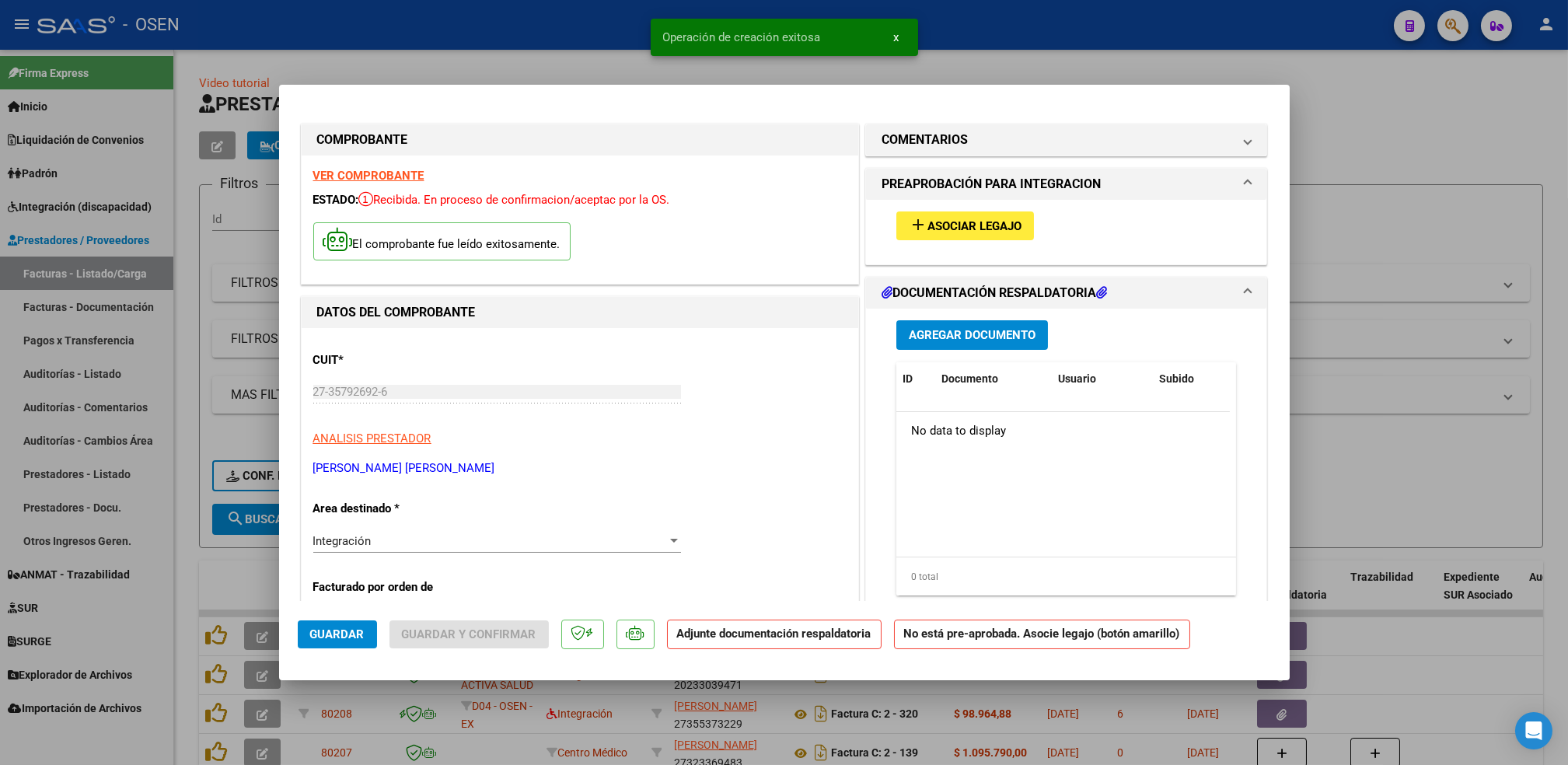
click at [995, 203] on div "add Asociar Legajo" at bounding box center [1067, 226] width 364 height 52
click at [995, 220] on span "Asociar Legajo" at bounding box center [975, 226] width 95 height 14
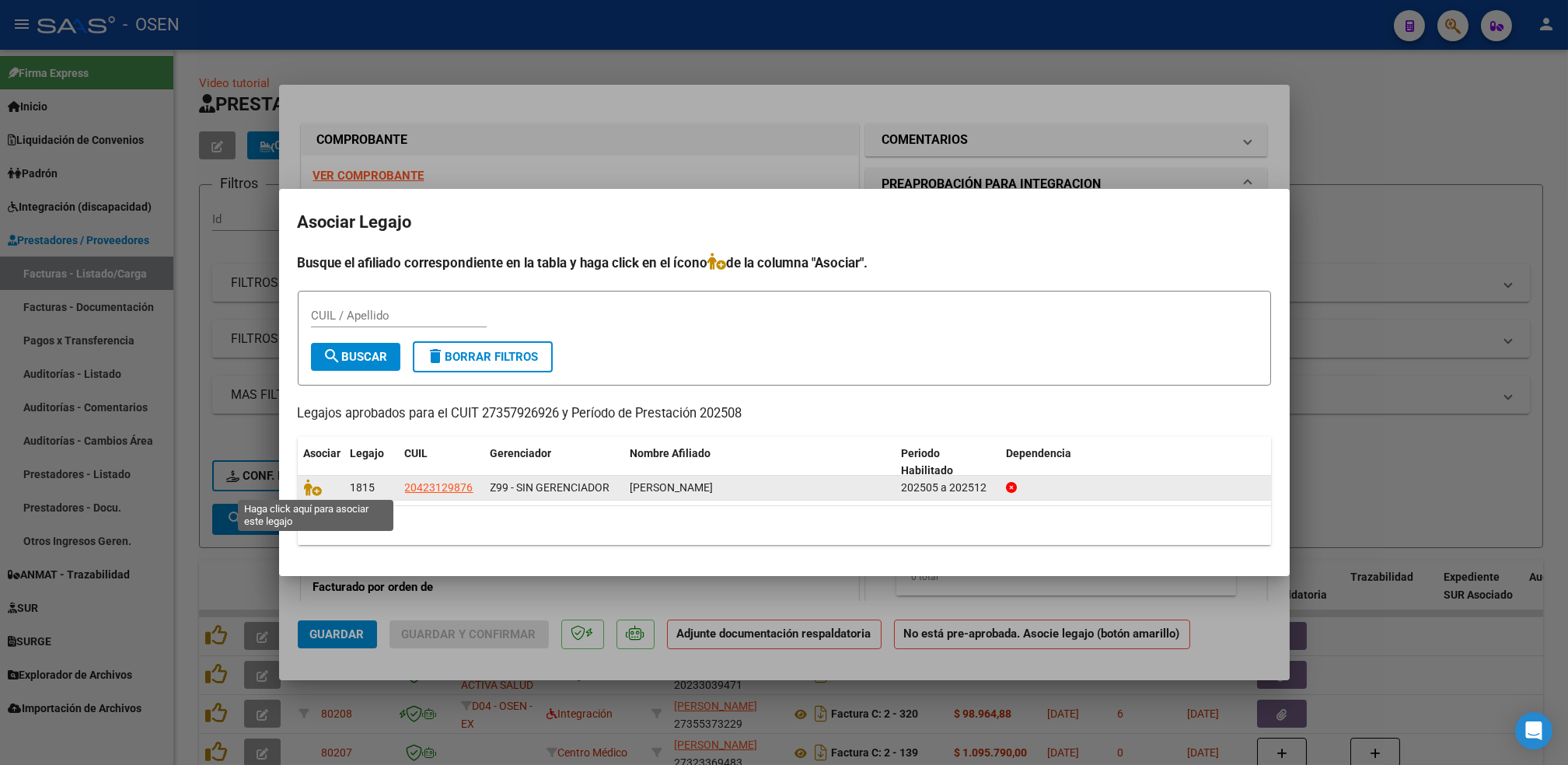
click at [327, 492] on span at bounding box center [315, 487] width 23 height 13
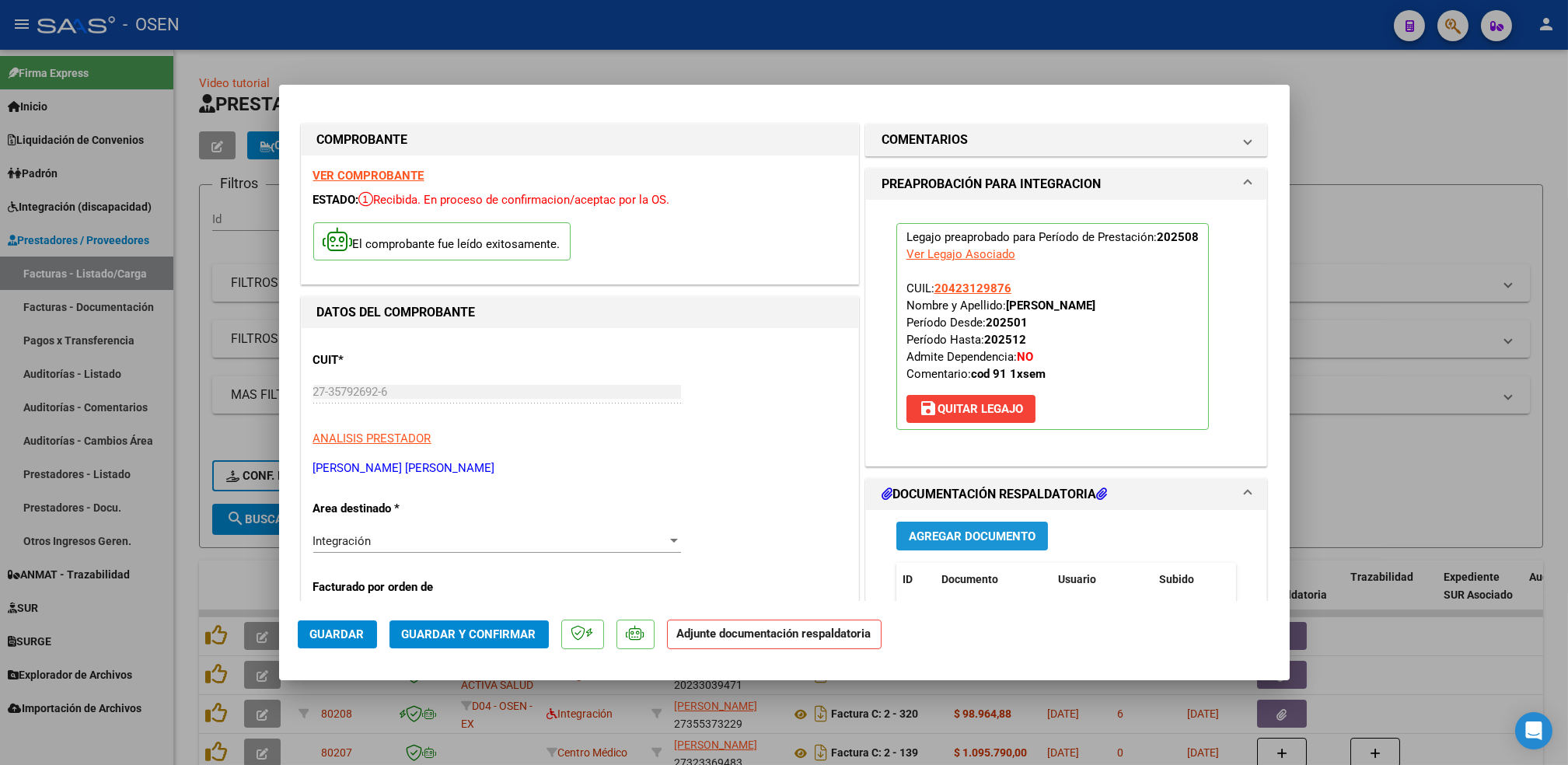
click at [1018, 538] on span "Agregar Documento" at bounding box center [972, 536] width 126 height 14
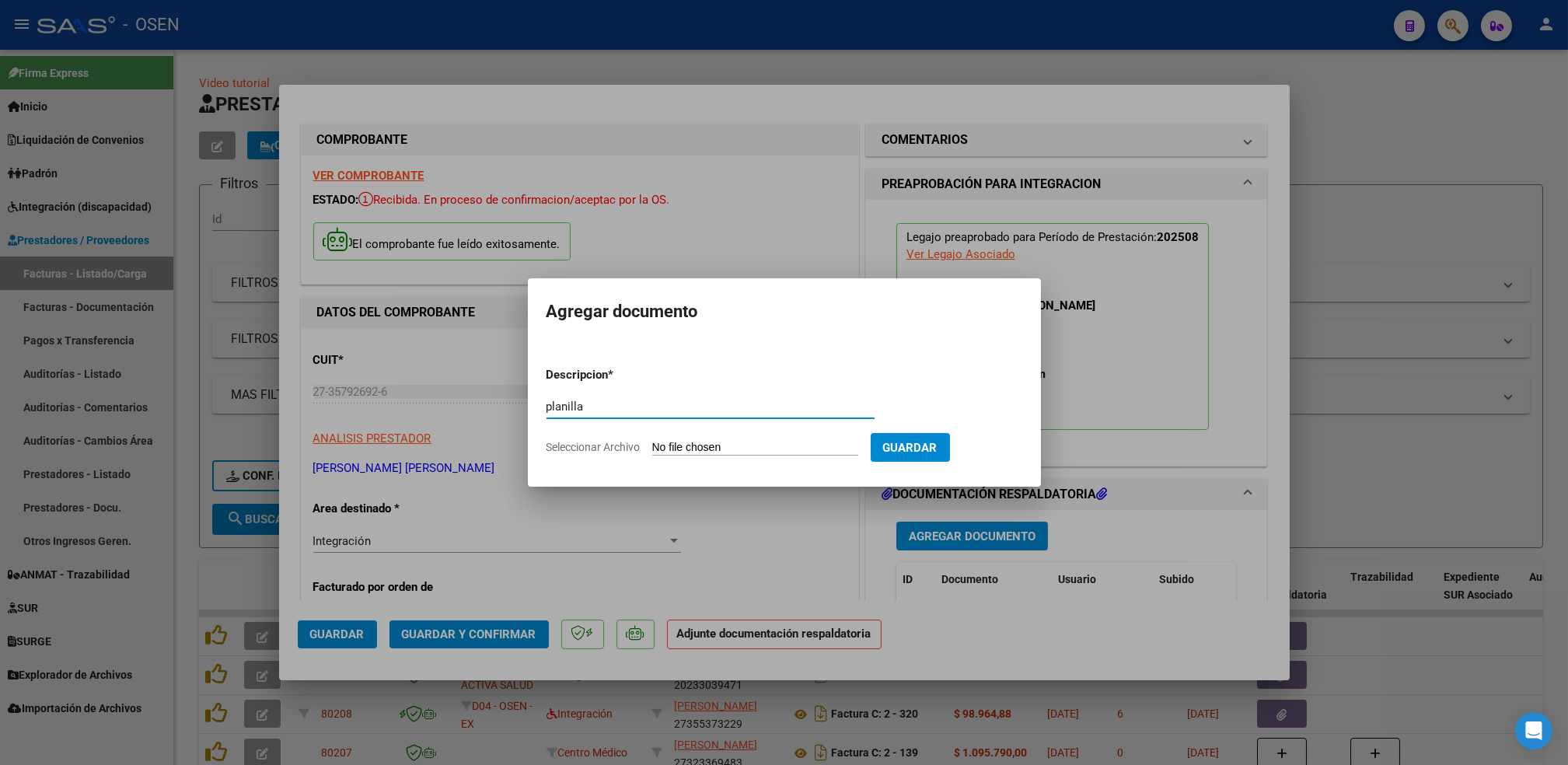
type input "planilla"
click at [653, 441] on input "Seleccionar Archivo" at bounding box center [756, 448] width 206 height 14
type input "C:\fakepath\Gonzalo TO agosto.pdf"
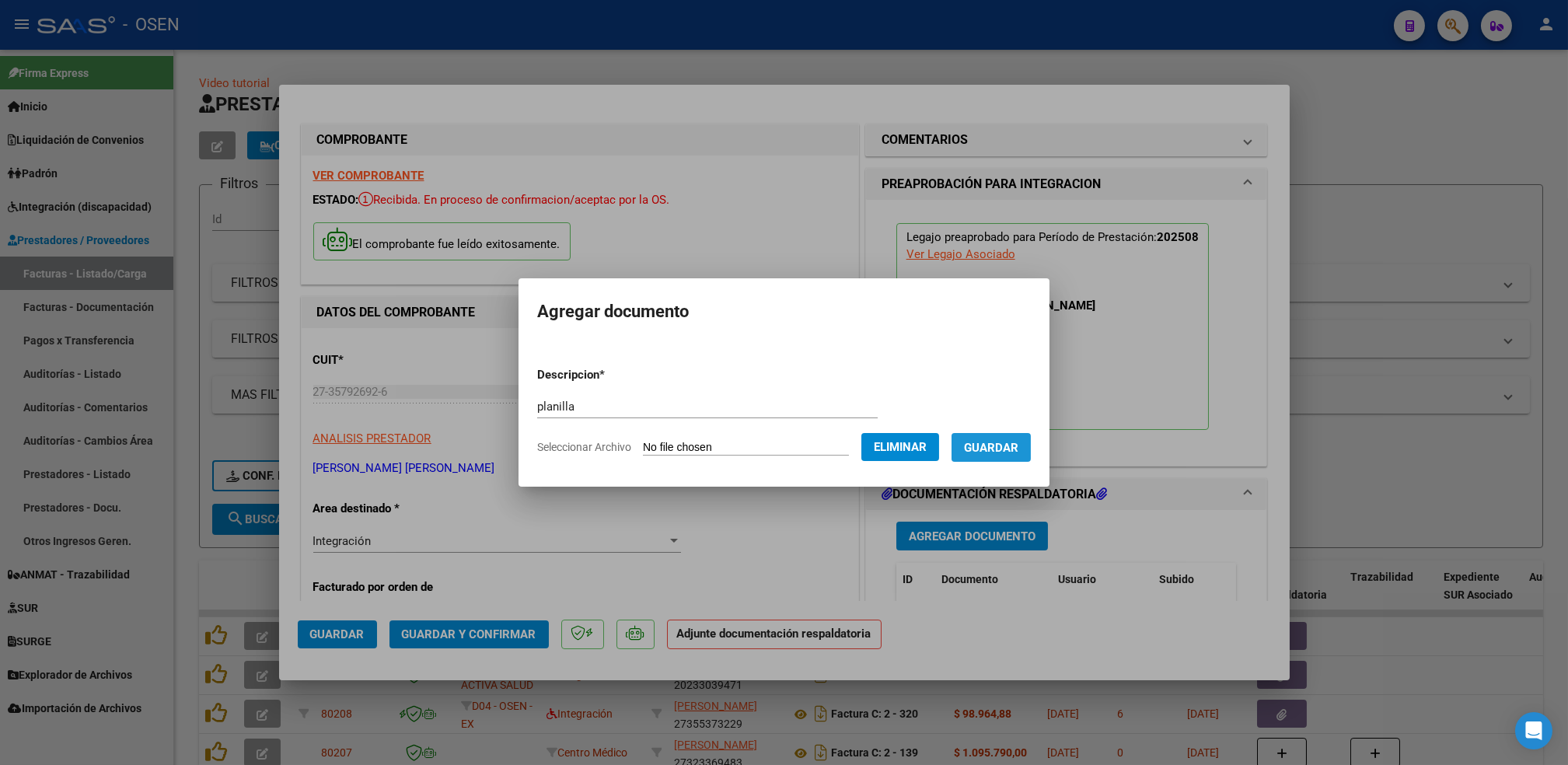
click at [1002, 458] on button "Guardar" at bounding box center [991, 448] width 79 height 29
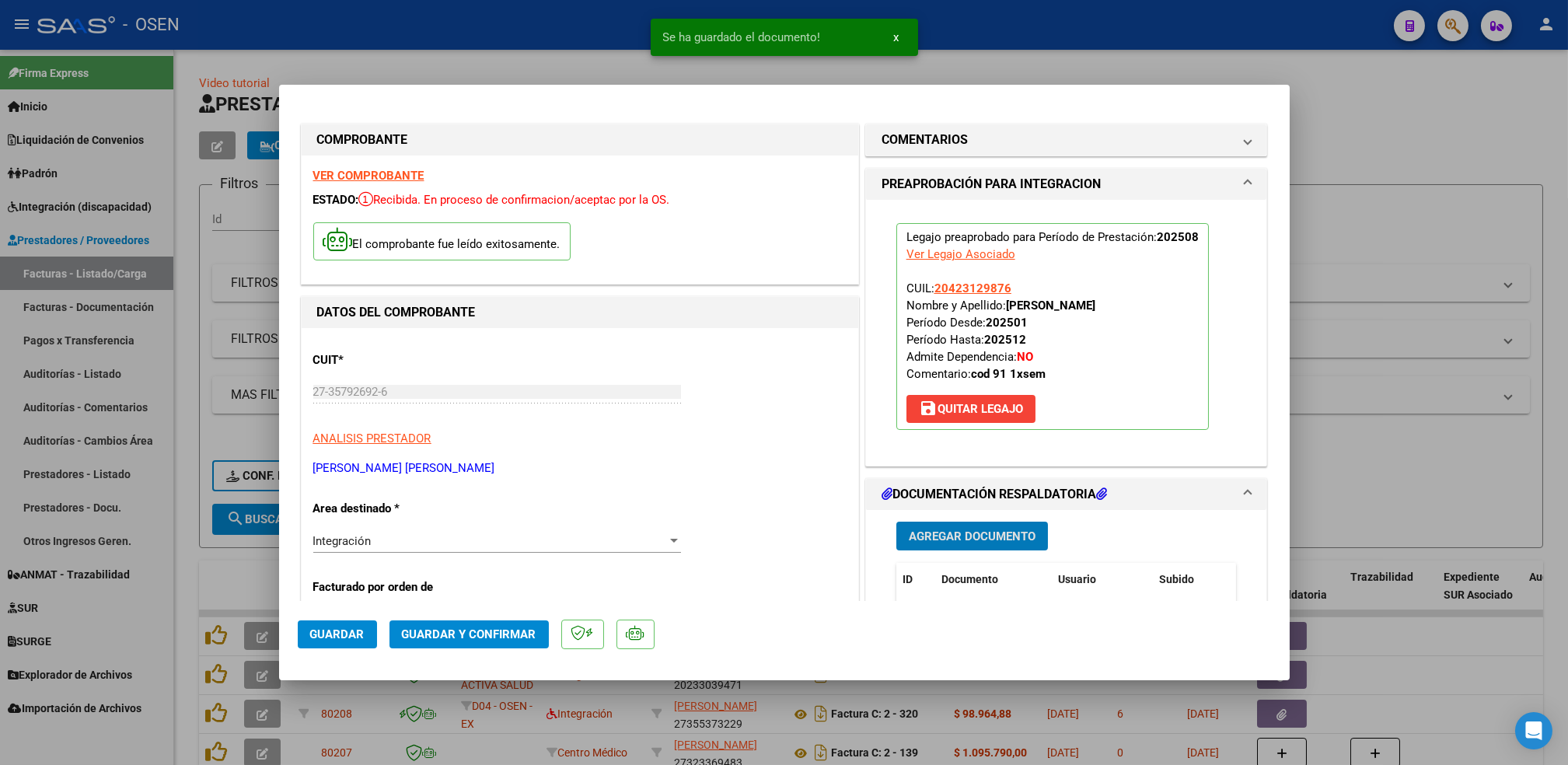
click at [338, 628] on span "Guardar" at bounding box center [338, 635] width 54 height 14
click at [187, 569] on div at bounding box center [784, 382] width 1568 height 765
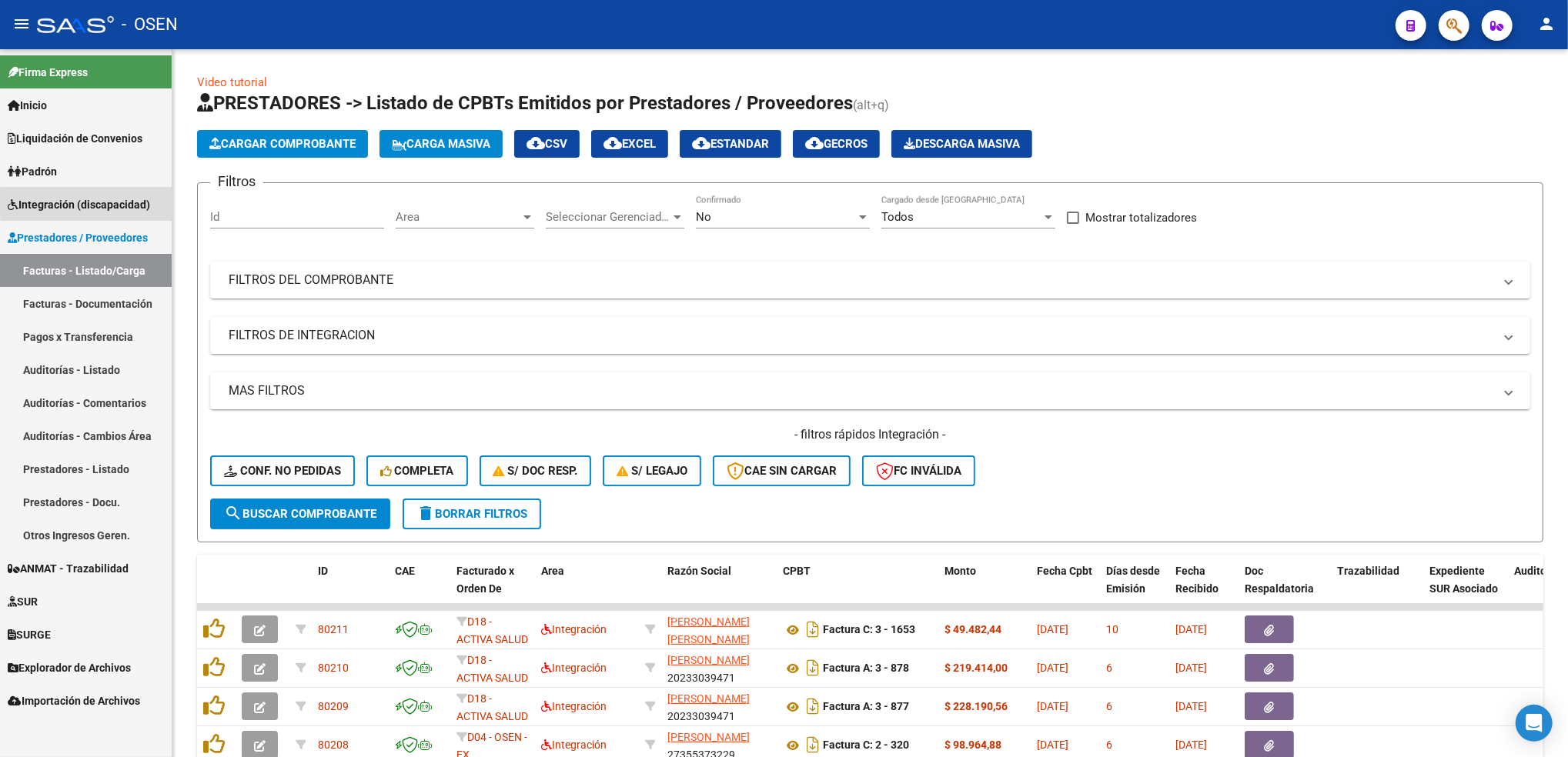
click at [109, 200] on span "Integración (discapacidad)" at bounding box center [78, 205] width 142 height 17
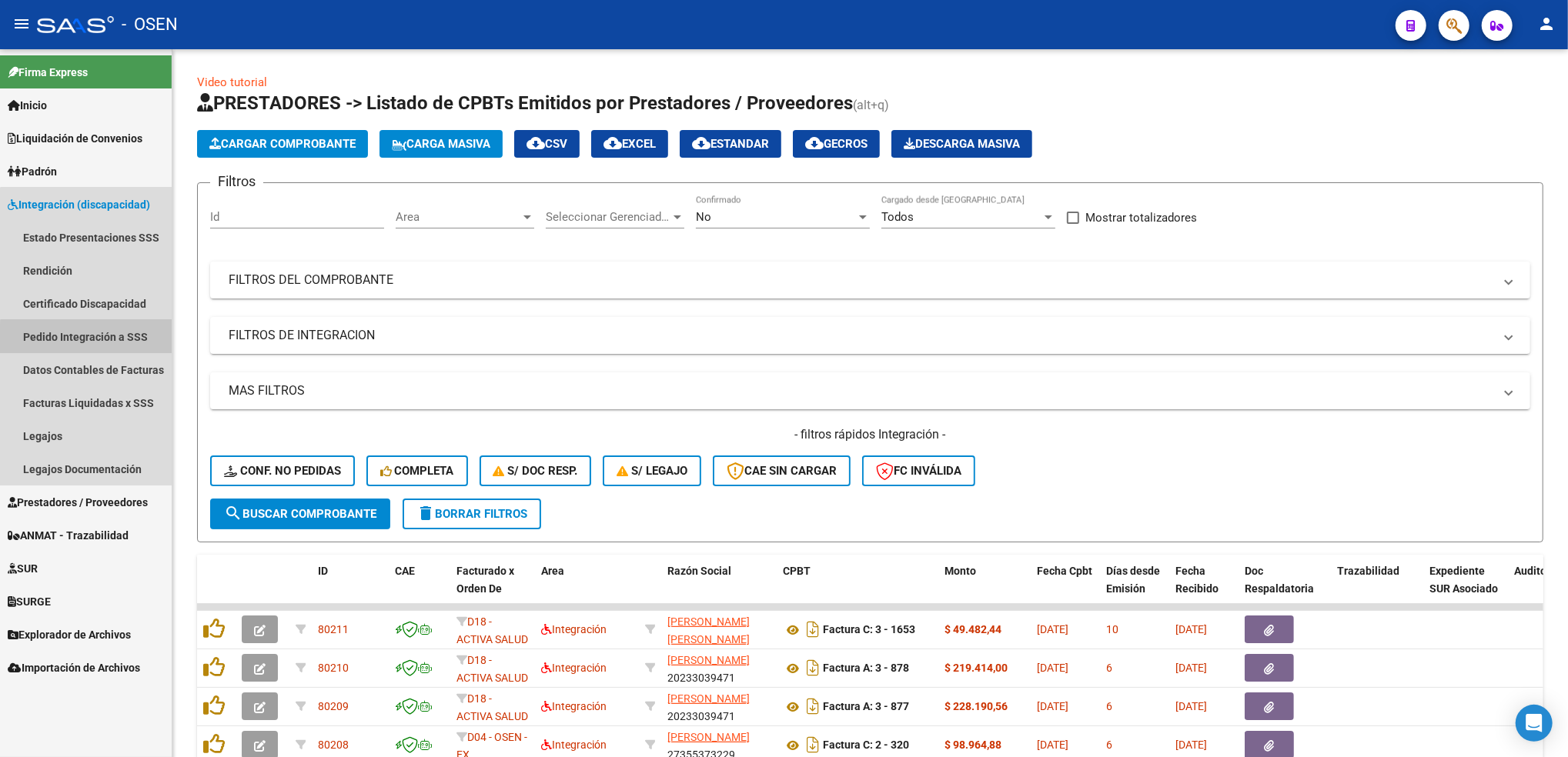
click at [91, 344] on link "Pedido Integración a SSS" at bounding box center [86, 336] width 172 height 33
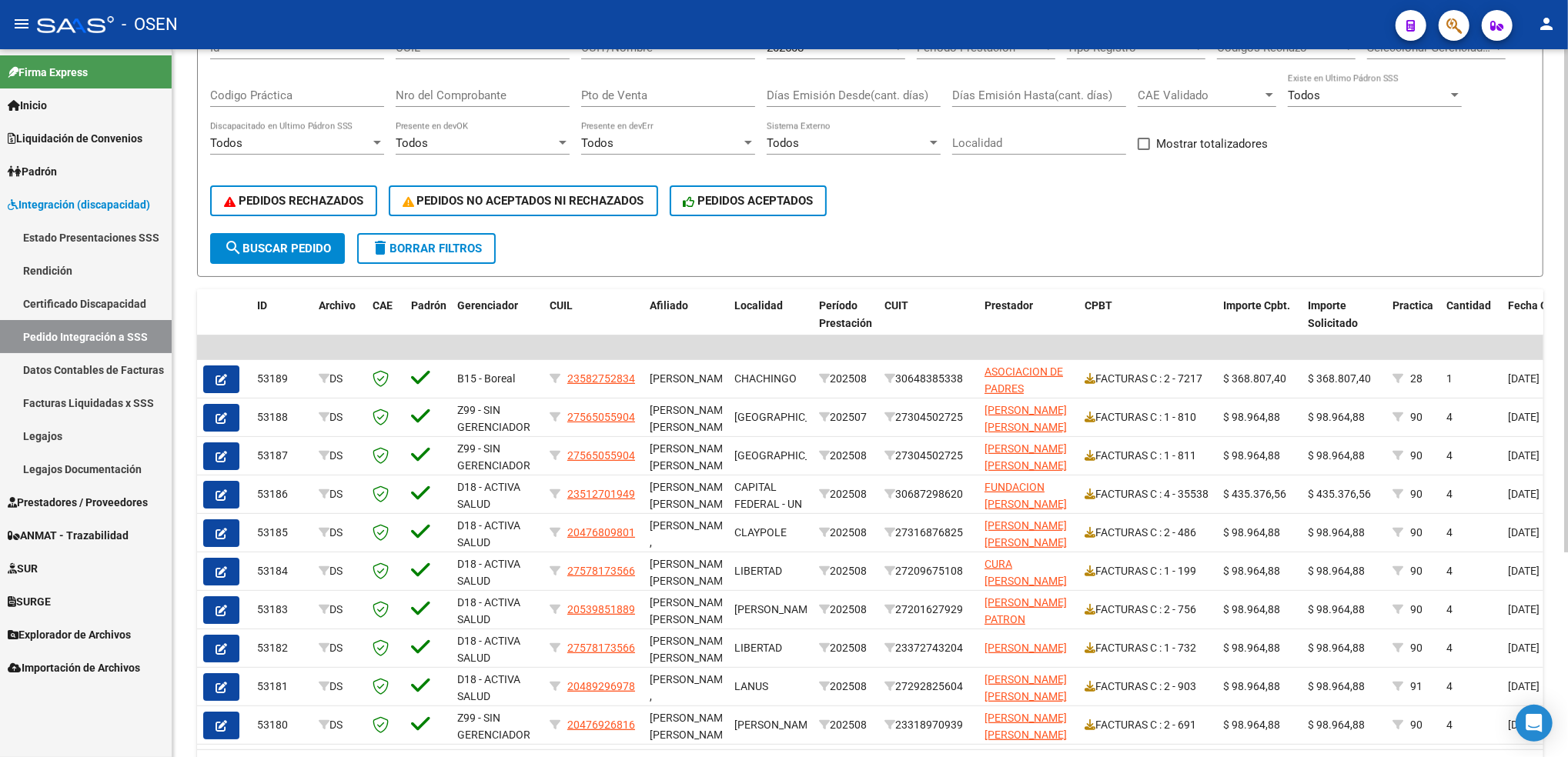
scroll to position [289, 0]
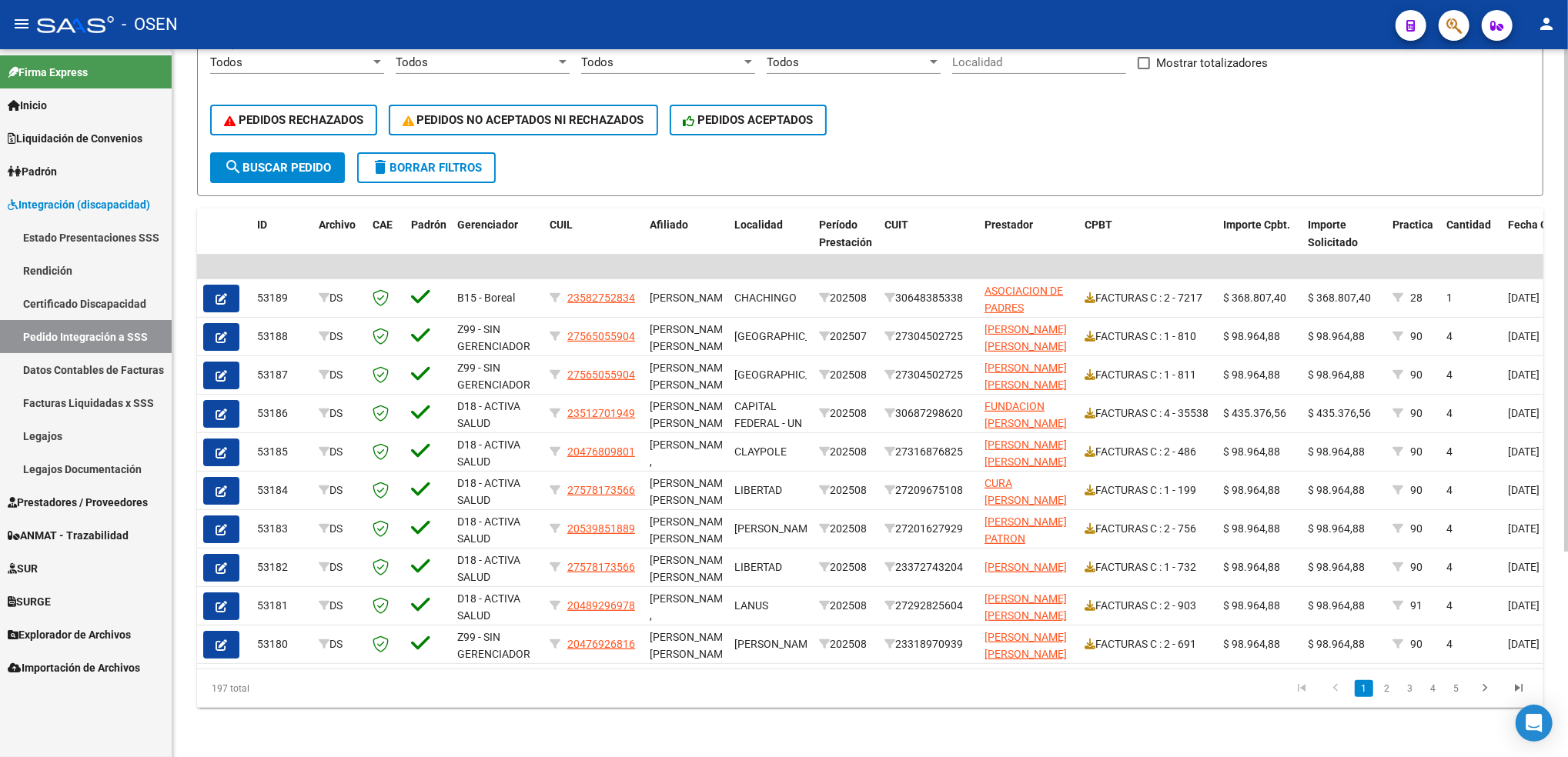
click at [1567, 372] on html "menu - OSEN person Firma Express Inicio Calendario SSS Instructivos Contacto OS…" at bounding box center [784, 378] width 1568 height 757
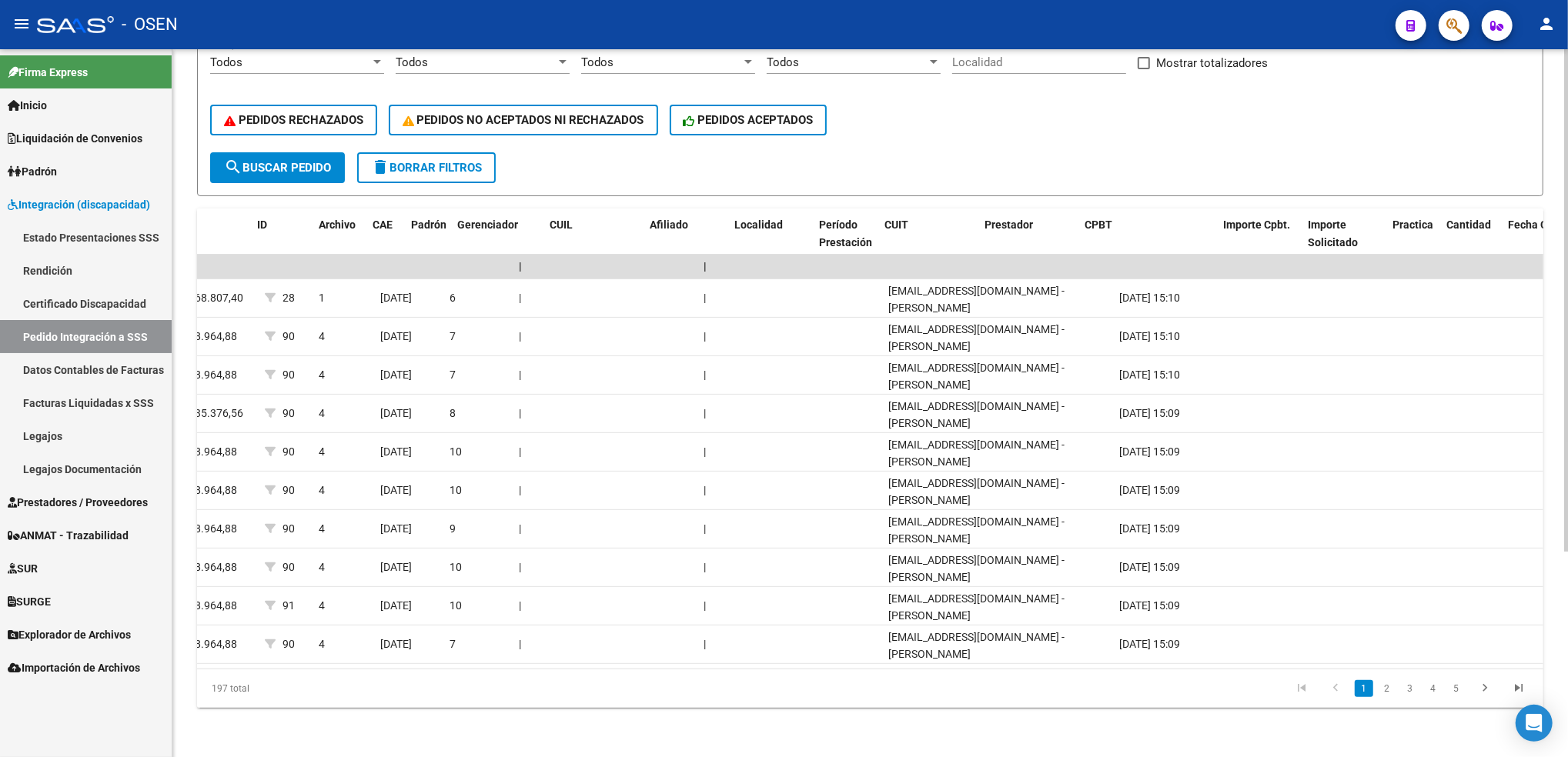
scroll to position [0, 0]
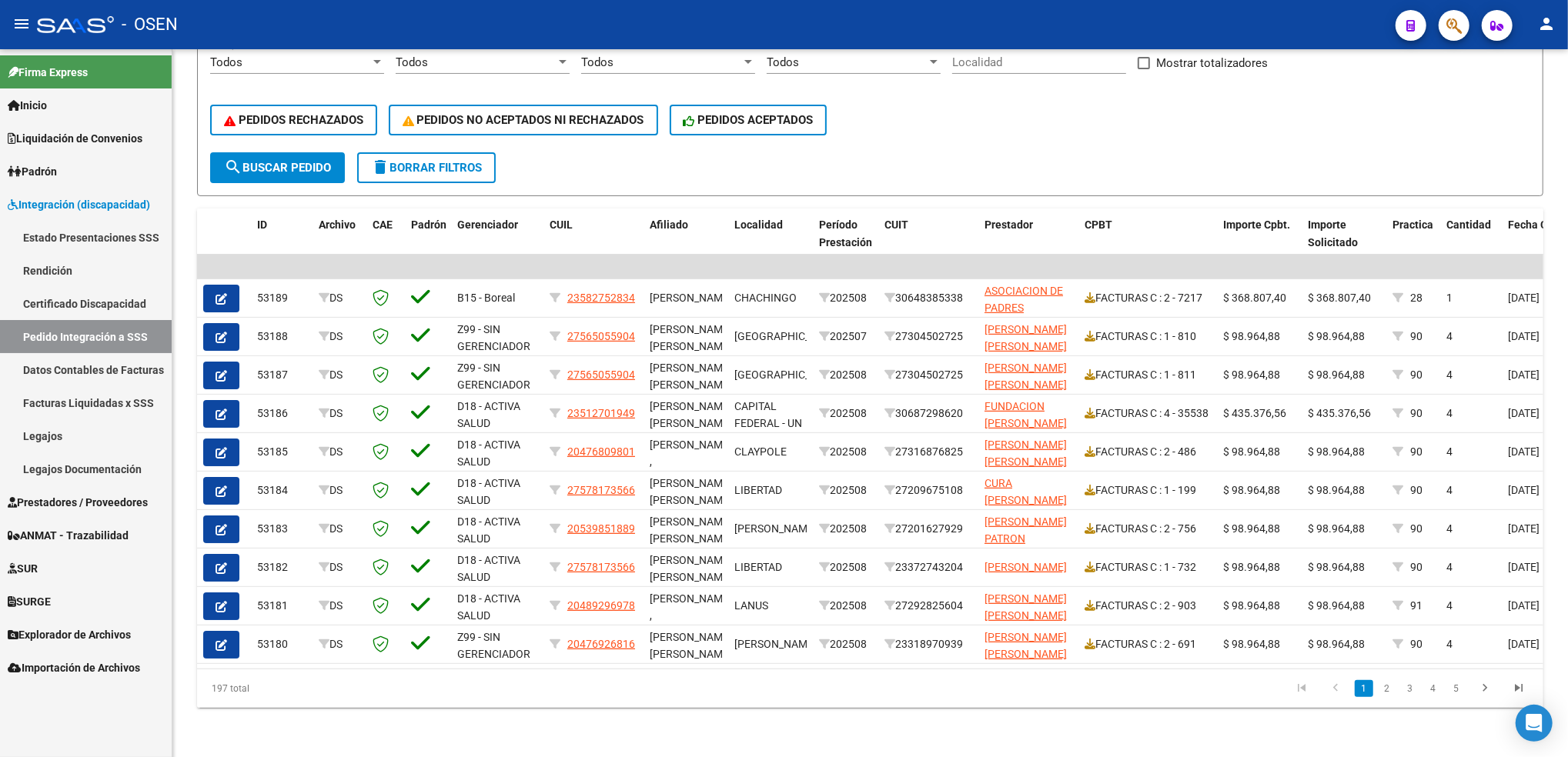
click at [91, 499] on span "Prestadores / Proveedores" at bounding box center [77, 503] width 140 height 17
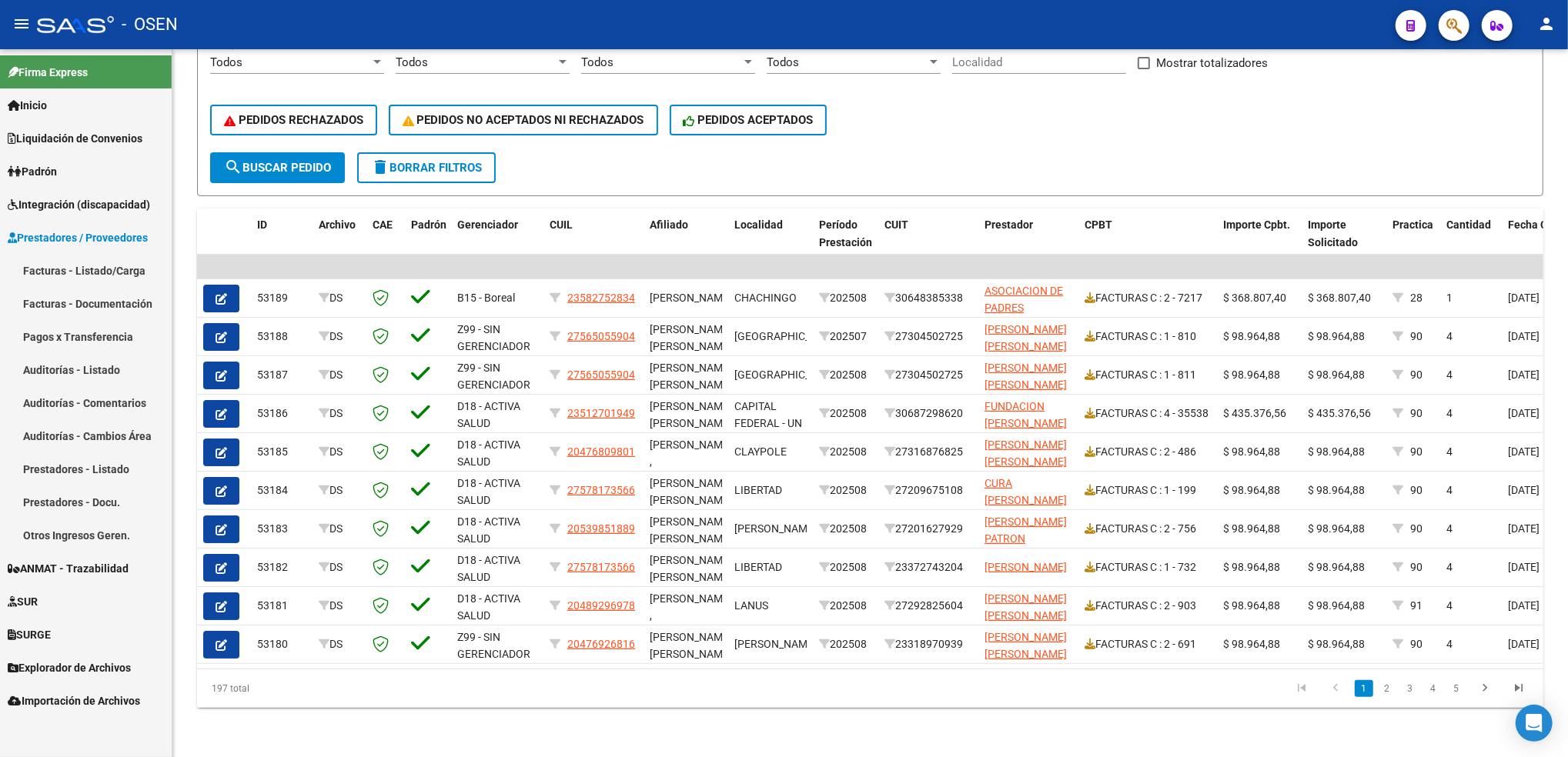
click at [73, 264] on link "Facturas - Listado/Carga" at bounding box center [86, 270] width 172 height 33
